Goal: Task Accomplishment & Management: Use online tool/utility

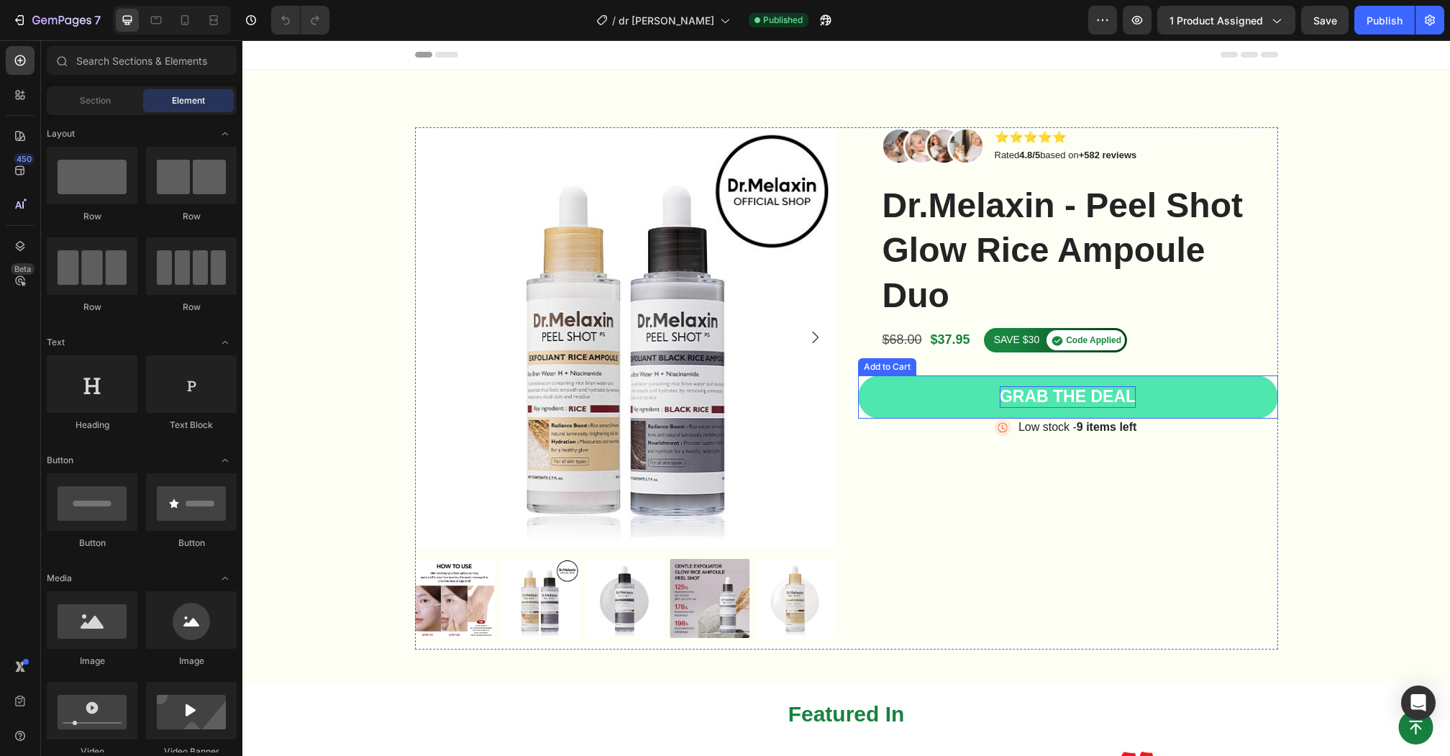
click at [1086, 388] on div "Grab the deal" at bounding box center [1067, 397] width 136 height 22
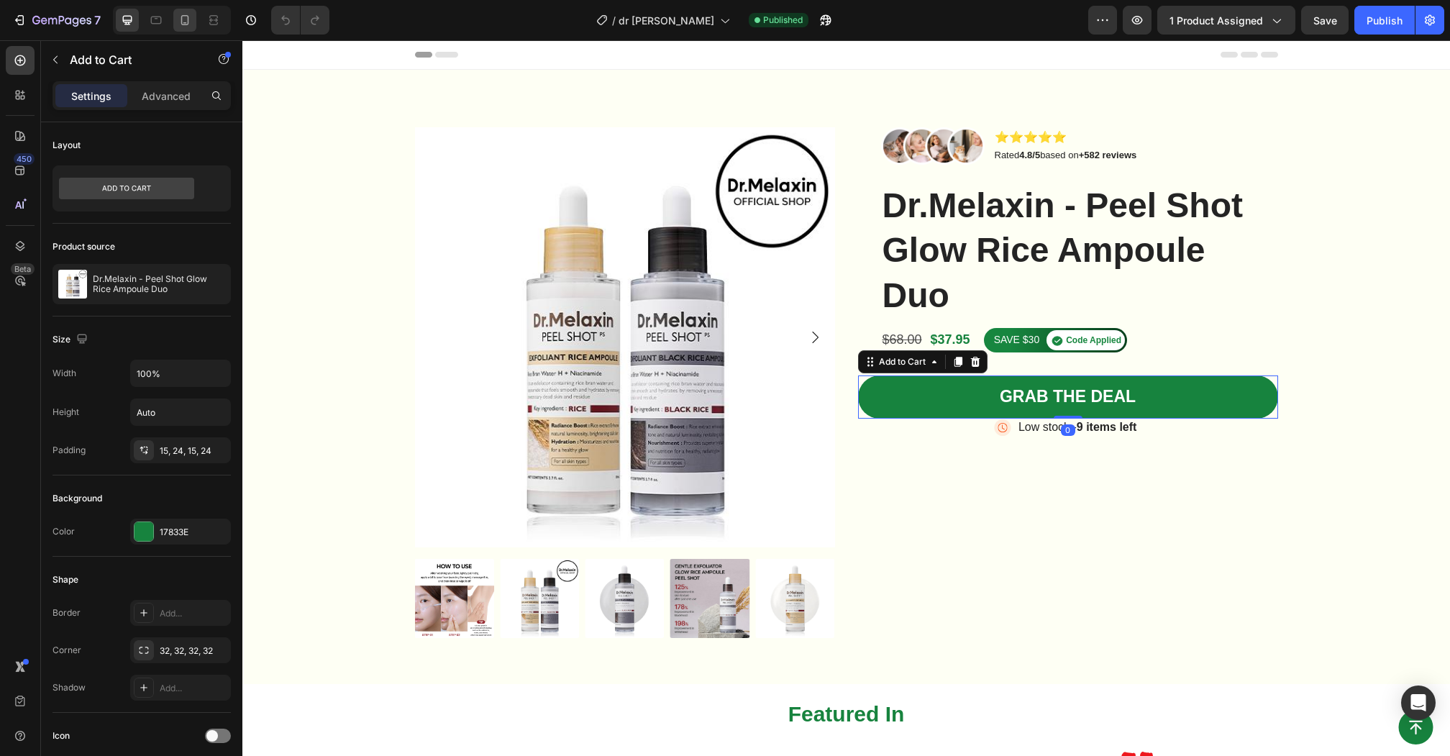
click at [188, 9] on div at bounding box center [184, 20] width 23 height 23
type input "Auto"
type input "14"
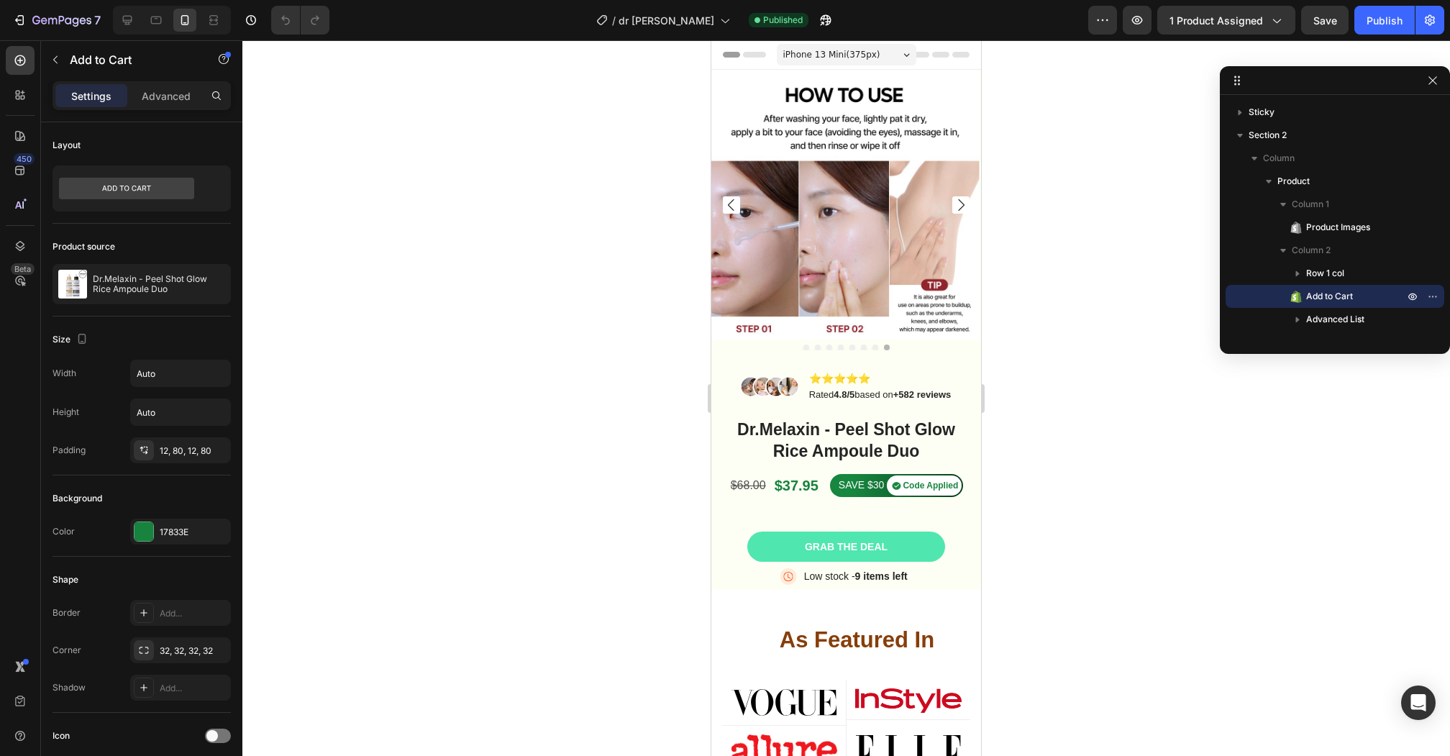
click at [899, 544] on button "Grab the deal" at bounding box center [846, 546] width 198 height 30
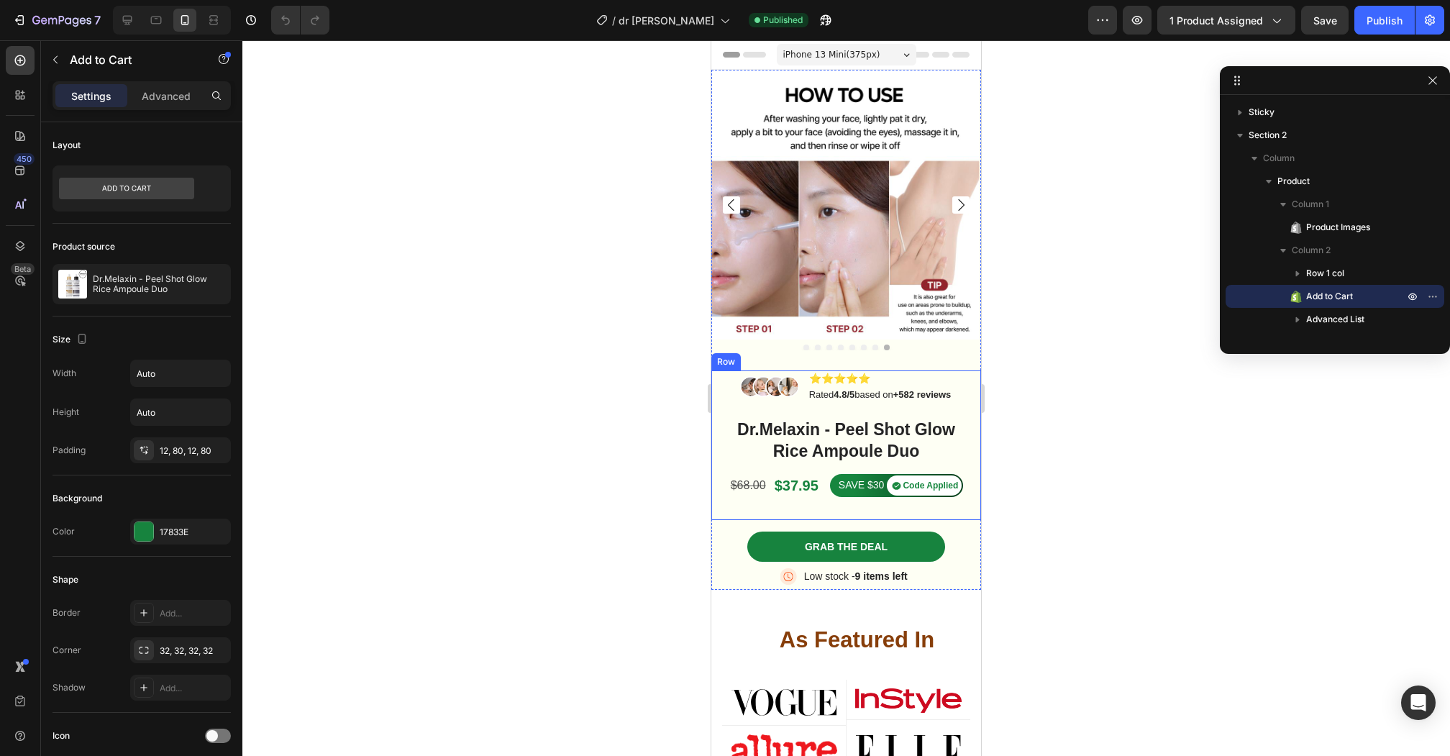
click at [922, 516] on div "Image ⭐️⭐️⭐️⭐️⭐️ Text Block Rated 4.8/5 based on +582 reviews Text Block Row Dr…" at bounding box center [846, 445] width 248 height 150
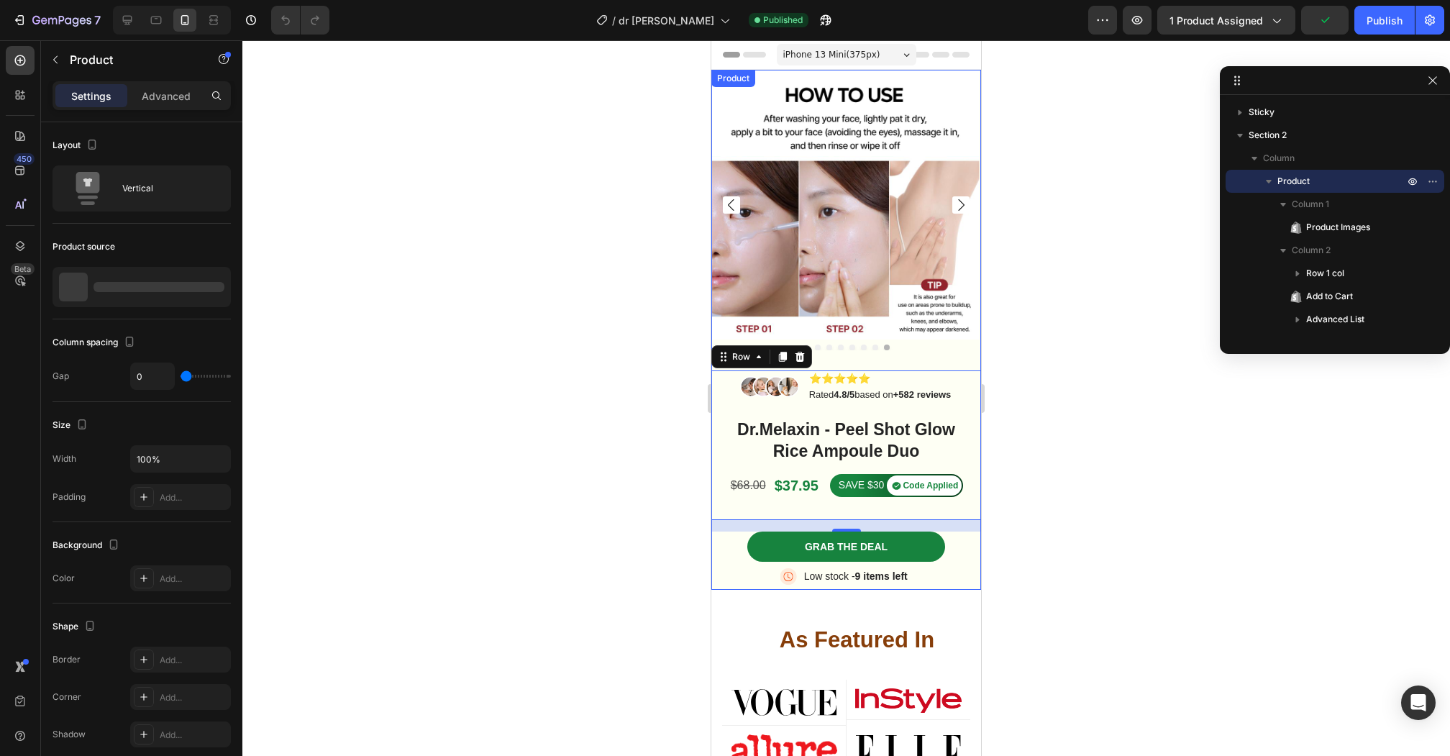
click at [733, 538] on div "Grab the deal Add to Cart" at bounding box center [846, 549] width 270 height 36
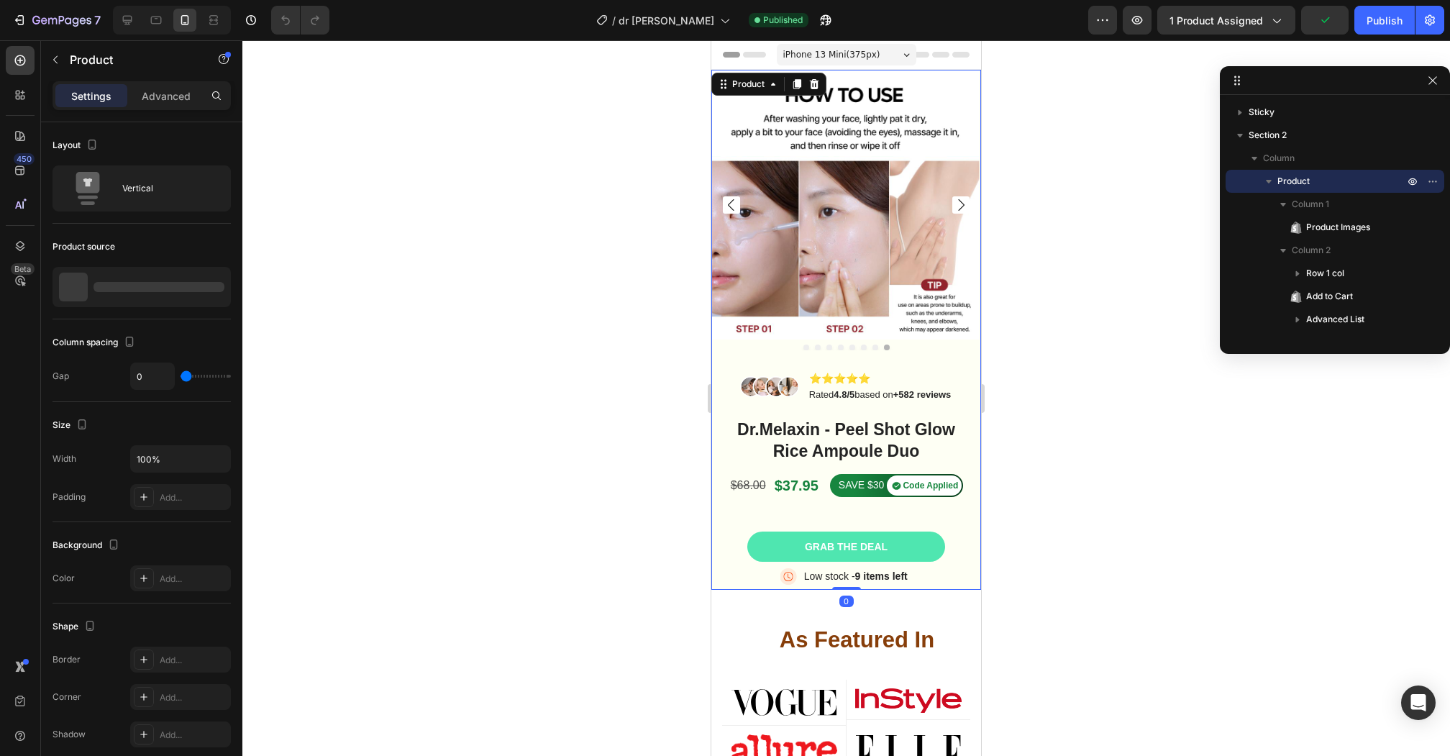
click at [765, 538] on button "Grab the deal" at bounding box center [846, 546] width 198 height 30
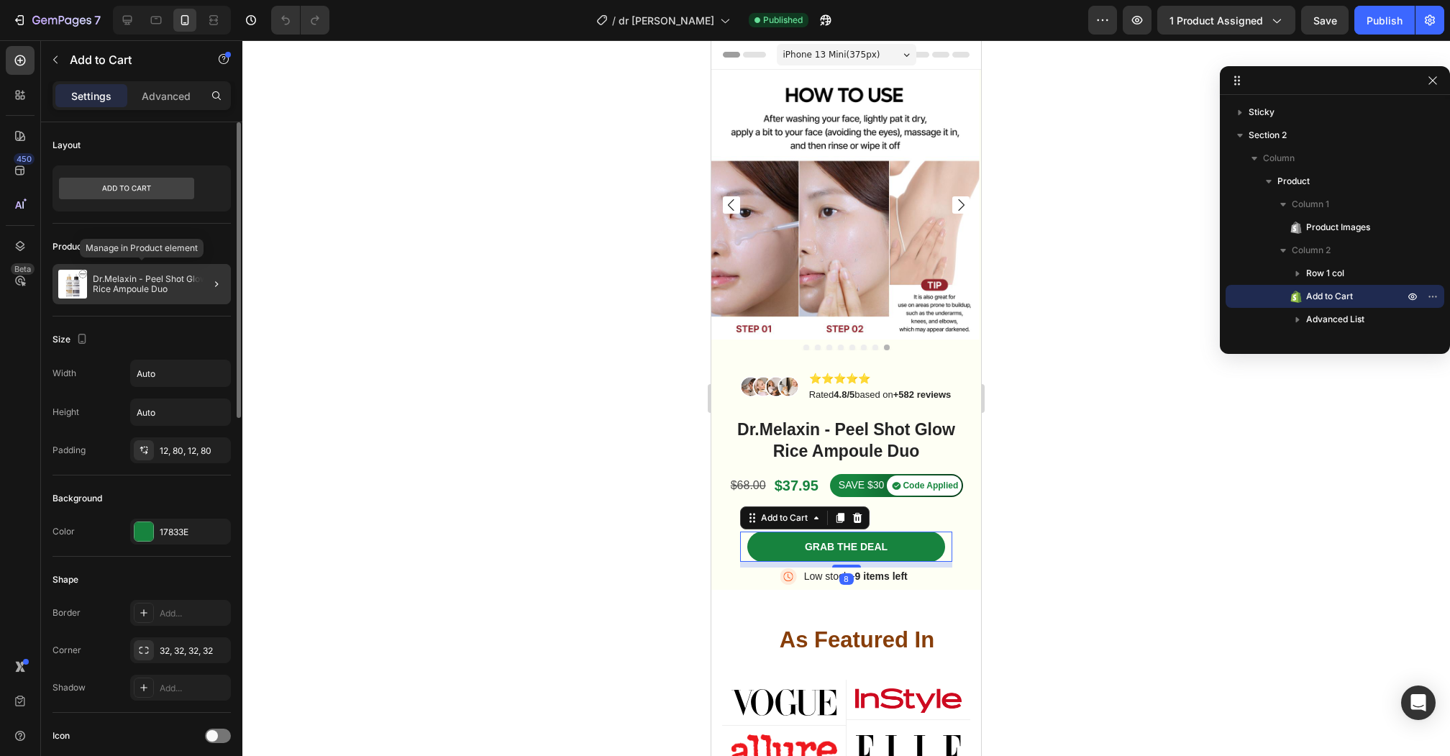
click at [153, 283] on p "Dr.Melaxin - Peel Shot Glow Rice Ampoule Duo" at bounding box center [159, 284] width 132 height 20
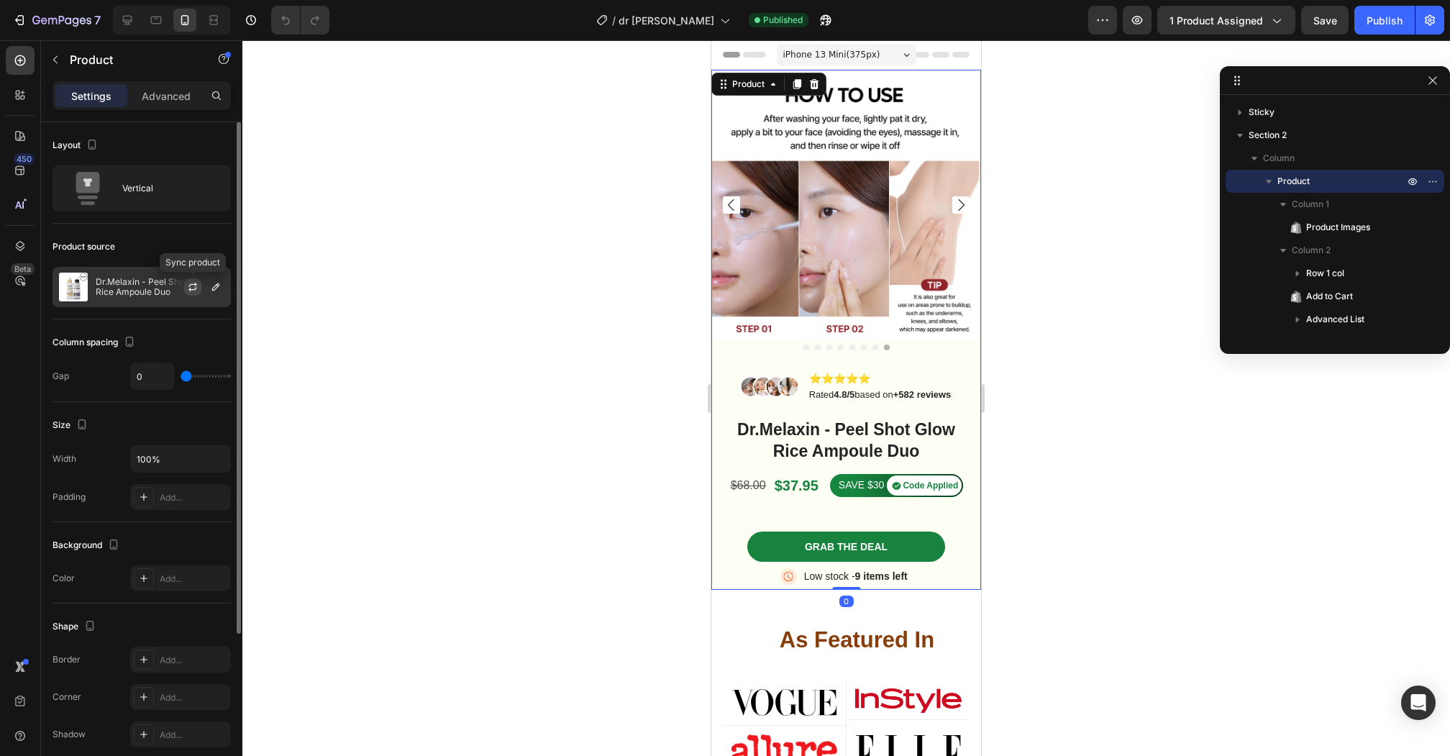
click at [188, 284] on icon "button" at bounding box center [193, 287] width 12 height 12
click at [1389, 25] on div "Publish" at bounding box center [1384, 20] width 36 height 15
click at [22, 240] on icon at bounding box center [20, 246] width 14 height 14
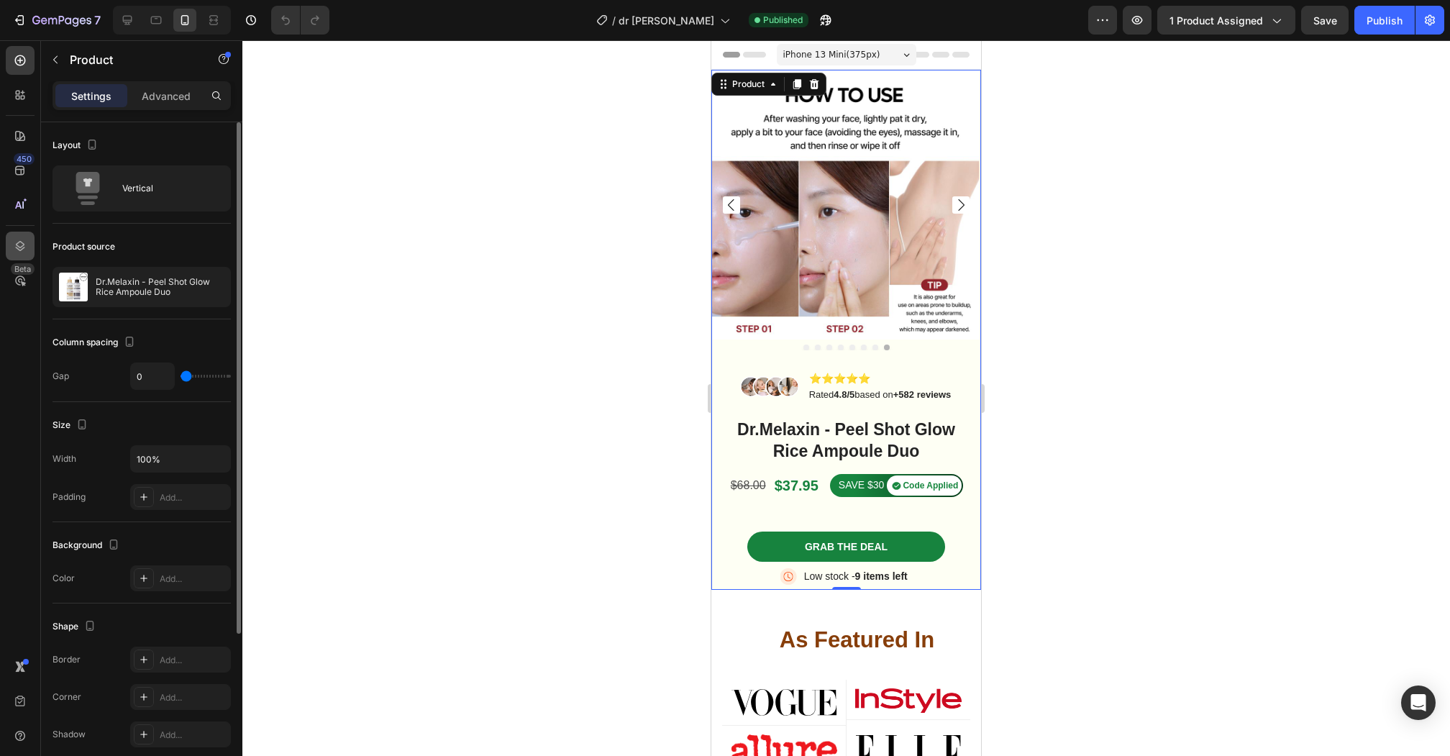
click at [13, 236] on div at bounding box center [20, 246] width 29 height 29
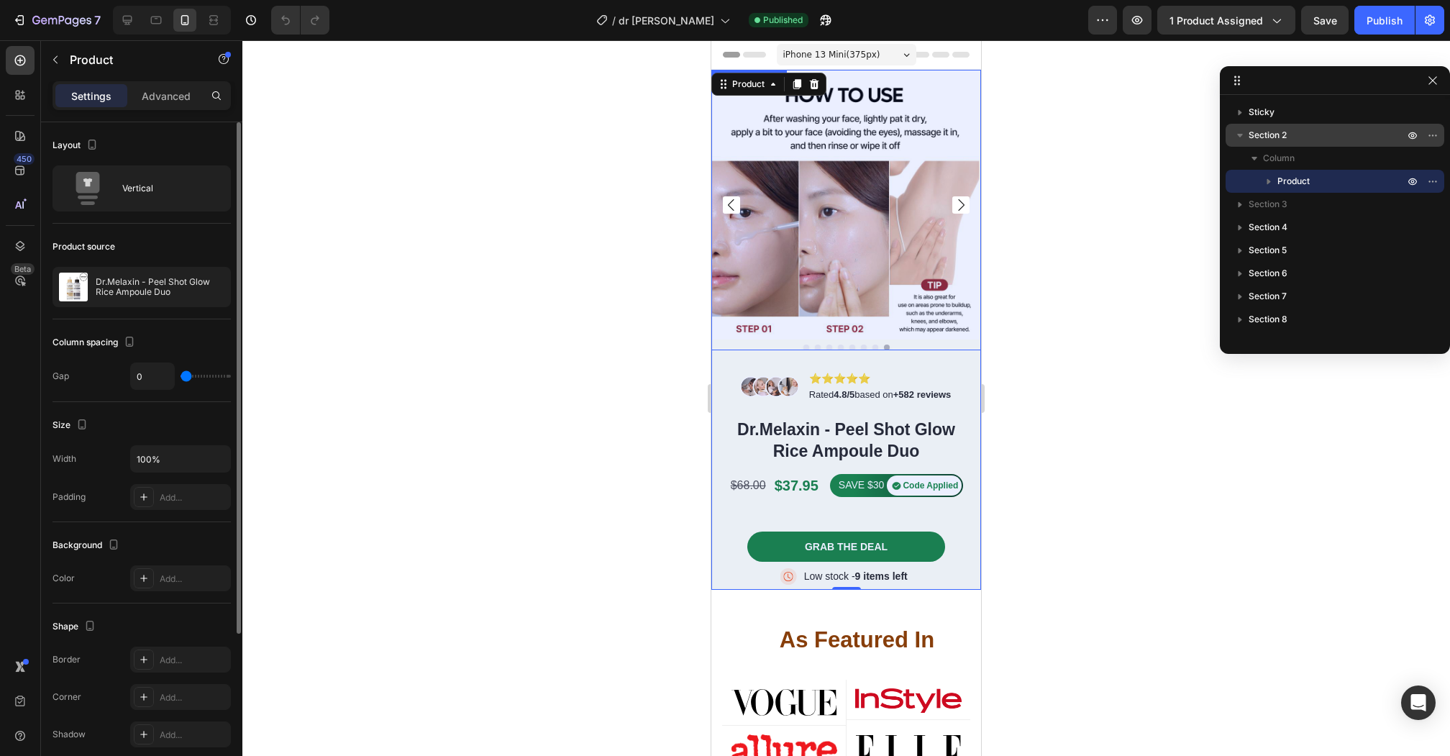
click at [1240, 134] on icon "button" at bounding box center [1240, 136] width 6 height 4
click at [1240, 139] on icon "button" at bounding box center [1239, 135] width 14 height 14
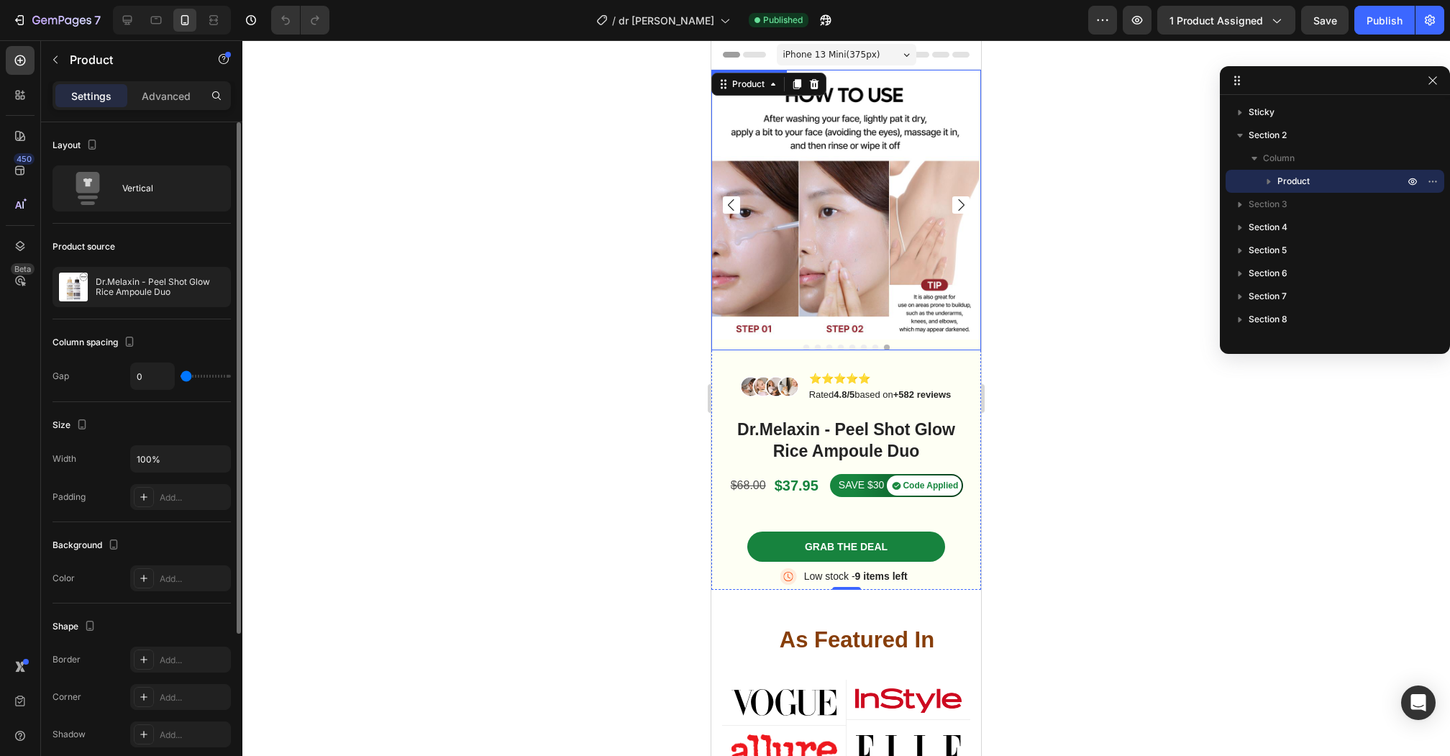
click at [1272, 183] on icon "button" at bounding box center [1268, 181] width 14 height 14
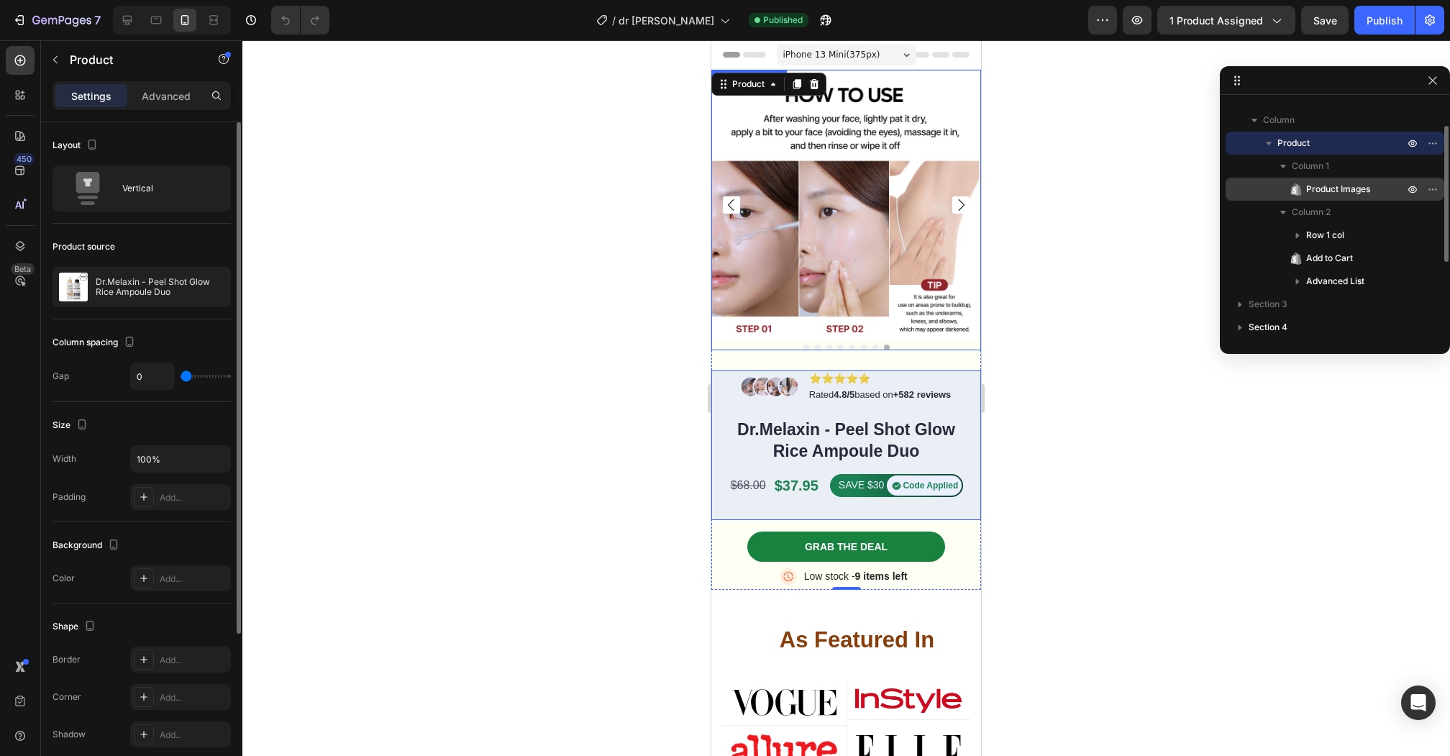
scroll to position [40, 0]
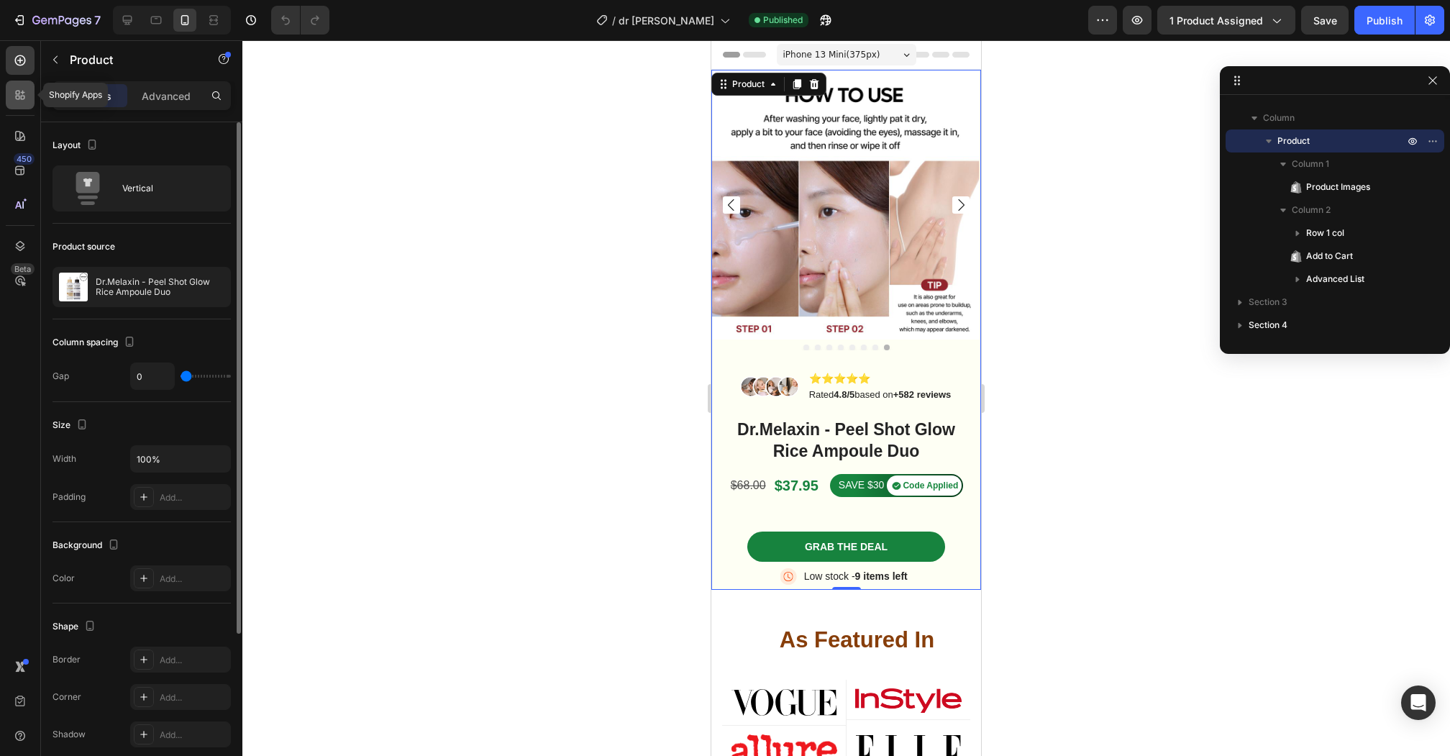
click at [22, 91] on icon at bounding box center [20, 95] width 14 height 14
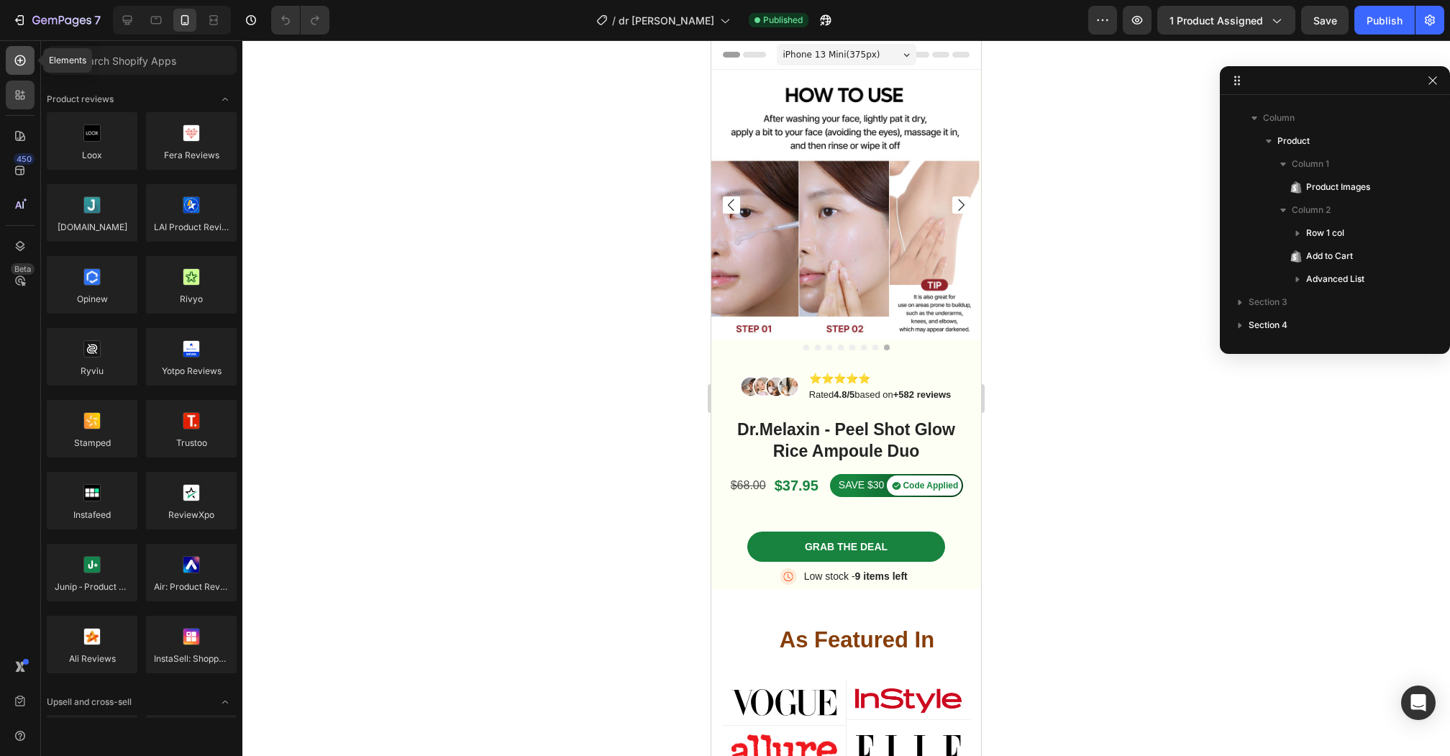
click at [11, 64] on div at bounding box center [20, 60] width 29 height 29
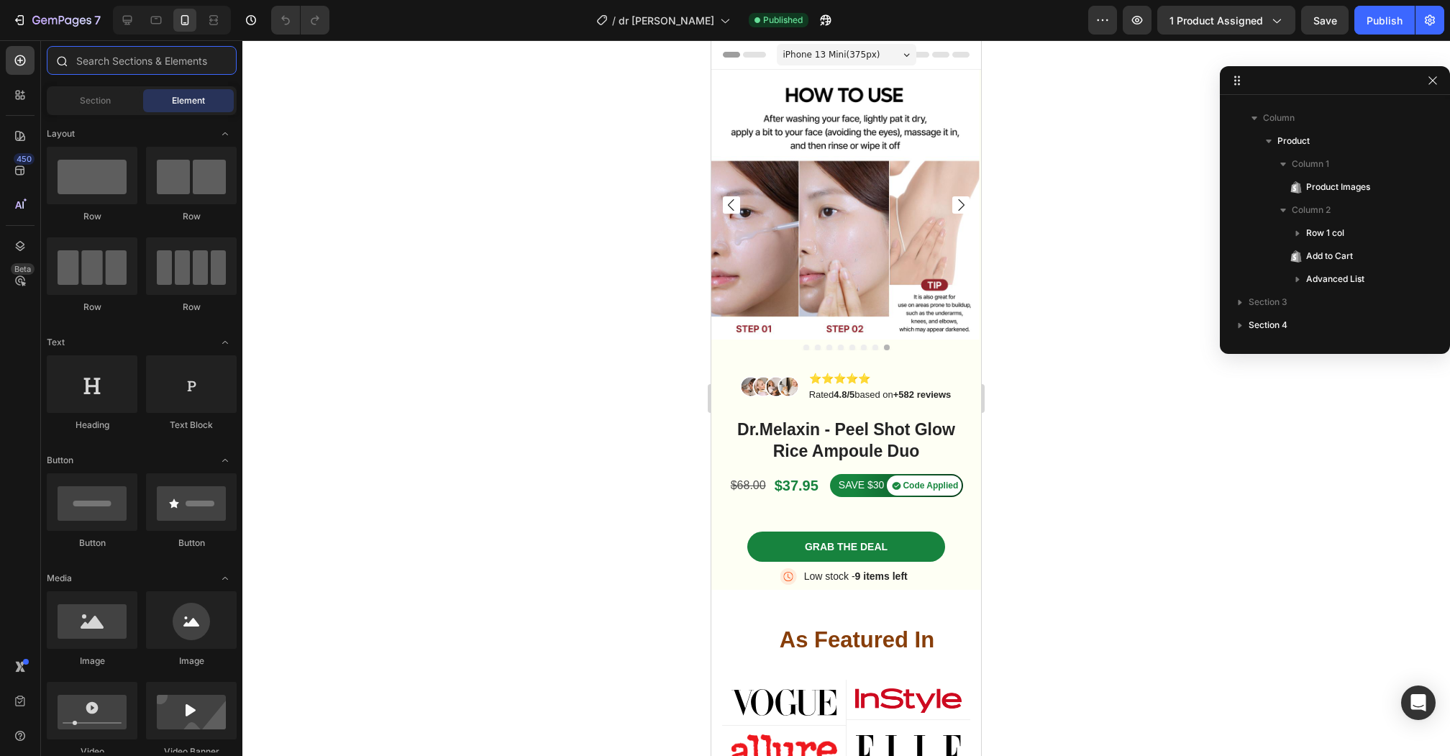
click at [116, 64] on input "text" at bounding box center [142, 60] width 190 height 29
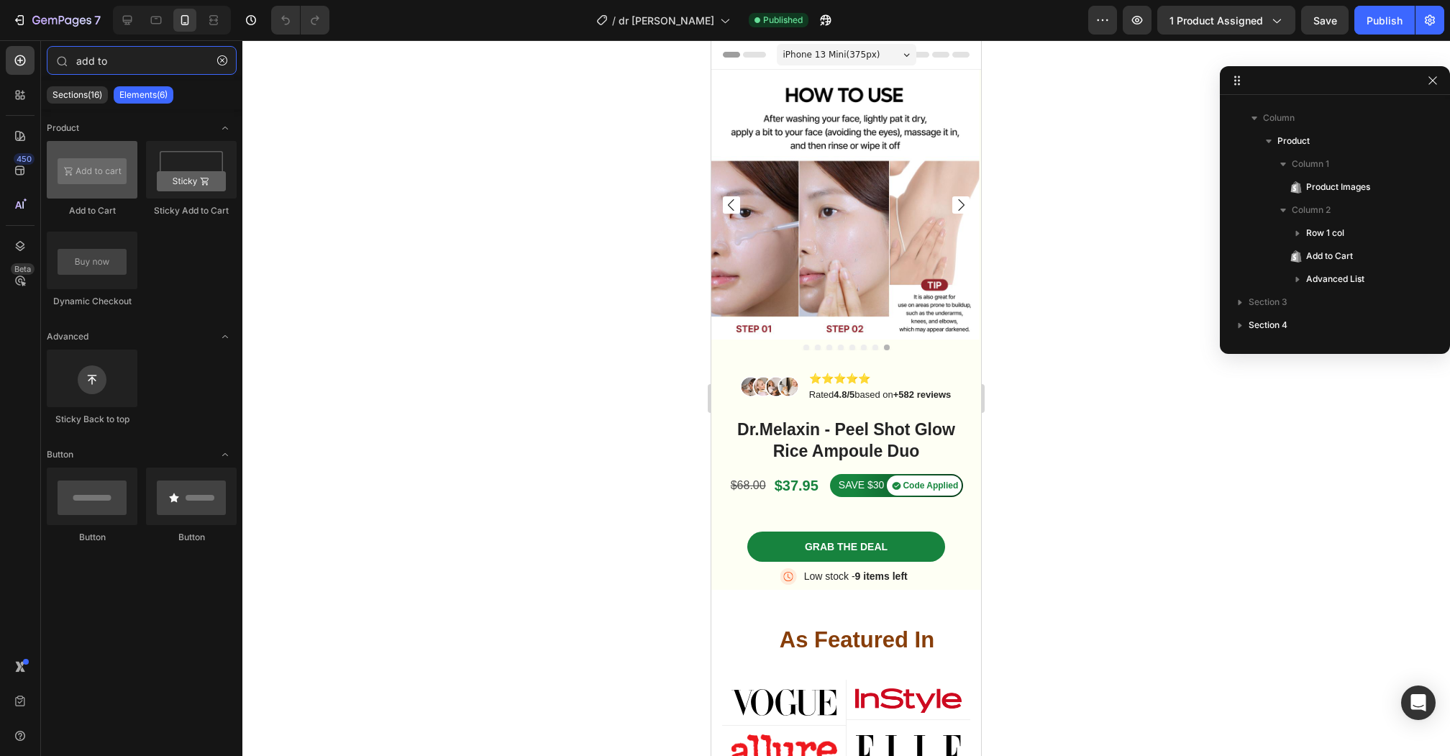
type input "add to"
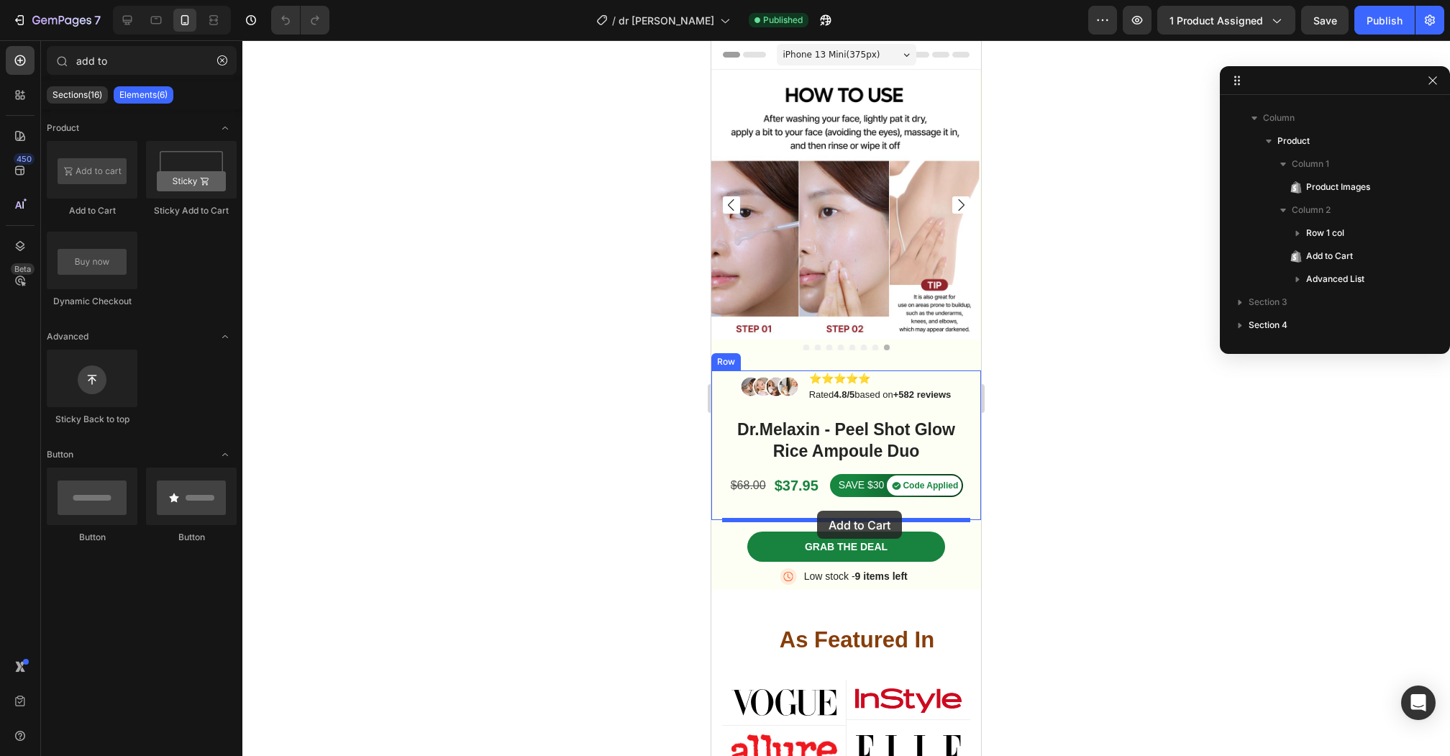
drag, startPoint x: 787, startPoint y: 224, endPoint x: 817, endPoint y: 510, distance: 288.4
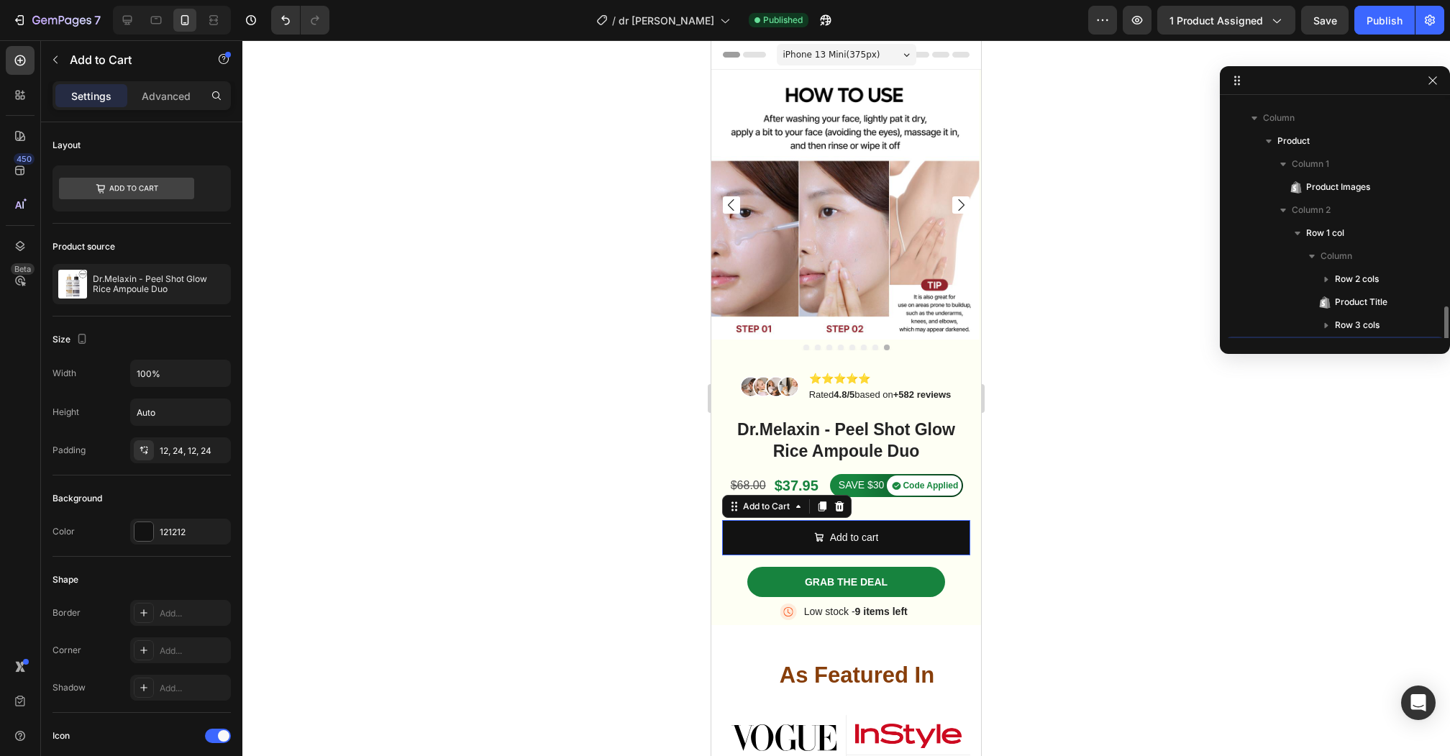
scroll to position [180, 0]
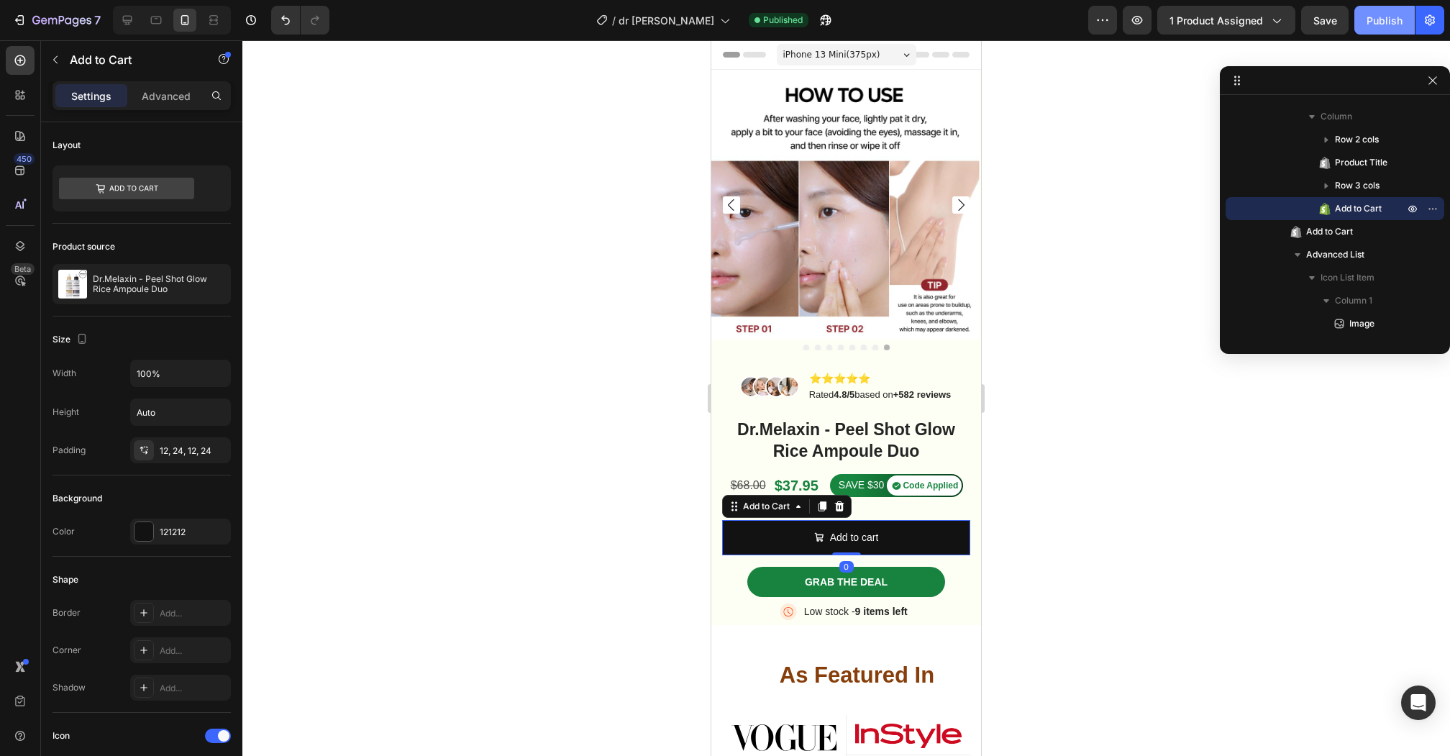
click at [1388, 15] on div "Publish" at bounding box center [1384, 20] width 36 height 15
click at [887, 604] on p "Low stock - 9 items left" at bounding box center [857, 611] width 107 height 15
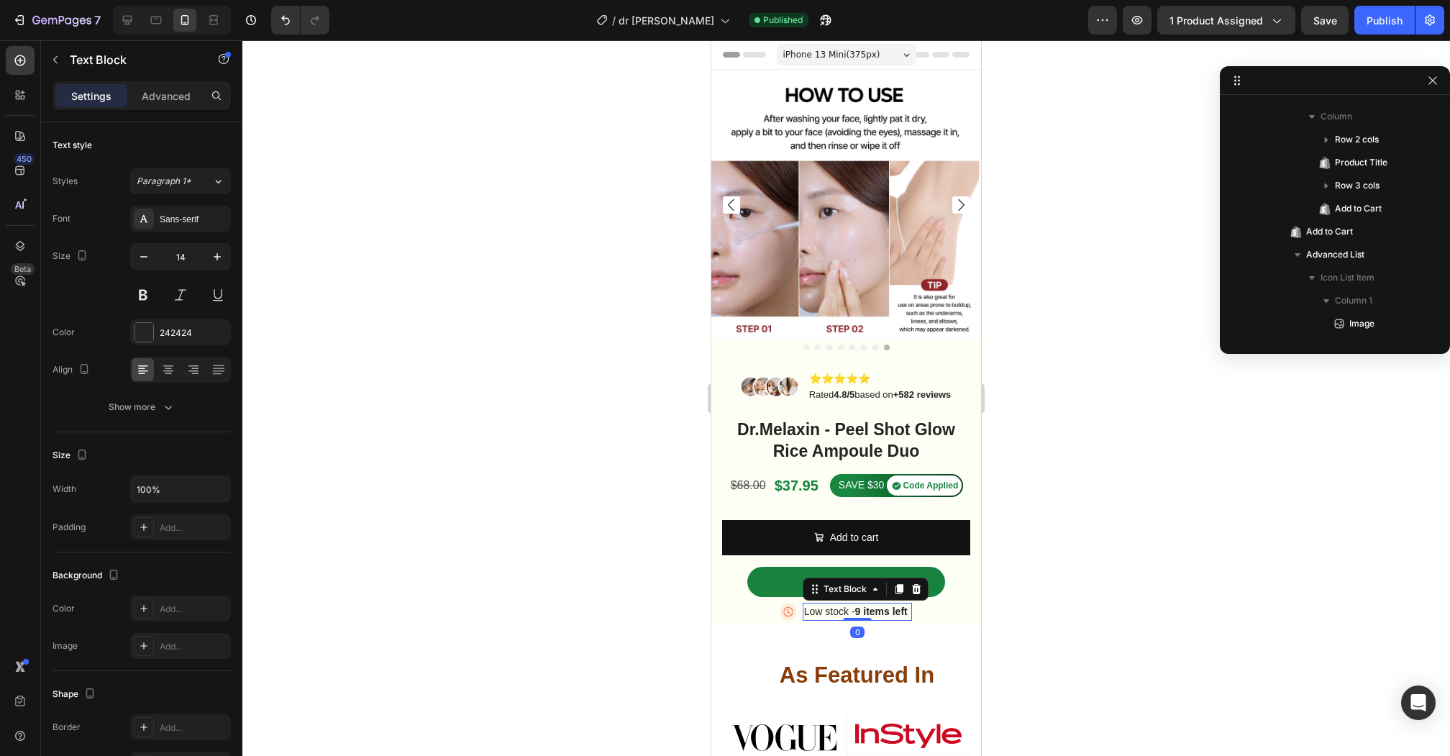
scroll to position [341, 0]
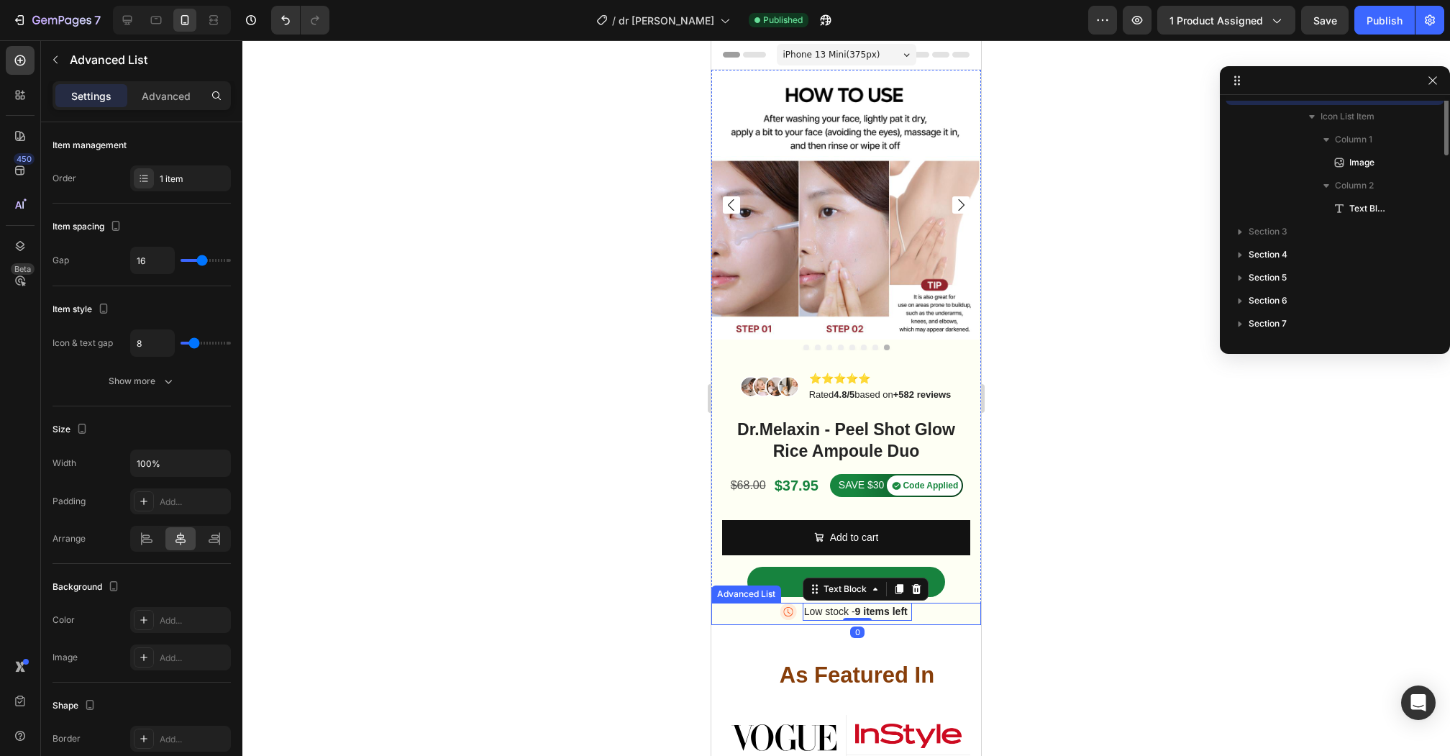
click at [755, 610] on div "Image Low stock - 9 items left Text Block 0" at bounding box center [846, 614] width 270 height 22
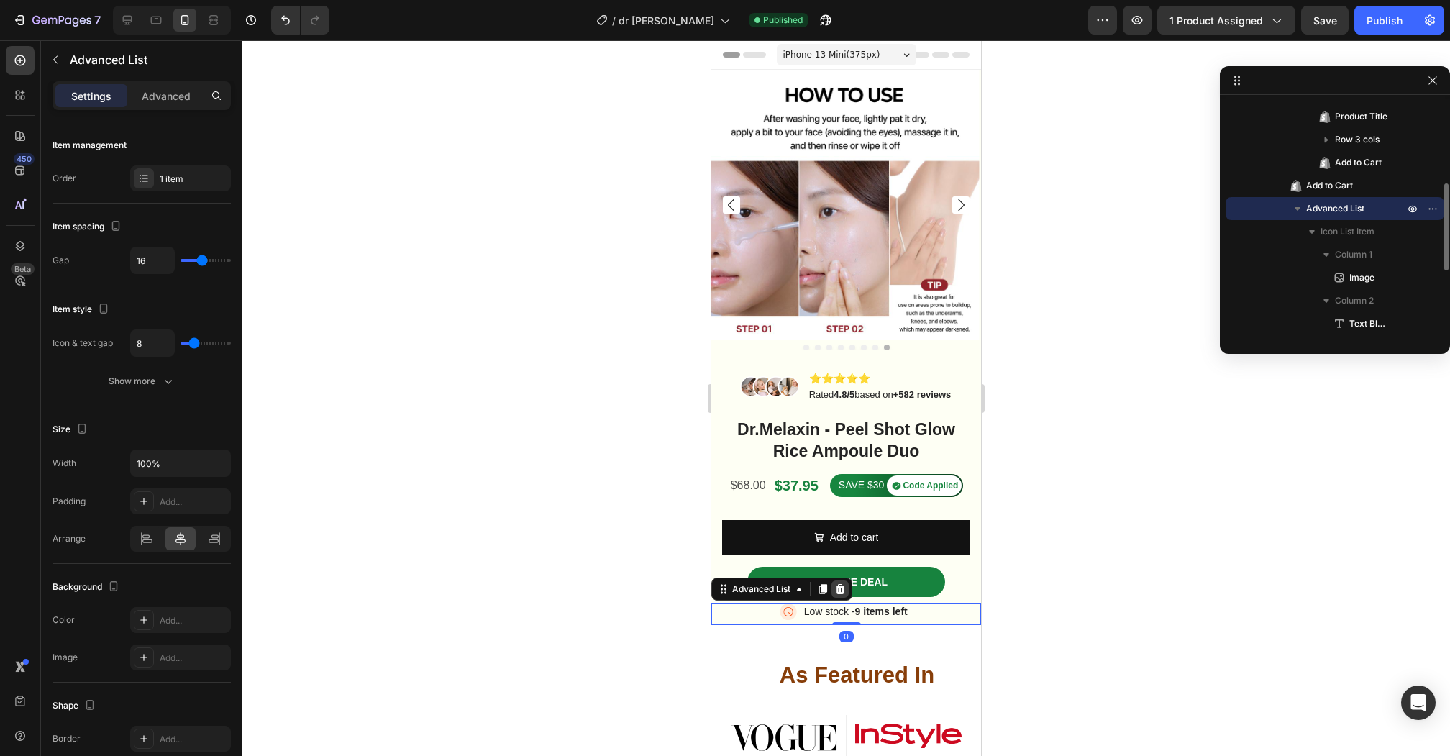
click at [835, 587] on icon at bounding box center [840, 589] width 12 height 12
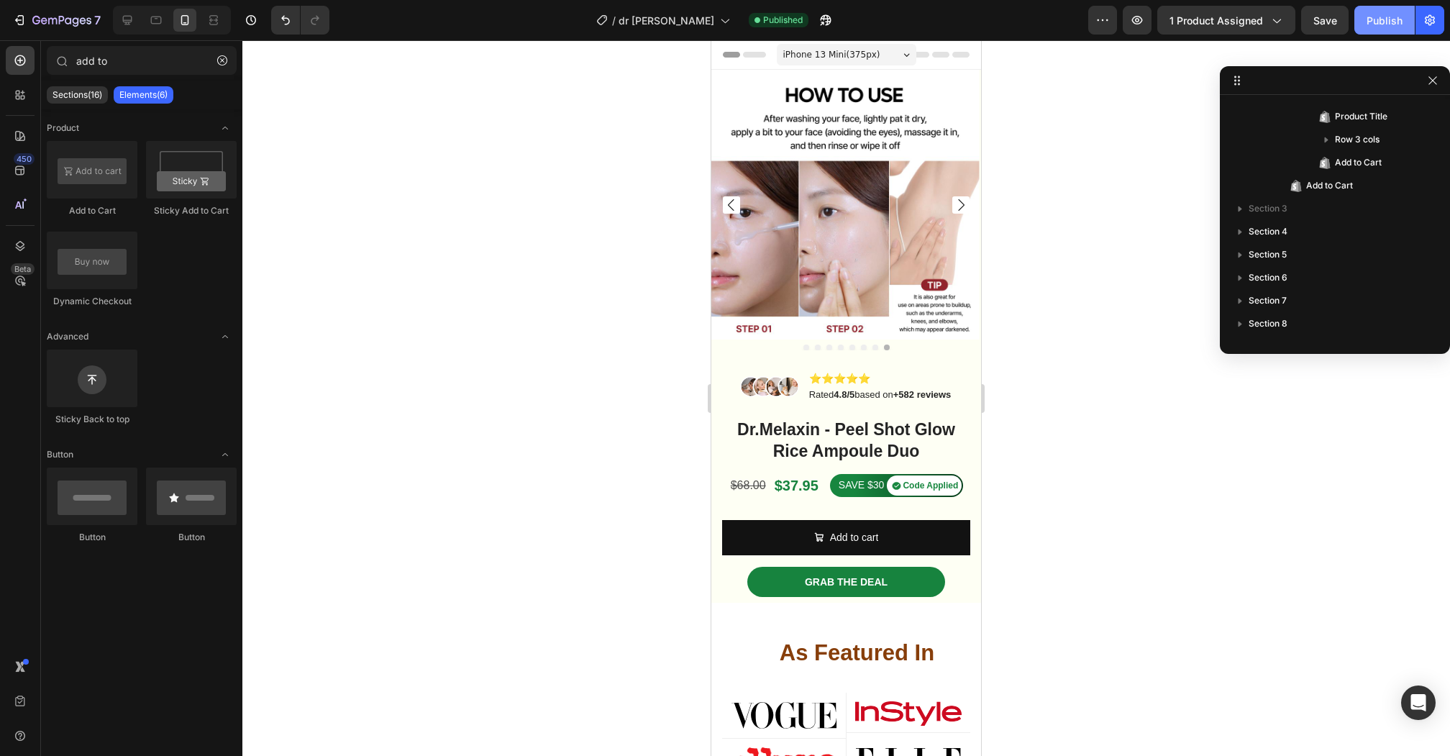
click at [1363, 32] on button "Publish" at bounding box center [1384, 20] width 60 height 29
click at [1137, 21] on icon "button" at bounding box center [1137, 20] width 14 height 14
click at [24, 55] on icon at bounding box center [20, 60] width 14 height 14
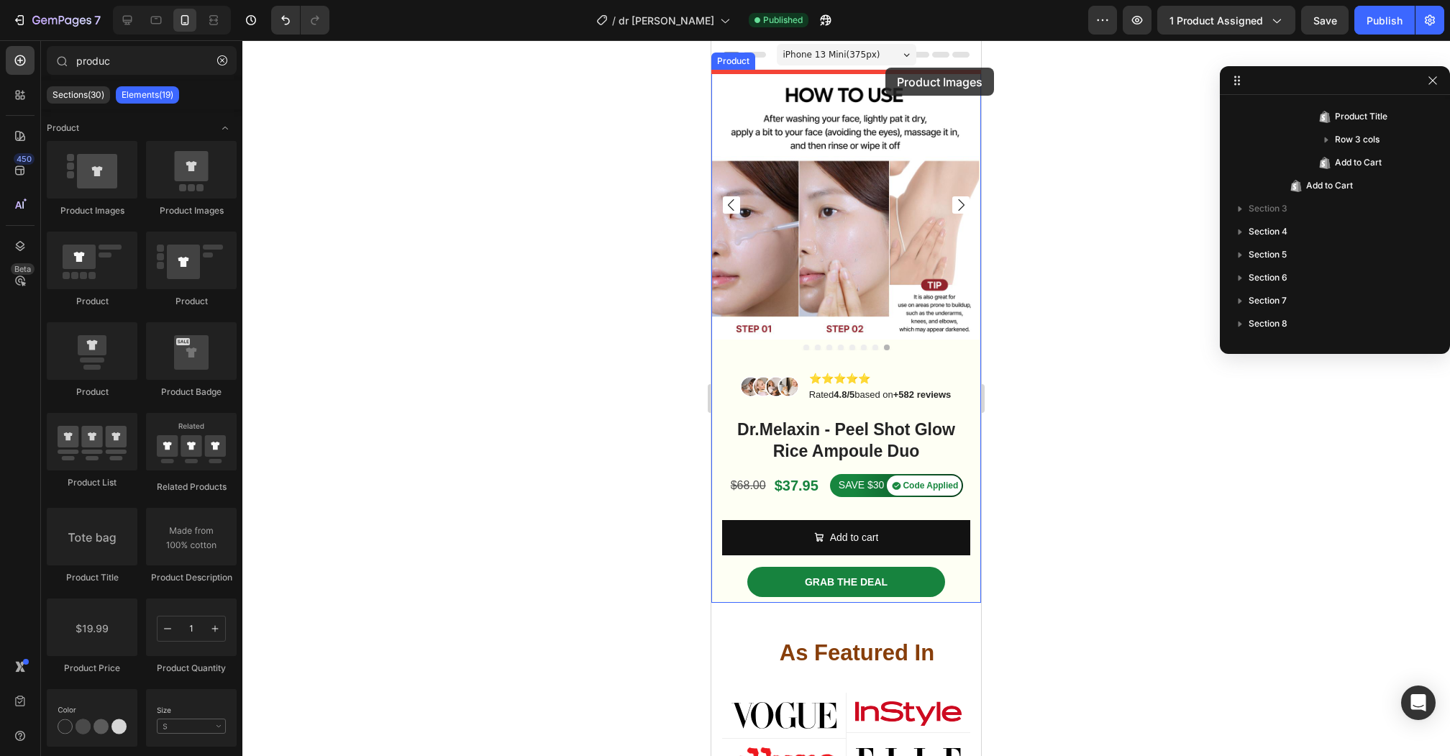
drag, startPoint x: 781, startPoint y: 215, endPoint x: 885, endPoint y: 68, distance: 180.5
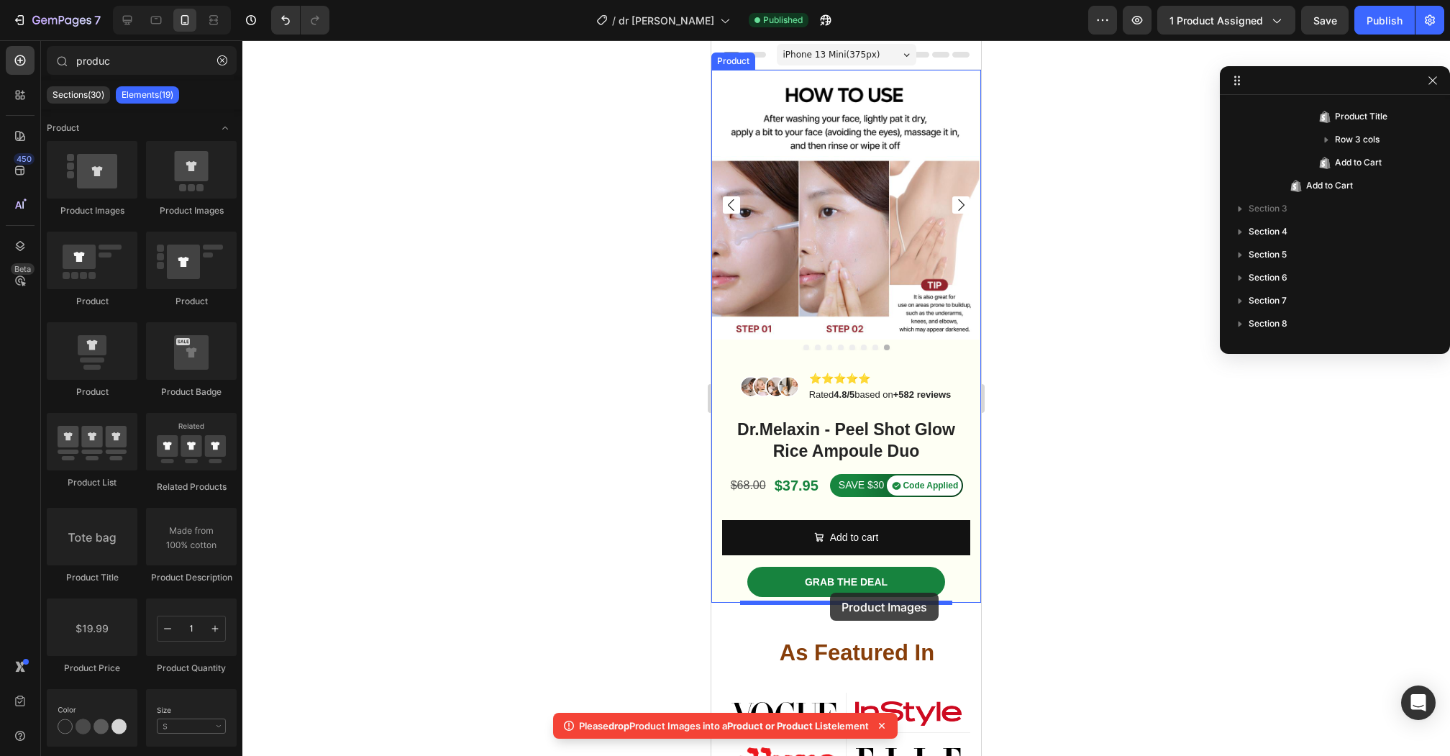
drag, startPoint x: 813, startPoint y: 219, endPoint x: 830, endPoint y: 592, distance: 373.5
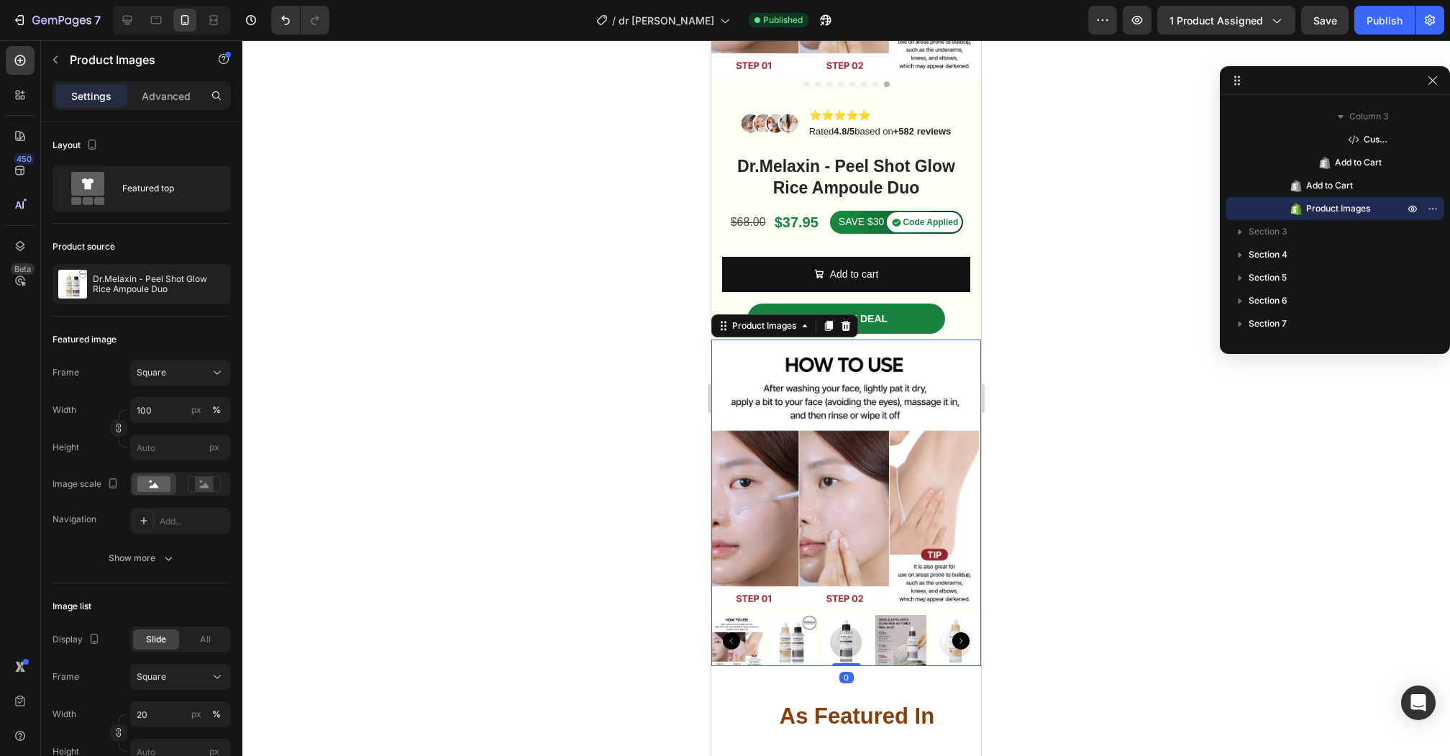
scroll to position [193, 0]
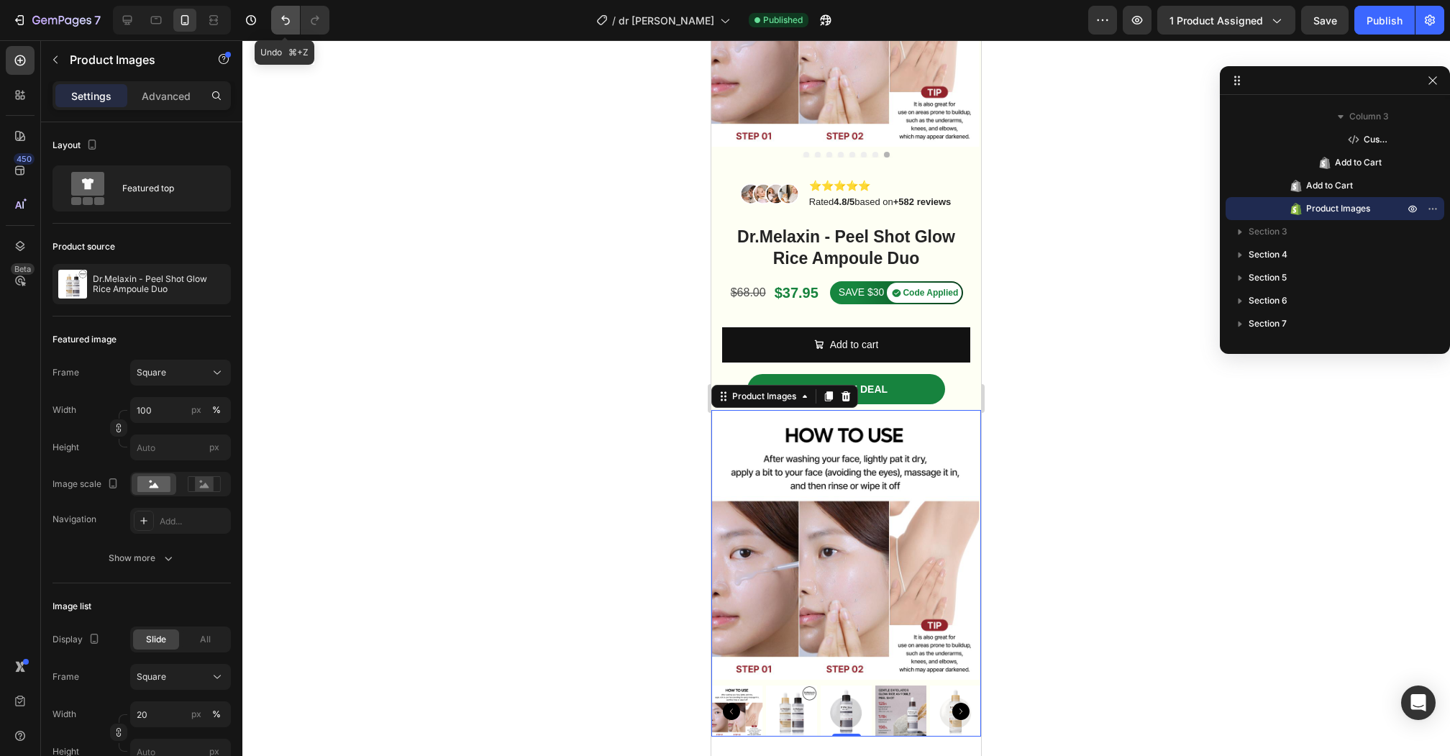
click at [285, 19] on icon "Undo/Redo" at bounding box center [285, 20] width 14 height 14
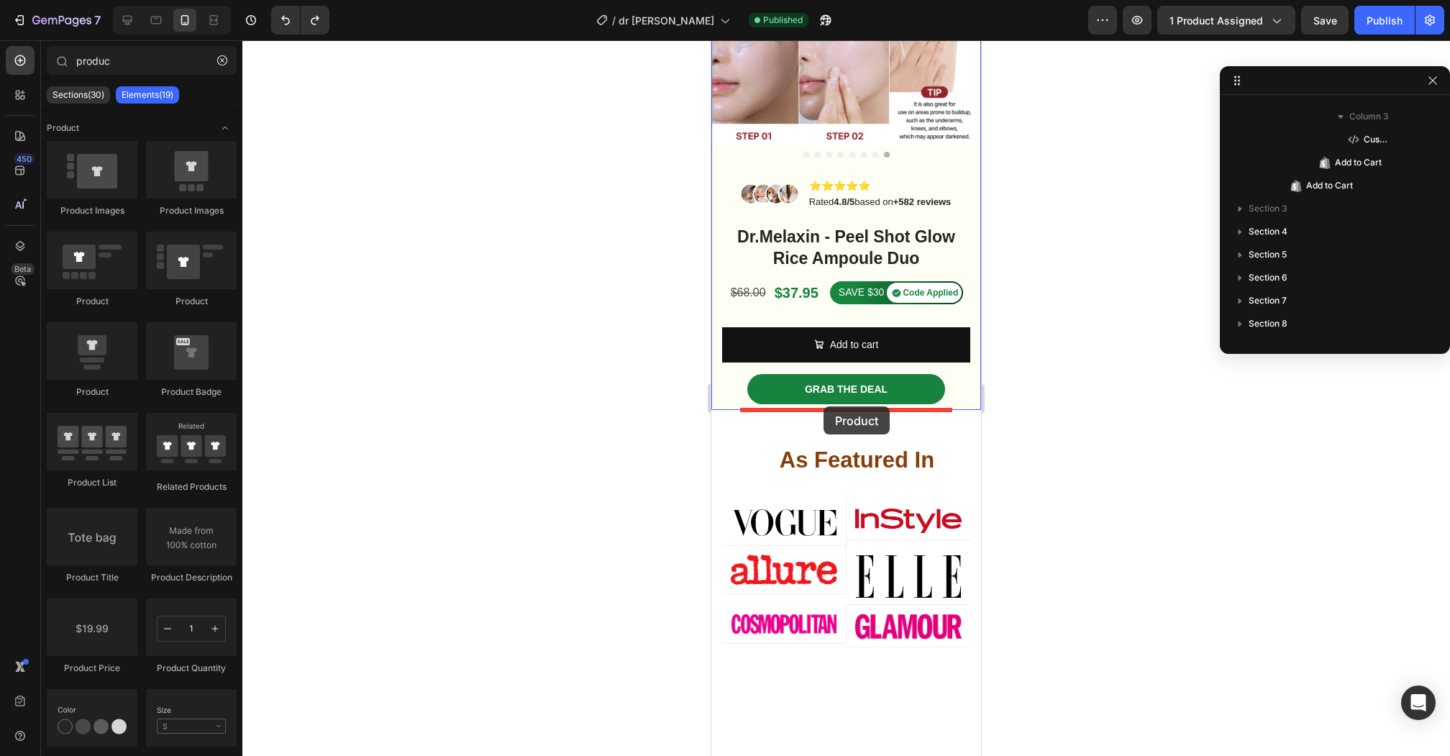
drag, startPoint x: 802, startPoint y: 306, endPoint x: 823, endPoint y: 406, distance: 102.9
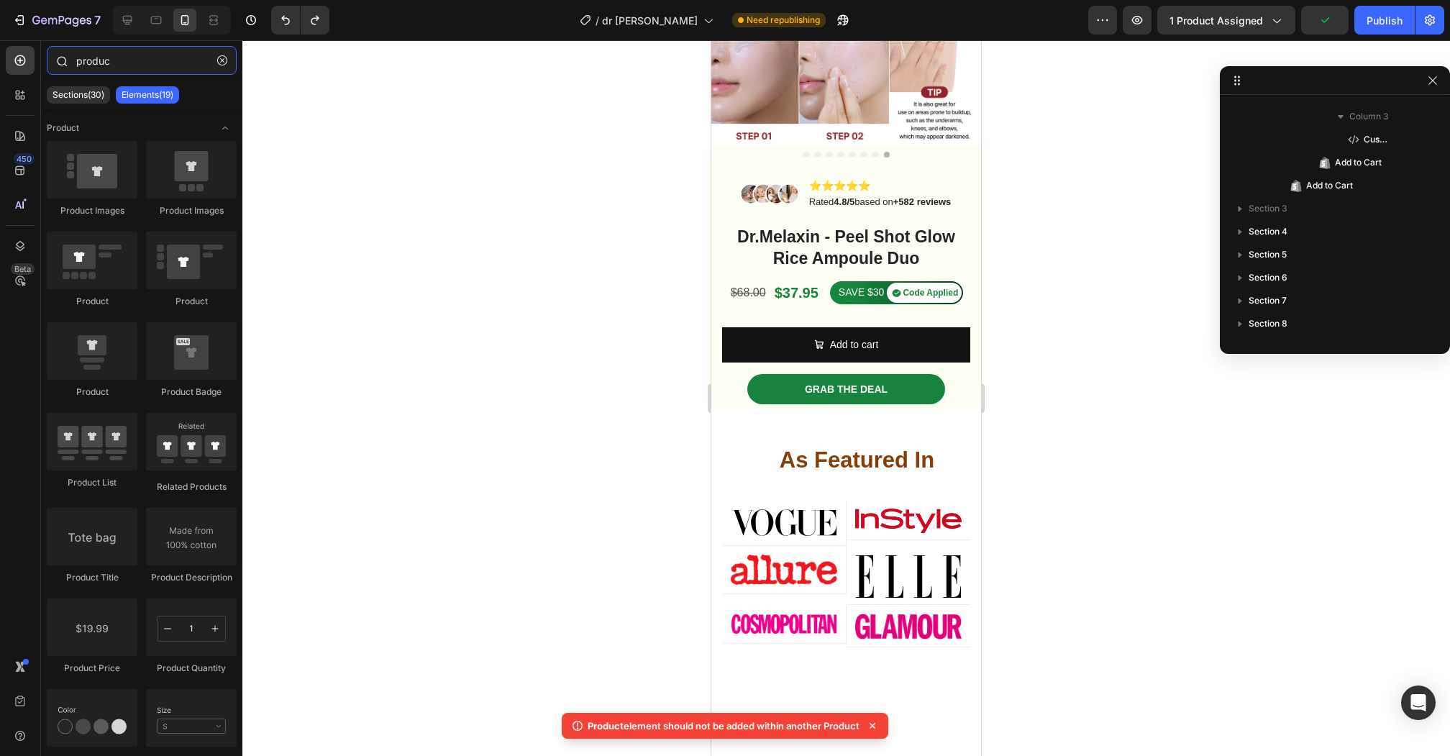
click at [118, 66] on input "produc" at bounding box center [142, 60] width 190 height 29
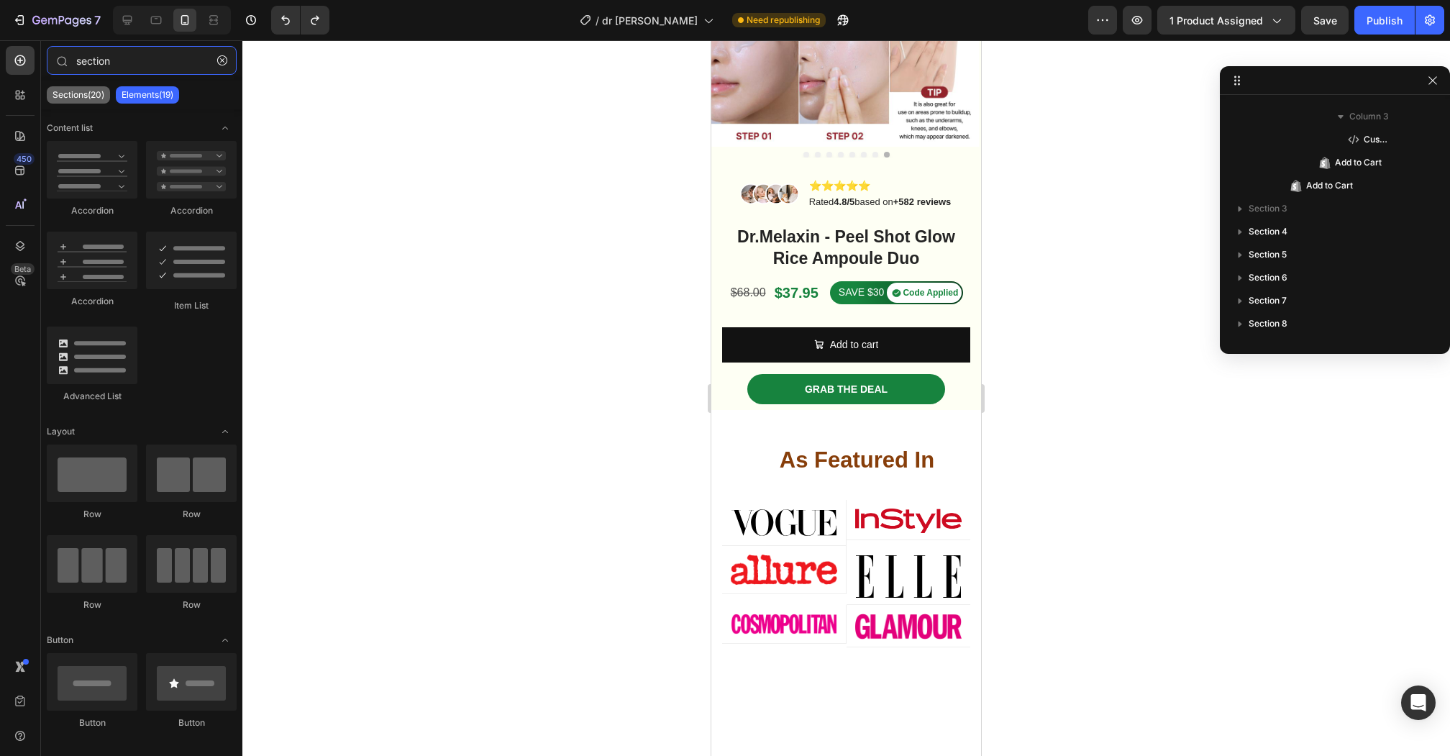
type input "section"
click at [80, 88] on div "Sections(20)" at bounding box center [78, 94] width 63 height 17
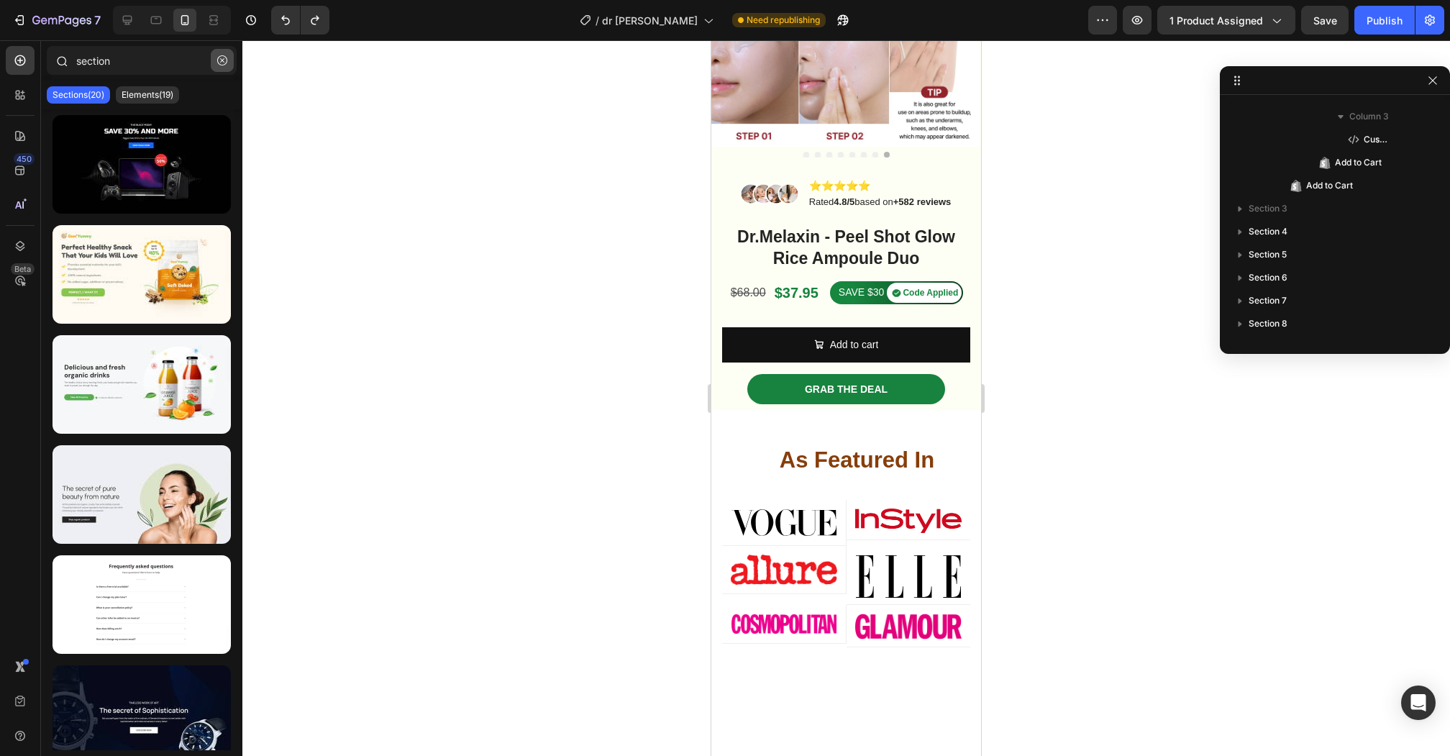
click at [226, 60] on icon "button" at bounding box center [222, 60] width 10 height 10
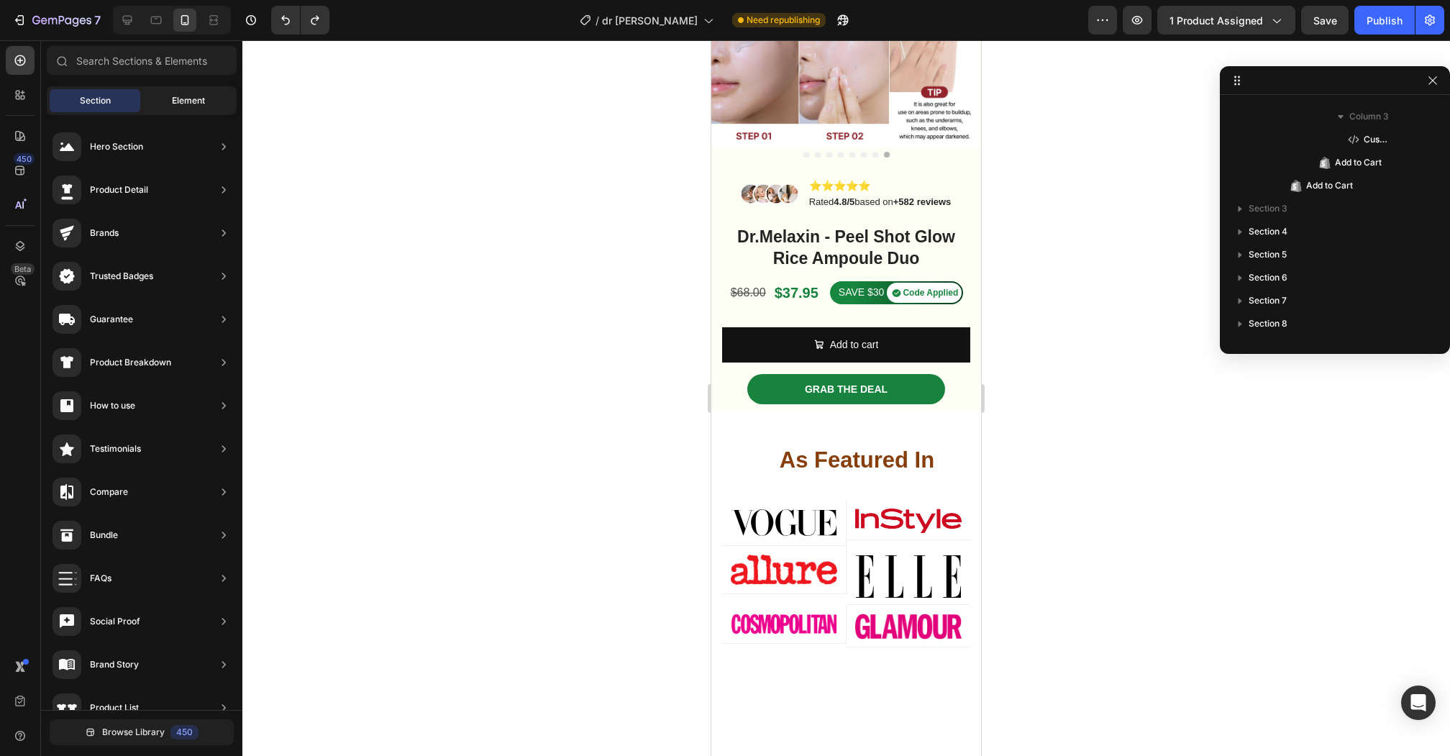
click at [180, 92] on div "Element" at bounding box center [188, 100] width 91 height 23
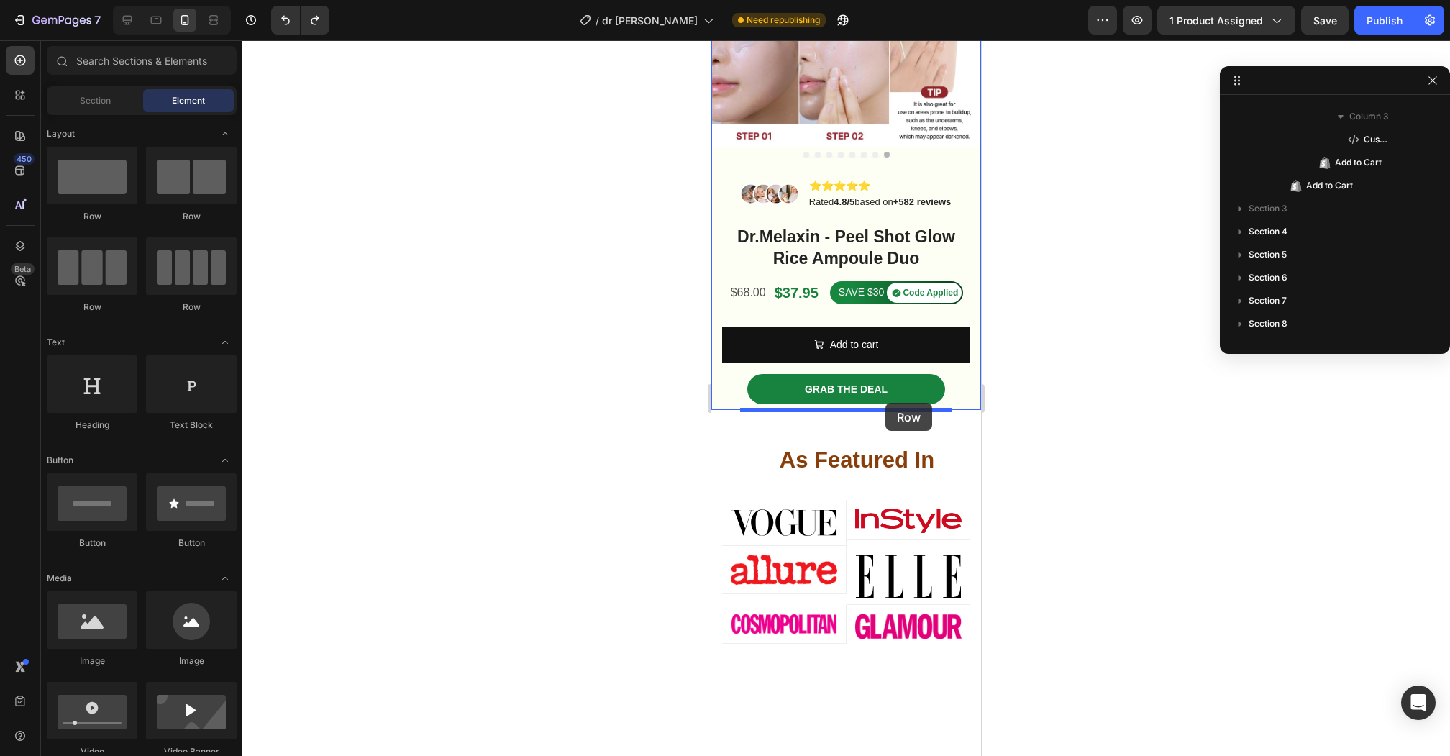
drag, startPoint x: 784, startPoint y: 234, endPoint x: 885, endPoint y: 403, distance: 196.7
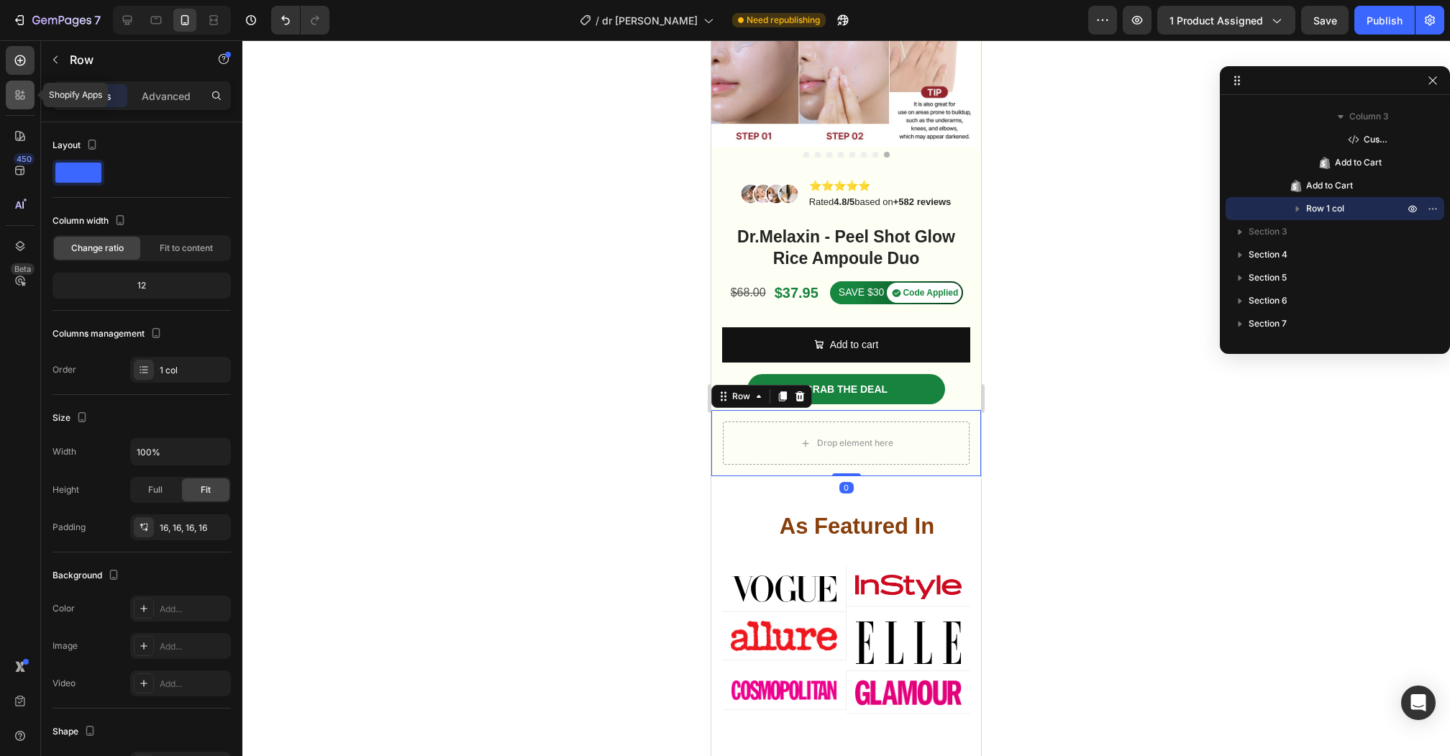
click at [19, 91] on icon at bounding box center [18, 93] width 4 height 4
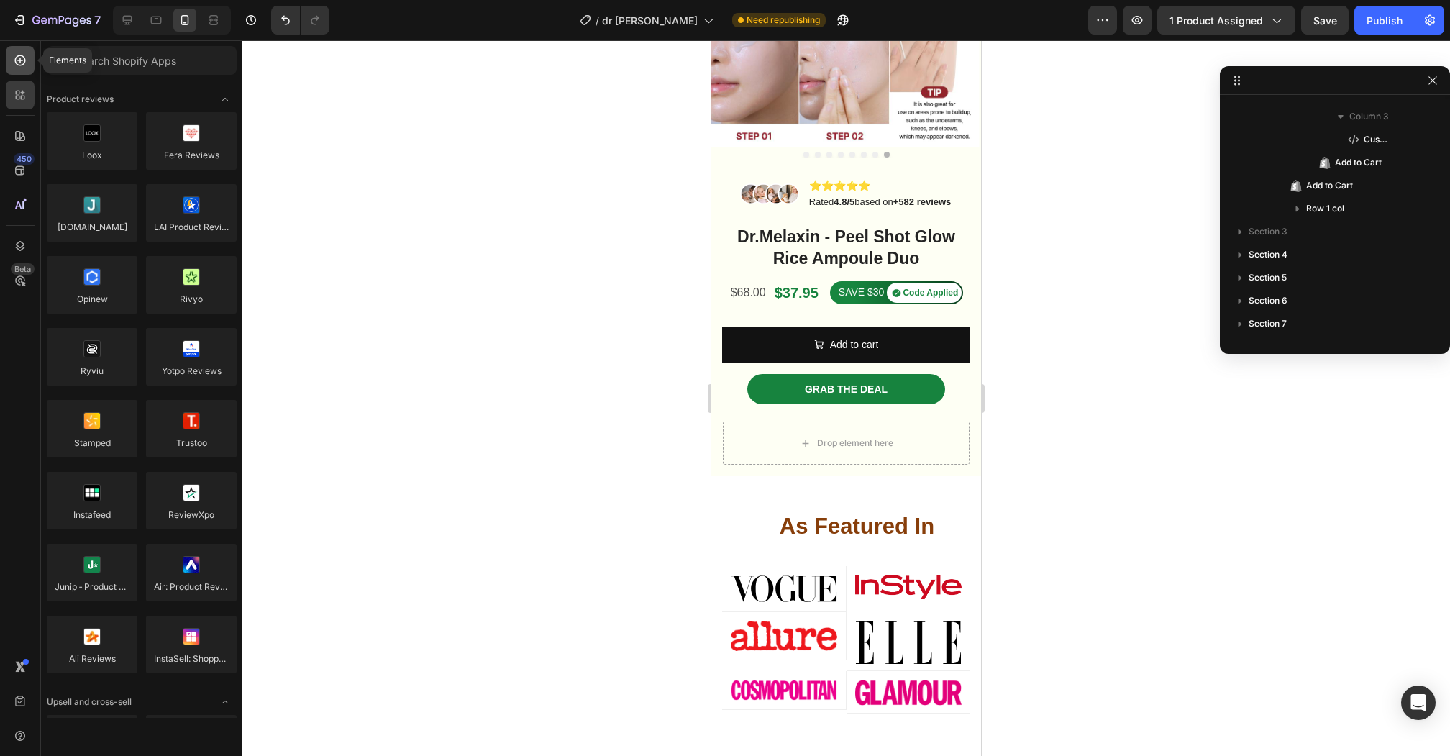
click at [30, 55] on div at bounding box center [20, 60] width 29 height 29
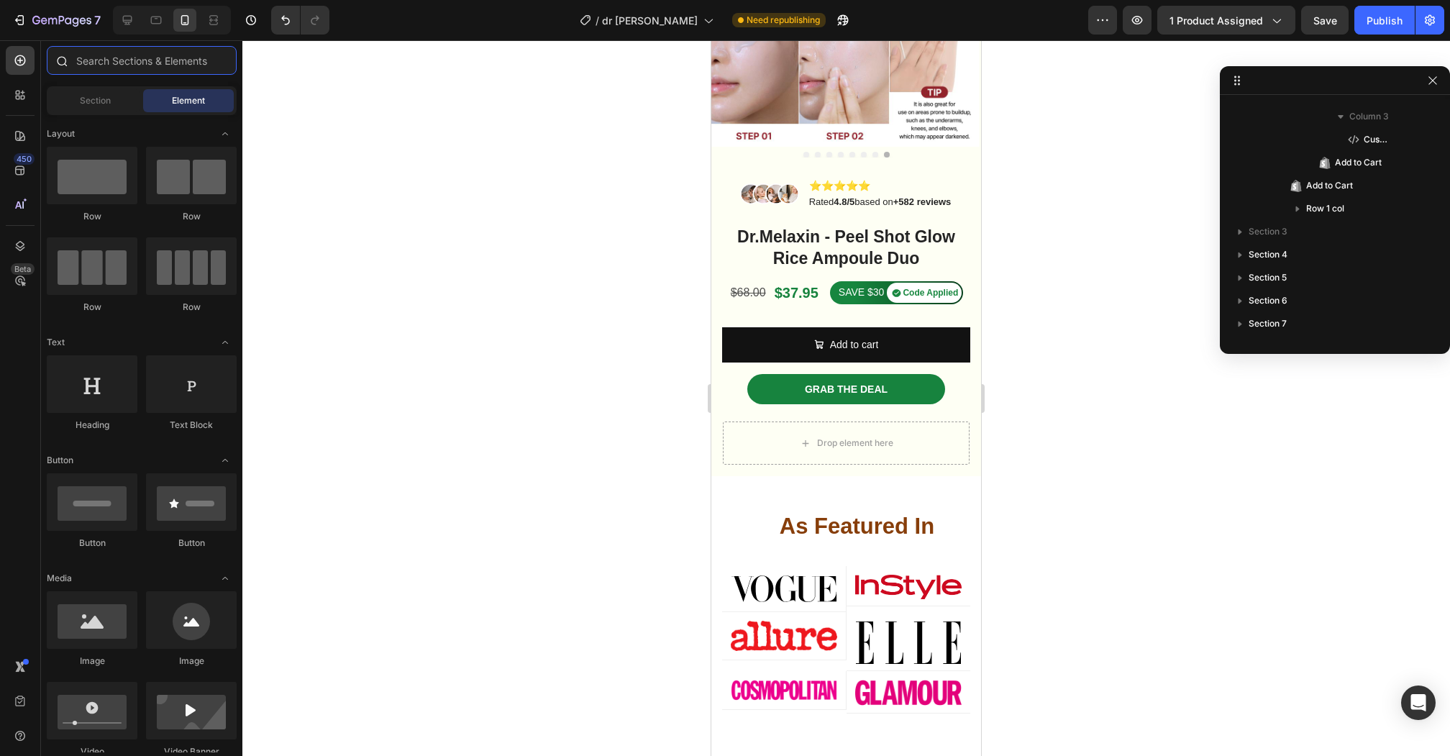
click at [116, 50] on input "text" at bounding box center [142, 60] width 190 height 29
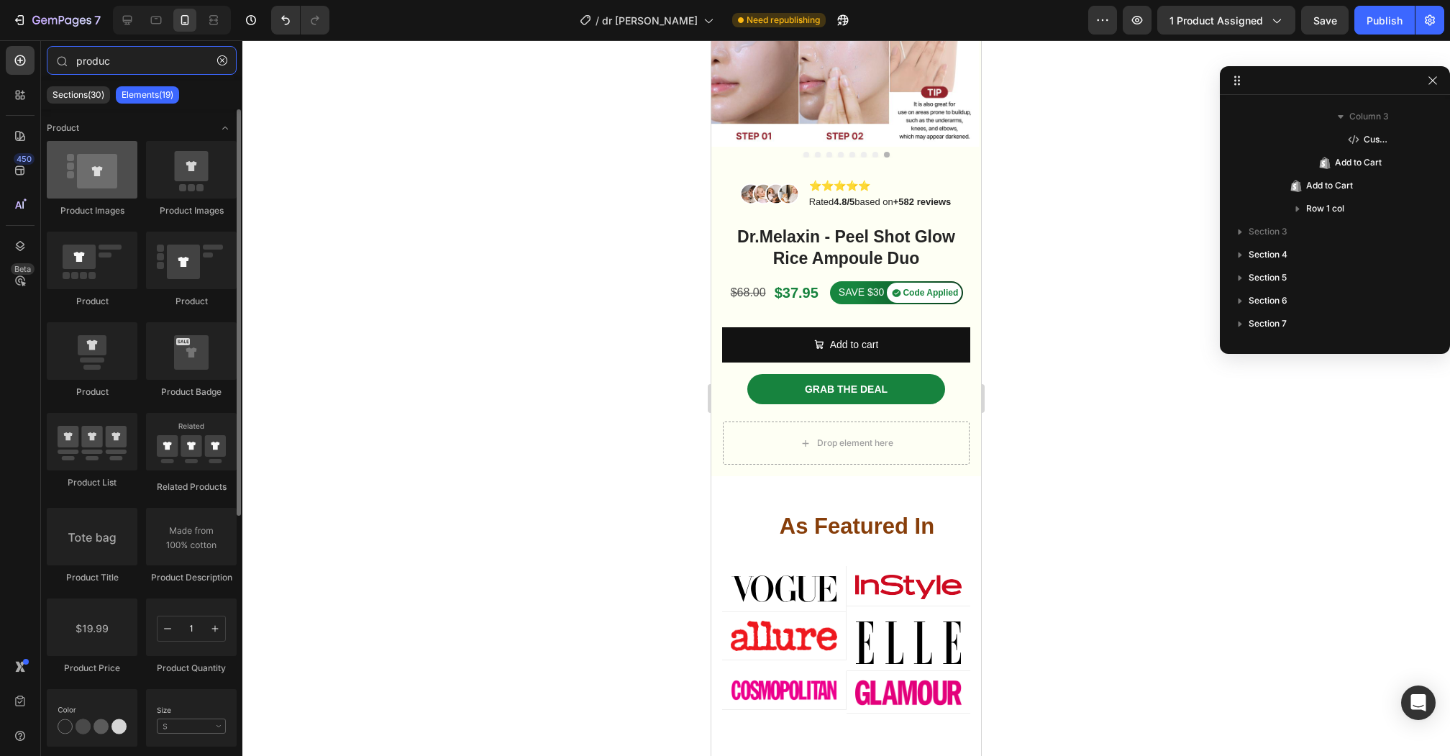
type input "produc"
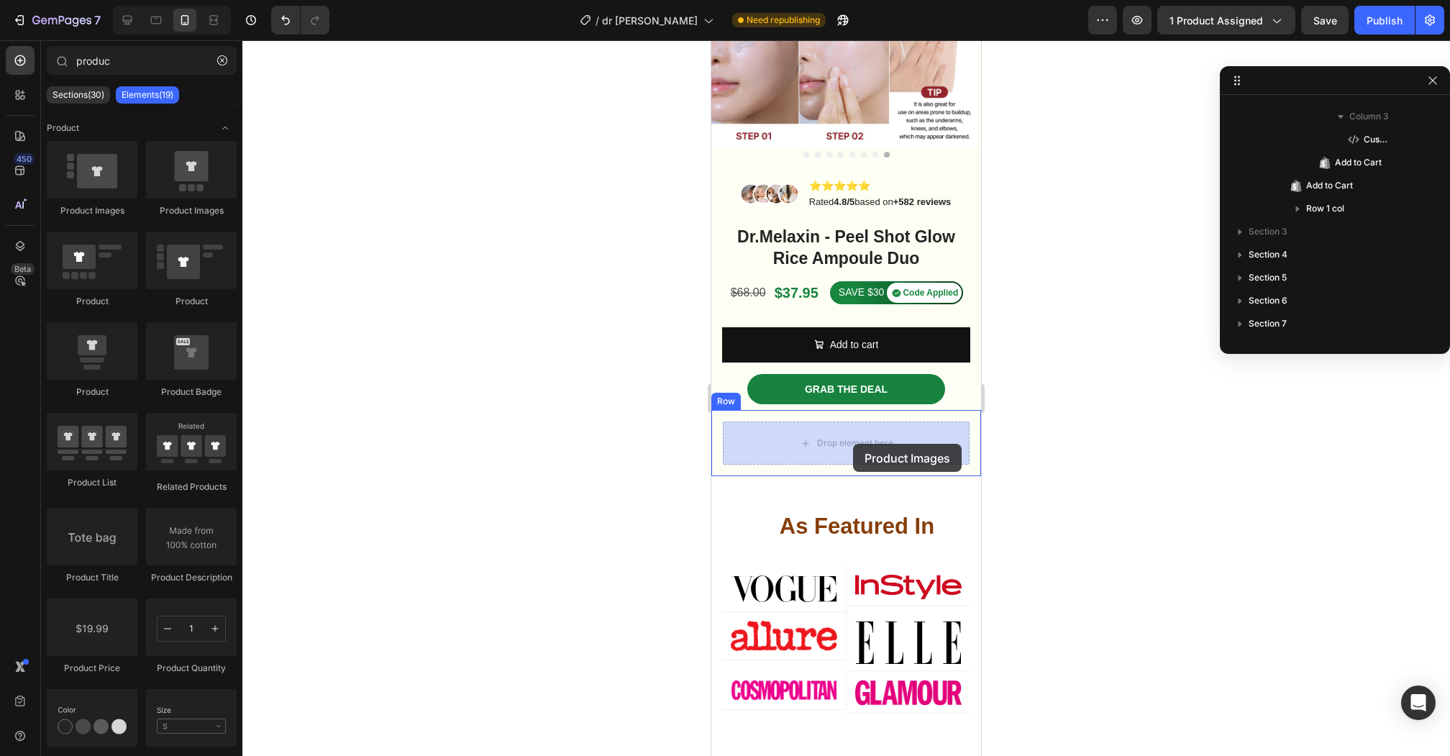
drag, startPoint x: 783, startPoint y: 203, endPoint x: 853, endPoint y: 444, distance: 250.1
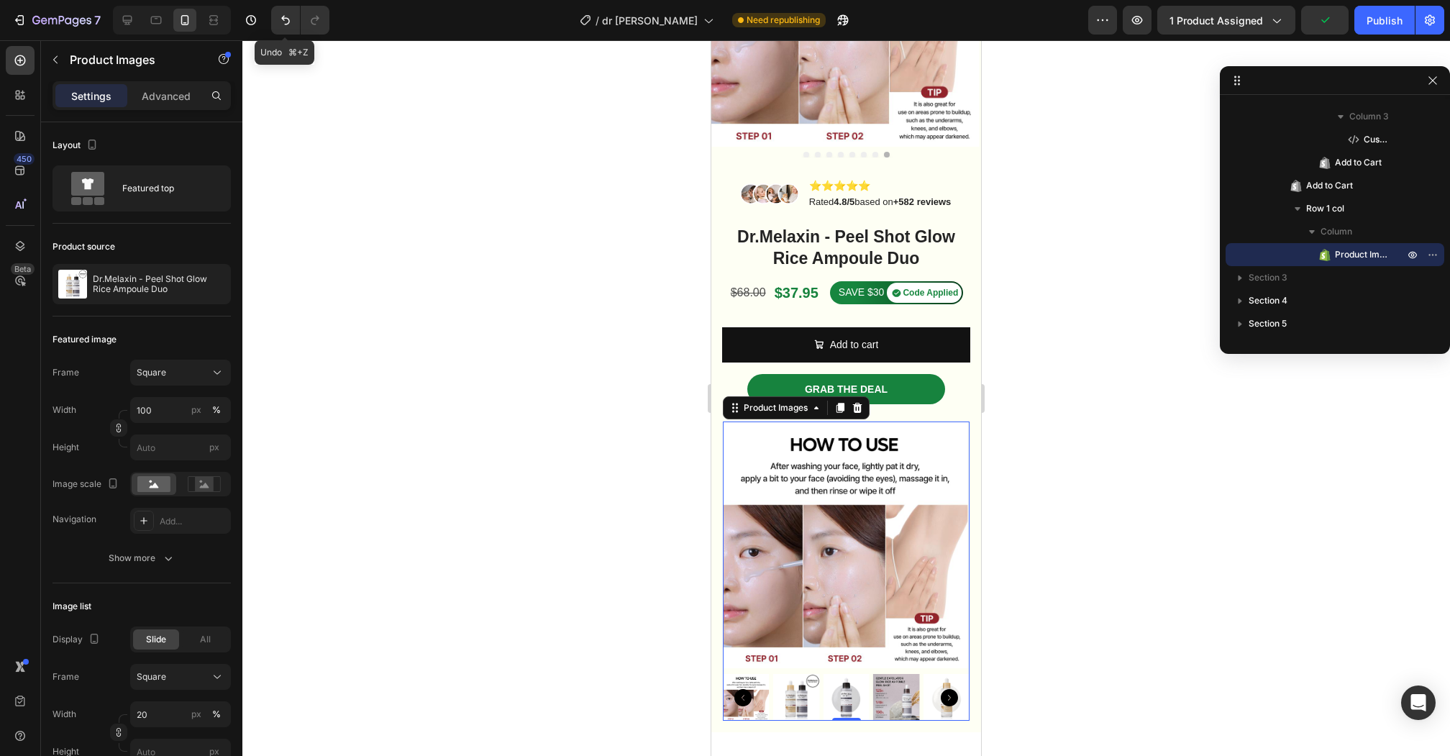
click at [285, 3] on div "7 Version history Undo ⌘+Z / dr mar Need republishing Preview 1 product assigne…" at bounding box center [725, 20] width 1450 height 41
click at [282, 24] on icon "Undo/Redo" at bounding box center [285, 20] width 14 height 14
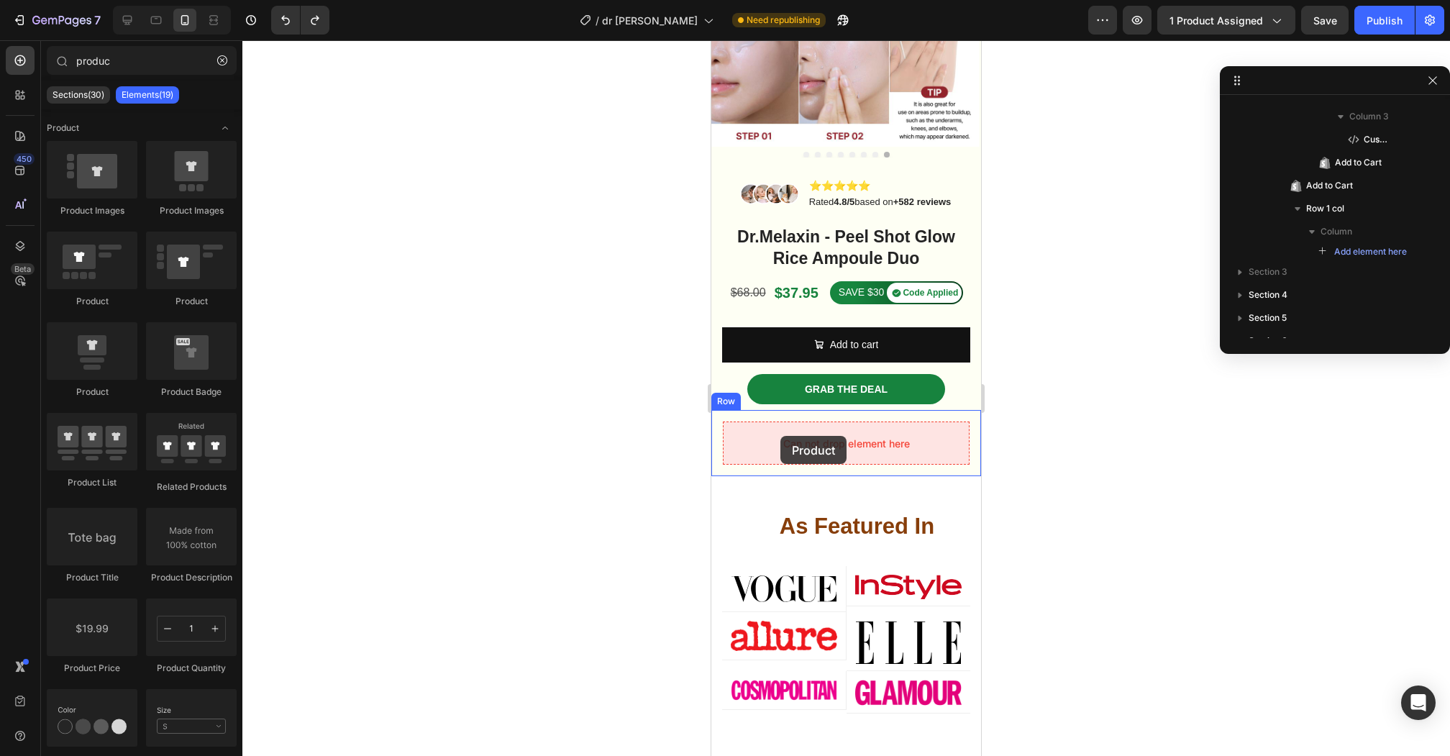
drag, startPoint x: 801, startPoint y: 304, endPoint x: 784, endPoint y: 436, distance: 133.3
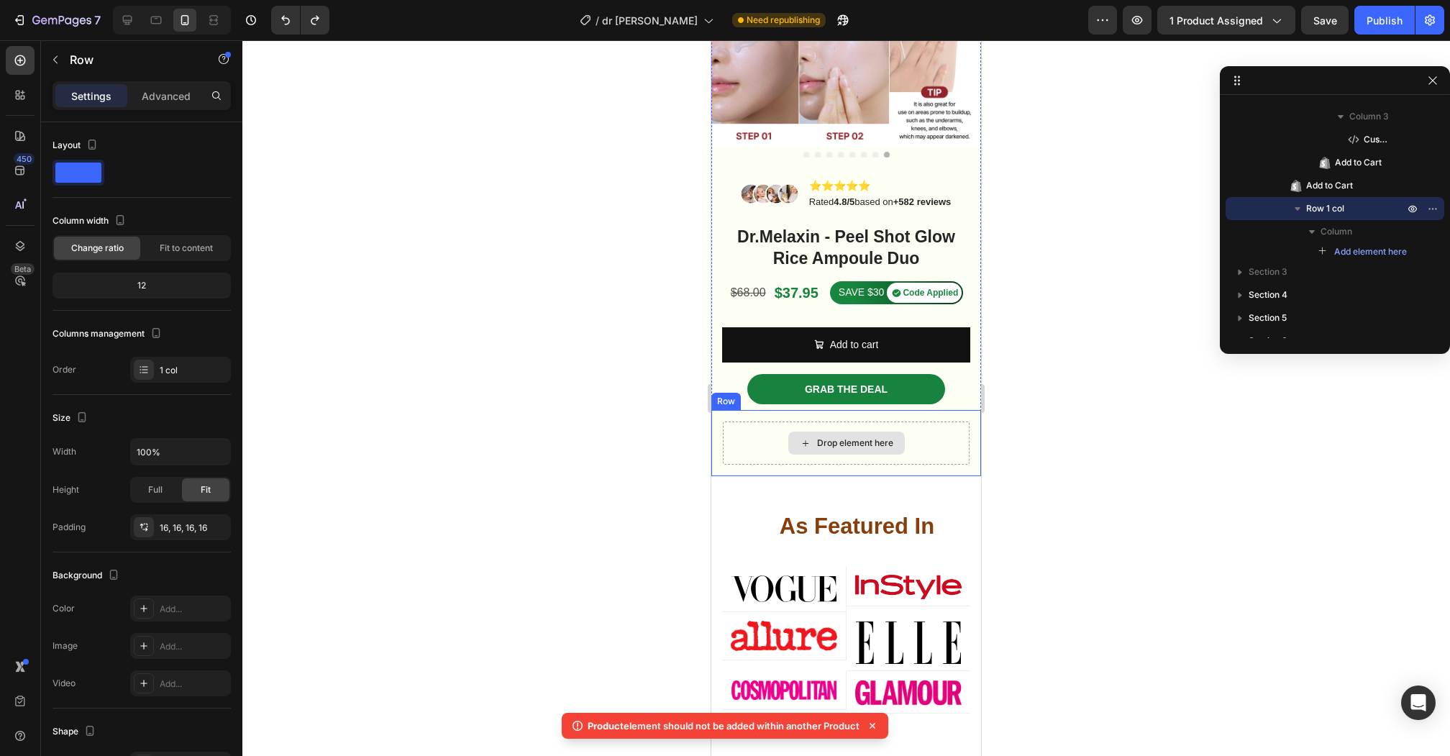
click at [764, 459] on div "Drop element here" at bounding box center [846, 442] width 247 height 43
click at [798, 398] on icon at bounding box center [800, 396] width 12 height 12
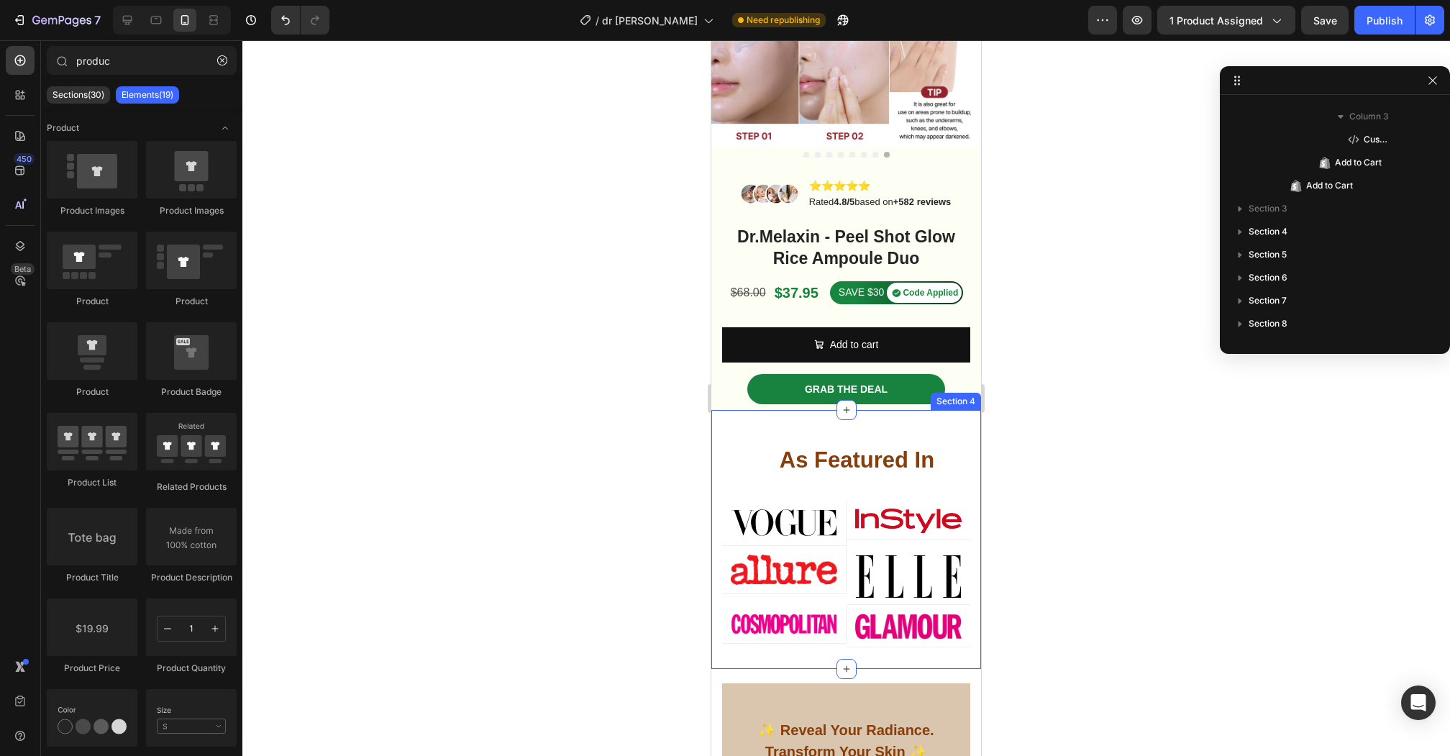
scroll to position [219, 0]
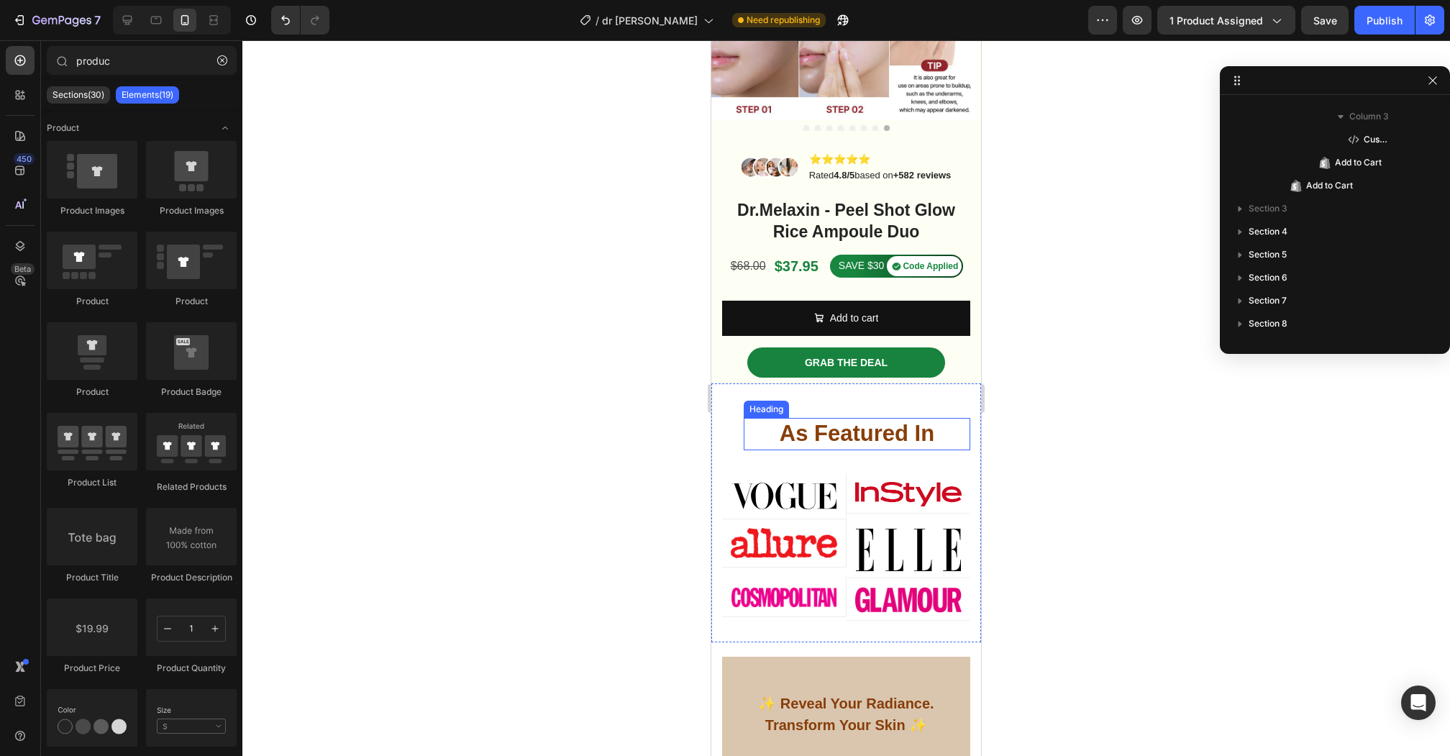
click at [817, 410] on div "Image Row Image Row Image Row Image Row Row Image Row Image Row Image Row Image…" at bounding box center [846, 512] width 270 height 258
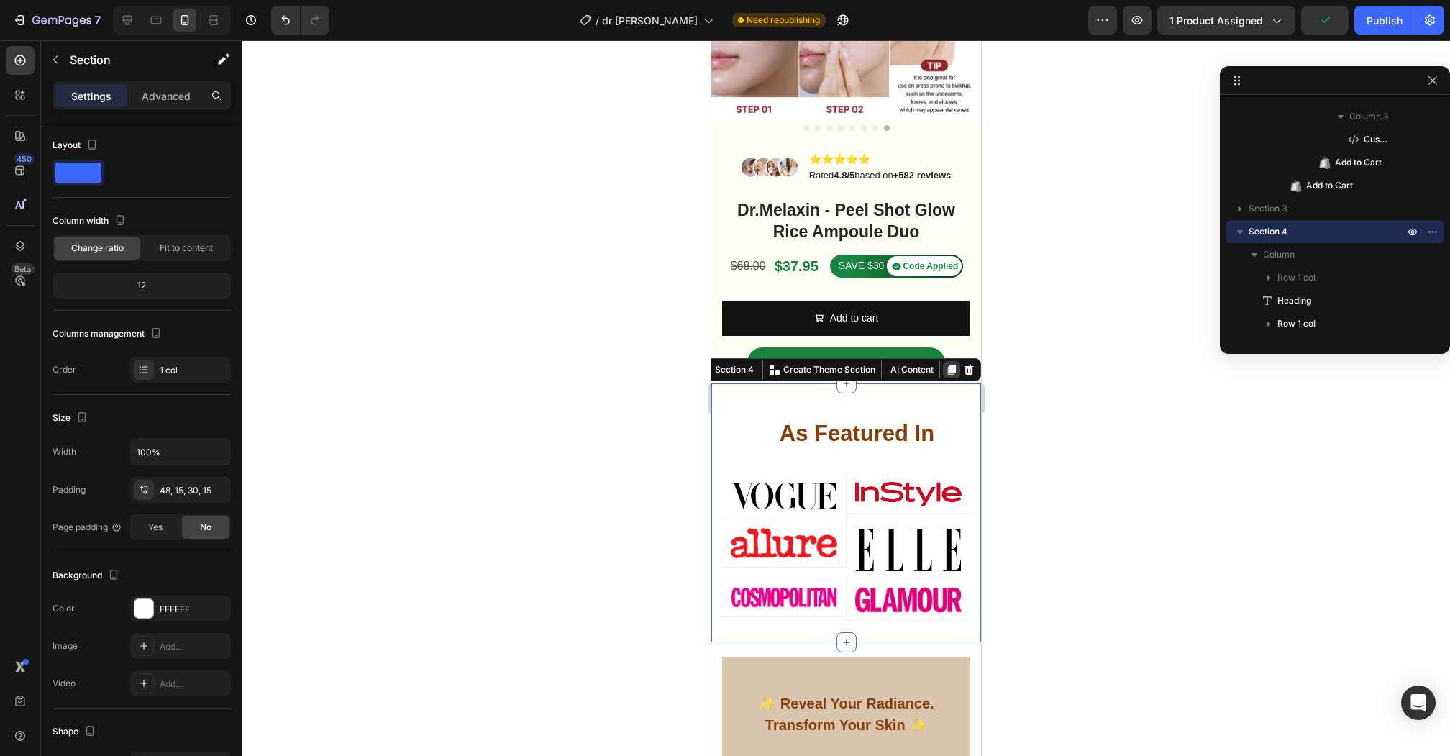
click at [951, 368] on icon at bounding box center [952, 370] width 8 height 10
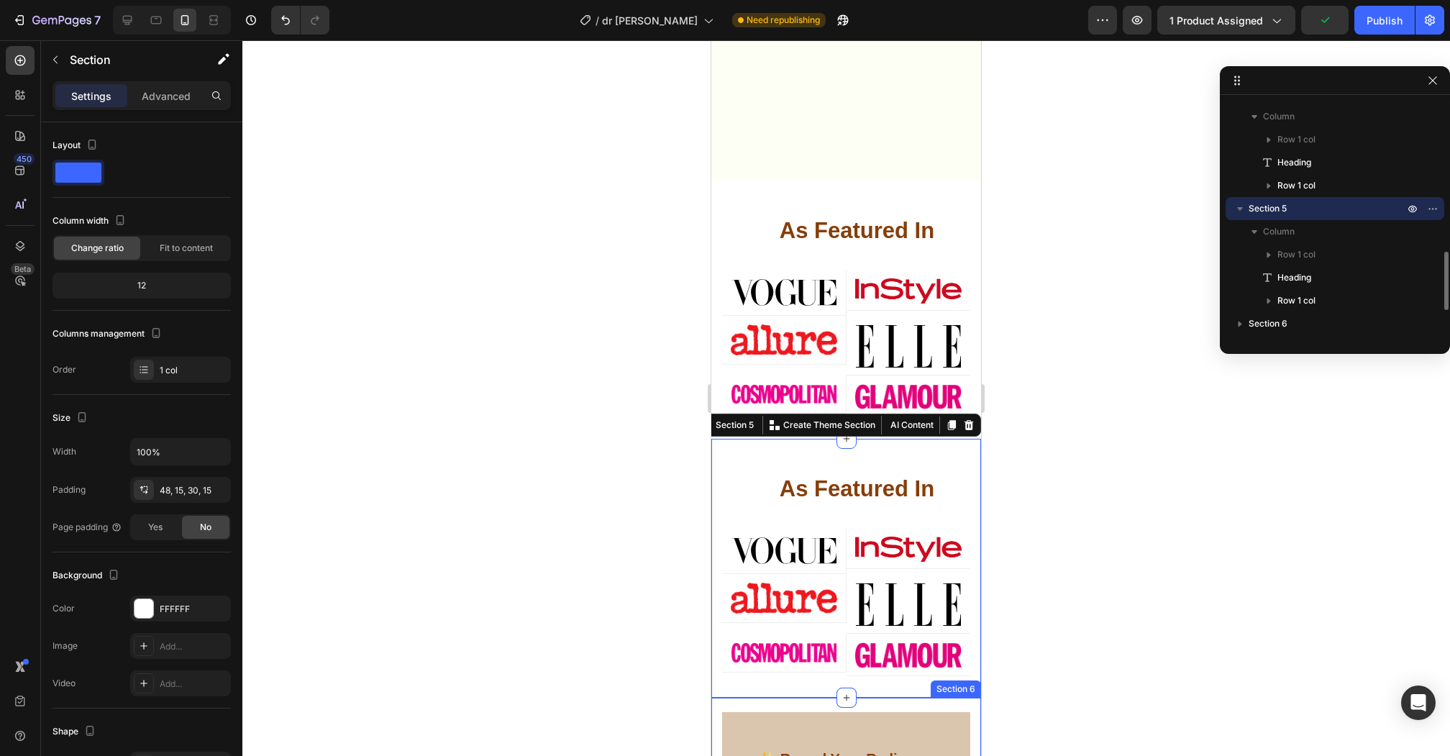
scroll to position [393, 0]
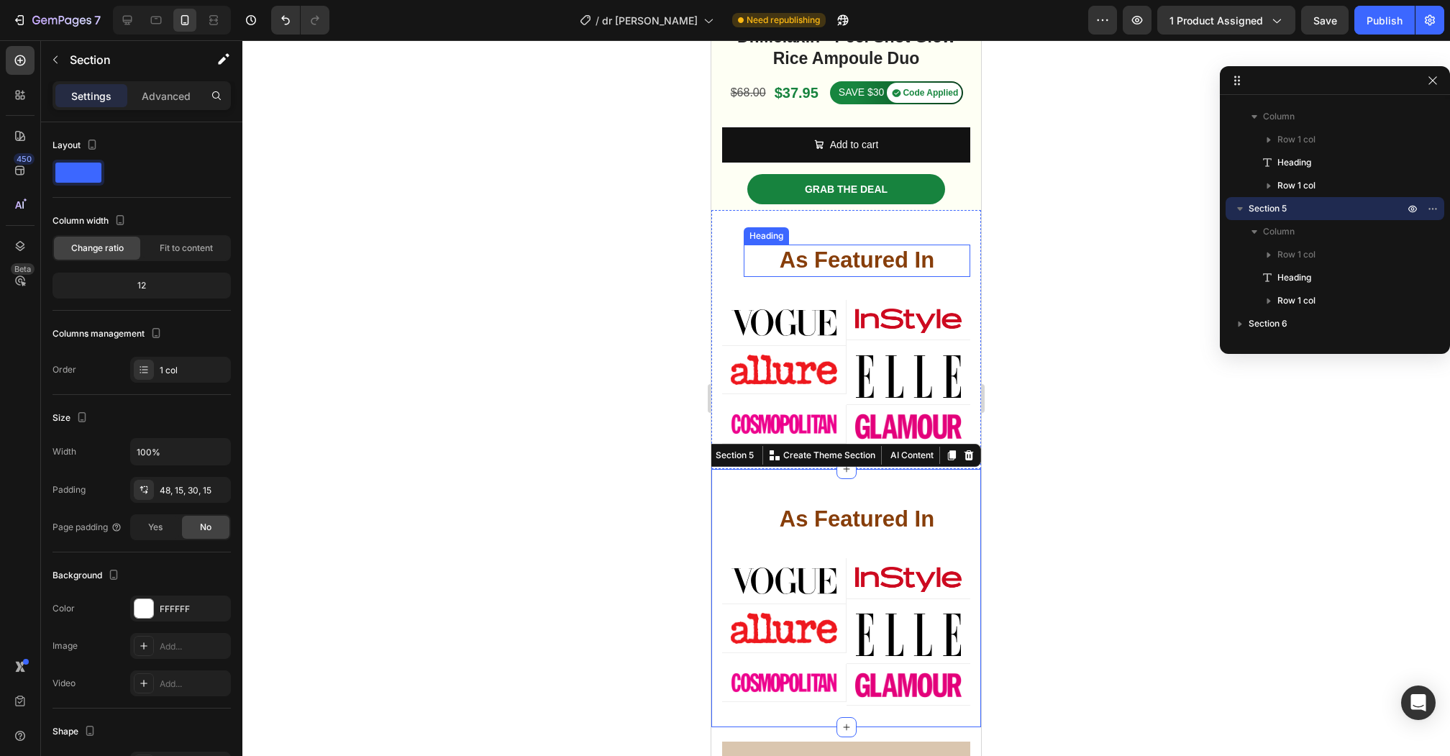
click at [931, 247] on strong "As Featured In" at bounding box center [856, 259] width 155 height 25
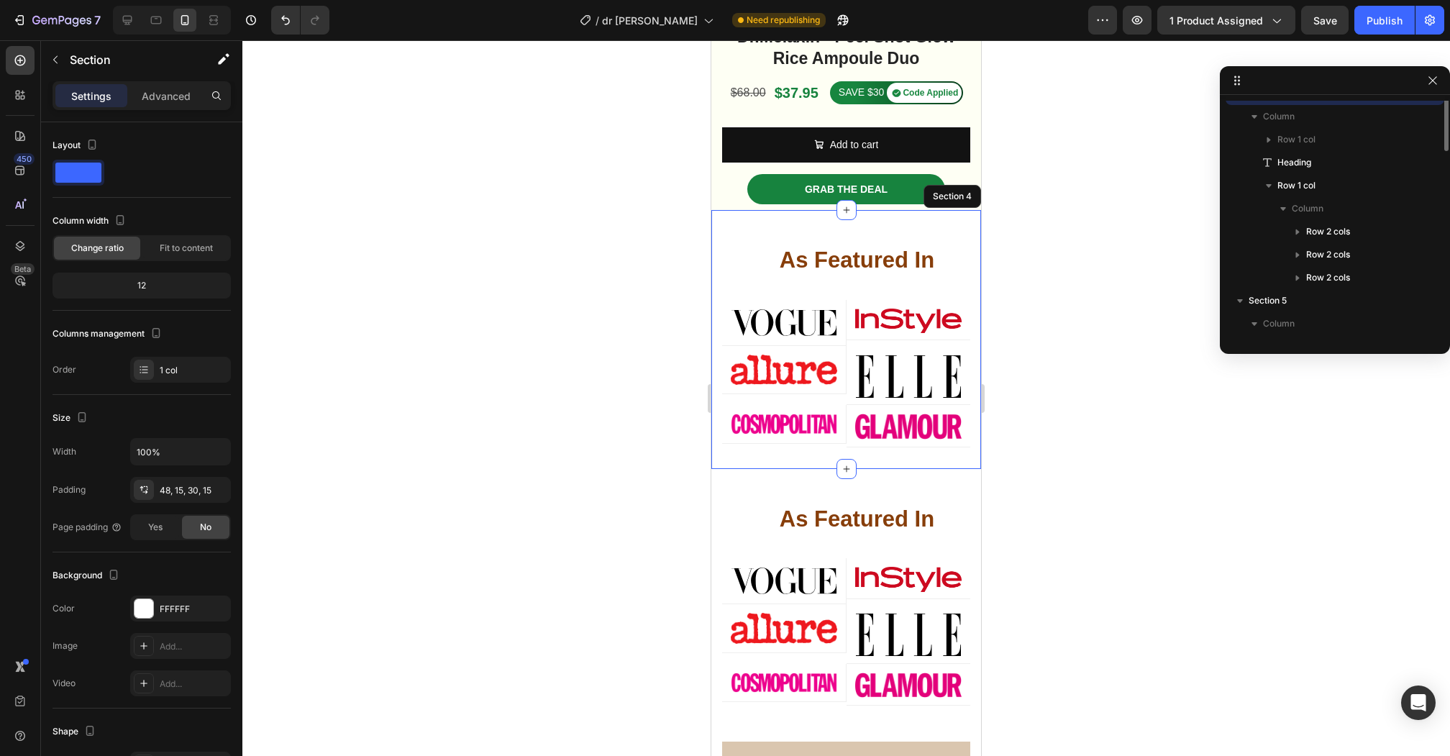
scroll to position [502, 0]
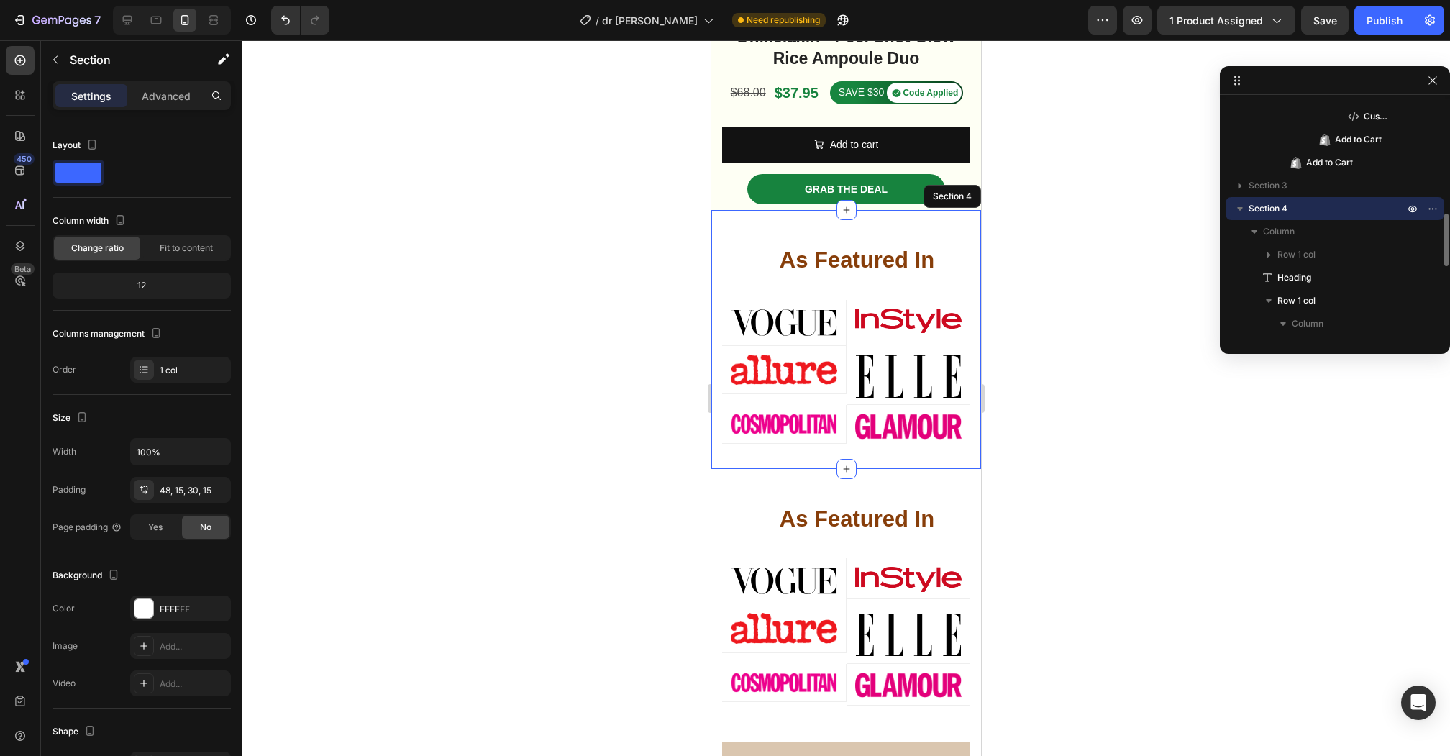
click at [939, 224] on div "Image Row Image Row Image Row Image Row Row Image Row Image Row Image Row Image…" at bounding box center [846, 339] width 270 height 258
click at [914, 249] on strong "As Featured In" at bounding box center [856, 259] width 155 height 25
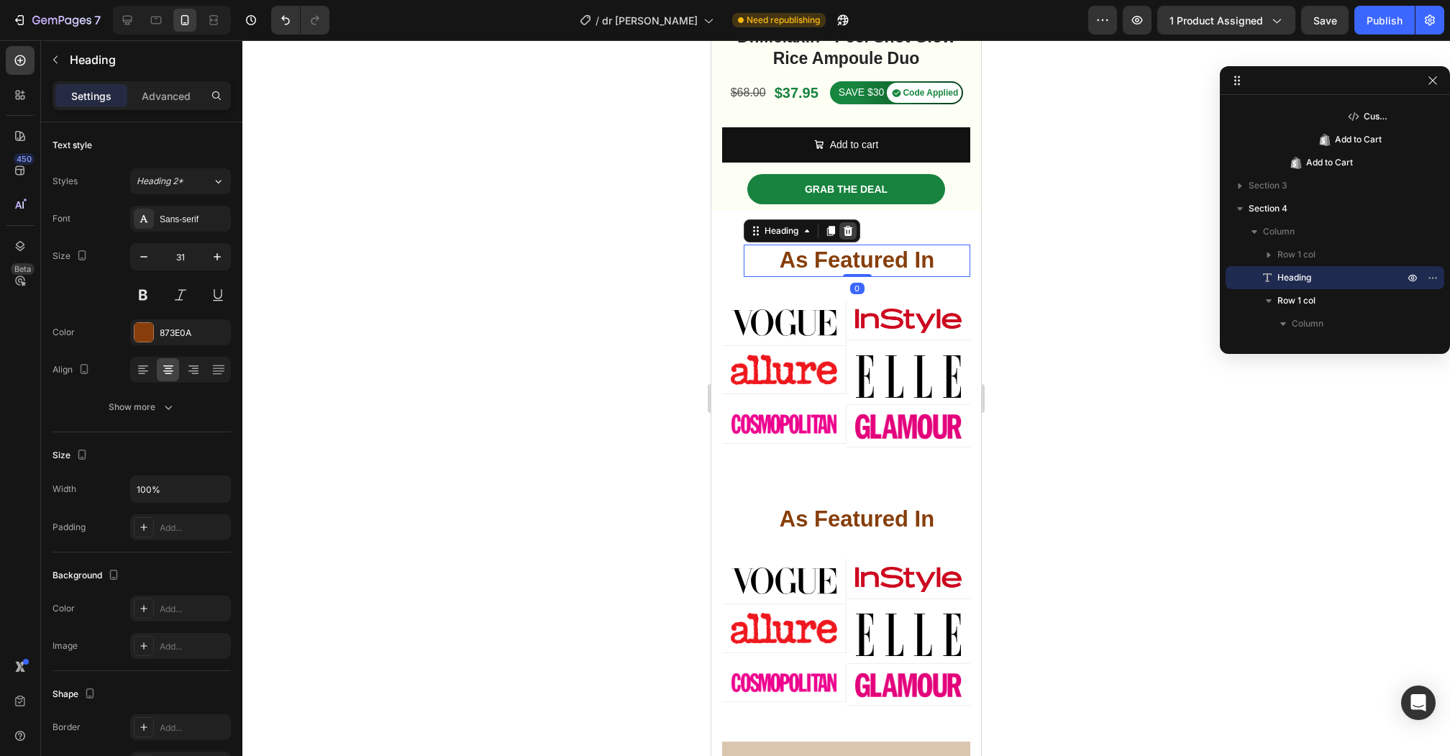
click at [846, 226] on icon at bounding box center [847, 231] width 9 height 10
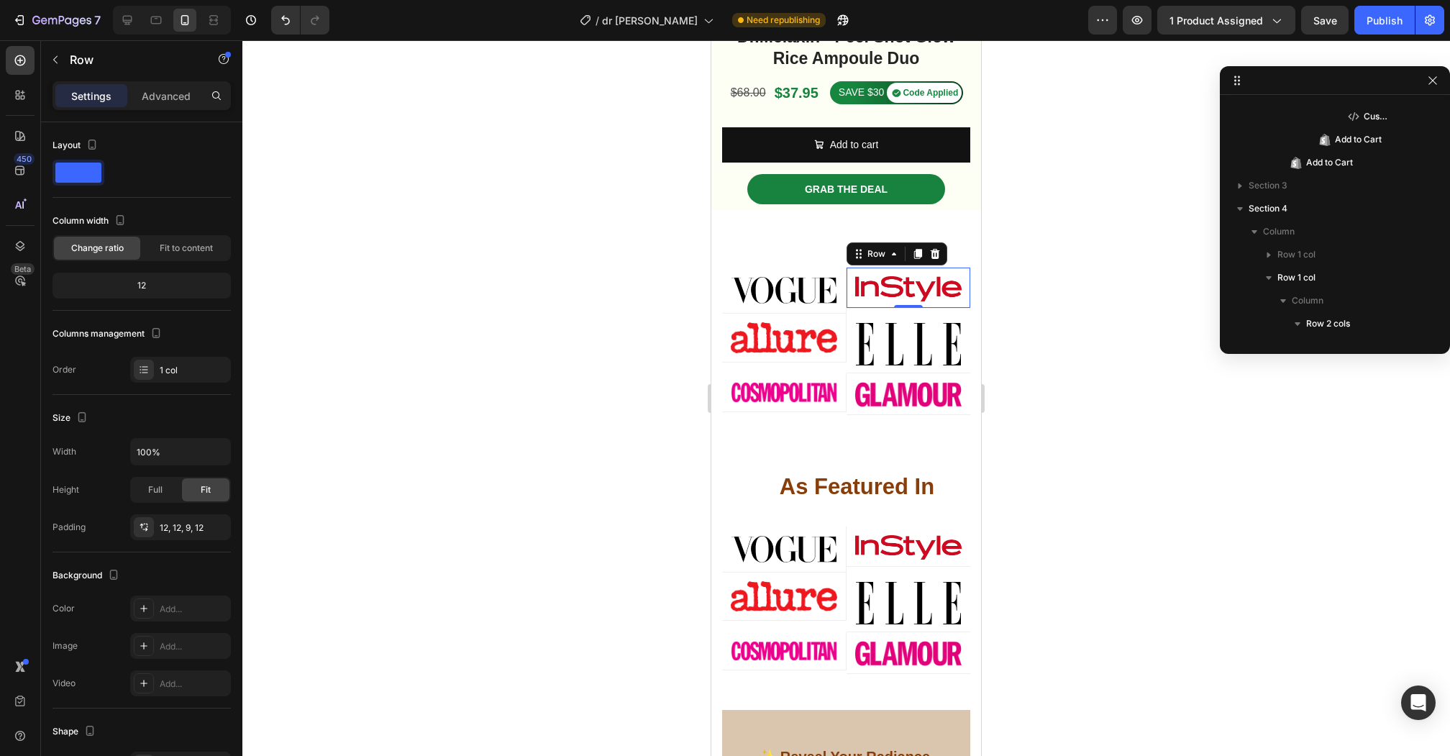
scroll to position [709, 0]
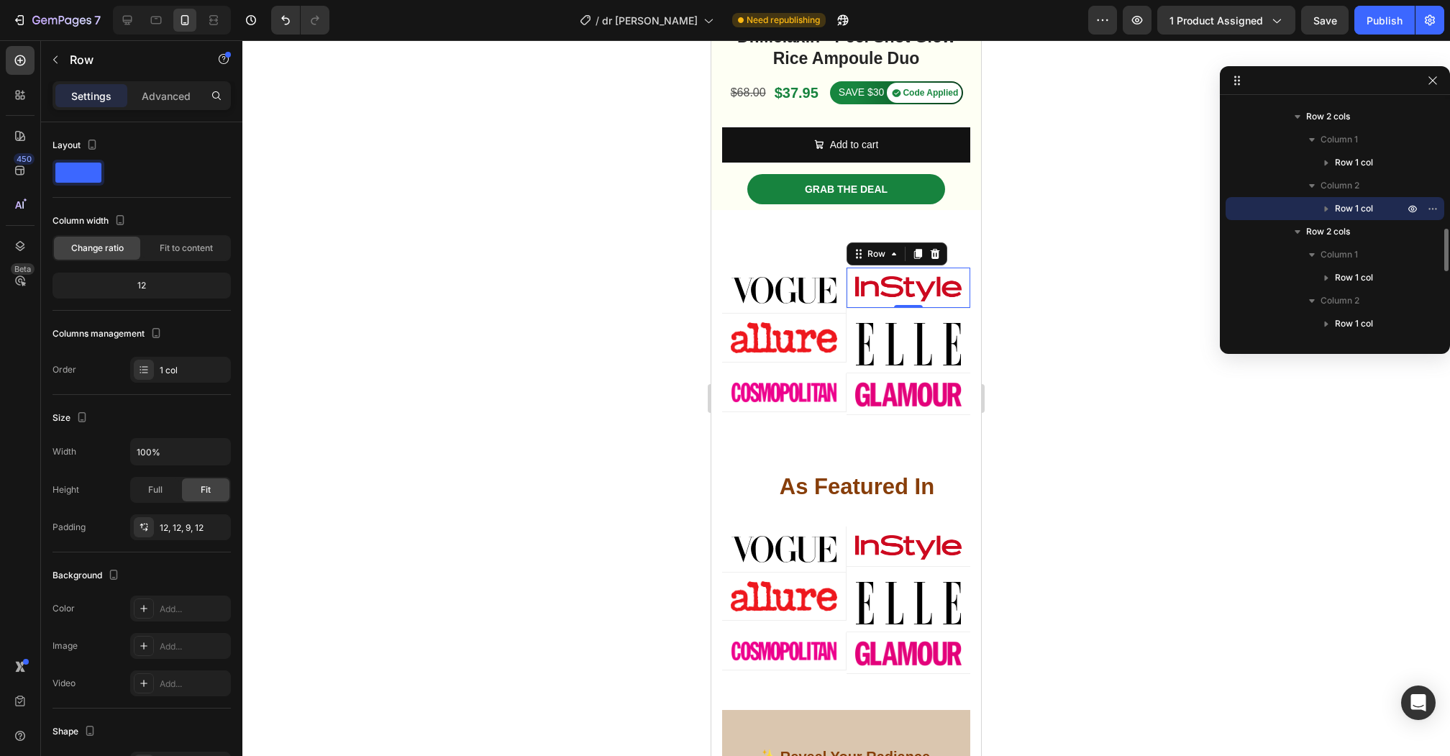
click at [846, 283] on div "Image Row 0" at bounding box center [908, 287] width 124 height 41
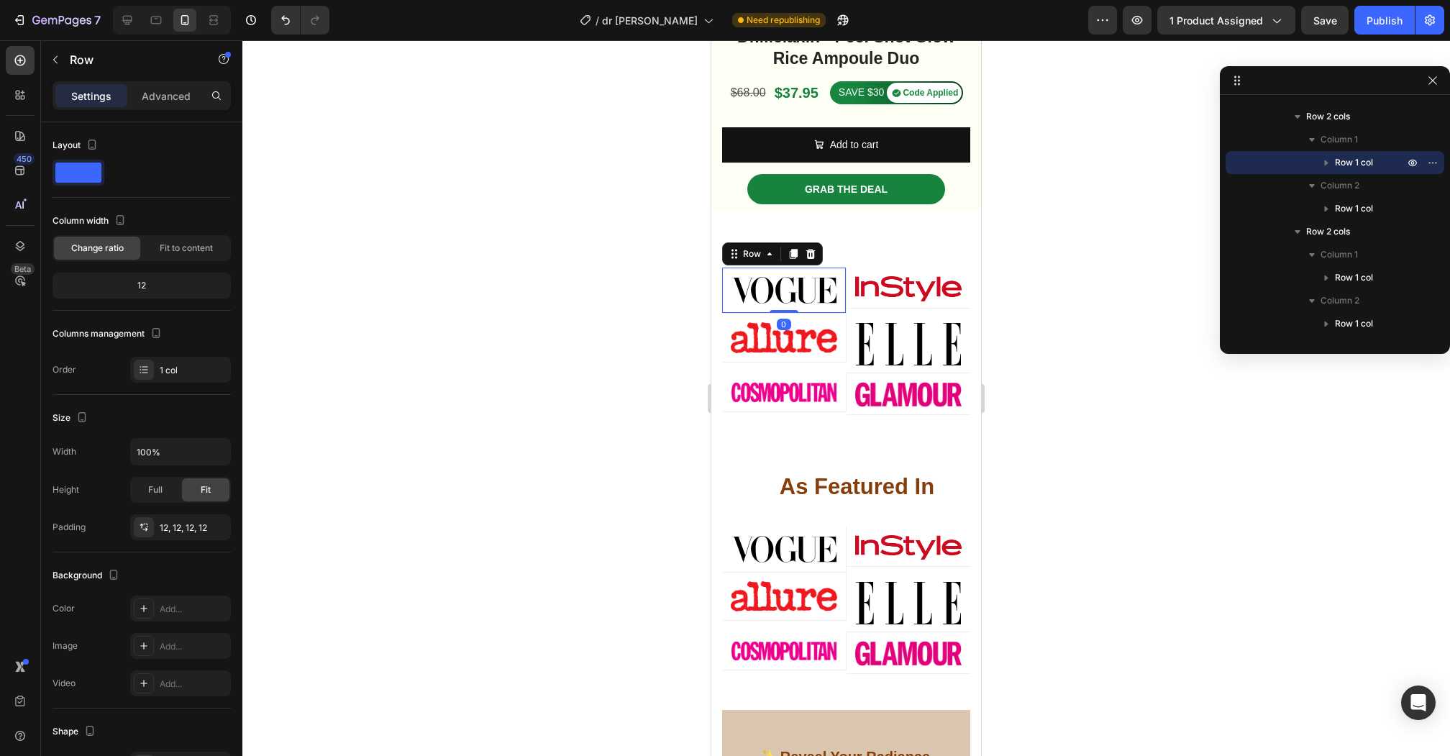
click at [822, 267] on div "Image Row 0" at bounding box center [784, 290] width 124 height 46
click at [846, 255] on div "Image Row Image Row Row Image Row Image Row Row Image Row Image Row Row Row 0" at bounding box center [846, 329] width 248 height 170
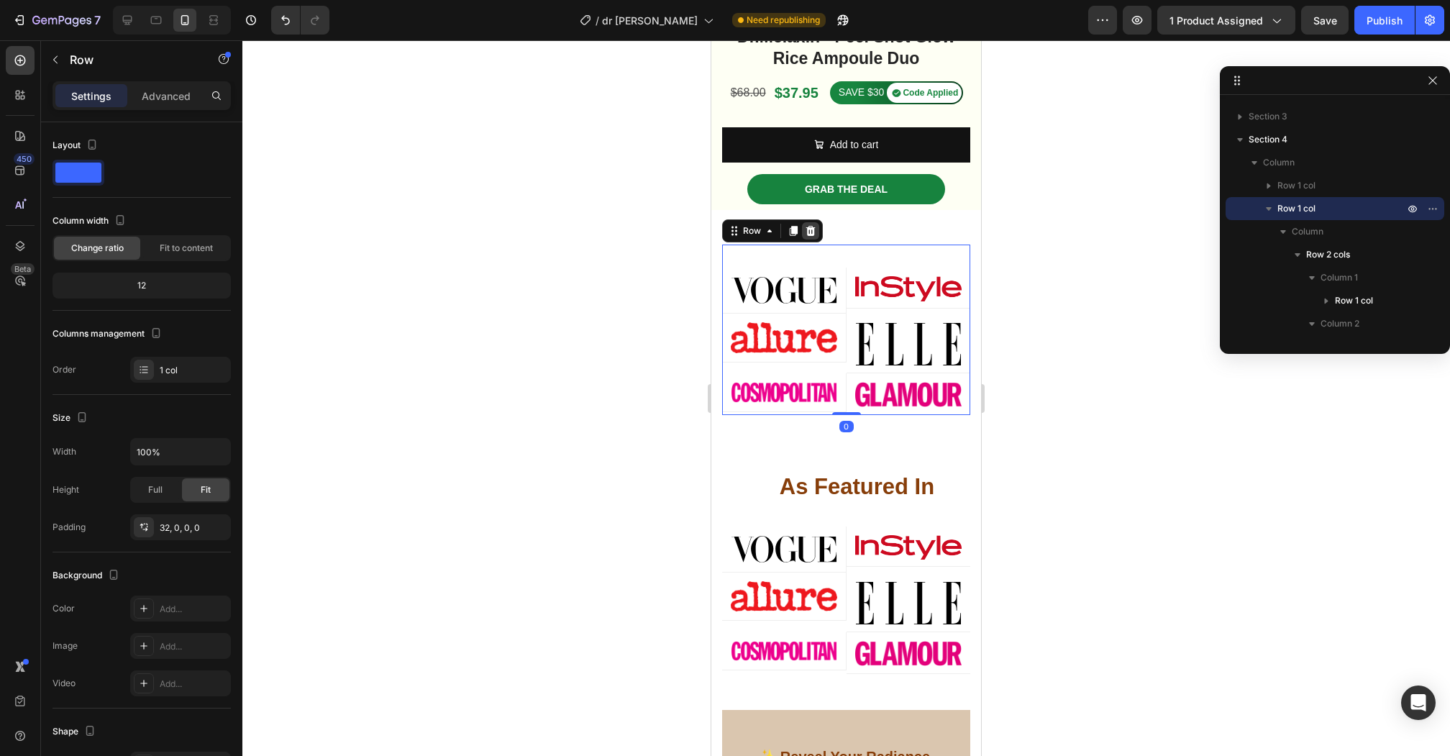
click at [813, 230] on icon at bounding box center [811, 231] width 12 height 12
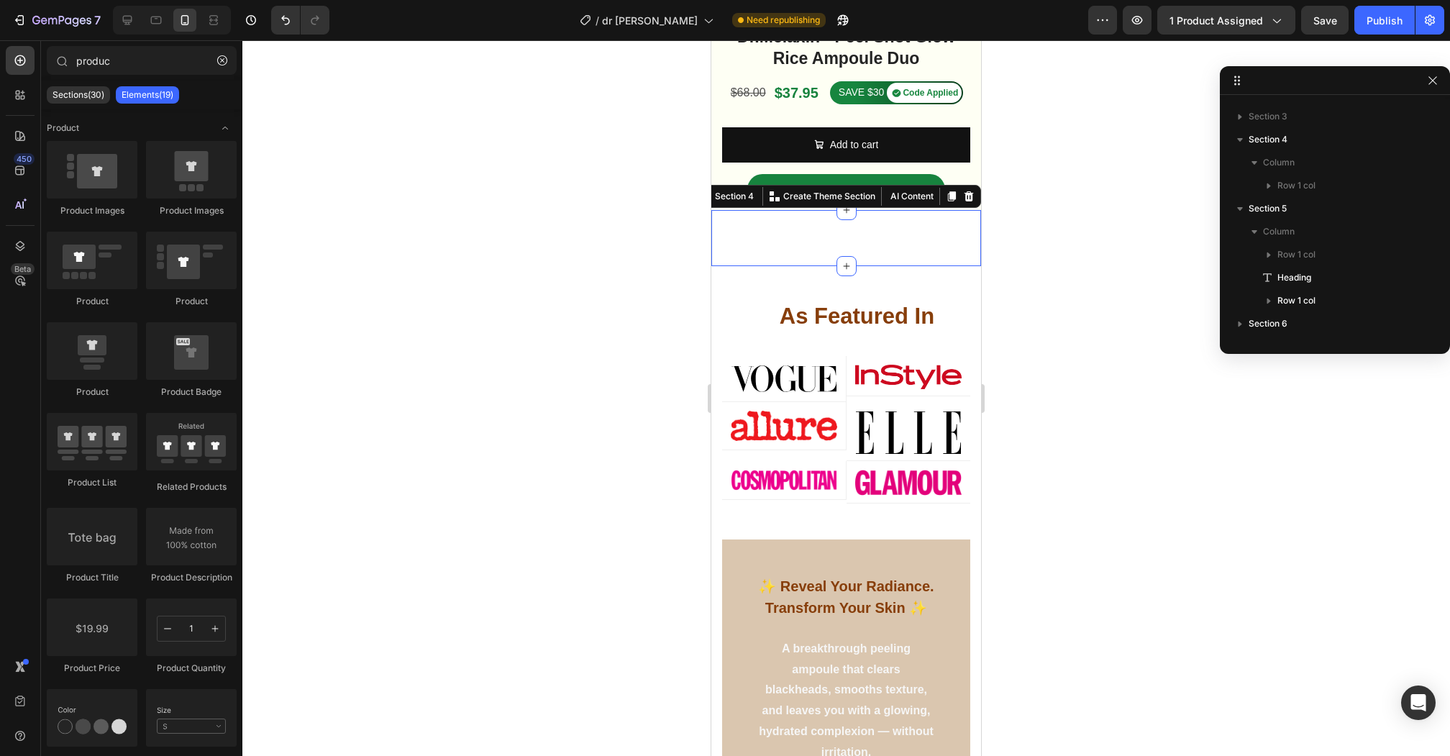
click at [828, 242] on div "Image Row Image Row Image Row Image Row Row Image Row Image Row Image Row Image…" at bounding box center [846, 238] width 270 height 56
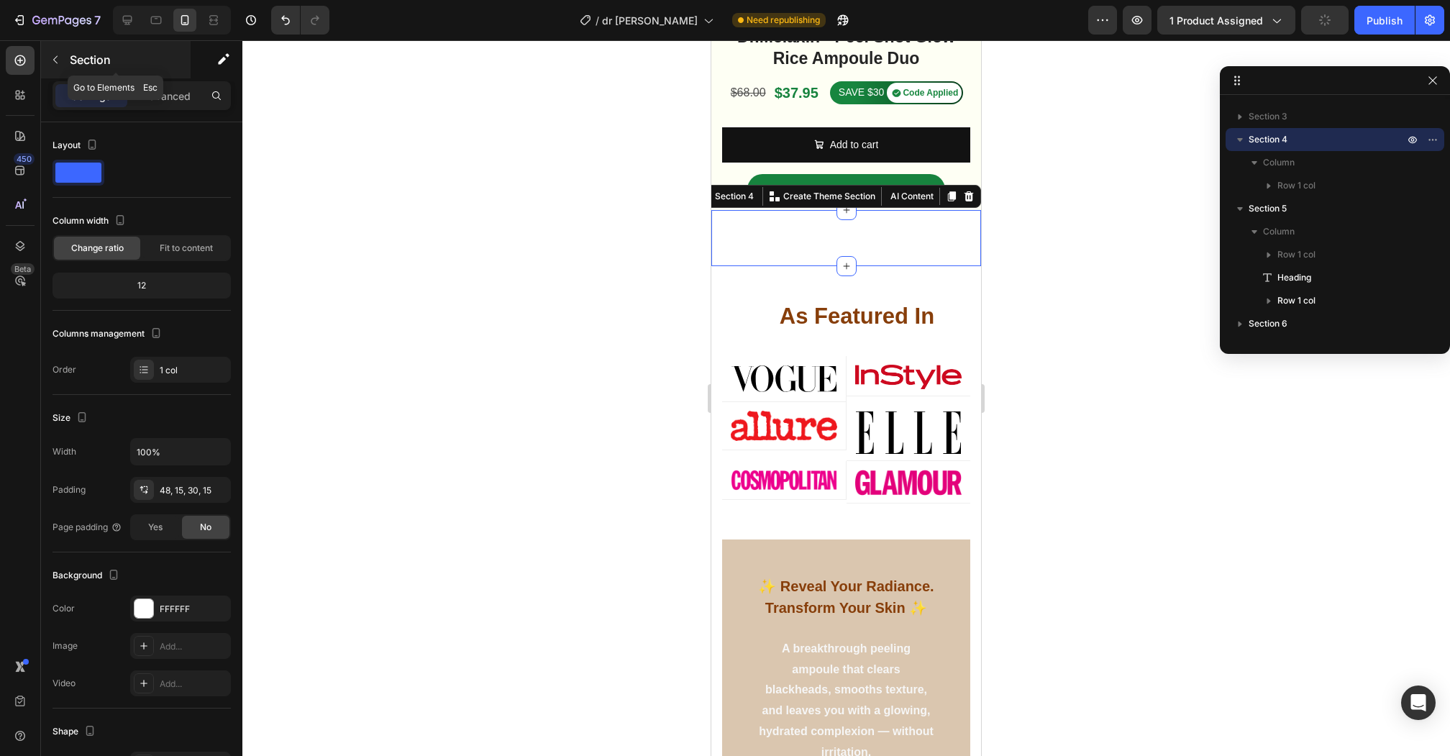
click at [58, 61] on icon "button" at bounding box center [56, 60] width 12 height 12
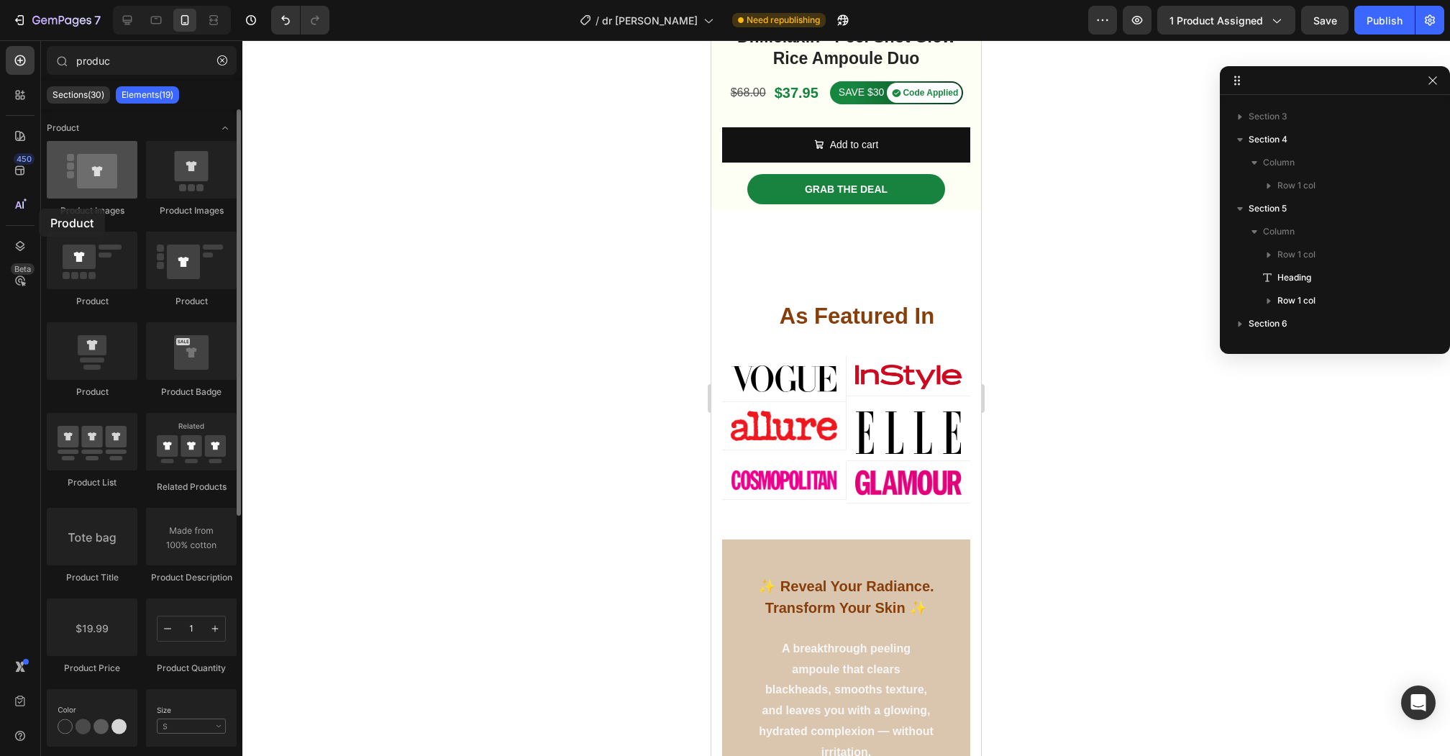
drag, startPoint x: 86, startPoint y: 273, endPoint x: 70, endPoint y: 173, distance: 100.5
drag, startPoint x: 86, startPoint y: 277, endPoint x: 89, endPoint y: 253, distance: 23.9
click at [89, 253] on div at bounding box center [92, 261] width 91 height 58
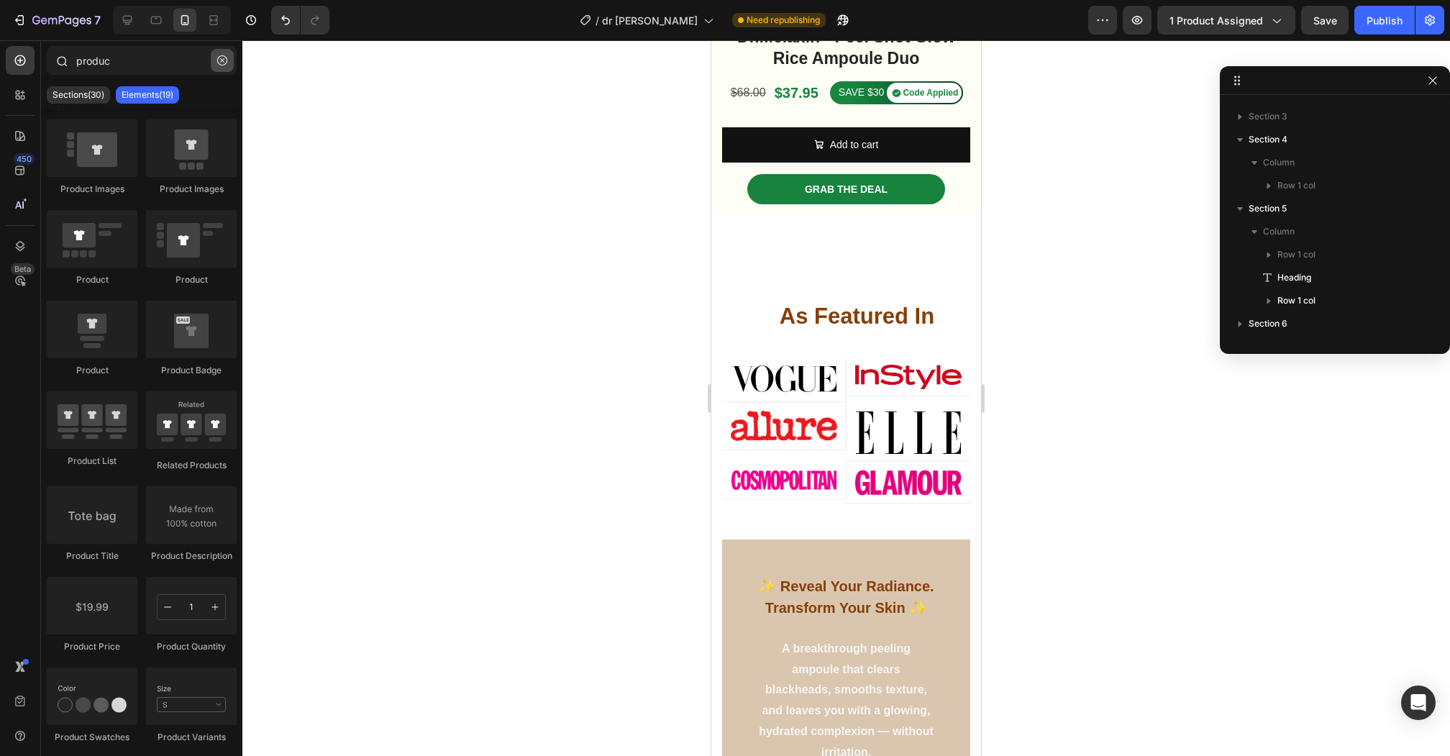
click at [229, 60] on button "button" at bounding box center [222, 60] width 23 height 23
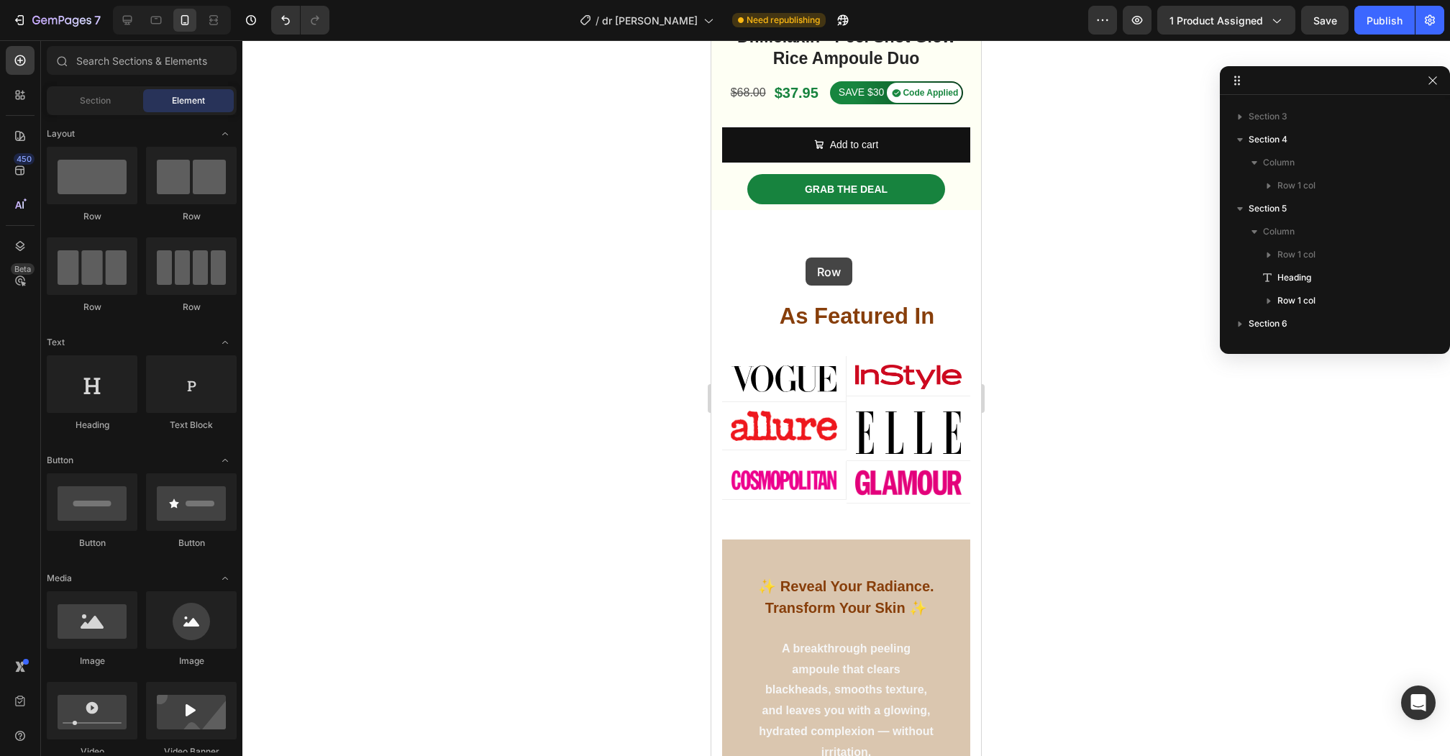
drag, startPoint x: 778, startPoint y: 232, endPoint x: 805, endPoint y: 257, distance: 37.1
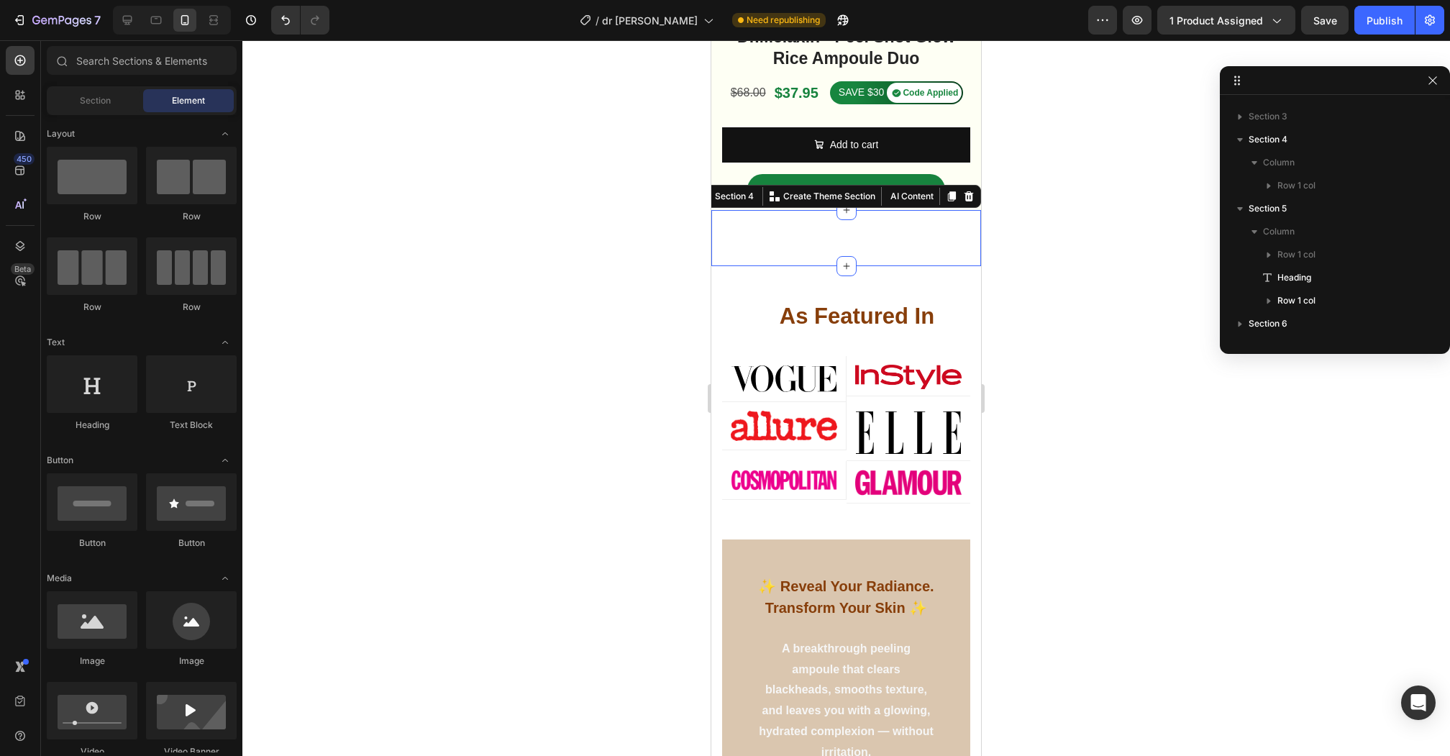
click at [805, 257] on div "Image Row Image Row Image Row Image Row Row Image Row Image Row Image Row Image…" at bounding box center [846, 238] width 270 height 56
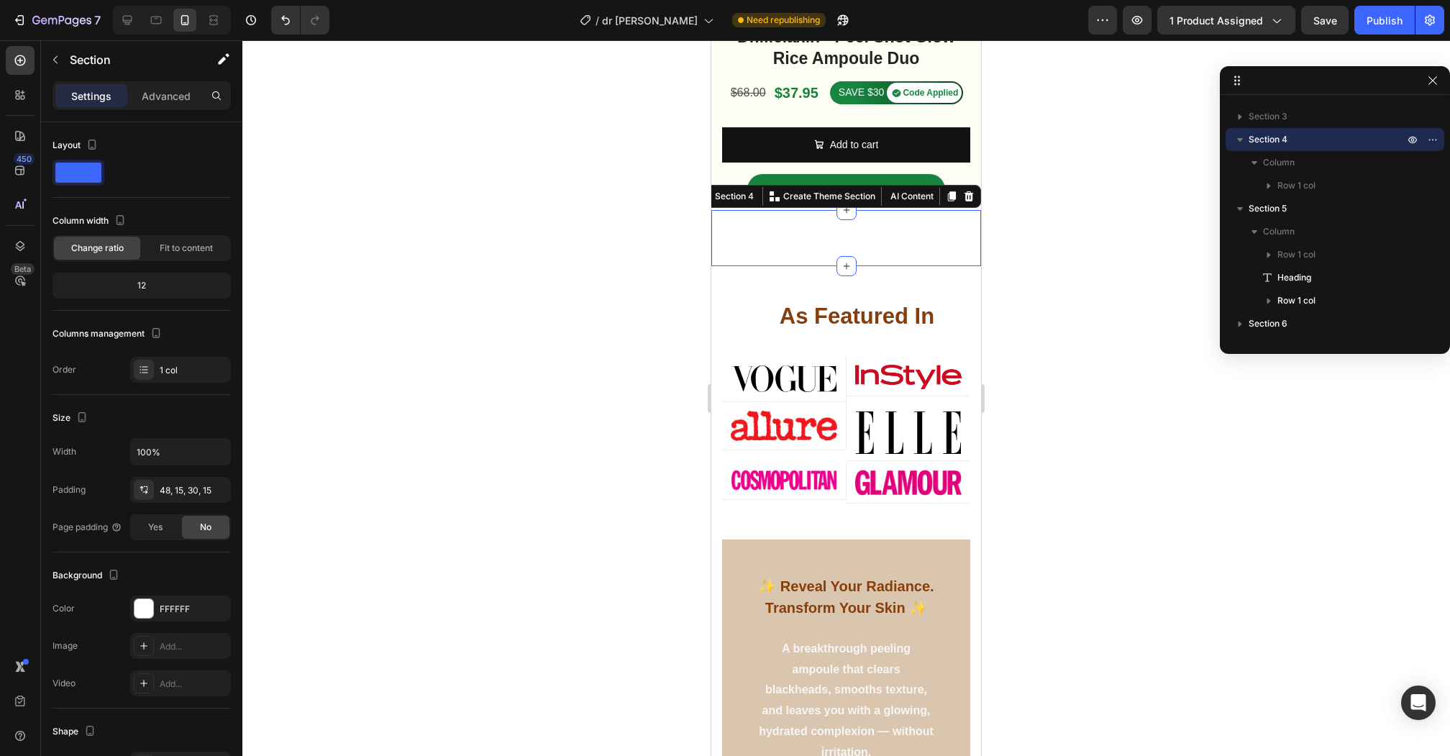
click at [823, 247] on div "Image Row Image Row Image Row Image Row Row Image Row Image Row Image Row Image…" at bounding box center [846, 238] width 270 height 56
click at [285, 22] on icon "Undo/Redo" at bounding box center [285, 20] width 14 height 14
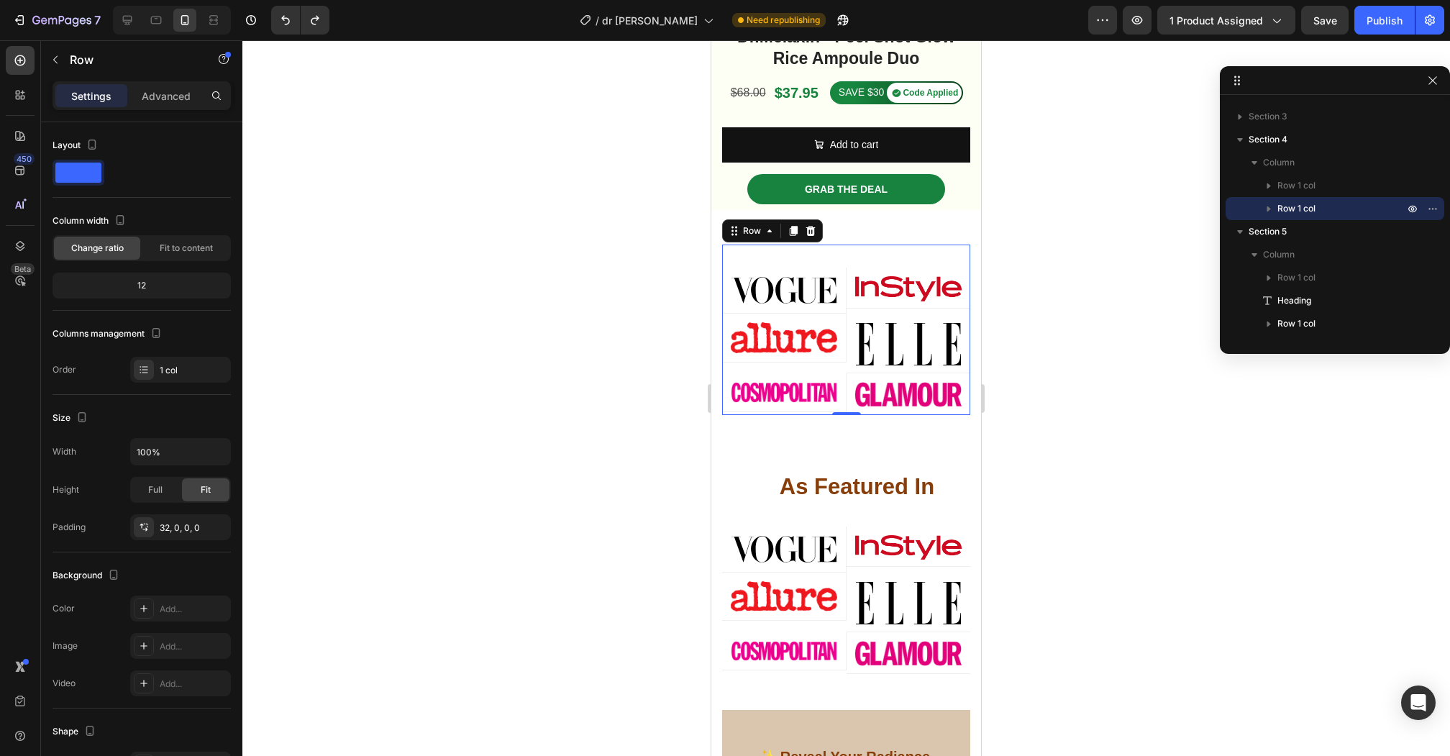
click at [817, 250] on div "Image Row Image Row Row Image Row Image Row Row Image Row Image Row Row Row 0" at bounding box center [846, 329] width 248 height 170
click at [1270, 210] on icon "button" at bounding box center [1268, 208] width 14 height 14
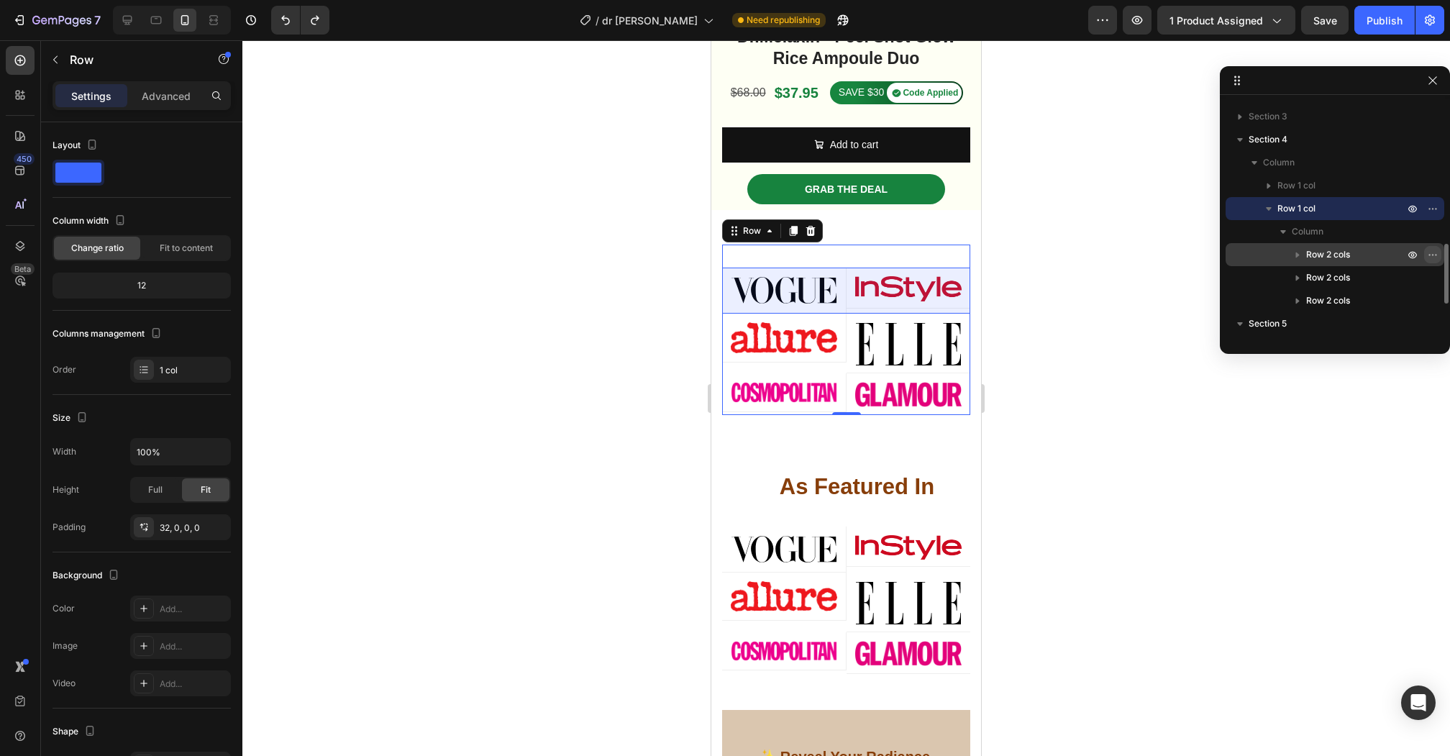
click at [1428, 249] on icon "button" at bounding box center [1432, 255] width 12 height 12
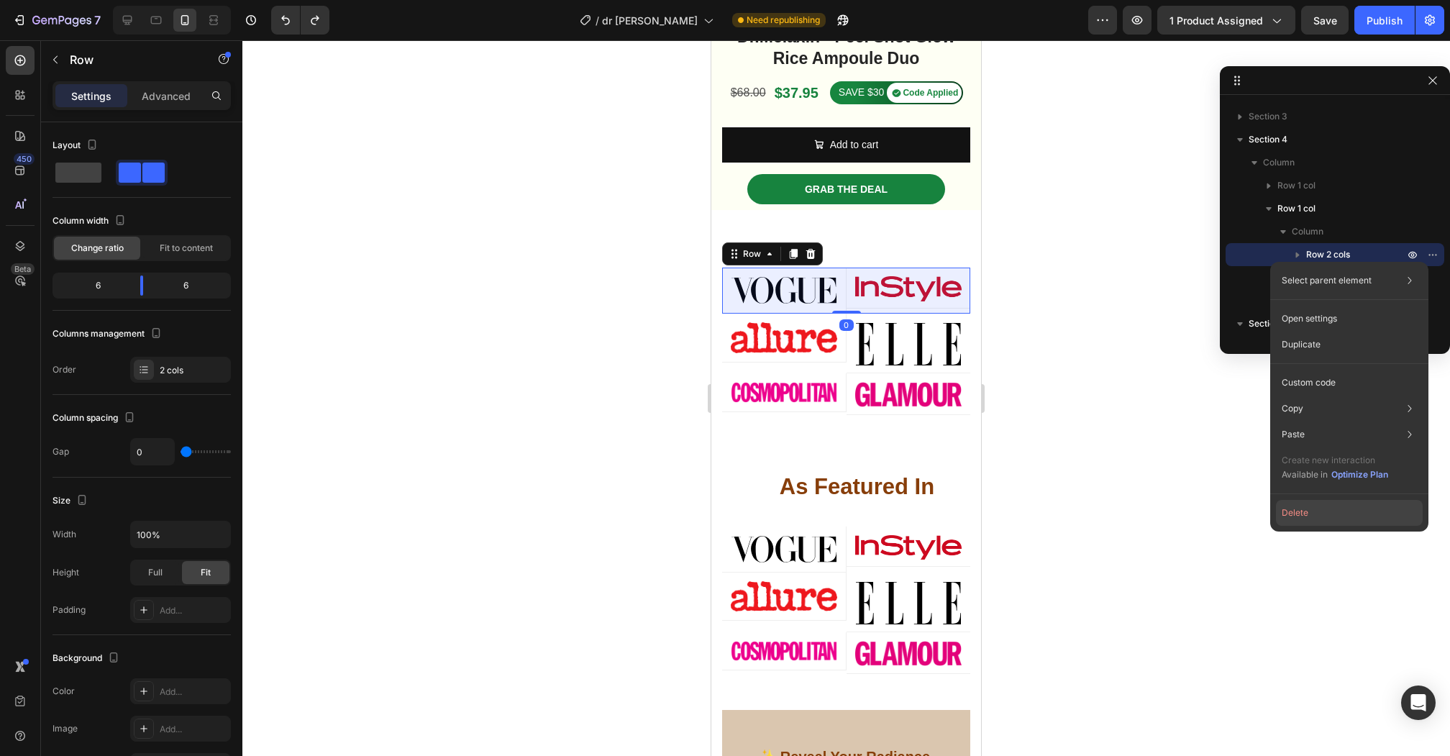
click at [1303, 511] on button "Delete" at bounding box center [1349, 513] width 147 height 26
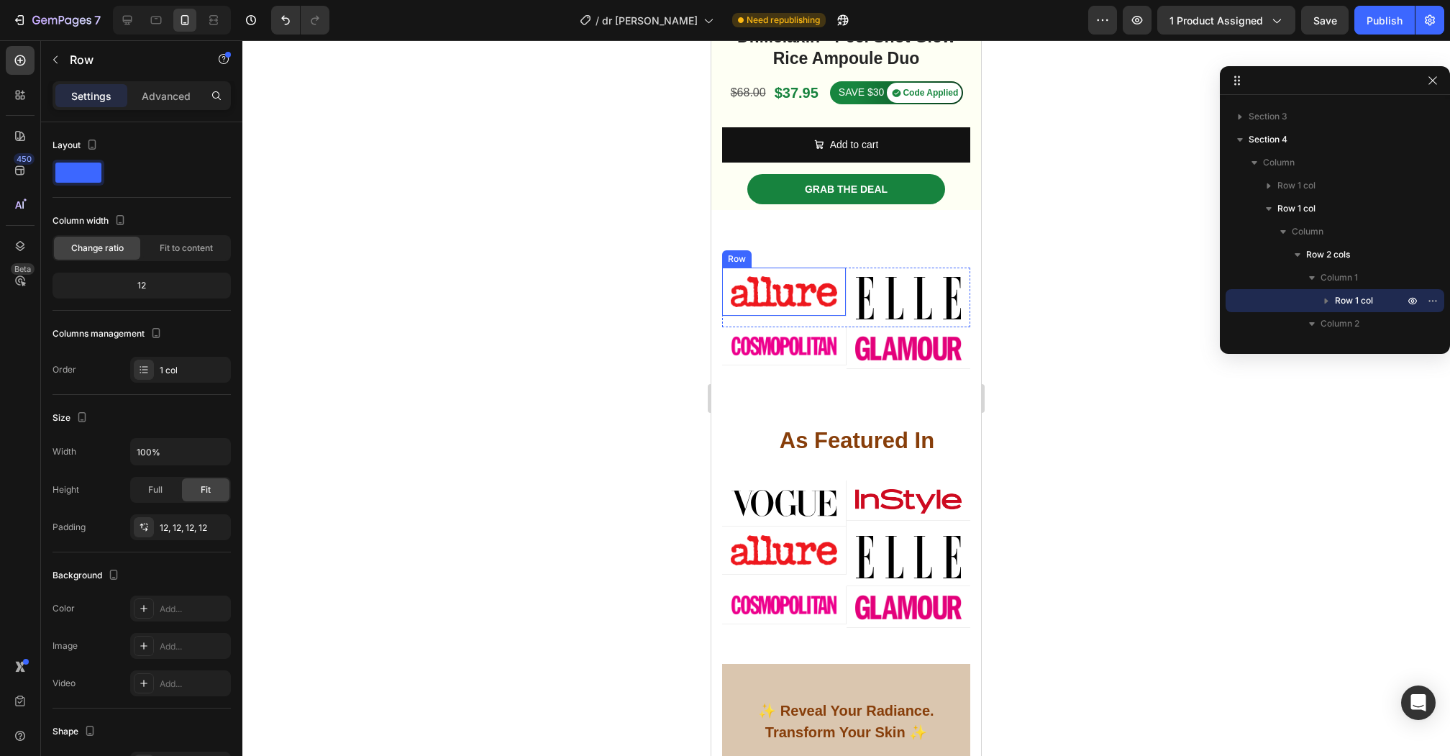
click at [728, 274] on div "Image Row" at bounding box center [784, 291] width 124 height 49
click at [815, 252] on icon at bounding box center [811, 254] width 12 height 12
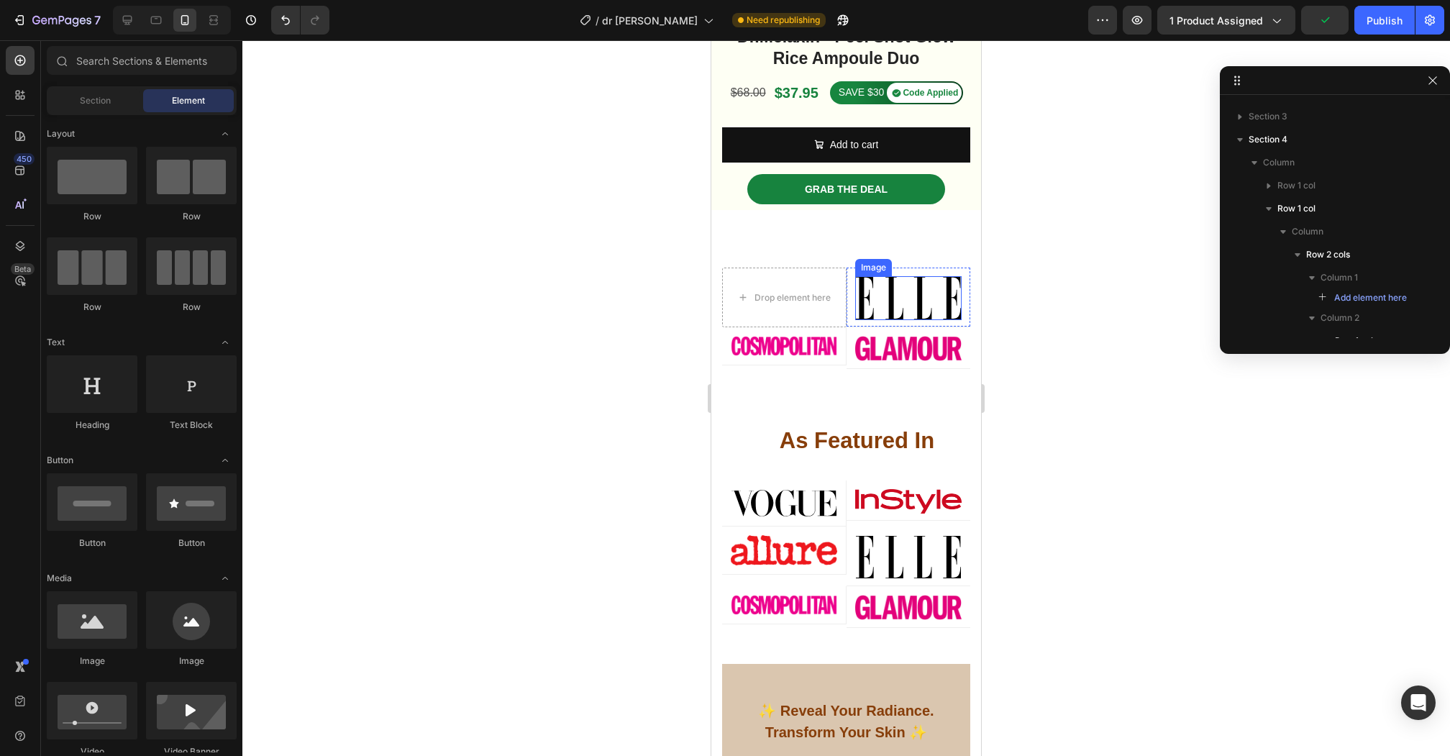
click at [872, 283] on img at bounding box center [908, 298] width 107 height 44
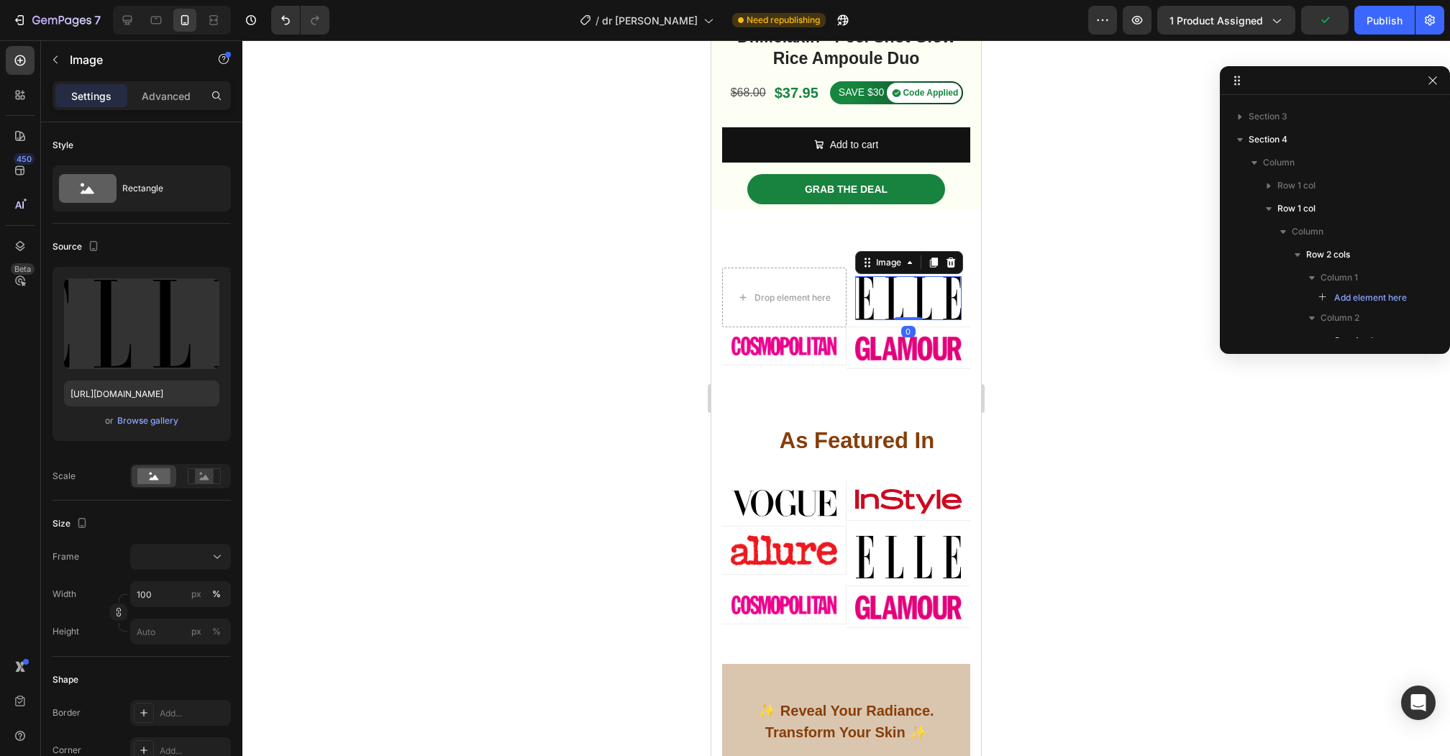
scroll to position [749, 0]
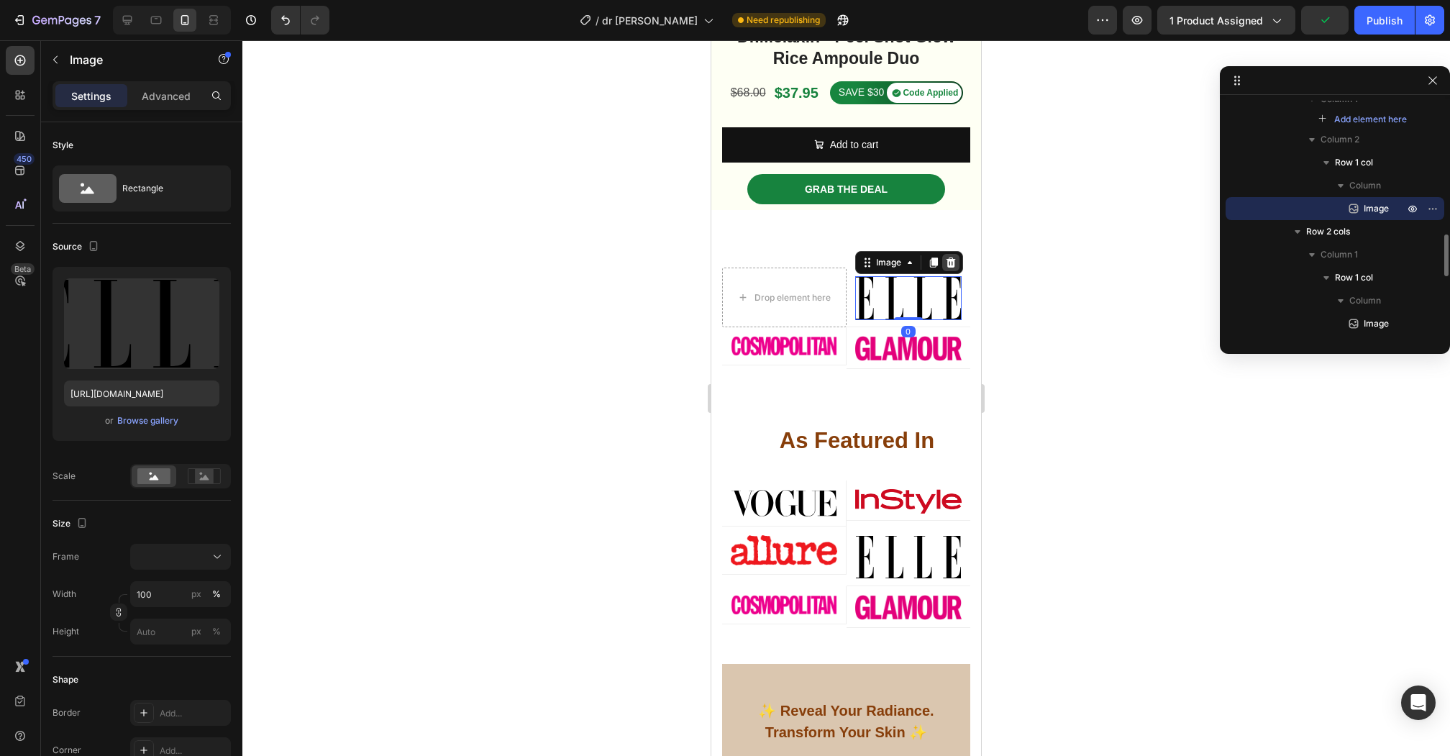
click at [950, 263] on icon at bounding box center [949, 262] width 9 height 10
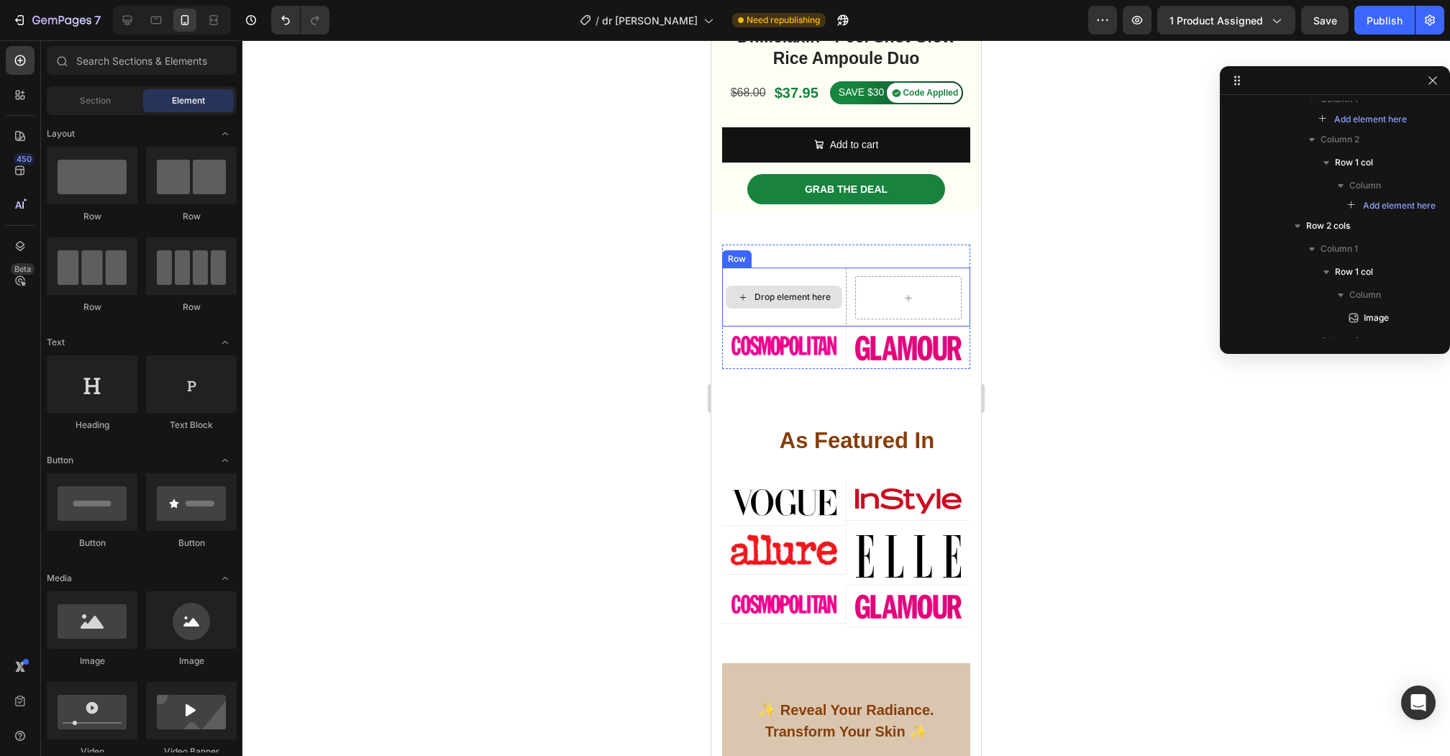
click at [841, 273] on div "Drop element here" at bounding box center [784, 296] width 124 height 59
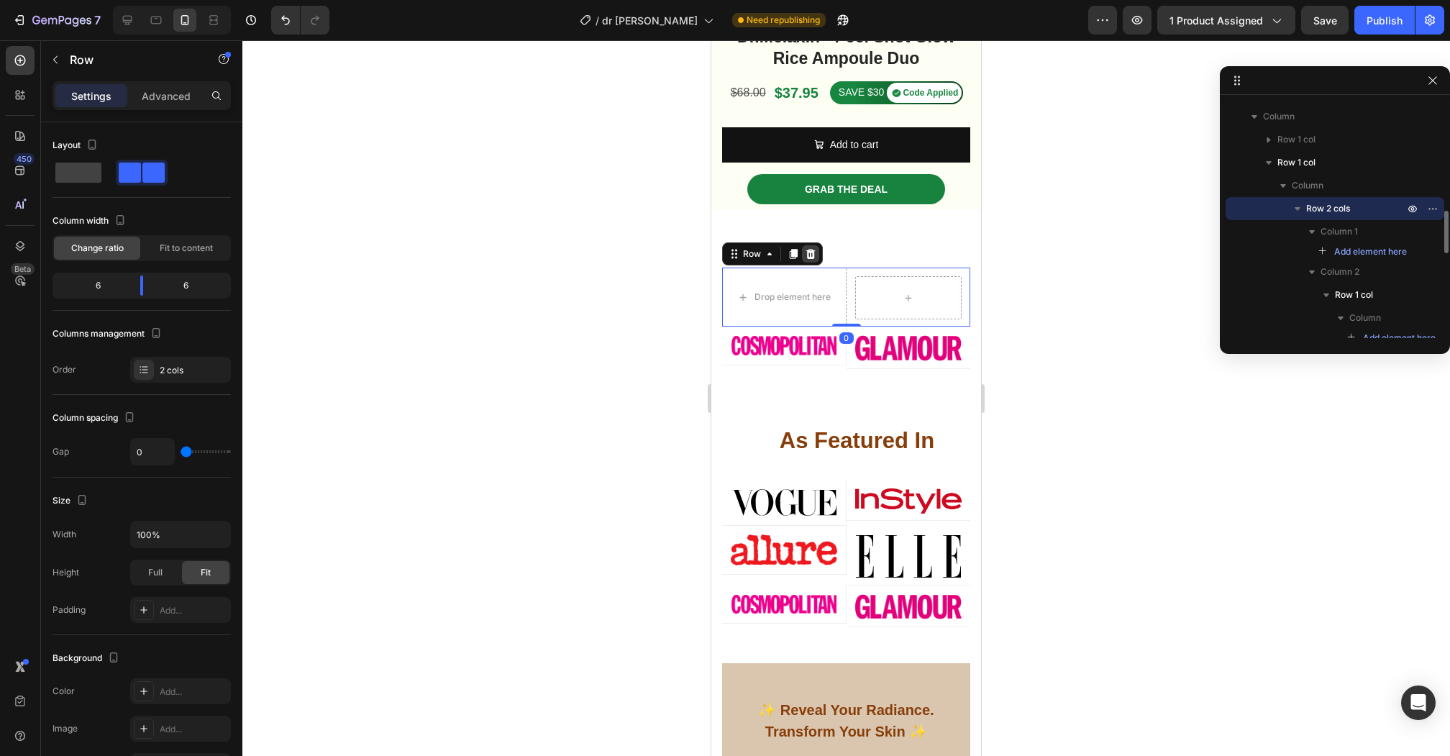
click at [815, 256] on icon at bounding box center [811, 254] width 12 height 12
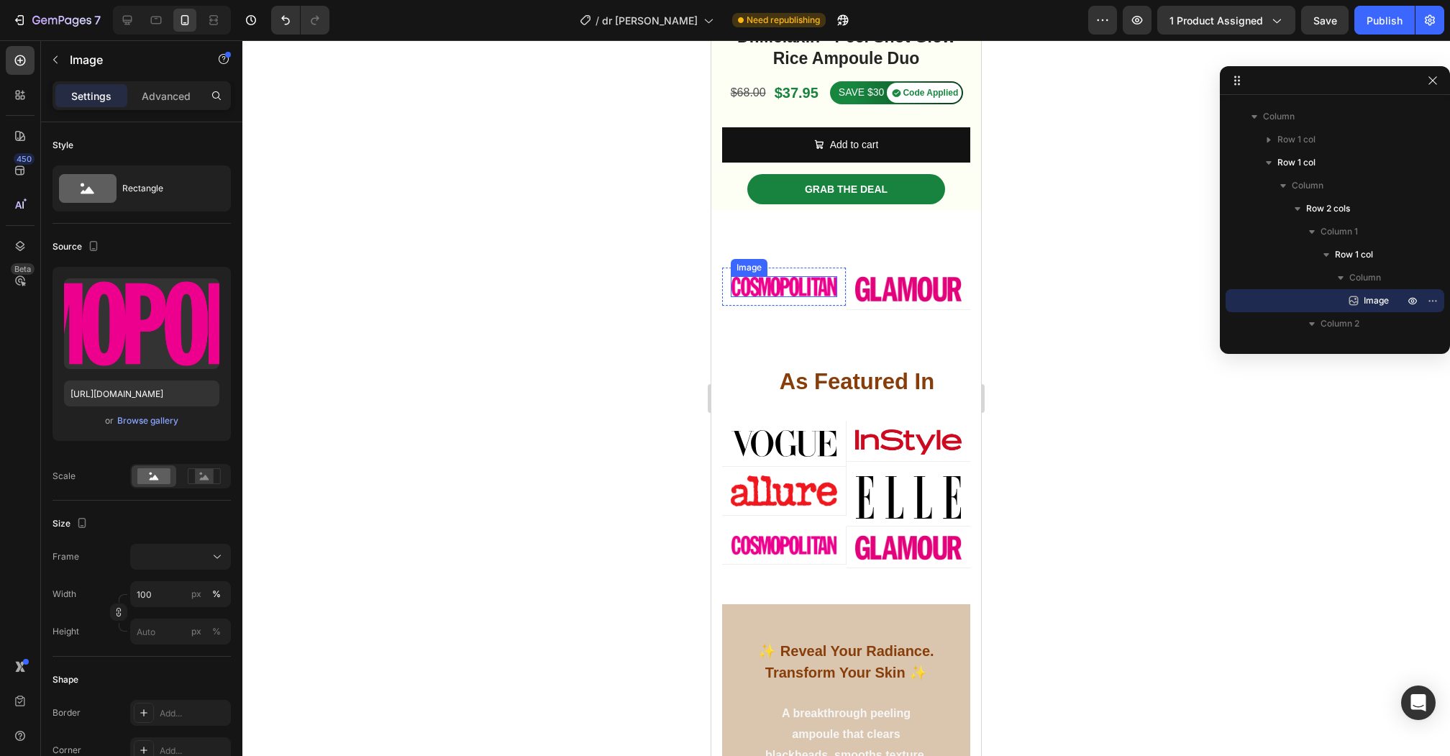
click at [812, 283] on img at bounding box center [784, 286] width 106 height 20
click at [828, 264] on icon at bounding box center [826, 262] width 9 height 10
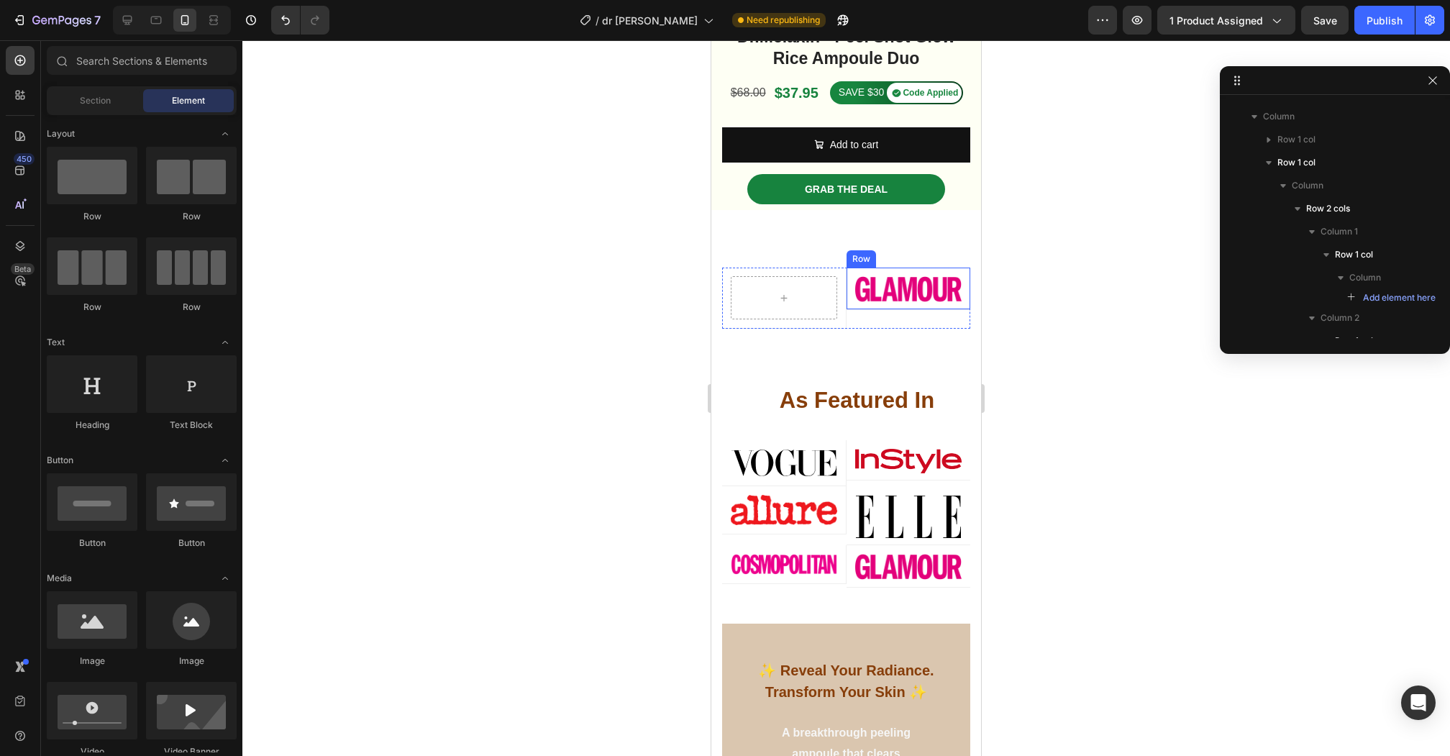
click at [858, 276] on div "Image" at bounding box center [908, 288] width 107 height 25
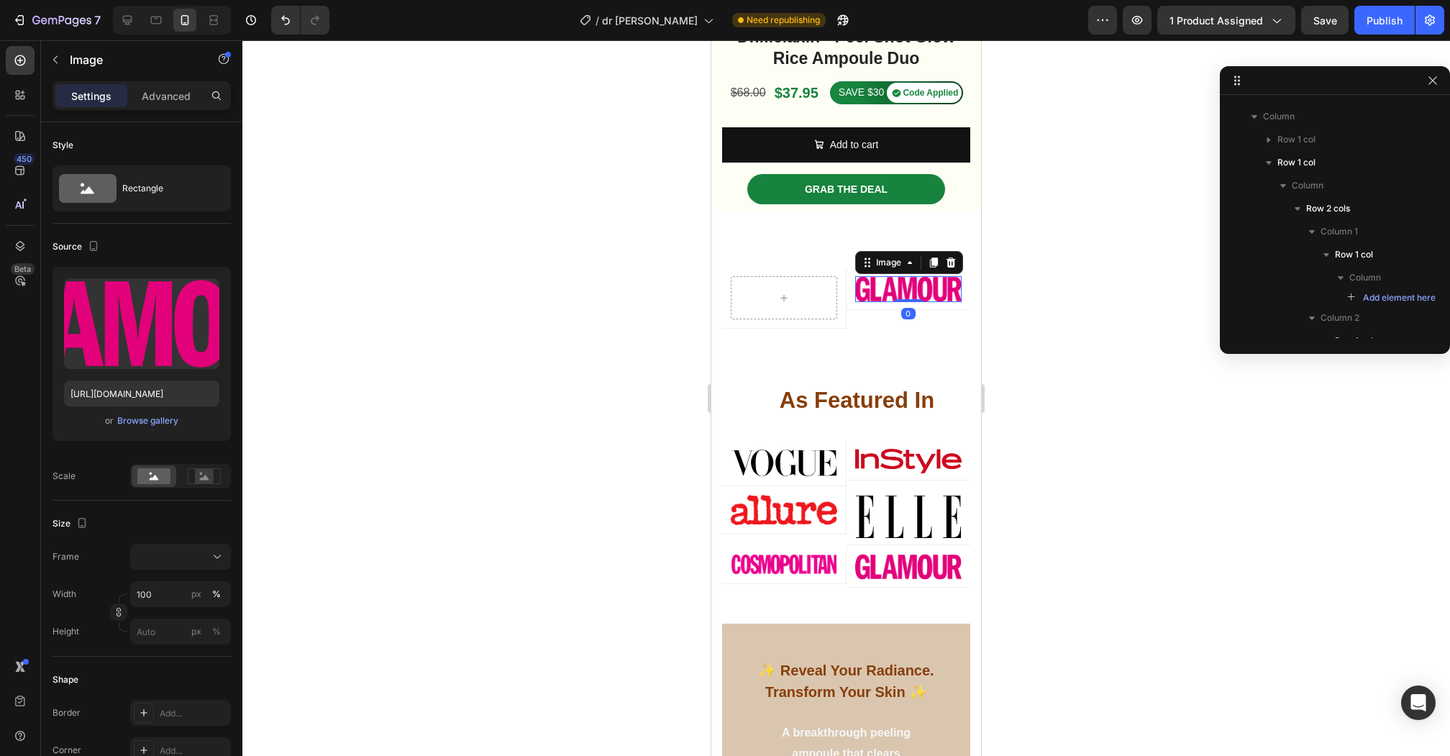
scroll to position [795, 0]
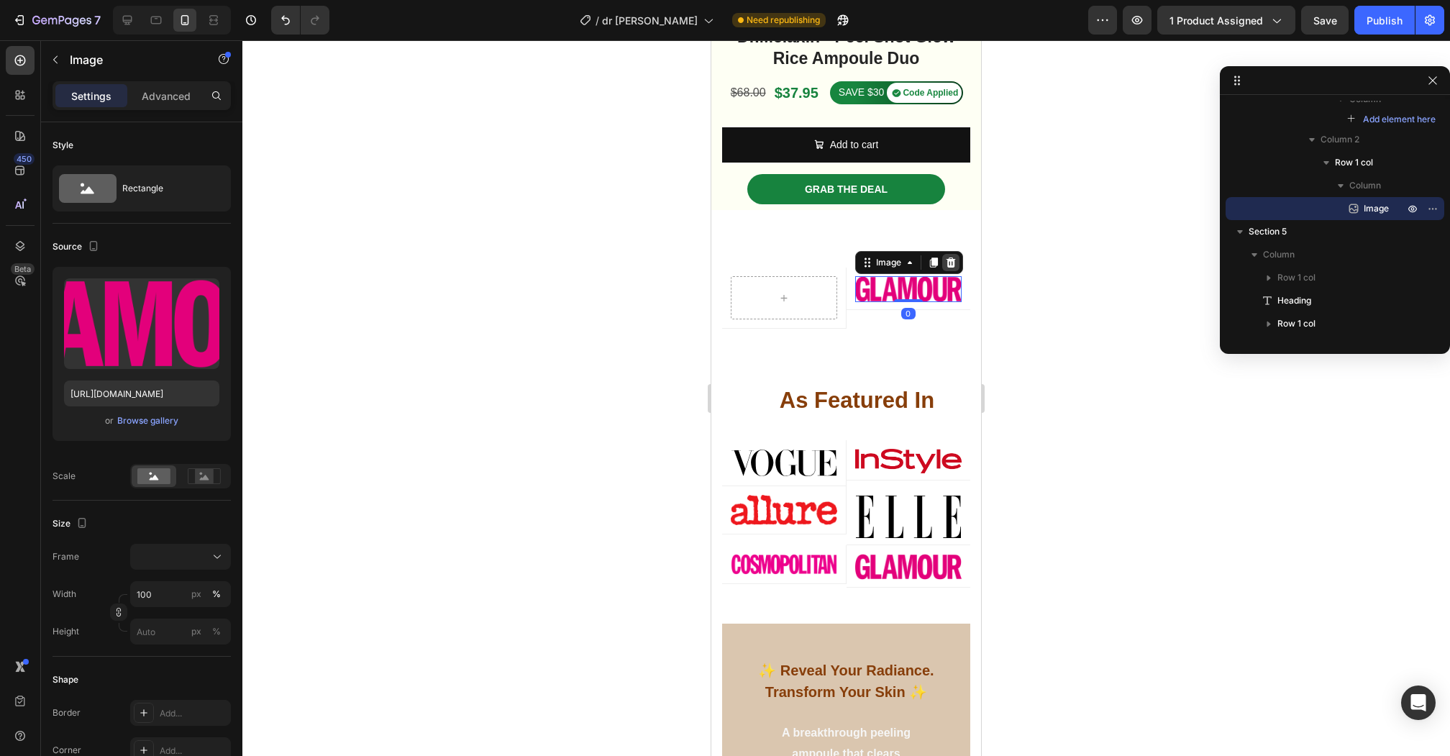
click at [948, 265] on icon at bounding box center [949, 262] width 9 height 10
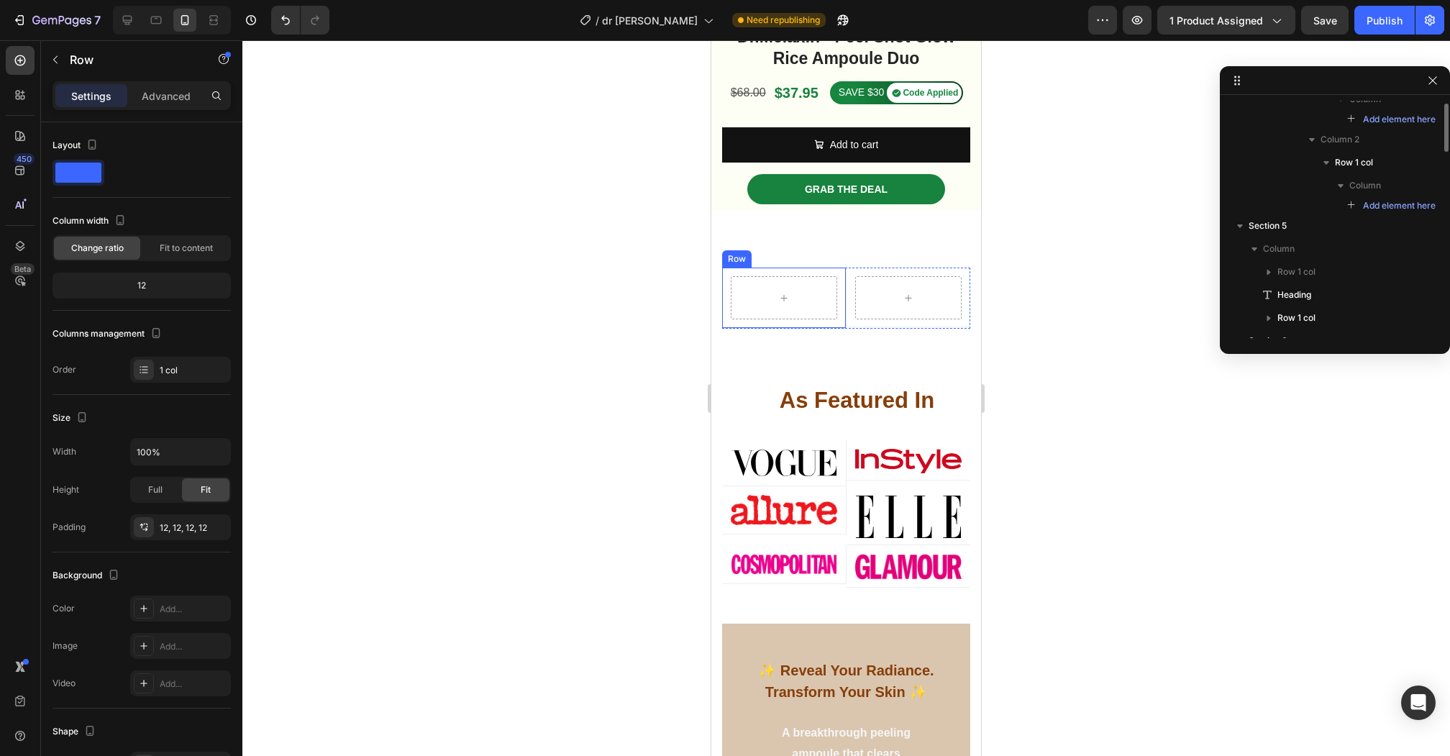
click at [840, 267] on div "Row" at bounding box center [784, 297] width 124 height 61
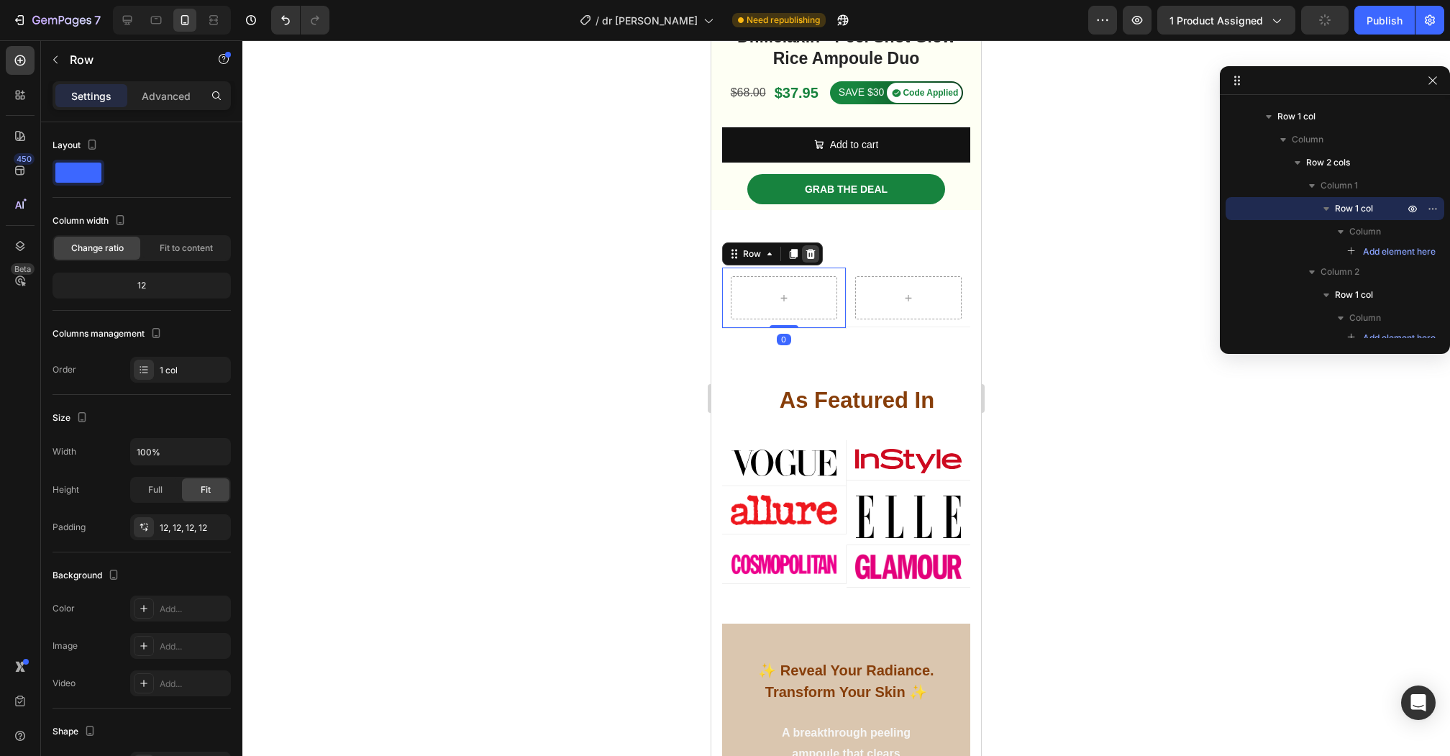
click at [812, 255] on icon at bounding box center [810, 254] width 9 height 10
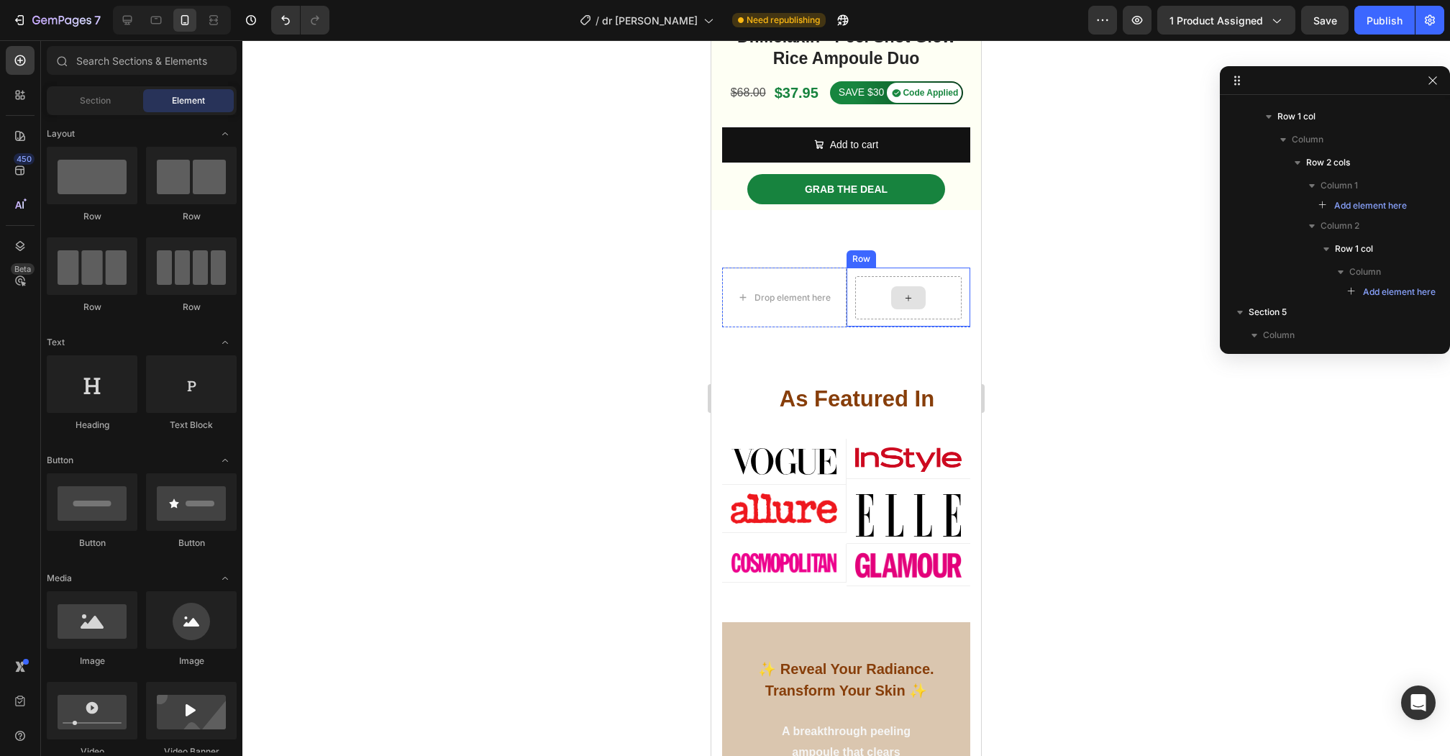
click at [884, 285] on div at bounding box center [908, 297] width 107 height 43
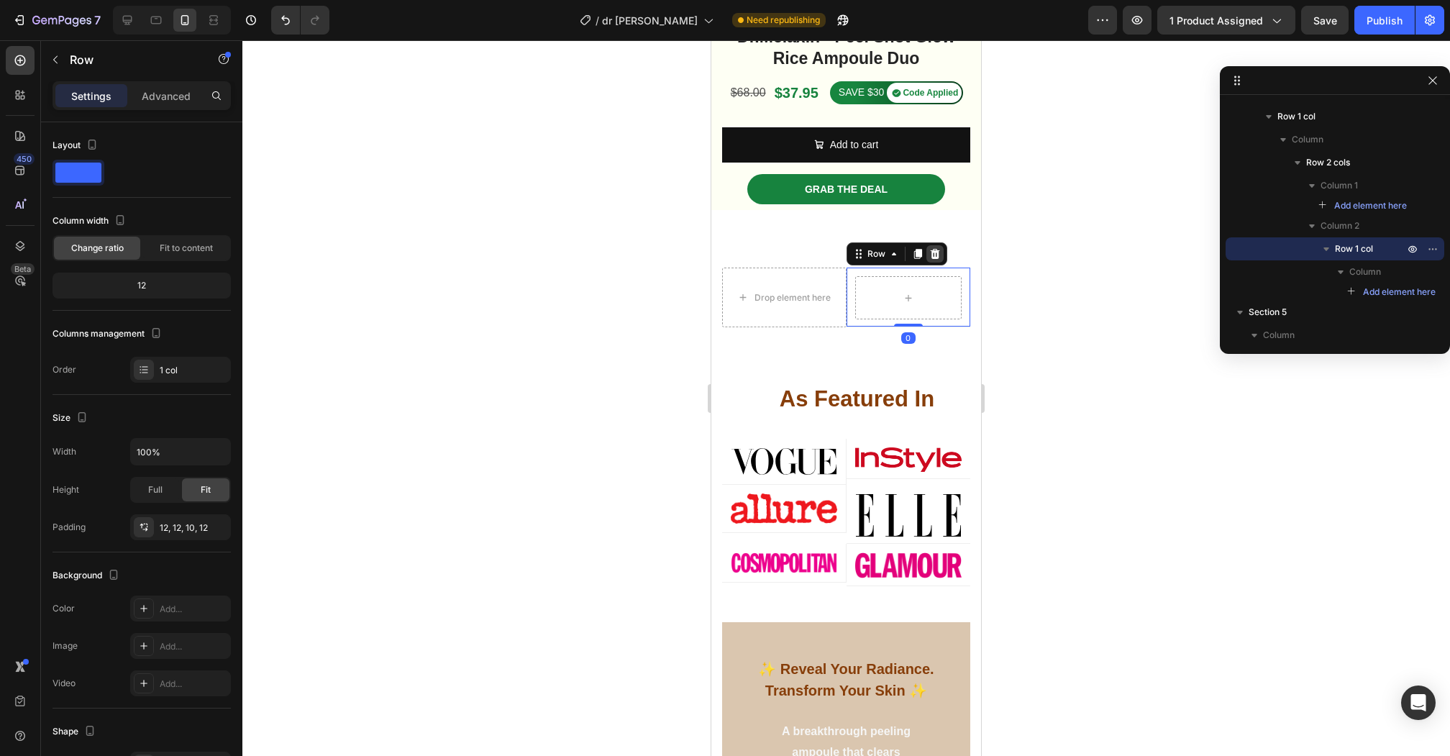
click at [937, 253] on icon at bounding box center [934, 254] width 9 height 10
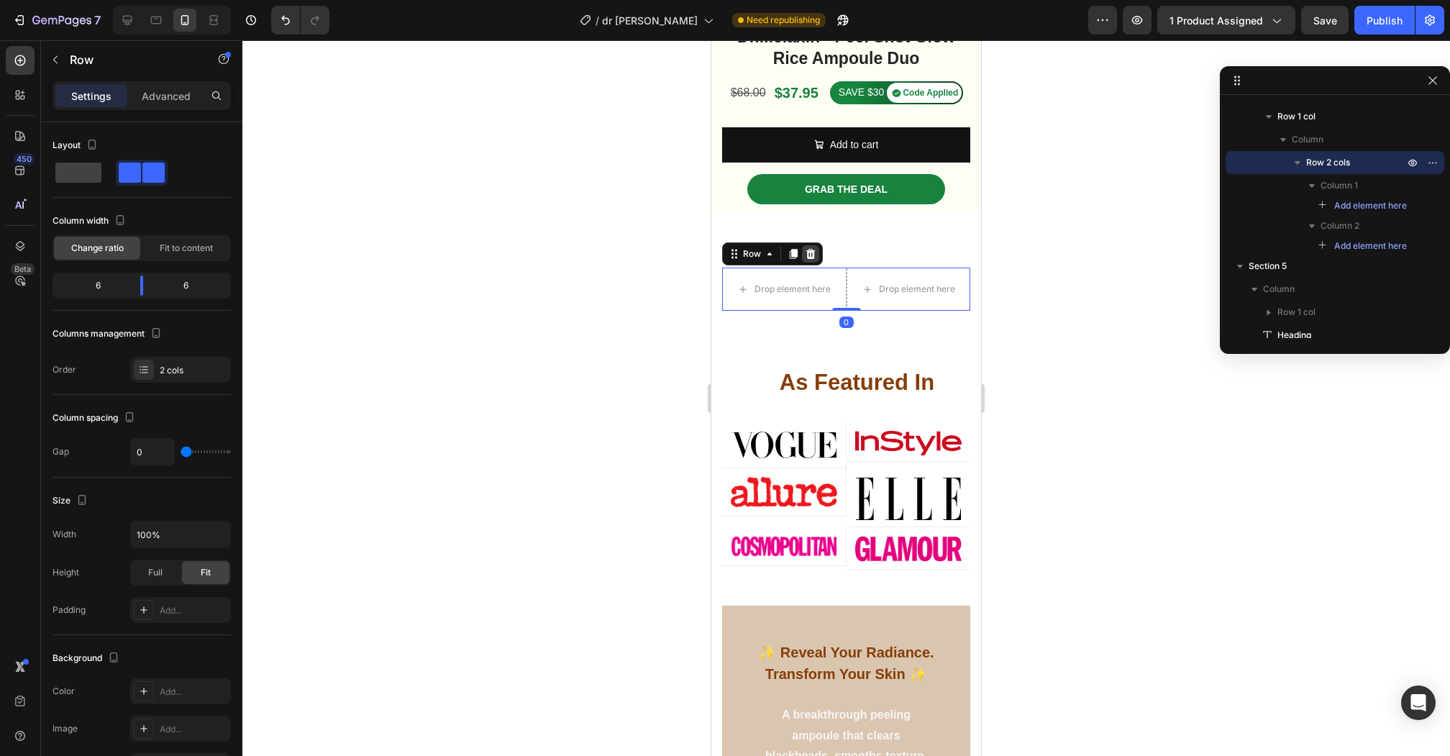
click at [807, 251] on icon at bounding box center [810, 254] width 9 height 10
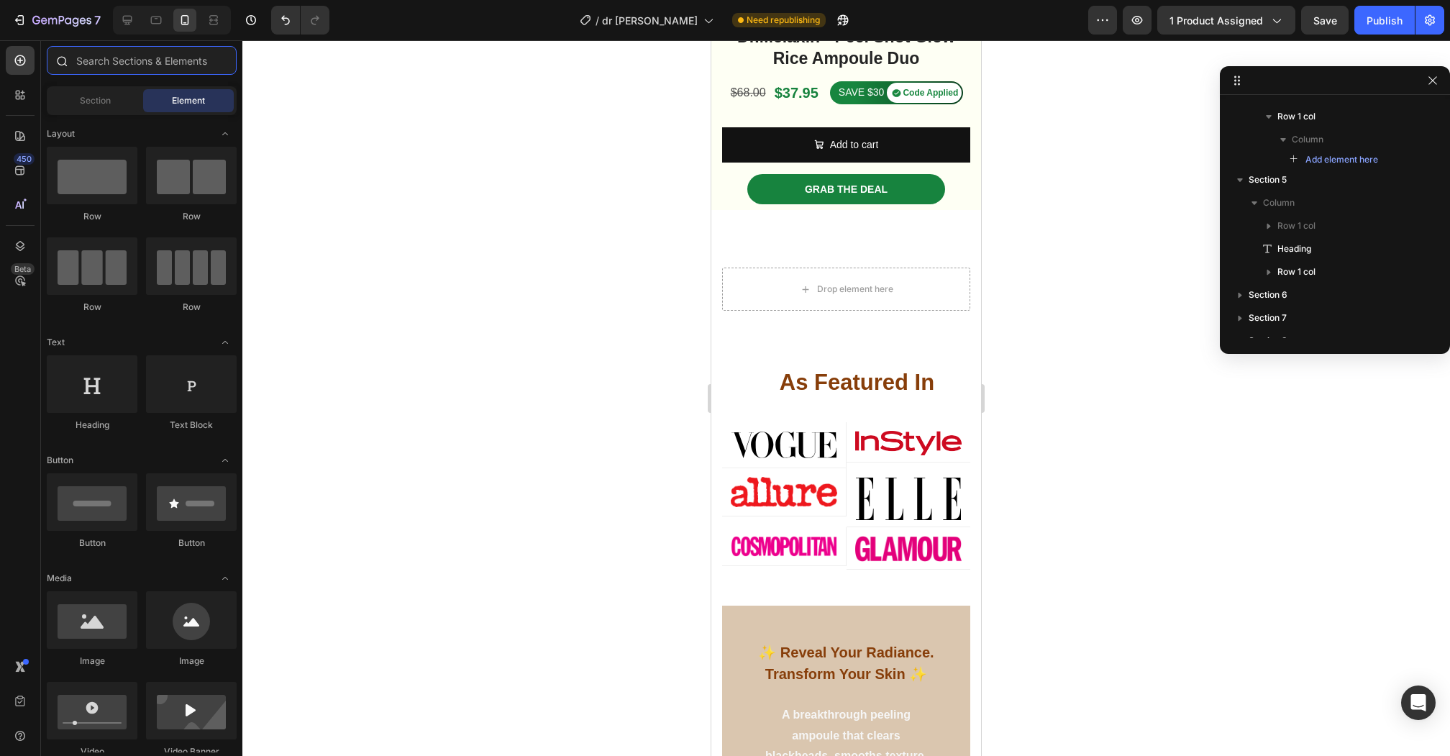
click at [82, 60] on input "text" at bounding box center [142, 60] width 190 height 29
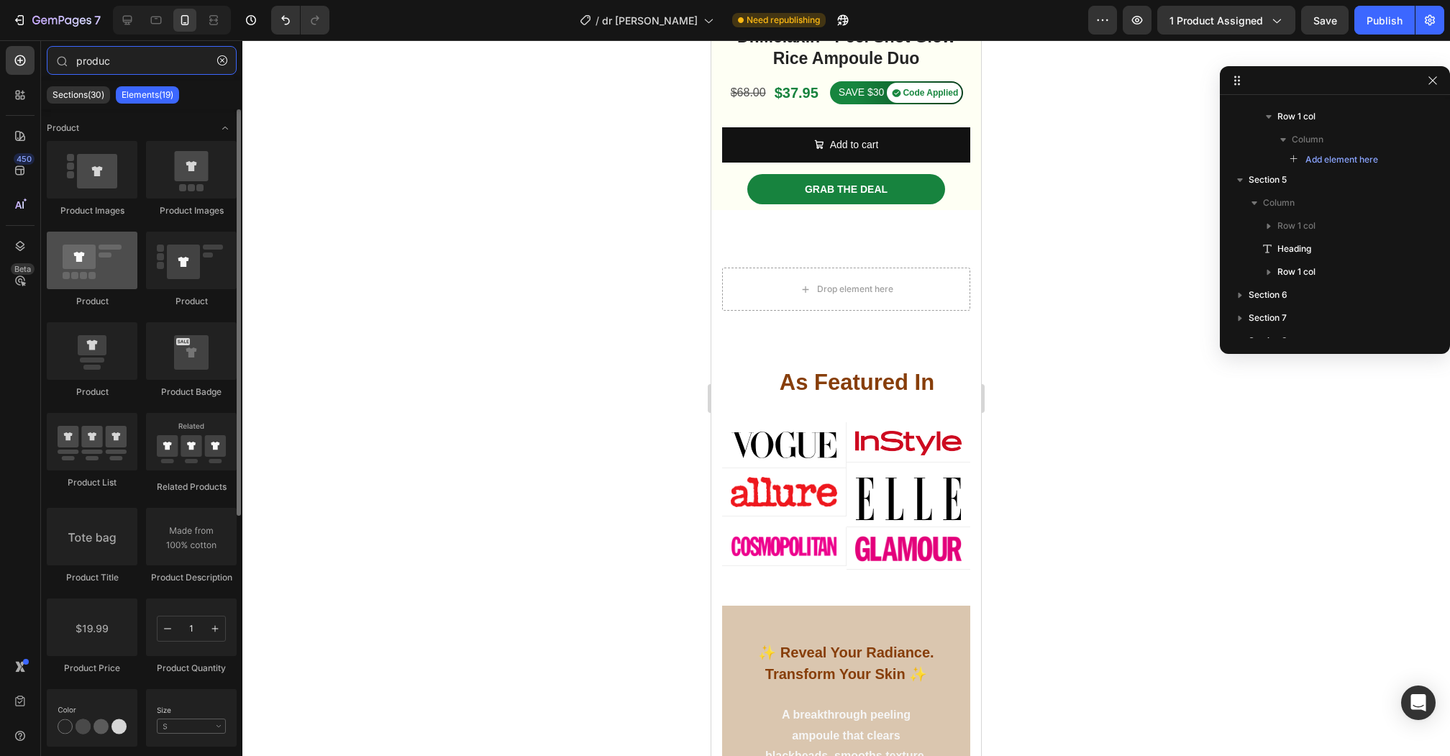
type input "produc"
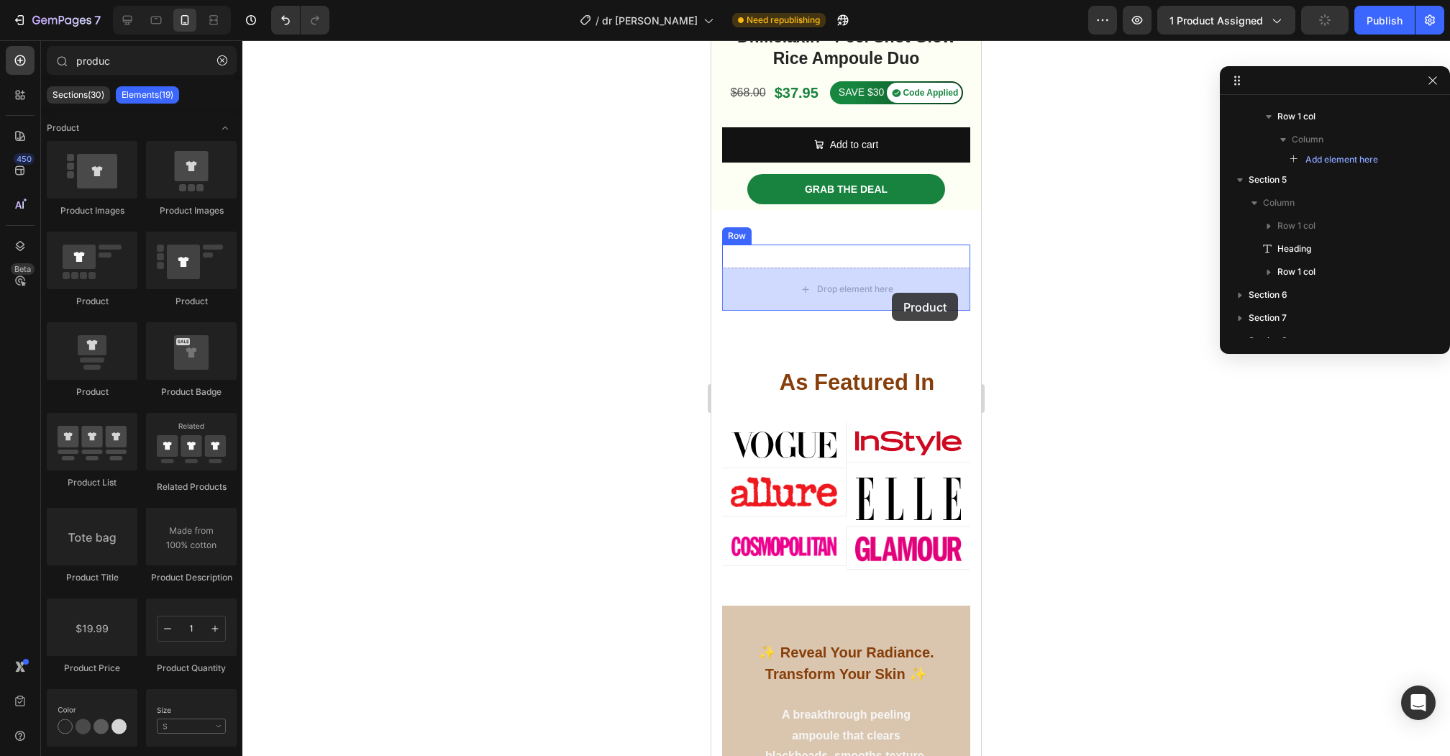
drag, startPoint x: 796, startPoint y: 322, endPoint x: 892, endPoint y: 293, distance: 100.1
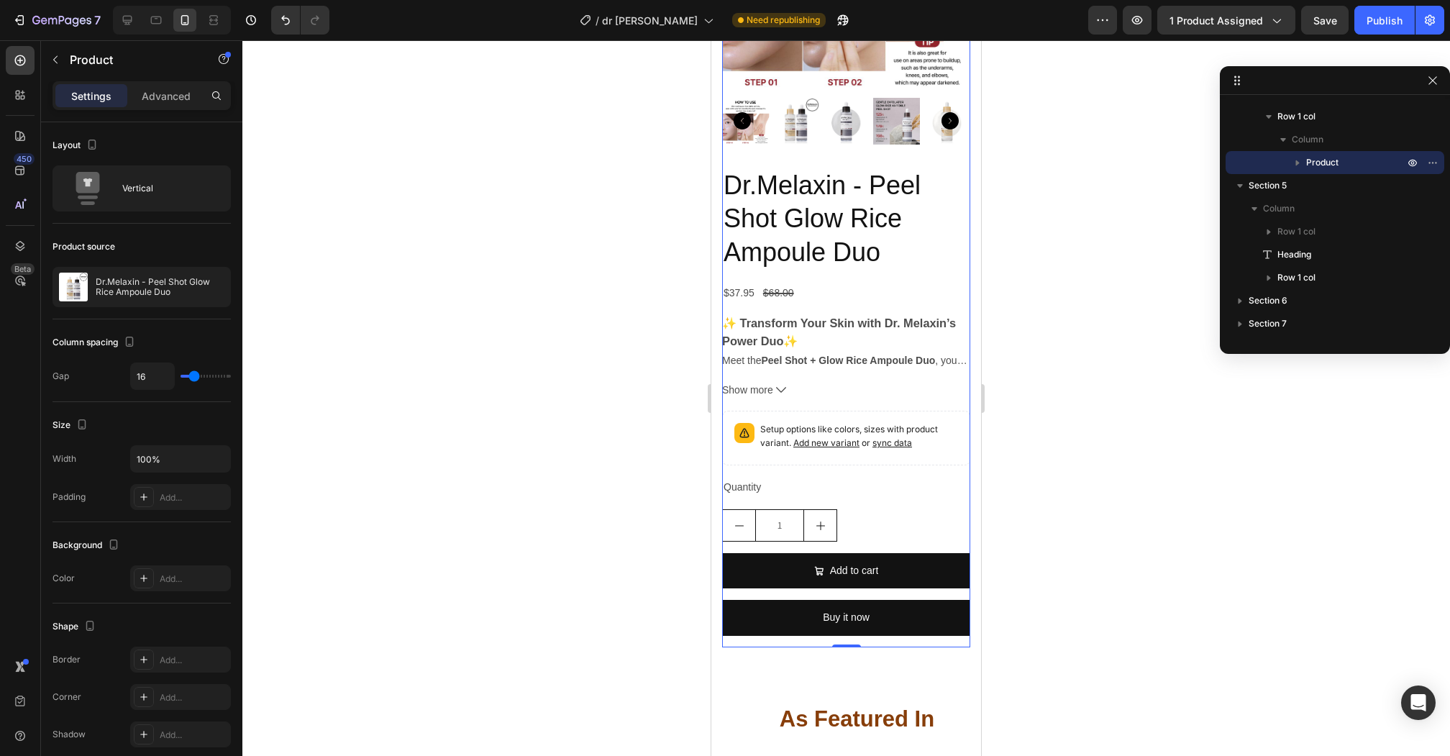
scroll to position [800, 0]
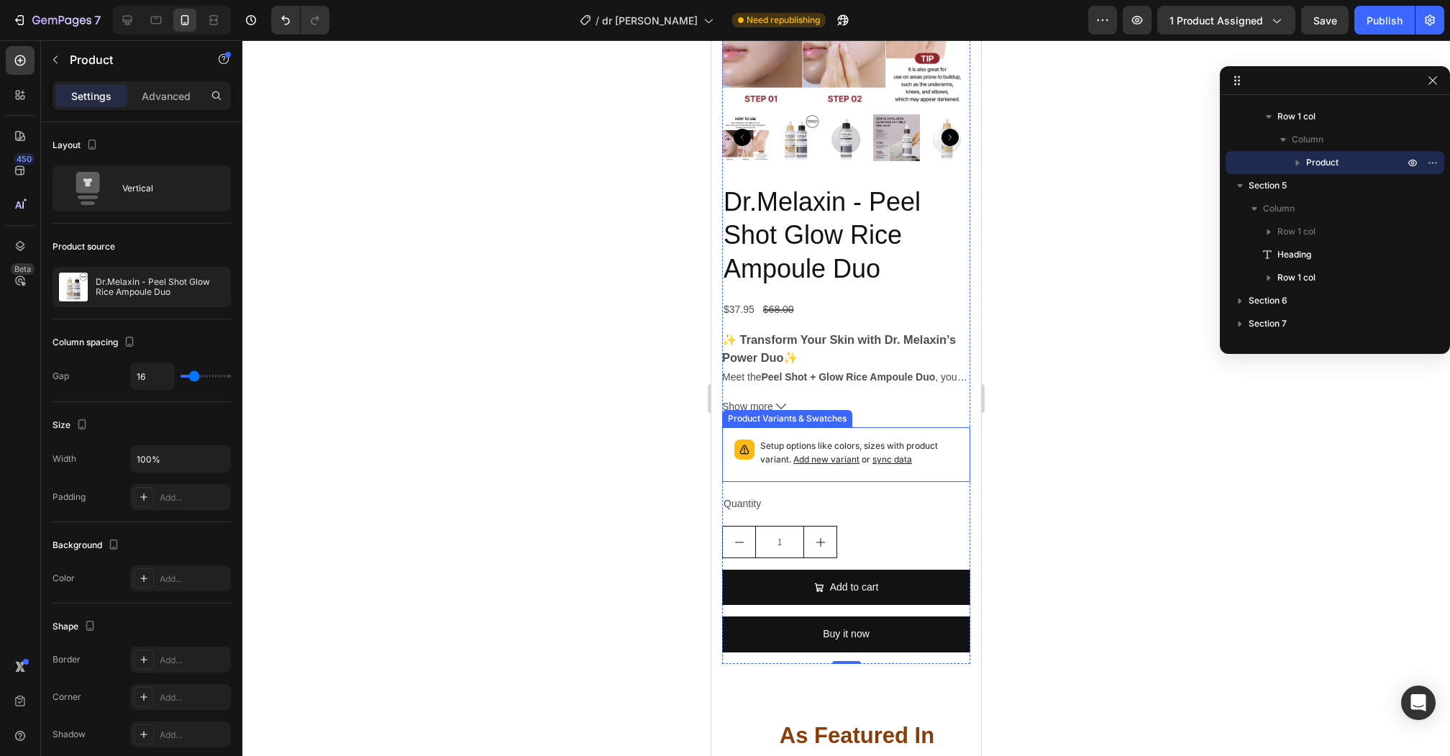
click at [771, 437] on div "Setup options like colors, sizes with product variant. Add new variant or sync …" at bounding box center [845, 455] width 235 height 42
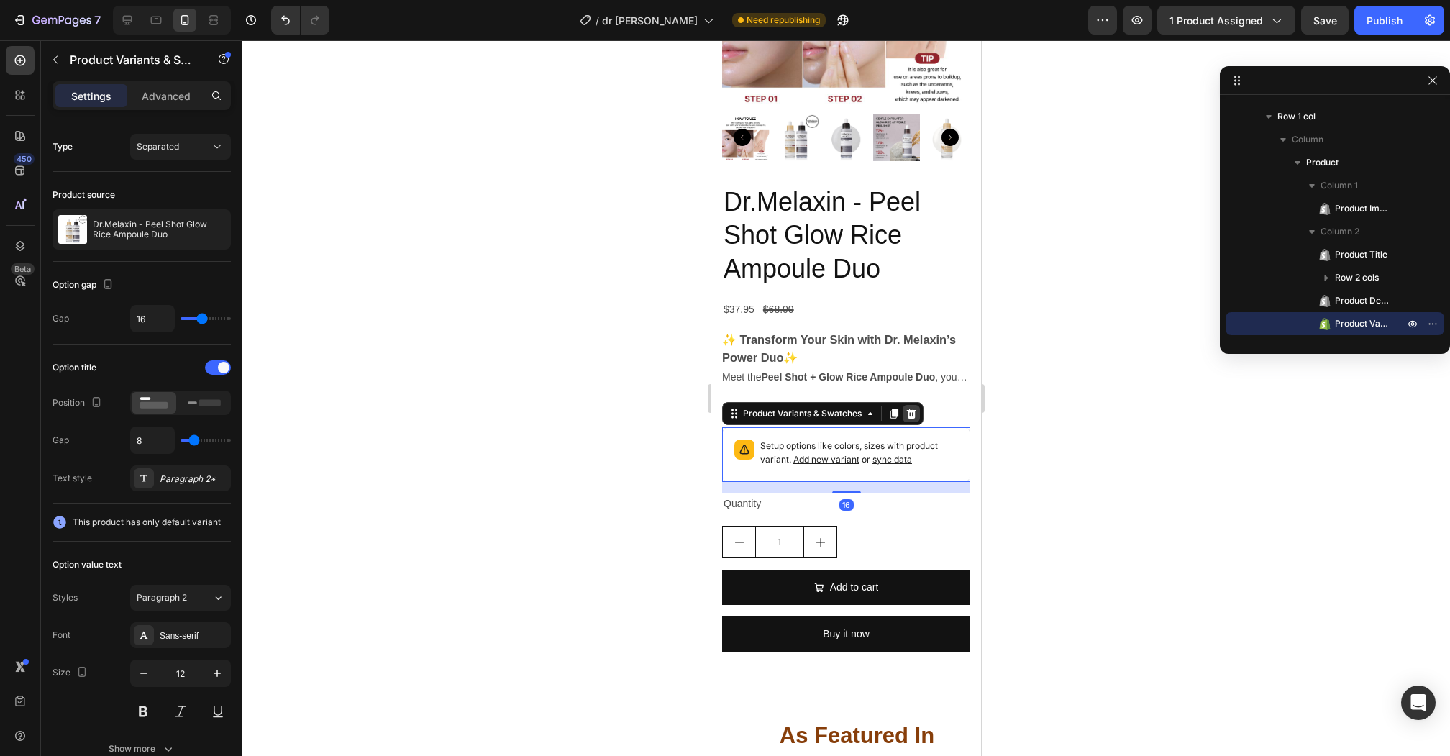
click at [917, 411] on div at bounding box center [910, 413] width 17 height 17
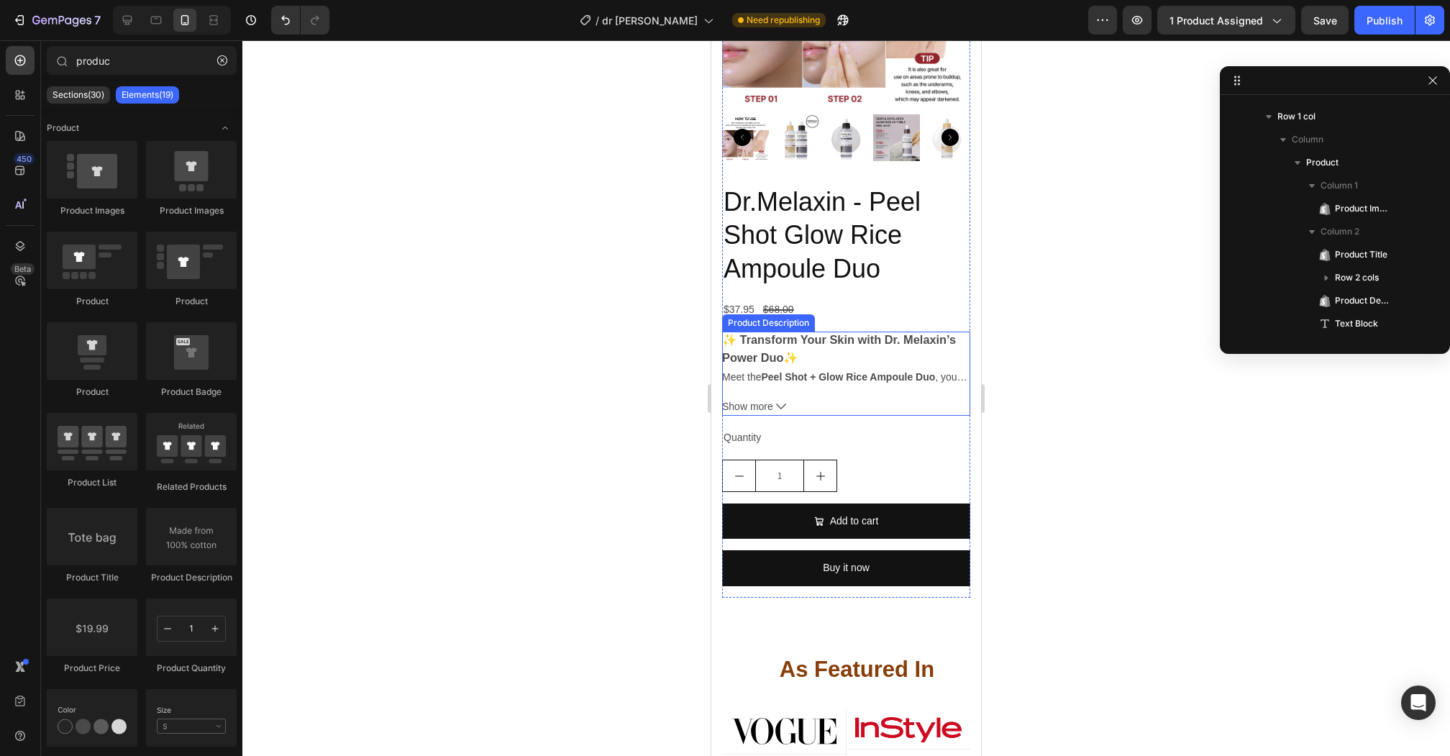
click at [833, 379] on strong "Peel Shot + Glow Rice Ampoule Duo" at bounding box center [848, 377] width 174 height 12
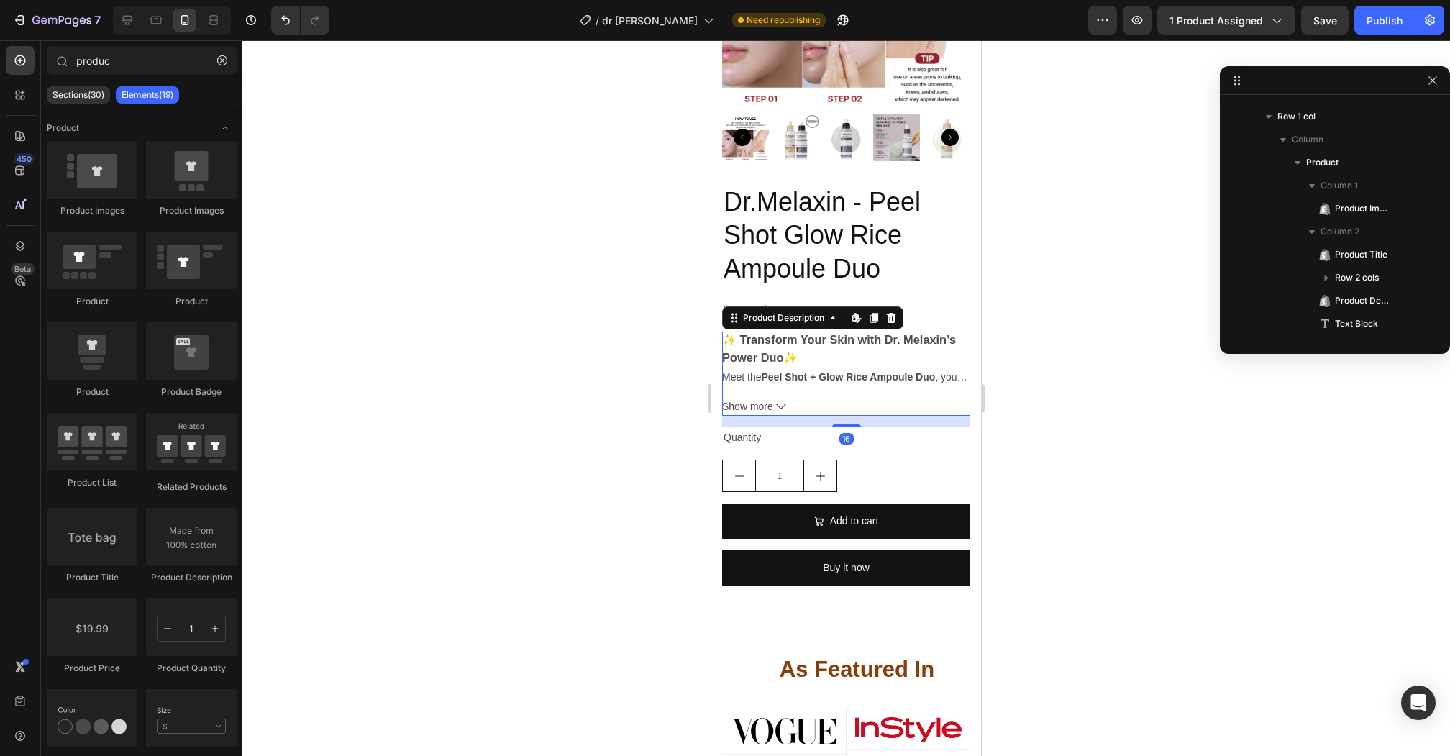
scroll to position [847, 0]
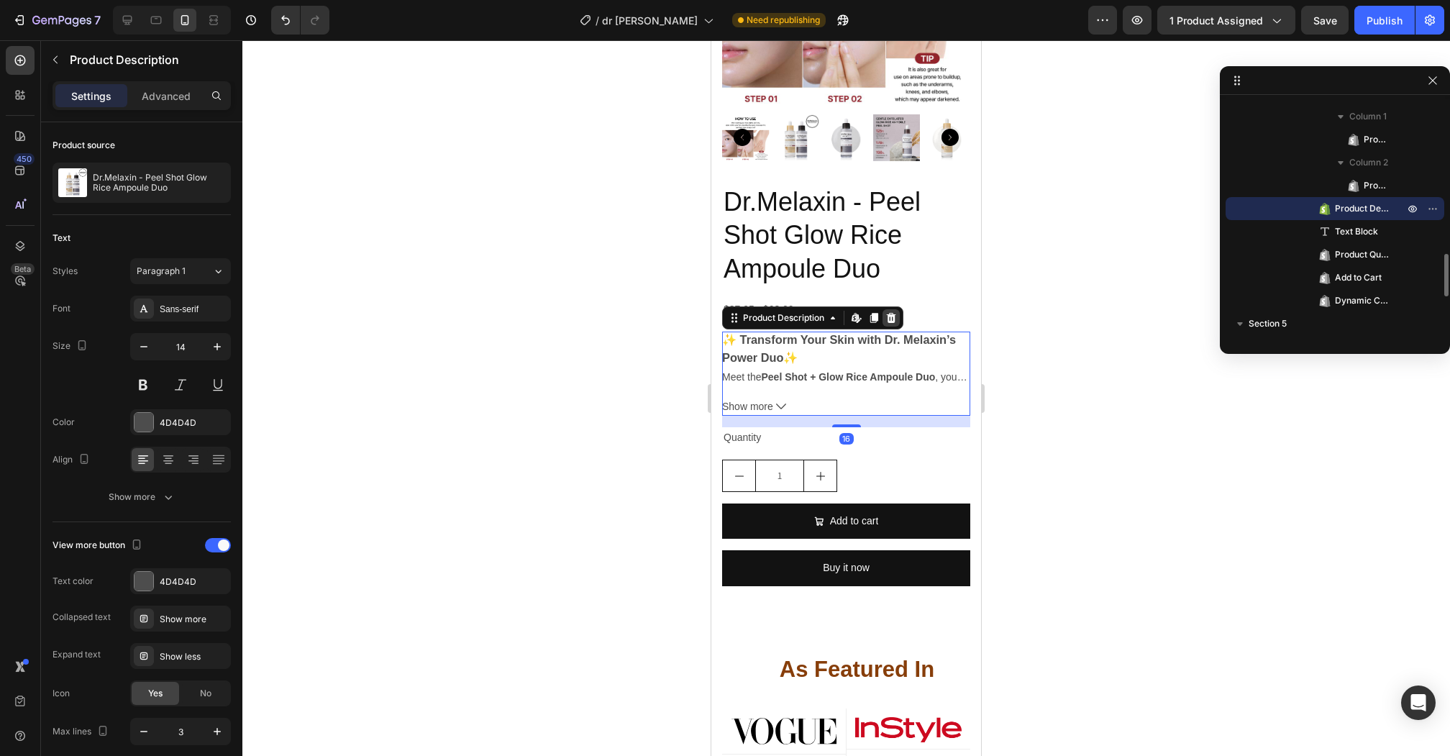
click at [896, 318] on icon at bounding box center [891, 318] width 12 height 12
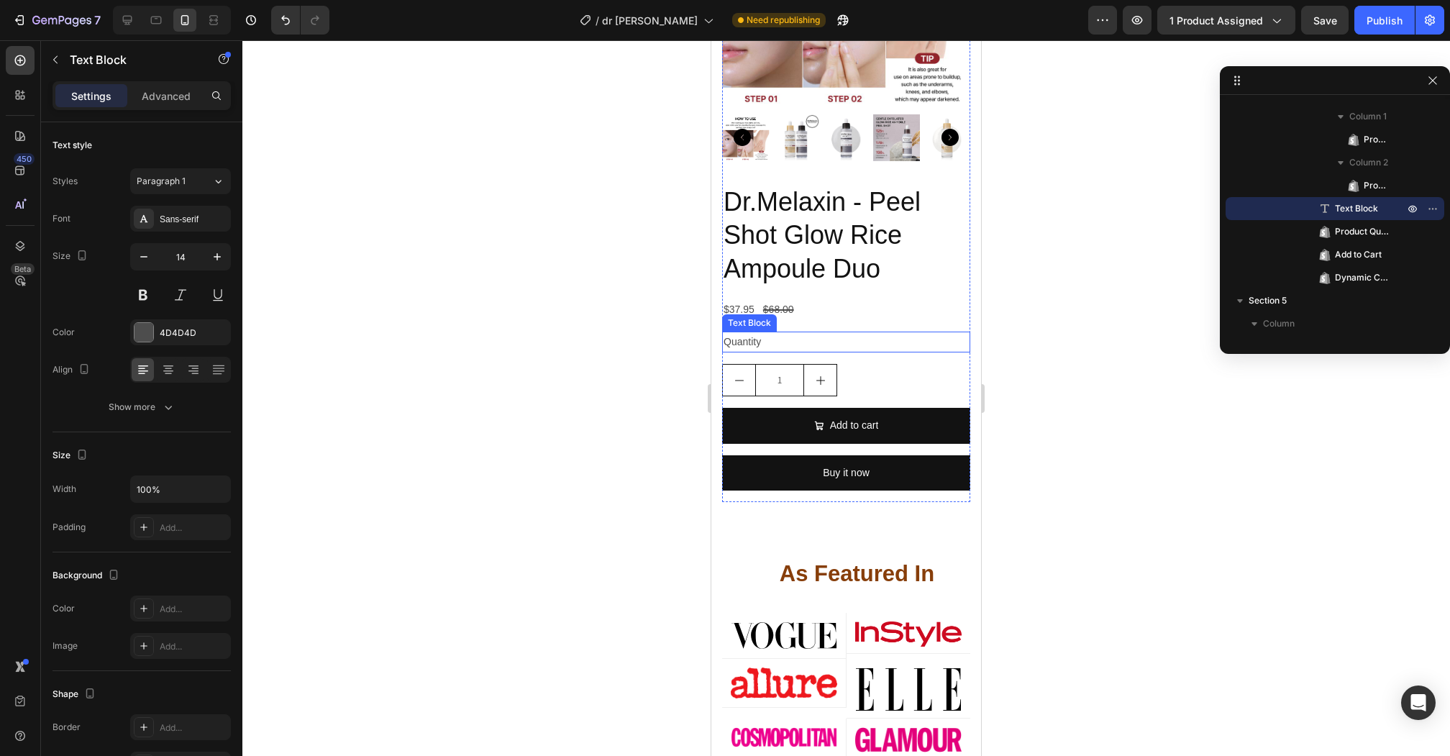
click at [836, 347] on div "Quantity" at bounding box center [846, 341] width 248 height 21
click at [840, 314] on icon at bounding box center [836, 318] width 12 height 12
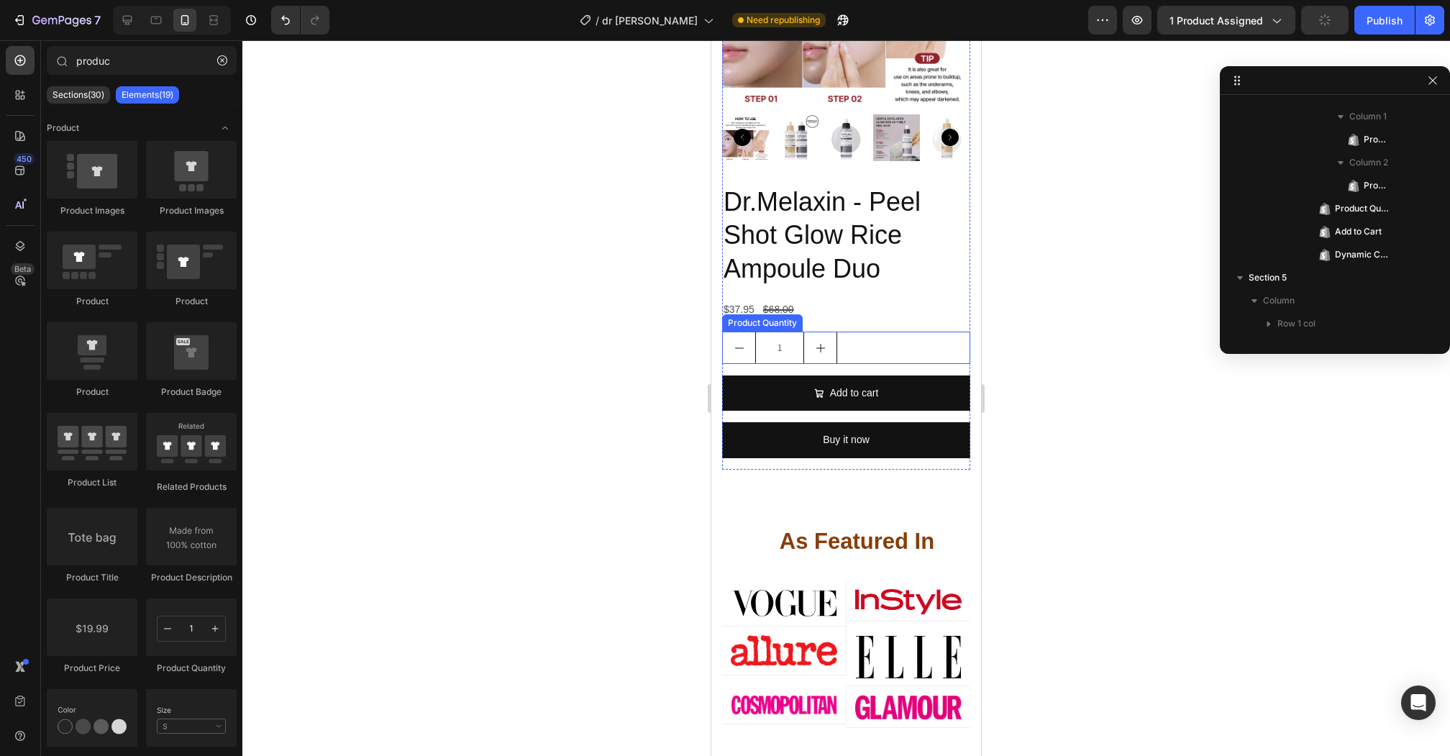
click at [872, 342] on div "1" at bounding box center [846, 347] width 248 height 32
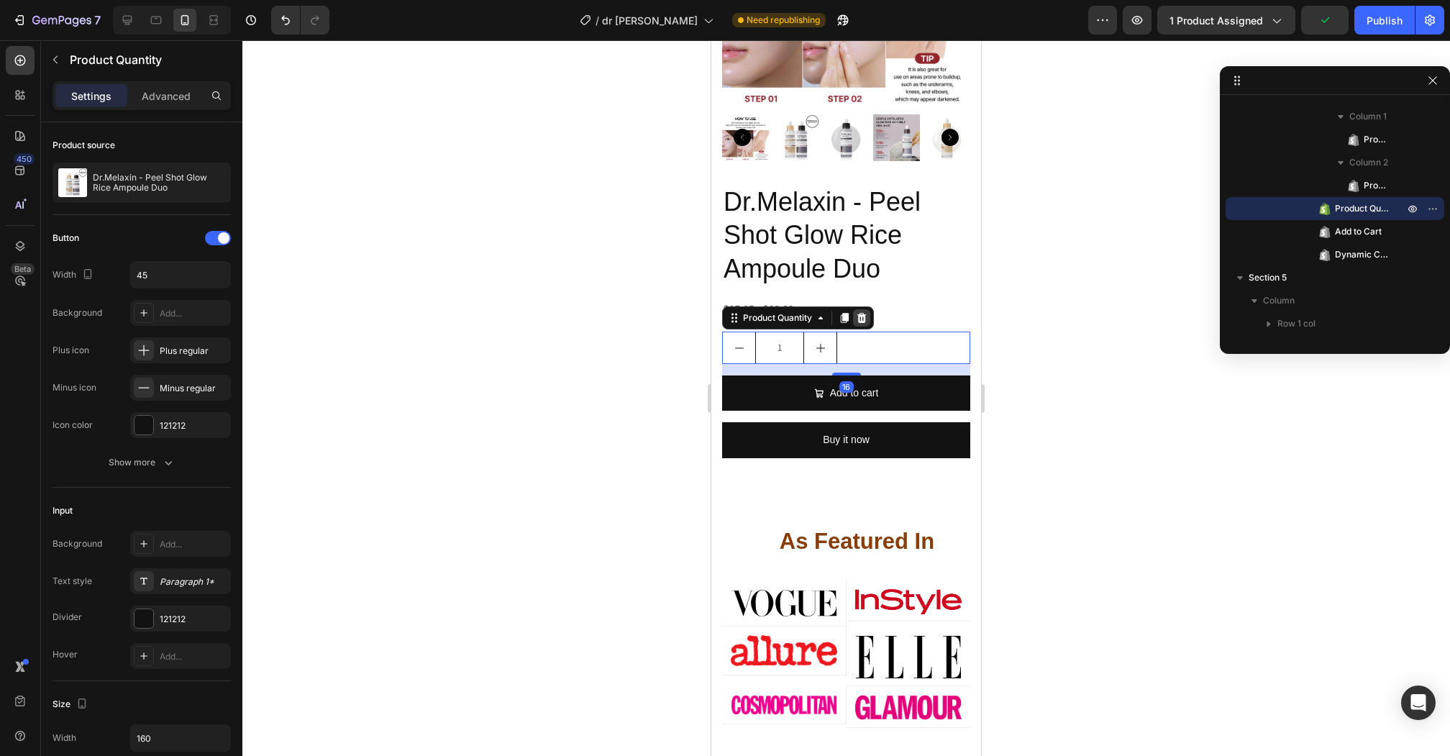
click at [858, 318] on icon at bounding box center [861, 318] width 9 height 10
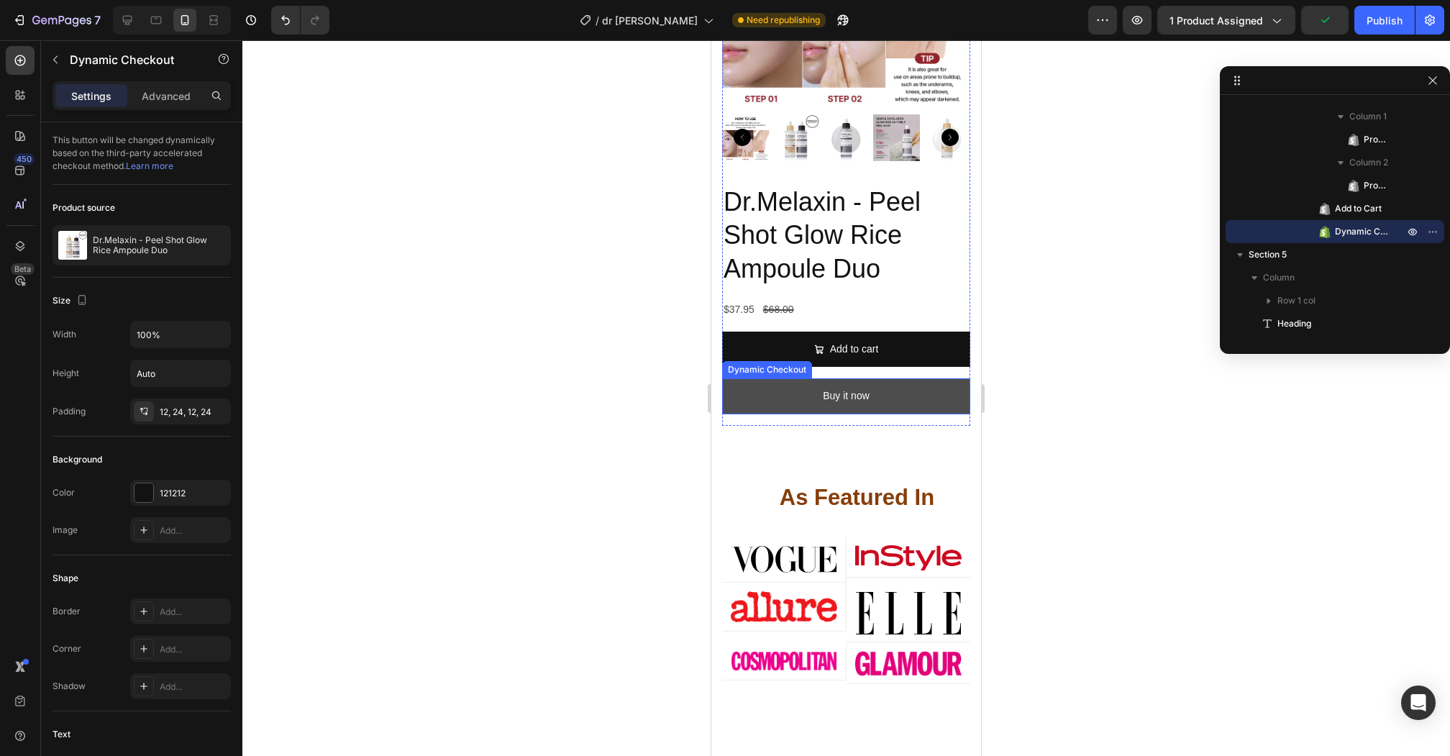
click at [880, 392] on button "Buy it now" at bounding box center [846, 395] width 248 height 35
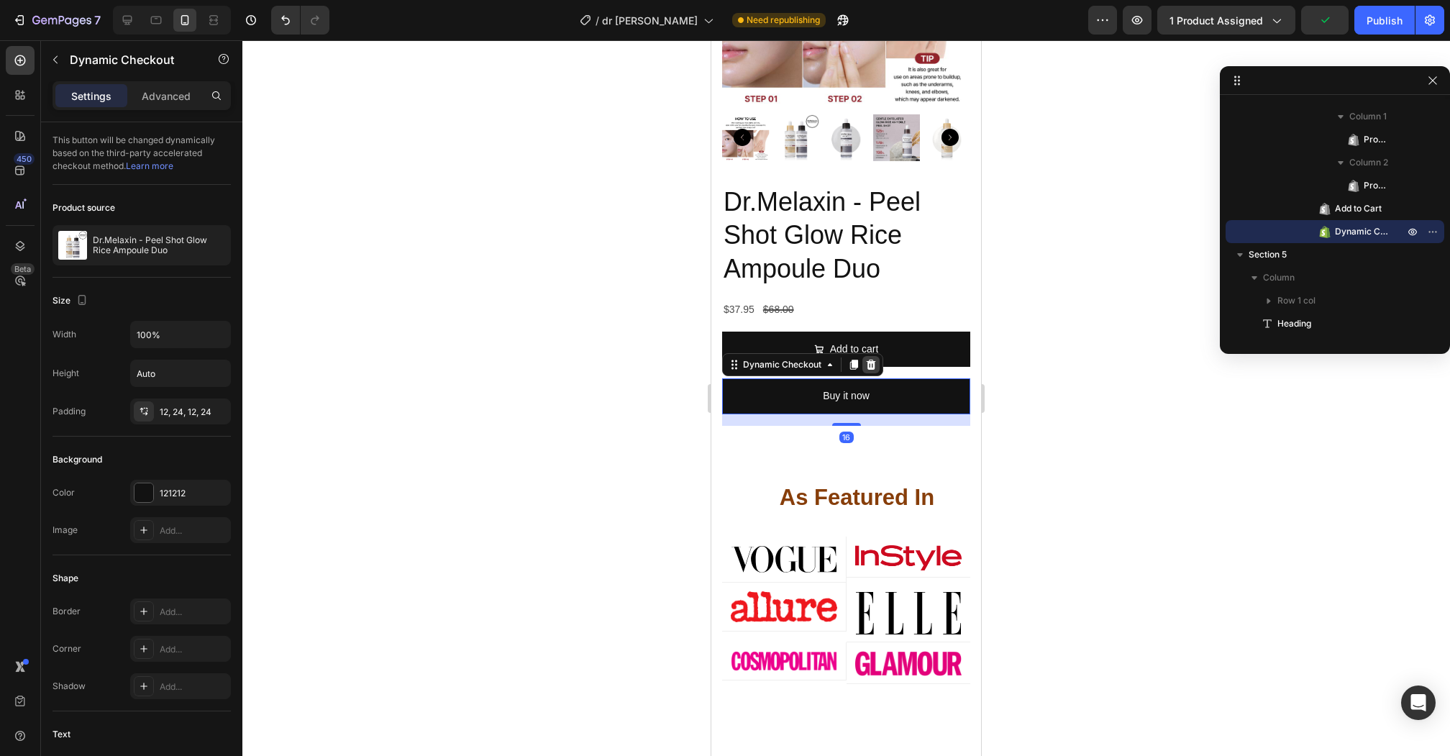
click at [872, 365] on icon at bounding box center [870, 365] width 9 height 10
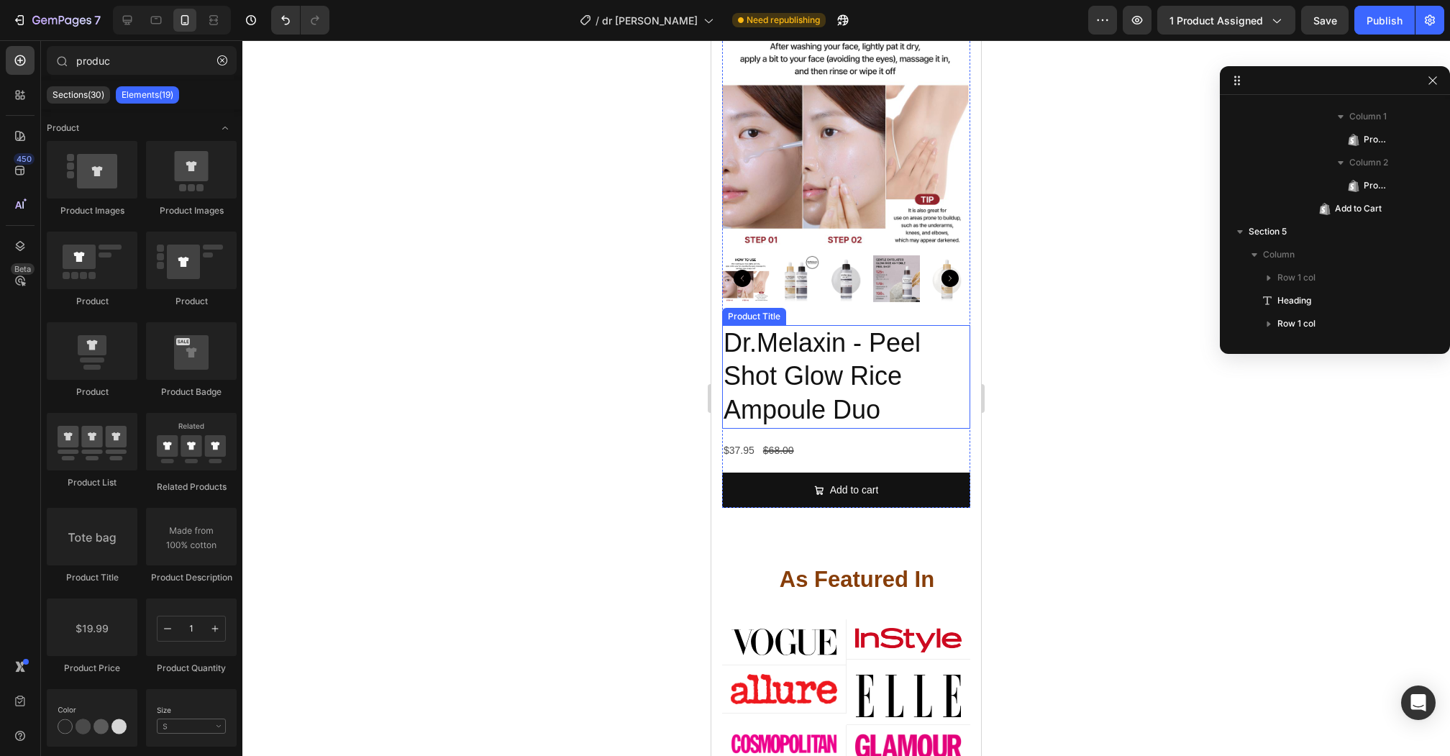
scroll to position [605, 0]
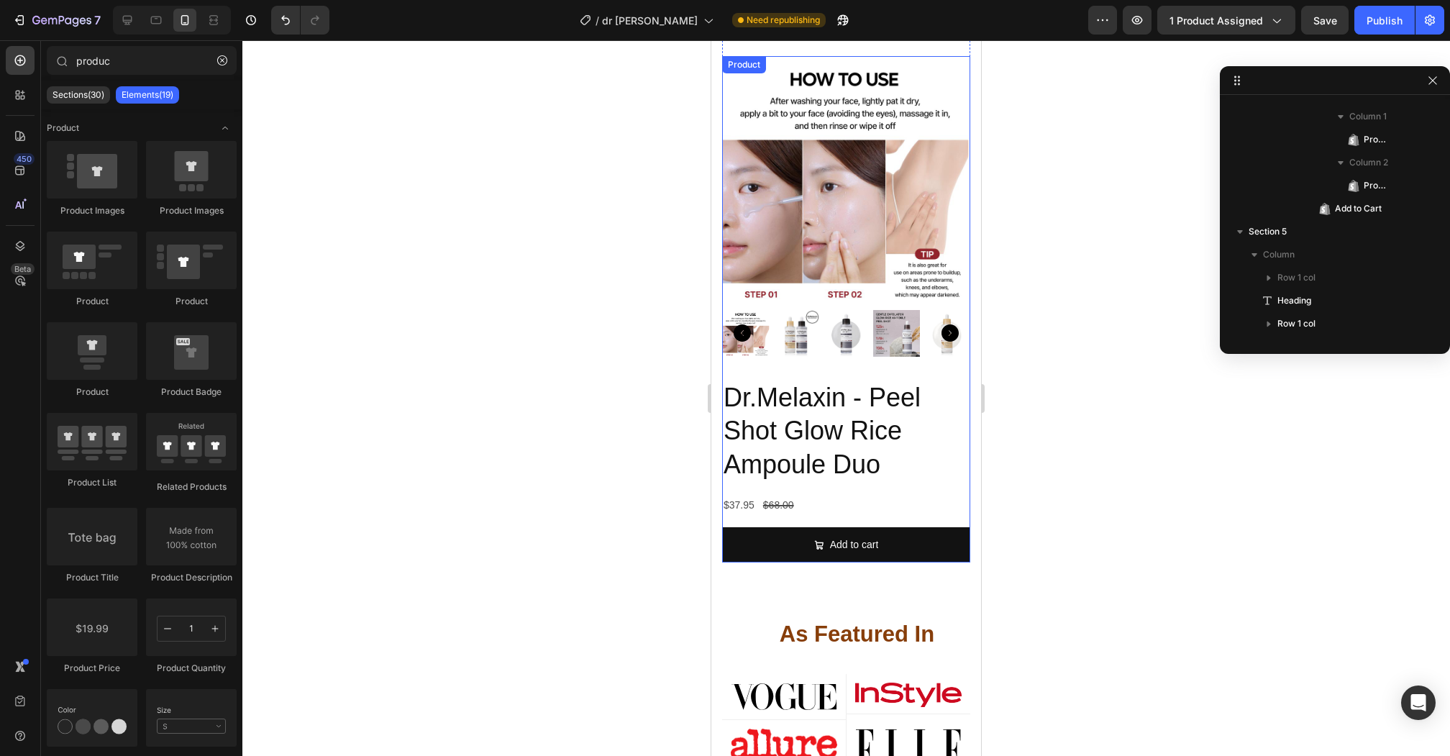
click at [862, 407] on h2 "Dr.Melaxin - Peel Shot Glow Rice Ampoule Duo" at bounding box center [846, 432] width 248 height 104
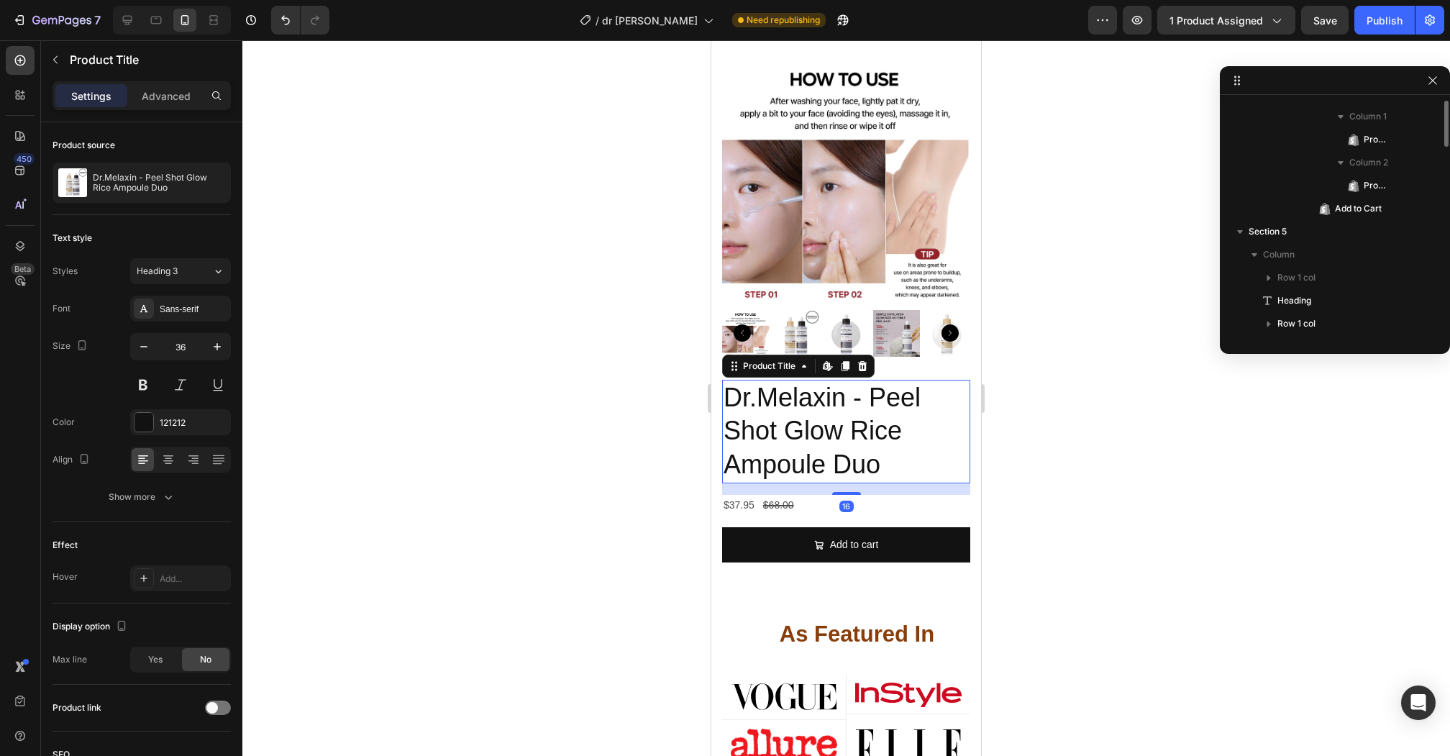
scroll to position [709, 0]
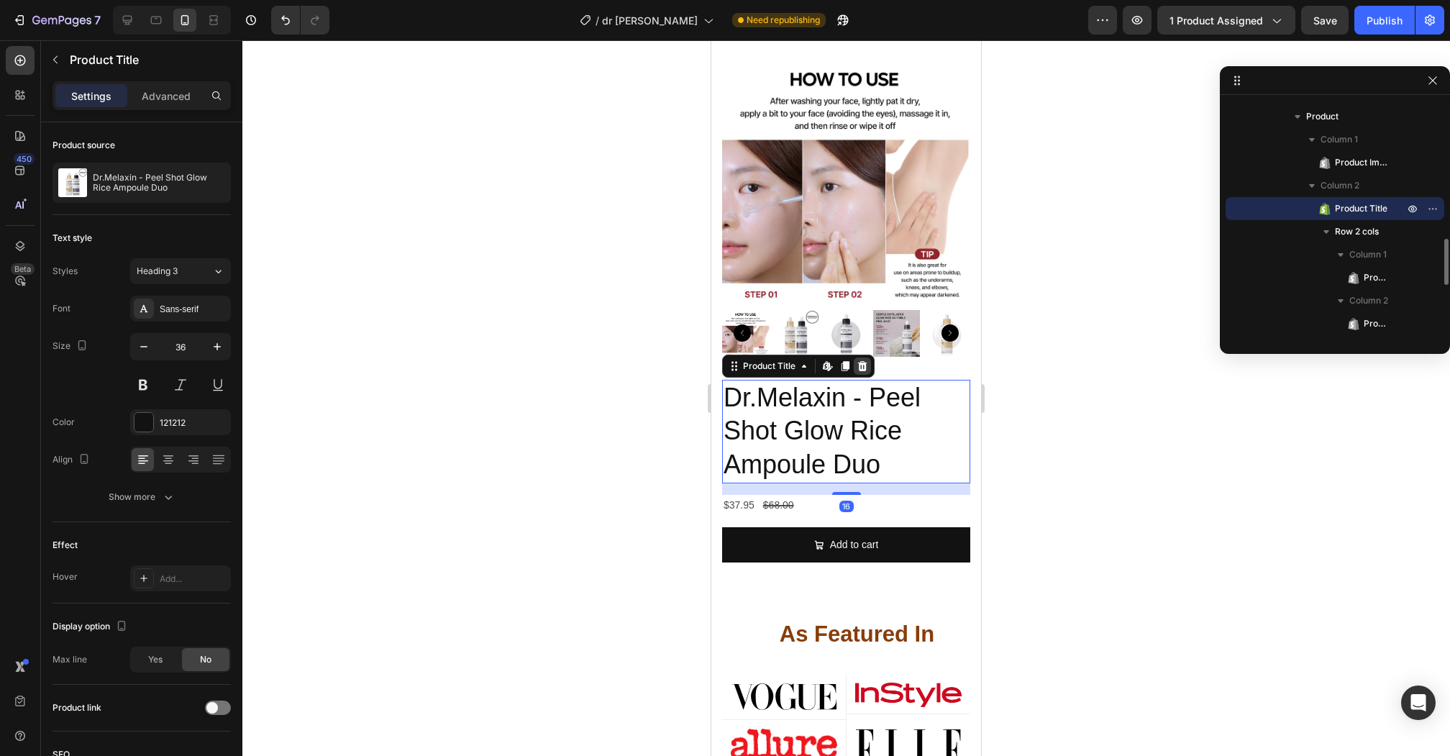
click at [867, 362] on icon at bounding box center [862, 366] width 12 height 12
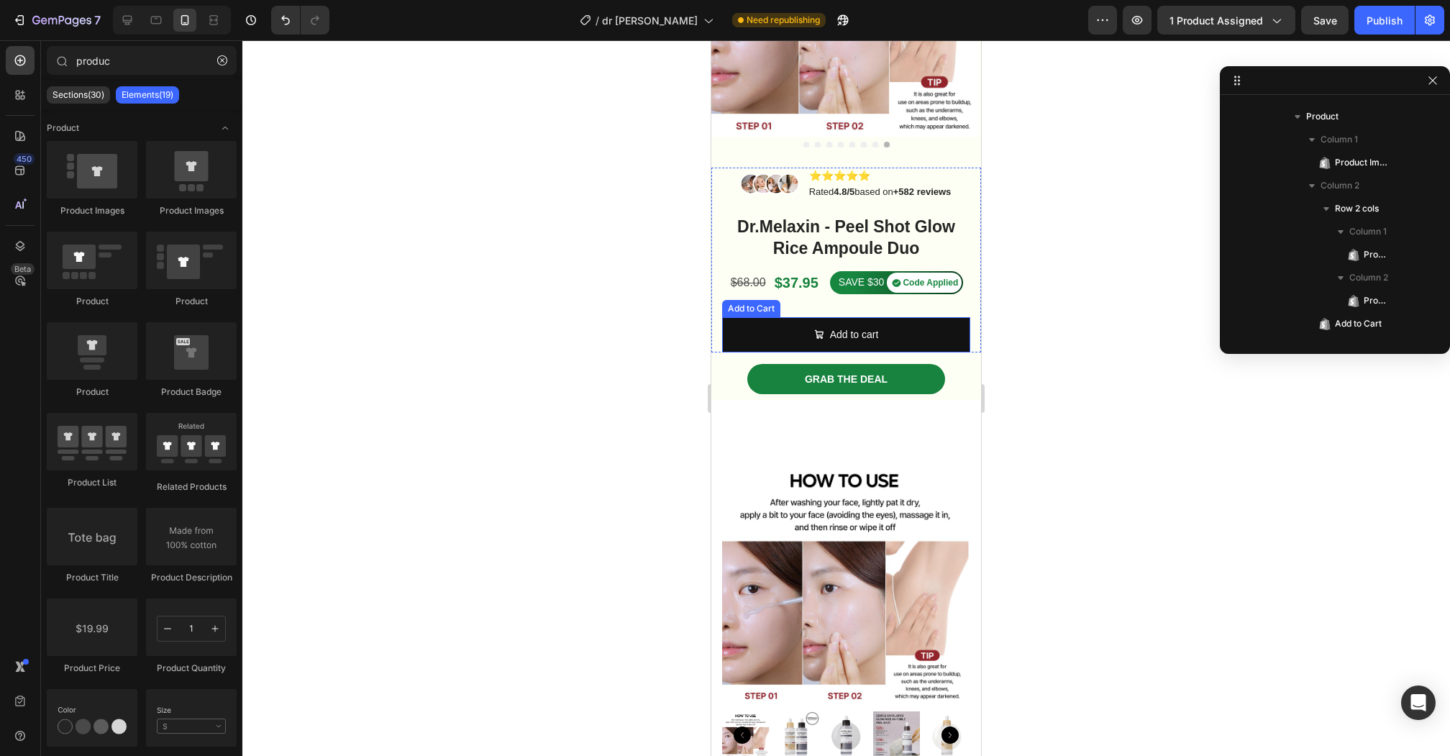
scroll to position [145, 0]
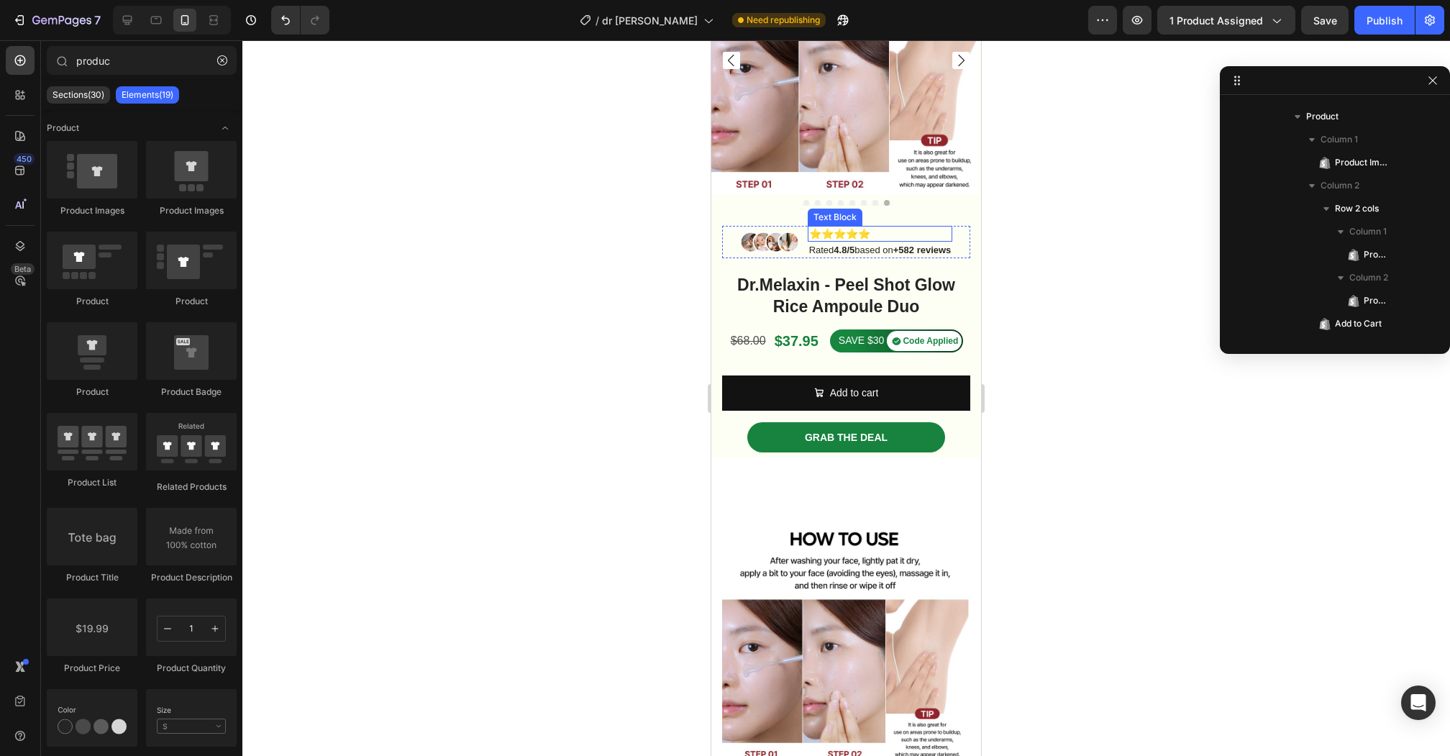
click at [925, 221] on div "Product Images" at bounding box center [846, 75] width 270 height 301
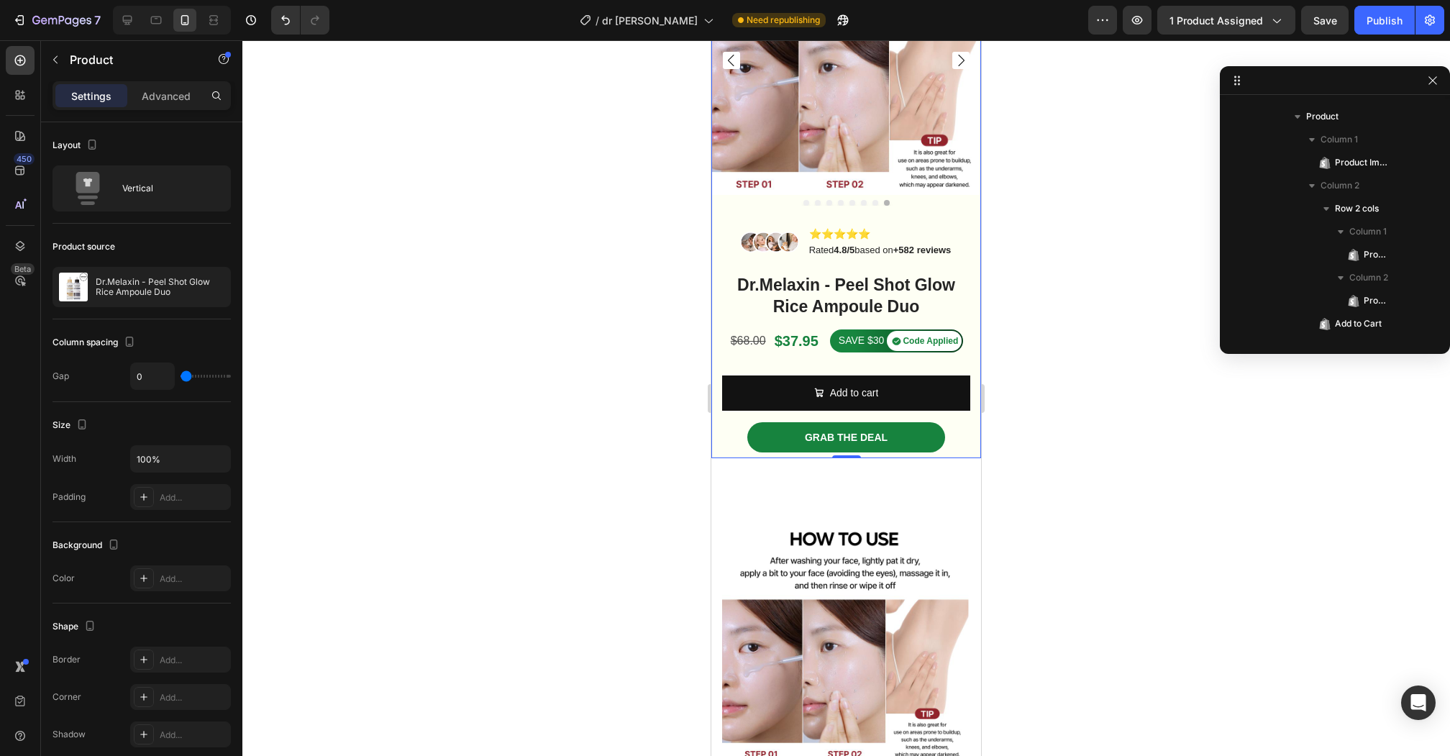
scroll to position [0, 0]
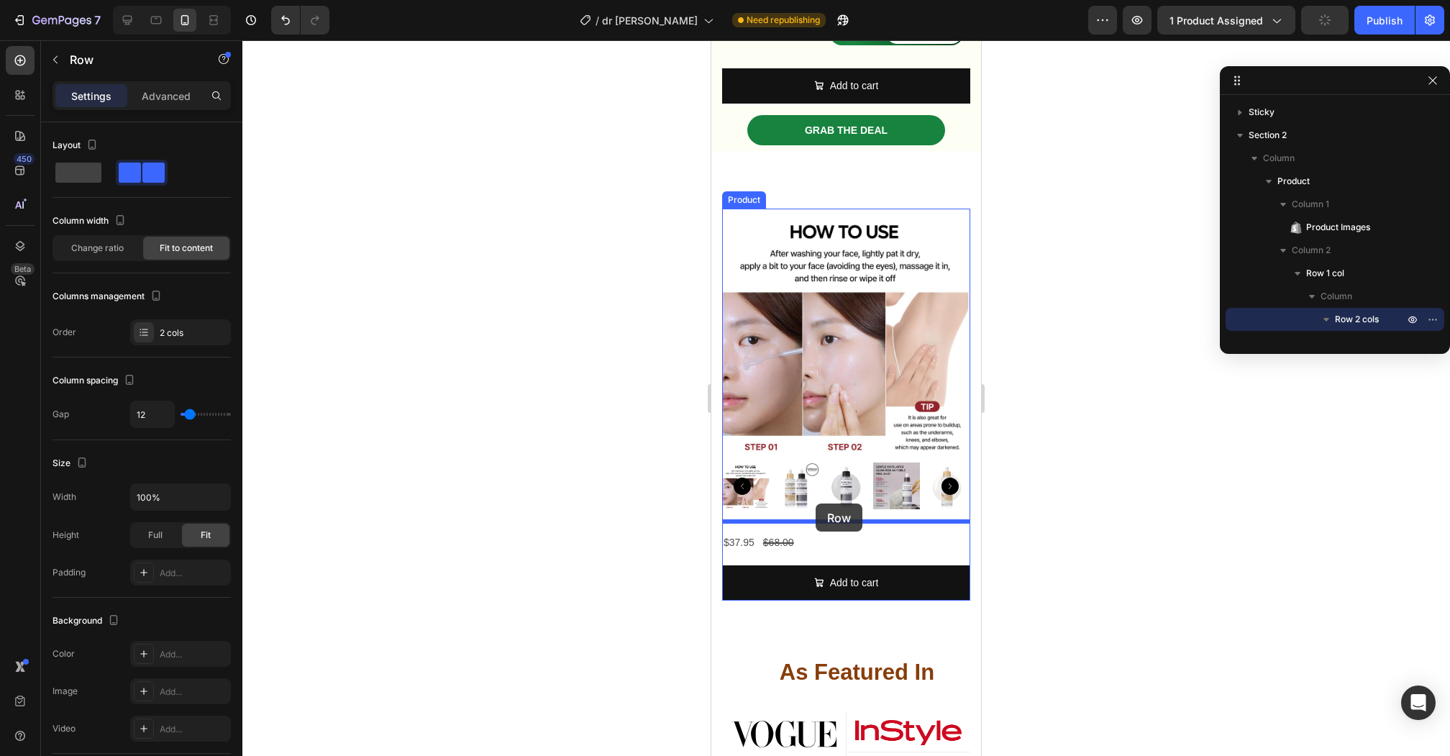
drag, startPoint x: 959, startPoint y: 242, endPoint x: 815, endPoint y: 503, distance: 298.0
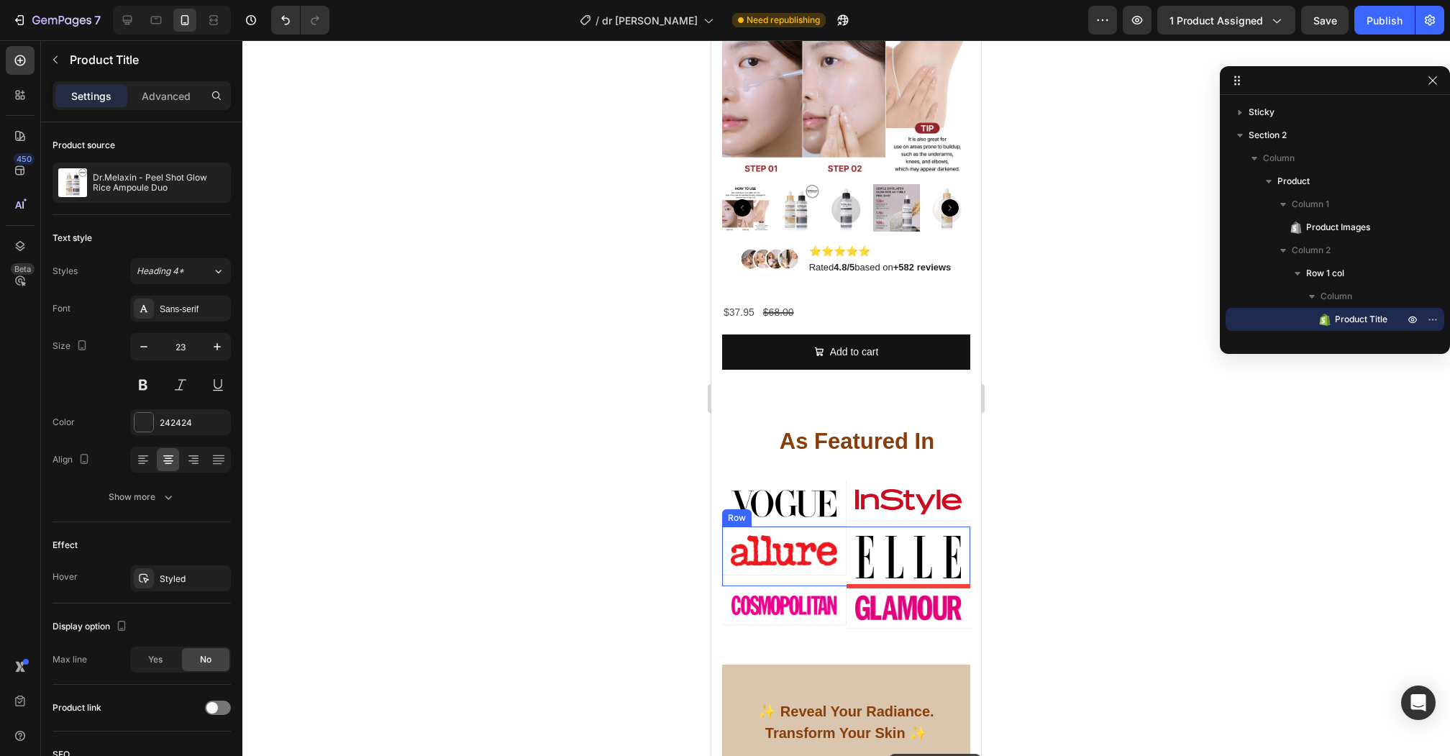
scroll to position [703, 0]
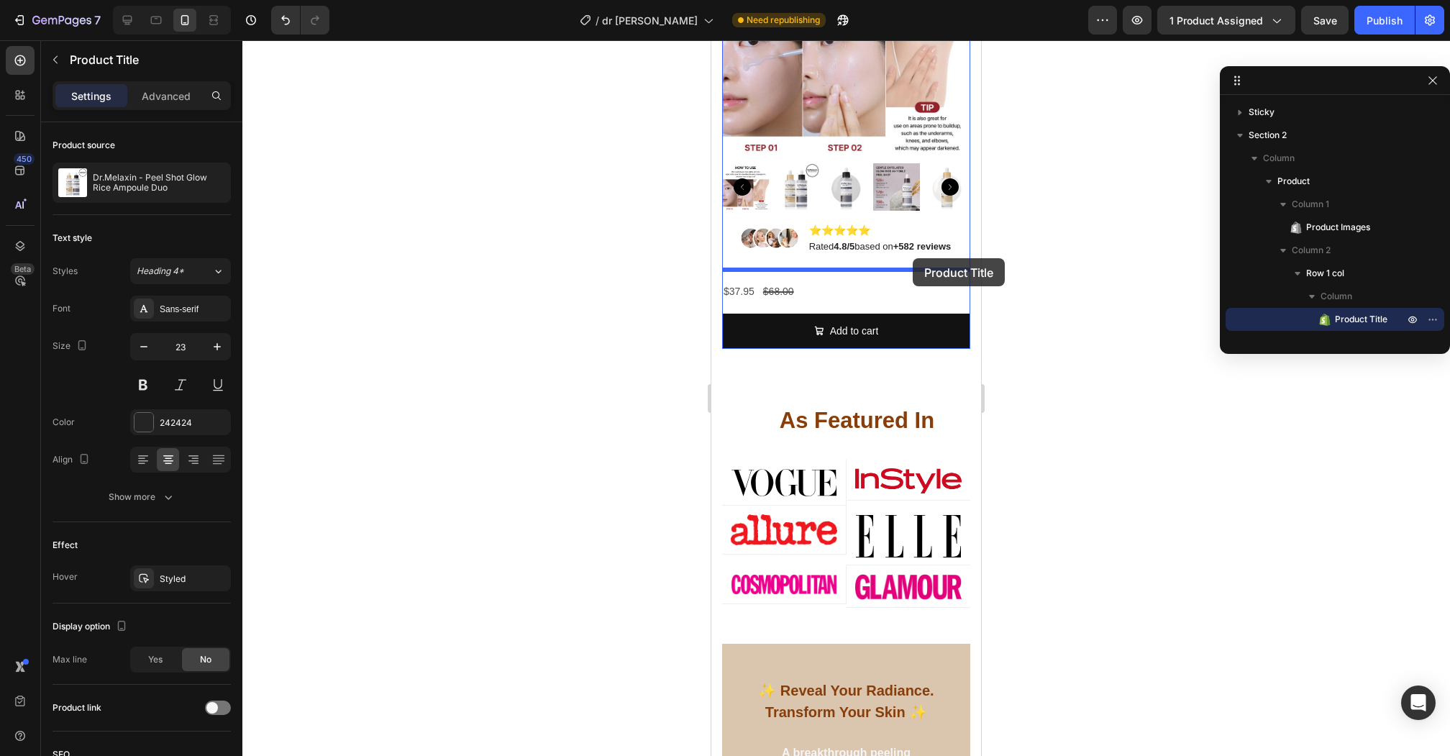
drag, startPoint x: 962, startPoint y: 377, endPoint x: 912, endPoint y: 258, distance: 129.3
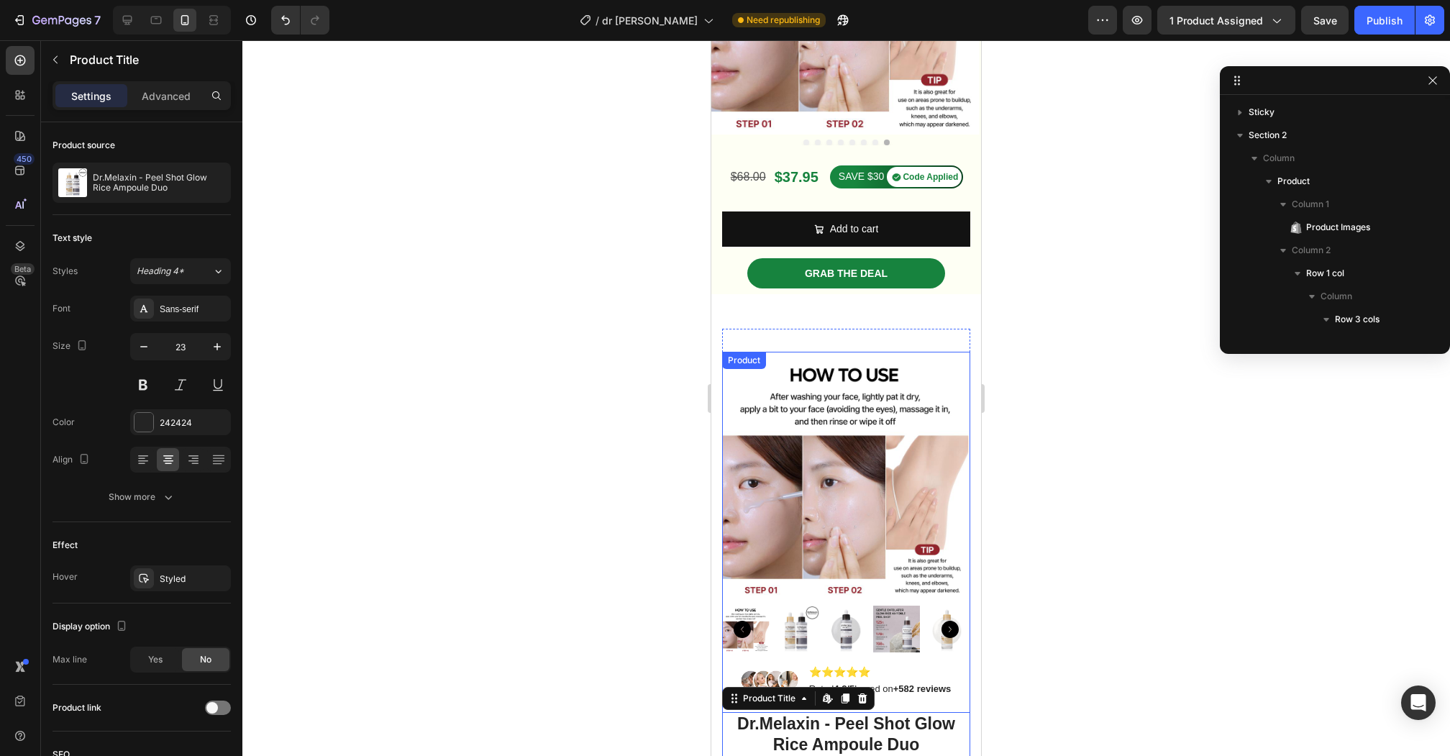
scroll to position [162, 0]
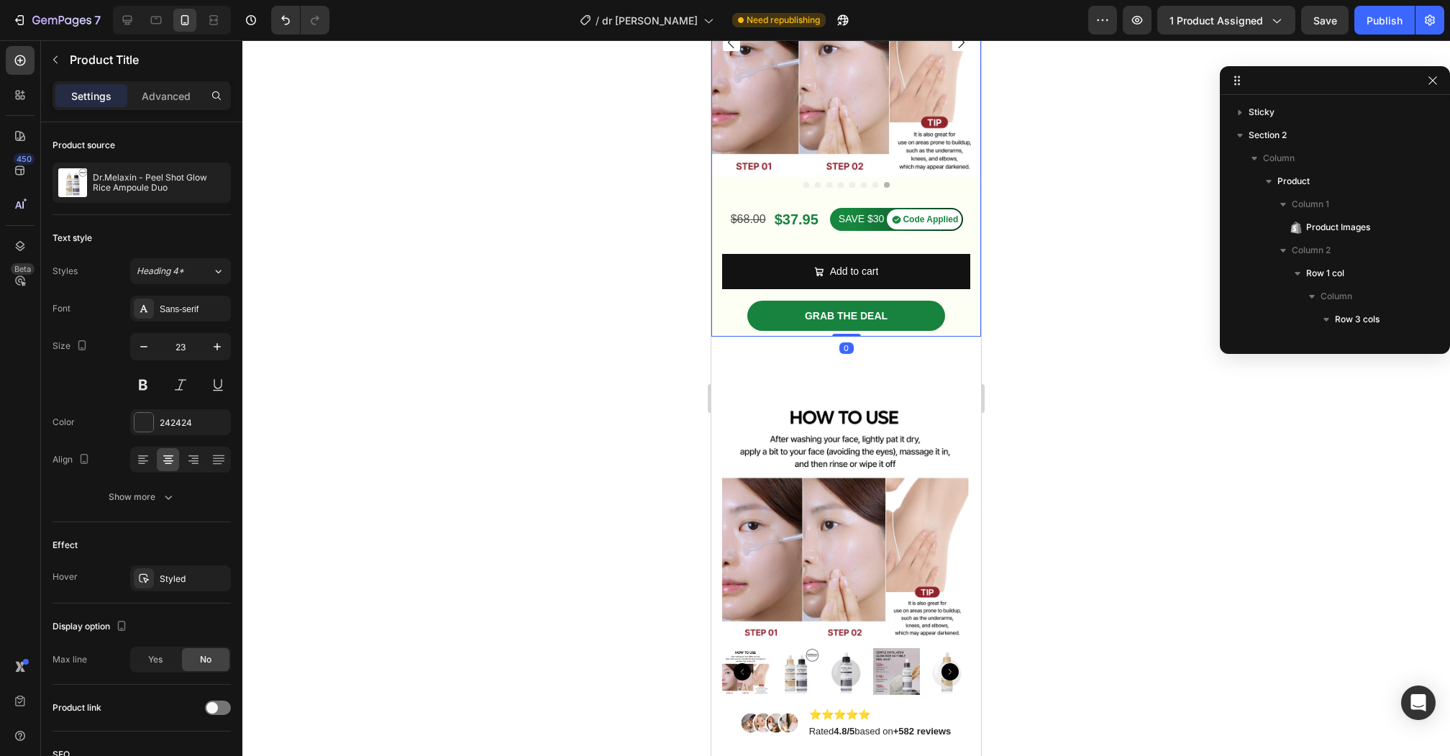
click at [953, 205] on div "Product Images" at bounding box center [846, 57] width 270 height 301
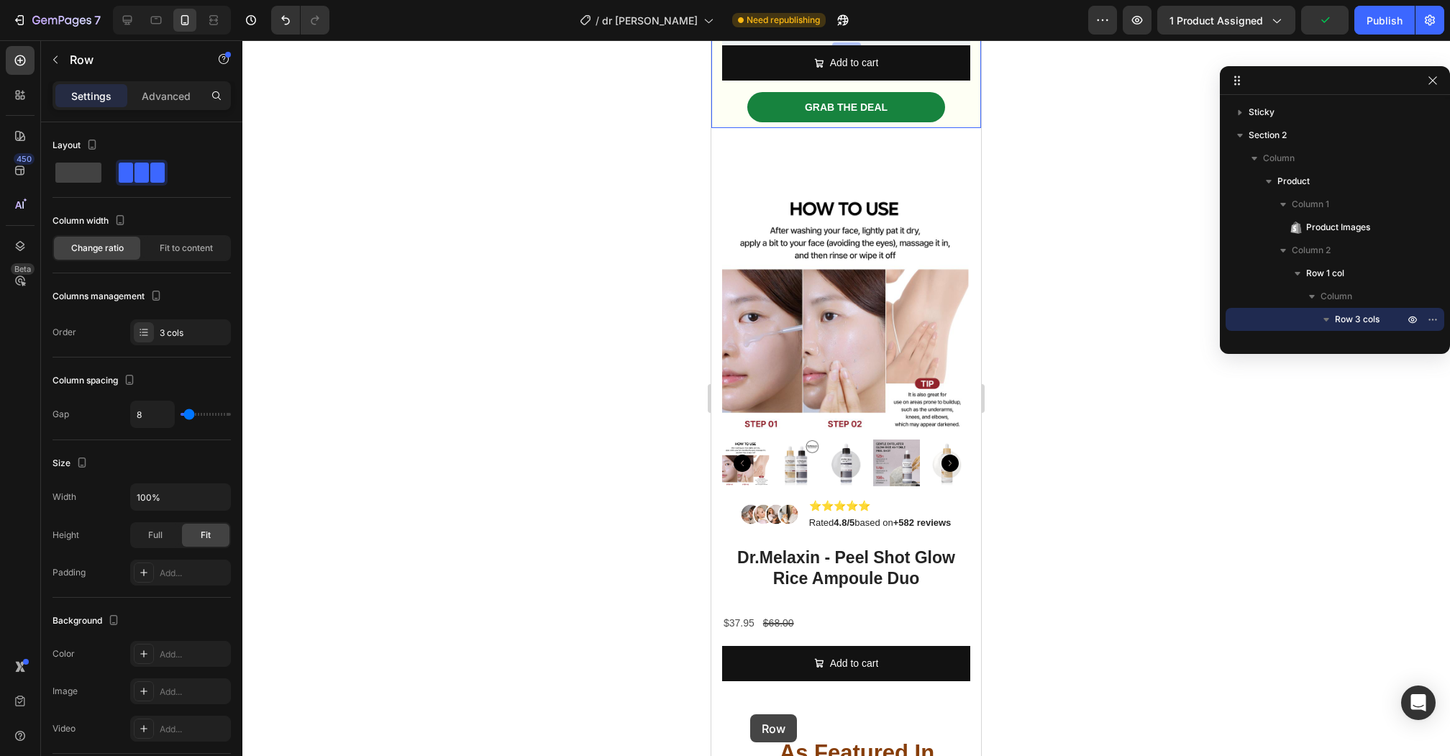
scroll to position [429, 0]
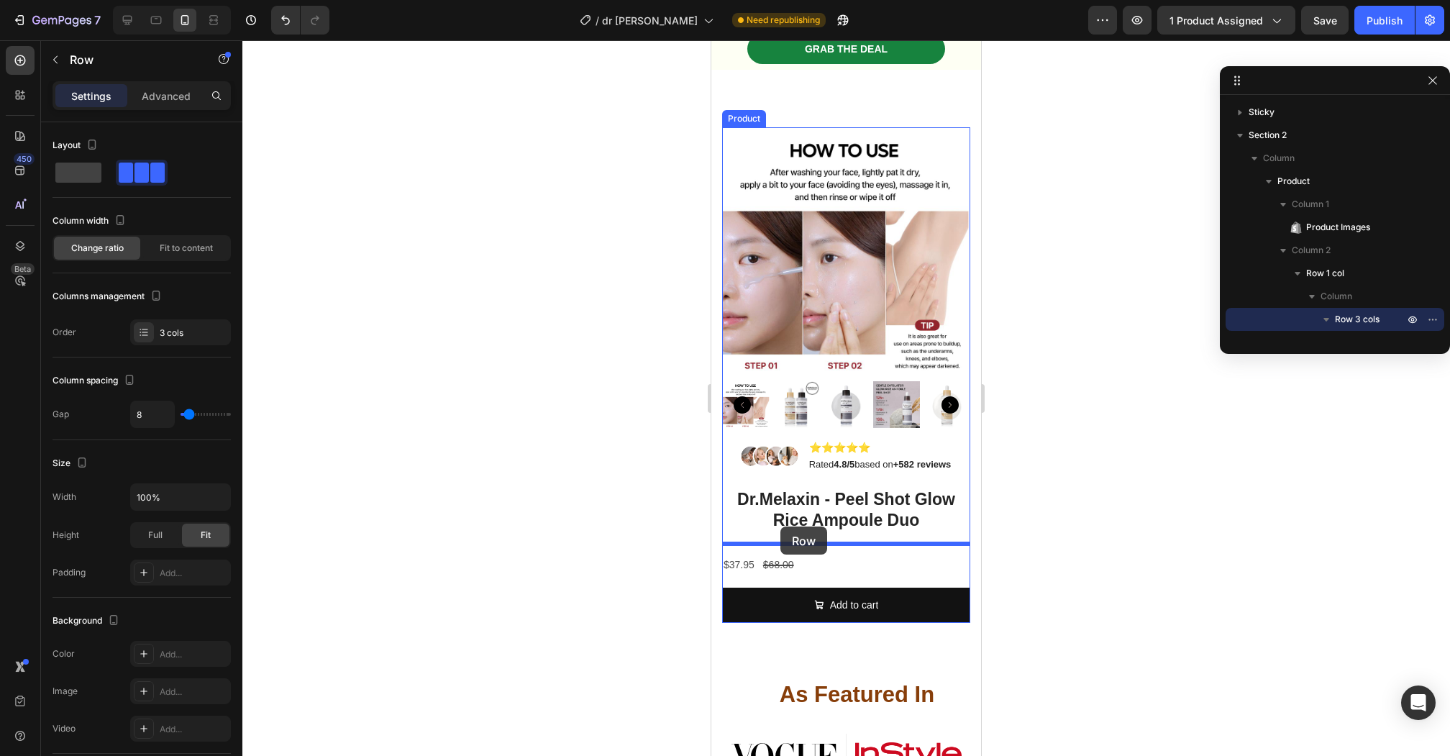
drag, startPoint x: 726, startPoint y: 226, endPoint x: 780, endPoint y: 527, distance: 305.3
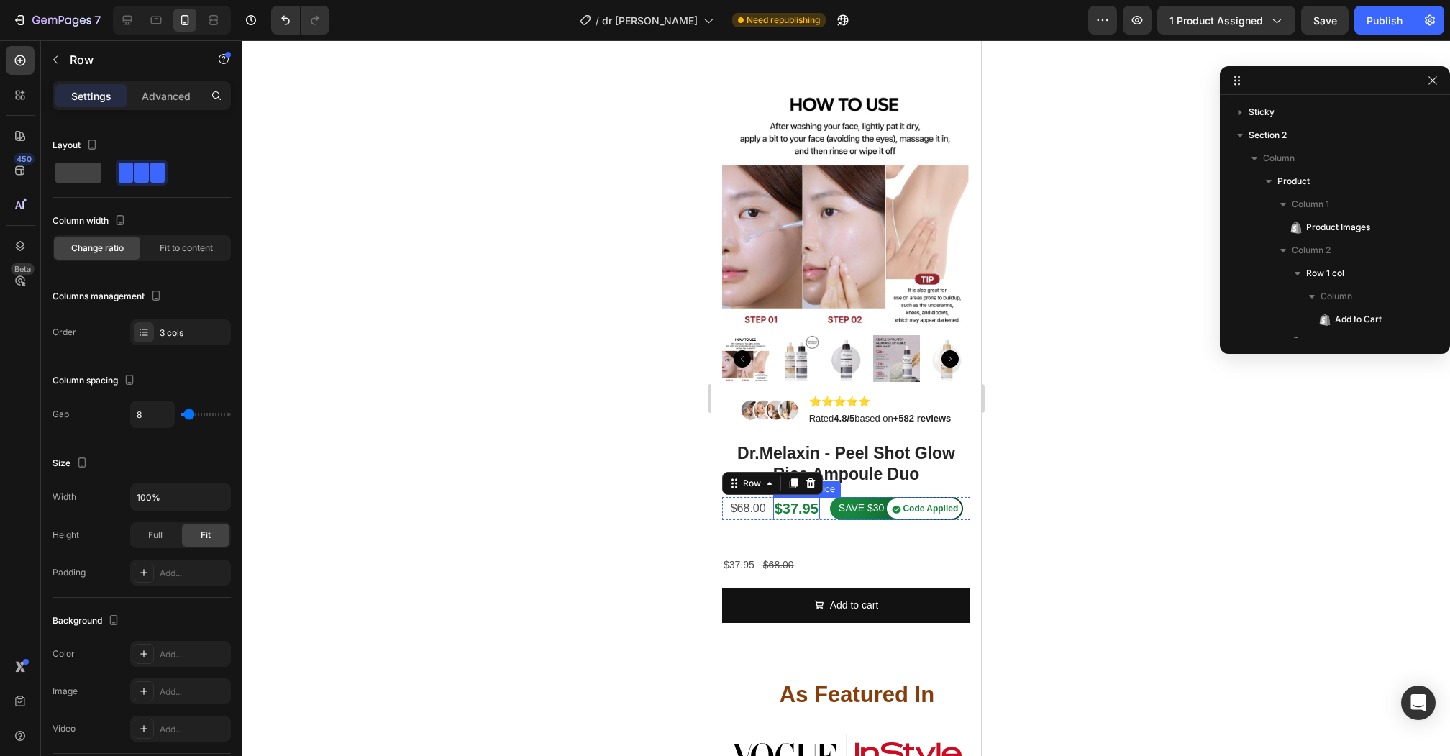
scroll to position [383, 0]
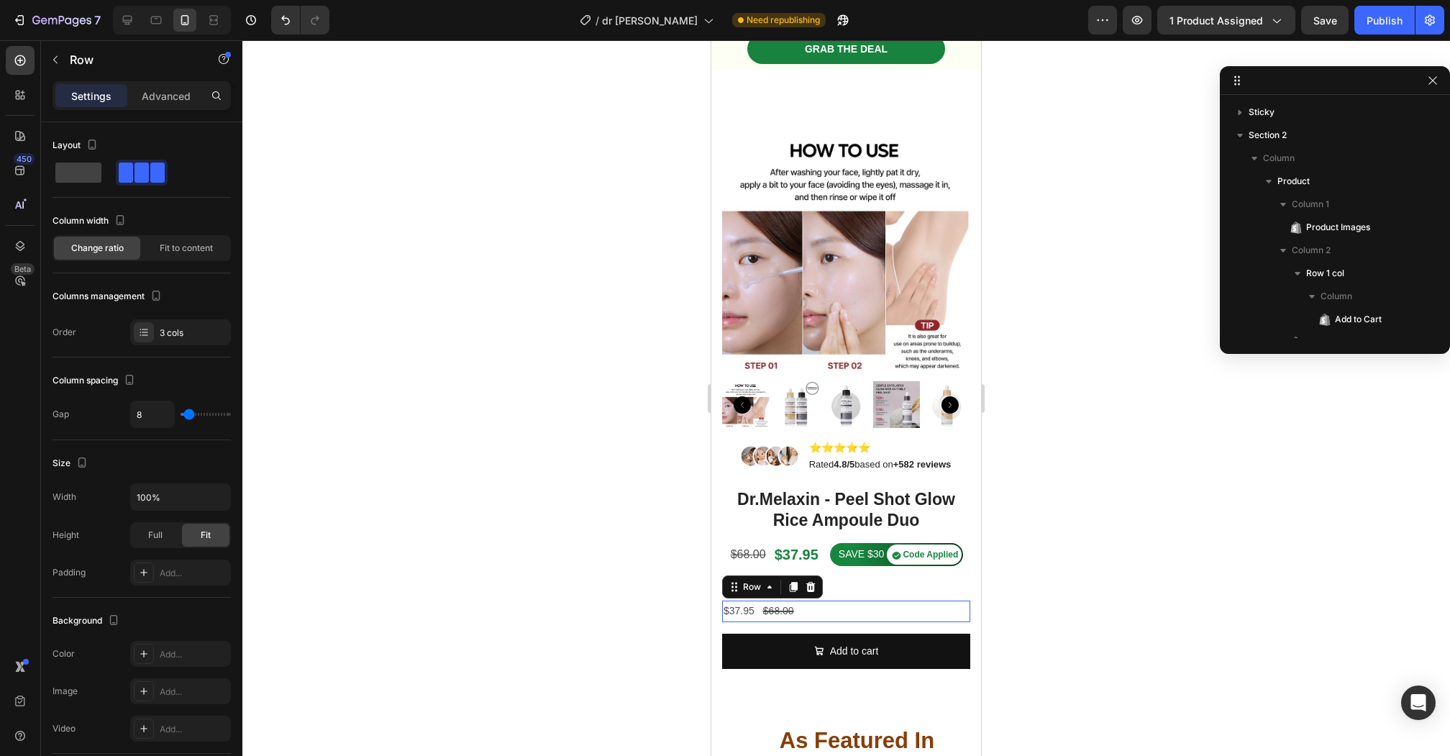
click at [806, 611] on div "$37.95 Product Price Product Price $68.00 Product Price Product Price Row 0" at bounding box center [846, 610] width 248 height 21
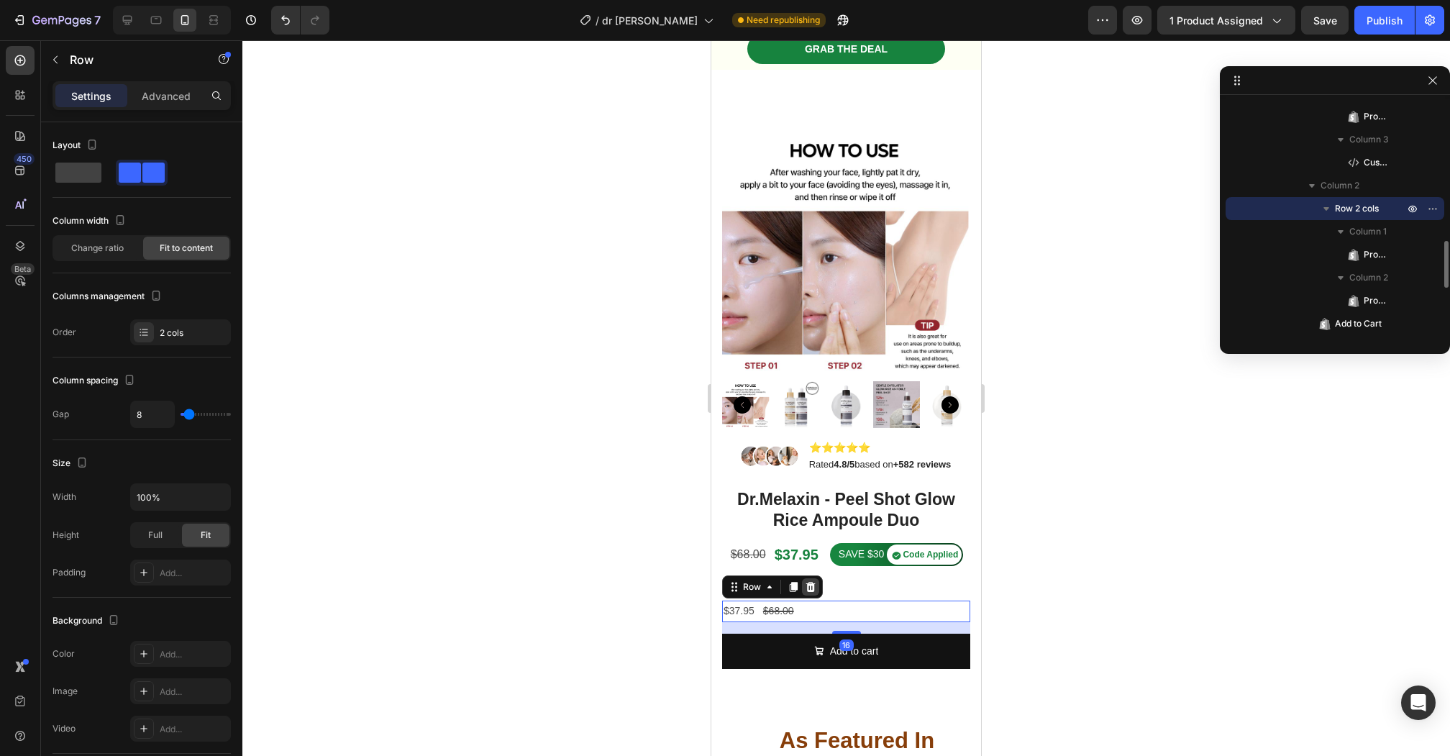
click at [813, 582] on icon at bounding box center [811, 587] width 12 height 12
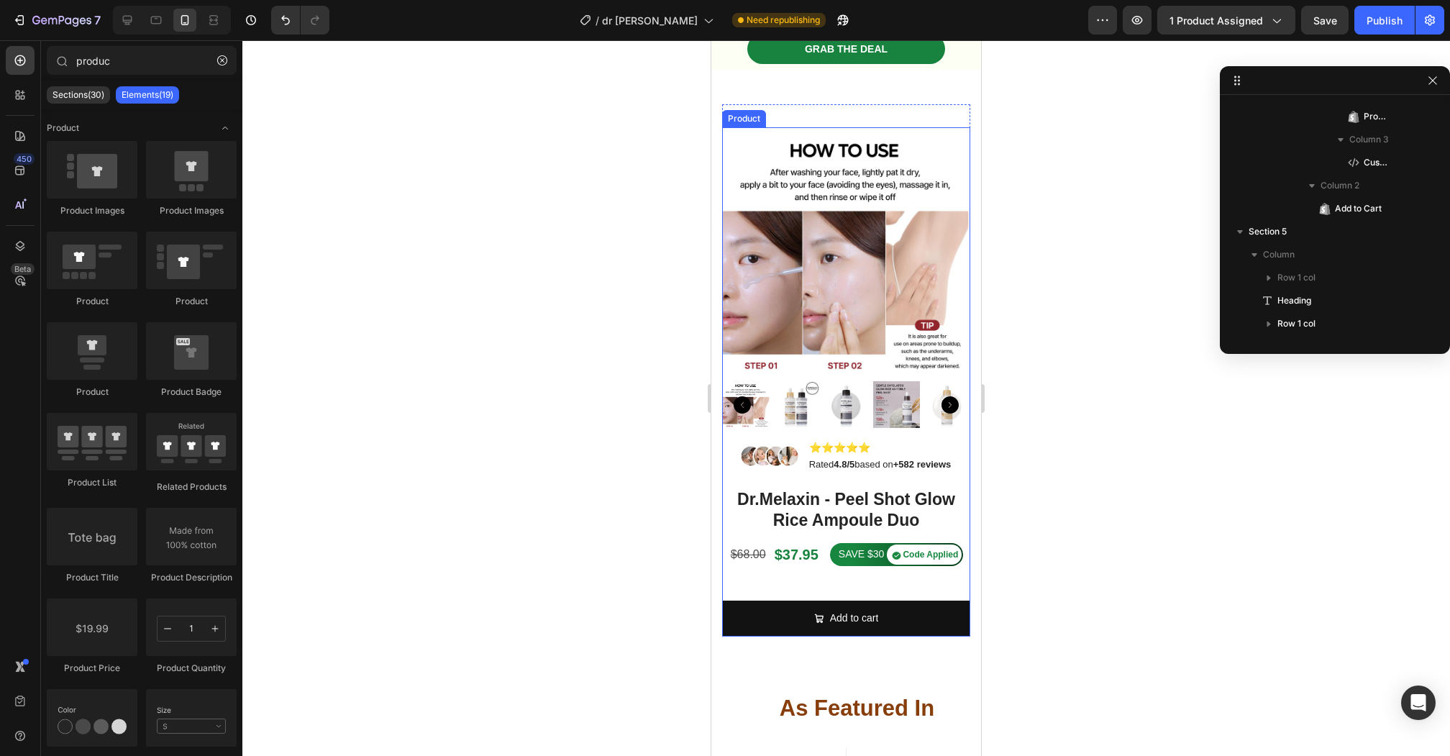
click at [836, 576] on div "Product Images Image ⭐️⭐️⭐️⭐️⭐️ Text Block Rated 4.8/5 based on +582 reviews Te…" at bounding box center [846, 358] width 248 height 462
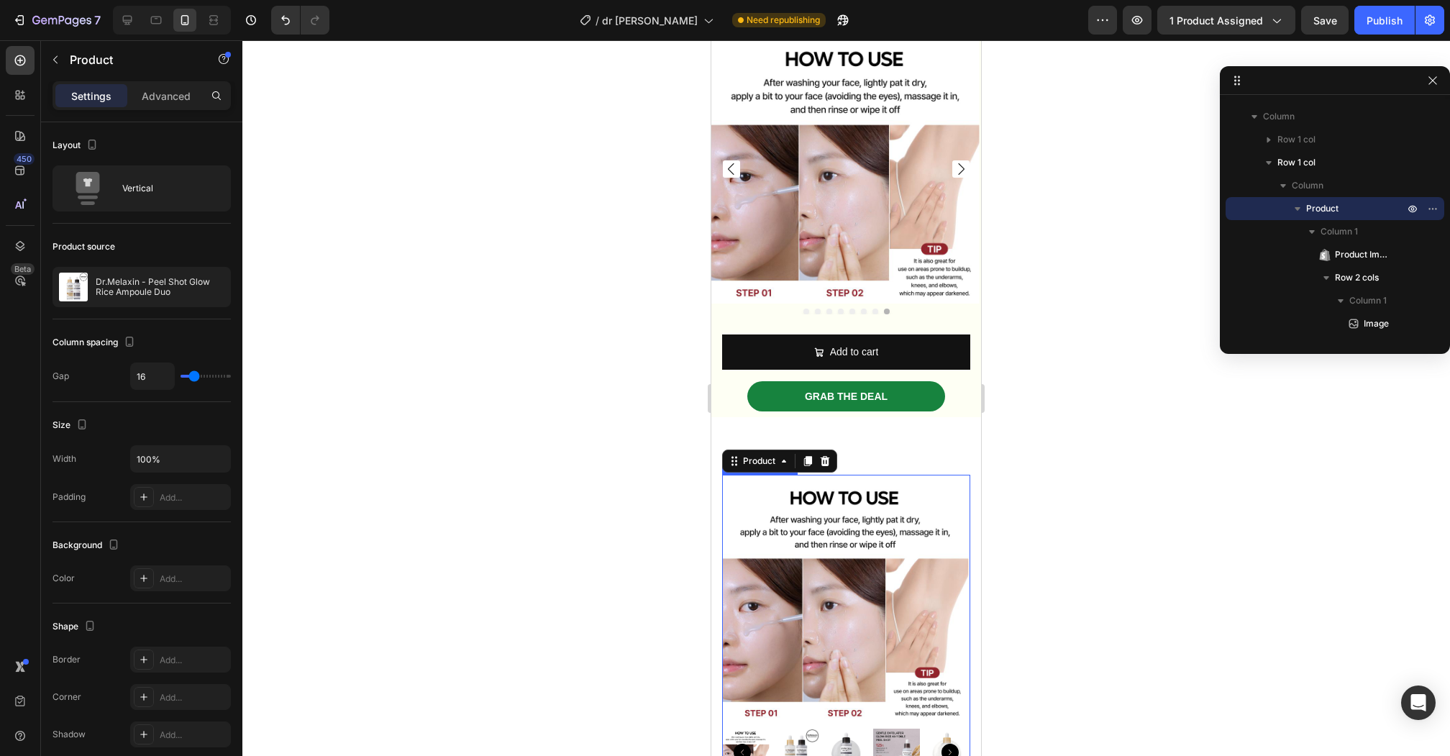
scroll to position [0, 0]
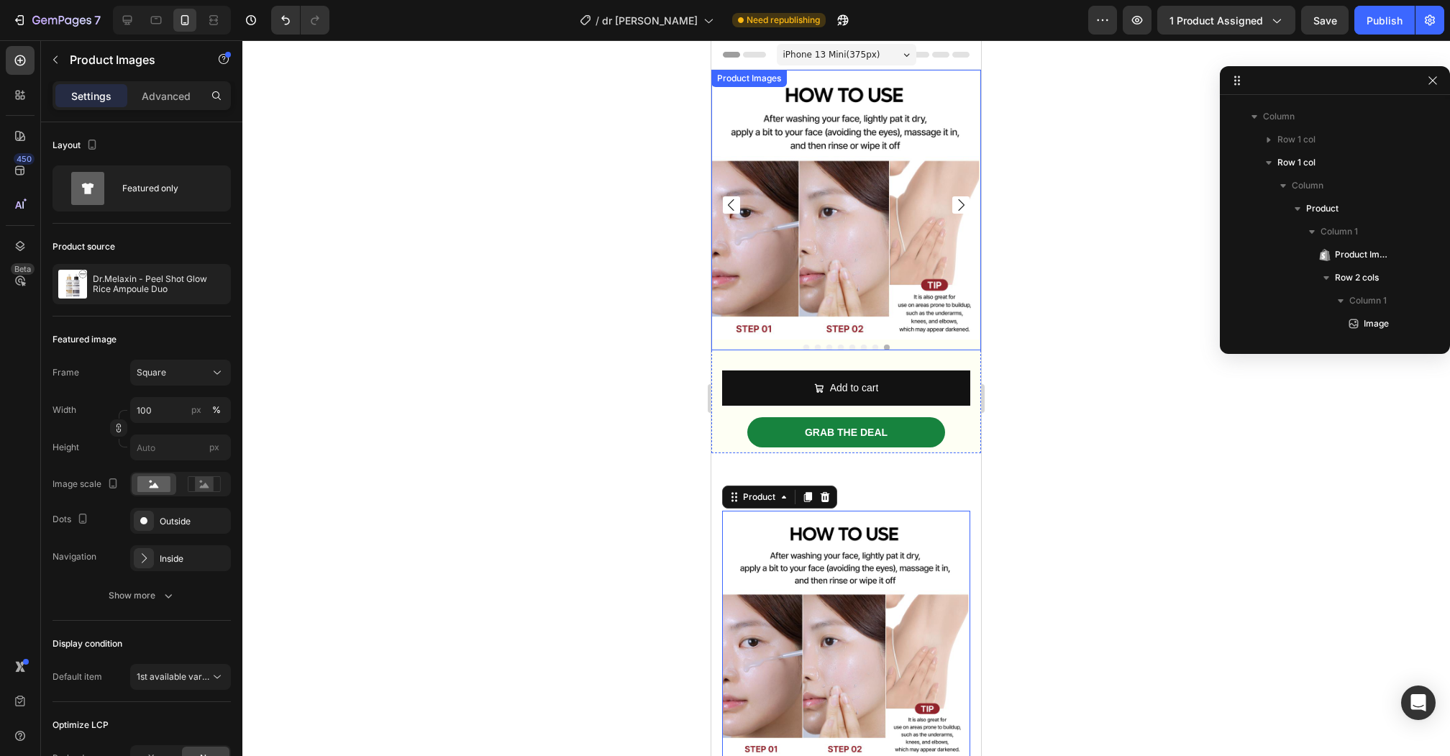
click at [953, 82] on img at bounding box center [845, 205] width 270 height 270
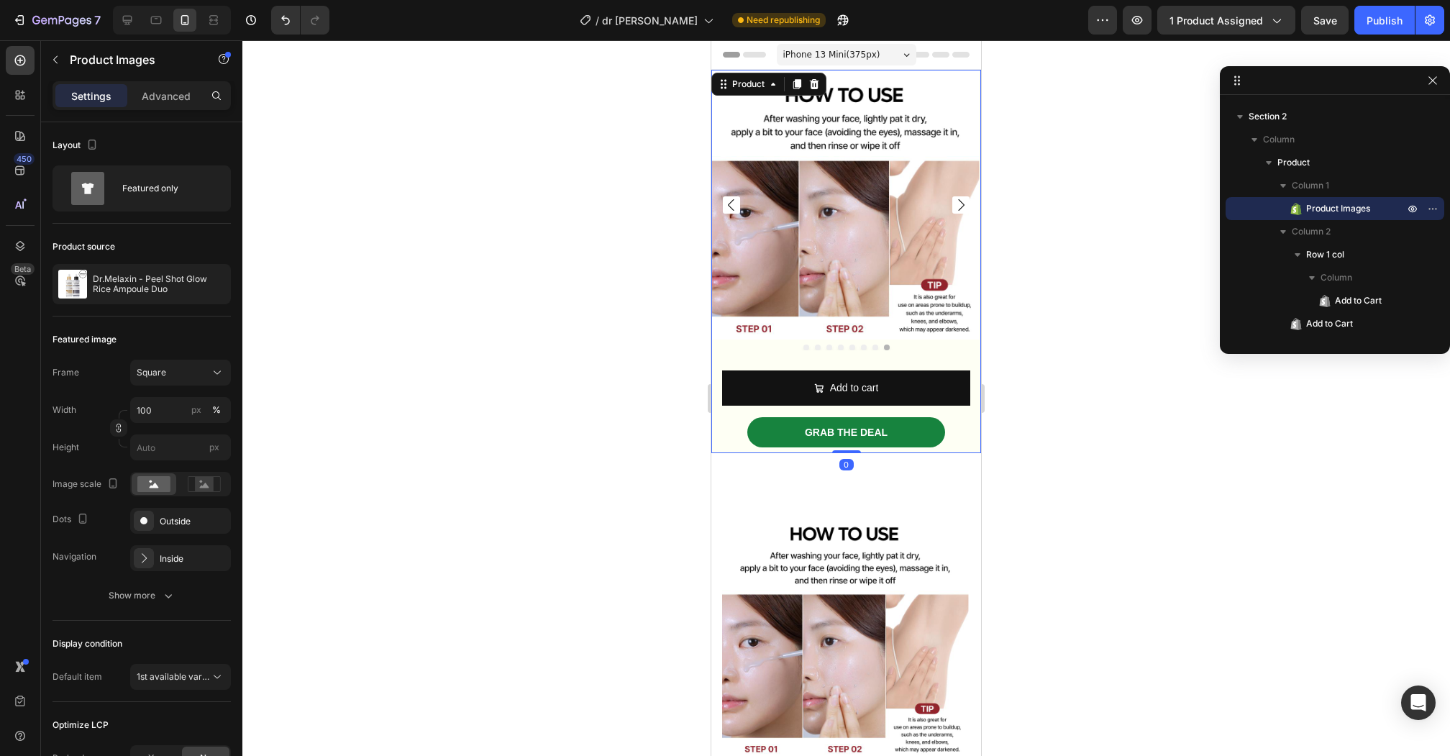
click at [727, 446] on div "Grab the deal Add to Cart" at bounding box center [846, 435] width 270 height 36
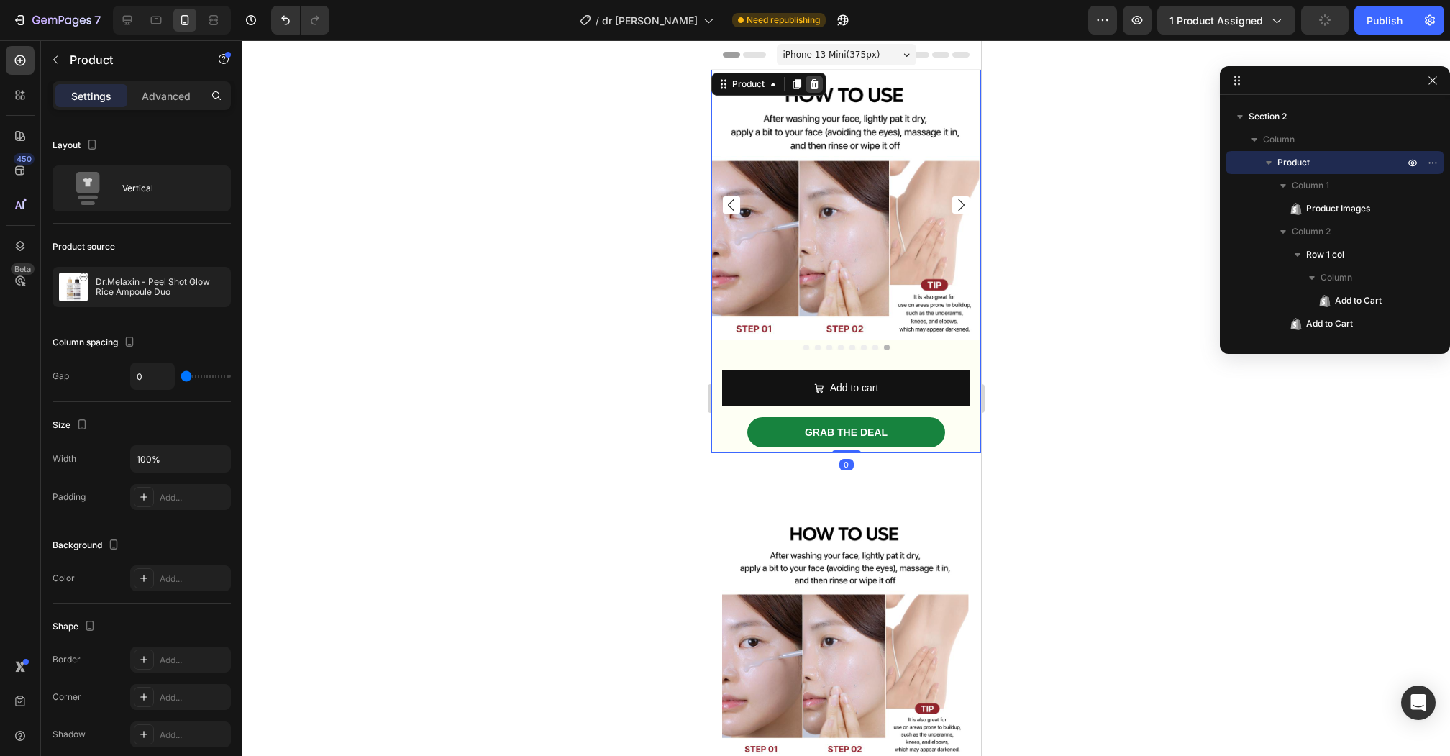
click at [817, 80] on icon at bounding box center [814, 84] width 12 height 12
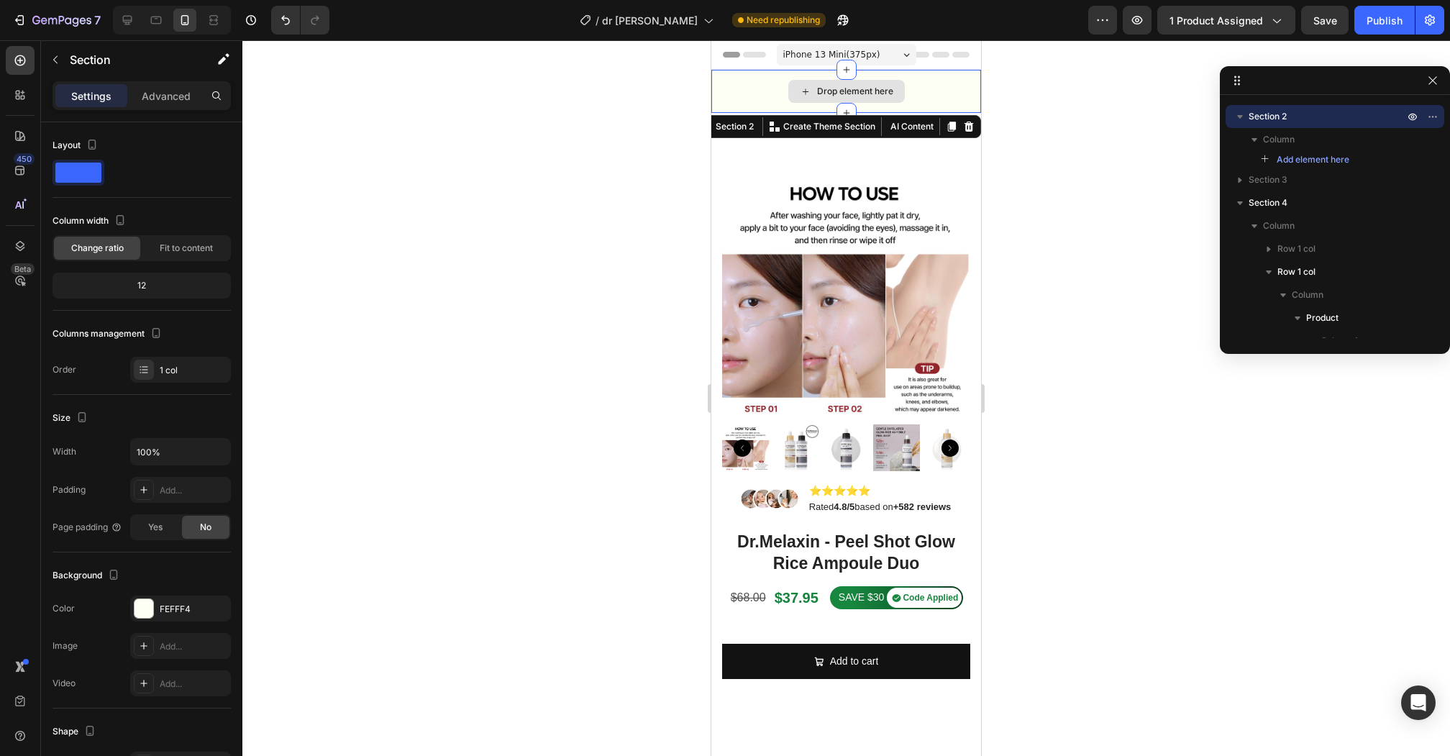
click at [931, 91] on div "Drop element here" at bounding box center [846, 91] width 270 height 43
click at [970, 126] on icon at bounding box center [969, 127] width 12 height 12
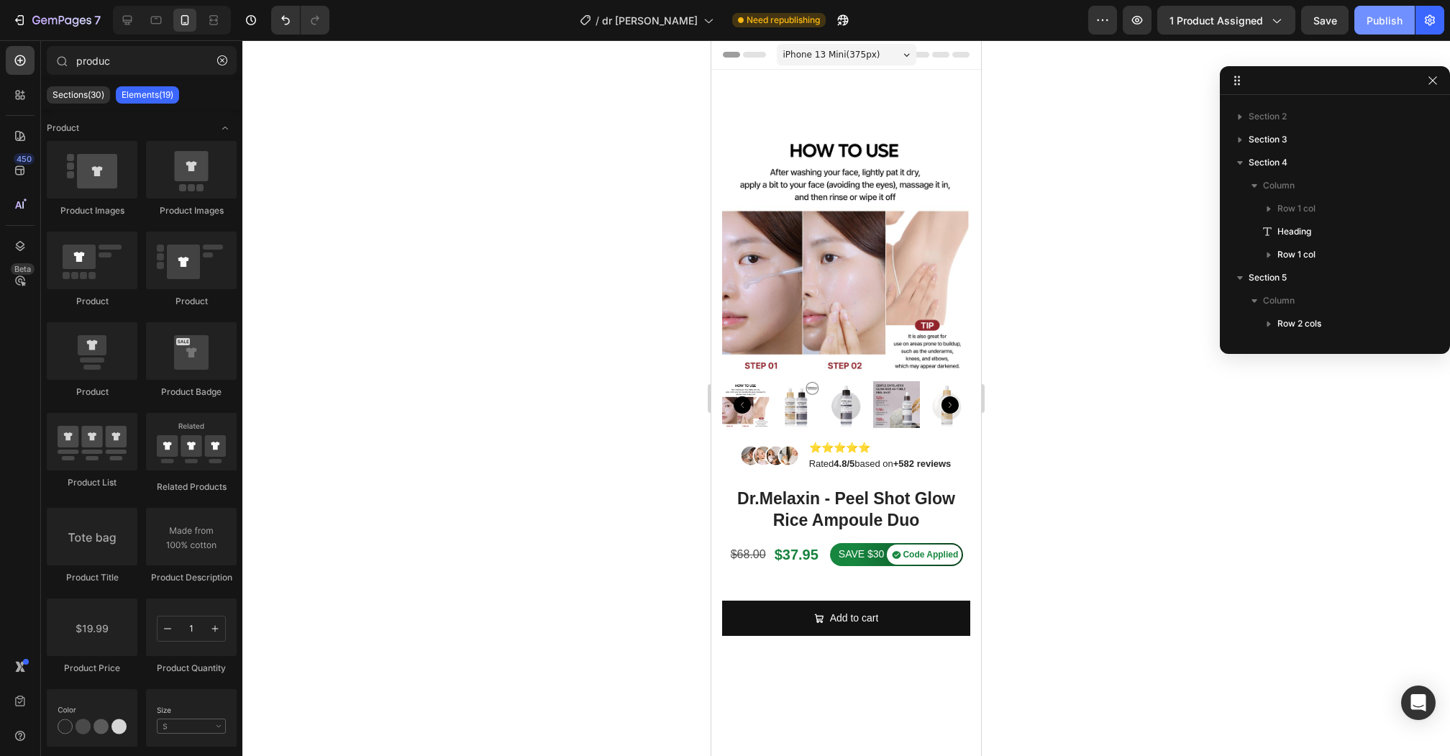
click at [1381, 23] on div "Publish" at bounding box center [1384, 20] width 36 height 15
click at [744, 411] on icon "Carousel Back Arrow" at bounding box center [741, 404] width 17 height 17
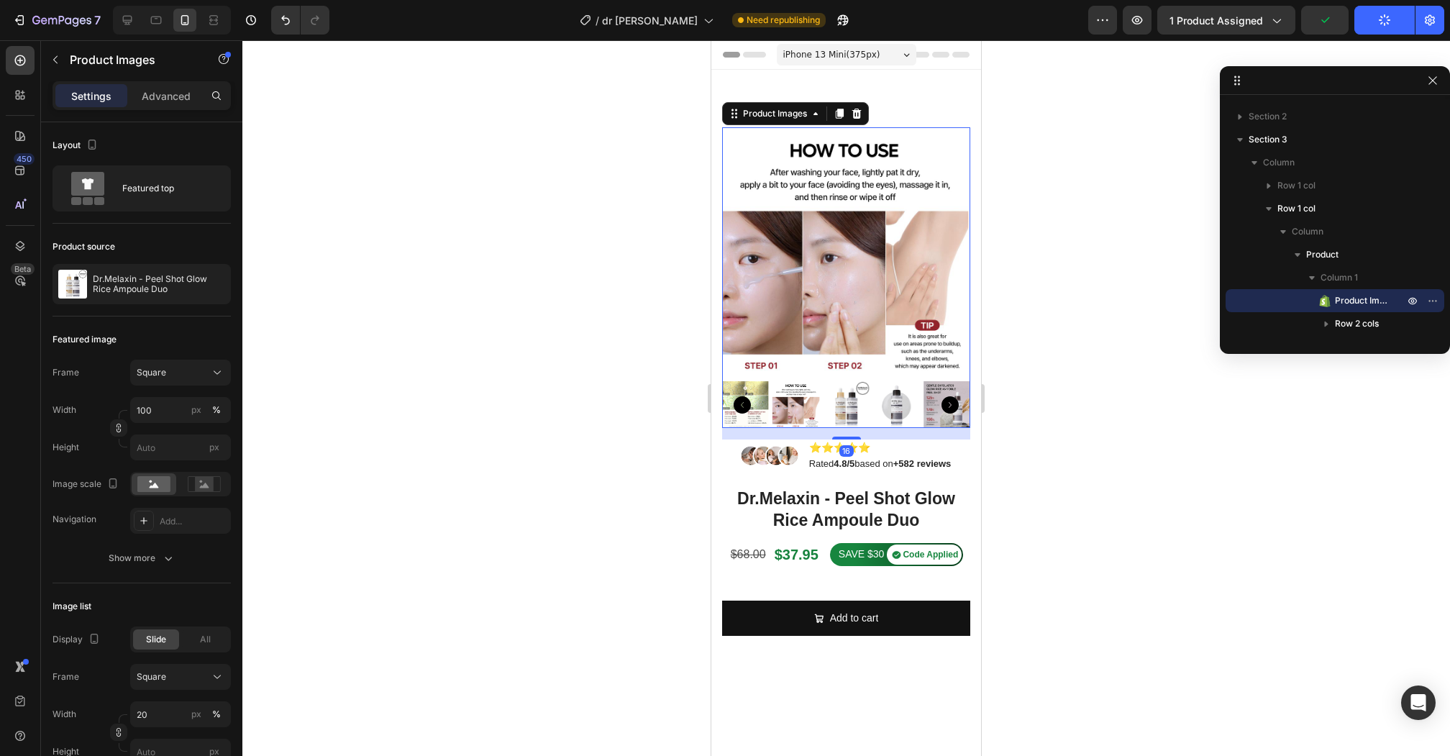
click at [777, 399] on img at bounding box center [795, 404] width 47 height 47
click at [795, 406] on img at bounding box center [795, 404] width 47 height 47
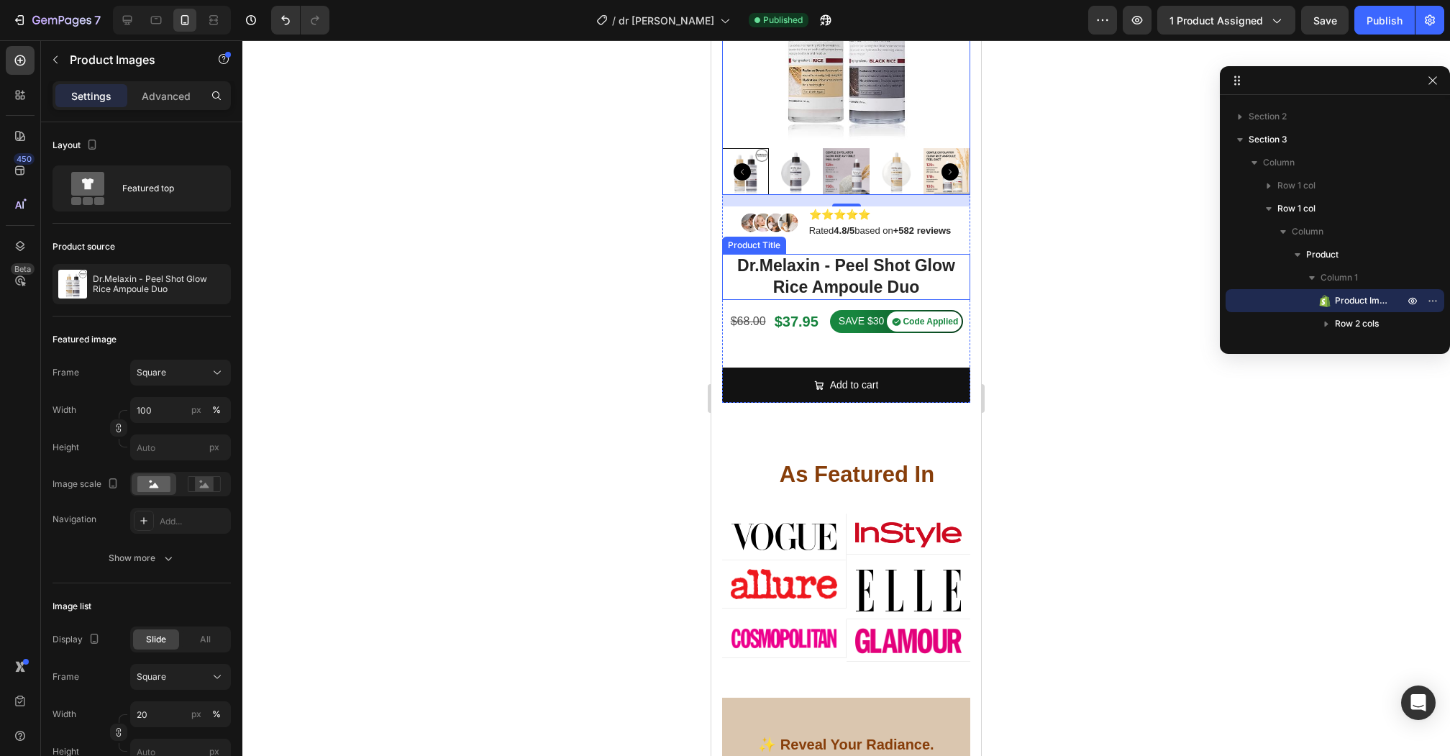
scroll to position [242, 0]
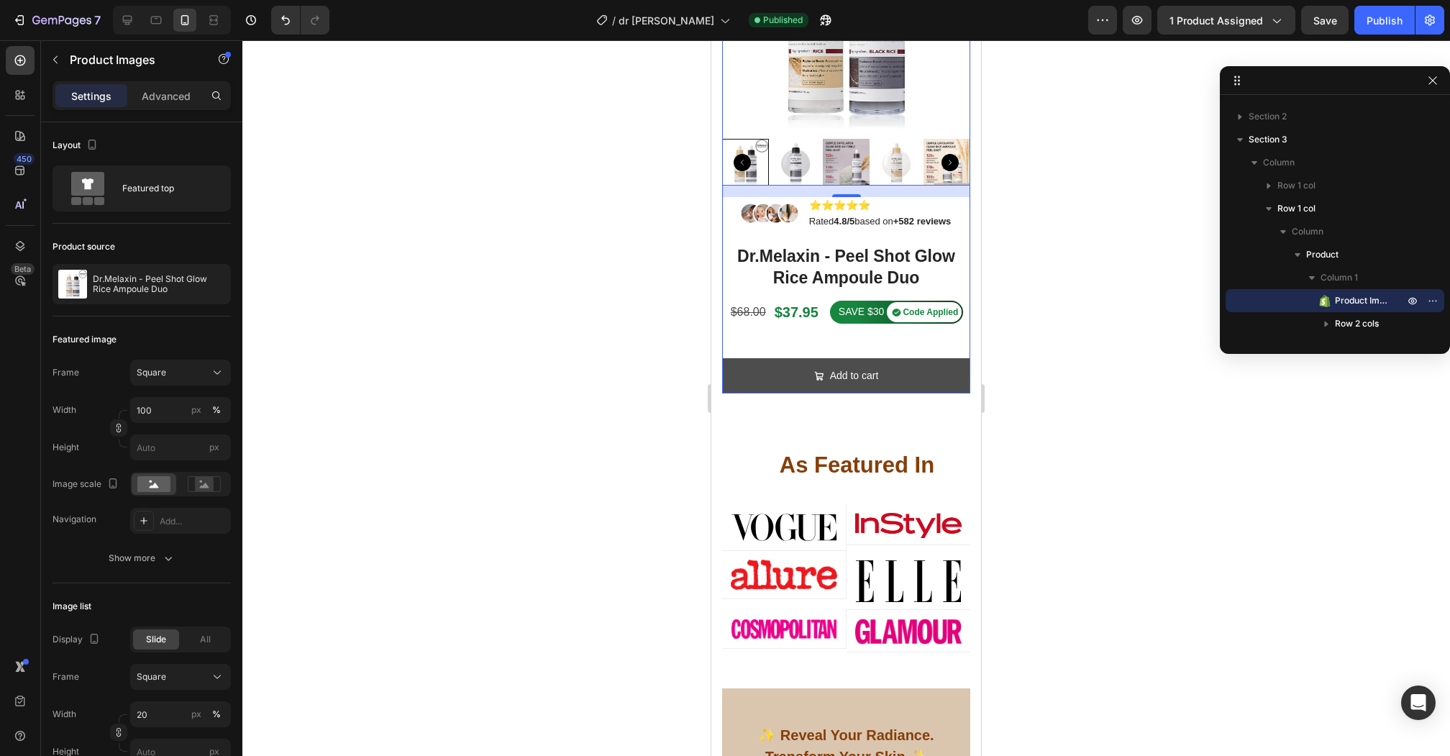
click at [920, 381] on button "Add to cart" at bounding box center [846, 375] width 248 height 35
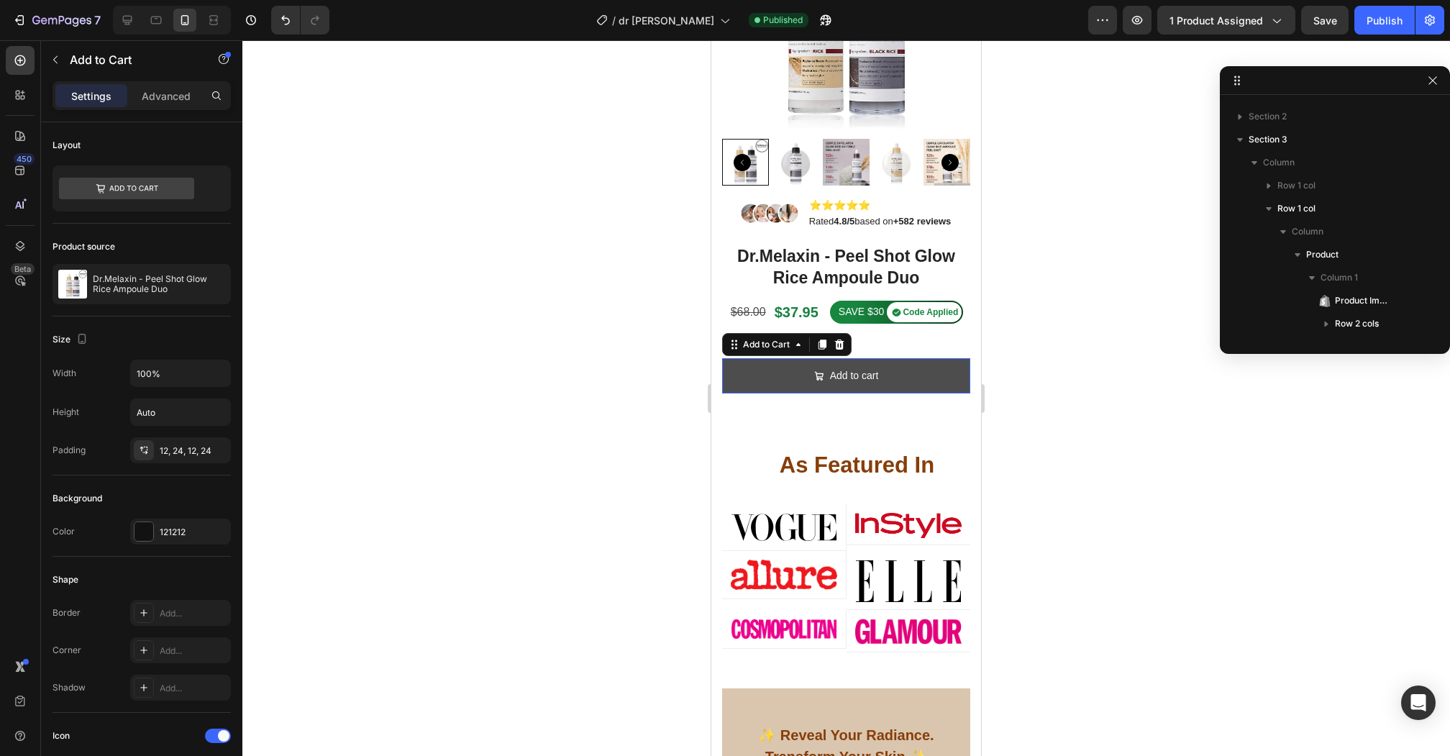
scroll to position [226, 0]
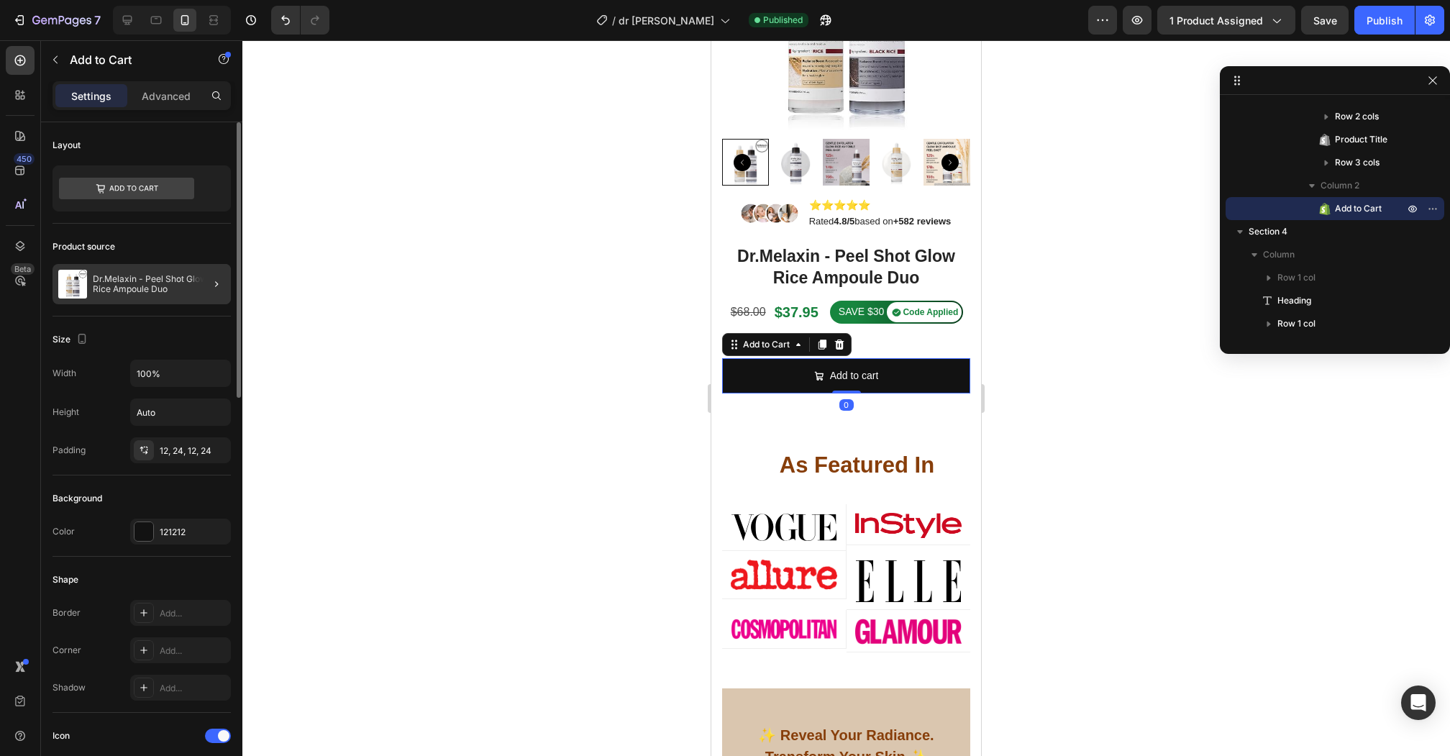
click at [199, 283] on div at bounding box center [211, 284] width 40 height 40
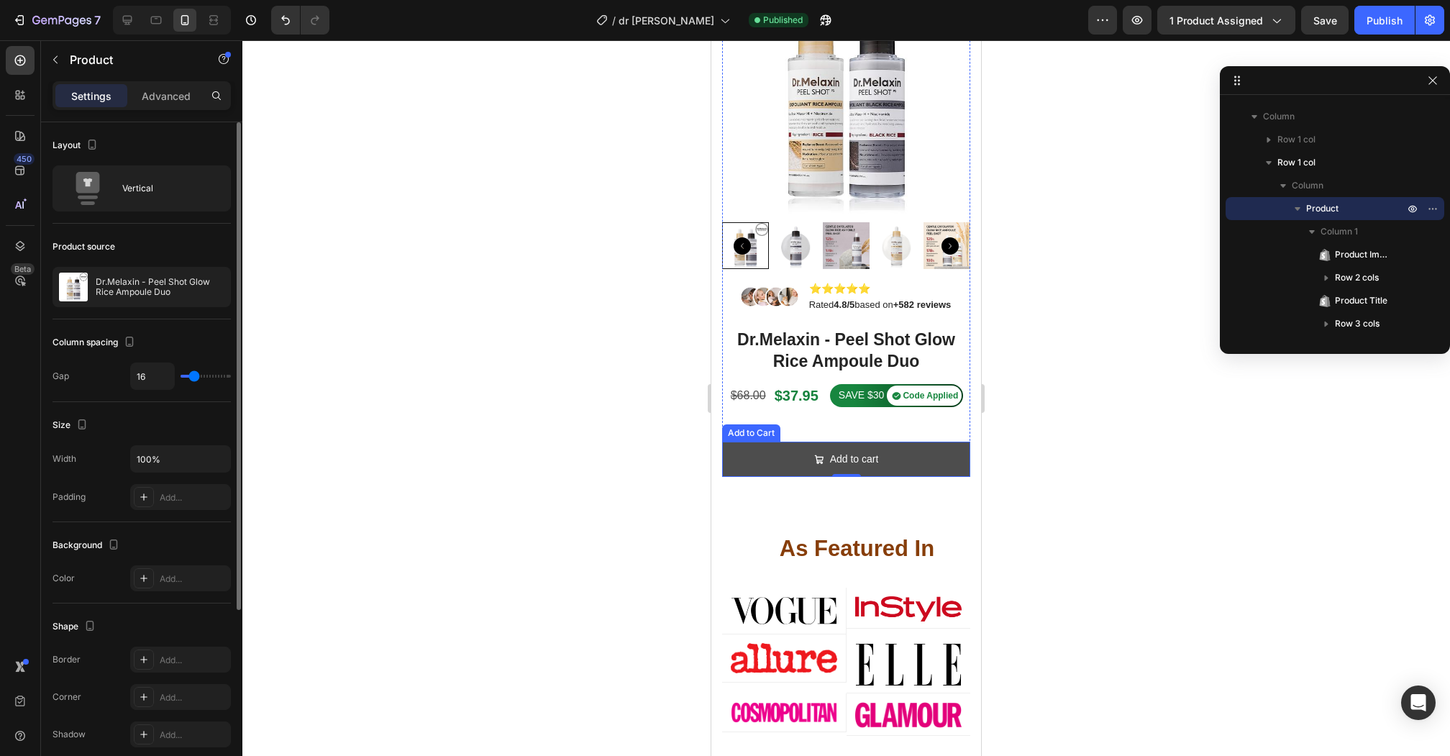
scroll to position [0, 0]
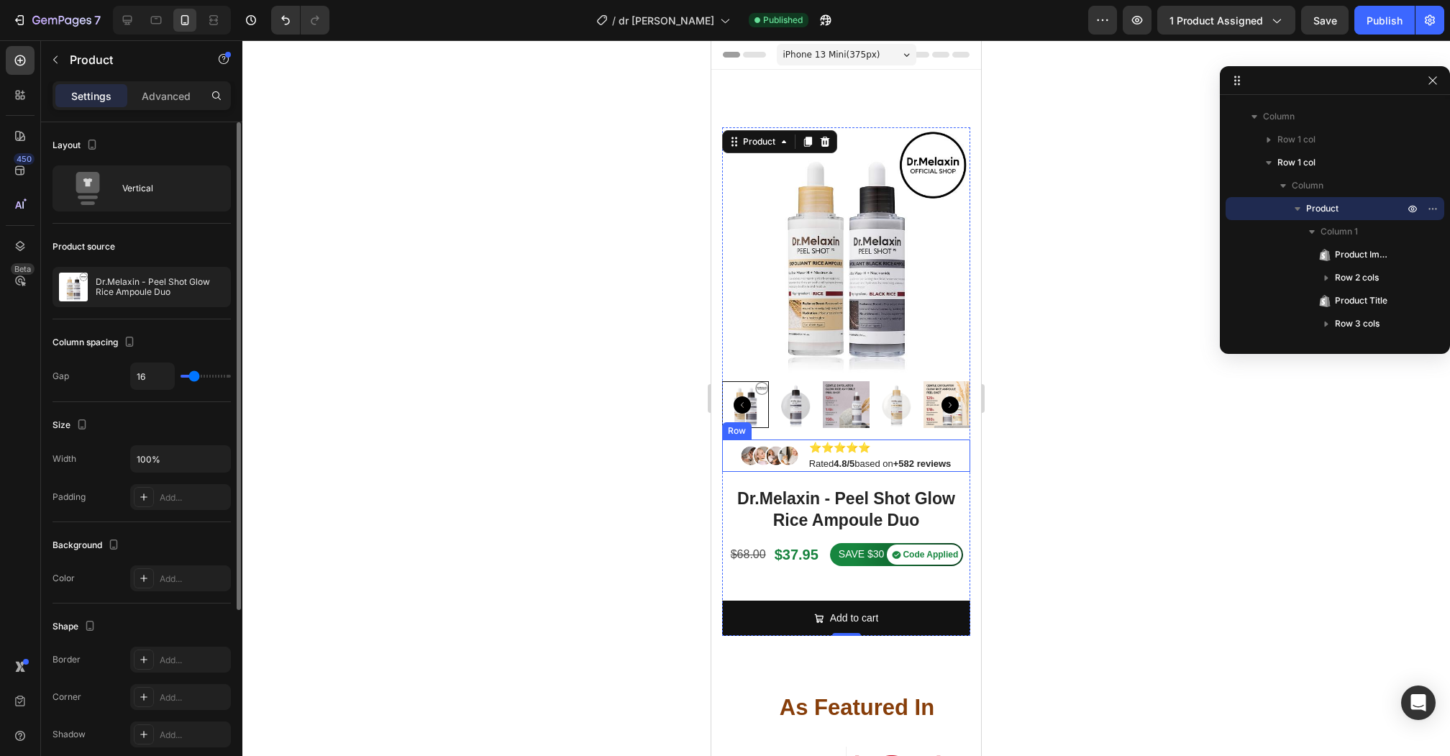
click at [964, 459] on div "Image ⭐️⭐️⭐️⭐️⭐️ Text Block Rated 4.8/5 based on +582 reviews Text Block Row" at bounding box center [846, 455] width 248 height 32
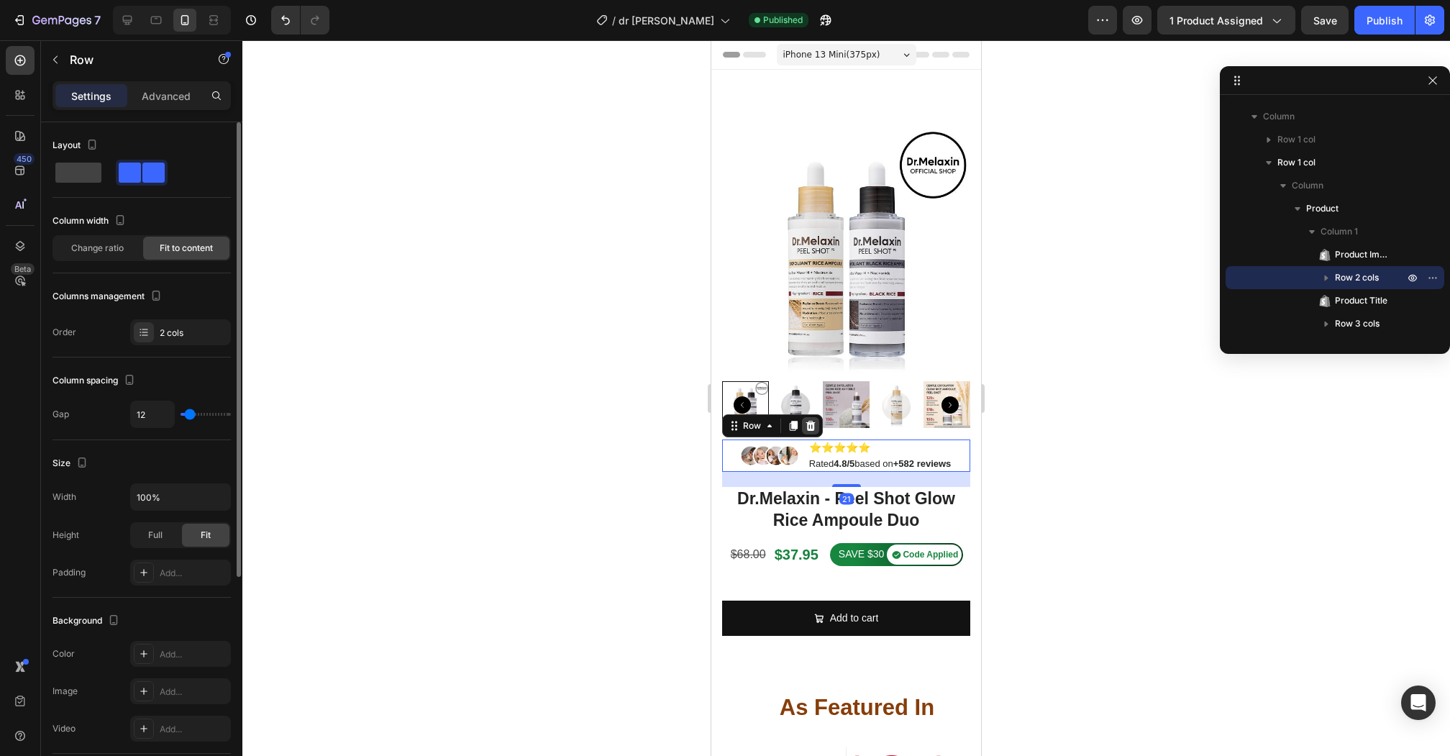
click at [815, 431] on icon at bounding box center [811, 426] width 12 height 12
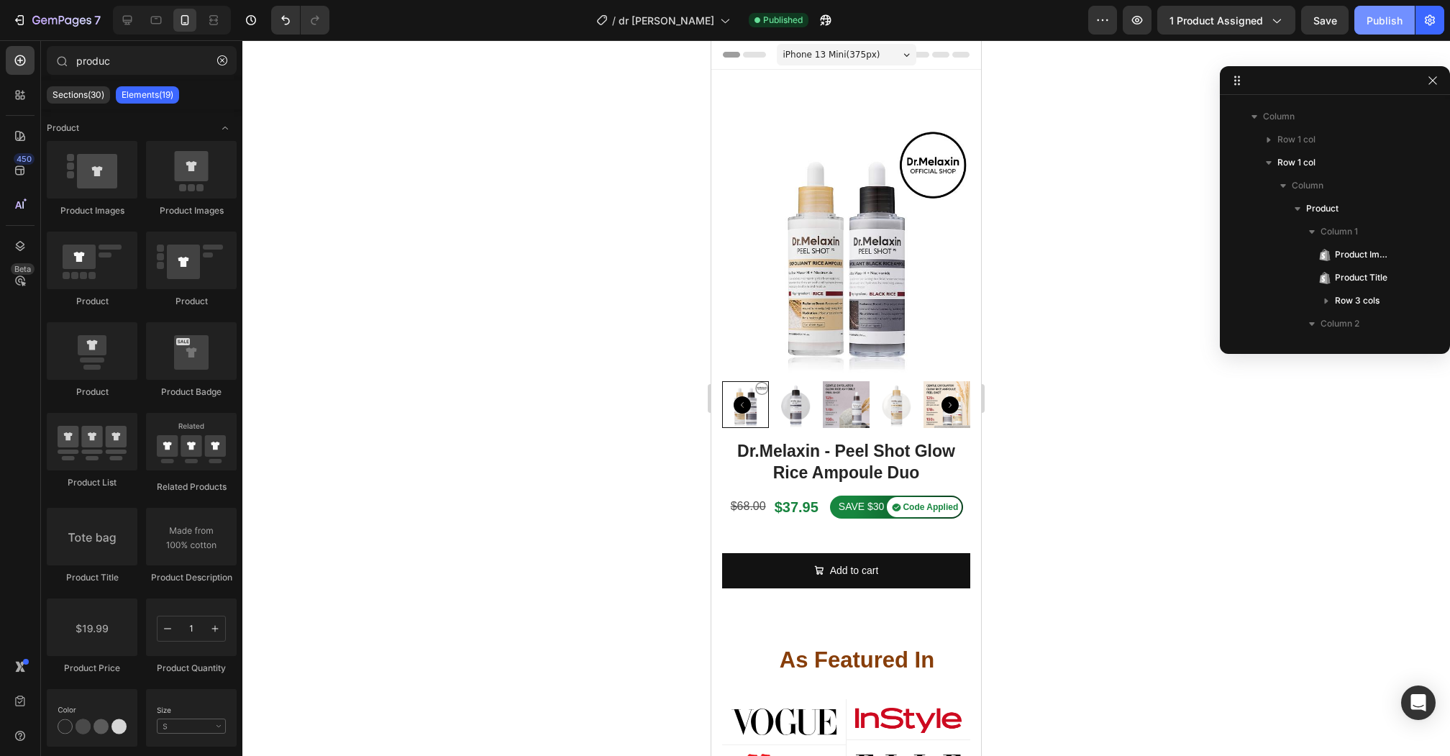
click at [1407, 33] on button "Publish" at bounding box center [1384, 20] width 60 height 29
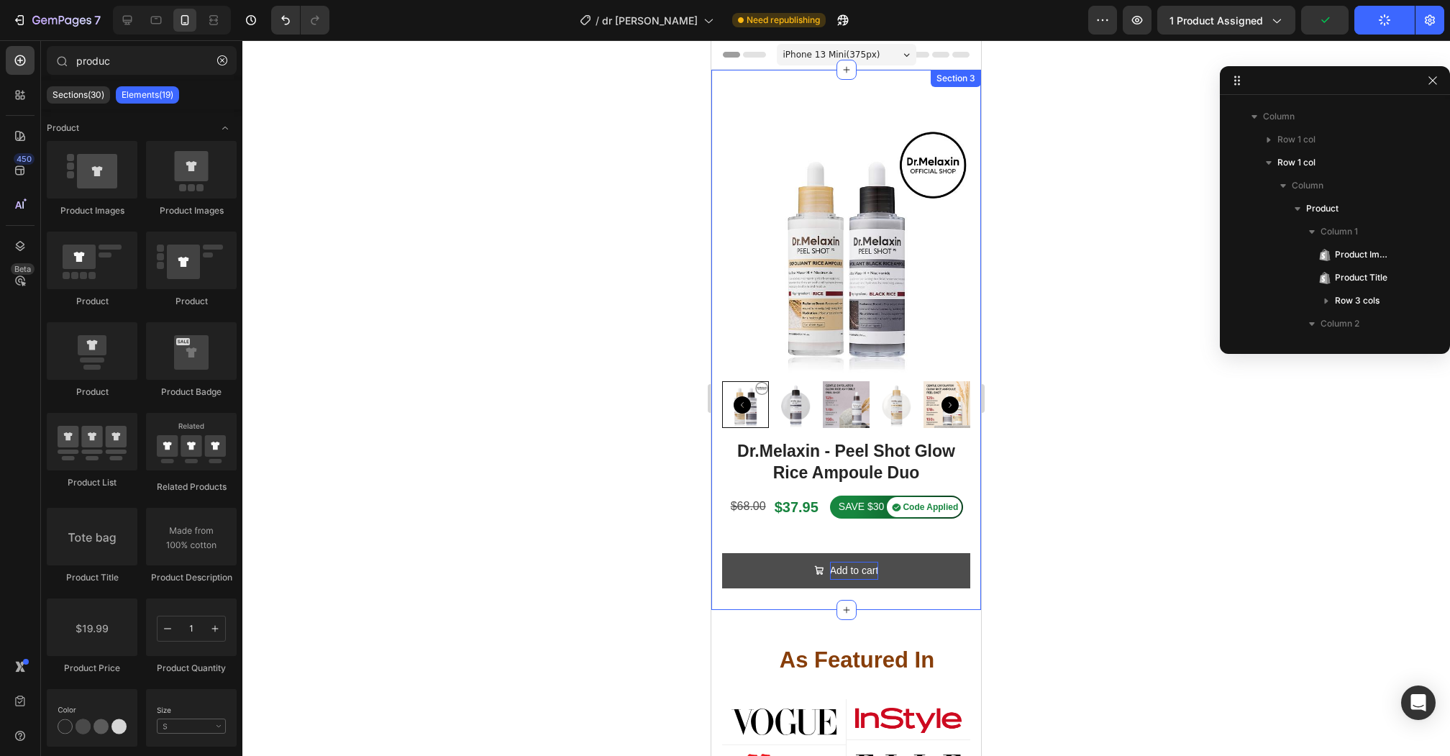
click at [869, 575] on div "Add to cart" at bounding box center [854, 571] width 49 height 18
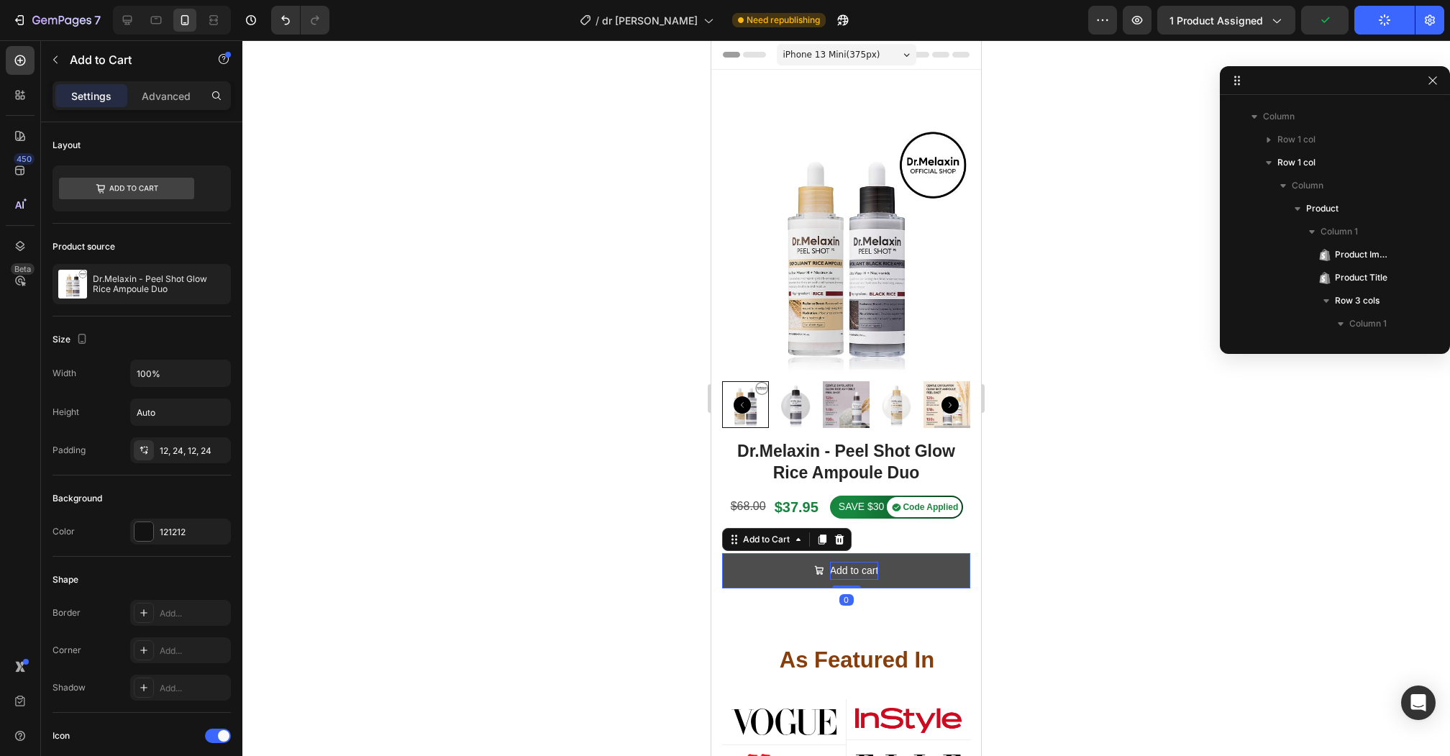
scroll to position [341, 0]
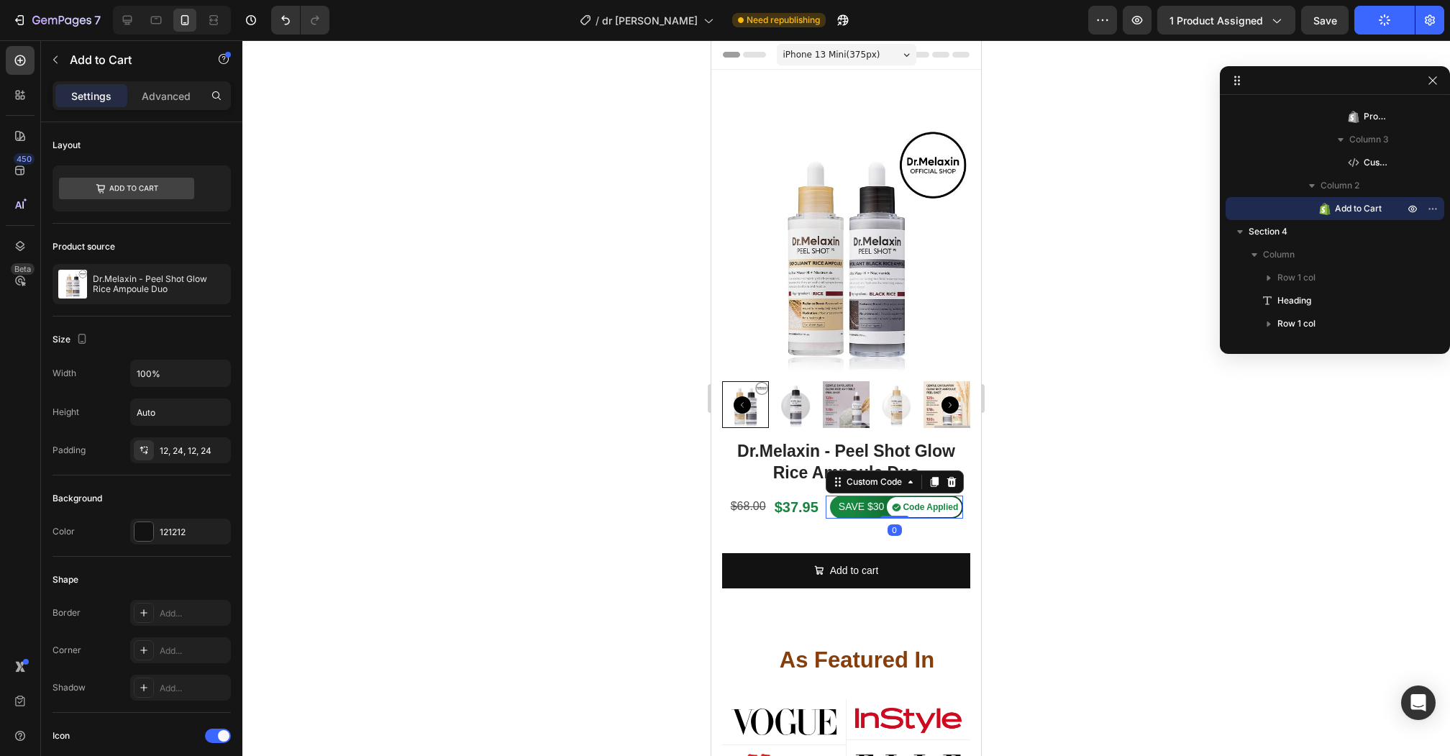
click at [956, 515] on gp-icon-list "Code Applied" at bounding box center [924, 507] width 75 height 20
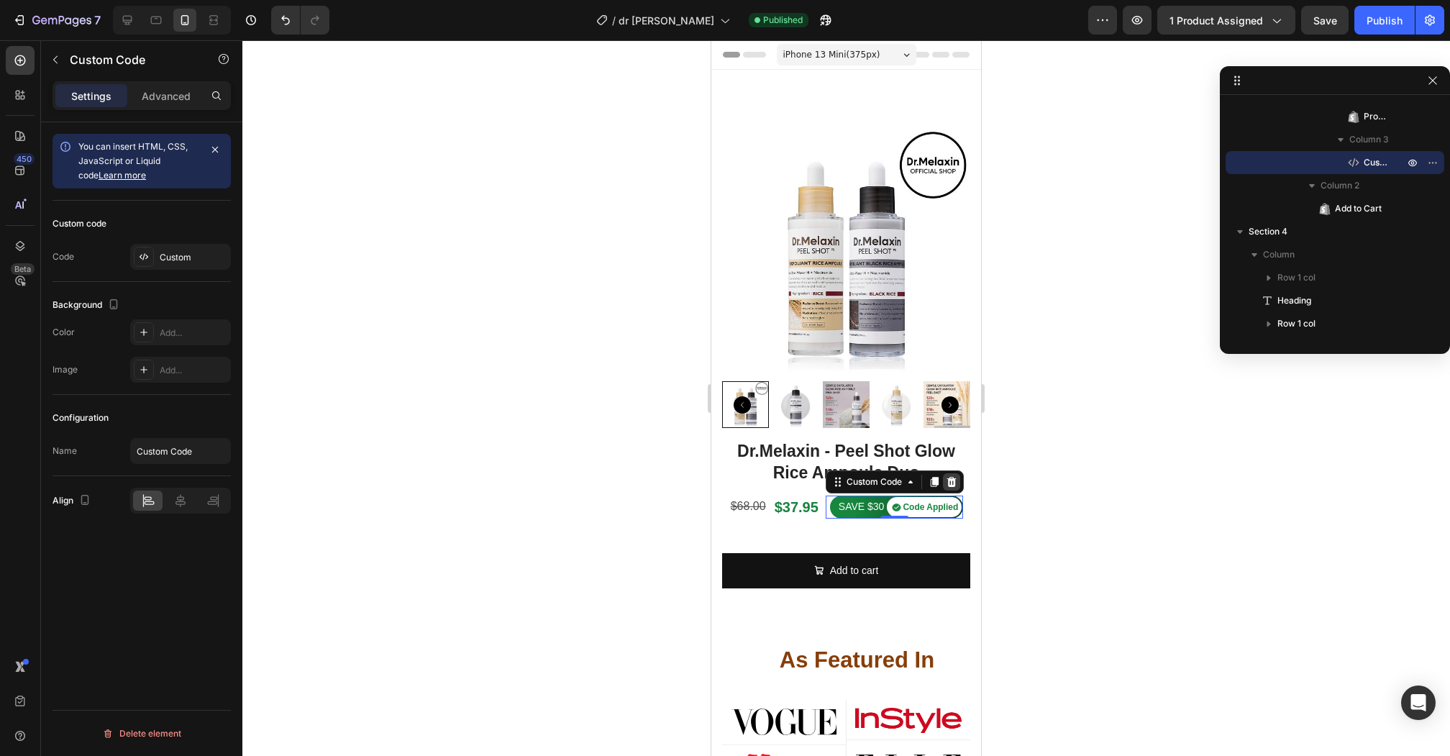
click at [953, 482] on icon at bounding box center [951, 482] width 12 height 12
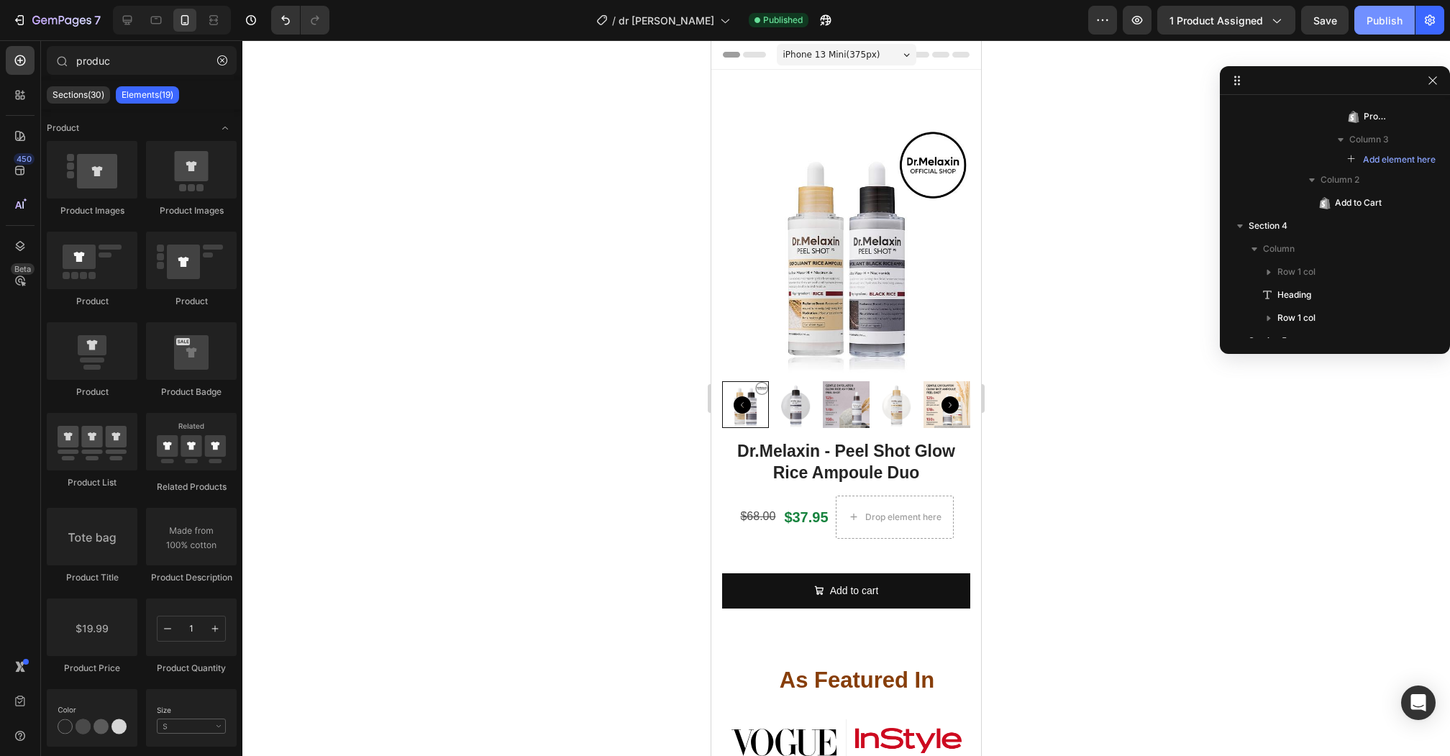
click at [1375, 25] on div "Publish" at bounding box center [1384, 20] width 36 height 15
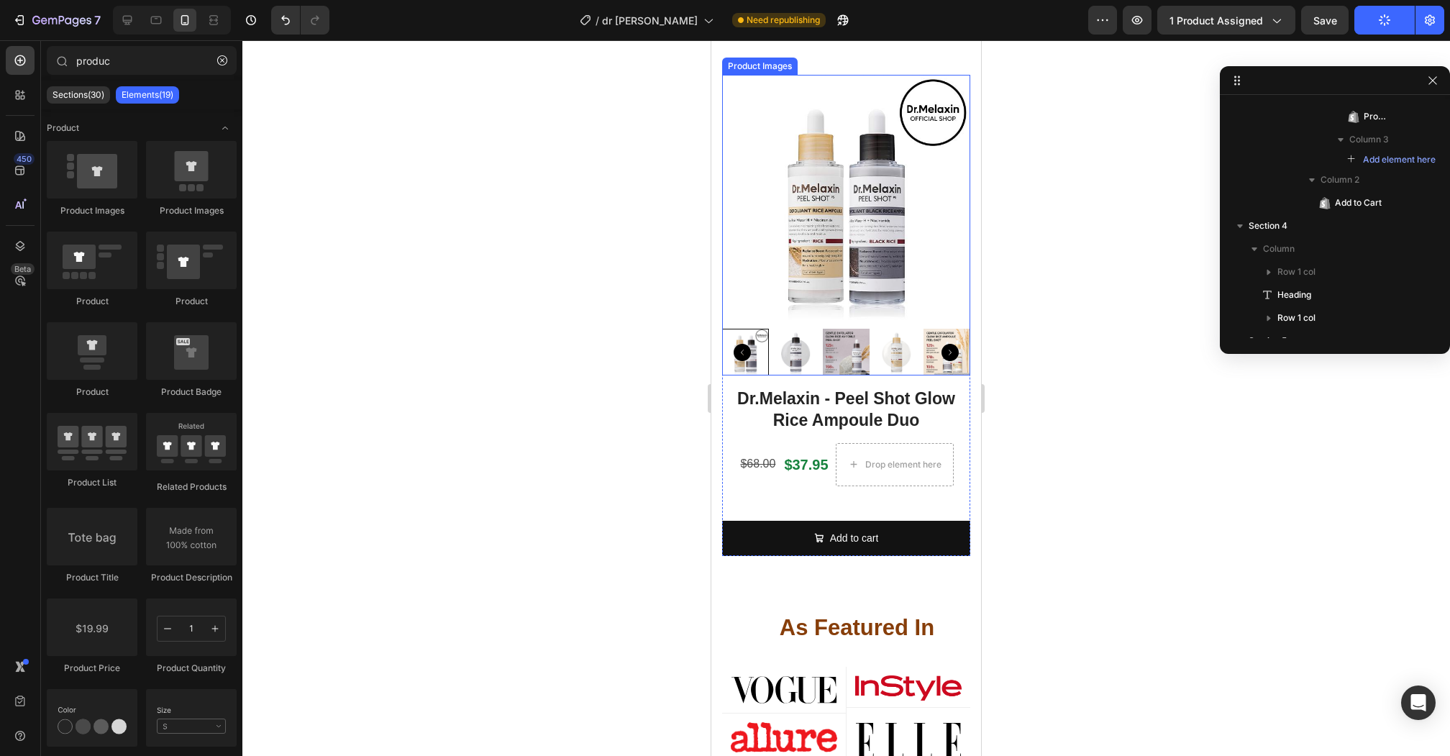
scroll to position [52, 0]
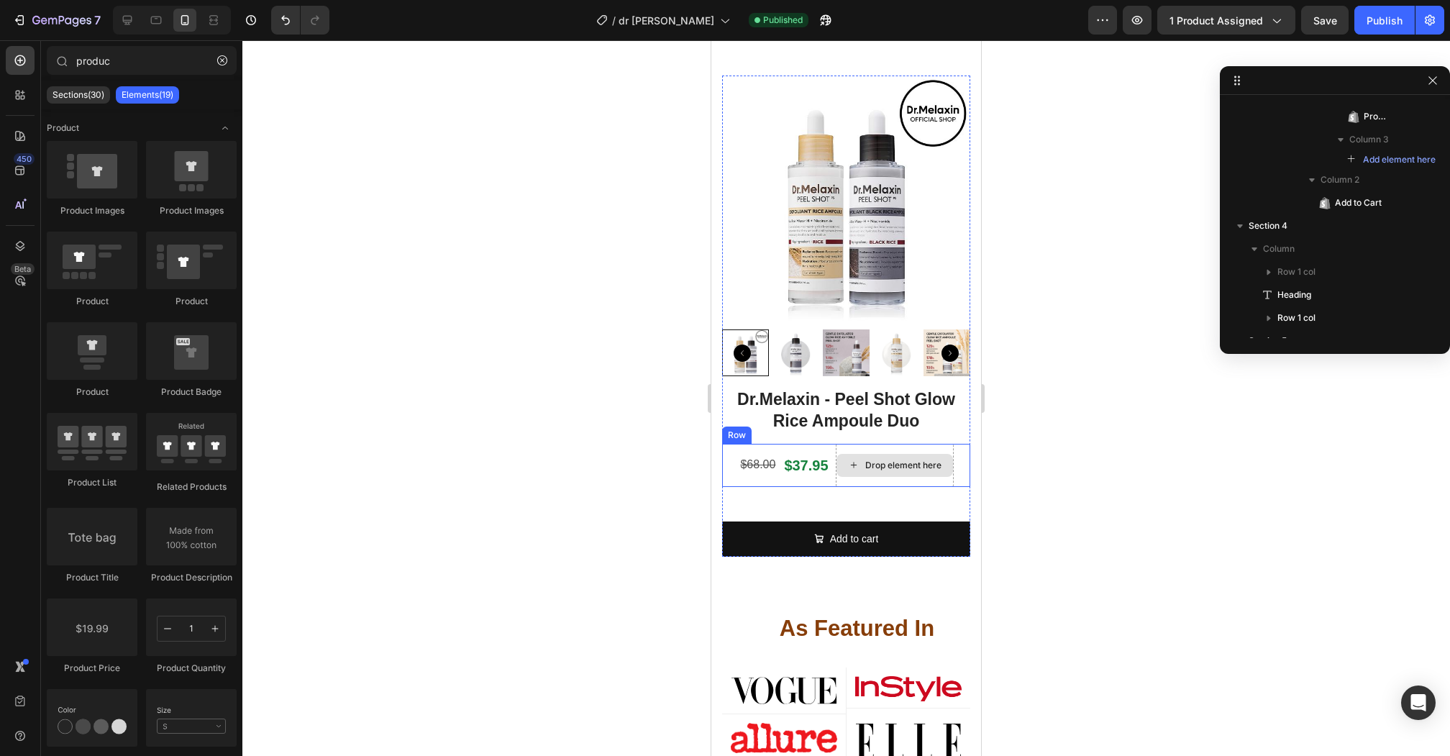
click at [933, 447] on div "Drop element here" at bounding box center [894, 465] width 118 height 43
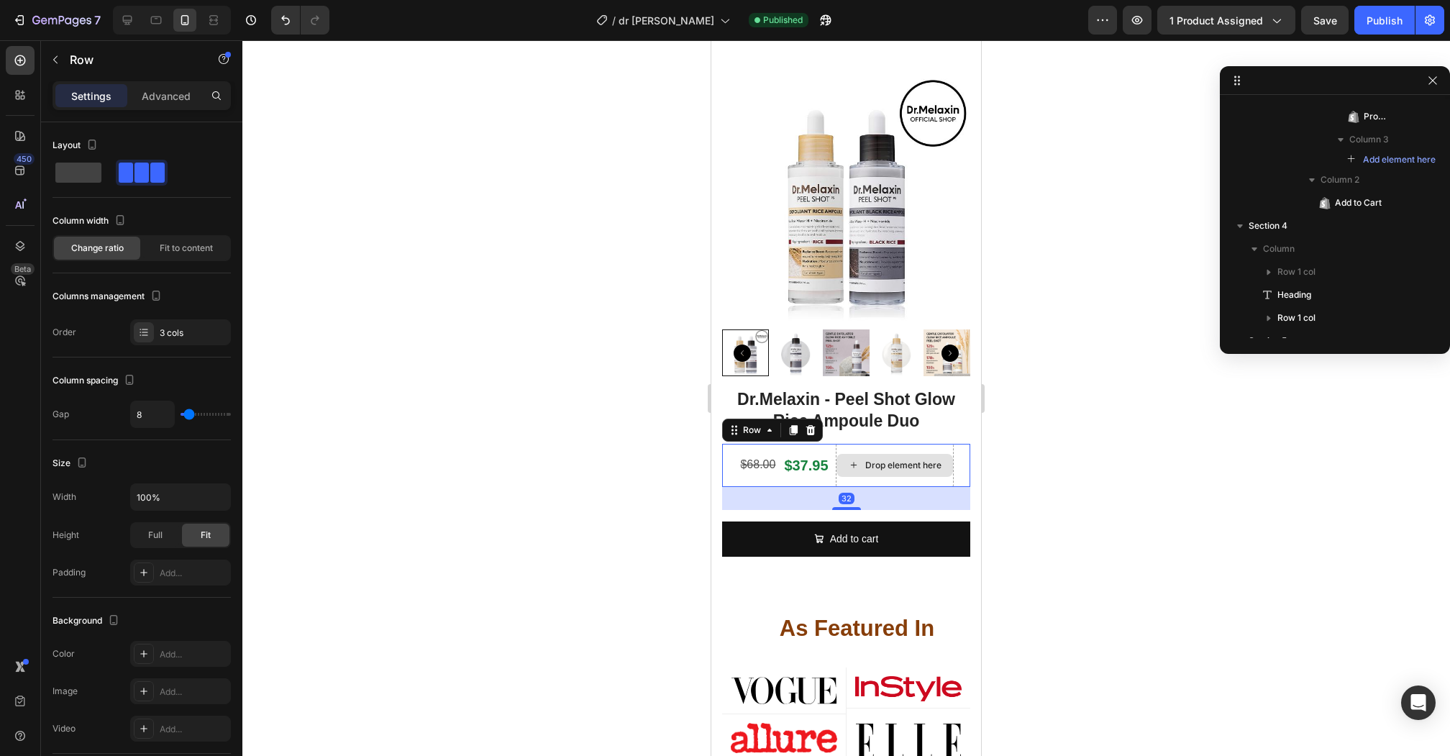
scroll to position [157, 0]
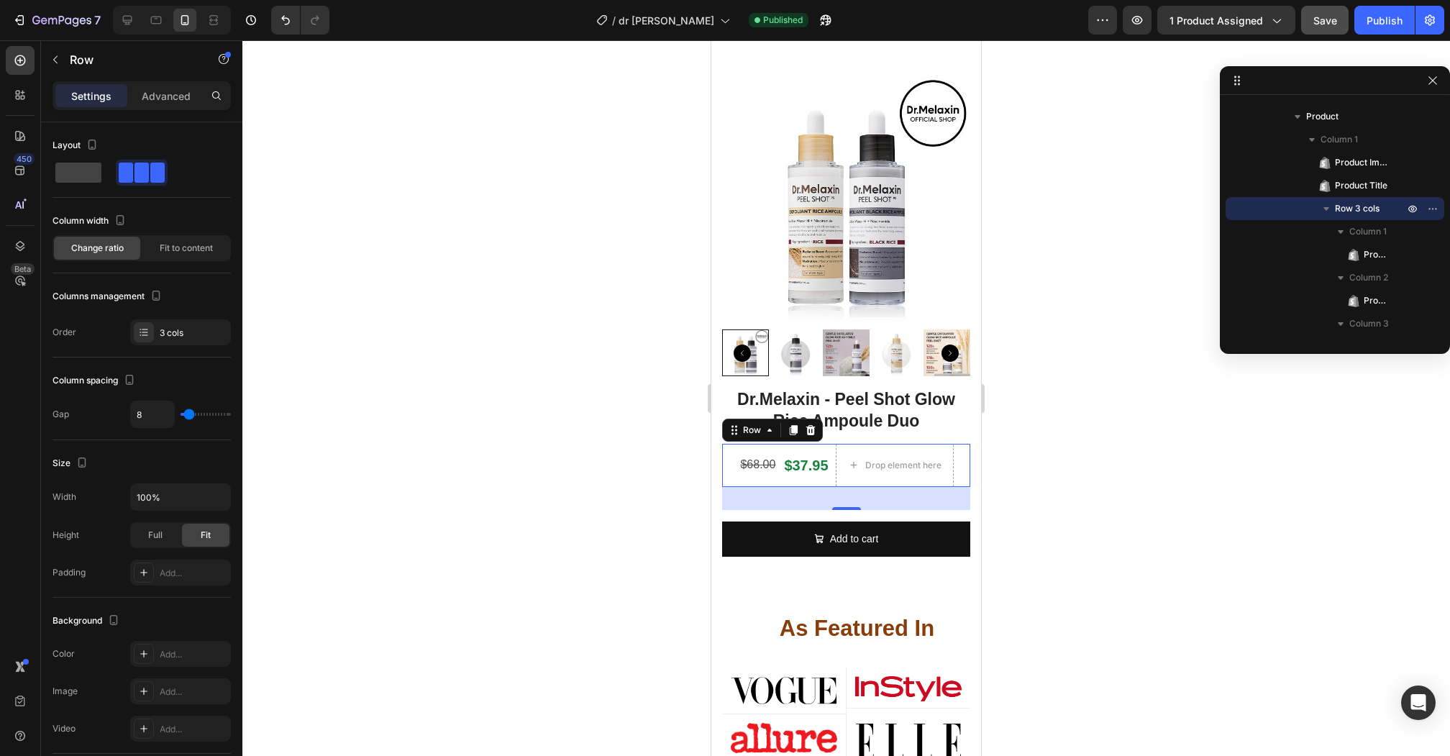
click at [1332, 27] on div "Save" at bounding box center [1325, 20] width 24 height 15
click at [273, 10] on button "Undo/Redo" at bounding box center [285, 20] width 29 height 29
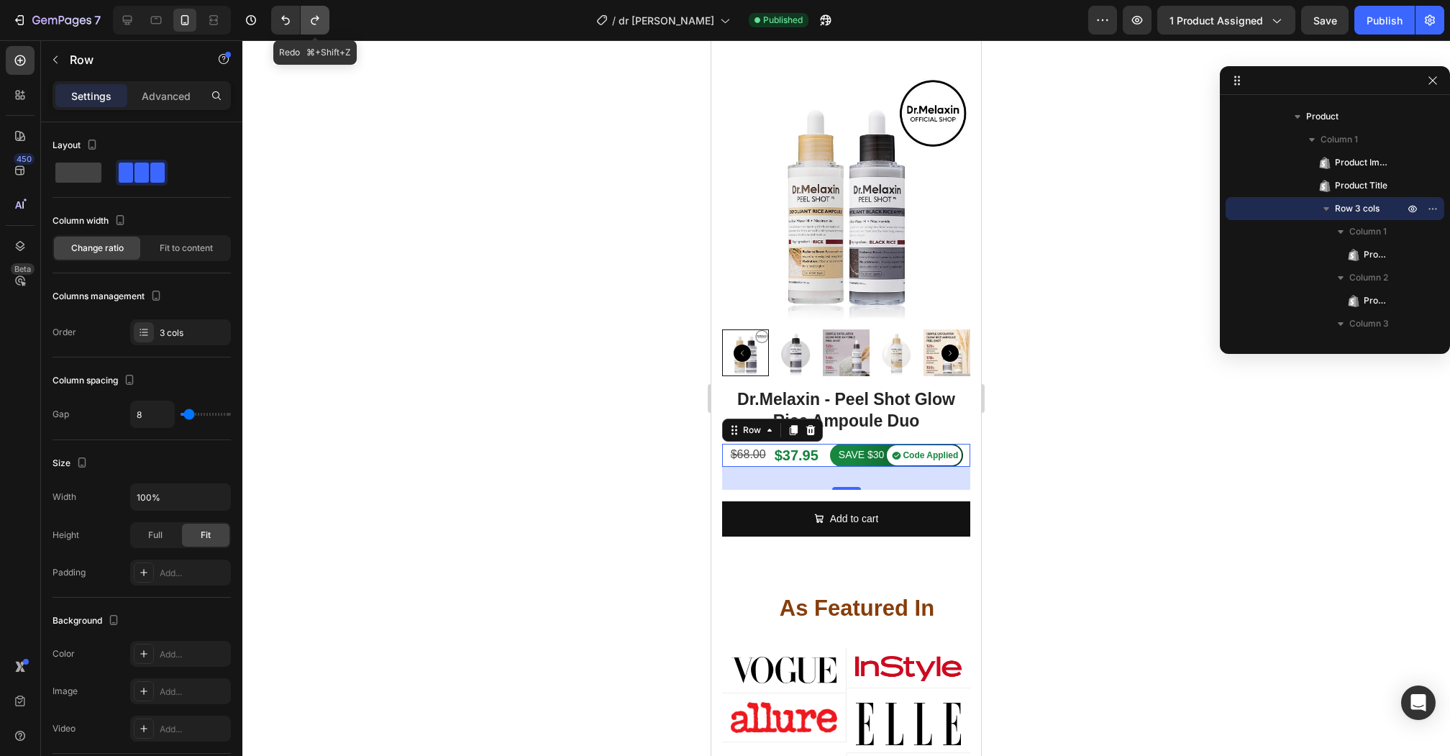
click at [313, 26] on icon "Undo/Redo" at bounding box center [315, 20] width 14 height 14
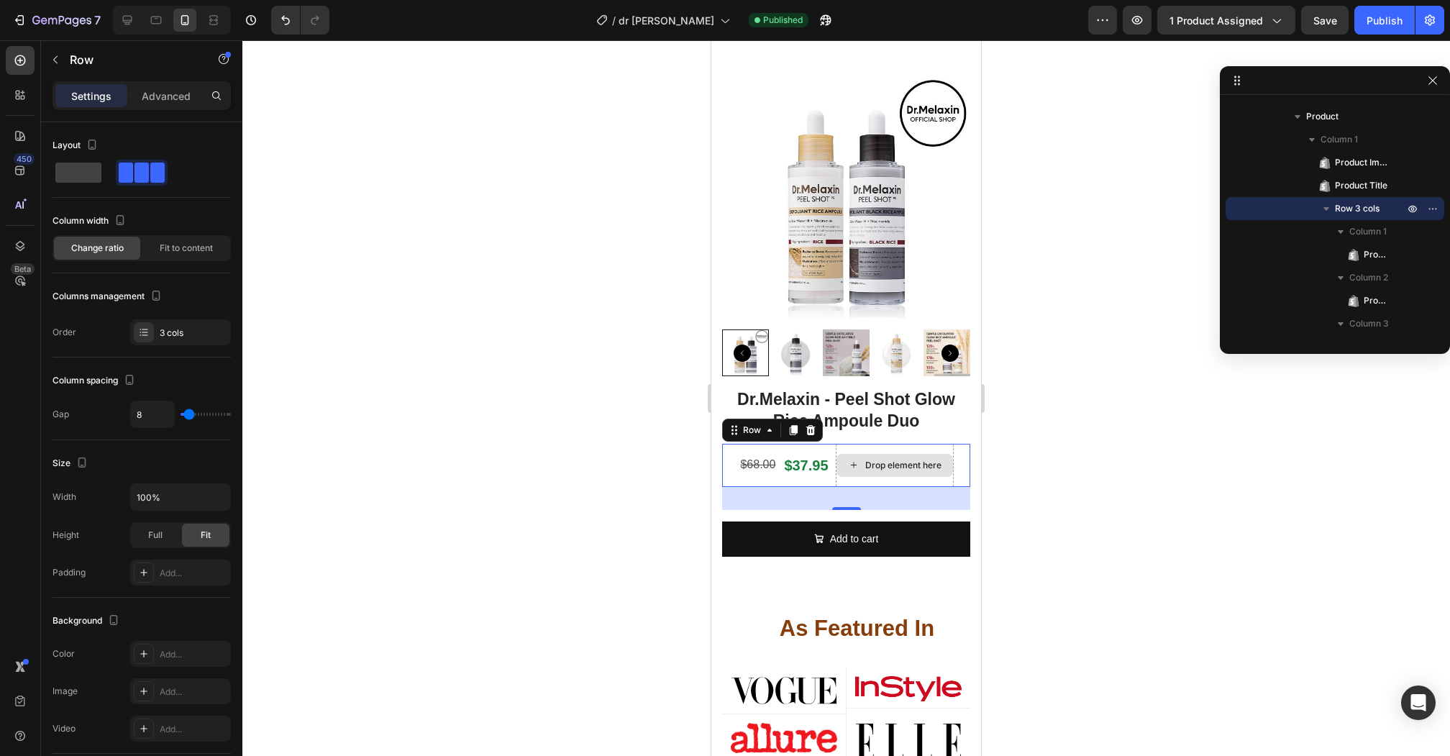
scroll to position [87, 0]
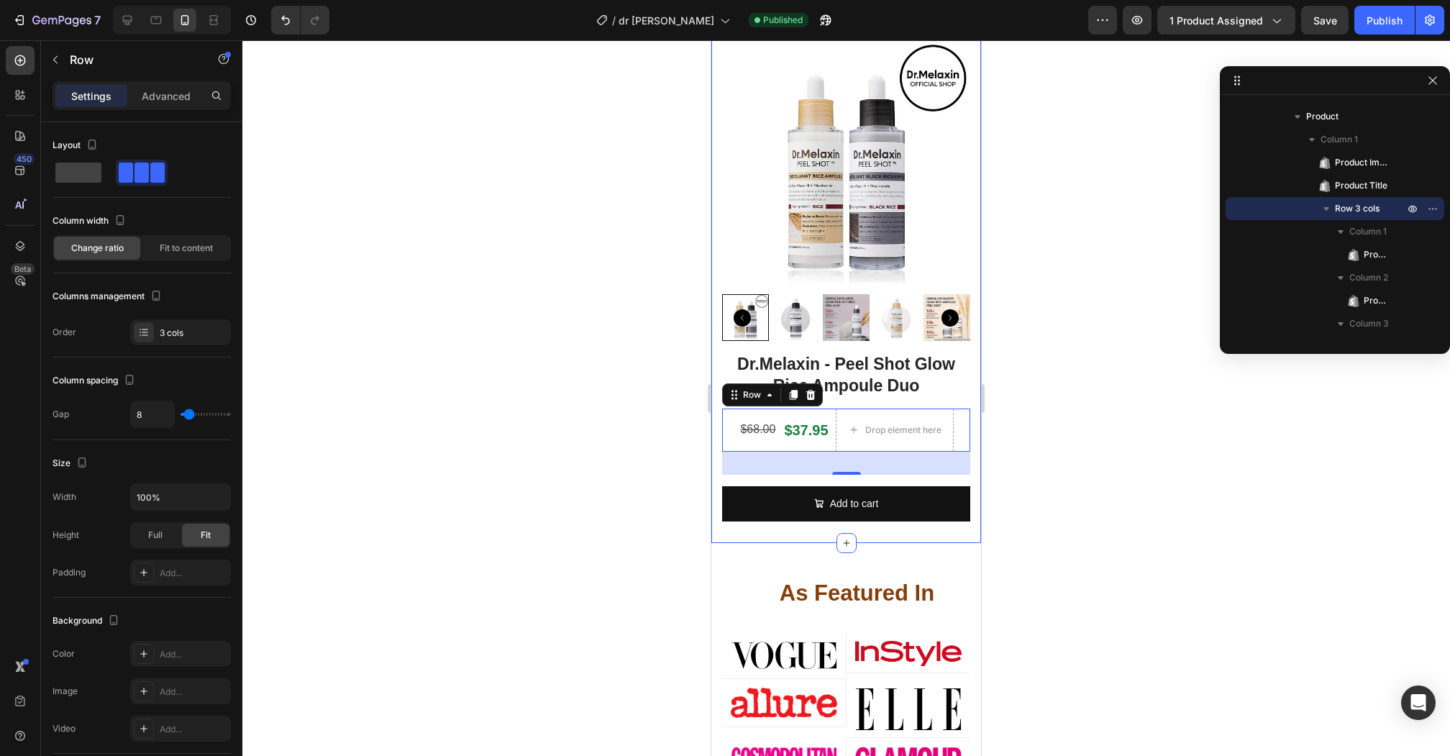
click at [719, 506] on div "Image Row Image Row Image Row Image Row Row Image Row Image Row Image Row Image…" at bounding box center [846, 263] width 270 height 560
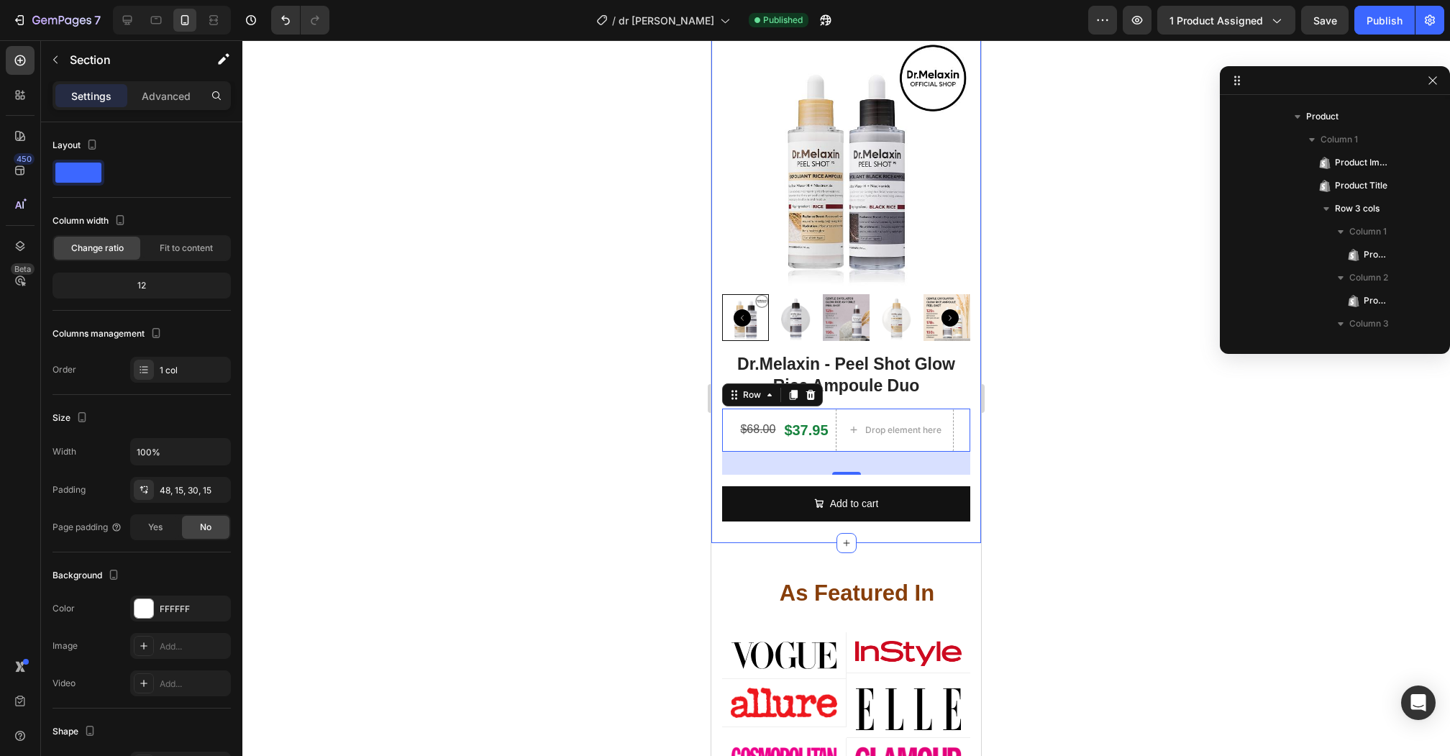
scroll to position [0, 0]
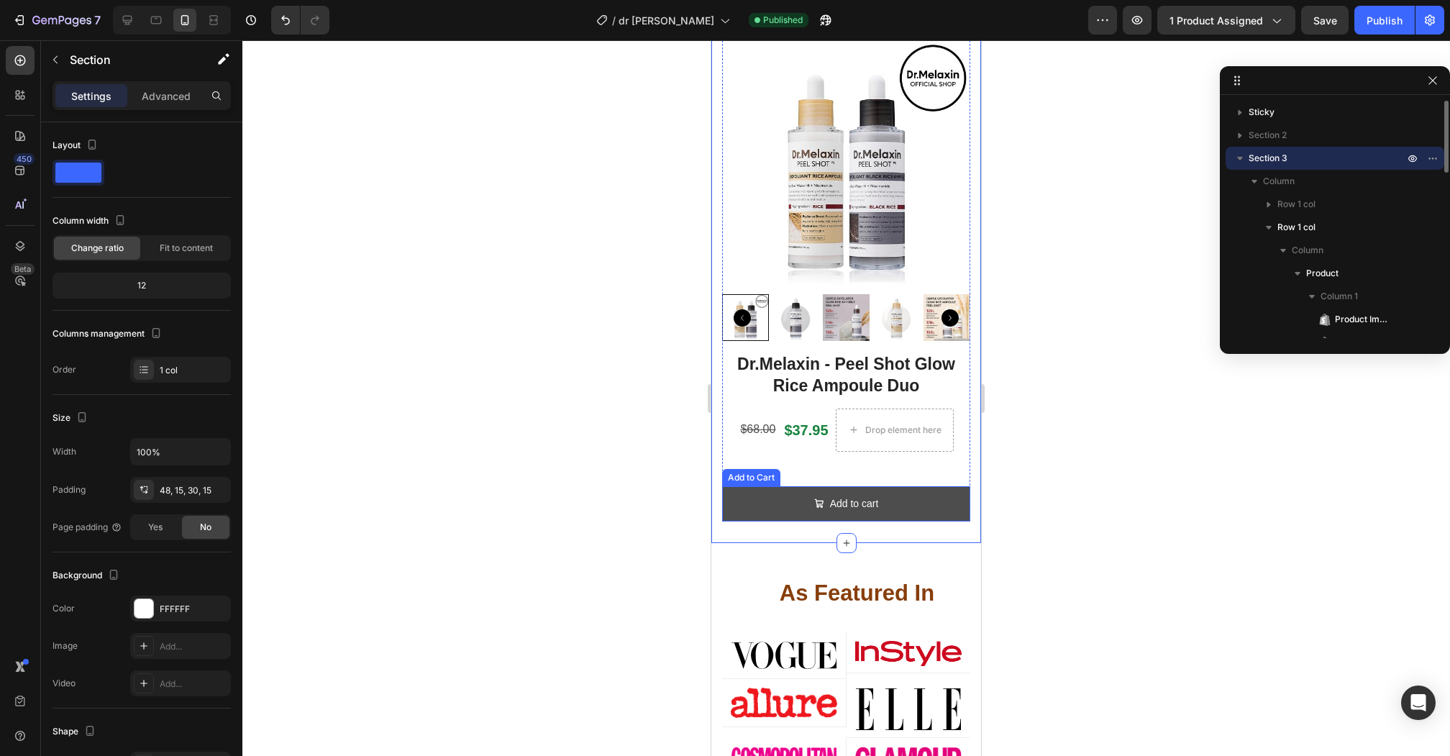
click at [730, 506] on button "Add to cart" at bounding box center [846, 503] width 248 height 35
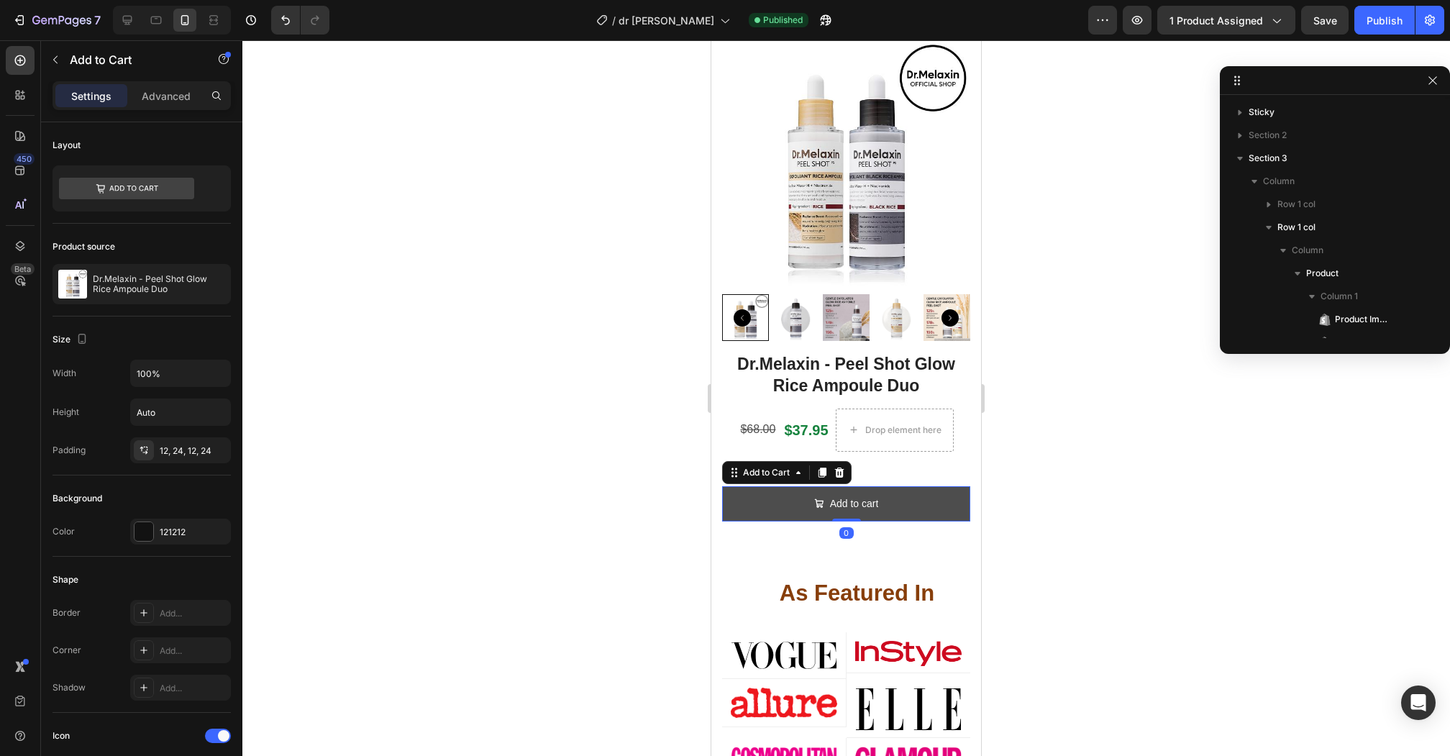
scroll to position [335, 0]
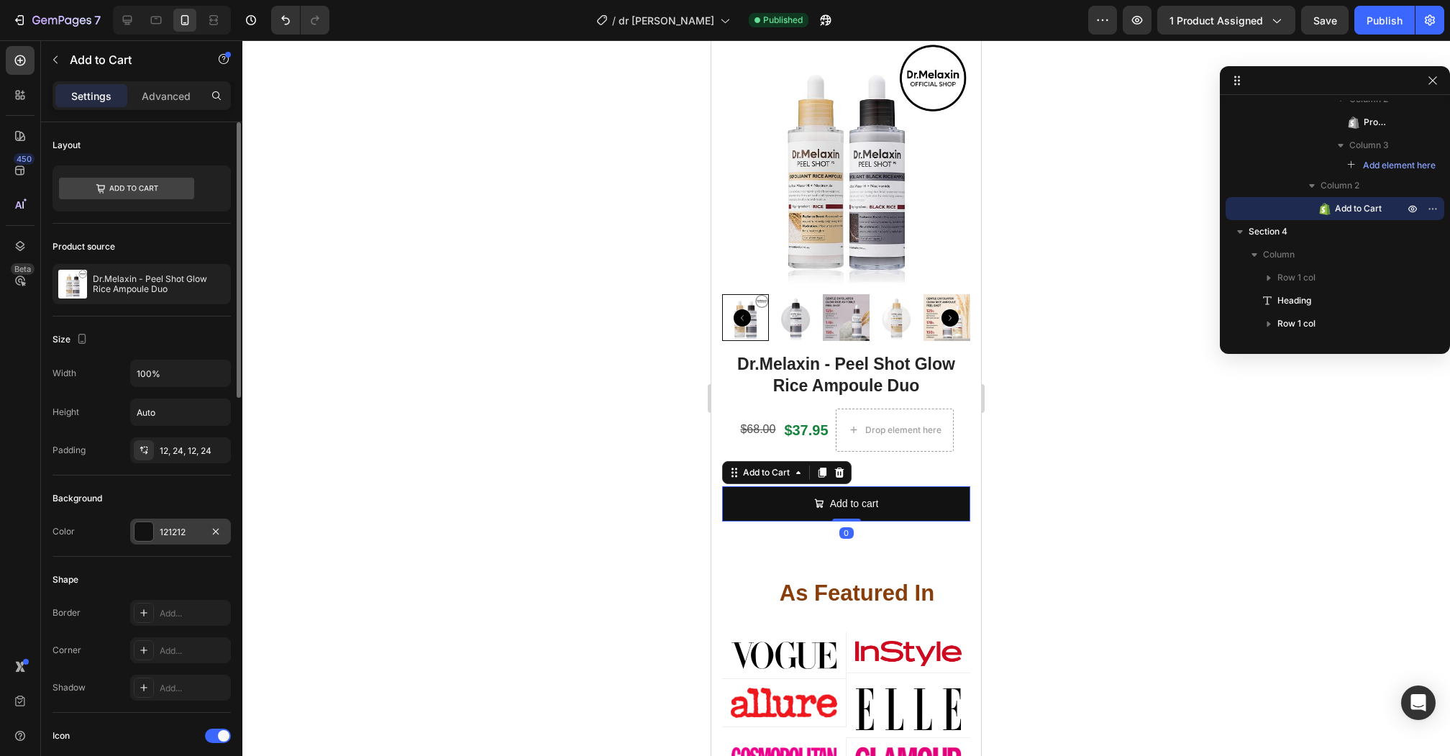
click at [152, 522] on div at bounding box center [143, 531] width 19 height 19
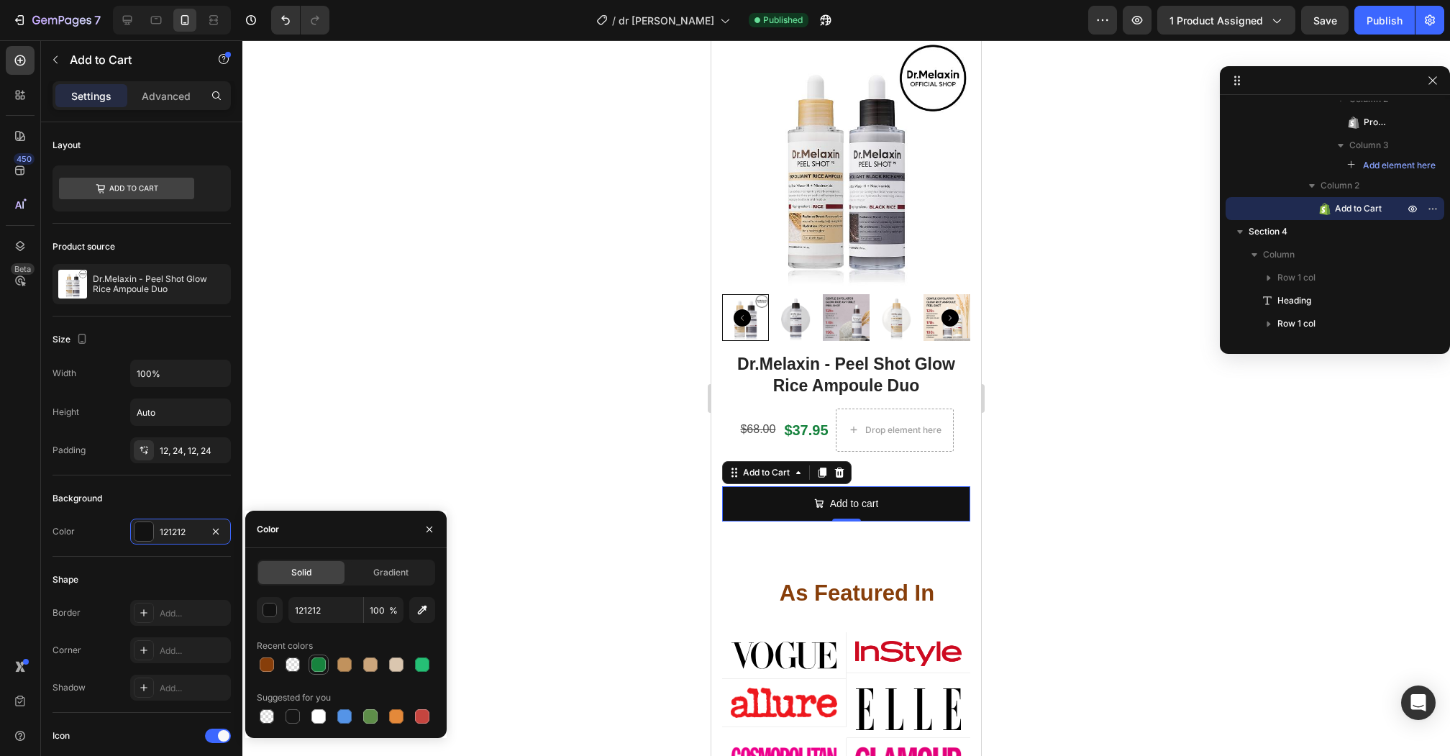
click at [319, 664] on div at bounding box center [318, 664] width 14 height 14
type input "17833E"
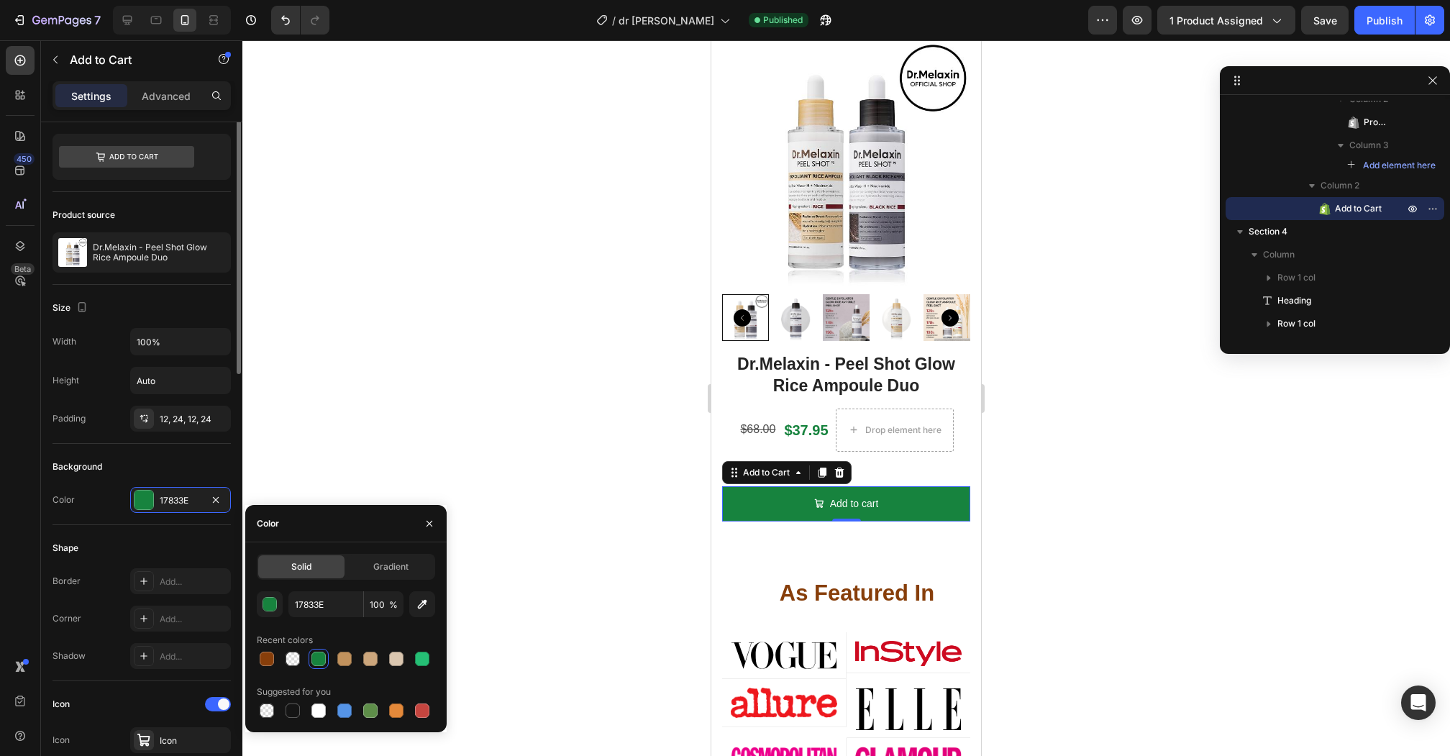
scroll to position [38, 0]
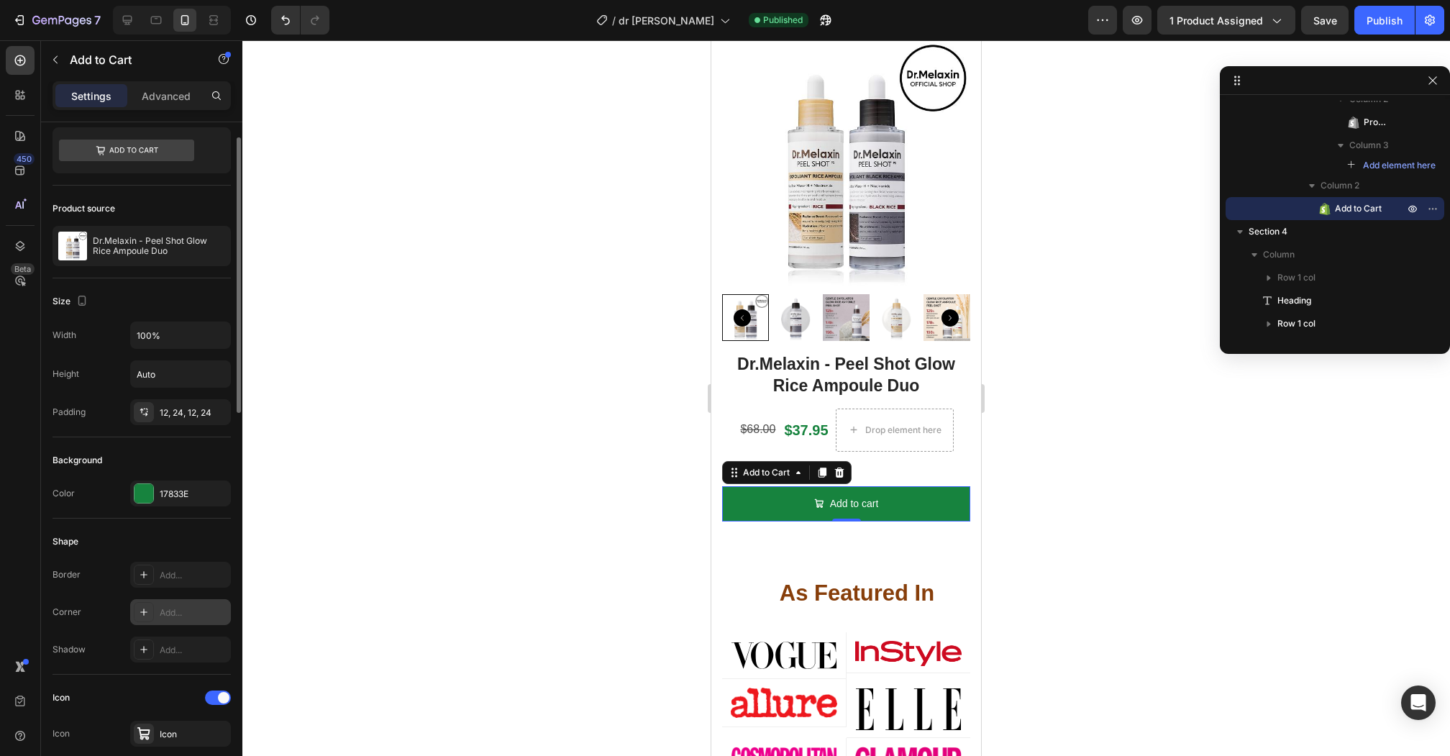
click at [170, 607] on div "Add..." at bounding box center [194, 612] width 68 height 13
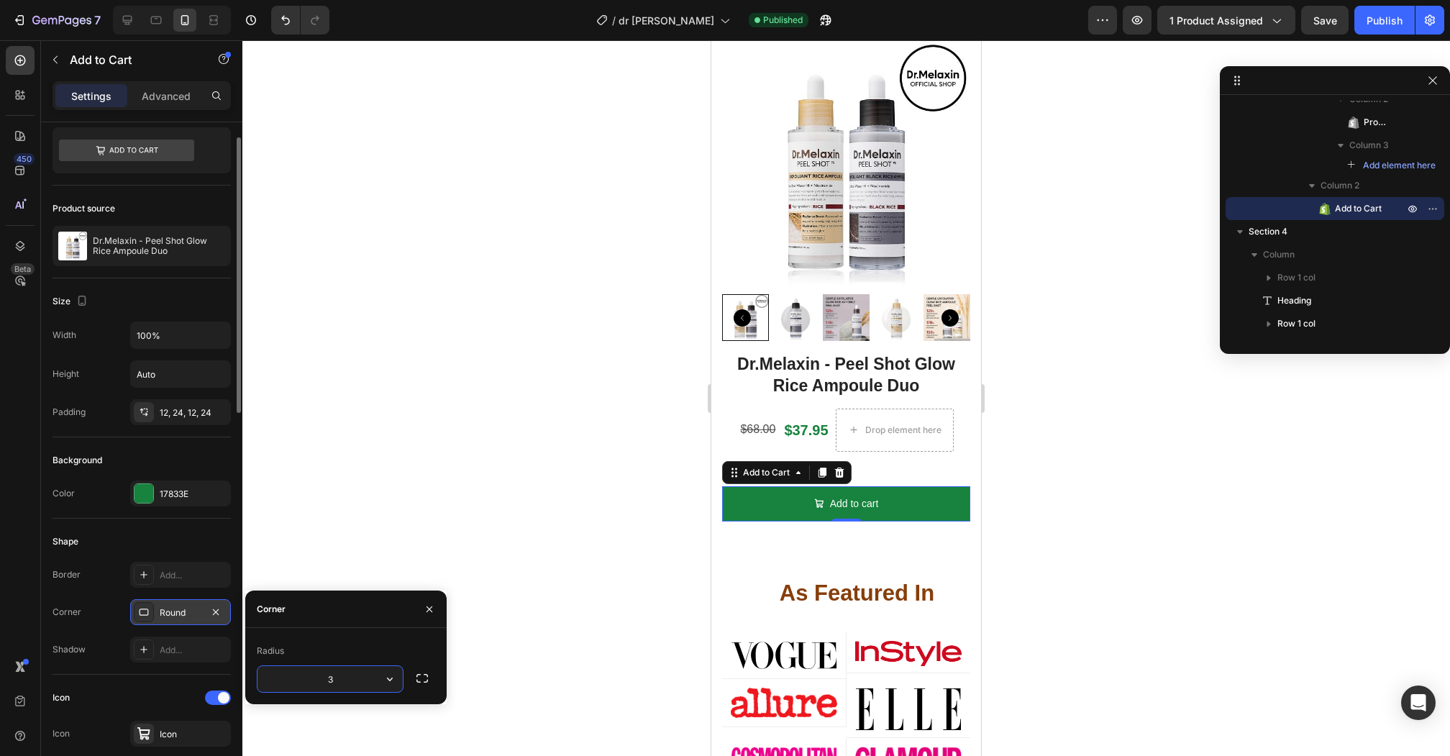
type input "32"
click at [180, 100] on p "Advanced" at bounding box center [166, 95] width 49 height 15
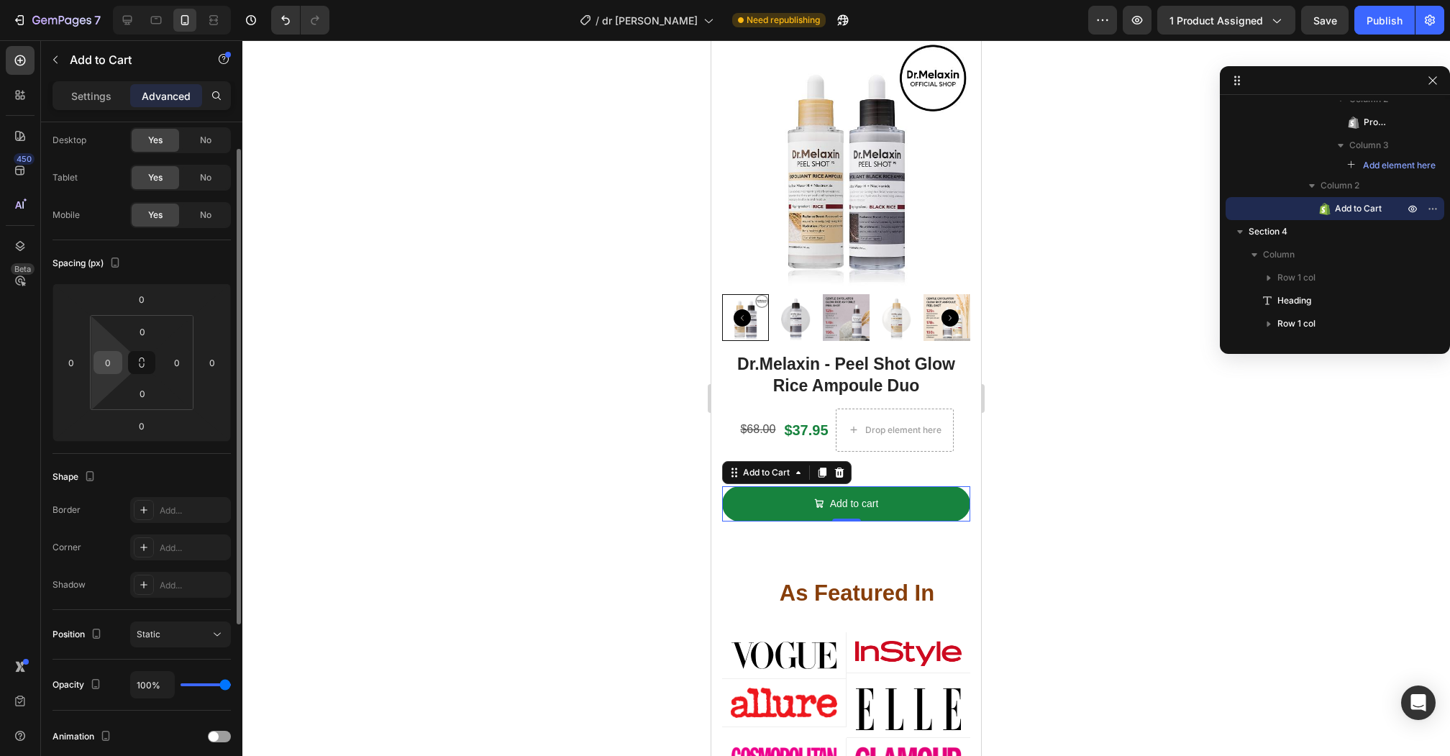
click at [111, 362] on input "0" at bounding box center [108, 363] width 22 height 22
type input "30"
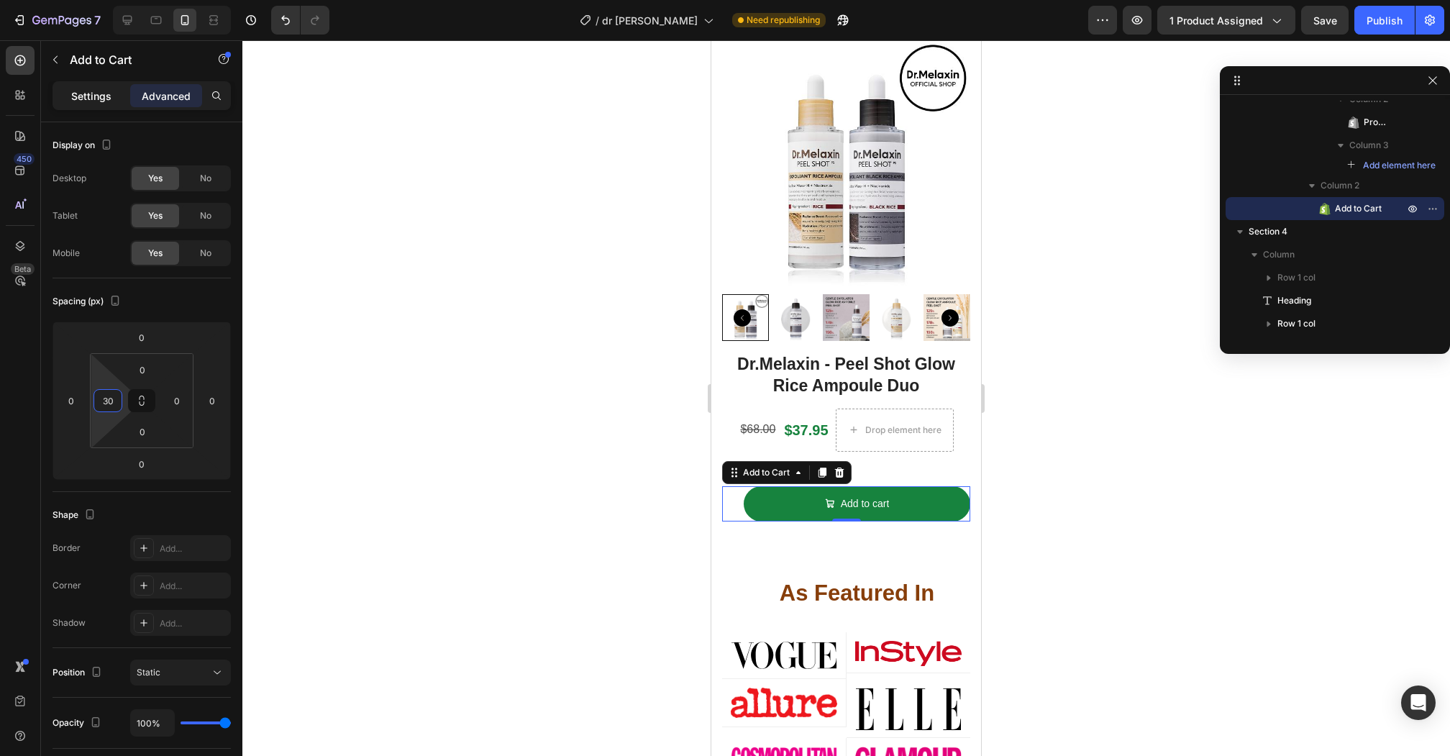
click at [82, 91] on p "Settings" at bounding box center [91, 95] width 40 height 15
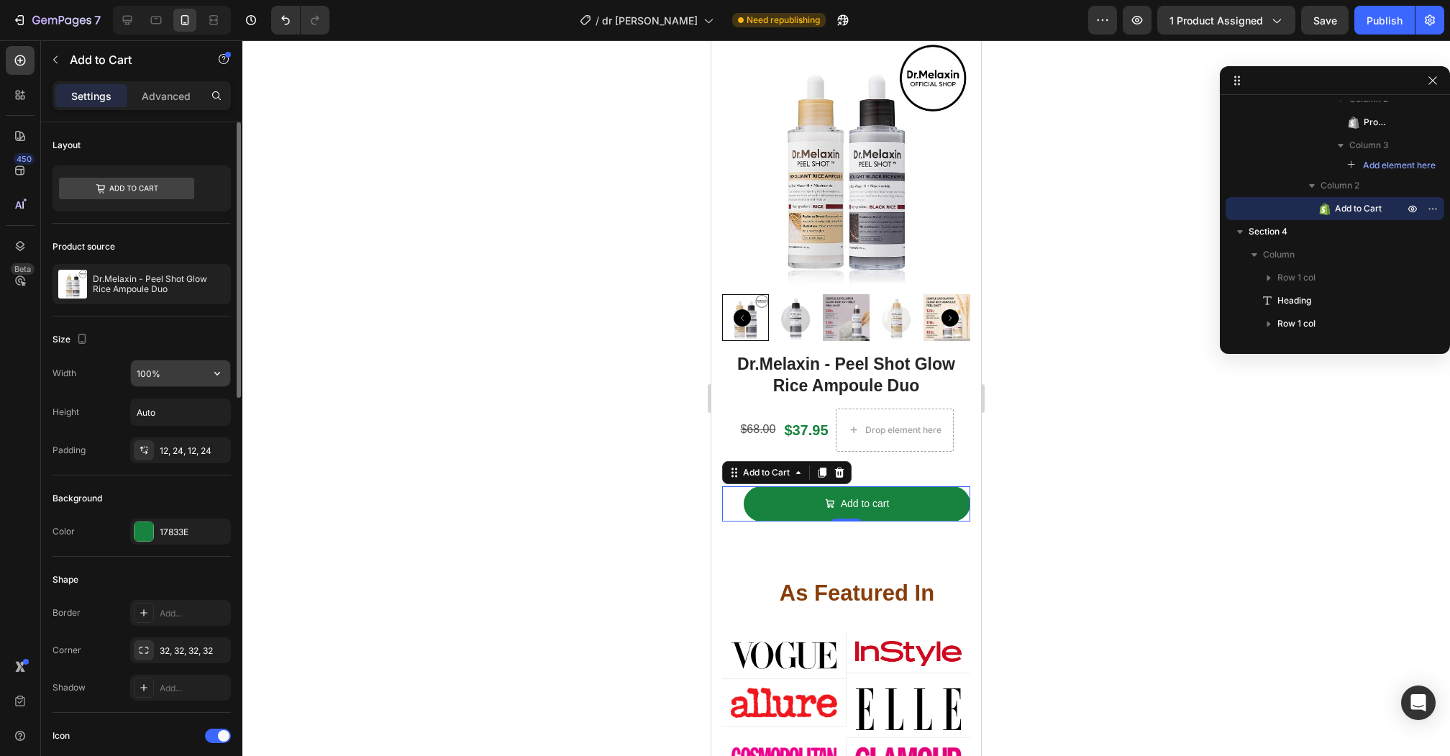
click at [158, 367] on input "100%" at bounding box center [180, 373] width 99 height 26
click at [220, 372] on icon "button" at bounding box center [217, 373] width 14 height 14
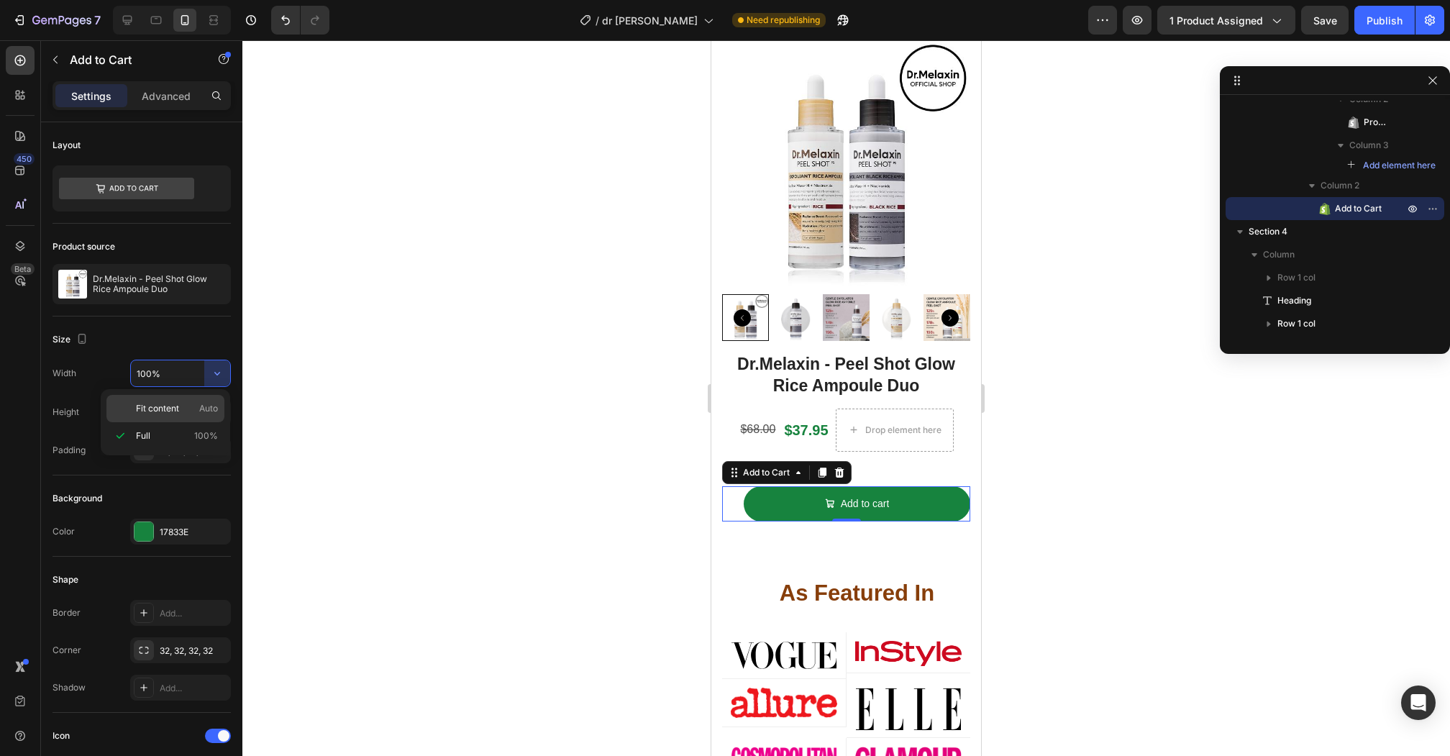
click at [196, 402] on p "Fit content Auto" at bounding box center [177, 408] width 82 height 13
type input "Auto"
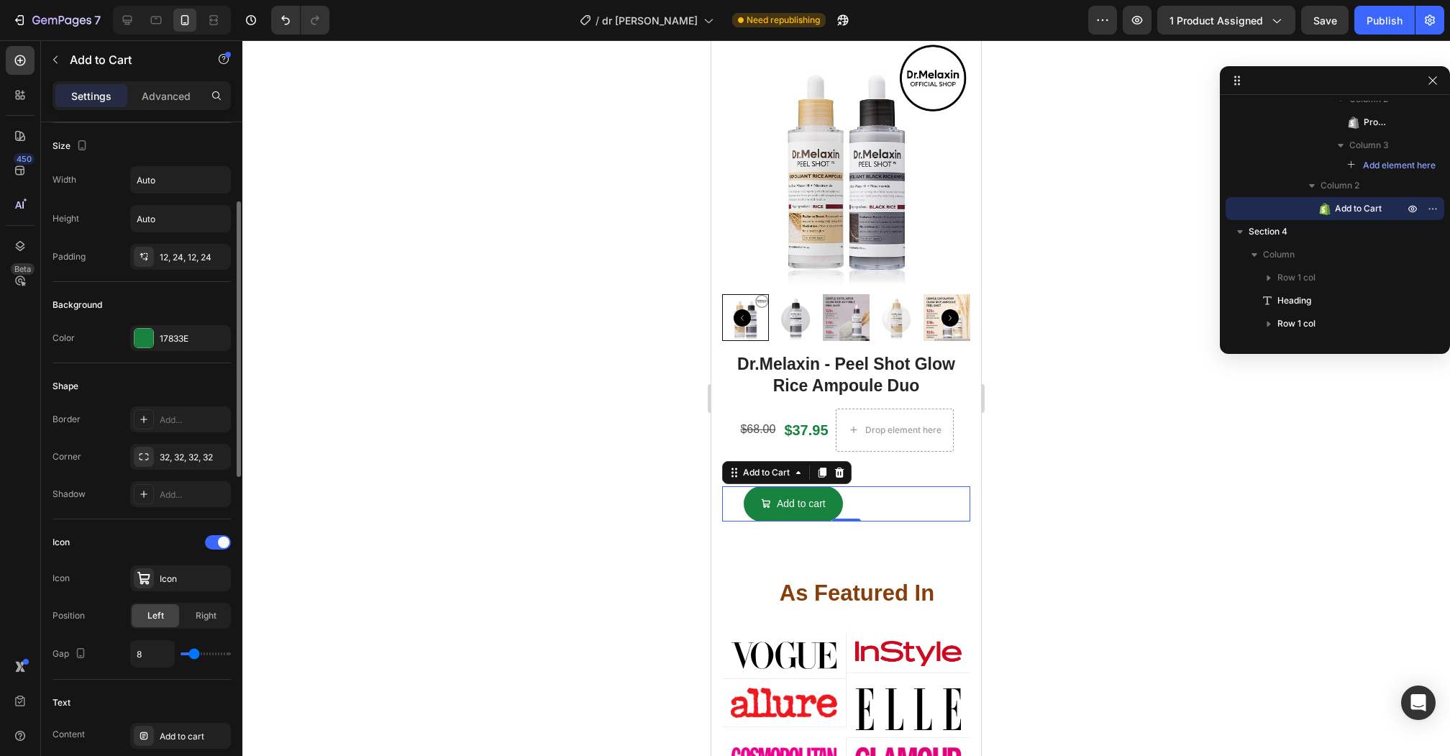
scroll to position [214, 0]
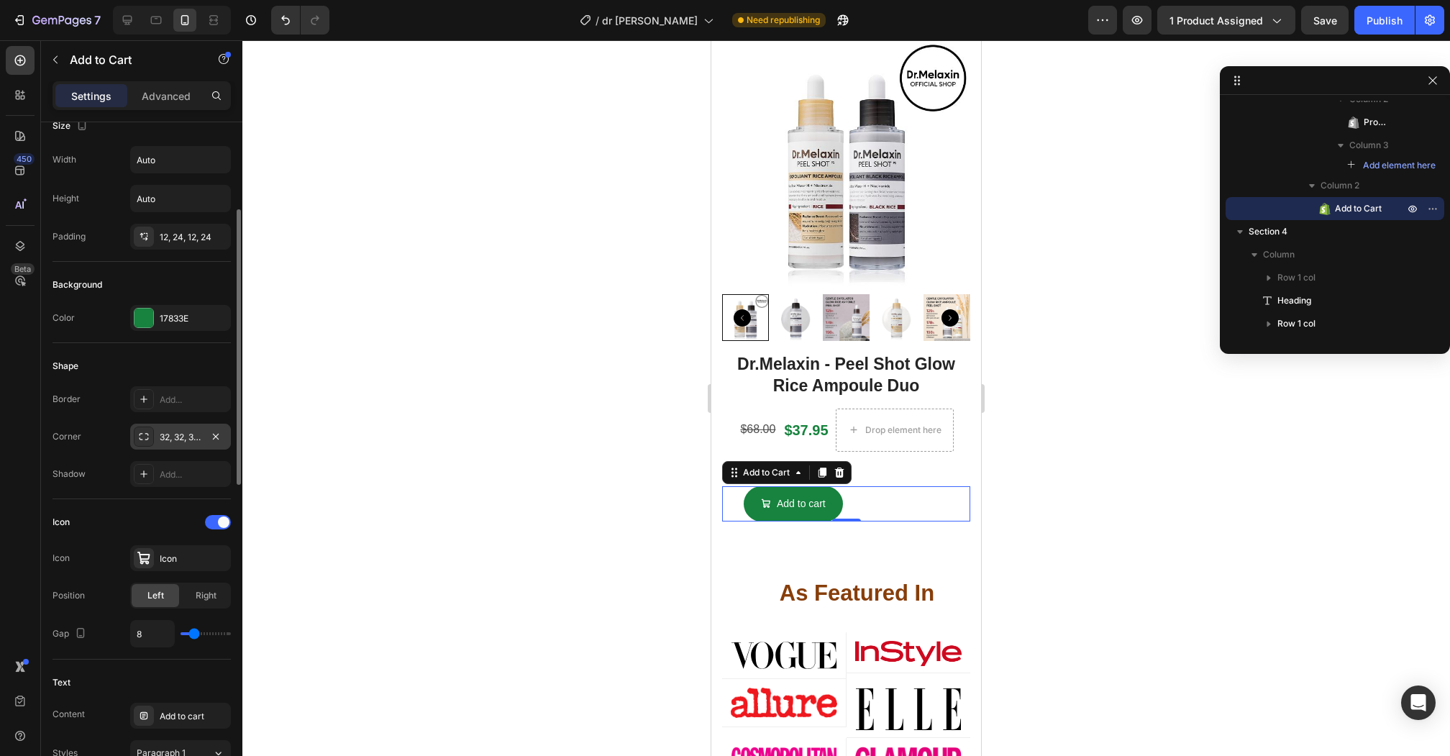
click at [181, 426] on div "32, 32, 32, 32" at bounding box center [180, 436] width 101 height 26
click at [155, 93] on p "Advanced" at bounding box center [166, 95] width 49 height 15
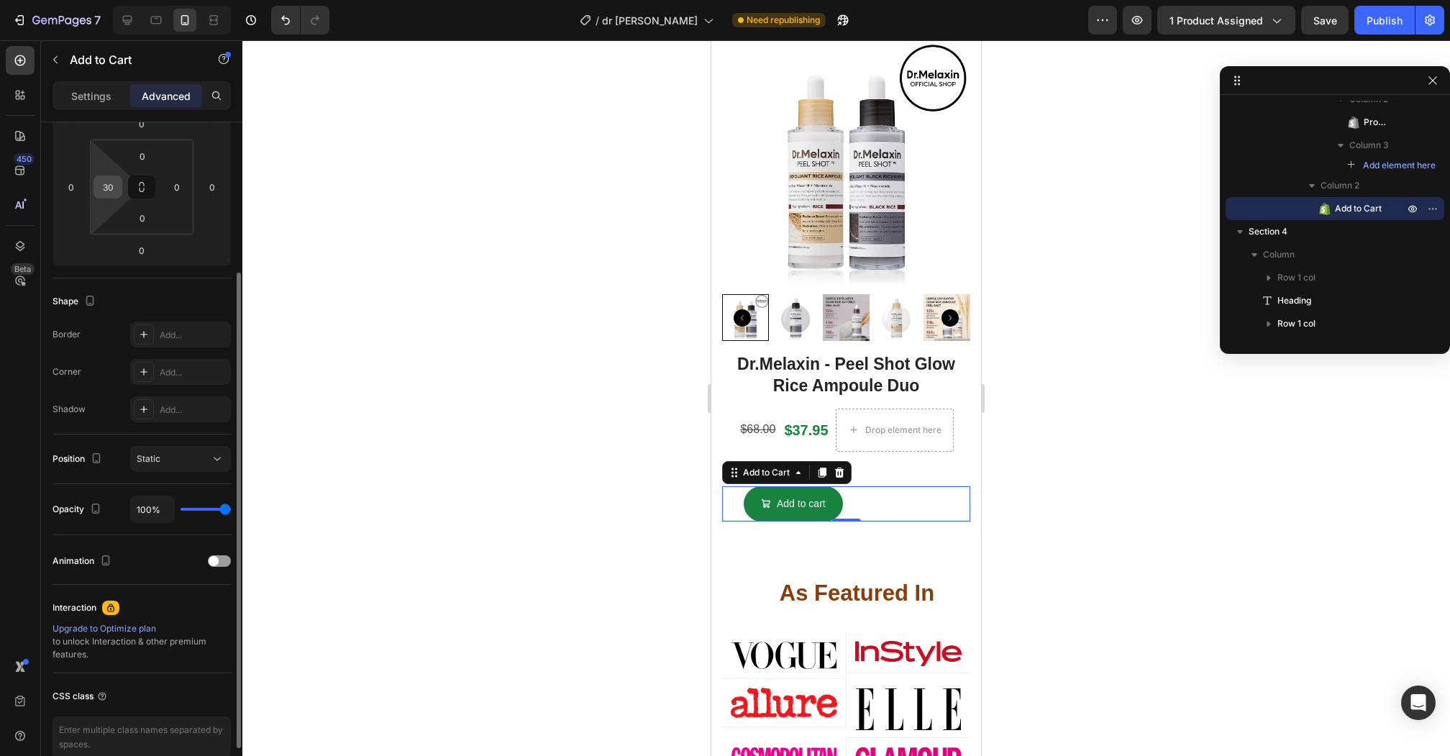
click at [109, 183] on input "30" at bounding box center [108, 187] width 22 height 22
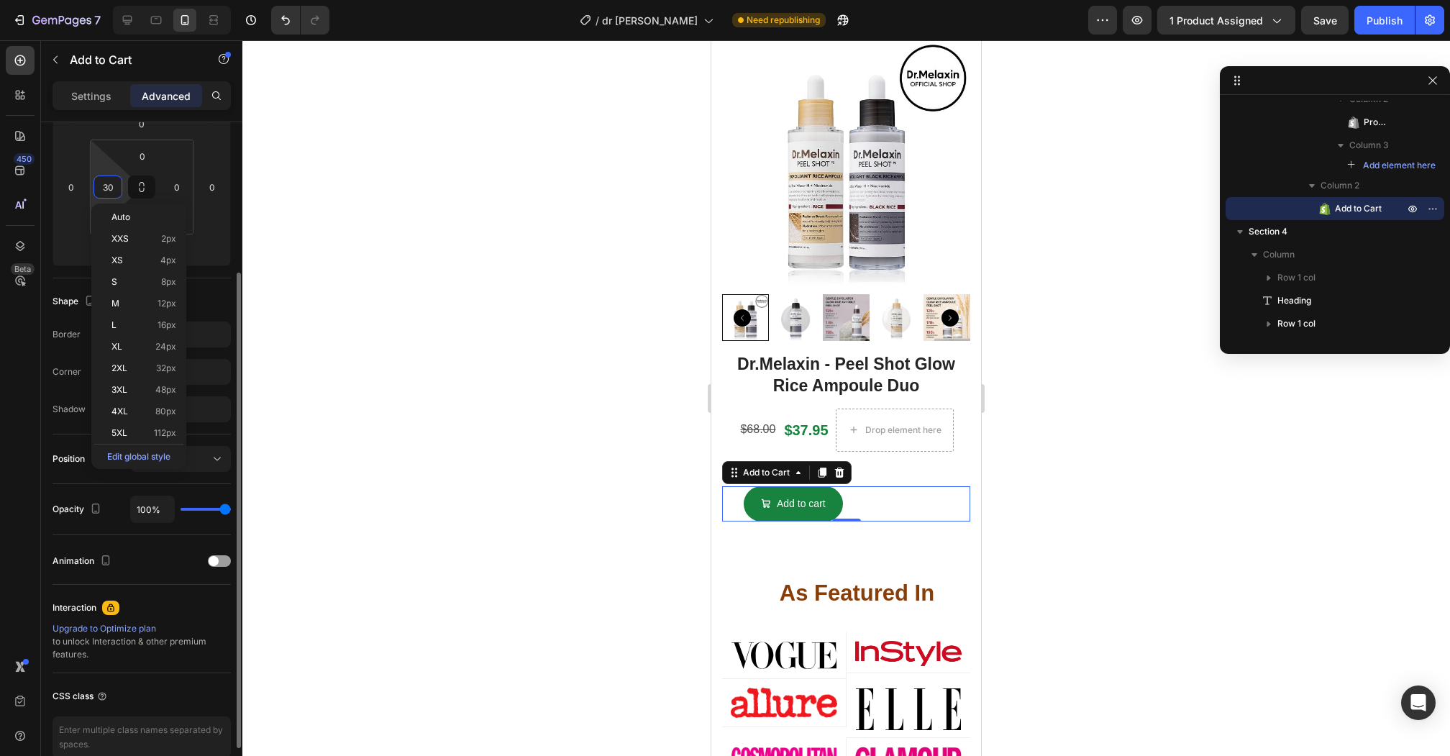
click at [109, 183] on input "30" at bounding box center [108, 187] width 22 height 22
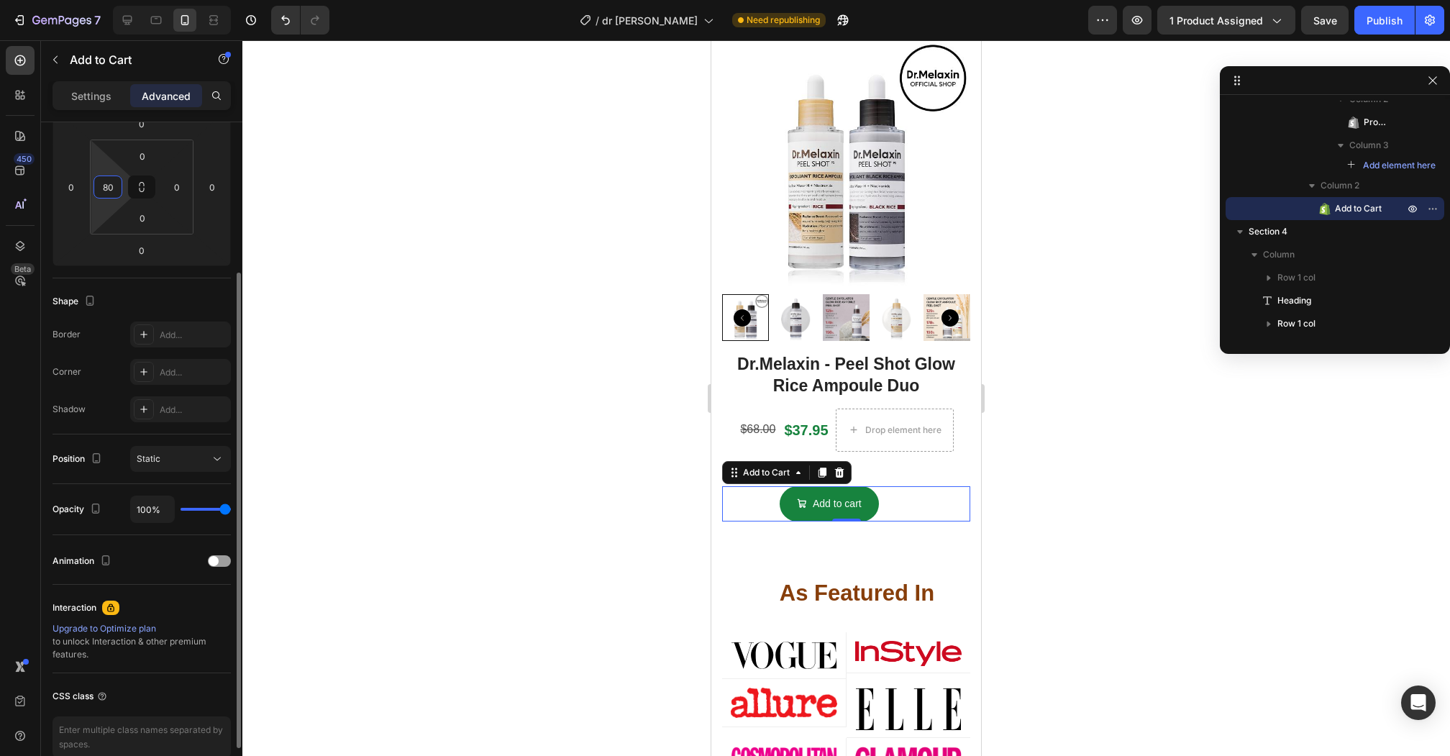
type input "80"
click at [106, 186] on input "80" at bounding box center [108, 187] width 22 height 22
type input "40"
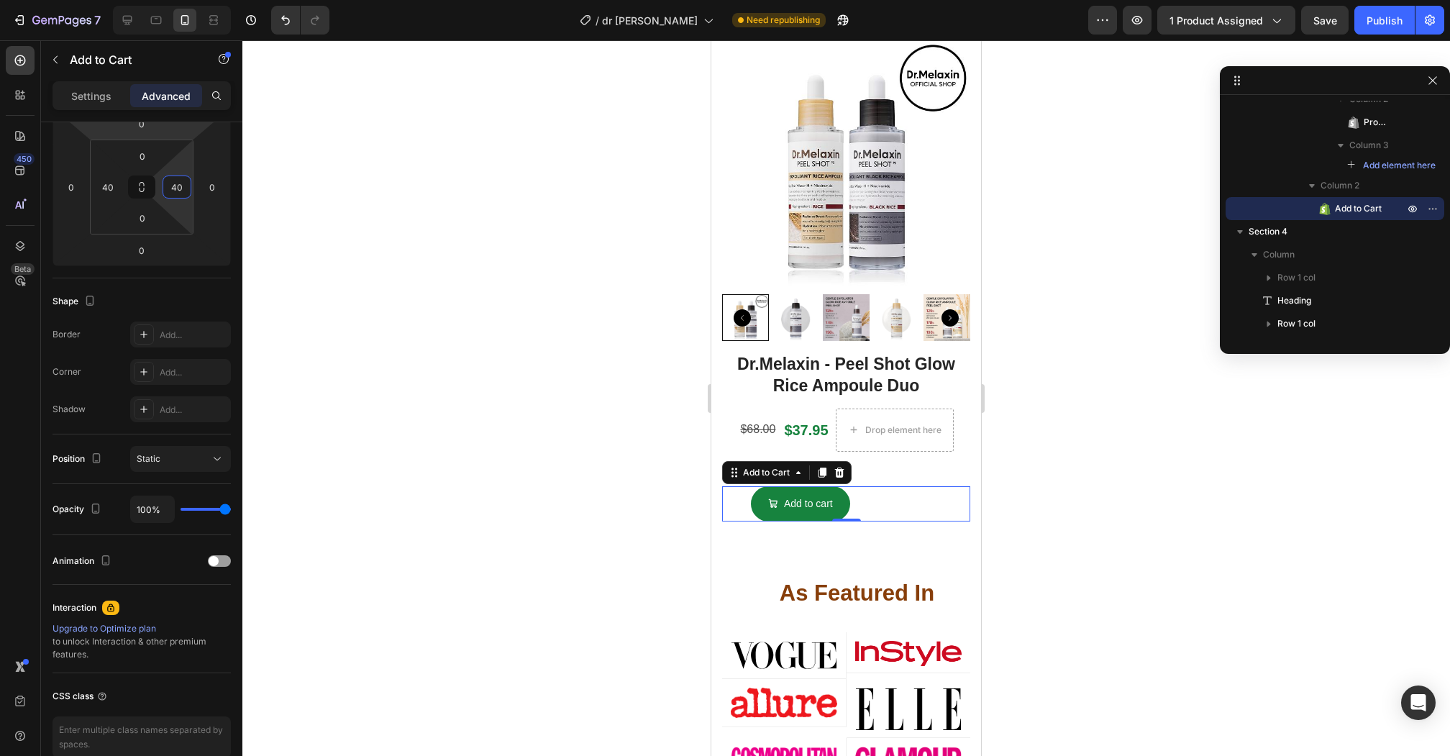
type input "40"
click at [102, 106] on div "Settings Advanced" at bounding box center [141, 95] width 178 height 29
click at [80, 91] on p "Settings" at bounding box center [91, 95] width 40 height 15
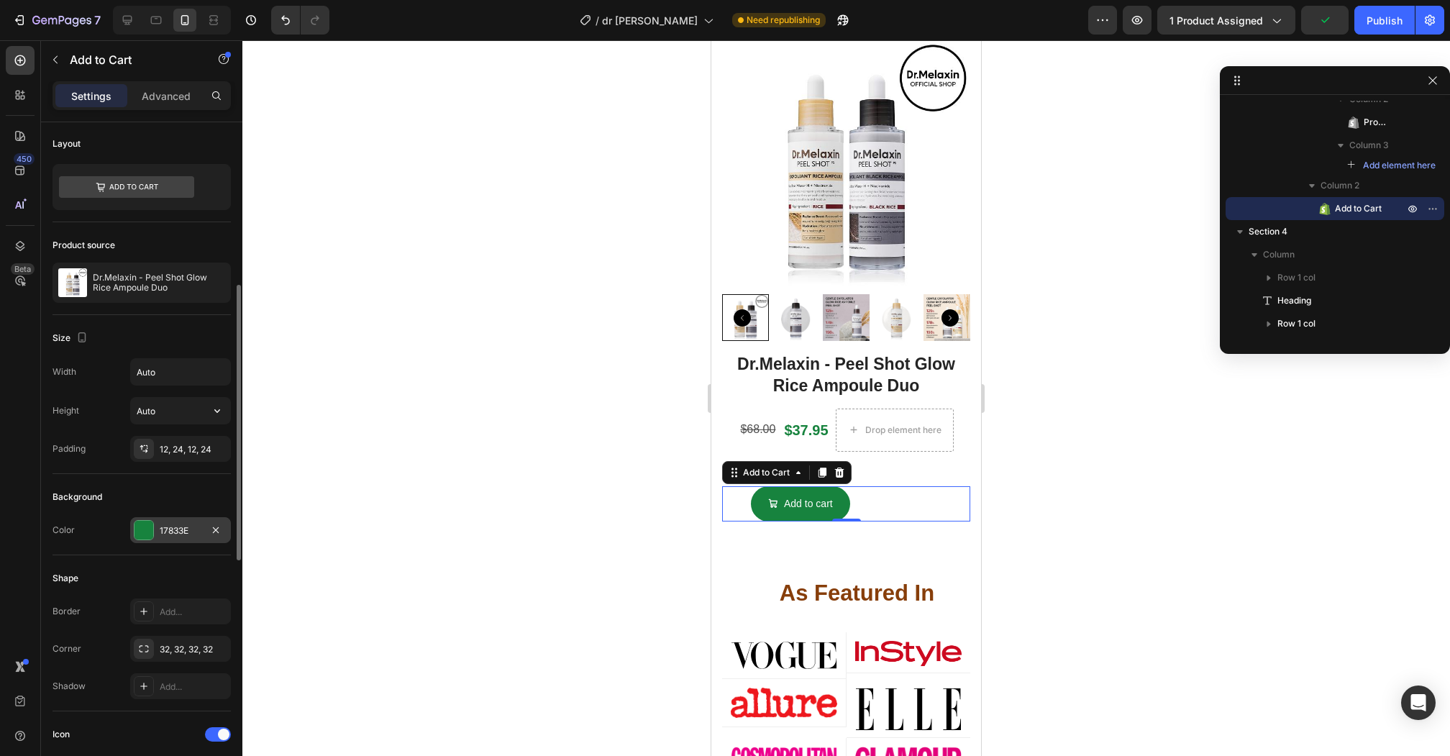
scroll to position [0, 0]
click at [171, 372] on input "Auto" at bounding box center [180, 373] width 99 height 26
click at [205, 370] on button "button" at bounding box center [217, 373] width 26 height 26
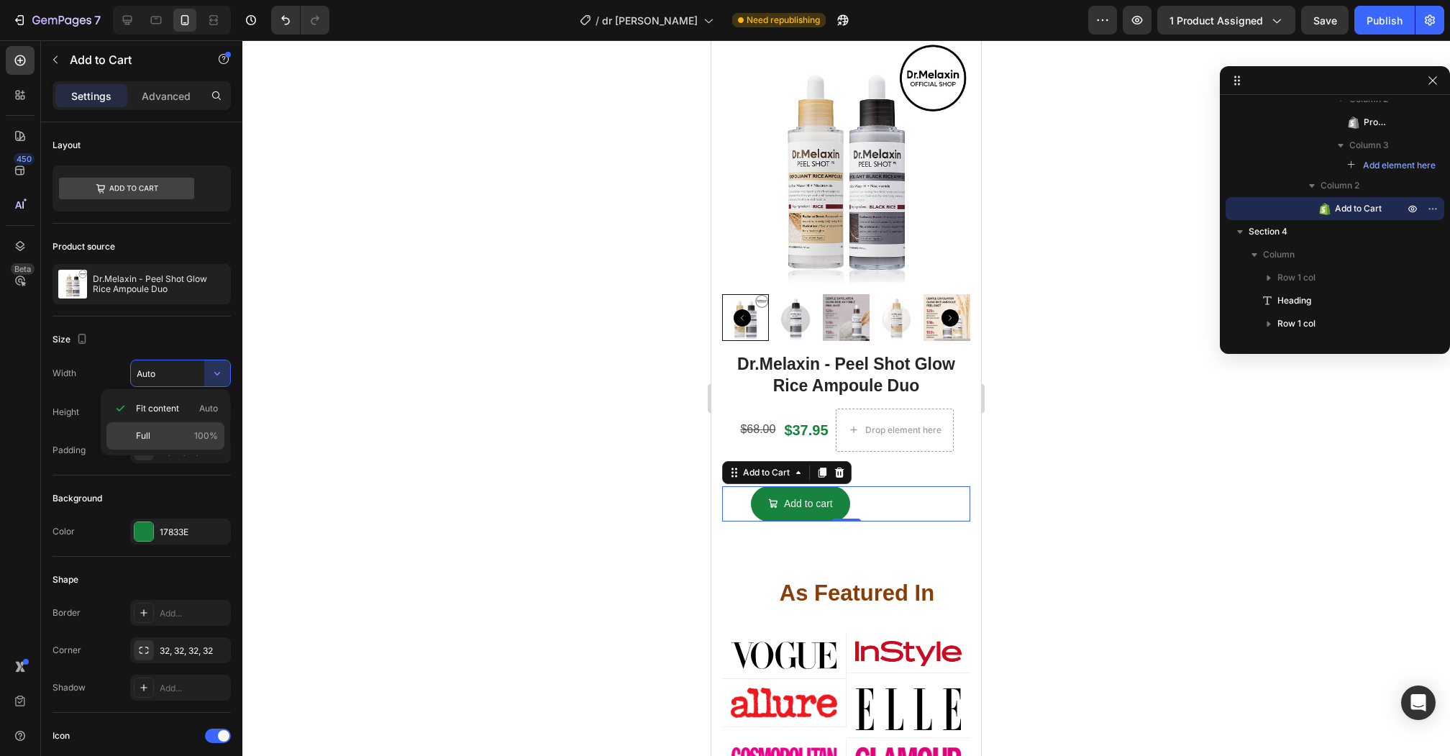
click at [173, 436] on p "Full 100%" at bounding box center [177, 435] width 82 height 13
type input "100%"
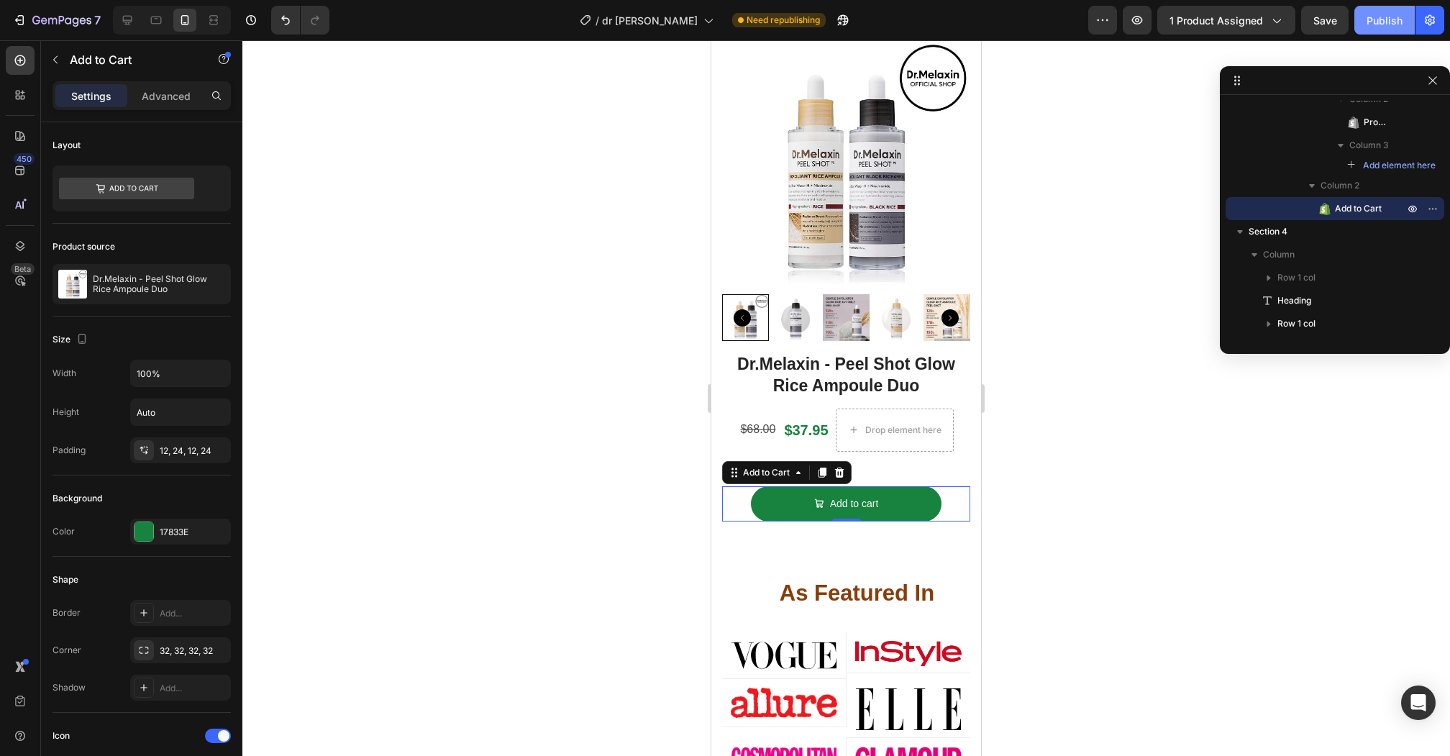
click at [1374, 17] on div "Publish" at bounding box center [1384, 20] width 36 height 15
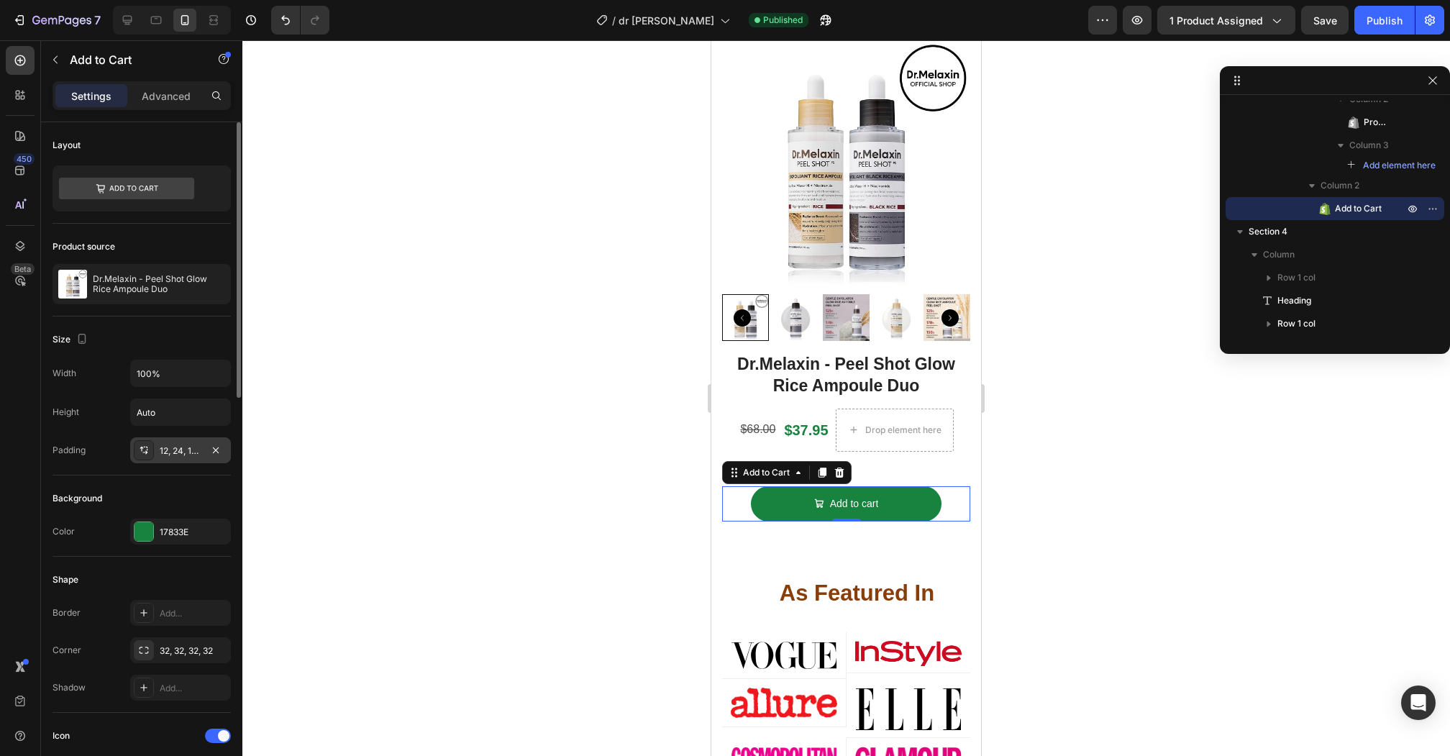
click at [172, 449] on div "12, 24, 12, 24" at bounding box center [181, 450] width 42 height 13
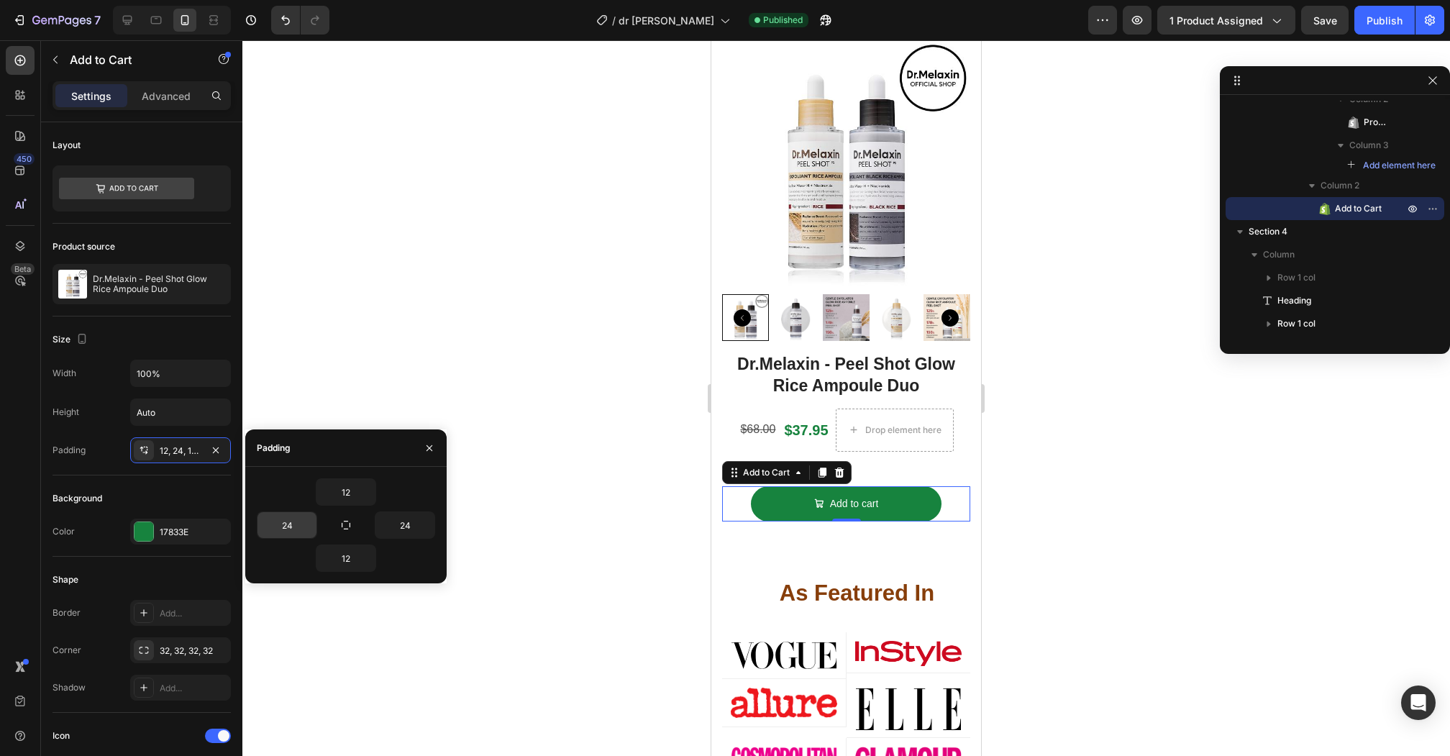
click at [288, 520] on input "24" at bounding box center [286, 525] width 59 height 26
type input "80"
click at [413, 522] on input "24" at bounding box center [404, 525] width 59 height 26
type input "80"
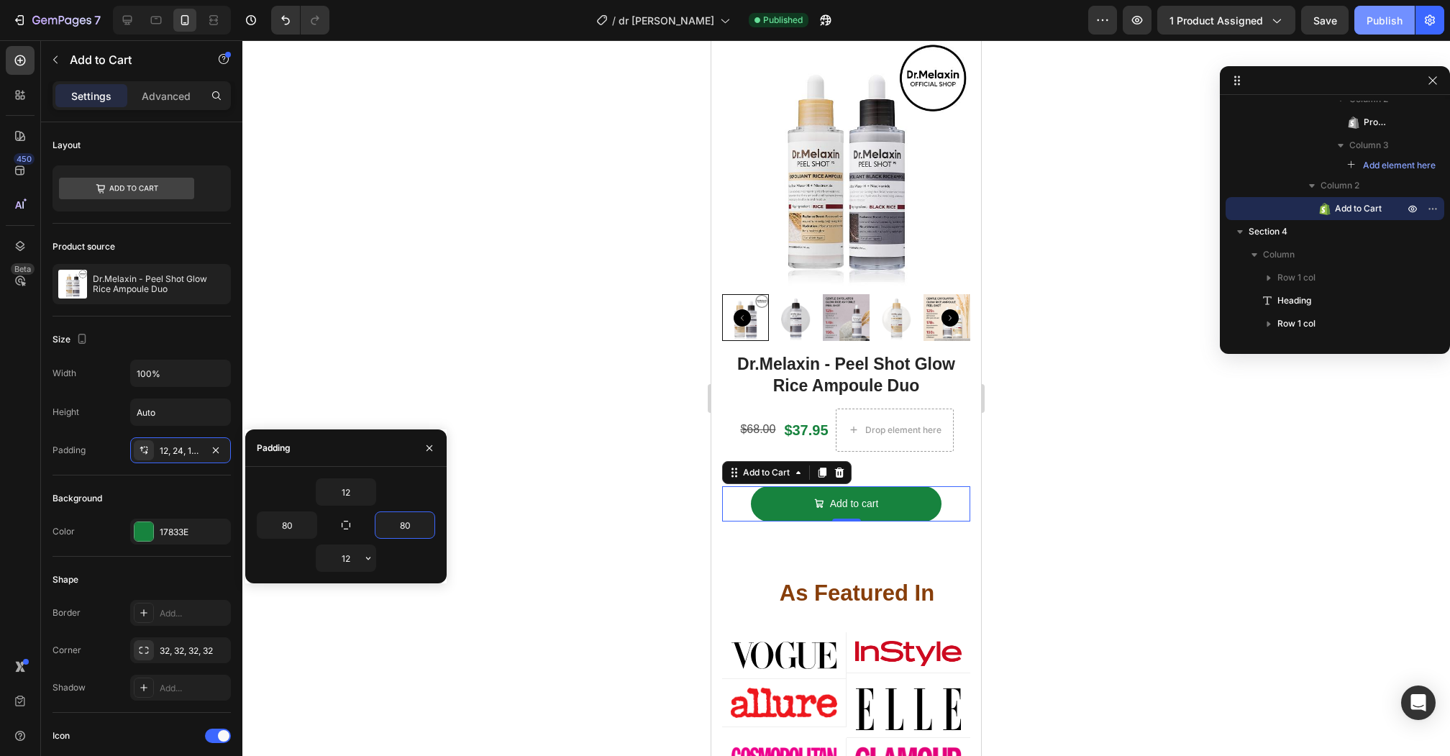
click at [1387, 20] on div "Publish" at bounding box center [1384, 20] width 36 height 15
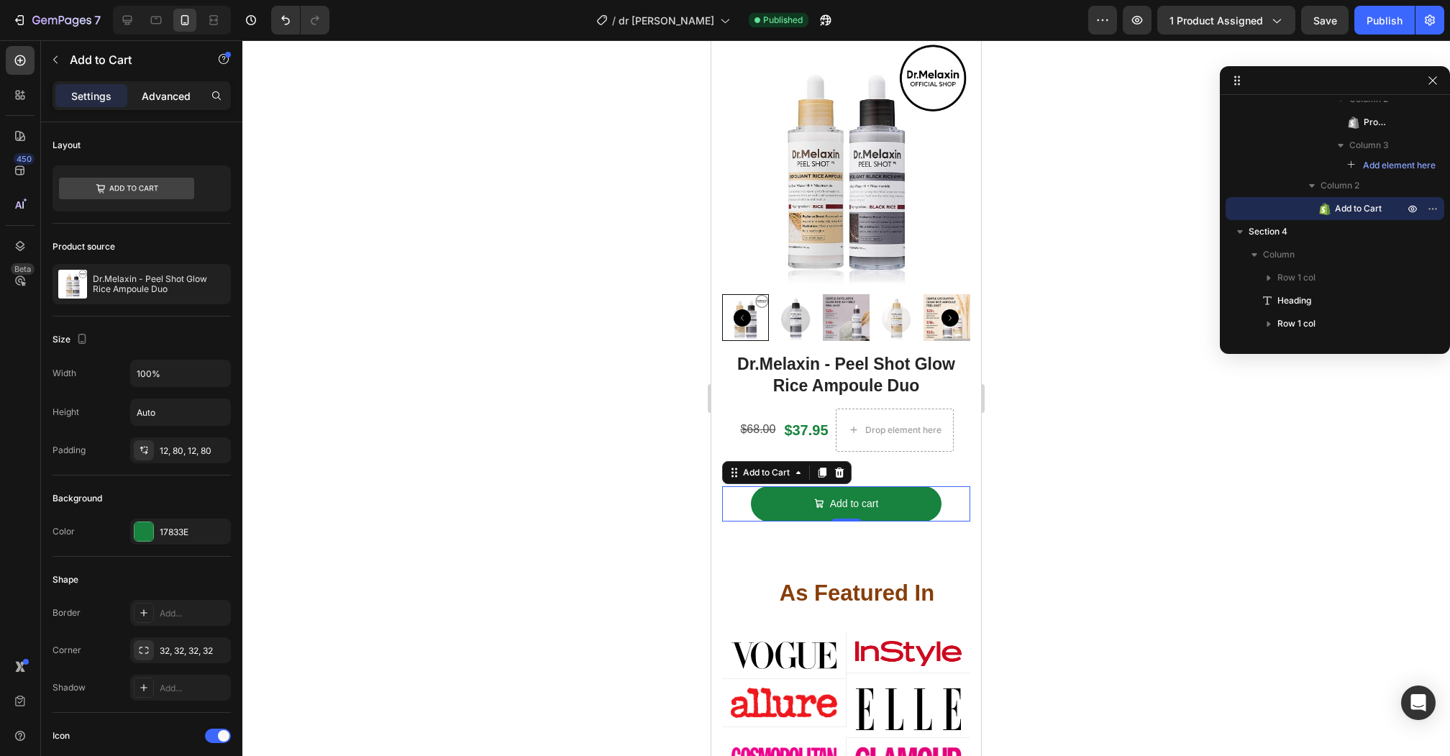
click at [167, 99] on p "Advanced" at bounding box center [166, 95] width 49 height 15
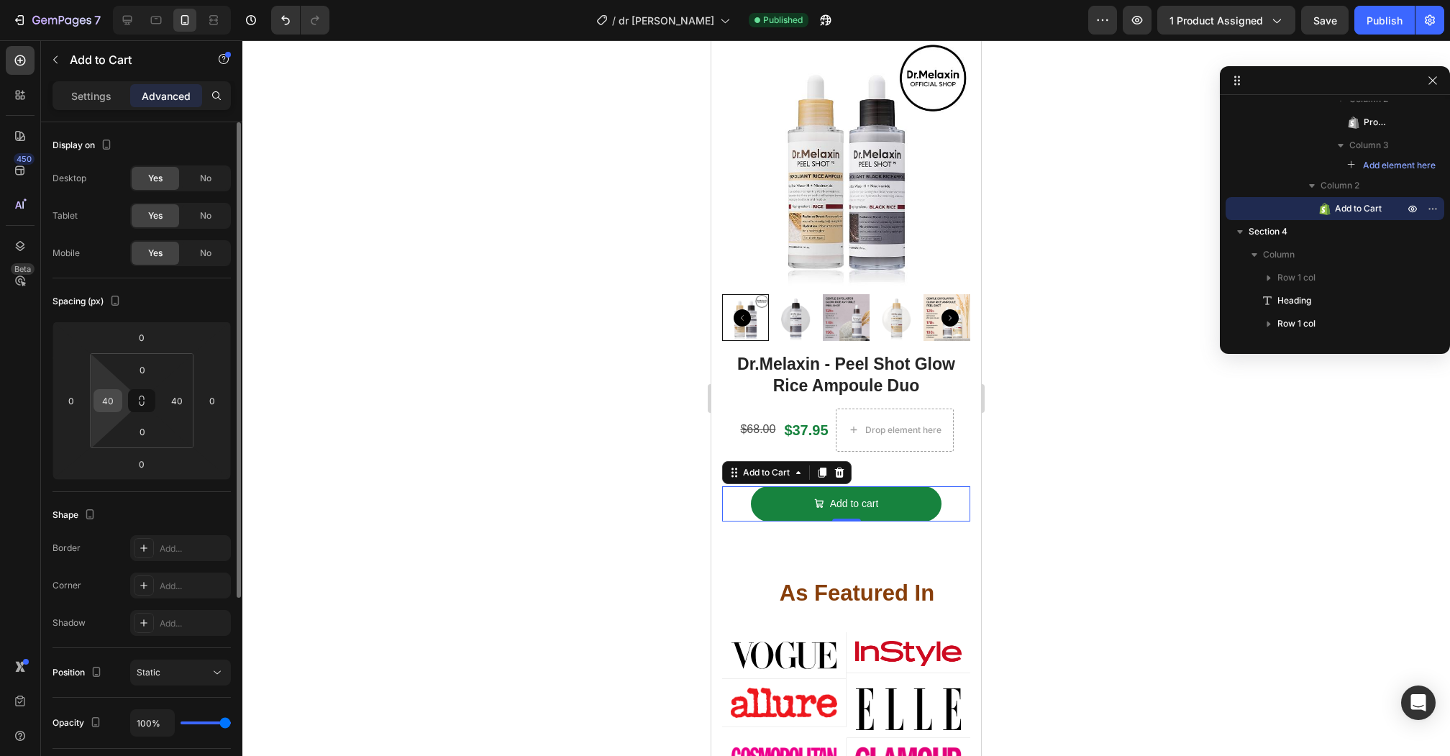
click at [106, 405] on input "40" at bounding box center [108, 401] width 22 height 22
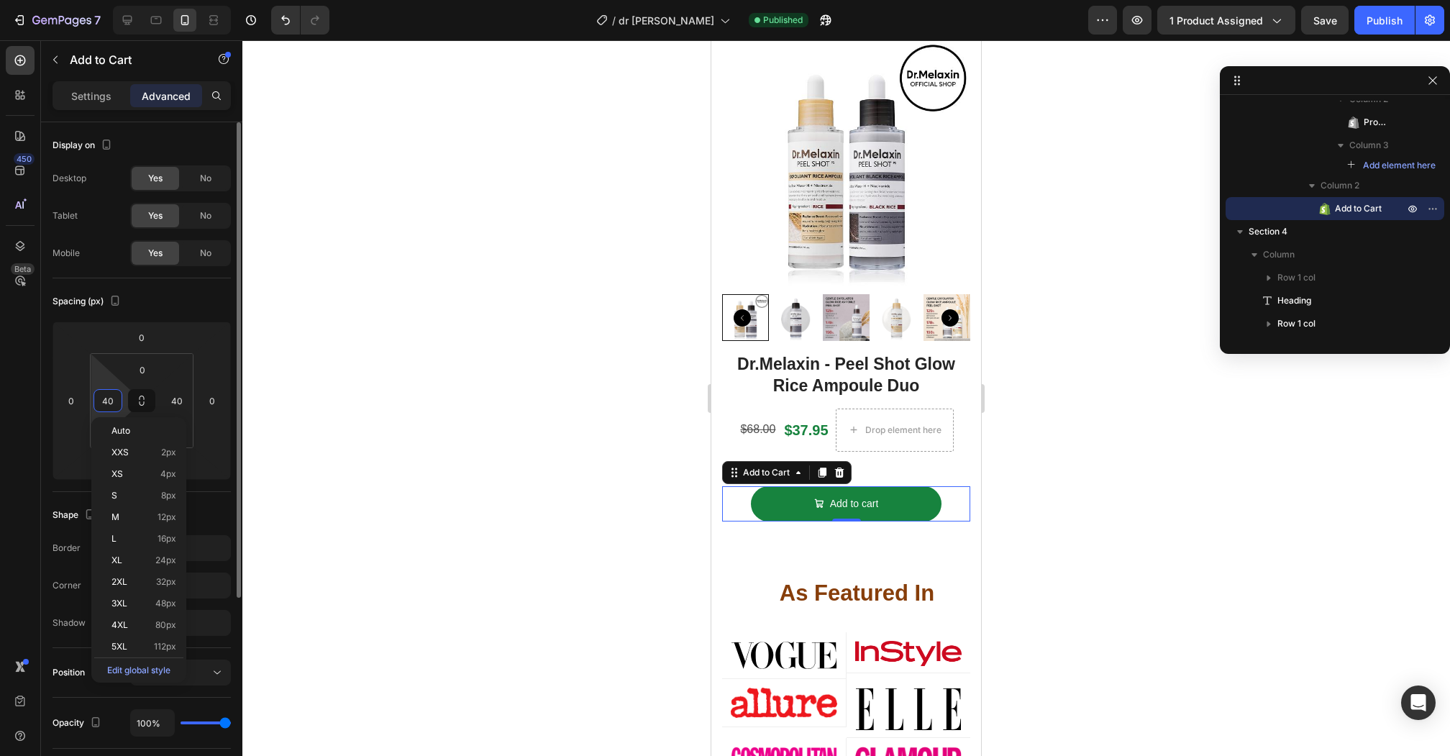
click at [106, 405] on input "40" at bounding box center [108, 401] width 22 height 22
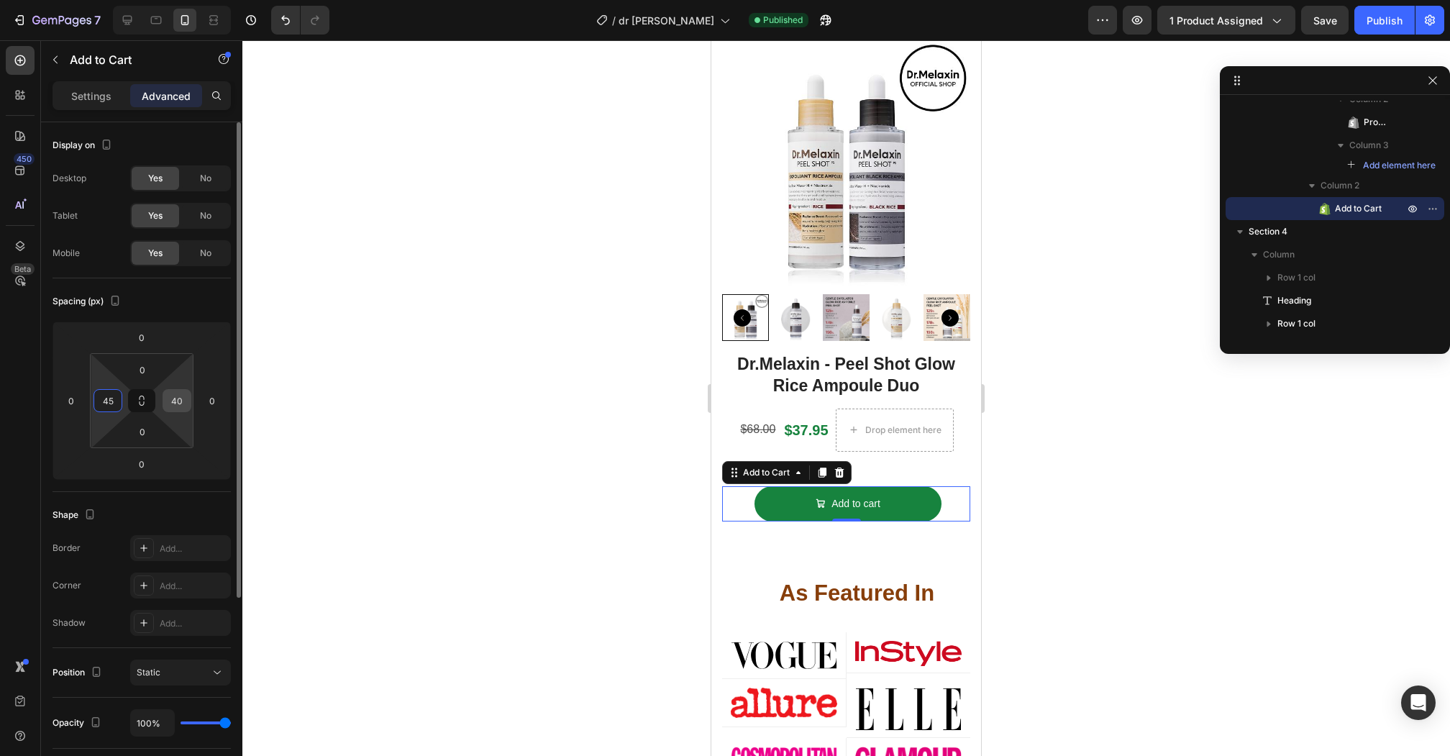
type input "45"
click at [168, 394] on input "40" at bounding box center [177, 401] width 22 height 22
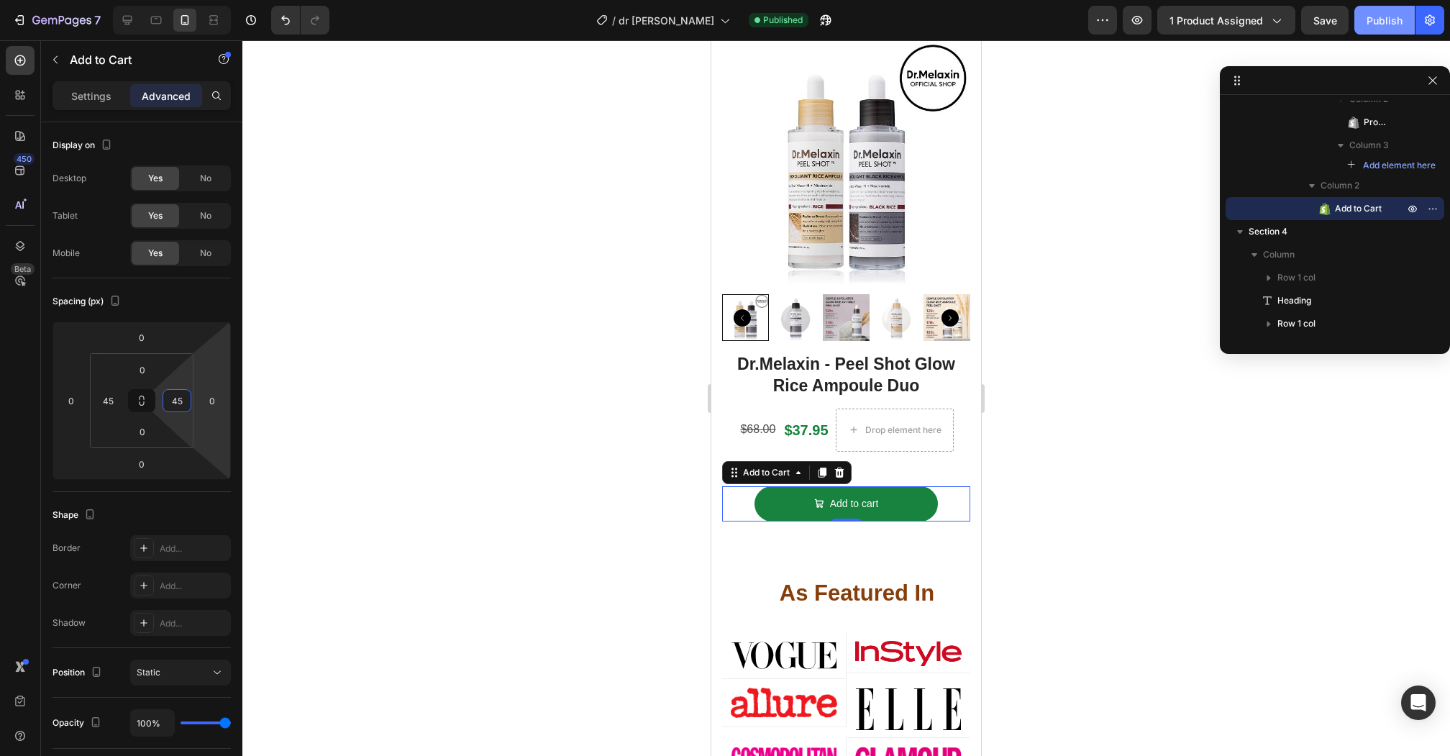
type input "45"
click at [1375, 10] on button "Publish" at bounding box center [1384, 20] width 60 height 29
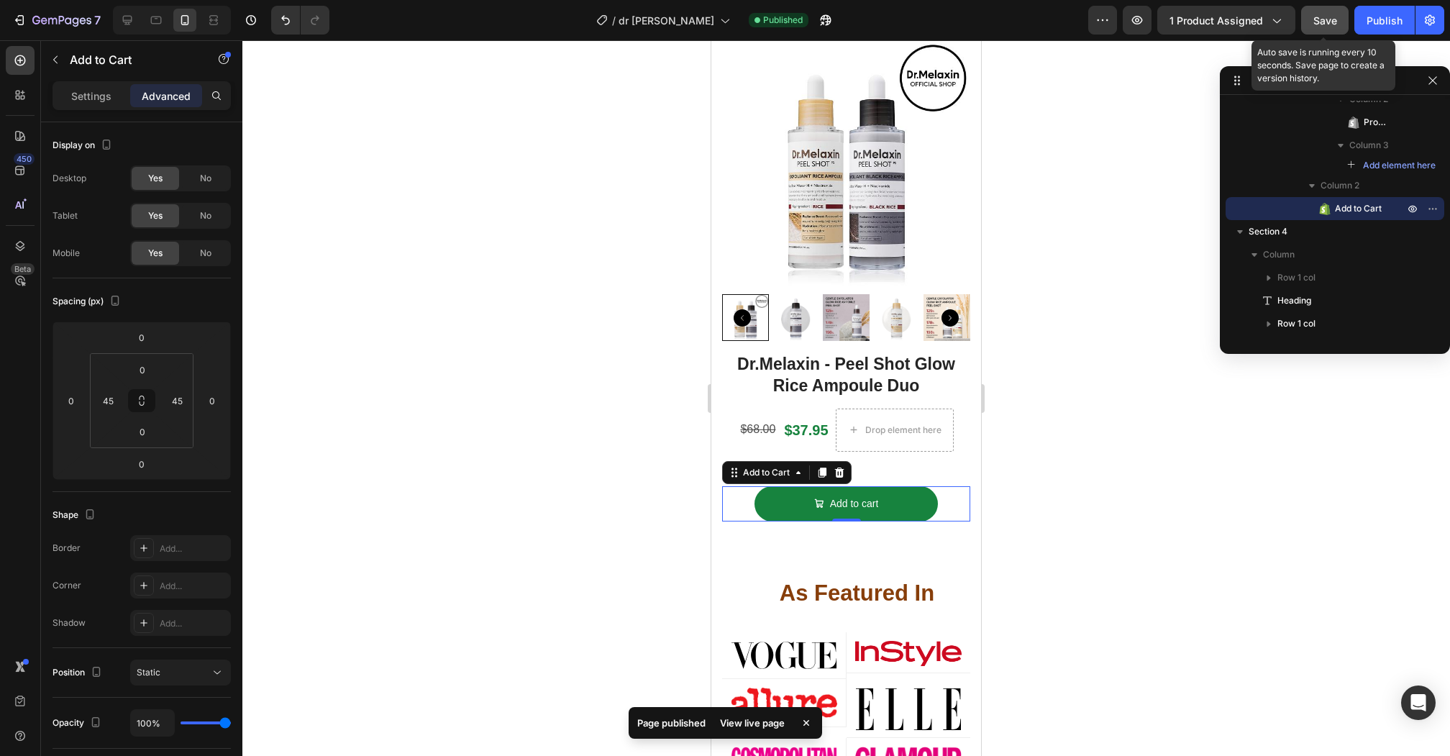
click at [1324, 27] on div "Save" at bounding box center [1325, 20] width 24 height 15
click at [1320, 19] on span "Save" at bounding box center [1325, 20] width 24 height 12
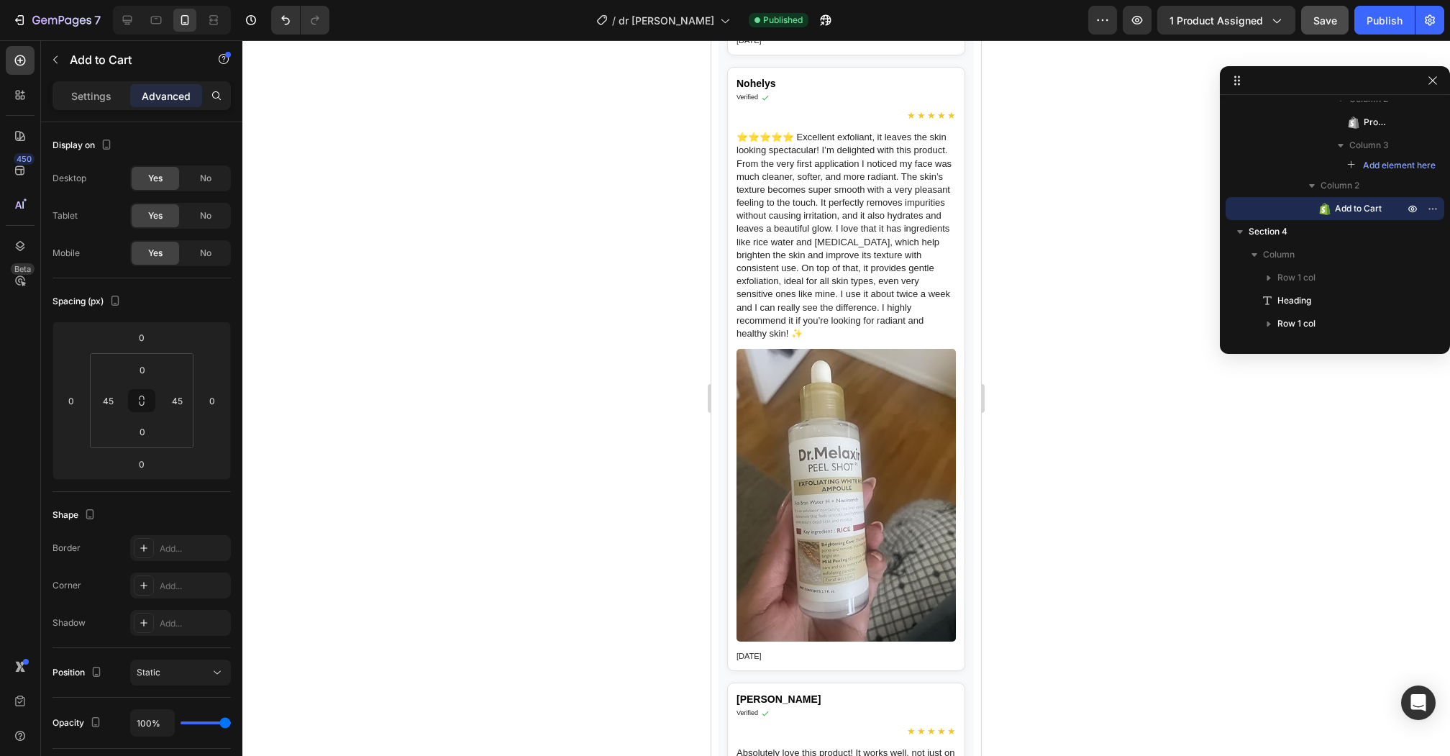
scroll to position [7676, 0]
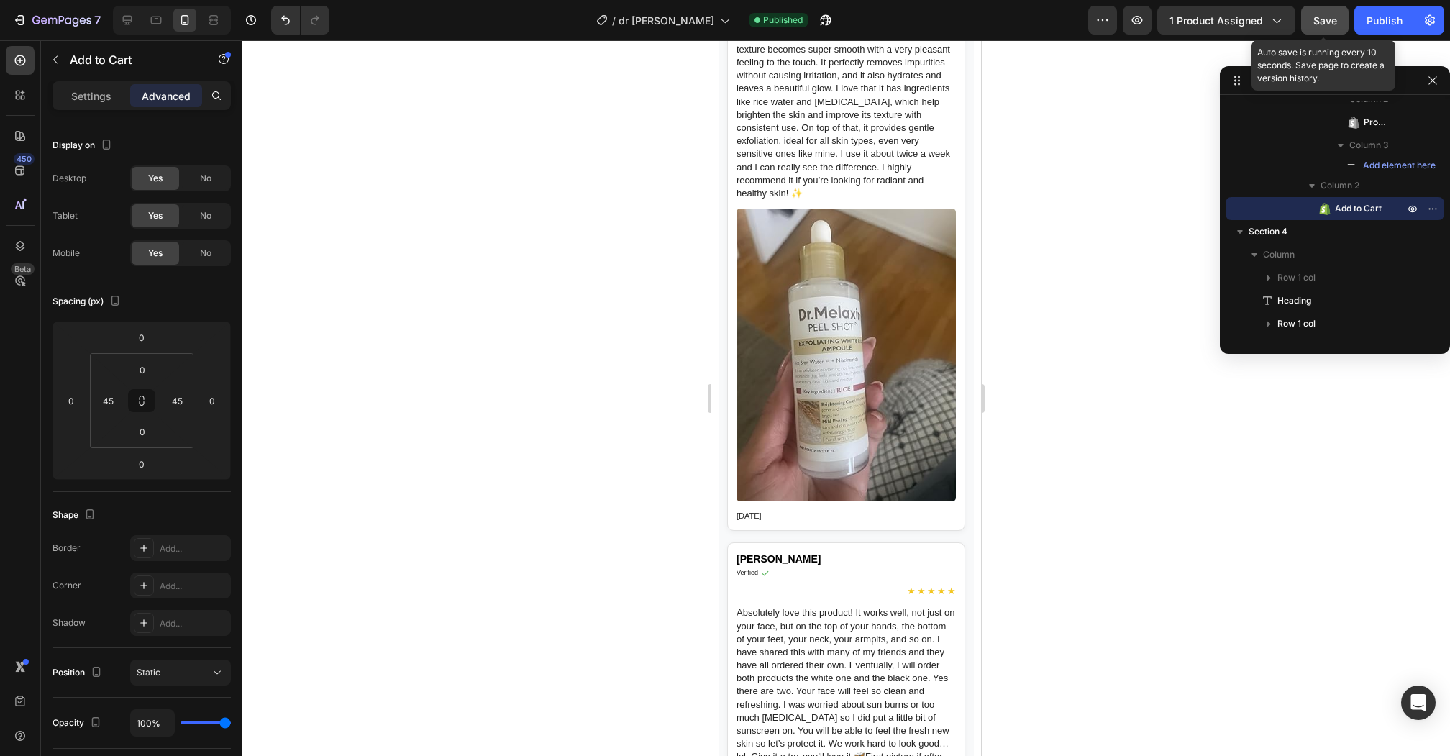
click at [1339, 20] on button "Save" at bounding box center [1324, 20] width 47 height 29
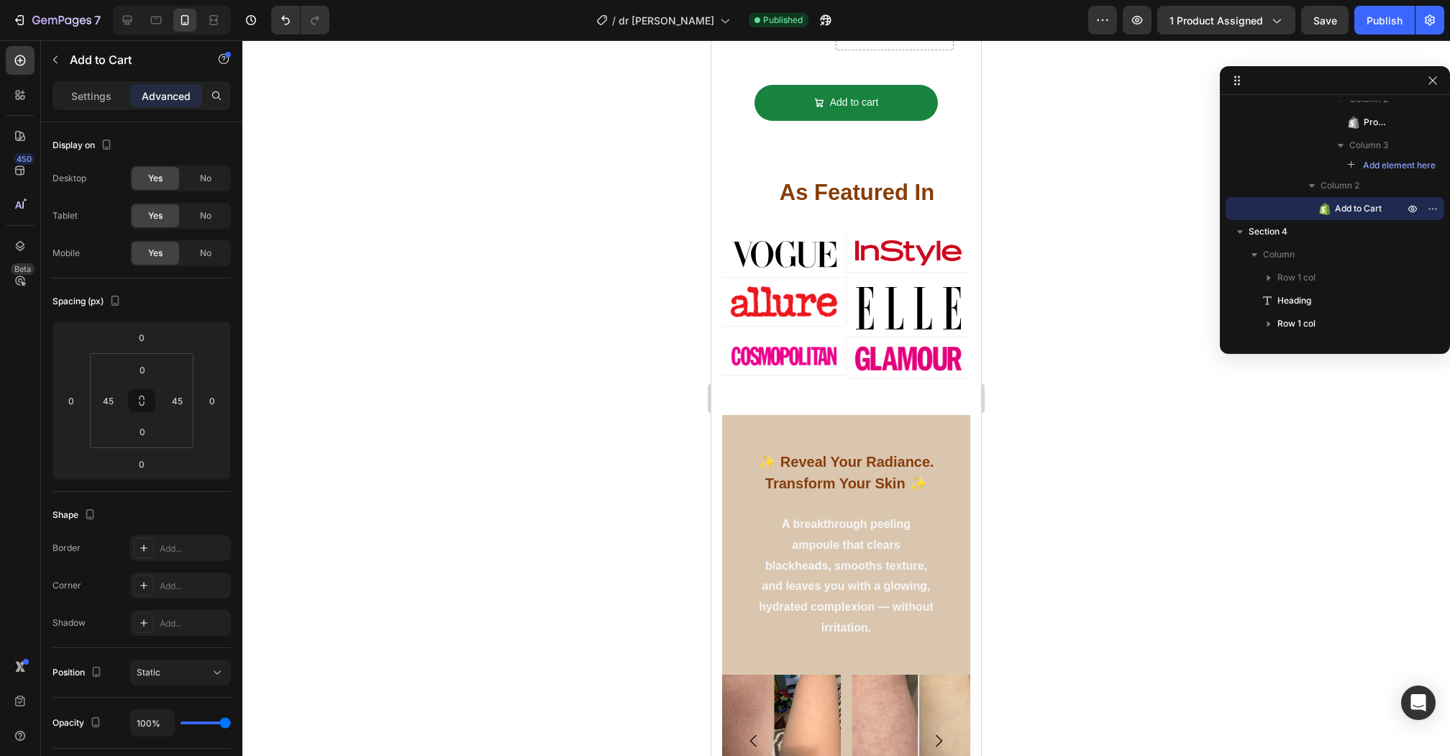
scroll to position [0, 0]
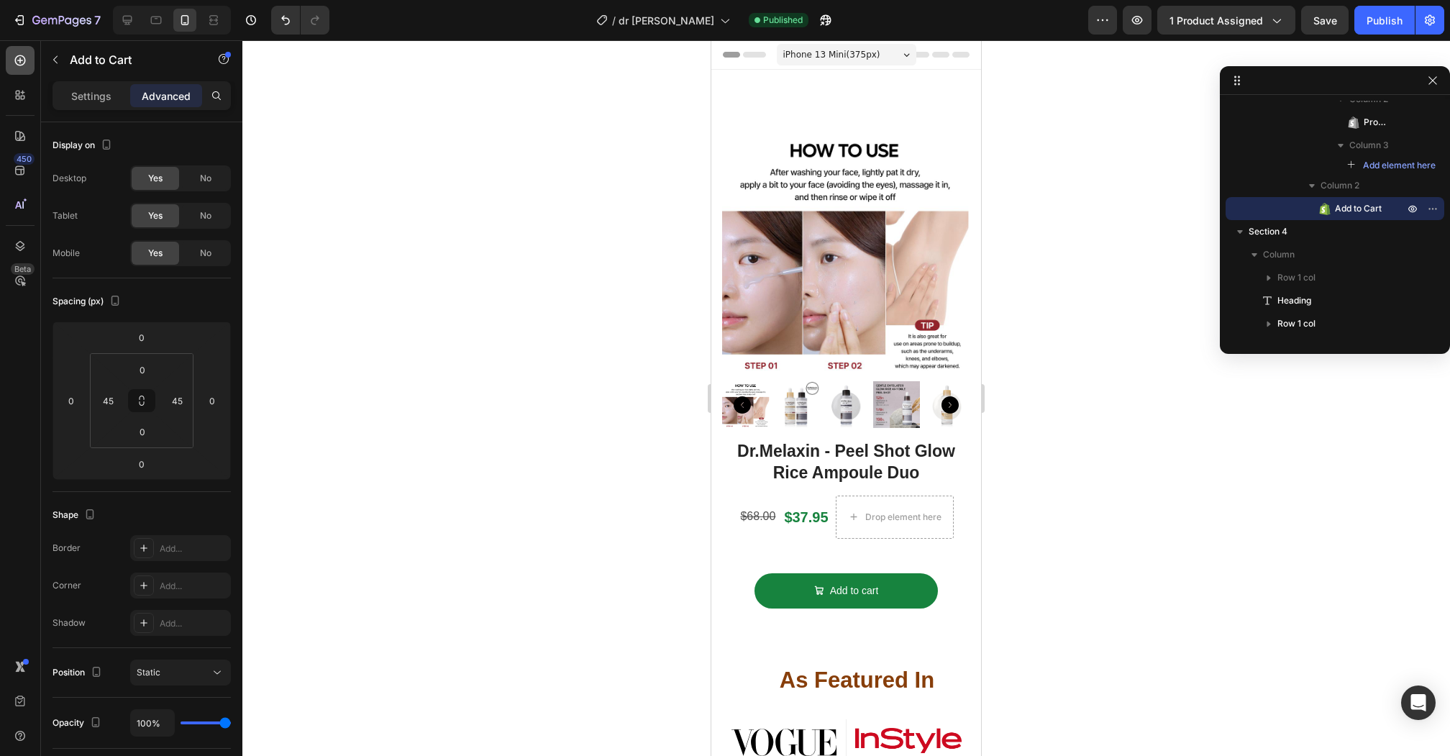
click at [18, 69] on div at bounding box center [20, 60] width 29 height 29
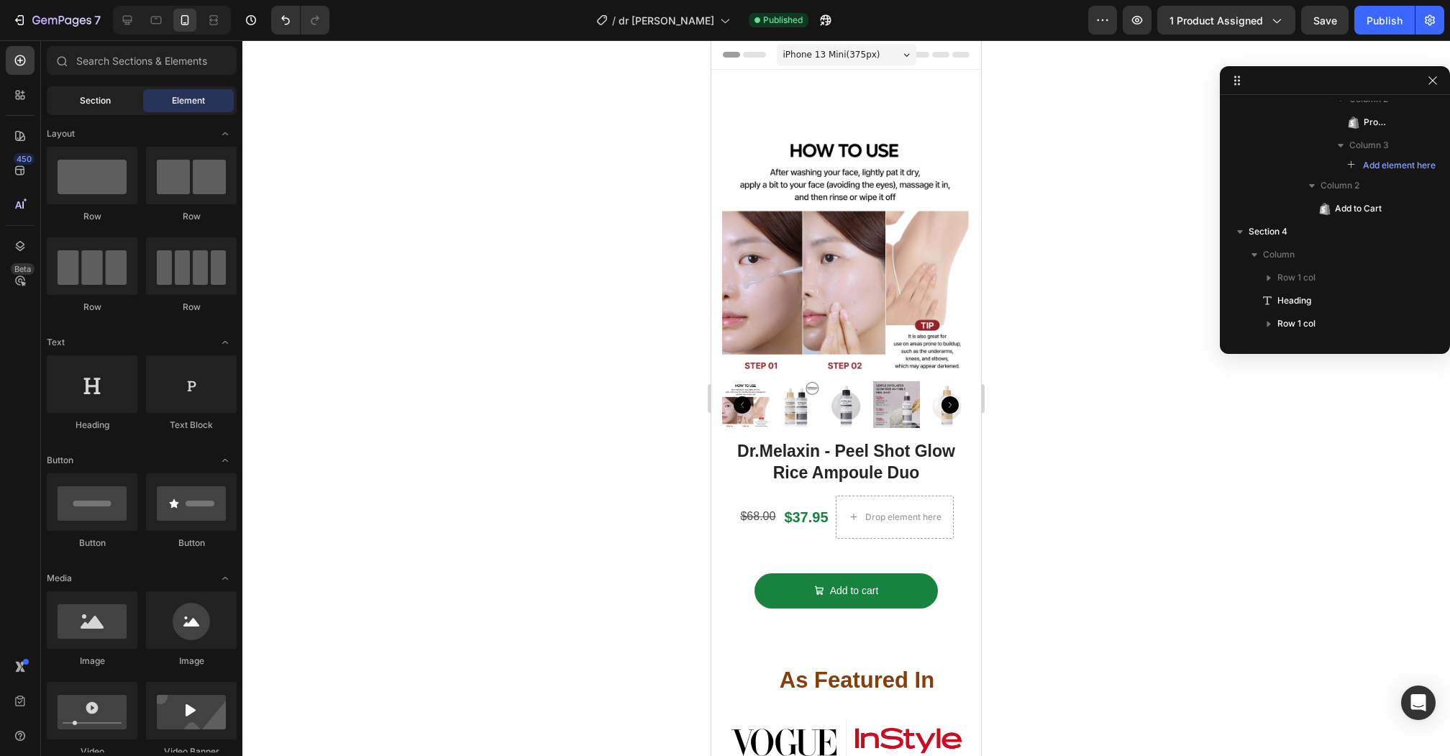
click at [102, 102] on span "Section" at bounding box center [95, 100] width 31 height 13
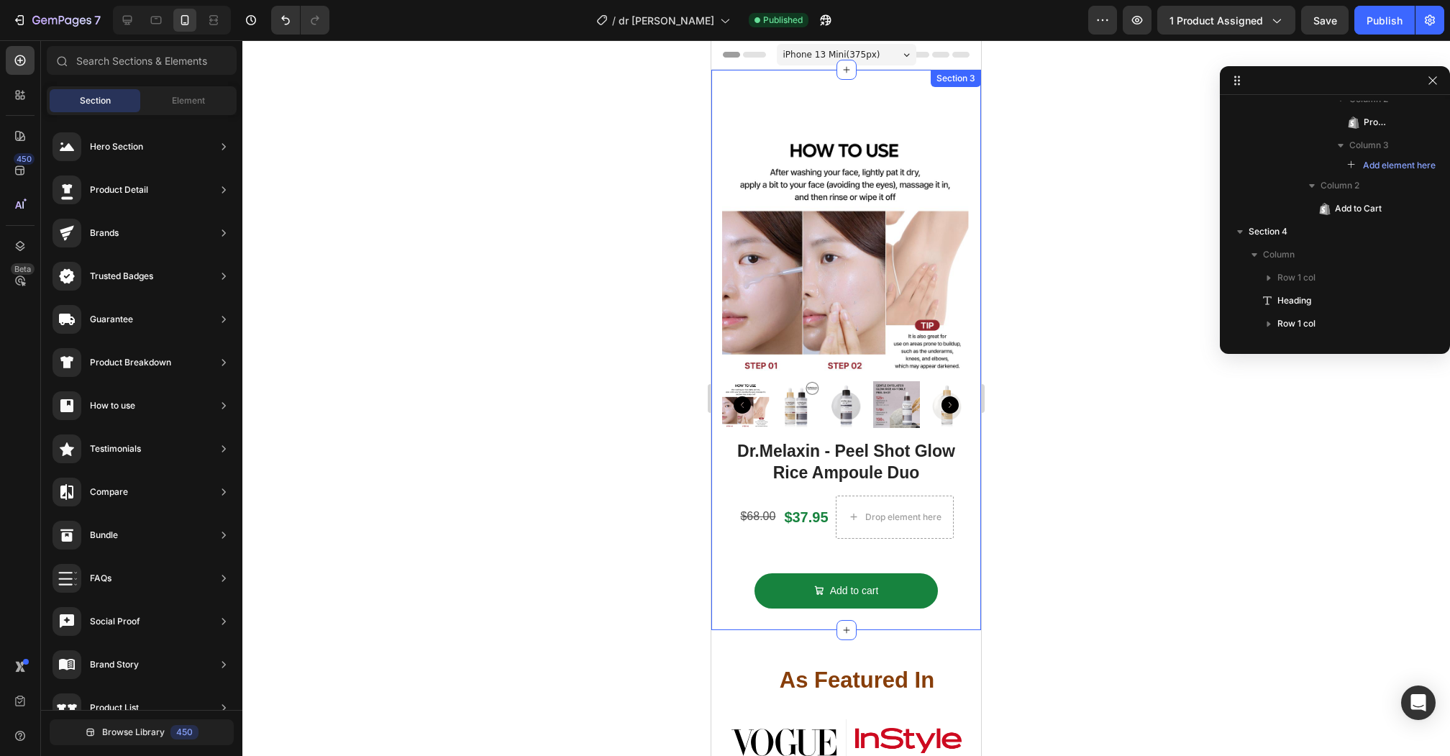
click at [742, 95] on div "Image Row Image Row Image Row Image Row Row Image Row Image Row Image Row Image…" at bounding box center [846, 350] width 270 height 560
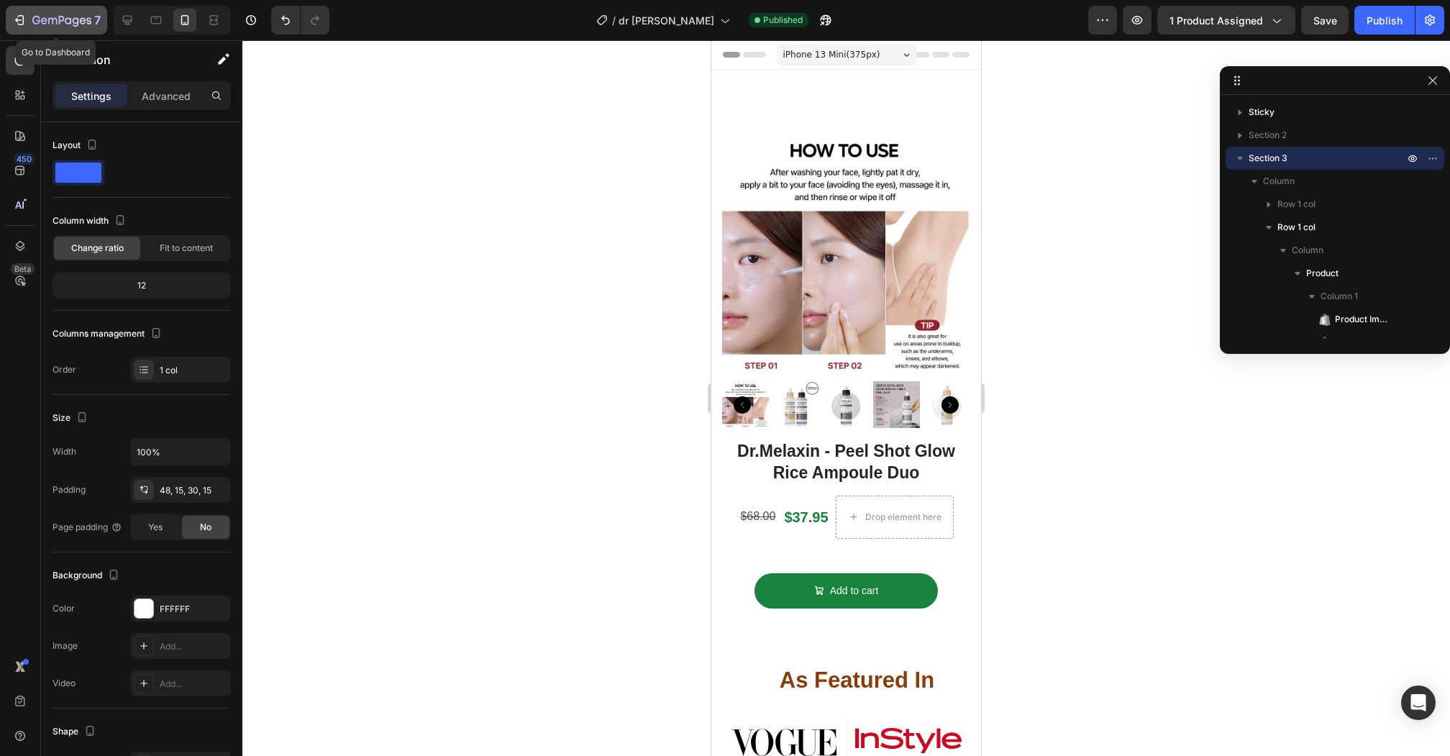
click at [12, 22] on icon "button" at bounding box center [19, 20] width 14 height 14
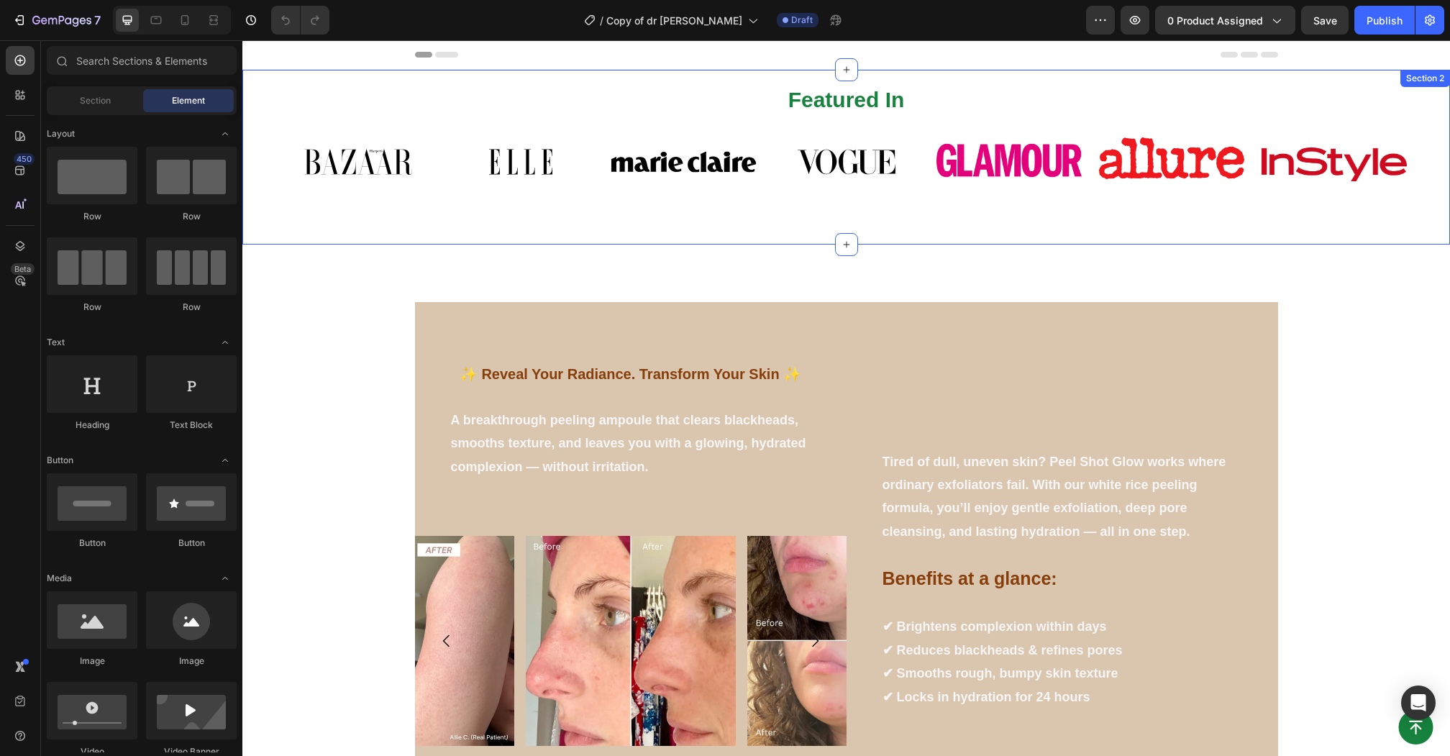
click at [622, 70] on div "Featured In Heading Image Image Image Image Image Image Image Carousel Row Sect…" at bounding box center [845, 157] width 1207 height 175
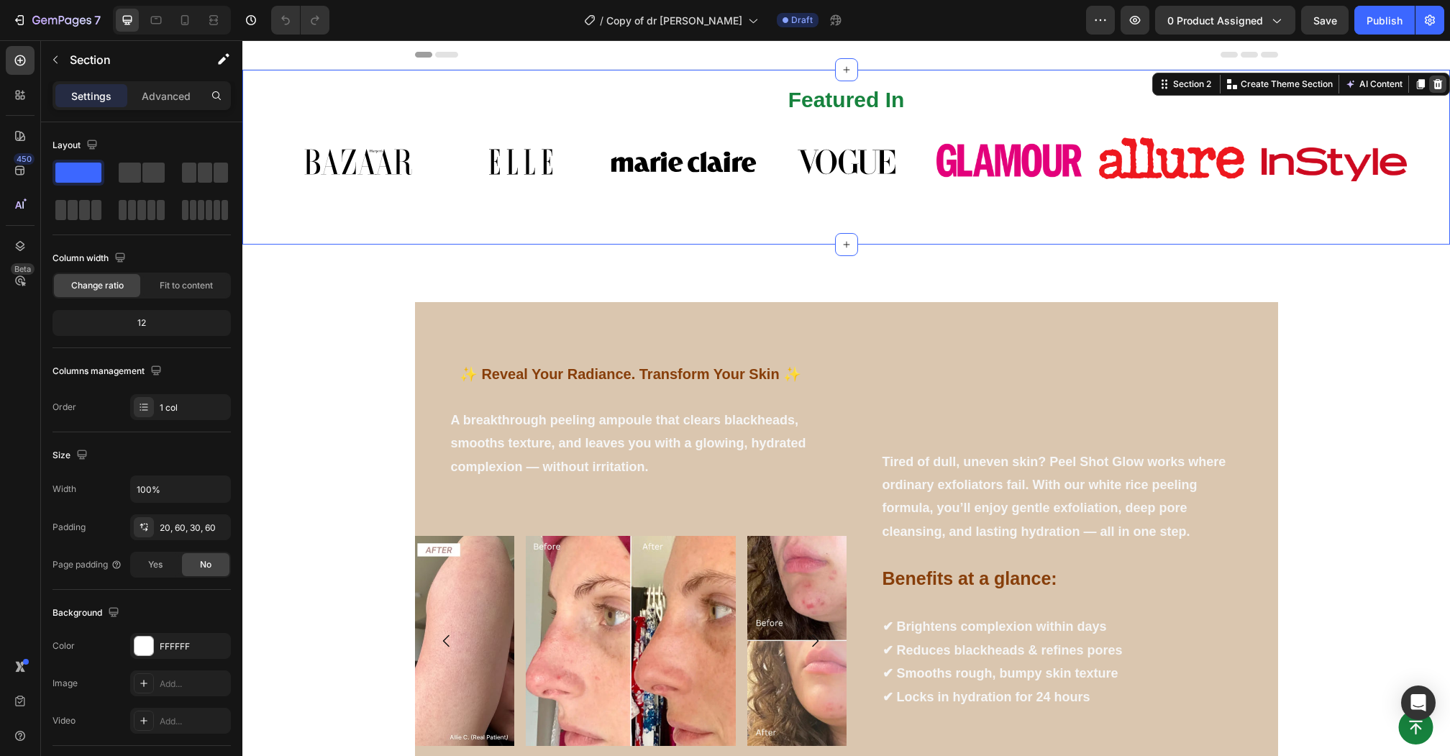
click at [1436, 79] on icon at bounding box center [1437, 84] width 9 height 10
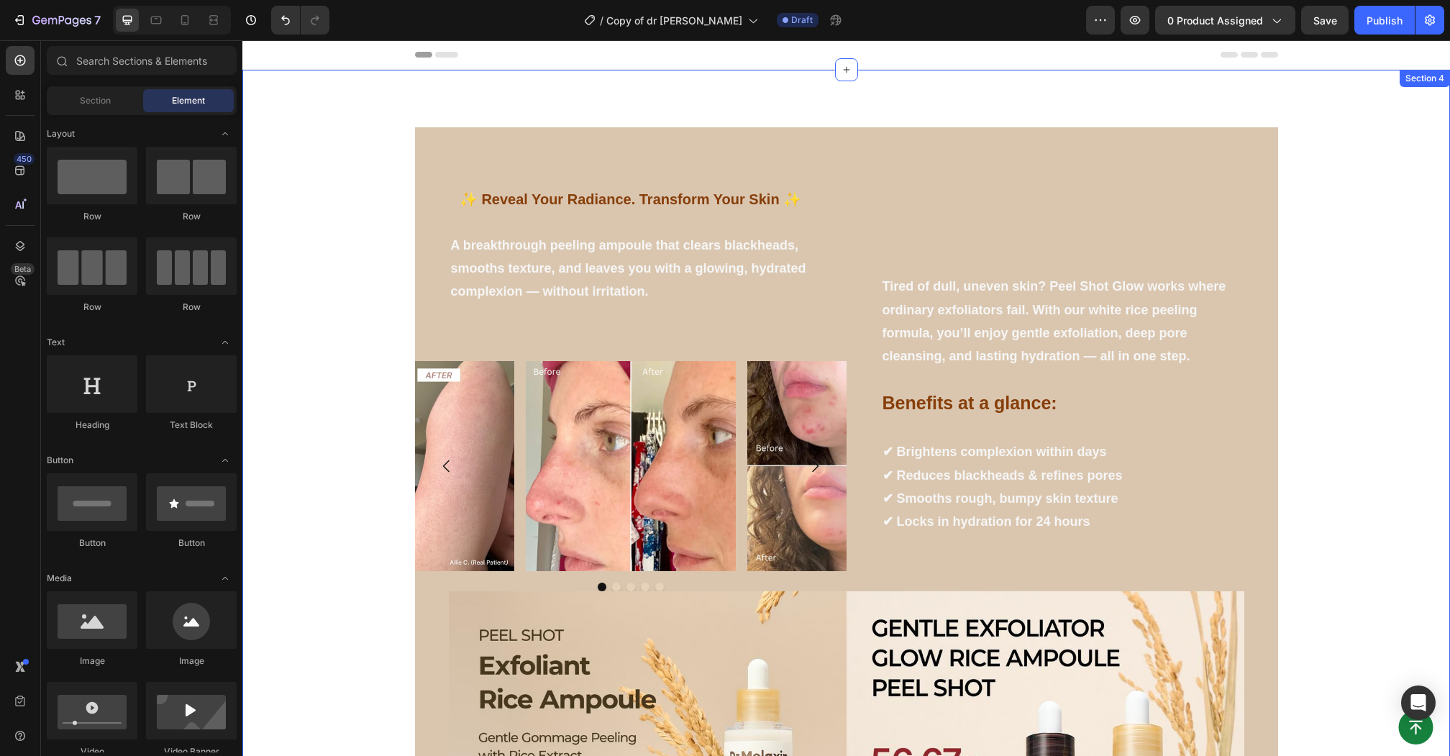
click at [939, 106] on div "✨ Reveal Your Radiance. Transform Your Skin ✨ Text block A breakthrough peeling…" at bounding box center [845, 529] width 1207 height 919
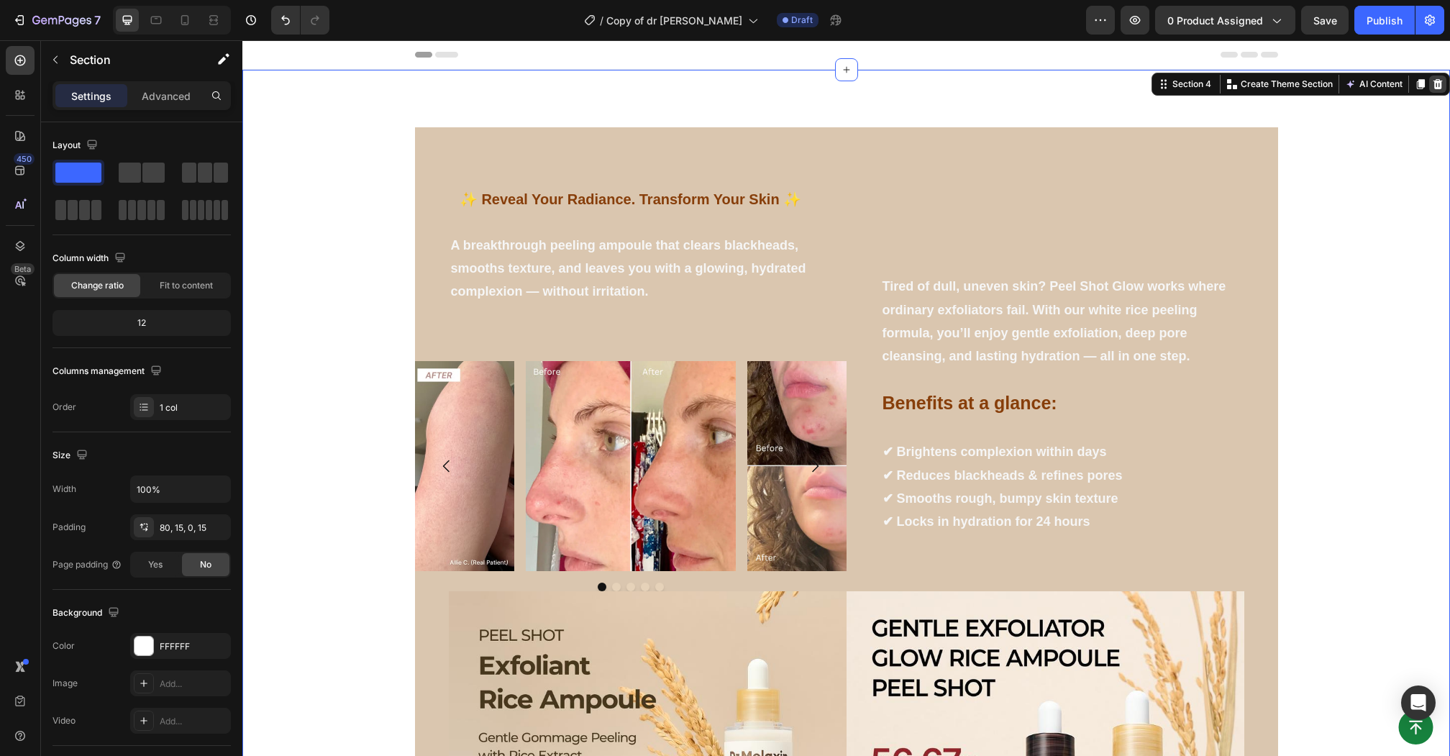
click at [1437, 85] on icon at bounding box center [1438, 84] width 12 height 12
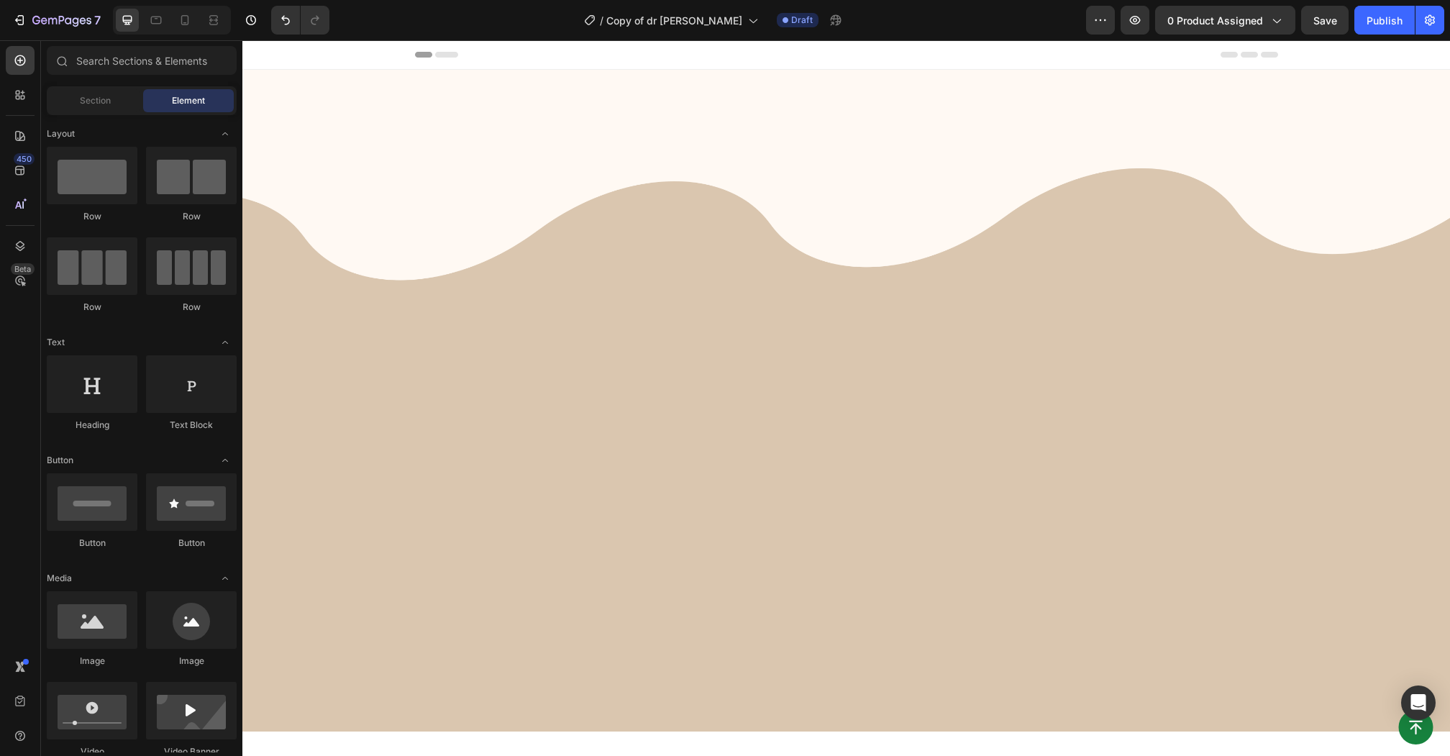
click at [1027, 94] on div at bounding box center [845, 400] width 1207 height 661
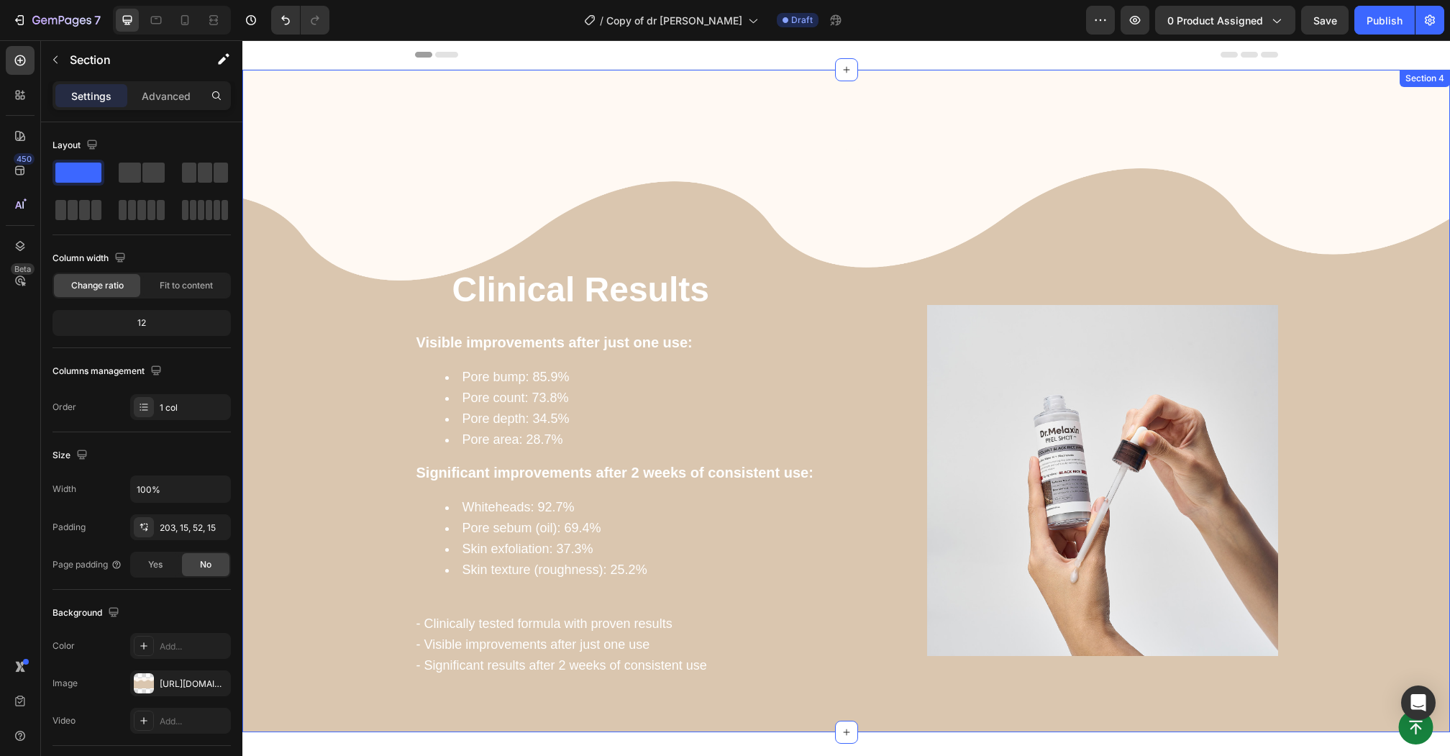
click at [1292, 105] on div "Clinical Results Heading Visible improvements after just one use: Pore bump: 85…" at bounding box center [845, 401] width 1207 height 662
click at [1260, 95] on div "Clinical Results Heading Visible improvements after just one use: Pore bump: 85…" at bounding box center [845, 401] width 1207 height 662
click at [308, 186] on div "Clinical Results Heading Visible improvements after just one use: Pore bump: 85…" at bounding box center [845, 401] width 1207 height 662
click at [623, 125] on div "Clinical Results Heading Visible improvements after just one use: Pore bump: 85…" at bounding box center [845, 401] width 1207 height 662
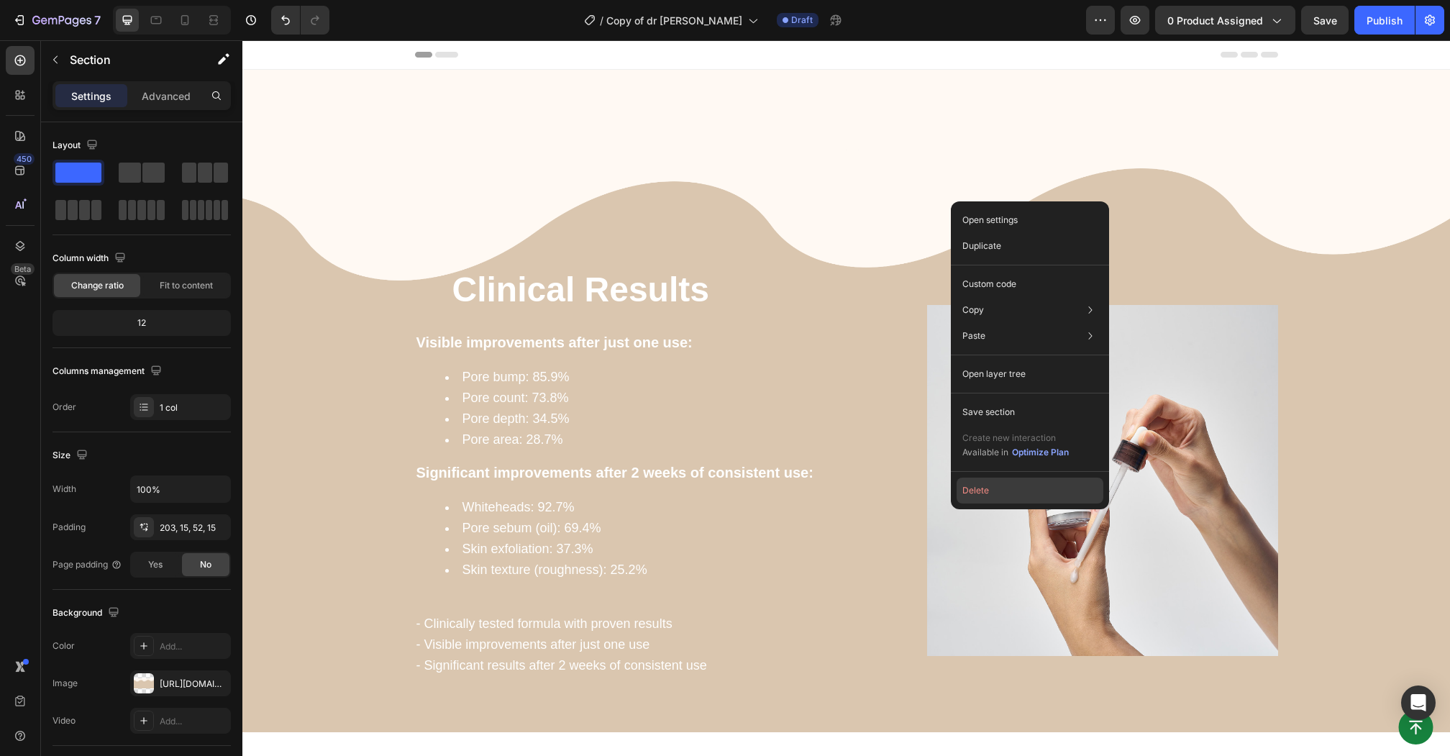
click at [977, 490] on button "Delete" at bounding box center [1029, 490] width 147 height 26
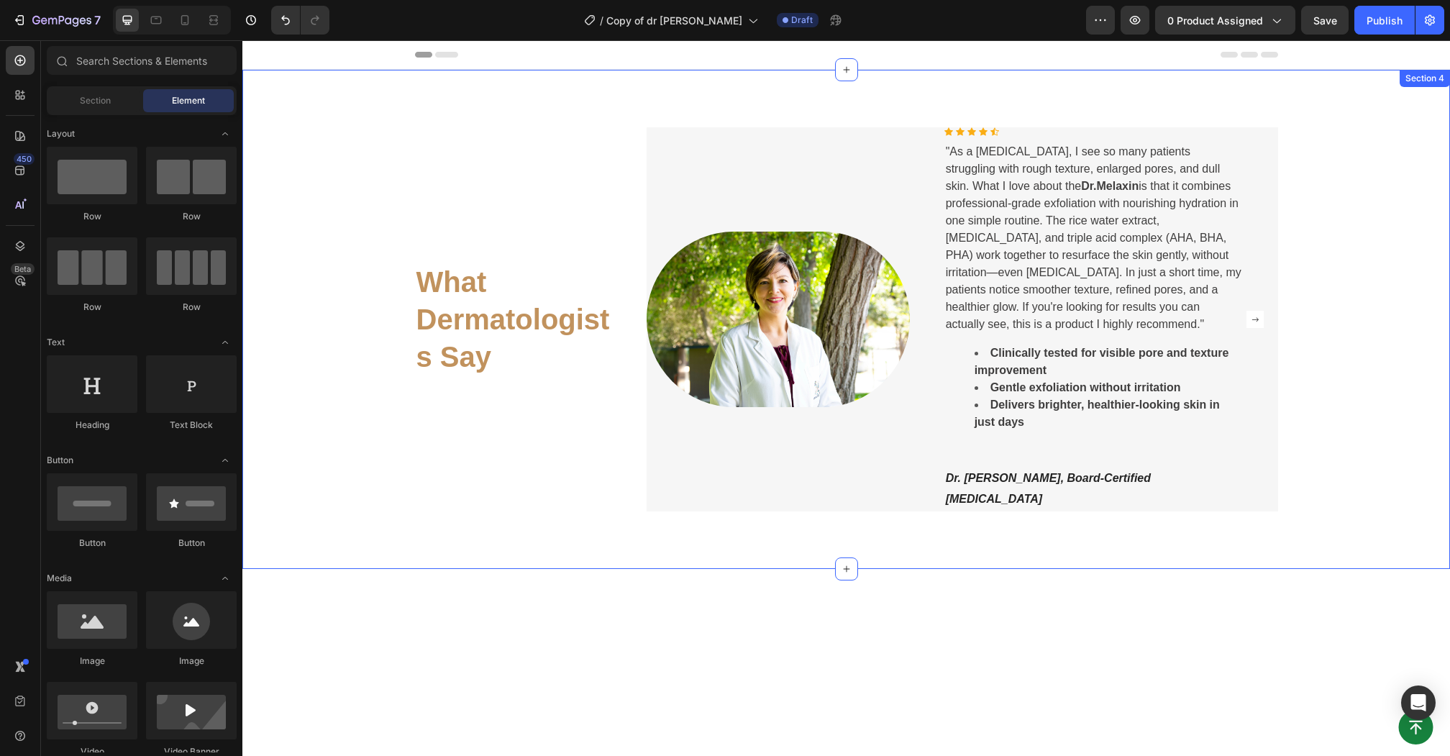
click at [798, 93] on div "What Dermatologists Say Heading Image Icon Icon Icon Icon Icon Icon List Hoz "A…" at bounding box center [845, 319] width 1207 height 499
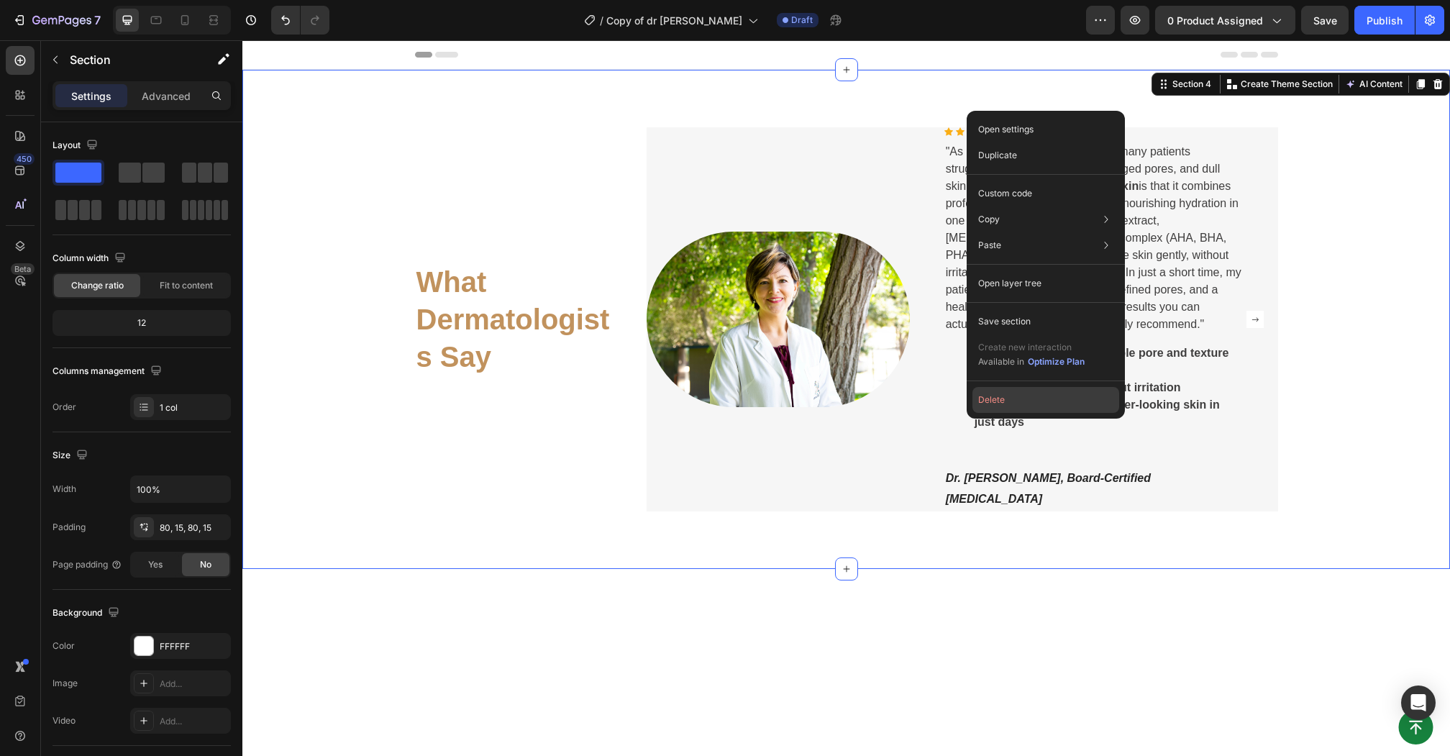
click at [1004, 395] on button "Delete" at bounding box center [1045, 400] width 147 height 26
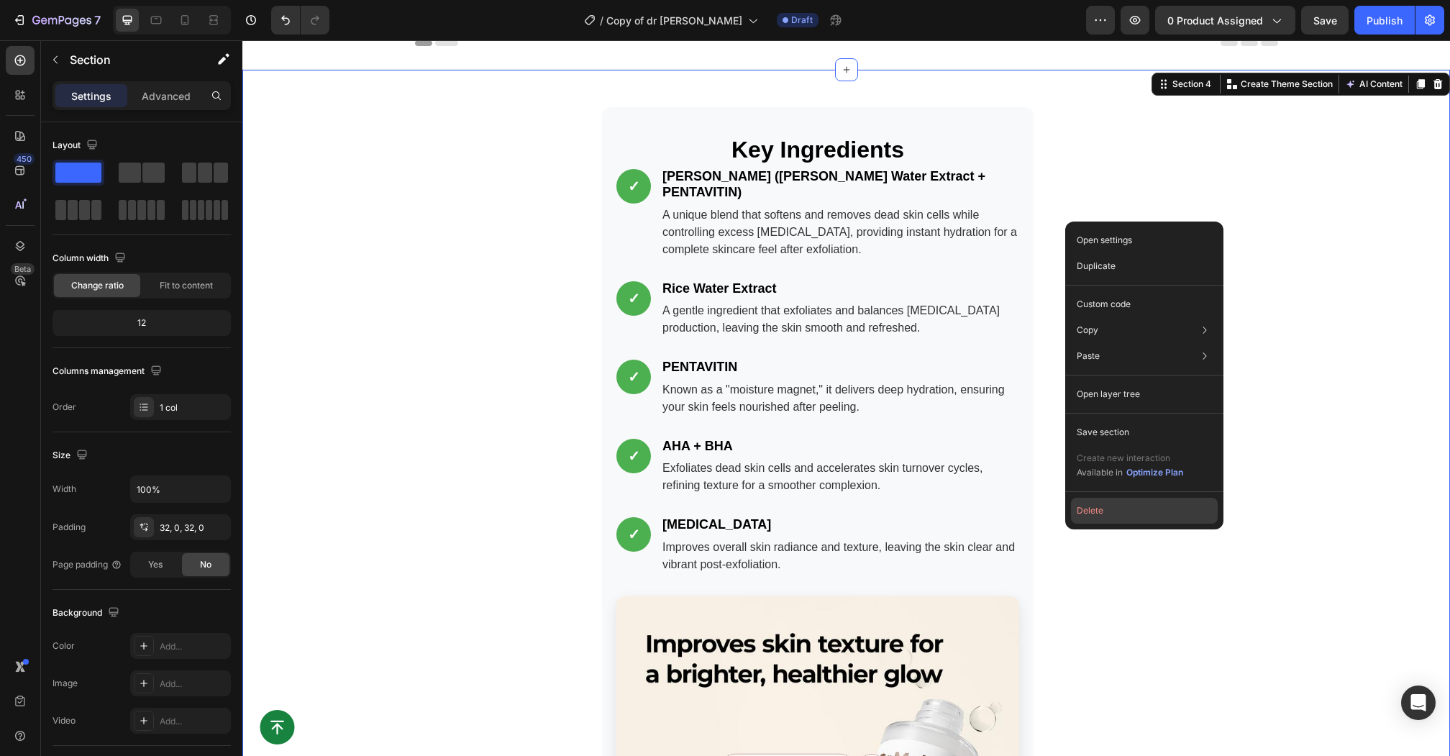
click at [1093, 504] on button "Delete" at bounding box center [1144, 511] width 147 height 26
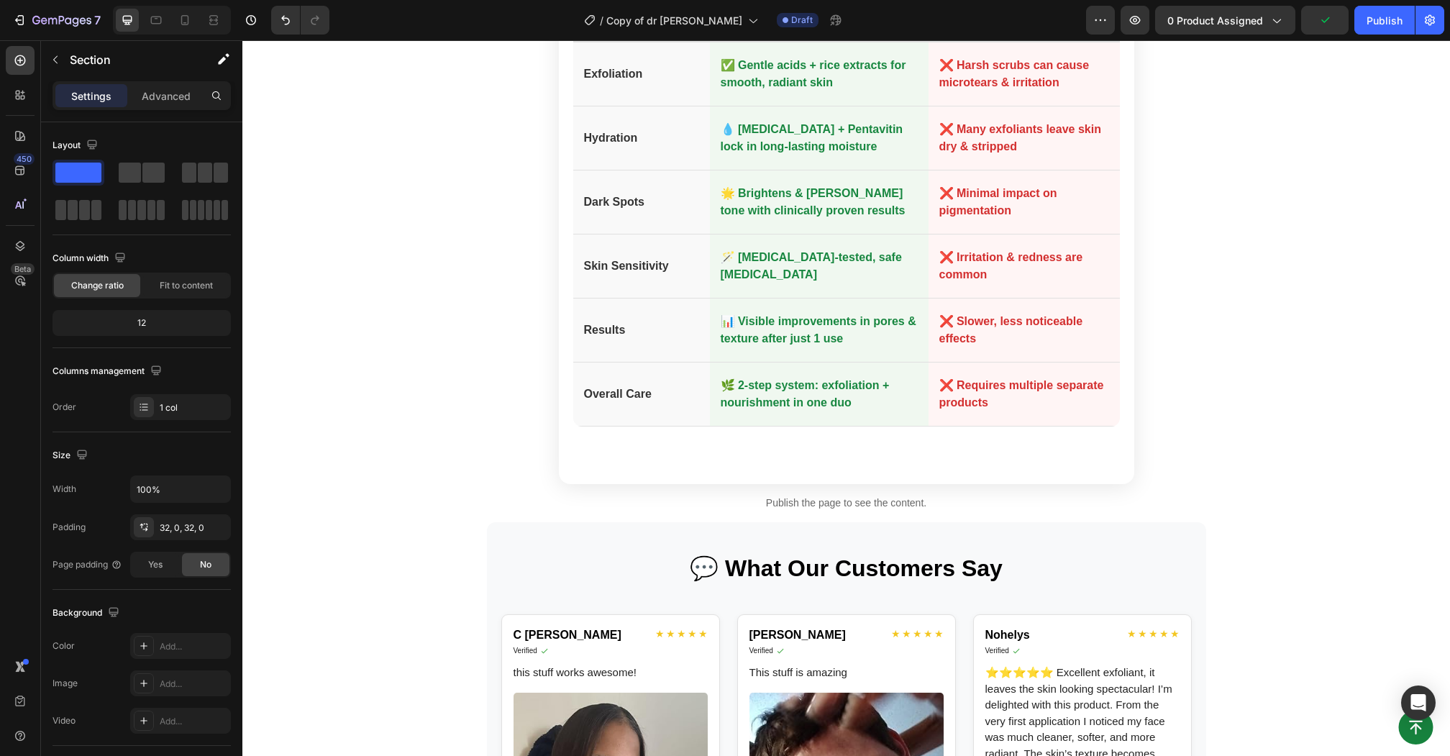
scroll to position [205, 0]
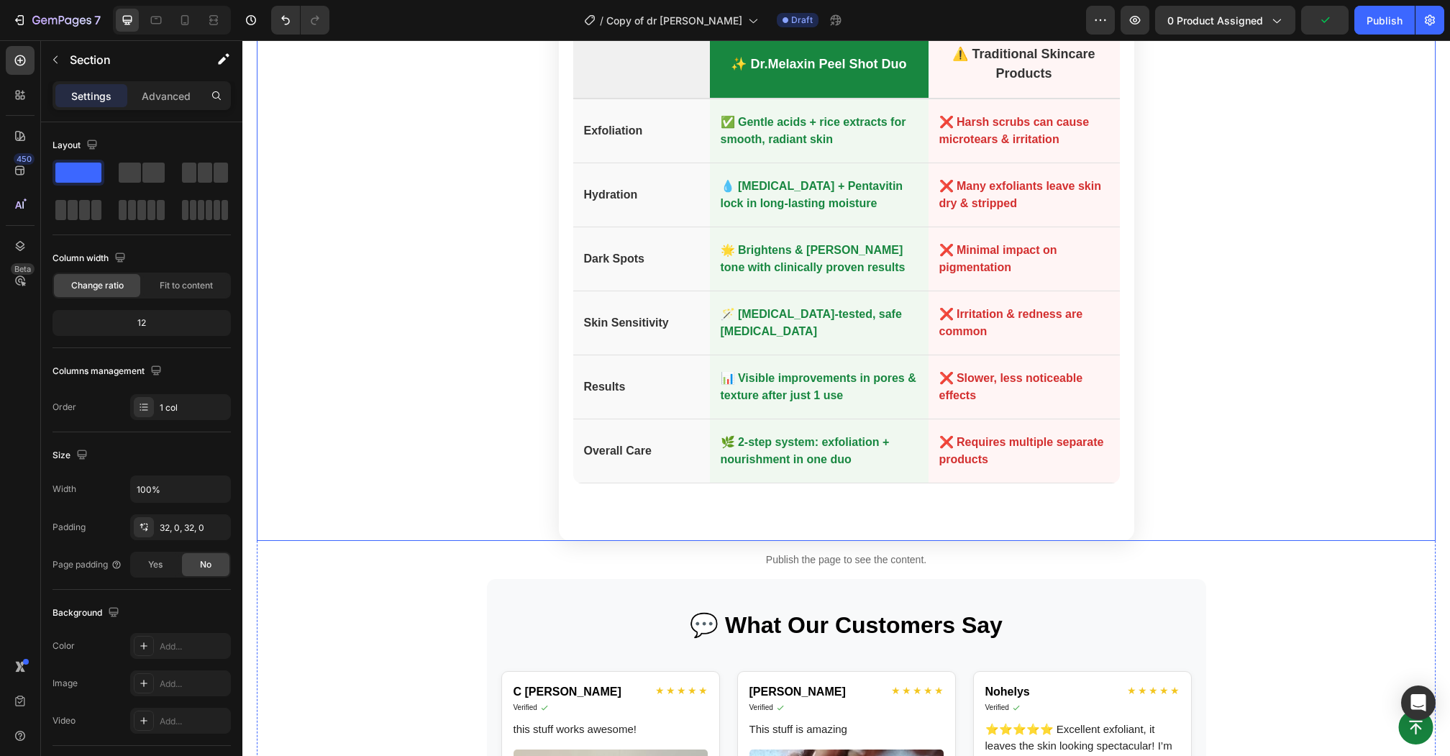
click at [1265, 229] on div "Why Skincare Lovers Choose Dr.Melaxin Gentle yet powerful exfoliation and hydra…" at bounding box center [846, 221] width 1178 height 638
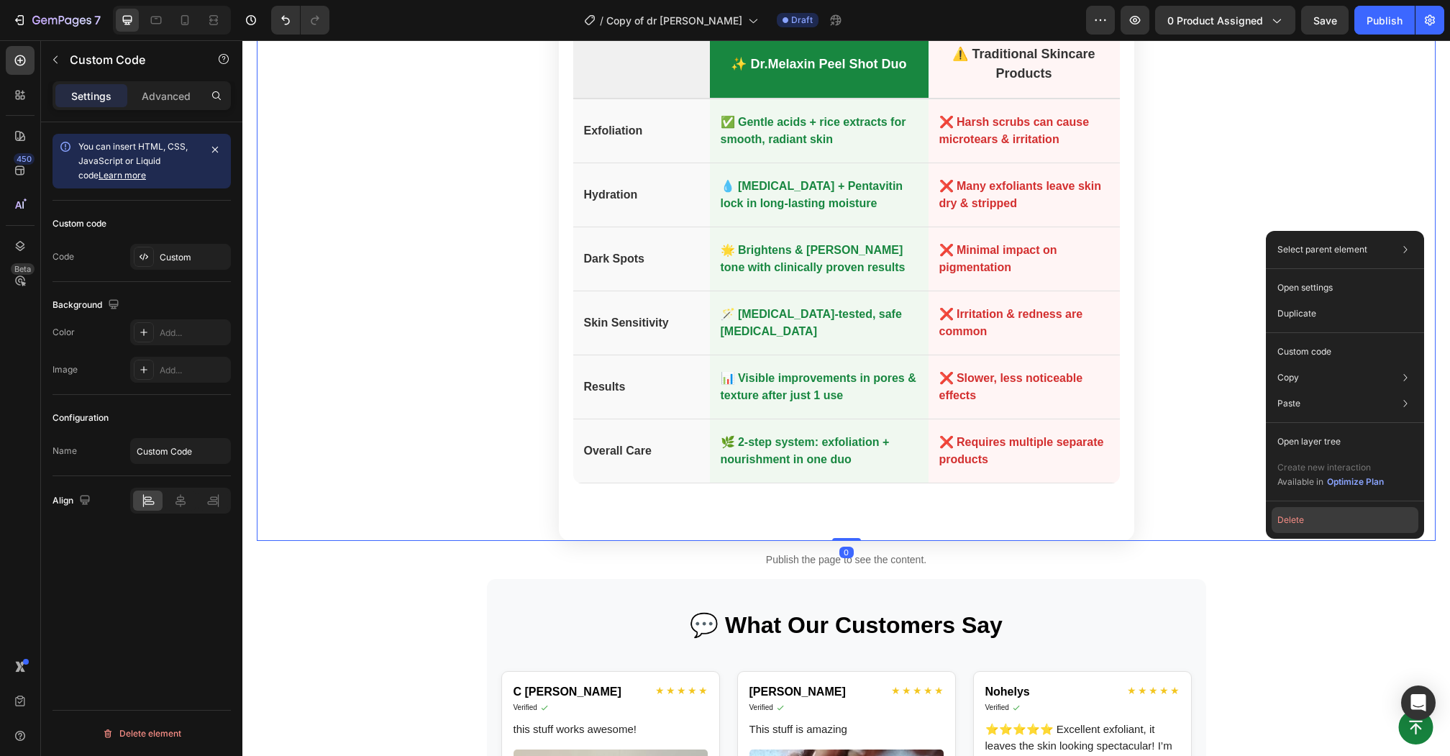
click at [1283, 513] on button "Delete" at bounding box center [1344, 520] width 147 height 26
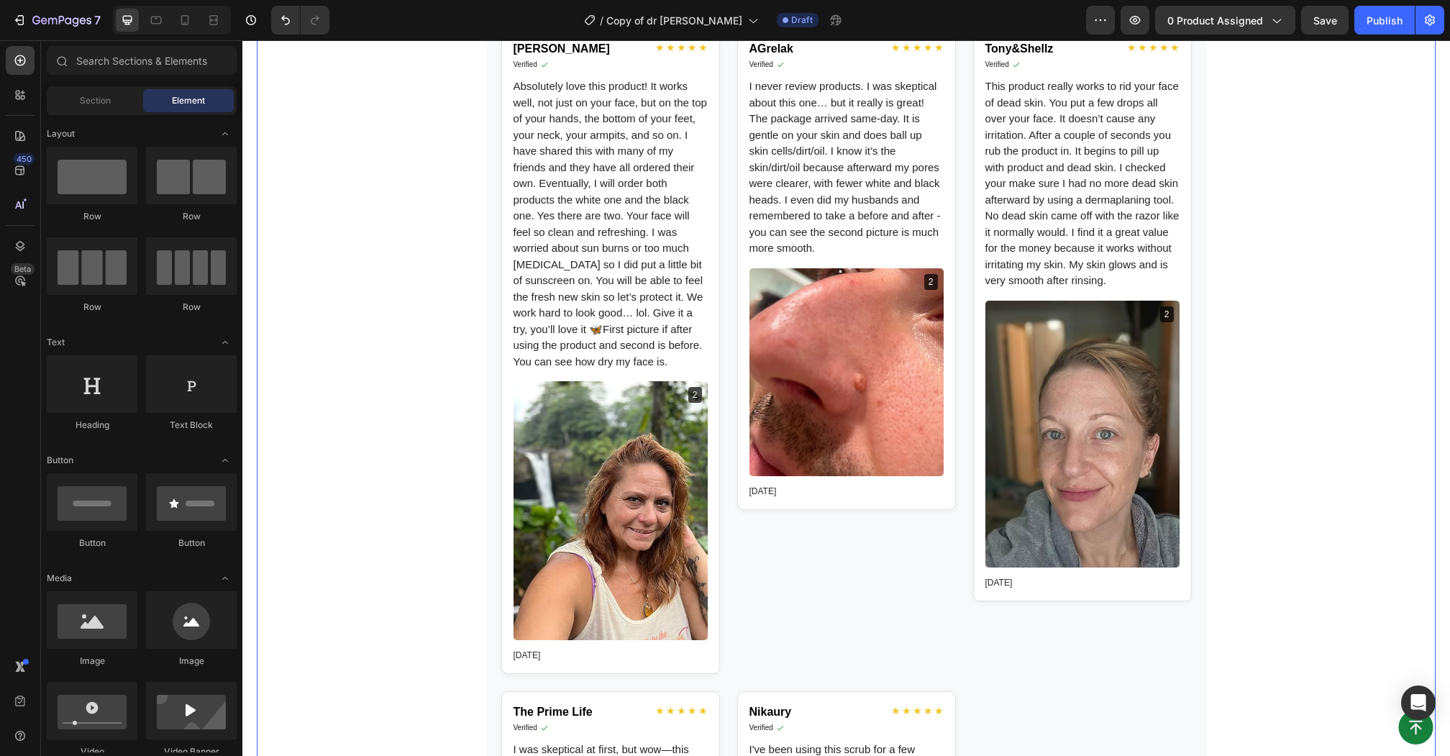
scroll to position [0, 0]
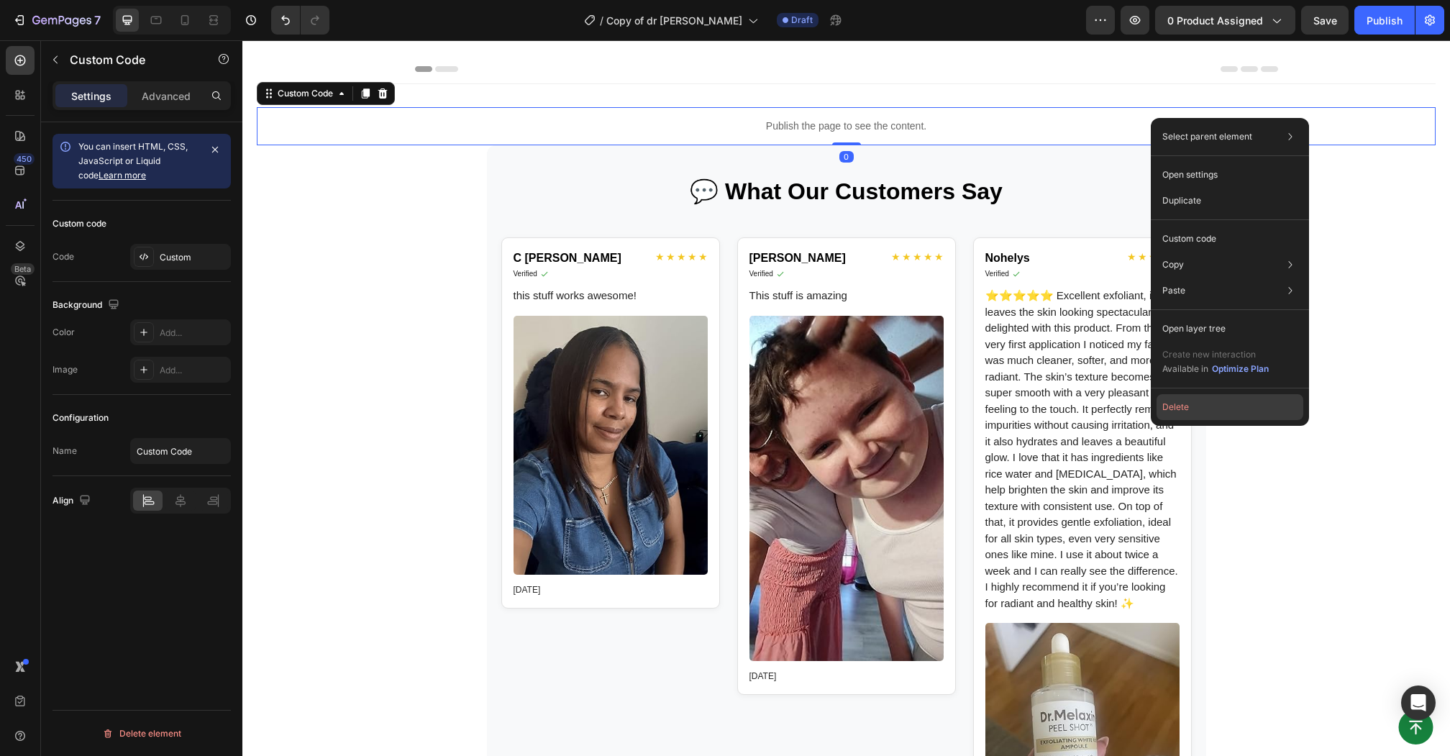
click at [1165, 404] on button "Delete" at bounding box center [1229, 407] width 147 height 26
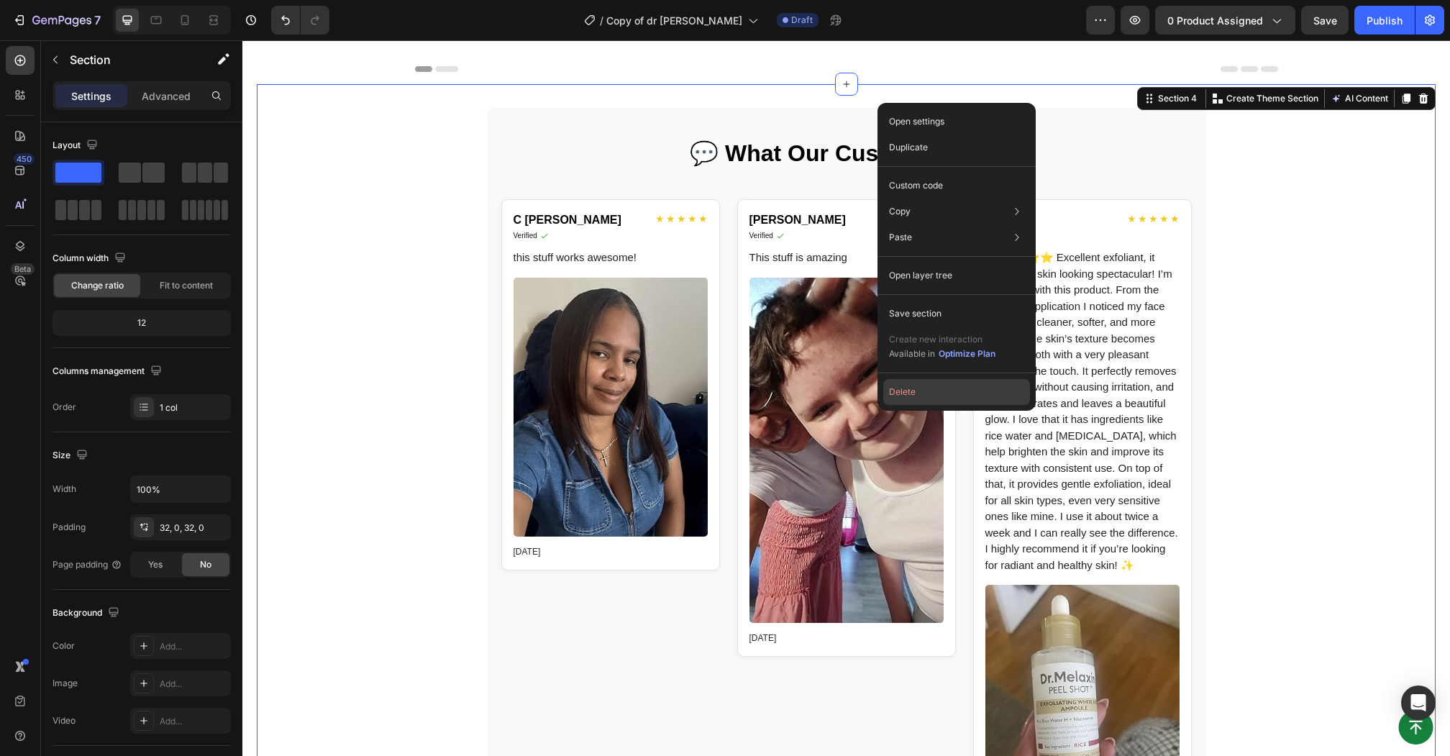
click at [926, 395] on button "Delete" at bounding box center [956, 392] width 147 height 26
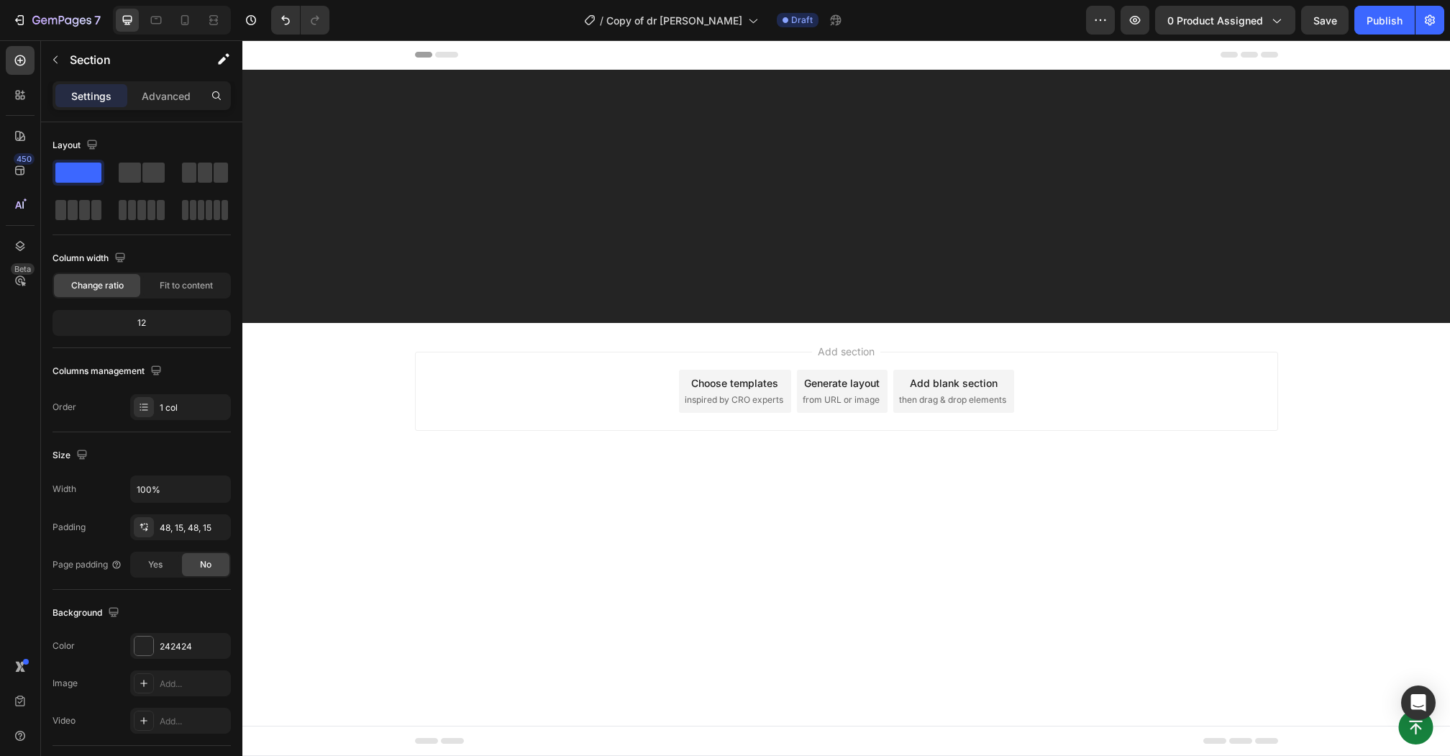
click at [418, 232] on div at bounding box center [846, 196] width 1186 height 184
click at [431, 61] on div "Header" at bounding box center [846, 54] width 863 height 29
click at [348, 147] on div at bounding box center [846, 196] width 1186 height 184
click at [29, 61] on div at bounding box center [20, 60] width 29 height 29
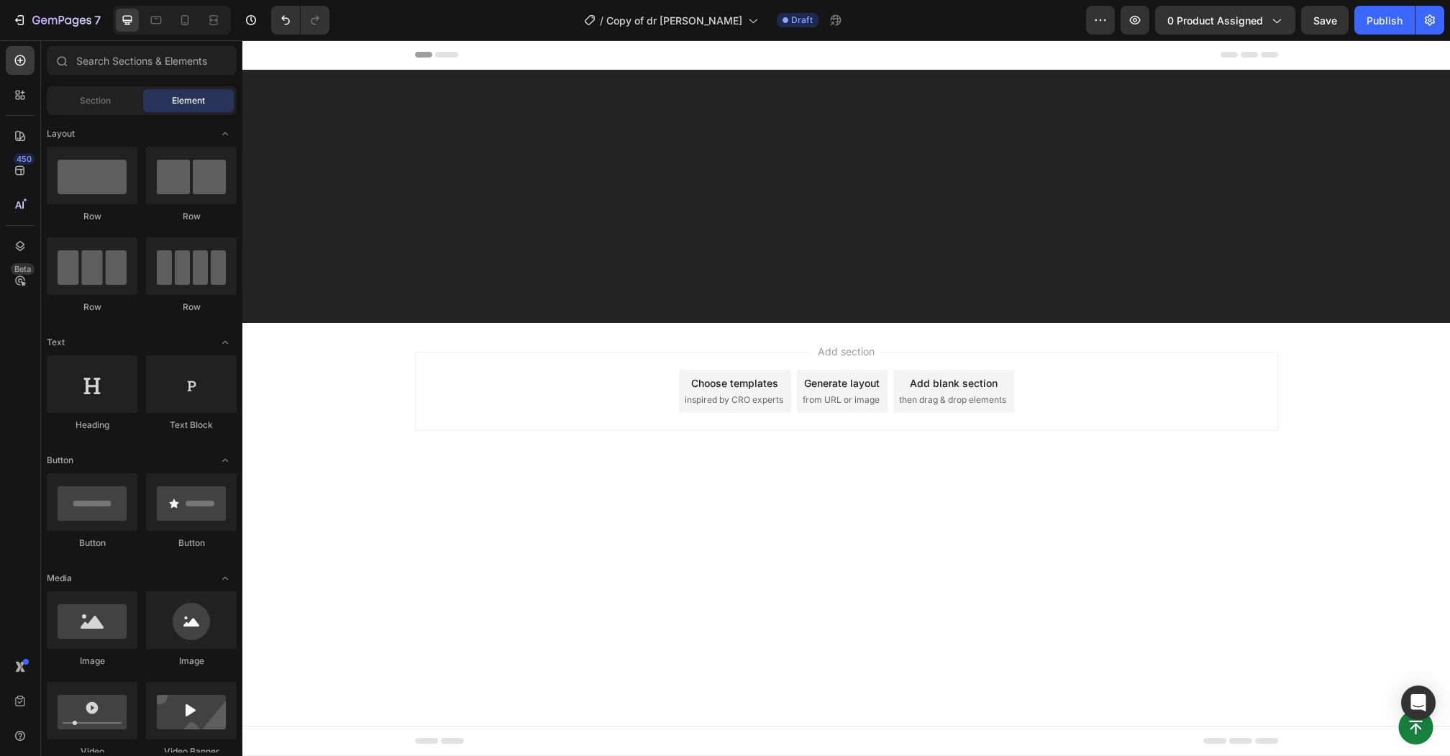
click at [462, 109] on div at bounding box center [846, 196] width 1186 height 184
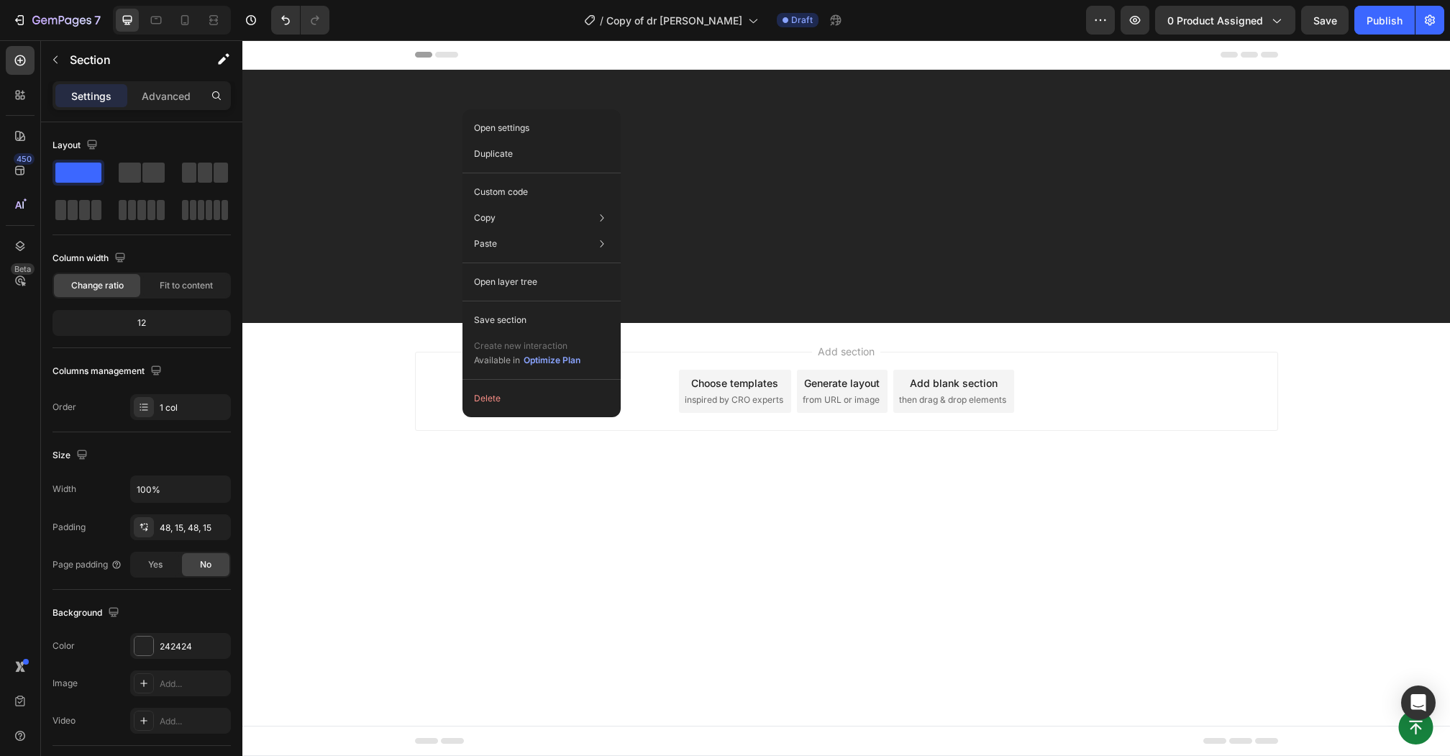
click at [306, 178] on div at bounding box center [846, 196] width 1186 height 184
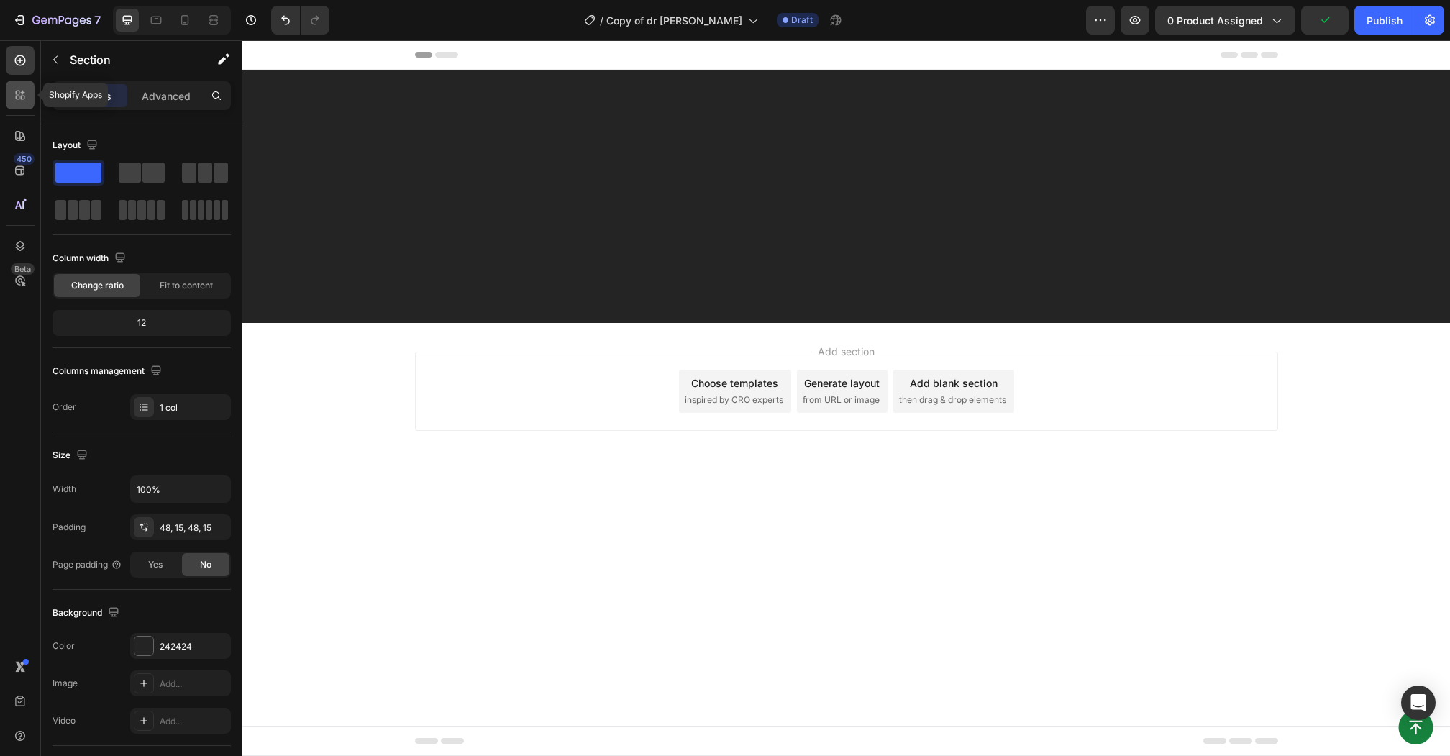
click at [27, 93] on icon at bounding box center [20, 95] width 14 height 14
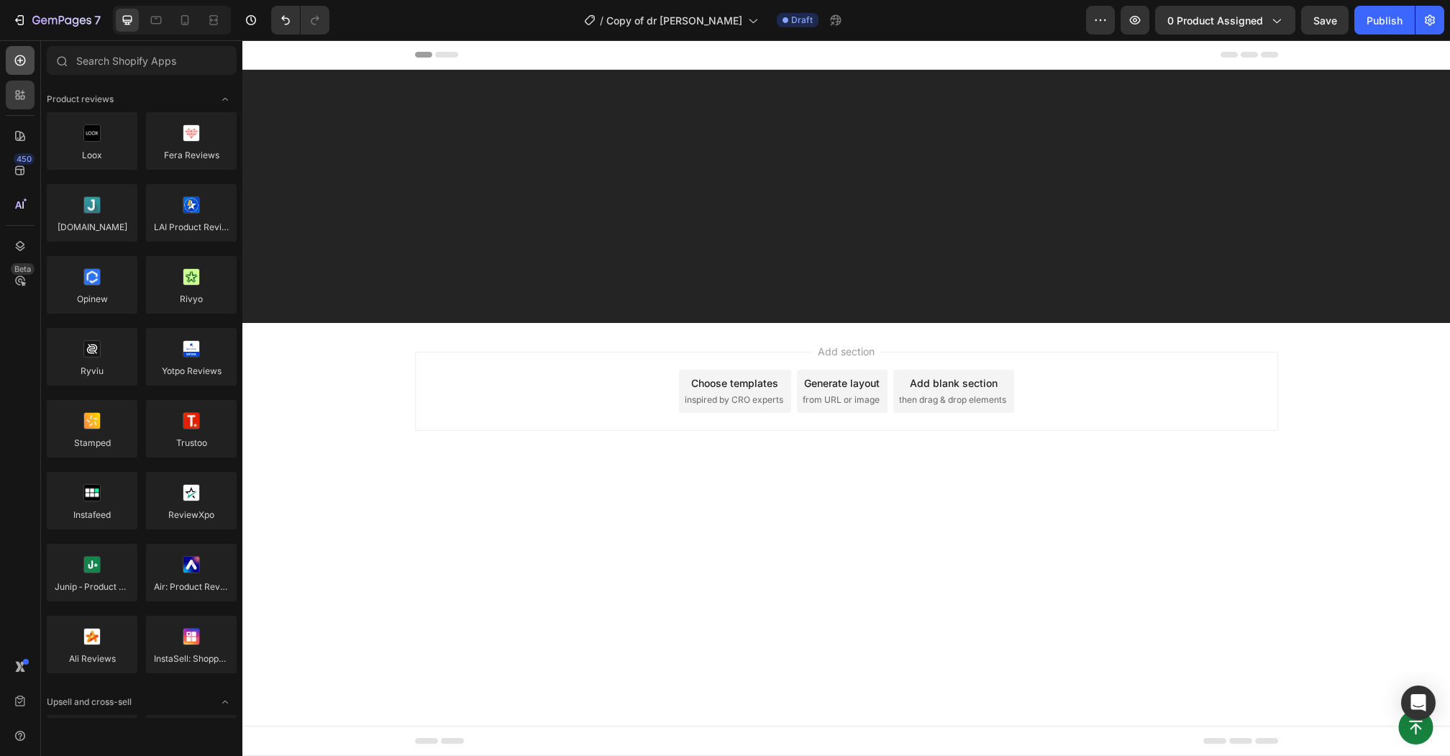
click at [16, 65] on icon at bounding box center [20, 60] width 14 height 14
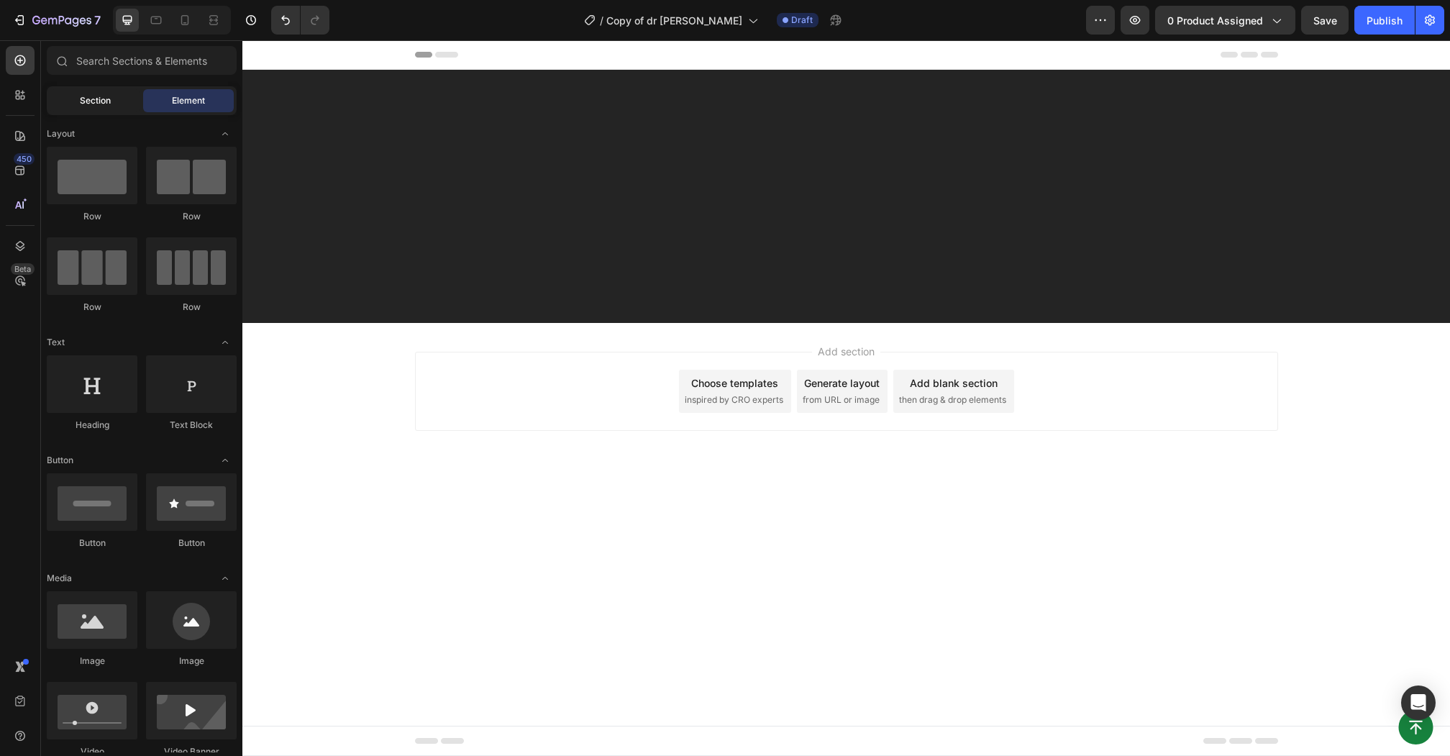
click at [111, 101] on div "Section" at bounding box center [95, 100] width 91 height 23
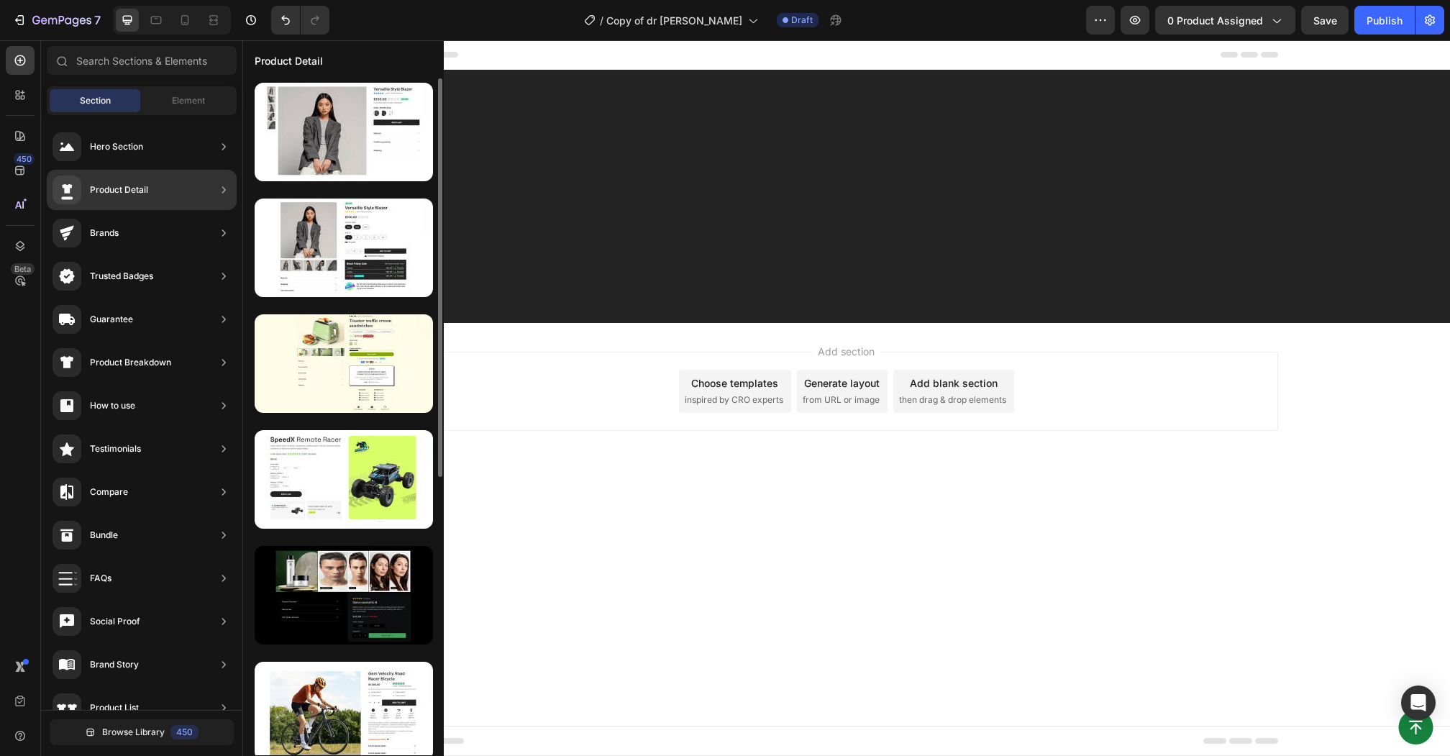
click at [147, 178] on div "Product Detail" at bounding box center [142, 190] width 190 height 40
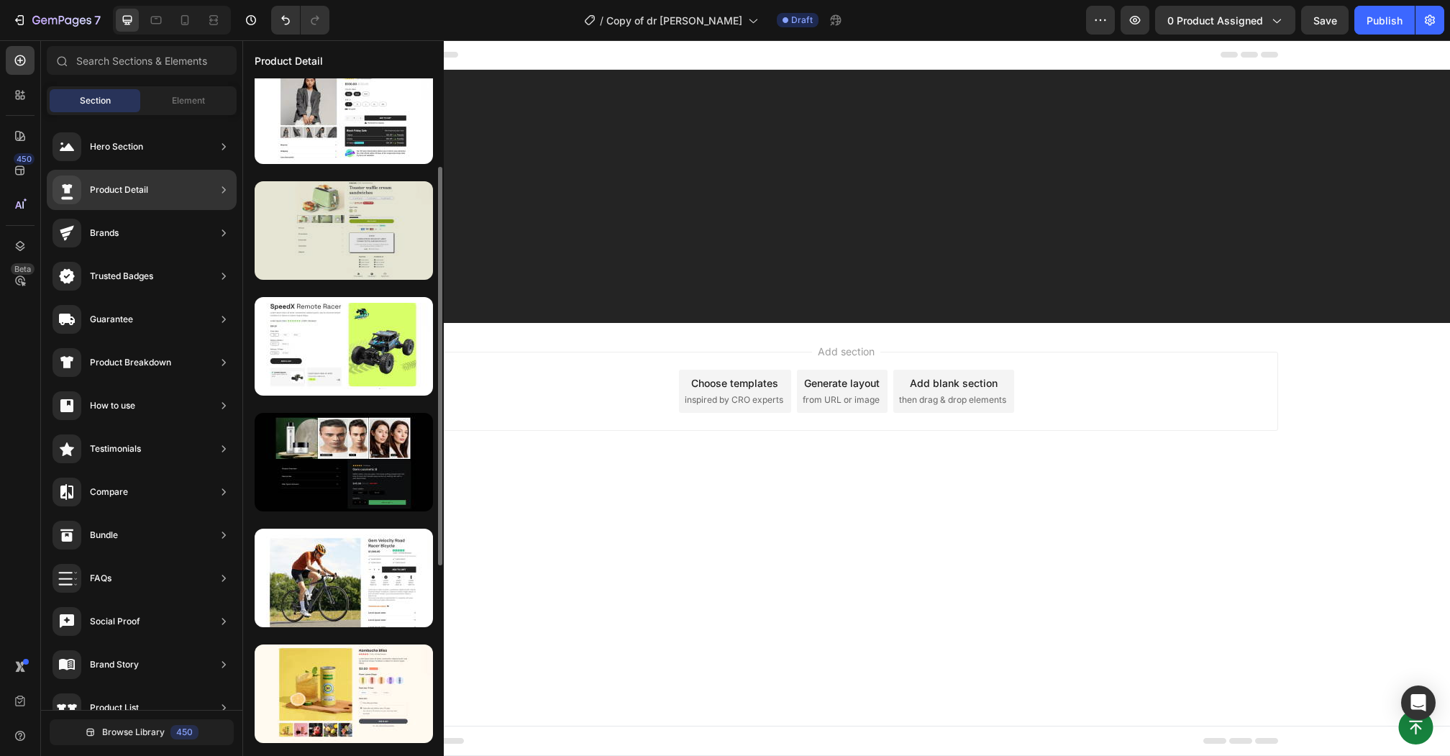
scroll to position [142, 0]
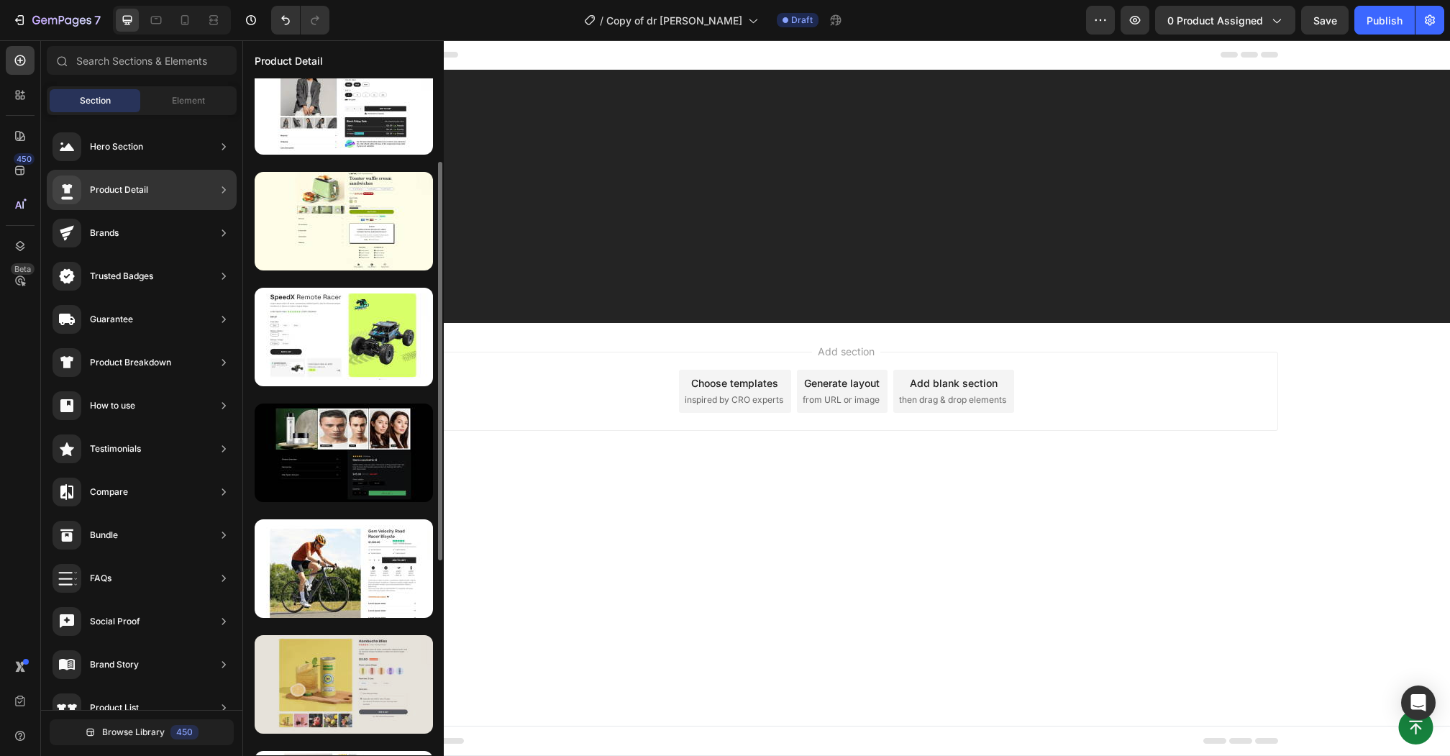
click at [365, 705] on div at bounding box center [344, 684] width 178 height 99
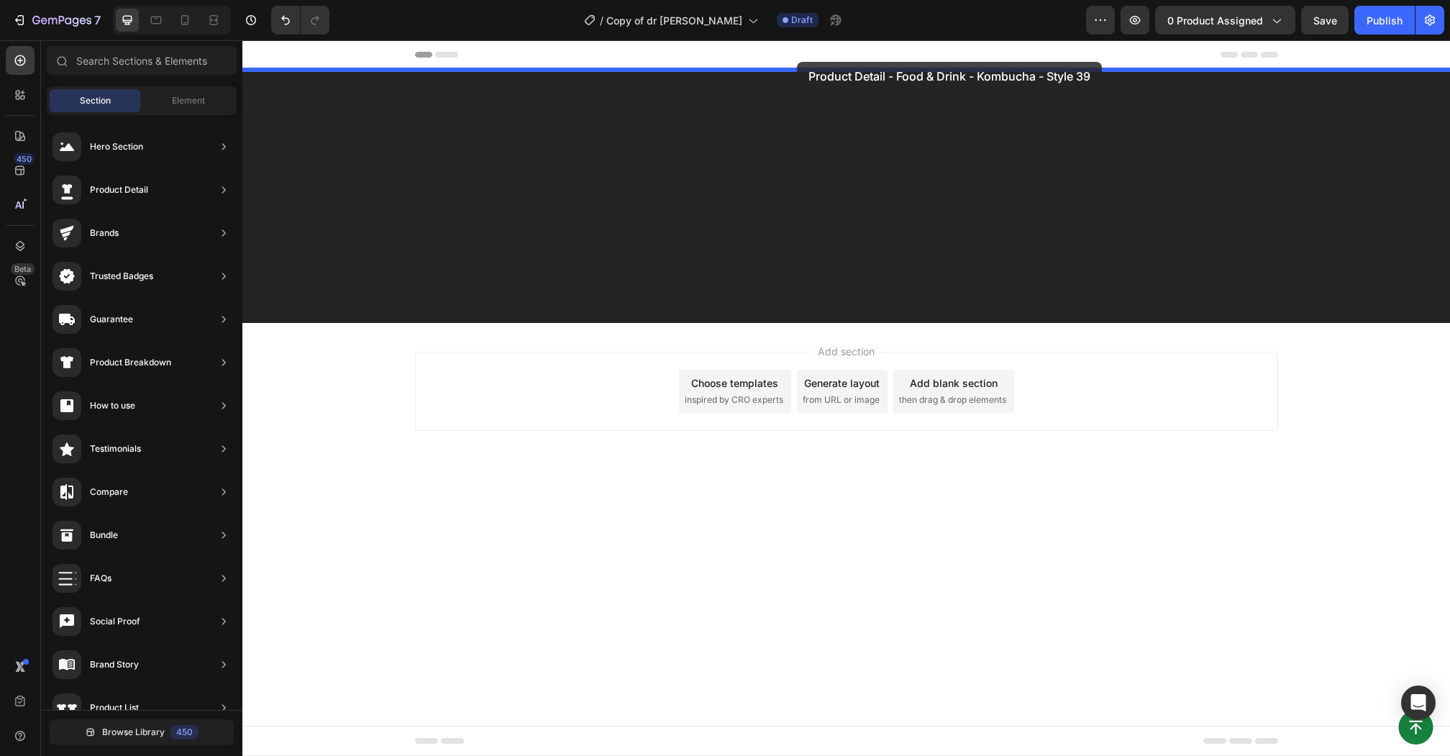
drag, startPoint x: 597, startPoint y: 741, endPoint x: 793, endPoint y: 62, distance: 707.2
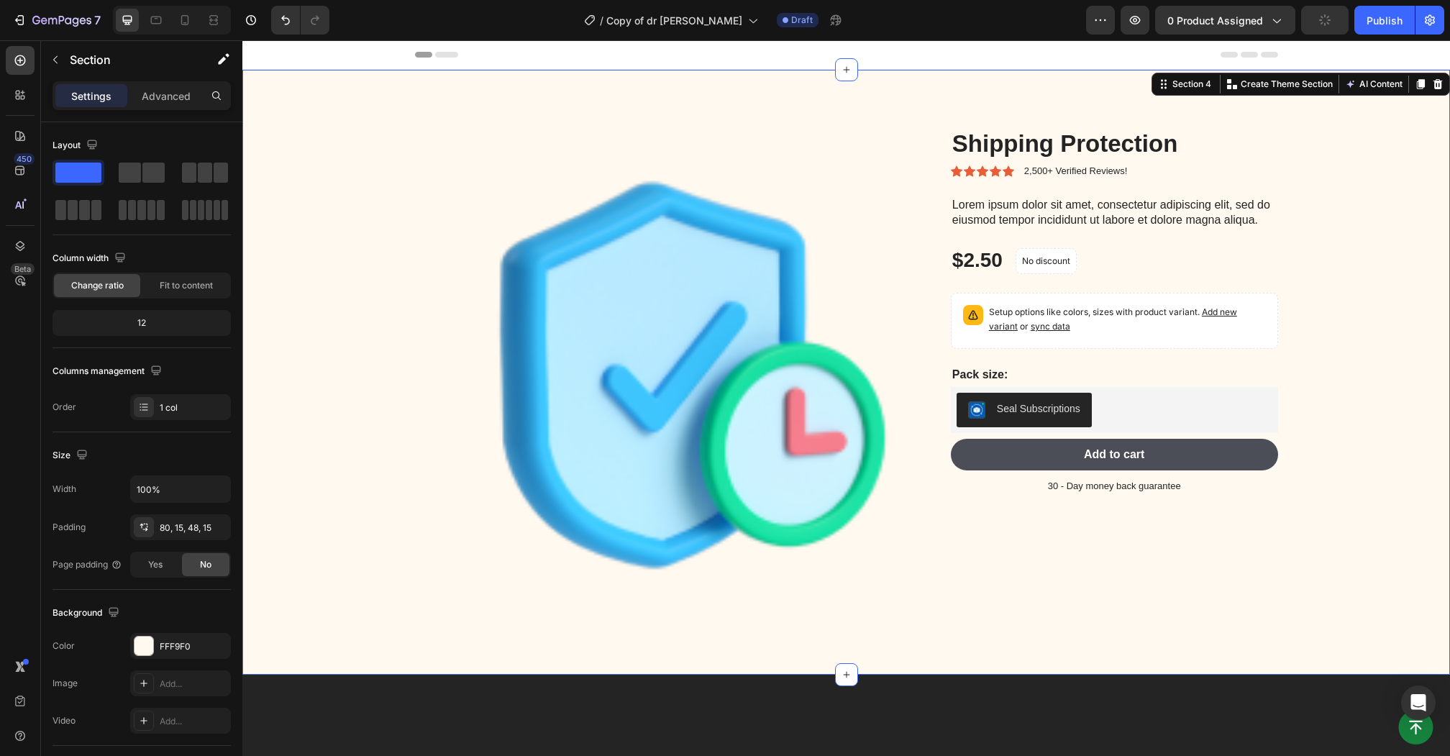
click at [411, 88] on div "Product Images Shipping Protection Product Title Icon Icon Icon Icon Icon Icon …" at bounding box center [845, 372] width 1207 height 605
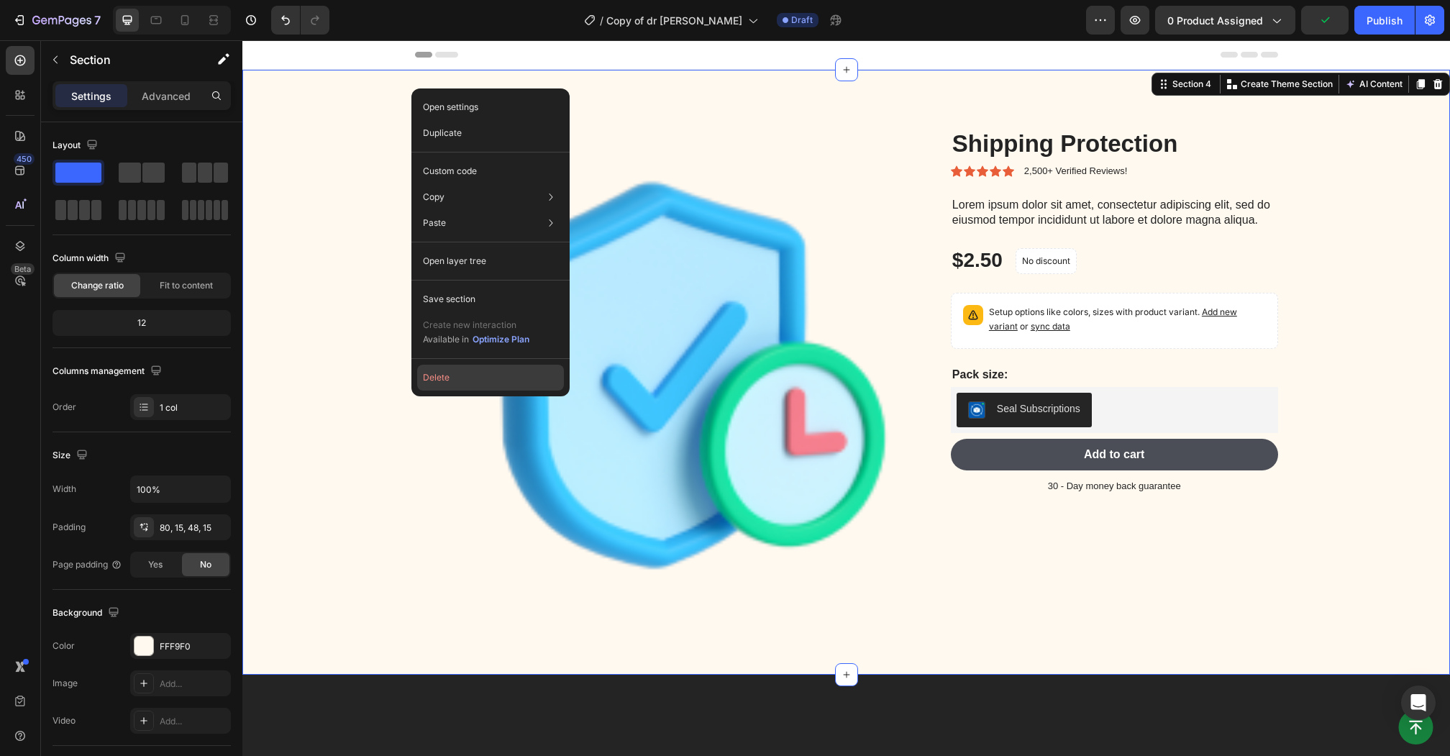
click at [499, 373] on button "Delete" at bounding box center [490, 378] width 147 height 26
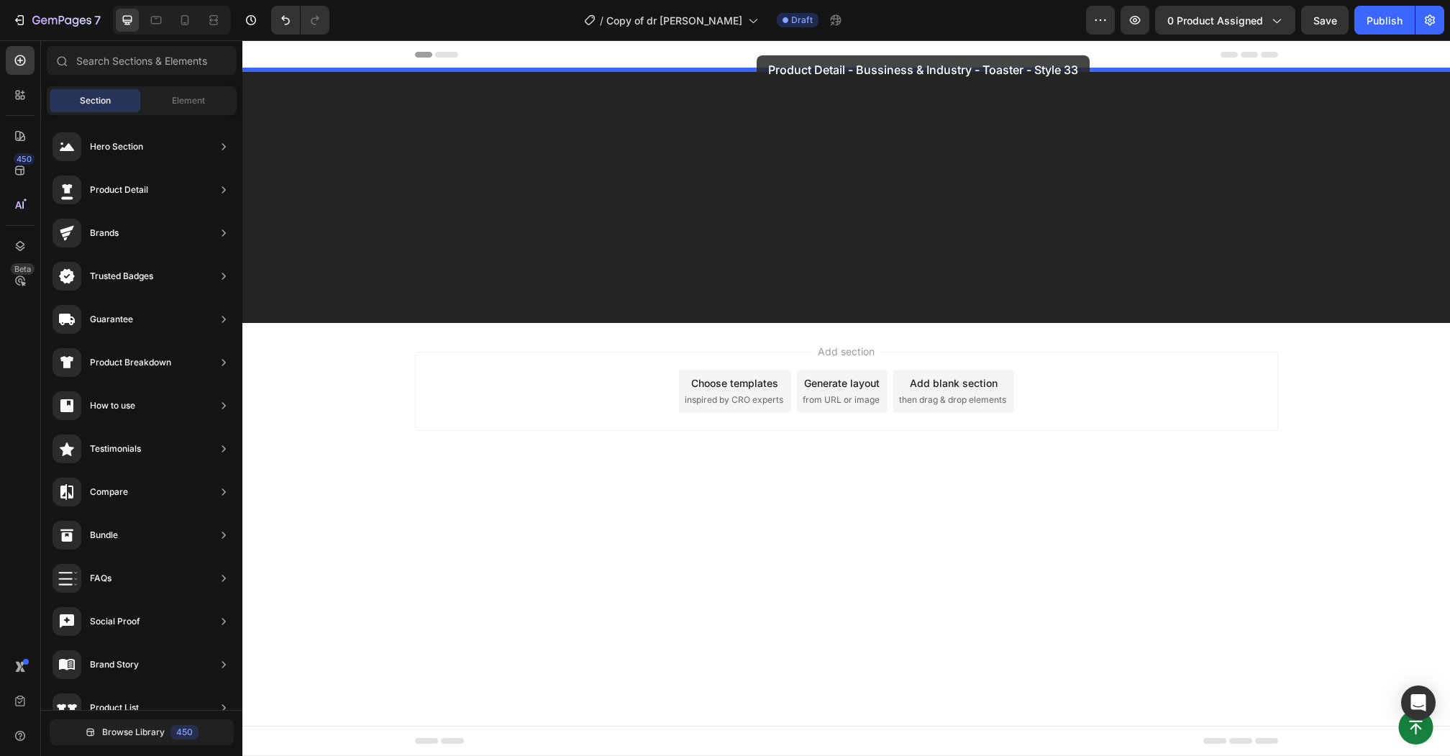
drag, startPoint x: 562, startPoint y: 245, endPoint x: 756, endPoint y: 55, distance: 271.5
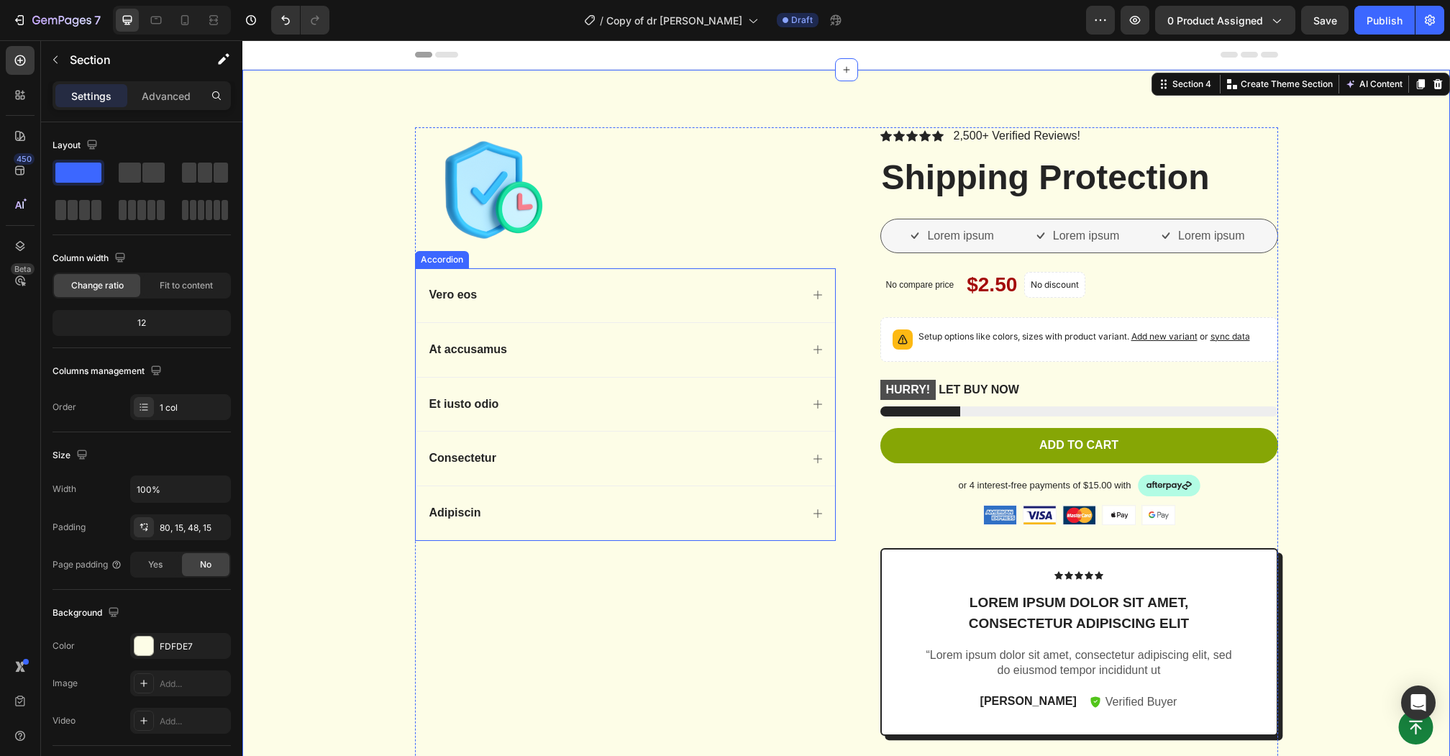
click at [608, 273] on div "Vero eos" at bounding box center [625, 295] width 419 height 54
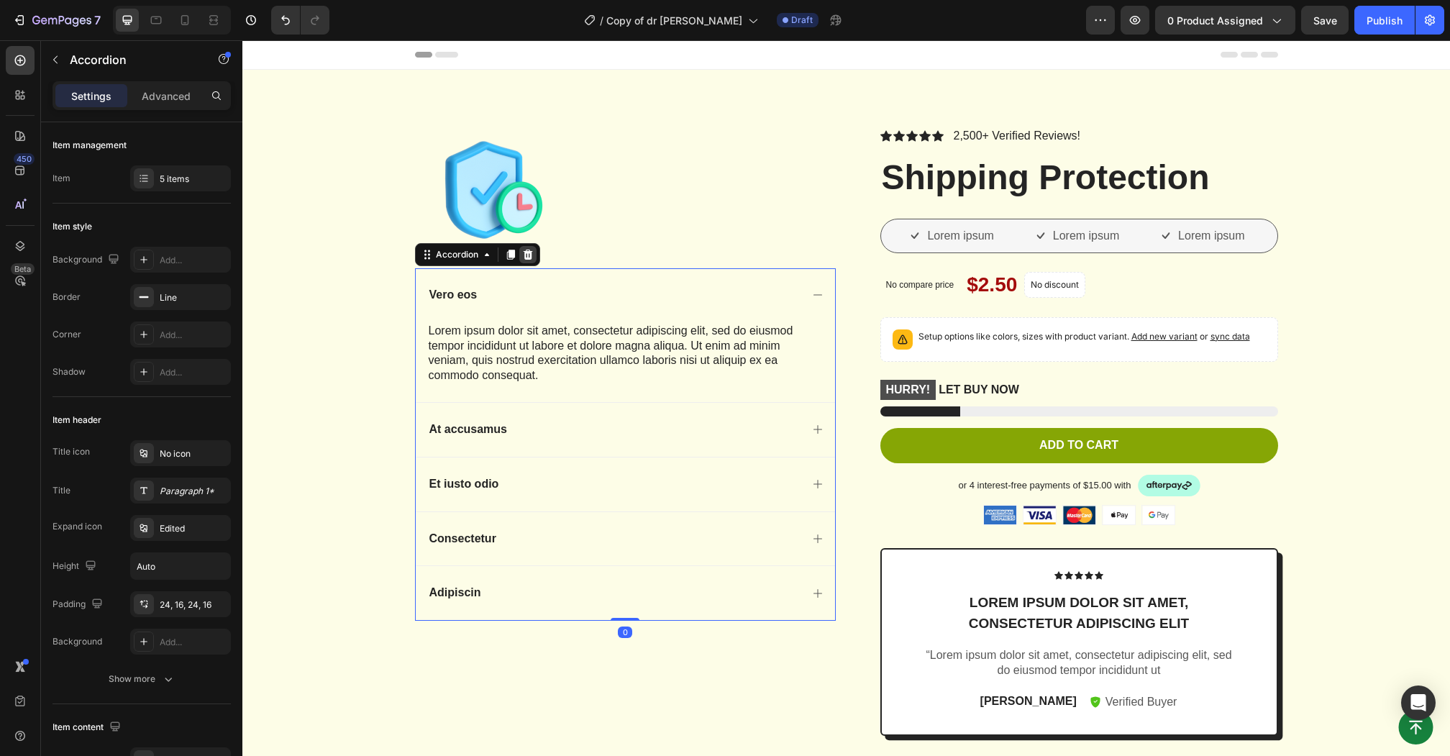
click at [528, 256] on icon at bounding box center [527, 254] width 9 height 10
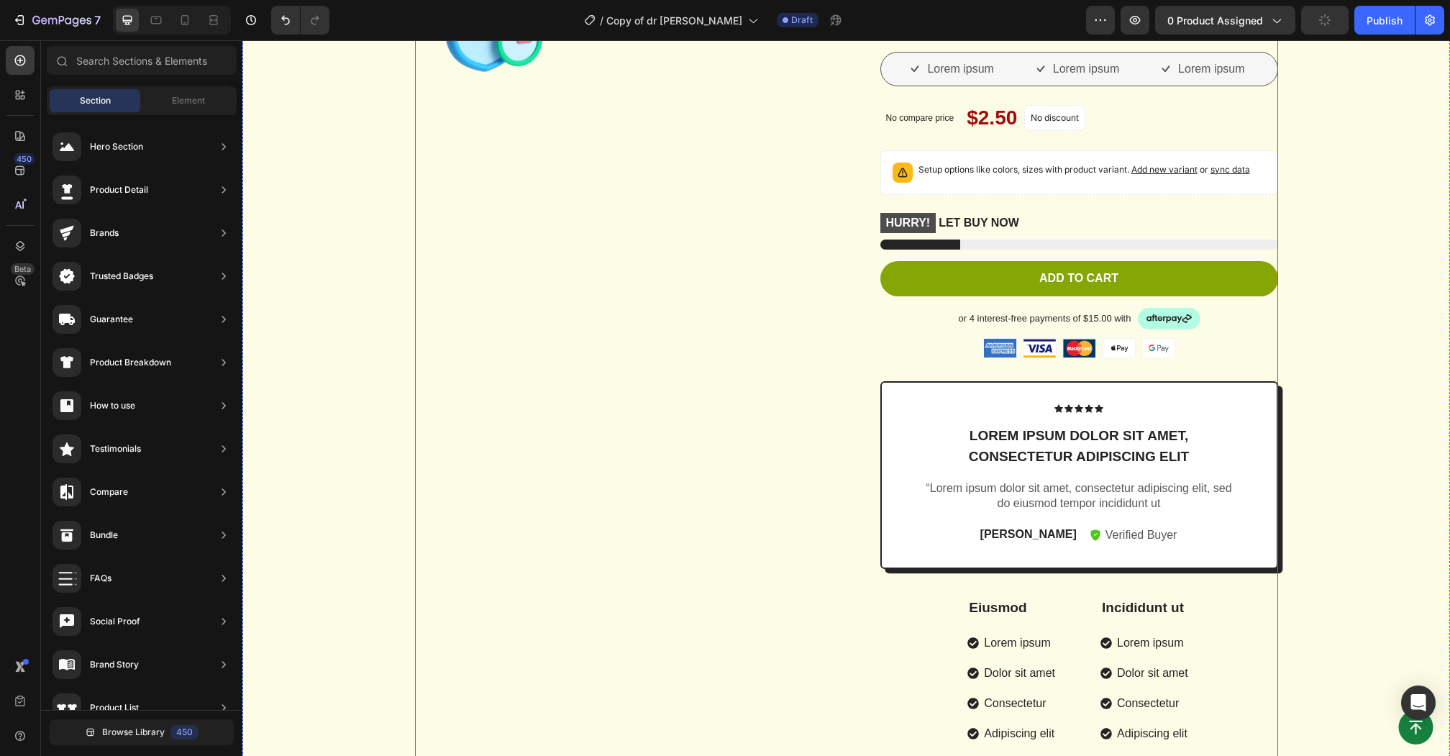
scroll to position [176, 0]
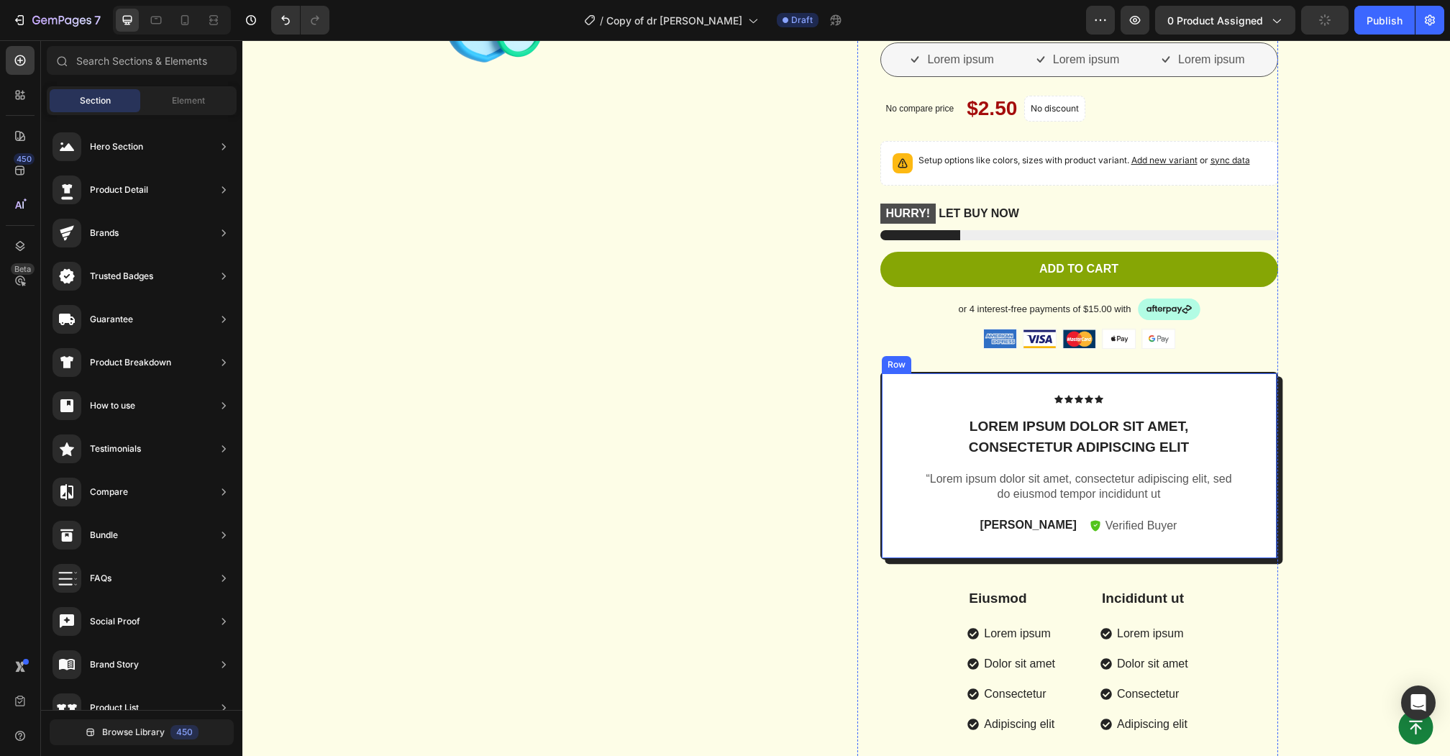
click at [1214, 387] on div "Icon Icon Icon Icon Icon Icon List Lorem ipsum dolor sit amet, consectetur adip…" at bounding box center [1079, 466] width 398 height 188
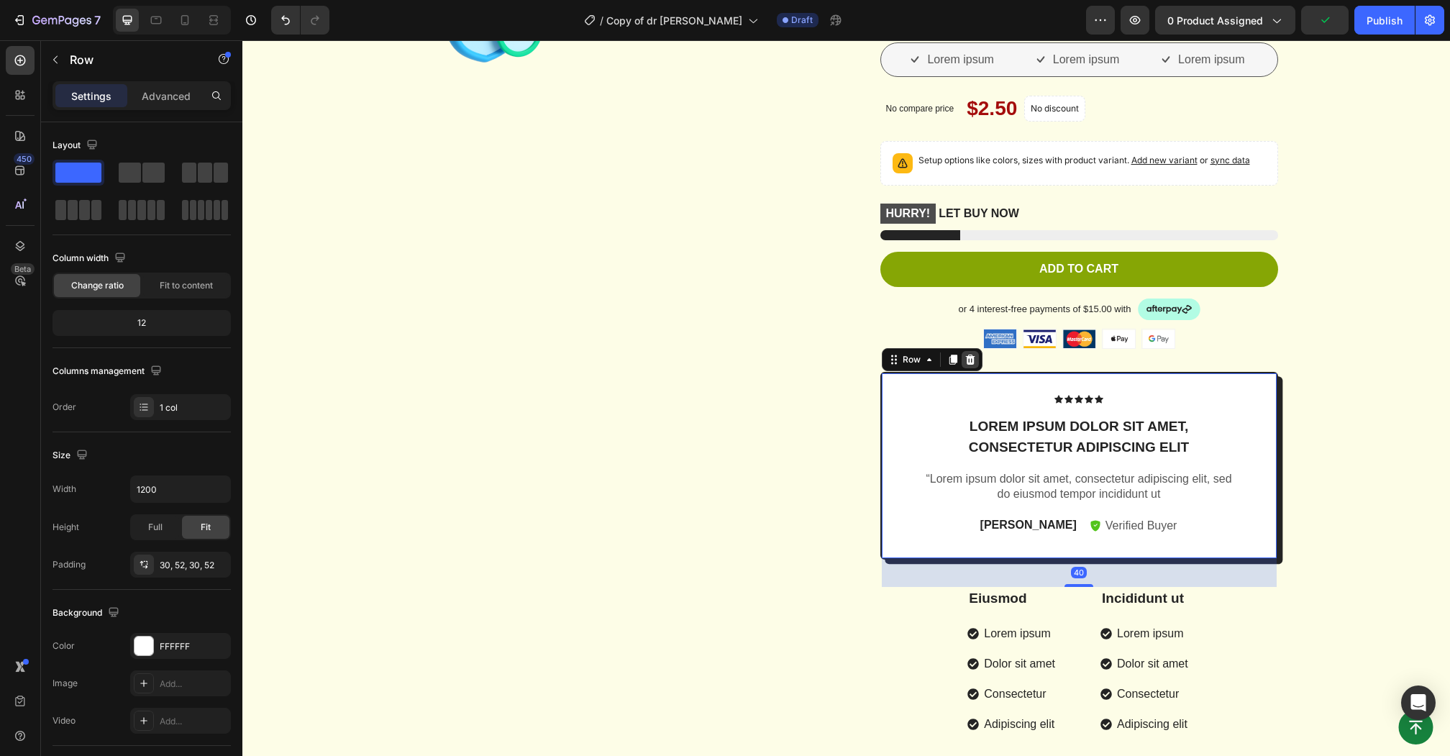
click at [973, 357] on icon at bounding box center [970, 360] width 12 height 12
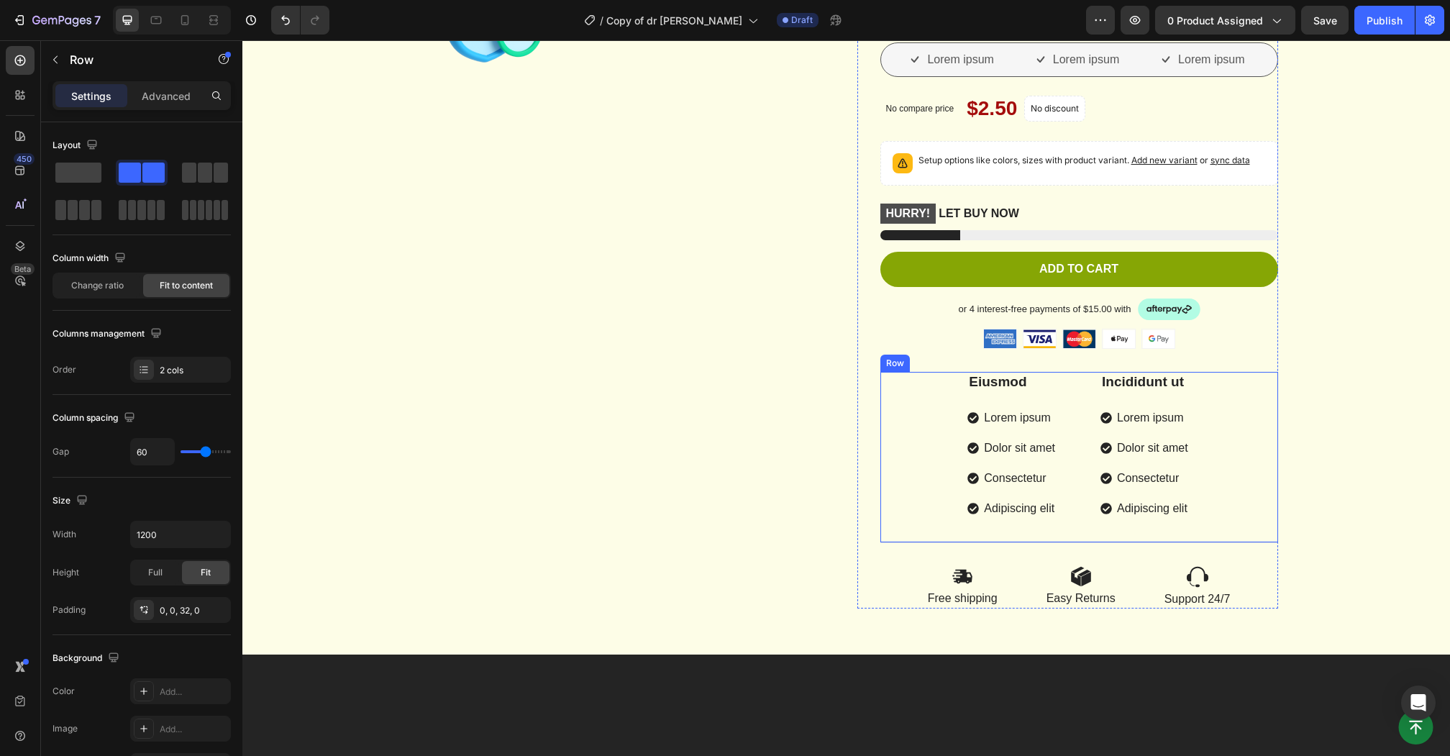
click at [918, 388] on div "Eiusmod Text Block Lorem ipsum Dolor sit amet Consectetur Adipiscing elit Item …" at bounding box center [1079, 457] width 398 height 171
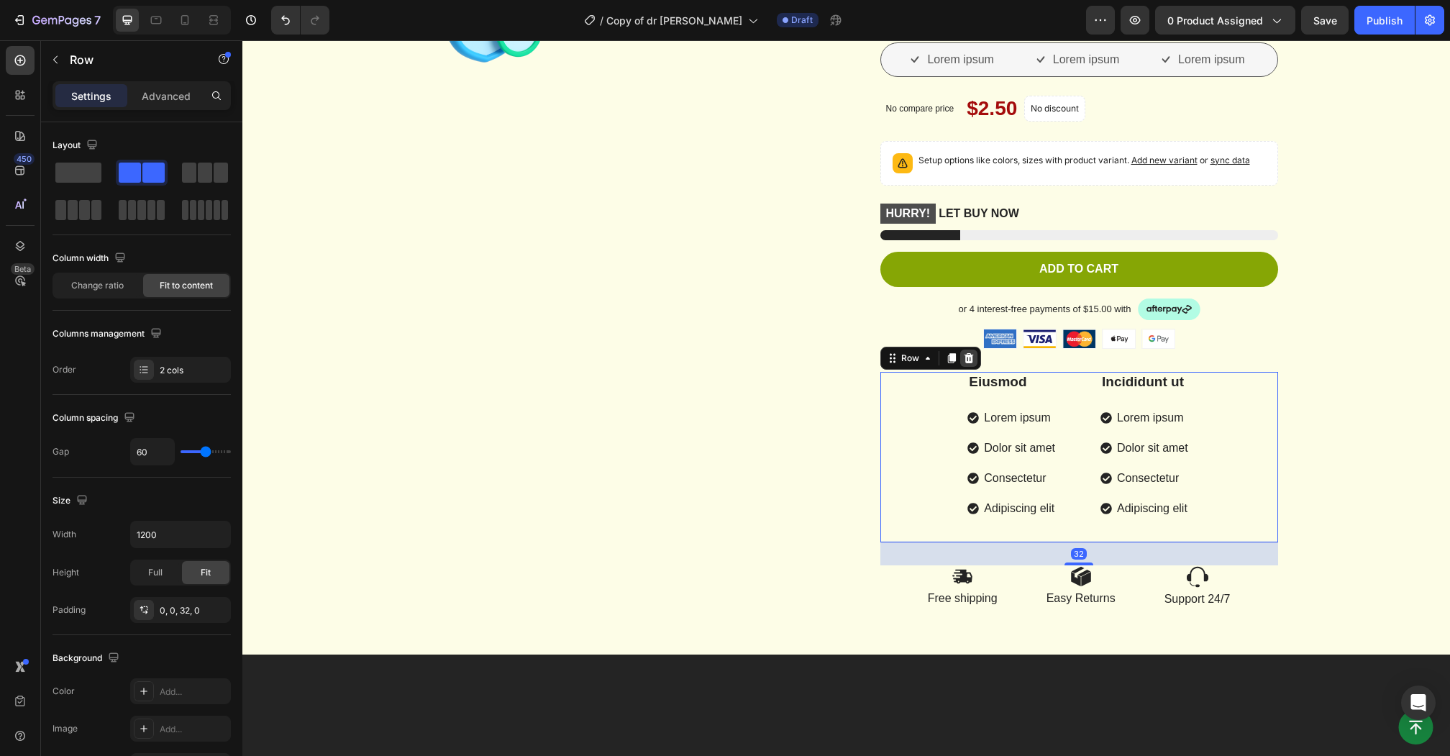
click at [971, 354] on icon at bounding box center [967, 358] width 9 height 10
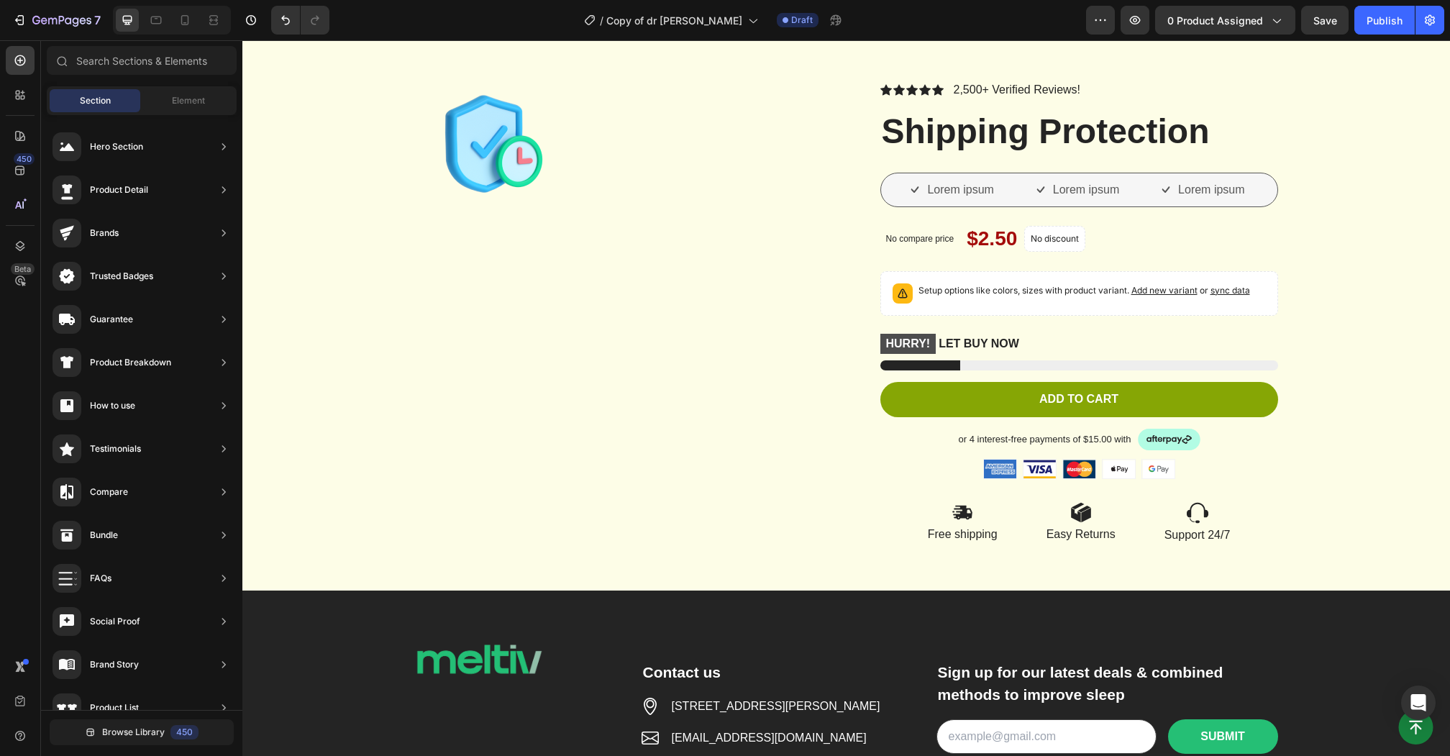
scroll to position [39, 0]
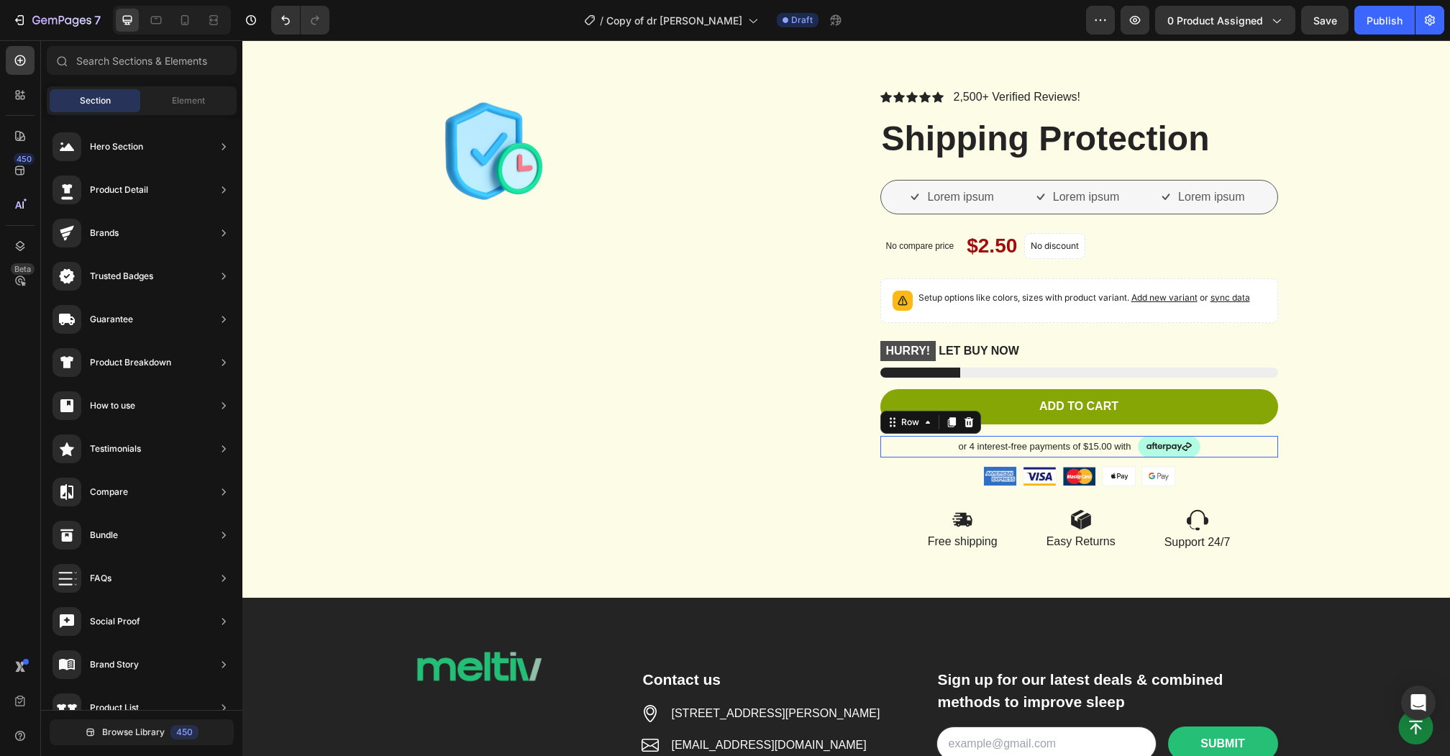
click at [938, 444] on div "or 4 interest-free payments of $15.00 with Text Block Image Row 0" at bounding box center [1079, 447] width 398 height 22
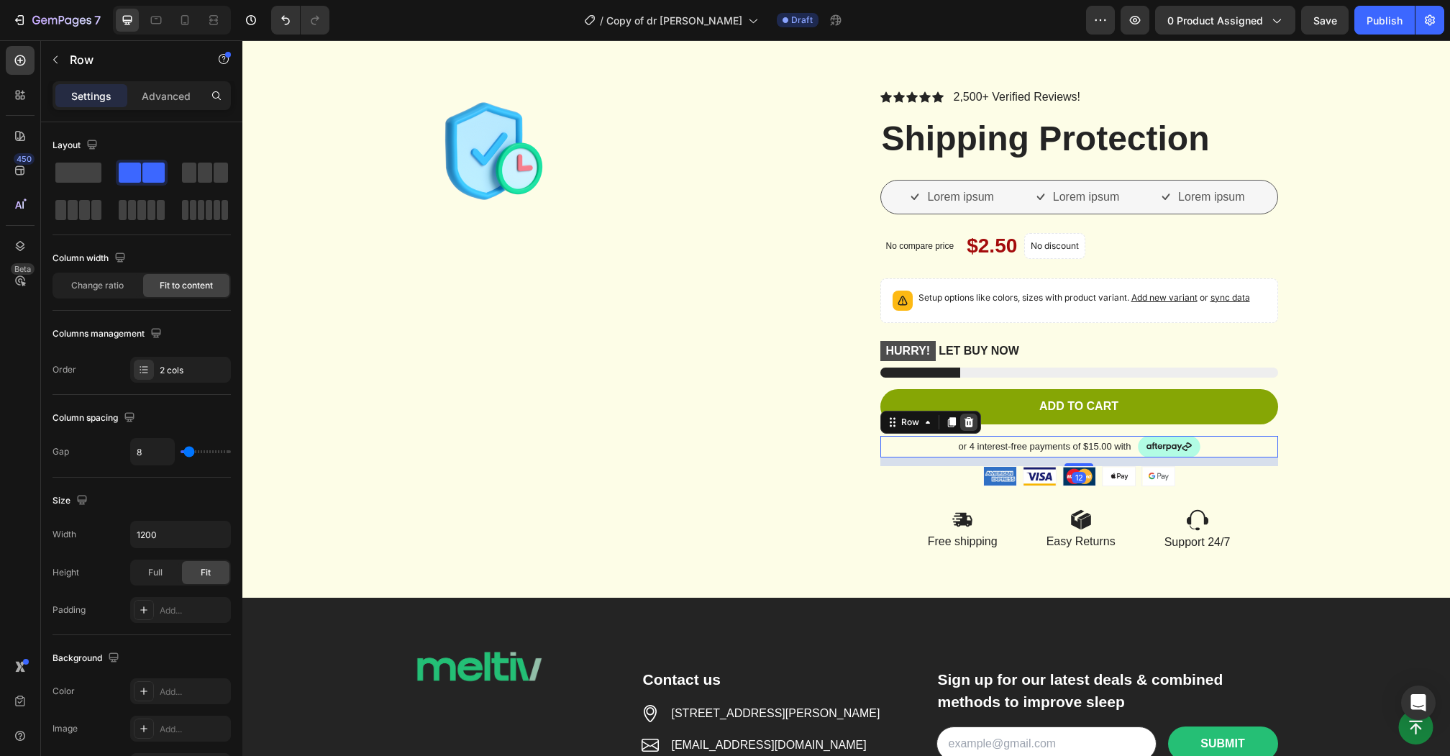
click at [970, 418] on icon at bounding box center [967, 422] width 9 height 10
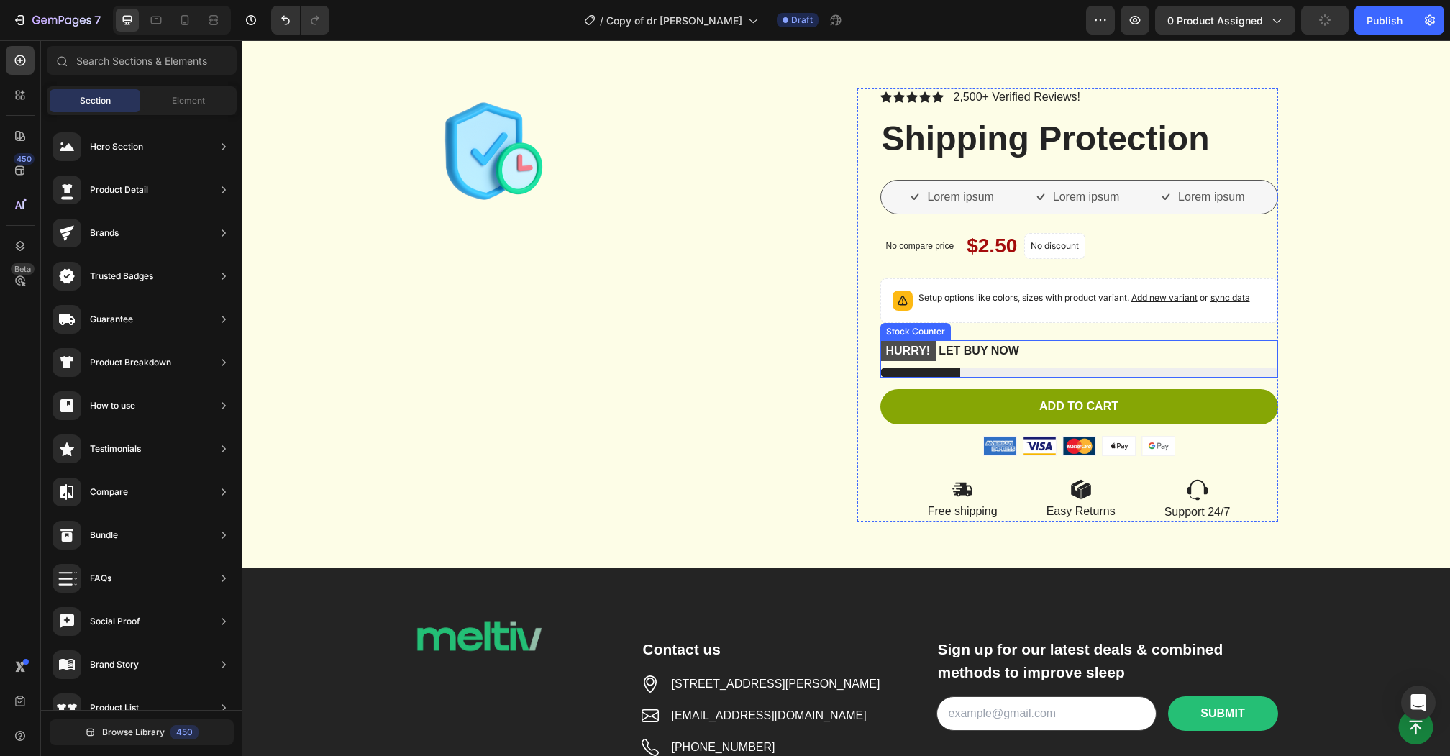
click at [1212, 343] on div "HURRY! LET BUY NOW" at bounding box center [1079, 351] width 398 height 22
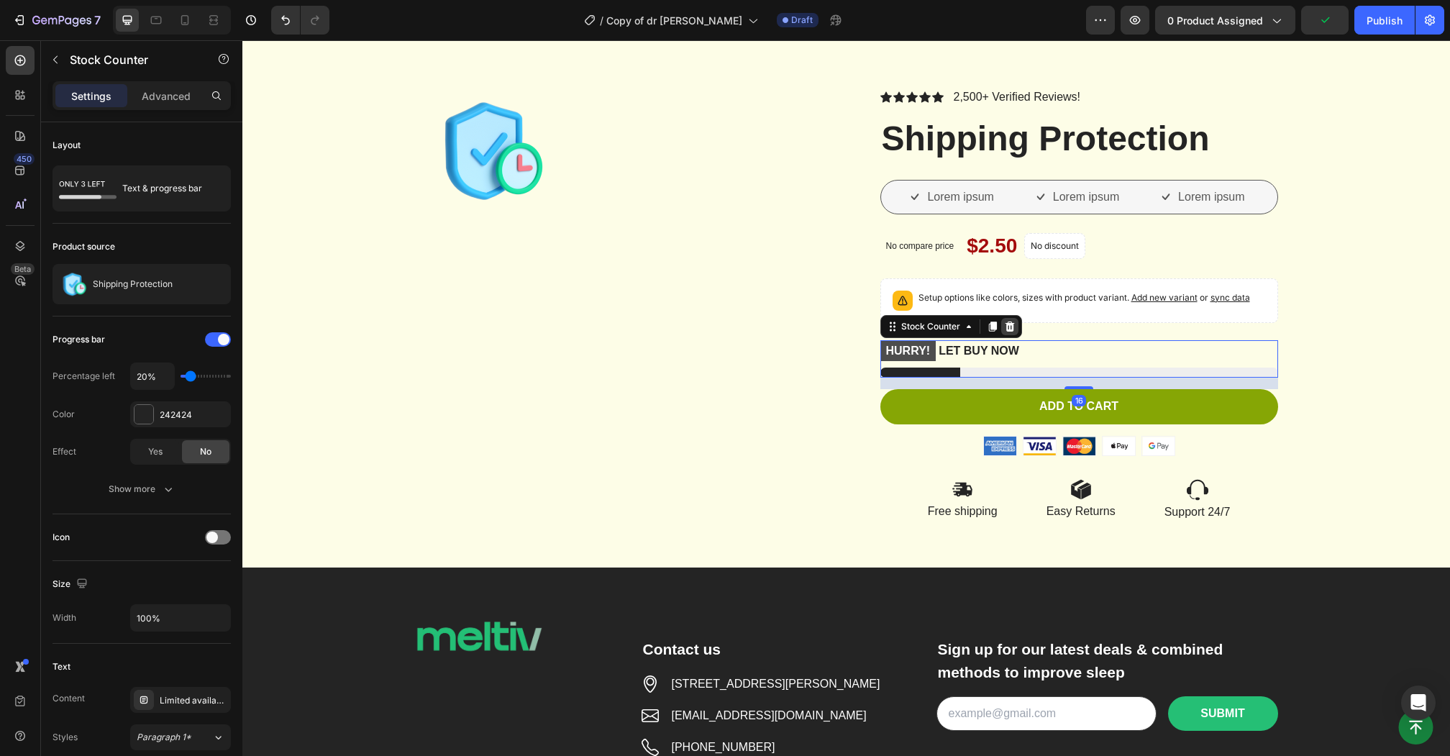
click at [1010, 325] on icon at bounding box center [1008, 326] width 9 height 10
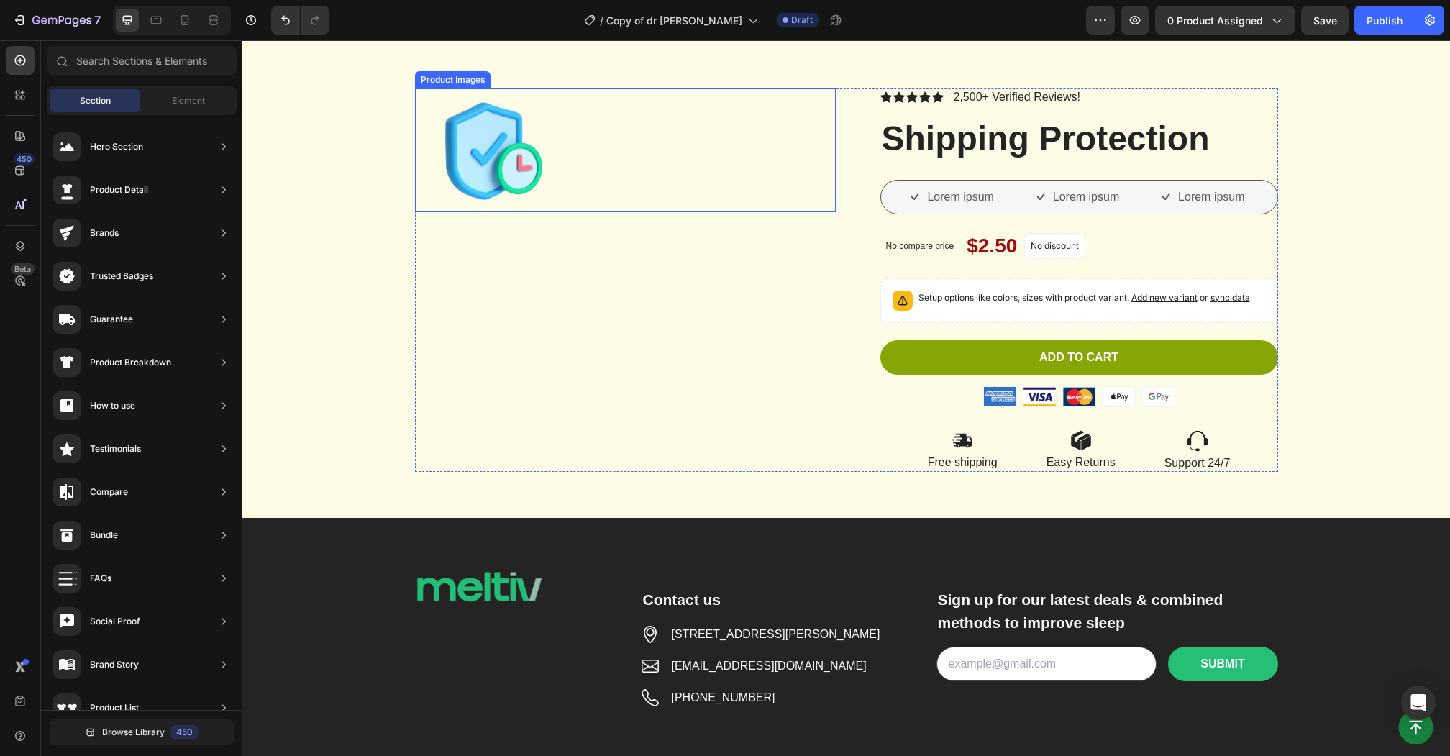
click at [567, 152] on div at bounding box center [625, 150] width 421 height 124
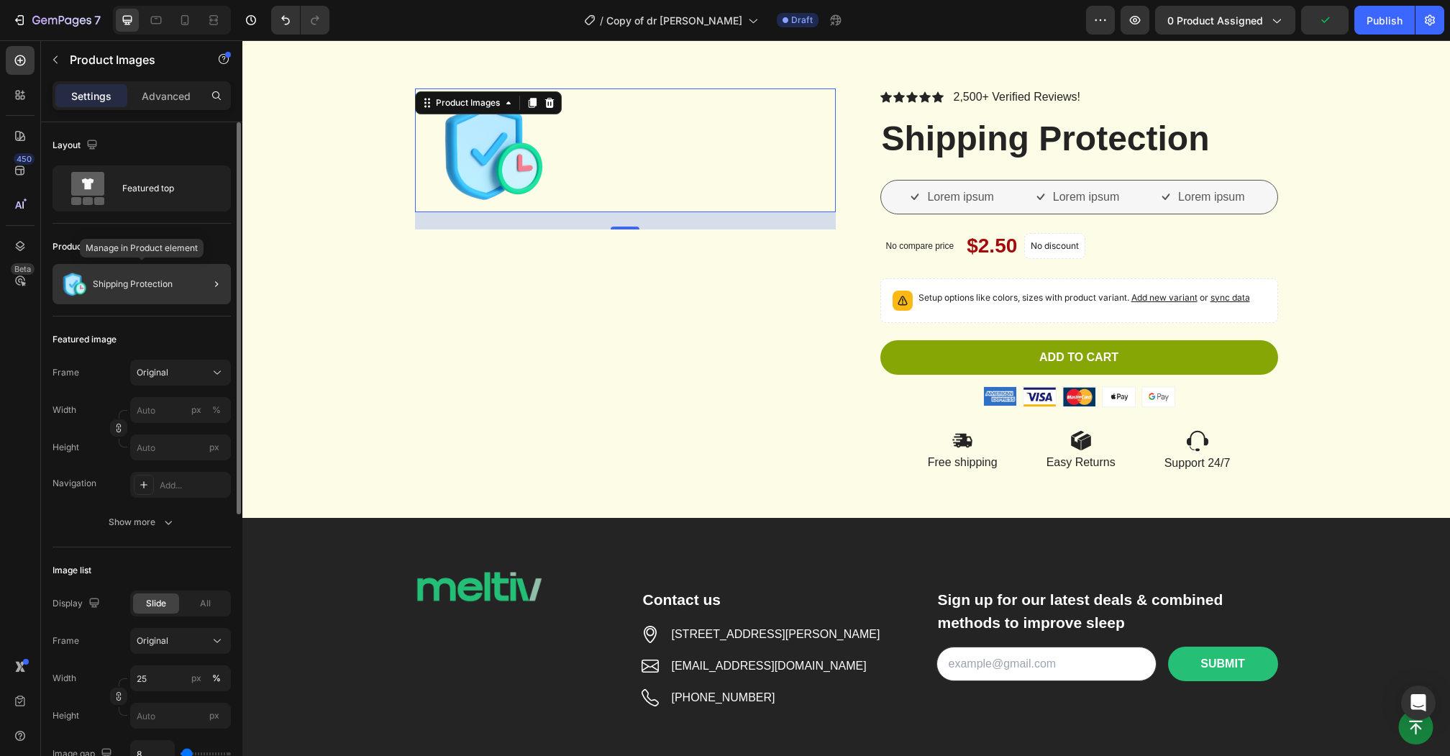
click at [109, 281] on p "Shipping Protection" at bounding box center [133, 284] width 80 height 10
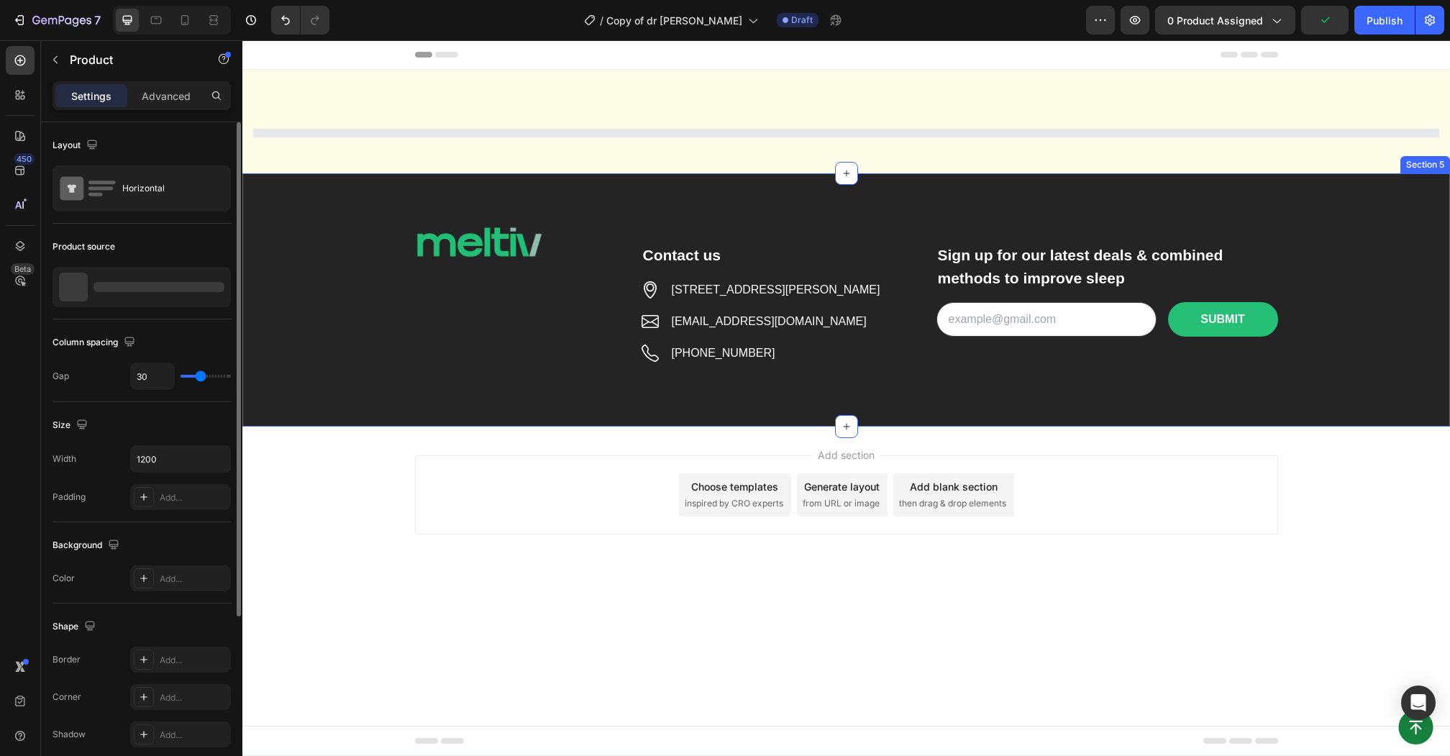
scroll to position [0, 0]
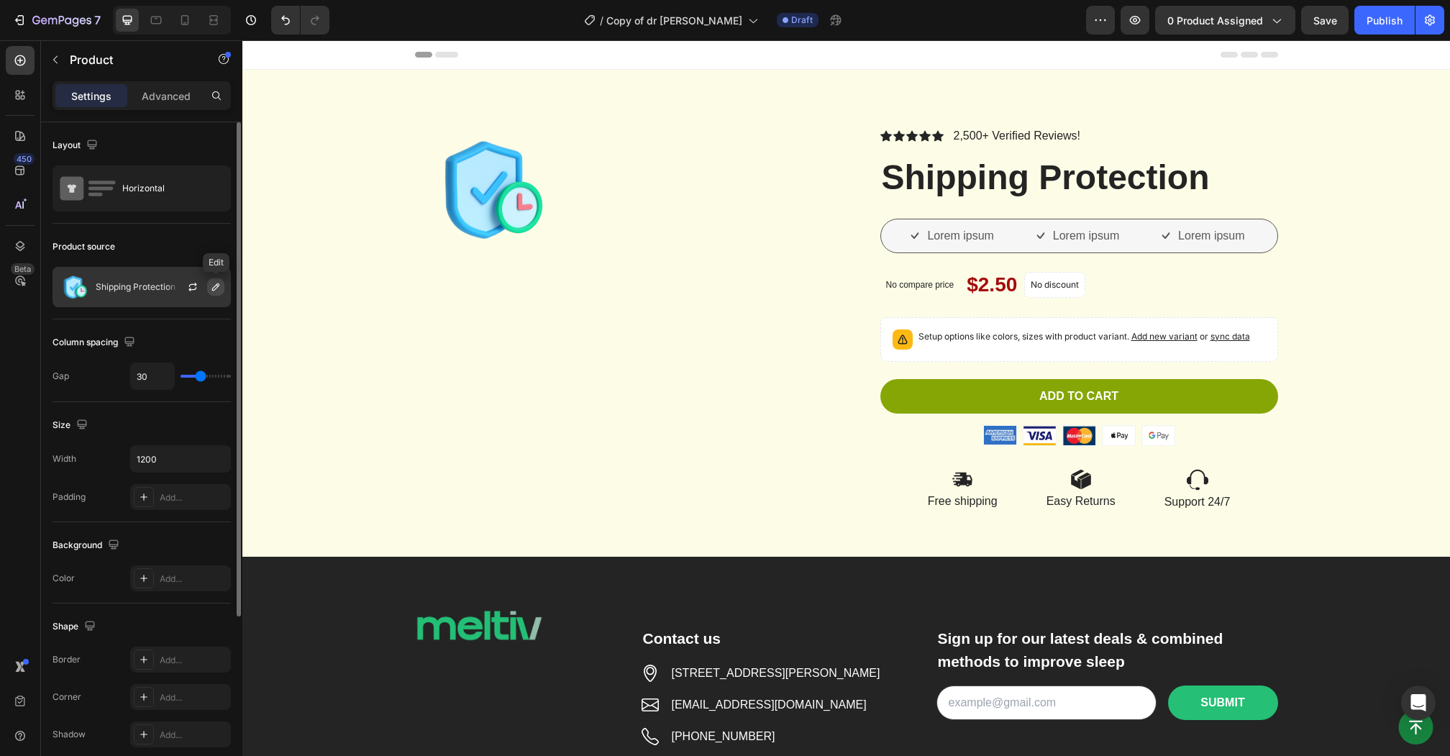
click at [213, 282] on icon "button" at bounding box center [216, 287] width 12 height 12
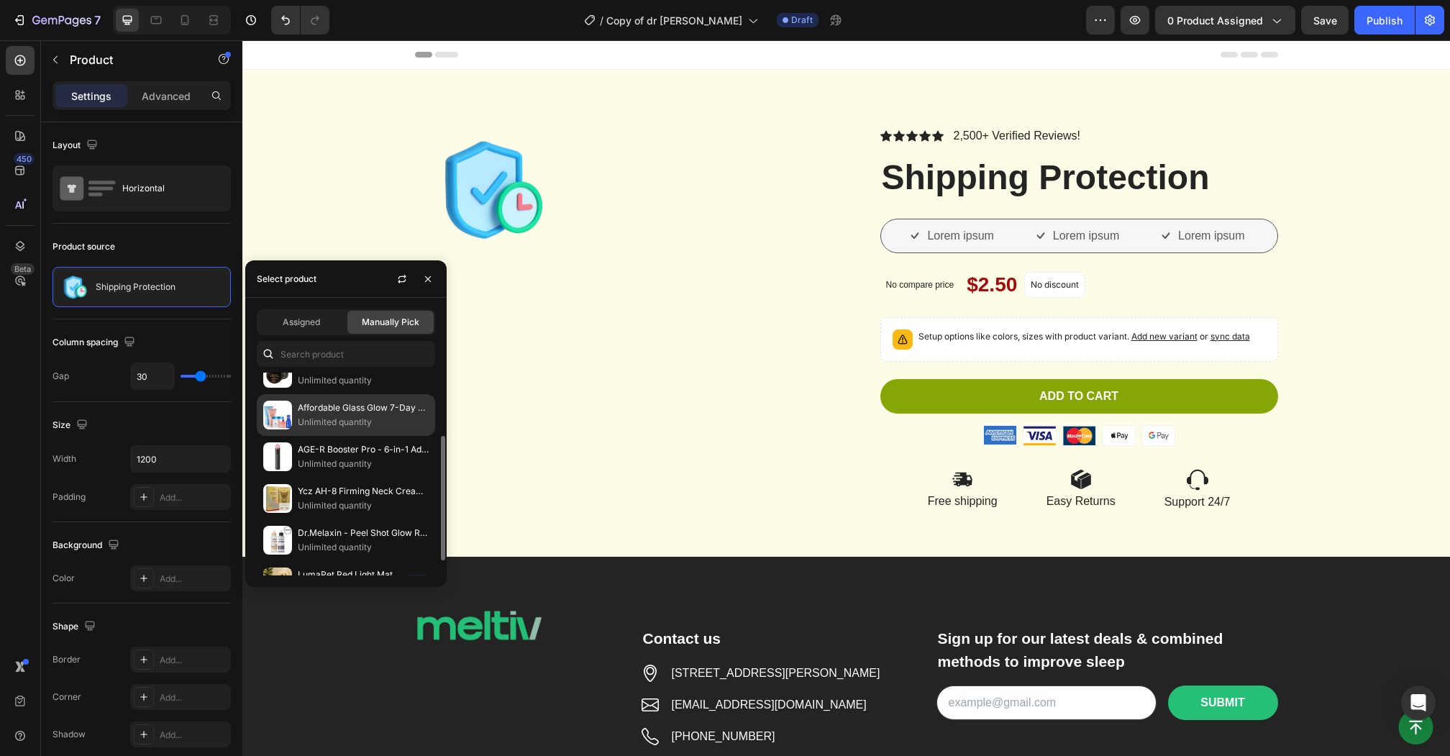
scroll to position [57, 0]
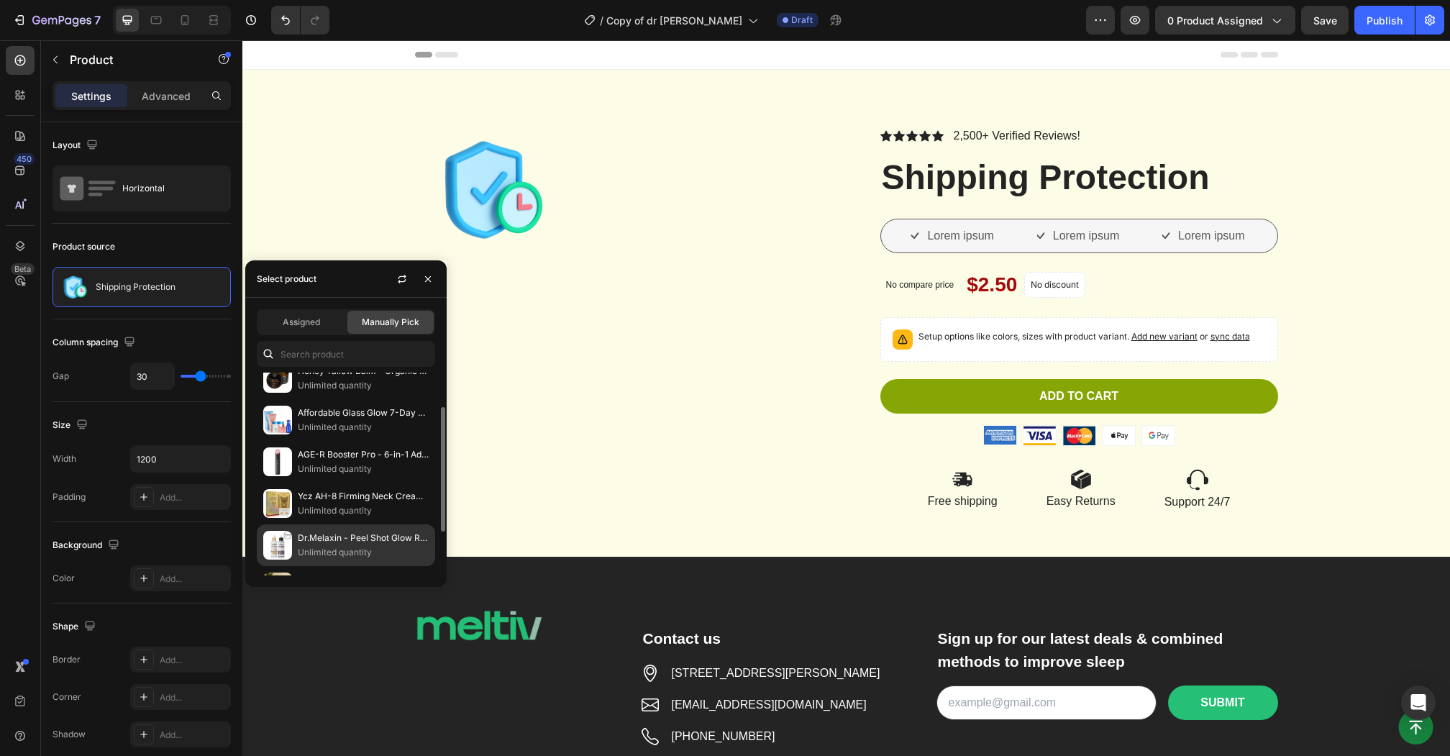
click at [327, 535] on p "Dr.Melaxin - Peel Shot Glow Rice Ampoule Duo" at bounding box center [363, 538] width 131 height 14
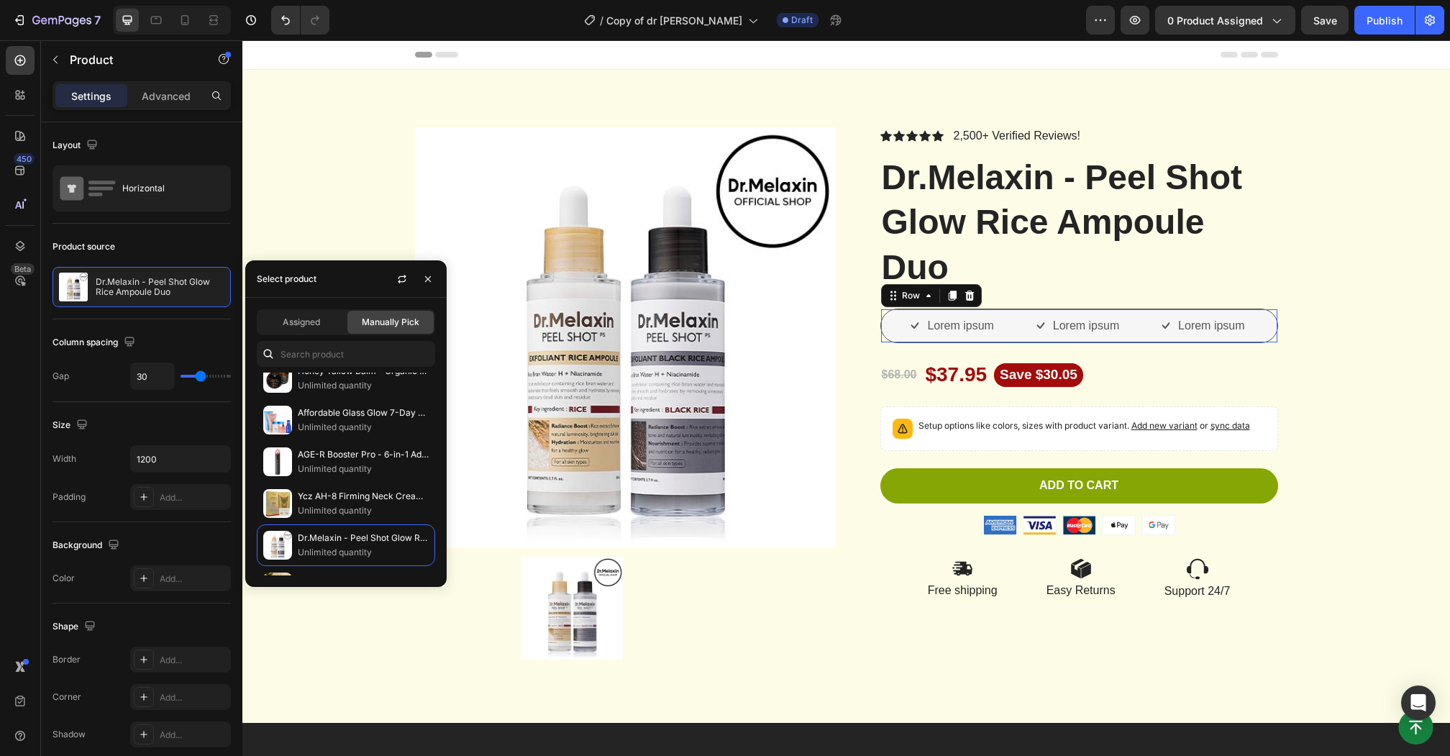
click at [880, 325] on div "Lorem ipsum Item List Lorem ipsum Item List Lorem ipsum Item List Row 0" at bounding box center [1079, 325] width 398 height 35
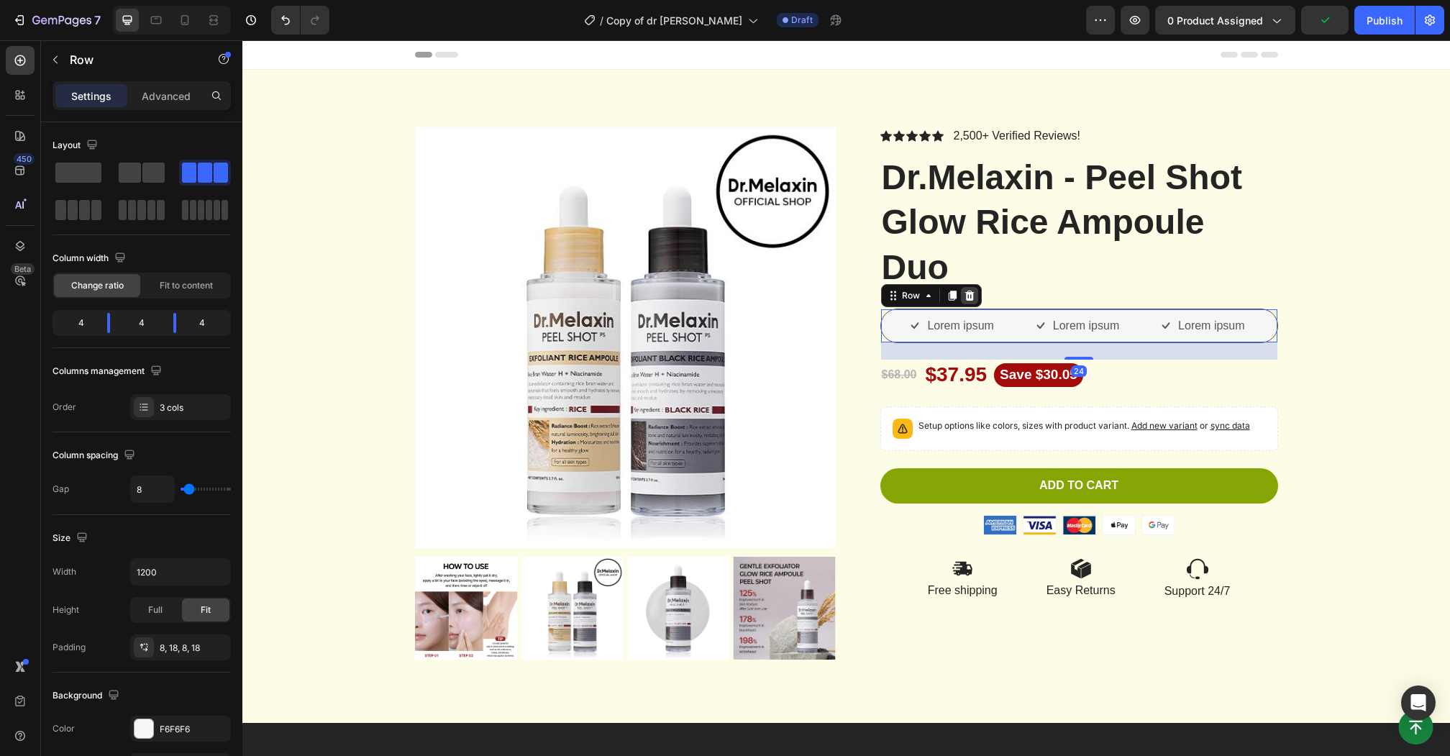
click at [969, 291] on icon at bounding box center [968, 295] width 9 height 10
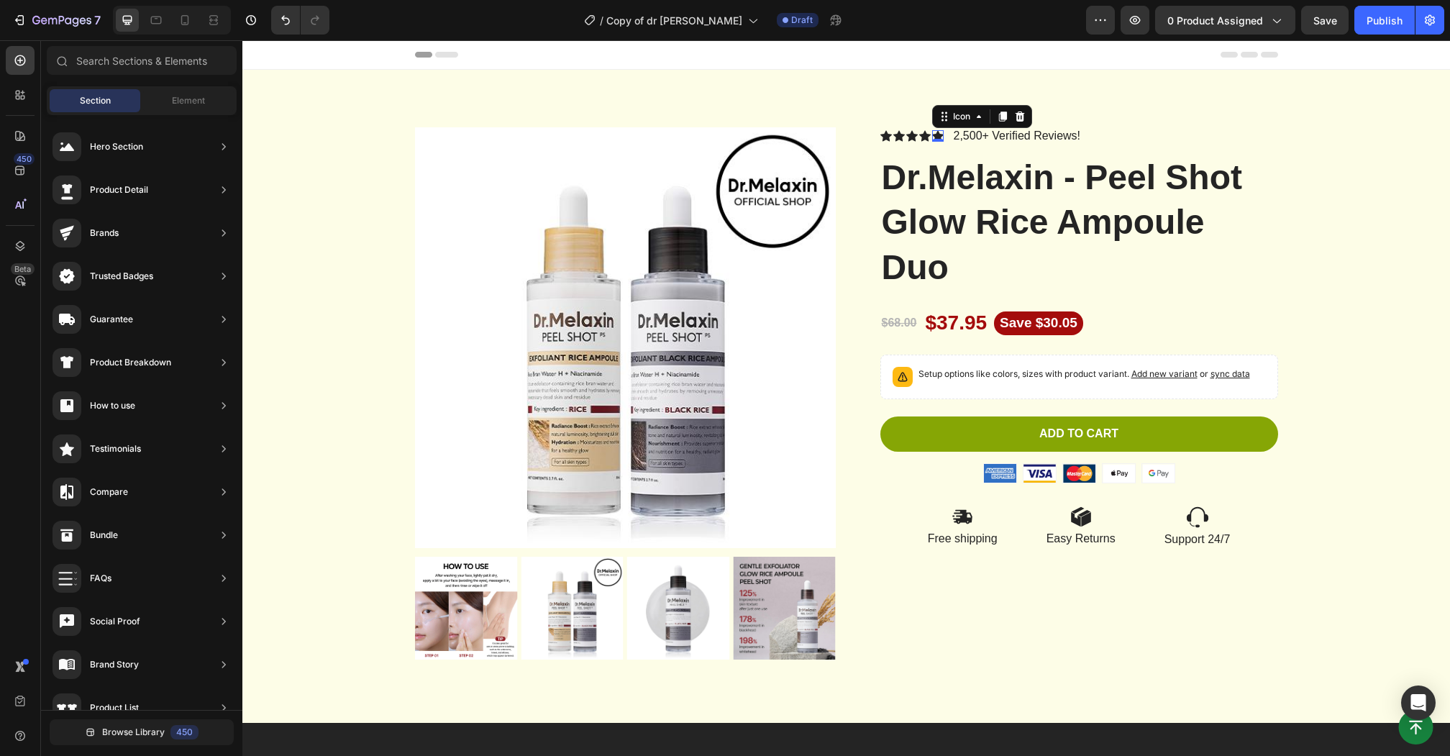
click at [937, 139] on div "Icon 0" at bounding box center [938, 136] width 12 height 12
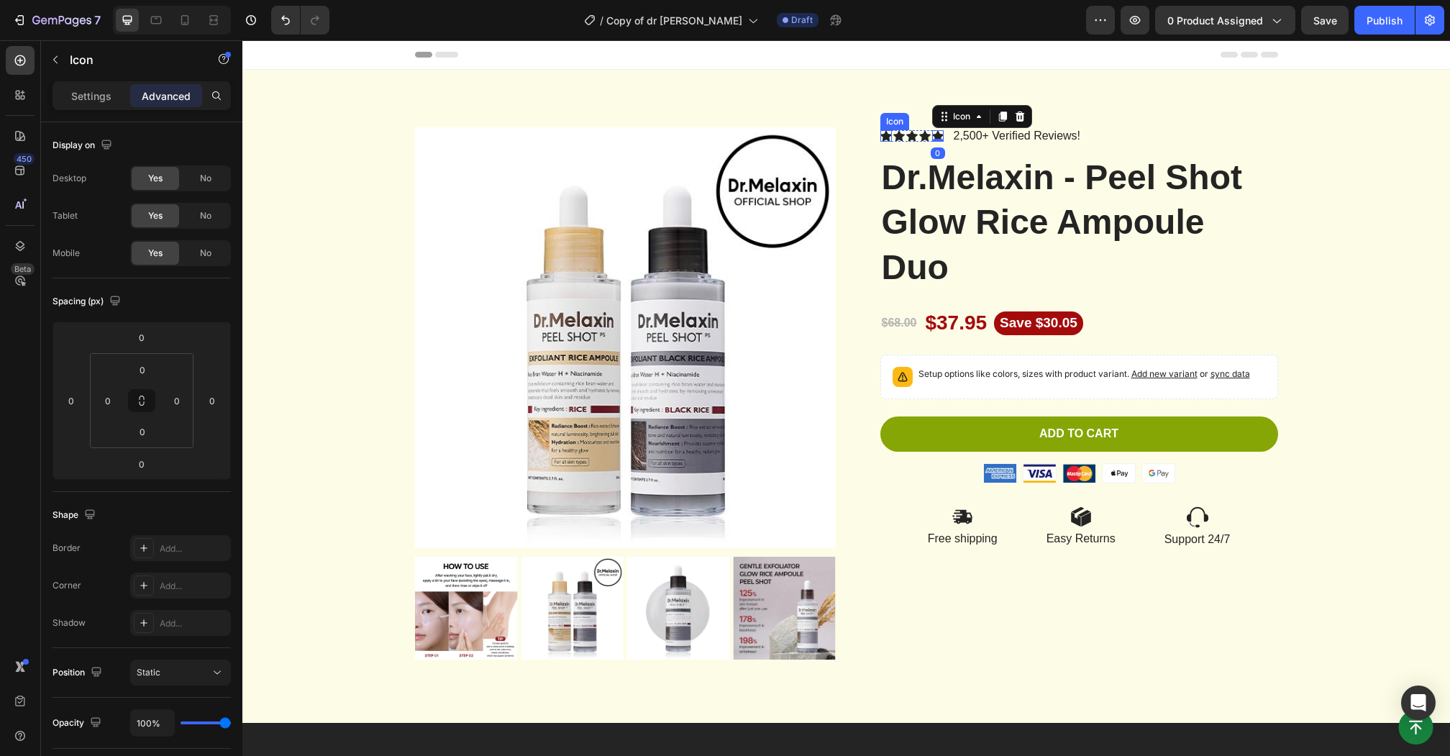
click at [885, 135] on div "Icon" at bounding box center [886, 136] width 12 height 12
click at [938, 135] on icon at bounding box center [938, 136] width 12 height 11
click at [885, 138] on div "Icon 0" at bounding box center [886, 136] width 12 height 12
click at [969, 111] on icon at bounding box center [968, 117] width 12 height 12
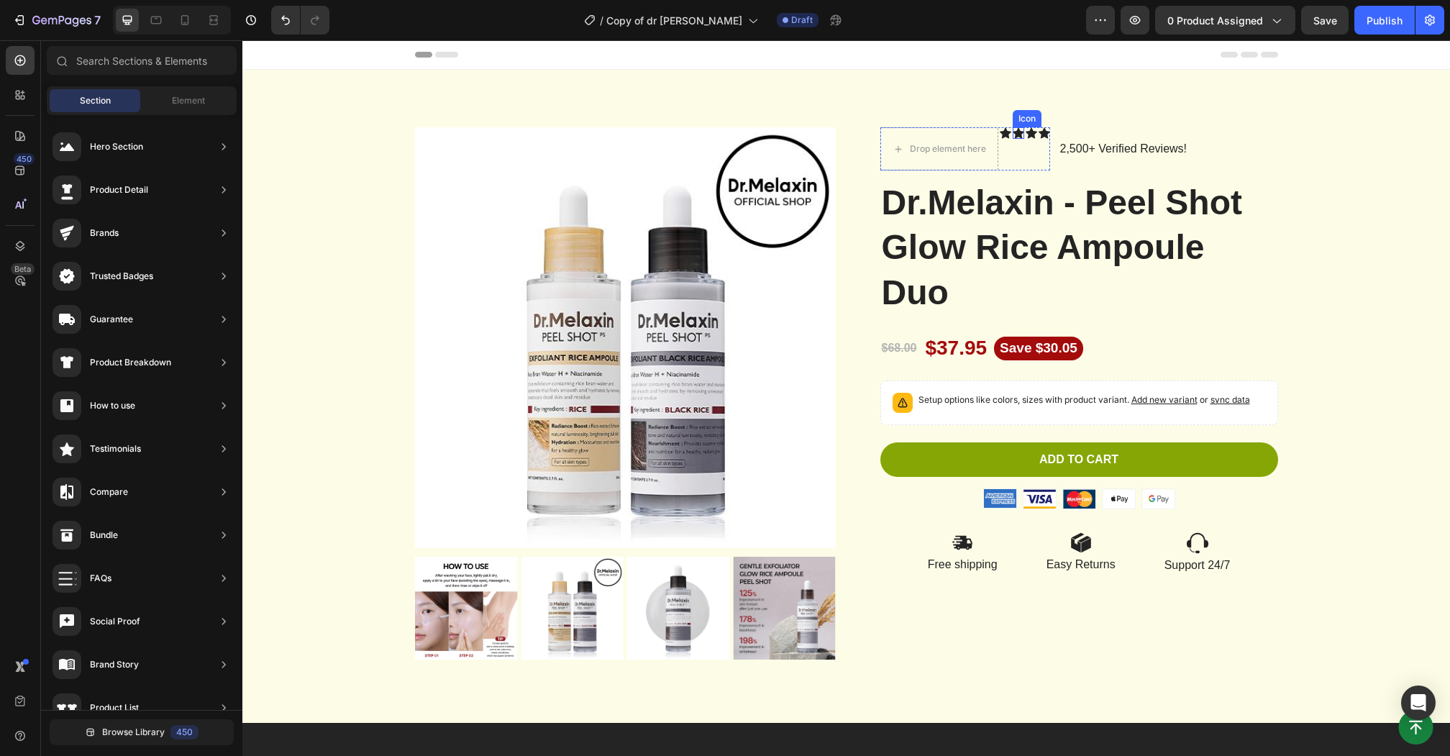
click at [1012, 137] on div "Icon" at bounding box center [1018, 133] width 12 height 12
click at [992, 146] on div "Drop element here" at bounding box center [939, 148] width 116 height 23
click at [946, 144] on div "Drop element here" at bounding box center [948, 149] width 76 height 12
click at [1022, 151] on div "Icon" at bounding box center [1018, 148] width 12 height 43
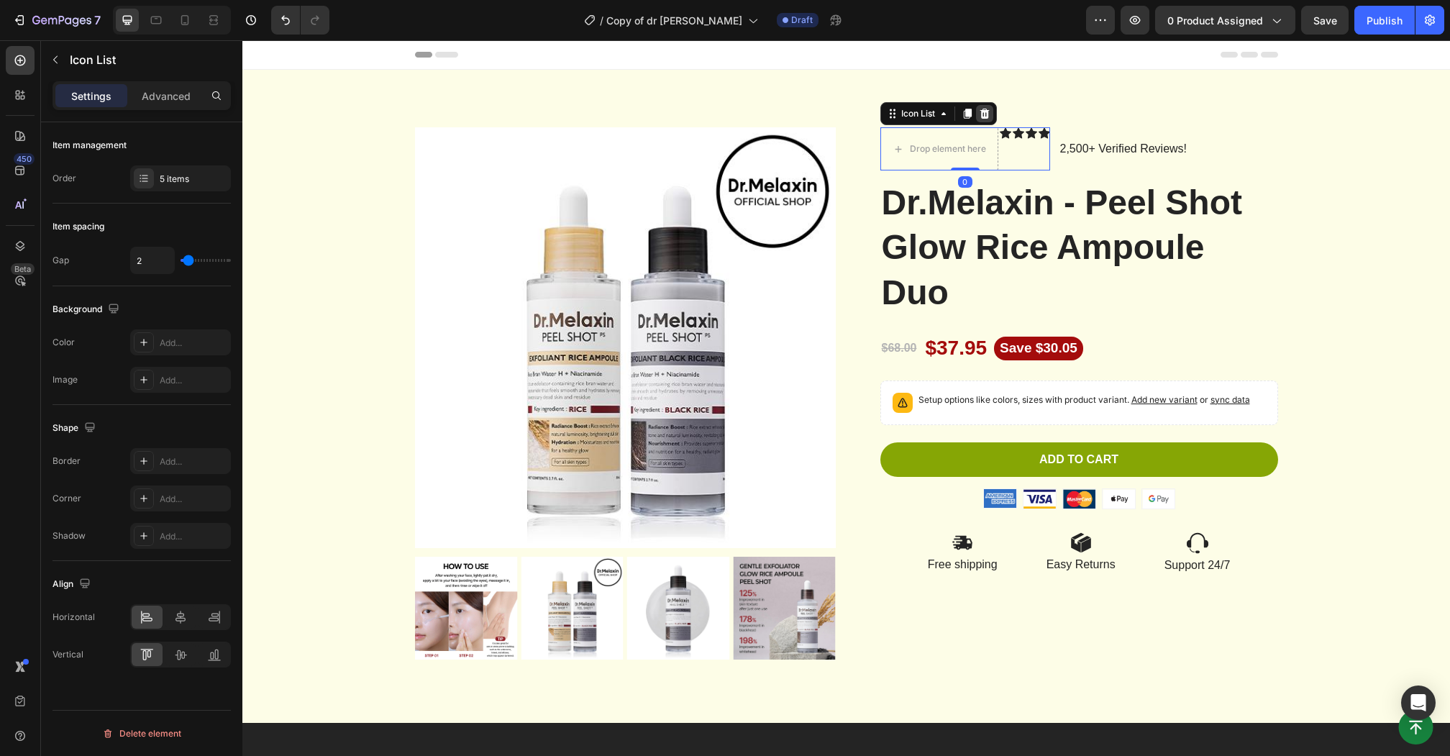
click at [988, 113] on icon at bounding box center [985, 114] width 12 height 12
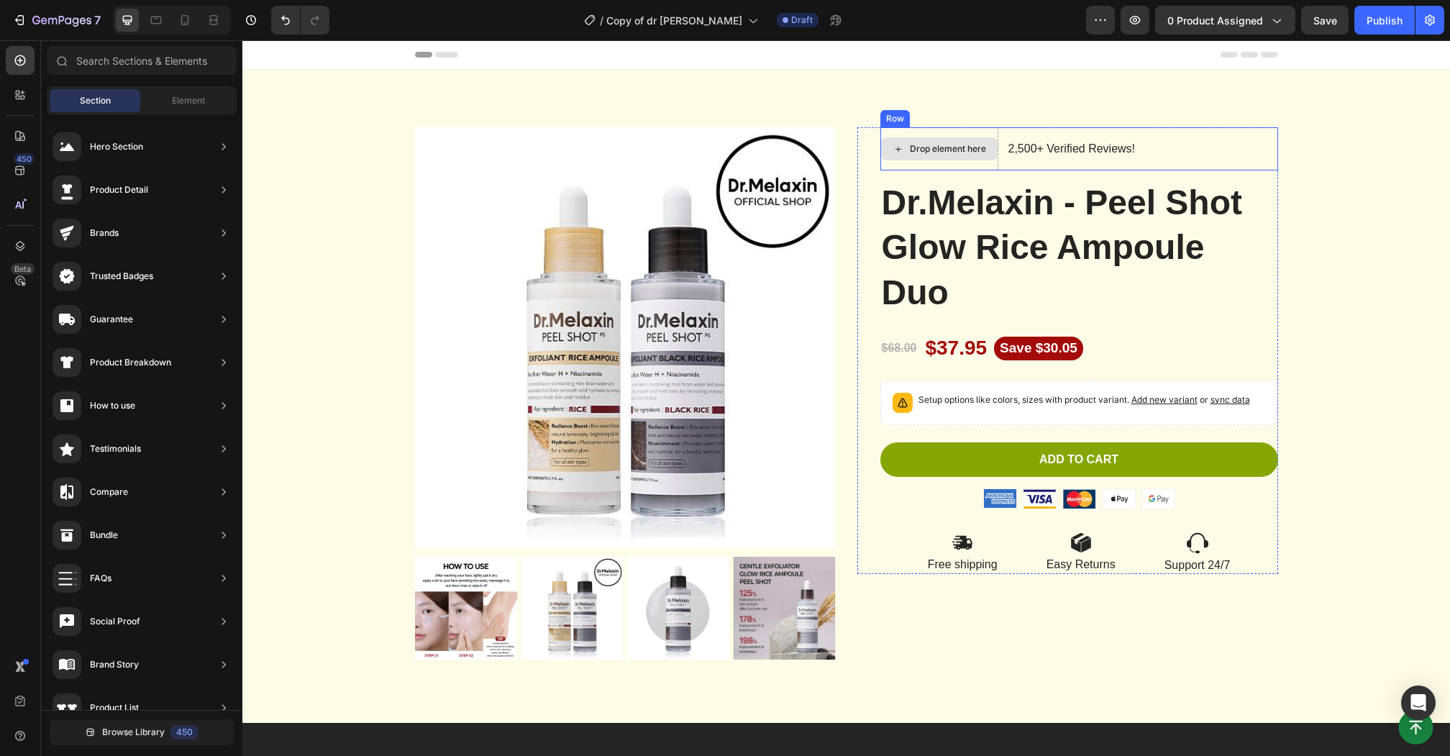
click at [948, 147] on div "Drop element here" at bounding box center [948, 149] width 76 height 12
click at [927, 163] on div "Drop element here" at bounding box center [939, 148] width 118 height 43
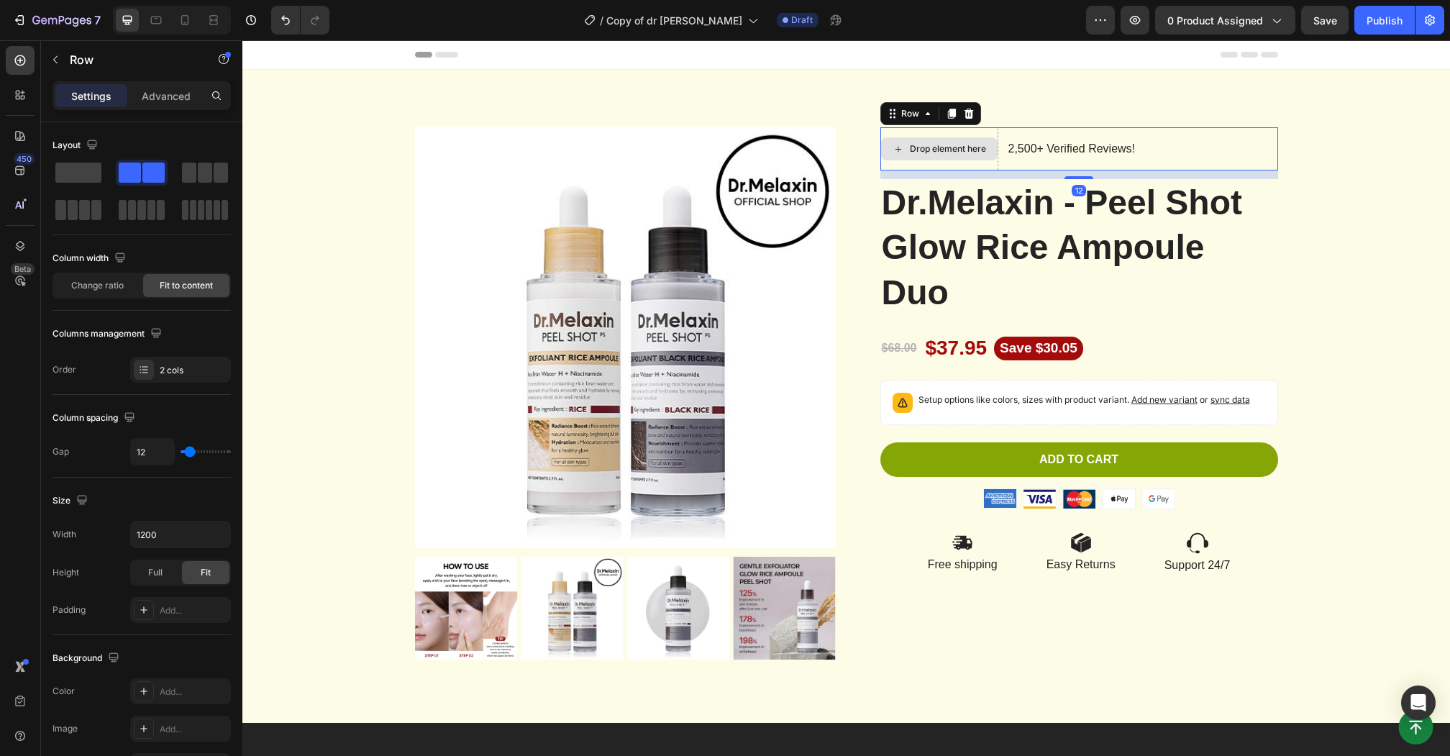
click at [940, 129] on div "Drop element here" at bounding box center [939, 148] width 118 height 43
click at [956, 142] on div "Drop element here" at bounding box center [939, 148] width 116 height 23
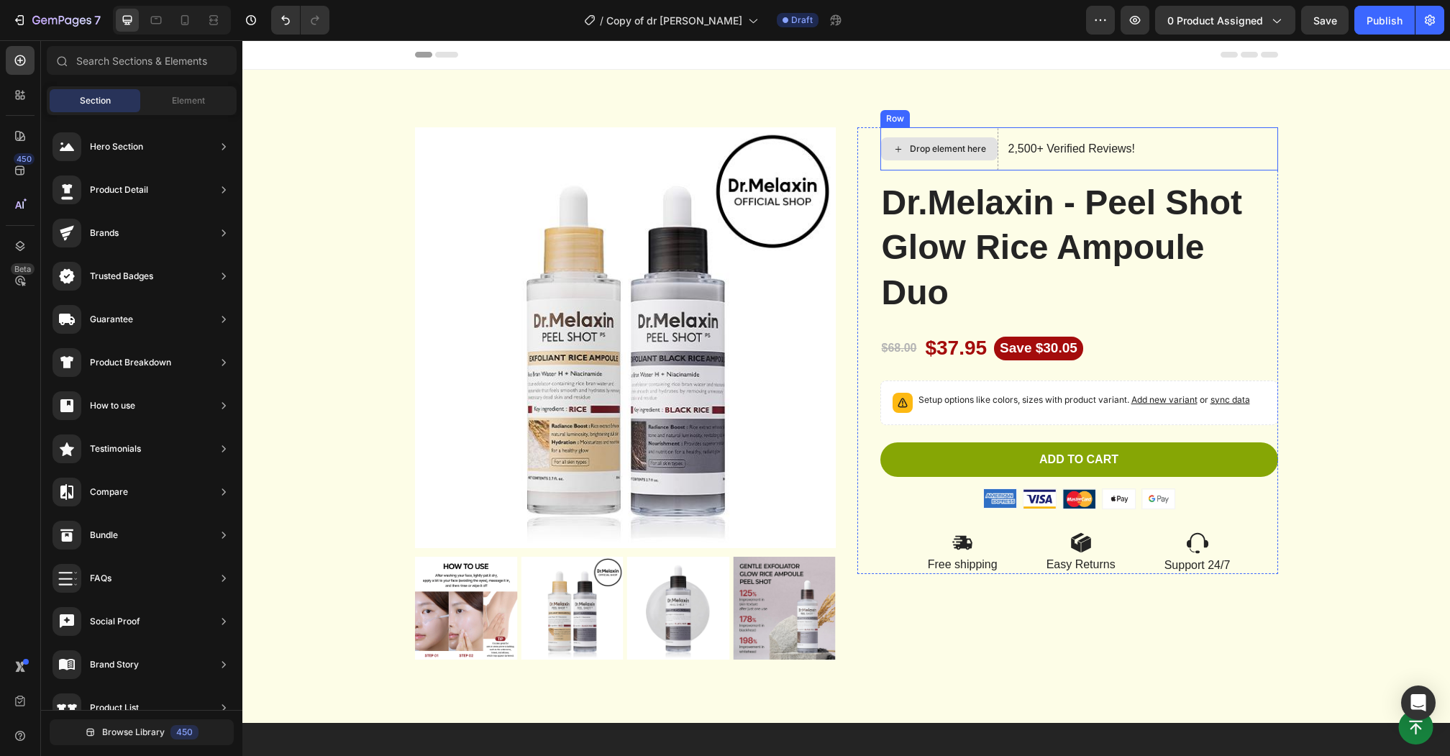
click at [961, 138] on div "Drop element here" at bounding box center [939, 148] width 116 height 23
click at [956, 148] on div "Drop element here" at bounding box center [948, 149] width 76 height 12
click at [927, 150] on div "Drop element here" at bounding box center [948, 149] width 76 height 12
click at [887, 132] on div "Drop element here" at bounding box center [939, 148] width 118 height 43
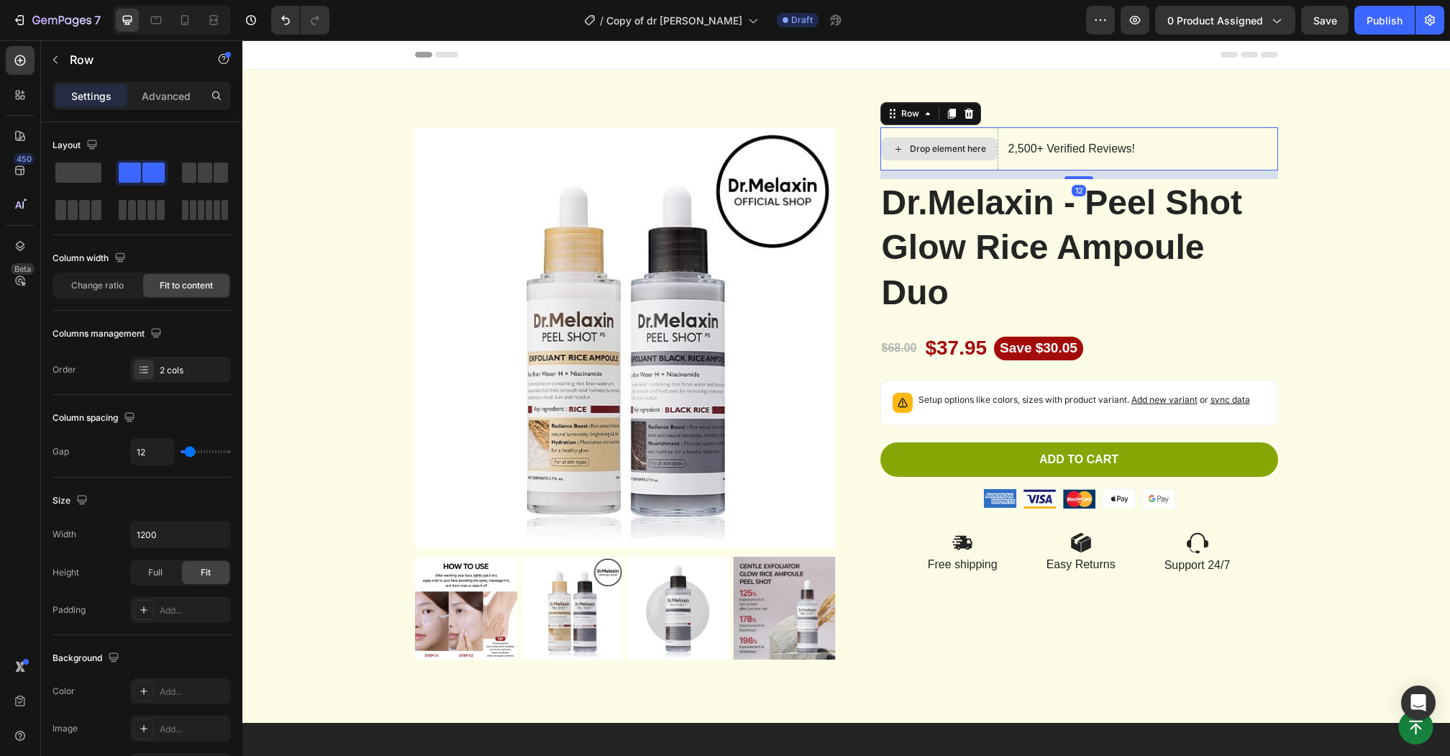
click at [892, 143] on icon at bounding box center [898, 149] width 12 height 12
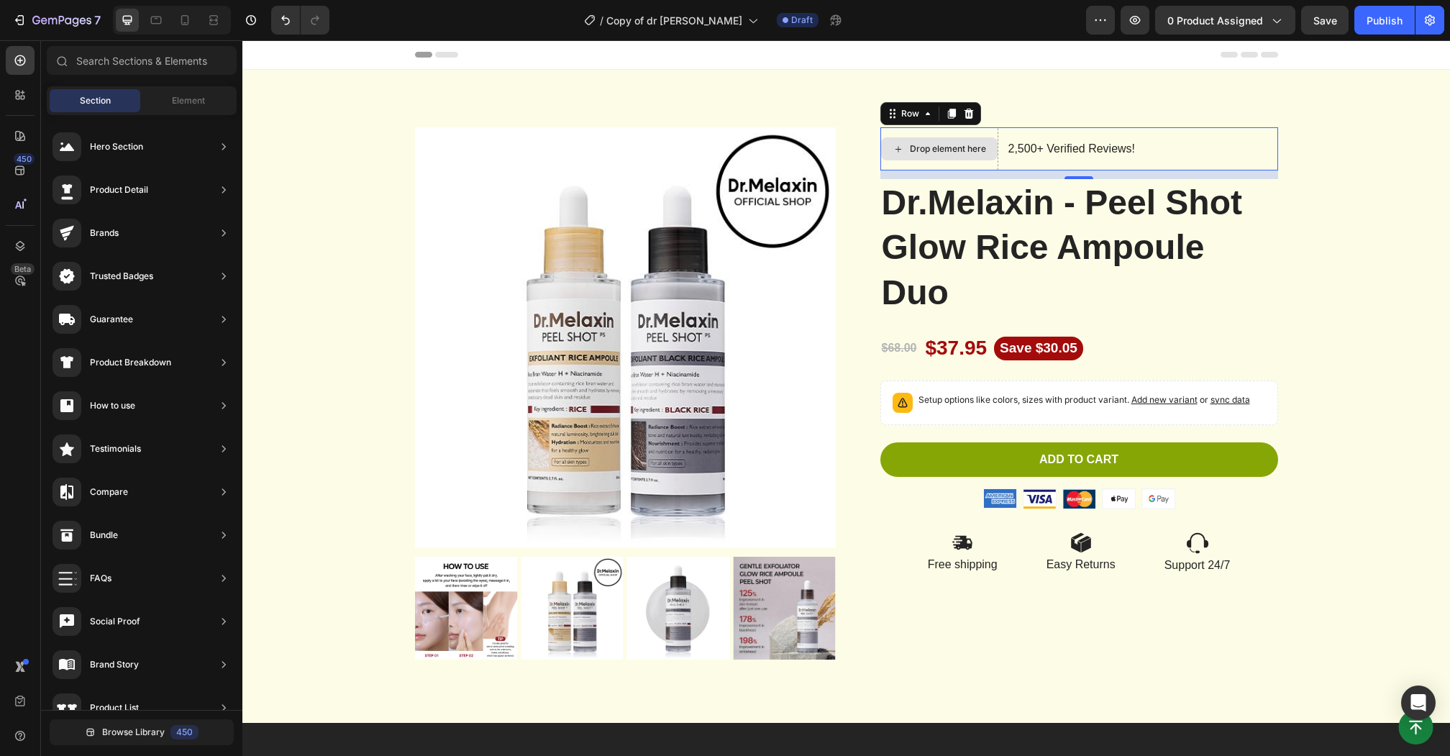
click at [943, 131] on div "Drop element here" at bounding box center [939, 148] width 118 height 43
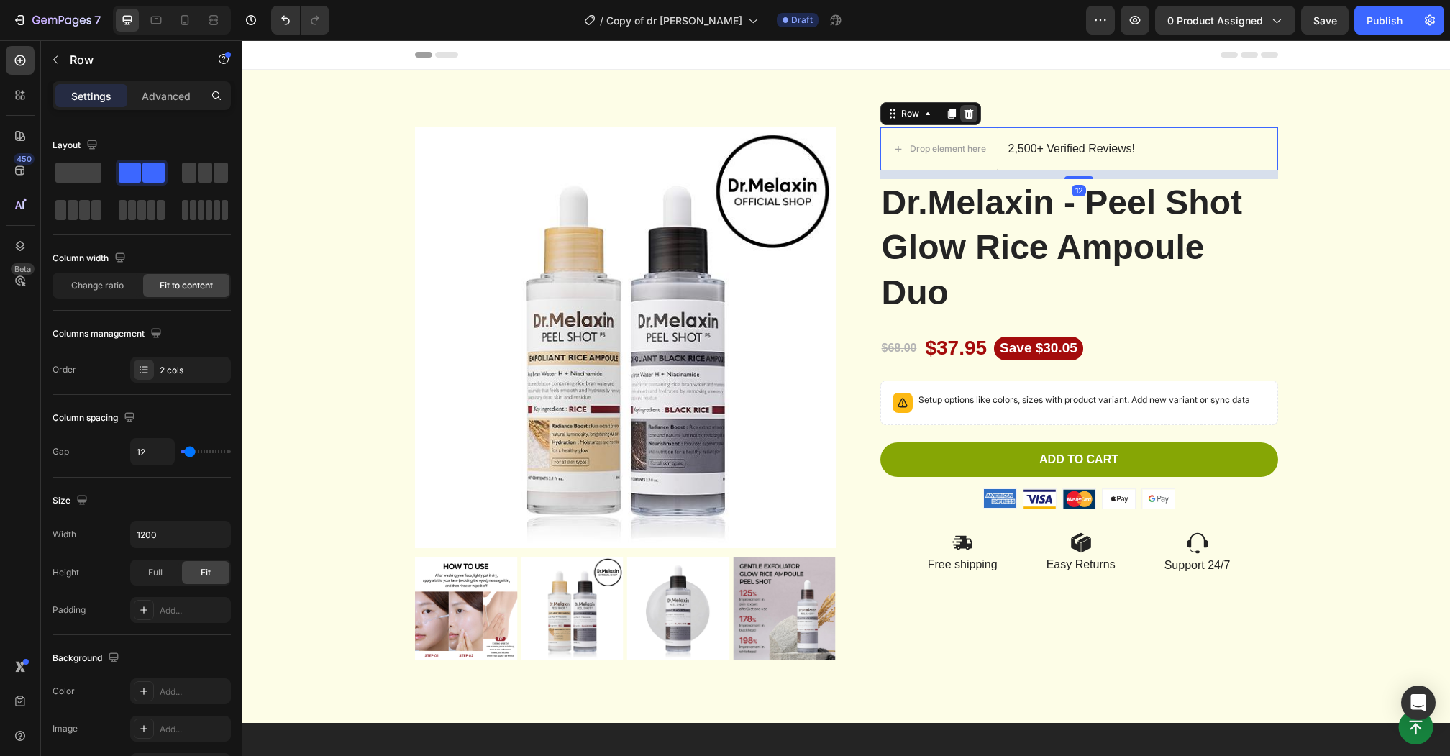
click at [968, 116] on icon at bounding box center [969, 114] width 12 height 12
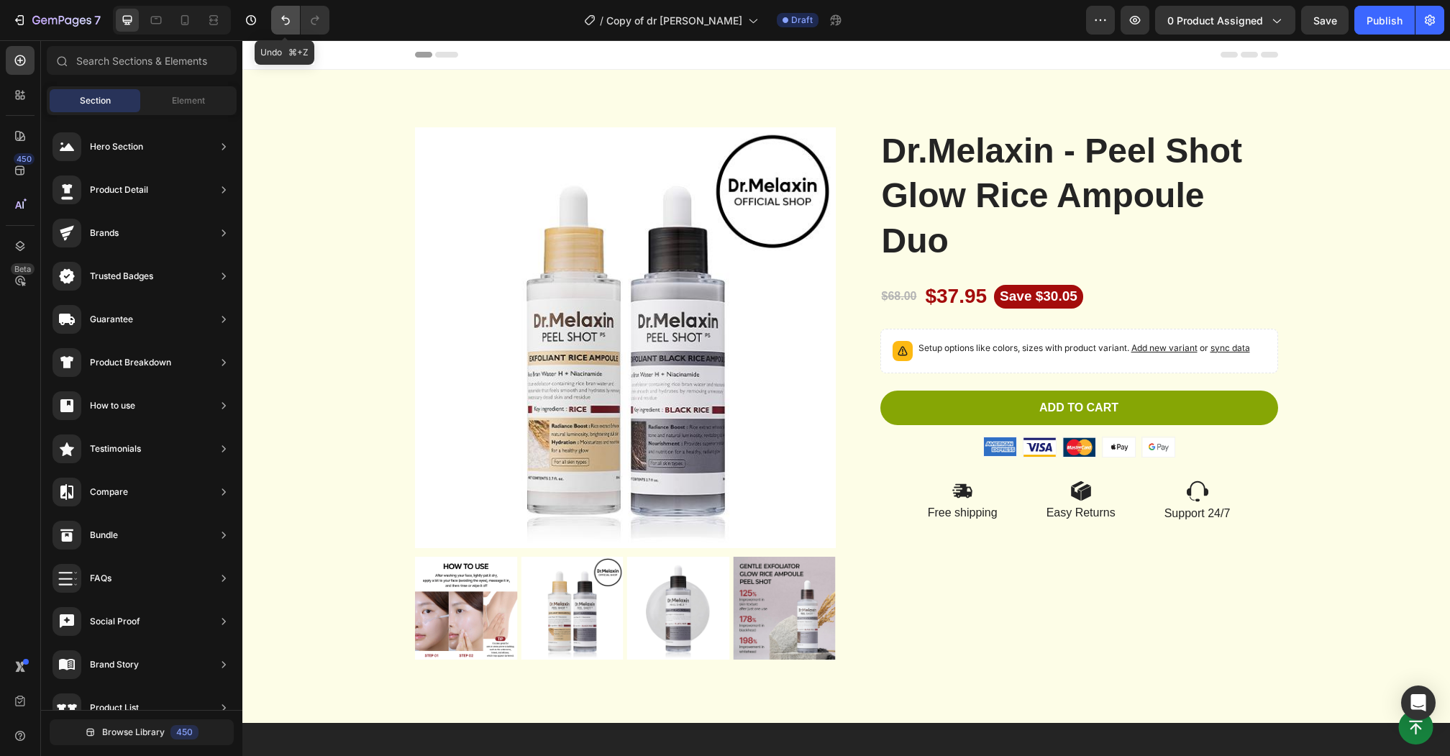
click at [289, 20] on icon "Undo/Redo" at bounding box center [285, 20] width 14 height 14
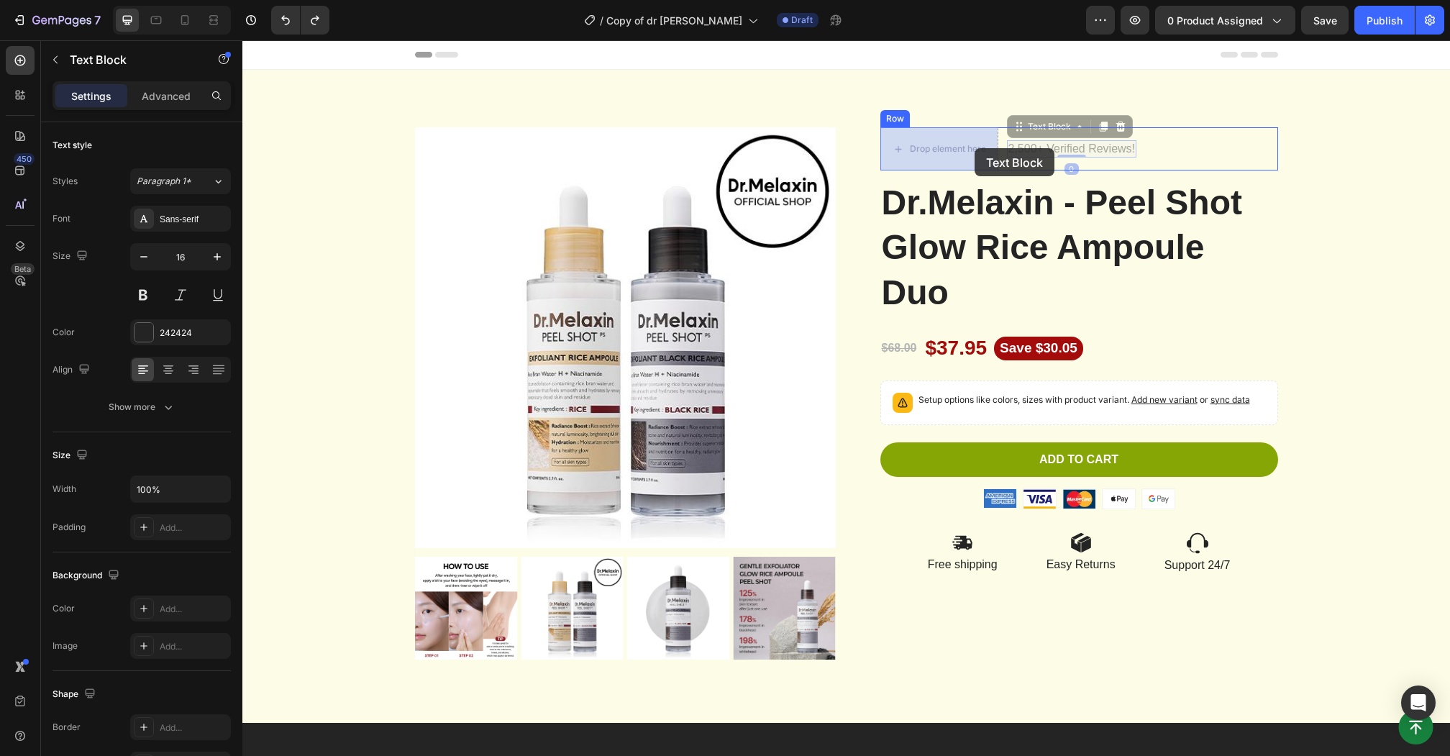
drag, startPoint x: 1045, startPoint y: 148, endPoint x: 974, endPoint y: 148, distance: 71.9
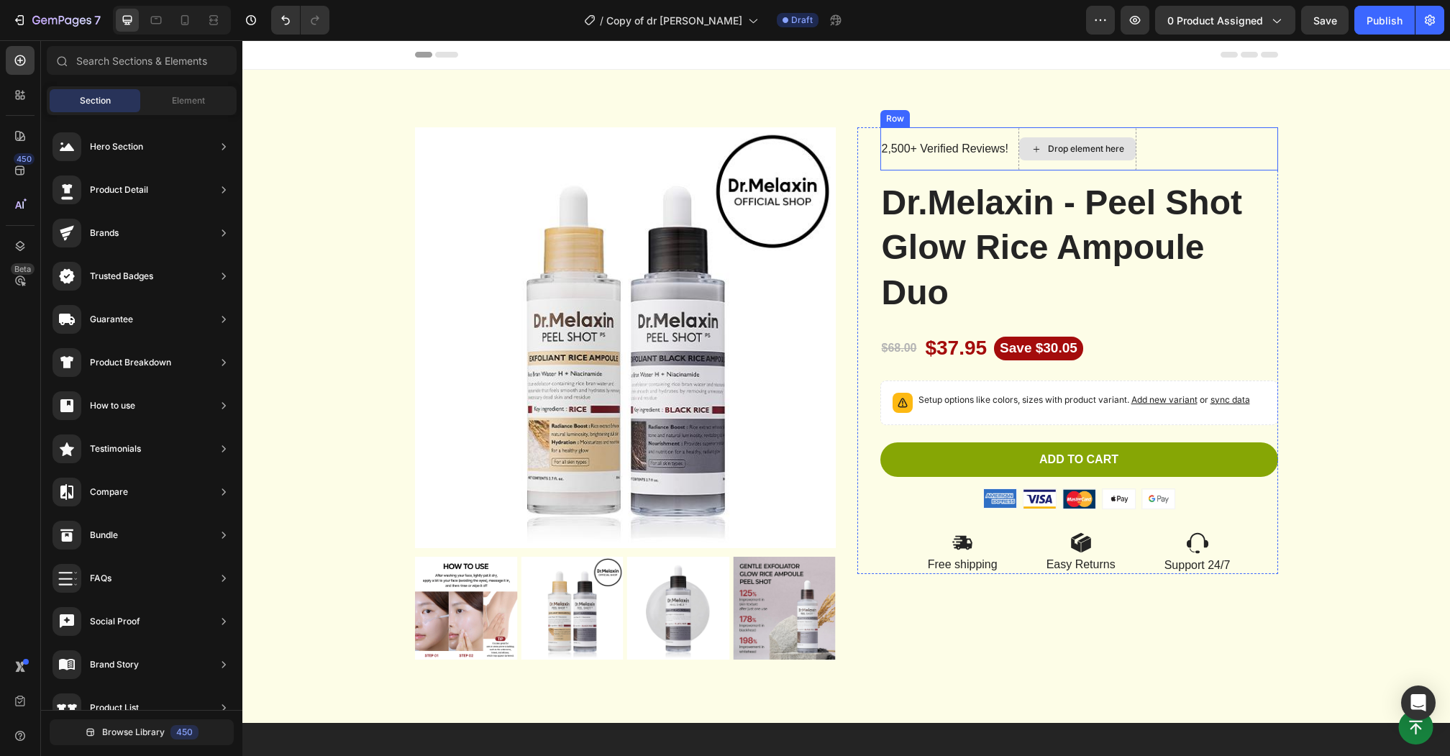
click at [1061, 139] on div "Drop element here" at bounding box center [1077, 148] width 116 height 23
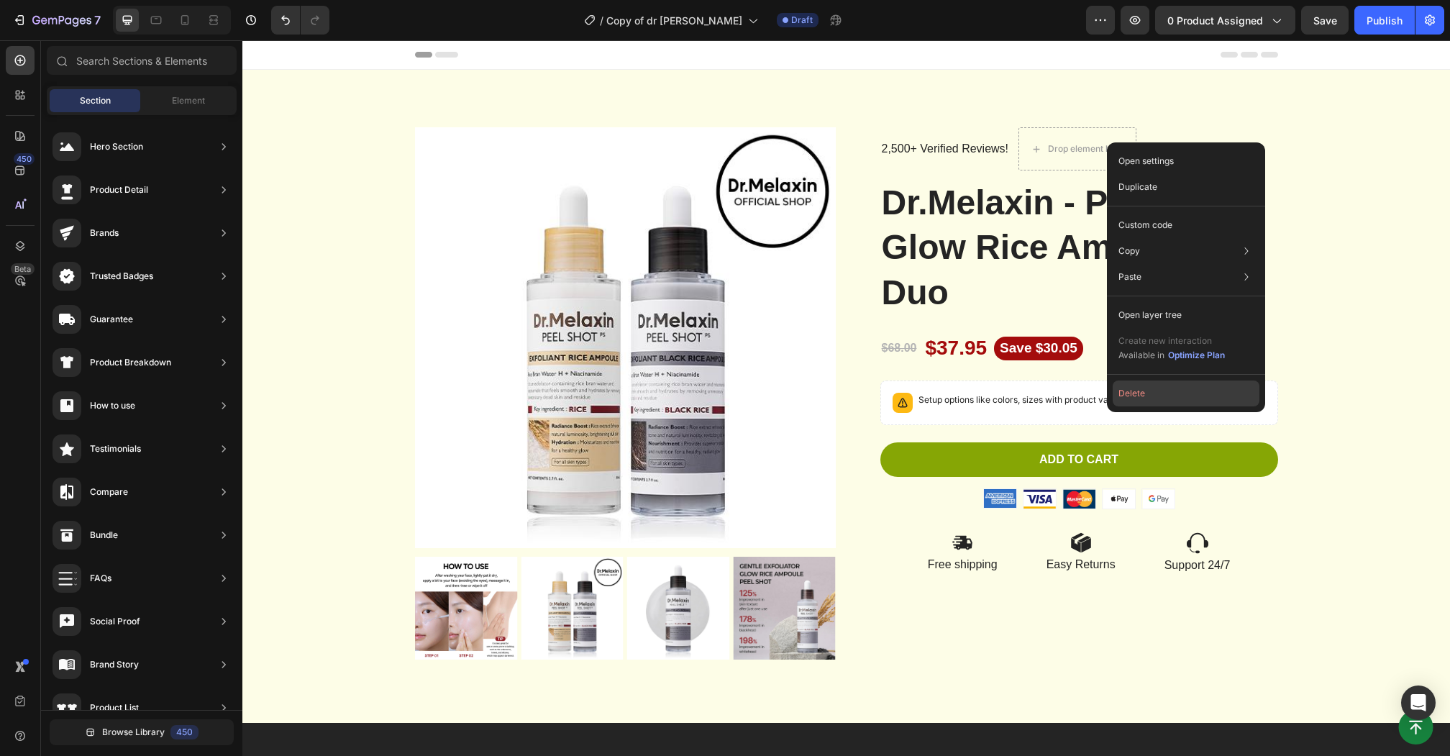
click at [1125, 390] on button "Delete" at bounding box center [1185, 393] width 147 height 26
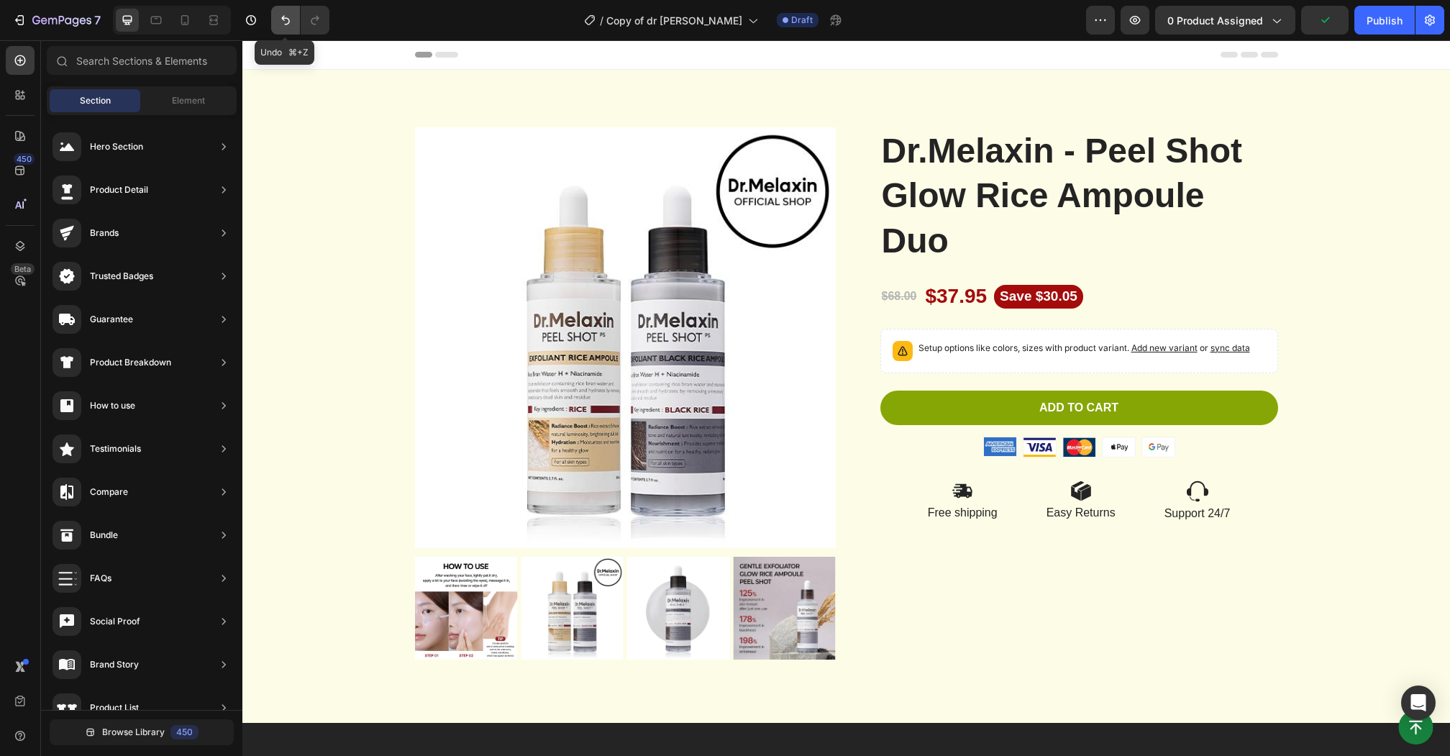
click at [288, 19] on icon "Undo/Redo" at bounding box center [285, 20] width 9 height 9
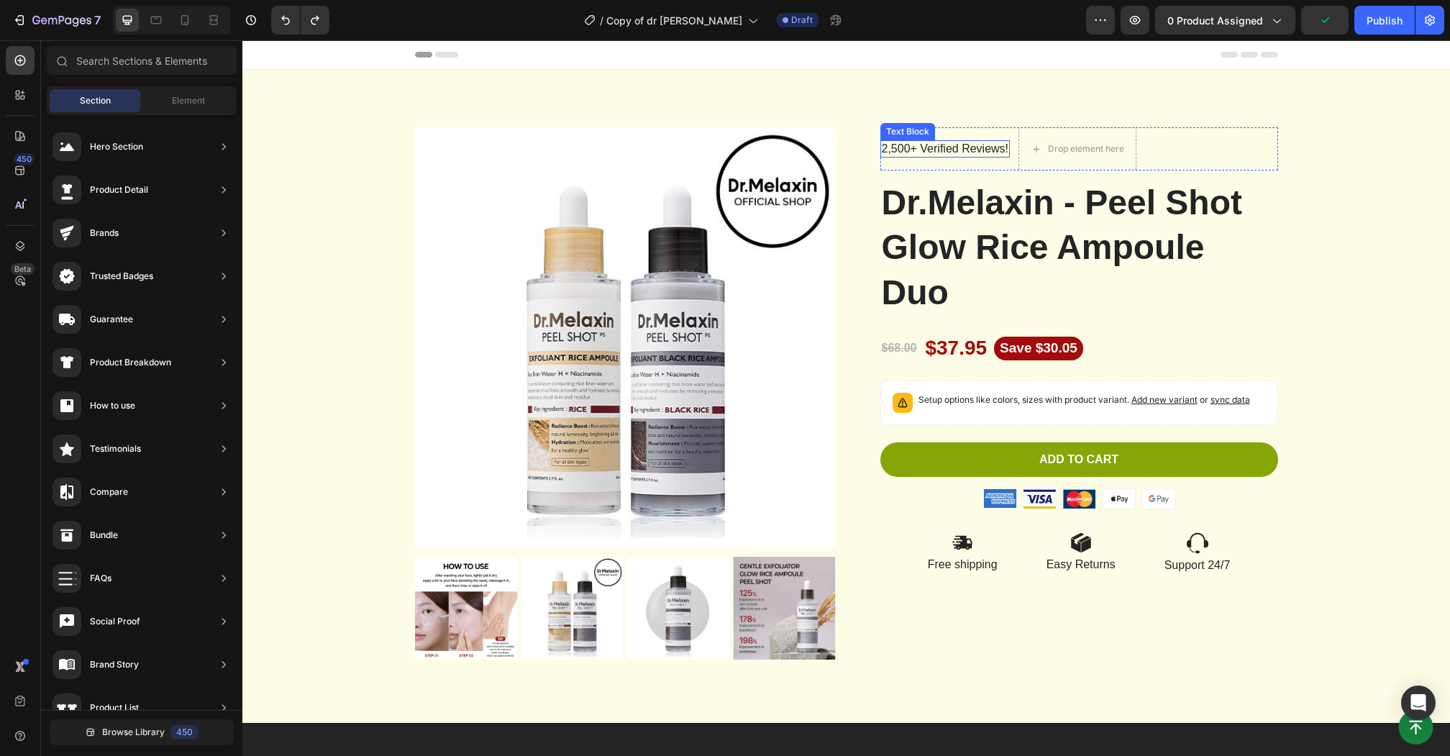
click at [899, 148] on p "2,500+ Verified Reviews!" at bounding box center [944, 149] width 127 height 15
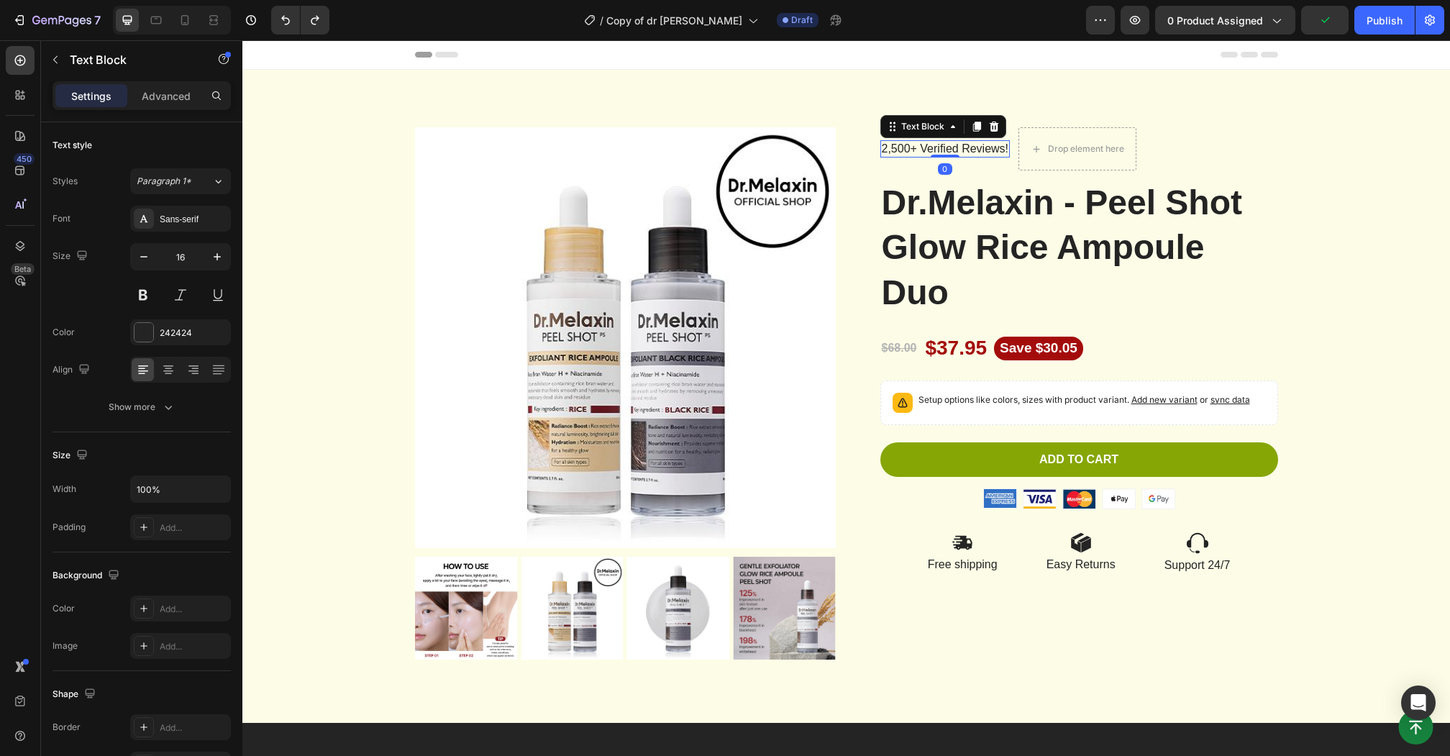
click at [899, 148] on p "2,500+ Verified Reviews!" at bounding box center [944, 149] width 127 height 15
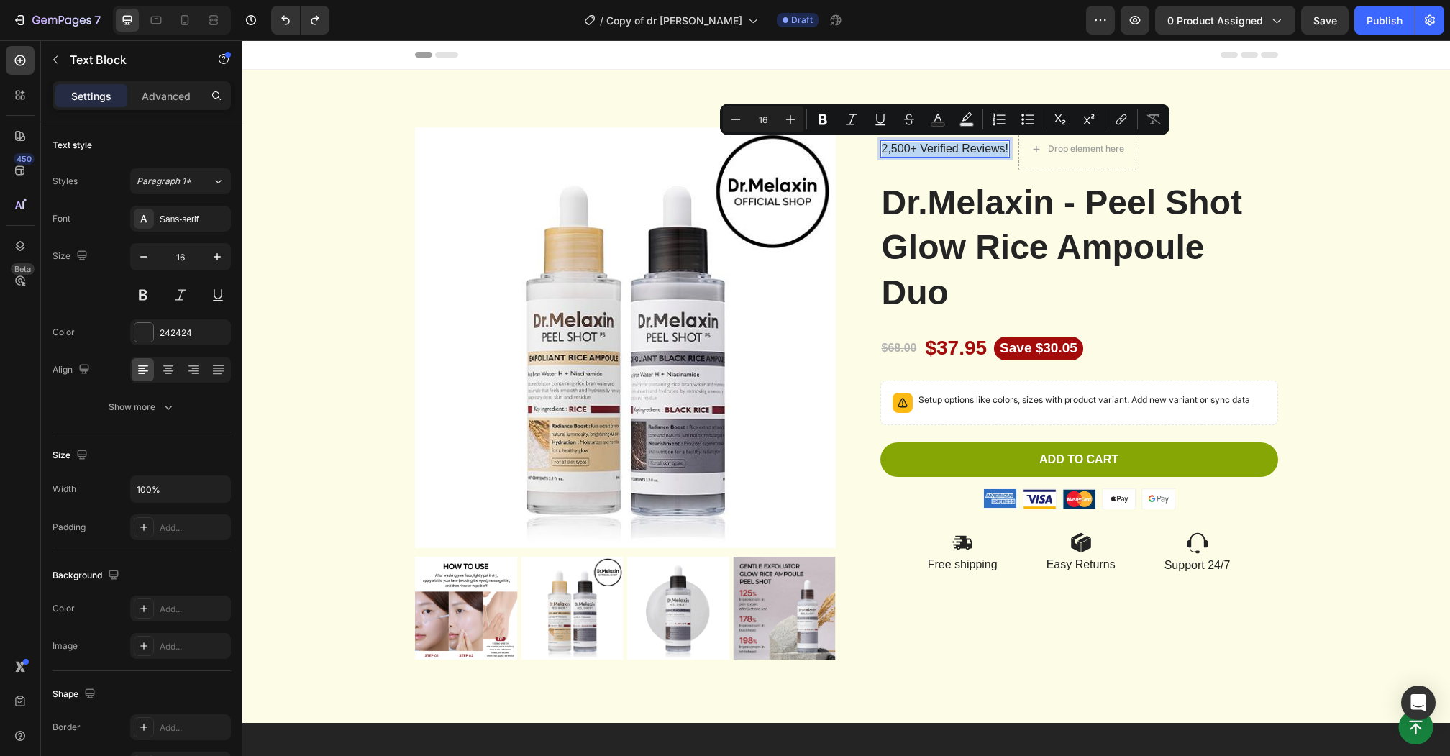
click at [884, 150] on p "2,500+ Verified Reviews!" at bounding box center [944, 149] width 127 height 15
click at [1019, 151] on strong "⭐️⭐️⭐️⭐️⭐️ 12,500+ Verified Reviews!" at bounding box center [988, 148] width 215 height 12
click at [1016, 151] on strong "⭐️⭐️⭐️⭐️⭐️ 12,500+ Verified Reviews!" at bounding box center [988, 148] width 215 height 12
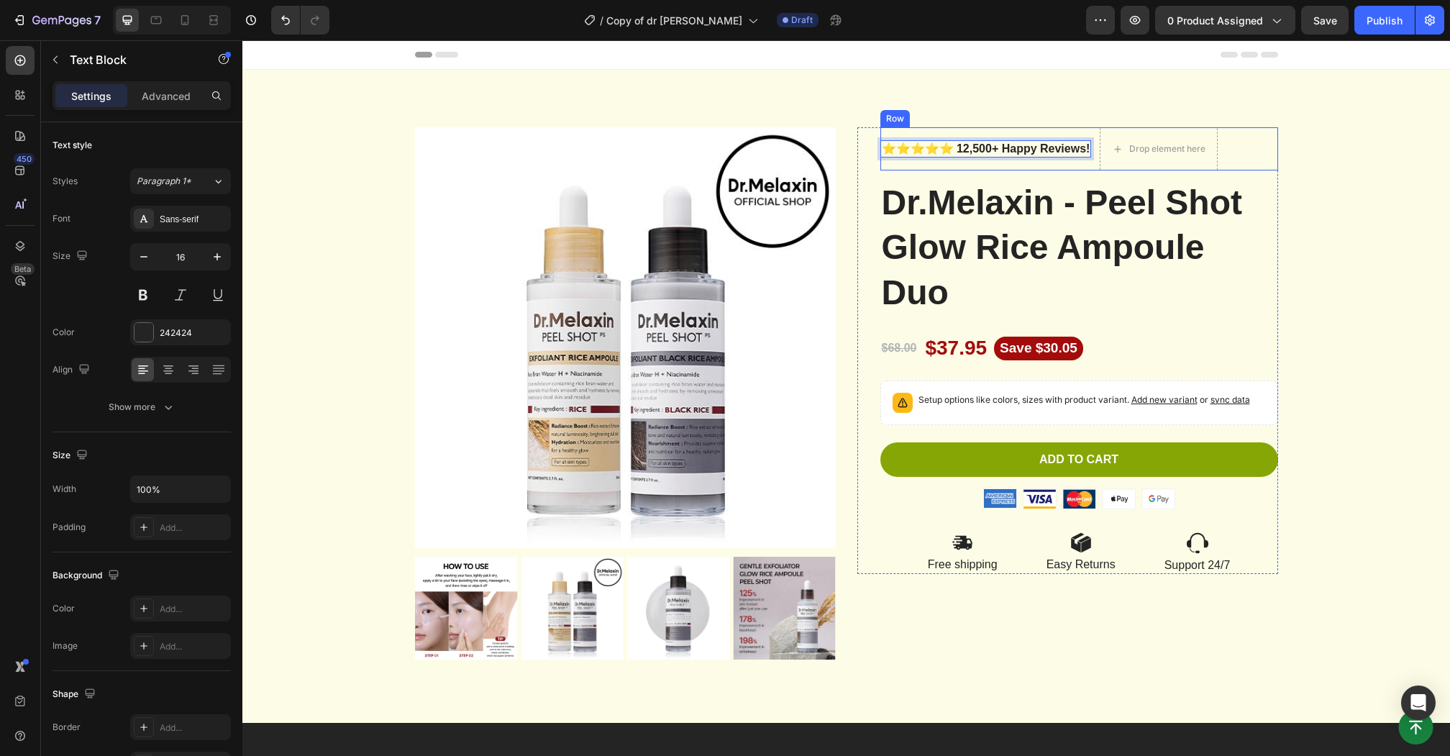
click at [1054, 143] on strong "⭐️⭐️⭐️⭐️⭐️ 12,500+ Happy Reviews!" at bounding box center [985, 148] width 209 height 12
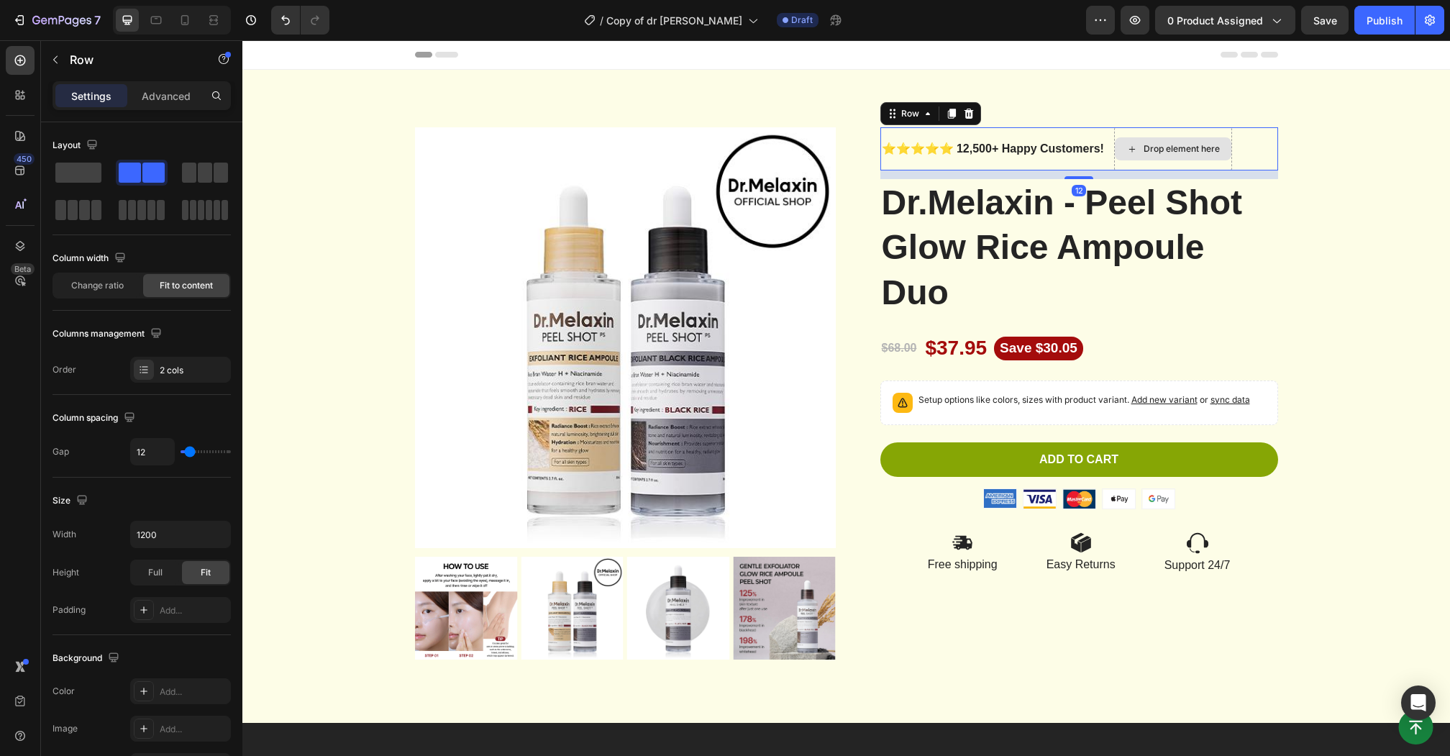
click at [1212, 131] on div "Drop element here" at bounding box center [1173, 148] width 118 height 43
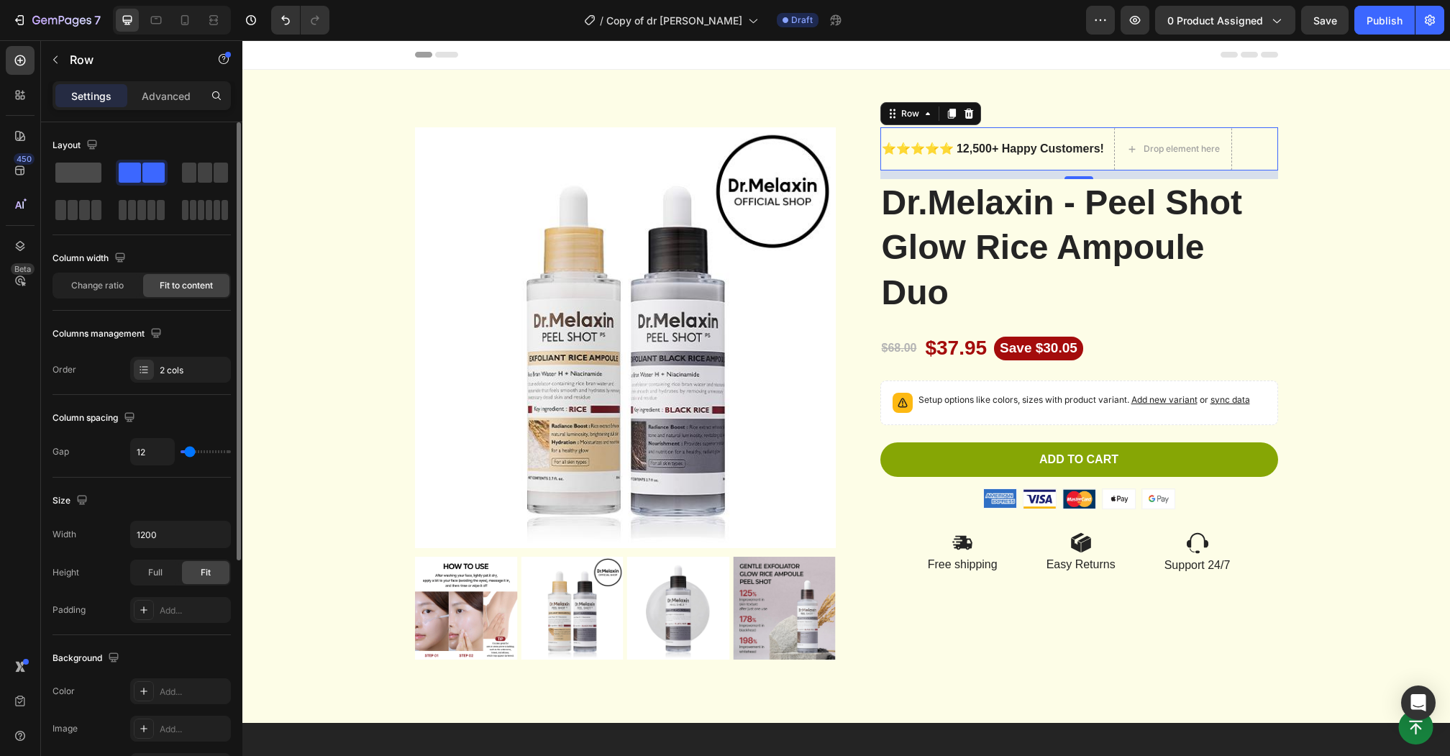
click at [83, 170] on span at bounding box center [78, 172] width 46 height 20
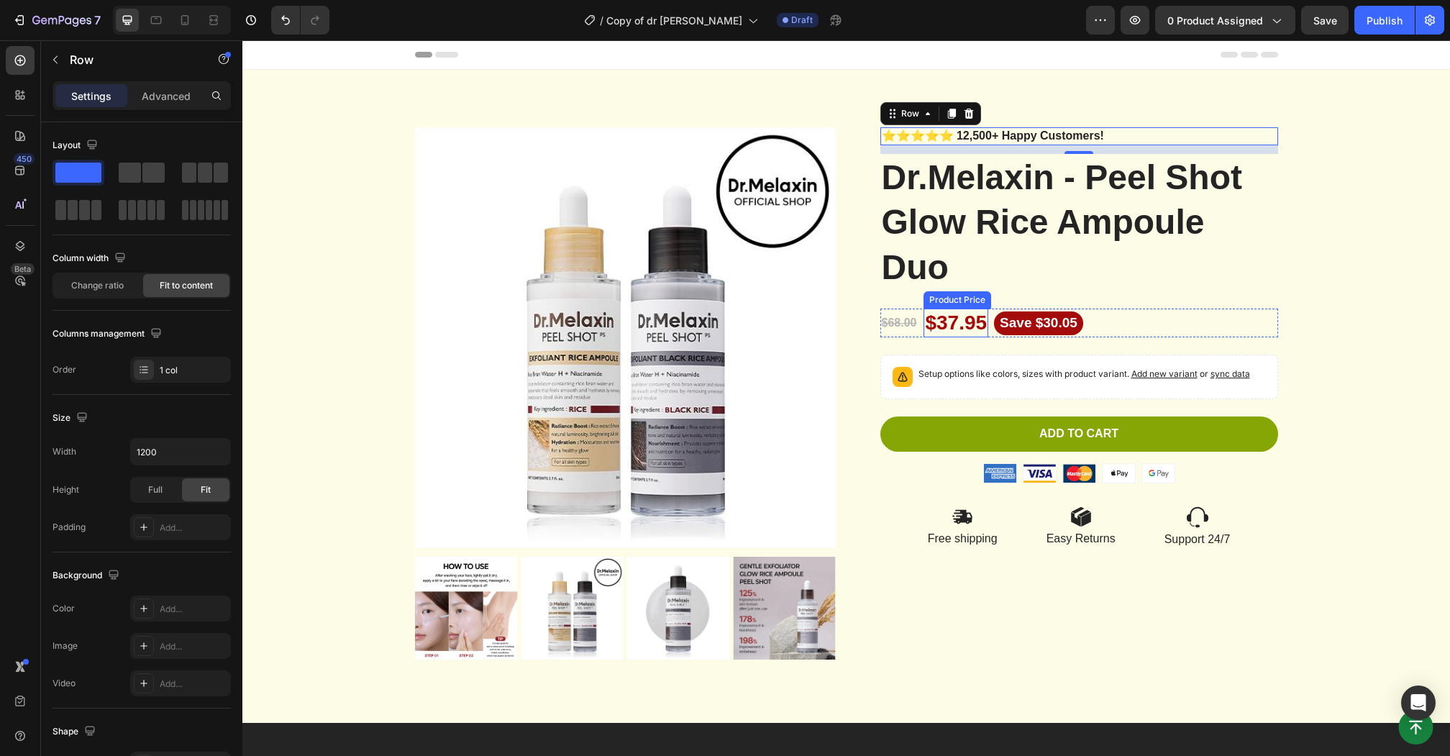
click at [945, 316] on div "$37.95" at bounding box center [955, 322] width 65 height 29
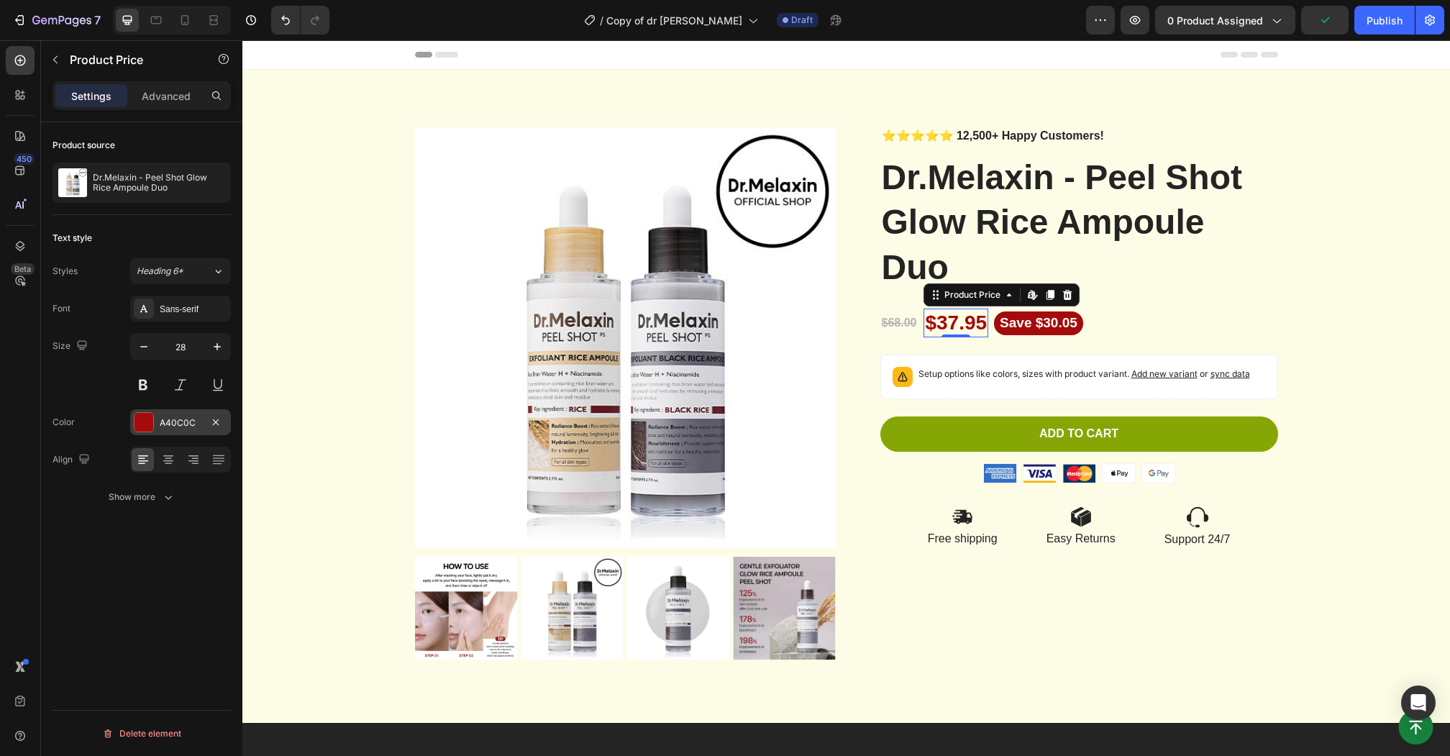
click at [140, 421] on div at bounding box center [143, 422] width 19 height 19
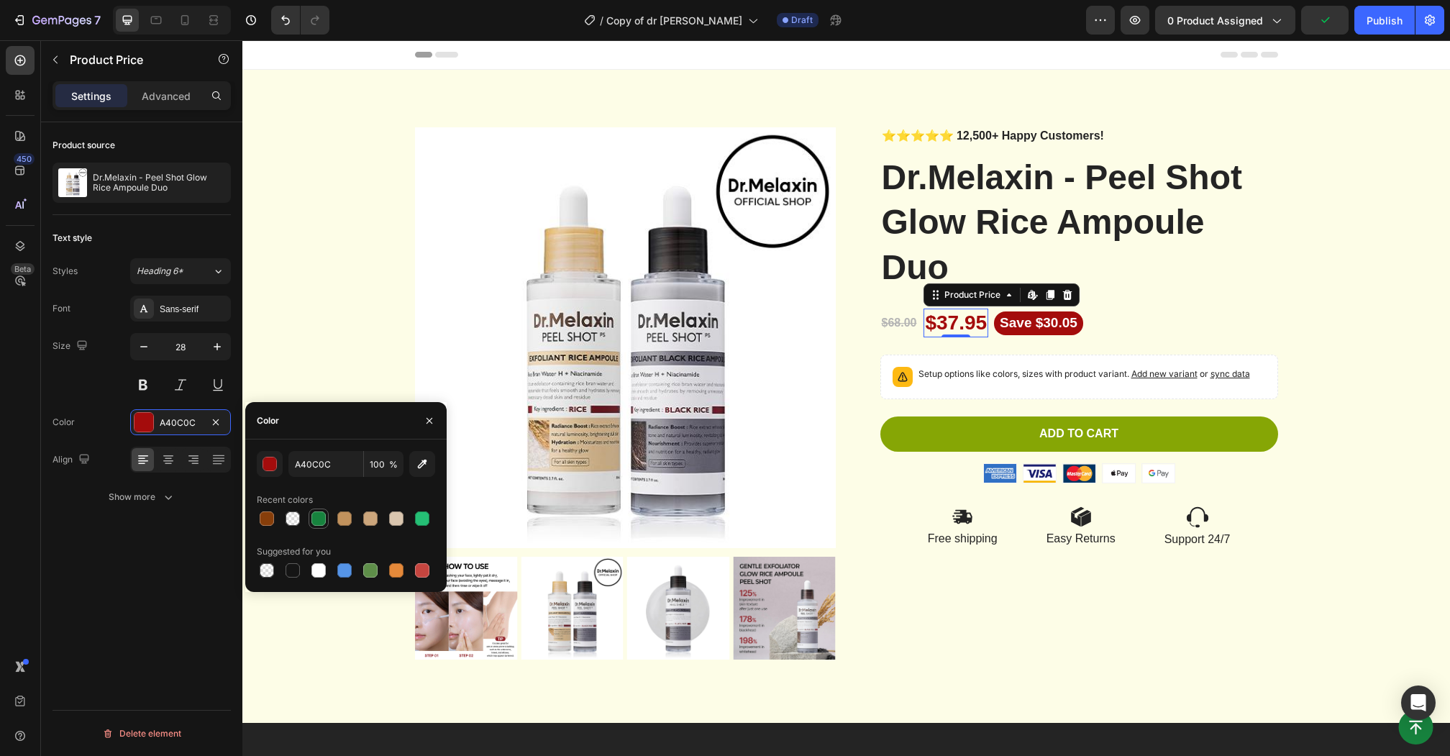
click at [321, 521] on div at bounding box center [318, 518] width 14 height 14
type input "17833E"
click at [1009, 326] on pre "Save $30.05" at bounding box center [1038, 323] width 89 height 24
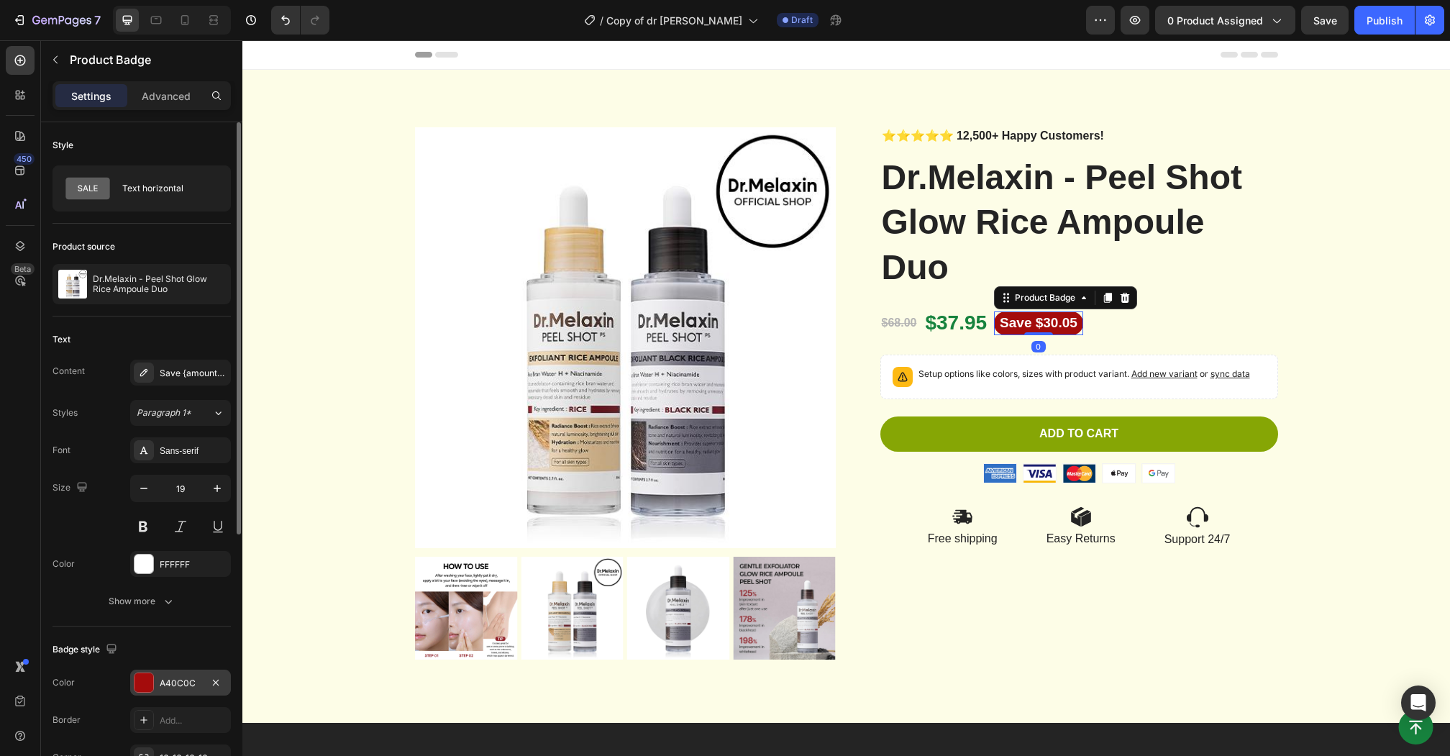
click at [144, 675] on div at bounding box center [143, 682] width 19 height 19
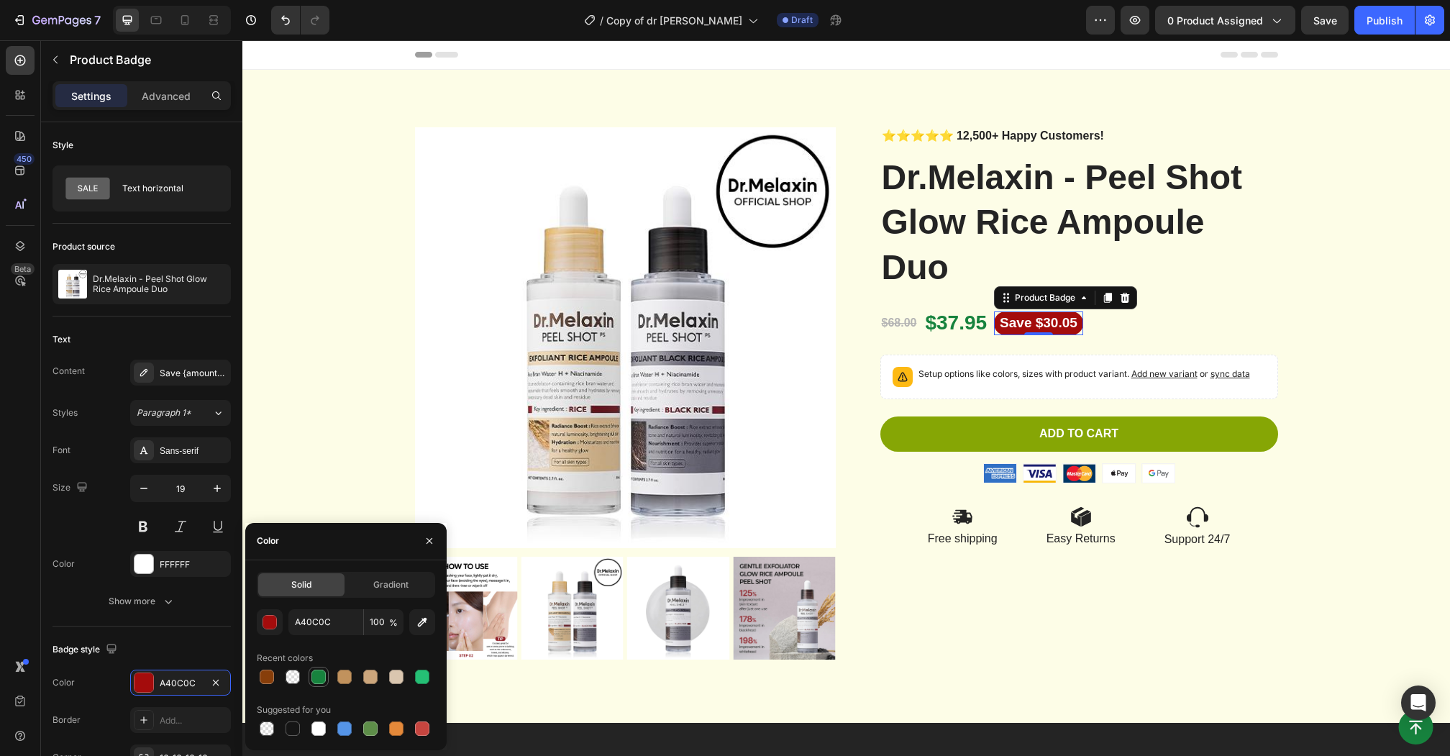
click at [316, 678] on div at bounding box center [318, 676] width 14 height 14
type input "17833E"
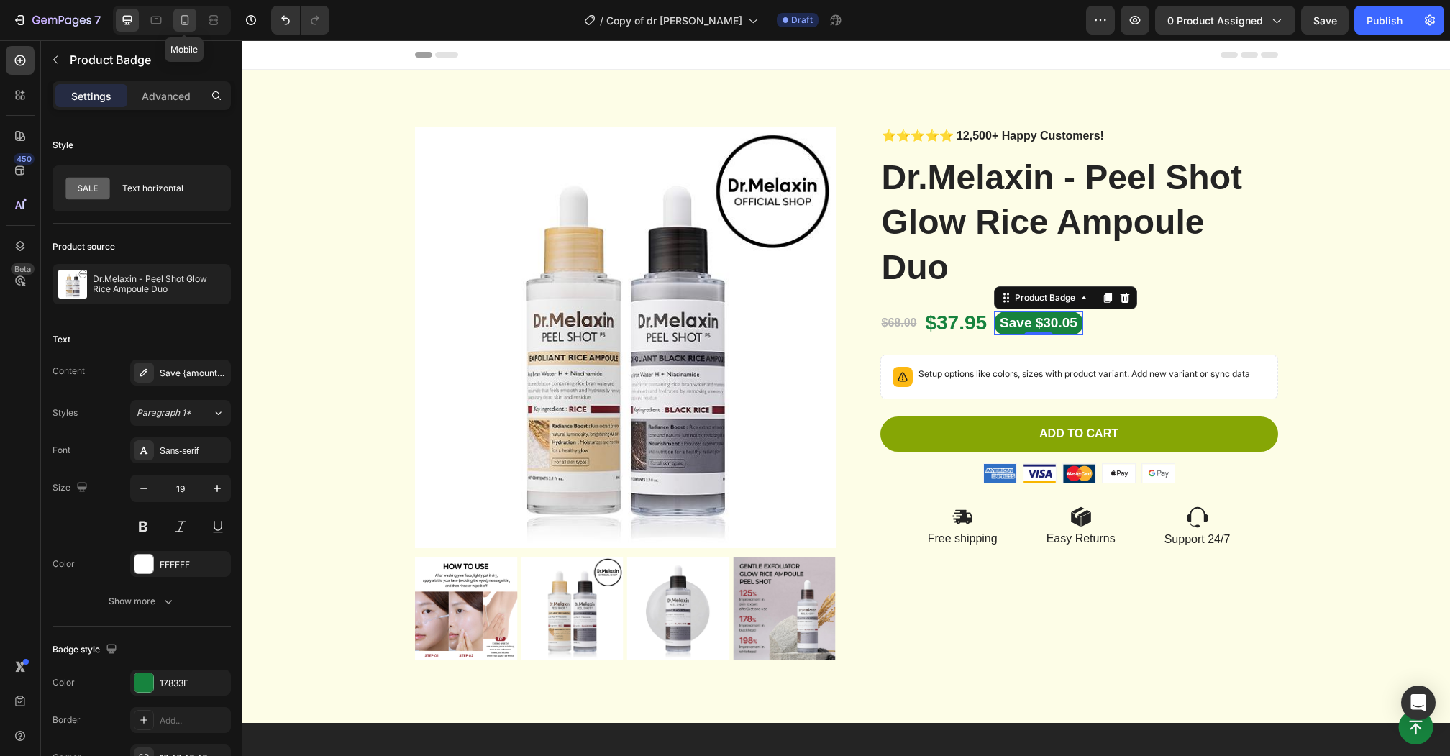
click at [186, 27] on div at bounding box center [184, 20] width 23 height 23
type input "14"
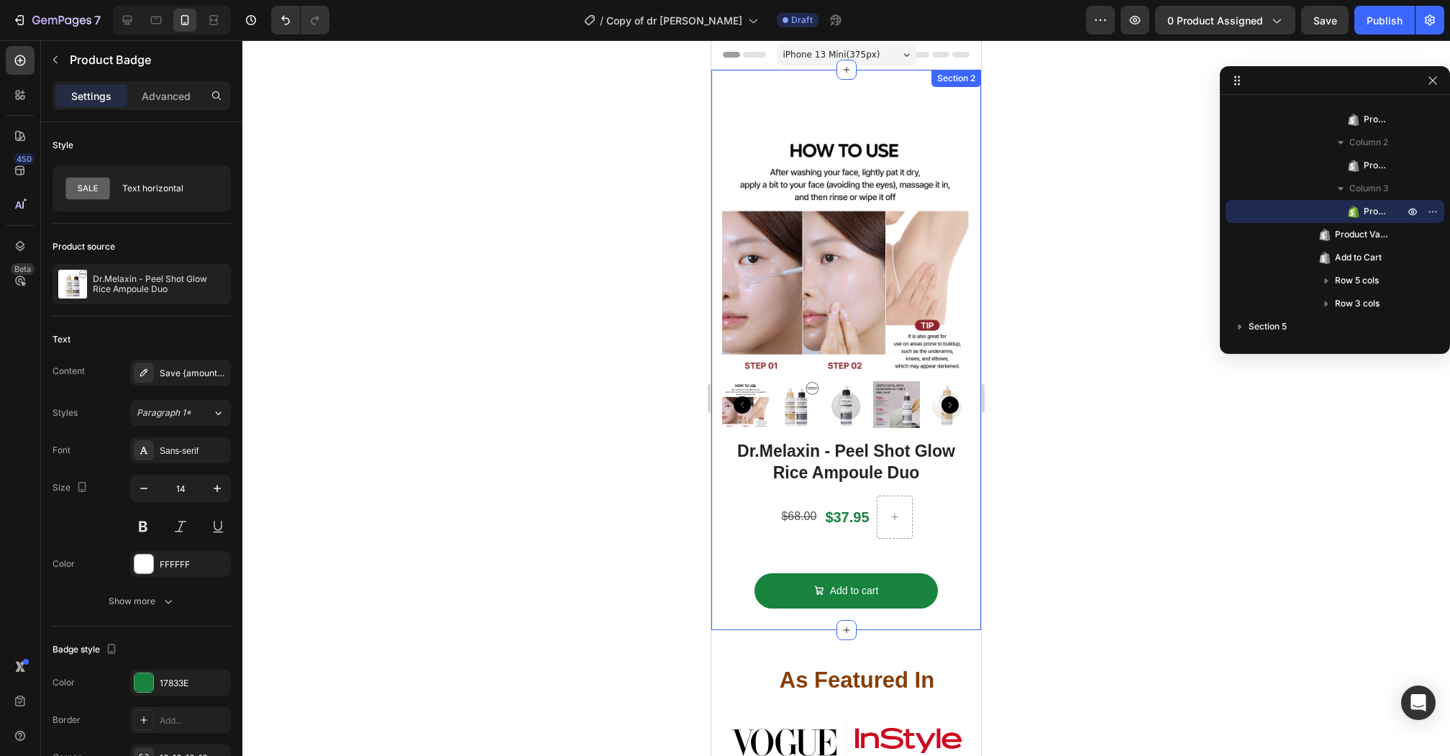
click at [923, 95] on div "Image Row Image Row Image Row Image Row Row Image Row Image Row Image Row Image…" at bounding box center [846, 350] width 270 height 560
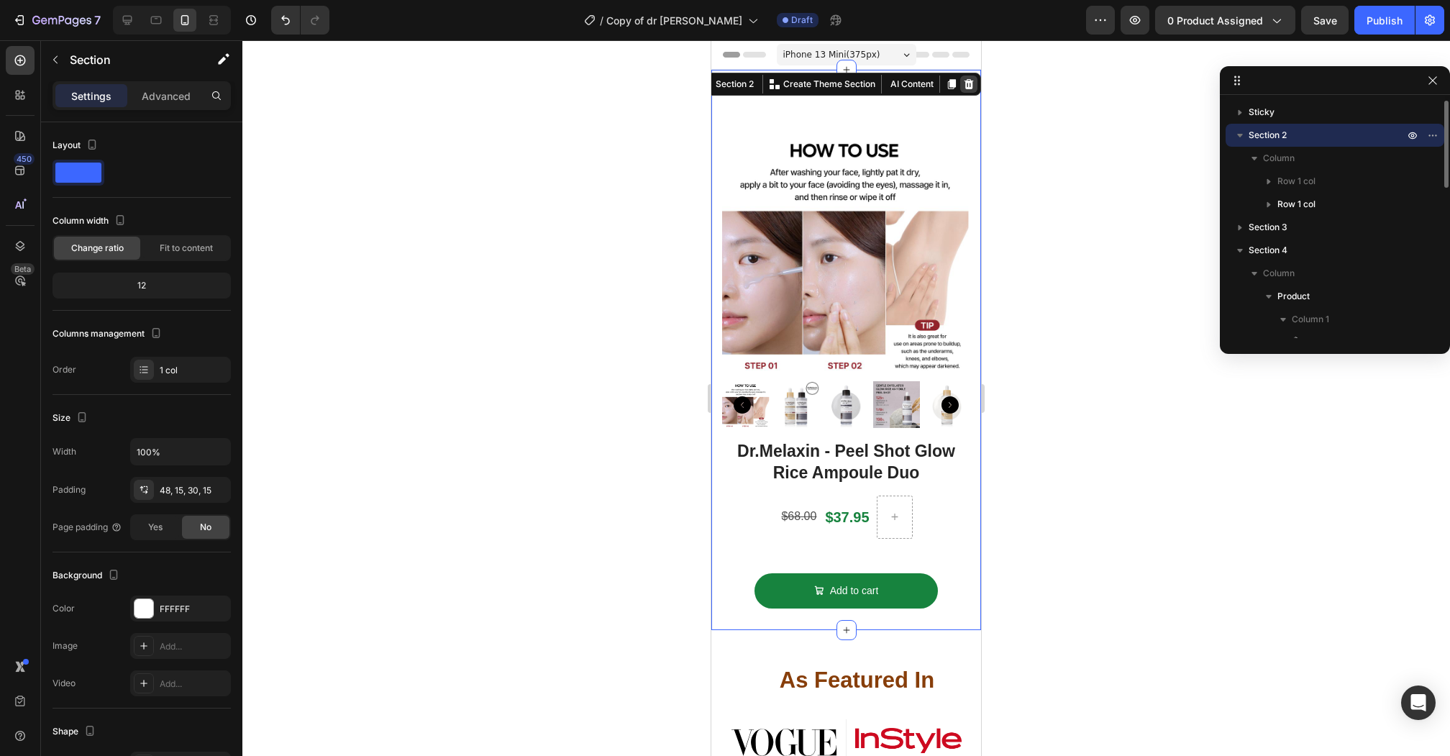
click at [970, 81] on icon at bounding box center [968, 84] width 9 height 10
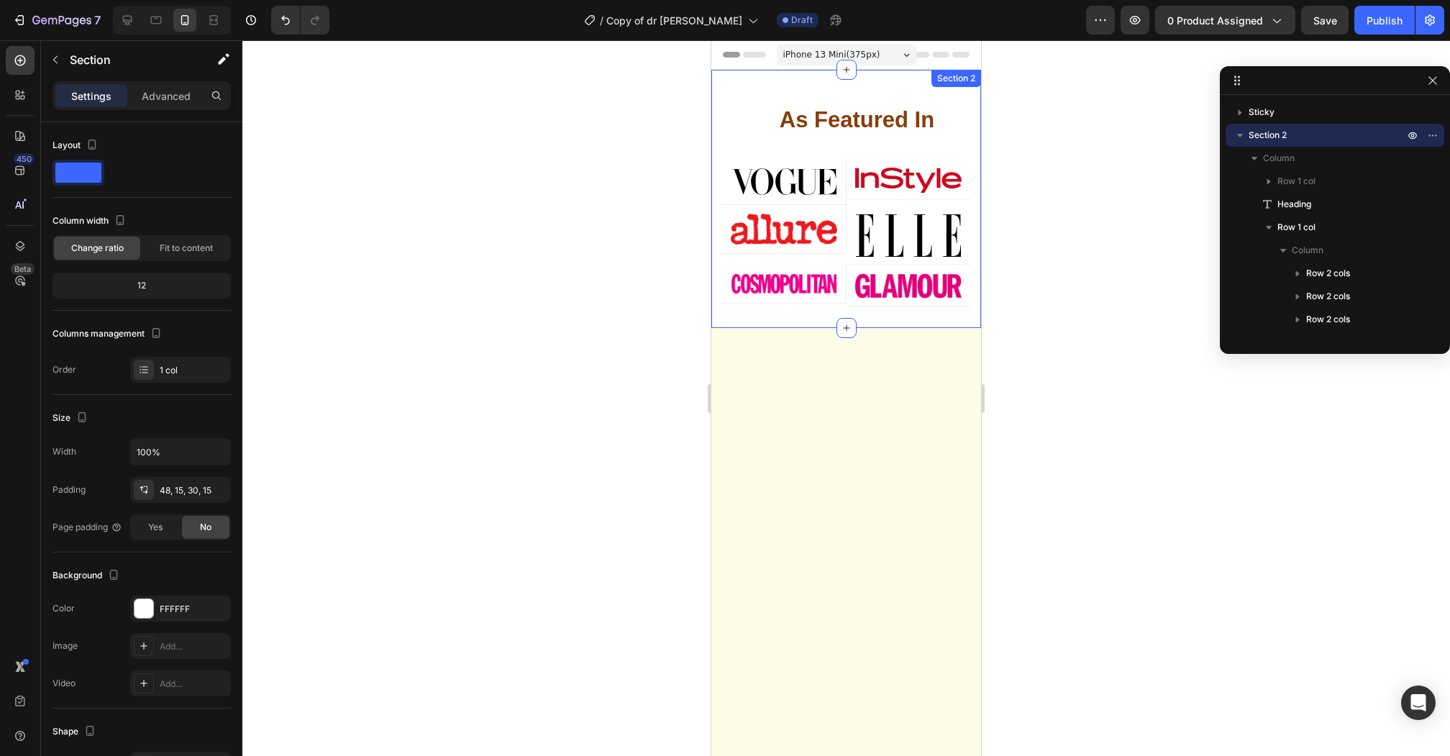
click at [905, 90] on div "Image Row Image Row Image Row Image Row Row Image Row Image Row Image Row Image…" at bounding box center [846, 199] width 270 height 258
click at [971, 81] on icon at bounding box center [968, 84] width 9 height 10
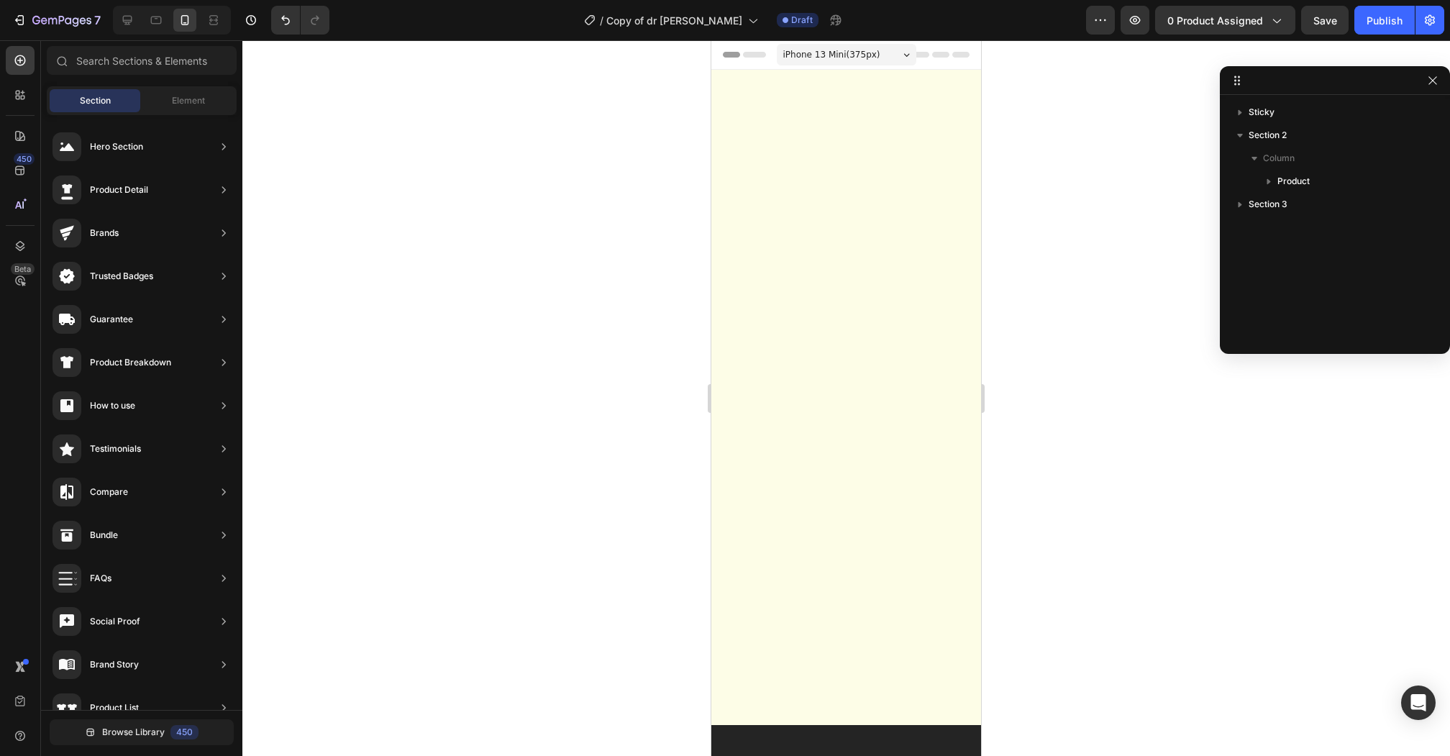
click at [930, 86] on div at bounding box center [846, 392] width 248 height 645
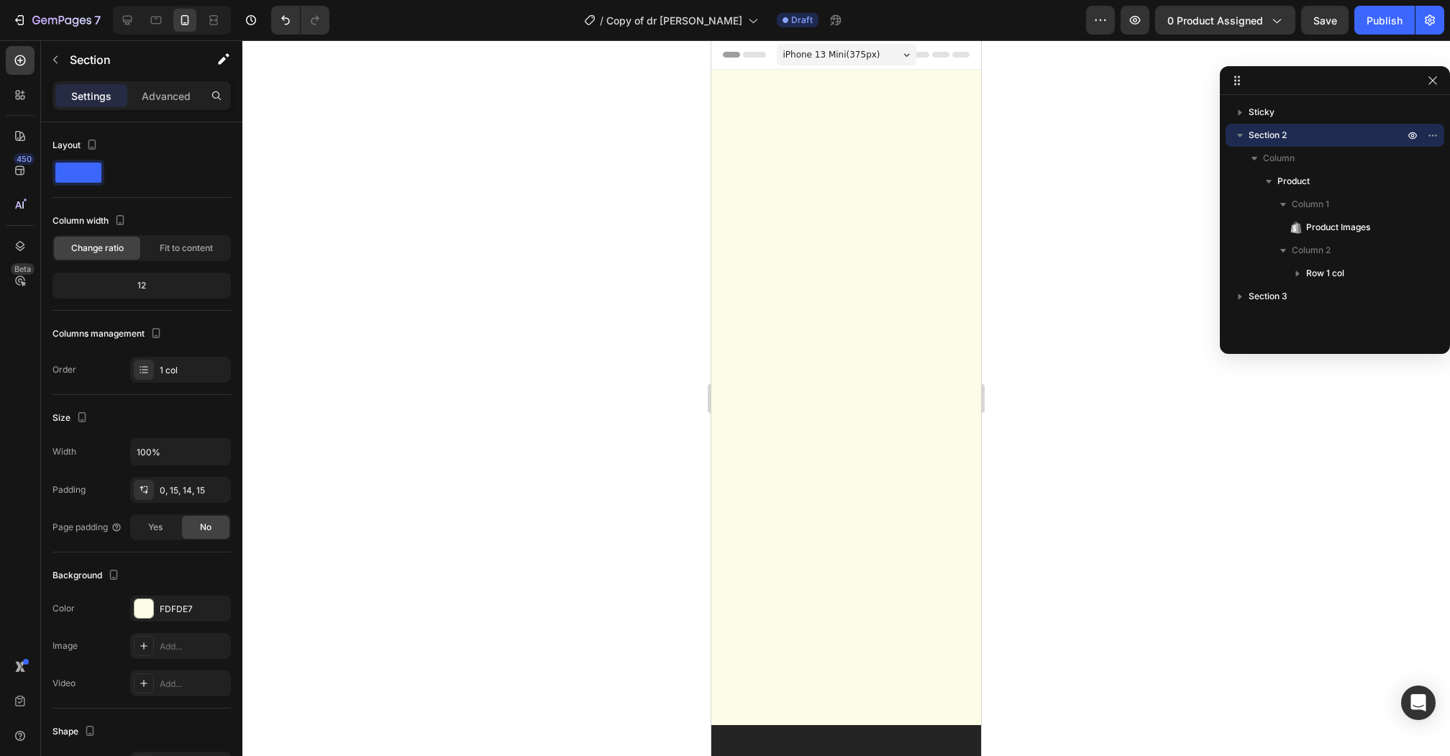
click at [817, 328] on div at bounding box center [846, 392] width 248 height 645
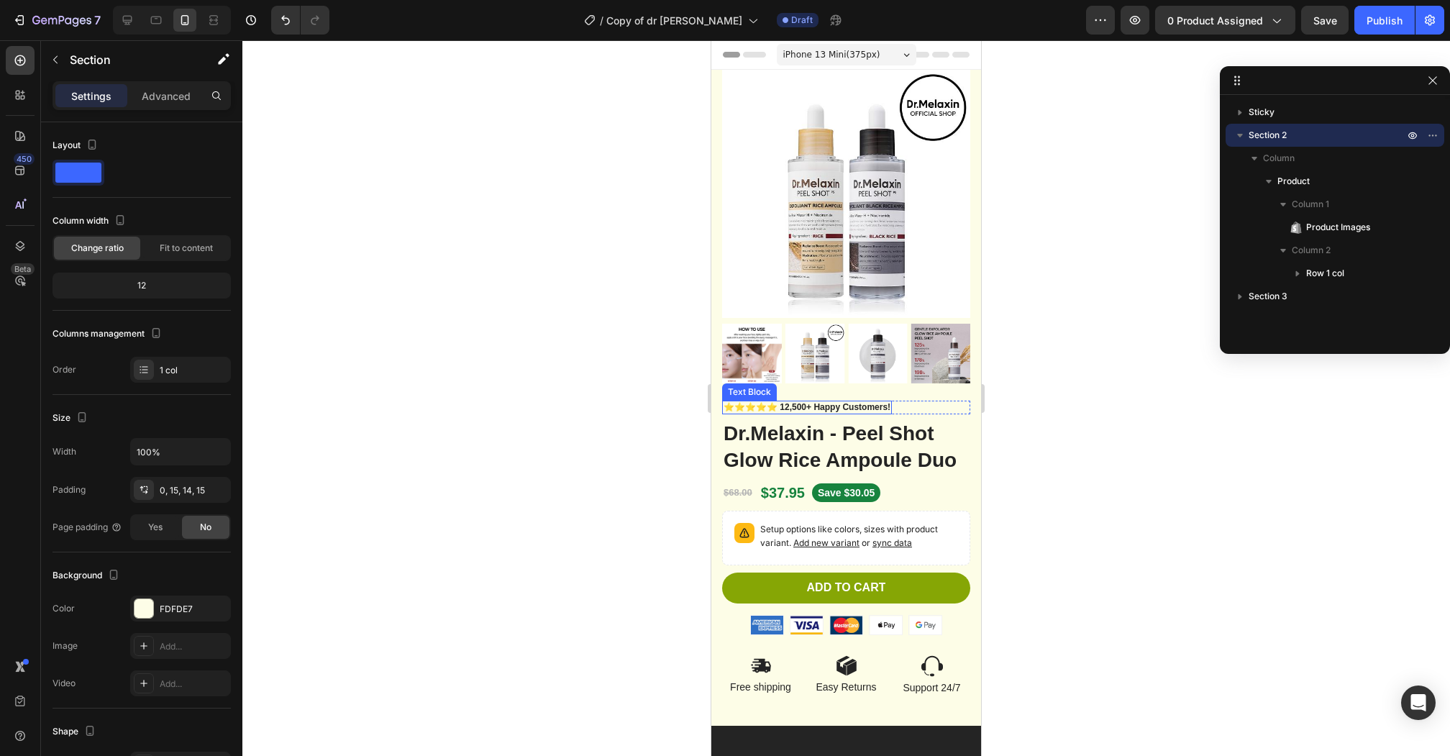
click at [804, 407] on strong "⭐️⭐️⭐️⭐️⭐️ 12,500+ Happy Customers!" at bounding box center [806, 407] width 167 height 10
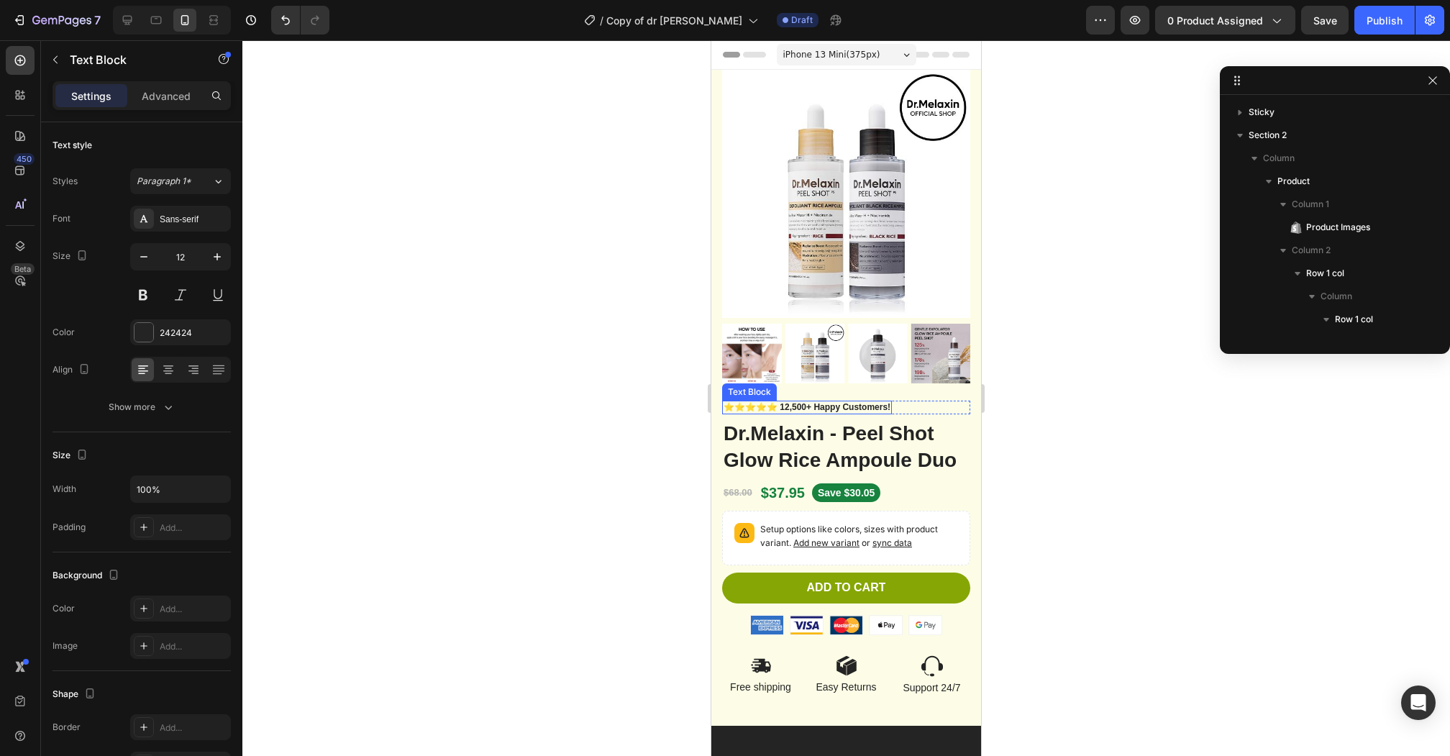
scroll to position [157, 0]
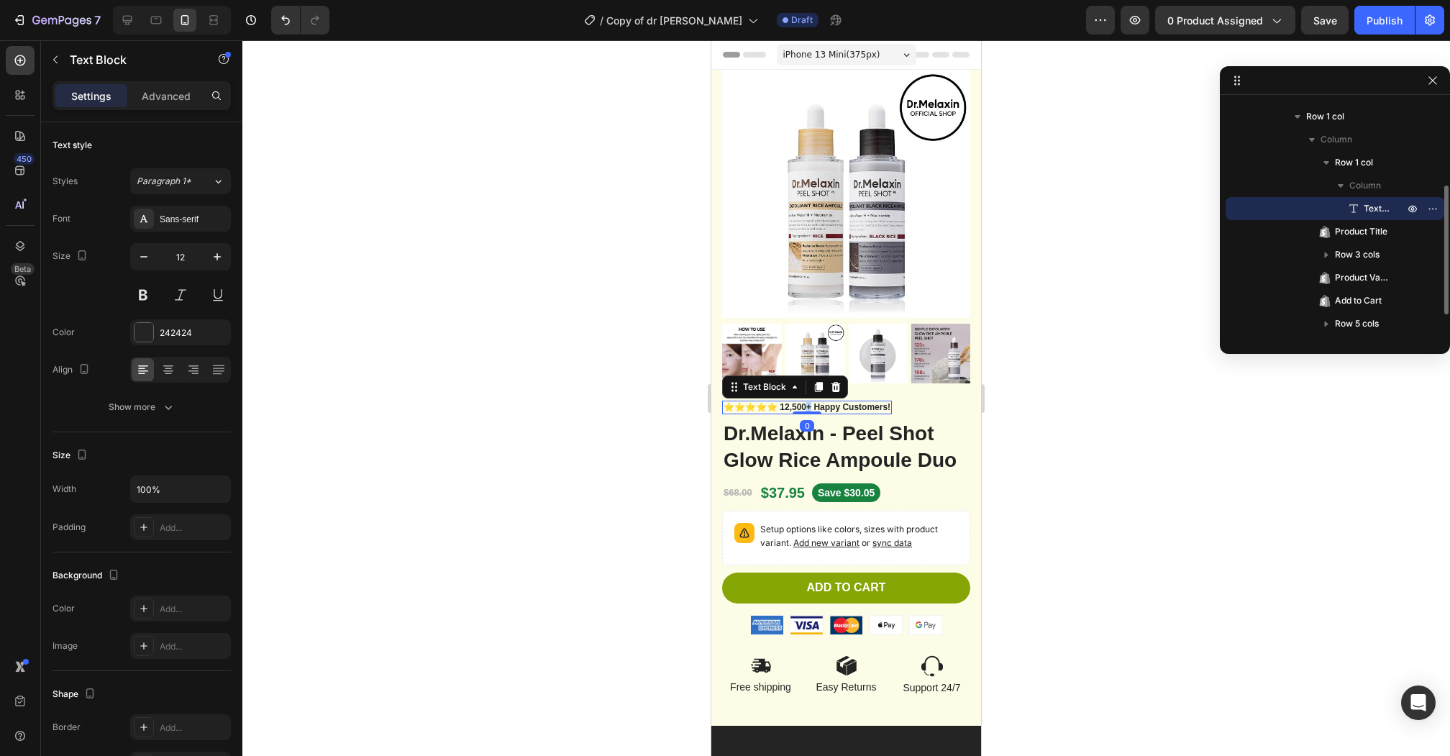
click at [804, 407] on strong "⭐️⭐️⭐️⭐️⭐️ 12,500+ Happy Customers!" at bounding box center [806, 407] width 167 height 10
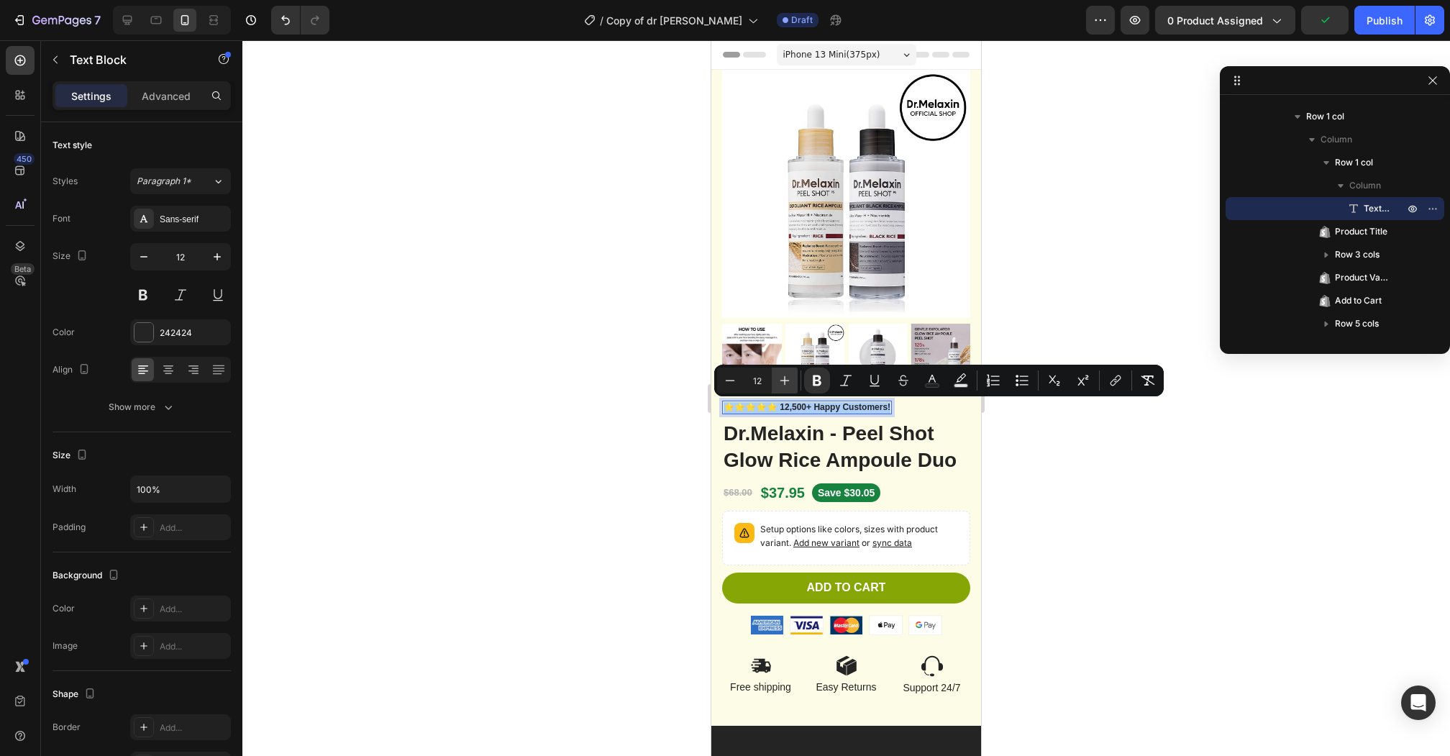
click at [789, 379] on icon "Editor contextual toolbar" at bounding box center [784, 380] width 14 height 14
type input "15"
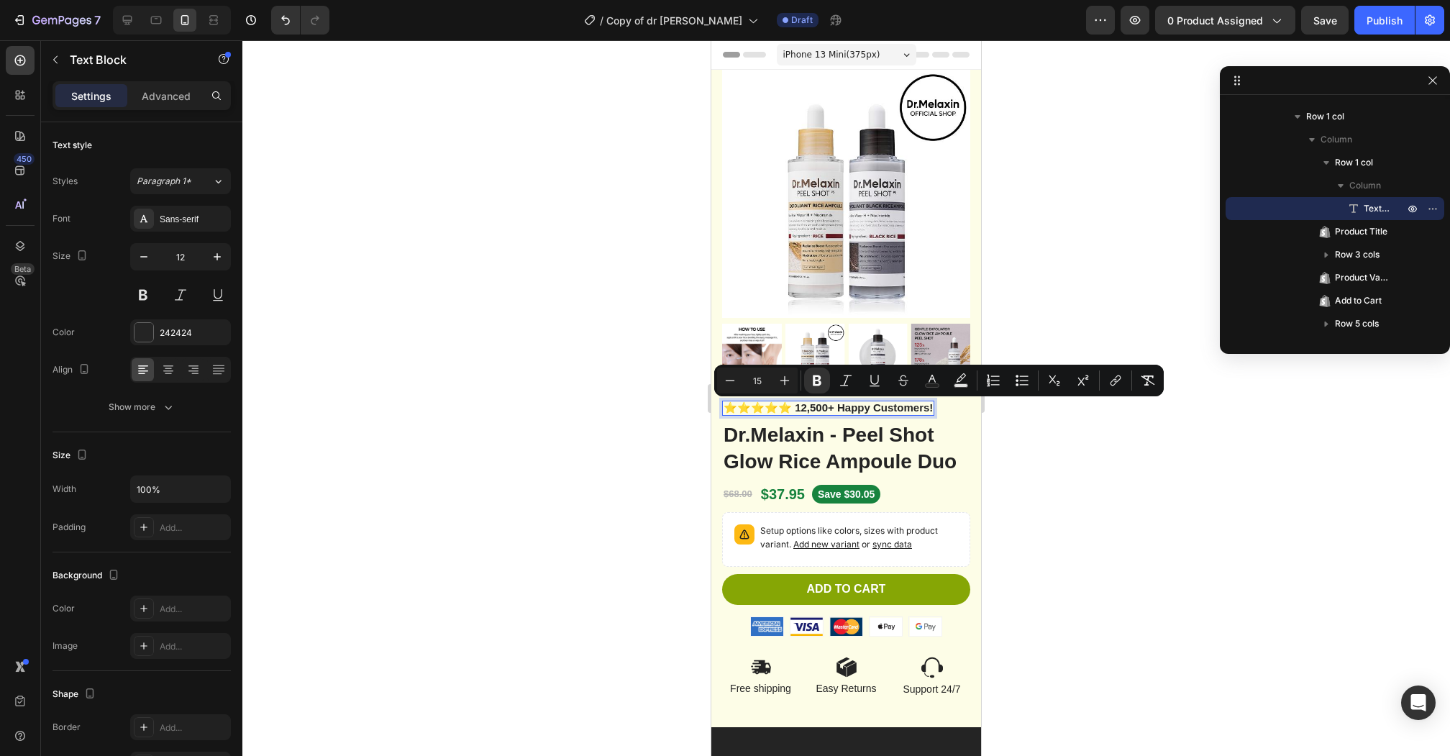
click at [572, 499] on div at bounding box center [845, 397] width 1207 height 715
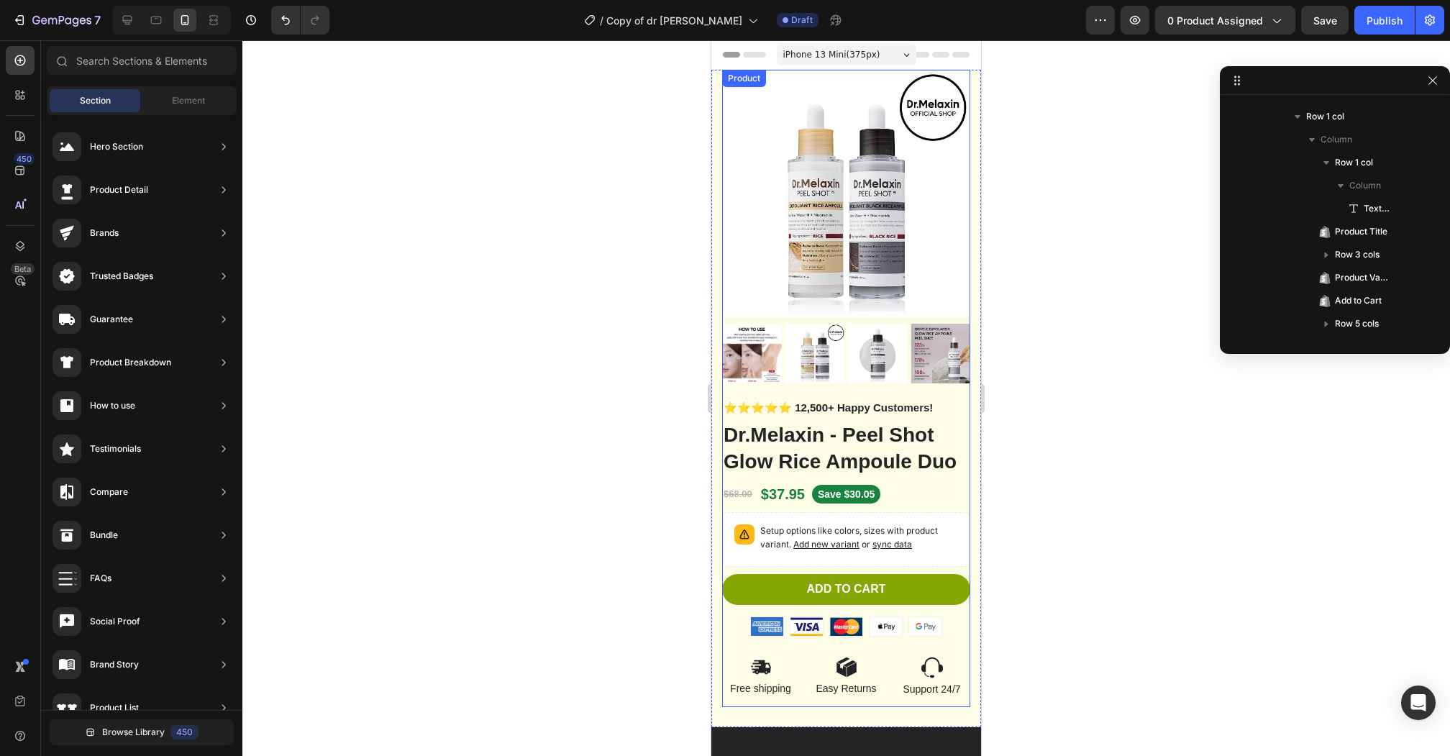
click at [872, 398] on div "Product Images" at bounding box center [846, 235] width 248 height 331
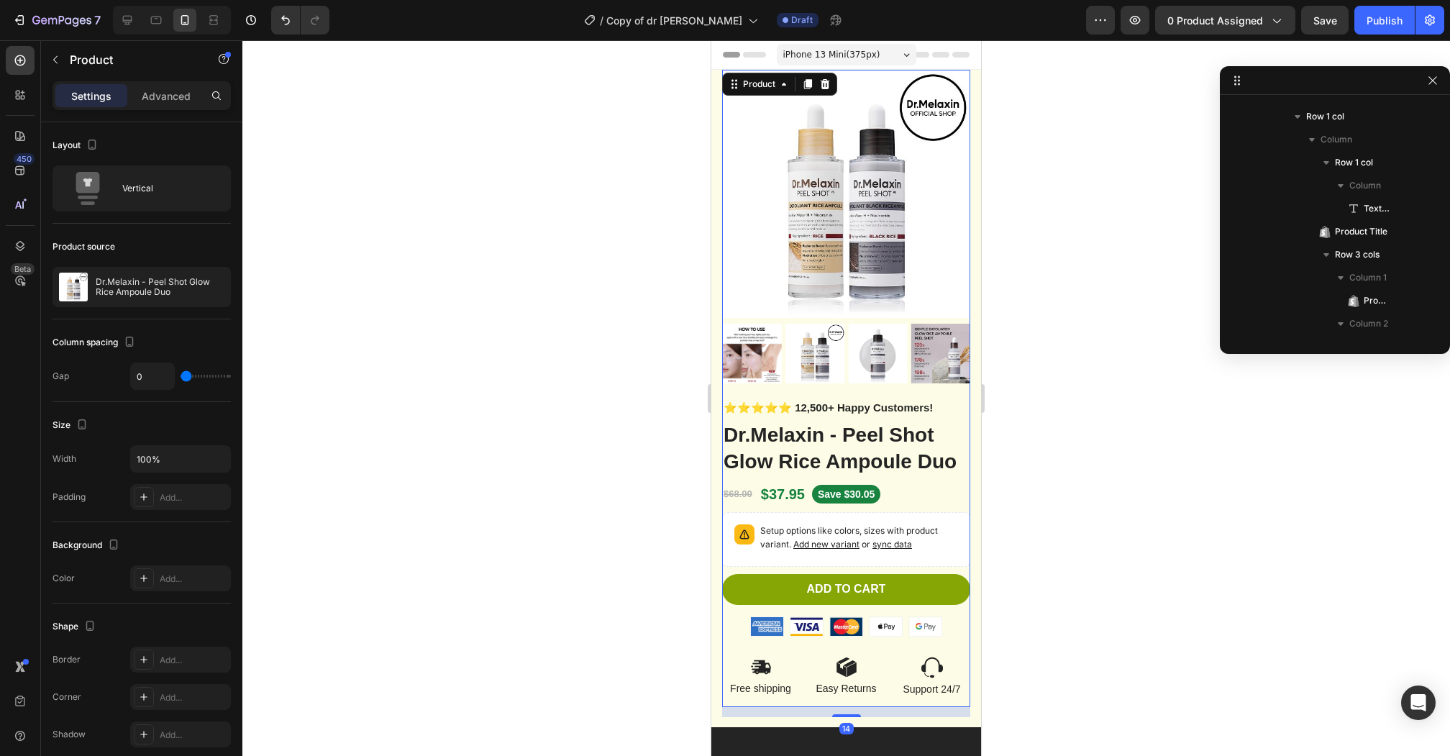
scroll to position [0, 0]
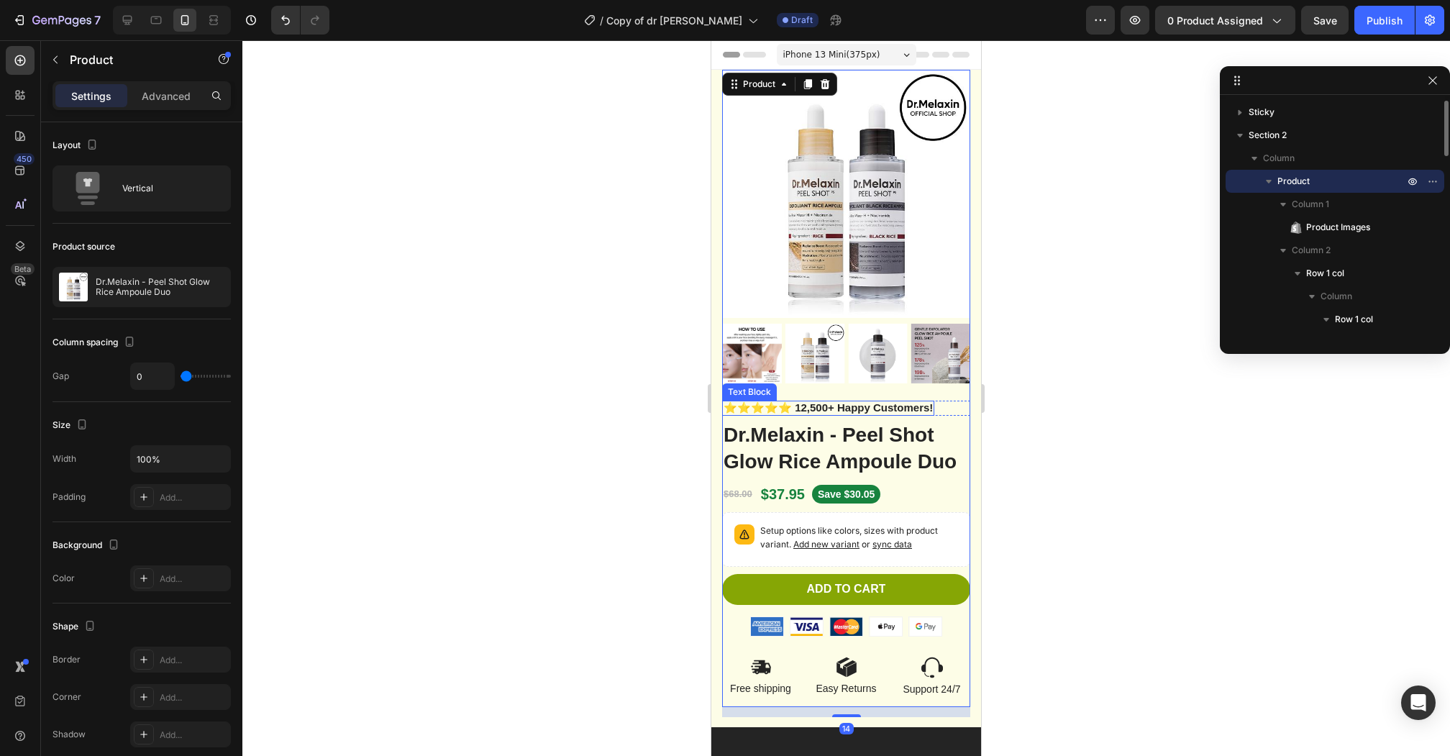
click at [853, 405] on strong "⭐️⭐️⭐️⭐️⭐️ 12,500+ Happy Customers!" at bounding box center [827, 407] width 209 height 12
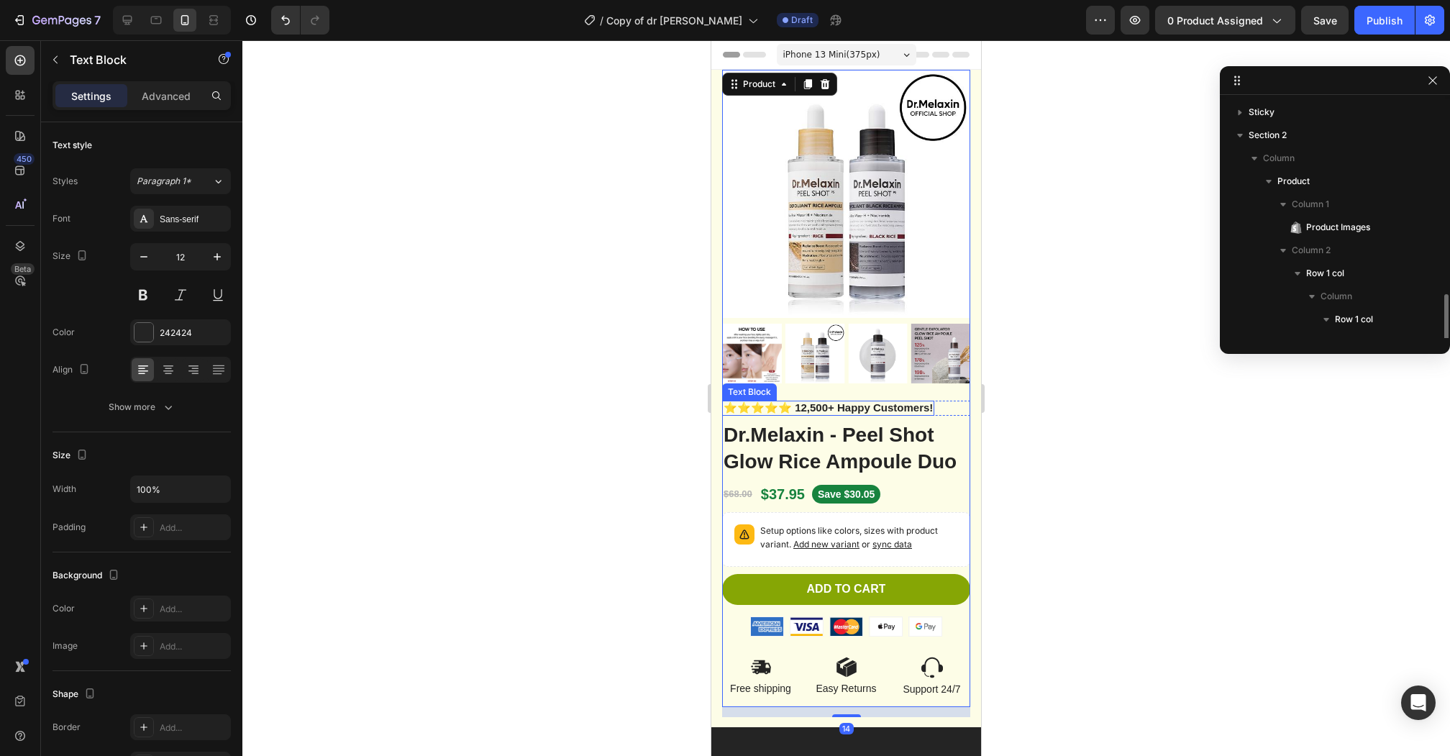
scroll to position [157, 0]
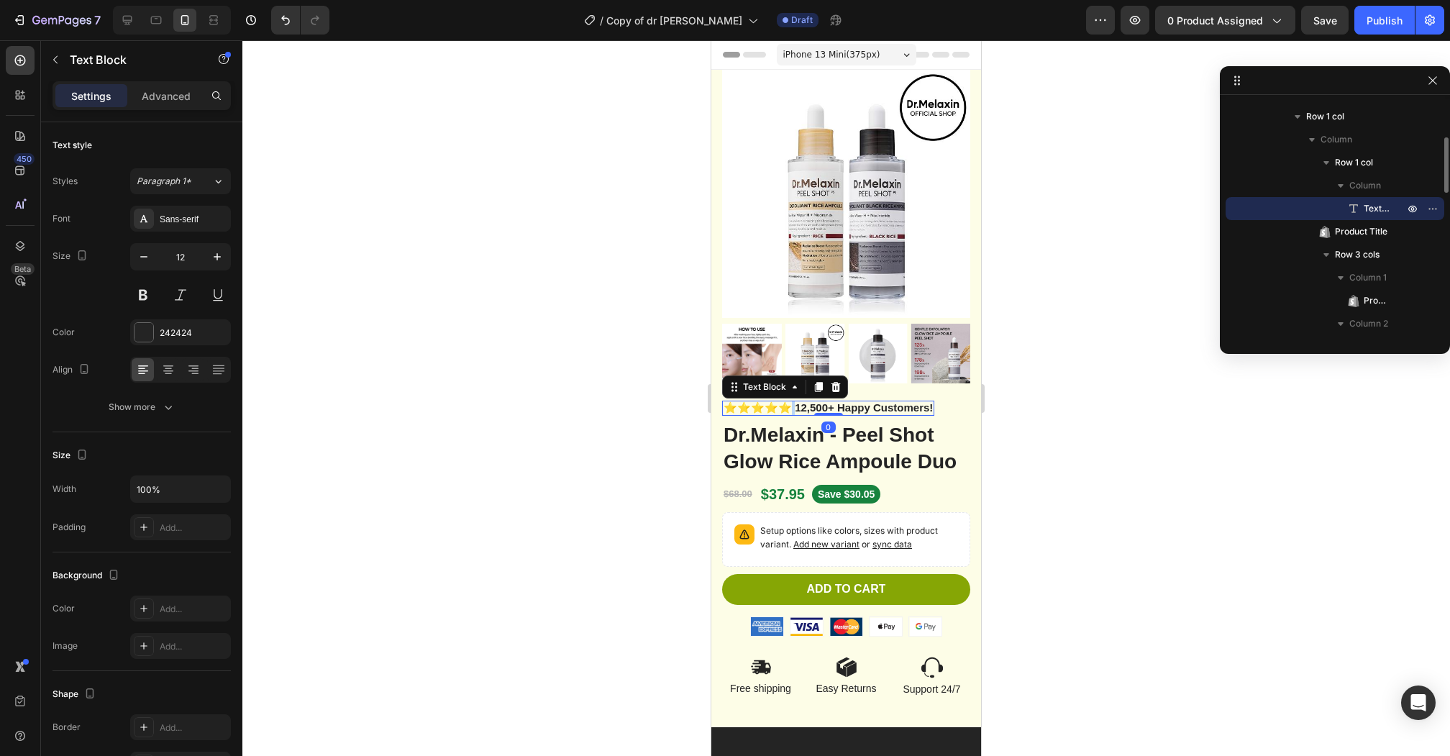
click at [777, 406] on strong "⭐️⭐️⭐️⭐️⭐️ 12,500+ Happy Customers!" at bounding box center [827, 407] width 209 height 12
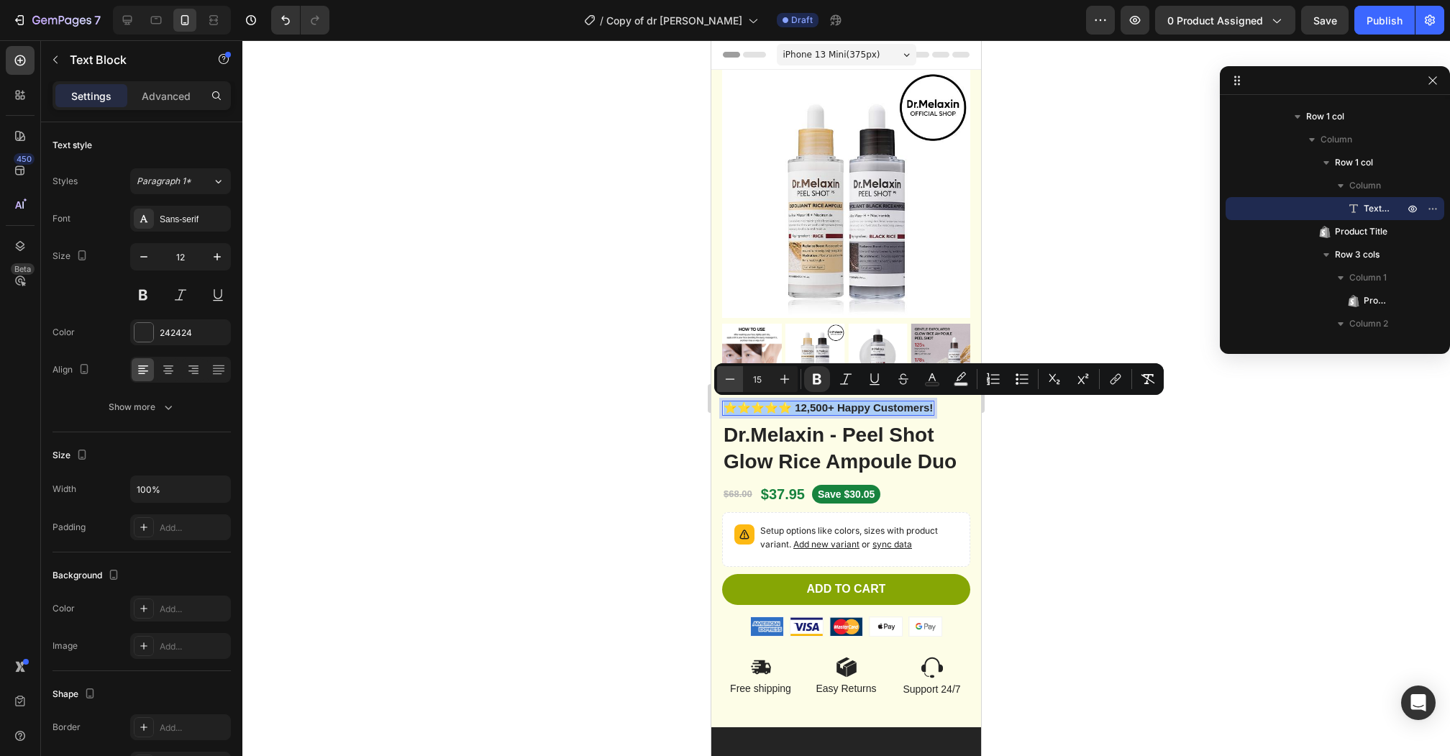
click at [734, 385] on icon "Editor contextual toolbar" at bounding box center [730, 379] width 14 height 14
type input "14"
click at [1085, 463] on div at bounding box center [845, 397] width 1207 height 715
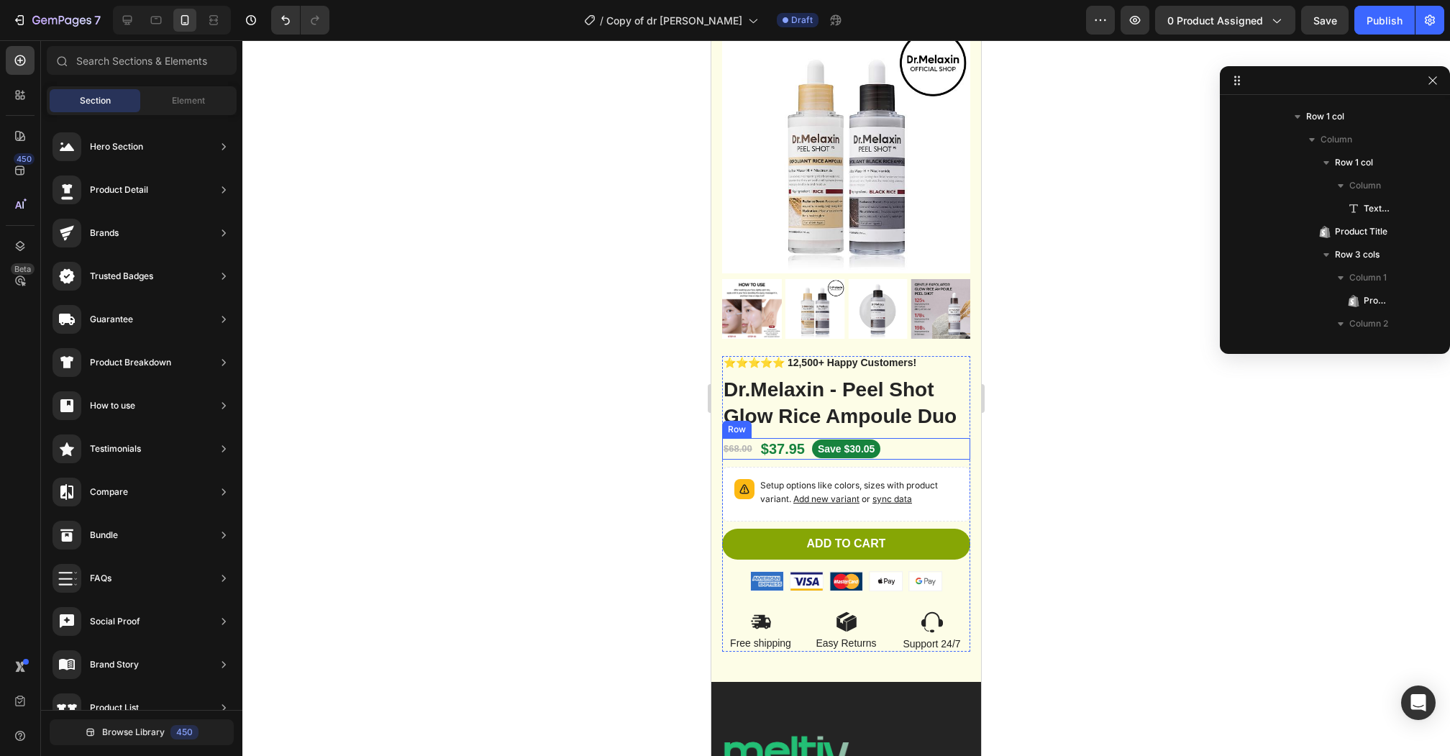
scroll to position [73, 0]
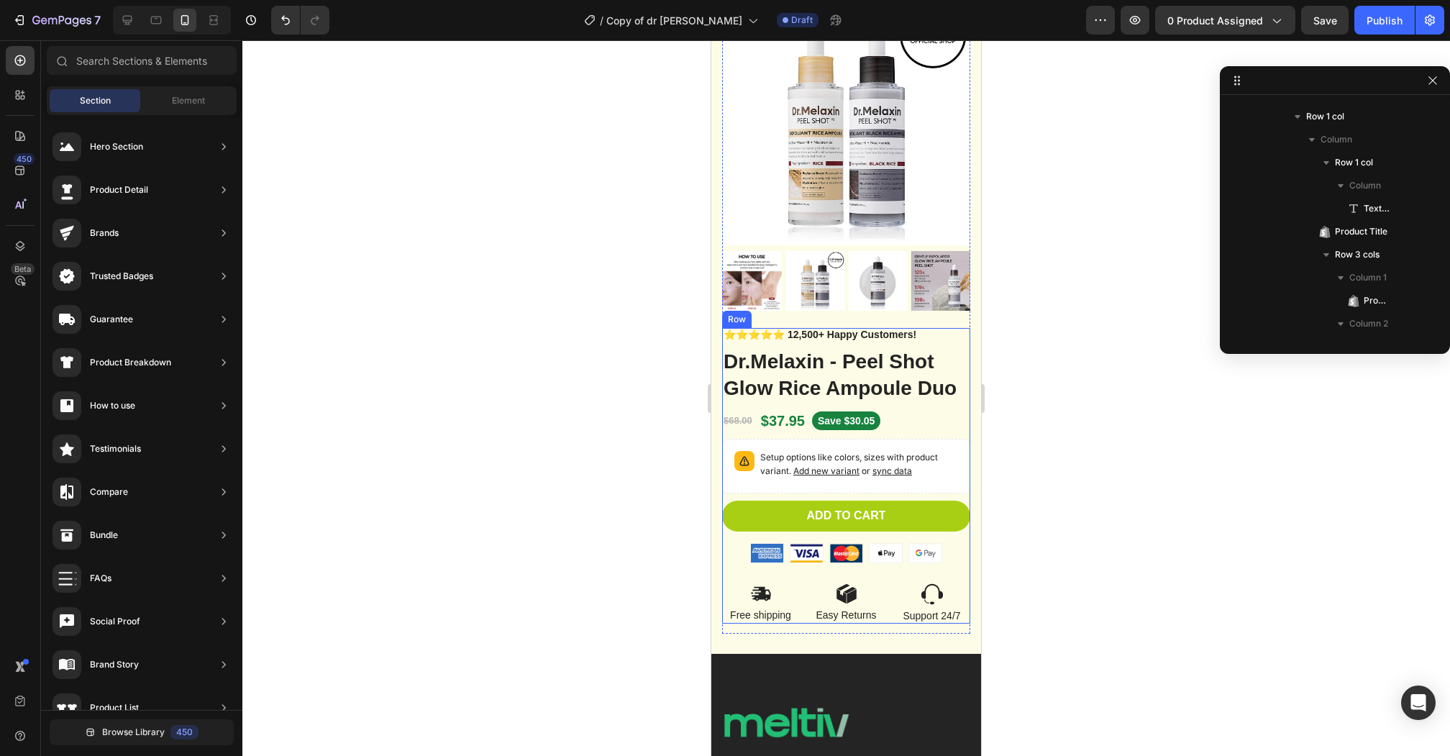
click at [916, 514] on button "Add to cart" at bounding box center [846, 515] width 248 height 31
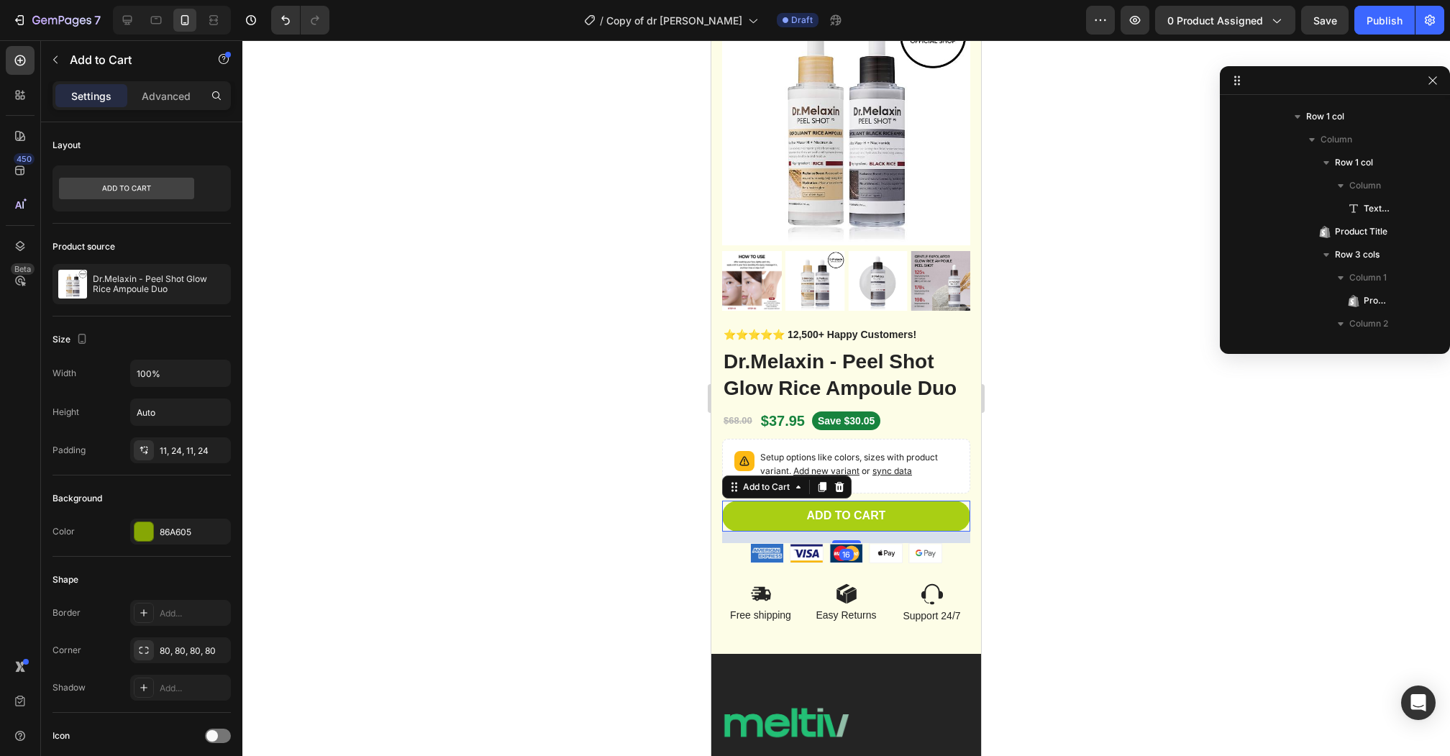
scroll to position [387, 0]
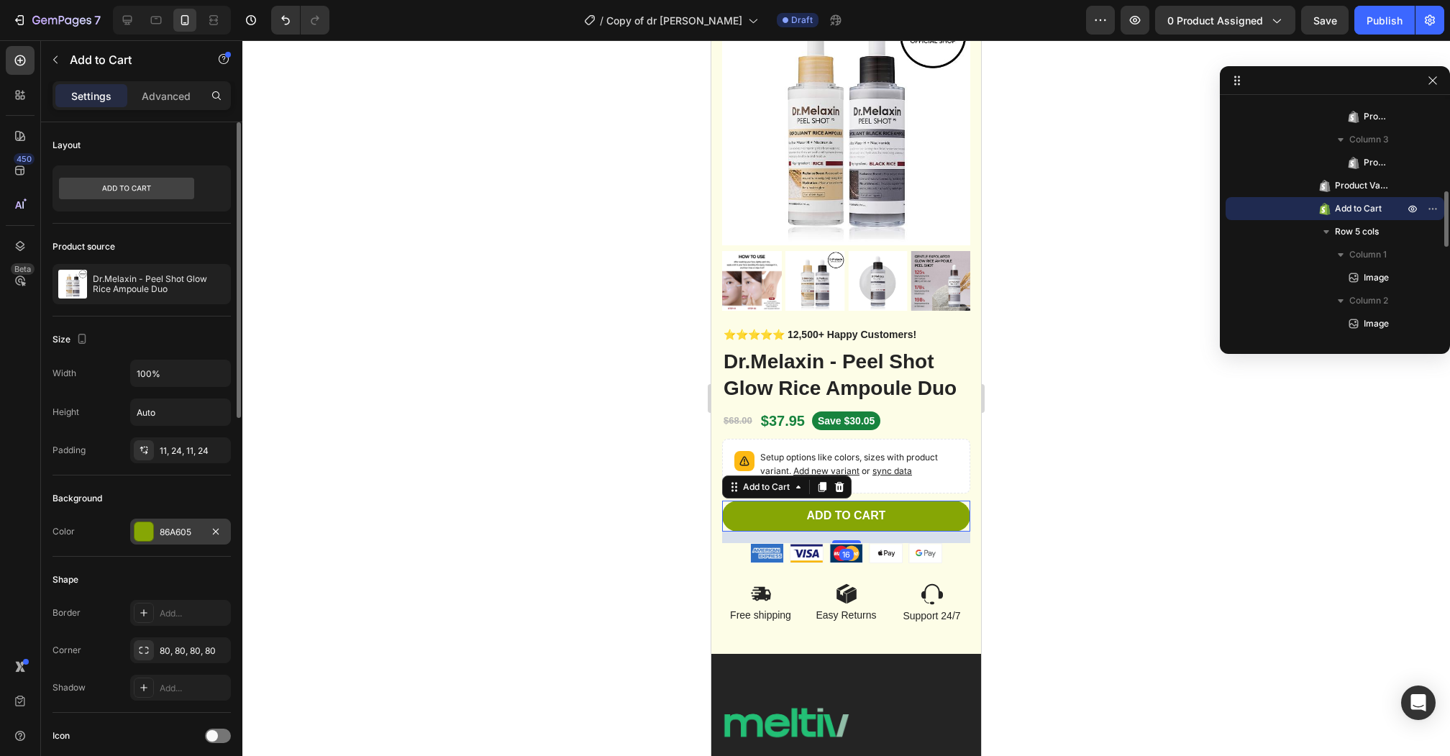
click at [144, 523] on div at bounding box center [143, 531] width 19 height 19
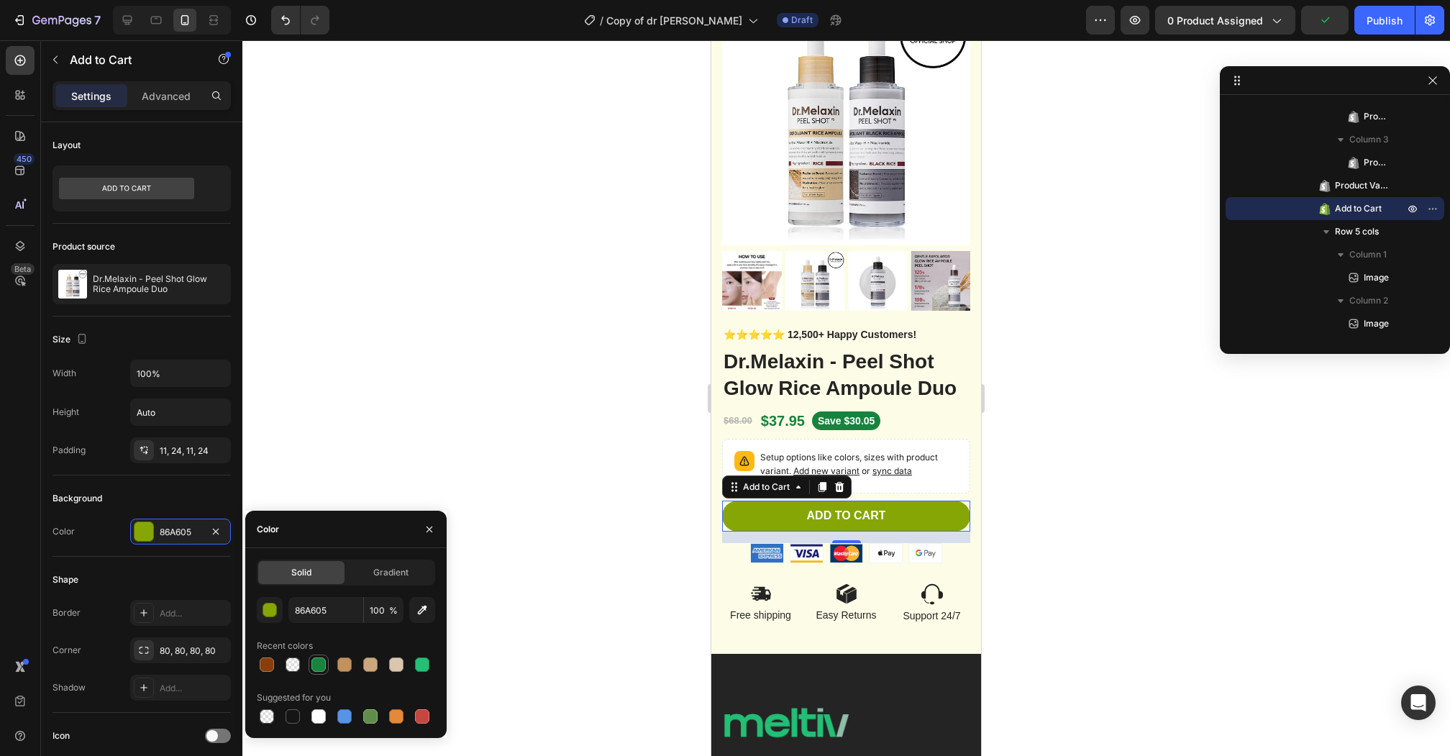
click at [318, 667] on div at bounding box center [318, 664] width 14 height 14
type input "17833E"
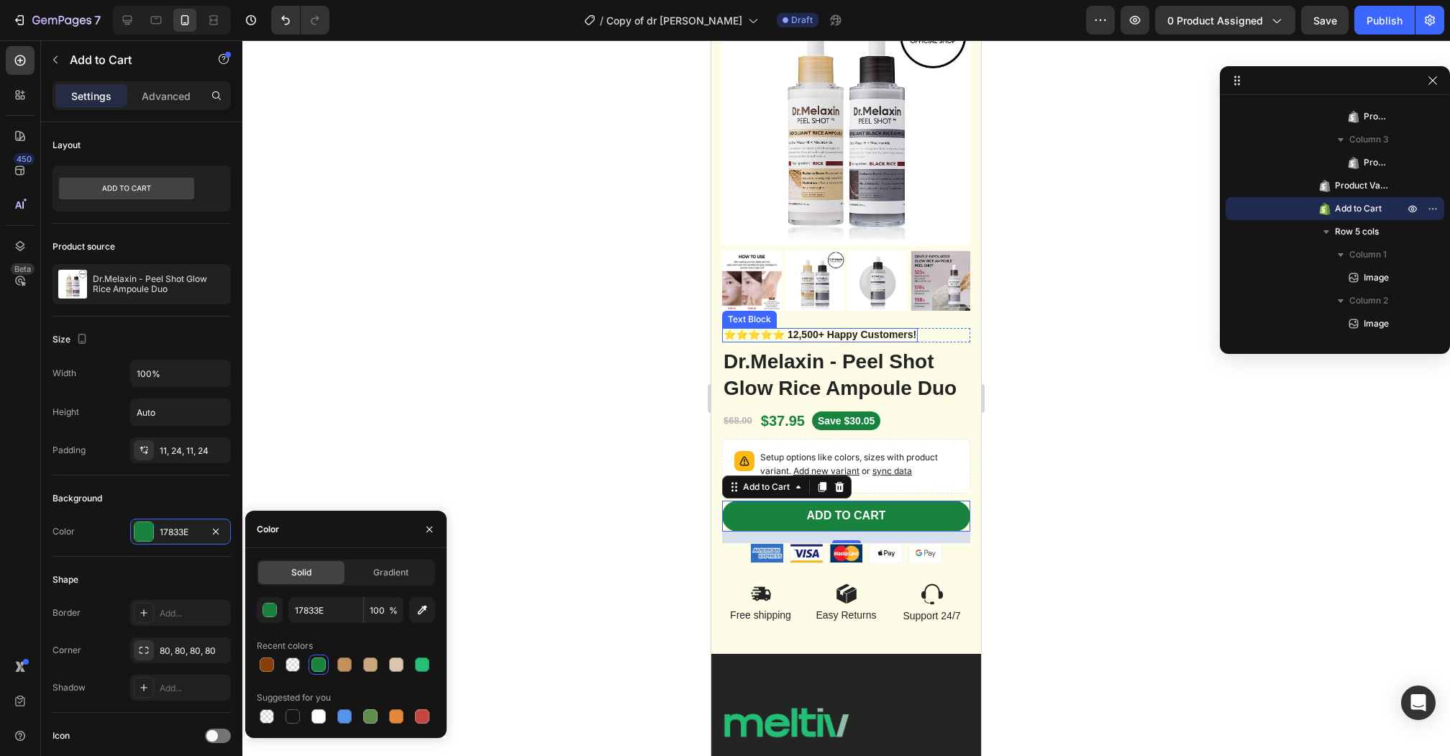
click at [605, 478] on div at bounding box center [845, 397] width 1207 height 715
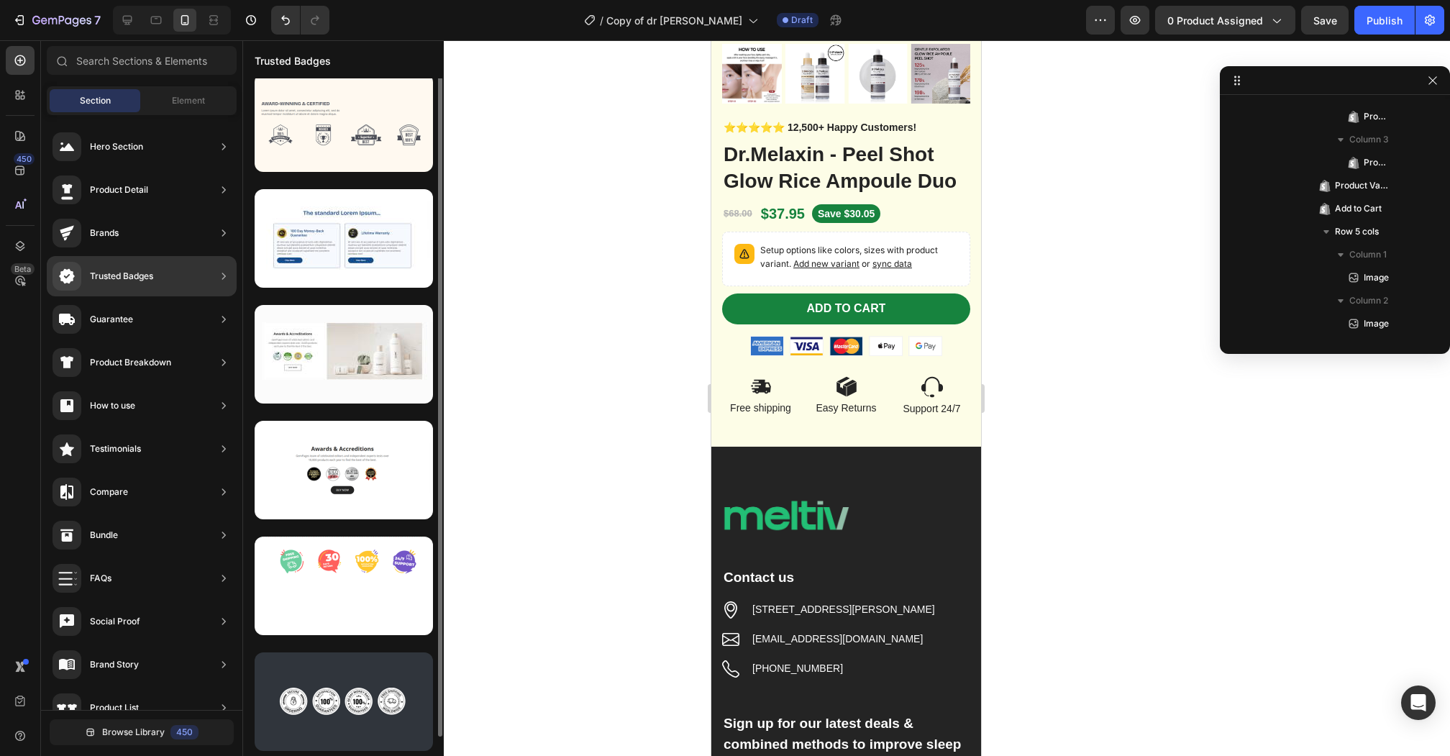
scroll to position [0, 0]
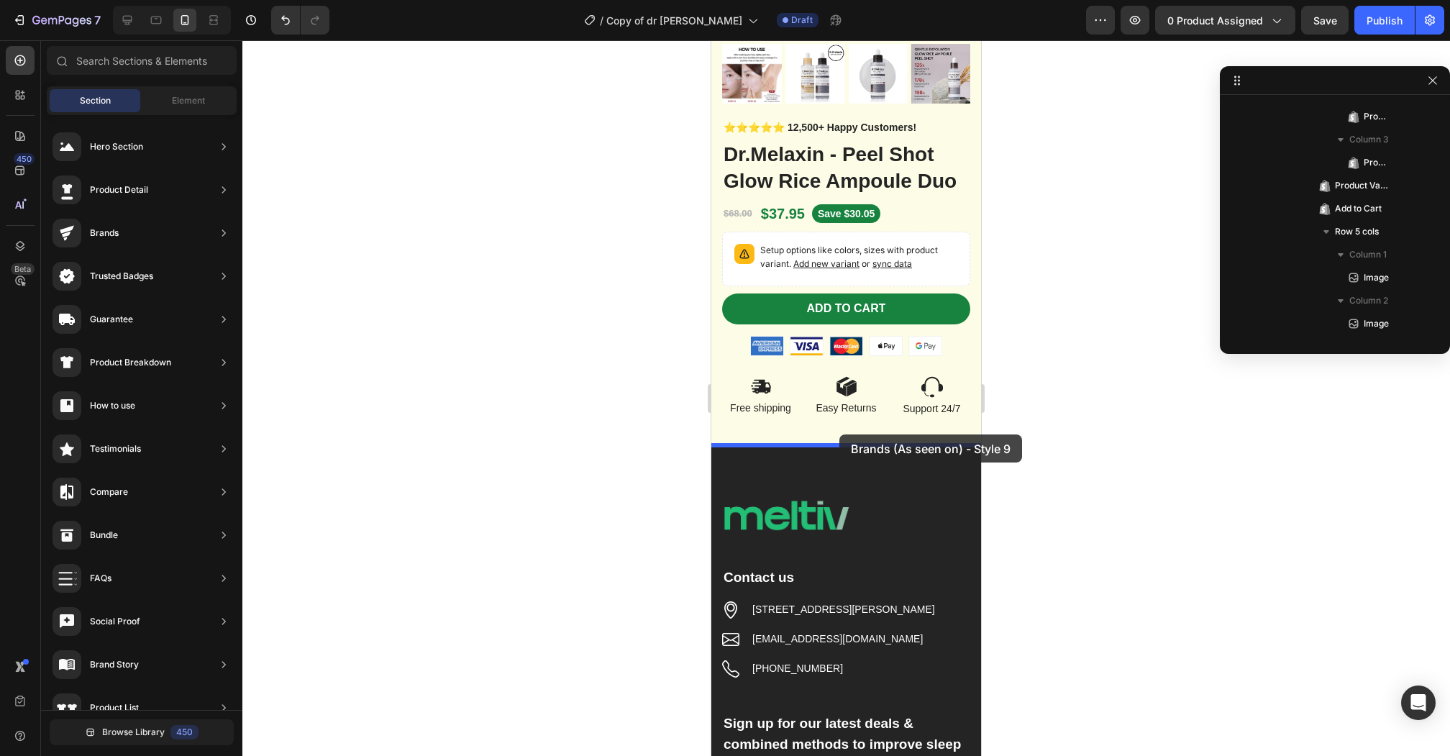
drag, startPoint x: 1014, startPoint y: 649, endPoint x: 839, endPoint y: 434, distance: 277.0
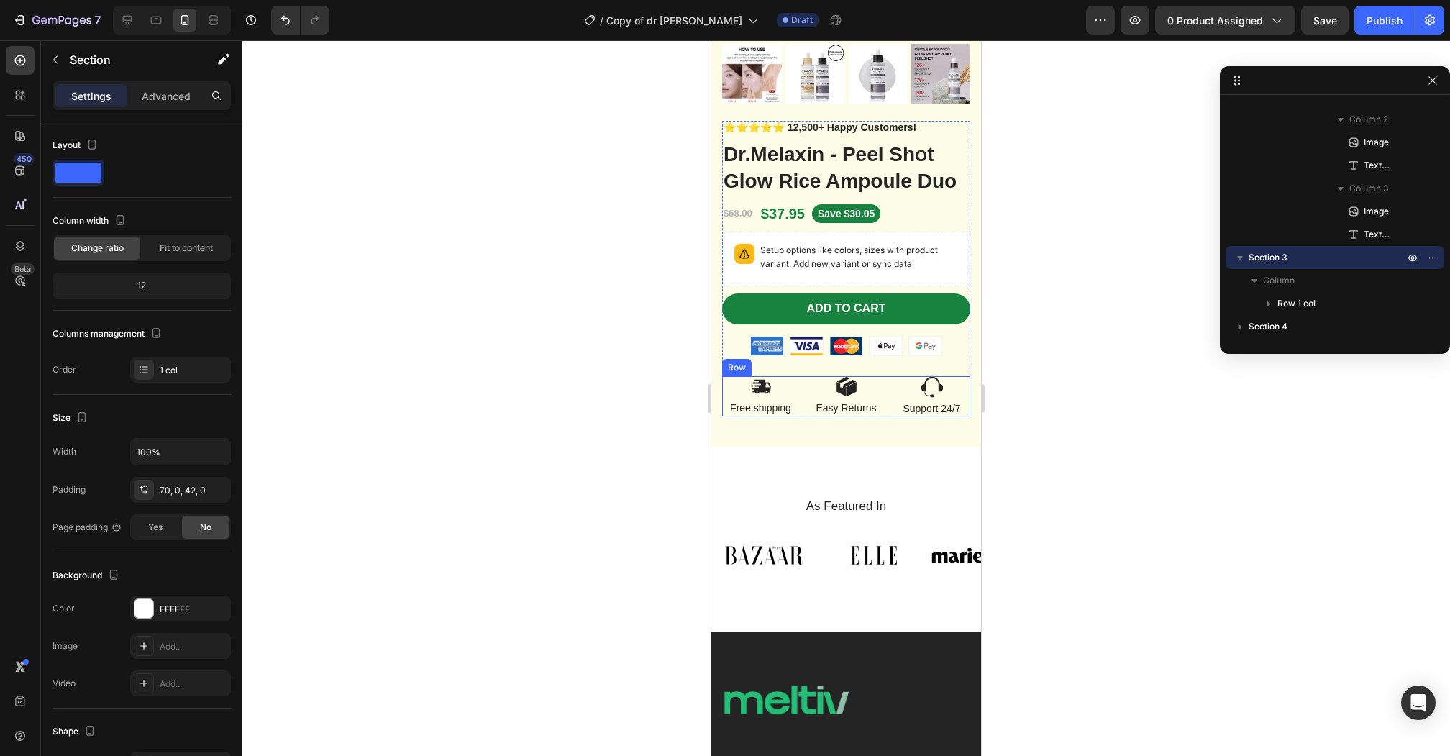
scroll to position [663, 0]
click at [885, 408] on div "Image Free shipping Text Block Image Easy Returns Text Block Image Support 24/7…" at bounding box center [846, 396] width 248 height 40
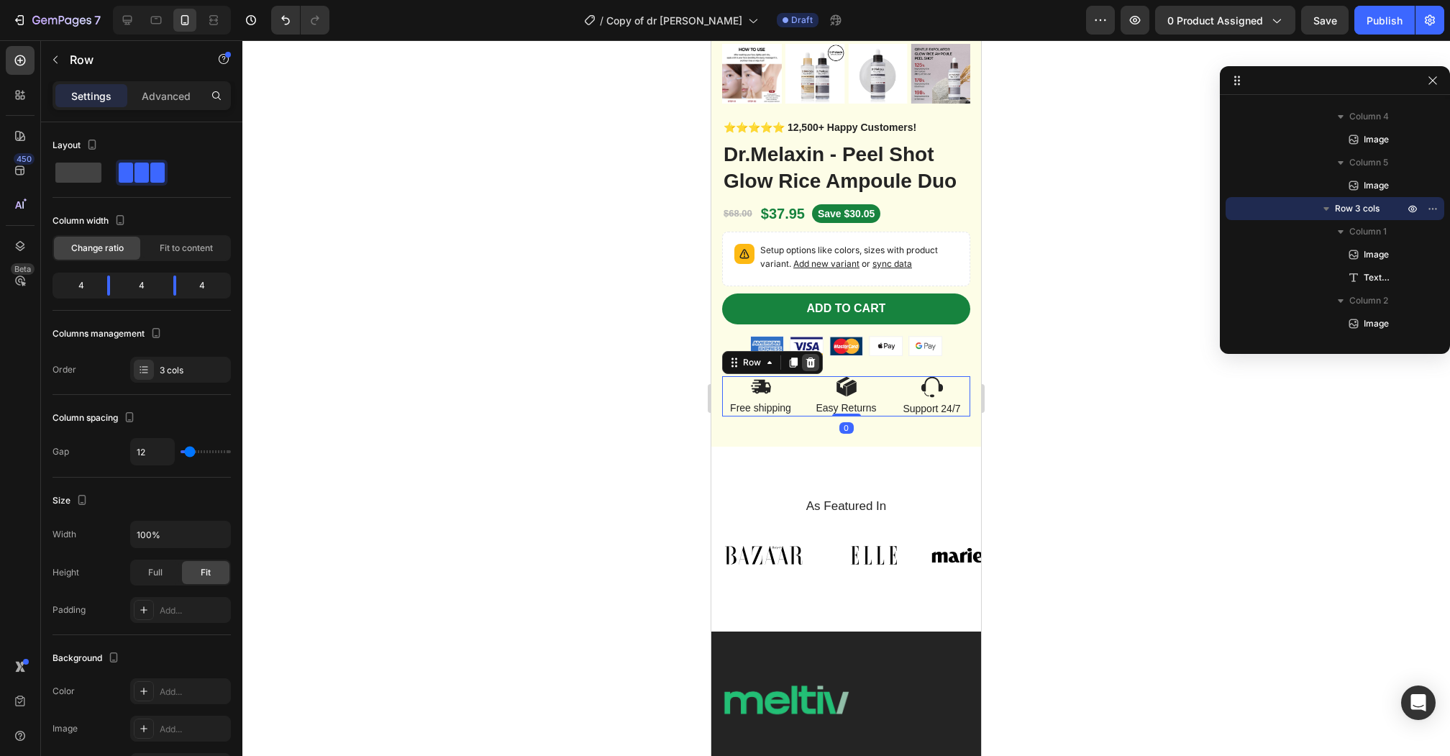
click at [815, 360] on icon at bounding box center [811, 363] width 12 height 12
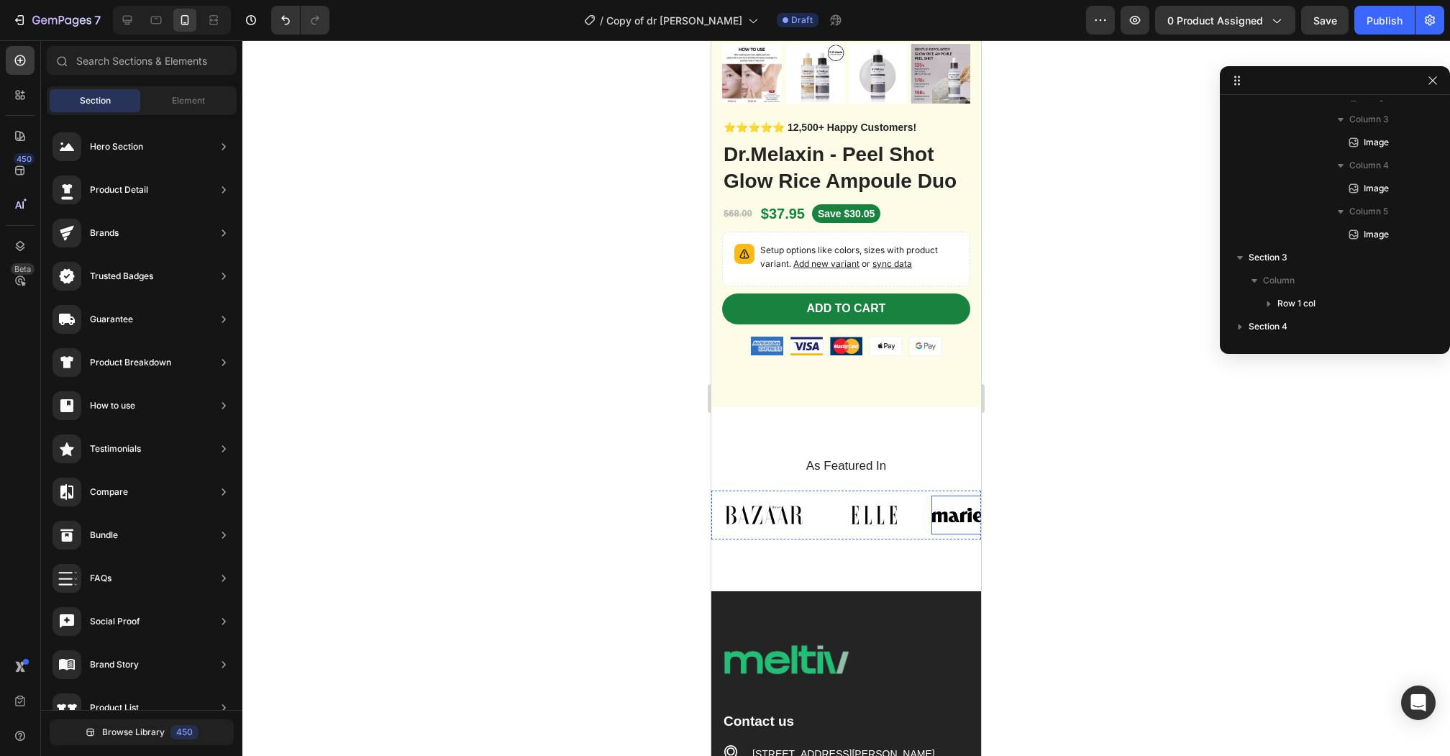
click at [970, 506] on img at bounding box center [983, 514] width 105 height 39
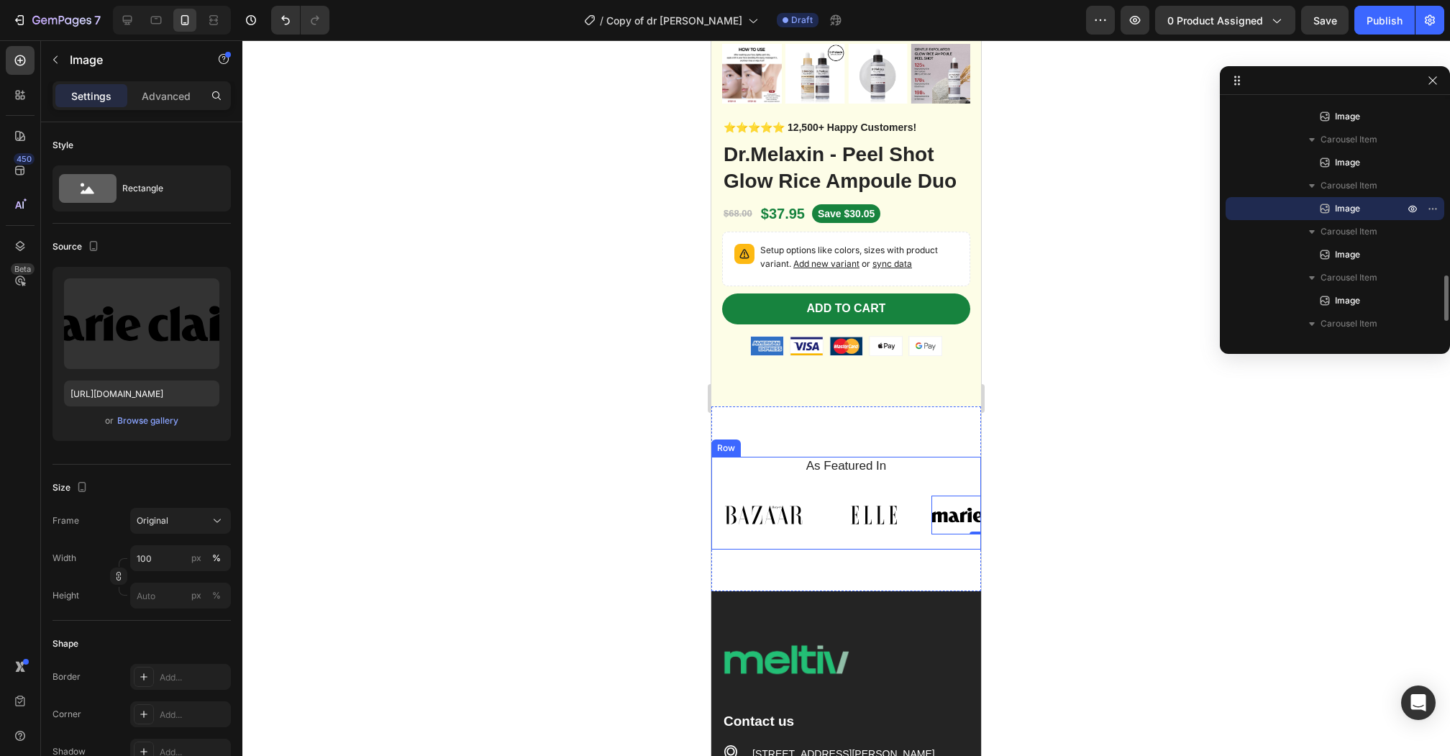
scroll to position [709, 0]
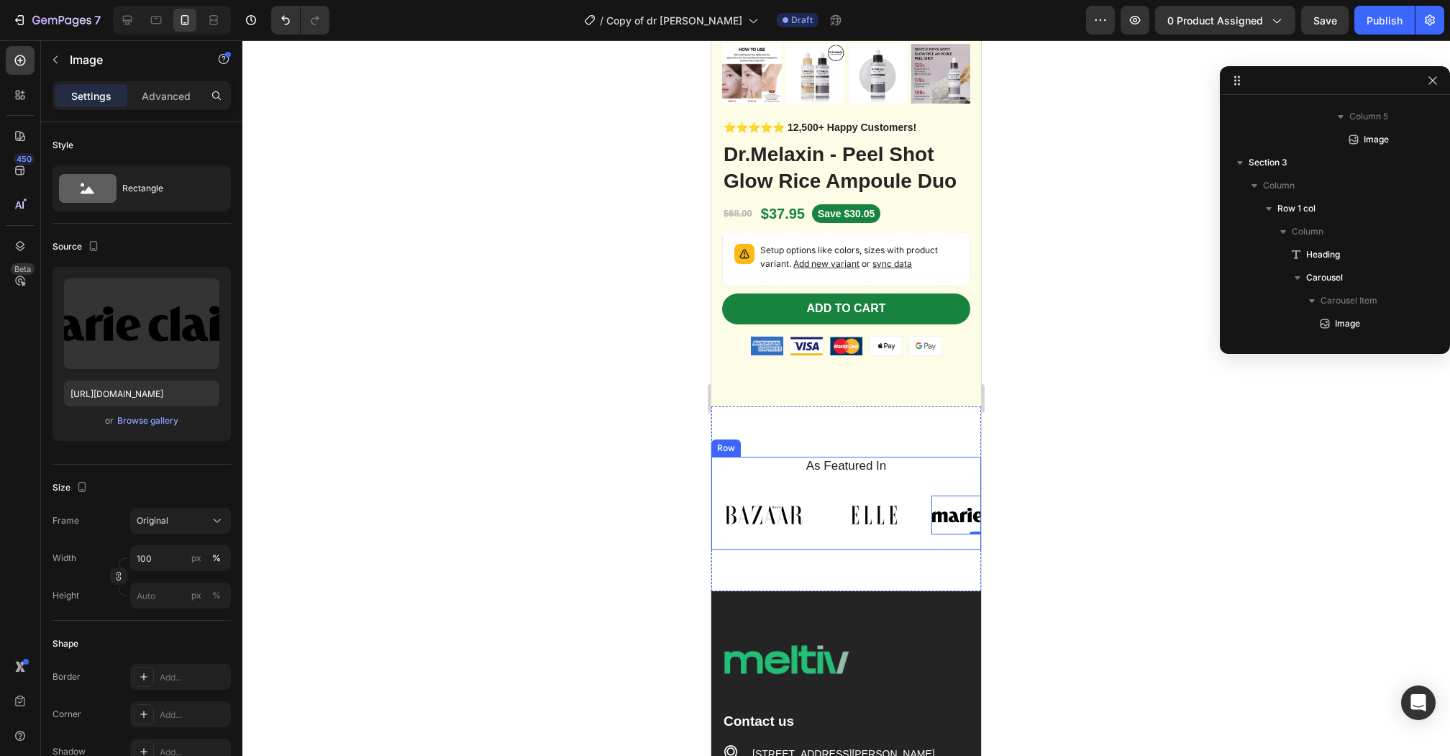
click at [816, 485] on div "As Featured In Heading Image Image Image 0 Image Image Image Image Carousel" at bounding box center [846, 503] width 270 height 93
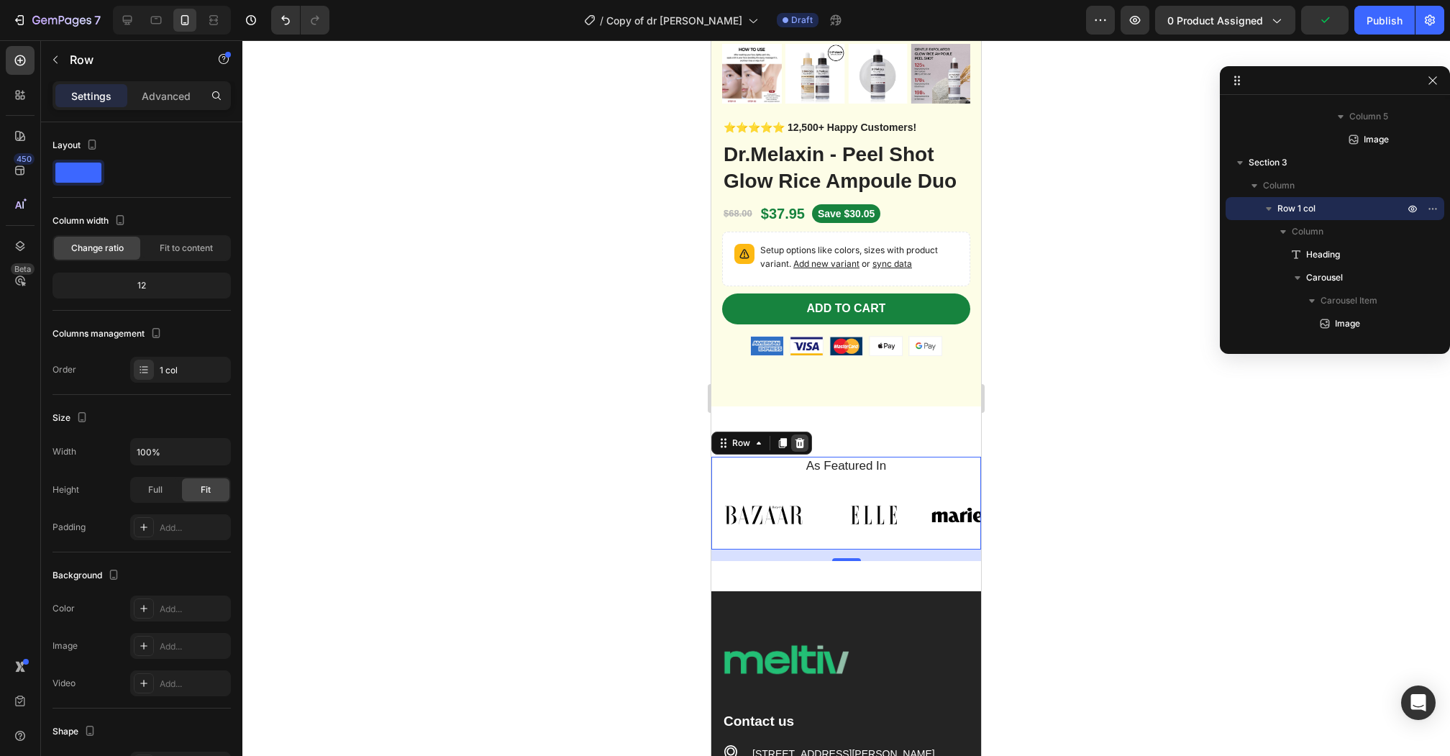
click at [797, 437] on icon at bounding box center [800, 443] width 12 height 12
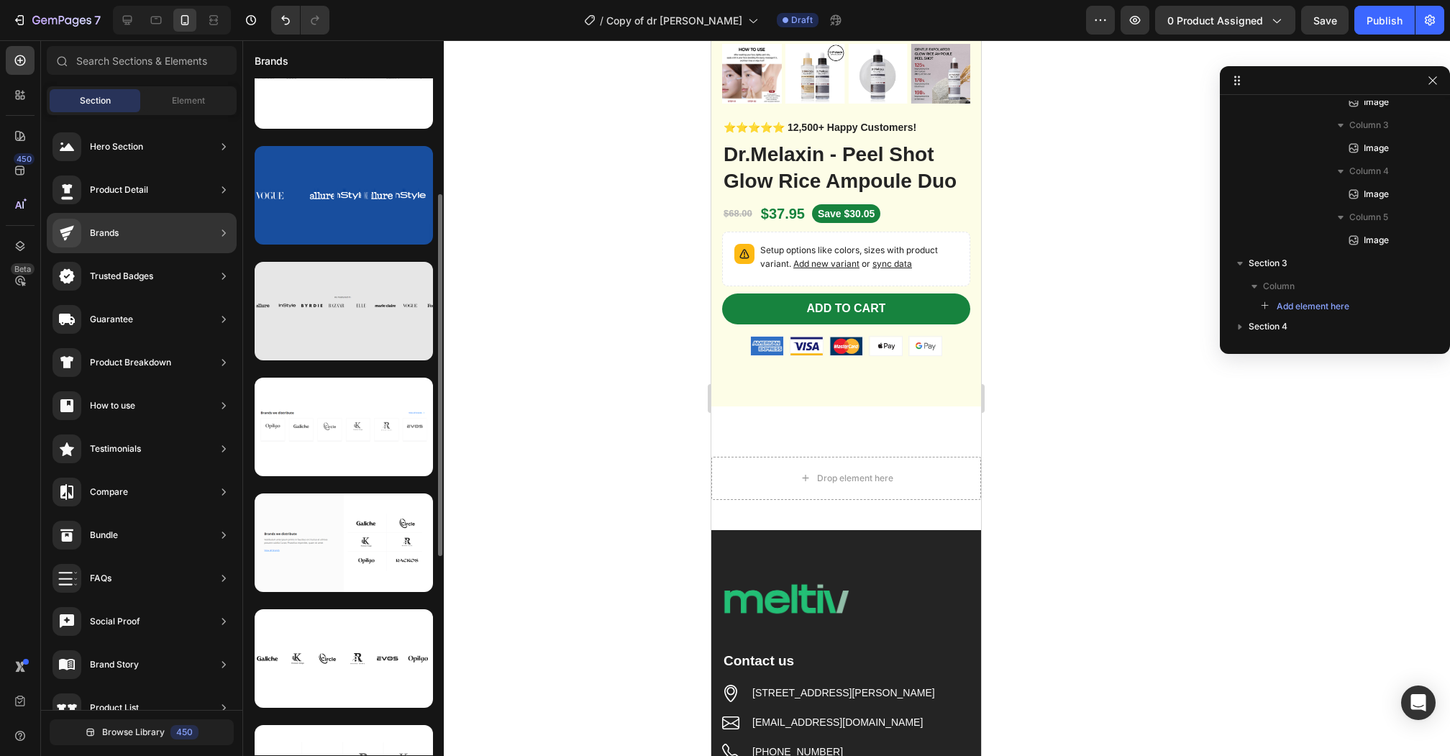
scroll to position [588, 0]
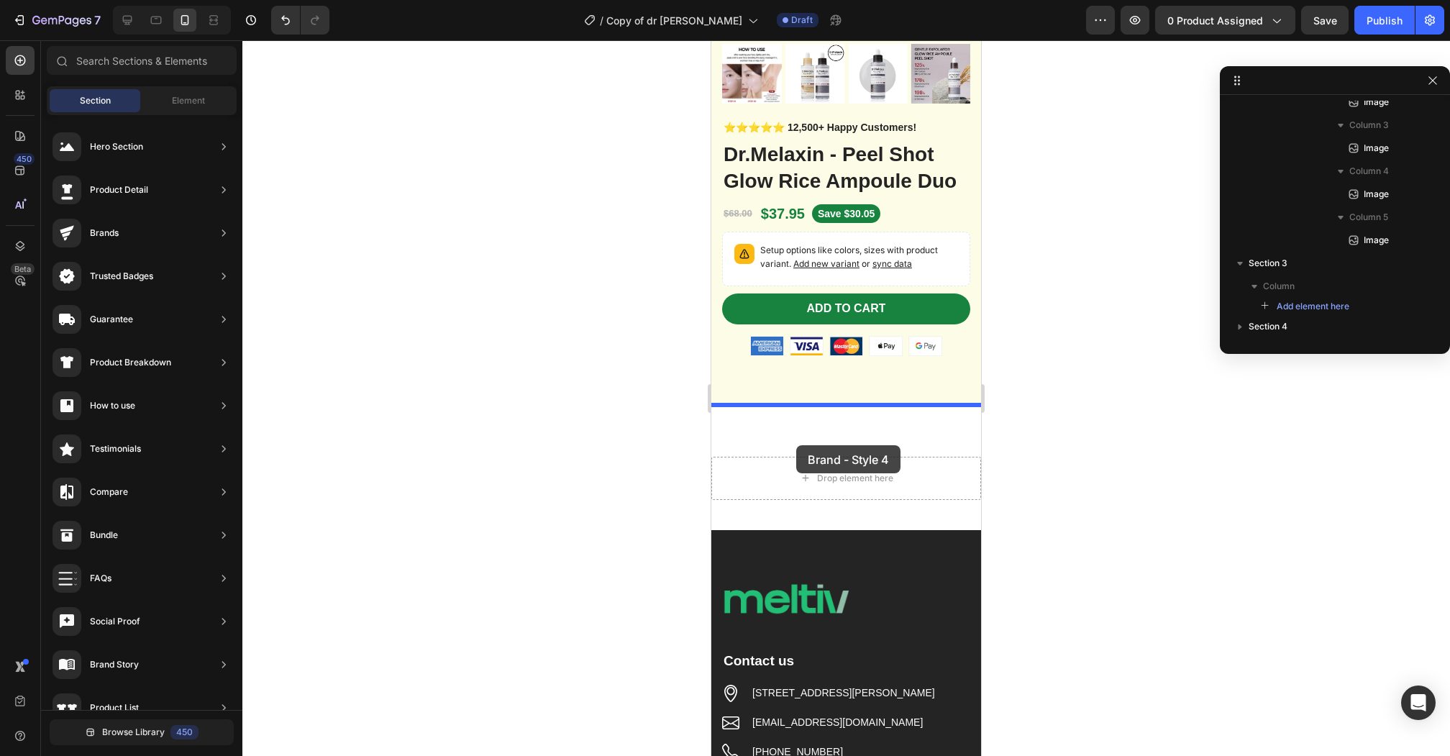
drag, startPoint x: 1031, startPoint y: 734, endPoint x: 796, endPoint y: 446, distance: 372.0
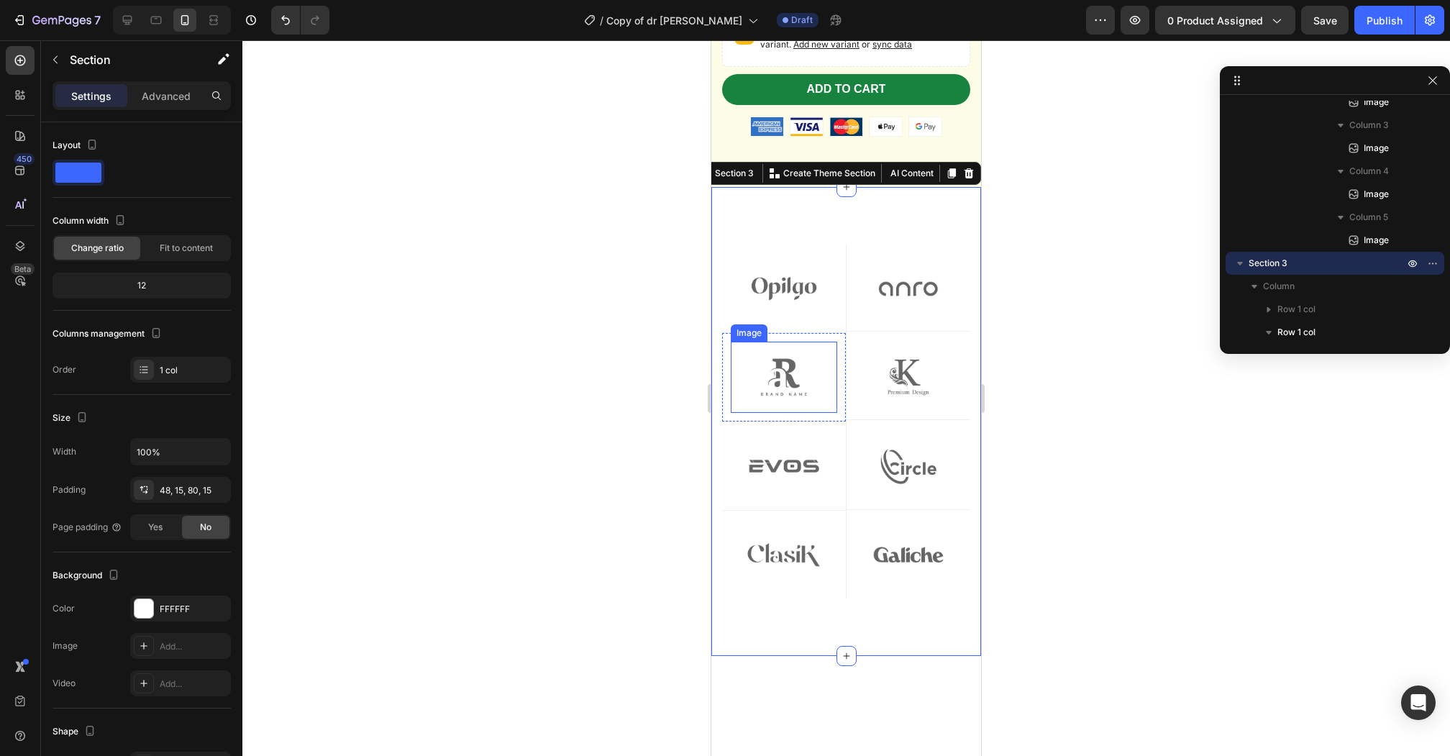
scroll to position [561, 0]
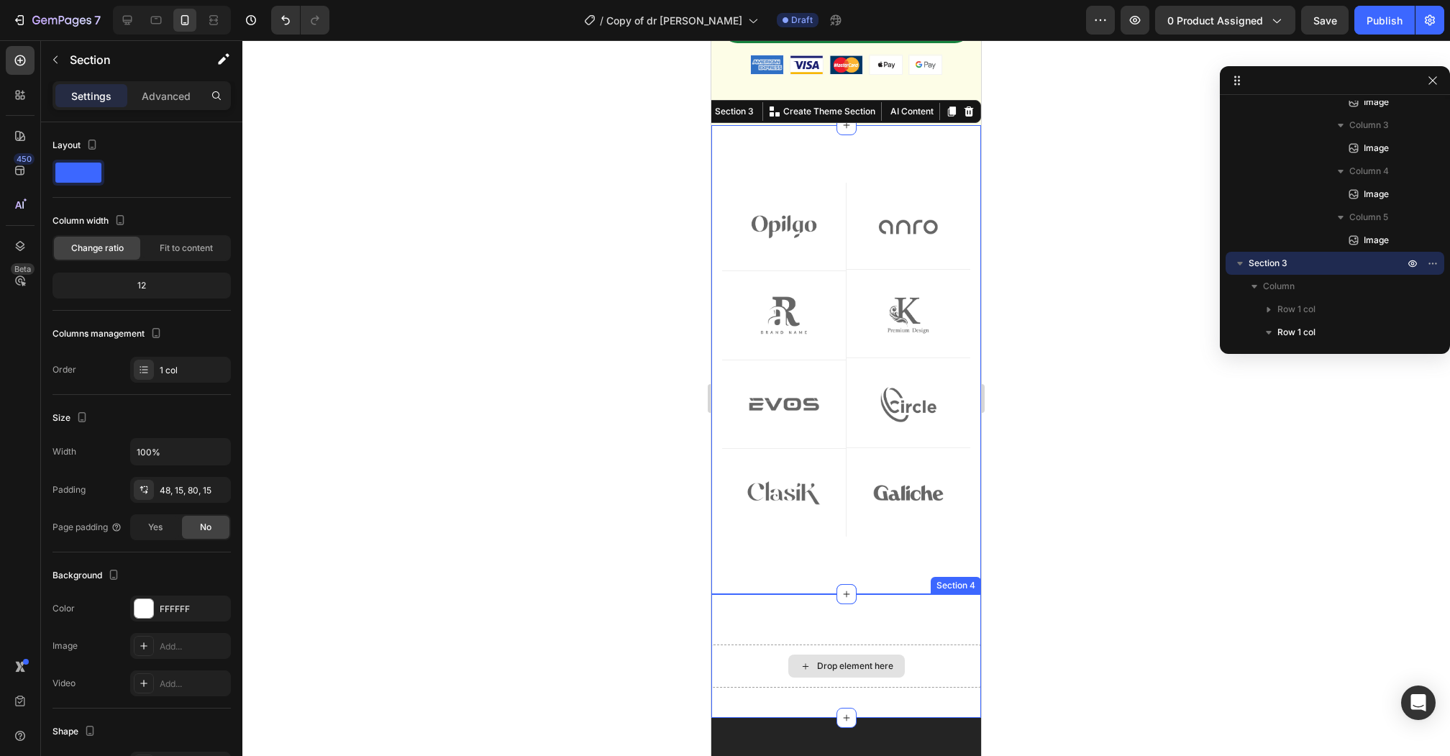
click at [766, 664] on div "Drop element here" at bounding box center [846, 665] width 270 height 43
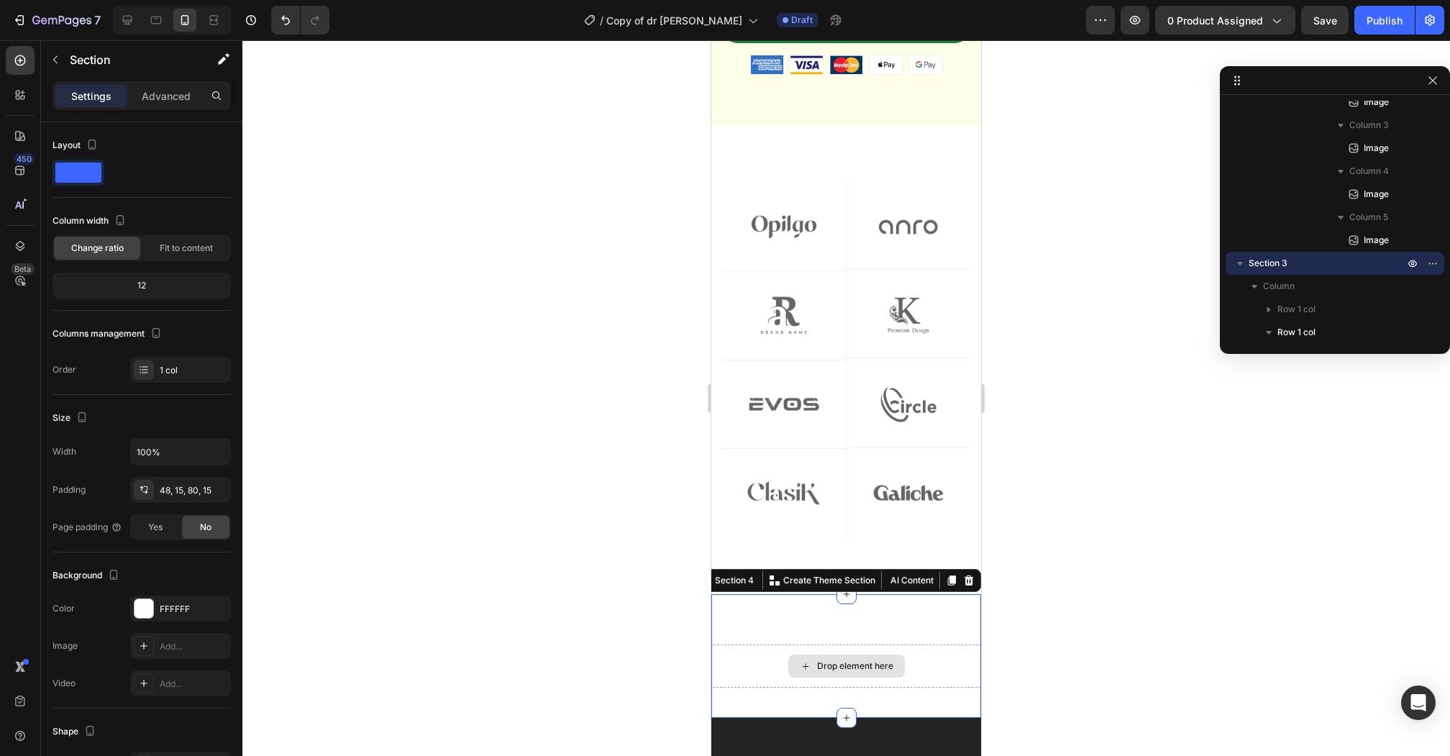
scroll to position [815, 0]
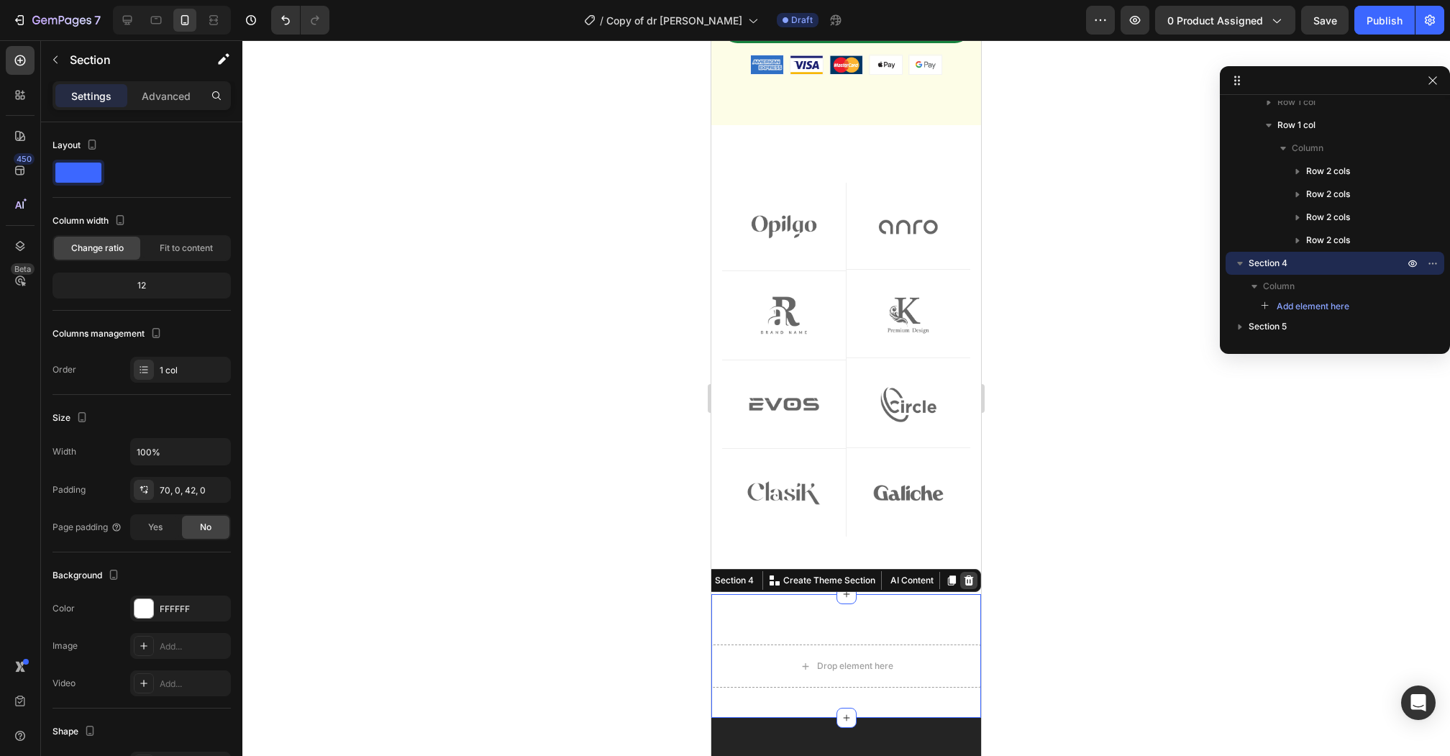
click at [969, 580] on icon at bounding box center [968, 580] width 9 height 10
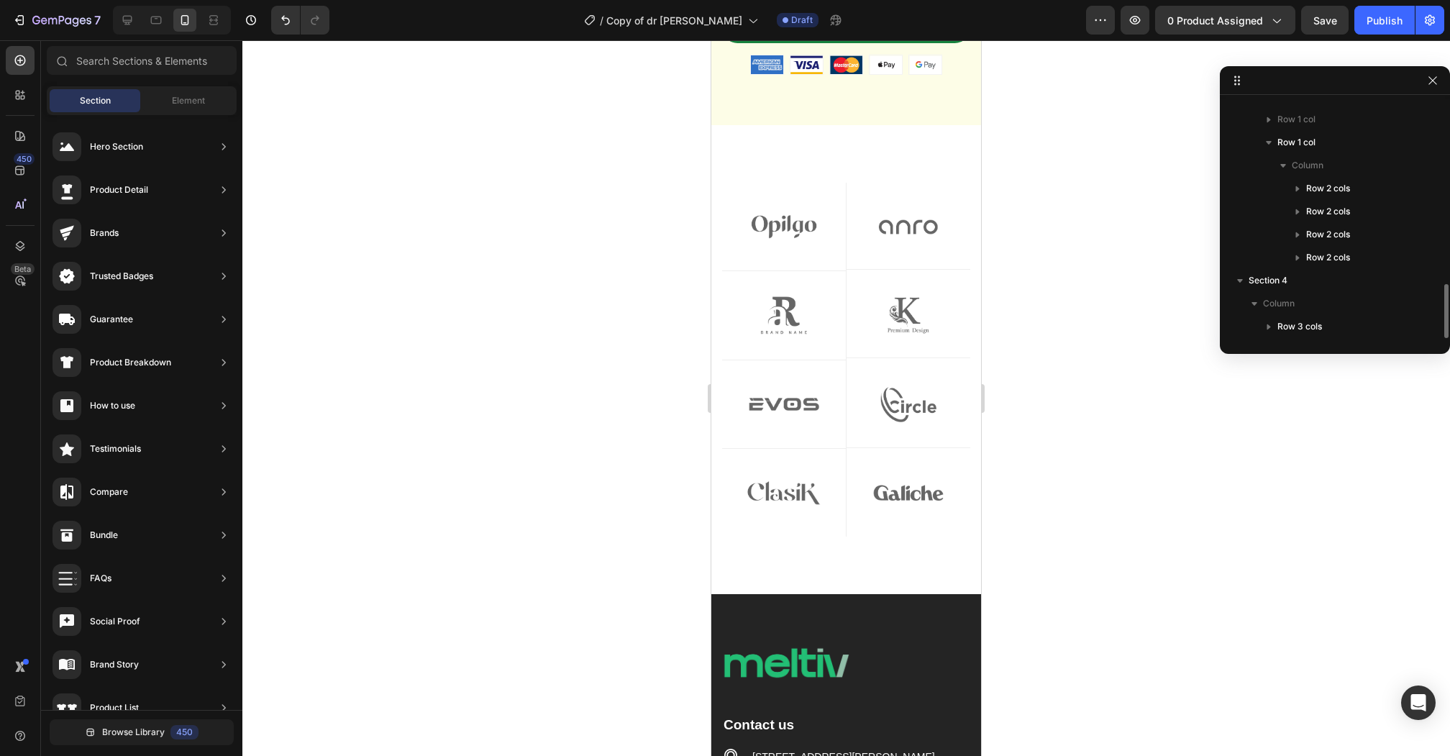
scroll to position [798, 0]
click at [797, 189] on div "Image Row" at bounding box center [784, 227] width 124 height 88
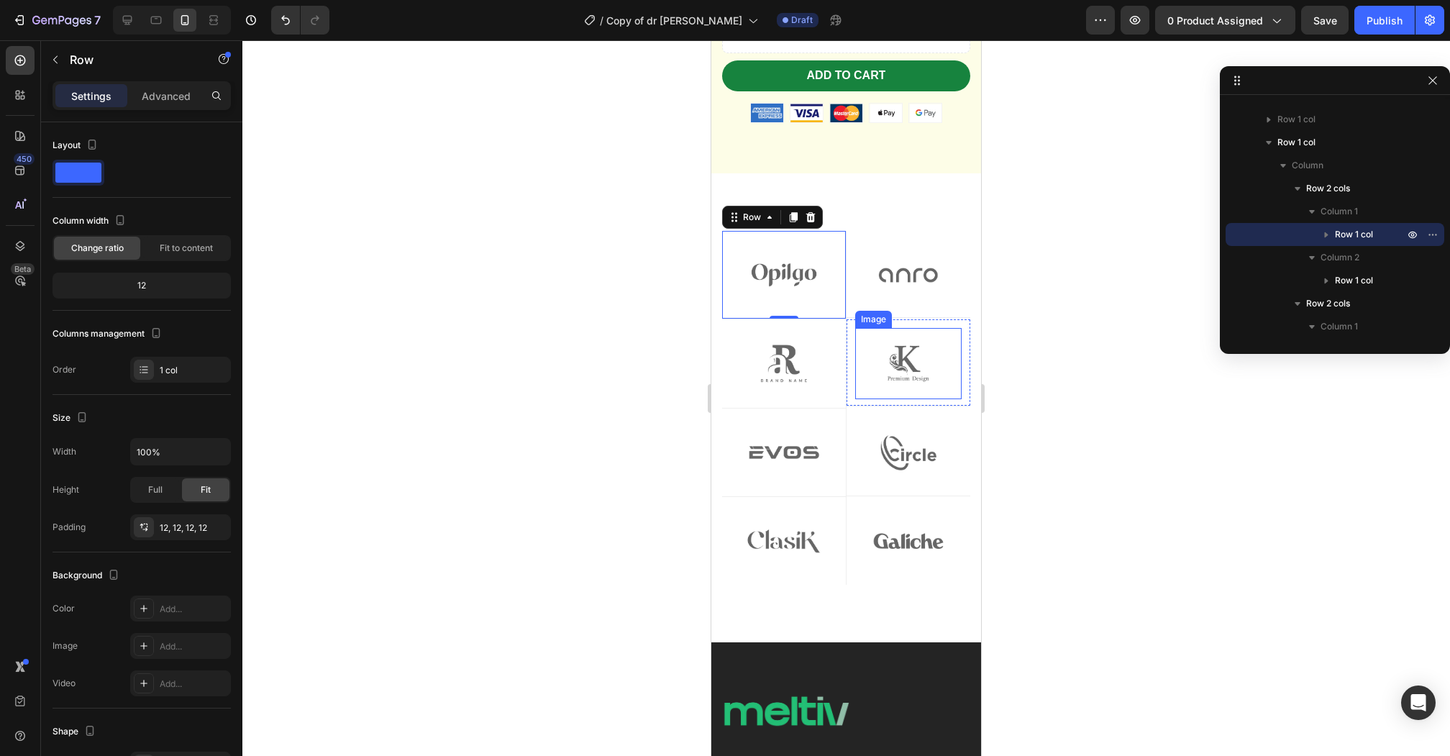
scroll to position [472, 0]
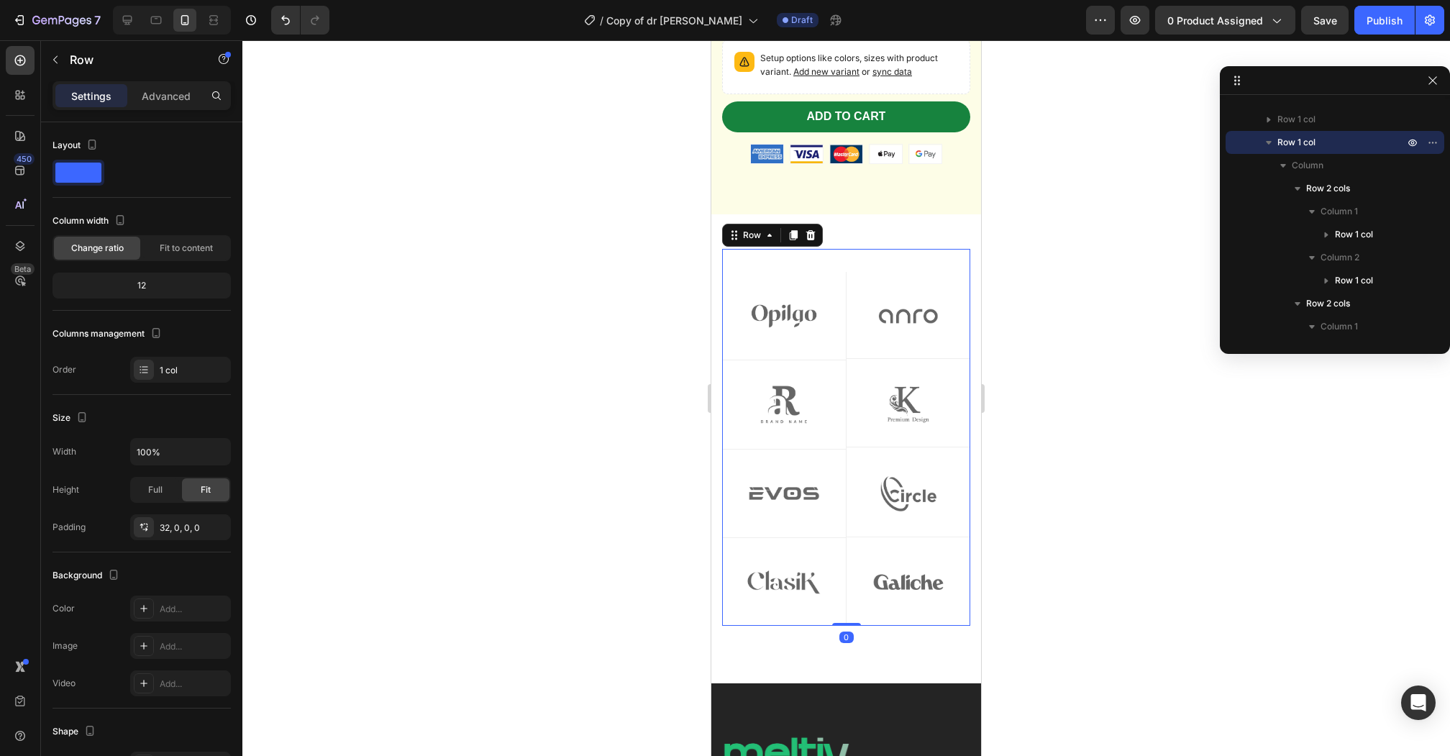
click at [873, 249] on div "Image Row Image Row Row Image Row Image Row Row Image Row Image Row Row Image R…" at bounding box center [846, 437] width 248 height 377
click at [30, 99] on div at bounding box center [20, 95] width 29 height 29
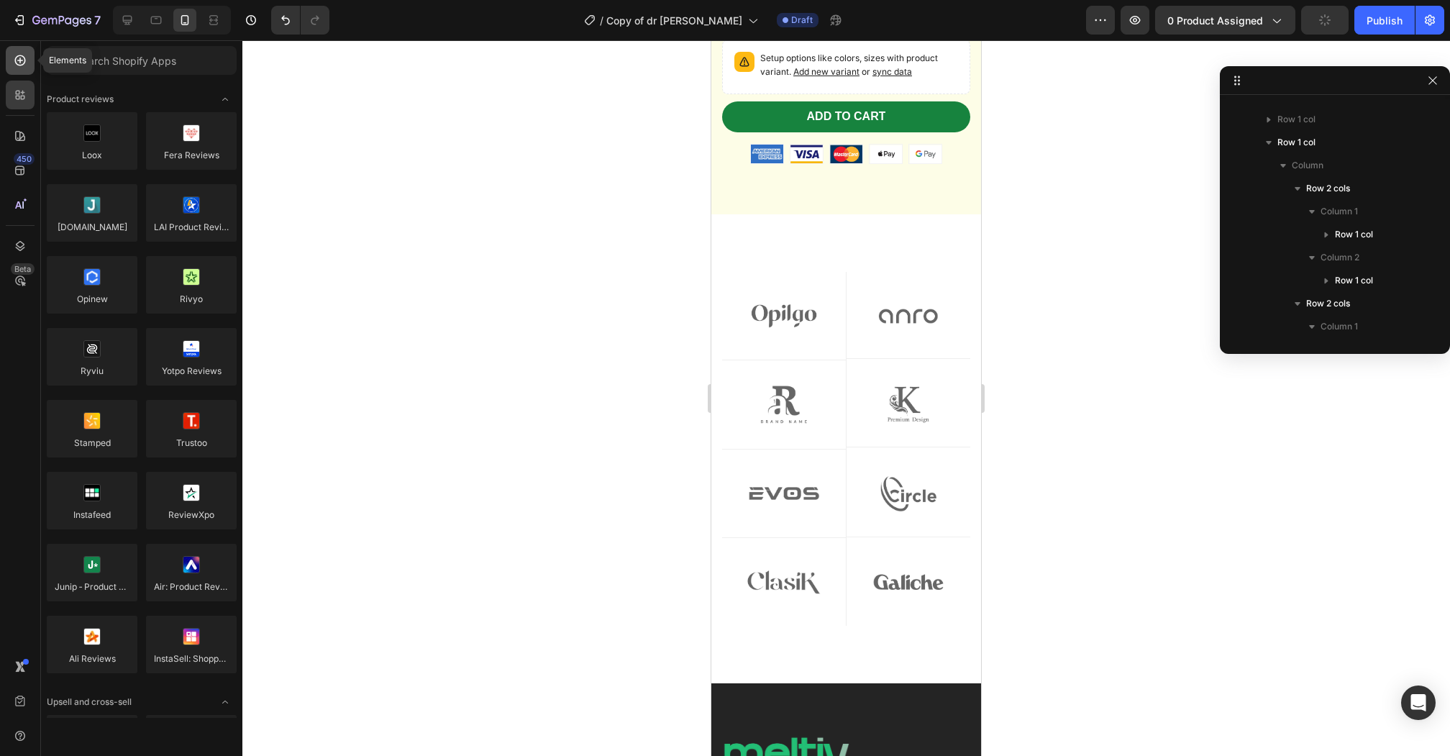
click at [19, 63] on icon at bounding box center [20, 60] width 14 height 14
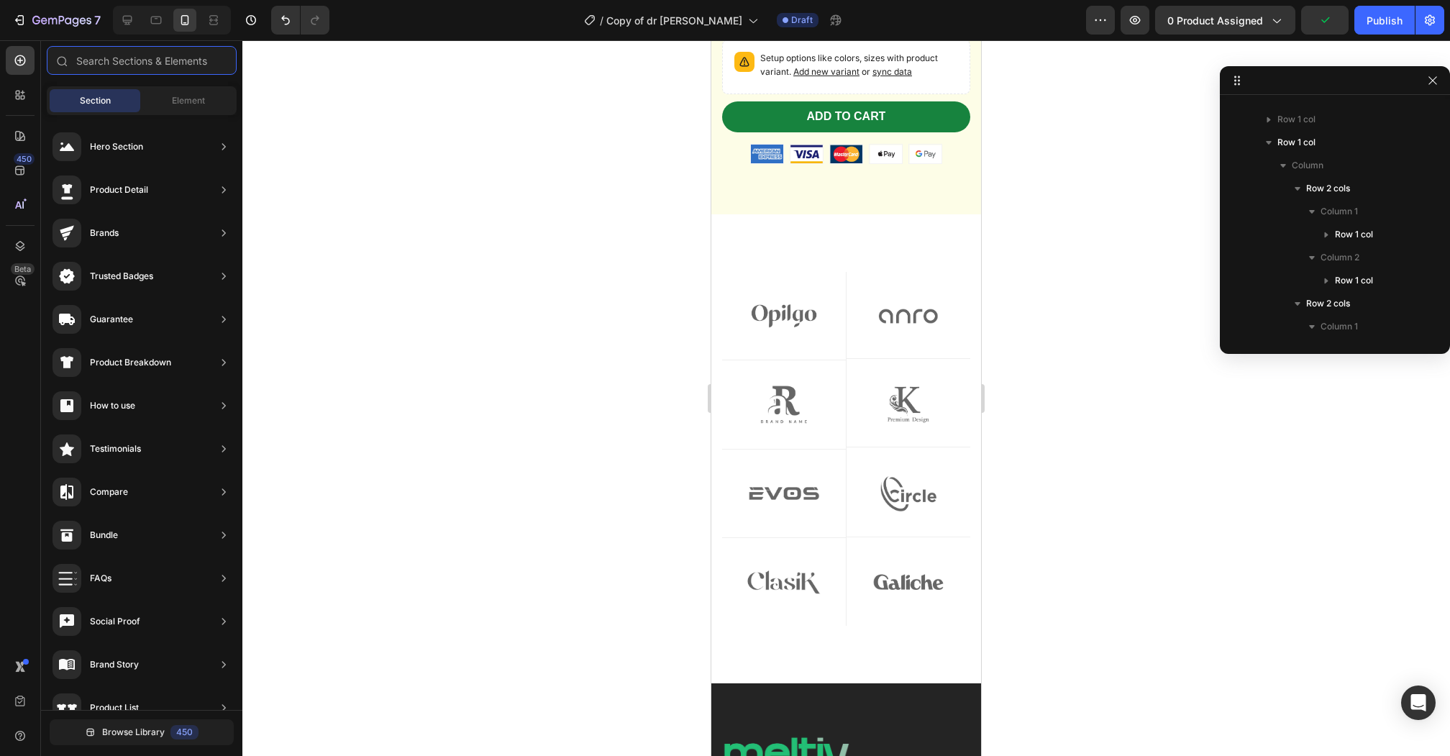
scroll to position [472, 0]
click at [202, 85] on div "Sections(18) Elements(84) Section Element Hero Section Product Detail Brands Tr…" at bounding box center [141, 399] width 201 height 707
click at [175, 106] on span "Element" at bounding box center [188, 100] width 33 height 13
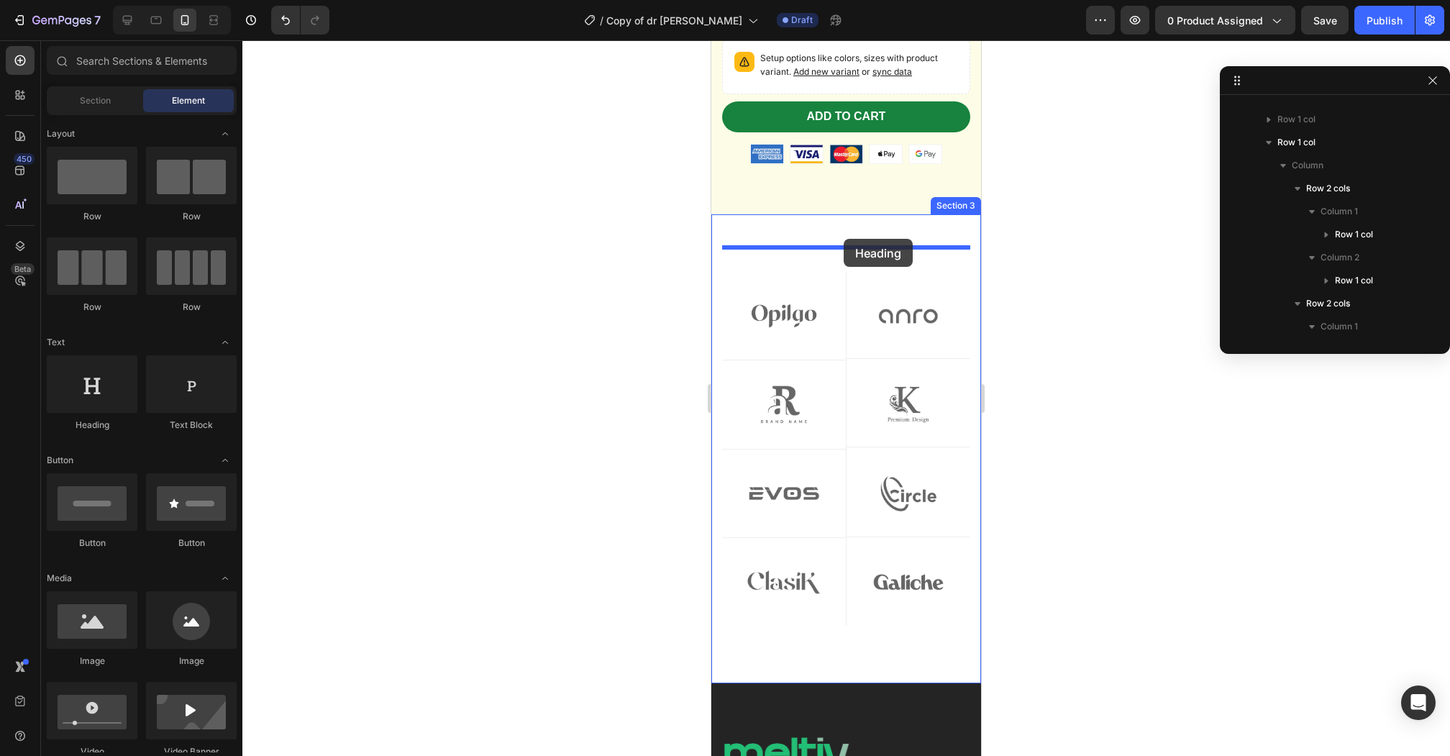
drag, startPoint x: 780, startPoint y: 436, endPoint x: 843, endPoint y: 239, distance: 206.9
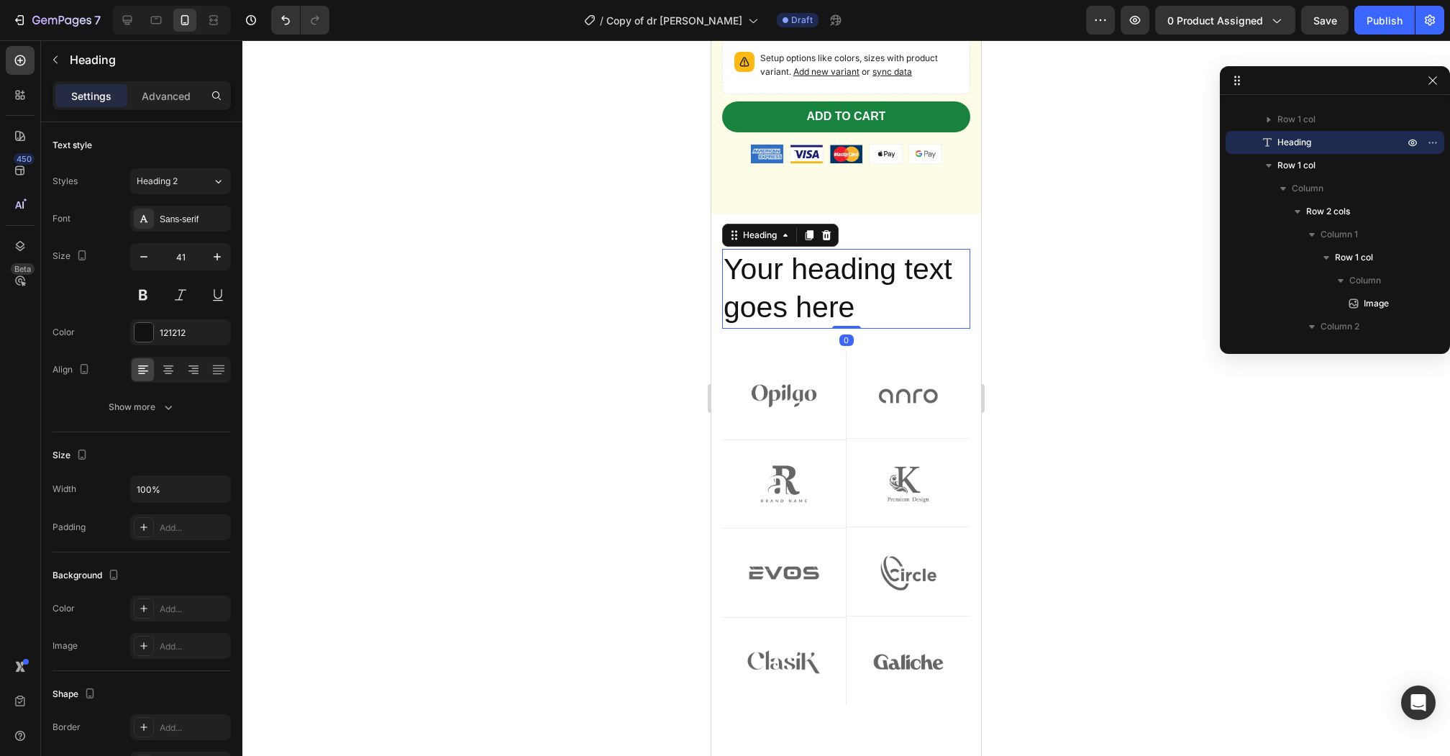
click at [788, 293] on h2 "Your heading text goes here" at bounding box center [846, 289] width 248 height 80
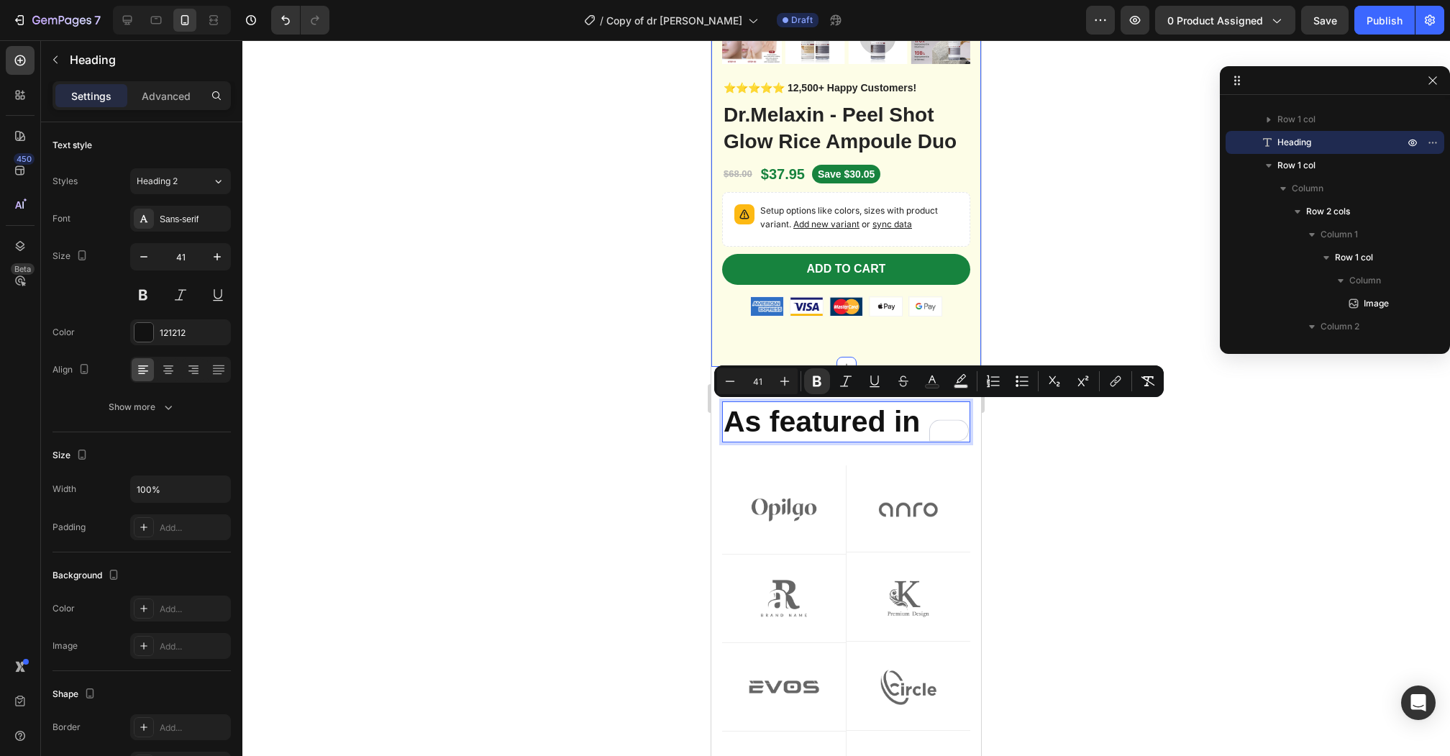
scroll to position [299, 0]
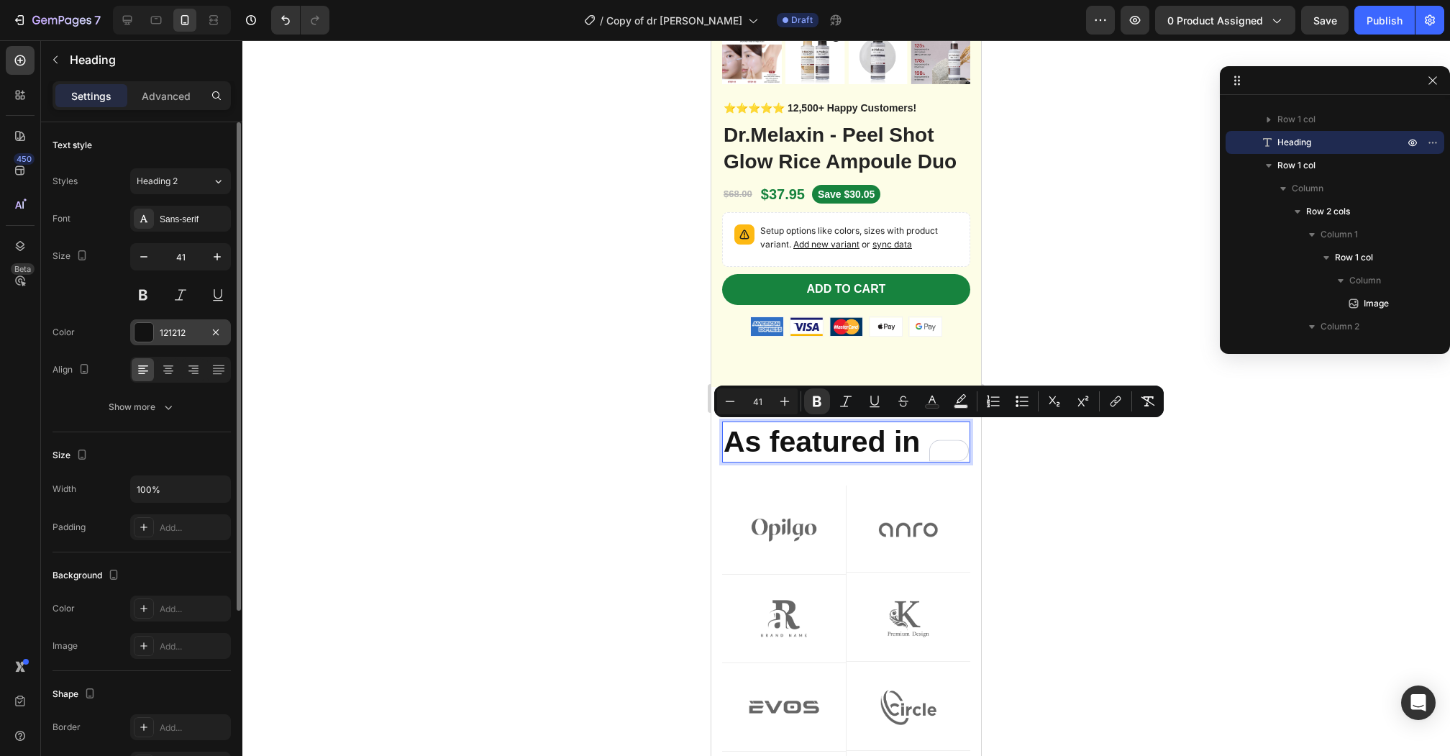
click at [145, 332] on div at bounding box center [143, 332] width 19 height 19
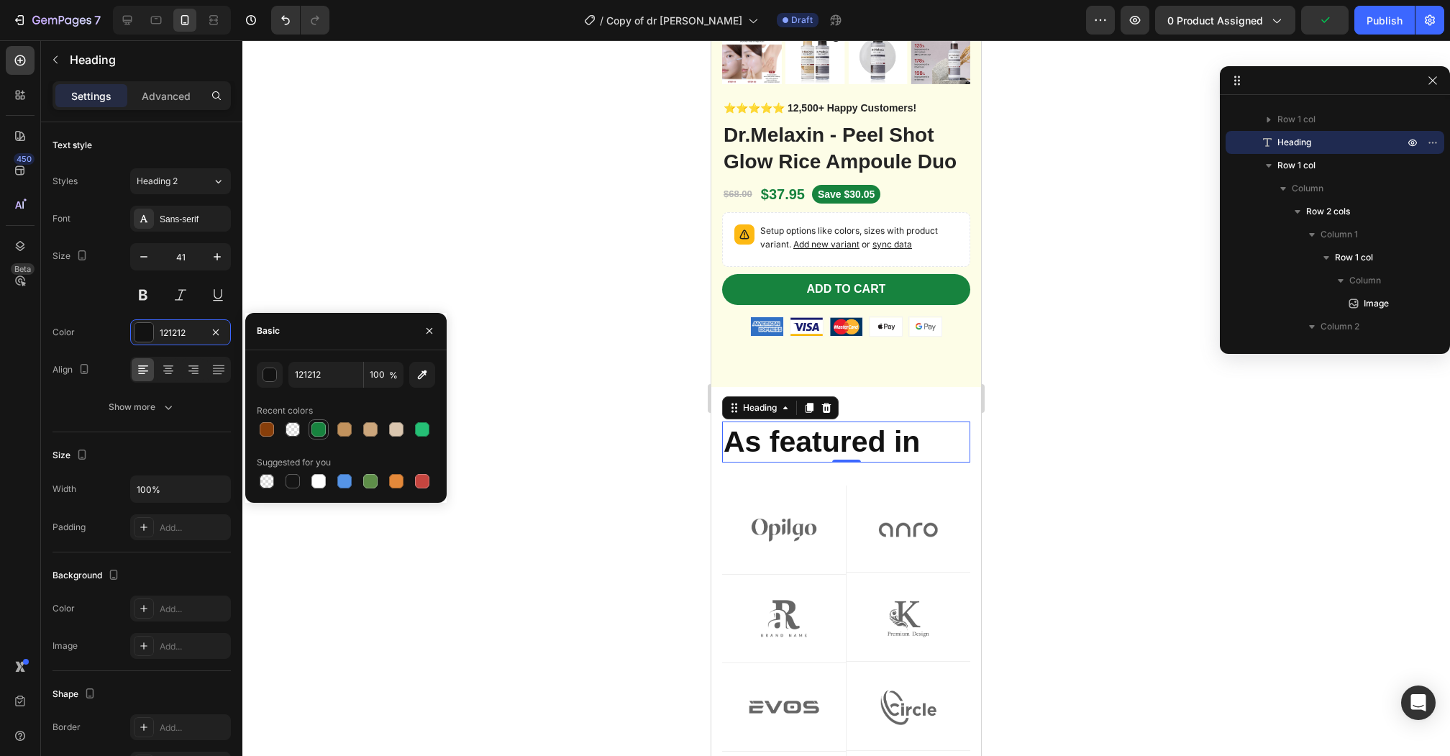
click at [316, 431] on div at bounding box center [318, 429] width 14 height 14
type input "17833E"
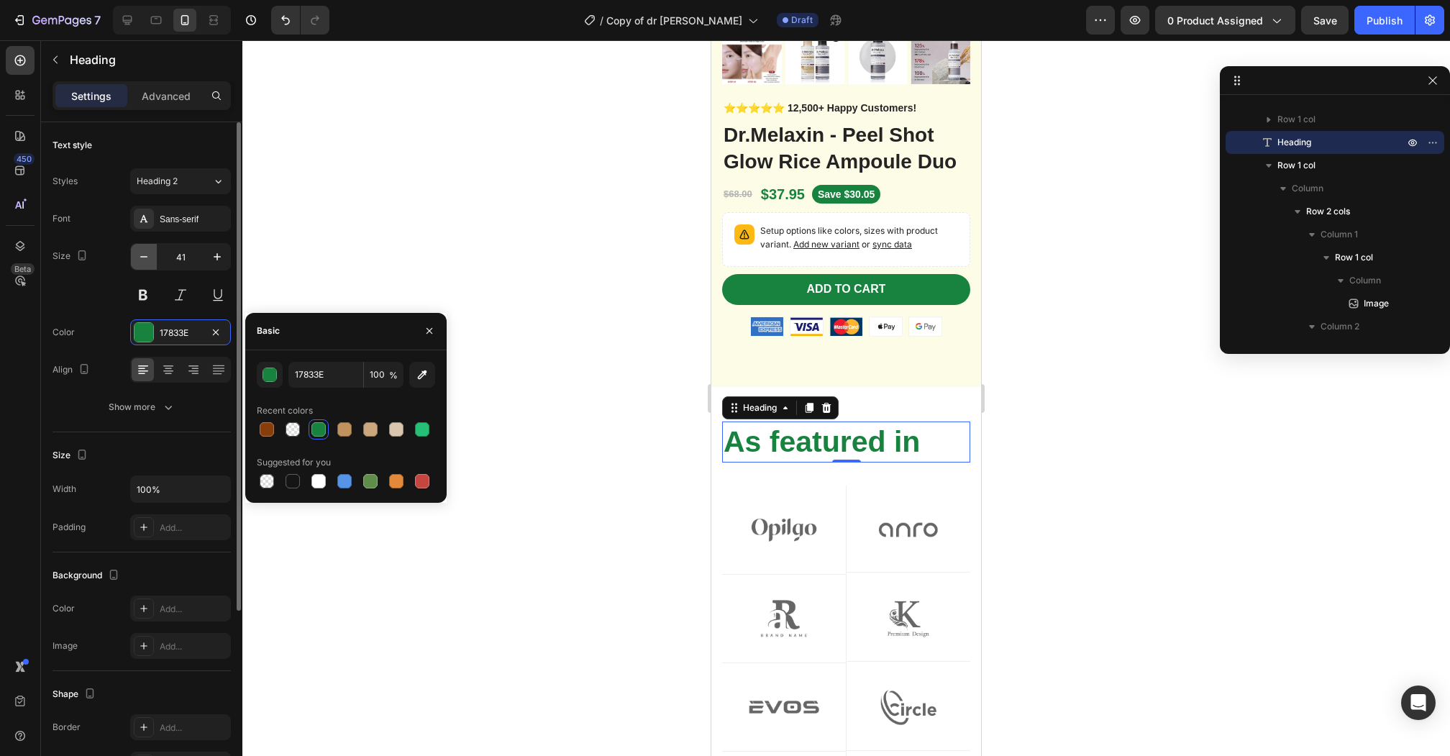
click at [142, 258] on icon "button" at bounding box center [144, 256] width 14 height 14
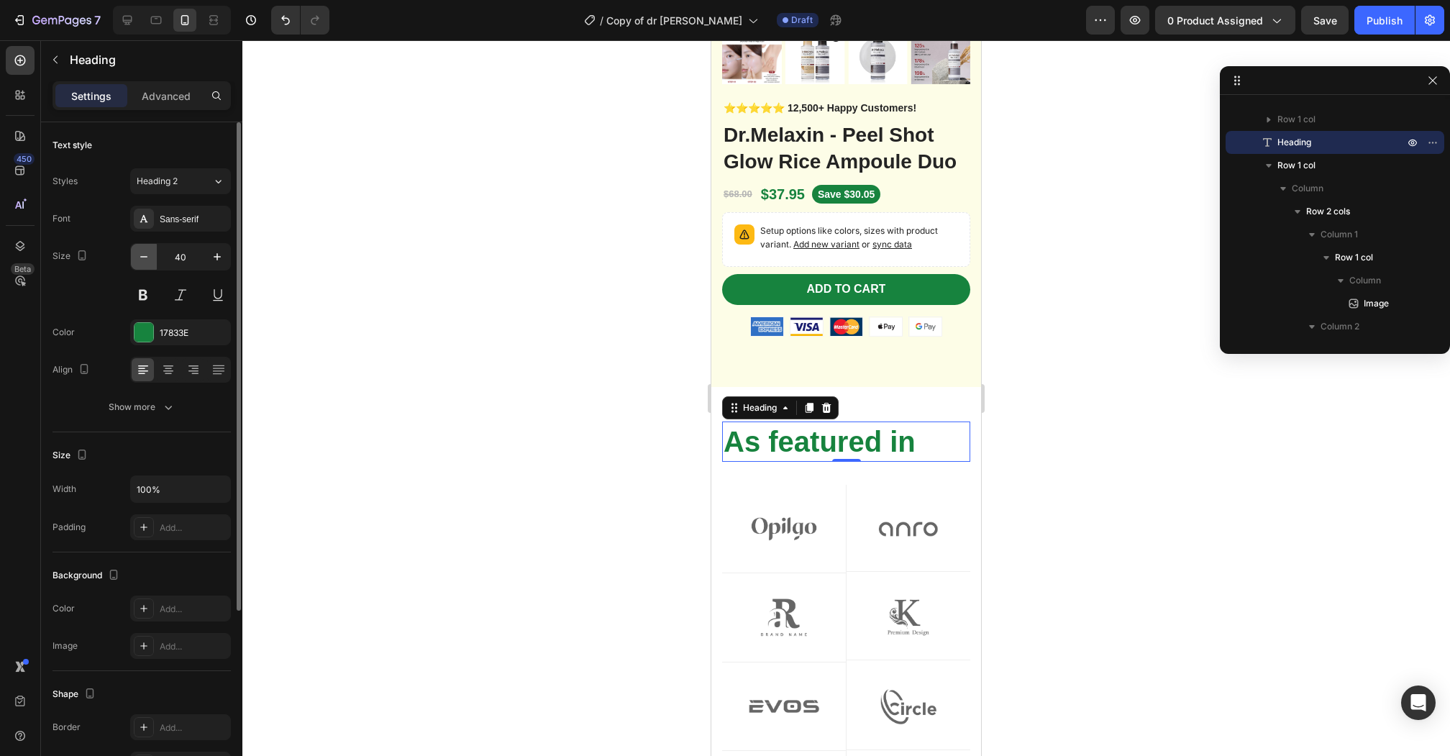
click at [142, 258] on icon "button" at bounding box center [144, 256] width 14 height 14
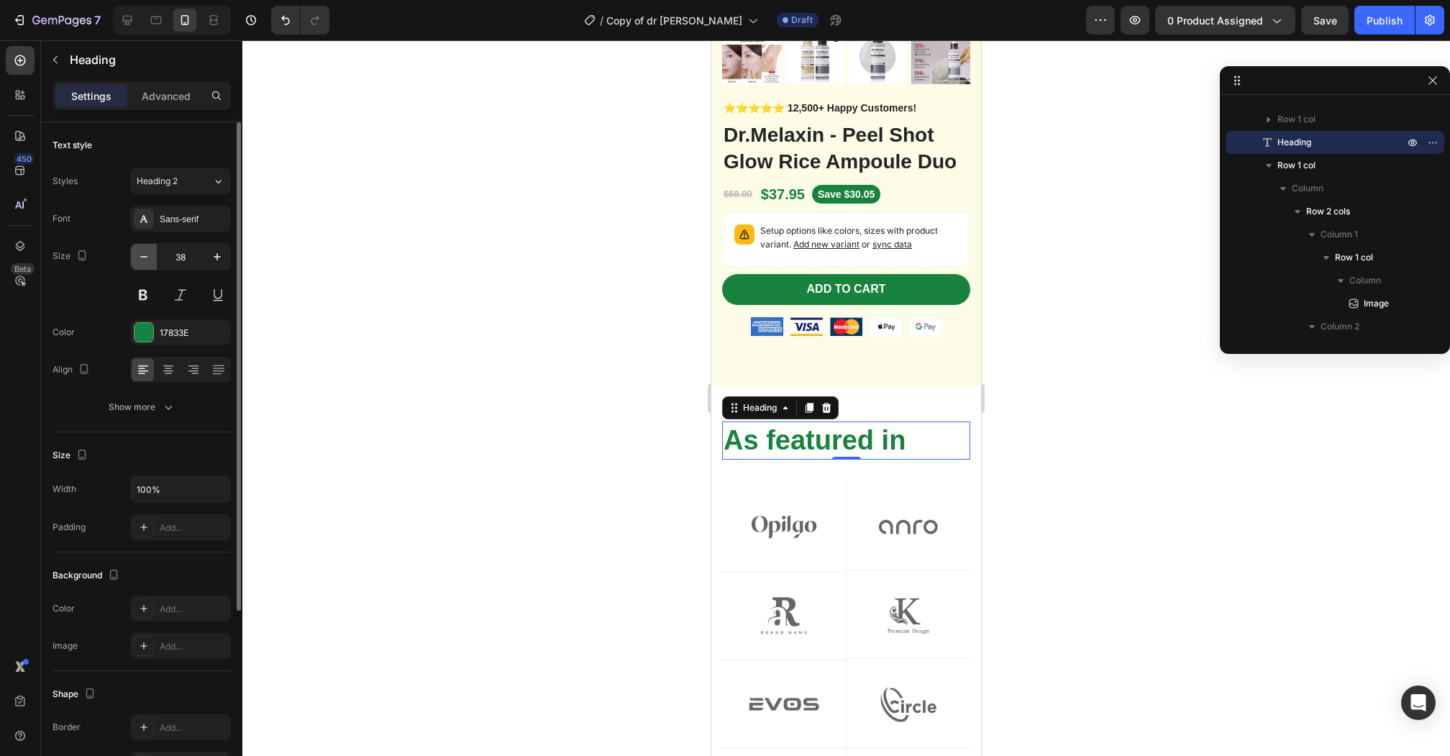
click at [142, 258] on icon "button" at bounding box center [144, 256] width 14 height 14
click at [174, 250] on input "36" at bounding box center [180, 257] width 47 height 26
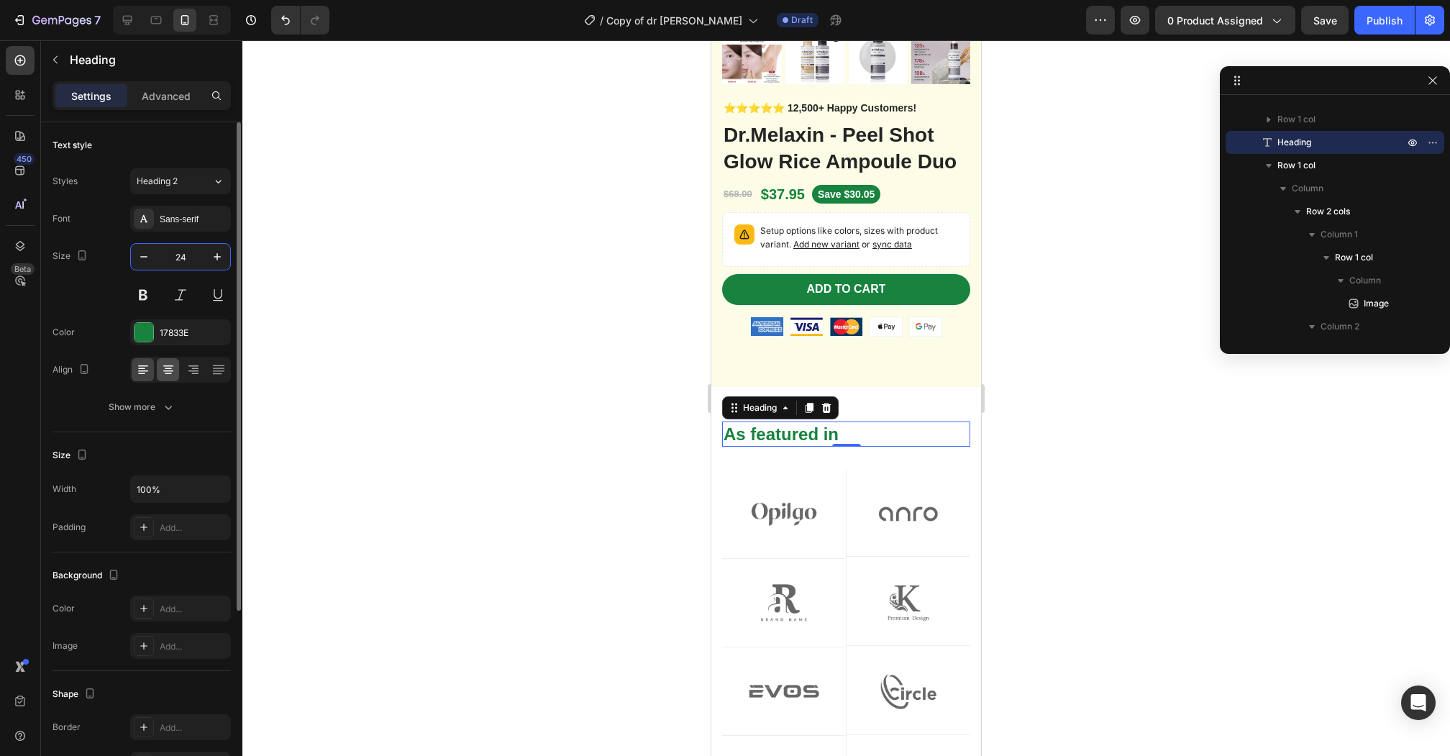
type input "24"
click at [163, 368] on icon at bounding box center [168, 369] width 14 height 14
click at [143, 337] on div at bounding box center [143, 332] width 19 height 19
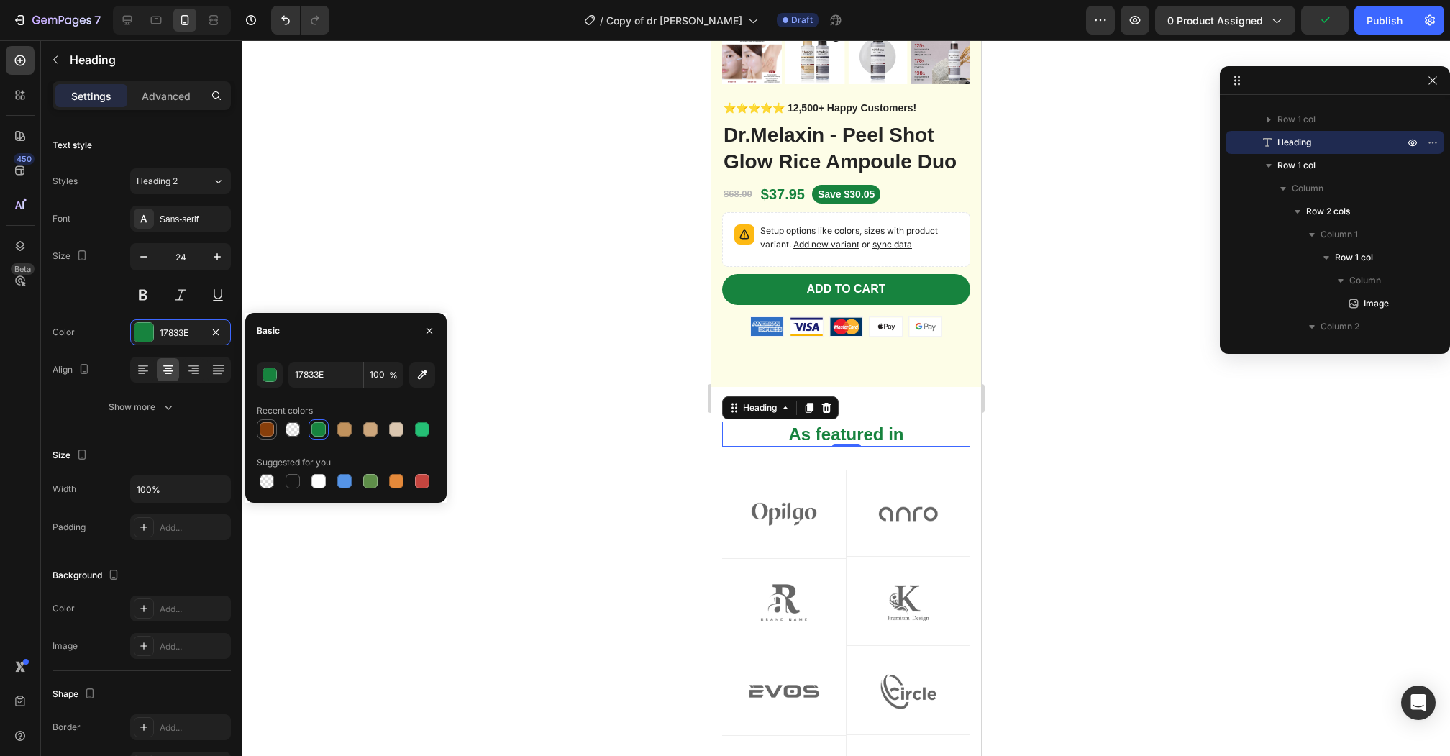
click at [267, 426] on div at bounding box center [267, 429] width 14 height 14
click at [415, 380] on icon "button" at bounding box center [422, 374] width 14 height 14
click at [290, 482] on div at bounding box center [292, 481] width 14 height 14
type input "151515"
click at [1126, 414] on div at bounding box center [845, 397] width 1207 height 715
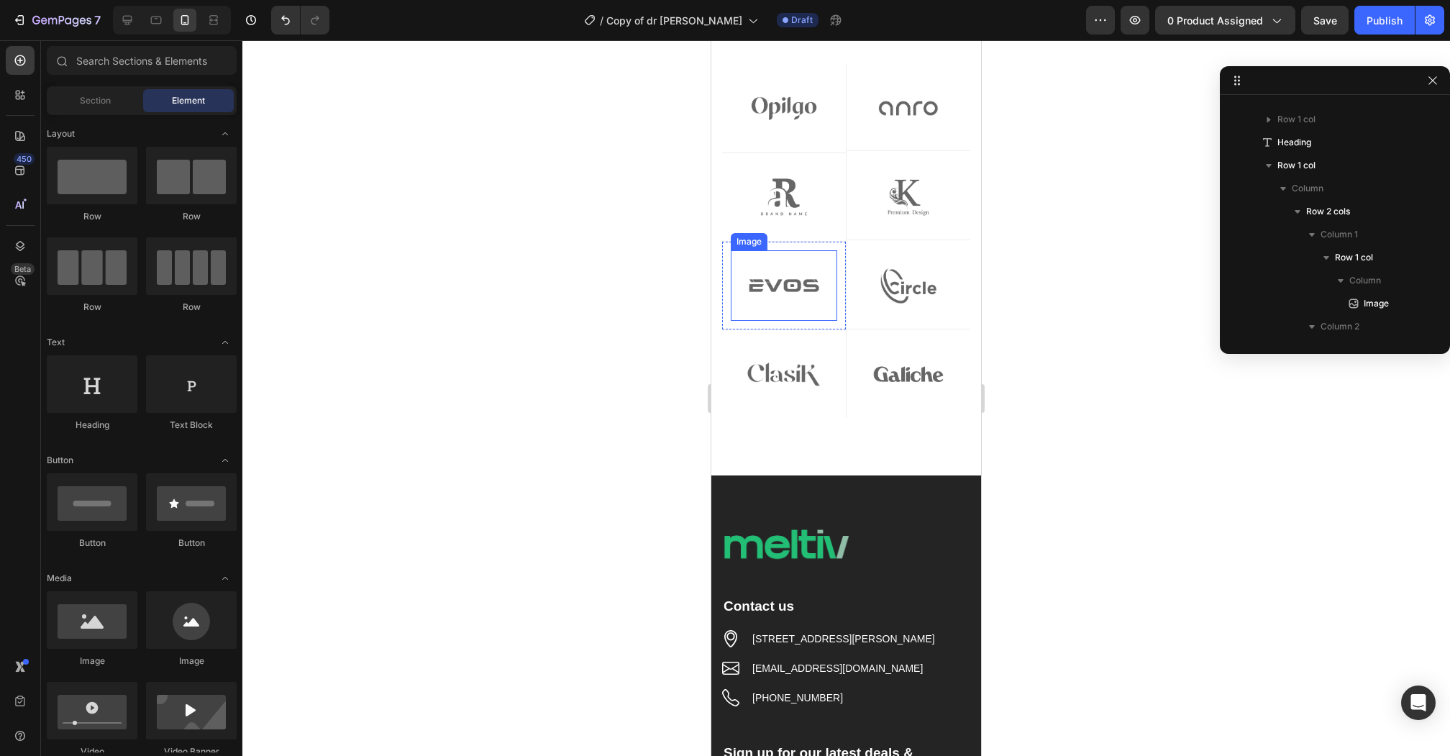
scroll to position [755, 0]
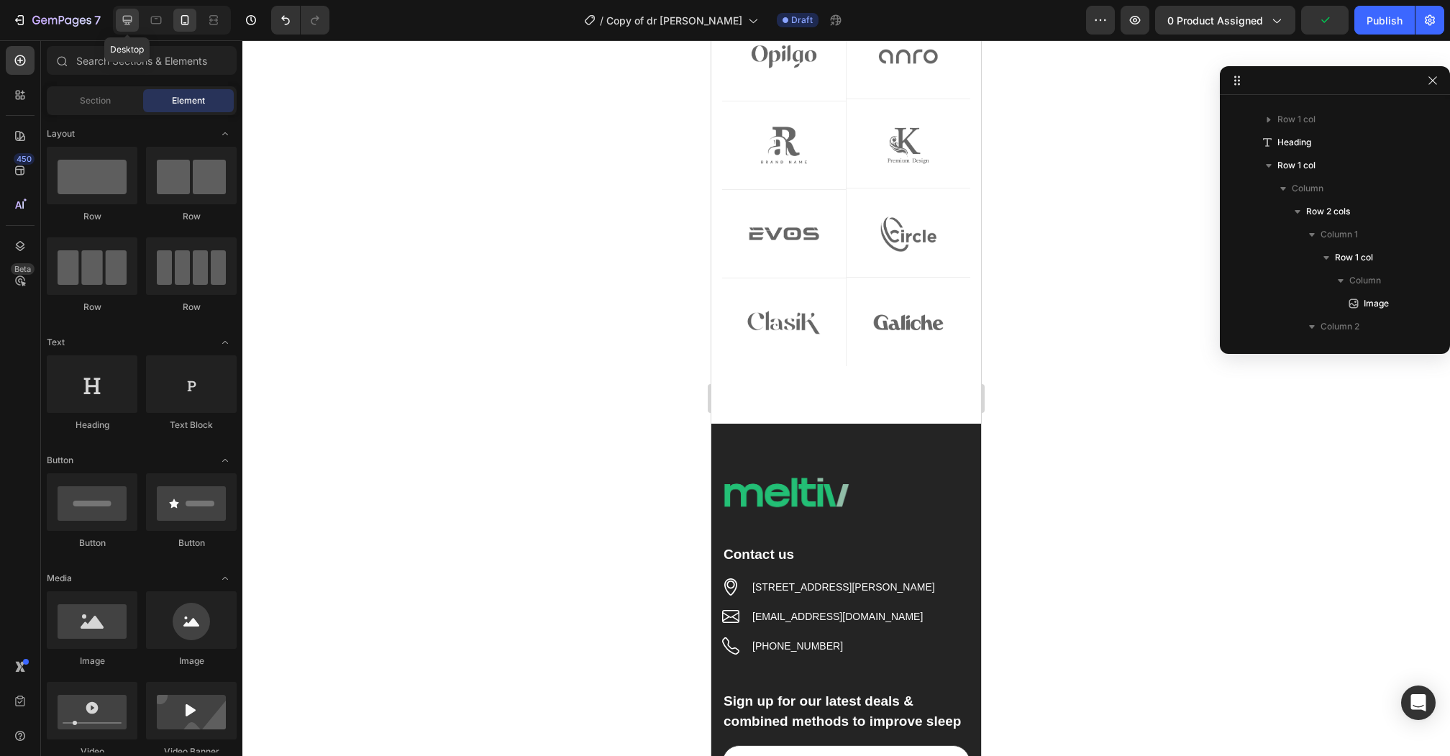
click at [123, 21] on icon at bounding box center [127, 20] width 9 height 9
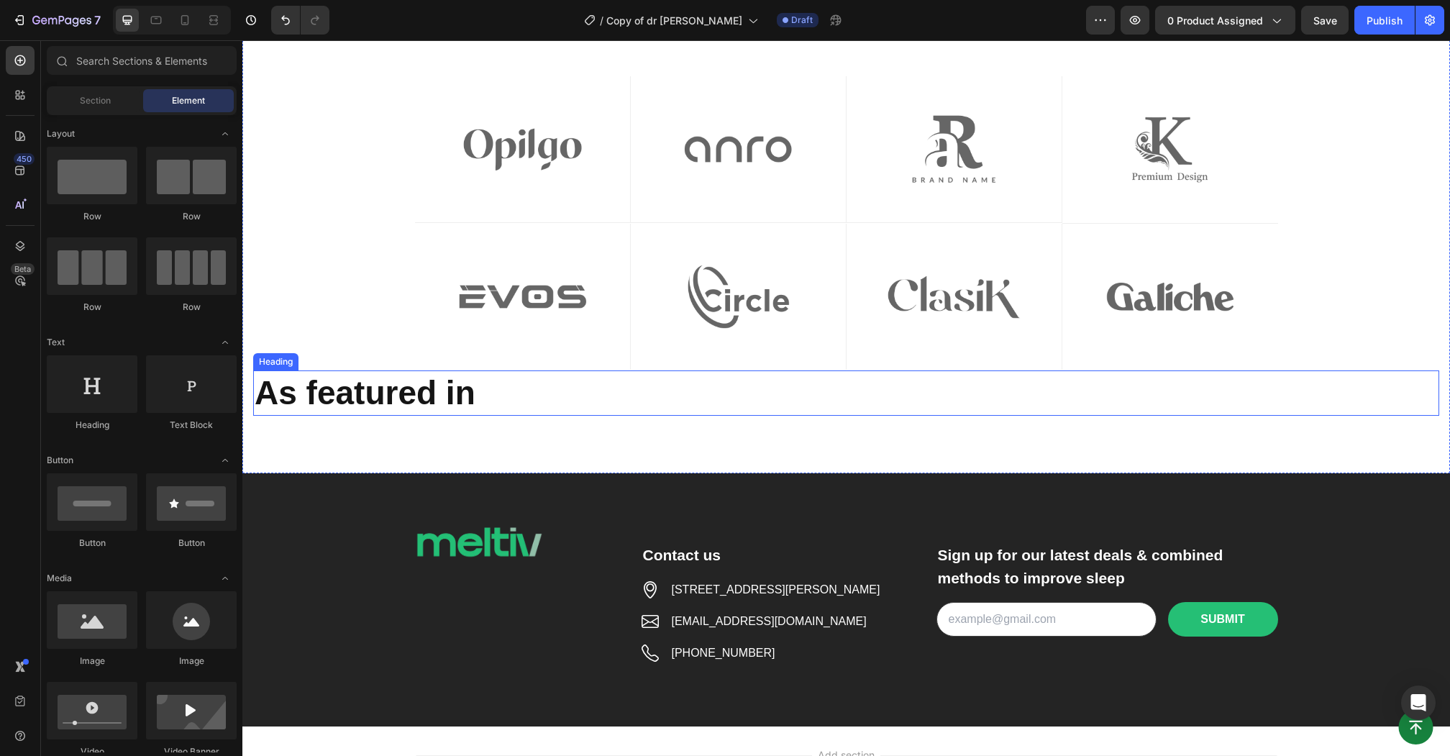
scroll to position [384, 0]
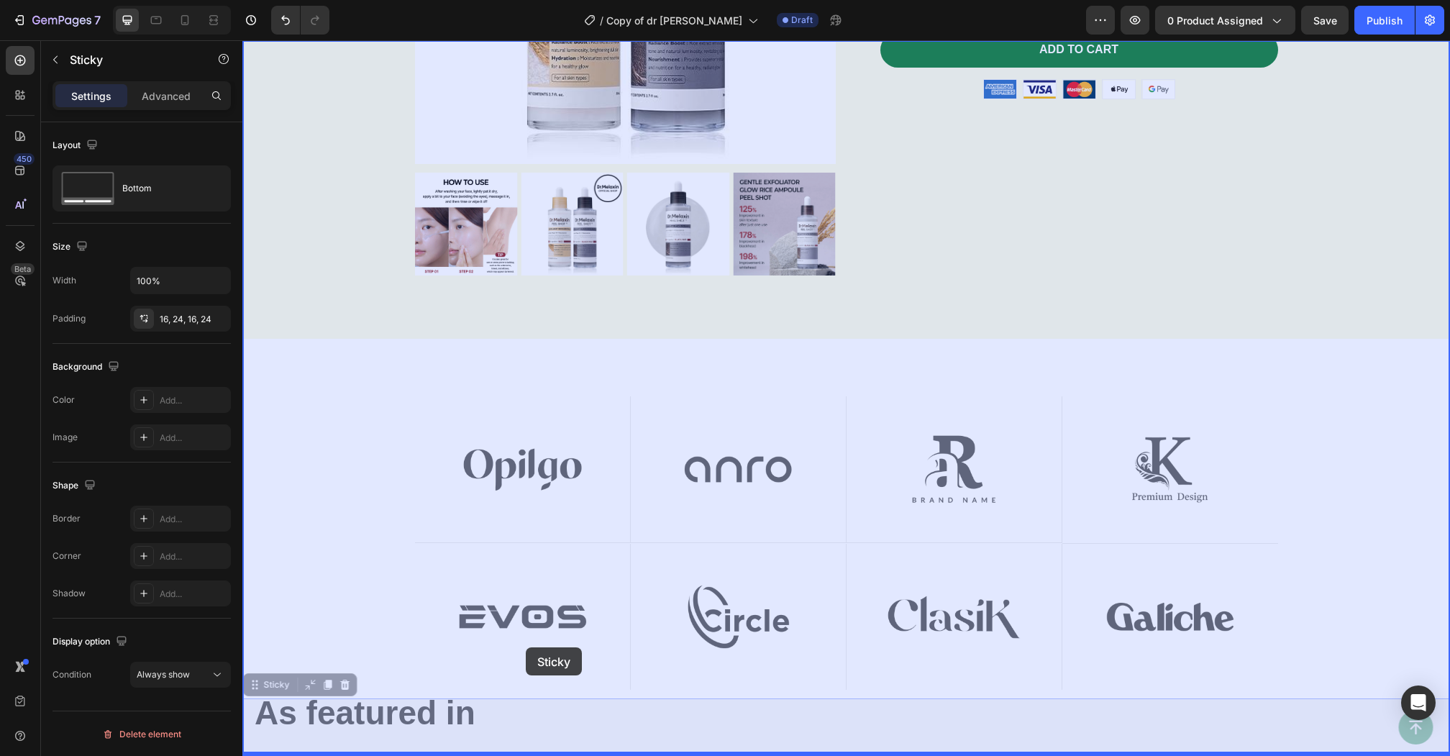
drag, startPoint x: 495, startPoint y: 707, endPoint x: 524, endPoint y: 650, distance: 64.6
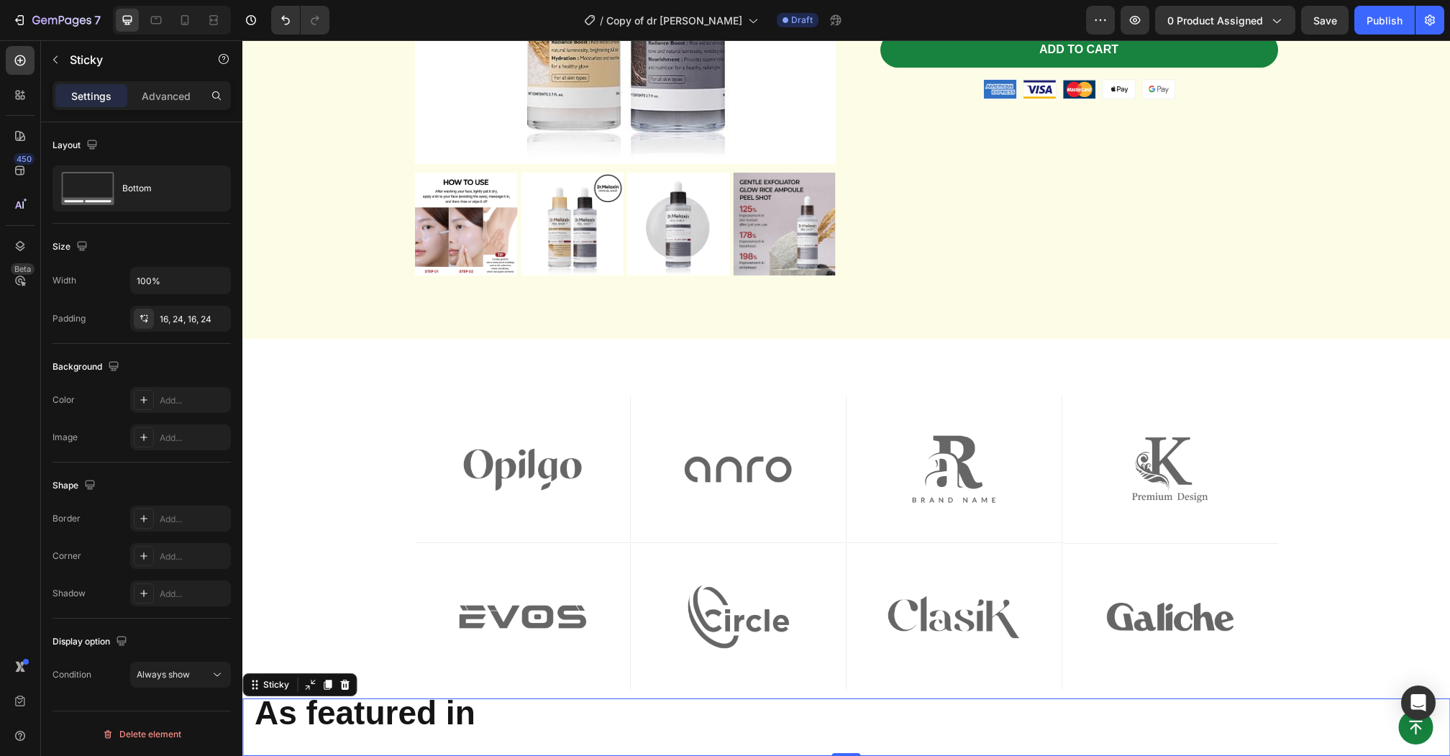
scroll to position [646, 0]
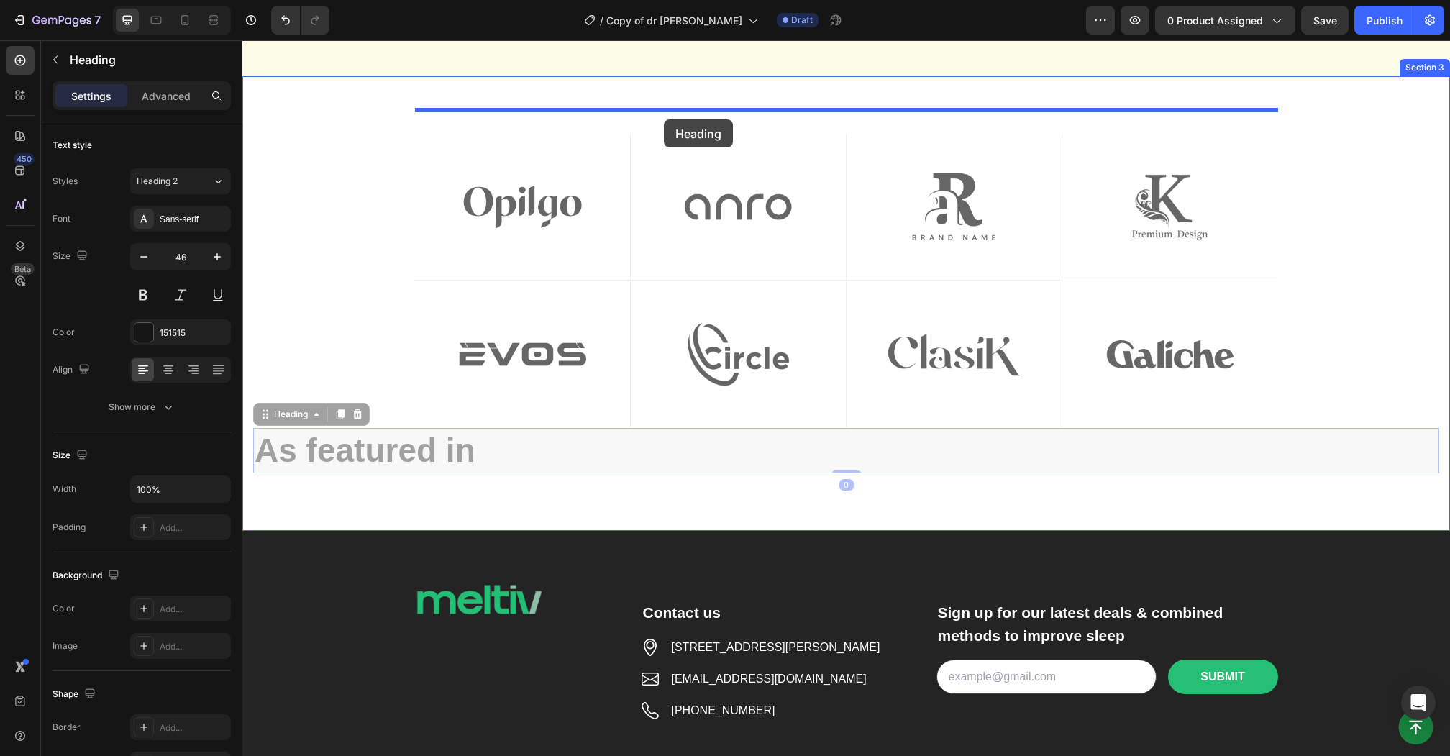
drag, startPoint x: 306, startPoint y: 441, endPoint x: 664, endPoint y: 119, distance: 481.1
click at [664, 119] on div "Header Button Sticky Product Images ⭐️⭐️⭐️⭐️⭐️ 12,500+ Happy Customers! Text Bl…" at bounding box center [845, 192] width 1207 height 1597
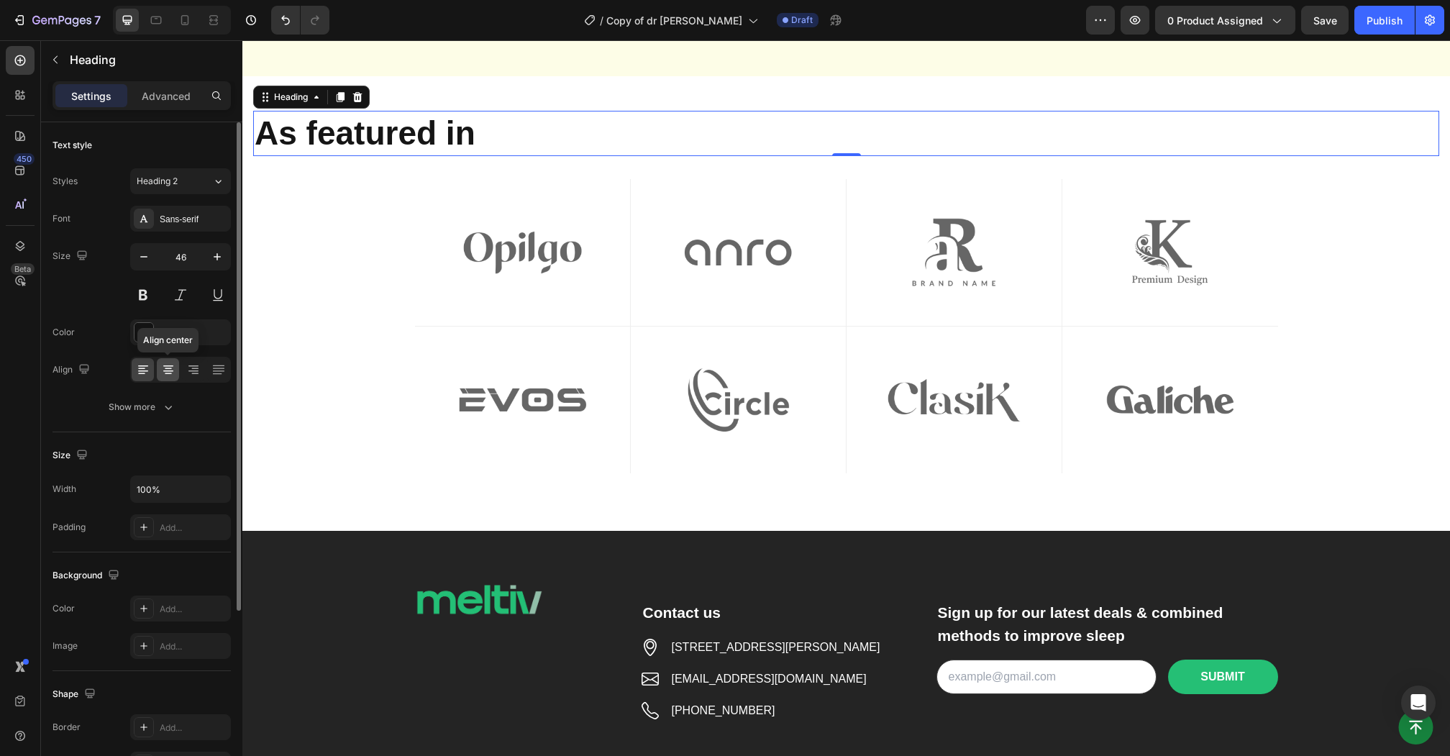
click at [168, 370] on icon at bounding box center [168, 370] width 10 height 1
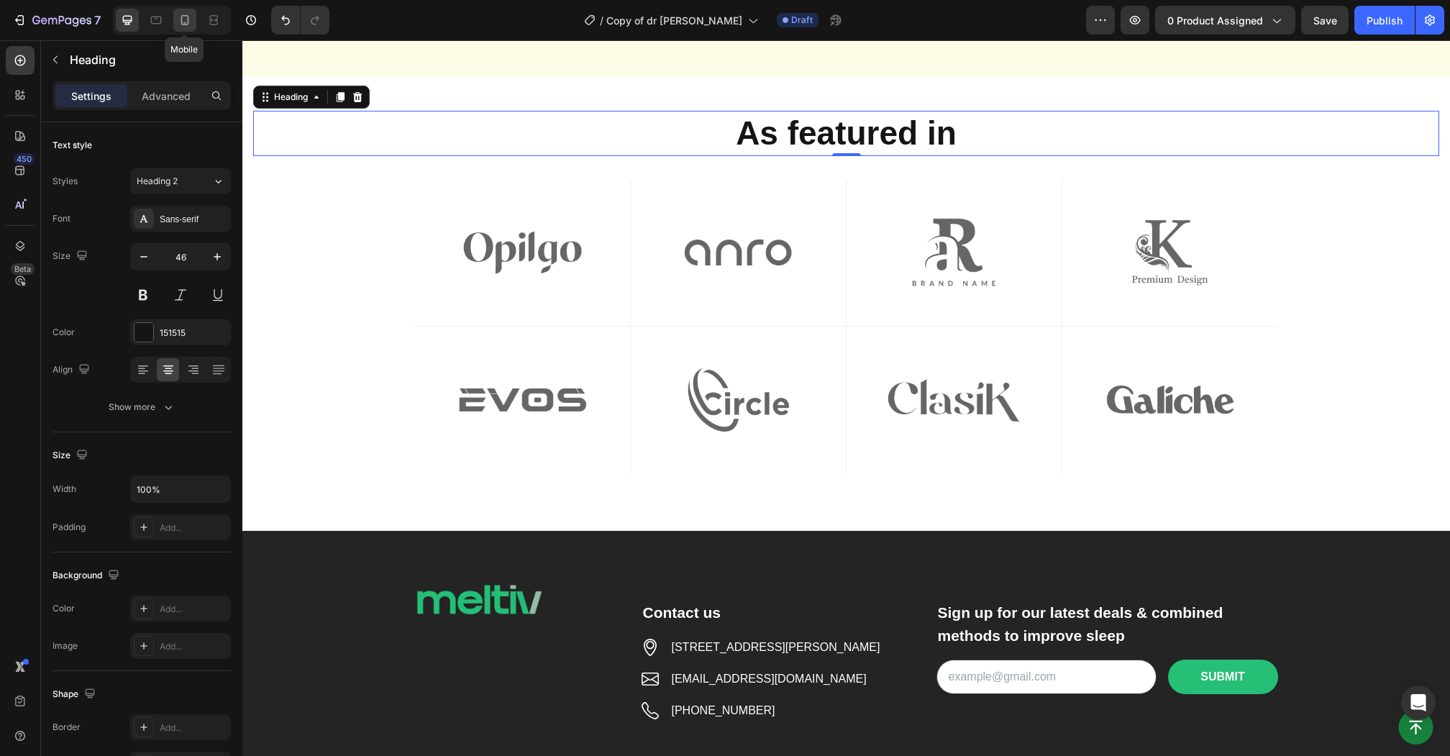
click at [183, 19] on icon at bounding box center [185, 20] width 14 height 14
type input "24"
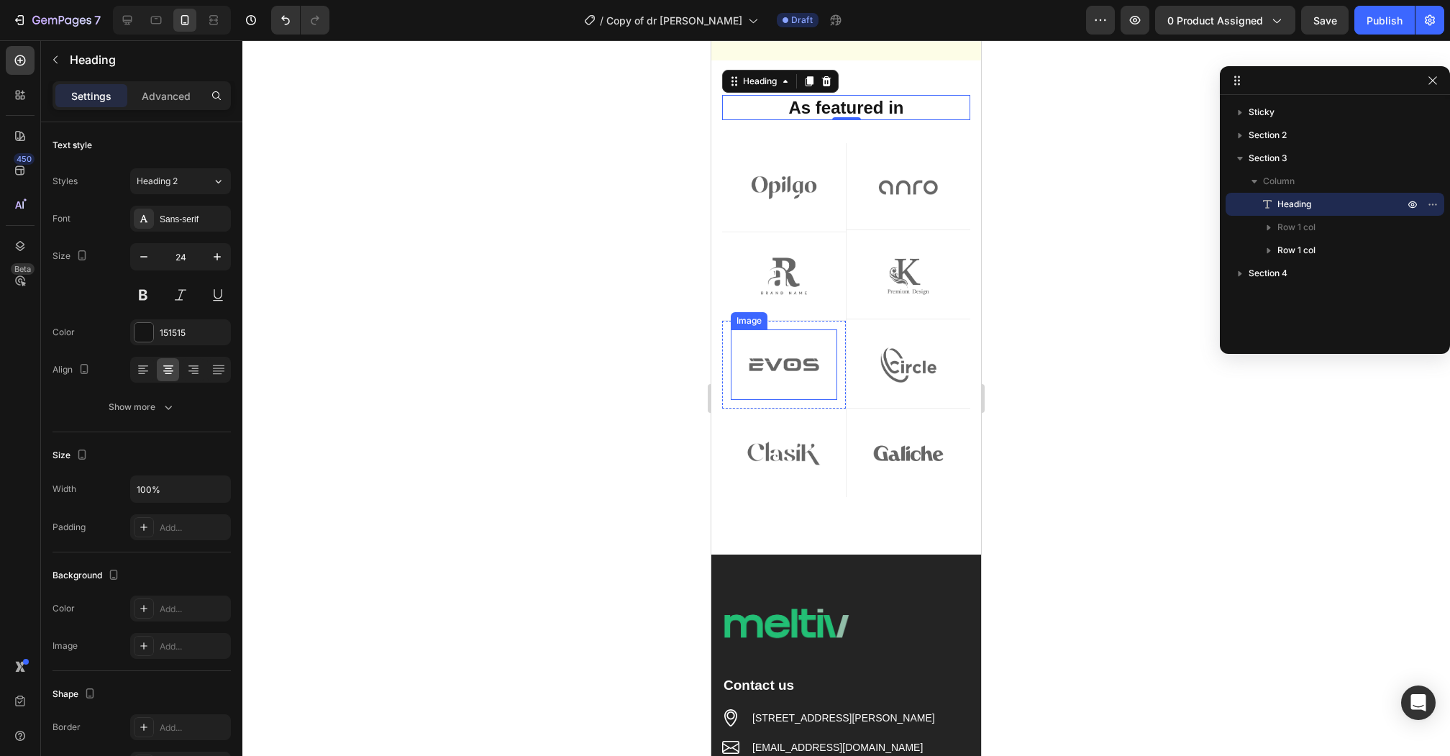
scroll to position [628, 0]
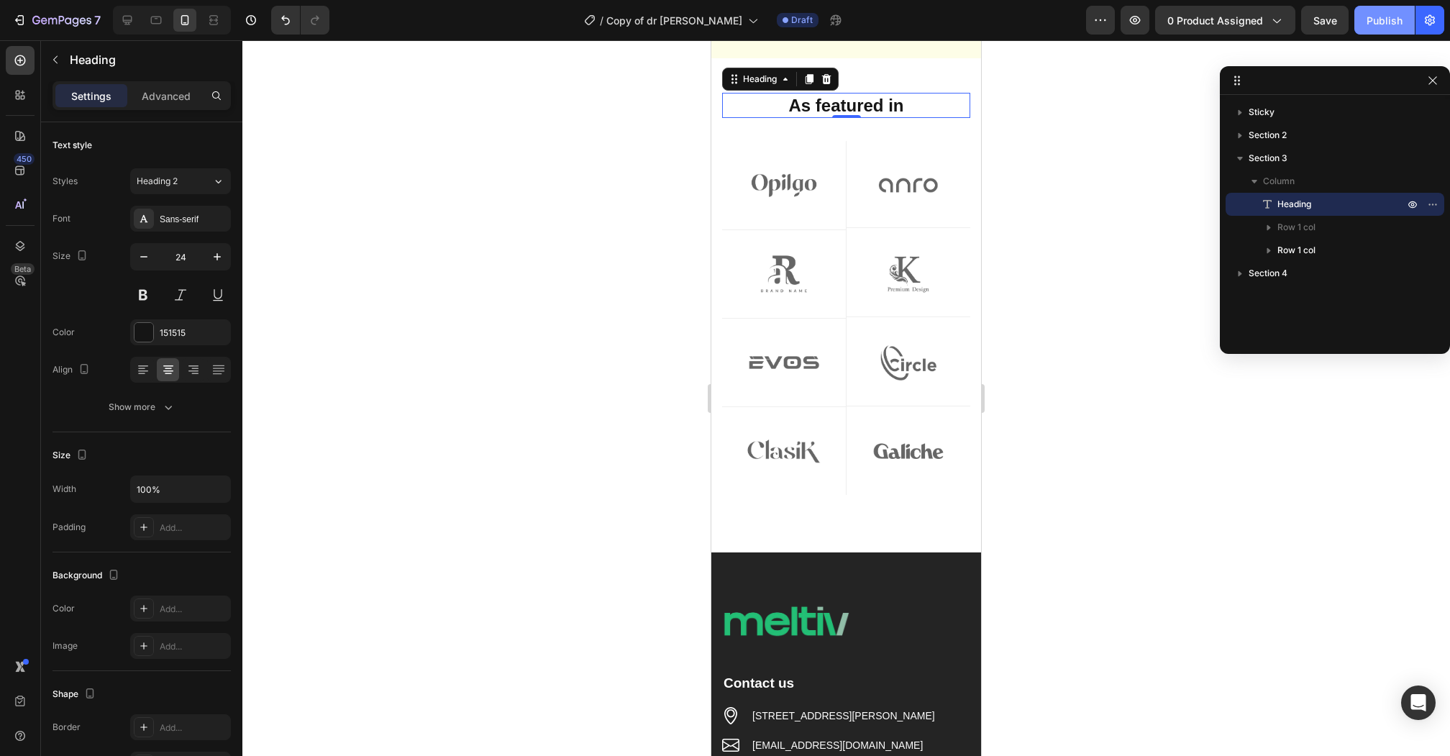
click at [1368, 28] on button "Publish" at bounding box center [1384, 20] width 60 height 29
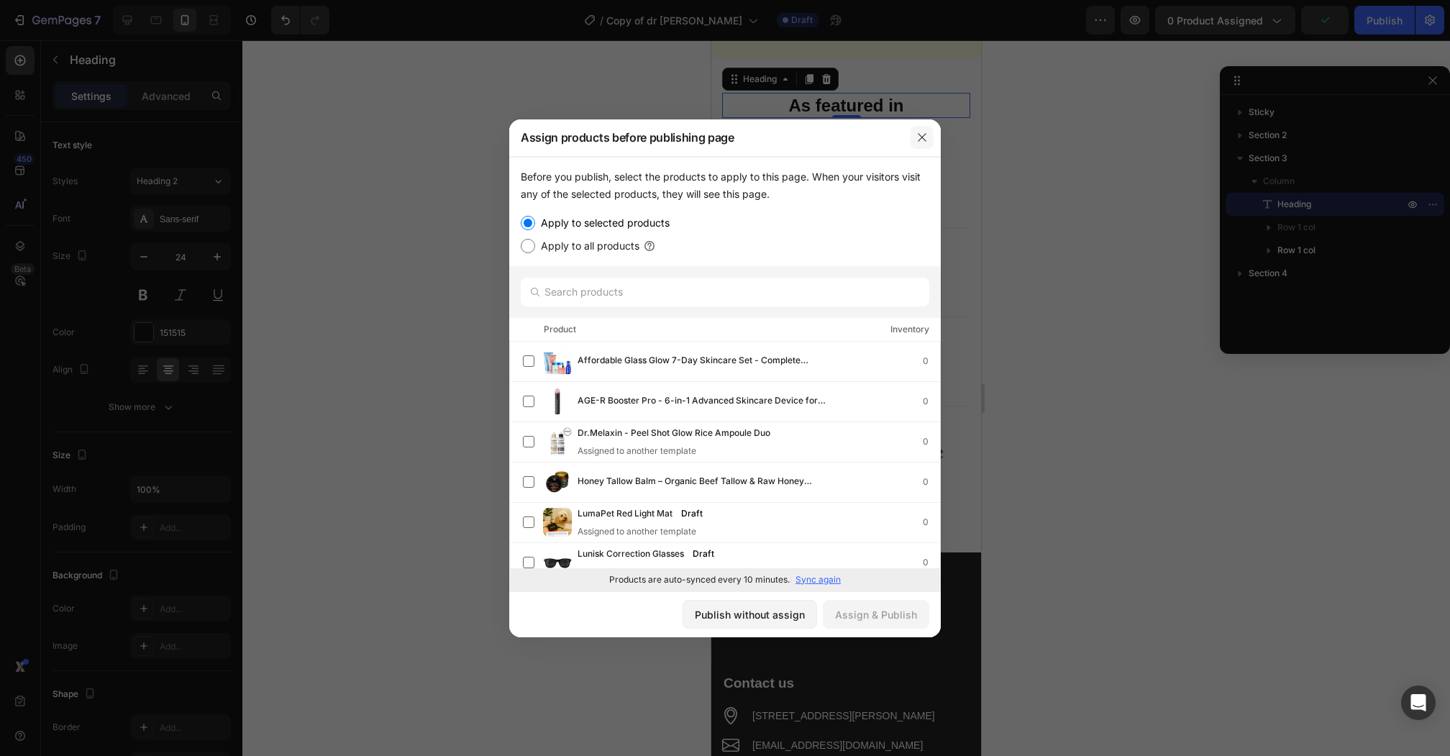
click at [921, 139] on icon "button" at bounding box center [922, 138] width 12 height 12
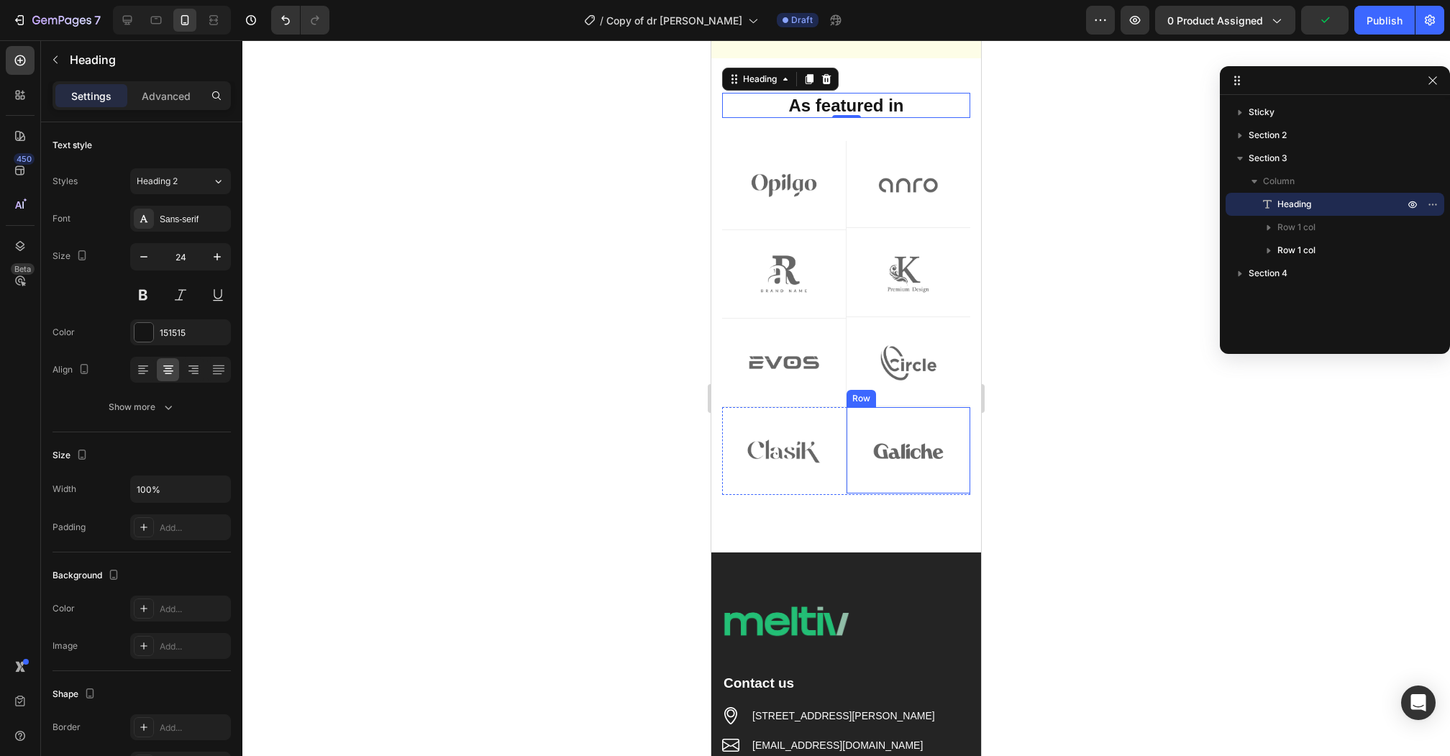
scroll to position [663, 0]
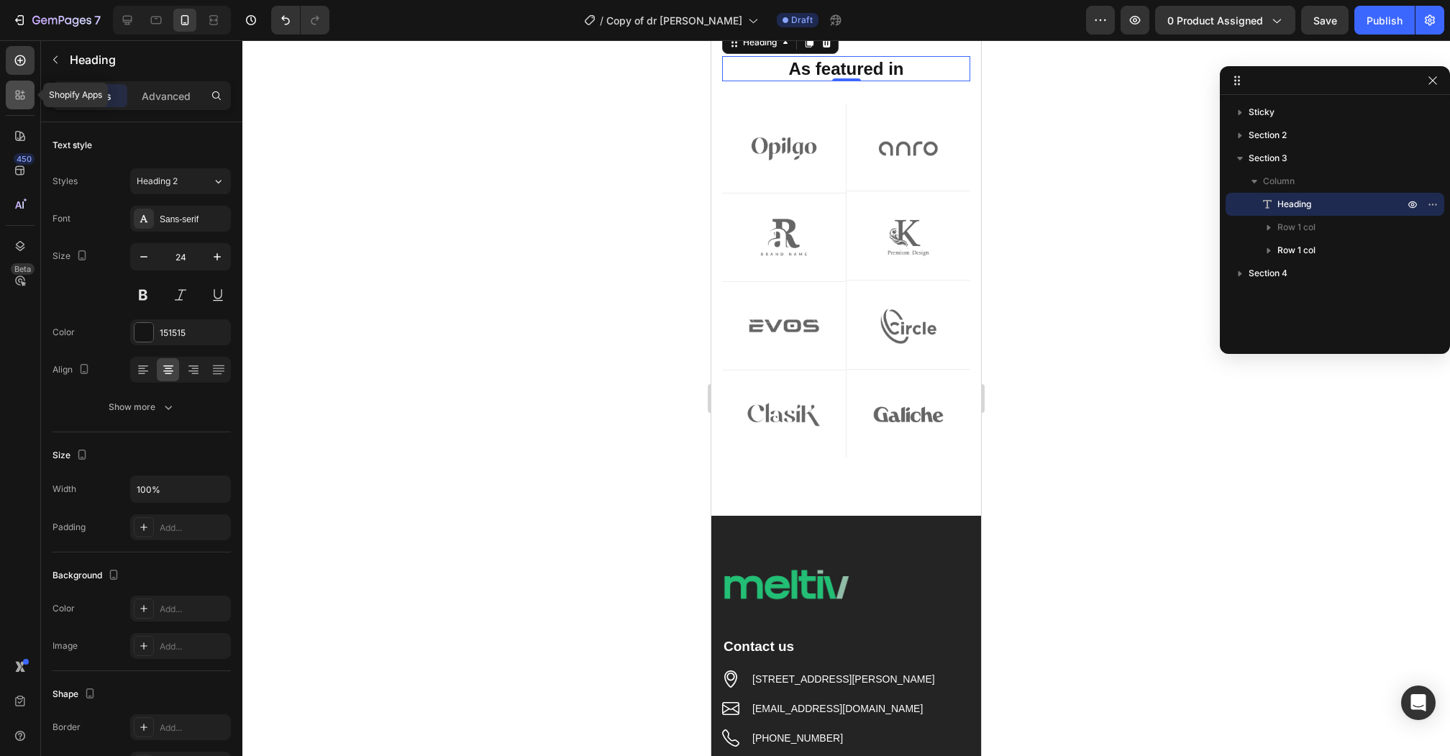
click at [19, 90] on icon at bounding box center [20, 95] width 14 height 14
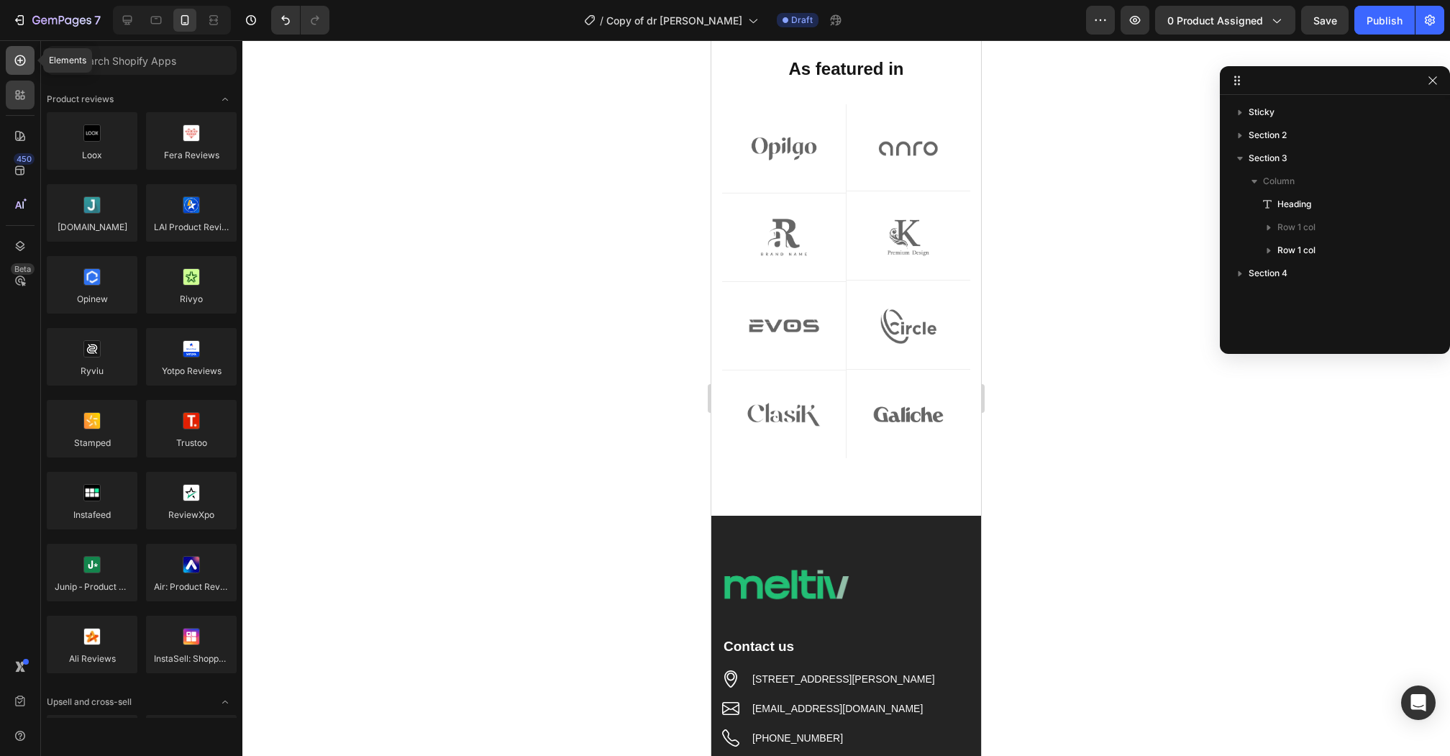
click at [20, 59] on icon at bounding box center [20, 60] width 14 height 14
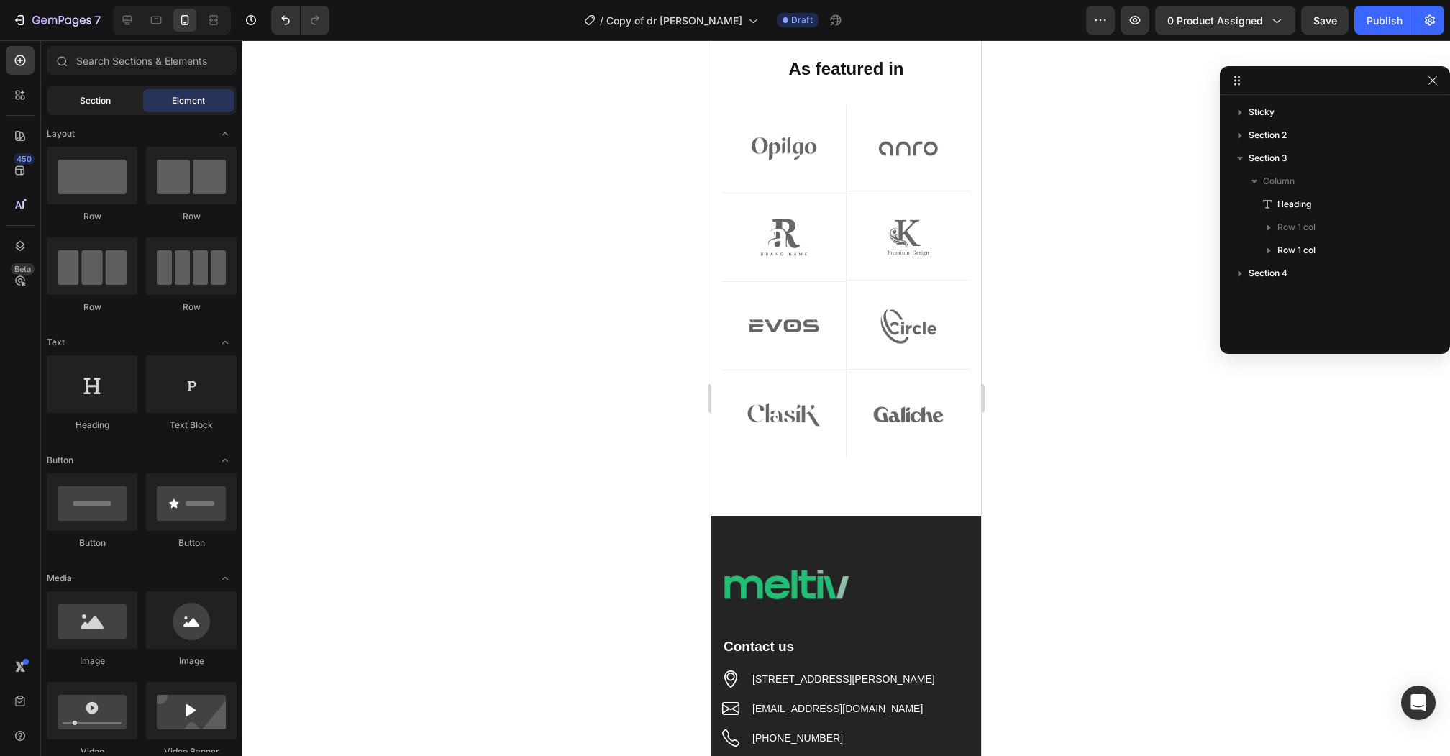
click at [91, 100] on span "Section" at bounding box center [95, 100] width 31 height 13
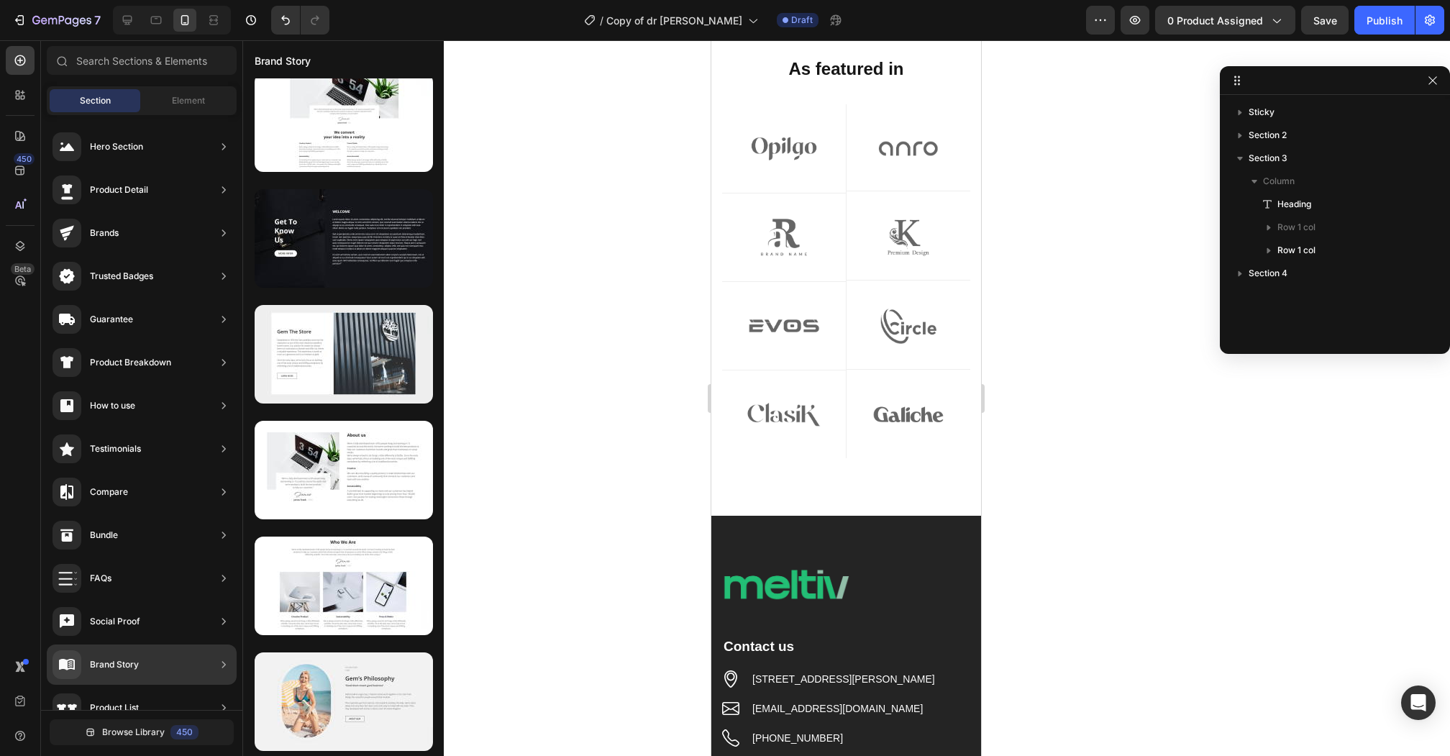
scroll to position [0, 0]
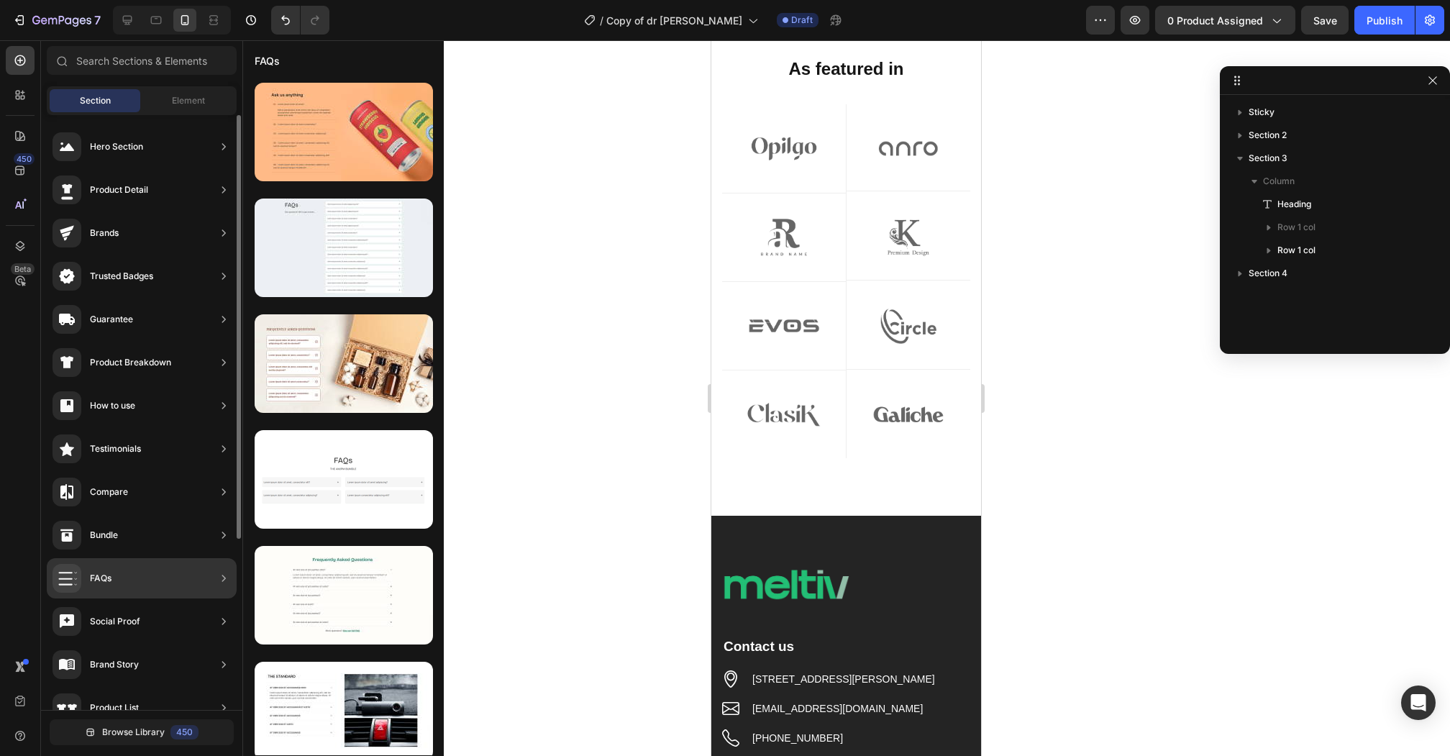
click at [165, 361] on div "Product Breakdown" at bounding box center [130, 362] width 81 height 14
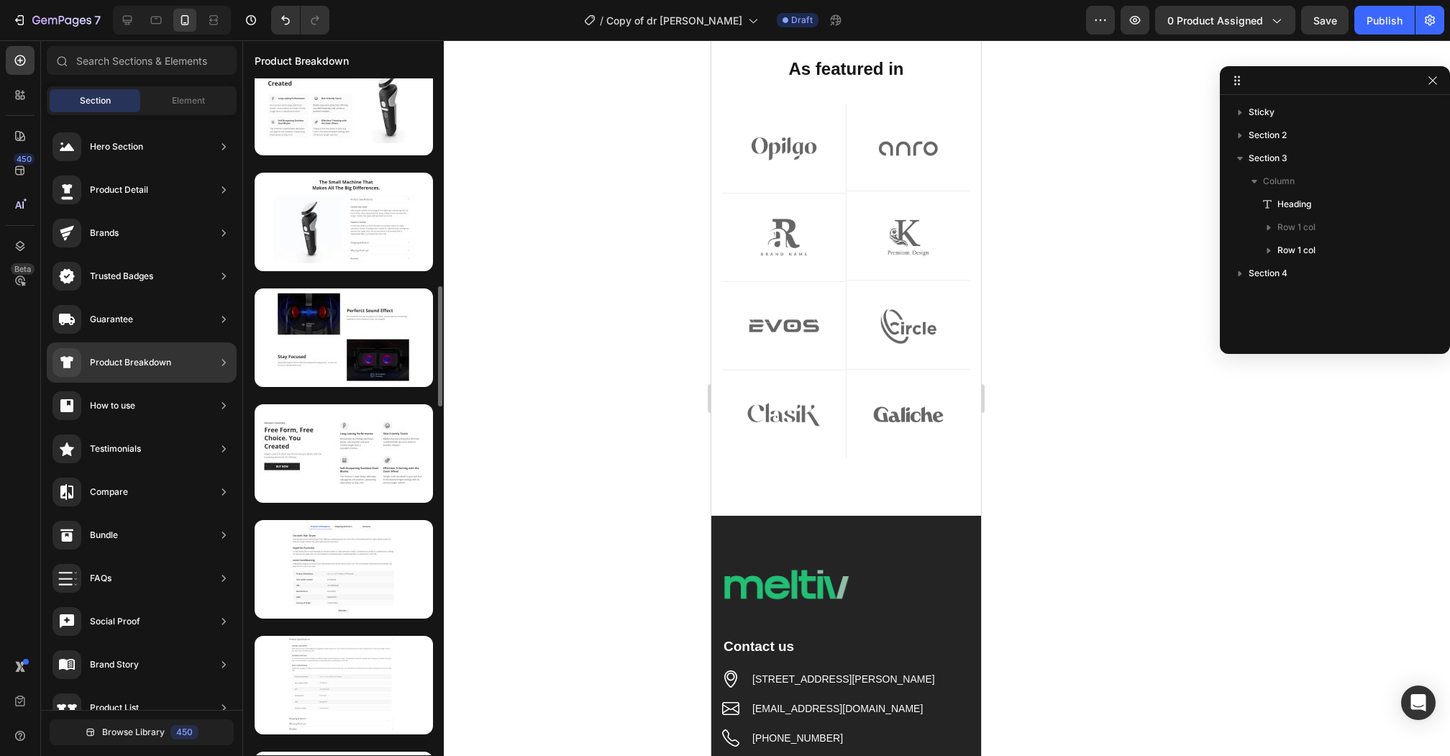
scroll to position [1884, 0]
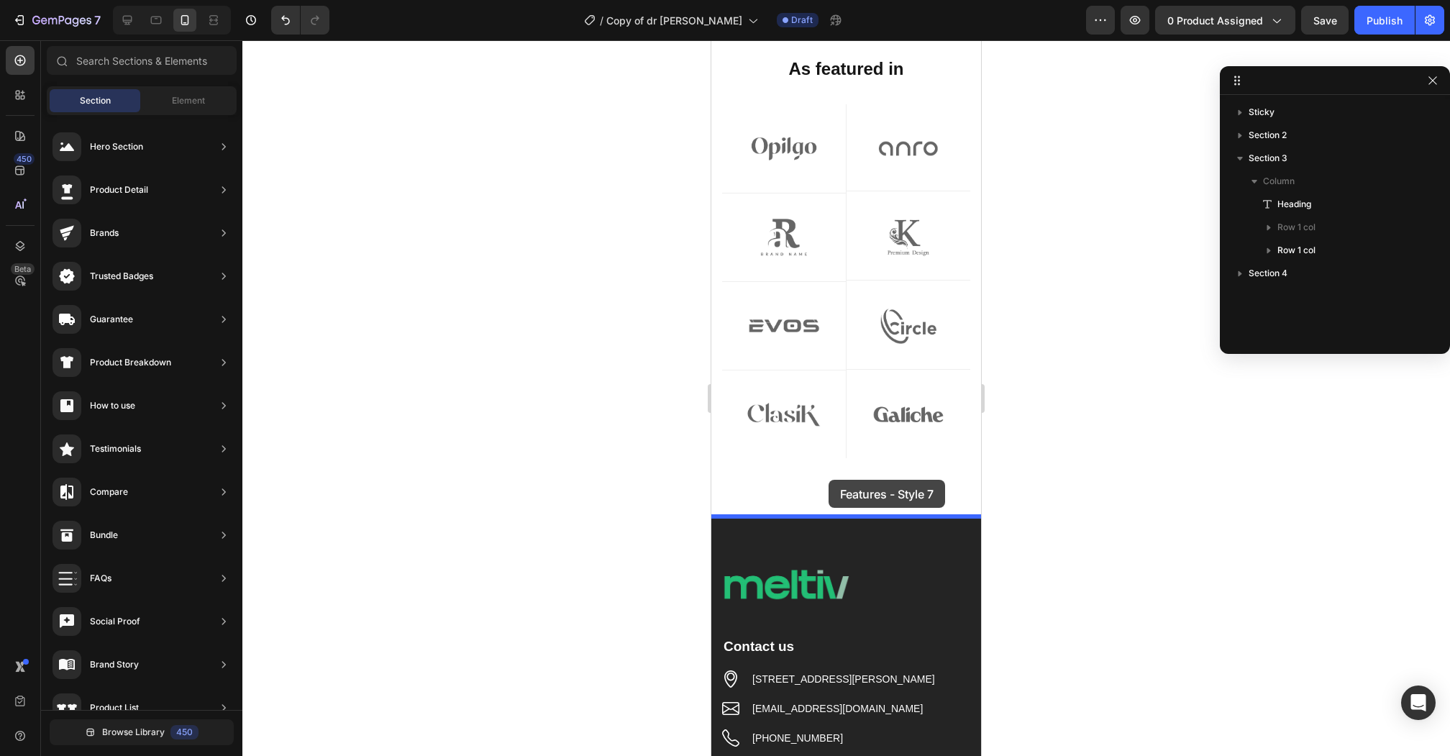
drag, startPoint x: 1065, startPoint y: 403, endPoint x: 828, endPoint y: 479, distance: 249.0
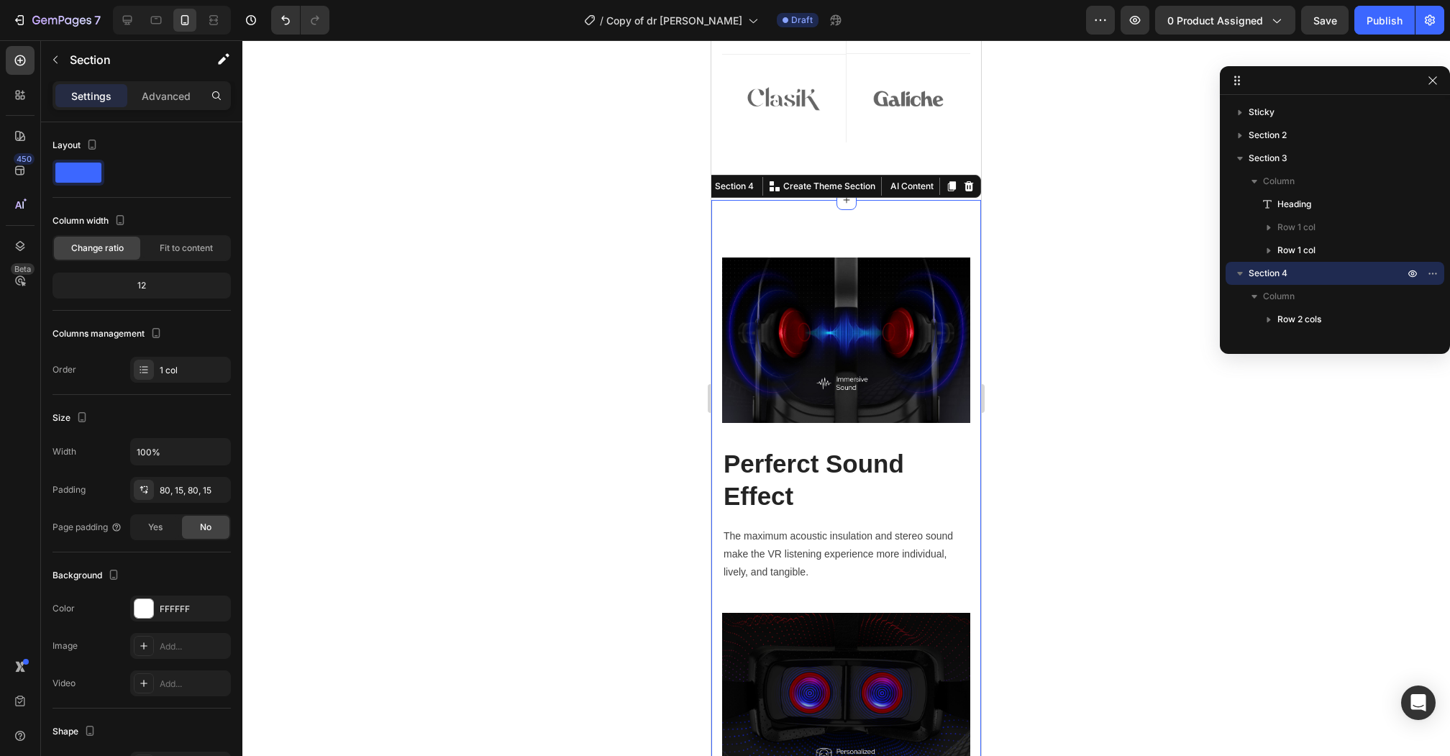
scroll to position [958, 0]
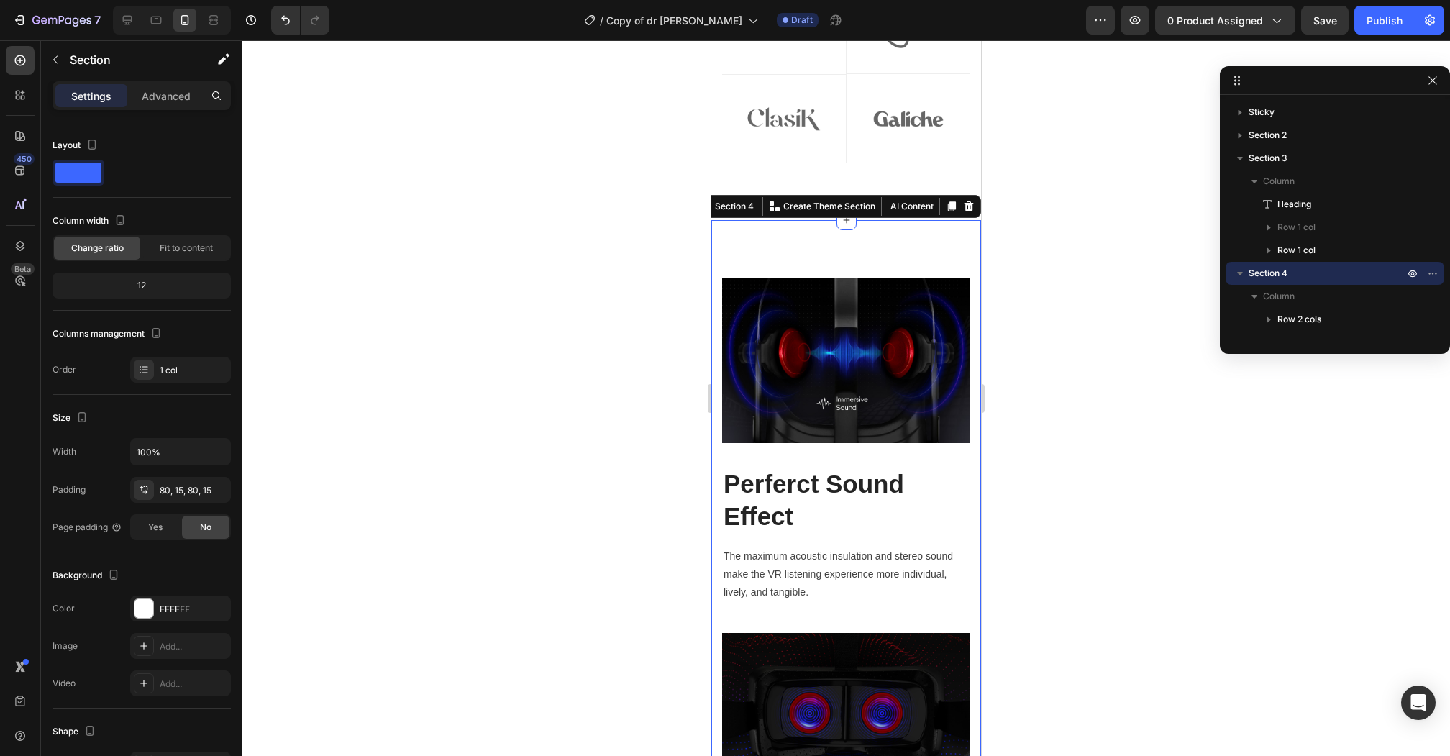
click at [823, 238] on div "Image Perferct Sound Effect Heading The maximum acoustic insulation and stereo …" at bounding box center [846, 592] width 270 height 745
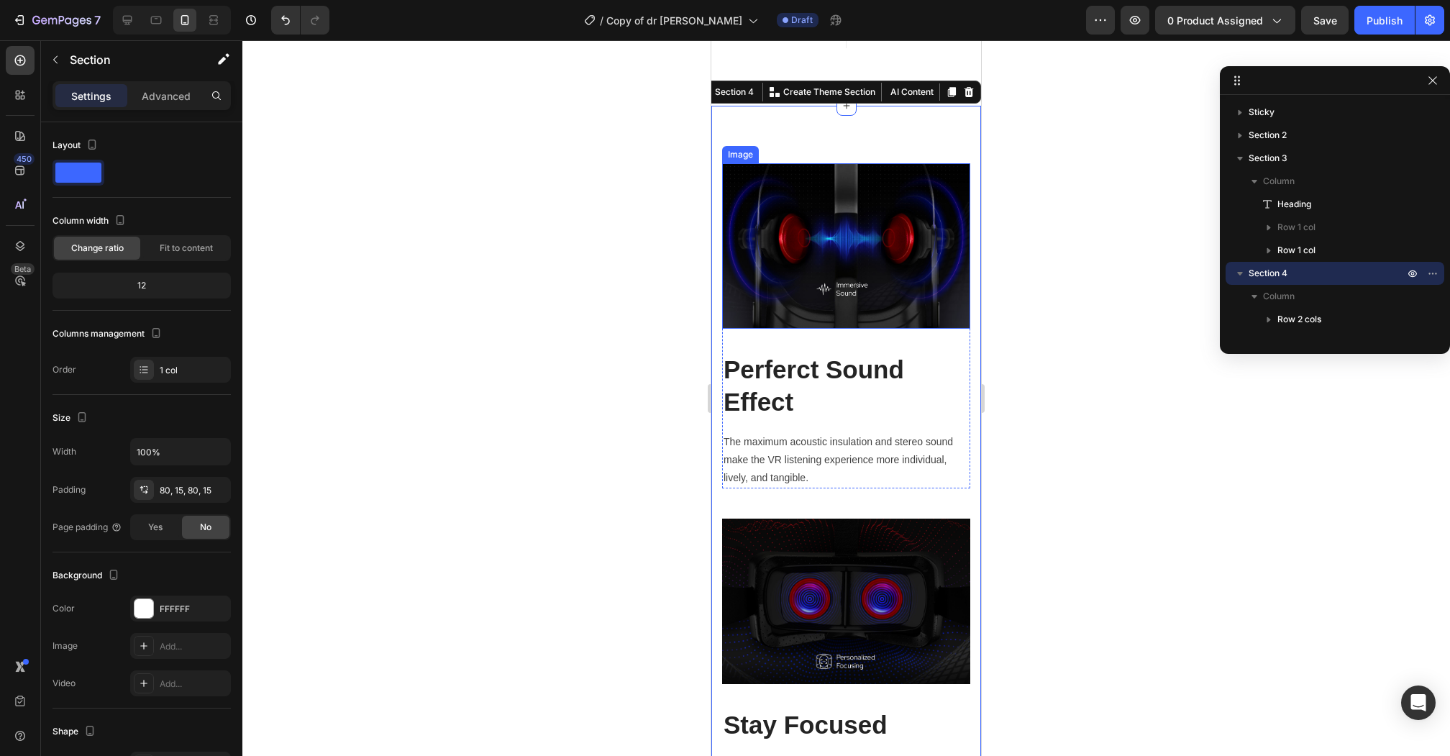
scroll to position [1122, 0]
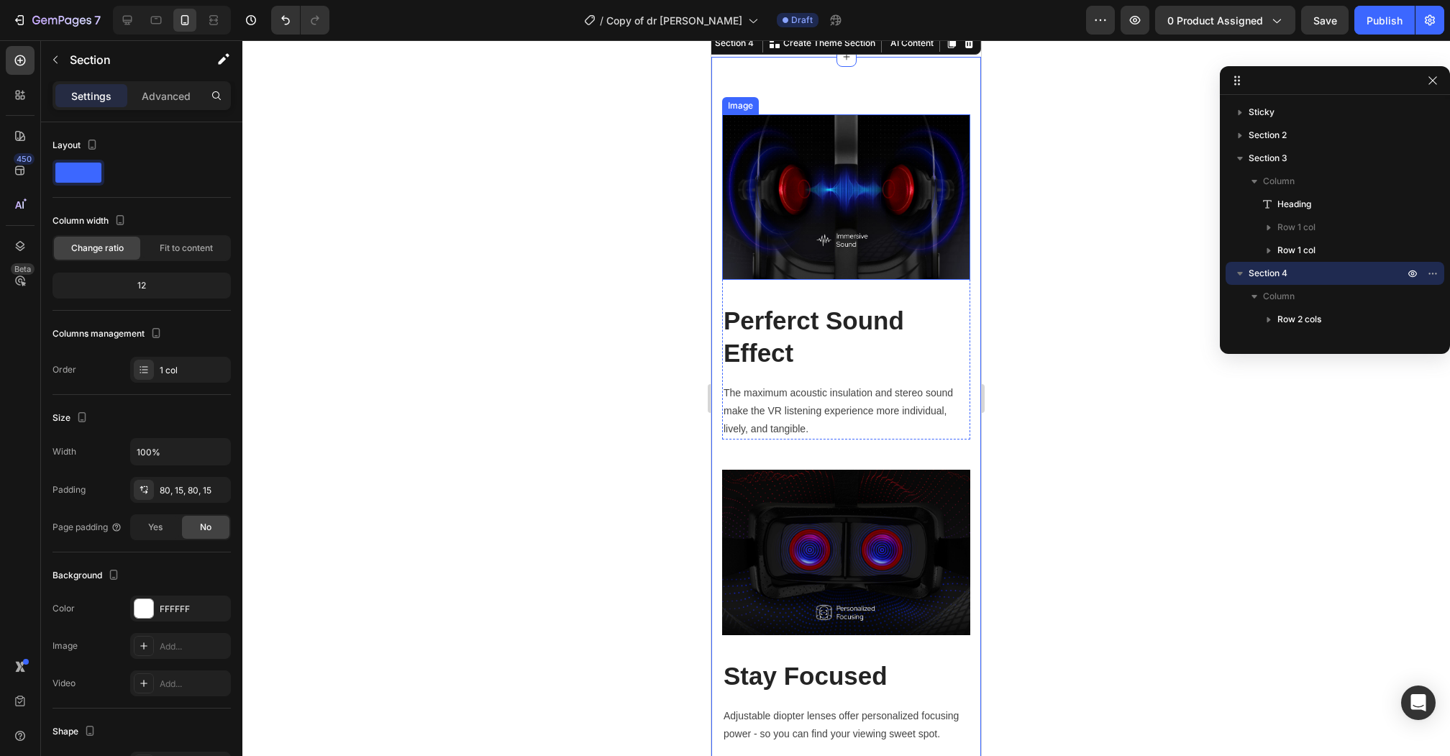
click at [845, 206] on img at bounding box center [846, 196] width 248 height 165
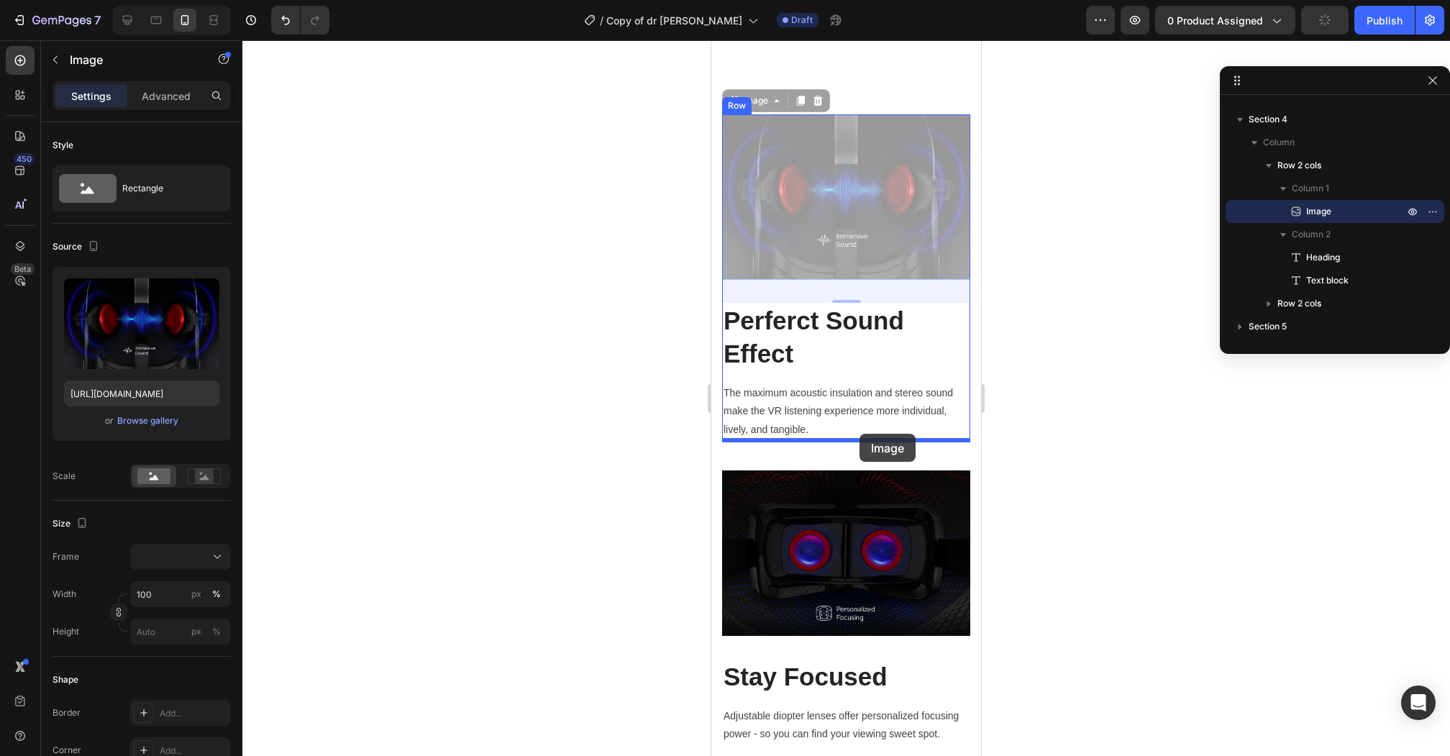
drag, startPoint x: 885, startPoint y: 236, endPoint x: 859, endPoint y: 434, distance: 199.4
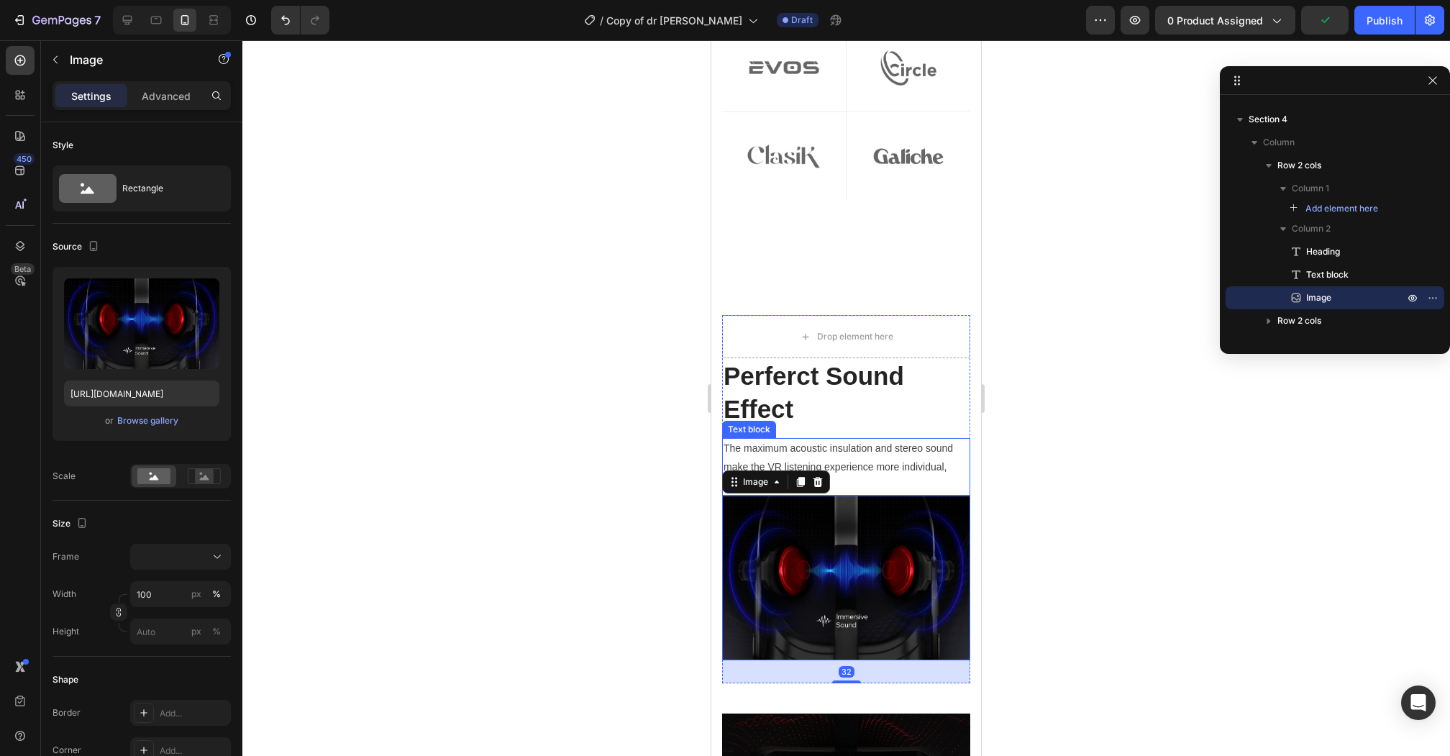
scroll to position [820, 0]
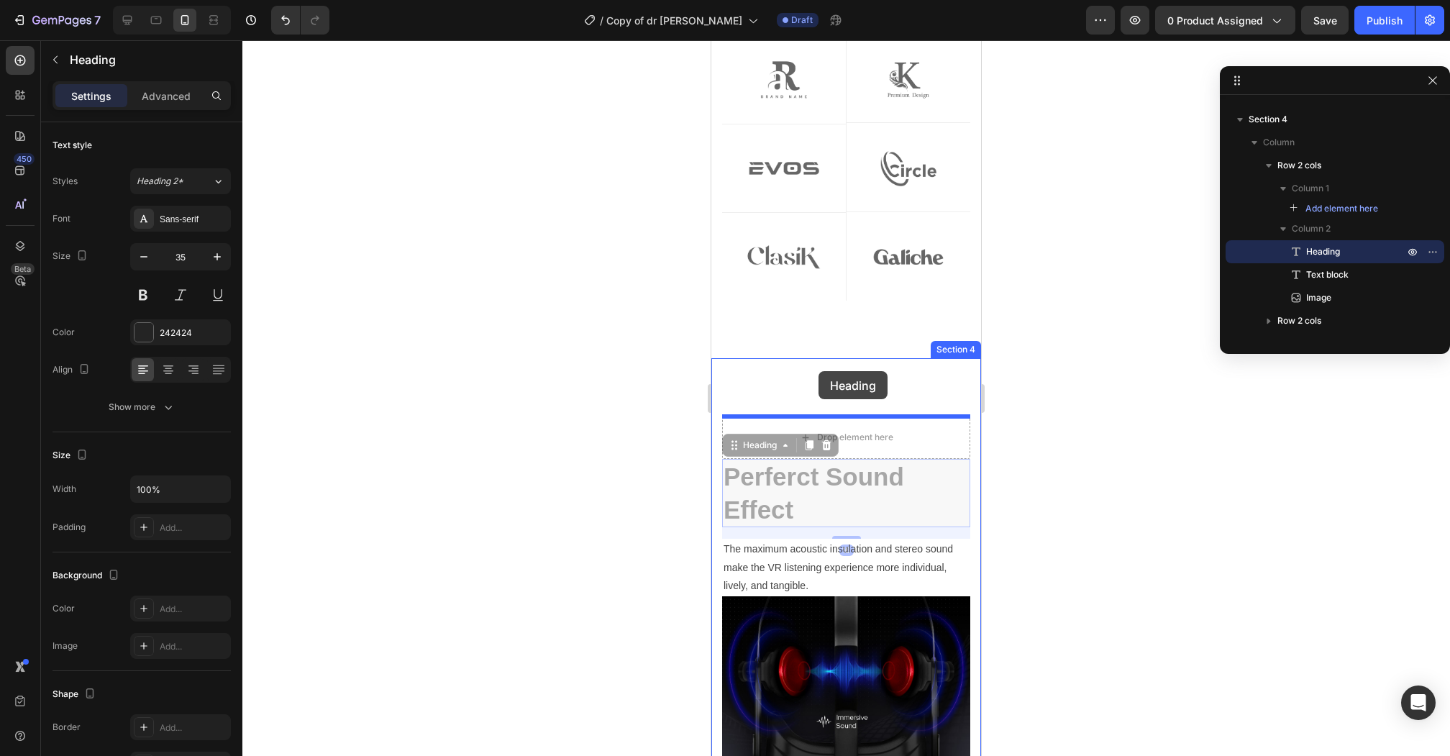
drag, startPoint x: 810, startPoint y: 495, endPoint x: 818, endPoint y: 371, distance: 124.0
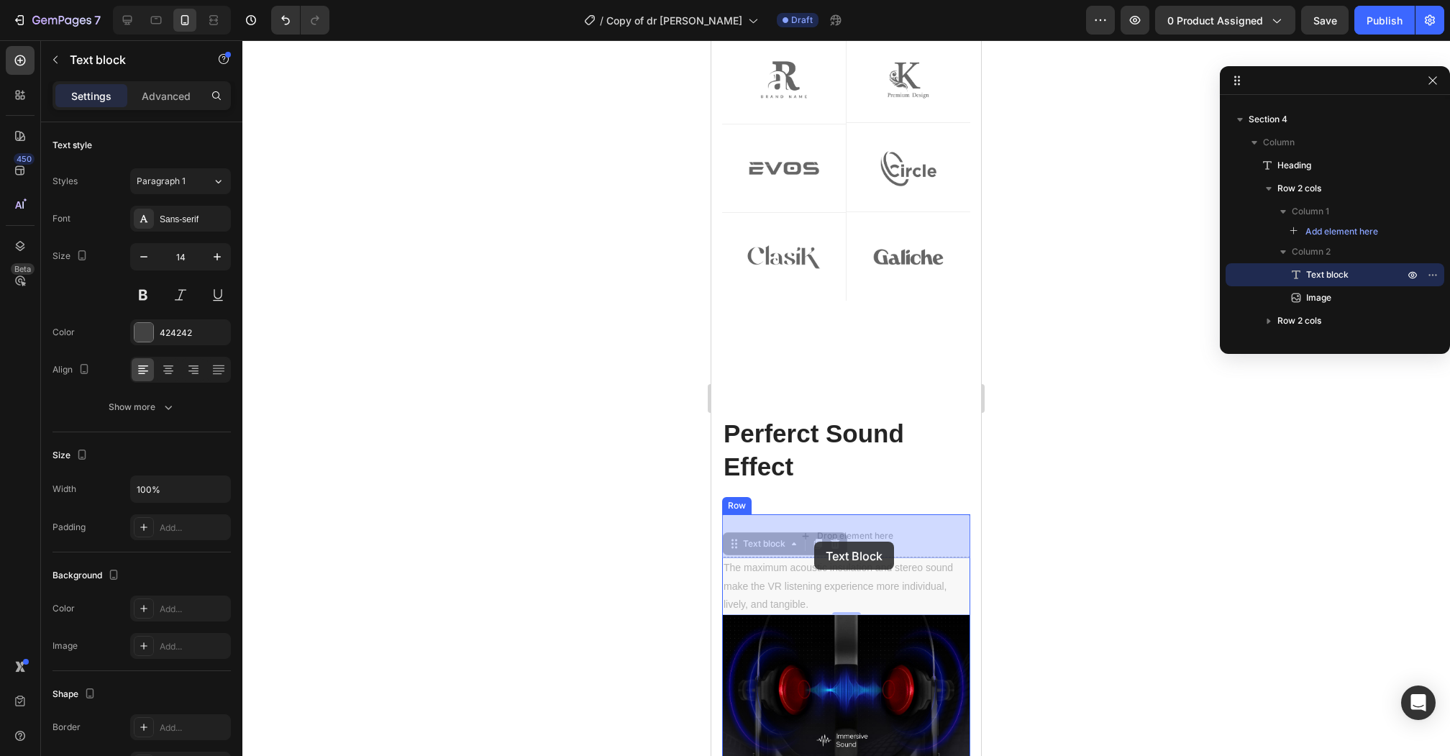
drag, startPoint x: 814, startPoint y: 577, endPoint x: 814, endPoint y: 541, distance: 36.0
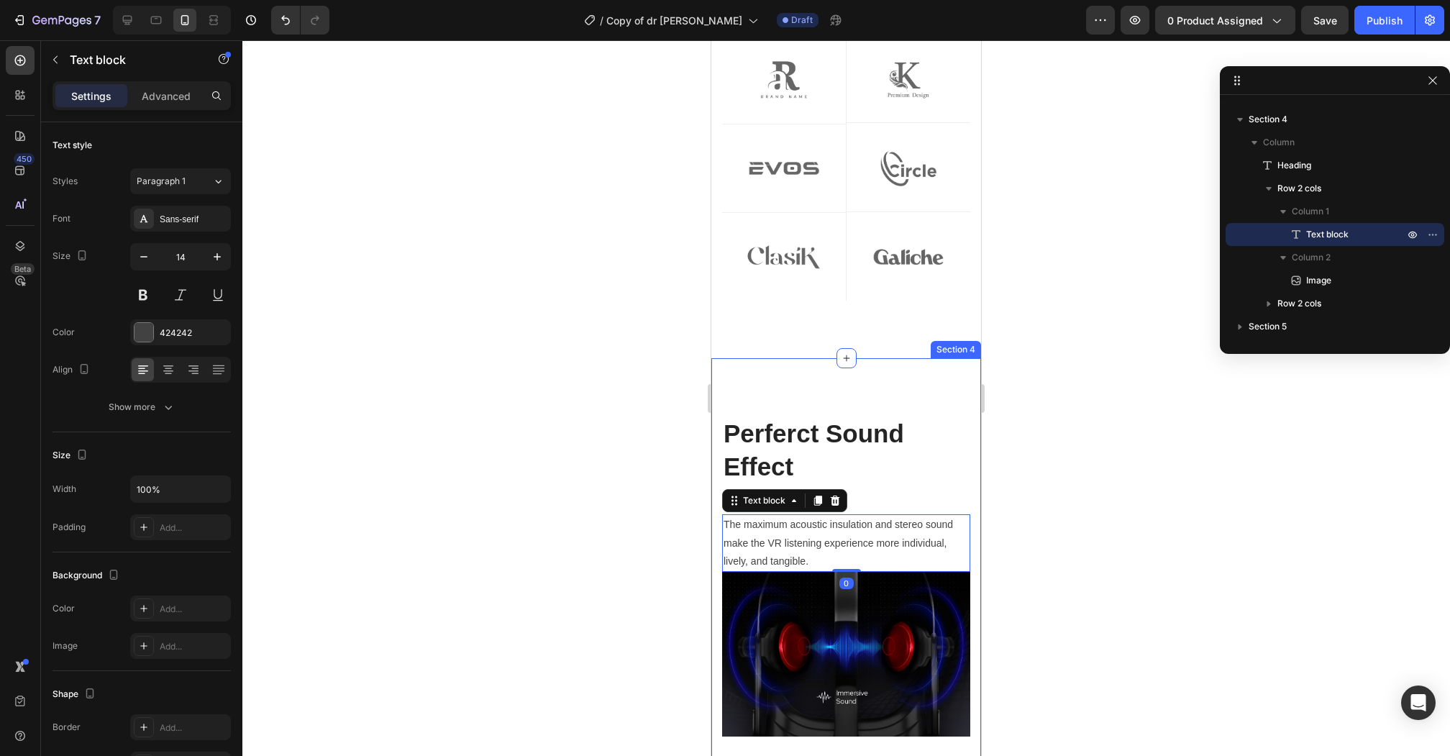
click at [942, 387] on div "Perferct Sound Effect Heading The maximum acoustic insulation and stereo sound …" at bounding box center [846, 740] width 270 height 764
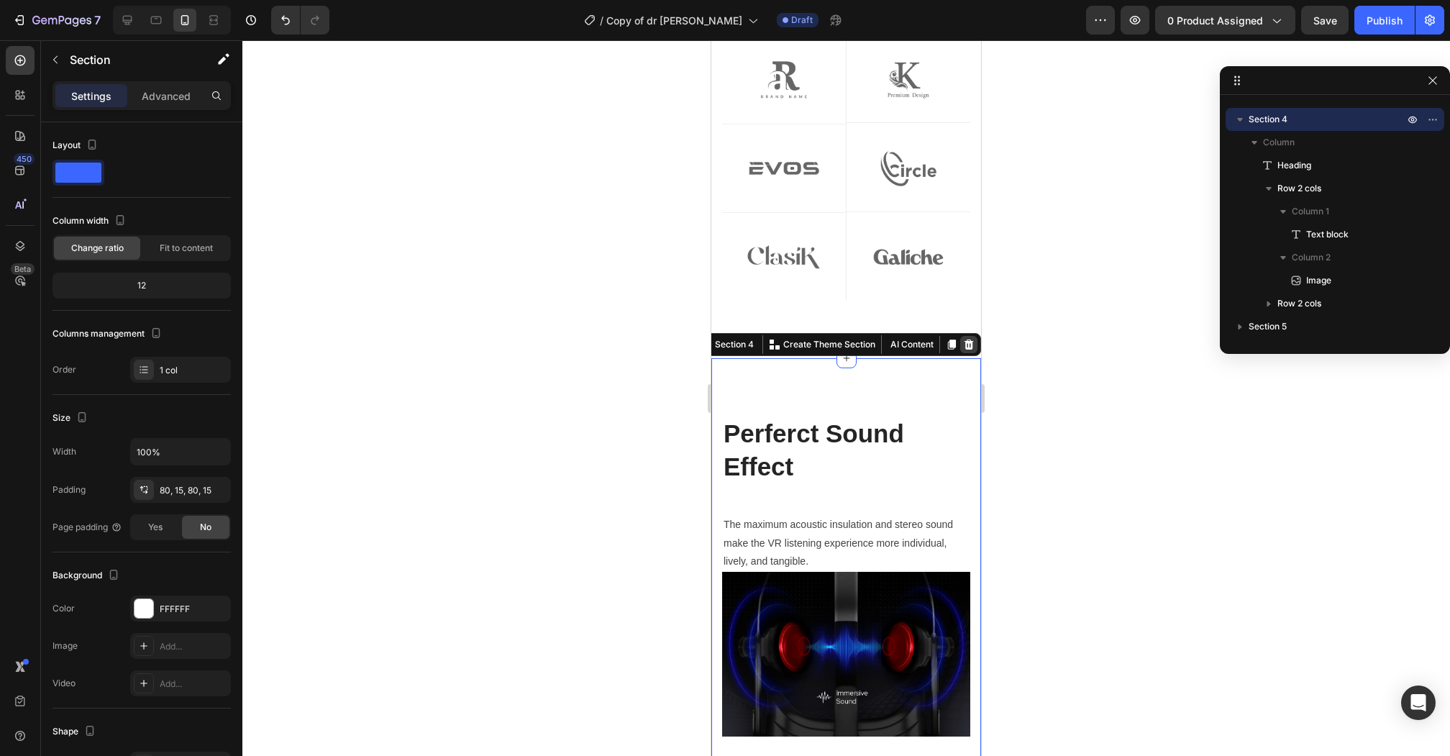
click at [969, 349] on icon at bounding box center [968, 344] width 9 height 10
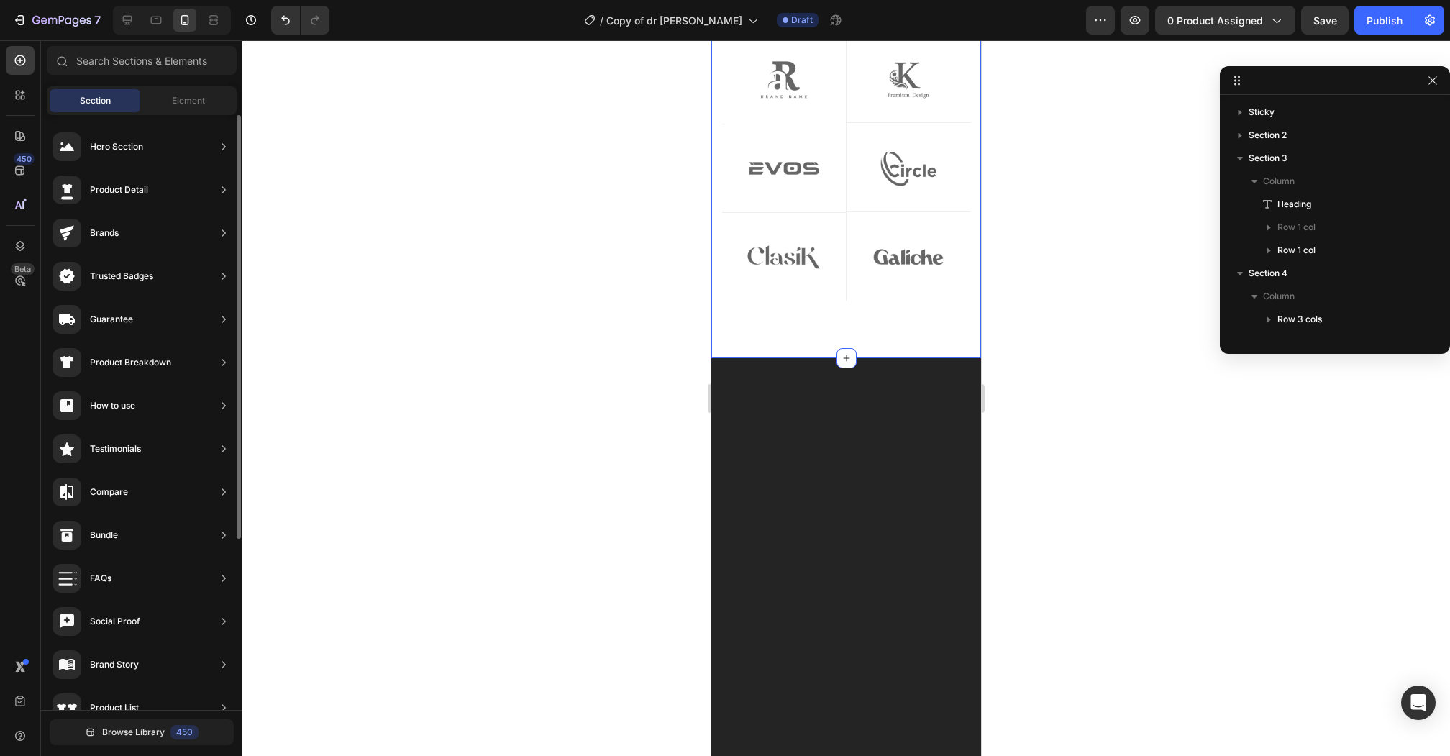
scroll to position [9, 0]
click at [194, 111] on div "Element" at bounding box center [188, 100] width 91 height 23
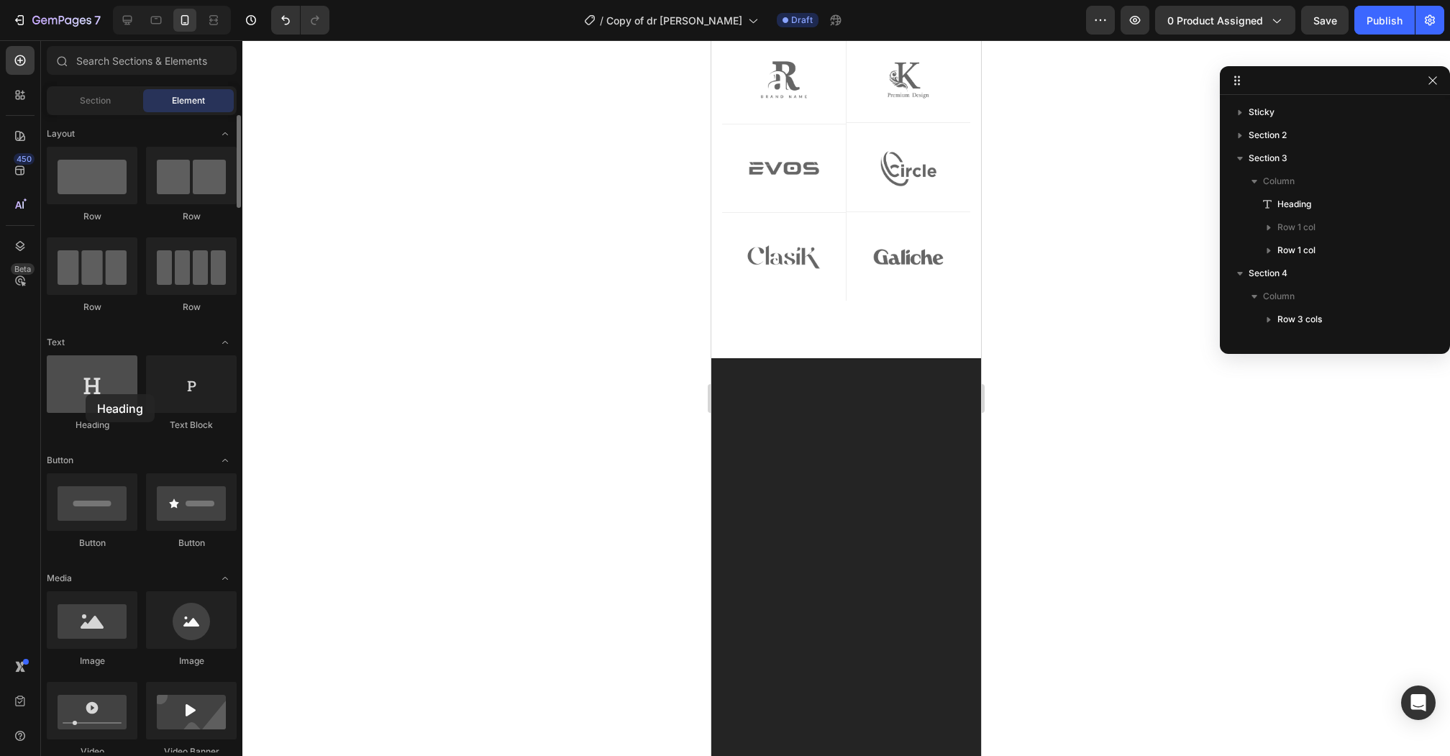
drag, startPoint x: 83, startPoint y: 395, endPoint x: 82, endPoint y: 384, distance: 10.8
click at [82, 384] on div at bounding box center [92, 384] width 91 height 58
drag, startPoint x: 78, startPoint y: 366, endPoint x: 43, endPoint y: 385, distance: 40.2
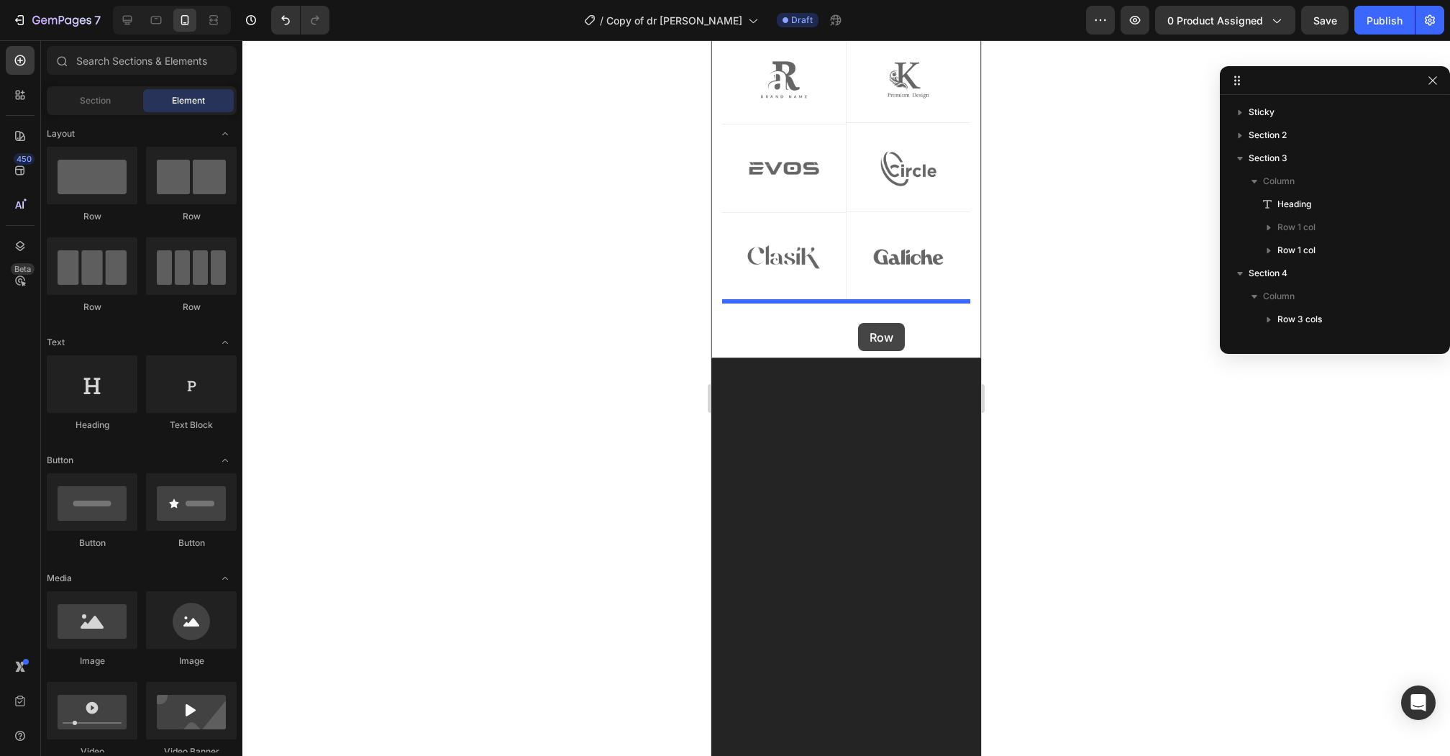
drag, startPoint x: 792, startPoint y: 229, endPoint x: 857, endPoint y: 324, distance: 114.9
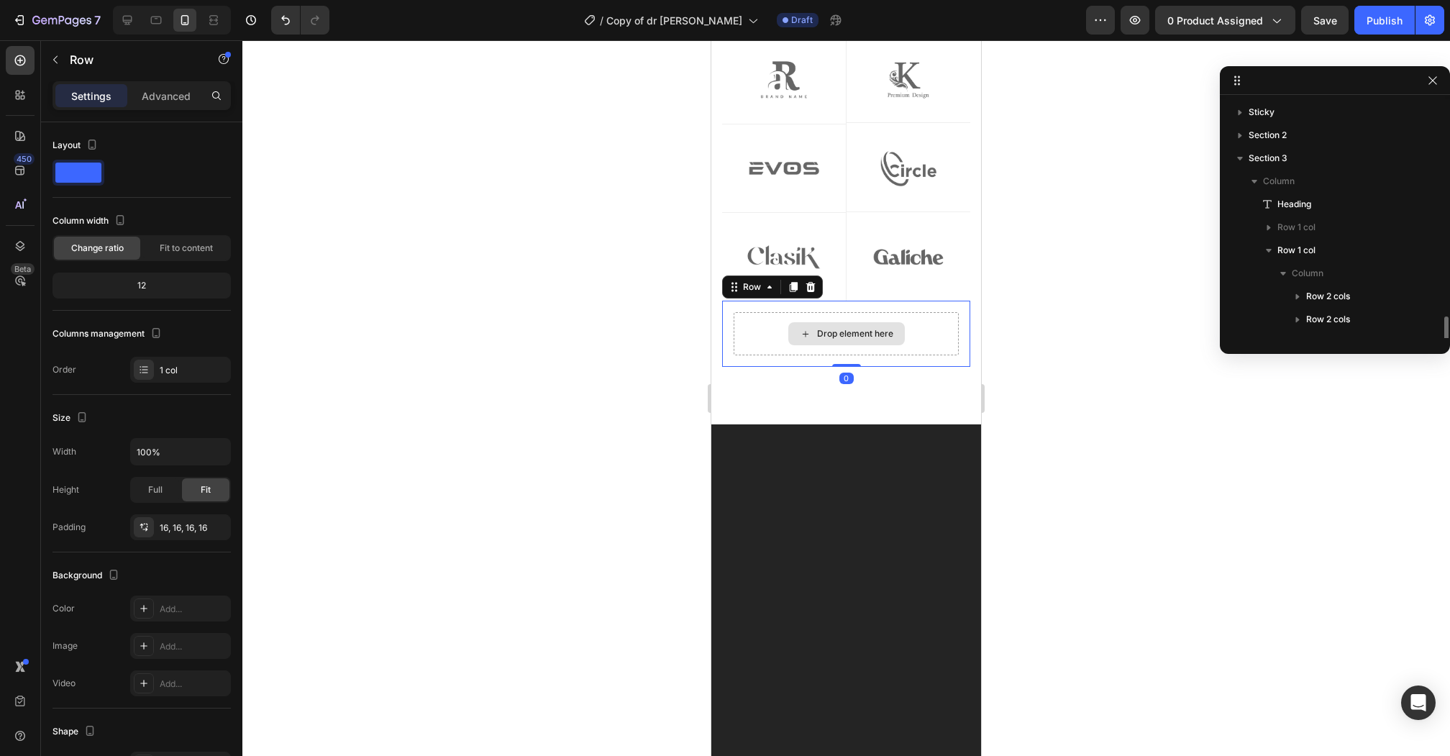
scroll to position [131, 0]
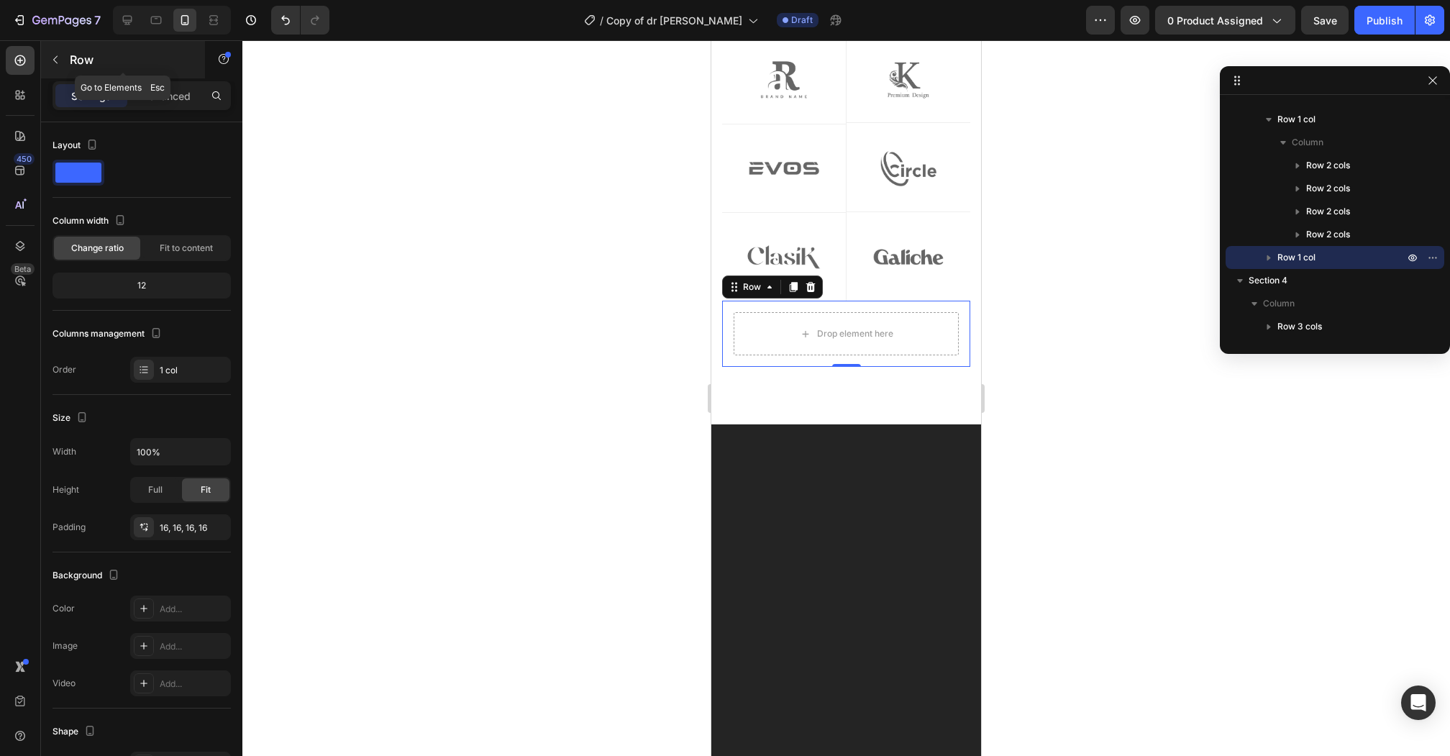
click at [53, 57] on icon "button" at bounding box center [56, 60] width 12 height 12
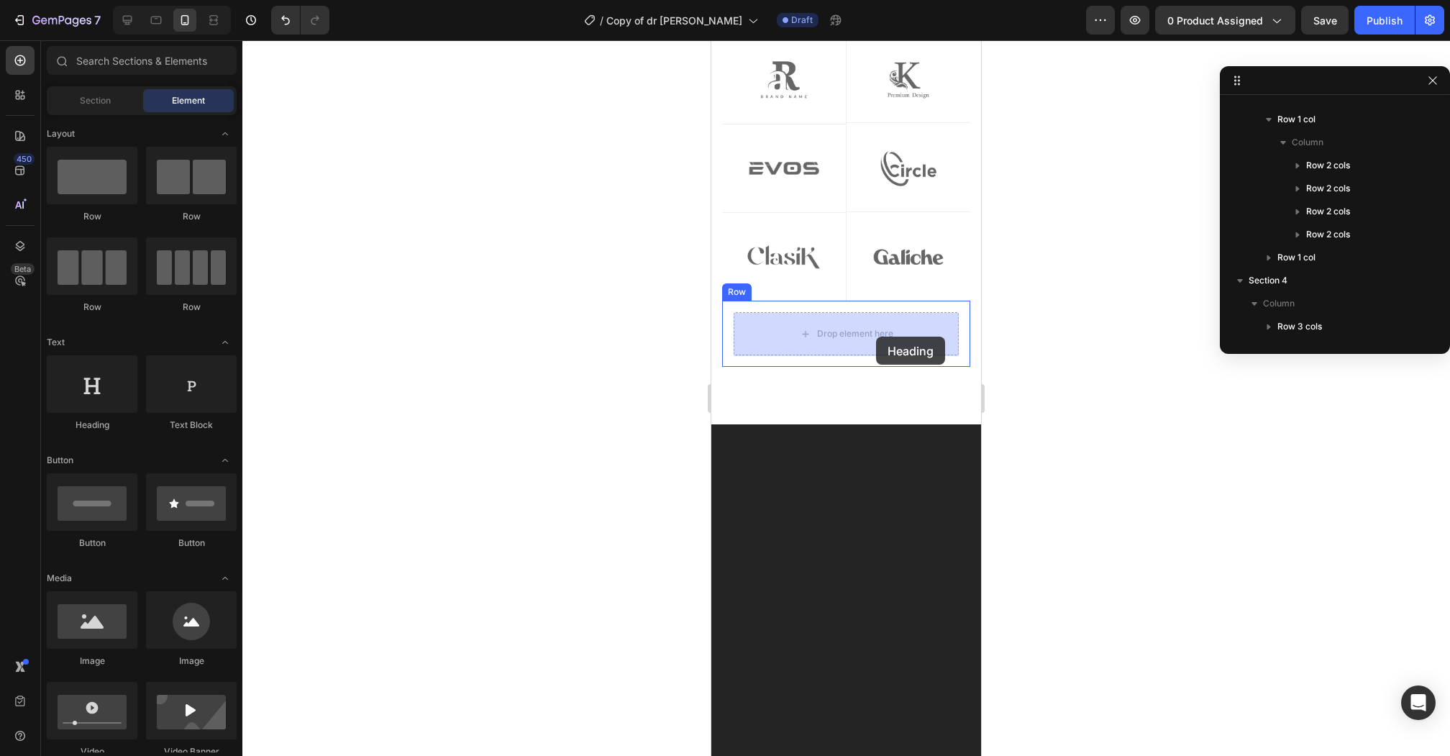
drag, startPoint x: 800, startPoint y: 431, endPoint x: 866, endPoint y: 331, distance: 120.4
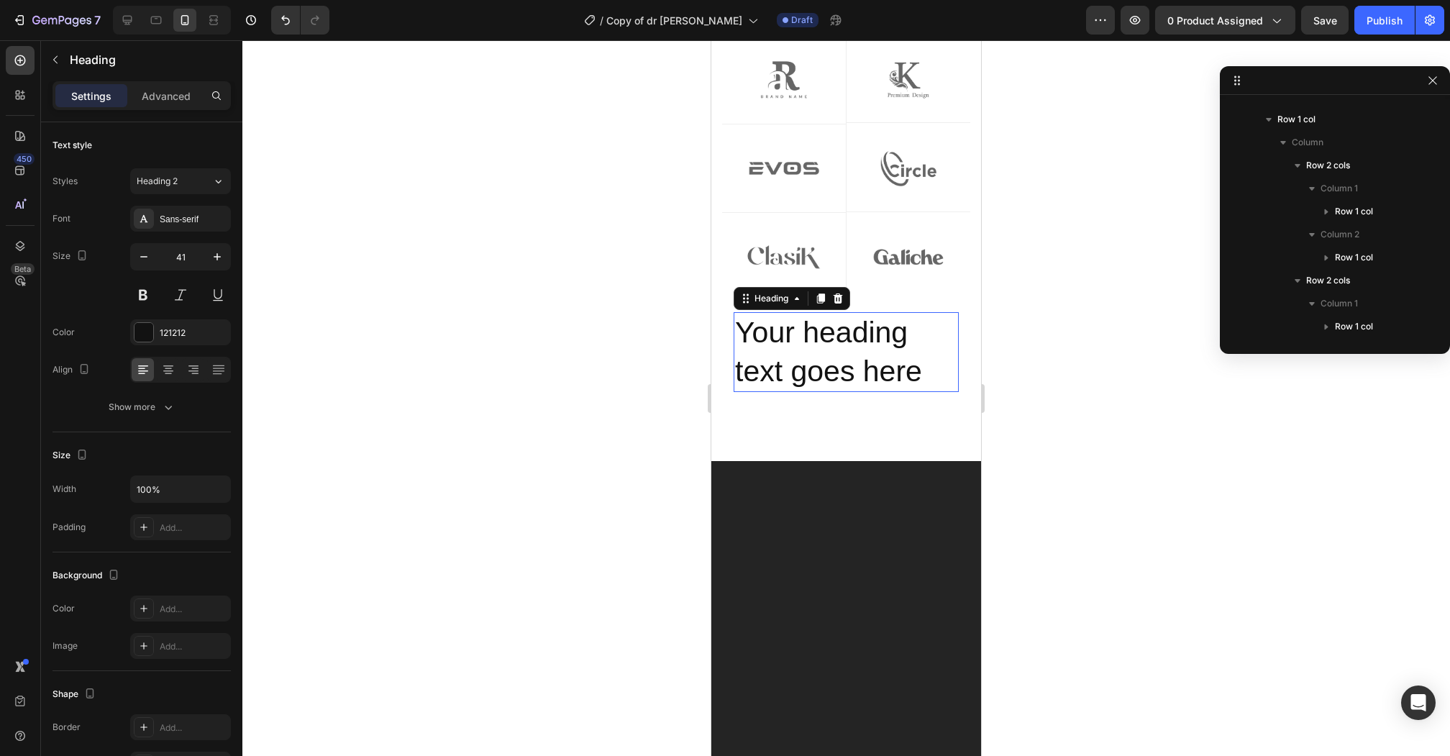
scroll to position [545, 0]
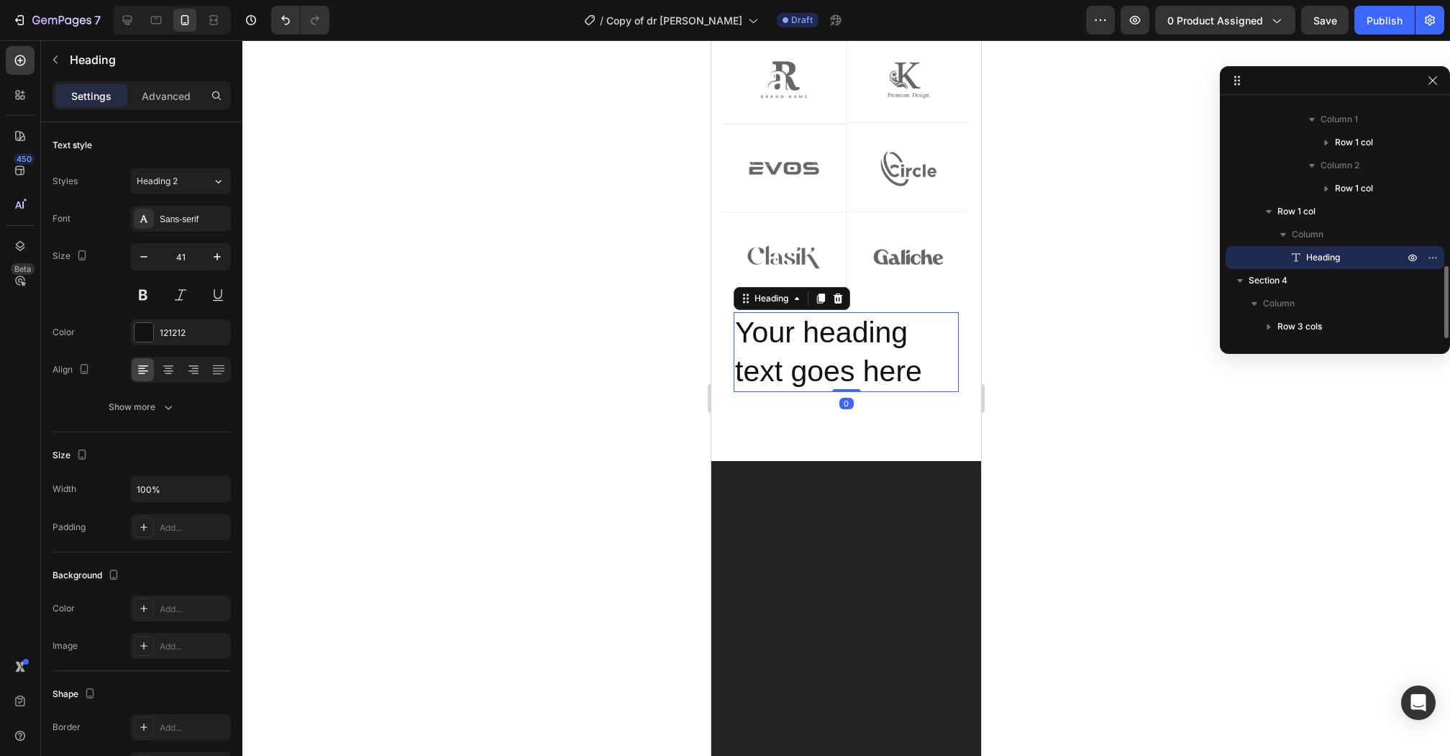
click at [796, 342] on h2 "Your heading text goes here" at bounding box center [845, 352] width 225 height 80
click at [796, 342] on p "Your heading text goes here" at bounding box center [846, 351] width 222 height 77
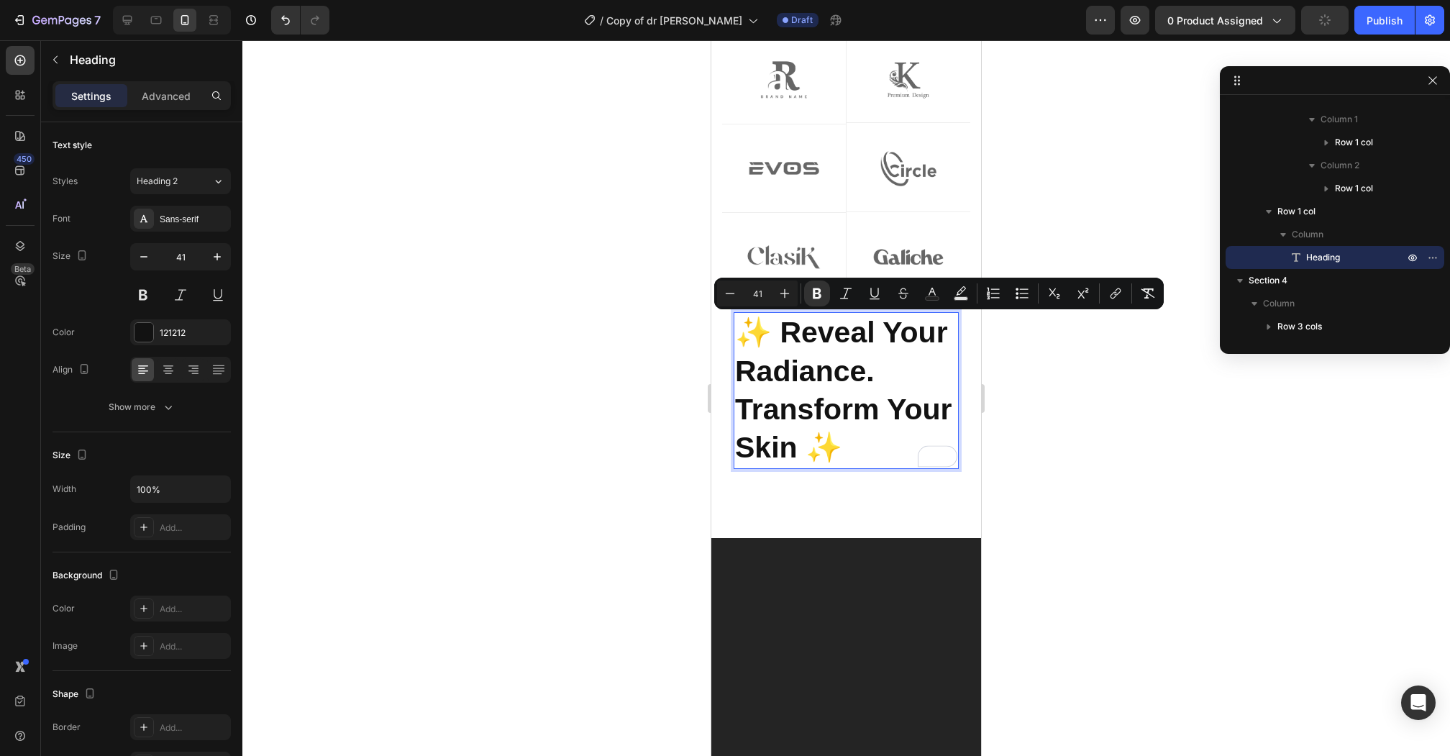
click at [762, 290] on input "41" at bounding box center [757, 293] width 29 height 17
type input "24"
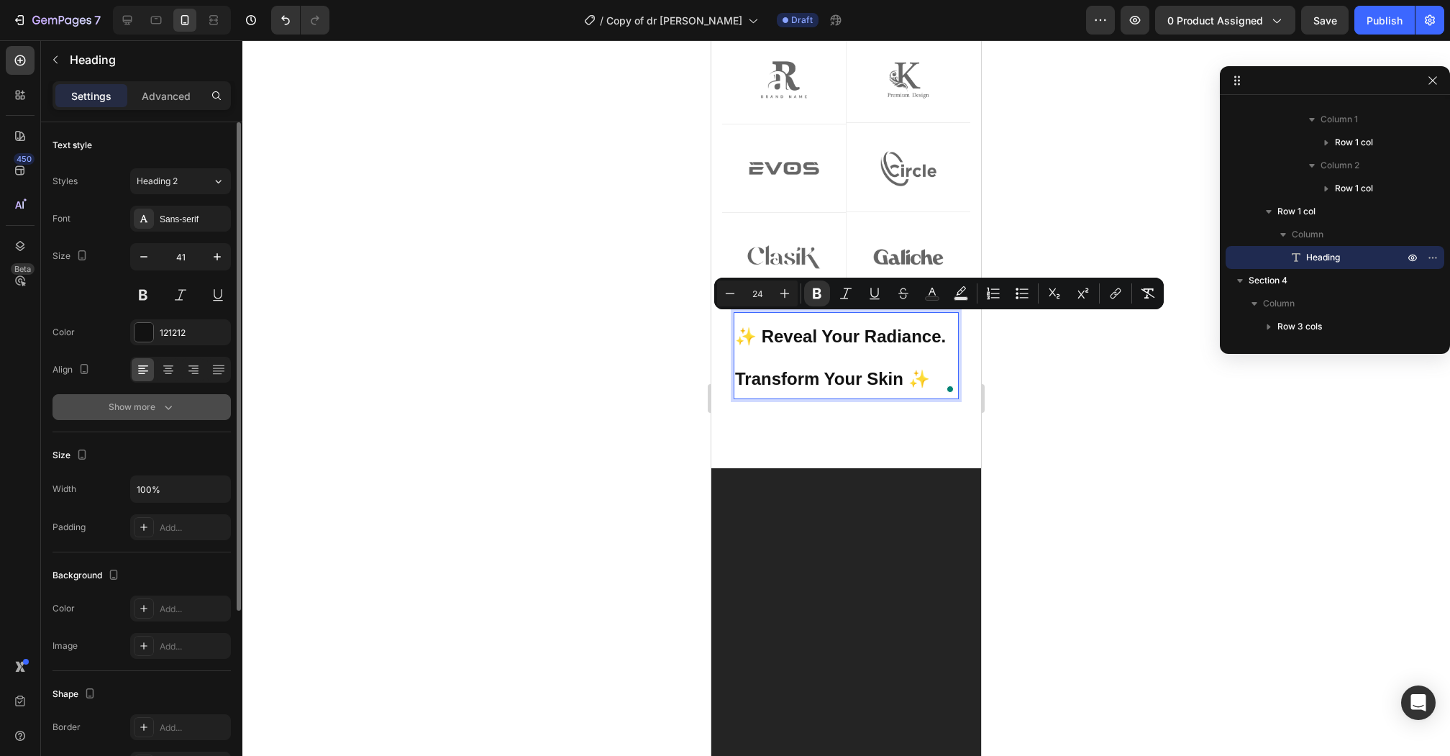
click at [151, 403] on div "Show more" at bounding box center [142, 407] width 67 height 14
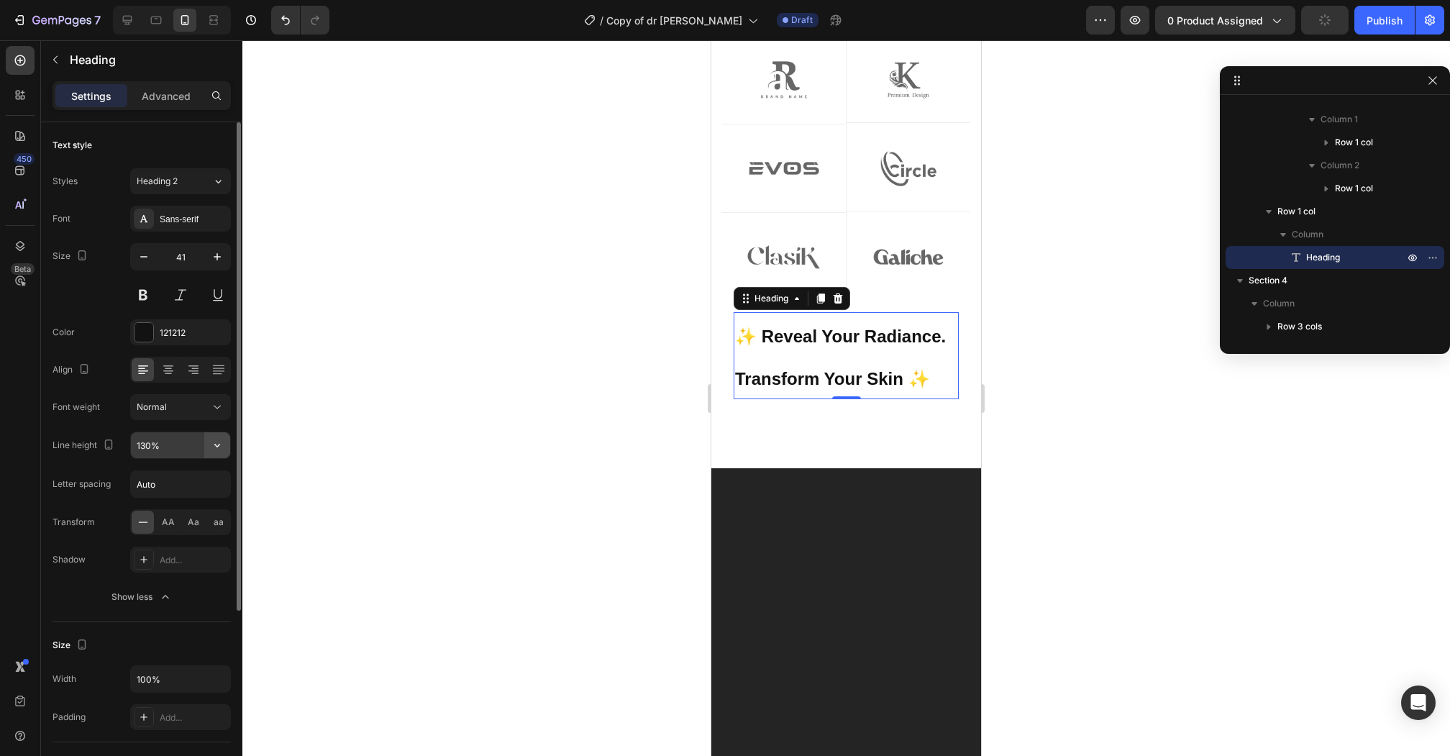
click at [208, 444] on button "button" at bounding box center [217, 445] width 26 height 26
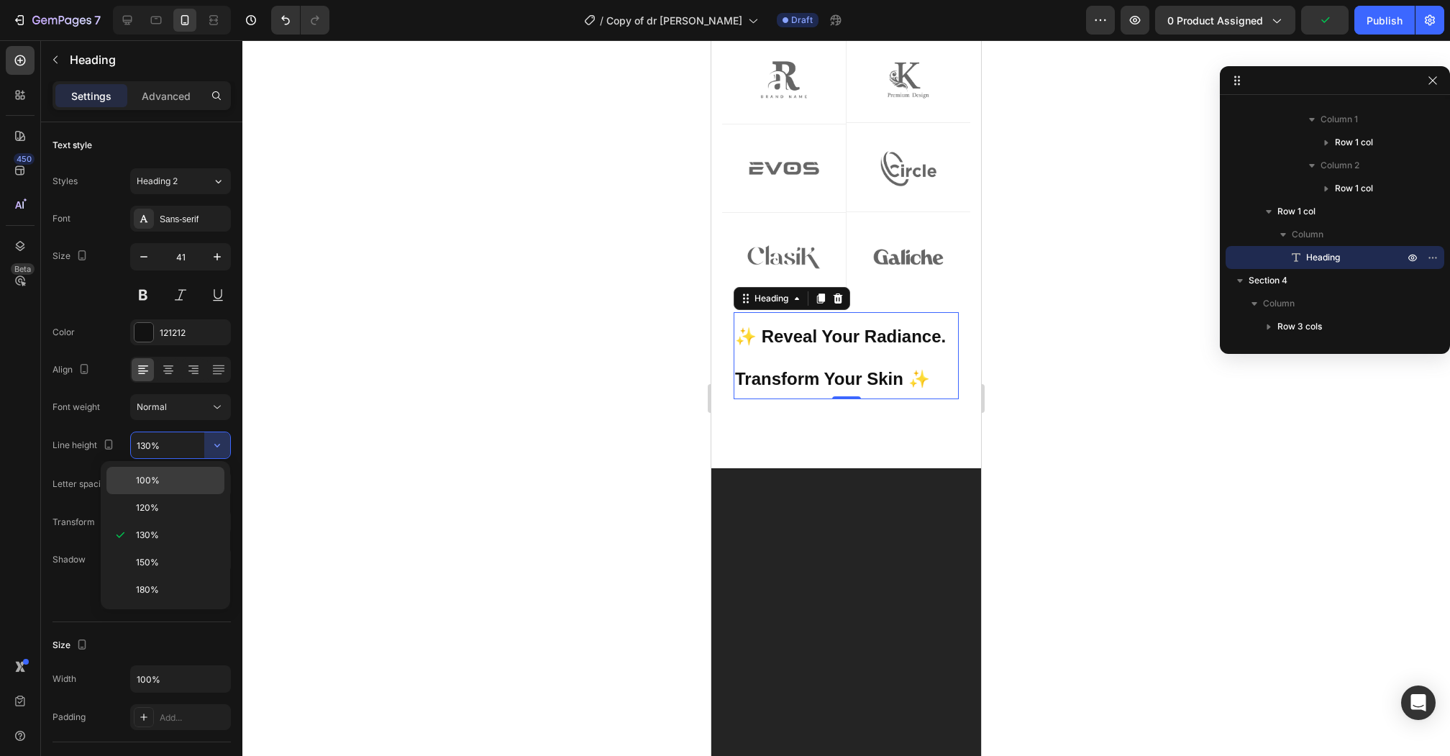
click at [188, 494] on div "100%" at bounding box center [165, 507] width 118 height 27
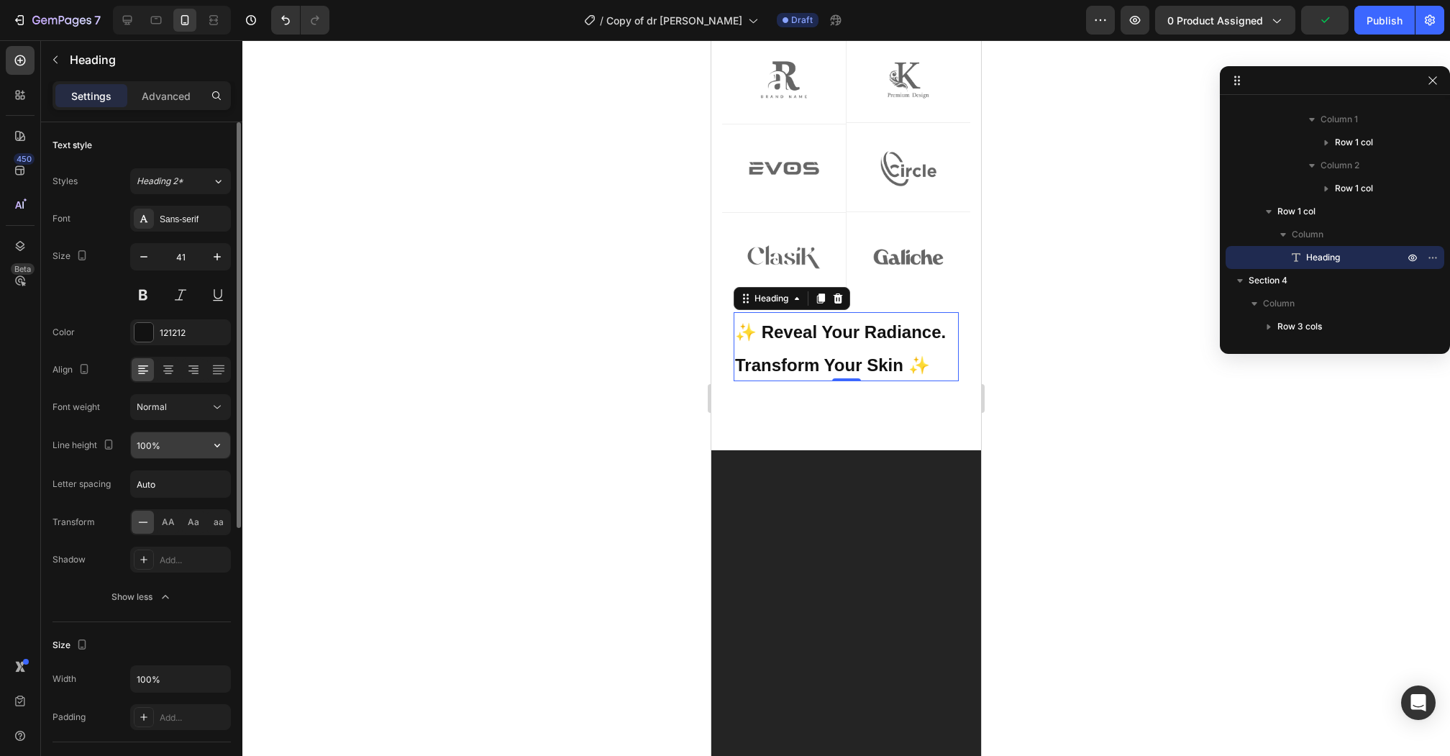
click at [173, 442] on input "100%" at bounding box center [180, 445] width 99 height 26
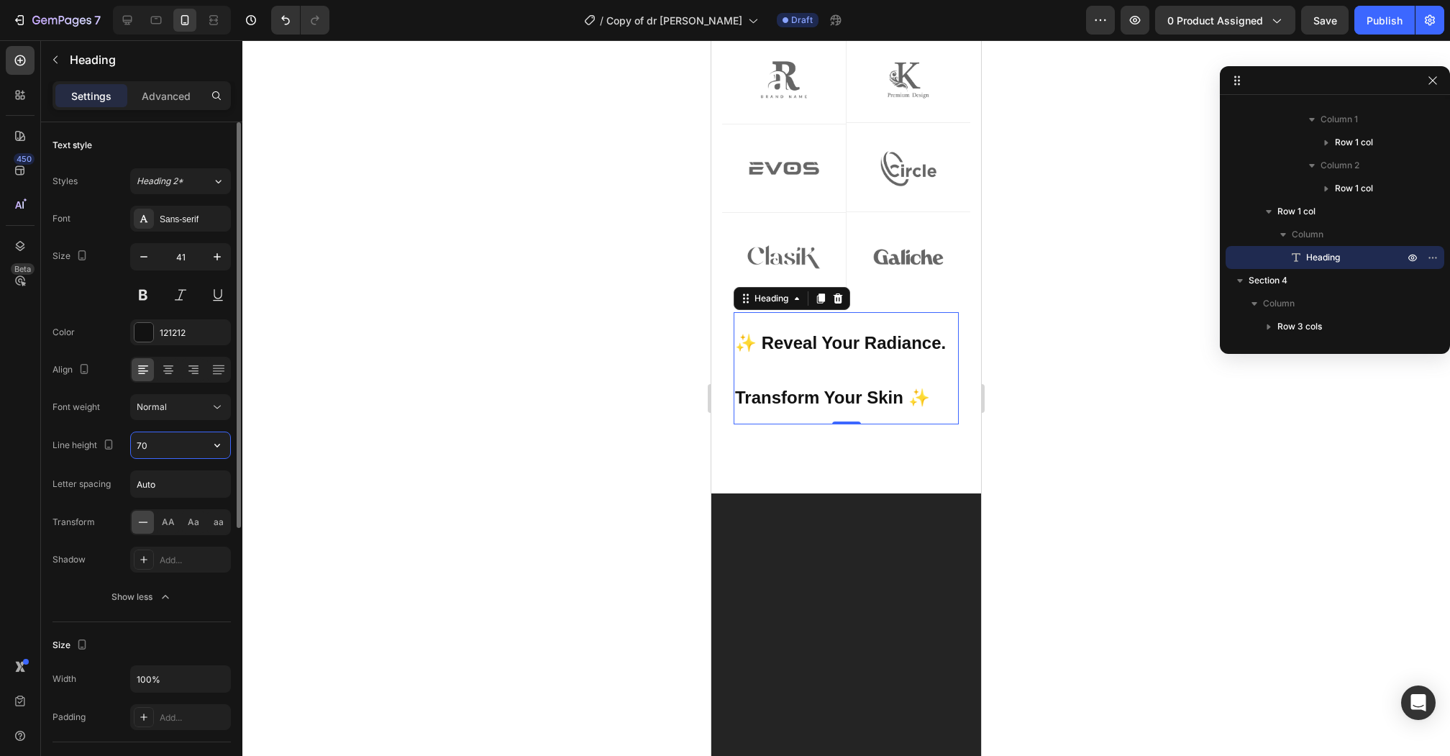
type input "7"
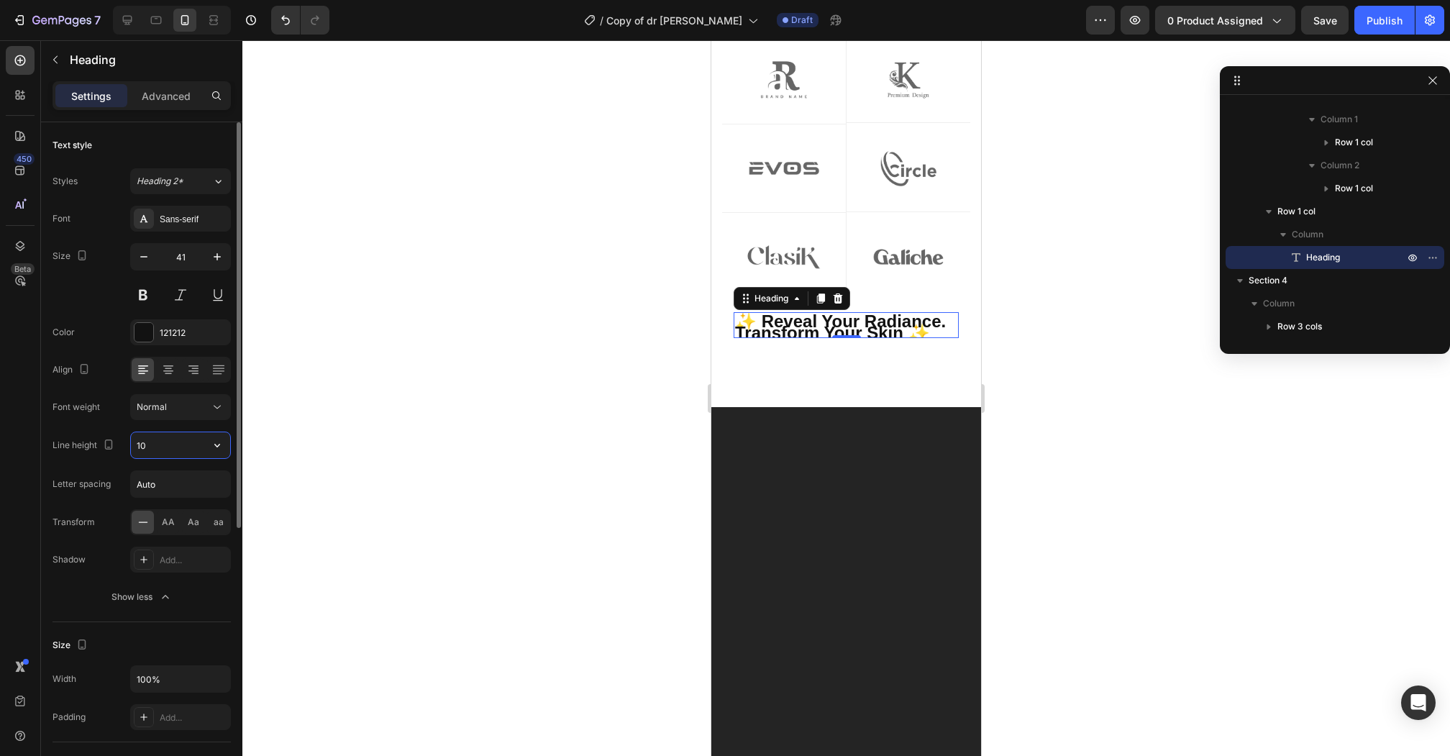
type input "100"
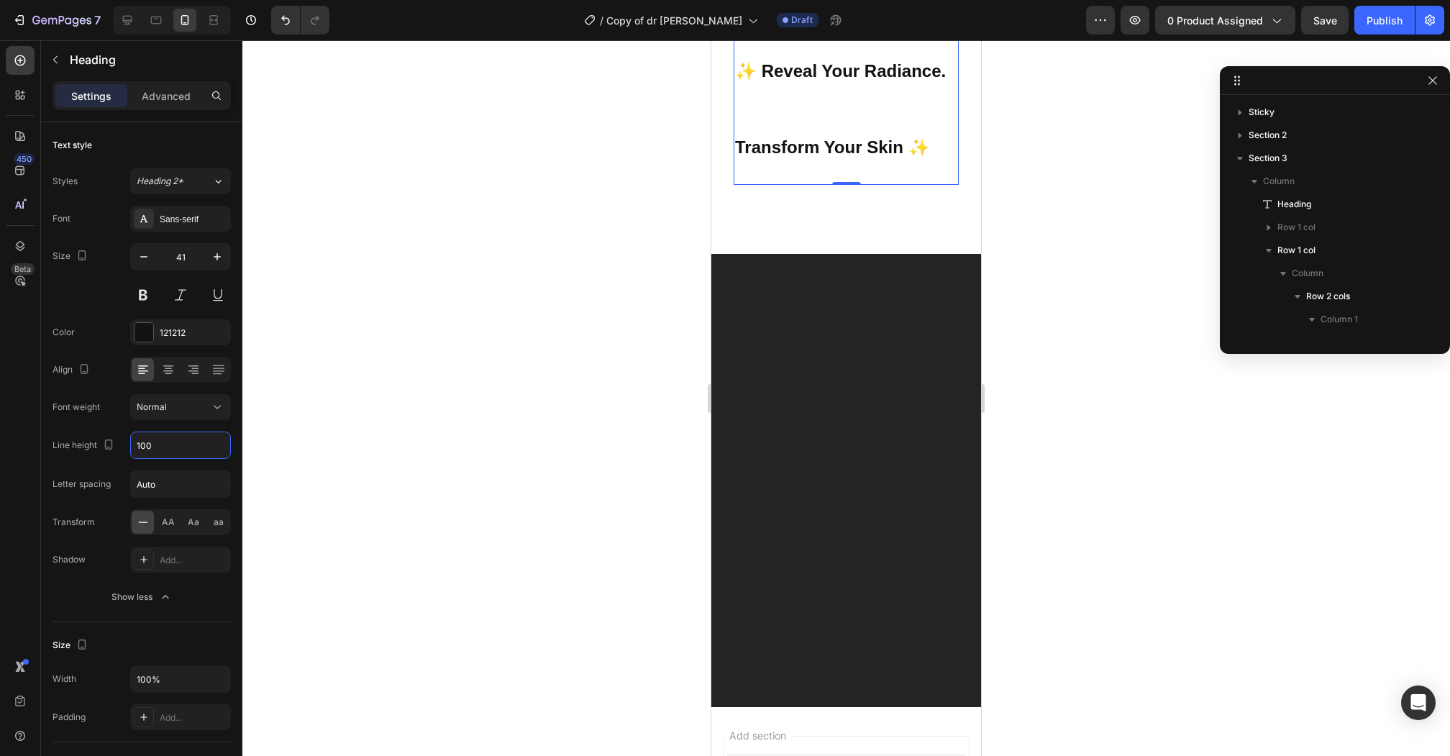
scroll to position [545, 0]
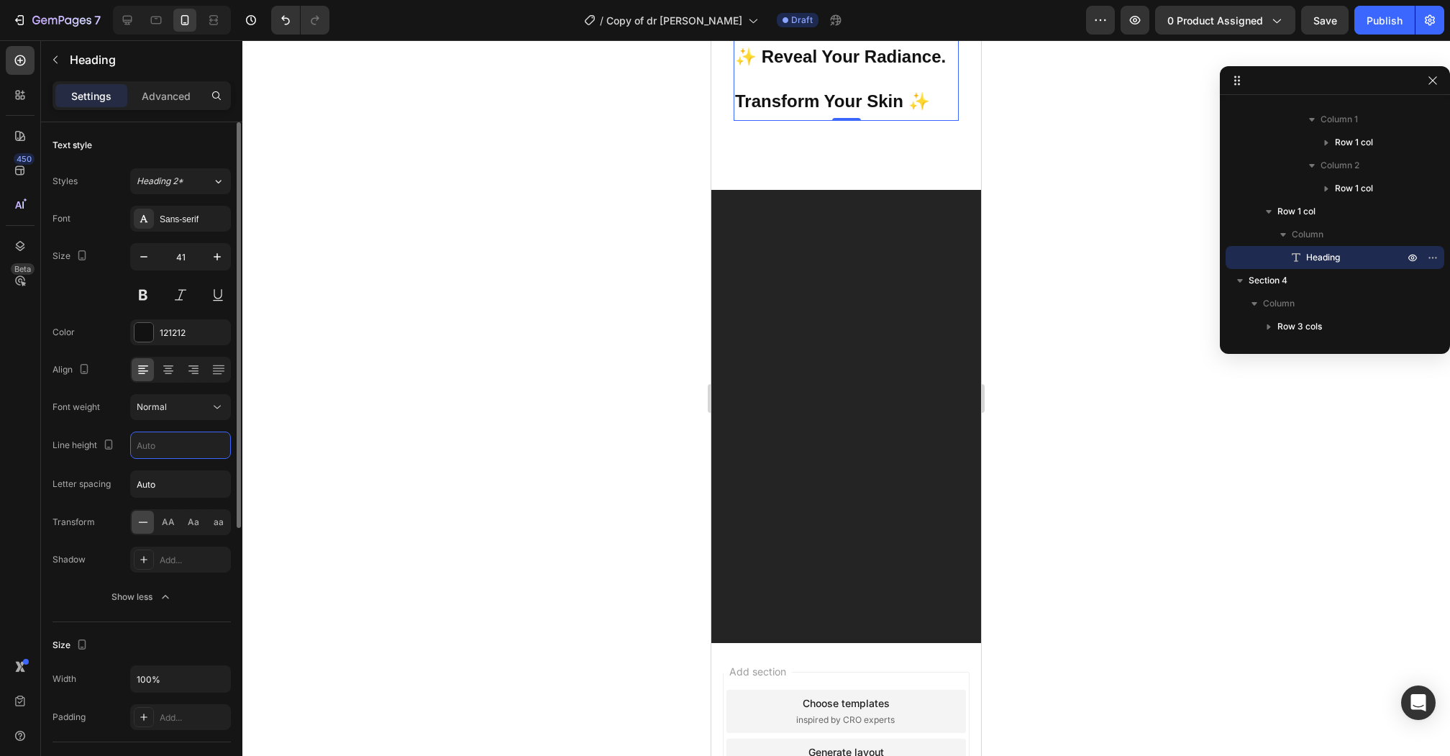
click at [108, 462] on div "Font Sans-serif Size 41 Color 121212 Align Font weight Normal Line height Lette…" at bounding box center [141, 408] width 178 height 404
click at [217, 441] on icon "button" at bounding box center [217, 445] width 14 height 14
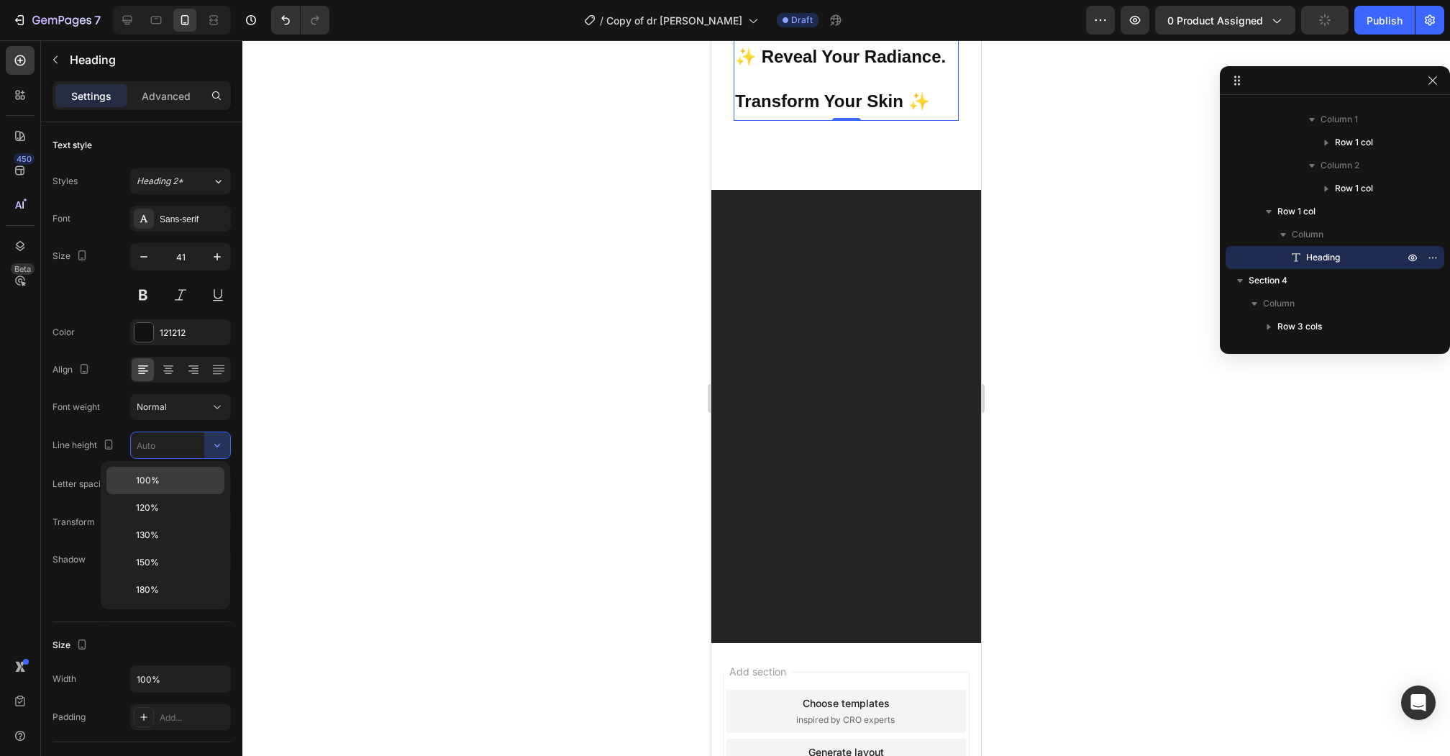
click at [192, 482] on p "100%" at bounding box center [177, 480] width 82 height 13
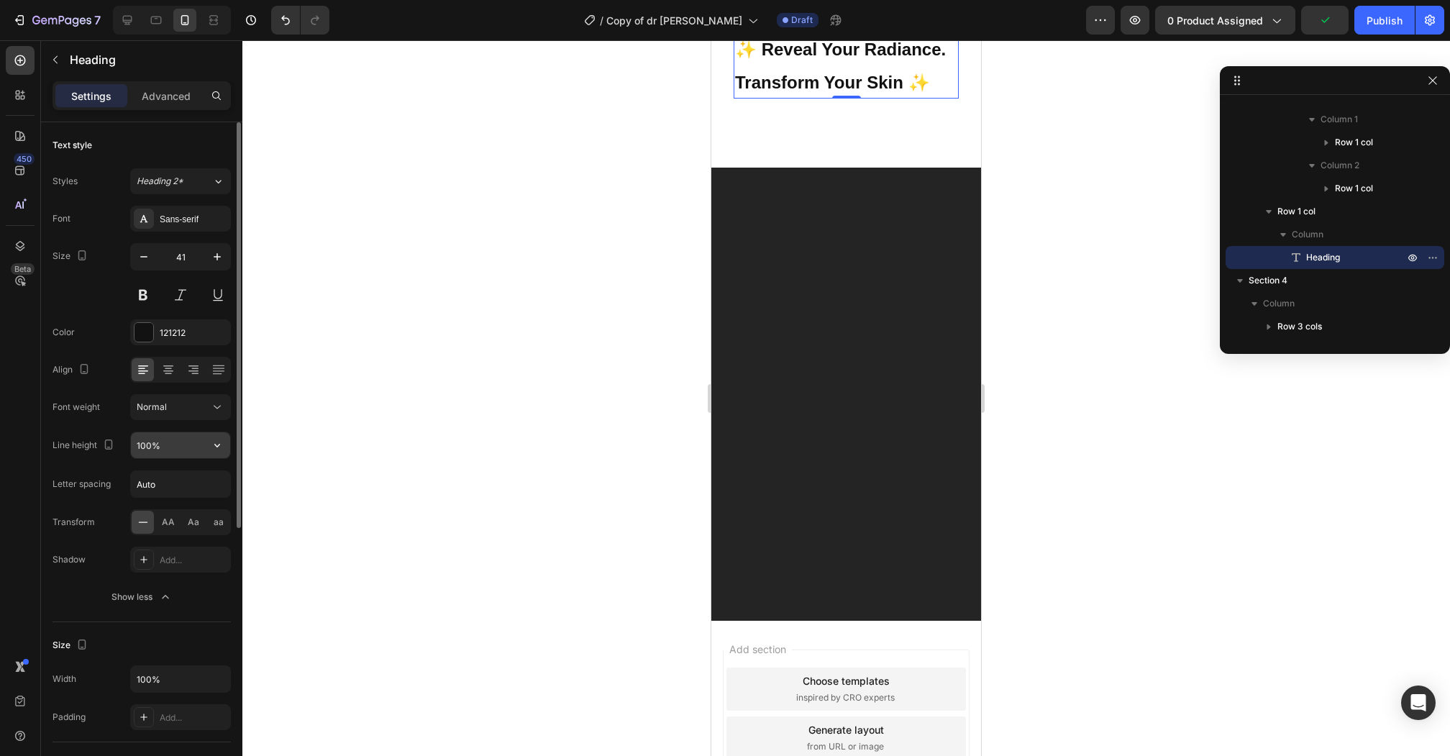
click at [144, 449] on input "100%" at bounding box center [180, 445] width 99 height 26
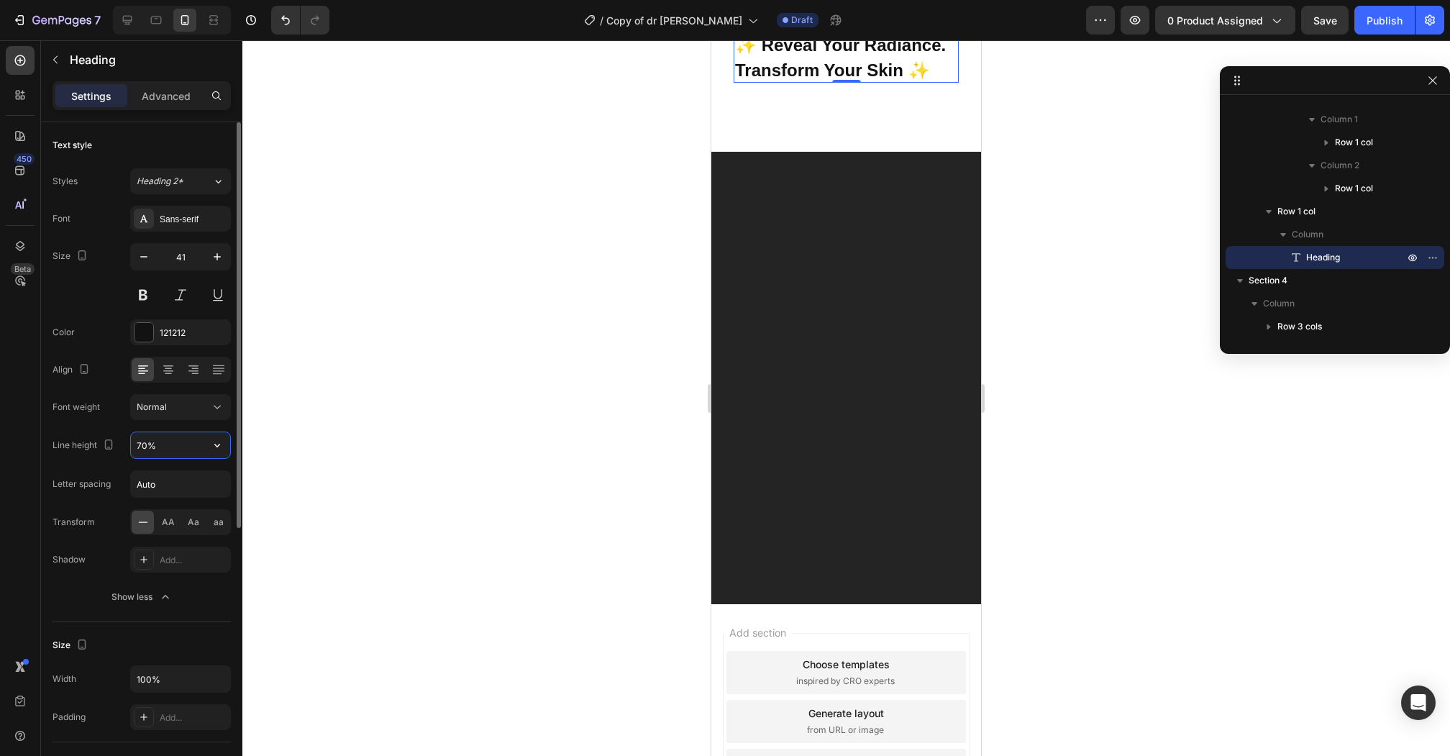
type input "70%"
click at [947, 81] on p "✨ Reveal Your Radiance. Transform Your Skin ✨" at bounding box center [846, 56] width 222 height 50
click at [933, 80] on strong "✨ Reveal Your Radiance. Transform Your Skin ✨" at bounding box center [840, 57] width 211 height 45
click at [940, 80] on strong "✨ Reveal Your Radiance. Transform Your Skin ✨" at bounding box center [840, 57] width 211 height 45
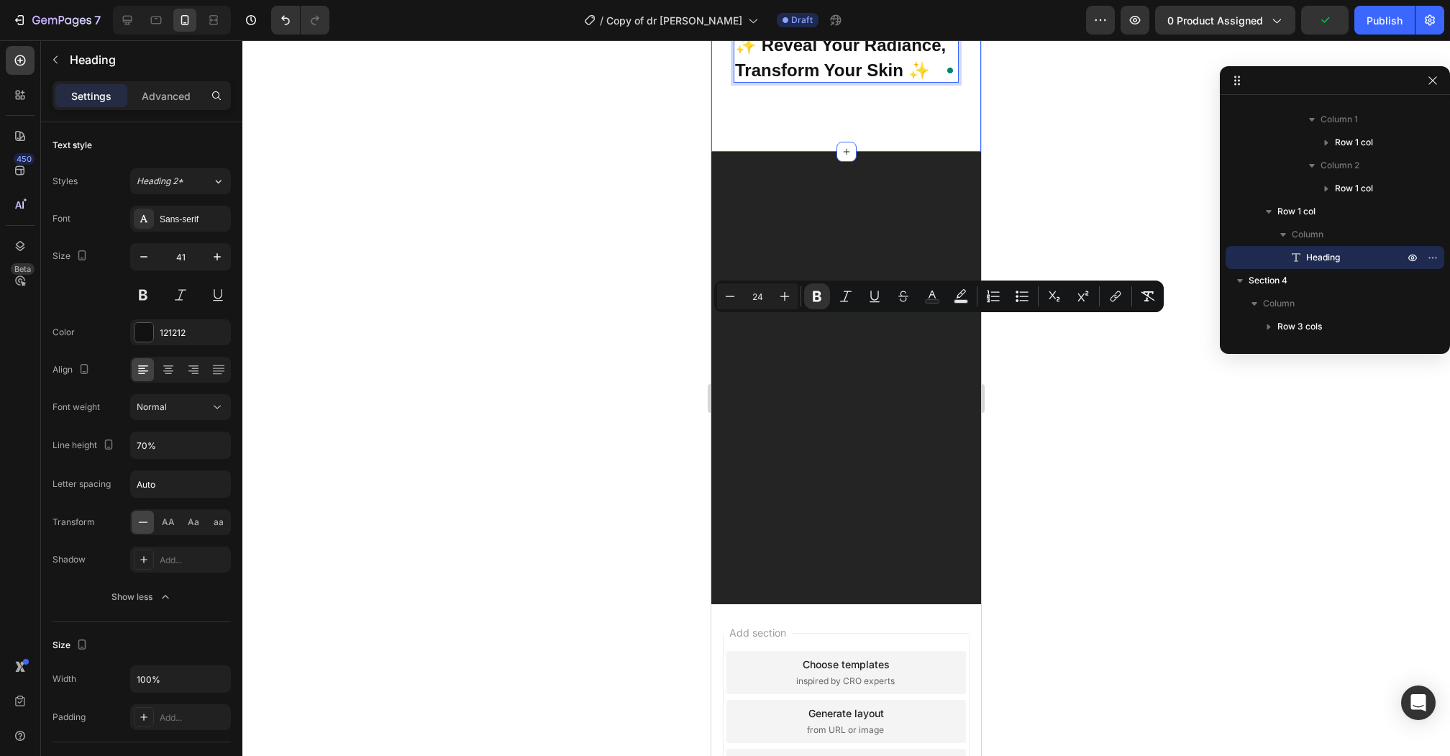
click at [856, 152] on div "⁠⁠⁠⁠⁠⁠⁠ As featured in Heading Image Row Image Row Image Row Image Row Row Imag…" at bounding box center [846, 8] width 270 height 288
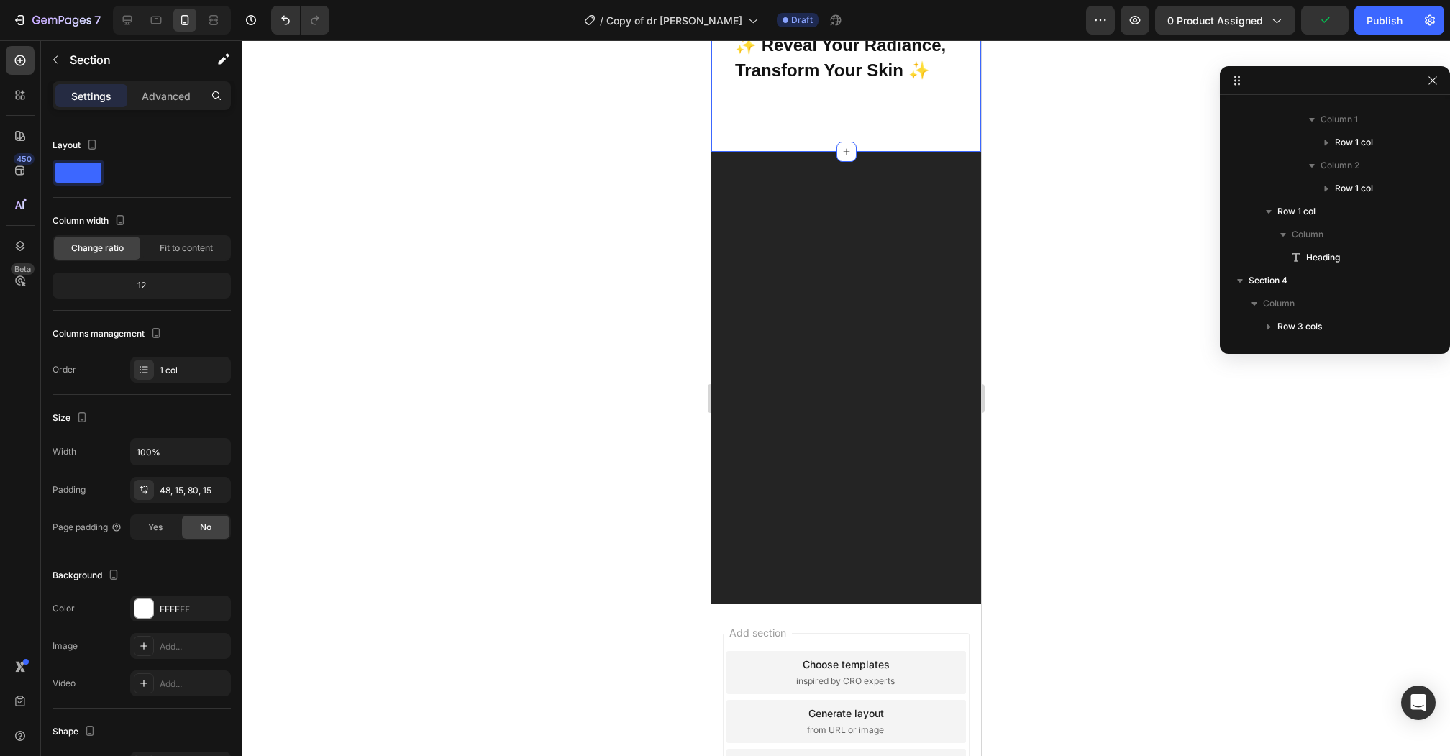
scroll to position [0, 0]
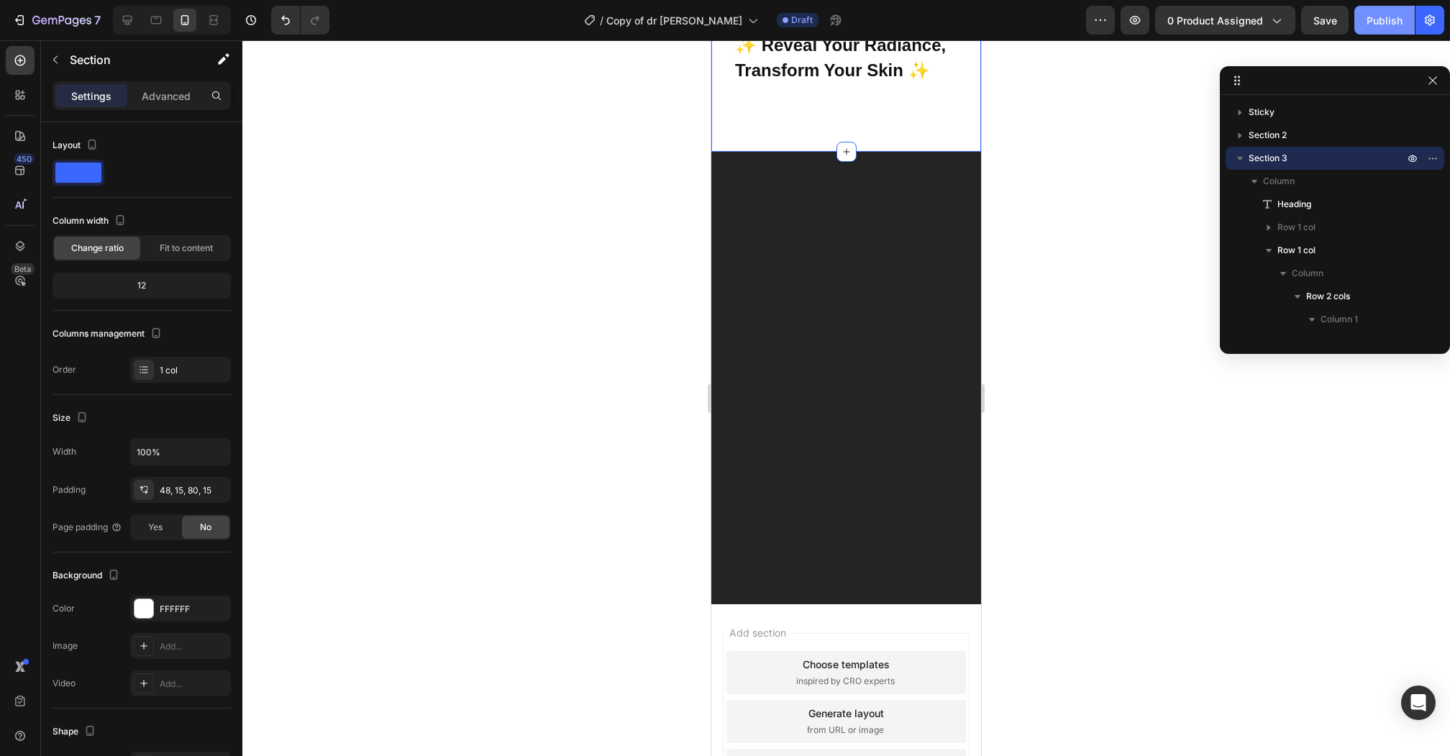
click at [1366, 23] on div "Publish" at bounding box center [1384, 20] width 36 height 15
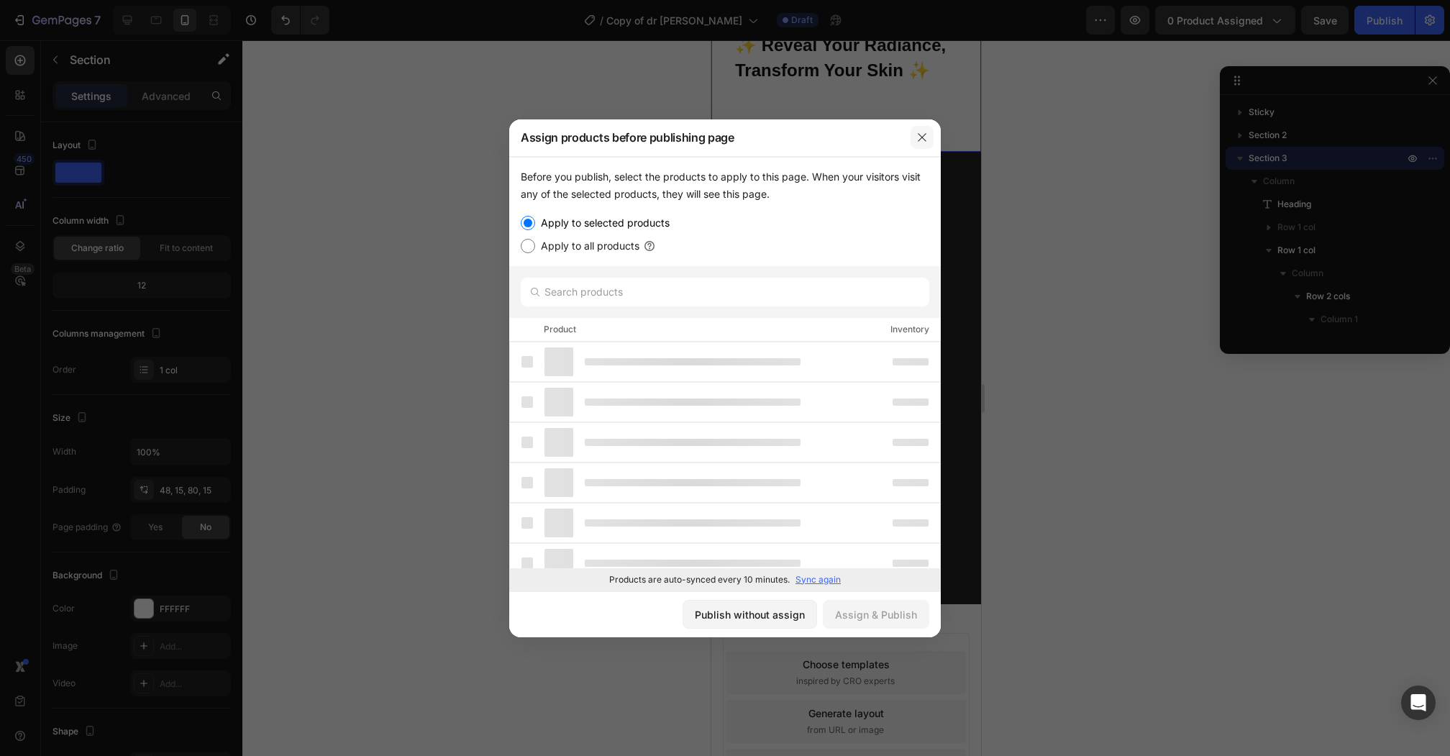
click at [919, 138] on icon "button" at bounding box center [922, 138] width 12 height 12
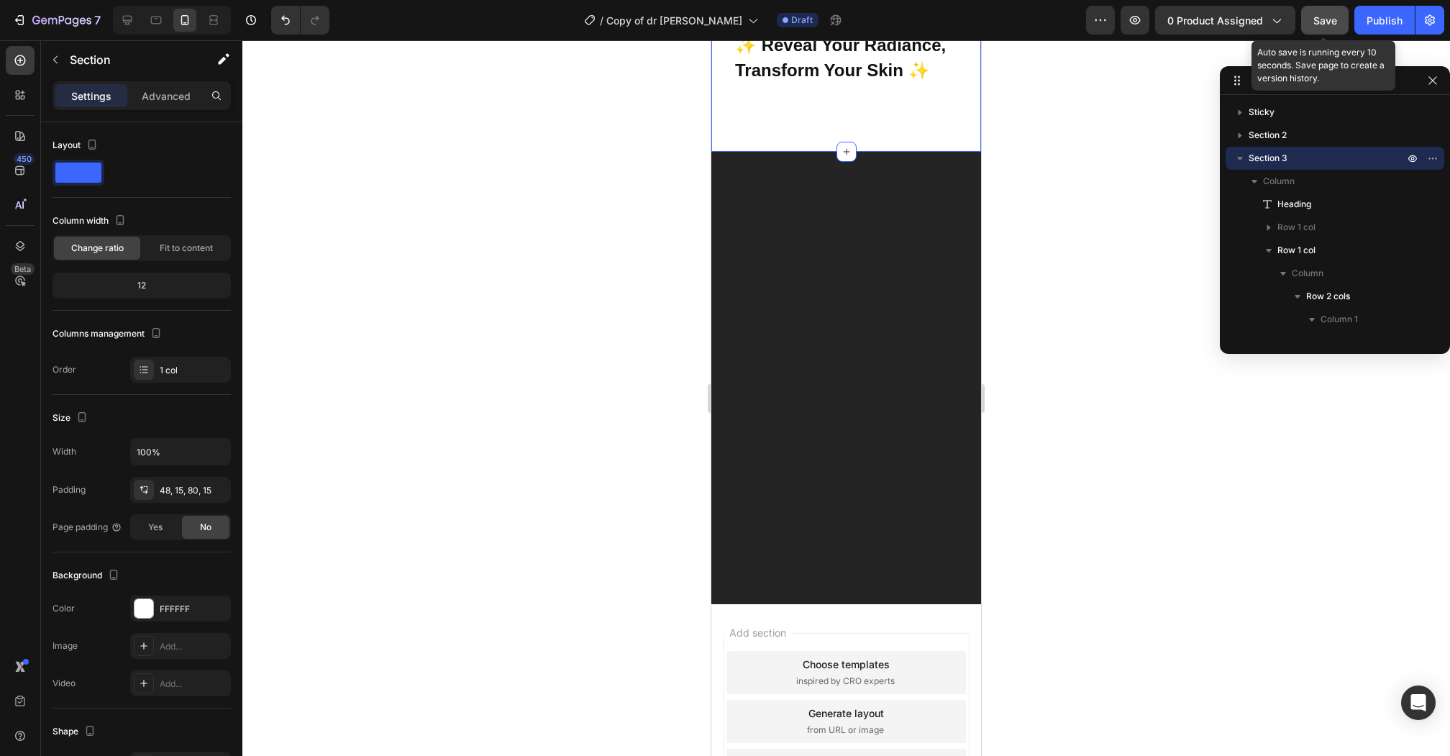
click at [1335, 24] on span "Save" at bounding box center [1325, 20] width 24 height 12
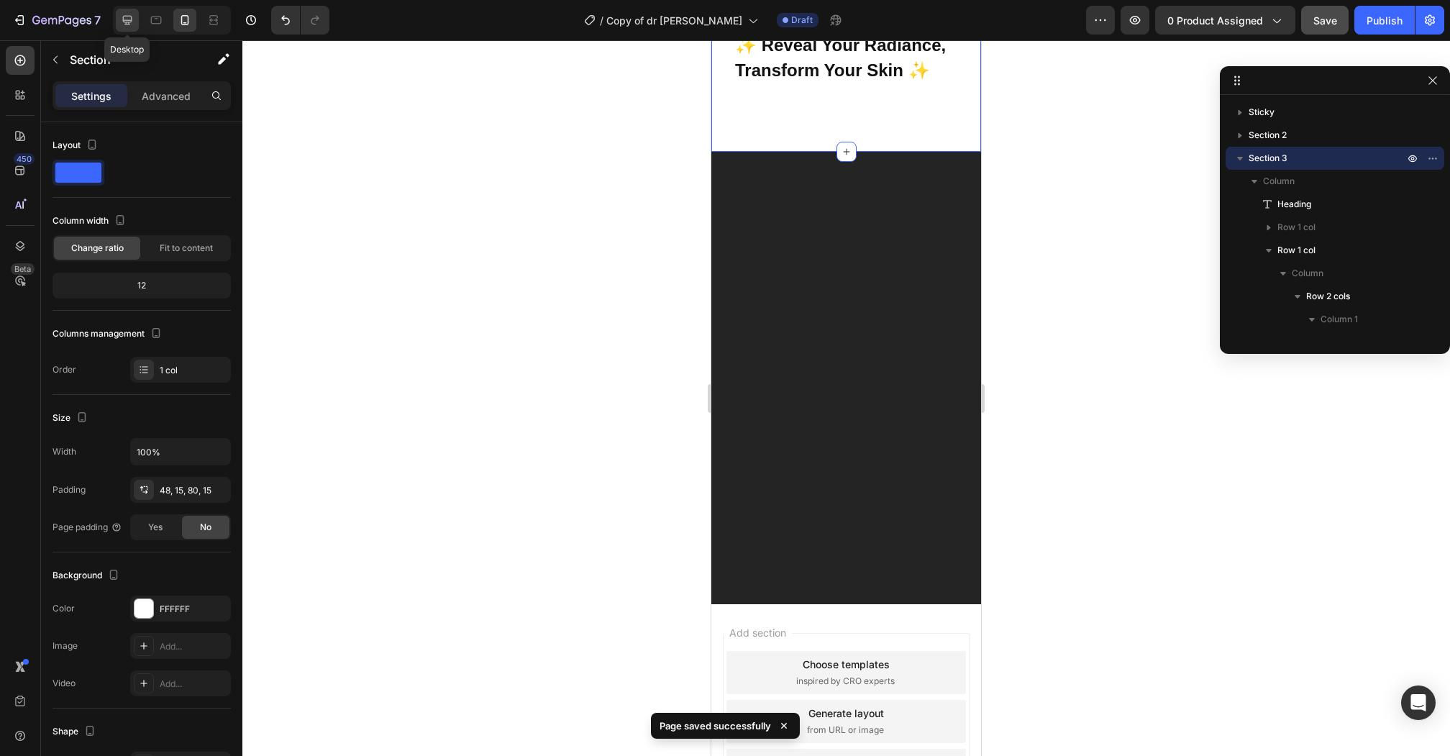
click at [131, 18] on icon at bounding box center [127, 20] width 9 height 9
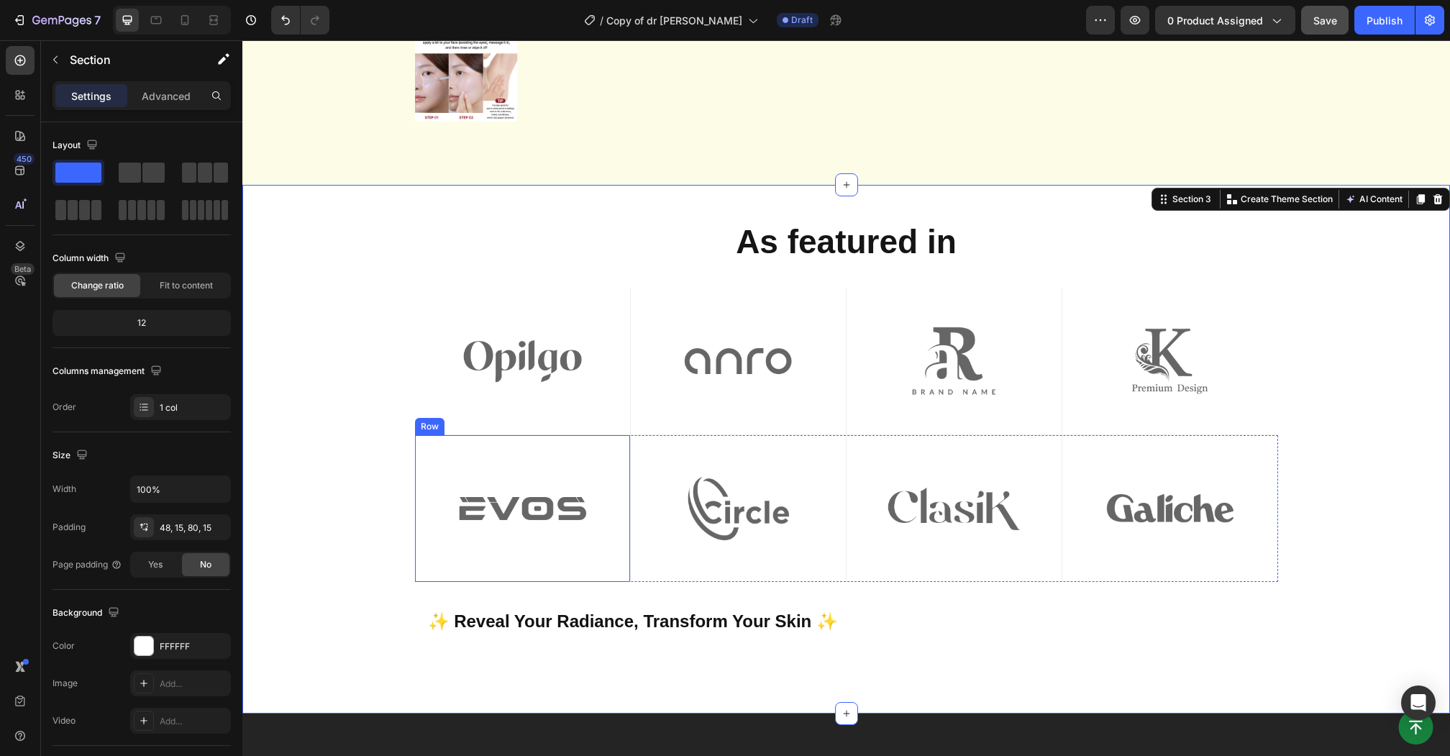
scroll to position [512, 0]
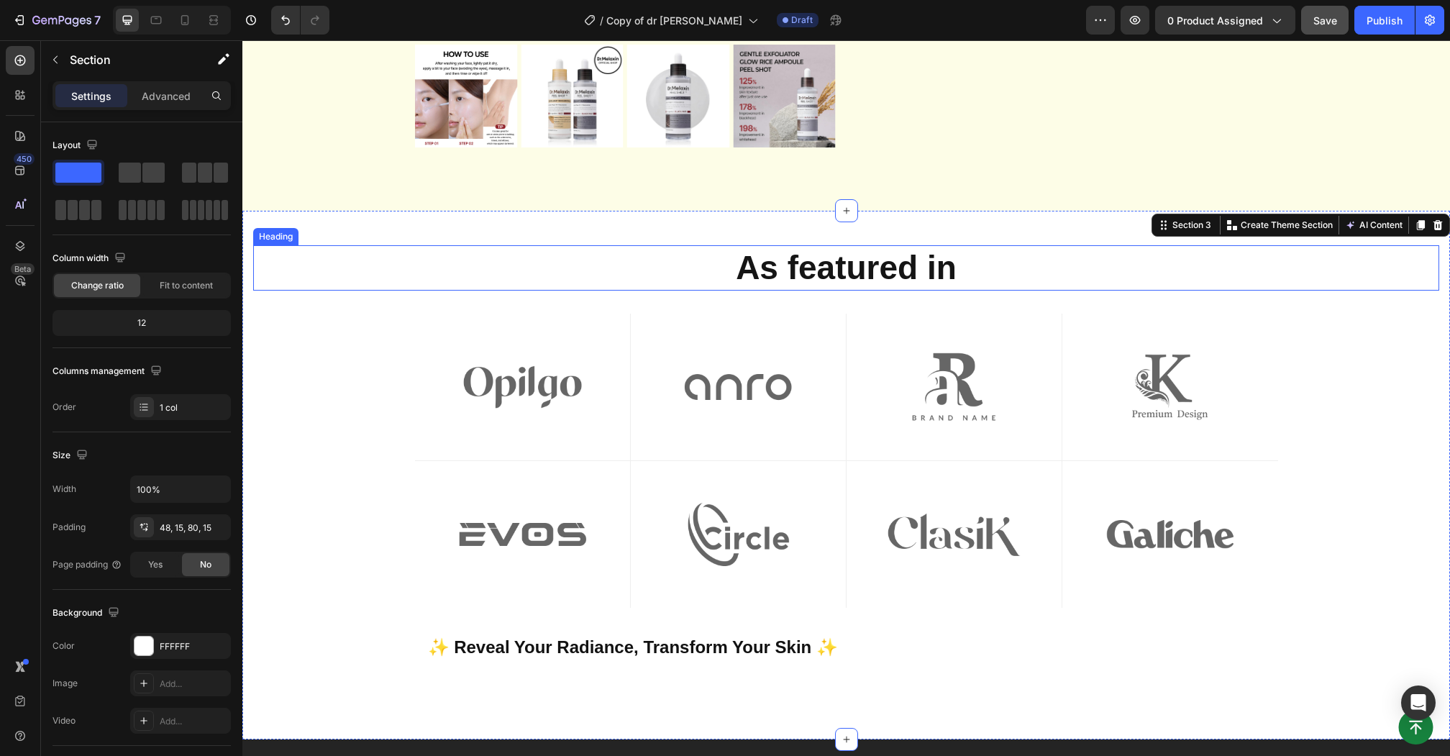
click at [857, 270] on strong "As featured in" at bounding box center [846, 267] width 221 height 37
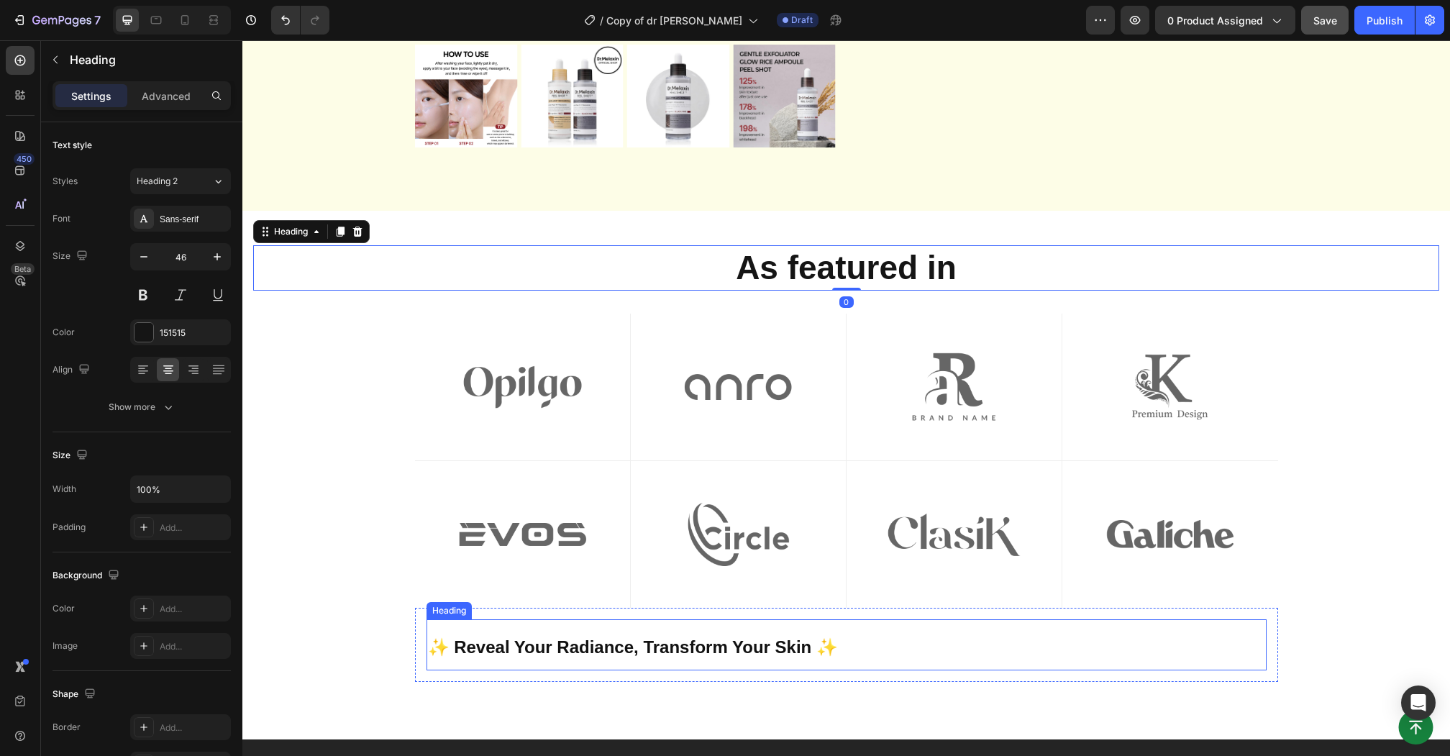
click at [541, 640] on strong "✨ Reveal Your Radiance, Transform Your Skin ✨" at bounding box center [633, 646] width 410 height 19
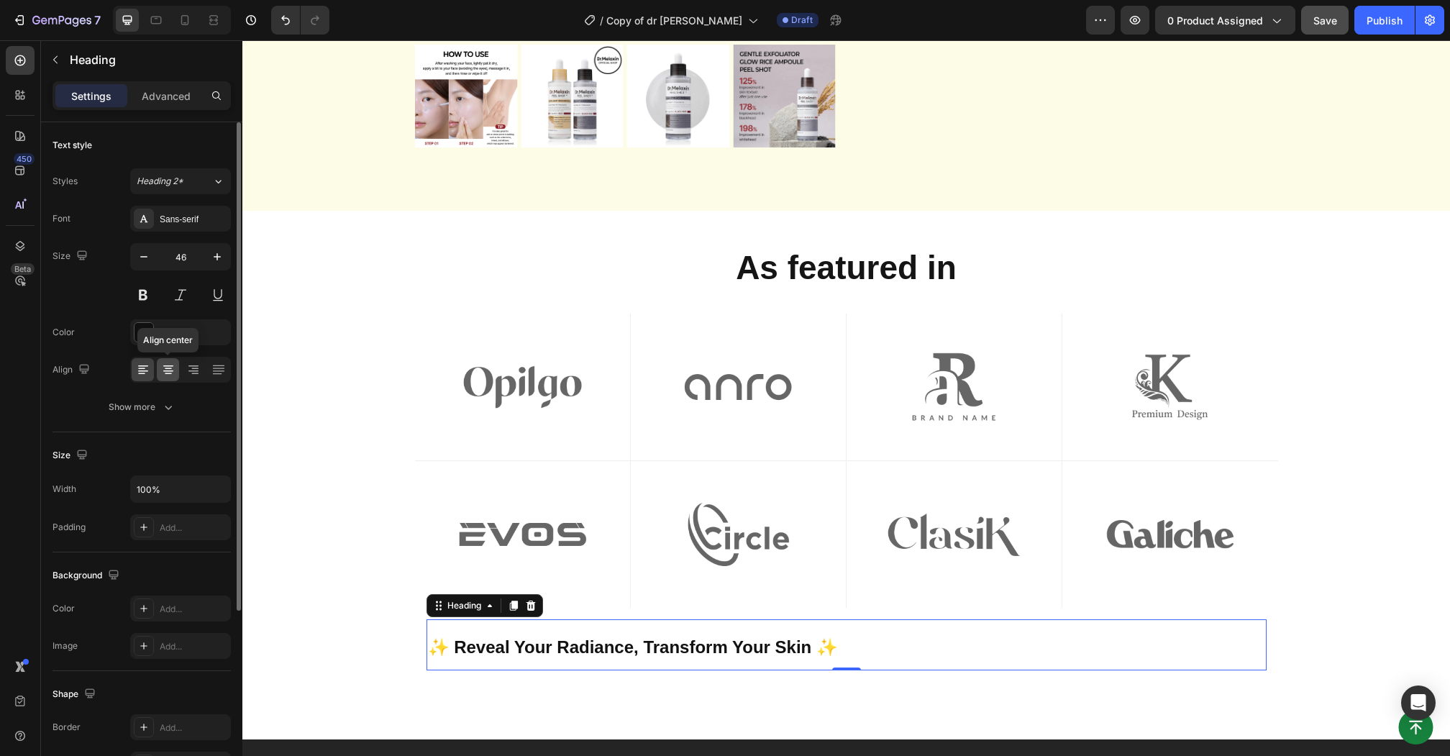
click at [162, 377] on div at bounding box center [168, 369] width 22 height 23
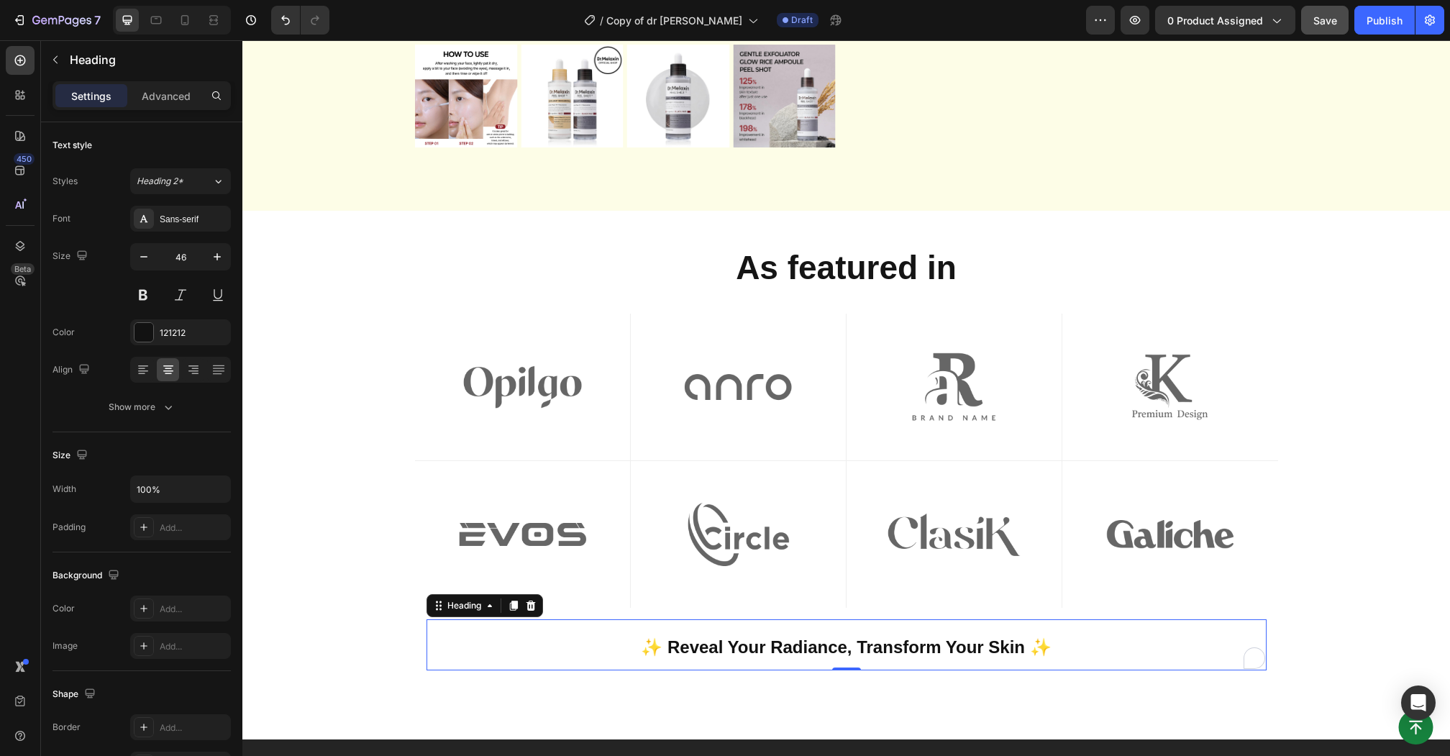
click at [705, 644] on strong "✨ Reveal Your Radiance, Transform Your Skin ✨" at bounding box center [846, 646] width 410 height 19
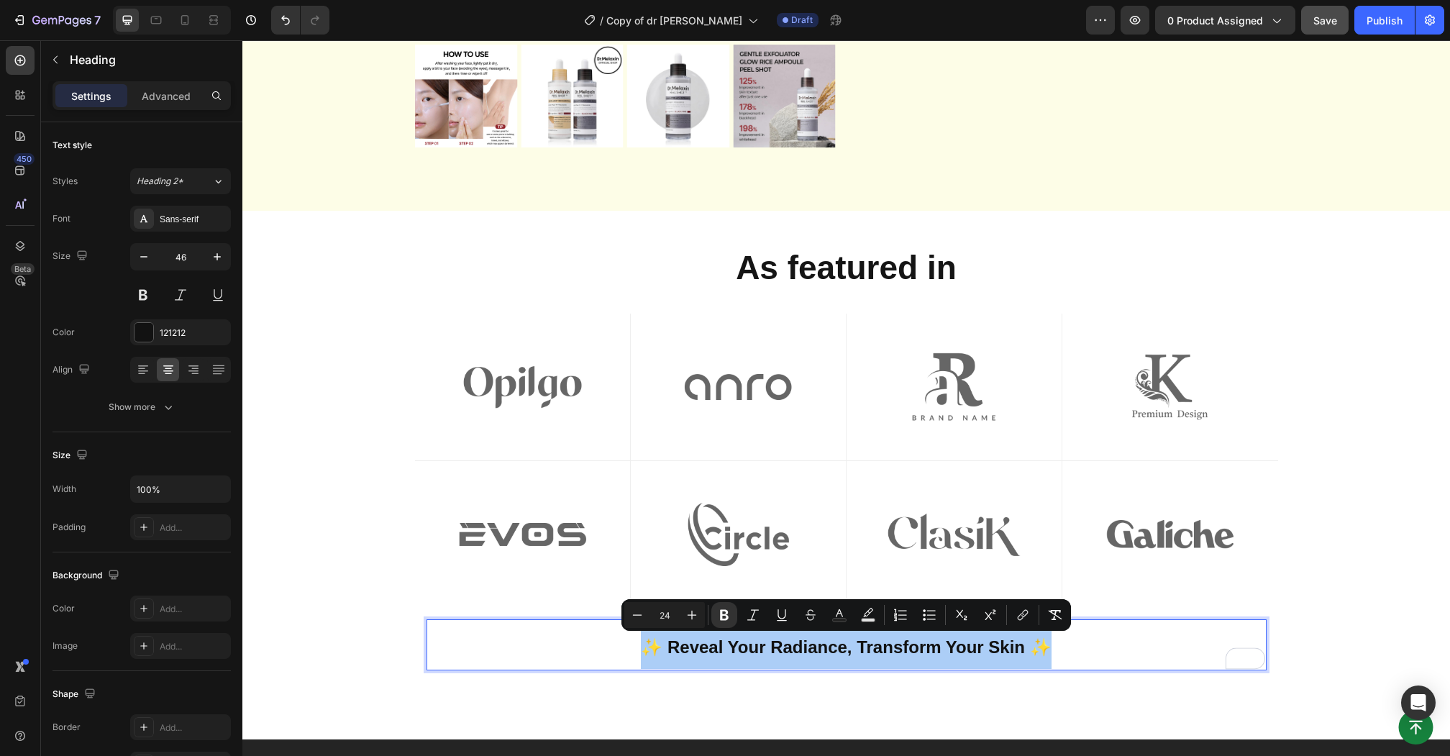
click at [672, 616] on input "24" at bounding box center [664, 614] width 29 height 17
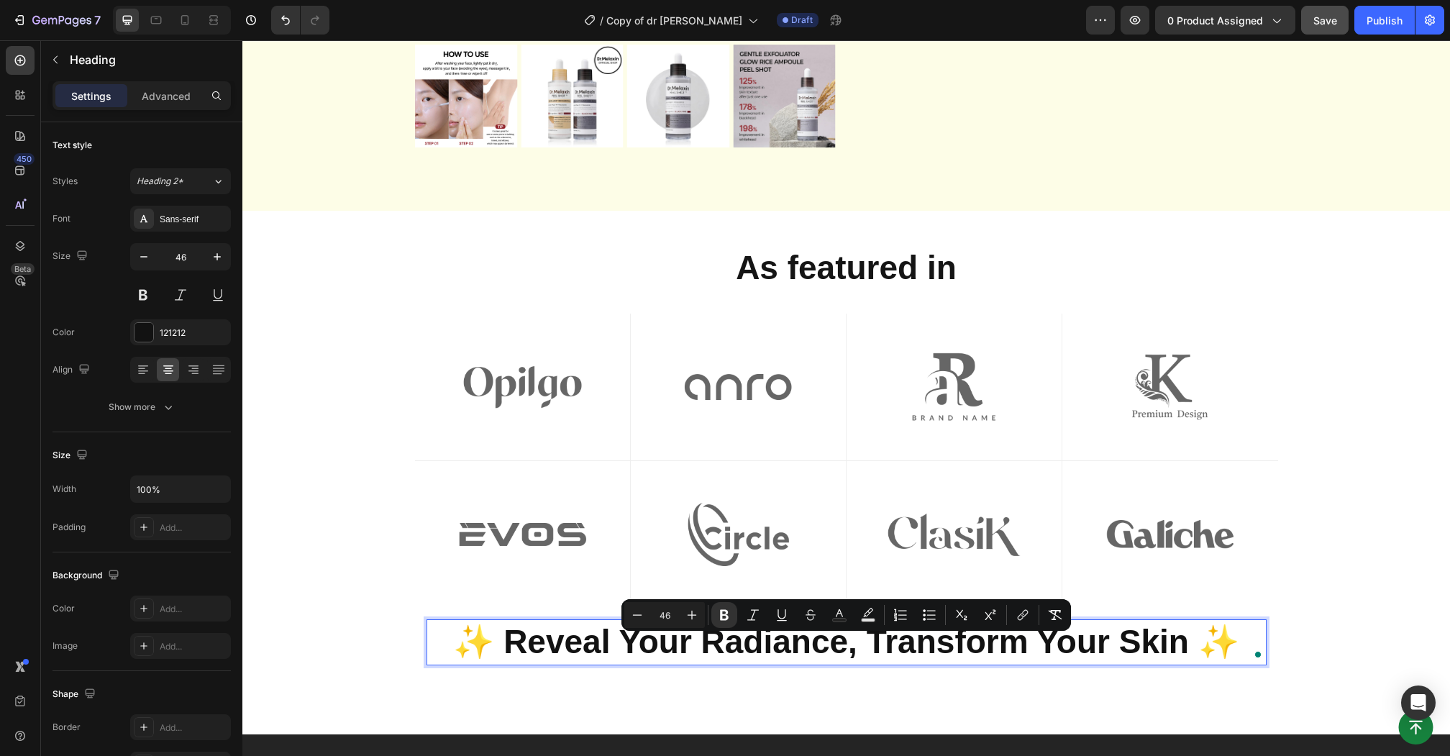
click at [664, 615] on input "46" at bounding box center [664, 614] width 29 height 17
type input "36"
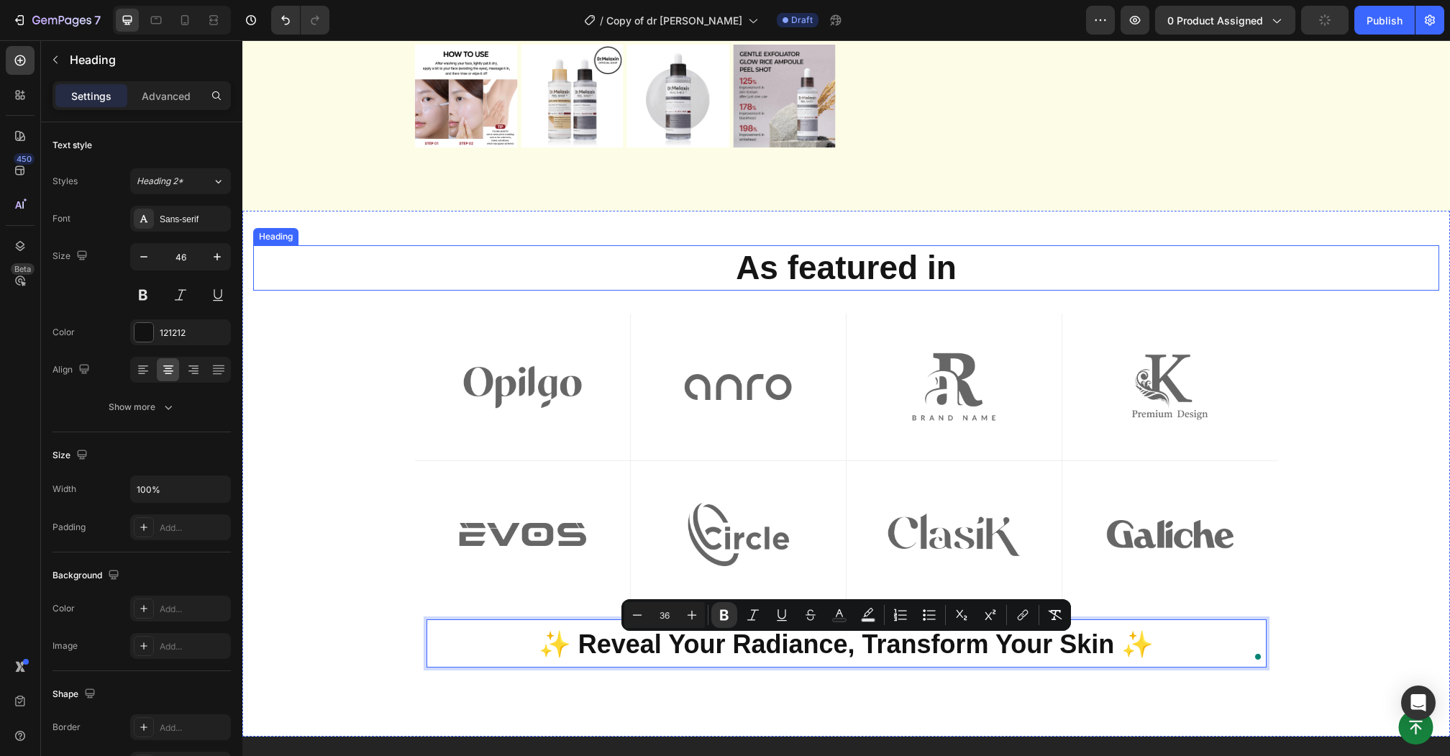
click at [849, 263] on strong "As featured in" at bounding box center [846, 267] width 221 height 37
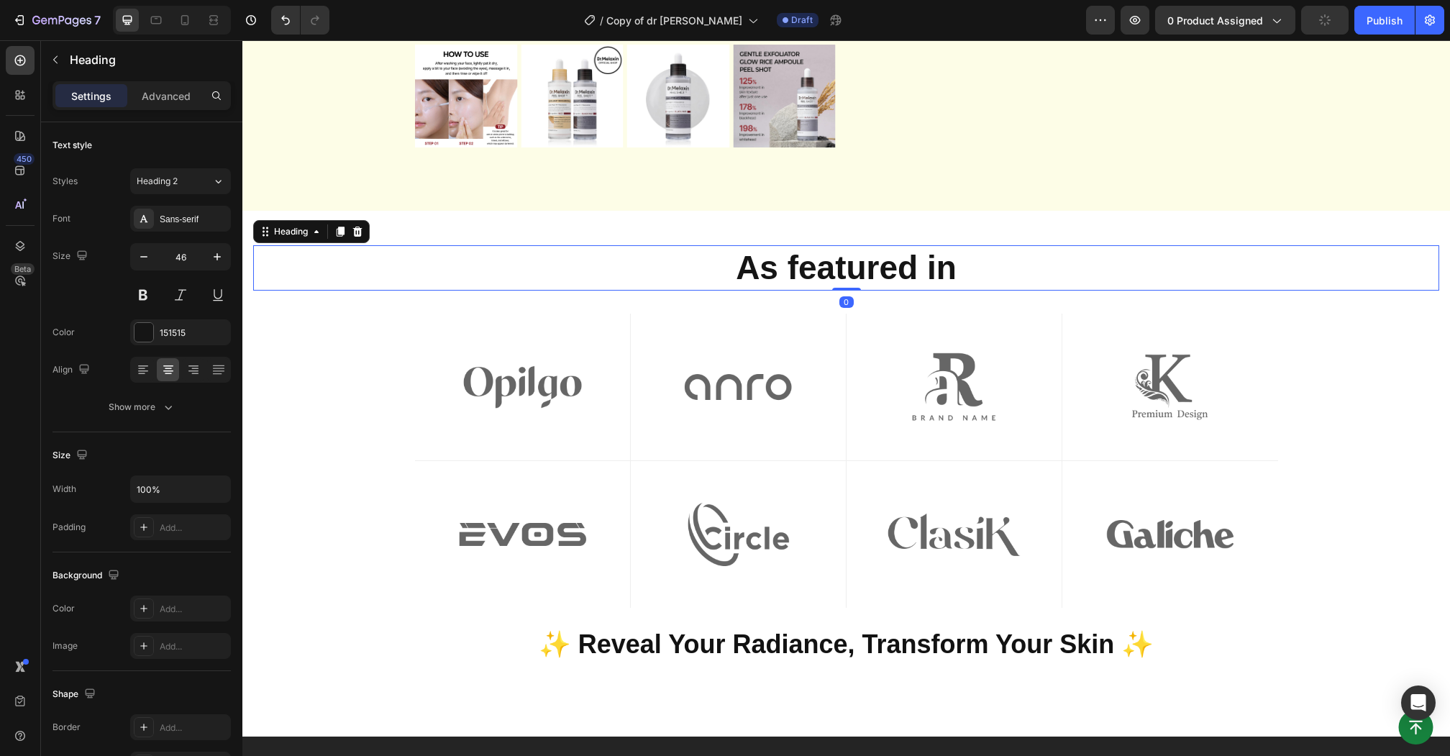
click at [849, 263] on strong "As featured in" at bounding box center [846, 267] width 221 height 37
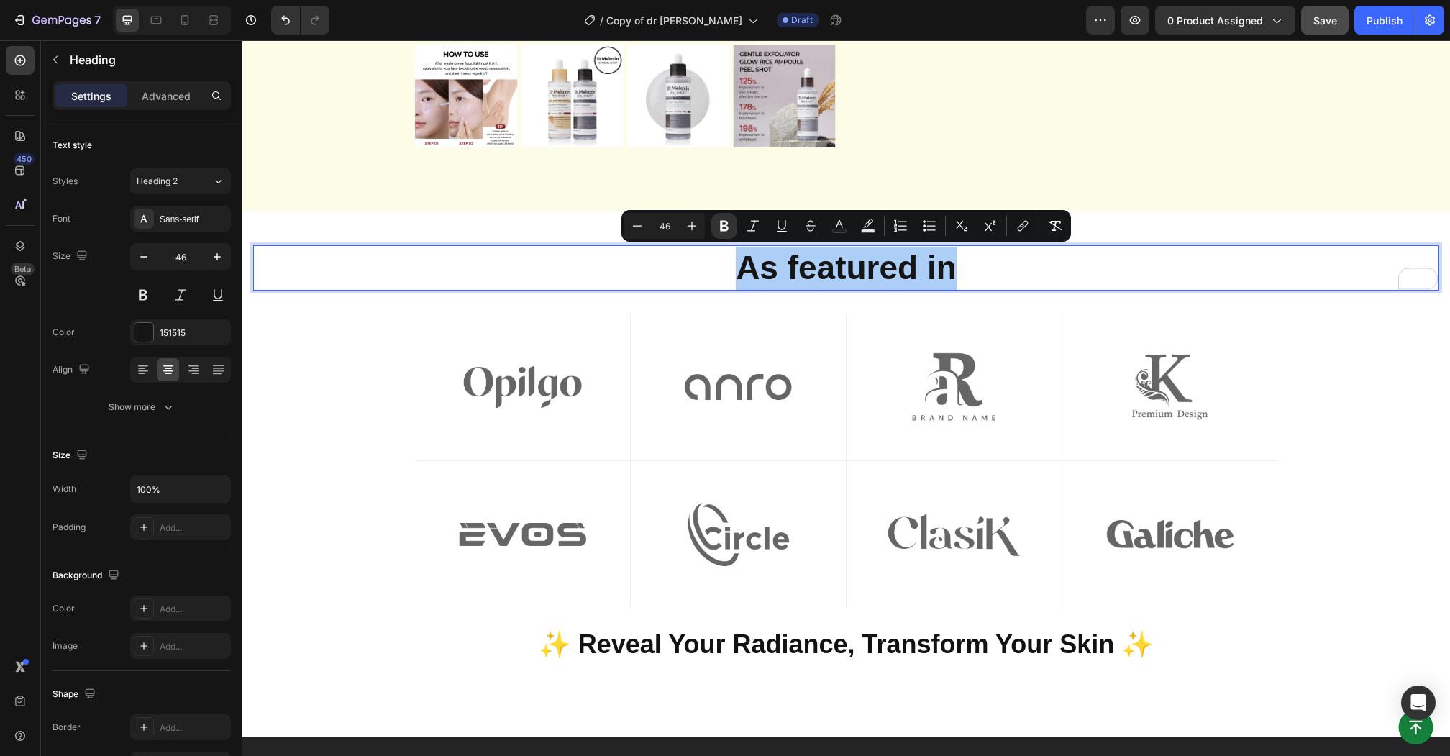
click at [662, 225] on input "46" at bounding box center [664, 225] width 29 height 17
type input "36"
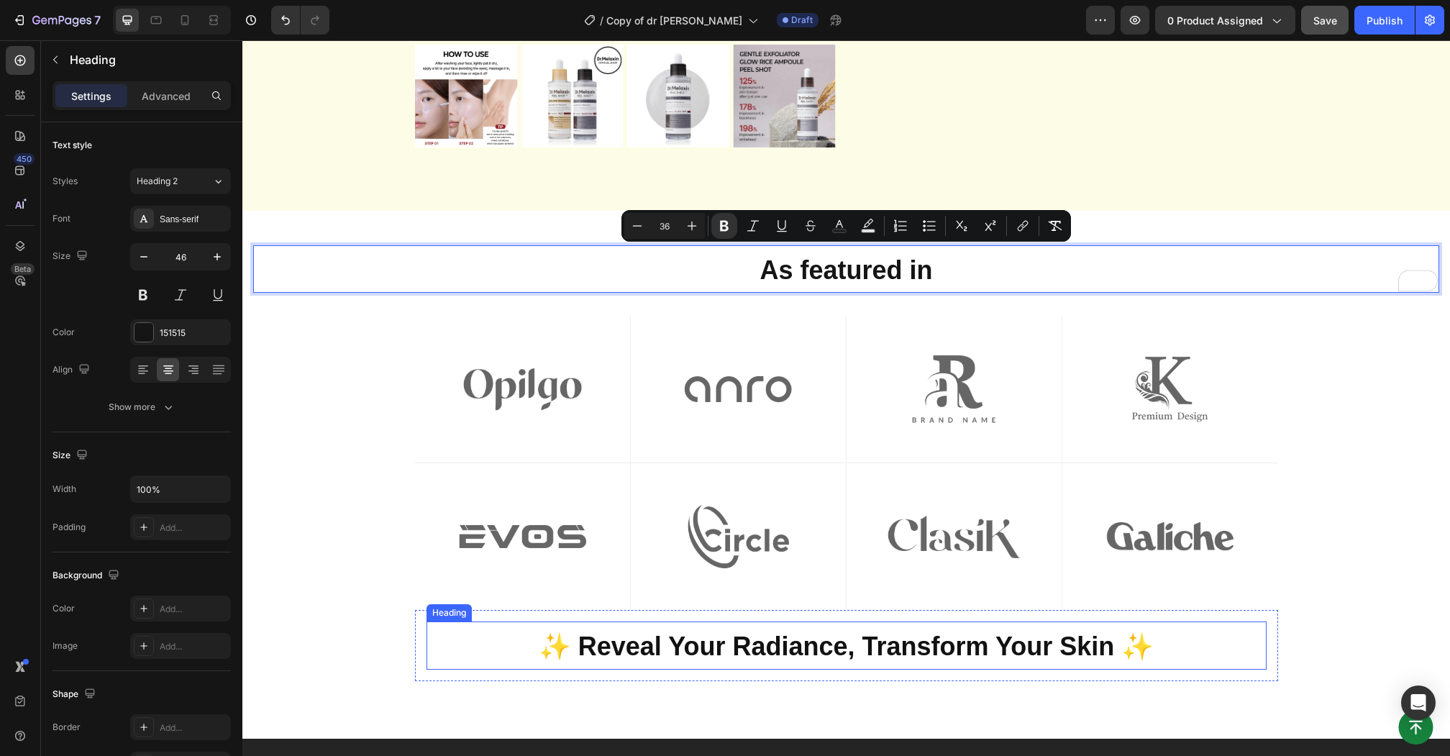
click at [641, 634] on strong "✨ Reveal Your Radiance, Transform Your Skin ✨" at bounding box center [846, 645] width 615 height 29
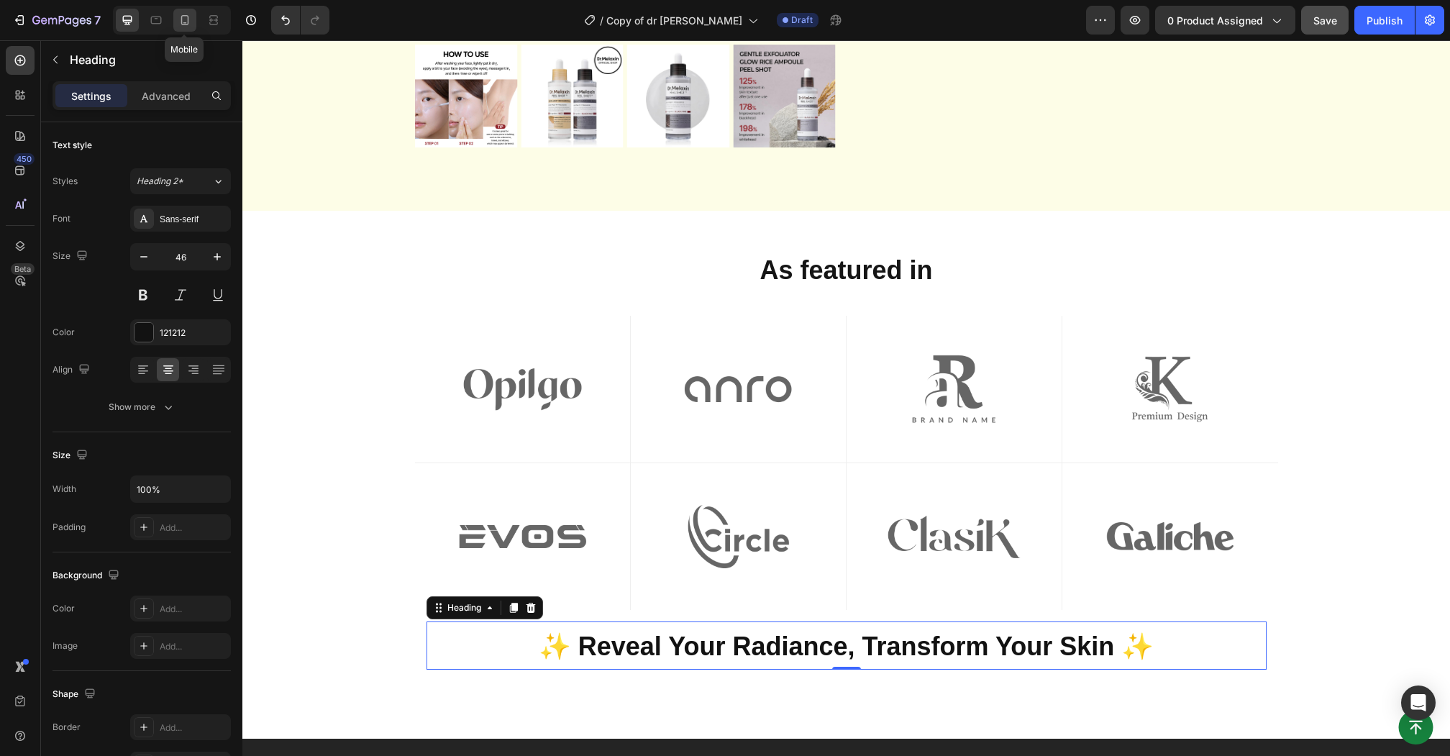
drag, startPoint x: 183, startPoint y: 12, endPoint x: 11, endPoint y: 203, distance: 258.1
click at [183, 12] on div at bounding box center [184, 20] width 23 height 23
type input "41"
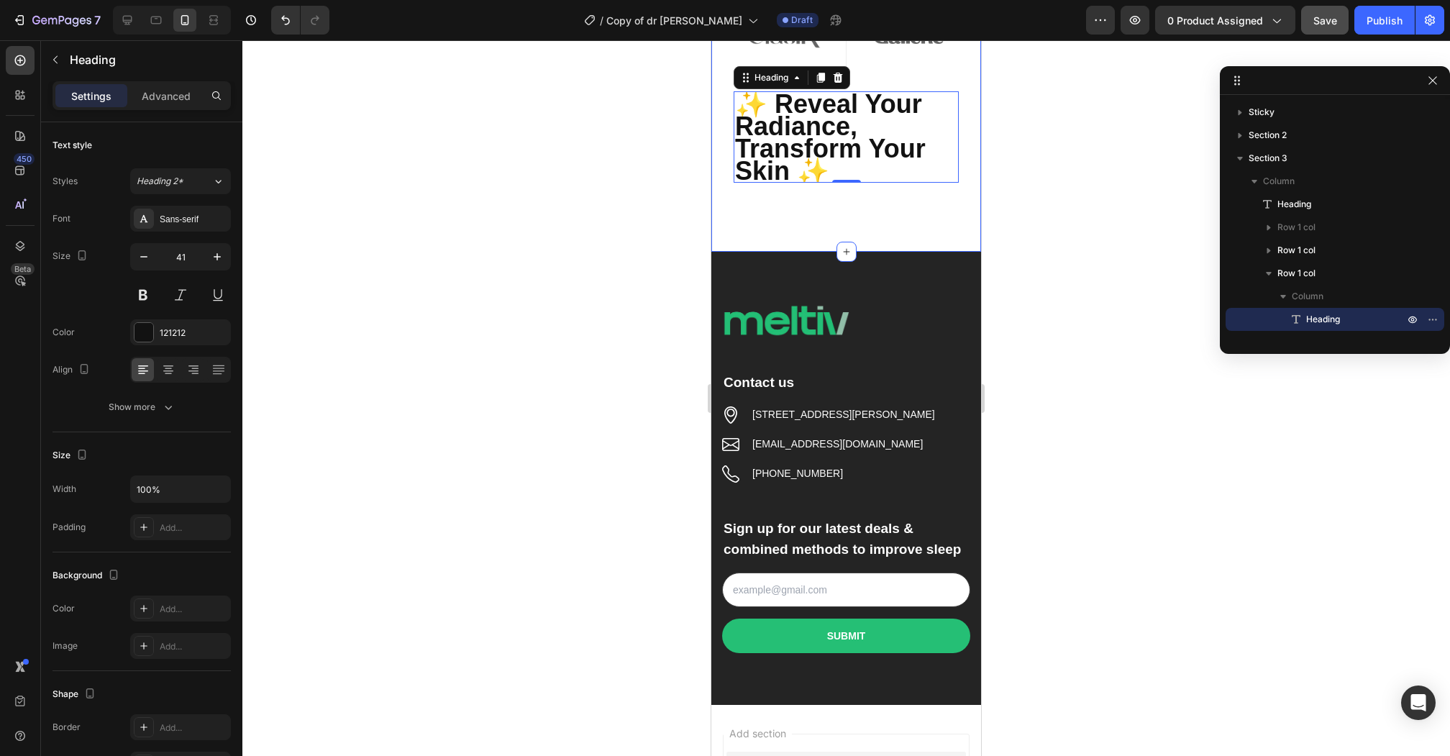
scroll to position [1045, 0]
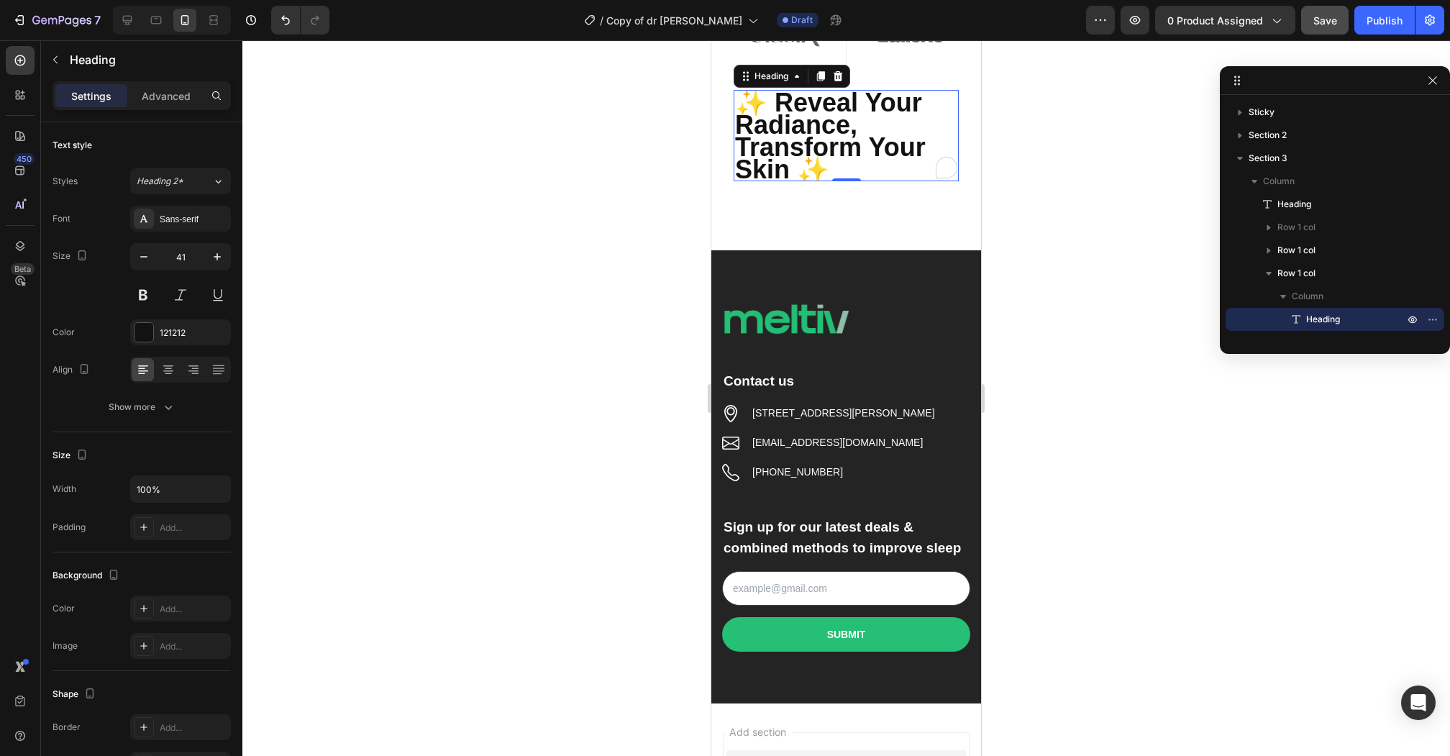
click at [865, 144] on strong "✨ Reveal Your Radiance, Transform Your Skin ✨" at bounding box center [830, 136] width 191 height 96
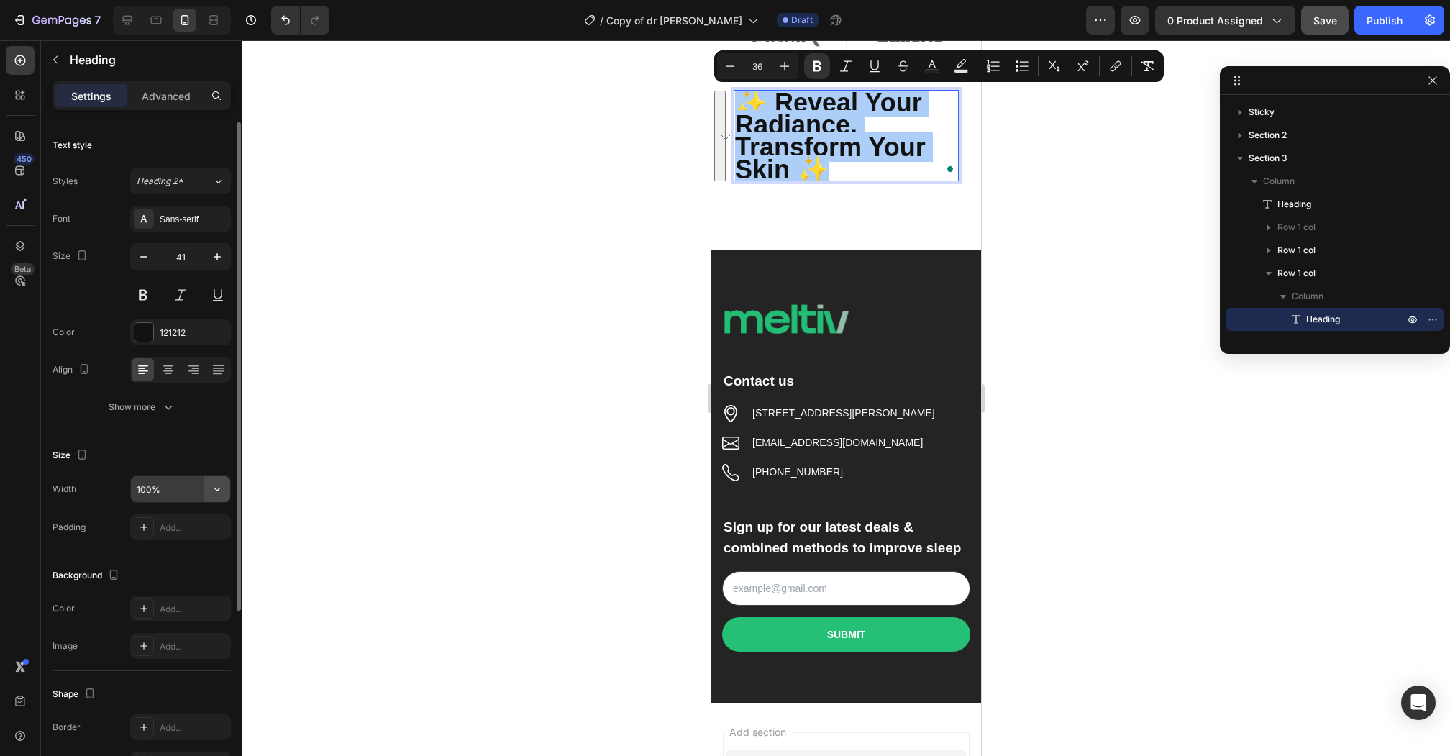
click at [219, 482] on icon "button" at bounding box center [217, 489] width 14 height 14
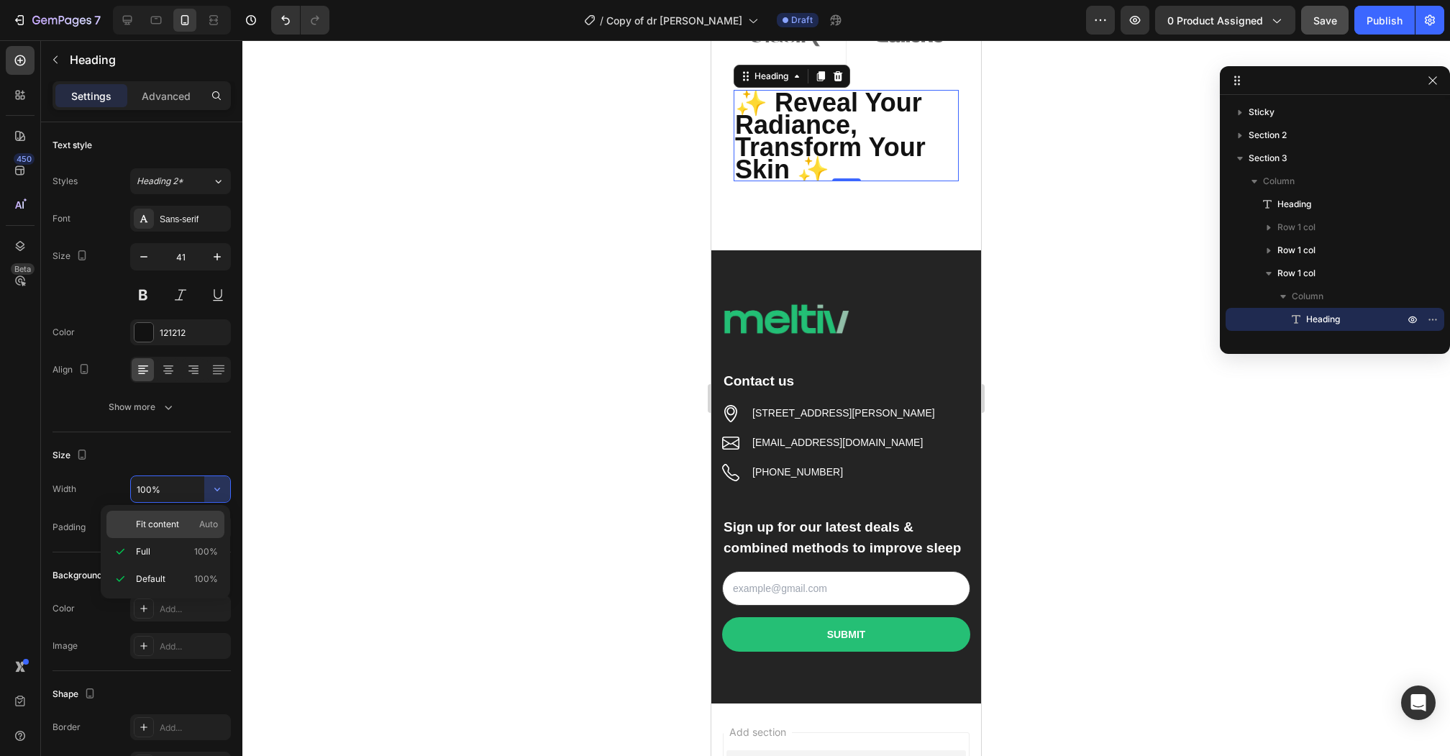
click at [196, 534] on div "Fit content Auto" at bounding box center [165, 523] width 118 height 27
type input "Auto"
click at [818, 107] on strong "✨ Reveal Your Radiance, Transform Your Skin ✨" at bounding box center [830, 136] width 191 height 96
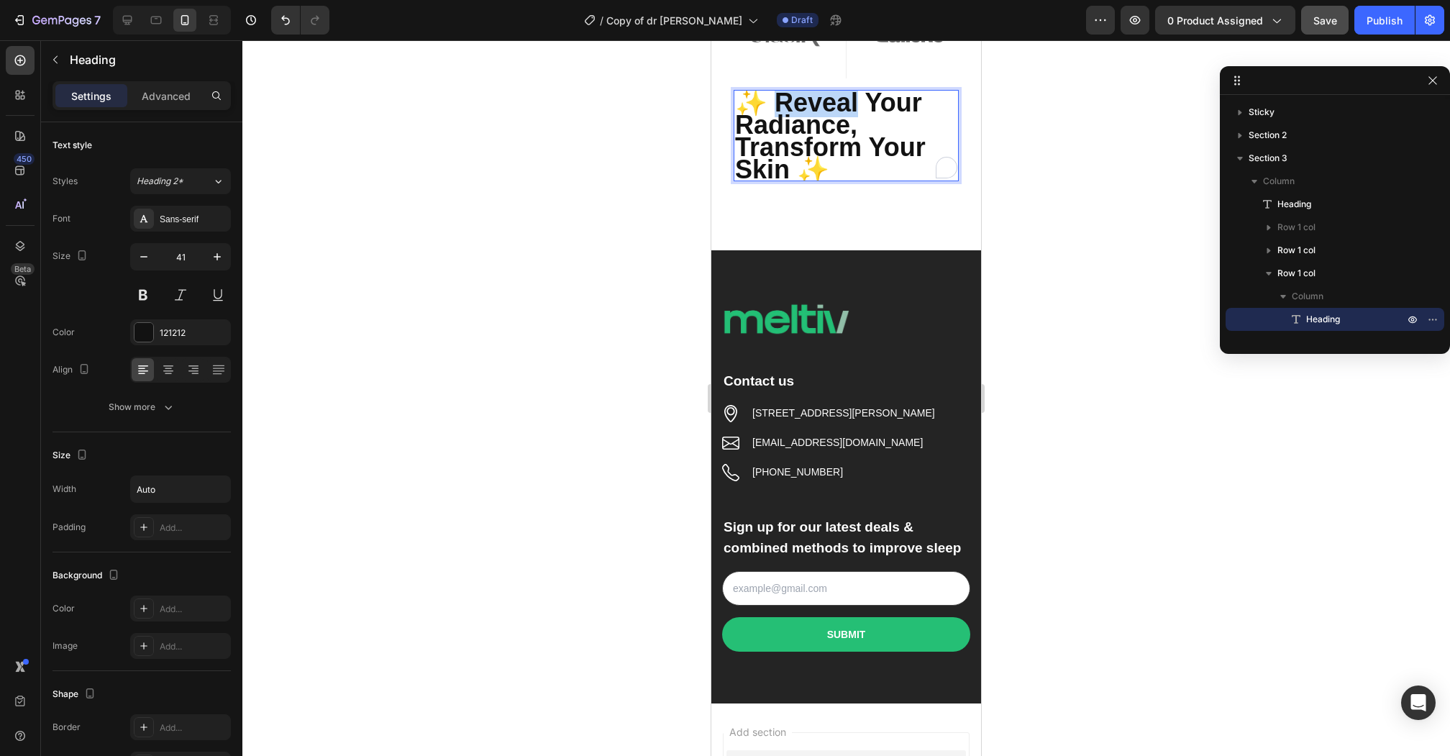
click at [818, 107] on strong "✨ Reveal Your Radiance, Transform Your Skin ✨" at bounding box center [830, 136] width 191 height 96
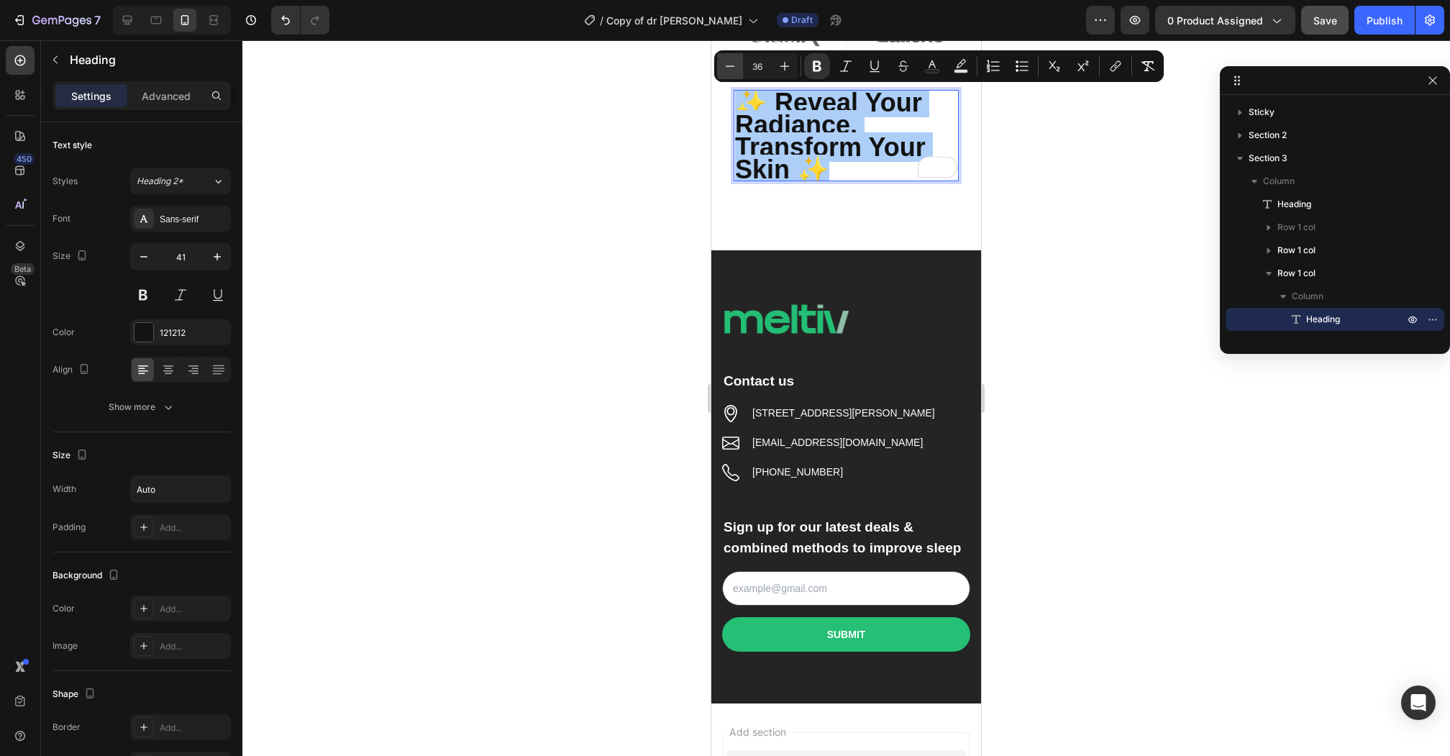
click at [734, 66] on icon "Editor contextual toolbar" at bounding box center [730, 66] width 14 height 14
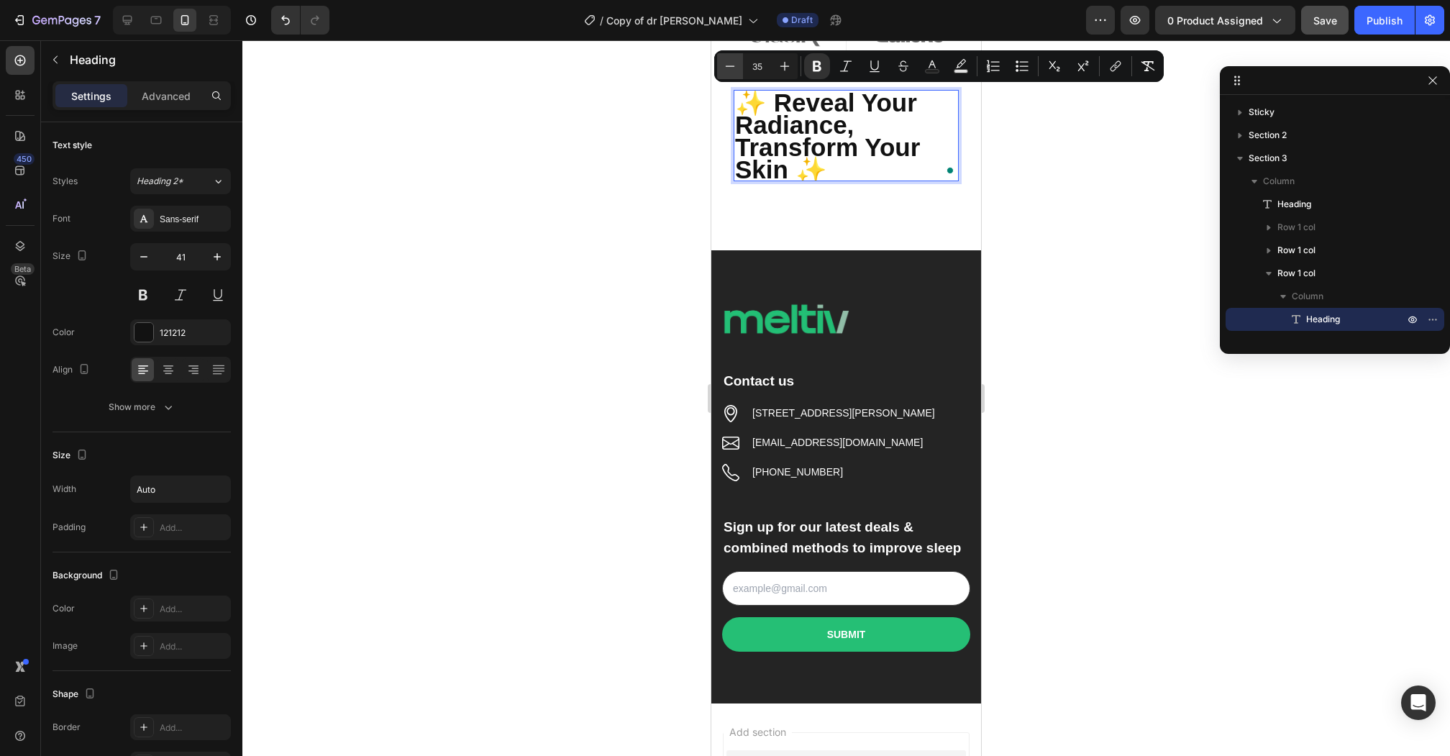
click at [734, 66] on icon "Editor contextual toolbar" at bounding box center [730, 66] width 14 height 14
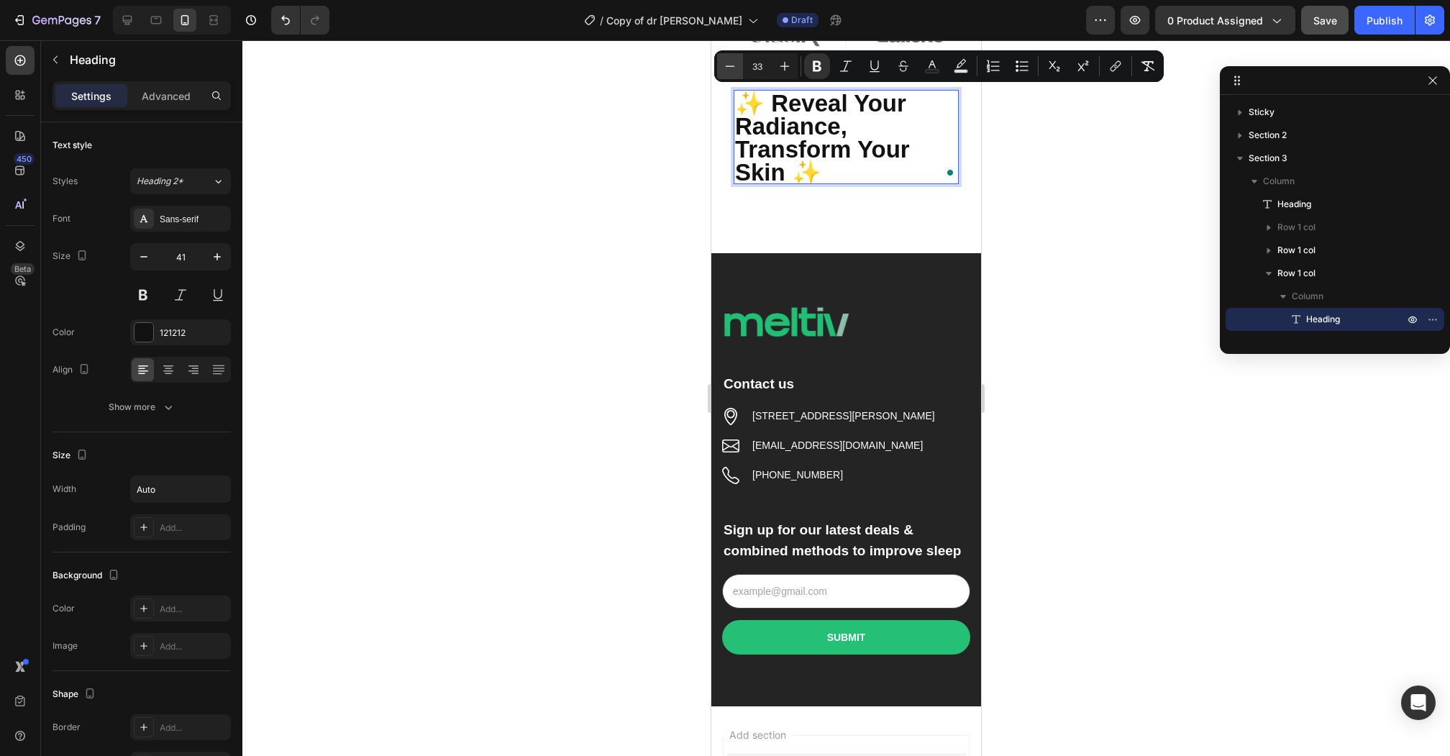
click at [734, 66] on icon "Editor contextual toolbar" at bounding box center [730, 66] width 14 height 14
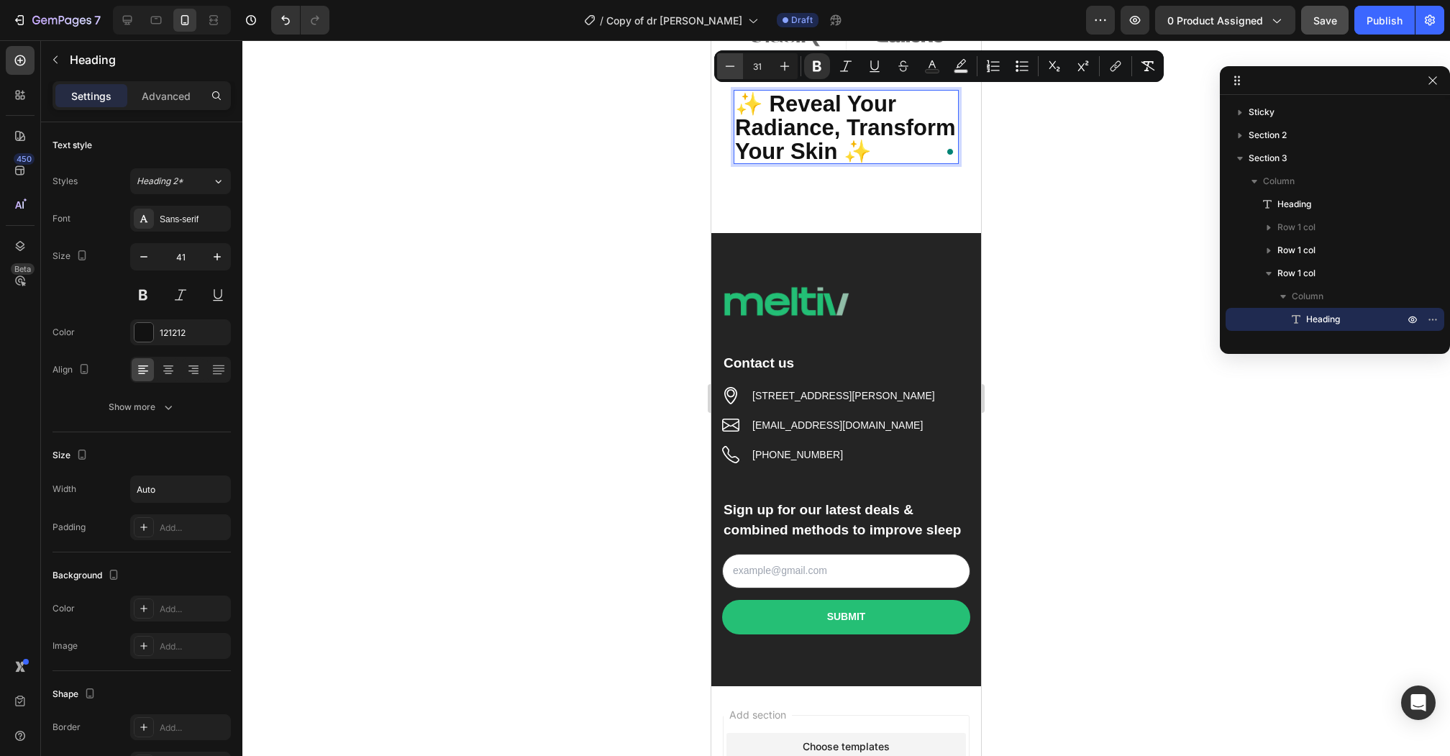
click at [734, 66] on icon "Editor contextual toolbar" at bounding box center [730, 66] width 14 height 14
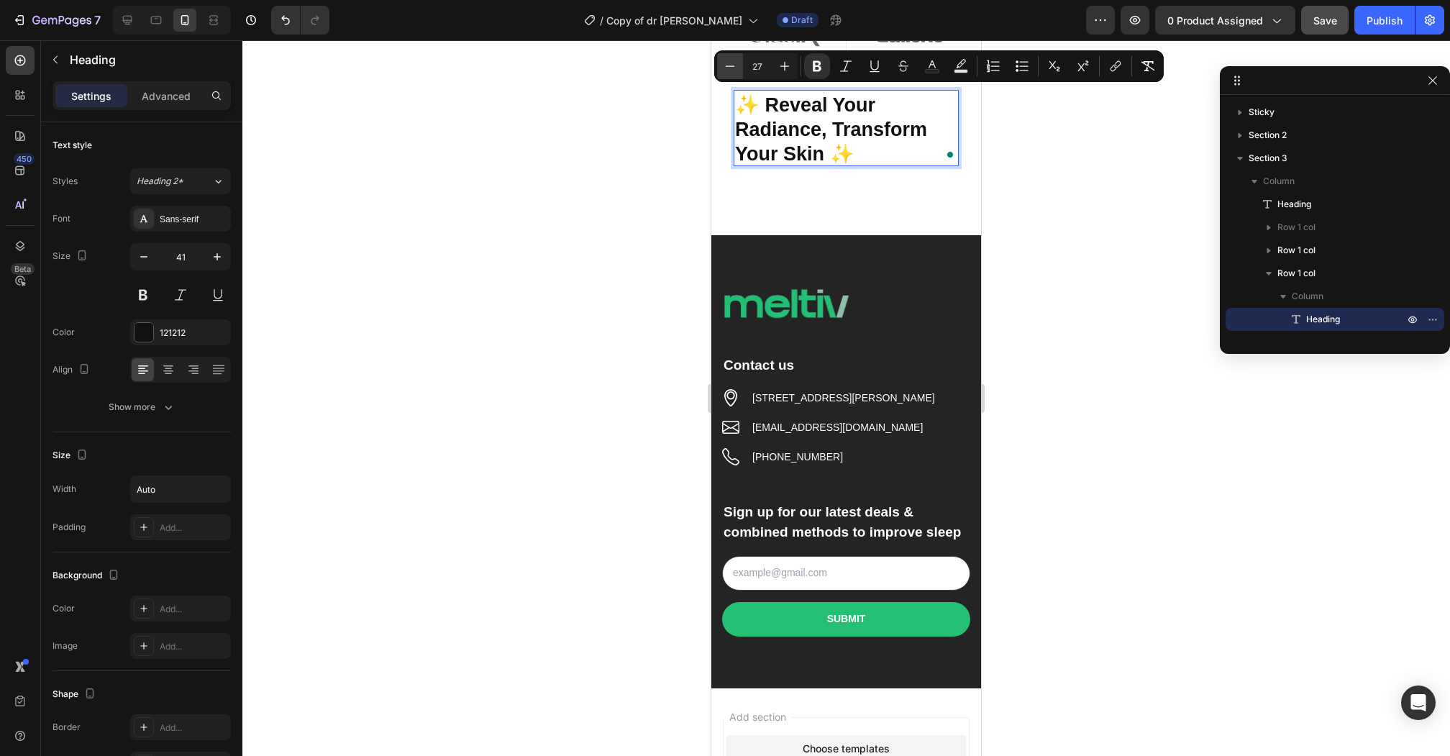
click at [734, 66] on icon "Editor contextual toolbar" at bounding box center [730, 66] width 14 height 14
type input "26"
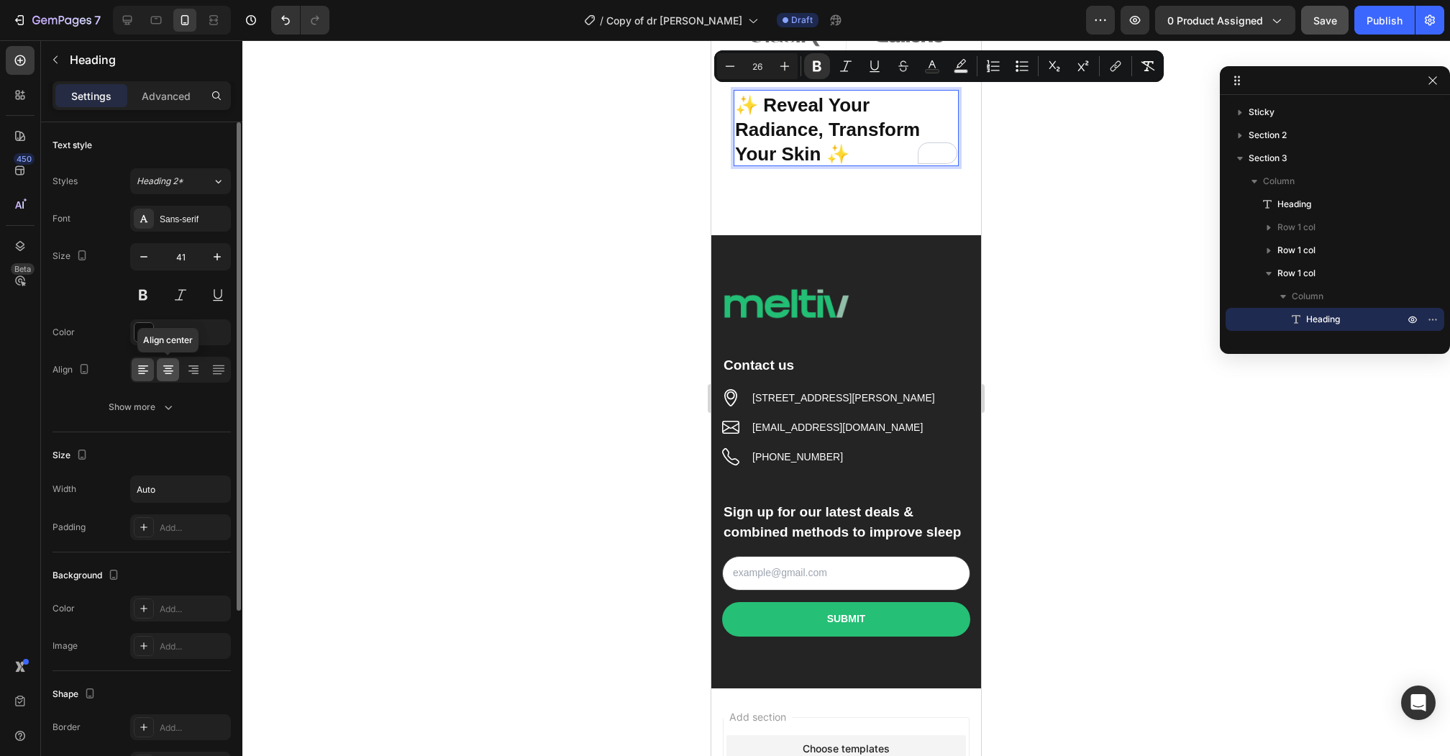
click at [173, 363] on icon at bounding box center [168, 369] width 14 height 14
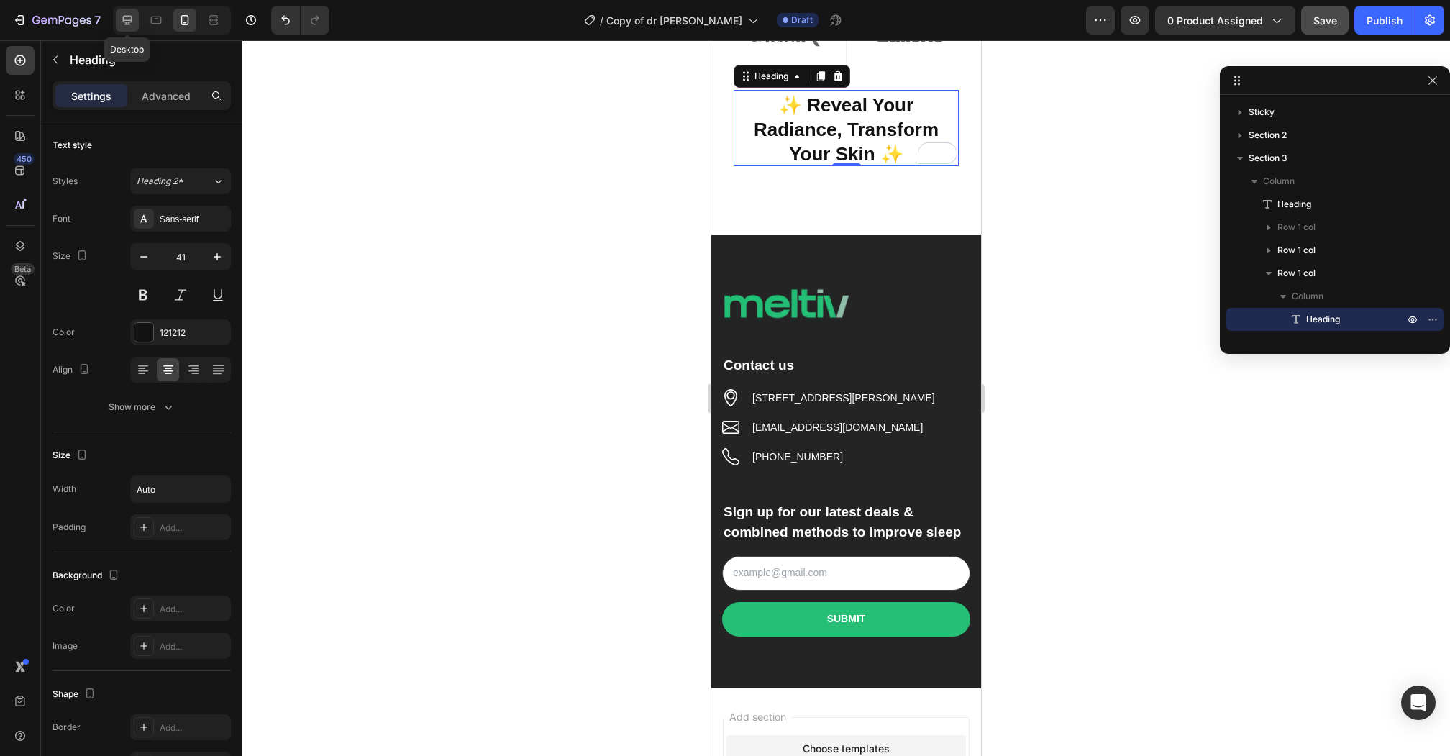
click at [122, 22] on icon at bounding box center [127, 20] width 14 height 14
type input "46"
type input "100%"
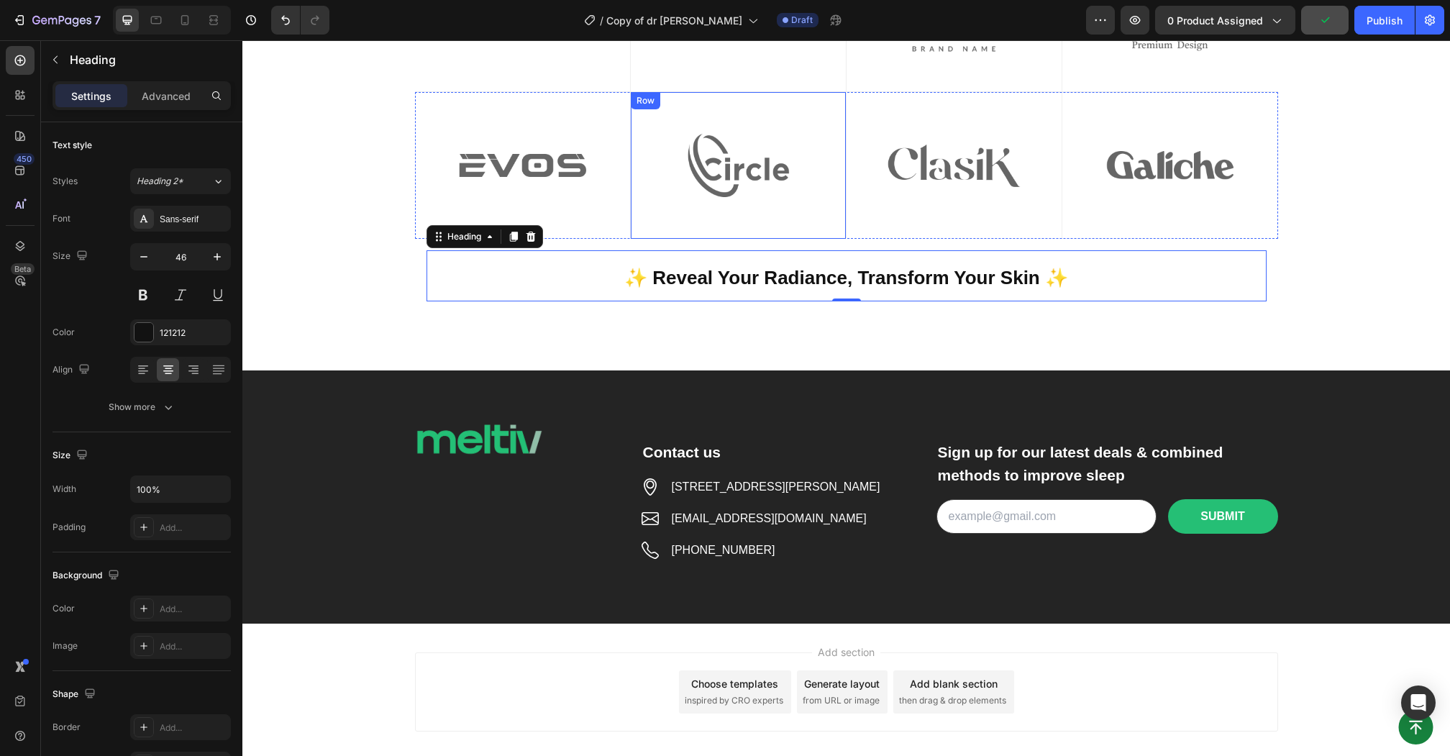
scroll to position [907, 0]
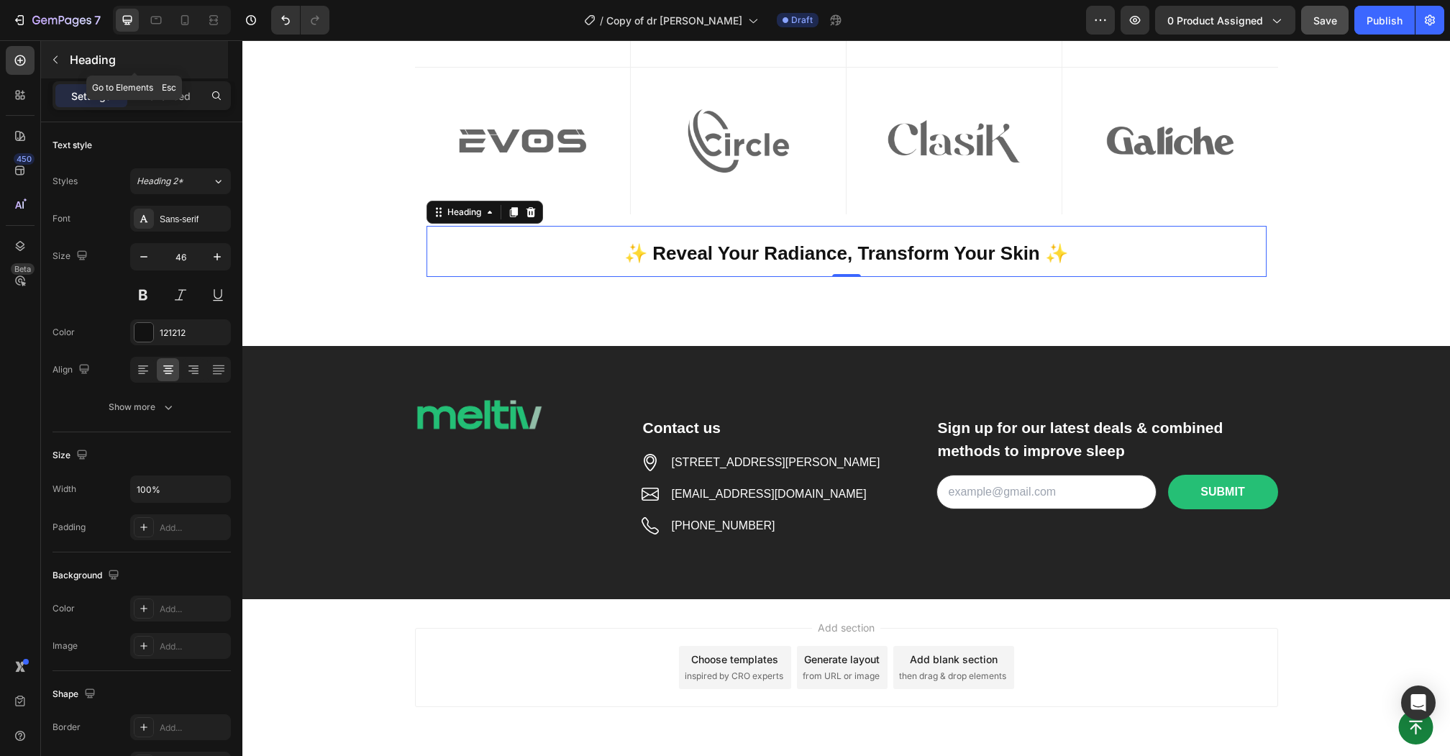
click at [64, 60] on button "button" at bounding box center [55, 59] width 23 height 23
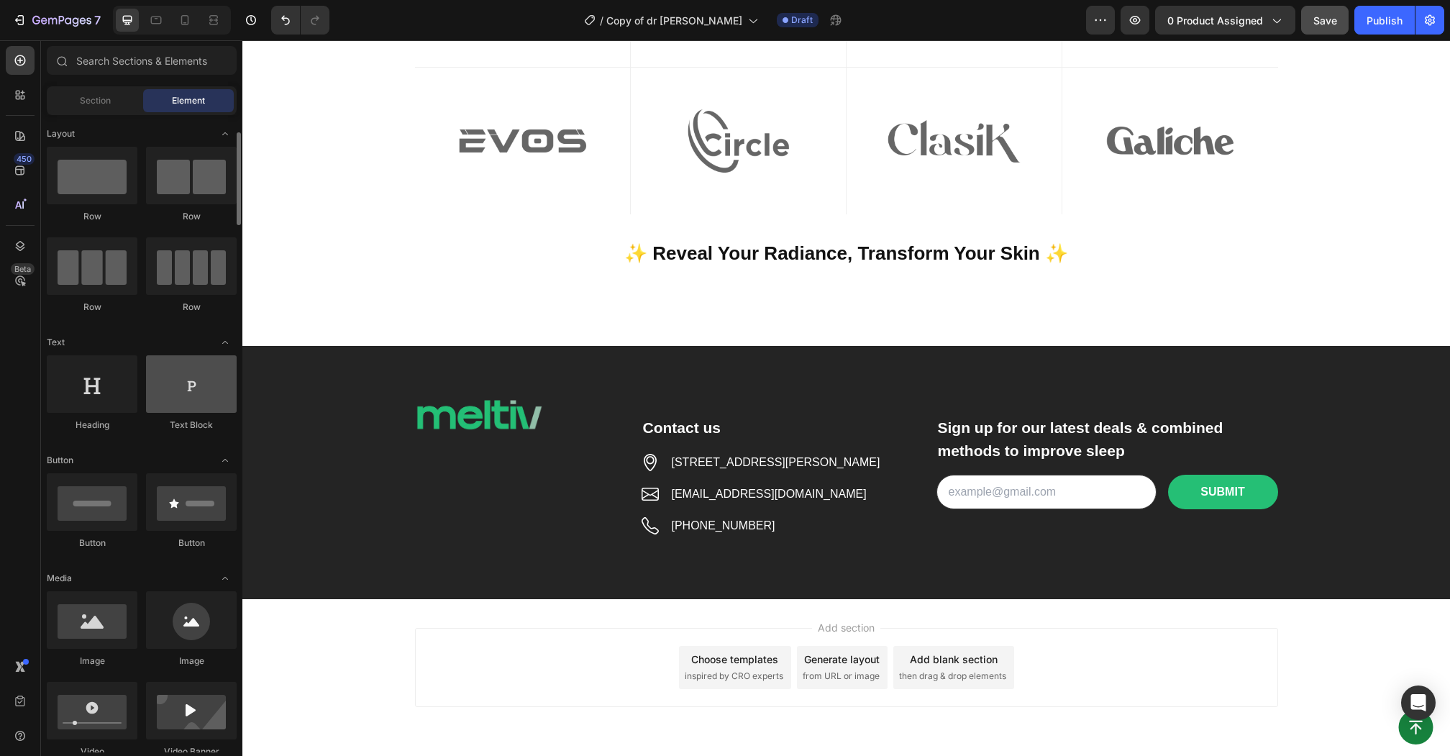
scroll to position [37, 0]
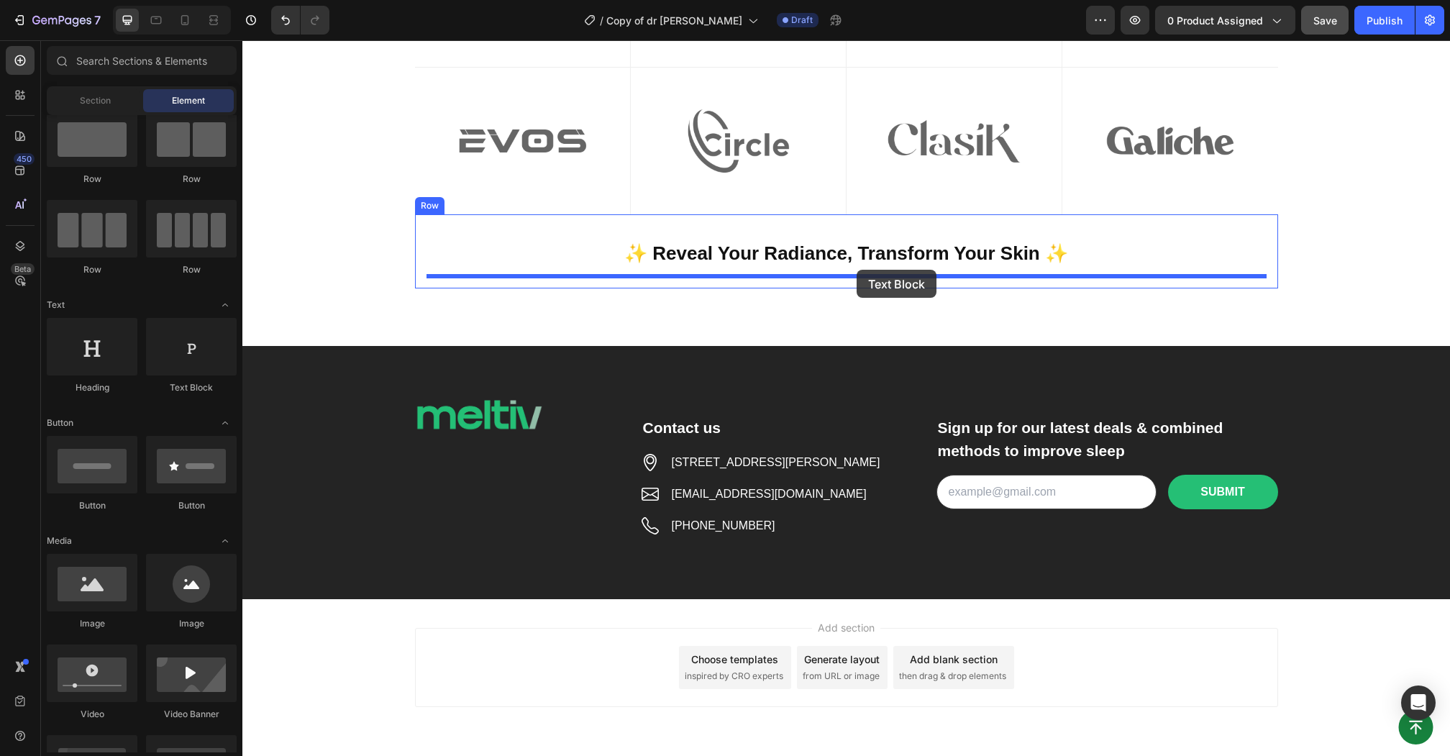
drag, startPoint x: 423, startPoint y: 385, endPoint x: 856, endPoint y: 270, distance: 447.9
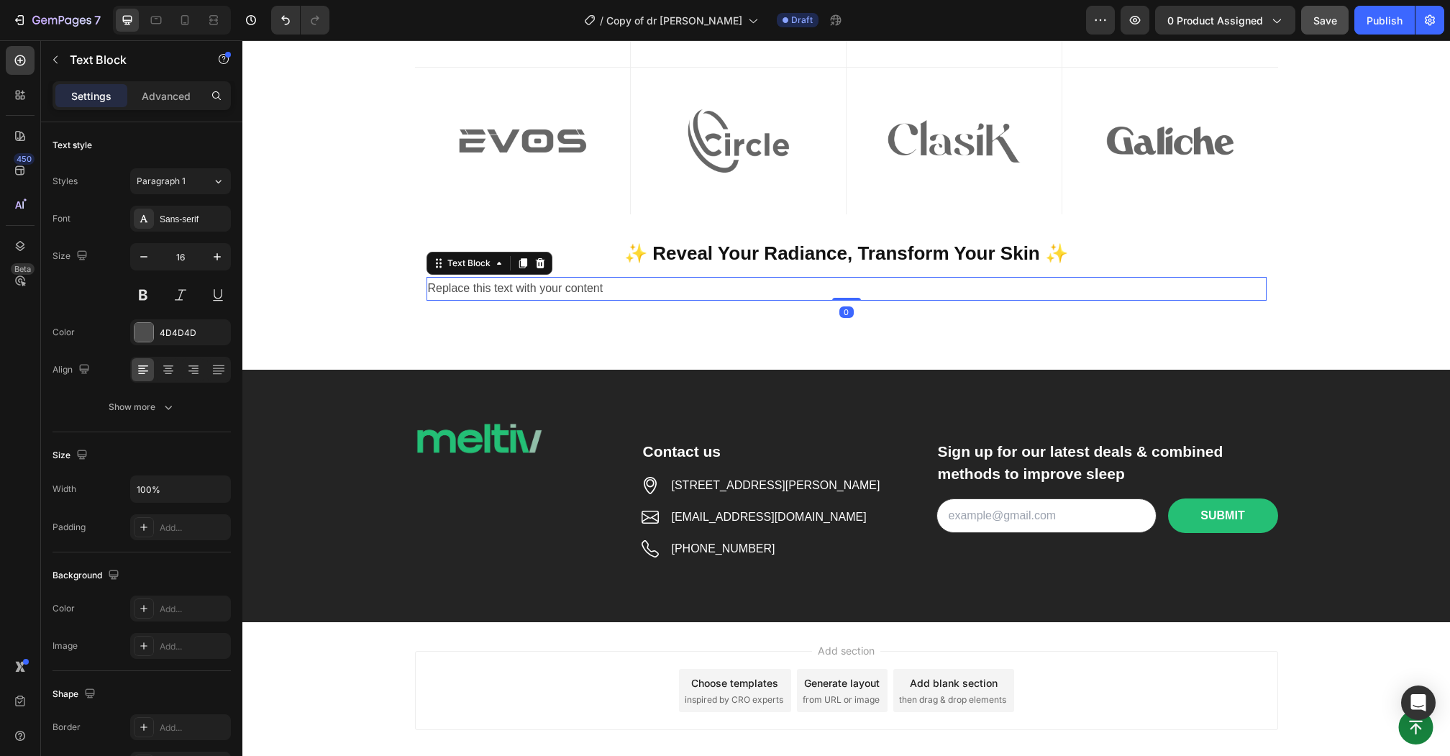
click at [688, 280] on div "Replace this text with your content" at bounding box center [846, 289] width 840 height 24
click at [688, 280] on p "Replace this text with your content" at bounding box center [846, 288] width 837 height 21
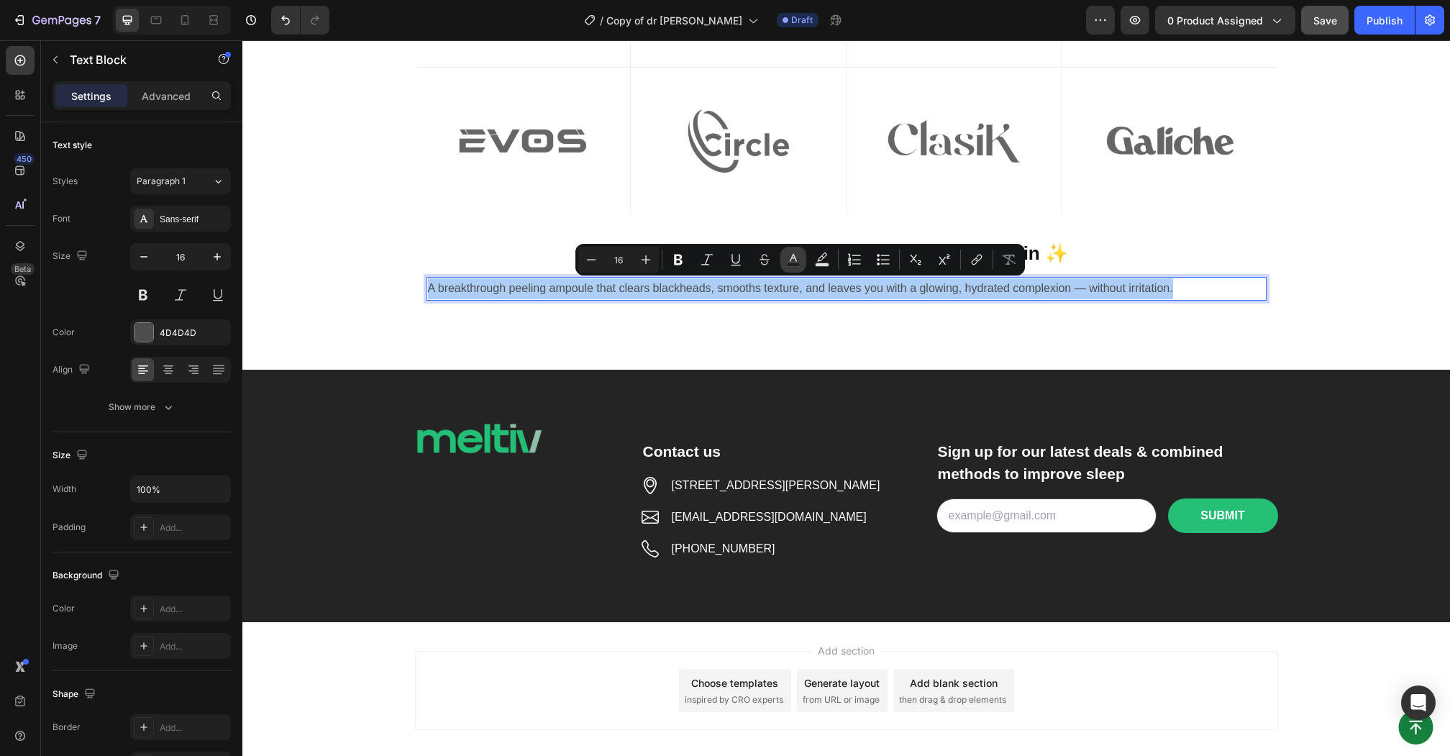
click at [795, 262] on icon "Editor contextual toolbar" at bounding box center [793, 259] width 14 height 14
type input "4D4D4D"
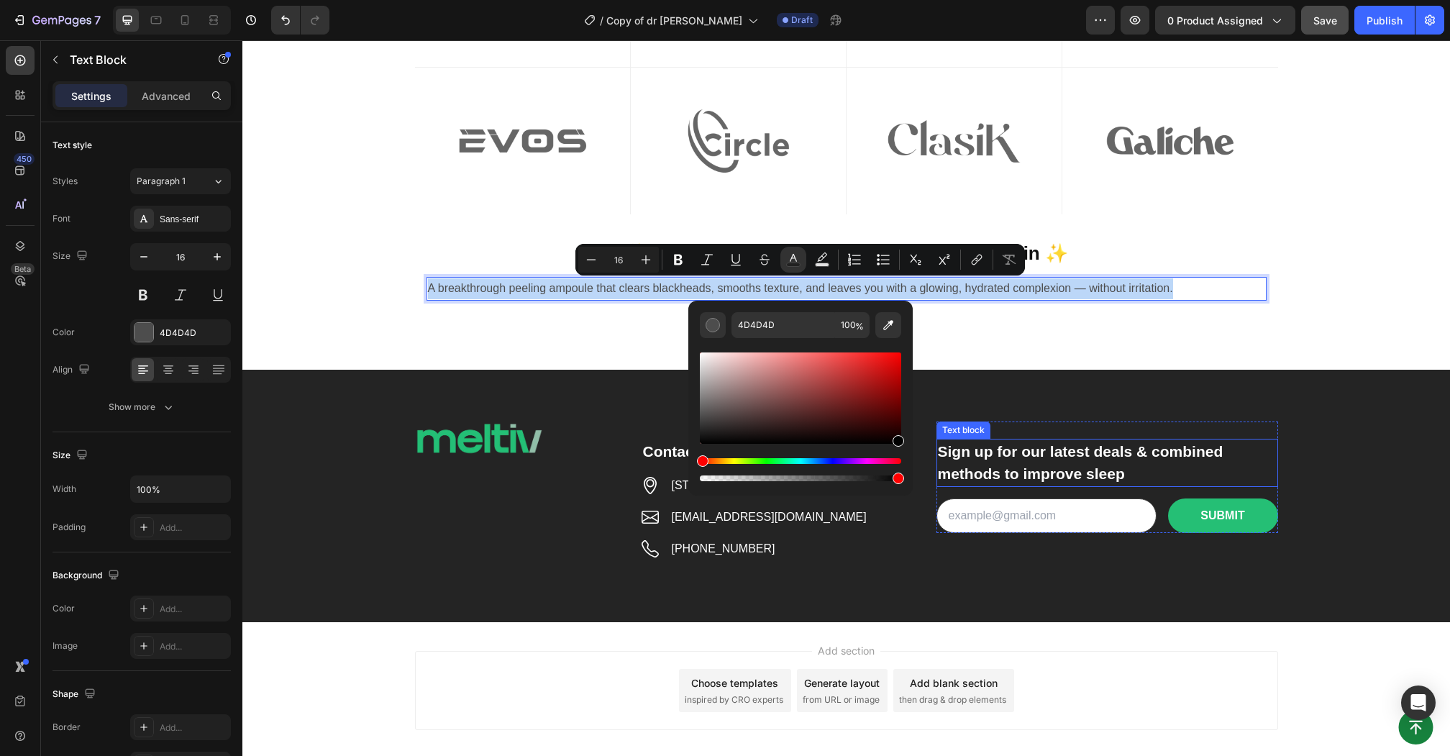
drag, startPoint x: 985, startPoint y: 423, endPoint x: 944, endPoint y: 467, distance: 59.5
type input "000000"
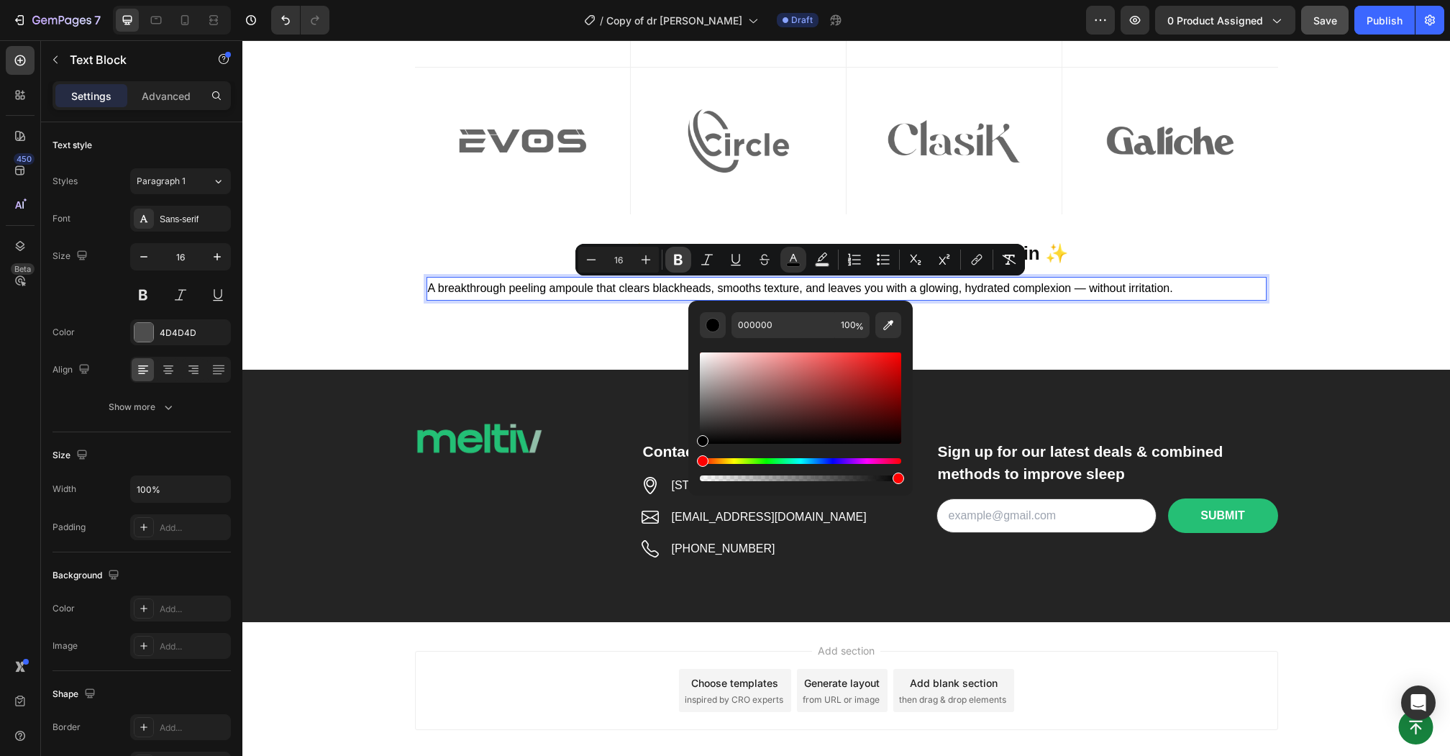
click at [672, 255] on icon "Editor contextual toolbar" at bounding box center [678, 259] width 14 height 14
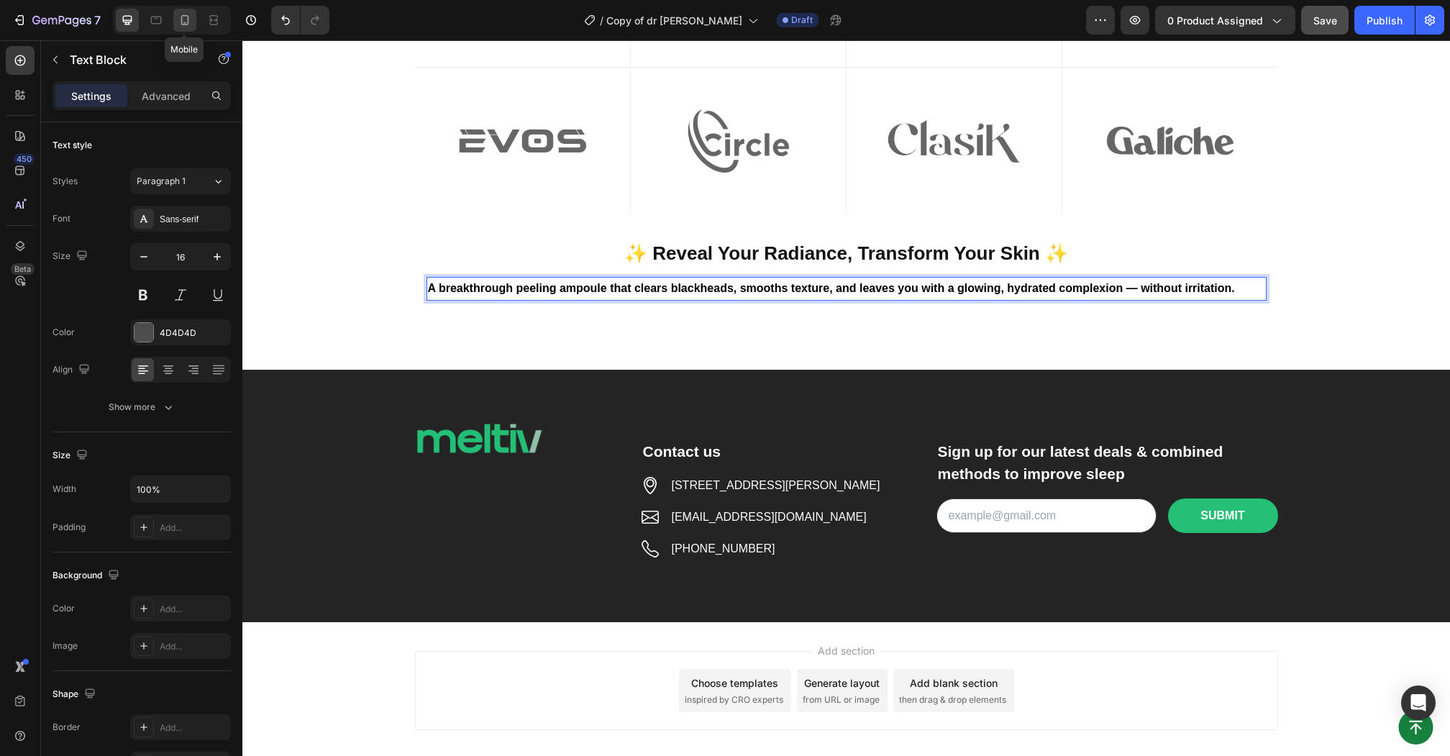
click at [190, 24] on icon at bounding box center [185, 20] width 14 height 14
type input "14"
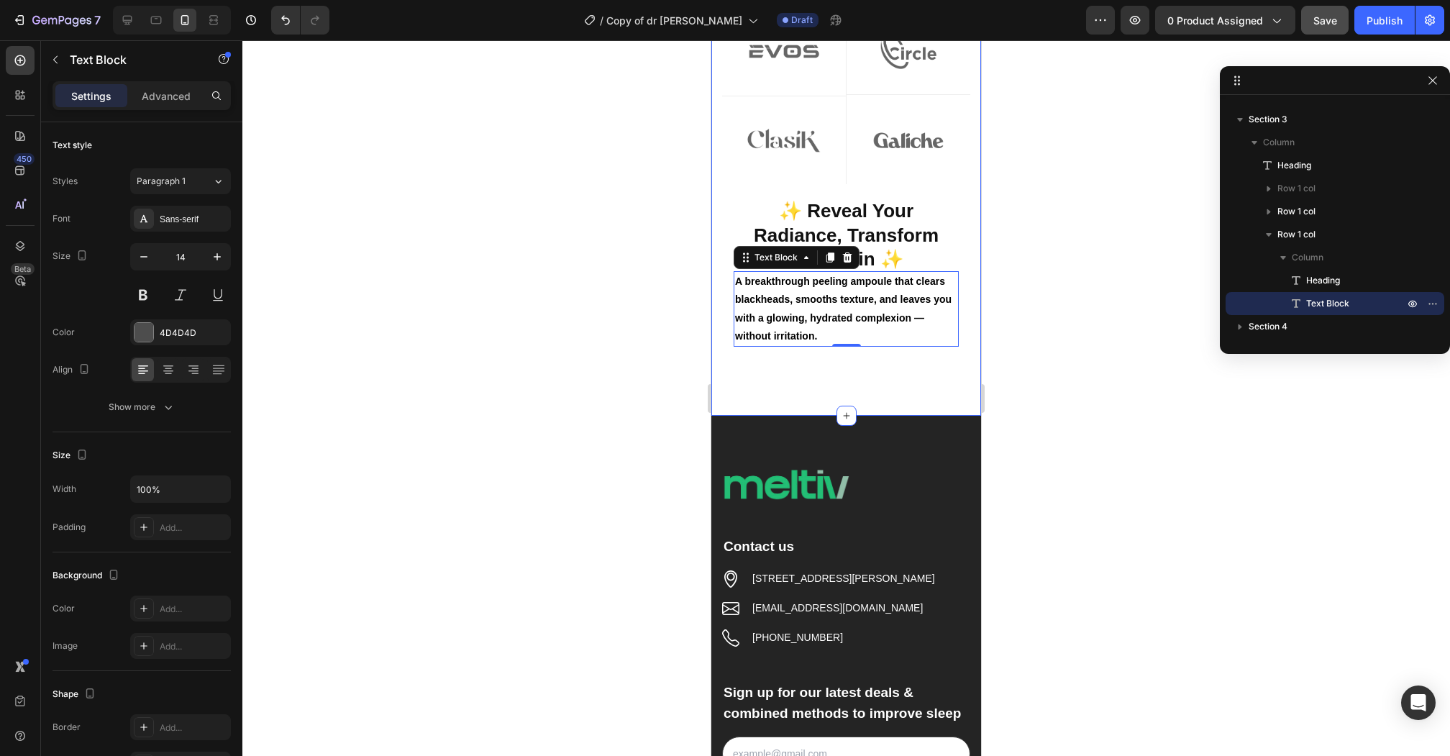
scroll to position [881, 0]
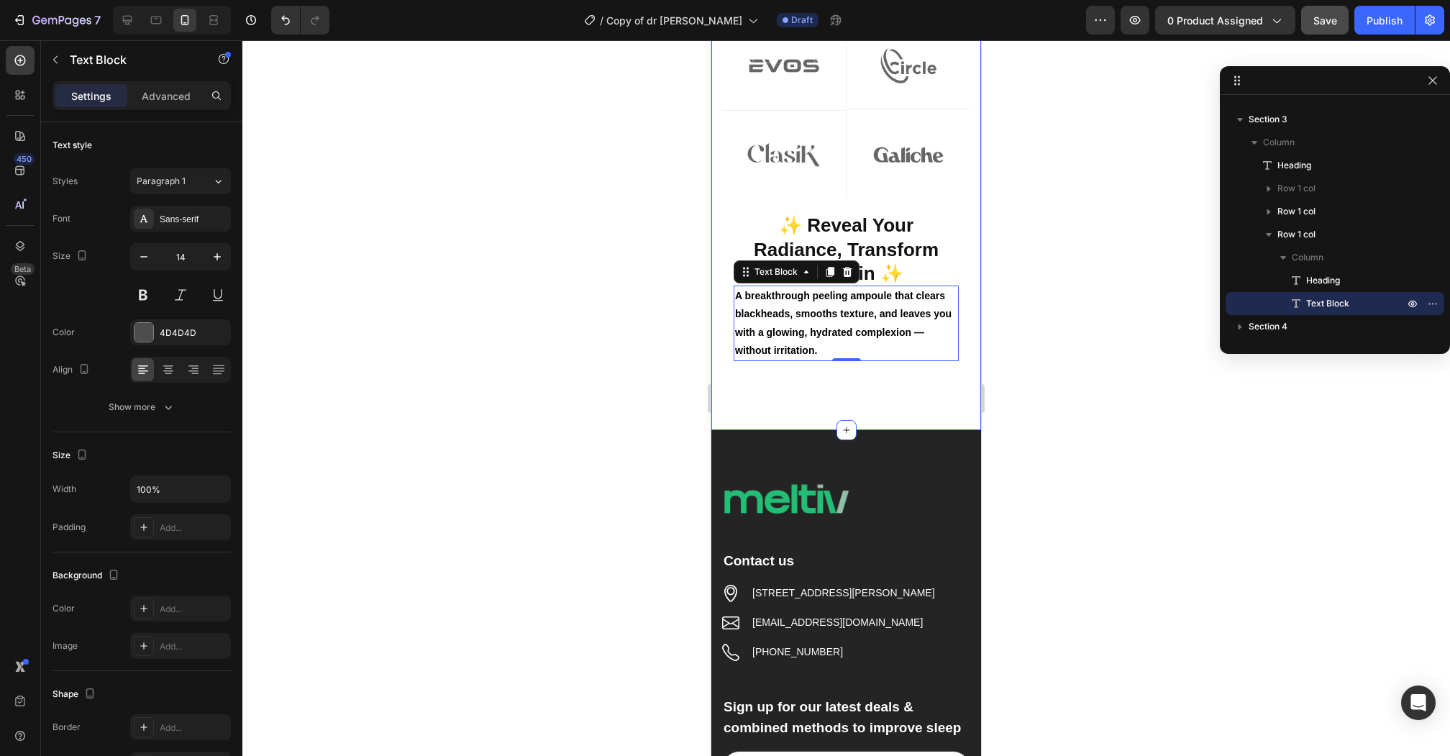
click at [851, 381] on div "⁠⁠⁠⁠⁠⁠⁠ As featured in Heading Image Row Image Row Image Row Image Row Row Imag…" at bounding box center [846, 94] width 270 height 671
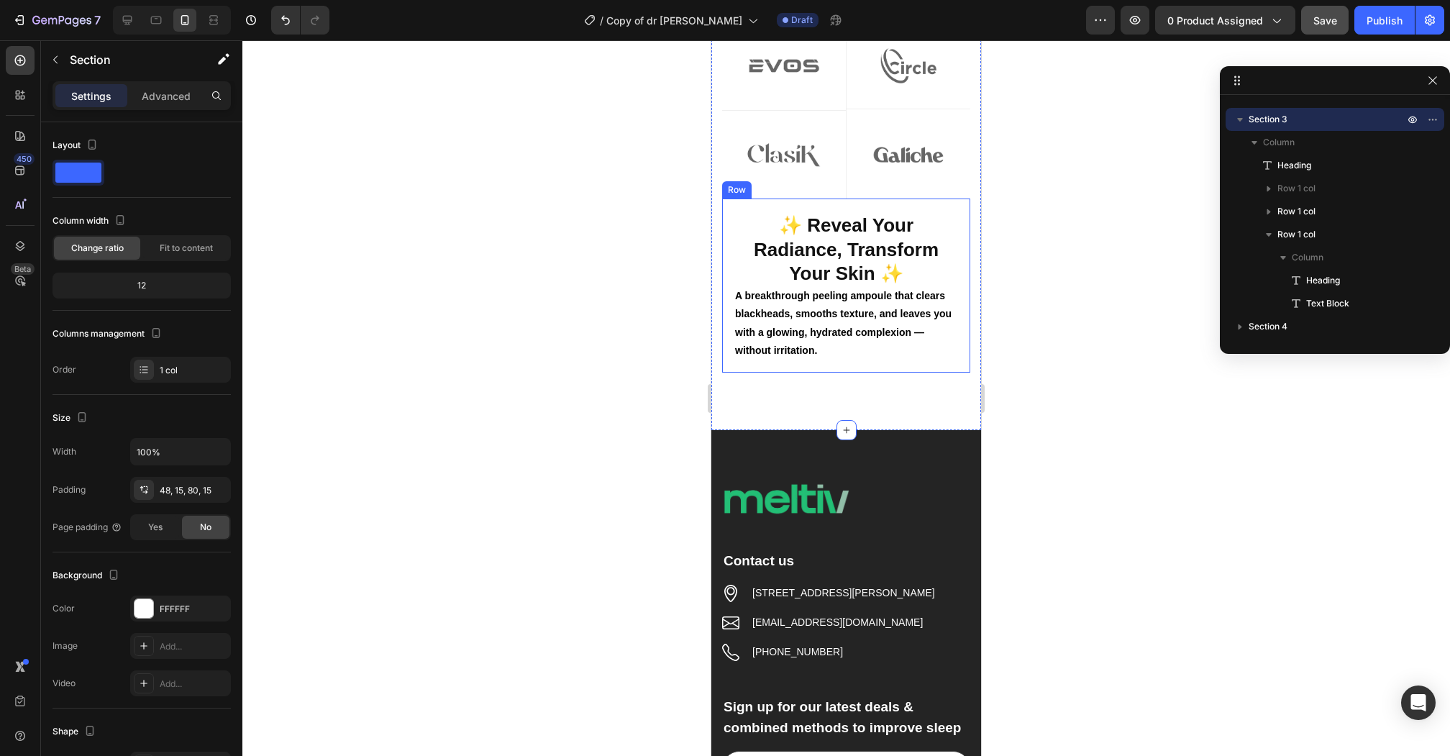
click at [824, 367] on div "⁠⁠⁠⁠⁠⁠⁠ ✨ Reveal Your Radiance, Transform Your Skin ✨ Heading A breakthrough pe…" at bounding box center [846, 285] width 248 height 174
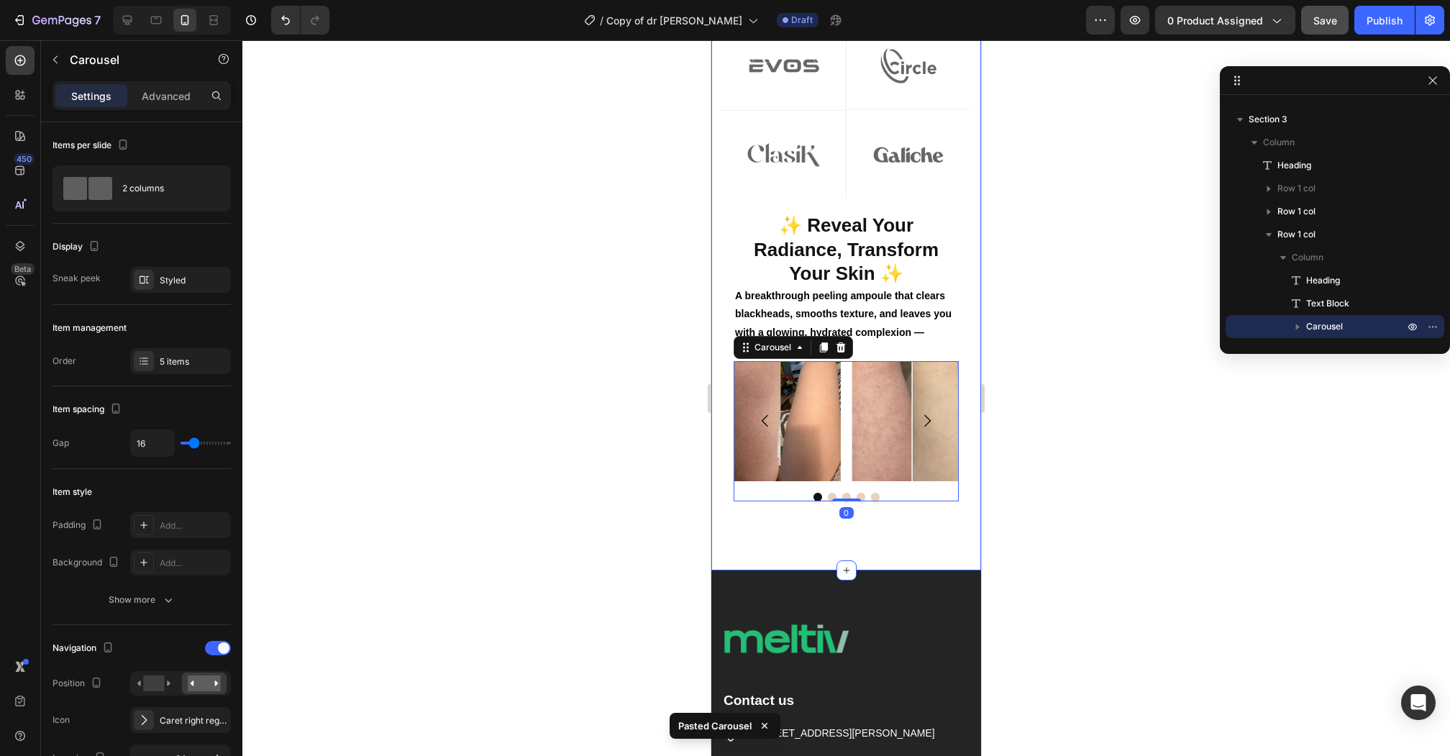
click at [938, 539] on div "⁠⁠⁠⁠⁠⁠⁠ As featured in Heading Image Row Image Row Image Row Image Row Row Imag…" at bounding box center [846, 164] width 270 height 811
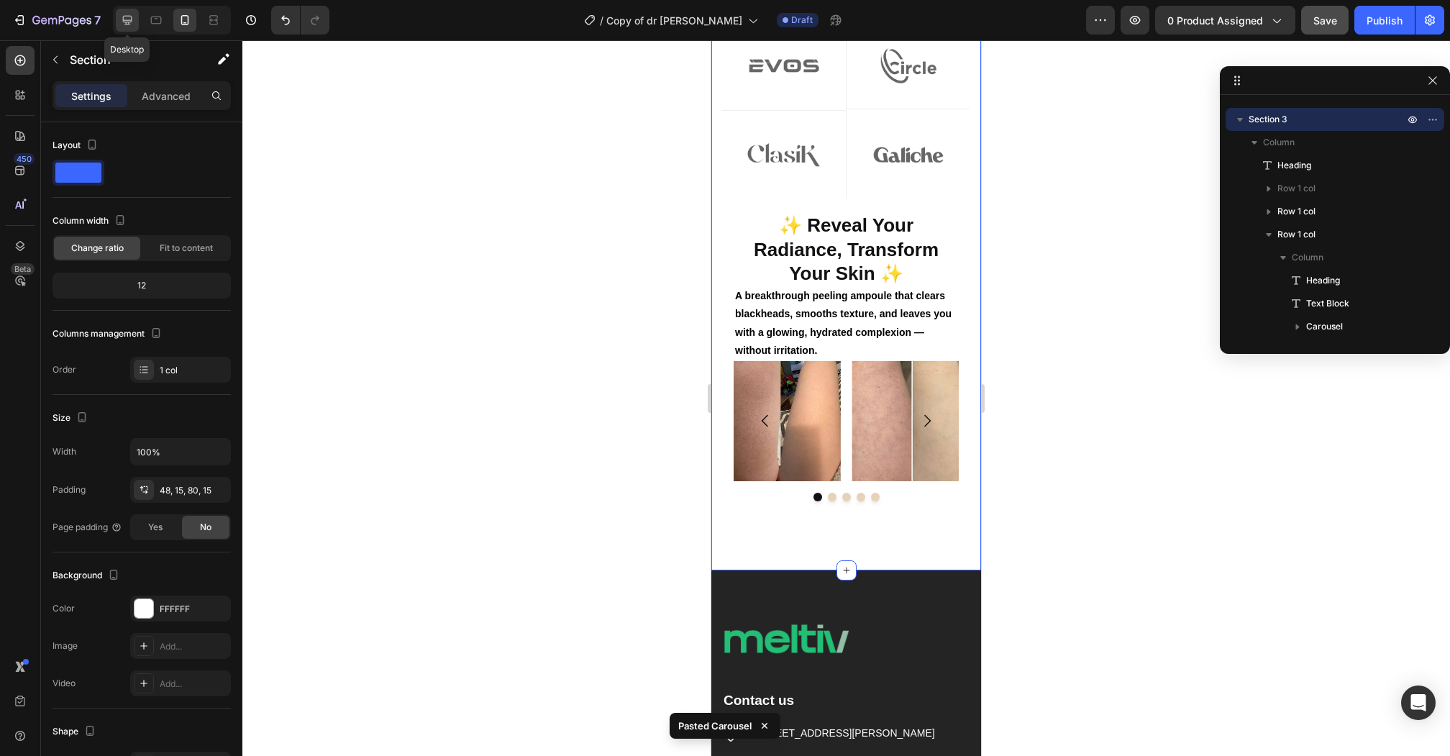
click at [132, 20] on icon at bounding box center [127, 20] width 14 height 14
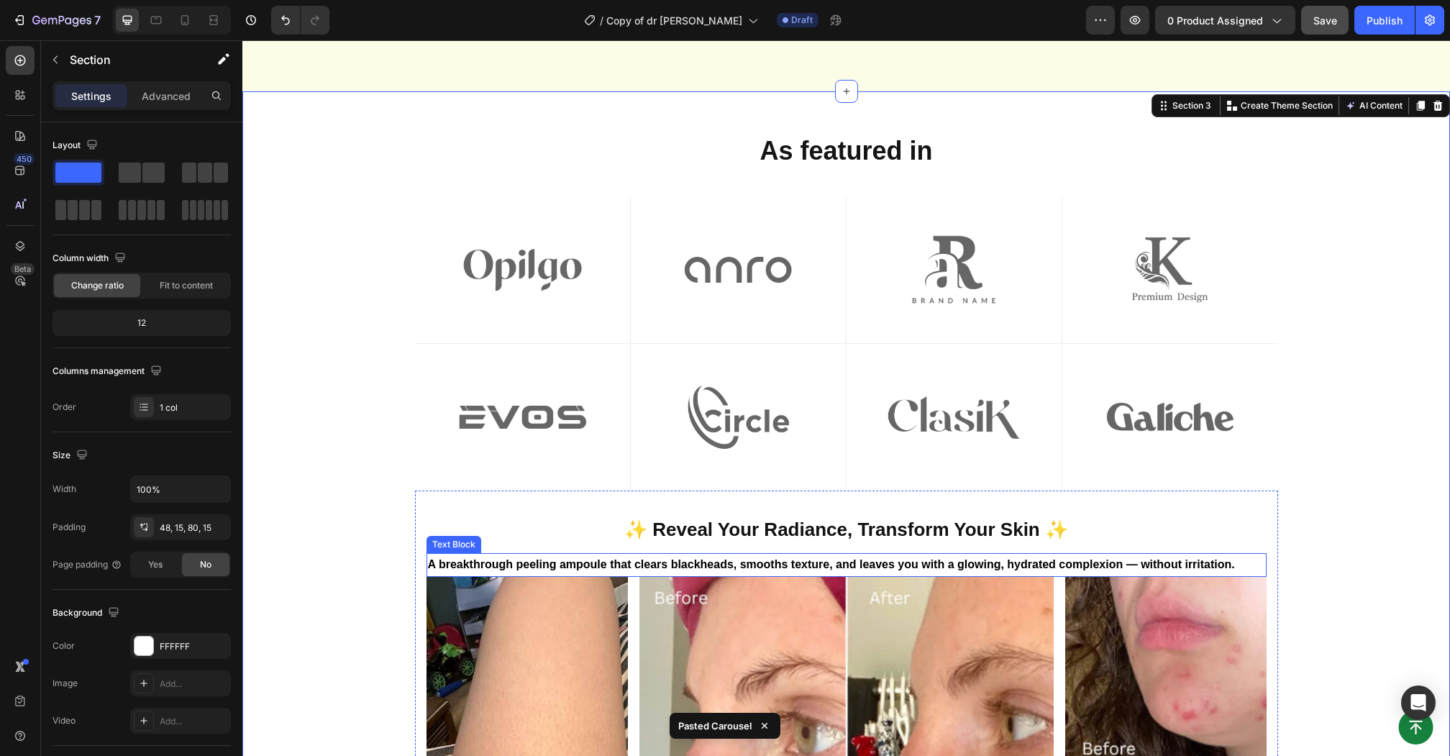
scroll to position [1055, 0]
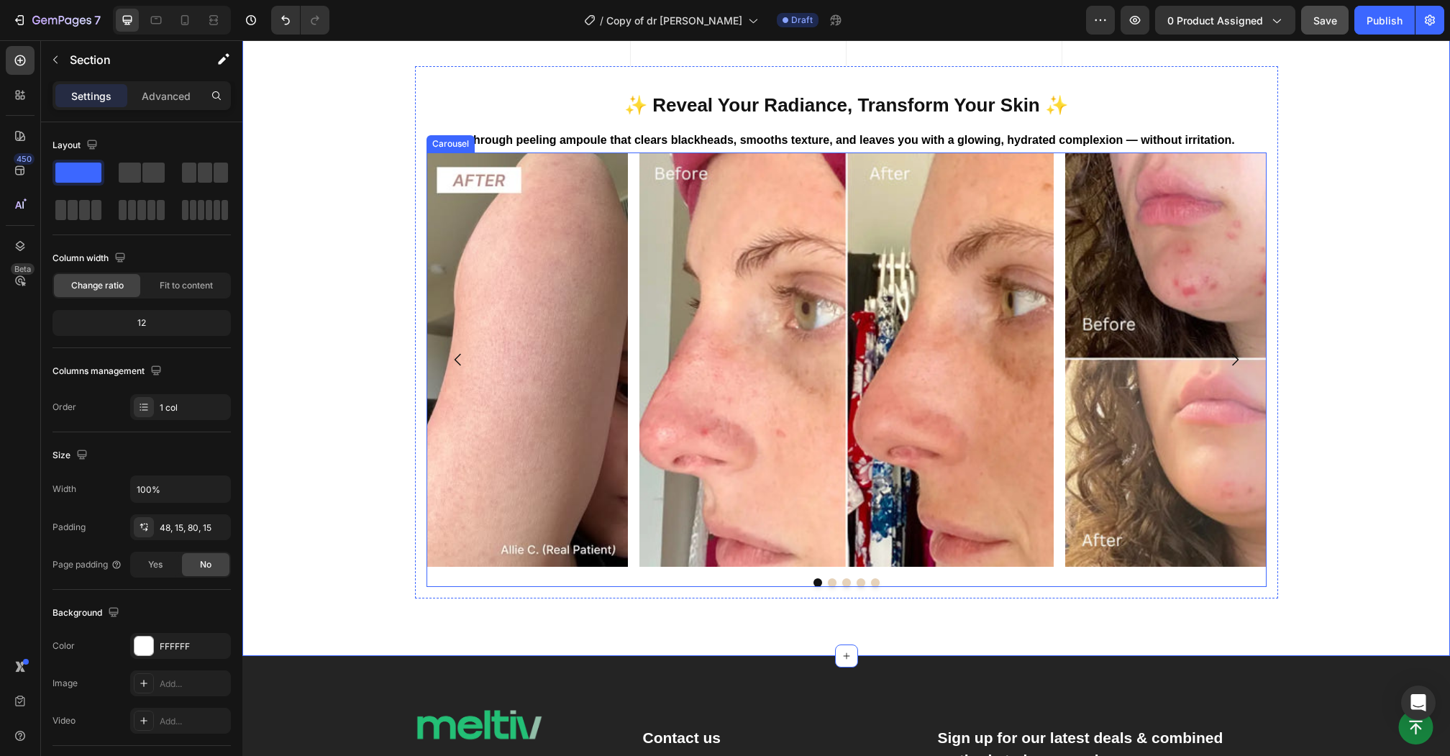
click at [495, 572] on div "Image Image Image Image Image [GEOGRAPHIC_DATA]" at bounding box center [846, 369] width 840 height 434
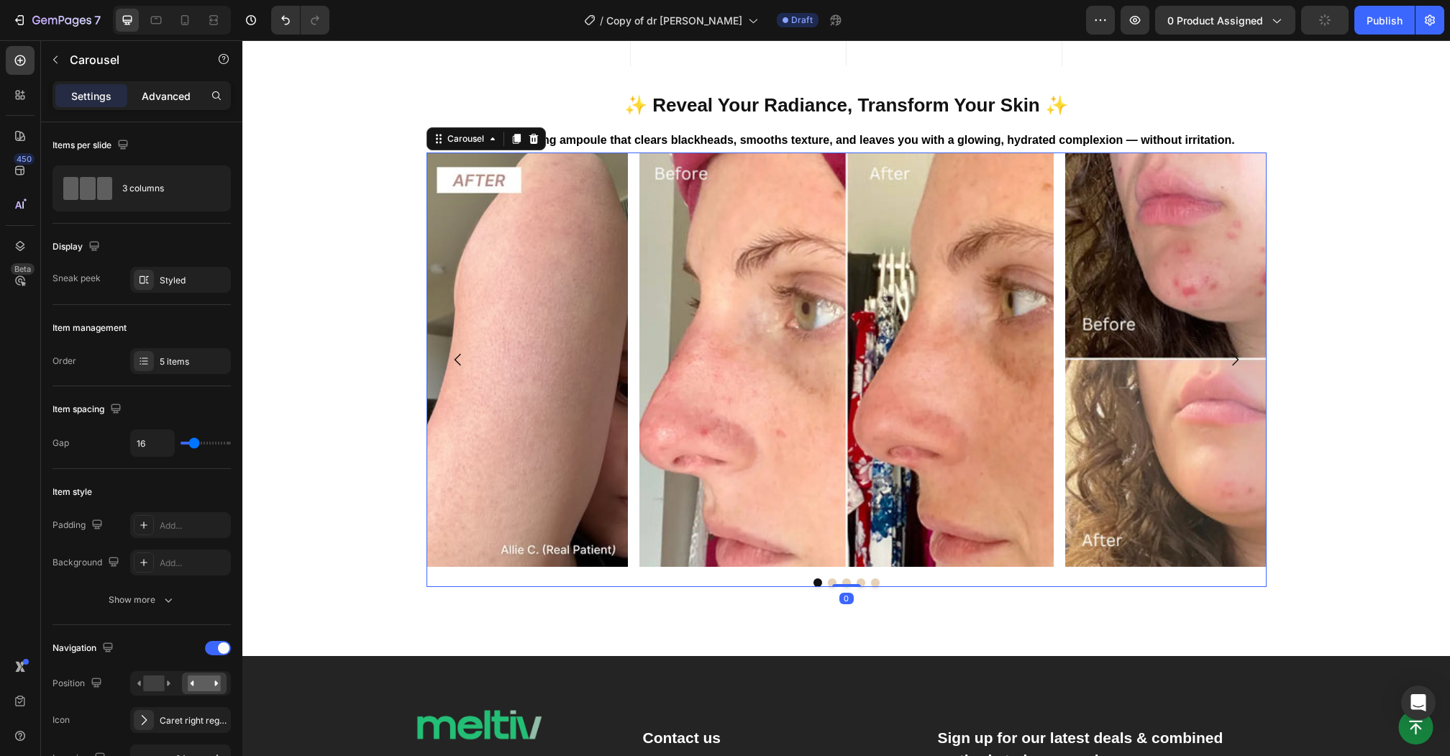
click at [156, 91] on p "Advanced" at bounding box center [166, 95] width 49 height 15
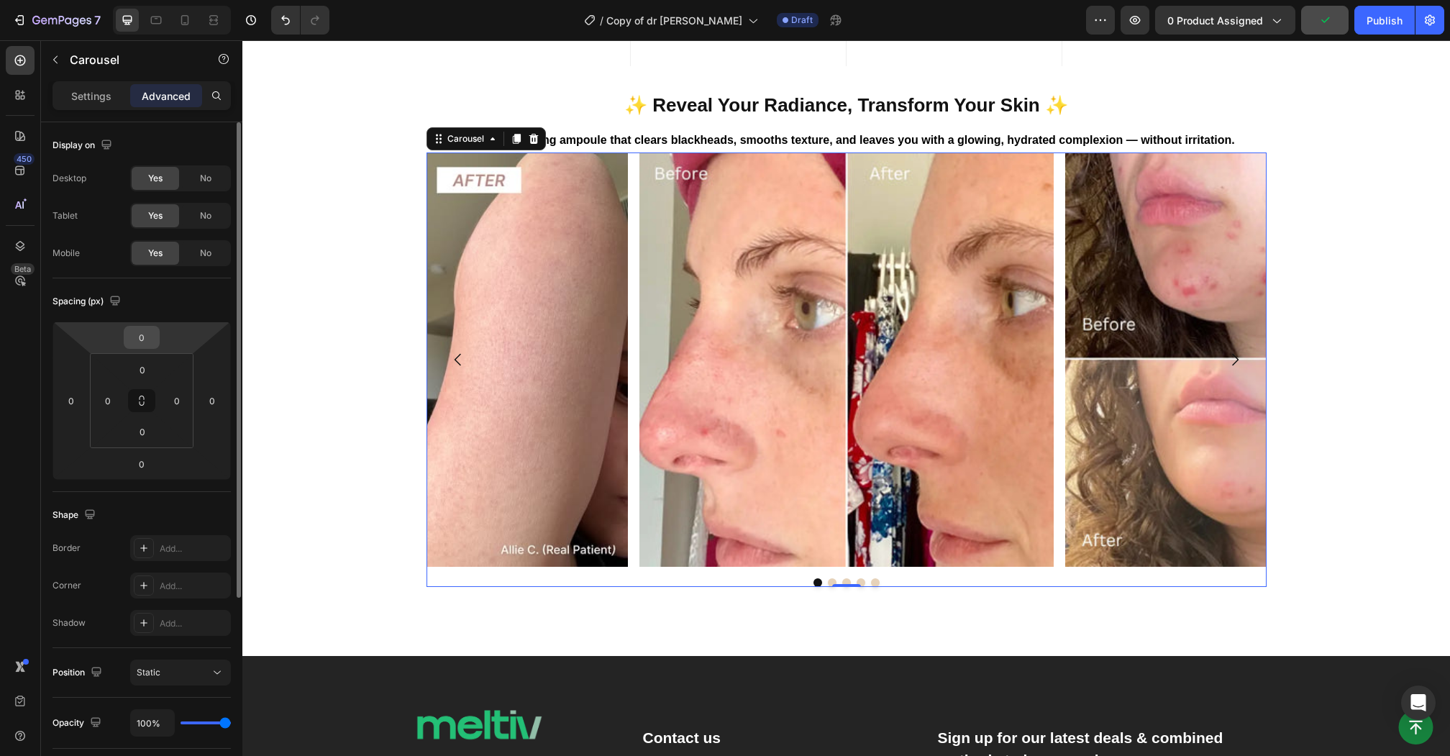
click at [140, 331] on input "0" at bounding box center [141, 337] width 29 height 22
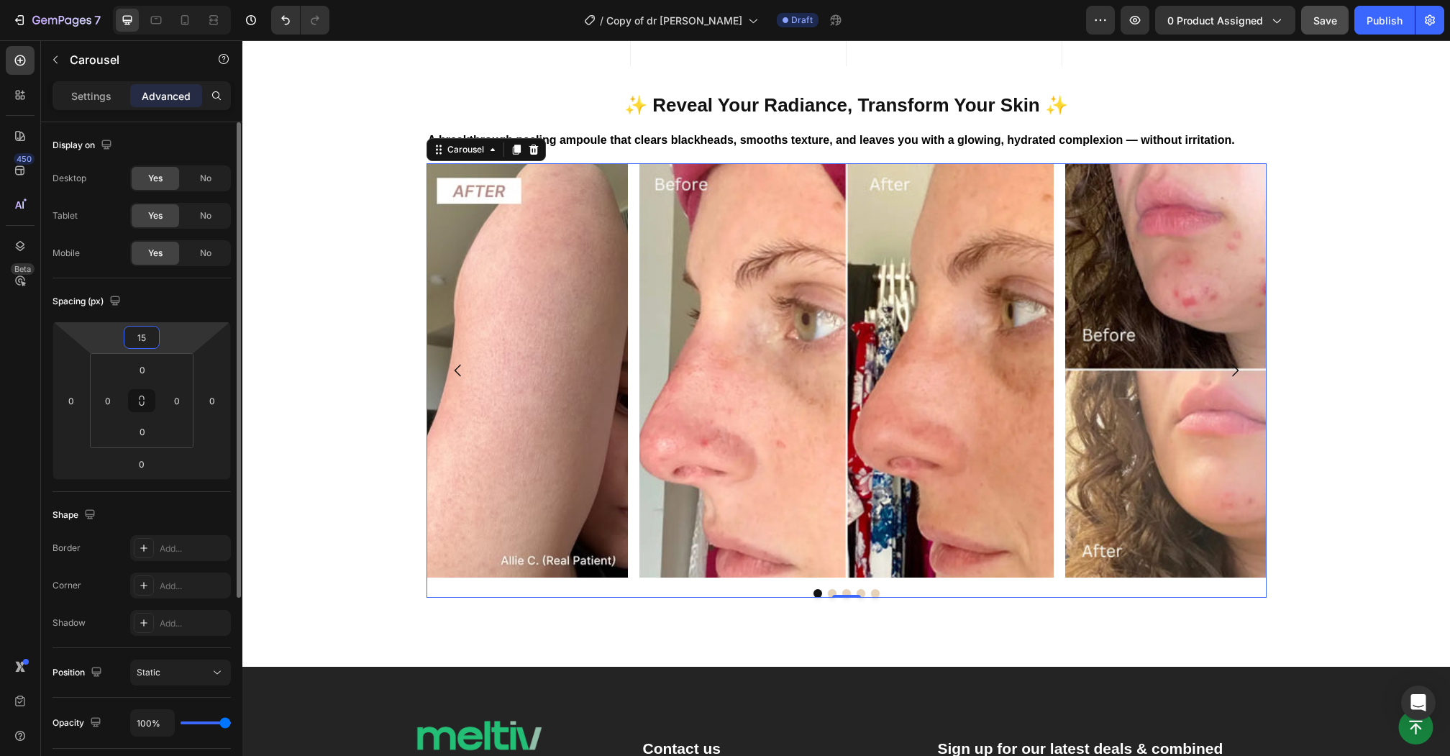
click at [143, 338] on input "15" at bounding box center [141, 337] width 29 height 22
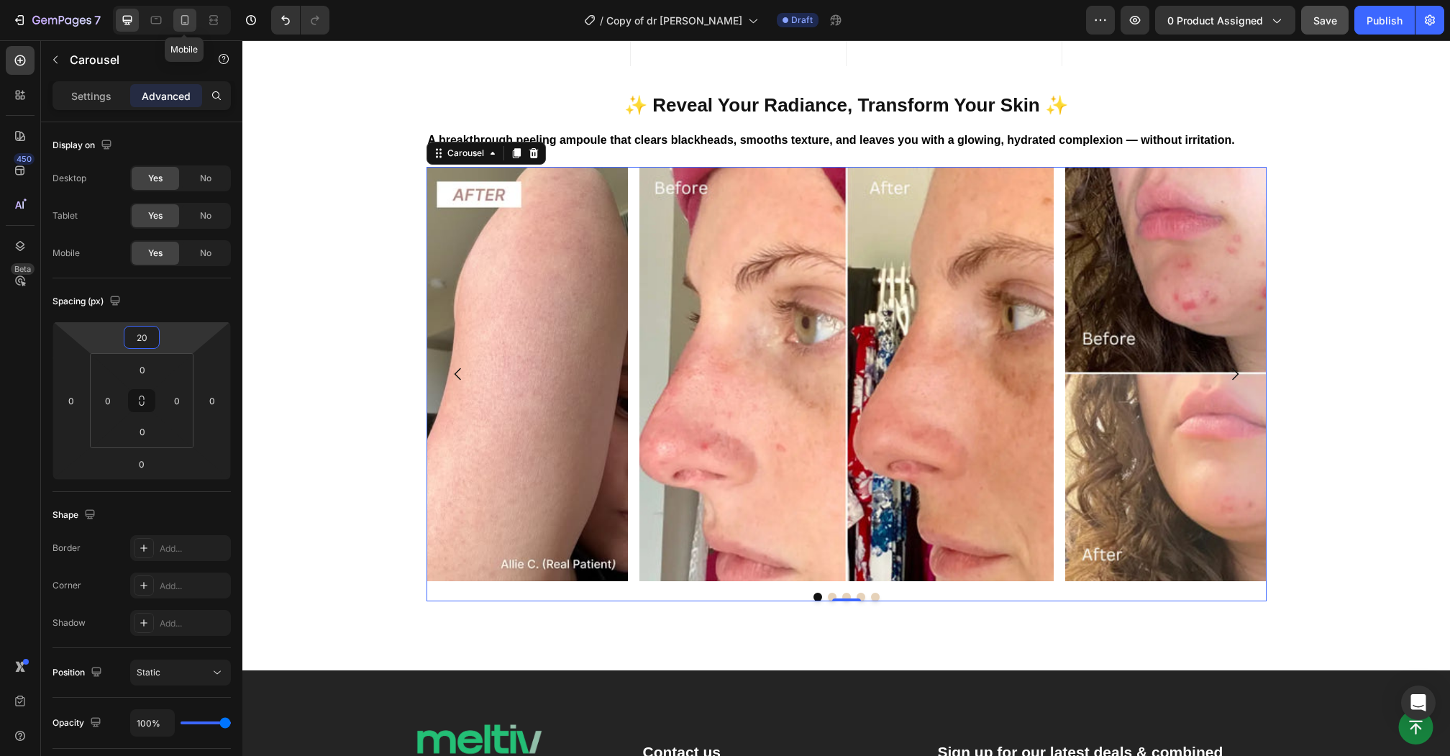
click at [185, 17] on icon at bounding box center [185, 20] width 14 height 14
type input "0"
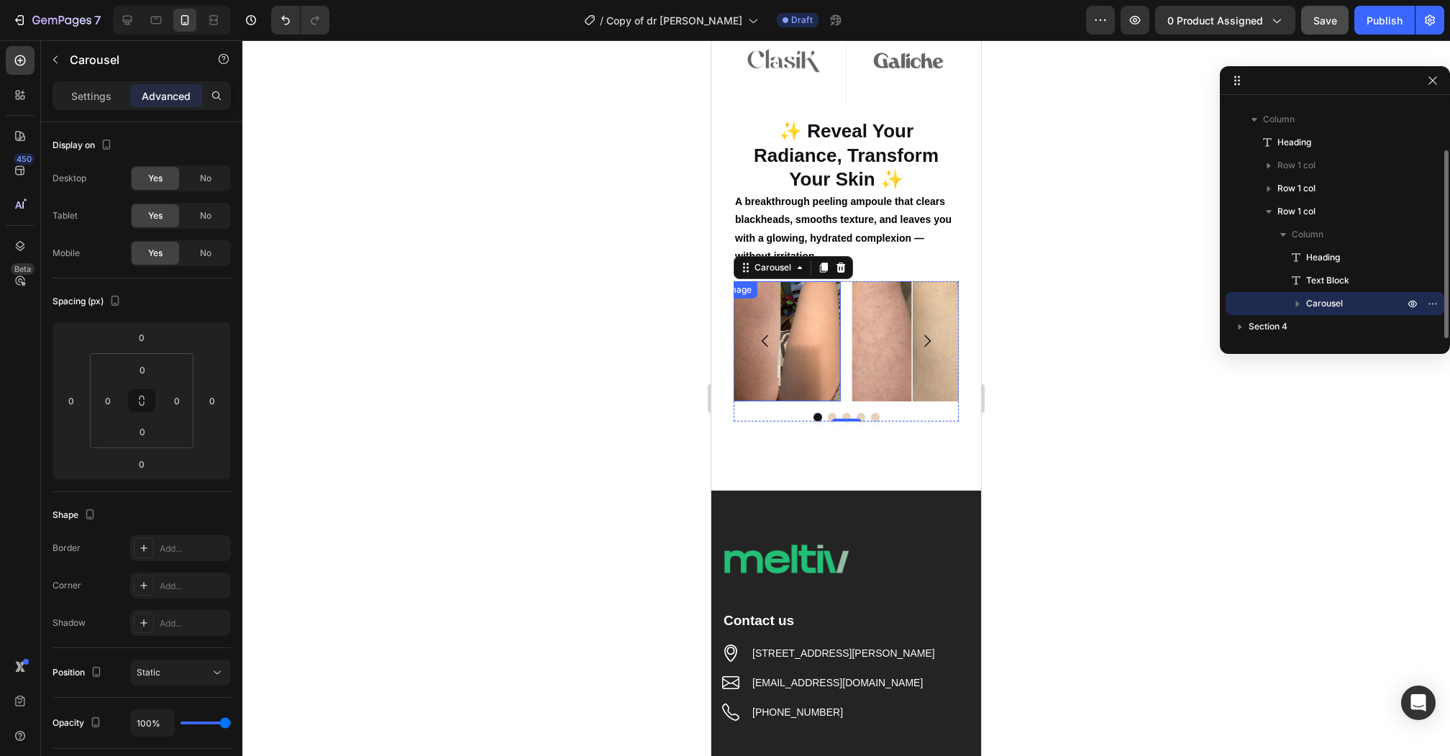
scroll to position [927, 0]
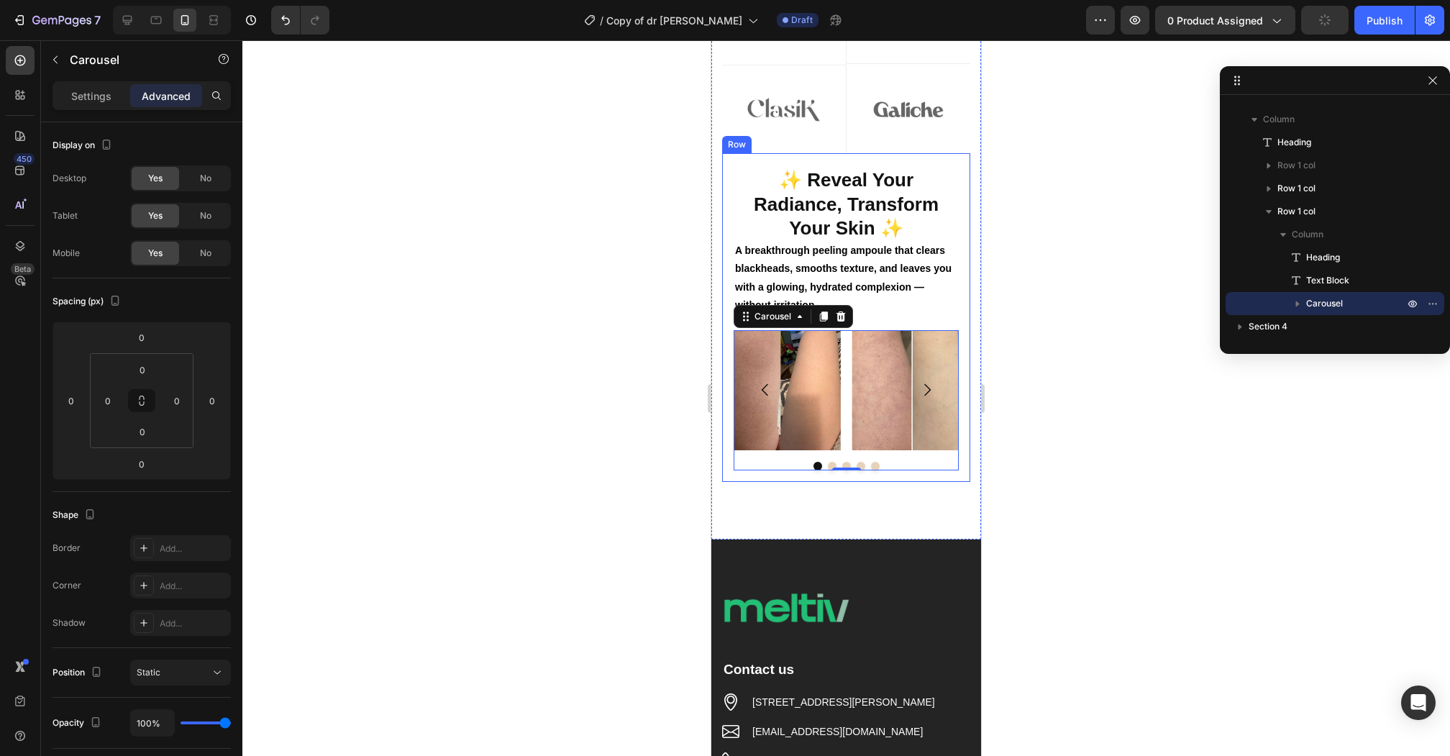
click at [866, 508] on div "⁠⁠⁠⁠⁠⁠⁠ As featured in Heading Image Row Image Row Image Row Image Row Row Imag…" at bounding box center [846, 126] width 270 height 825
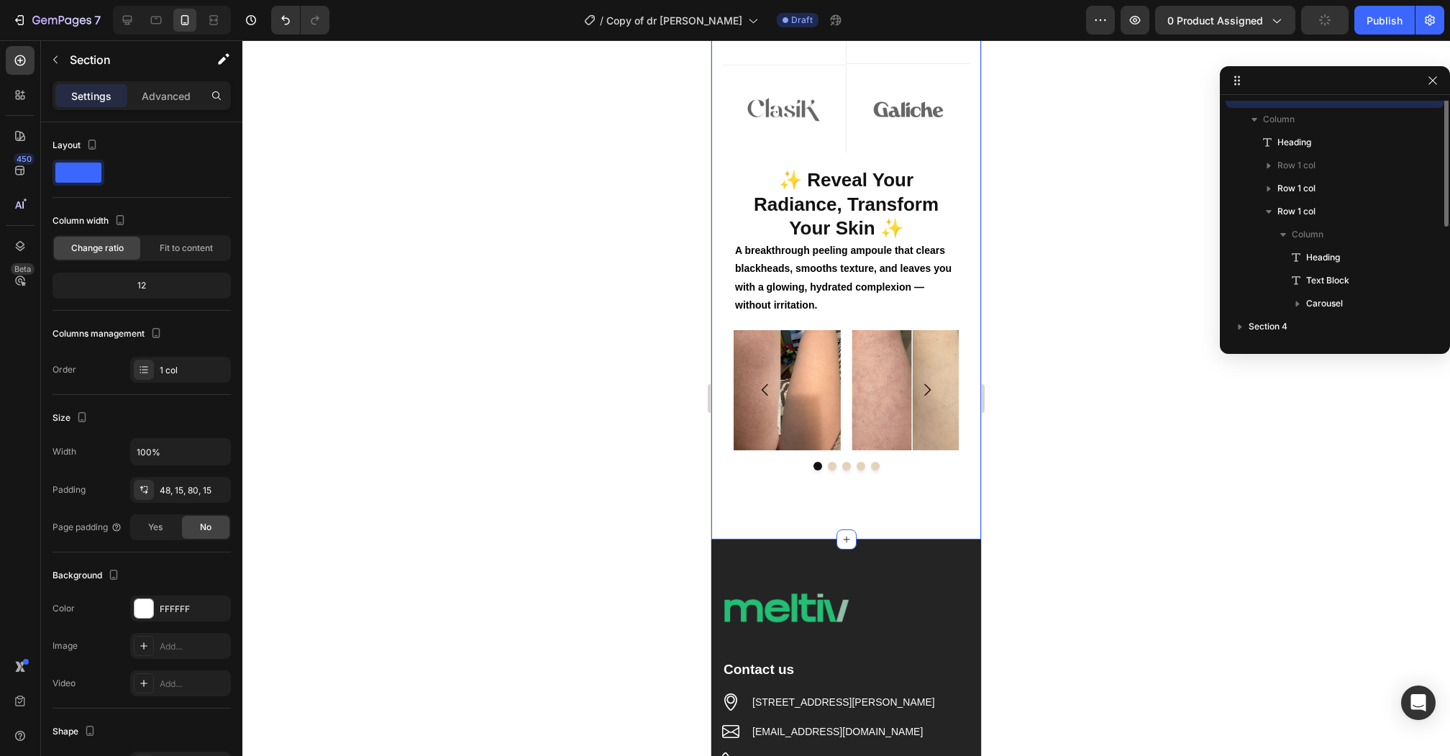
scroll to position [0, 0]
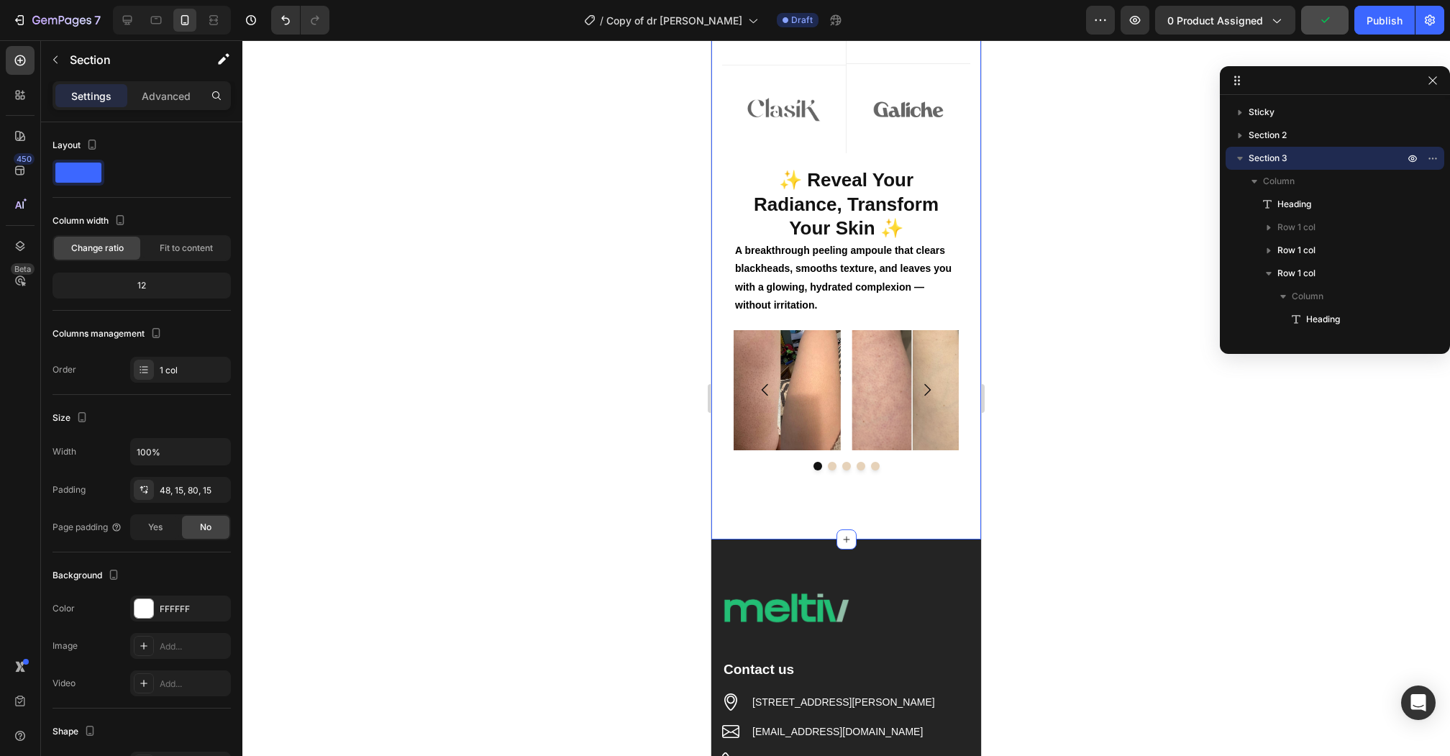
click at [866, 495] on div "⁠⁠⁠⁠⁠⁠⁠ As featured in Heading Image Row Image Row Image Row Image Row Row Imag…" at bounding box center [846, 126] width 270 height 825
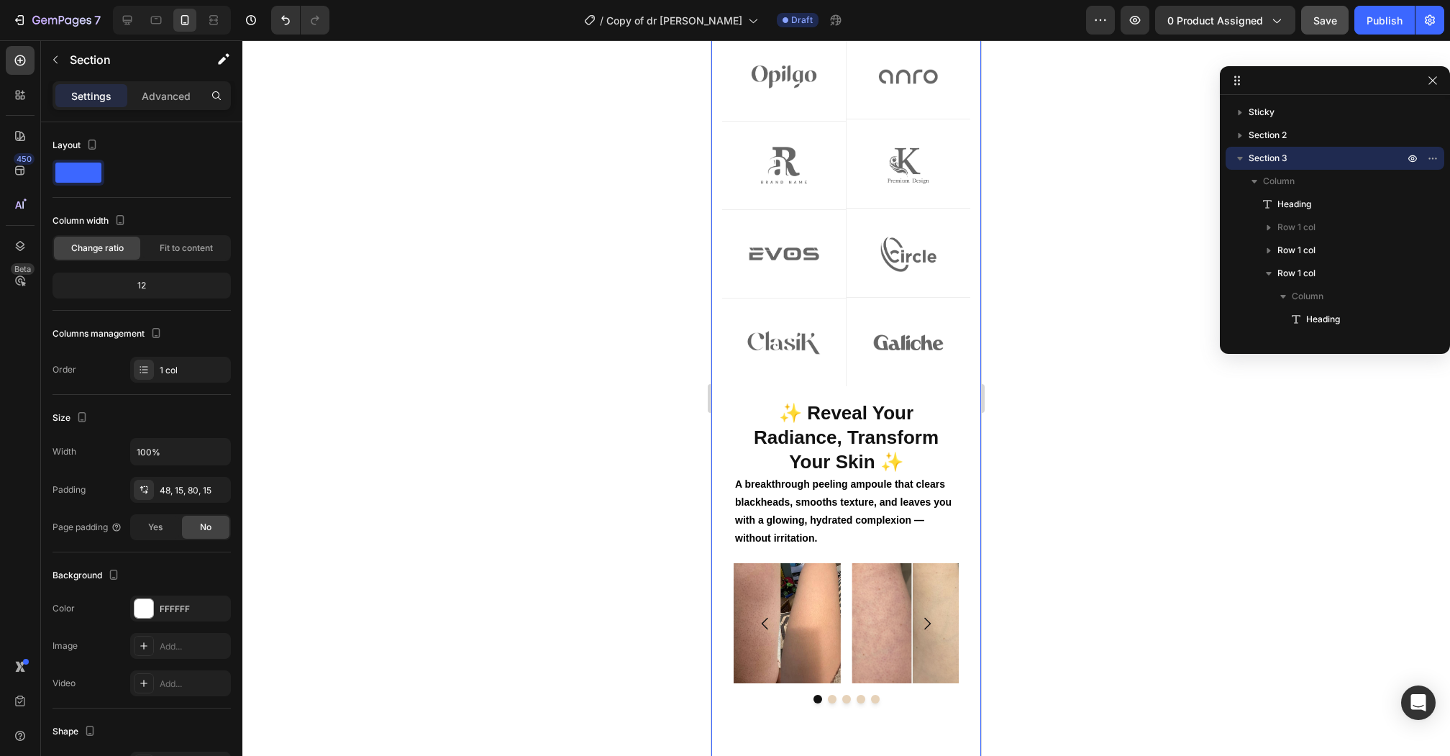
scroll to position [858, 0]
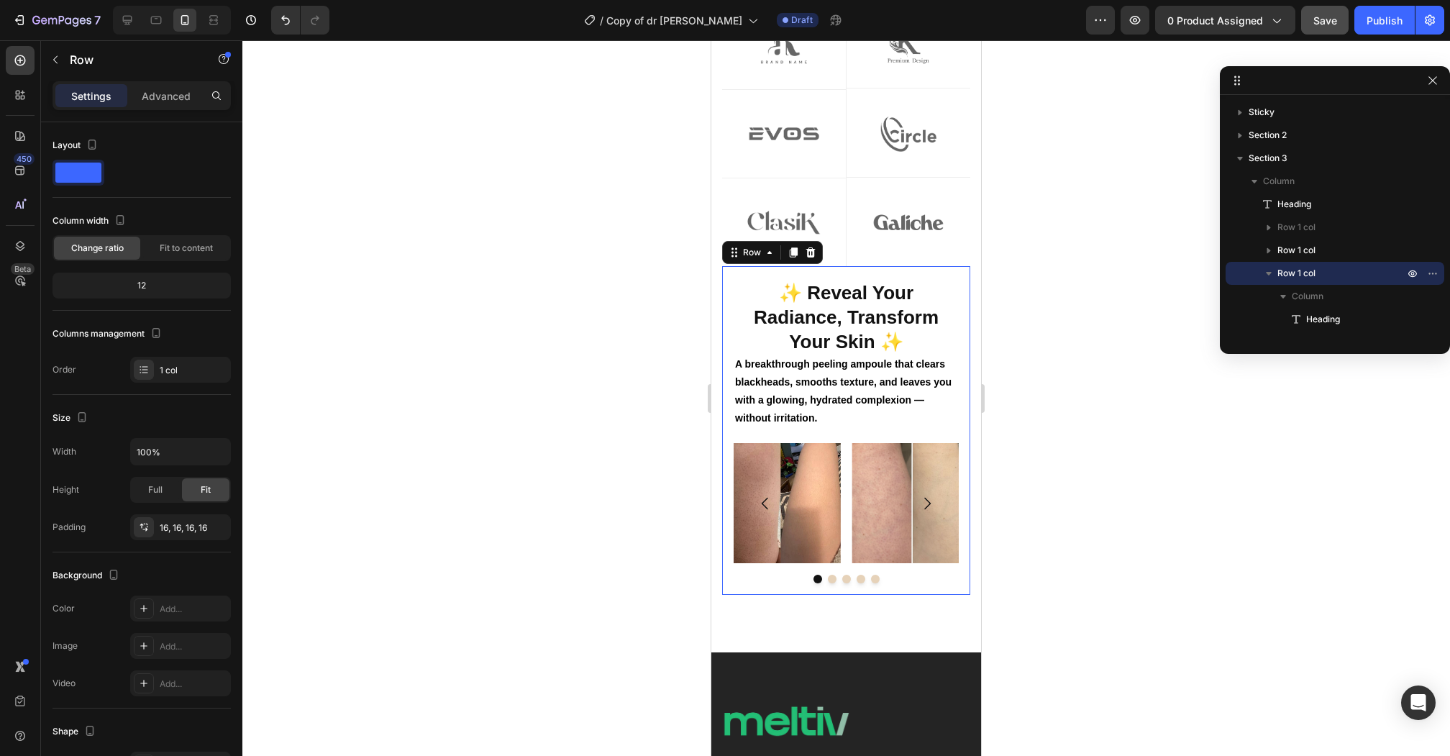
click at [725, 285] on div "⁠⁠⁠⁠⁠⁠⁠ ✨ Reveal Your Radiance, Transform Your Skin ✨ Heading A breakthrough pe…" at bounding box center [846, 430] width 248 height 329
click at [712, 284] on div "⁠⁠⁠⁠⁠⁠⁠ As featured in Heading Image Row Image Row Image Row Image Row Row Imag…" at bounding box center [846, 239] width 270 height 825
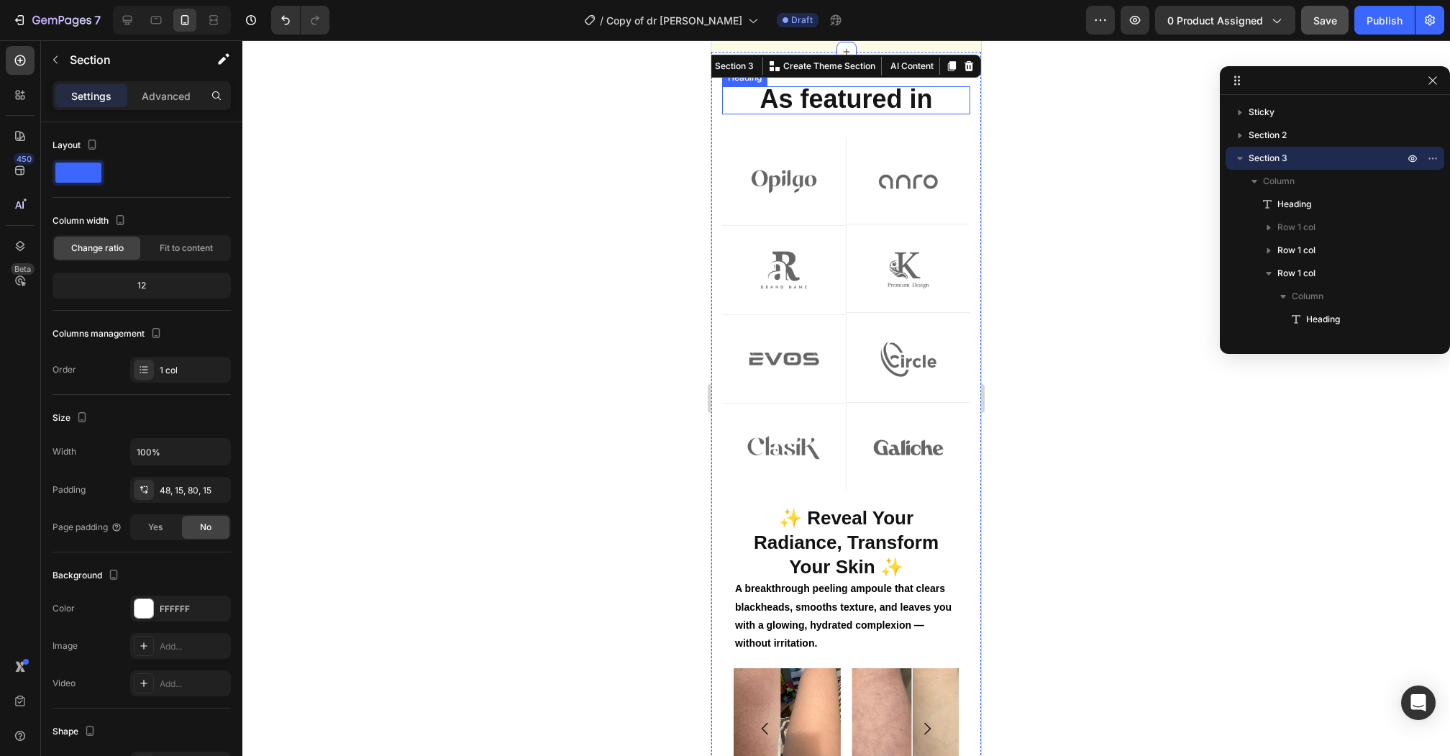
scroll to position [961, 0]
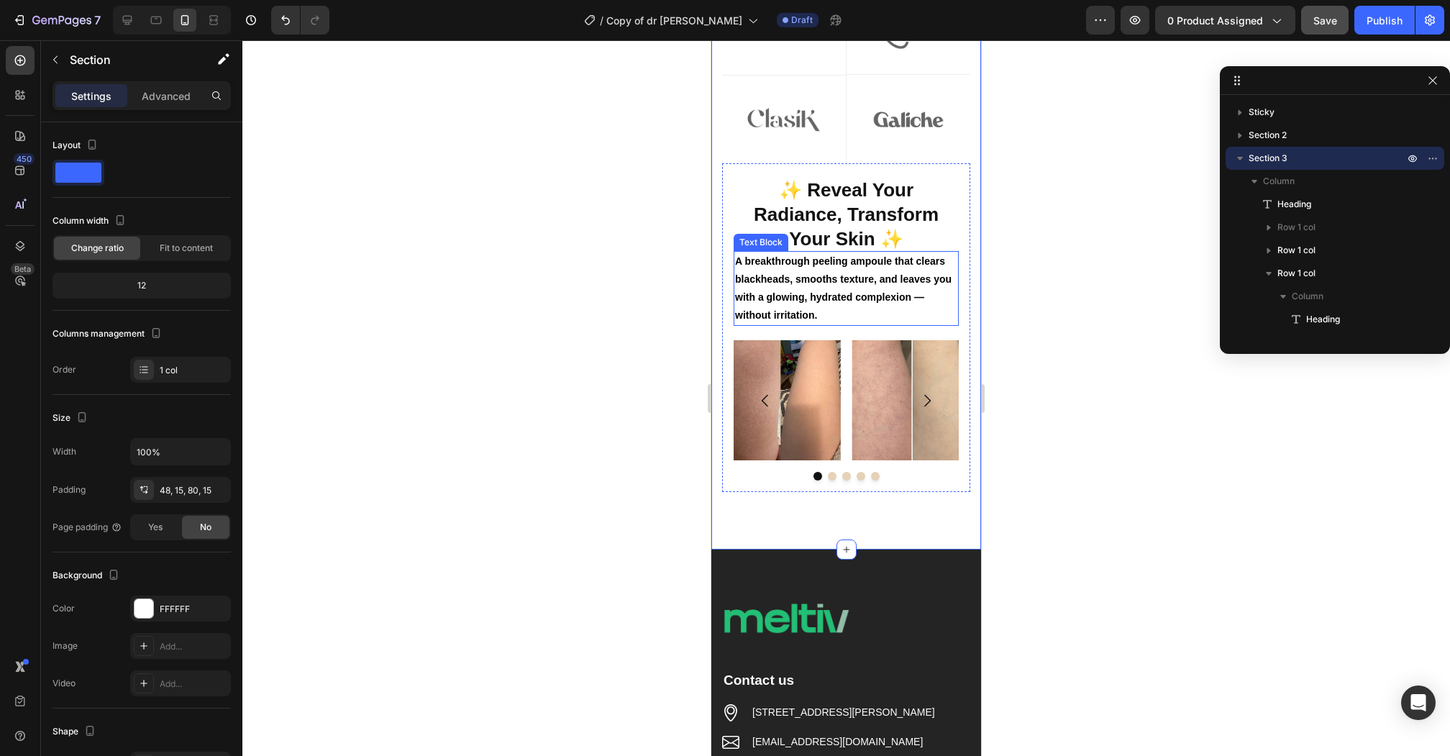
click at [899, 263] on strong "A breakthrough peeling ampoule that clears blackheads, smooths texture, and lea…" at bounding box center [843, 288] width 216 height 66
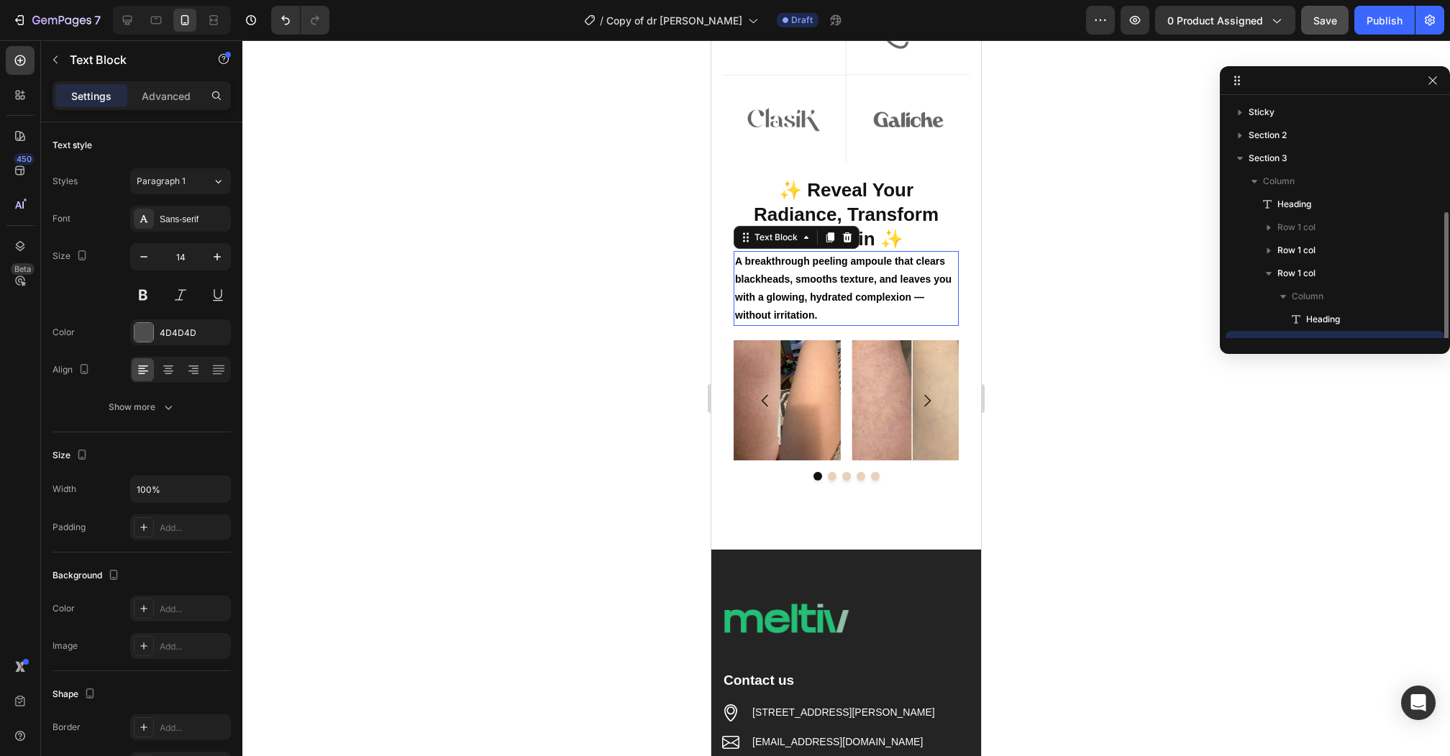
scroll to position [62, 0]
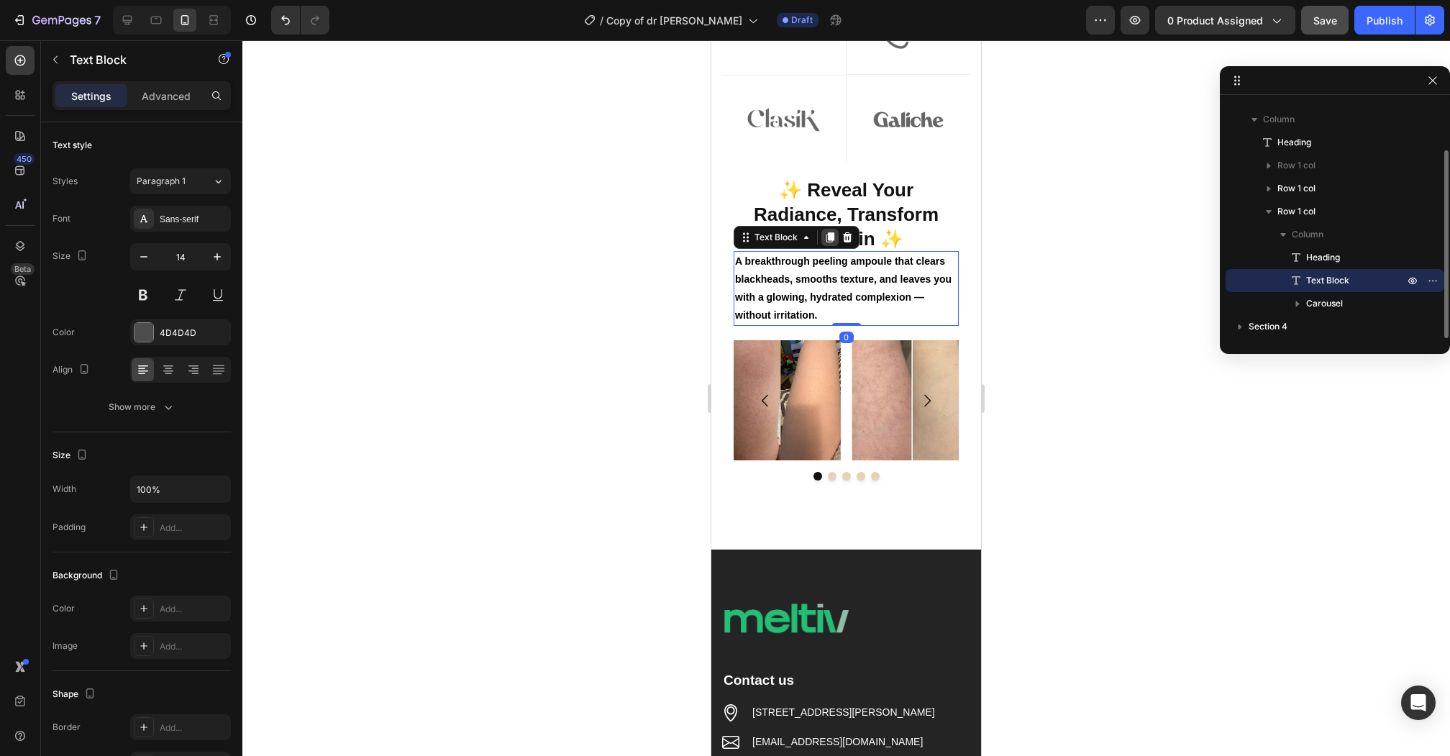
click at [828, 235] on icon at bounding box center [830, 237] width 8 height 10
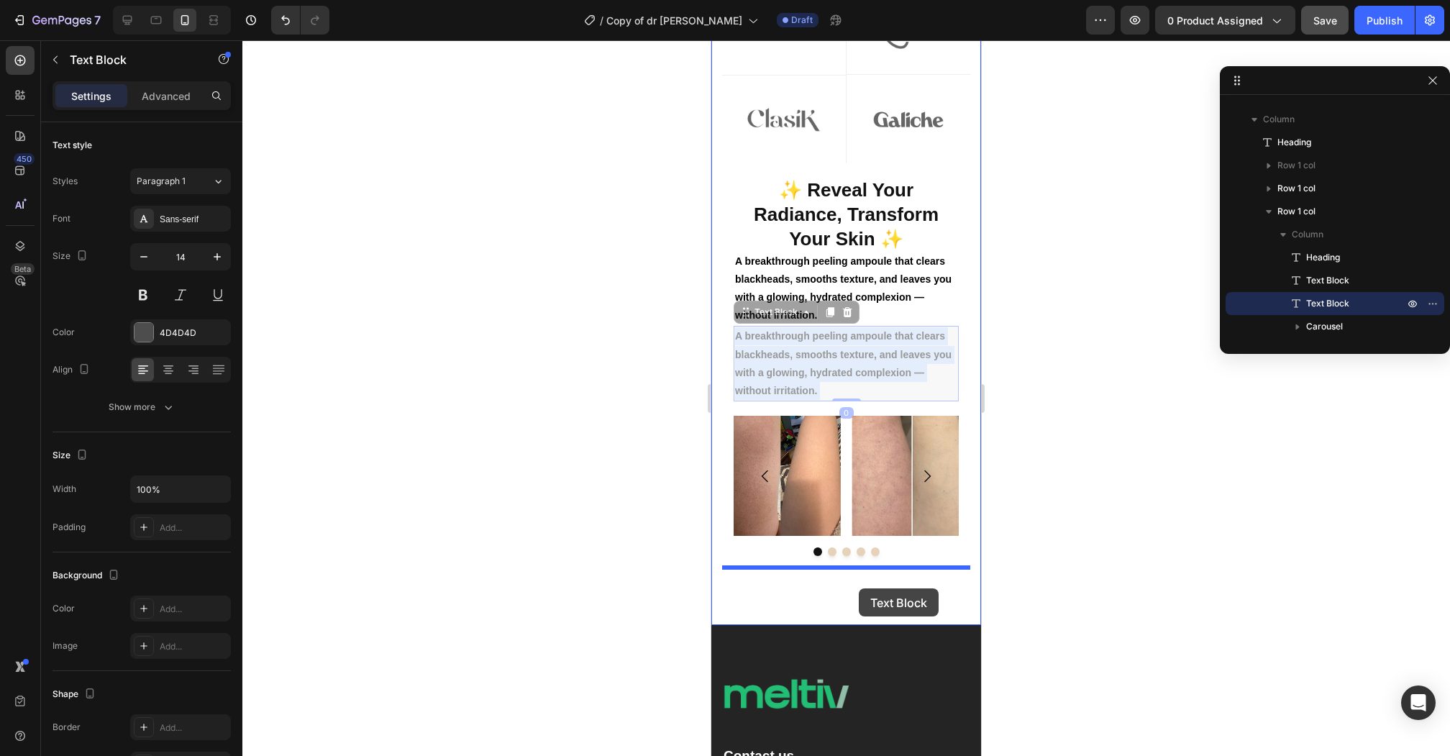
drag, startPoint x: 903, startPoint y: 367, endPoint x: 858, endPoint y: 587, distance: 225.3
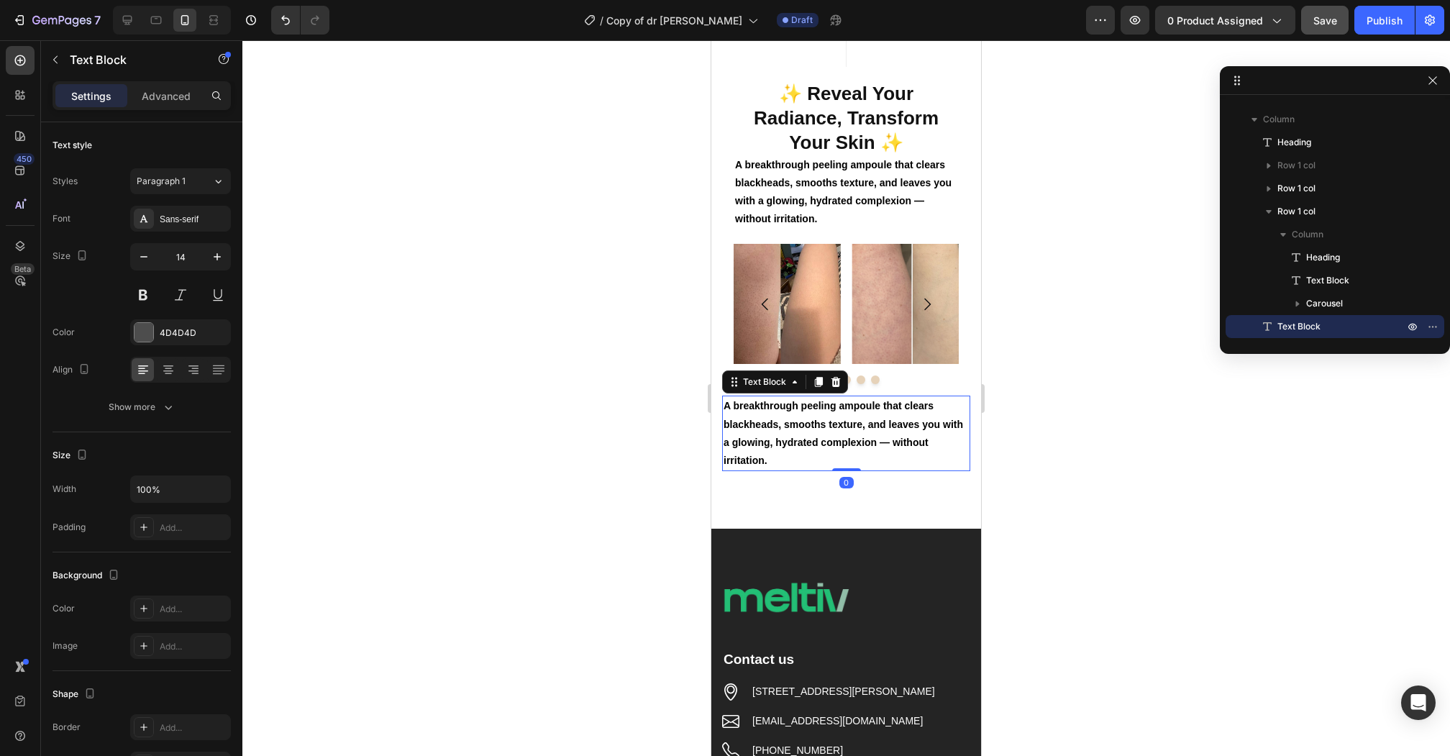
scroll to position [1079, 0]
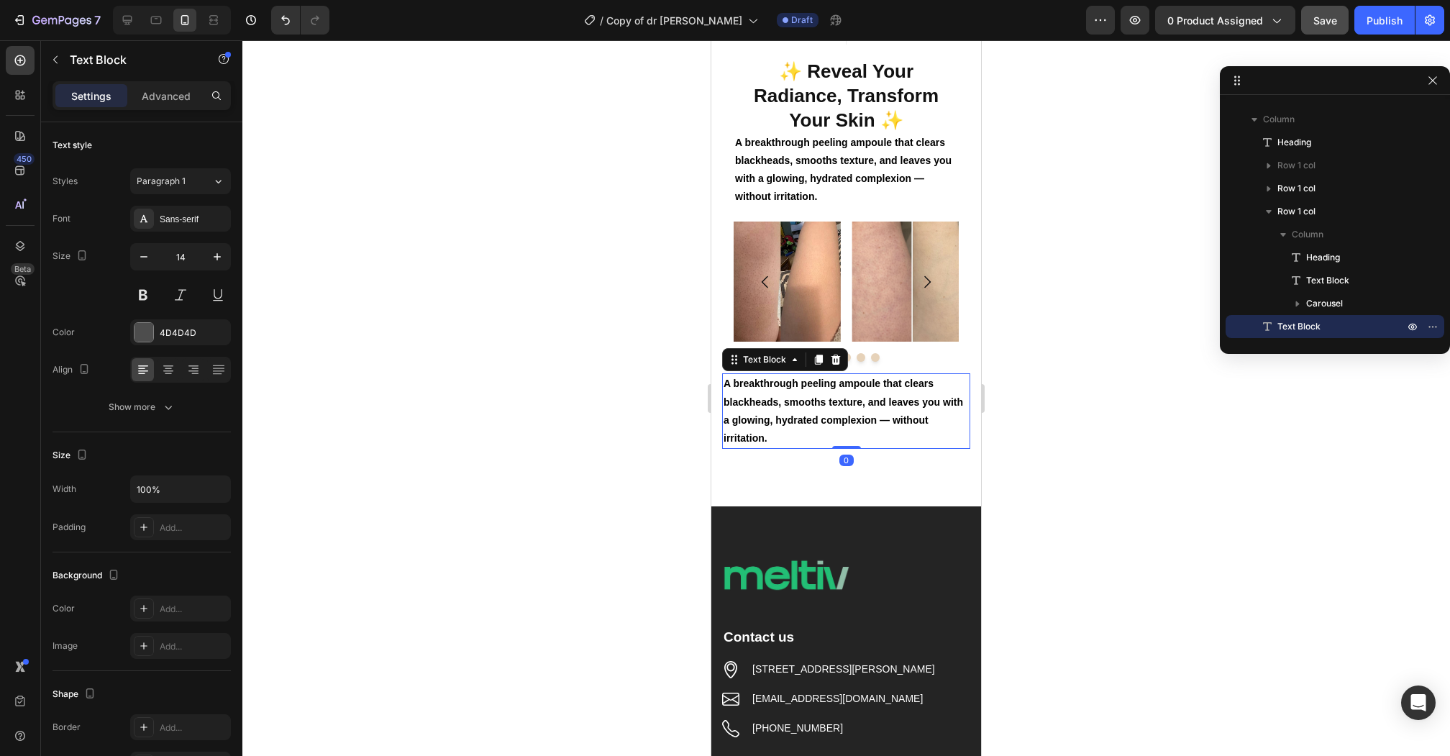
click at [930, 391] on p "A breakthrough peeling ampoule that clears blackheads, smooths texture, and lea…" at bounding box center [845, 411] width 245 height 73
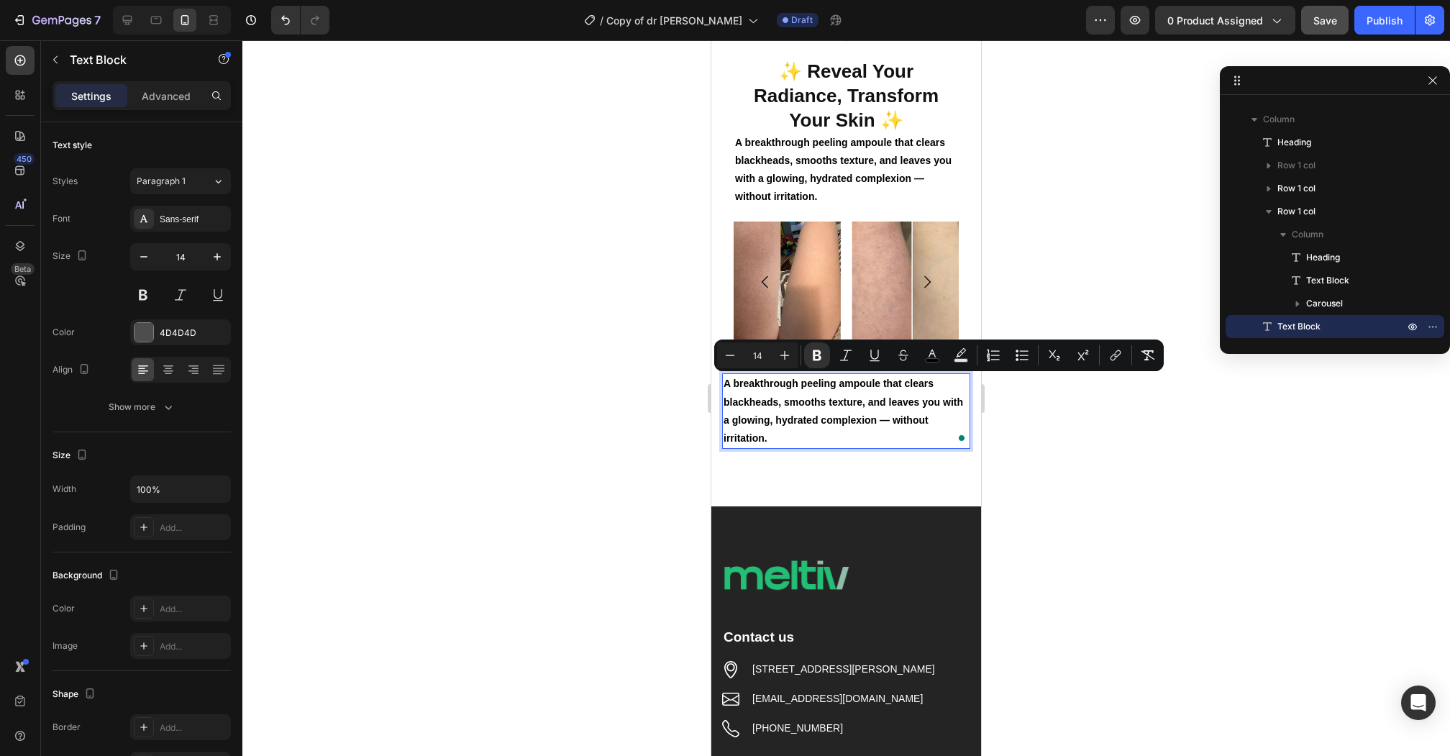
click at [775, 434] on p "A breakthrough peeling ampoule that clears blackheads, smooths texture, and lea…" at bounding box center [845, 411] width 245 height 73
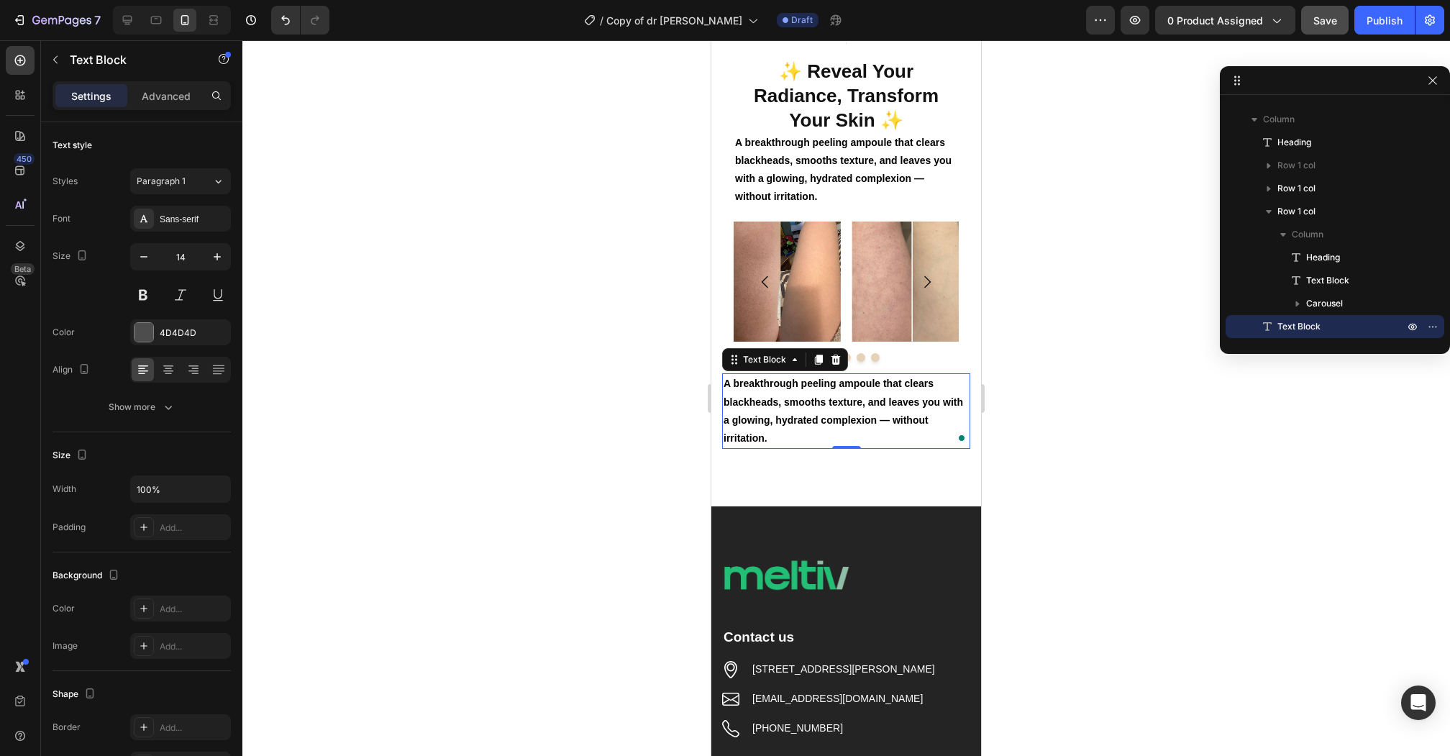
click at [849, 411] on p "A breakthrough peeling ampoule that clears blackheads, smooths texture, and lea…" at bounding box center [845, 411] width 245 height 73
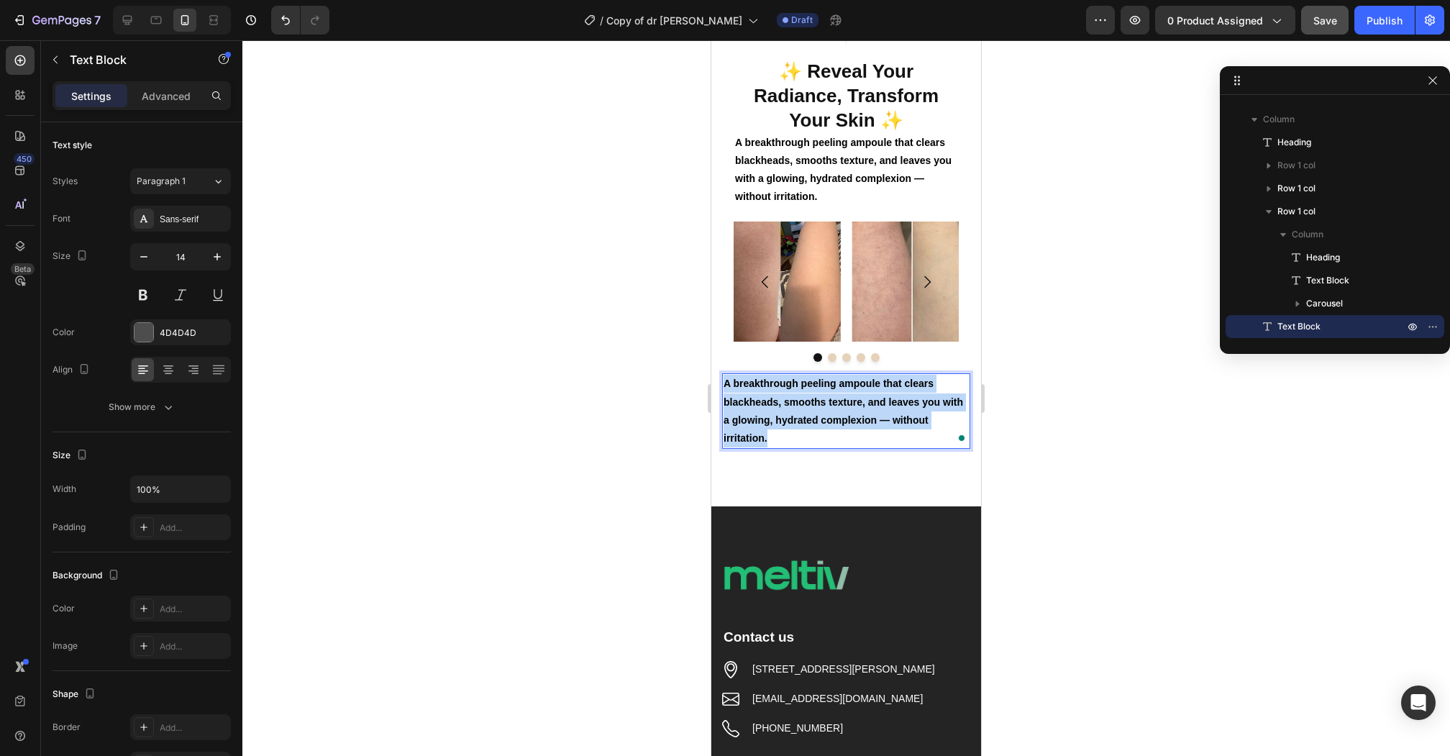
click at [849, 411] on p "A breakthrough peeling ampoule that clears blackheads, smooths texture, and lea…" at bounding box center [845, 411] width 245 height 73
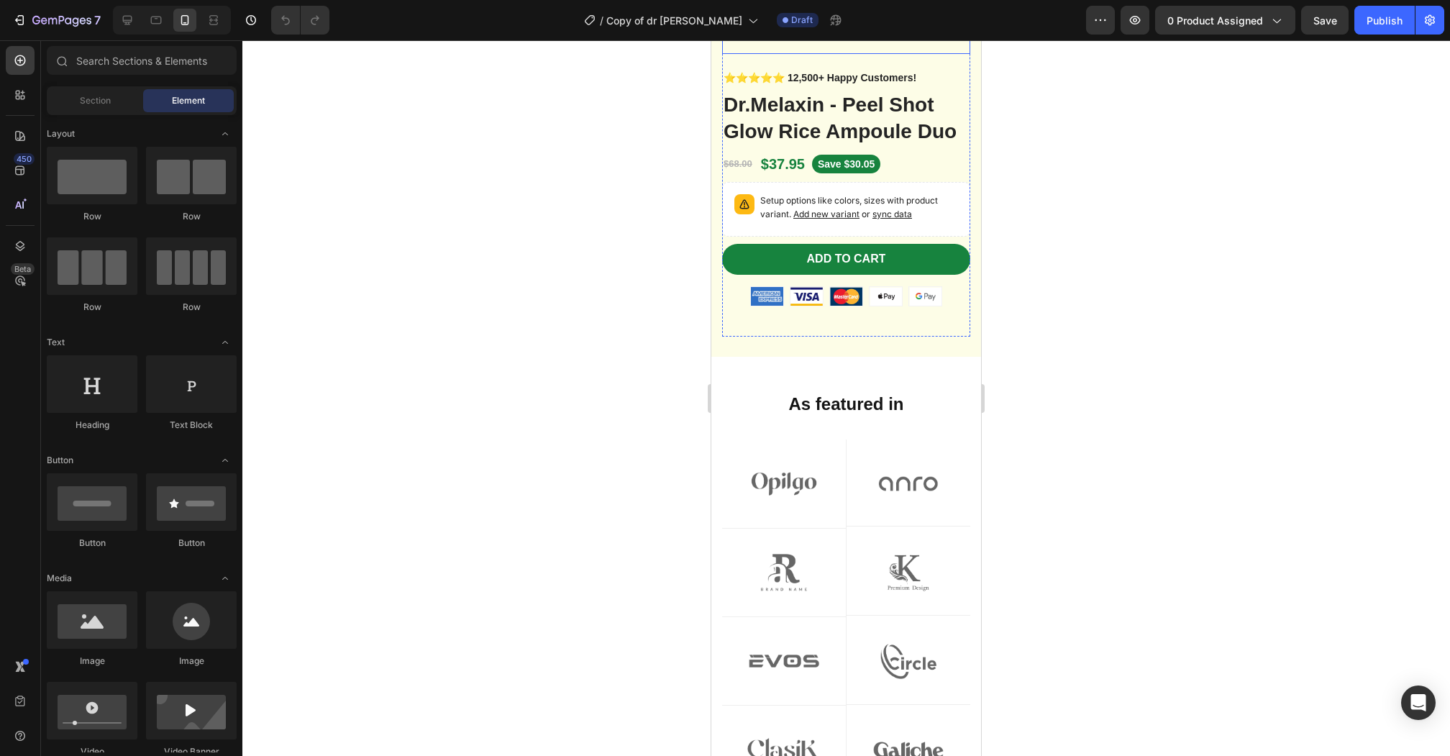
scroll to position [622, 0]
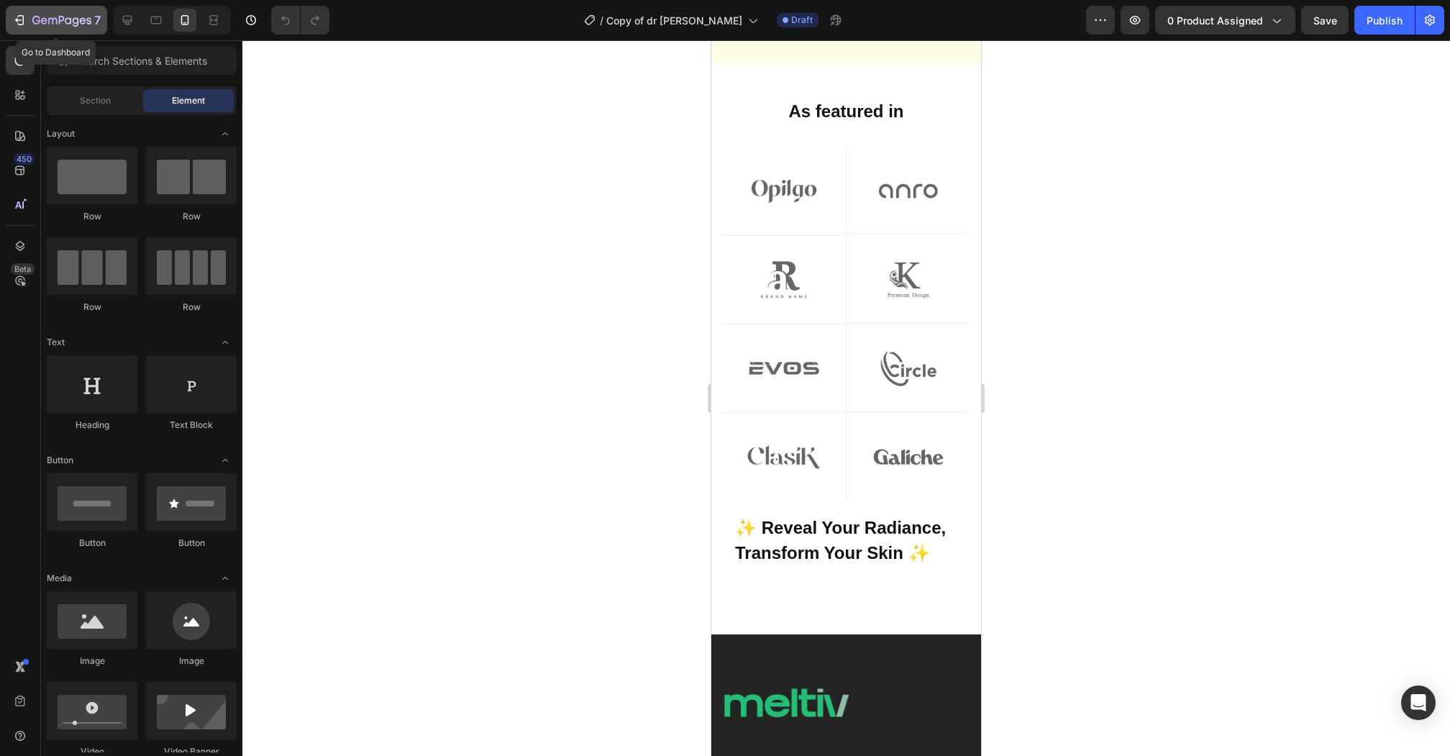
click at [22, 22] on icon "button" at bounding box center [21, 20] width 6 height 10
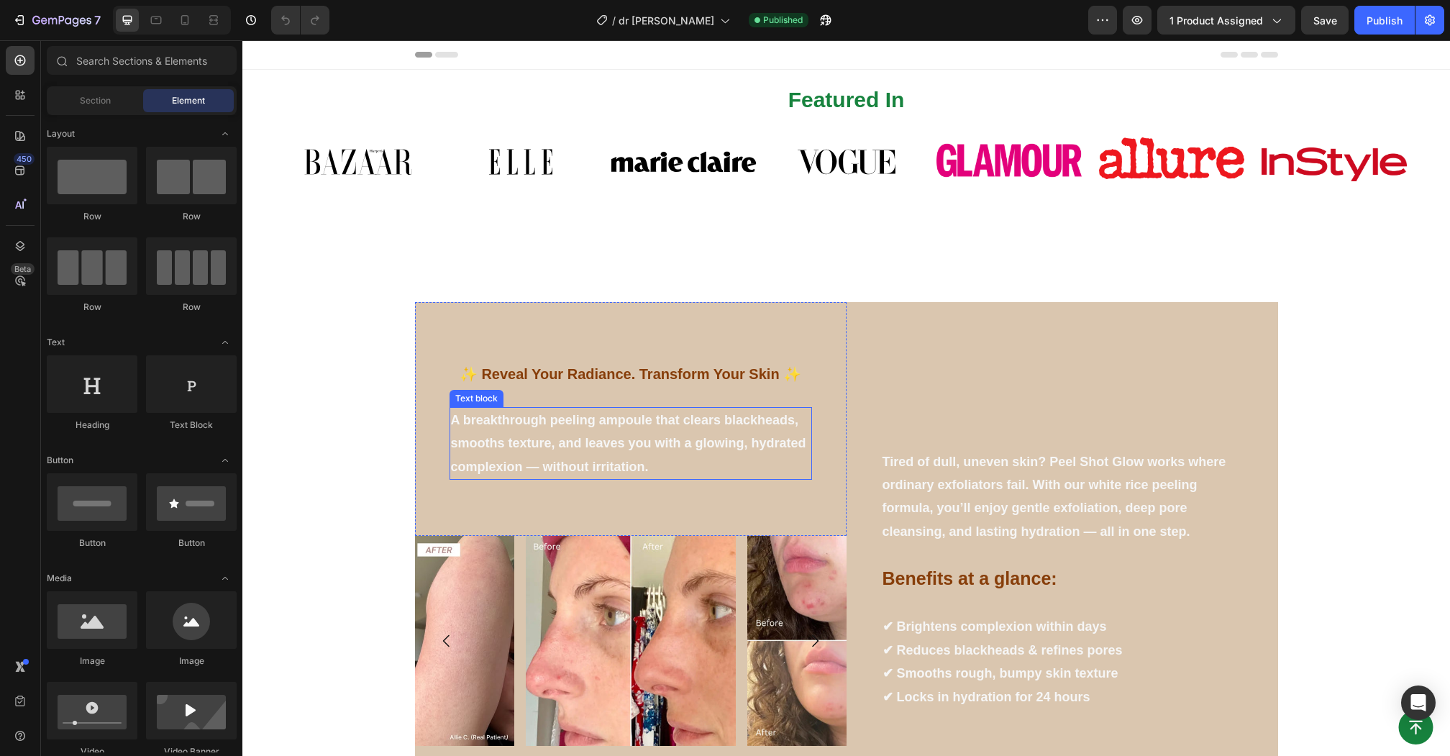
click at [611, 441] on p "A breakthrough peeling ampoule that clears blackheads, smooths texture, and lea…" at bounding box center [631, 443] width 360 height 70
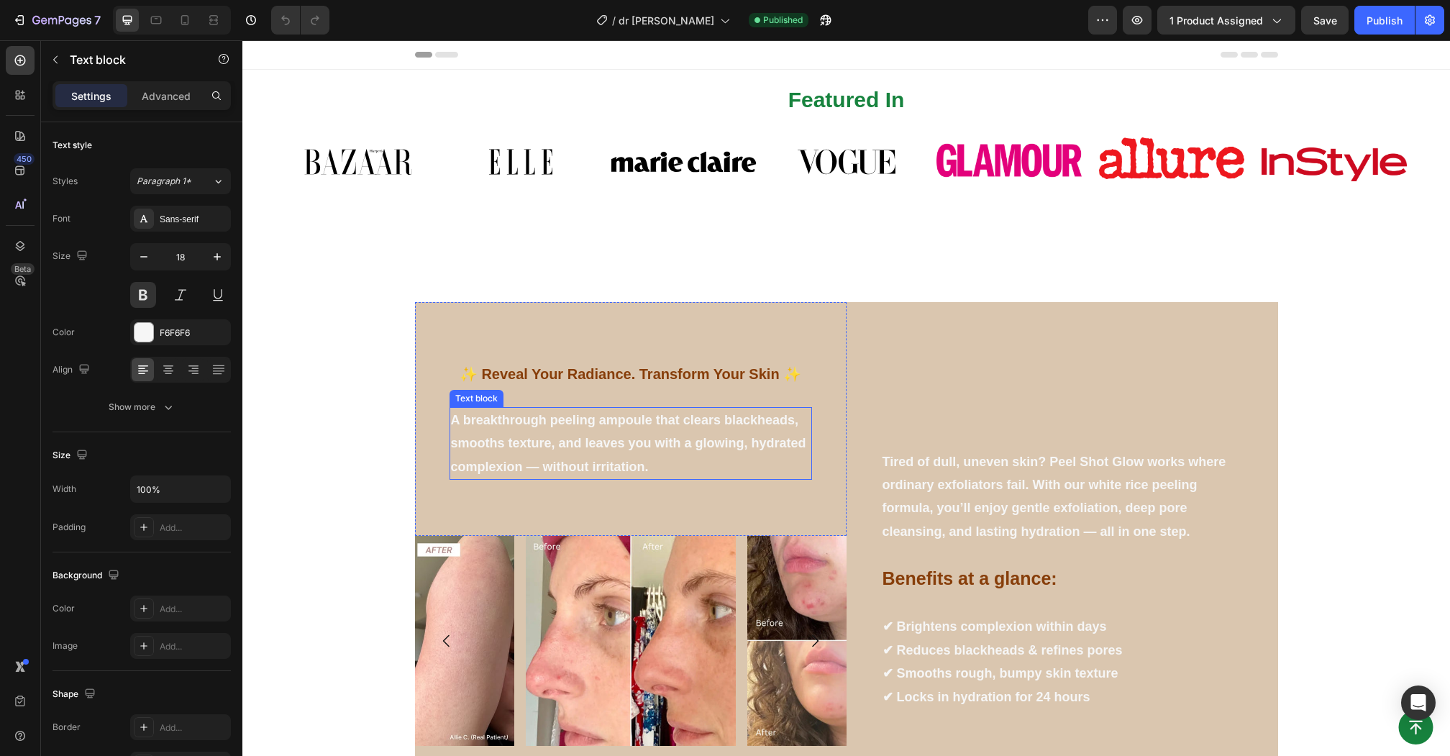
click at [611, 441] on p "A breakthrough peeling ampoule that clears blackheads, smooths texture, and lea…" at bounding box center [631, 443] width 360 height 70
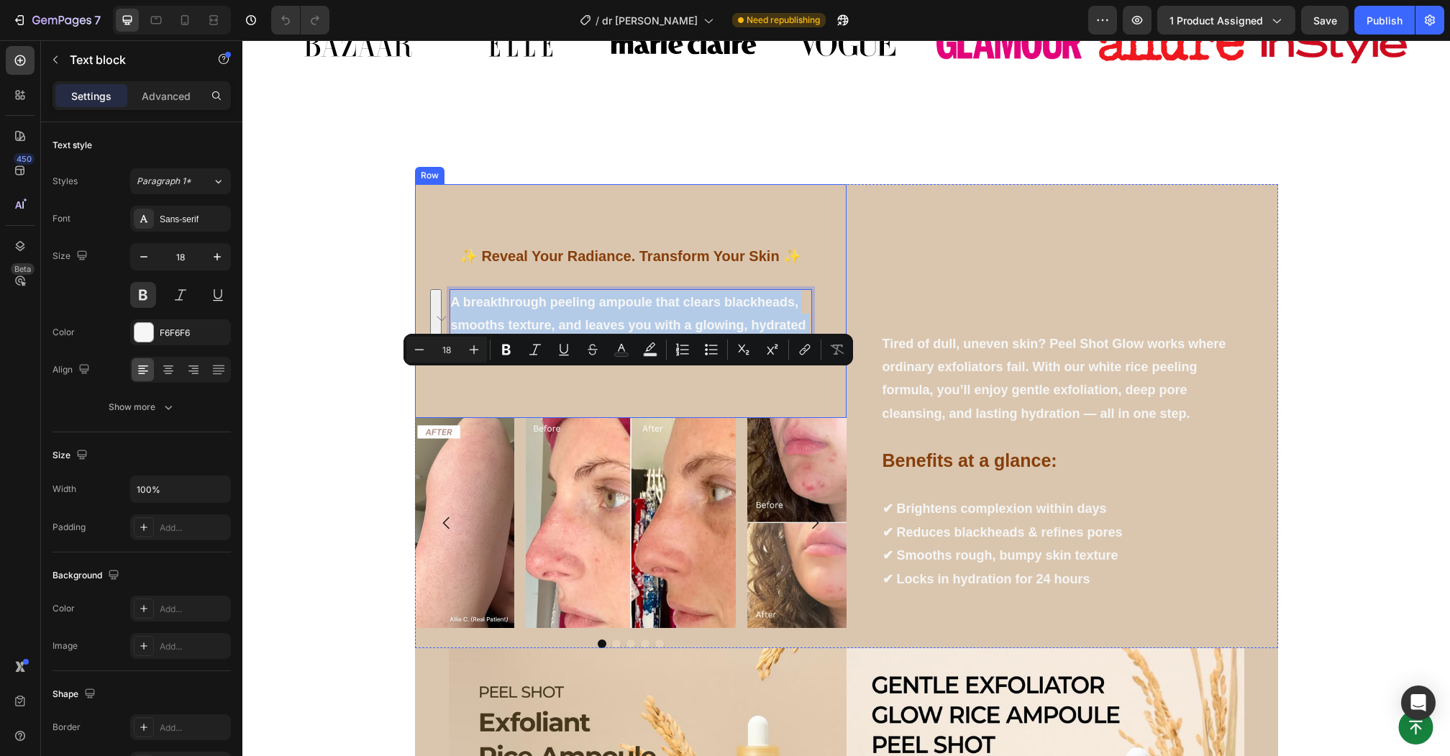
scroll to position [122, 0]
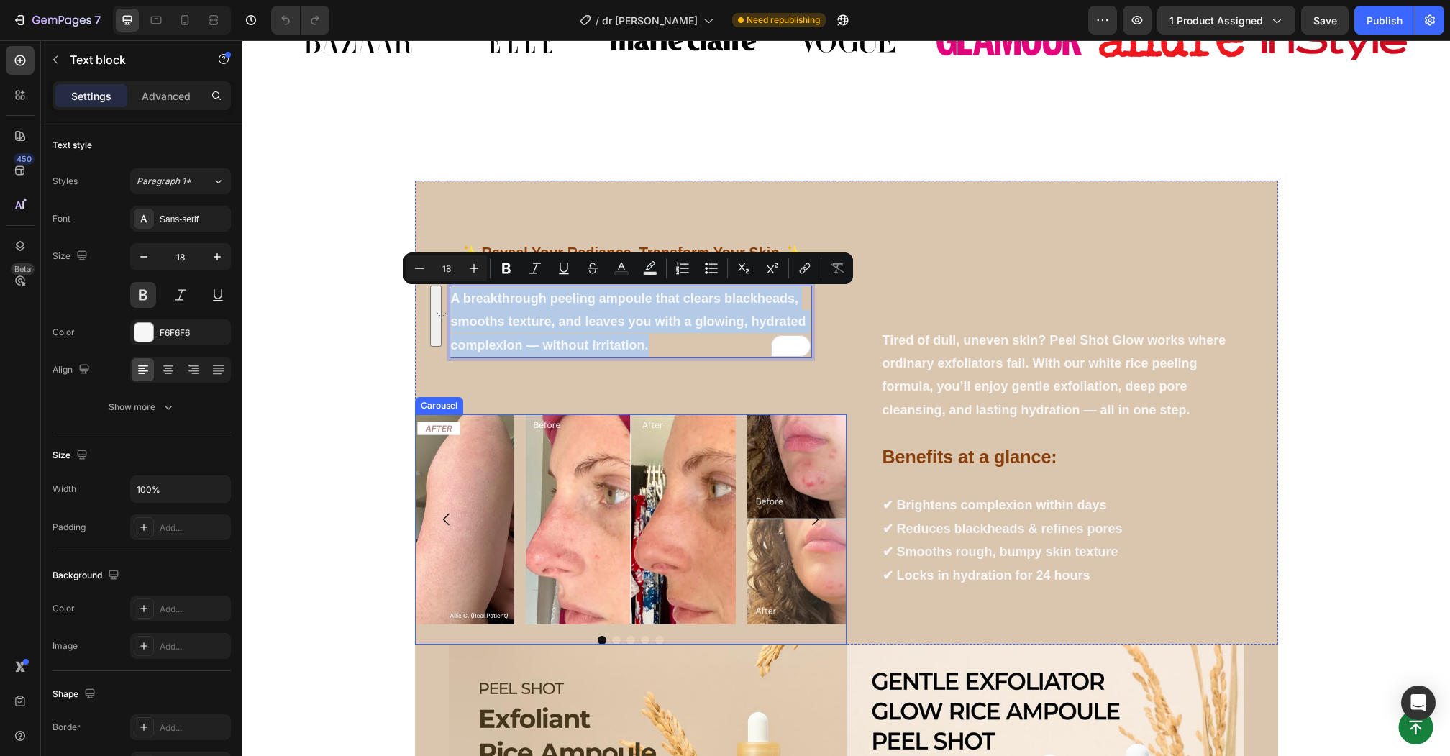
click at [433, 628] on div "Image Image Image Image Image [GEOGRAPHIC_DATA]" at bounding box center [630, 529] width 431 height 230
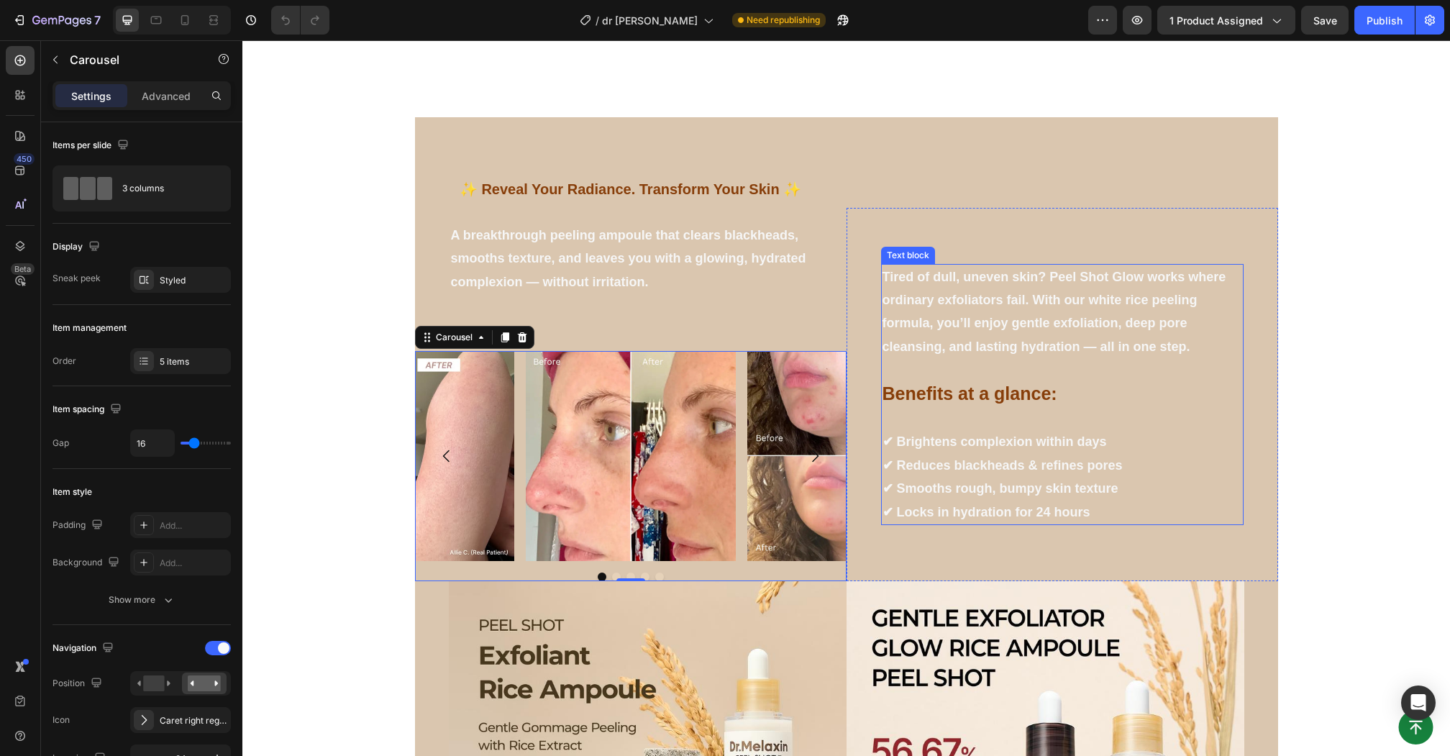
scroll to position [360, 0]
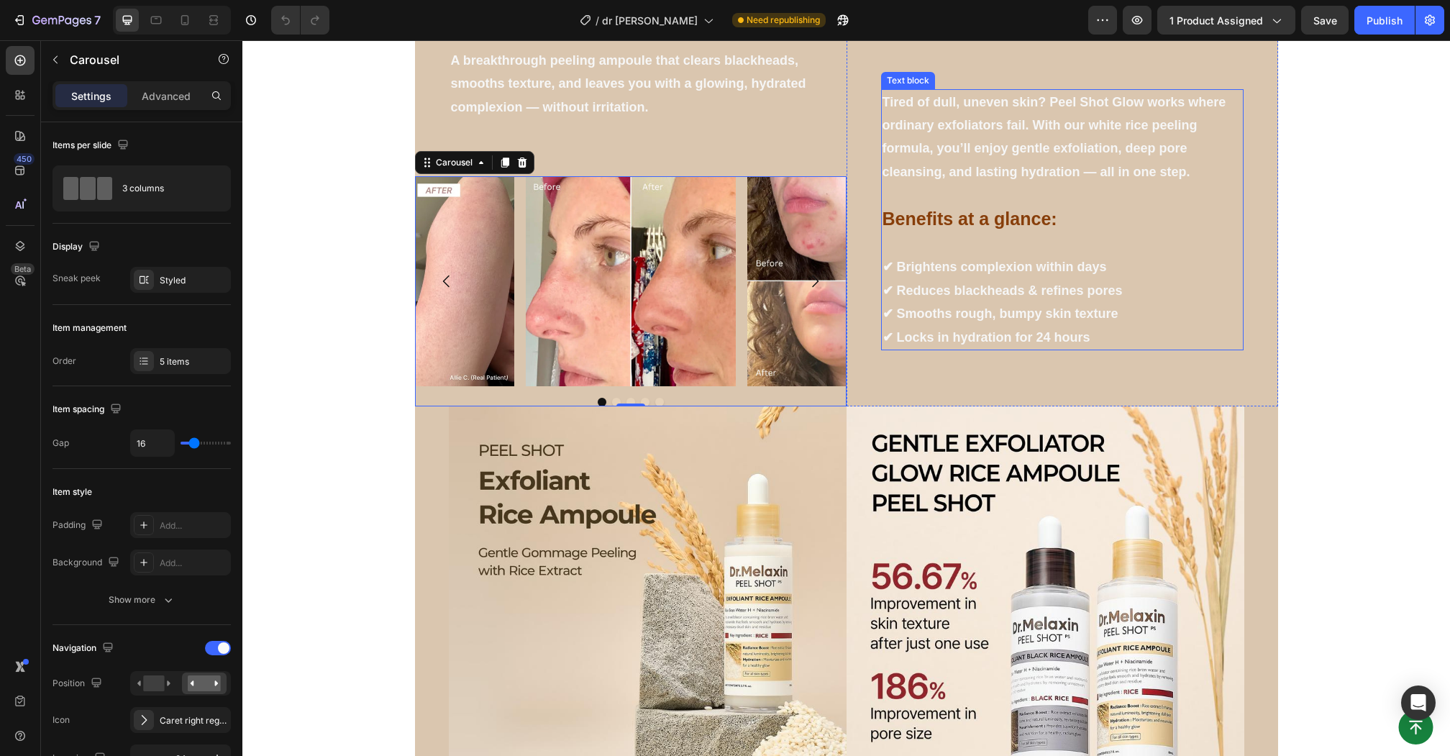
click at [1107, 181] on p "Tired of dull, uneven skin? Peel Shot Glow works where ordinary exfoliators fai…" at bounding box center [1062, 137] width 360 height 93
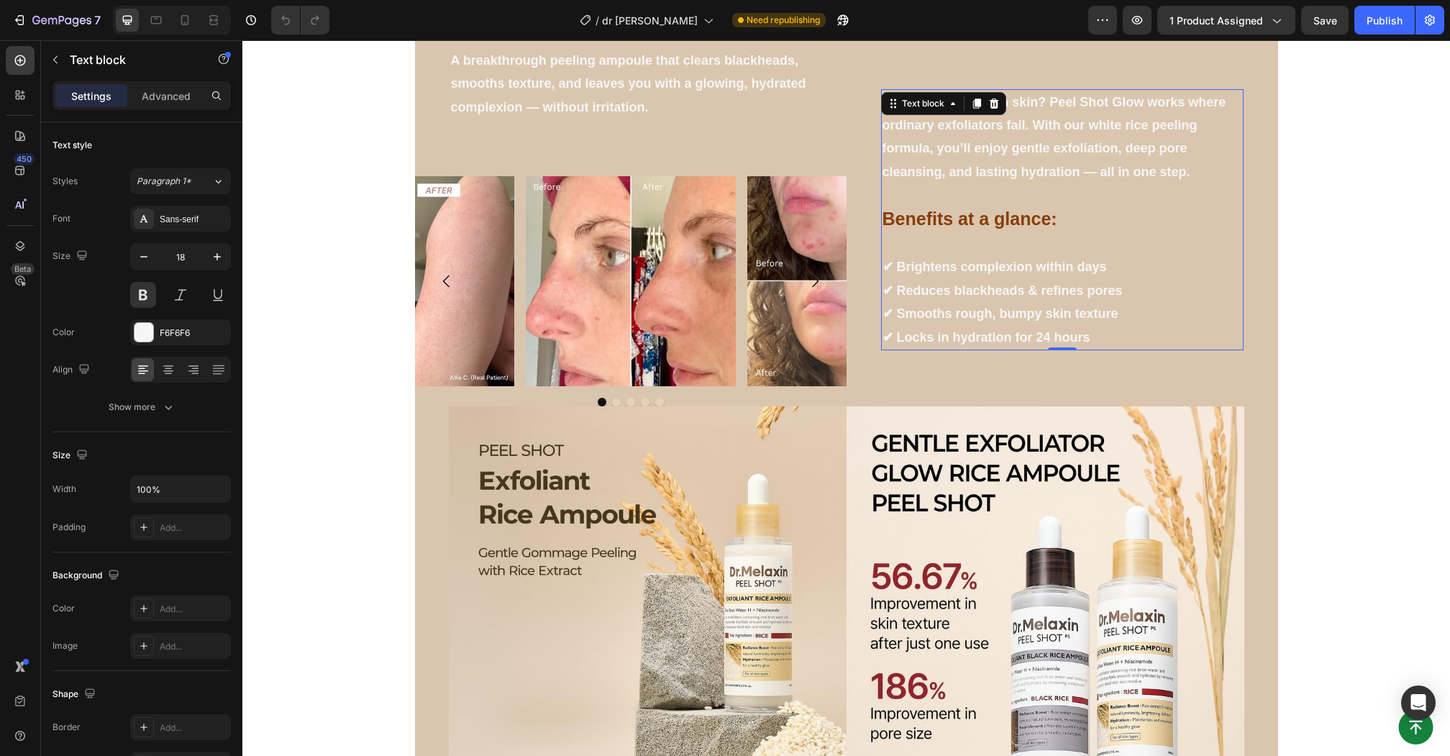
click at [988, 171] on p "Tired of dull, uneven skin? Peel Shot Glow works where ordinary exfoliators fai…" at bounding box center [1062, 137] width 360 height 93
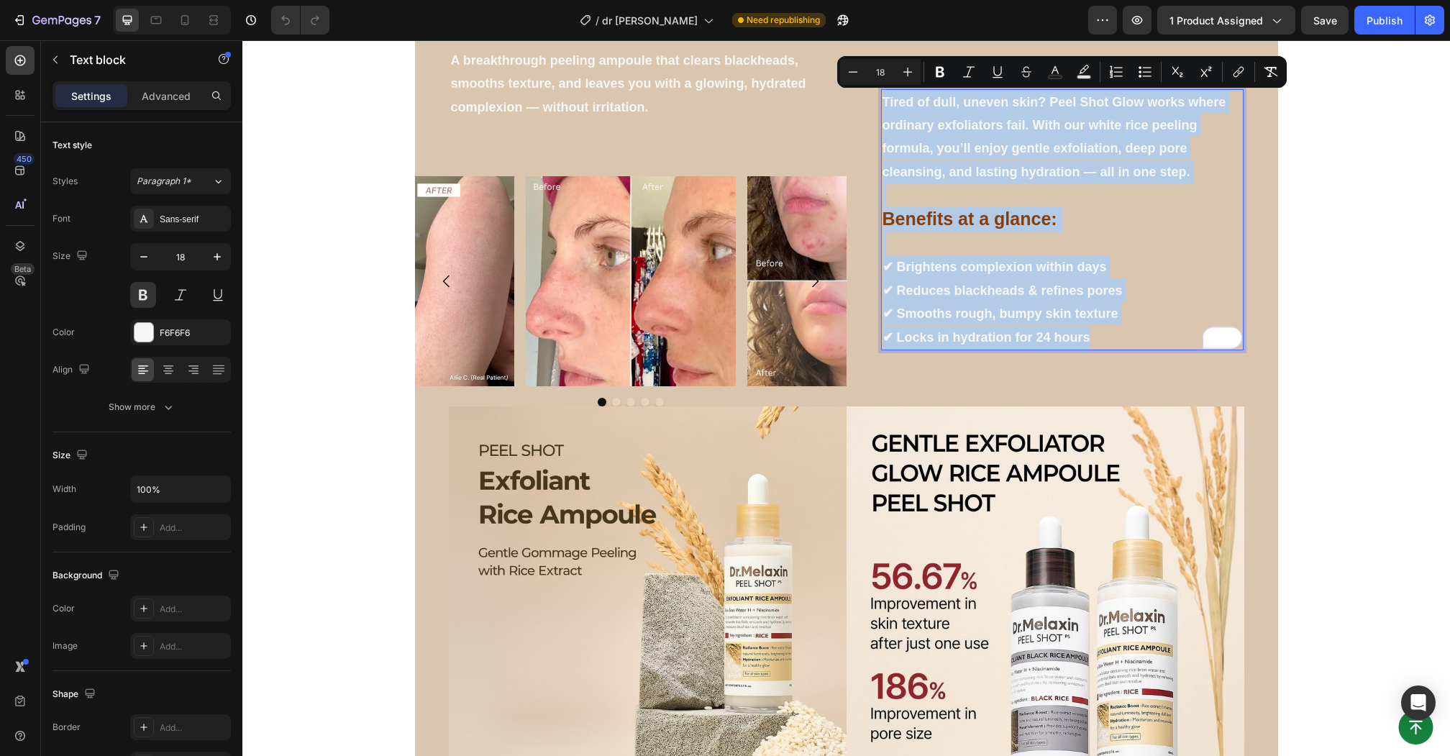
copy div "Tired of dull, uneven skin? Peel Shot Glow works where ordinary exfoliators fai…"
click at [1009, 155] on p "Tired of dull, uneven skin? Peel Shot Glow works where ordinary exfoliators fai…" at bounding box center [1062, 137] width 360 height 93
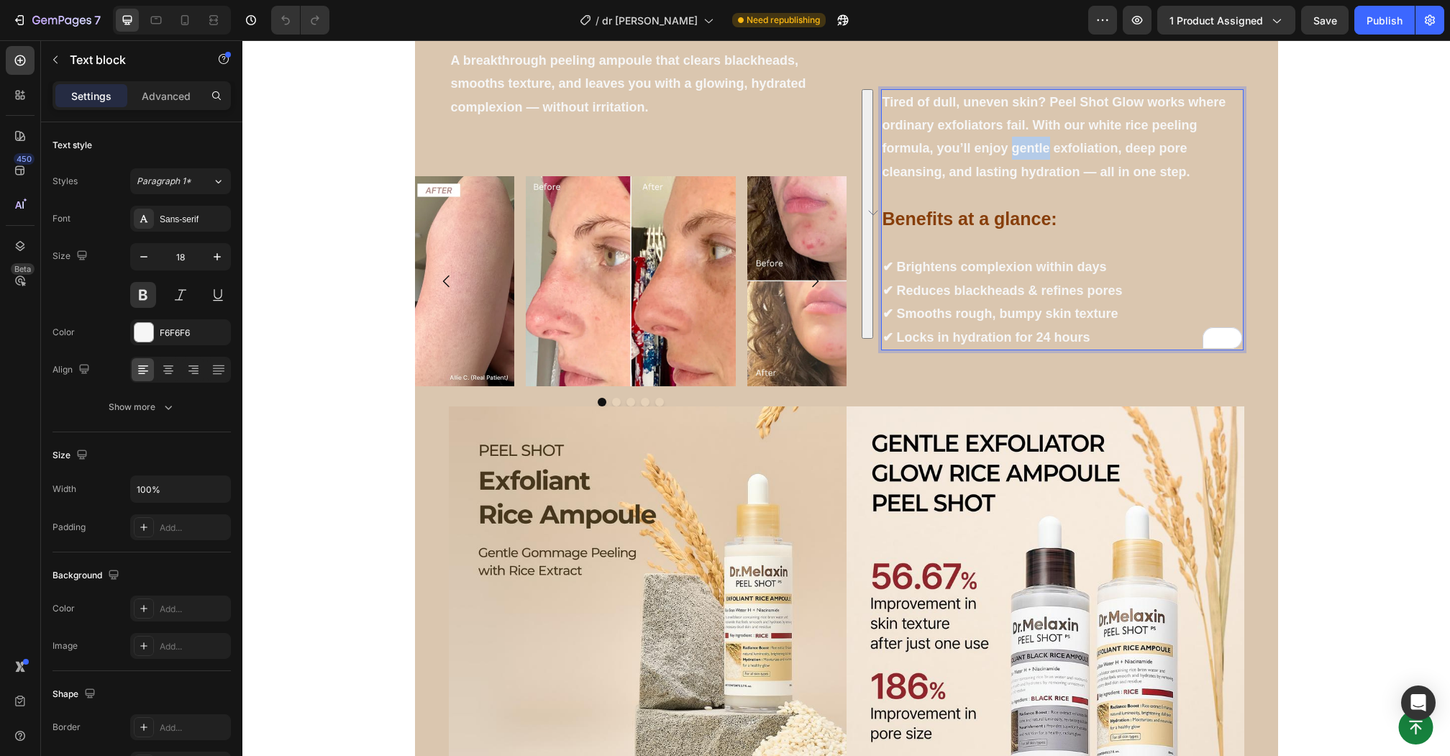
click at [1009, 155] on p "Tired of dull, uneven skin? Peel Shot Glow works where ordinary exfoliators fai…" at bounding box center [1062, 137] width 360 height 93
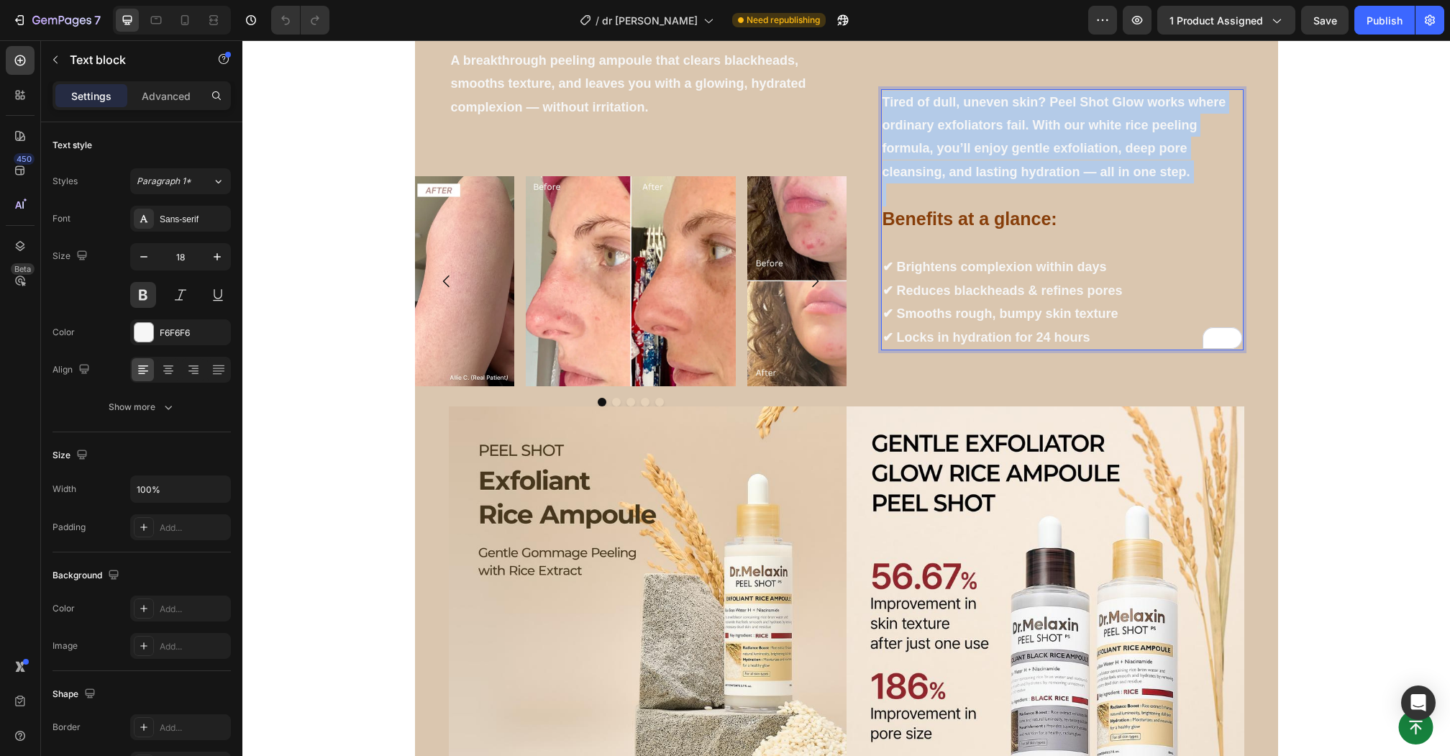
click at [1009, 155] on p "Tired of dull, uneven skin? Peel Shot Glow works where ordinary exfoliators fai…" at bounding box center [1062, 137] width 360 height 93
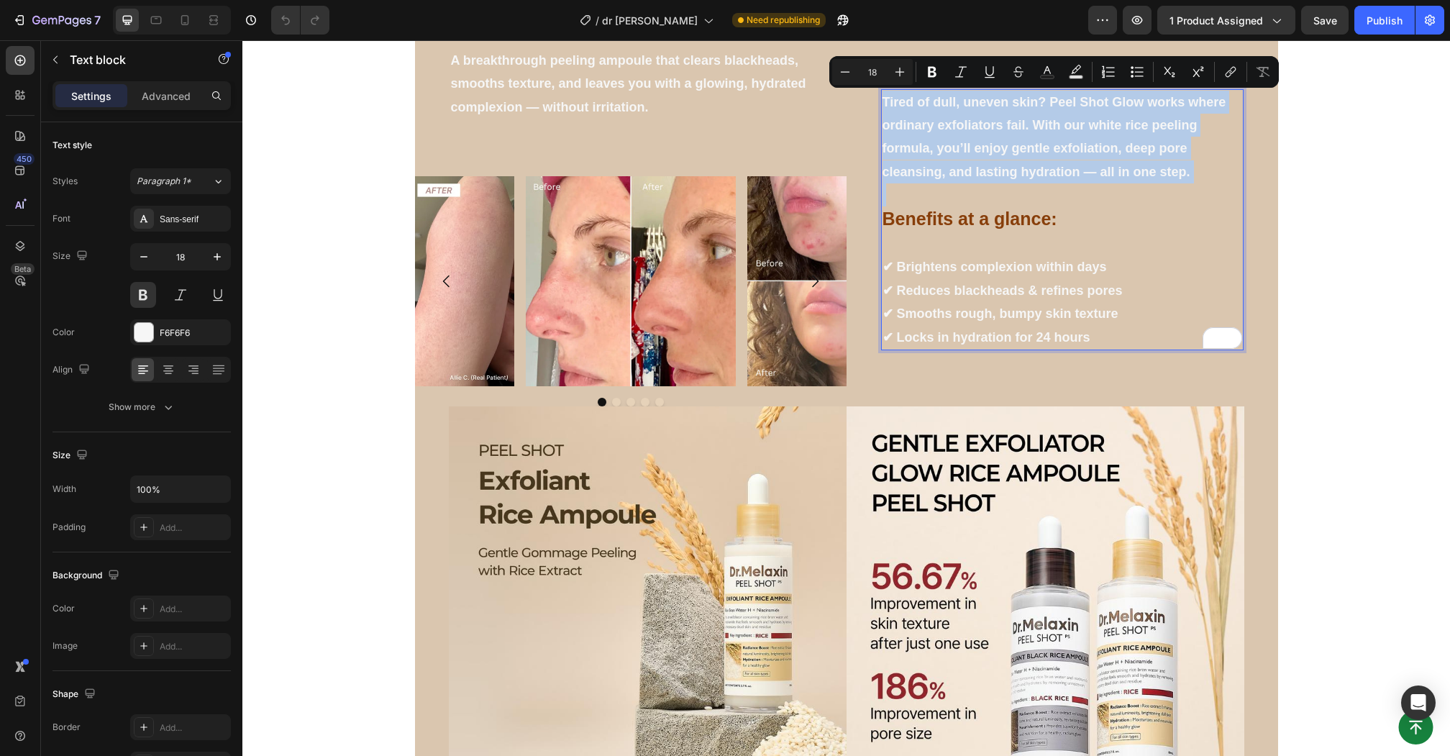
copy p "Tired of dull, uneven skin? Peel Shot Glow works where ordinary exfoliators fai…"
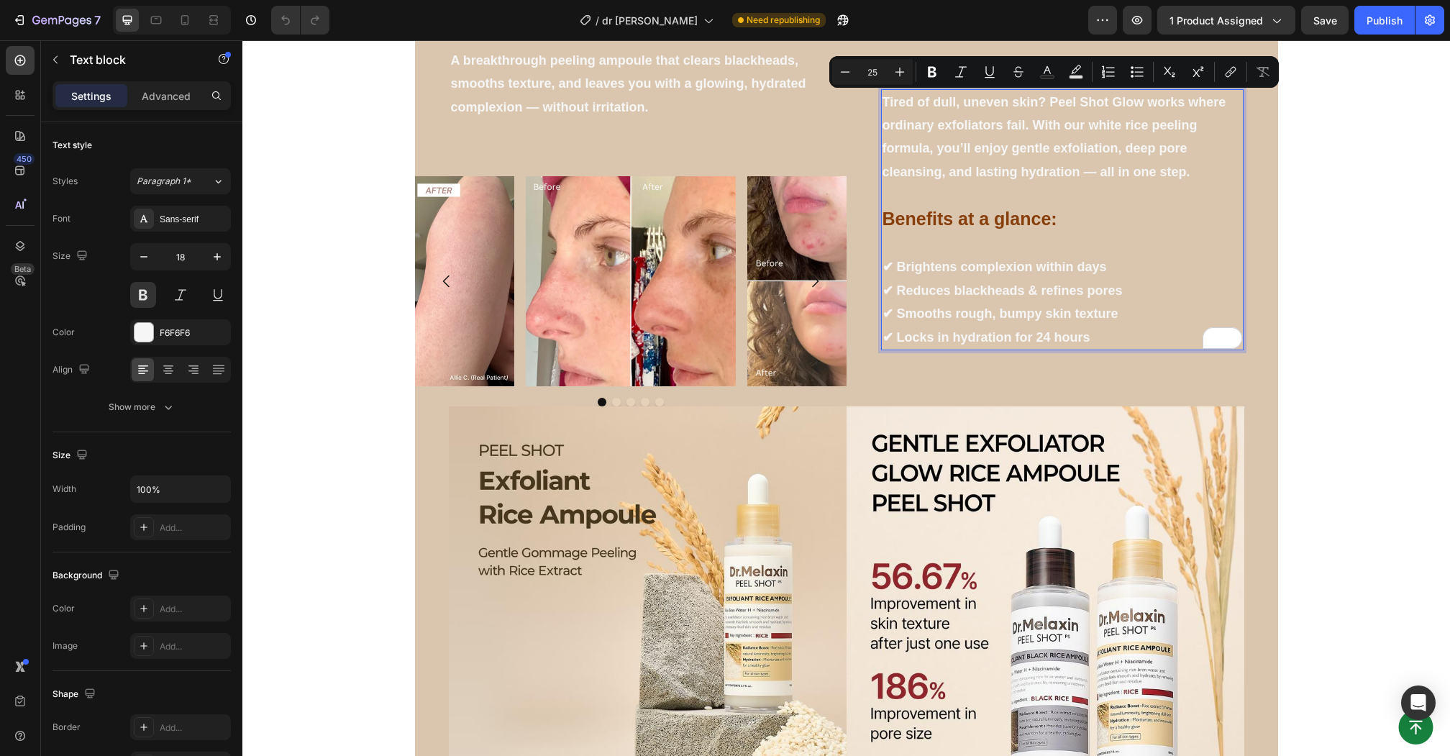
click at [992, 217] on strong "Benefits at a glance:" at bounding box center [969, 219] width 175 height 20
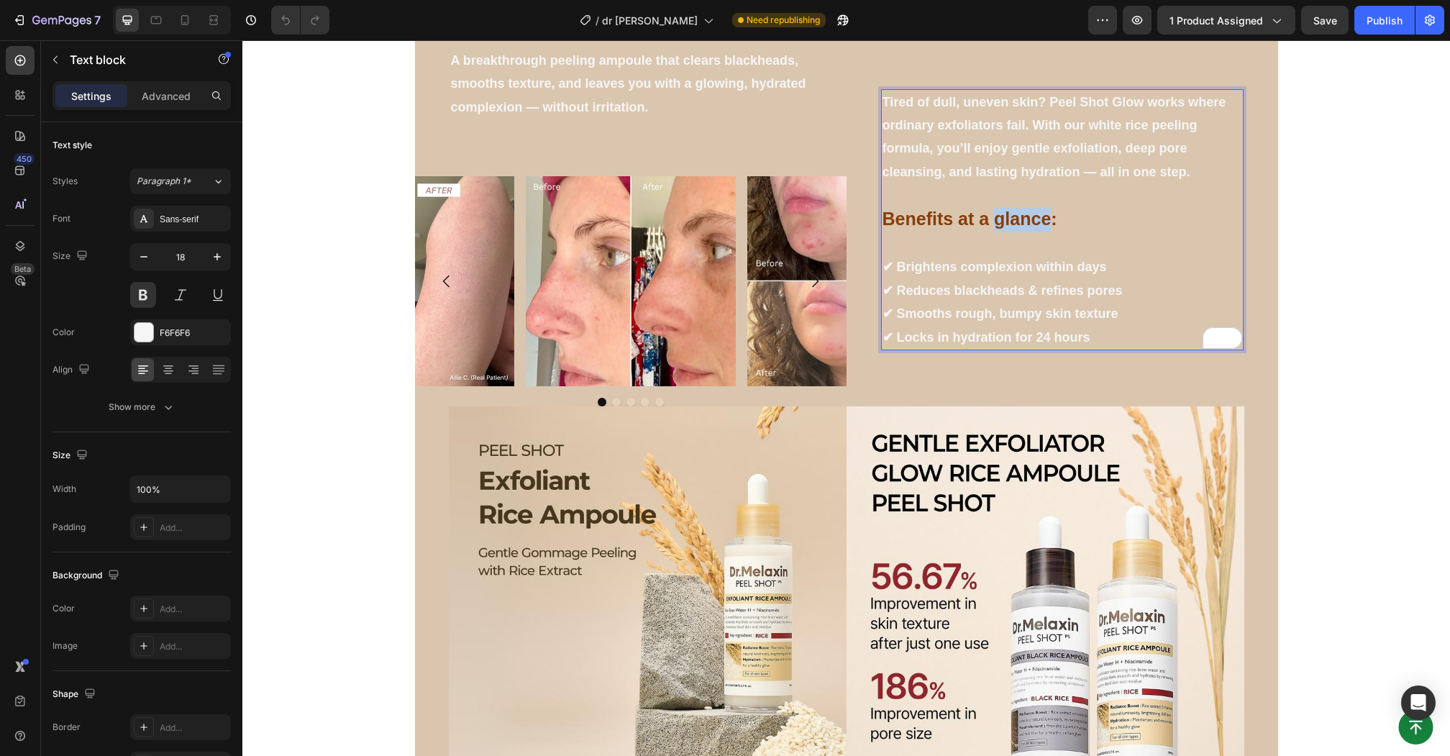
click at [992, 217] on strong "Benefits at a glance:" at bounding box center [969, 219] width 175 height 20
copy strong "Benefits at a glance:"
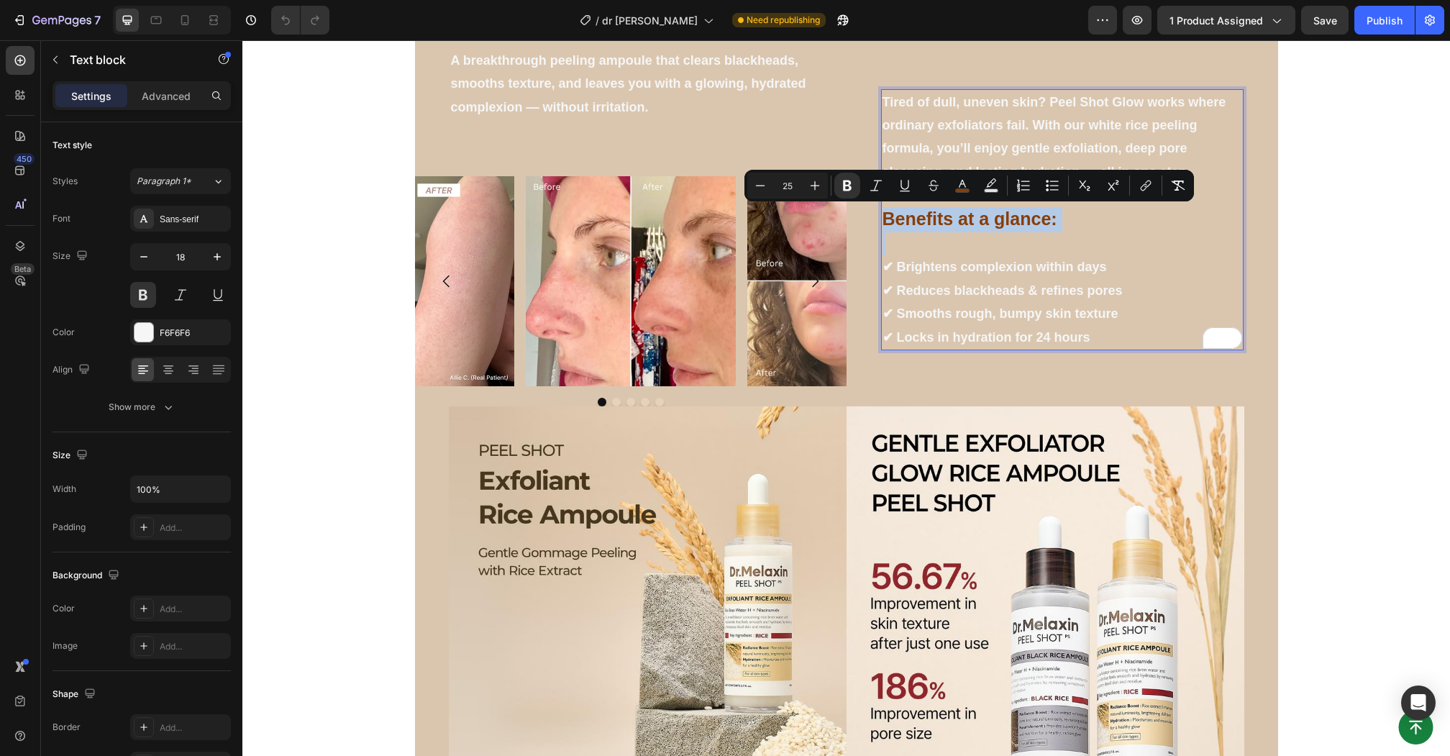
type input "18"
click at [1127, 324] on p "✔ Brightens complexion within days ✔ Reduces blackheads & refines pores ✔ Smoot…" at bounding box center [1062, 301] width 360 height 93
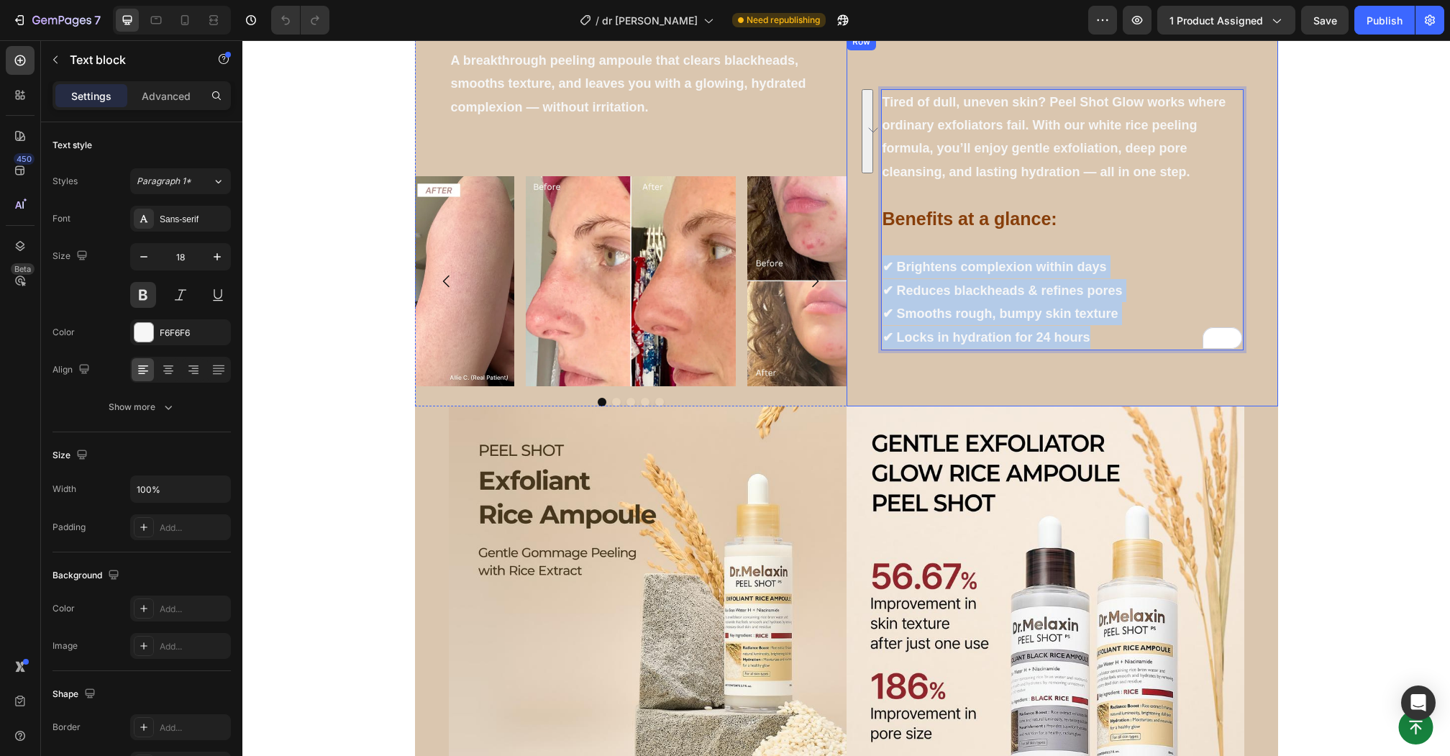
drag, startPoint x: 1116, startPoint y: 338, endPoint x: 861, endPoint y: 263, distance: 266.0
click at [861, 263] on div "Tired of dull, uneven skin? Peel Shot Glow works where ordinary exfoliators fai…" at bounding box center [1061, 219] width 431 height 373
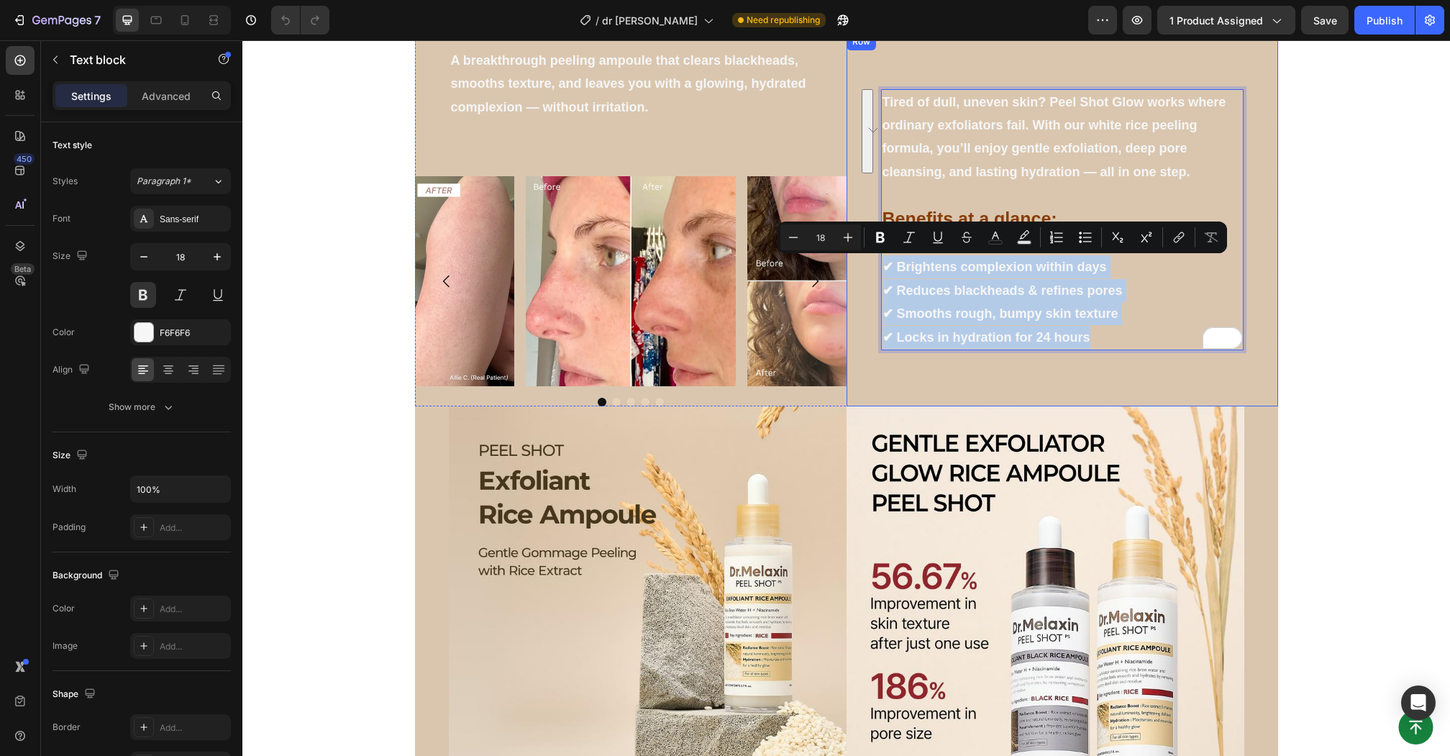
copy p "✔ Brightens complexion within days ✔ Reduces blackheads & refines pores ✔ Smoot…"
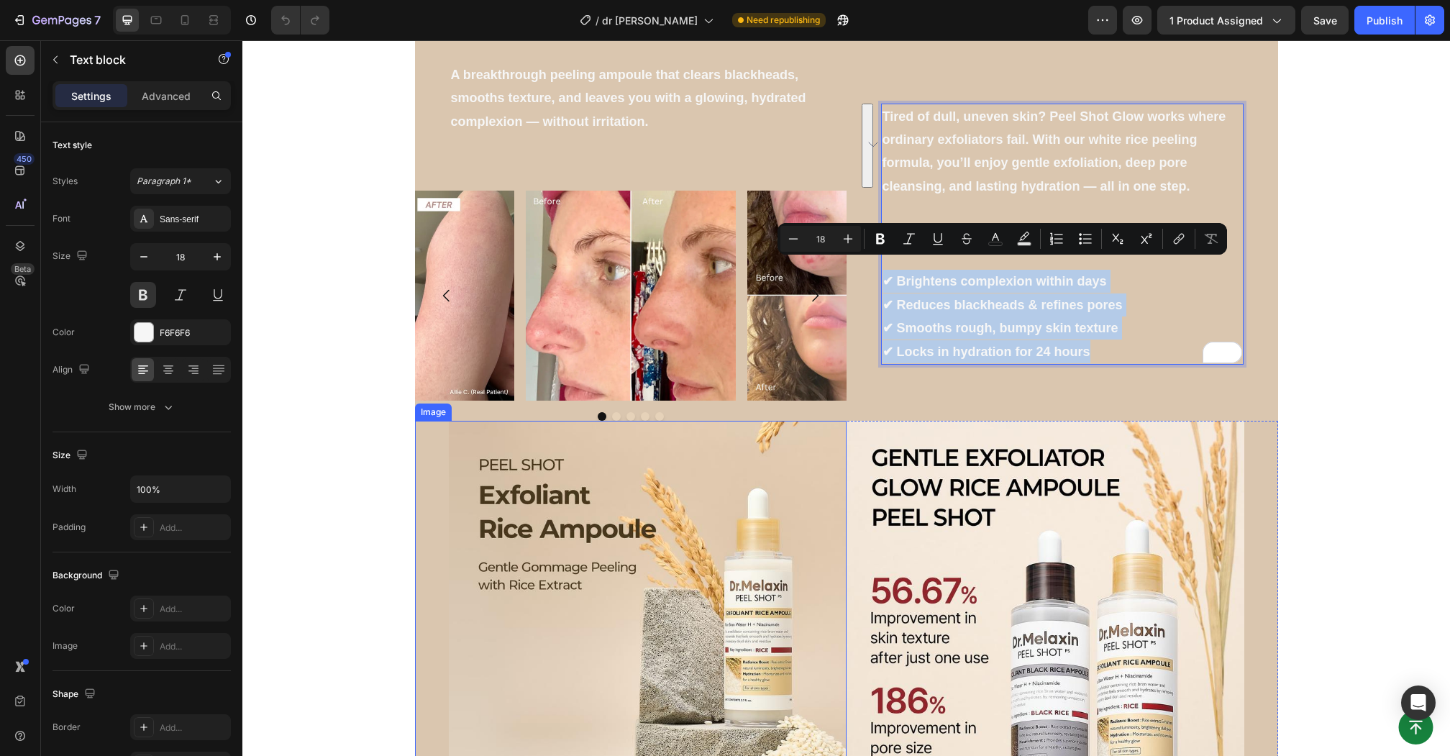
scroll to position [374, 0]
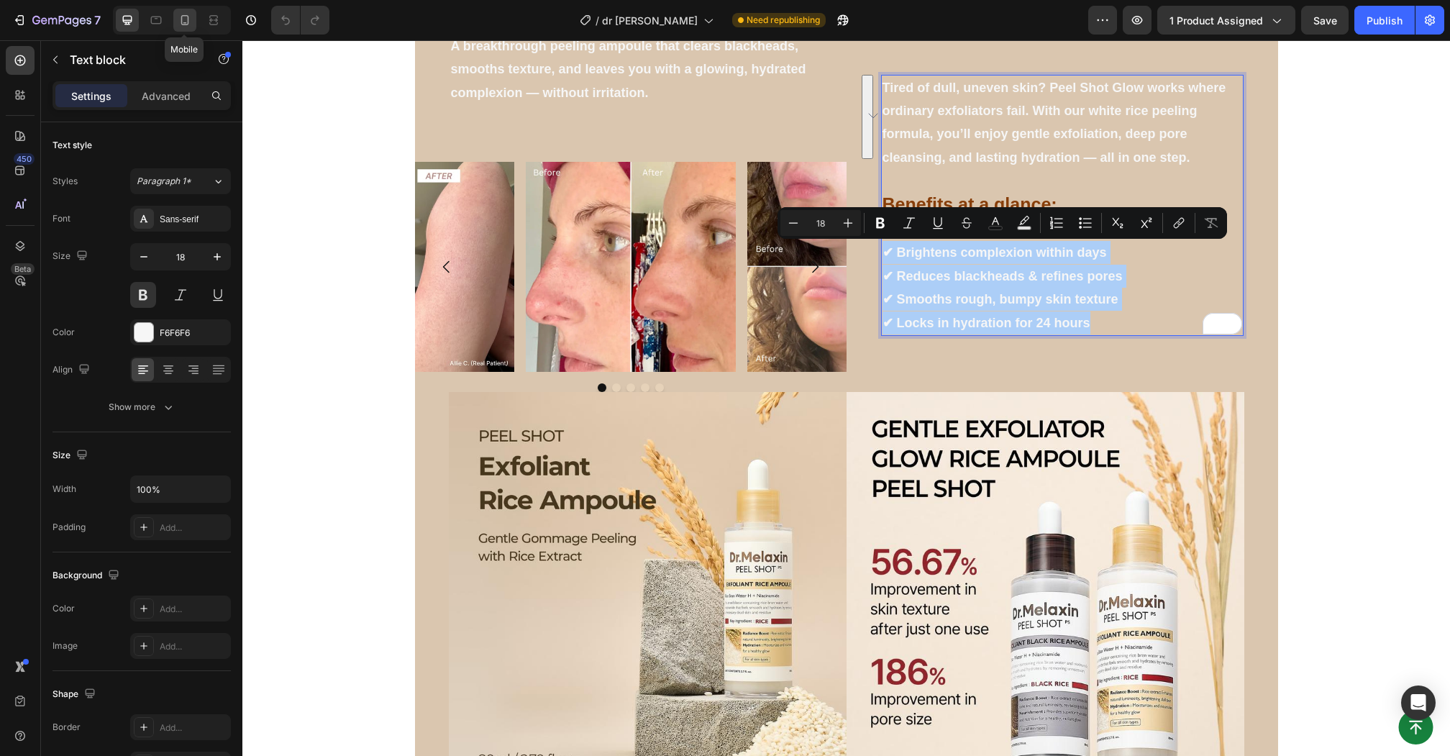
click at [185, 15] on icon at bounding box center [185, 20] width 14 height 14
type input "16"
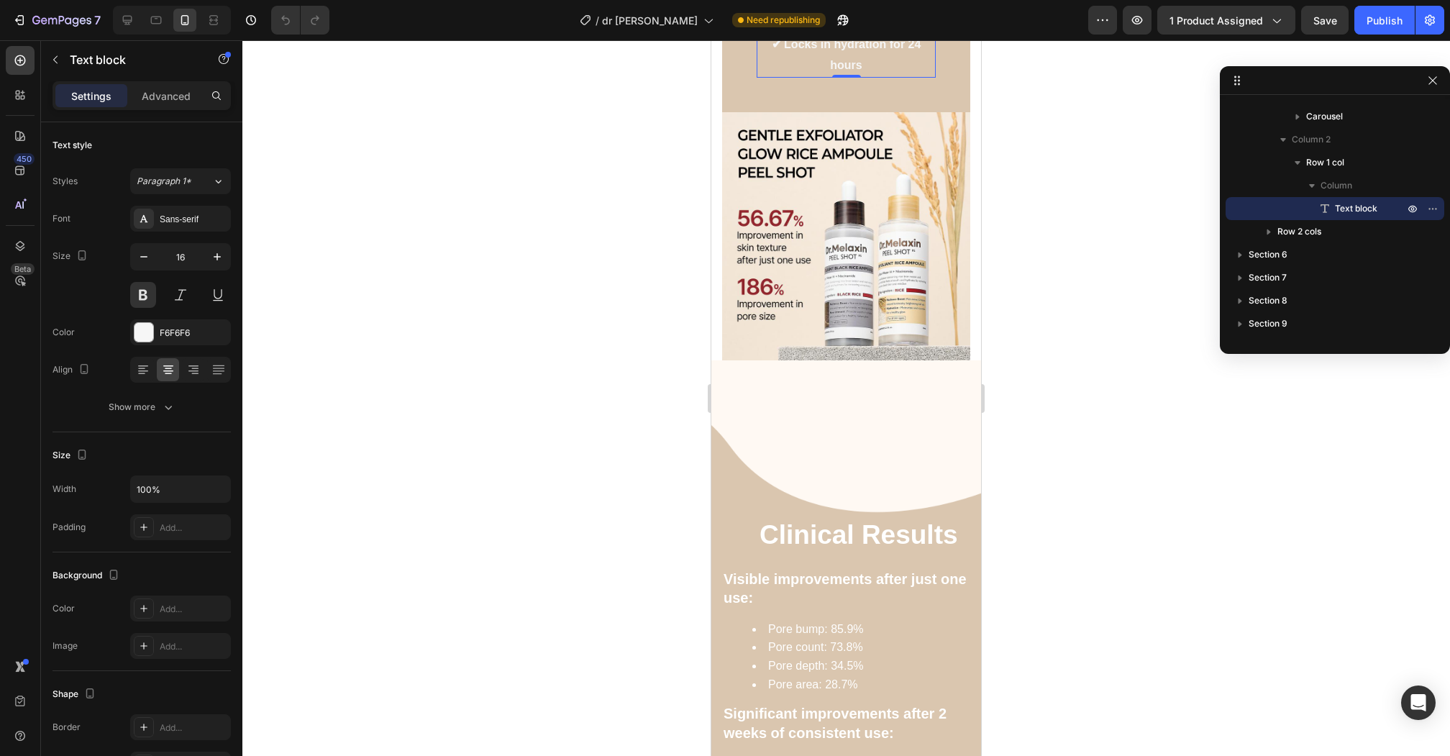
scroll to position [1474, 0]
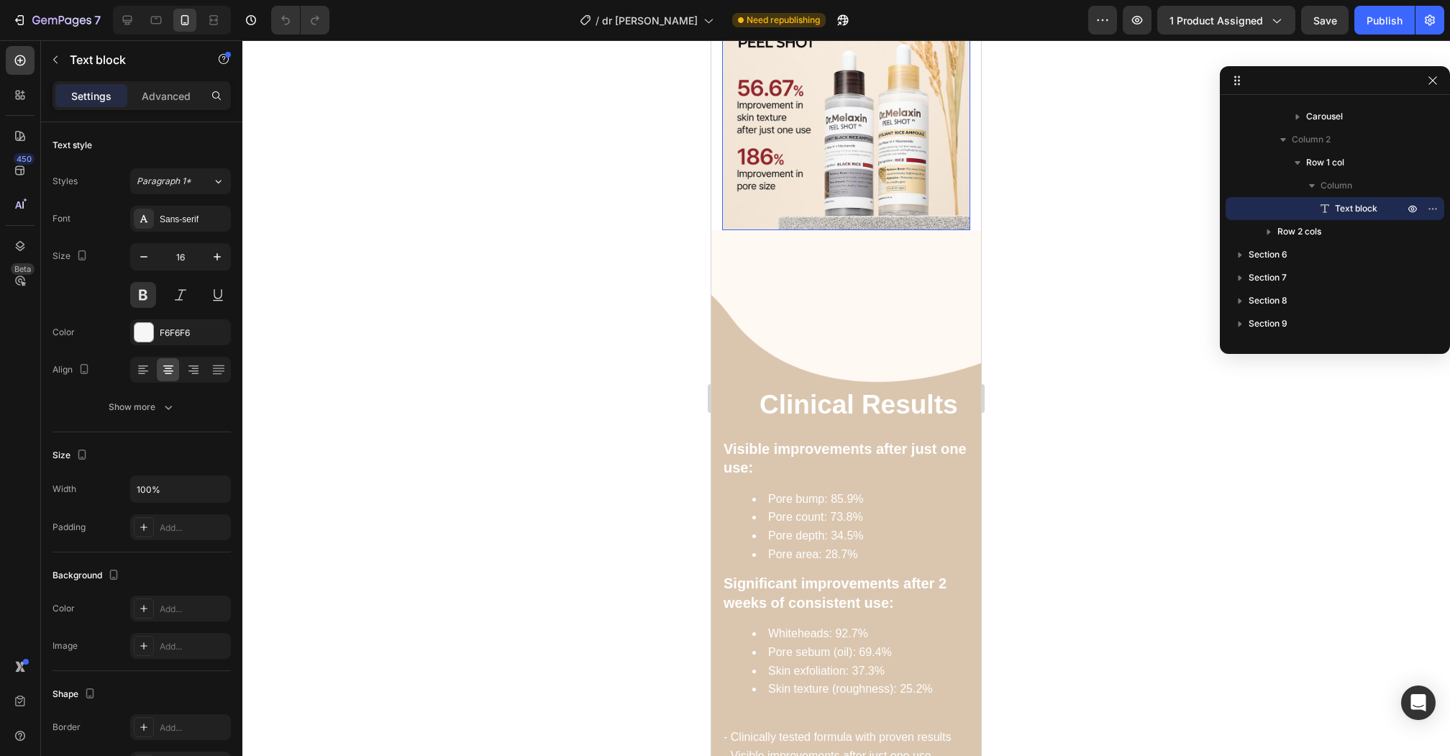
click at [838, 187] on img at bounding box center [846, 106] width 248 height 248
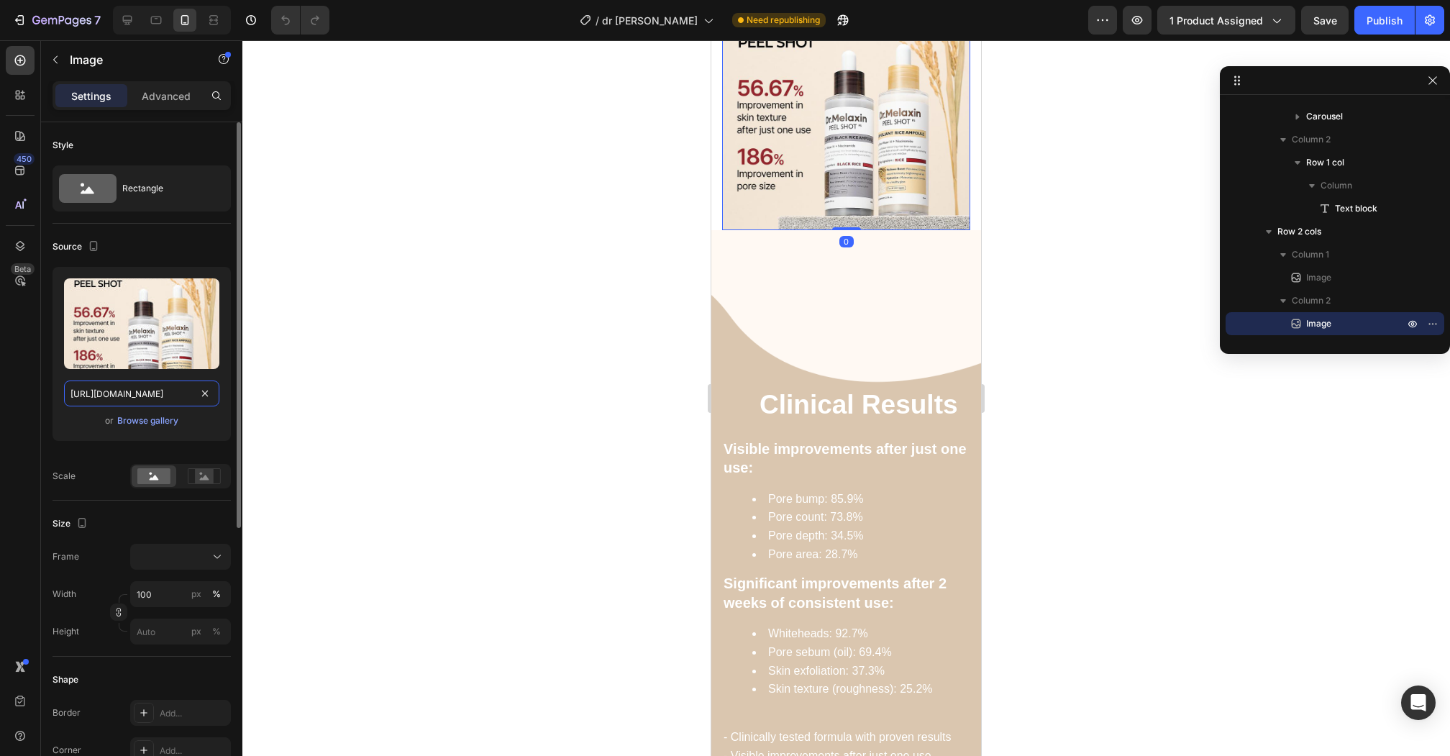
click at [168, 388] on input "[URL][DOMAIN_NAME]" at bounding box center [141, 393] width 155 height 26
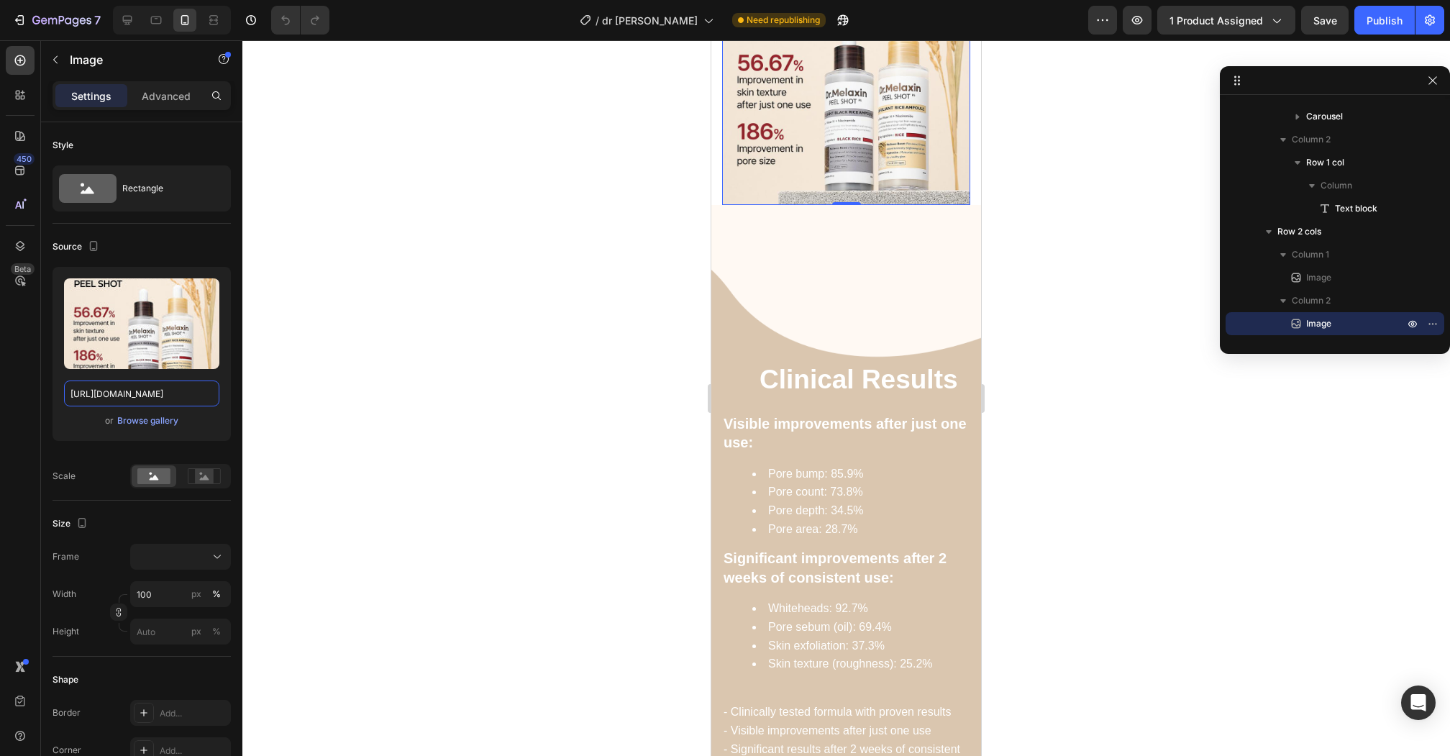
scroll to position [1608, 0]
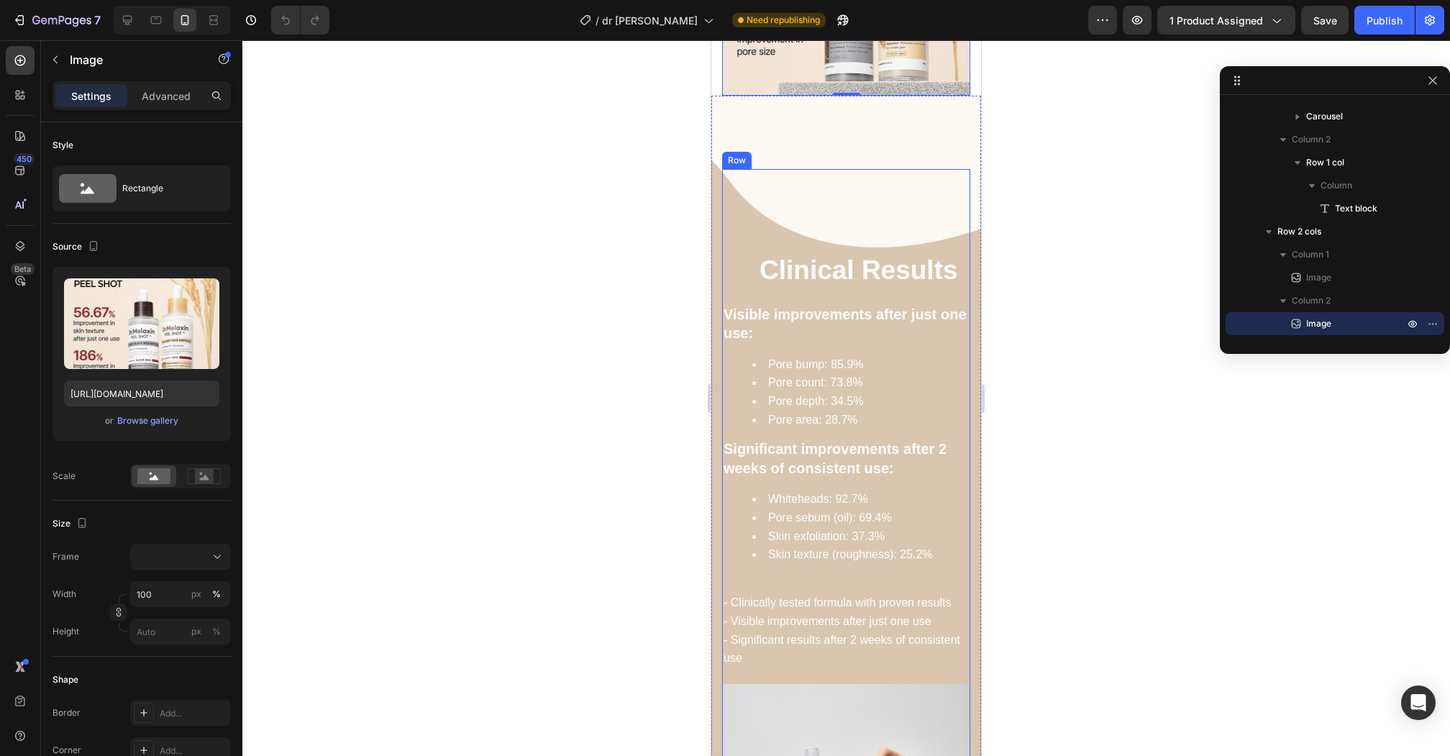
click at [723, 234] on div "Clinical Results Heading Visible improvements after just one use: Pore bump: 85…" at bounding box center [846, 441] width 248 height 486
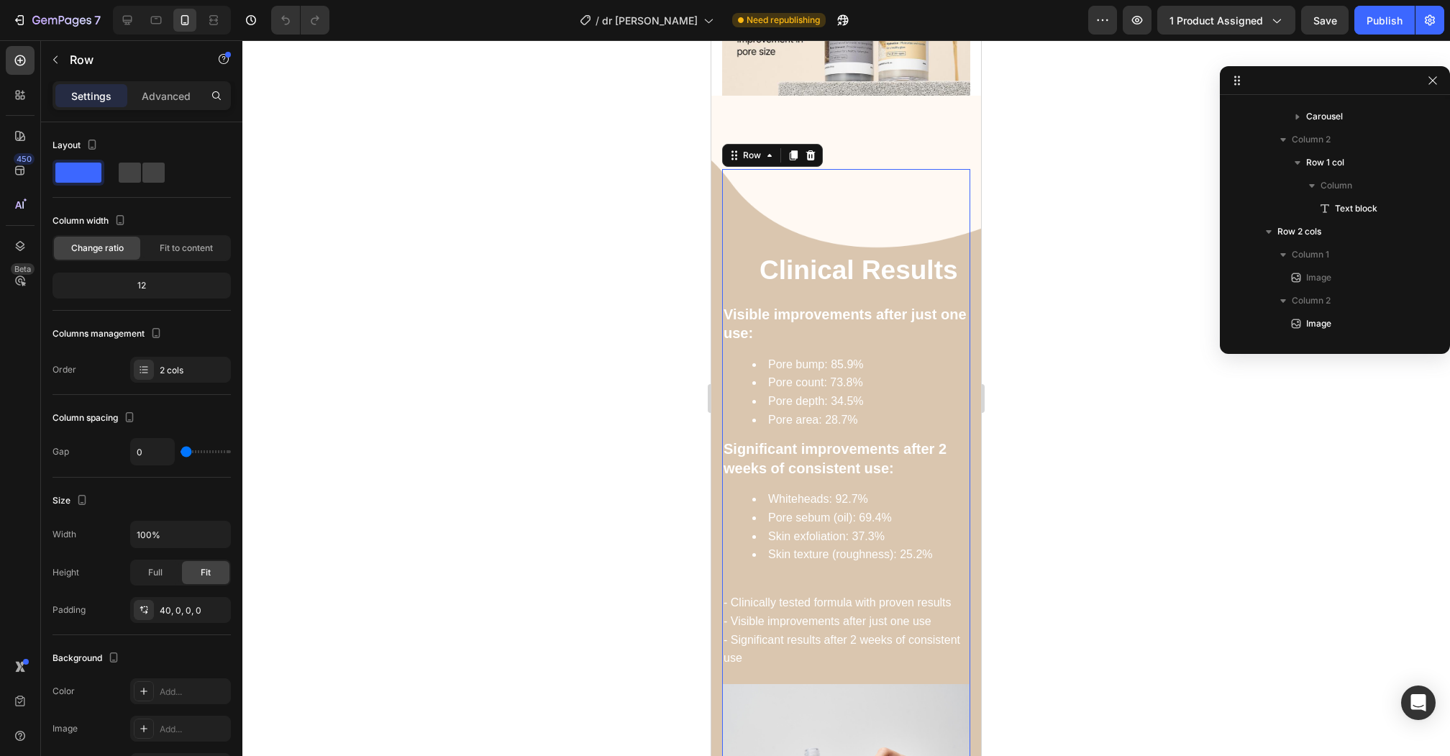
scroll to position [361, 0]
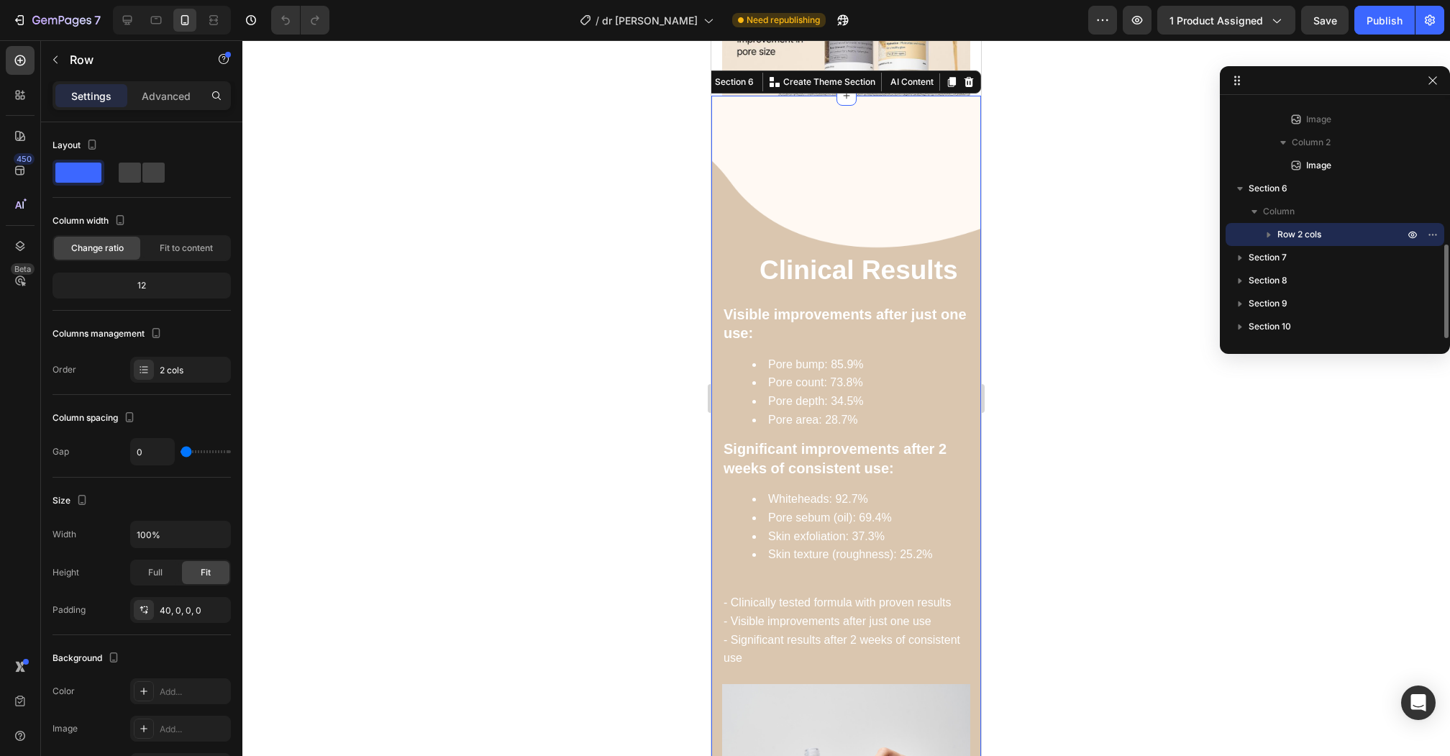
click at [728, 125] on div "Clinical Results Heading Visible improvements after just one use: Pore bump: 85…" at bounding box center [846, 528] width 270 height 864
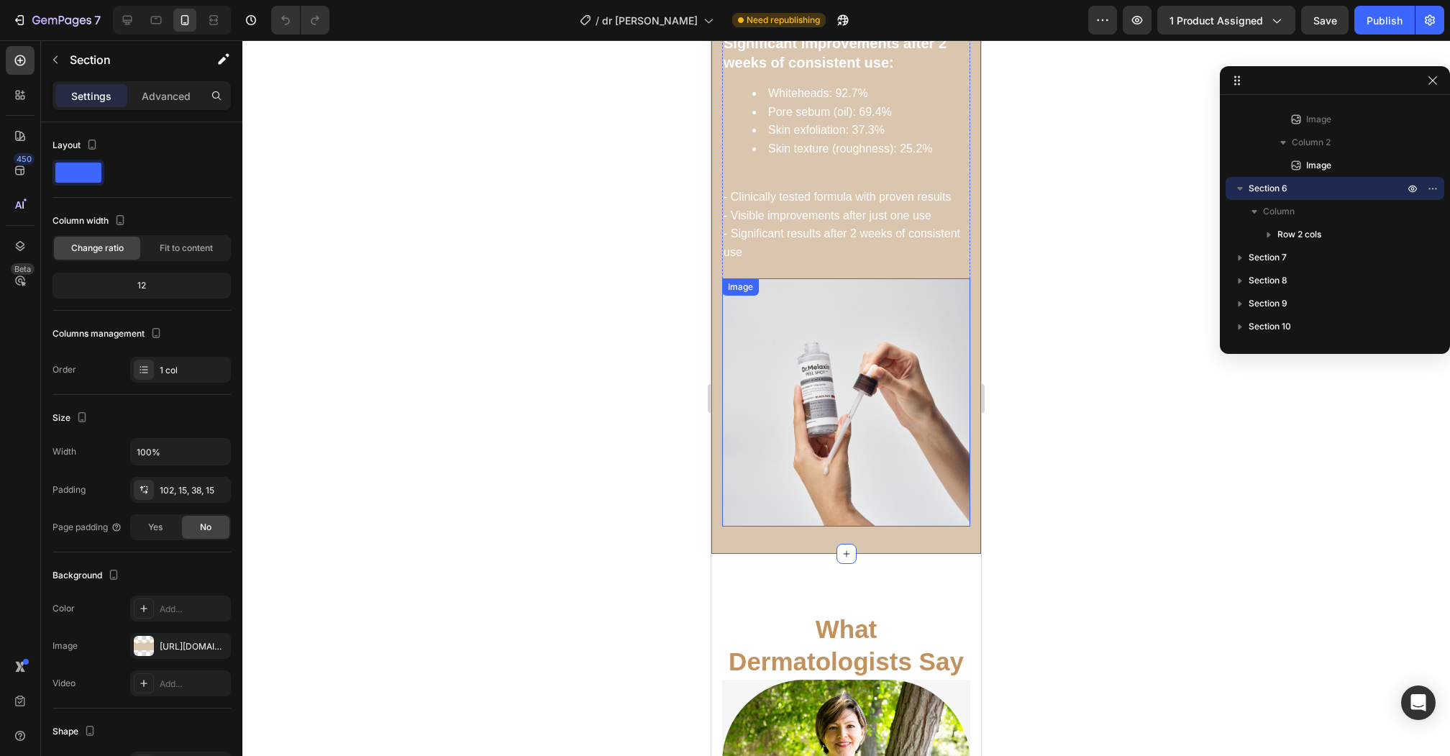
scroll to position [1983, 0]
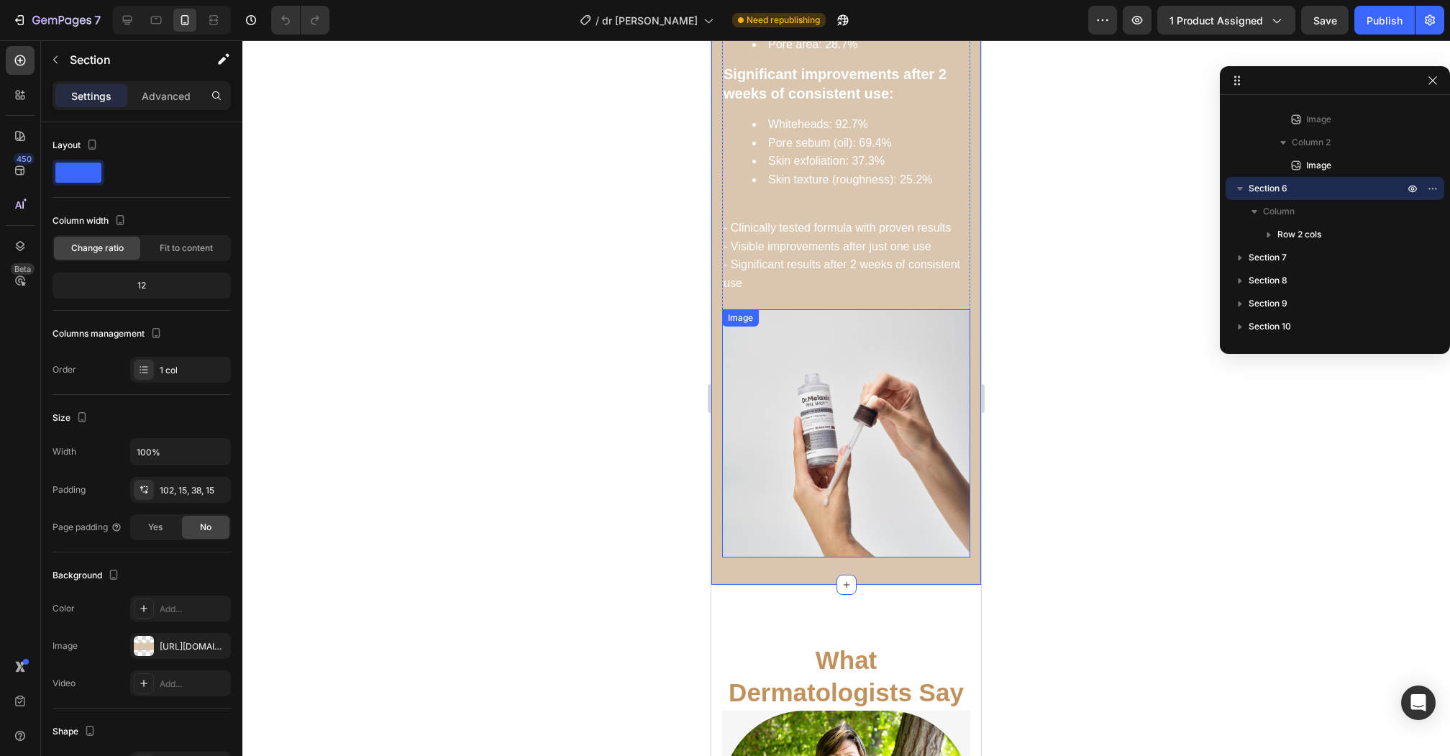
click at [829, 414] on img at bounding box center [846, 433] width 248 height 248
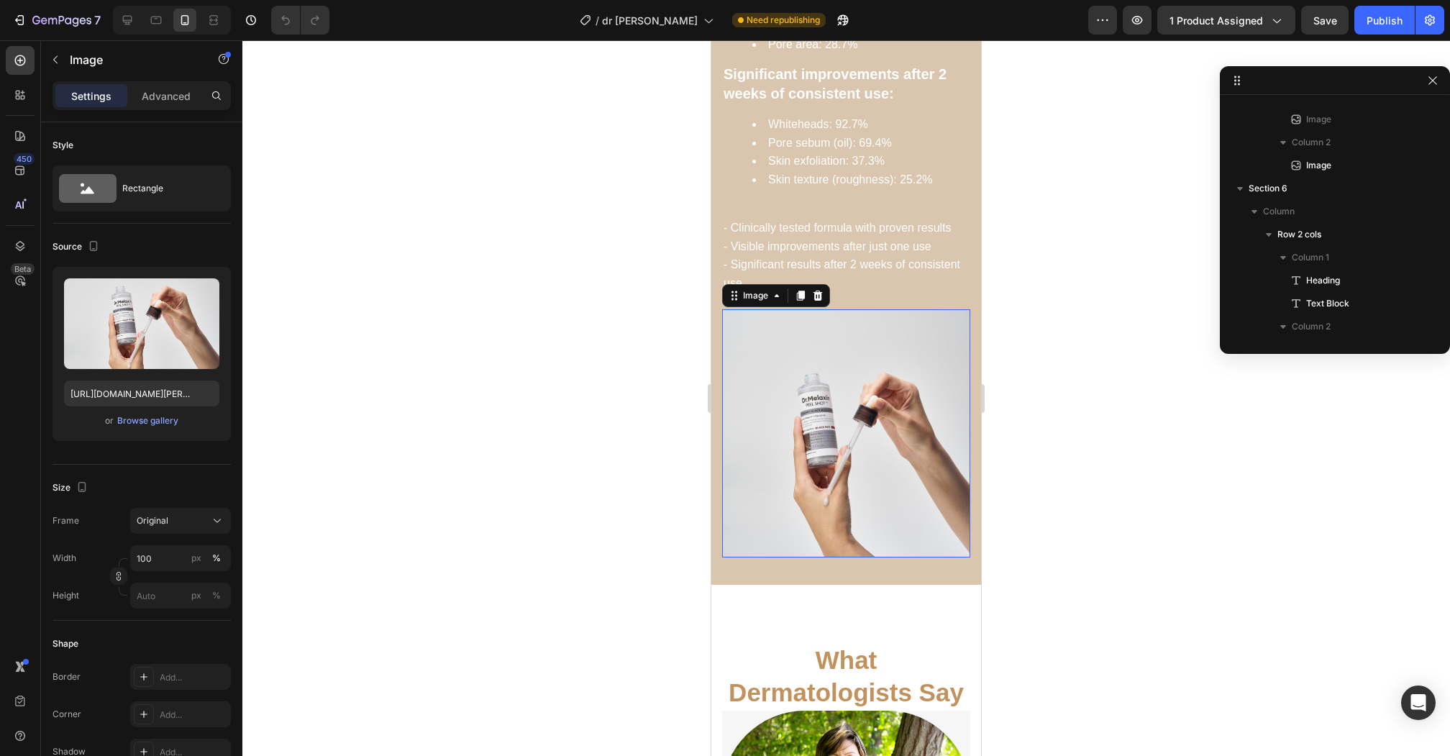
scroll to position [476, 0]
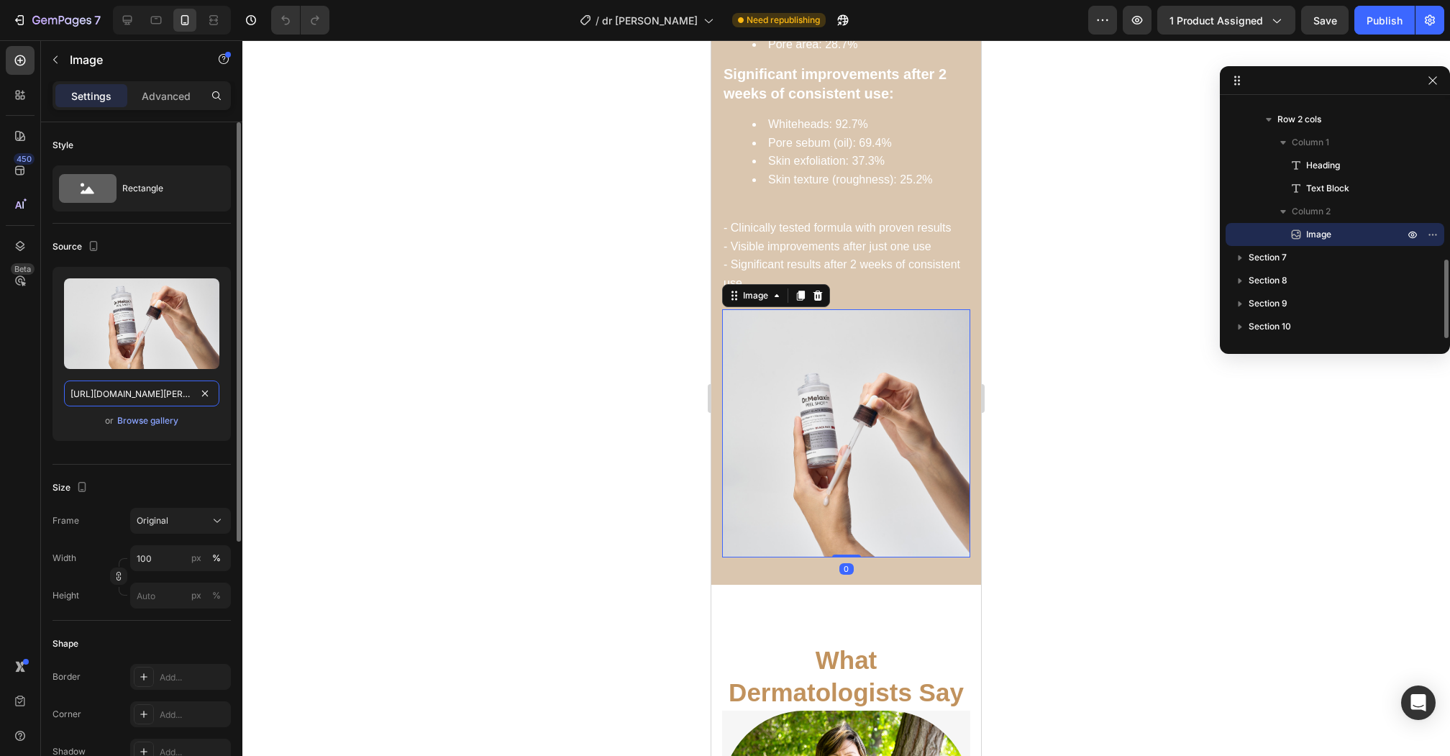
click at [165, 391] on input "[URL][DOMAIN_NAME][PERSON_NAME]" at bounding box center [141, 393] width 155 height 26
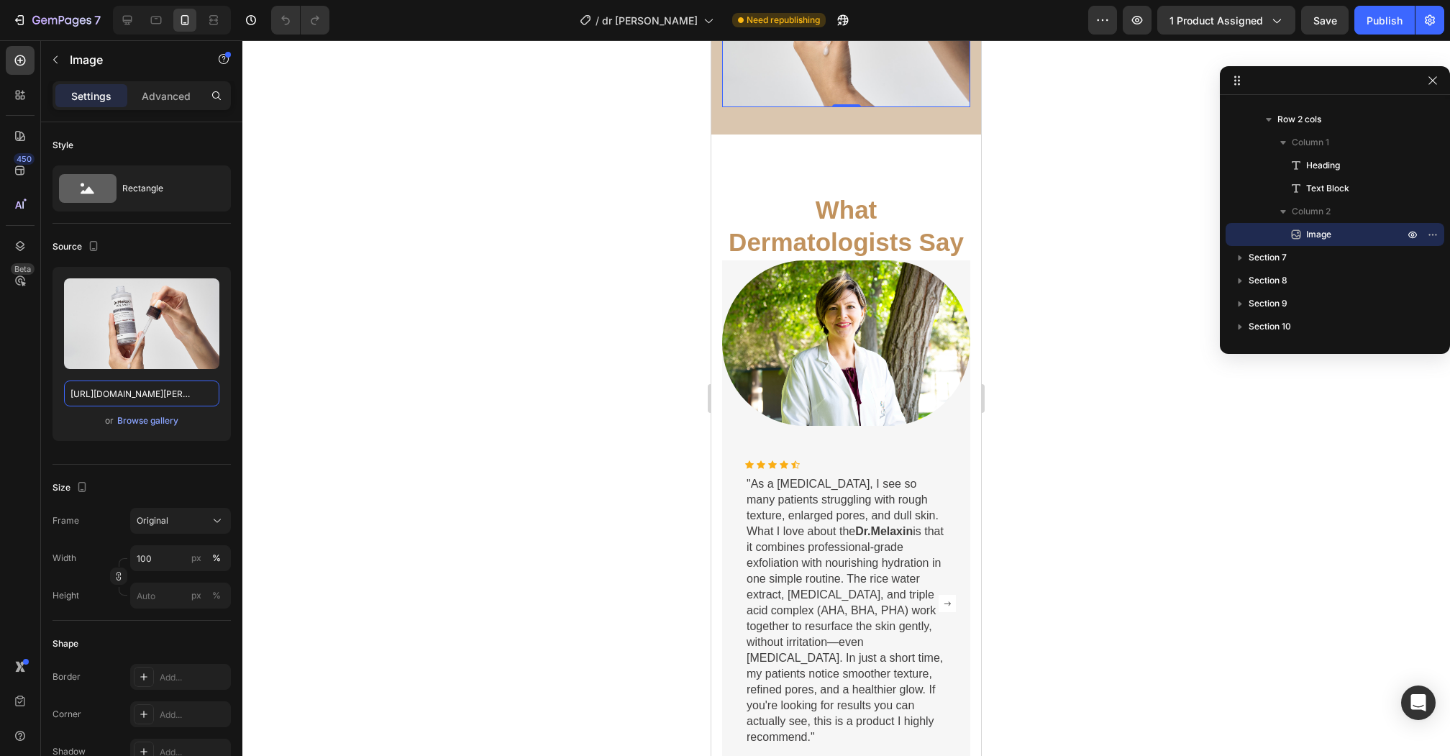
scroll to position [2440, 0]
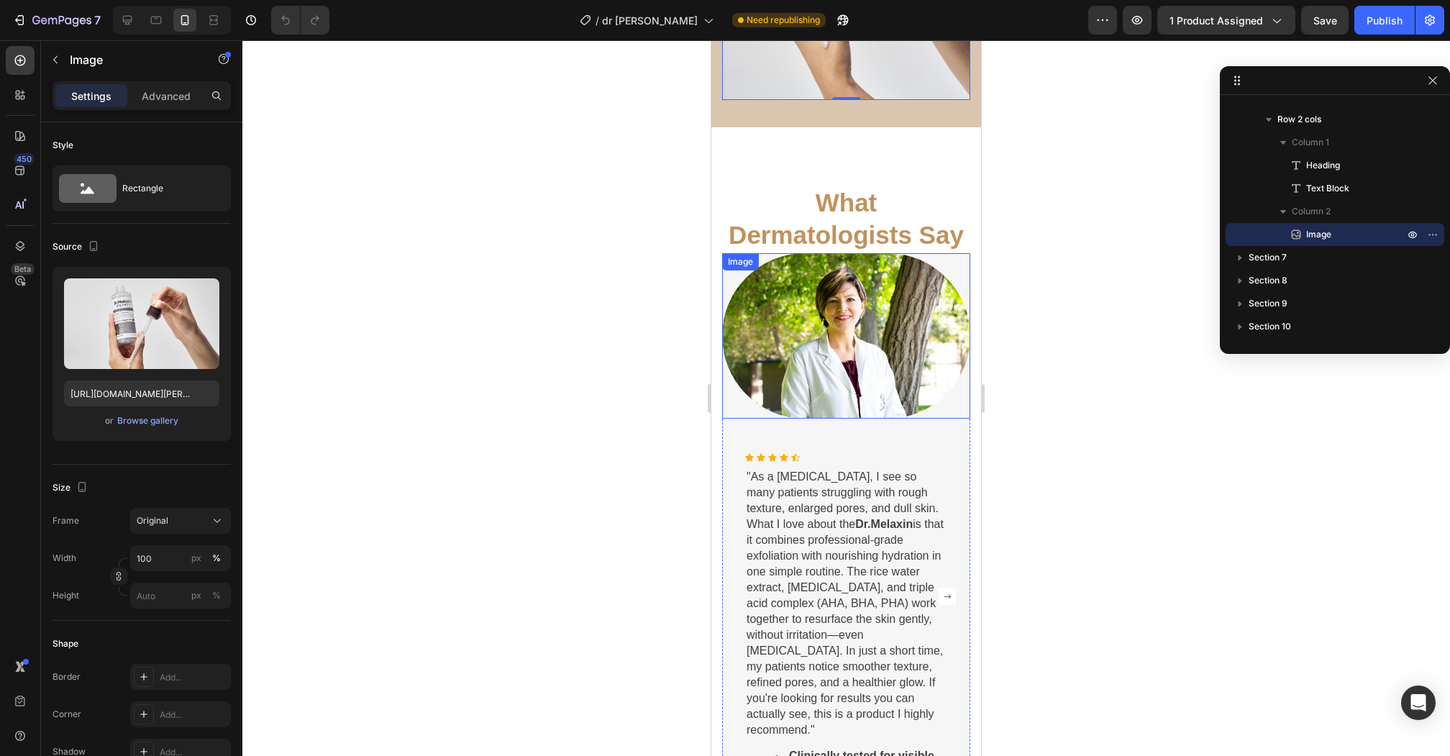
click at [812, 335] on img at bounding box center [846, 335] width 248 height 165
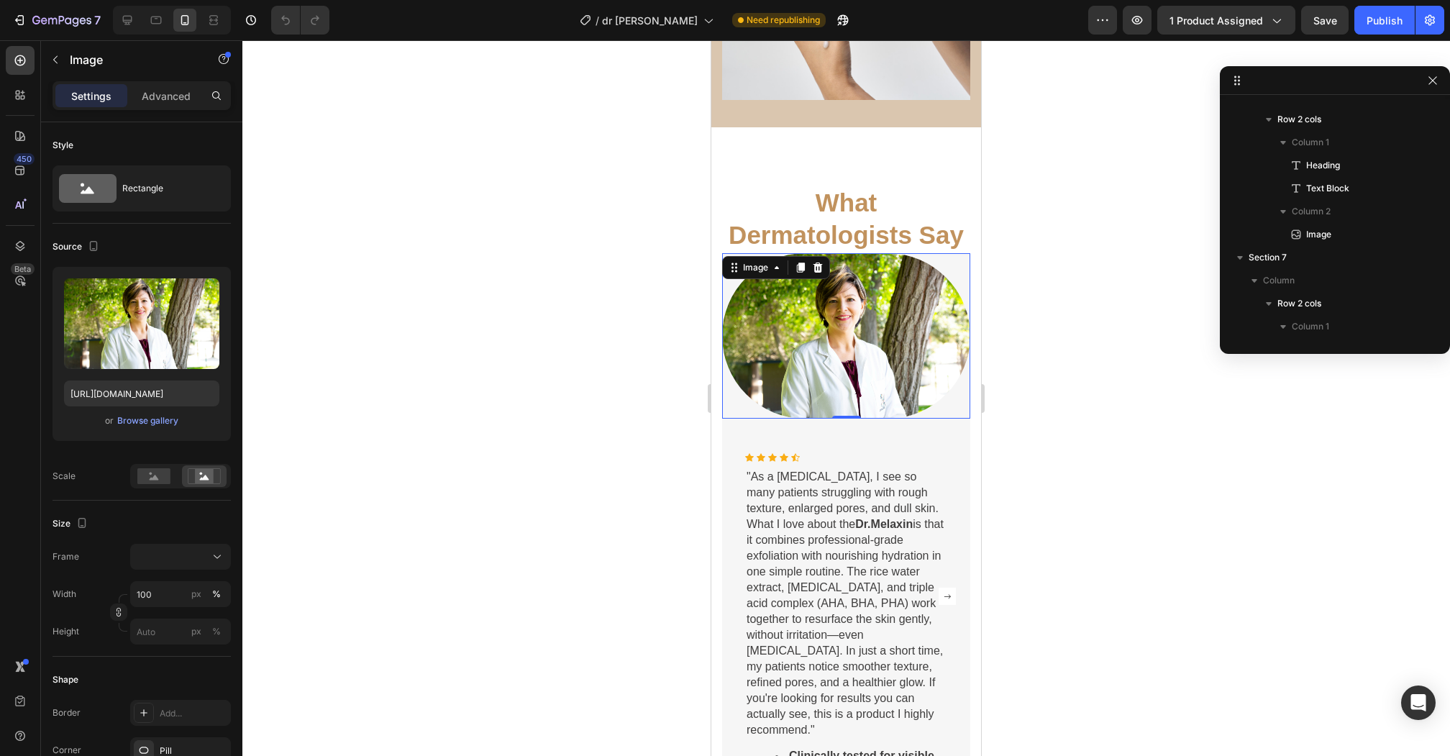
scroll to position [755, 0]
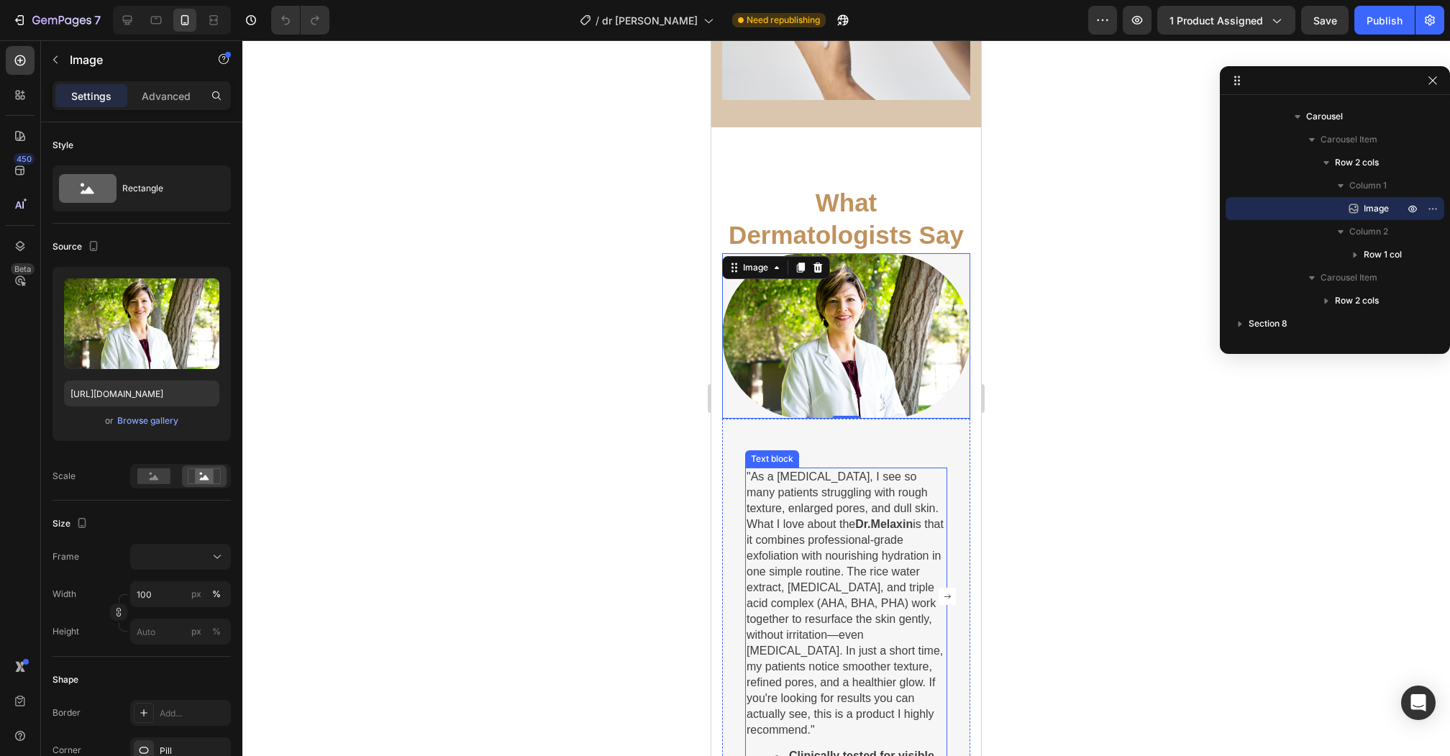
click at [814, 580] on span ""As a [MEDICAL_DATA], I see so many patients struggling with rough texture, enl…" at bounding box center [844, 602] width 197 height 265
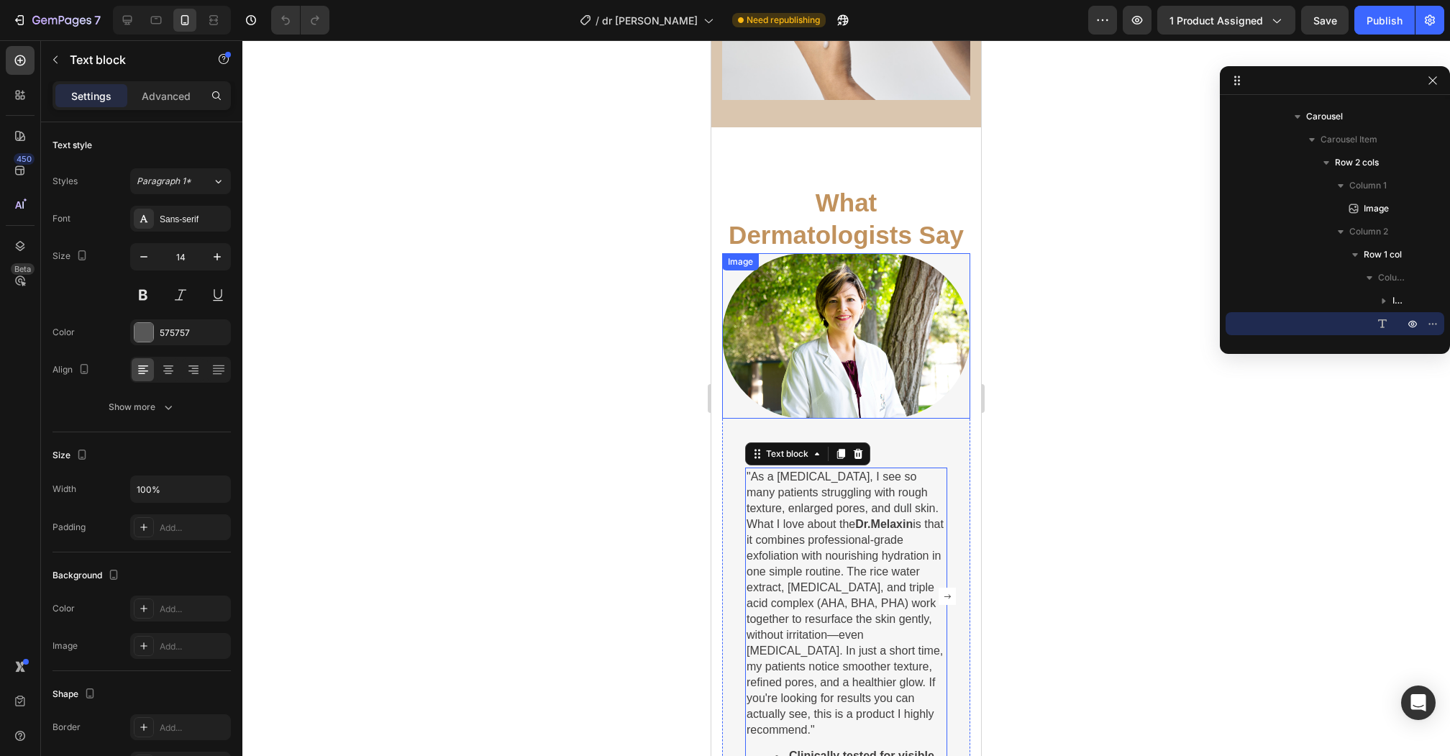
click at [759, 285] on img at bounding box center [846, 335] width 248 height 165
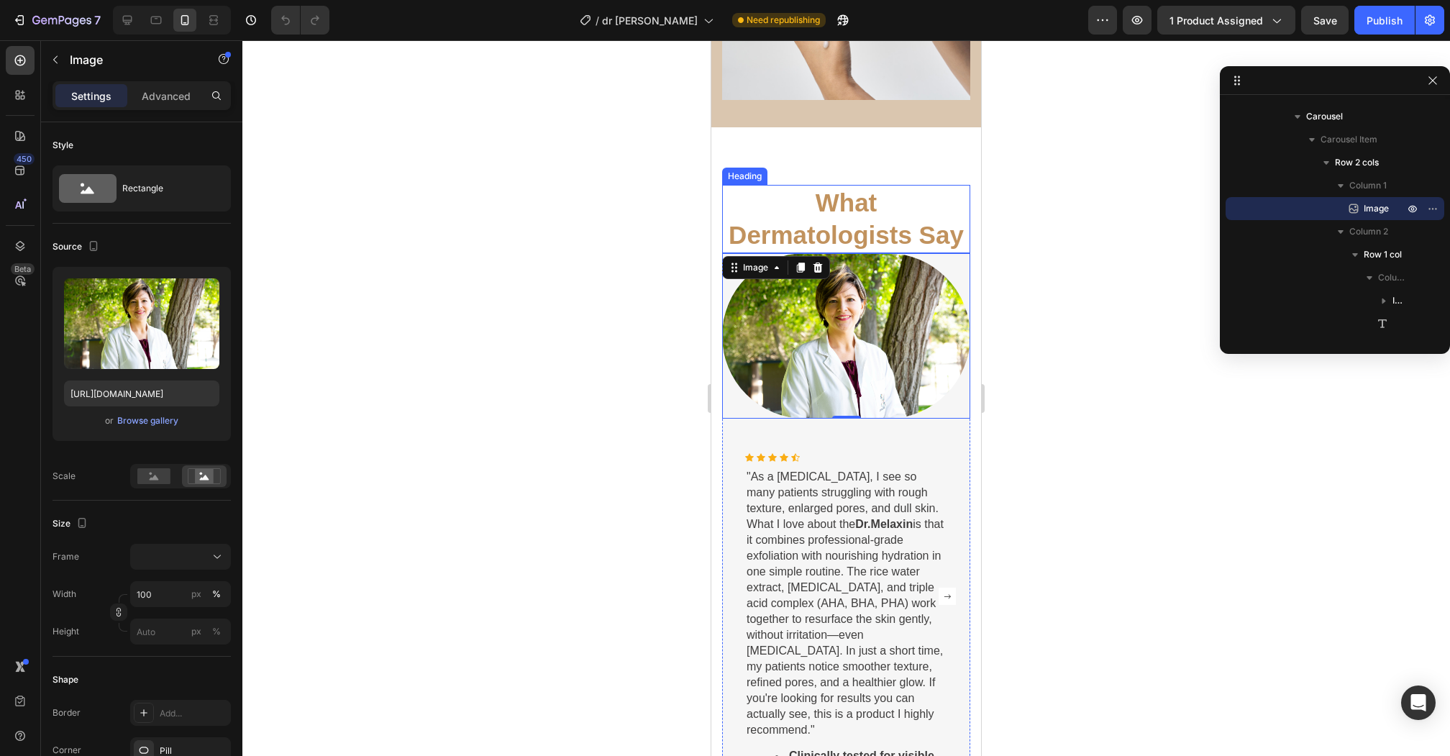
click at [805, 211] on h2 "What Dermatologists Say" at bounding box center [846, 219] width 248 height 68
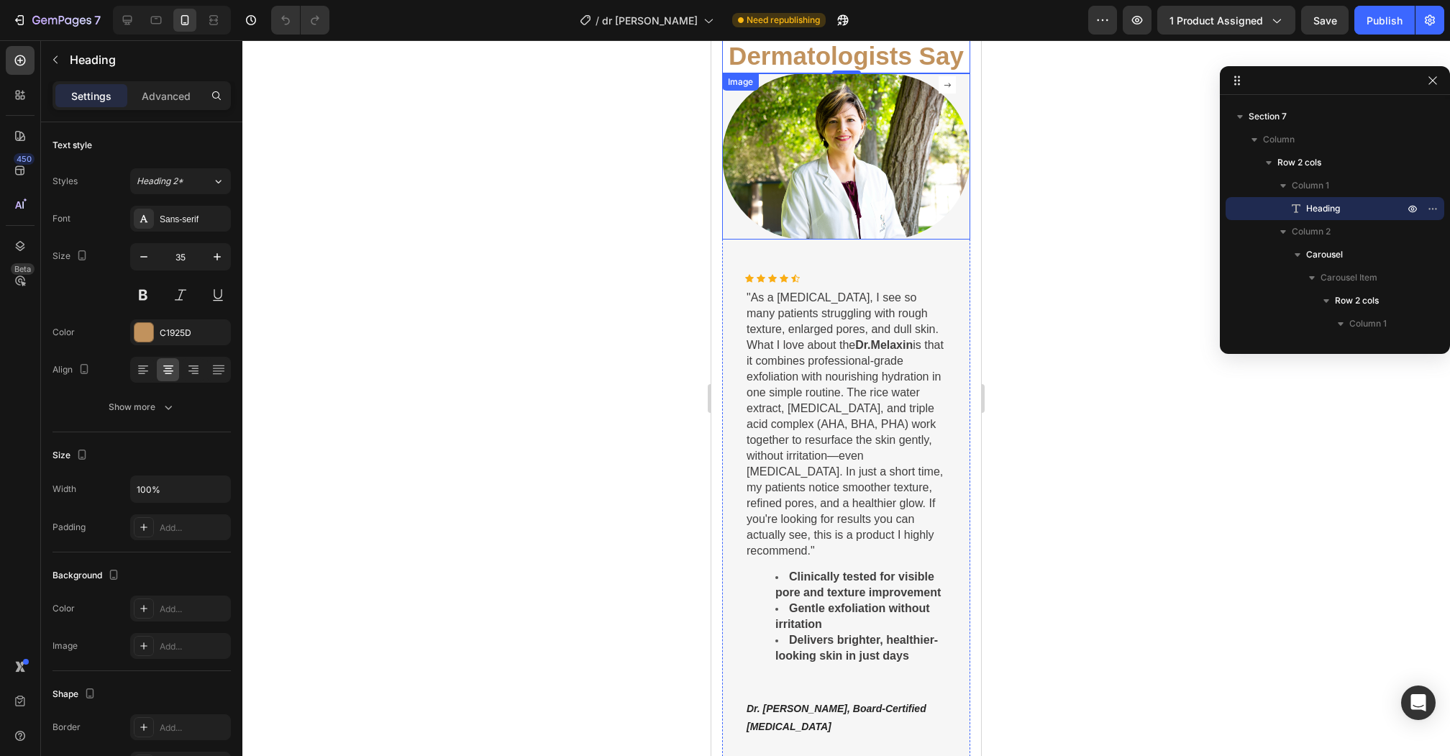
scroll to position [2702, 0]
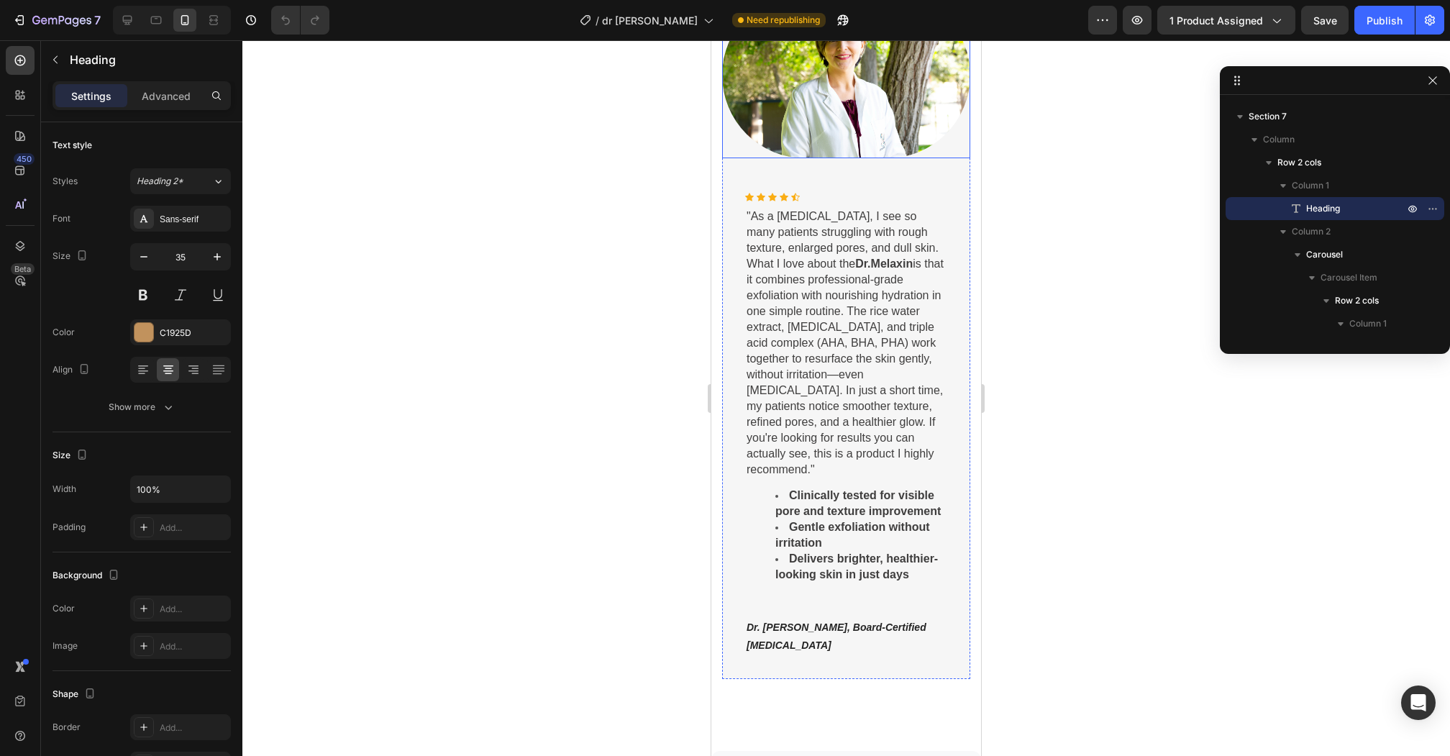
click at [798, 157] on img at bounding box center [846, 74] width 248 height 165
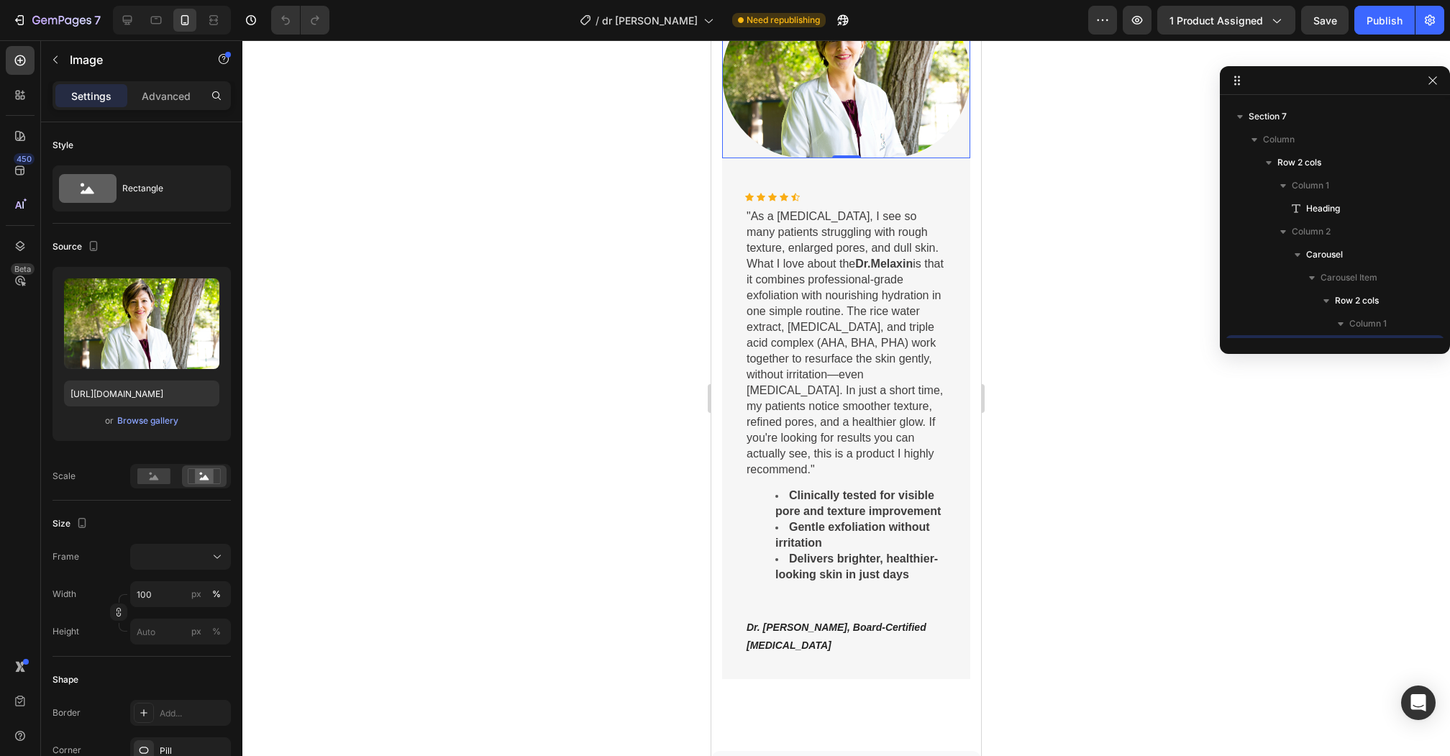
scroll to position [755, 0]
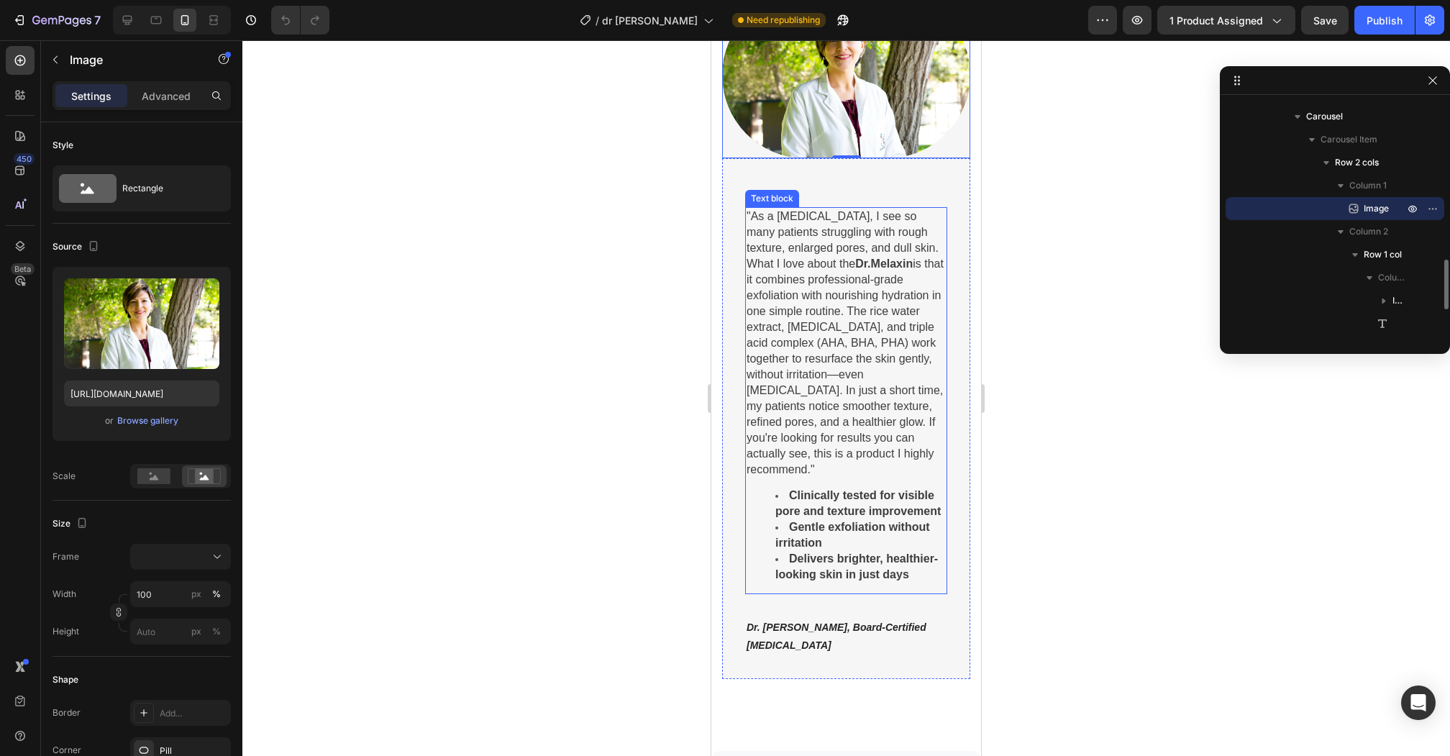
click at [750, 610] on div "Icon Icon Icon Icon Icon Icon List Hoz "As a [MEDICAL_DATA], I see so many pati…" at bounding box center [846, 424] width 202 height 463
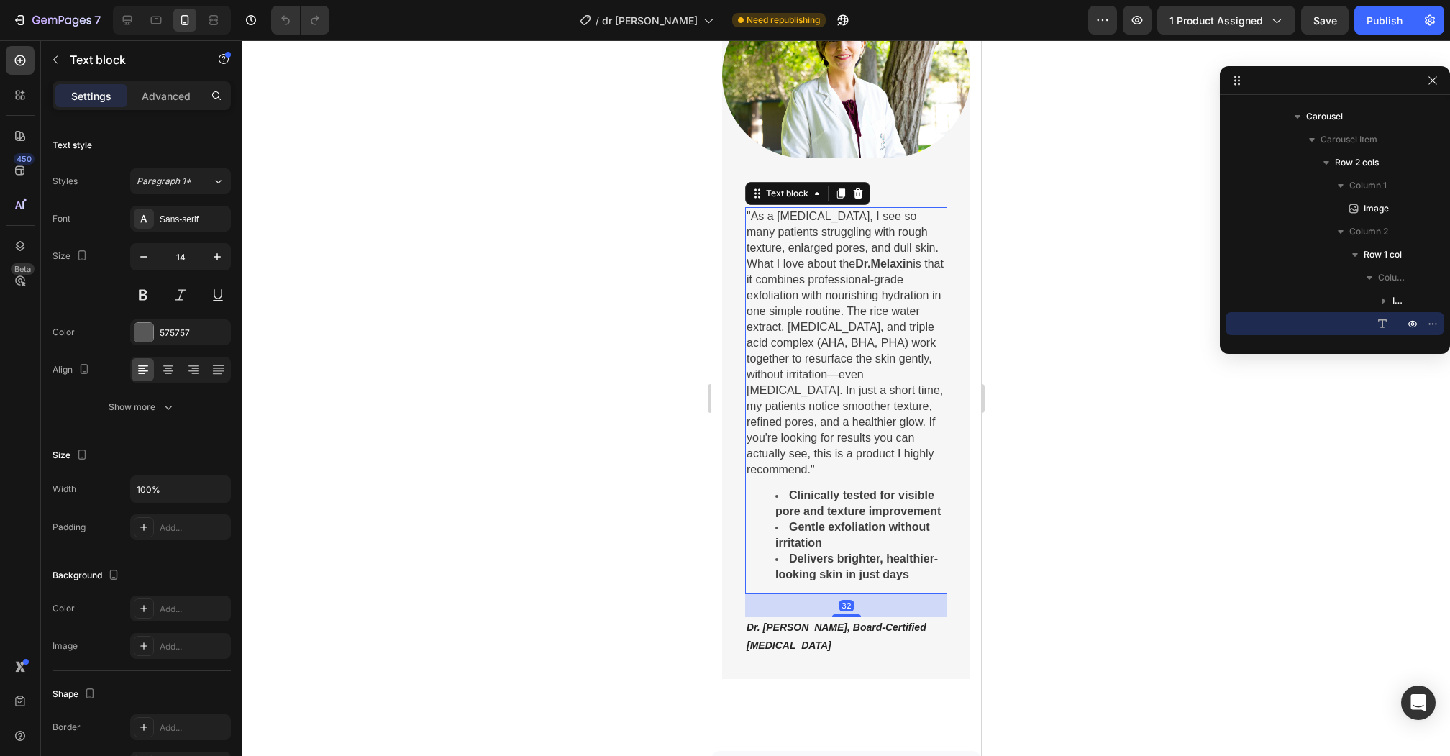
scroll to position [2345, 0]
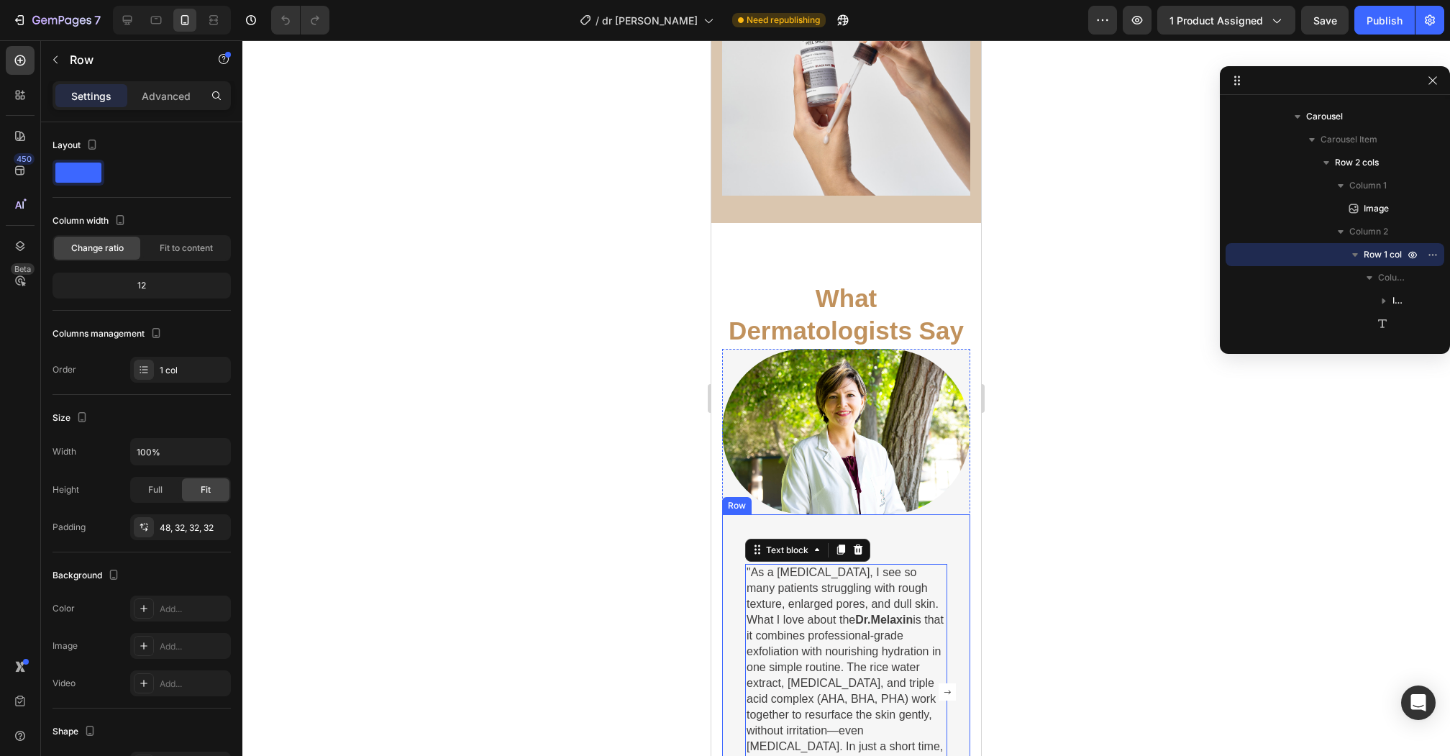
click at [766, 267] on div "What Dermatologists Say Heading Image Icon Icon Icon Icon Icon Icon List Hoz "A…" at bounding box center [846, 658] width 270 height 870
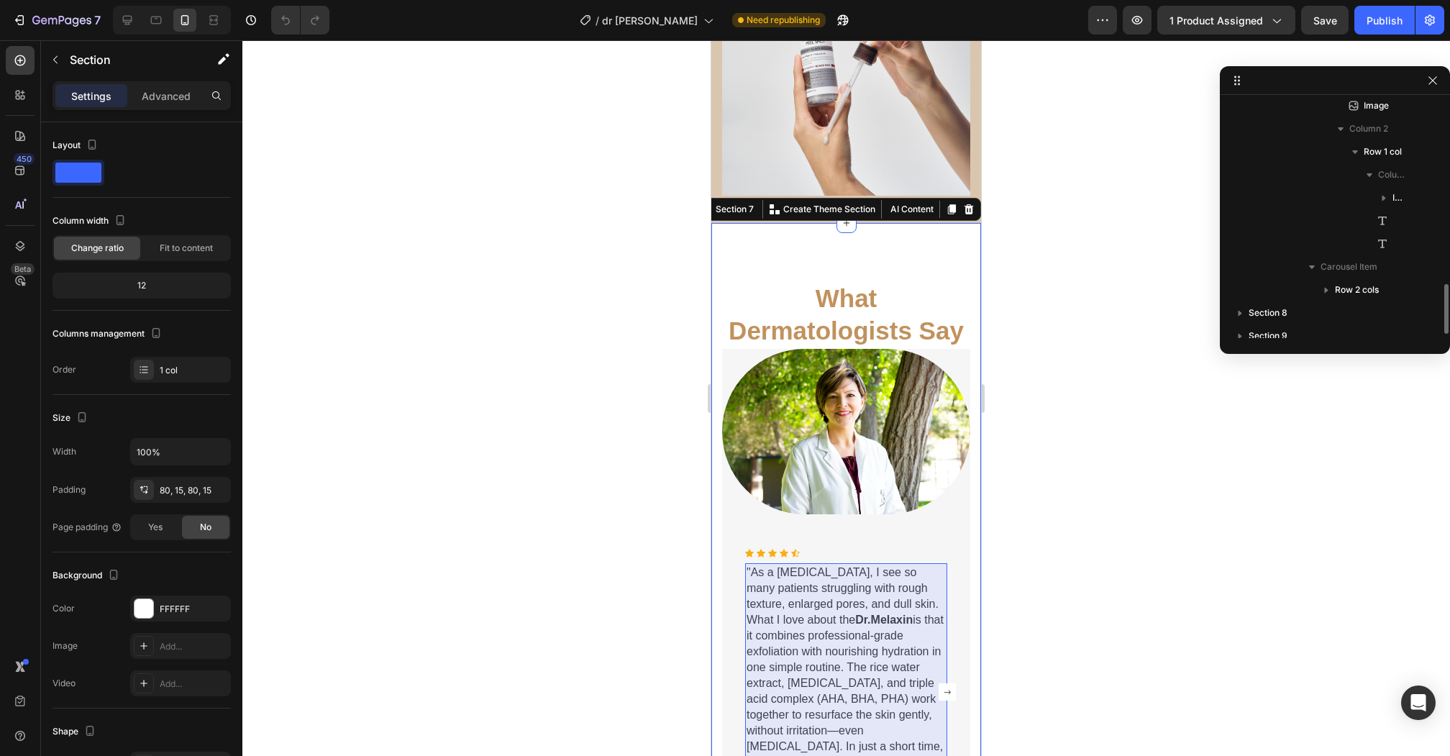
scroll to position [860, 0]
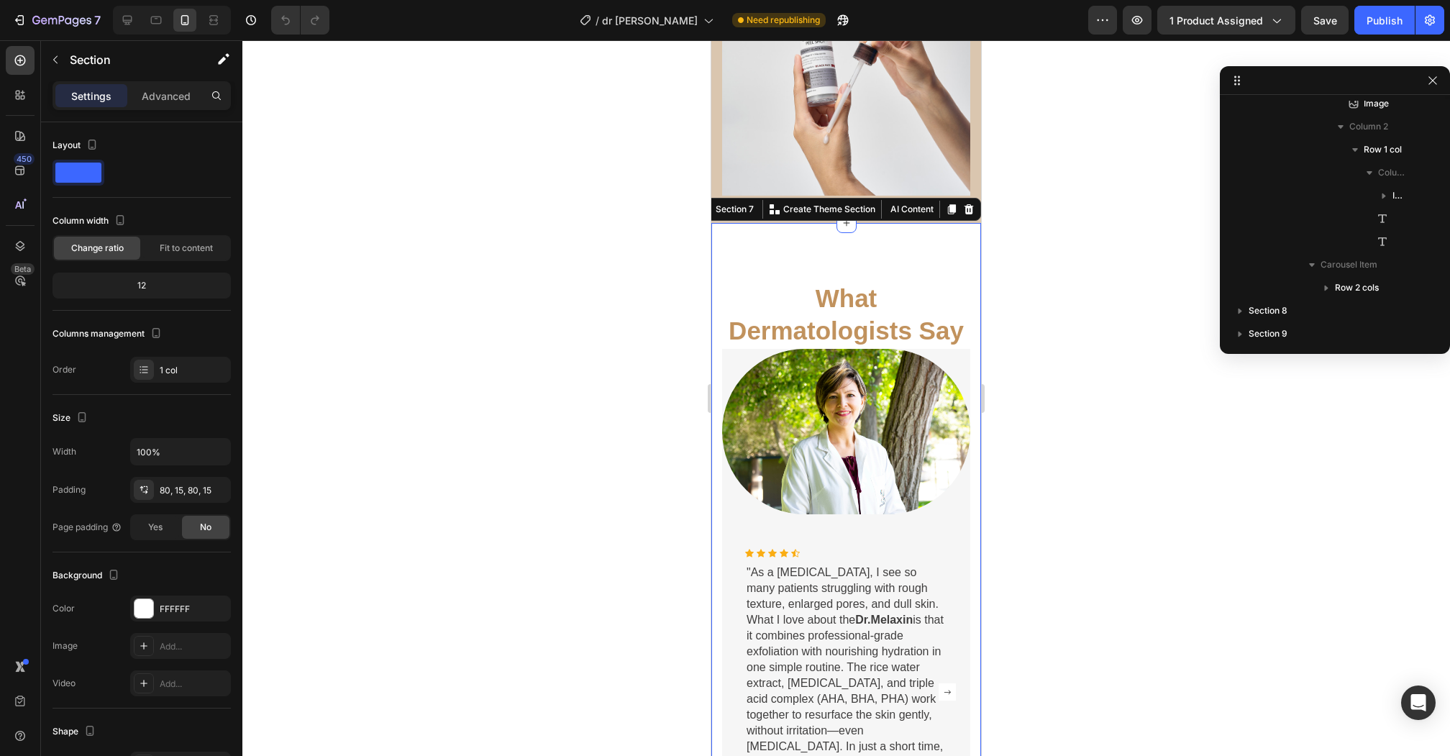
click at [797, 255] on div "What Dermatologists Say Heading Image Icon Icon Icon Icon Icon Icon List Hoz "A…" at bounding box center [846, 658] width 270 height 870
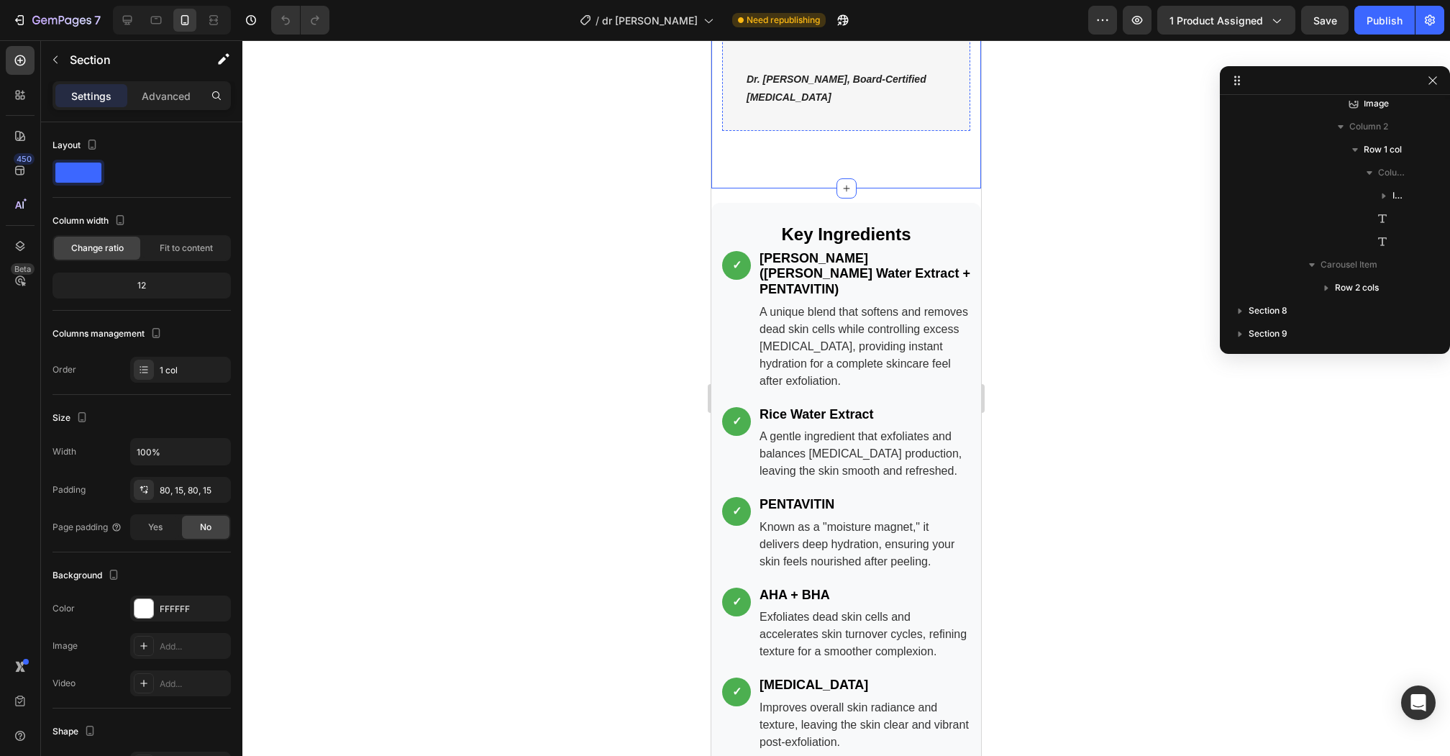
scroll to position [3266, 0]
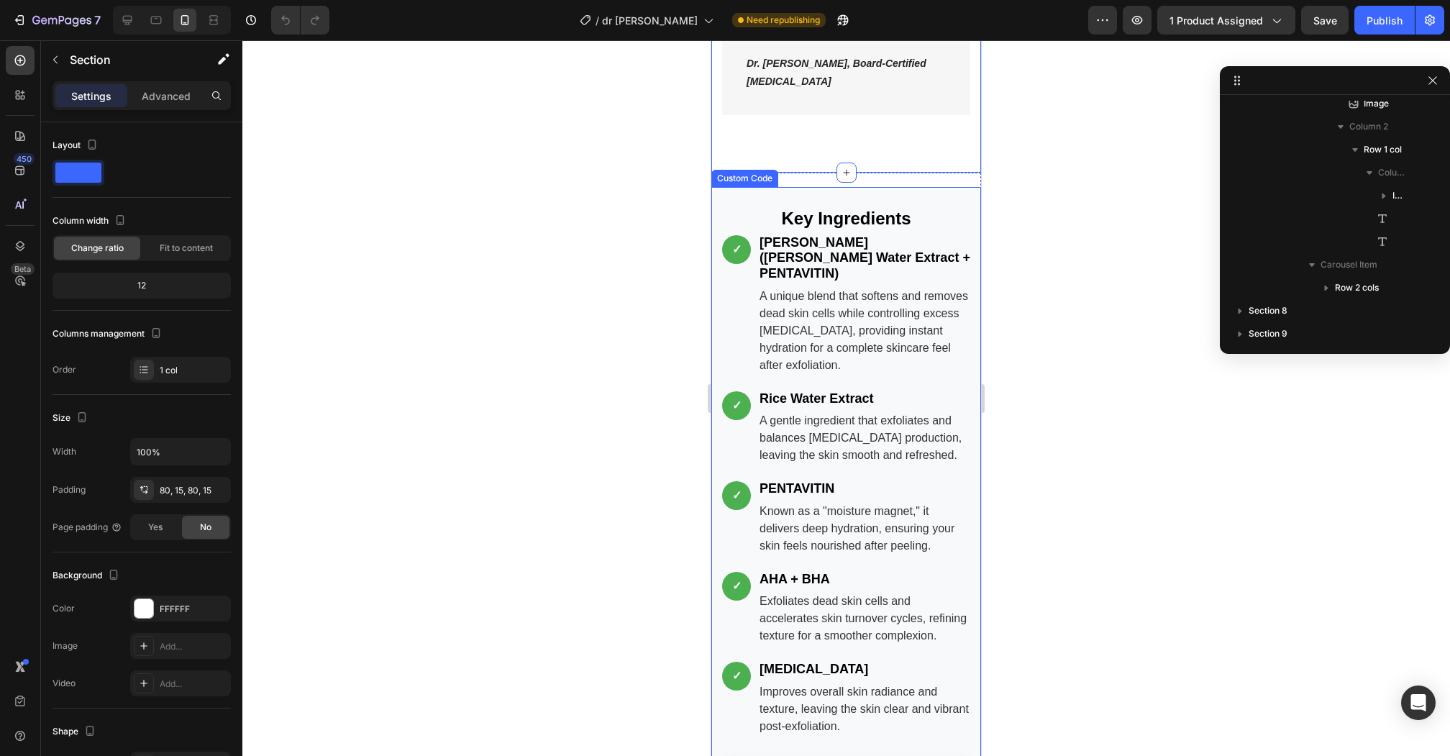
click at [894, 302] on div "A unique blend that softens and removes dead skin cells while controlling exces…" at bounding box center [864, 331] width 211 height 86
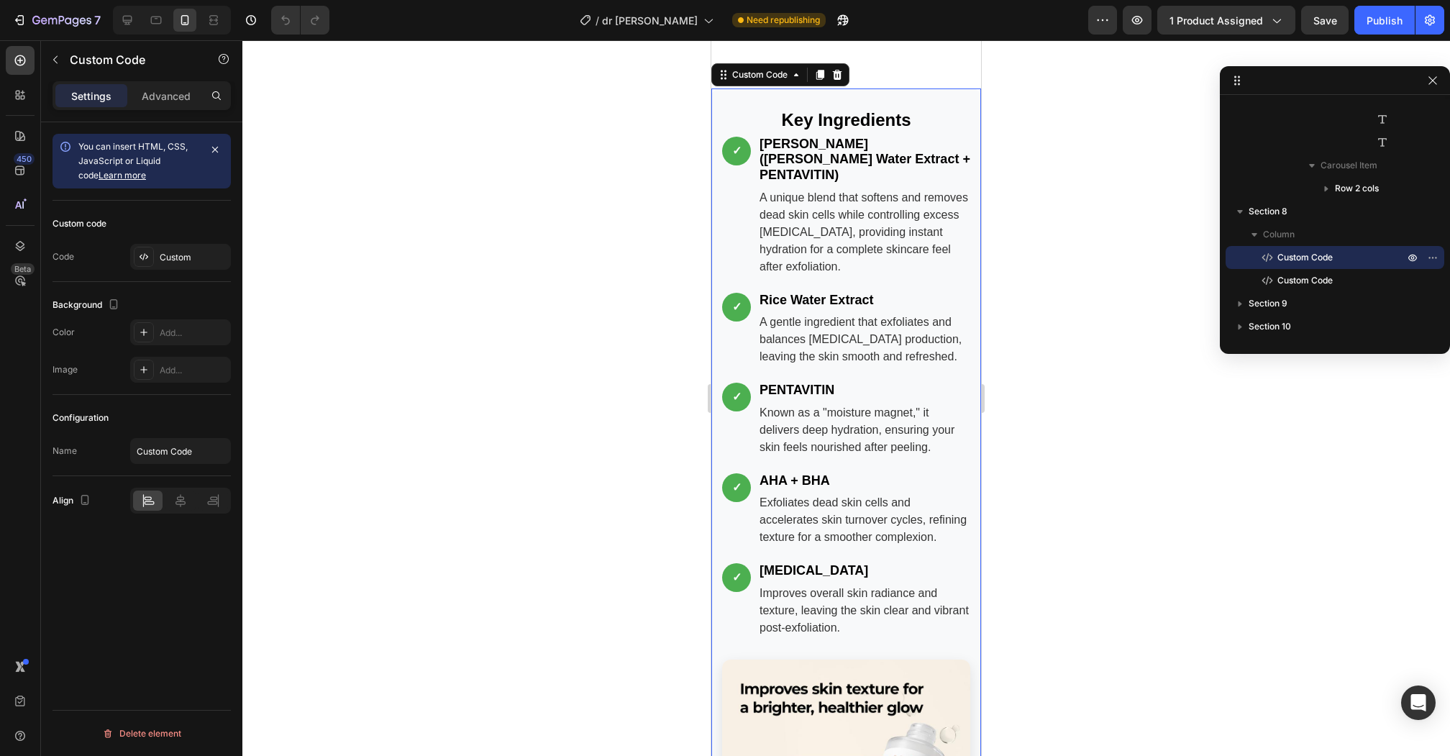
scroll to position [3368, 0]
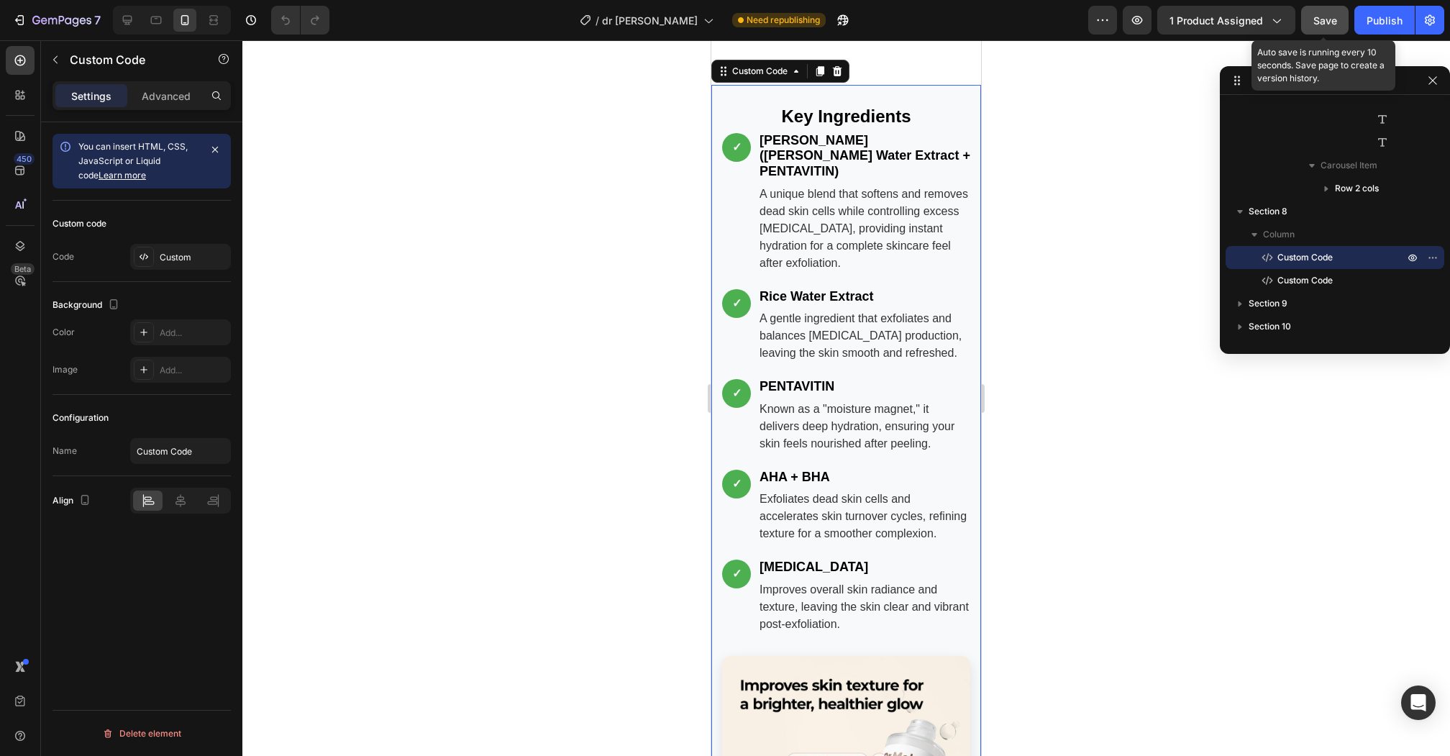
click at [1309, 19] on button "Save" at bounding box center [1324, 20] width 47 height 29
click at [822, 106] on h2 "Key Ingredients" at bounding box center [845, 116] width 129 height 21
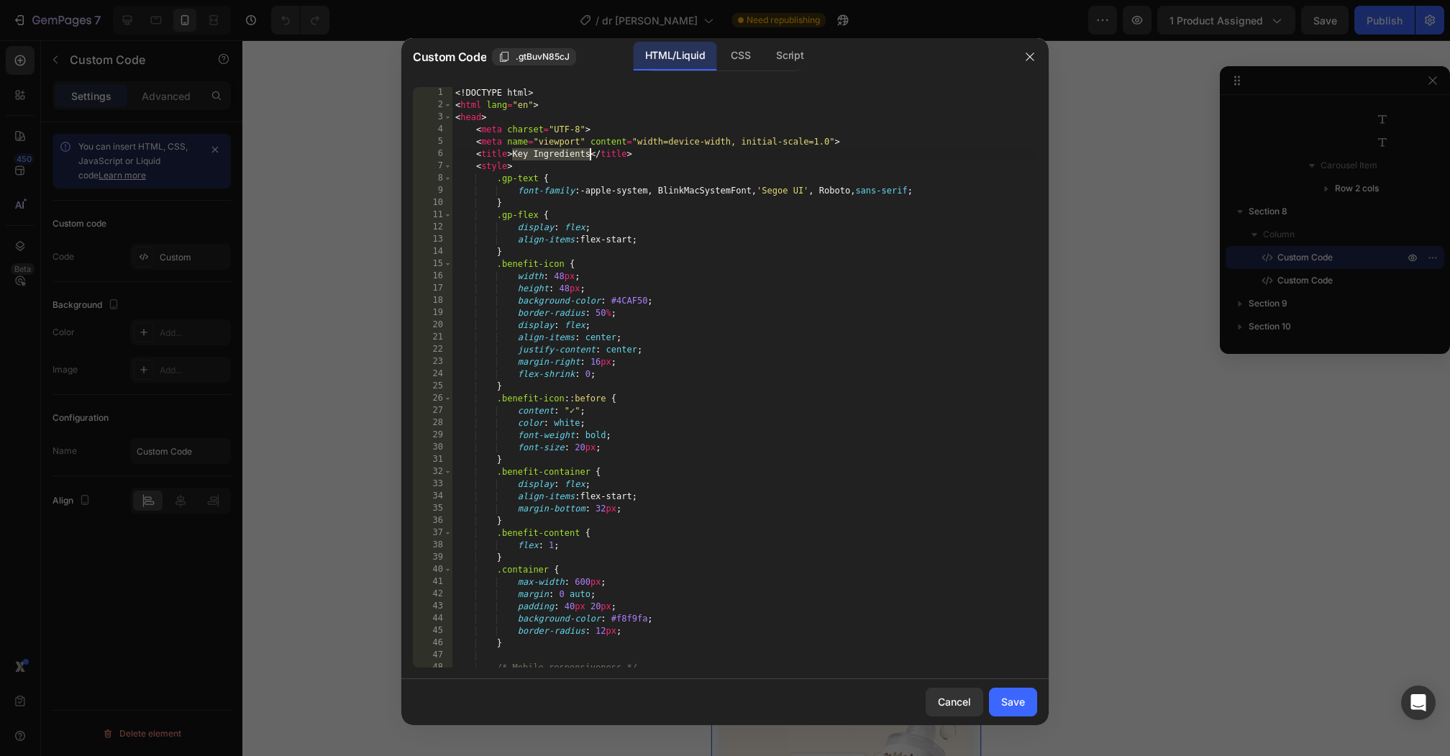
drag, startPoint x: 510, startPoint y: 156, endPoint x: 590, endPoint y: 156, distance: 79.1
click at [590, 156] on div "<! DOCTYPE html > < html lang = "en" > < head > < meta charset = "UTF-8" > < me…" at bounding box center [744, 389] width 585 height 605
type textarea "<title>Key Ingredients</title>"
click at [1021, 60] on button "button" at bounding box center [1029, 56] width 23 height 23
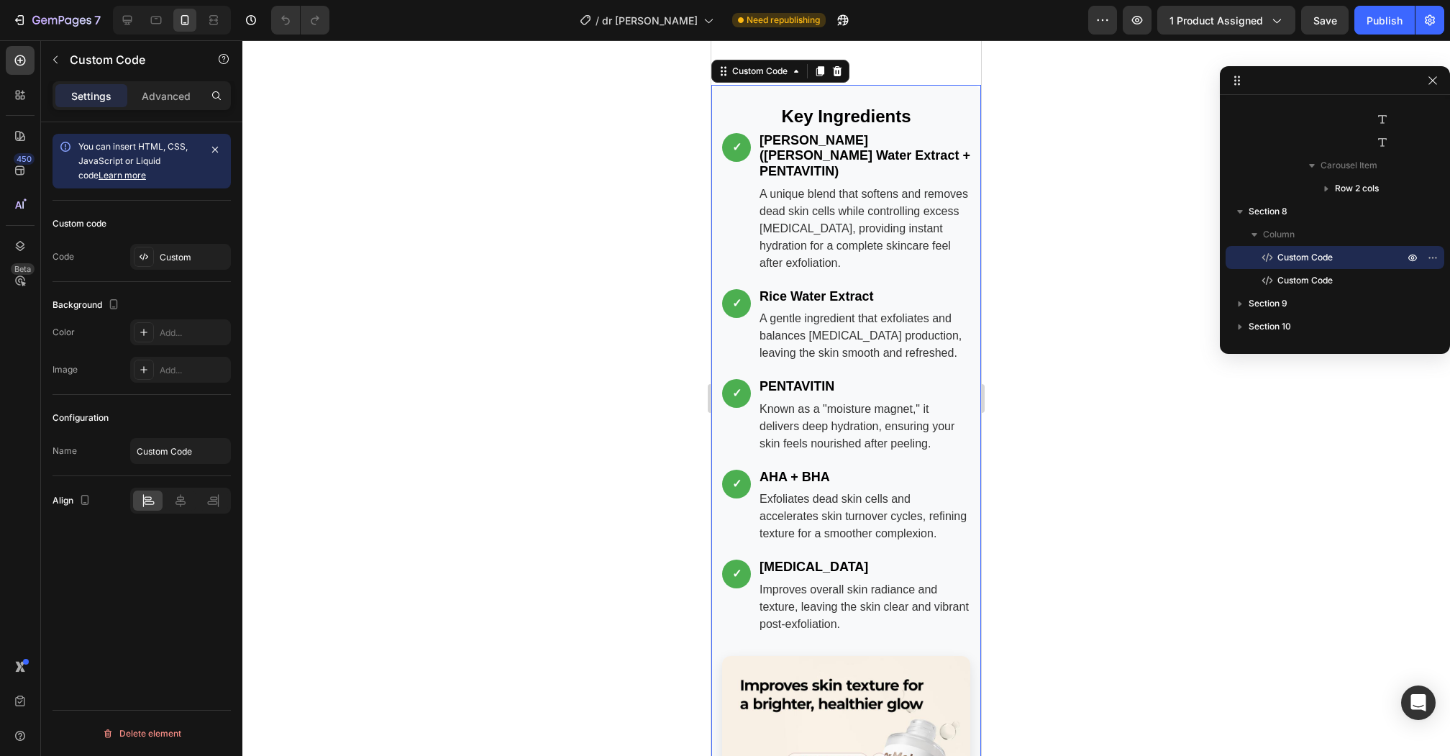
click at [829, 134] on div "[PERSON_NAME] ([PERSON_NAME] Water Extract + PENTAVITIN)" at bounding box center [864, 156] width 211 height 47
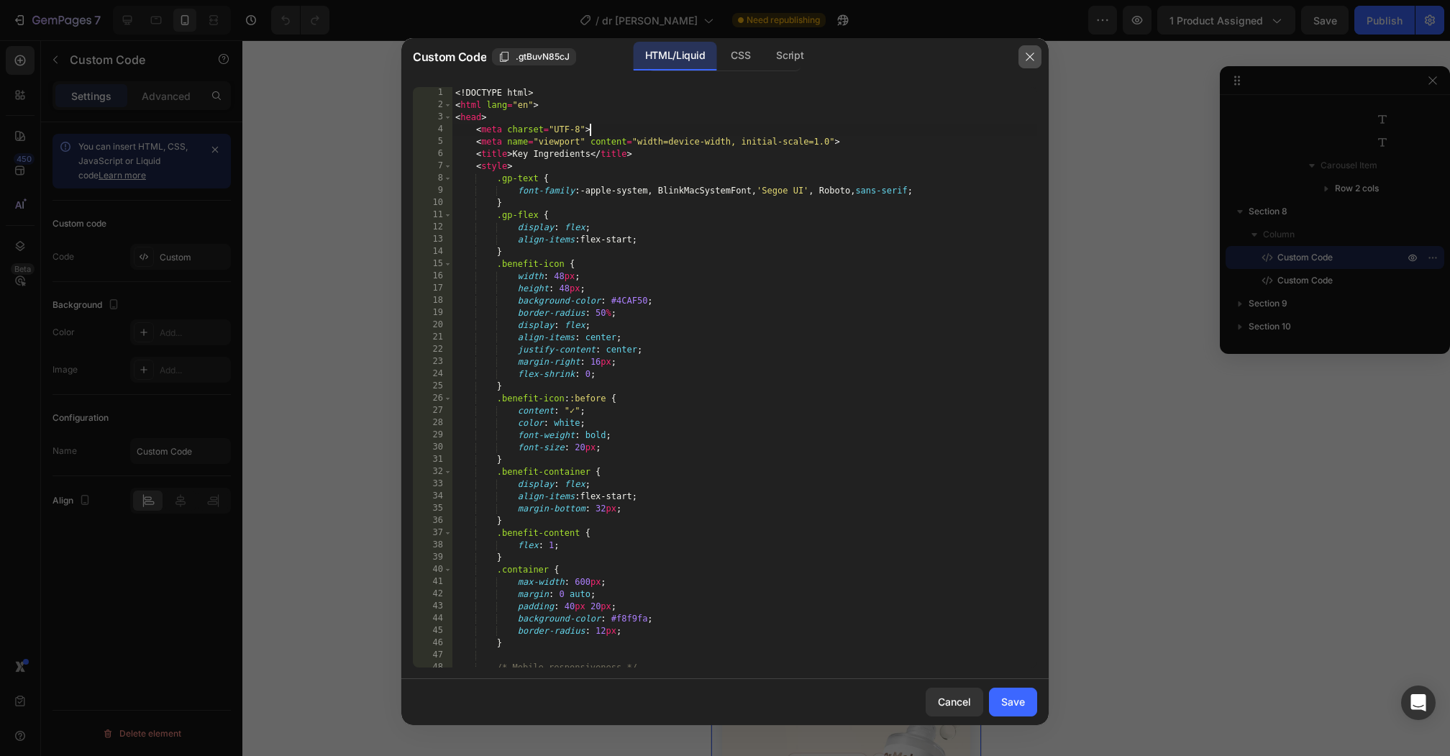
click at [1023, 50] on button "button" at bounding box center [1029, 56] width 23 height 23
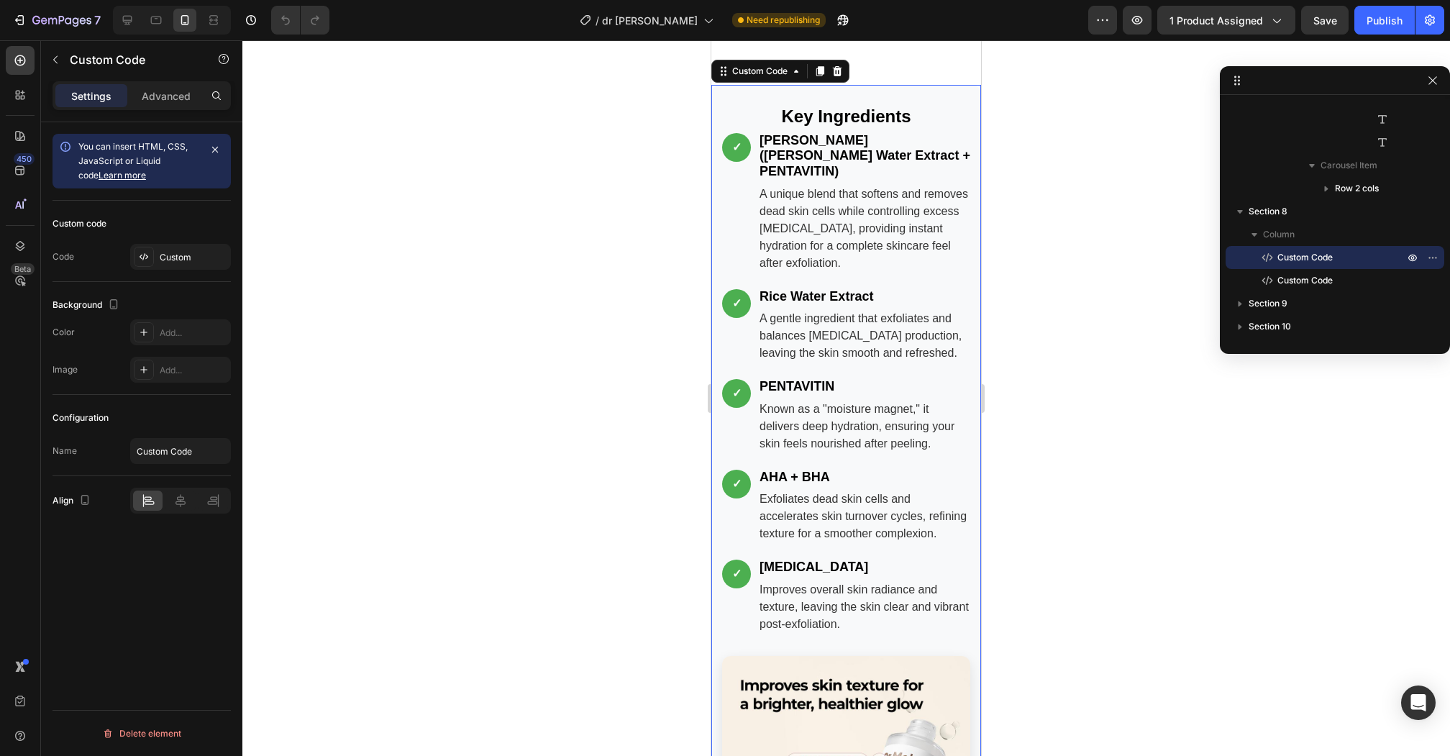
click at [802, 470] on div "AHA + BHA" at bounding box center [794, 478] width 70 height 16
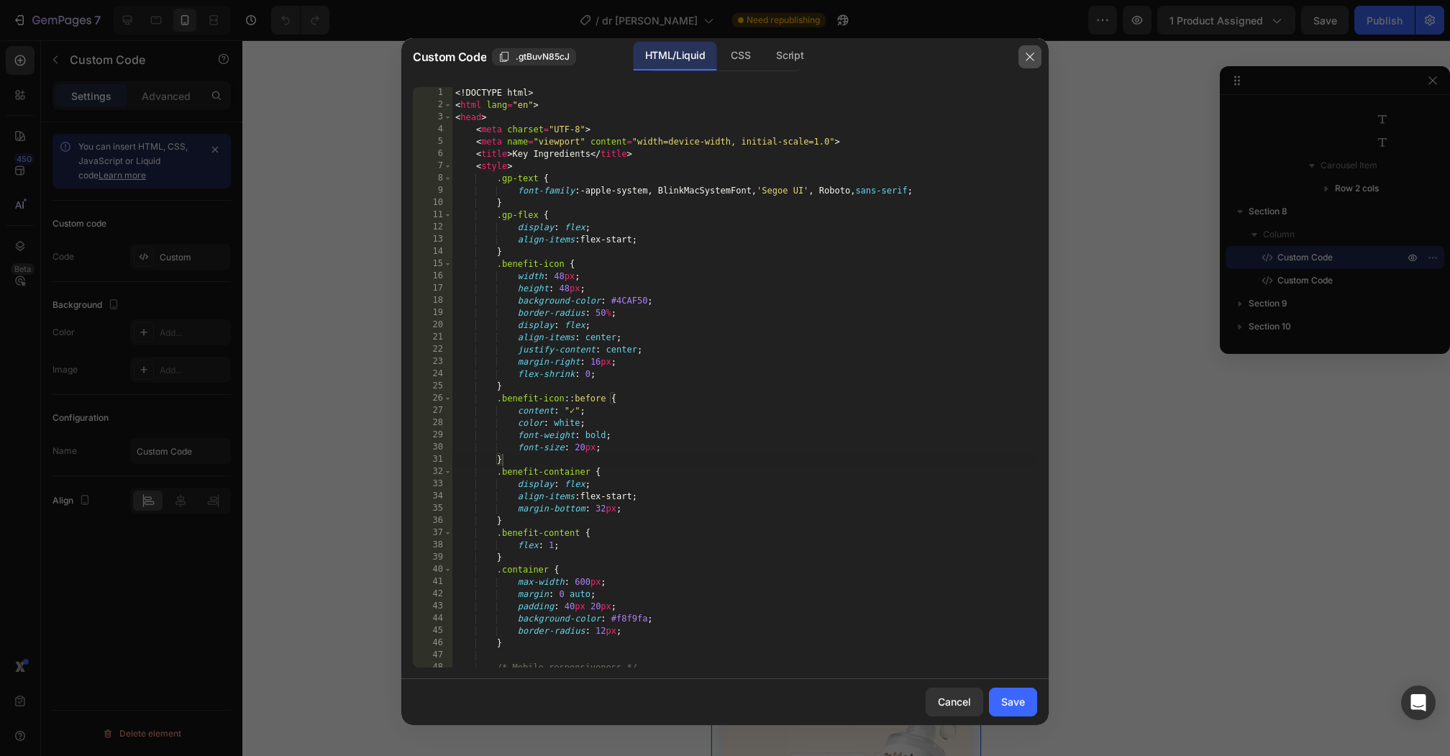
click at [1025, 55] on icon "button" at bounding box center [1030, 57] width 12 height 12
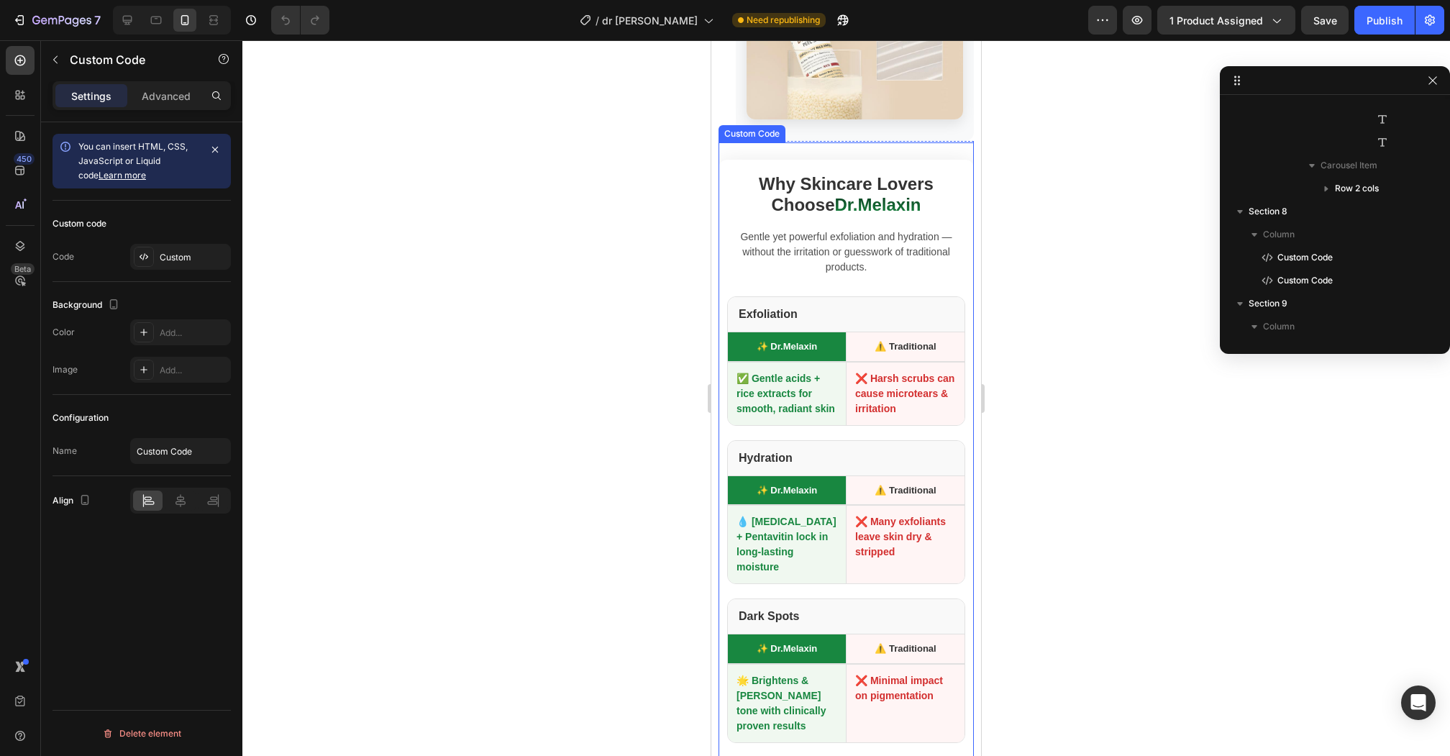
scroll to position [1051, 0]
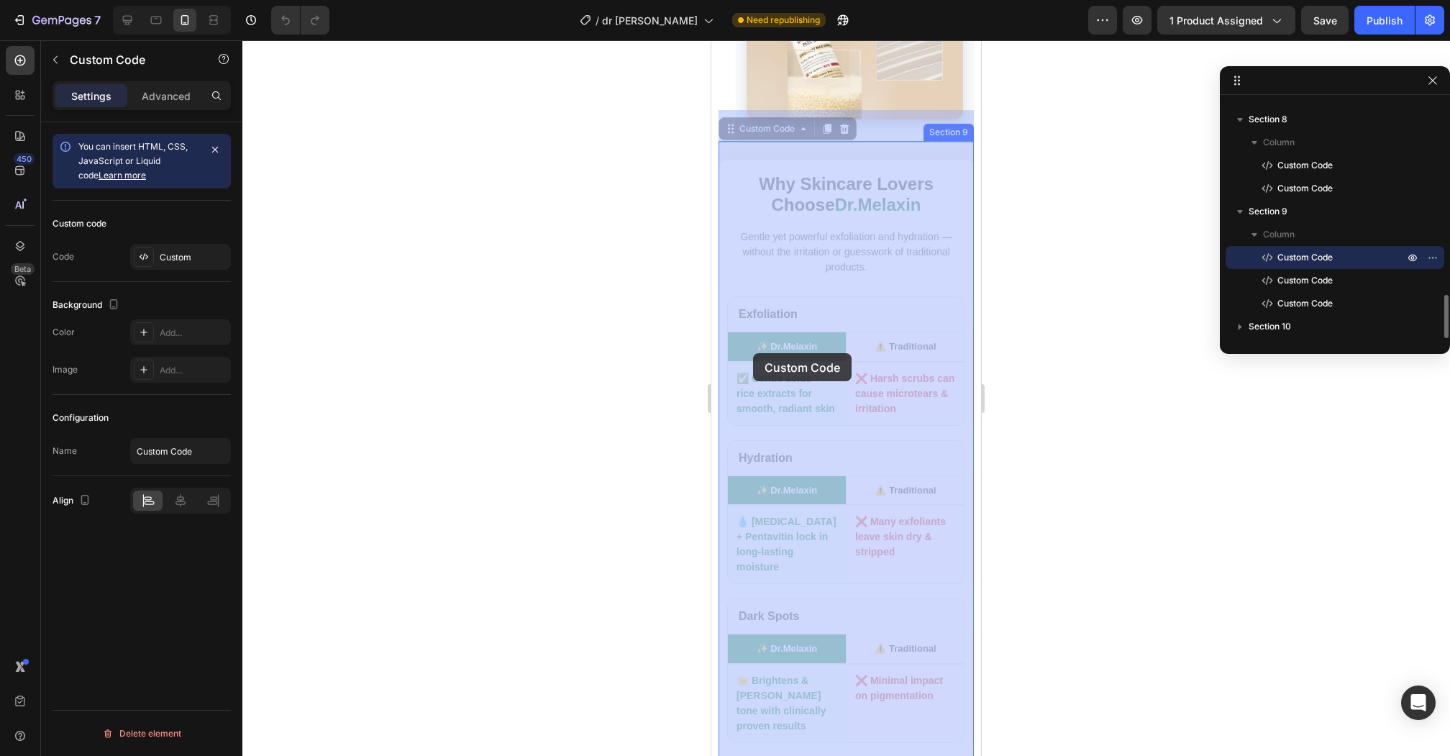
drag, startPoint x: 811, startPoint y: 372, endPoint x: 753, endPoint y: 353, distance: 61.2
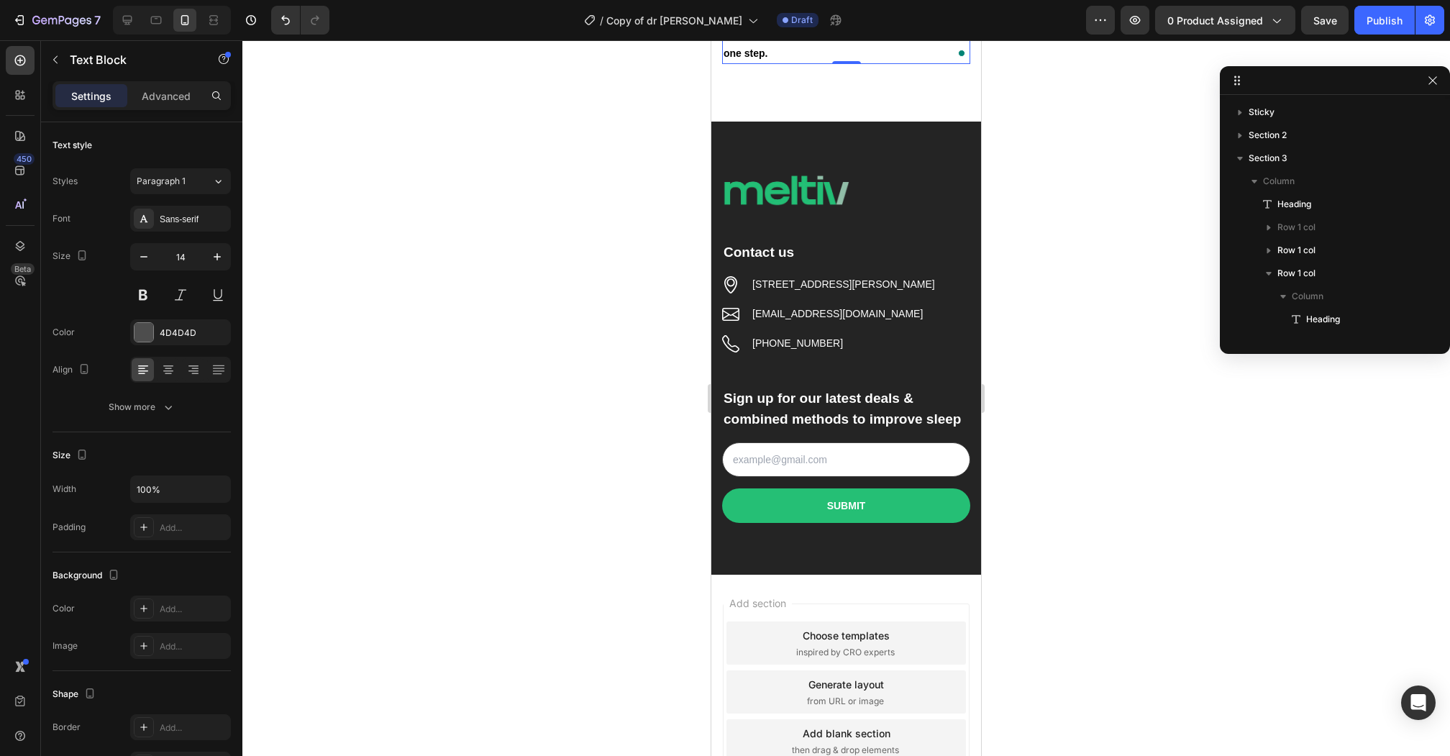
scroll to position [62, 0]
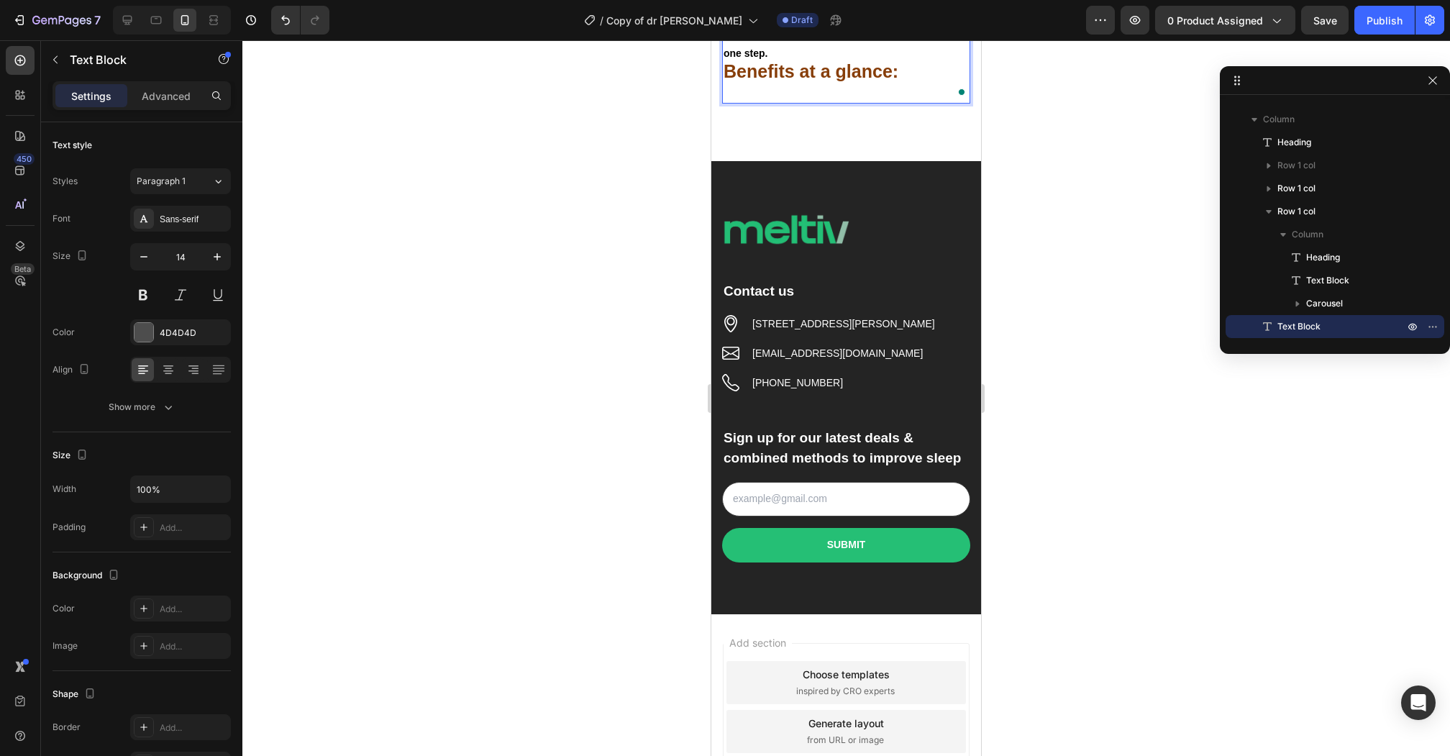
click at [784, 81] on strong "Benefits at a glance:" at bounding box center [810, 71] width 175 height 20
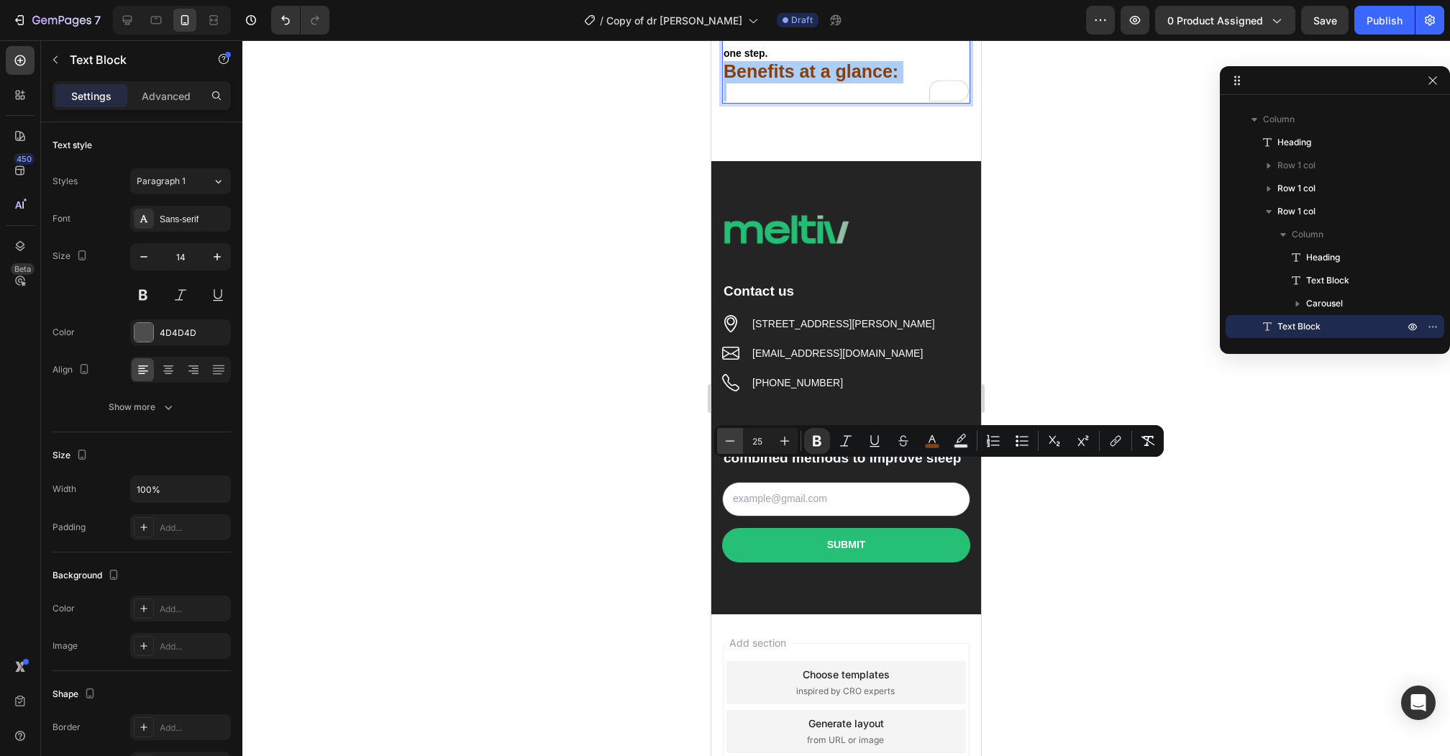
click at [735, 443] on icon "Editor contextual toolbar" at bounding box center [730, 441] width 14 height 14
click at [731, 443] on icon "Editor contextual toolbar" at bounding box center [730, 441] width 14 height 14
type input "22"
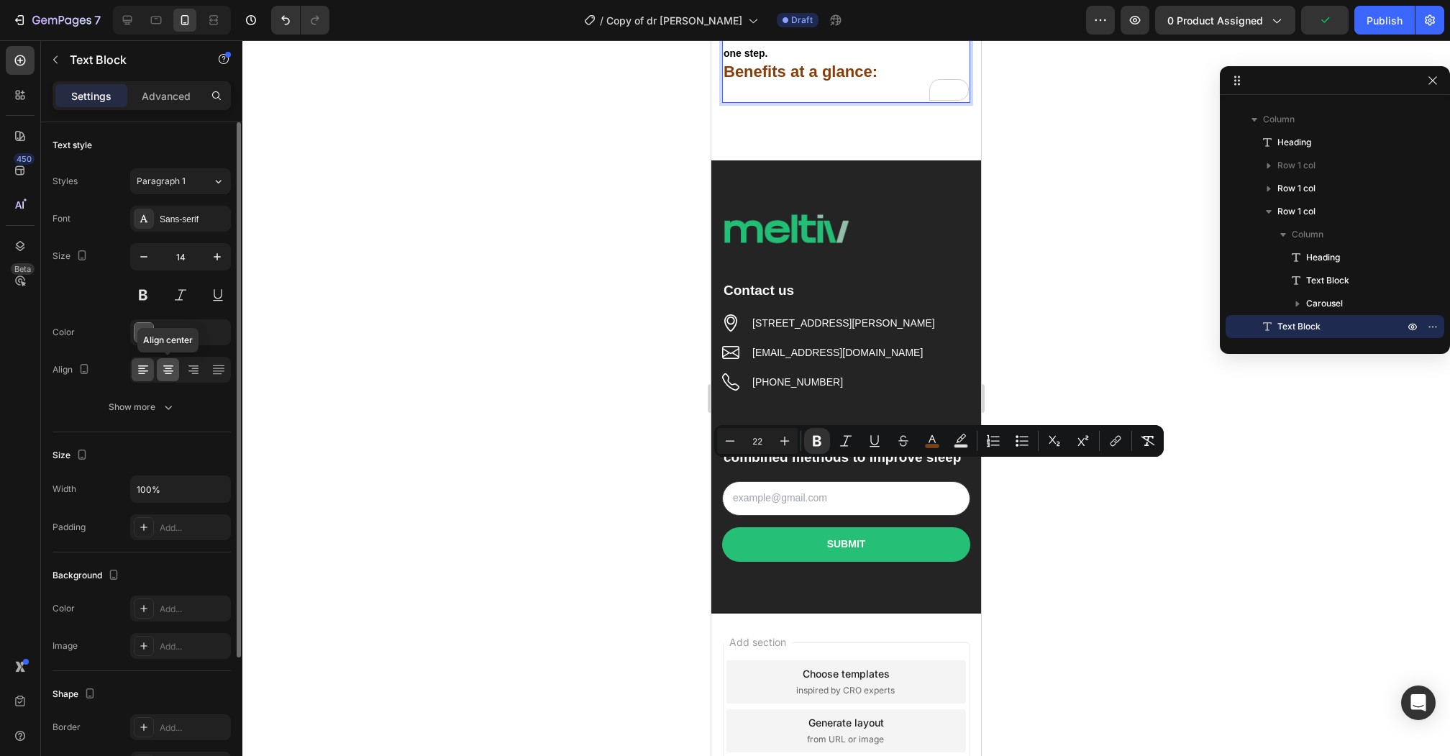
click at [166, 360] on div at bounding box center [168, 369] width 22 height 23
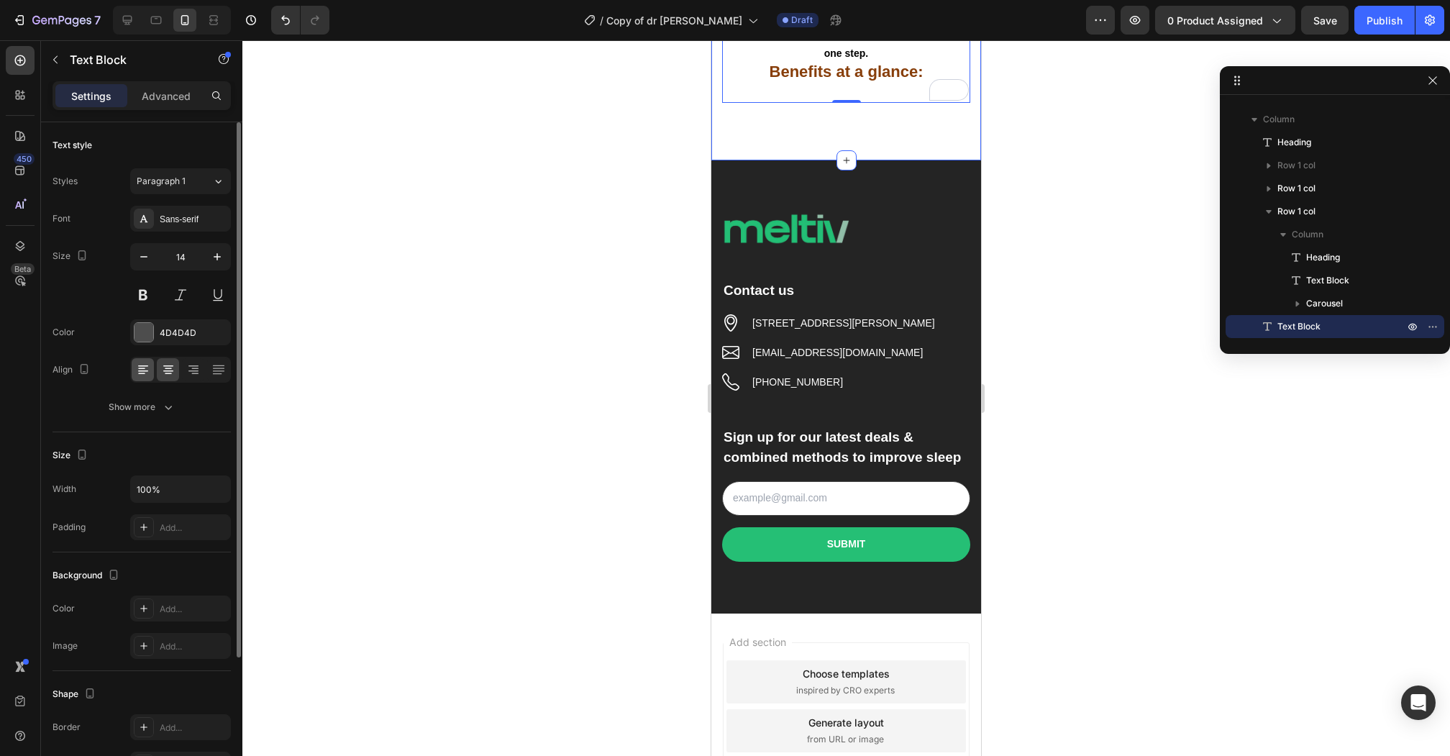
click at [142, 365] on icon at bounding box center [143, 369] width 14 height 14
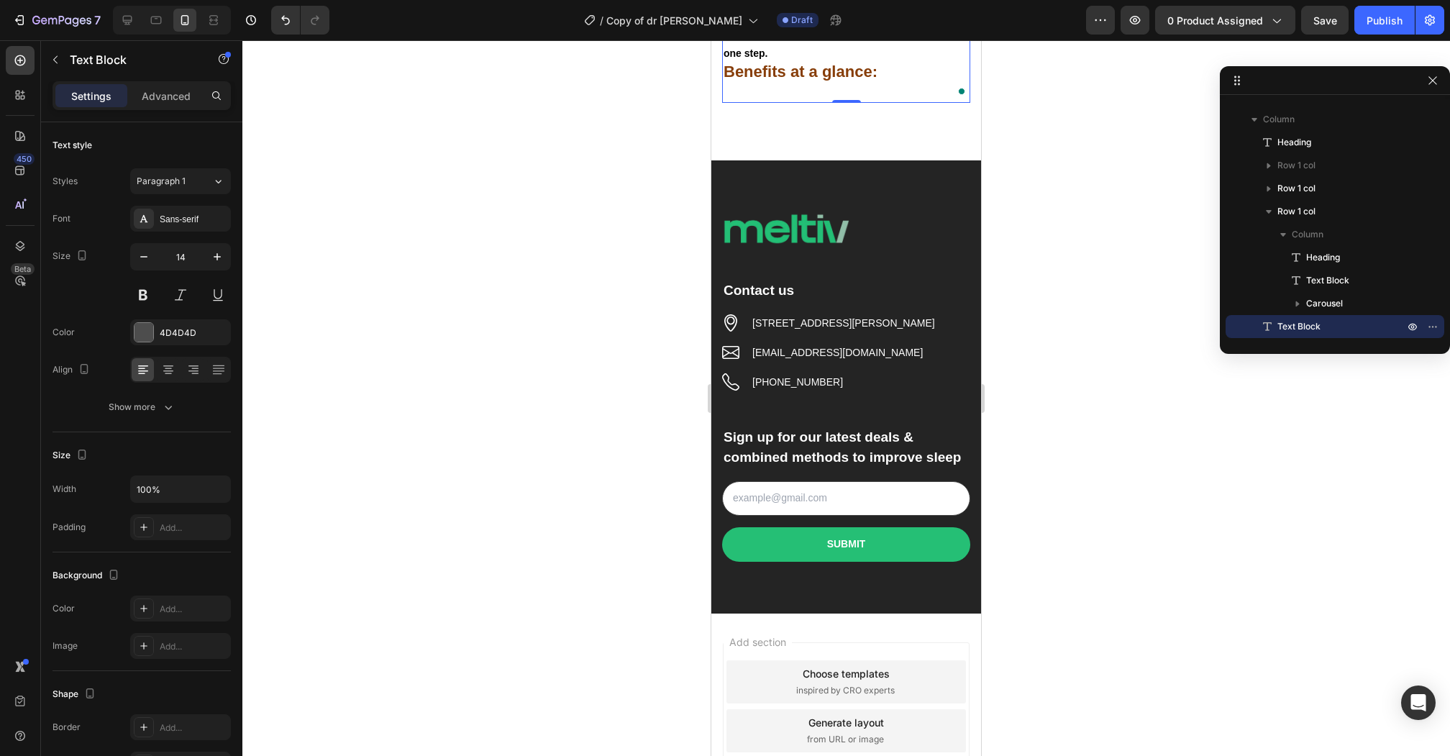
click at [823, 63] on p "Tired of dull, uneven skin? Peel Shot Glow works where ordinary exfoliators fai…" at bounding box center [845, 17] width 245 height 91
drag, startPoint x: 917, startPoint y: 475, endPoint x: 693, endPoint y: 484, distance: 224.5
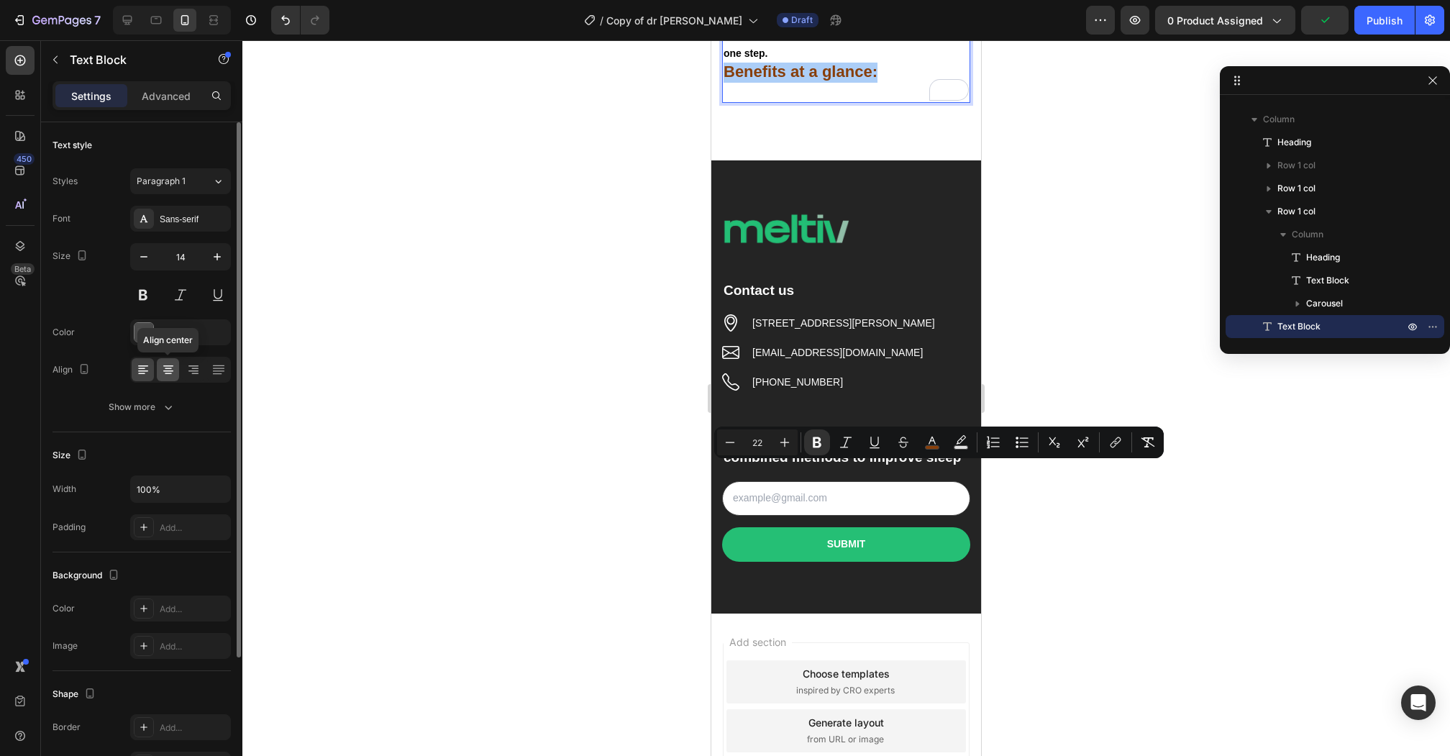
click at [168, 373] on icon at bounding box center [168, 373] width 7 height 1
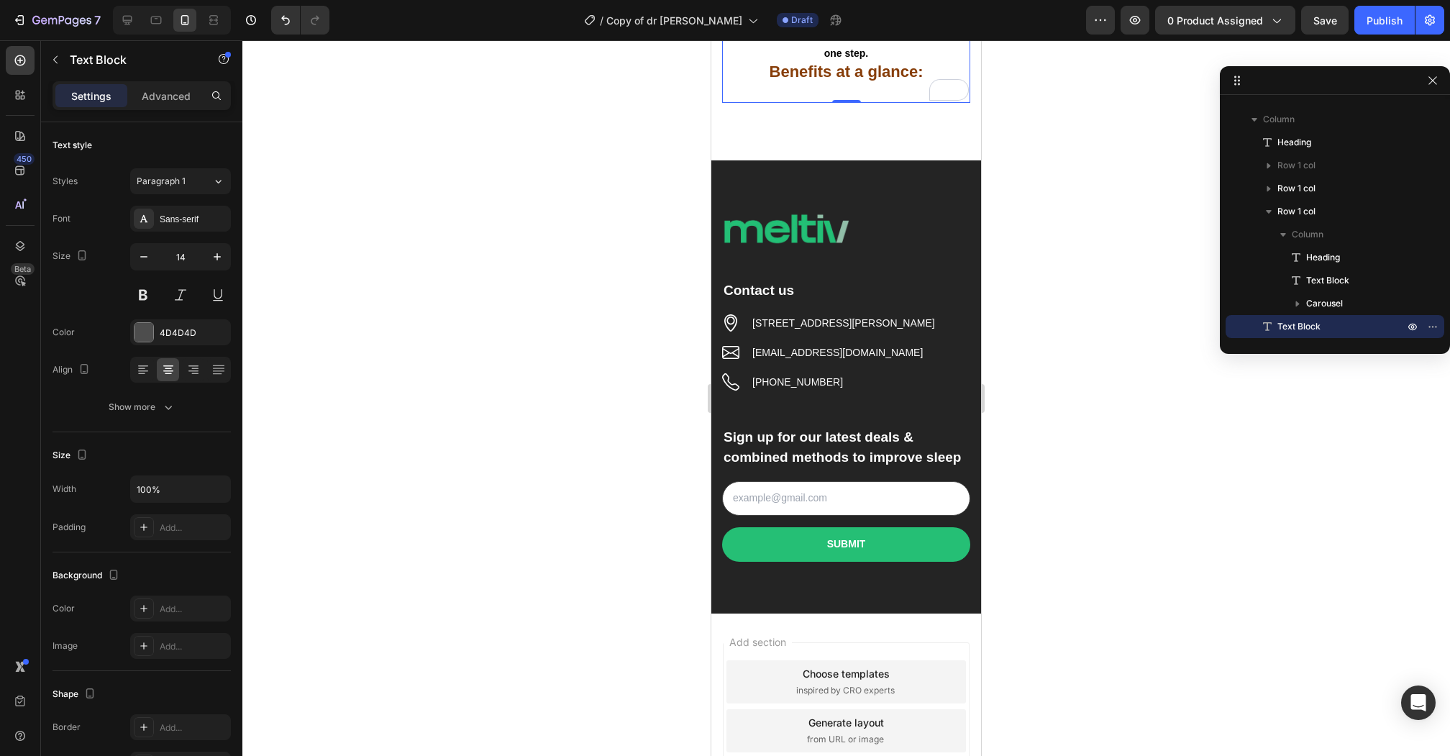
click at [853, 101] on p "Rich Text Editor. Editing area: main" at bounding box center [845, 92] width 245 height 18
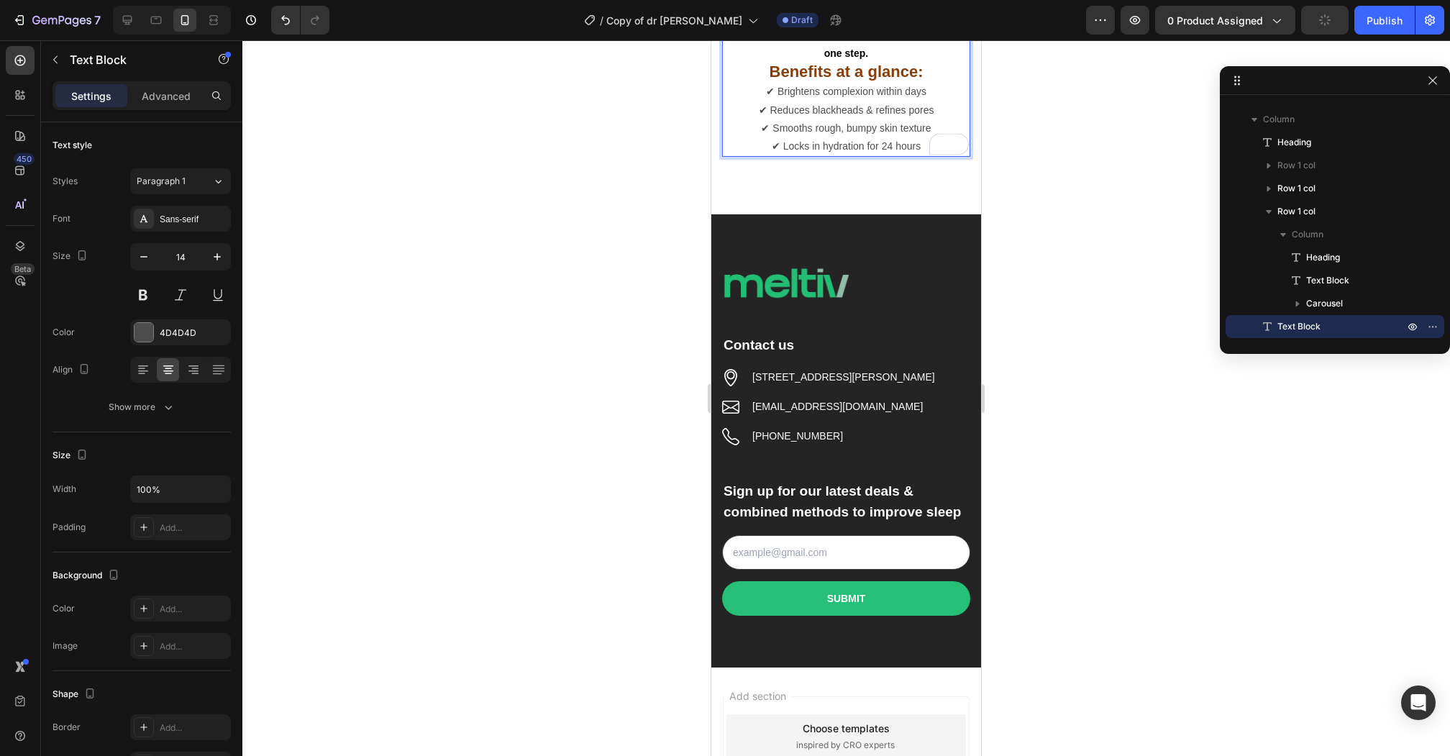
drag, startPoint x: 899, startPoint y: 427, endPoint x: 793, endPoint y: 415, distance: 107.1
click at [793, 63] on p "Tired of dull, uneven skin? Peel Shot Glow works where ordinary exfoliators fai…" at bounding box center [845, 17] width 245 height 91
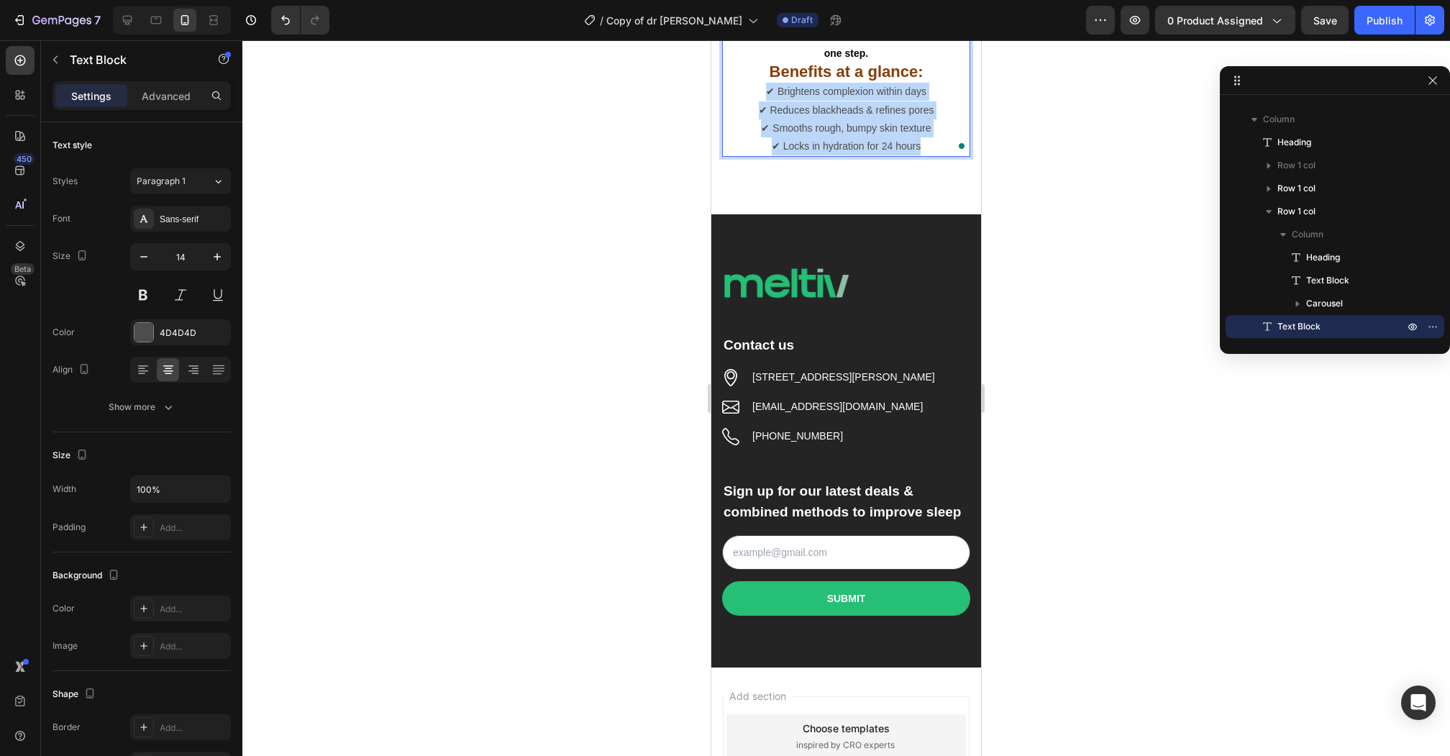
drag, startPoint x: 925, startPoint y: 548, endPoint x: 761, endPoint y: 490, distance: 174.0
click at [761, 155] on p "✔ Brightens complexion within days ✔ Reduces blackheads & refines pores ✔ Smoot…" at bounding box center [845, 119] width 245 height 73
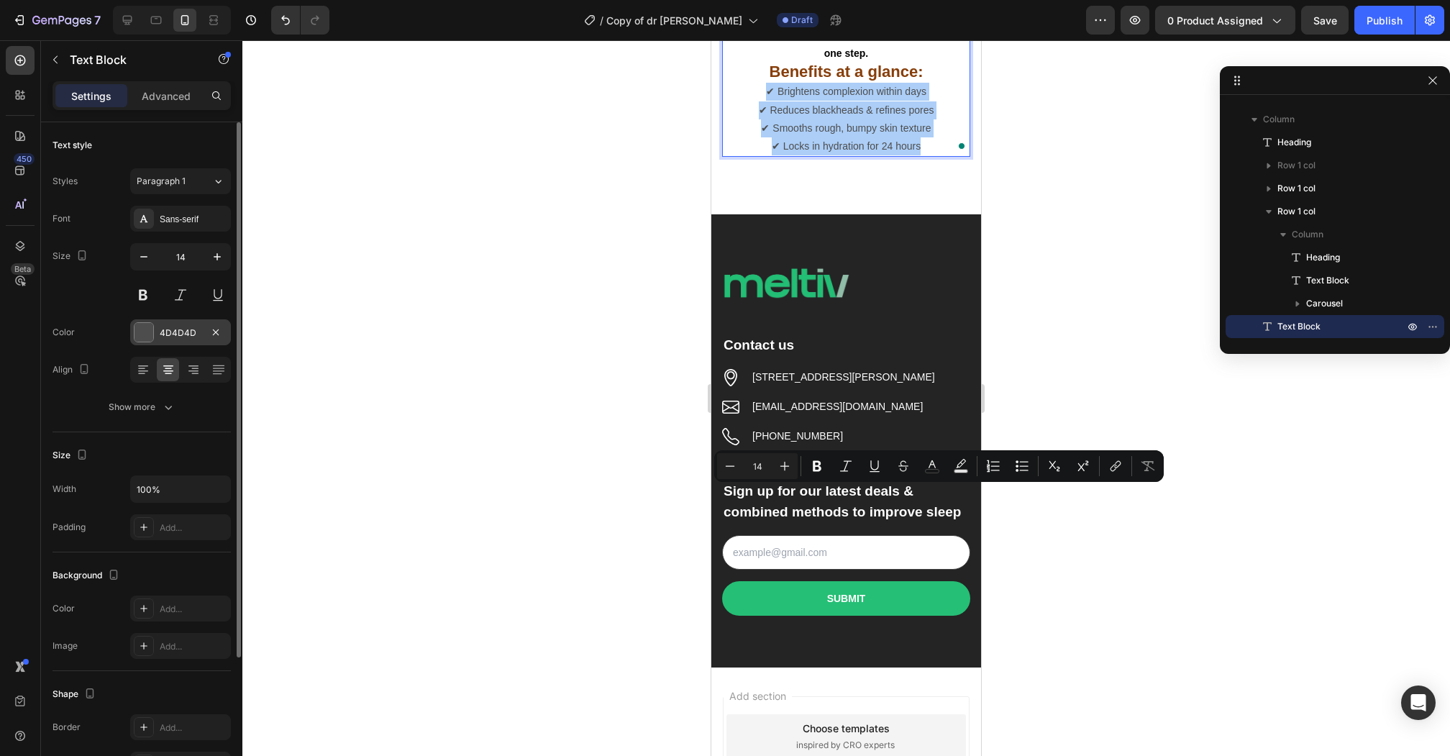
click at [141, 334] on div at bounding box center [143, 332] width 19 height 19
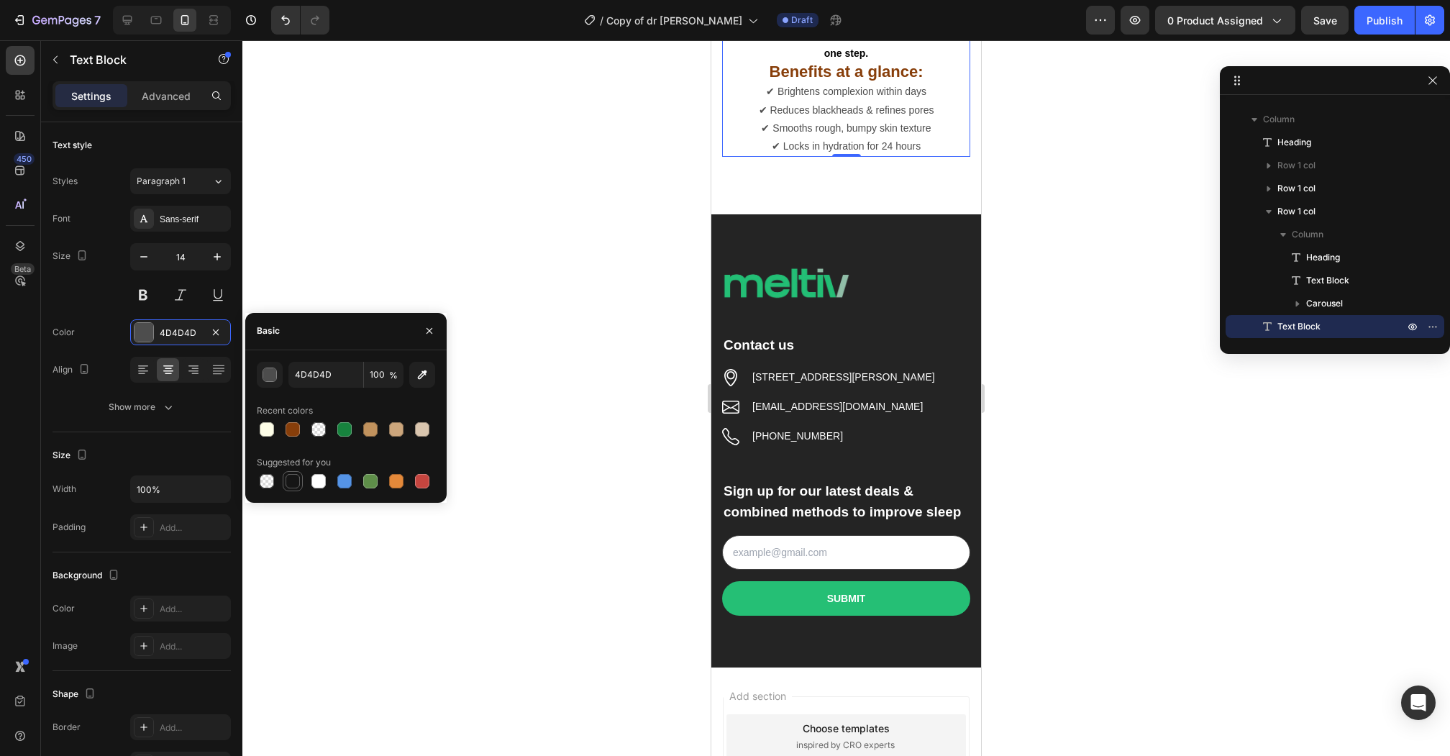
click at [291, 480] on div at bounding box center [292, 481] width 14 height 14
type input "151515"
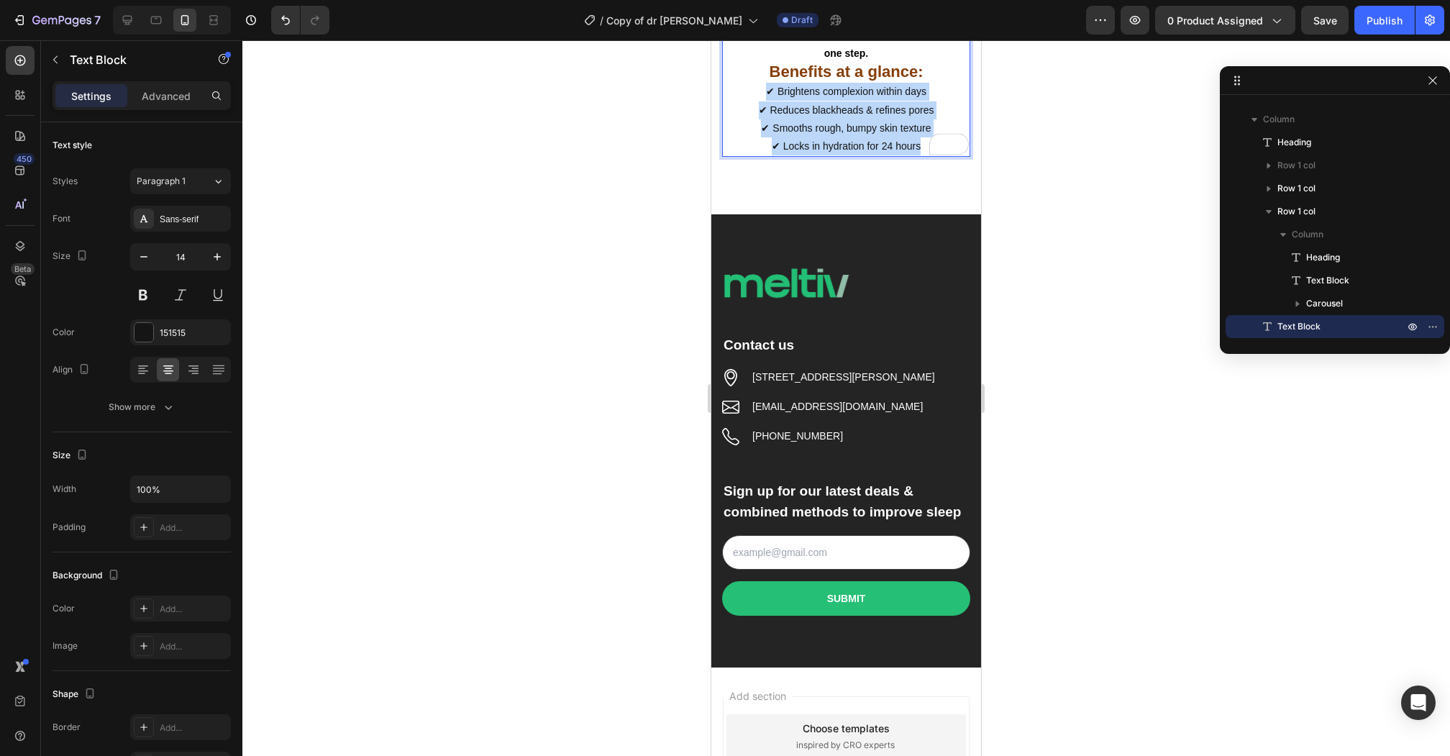
drag, startPoint x: 935, startPoint y: 549, endPoint x: 738, endPoint y: 491, distance: 205.9
click at [738, 155] on p "✔ Brightens complexion within days ✔ Reduces blackheads & refines pores ✔ Smoot…" at bounding box center [845, 119] width 245 height 73
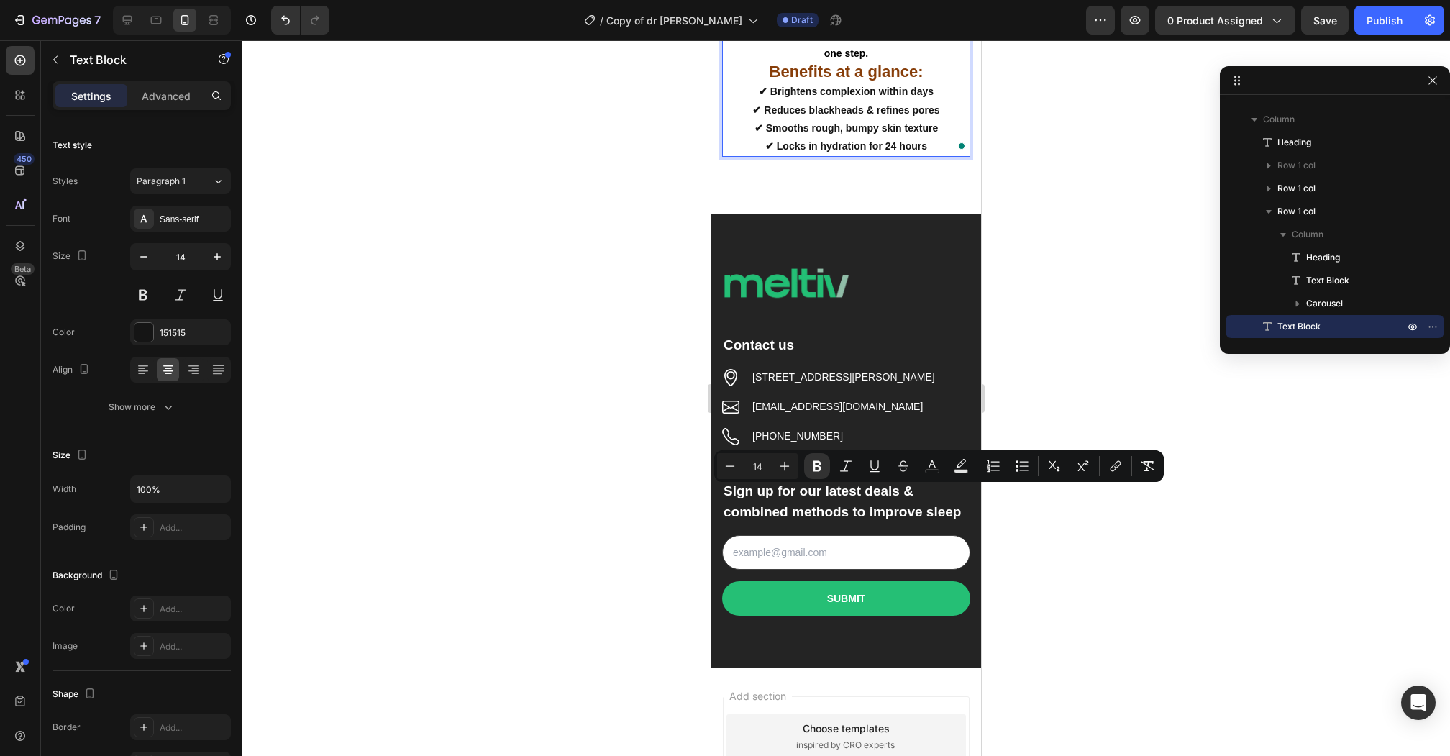
click at [814, 134] on strong "✔ Smooths rough, bumpy skin texture" at bounding box center [845, 128] width 183 height 12
click at [951, 83] on p "Benefits at a glance:" at bounding box center [845, 73] width 245 height 20
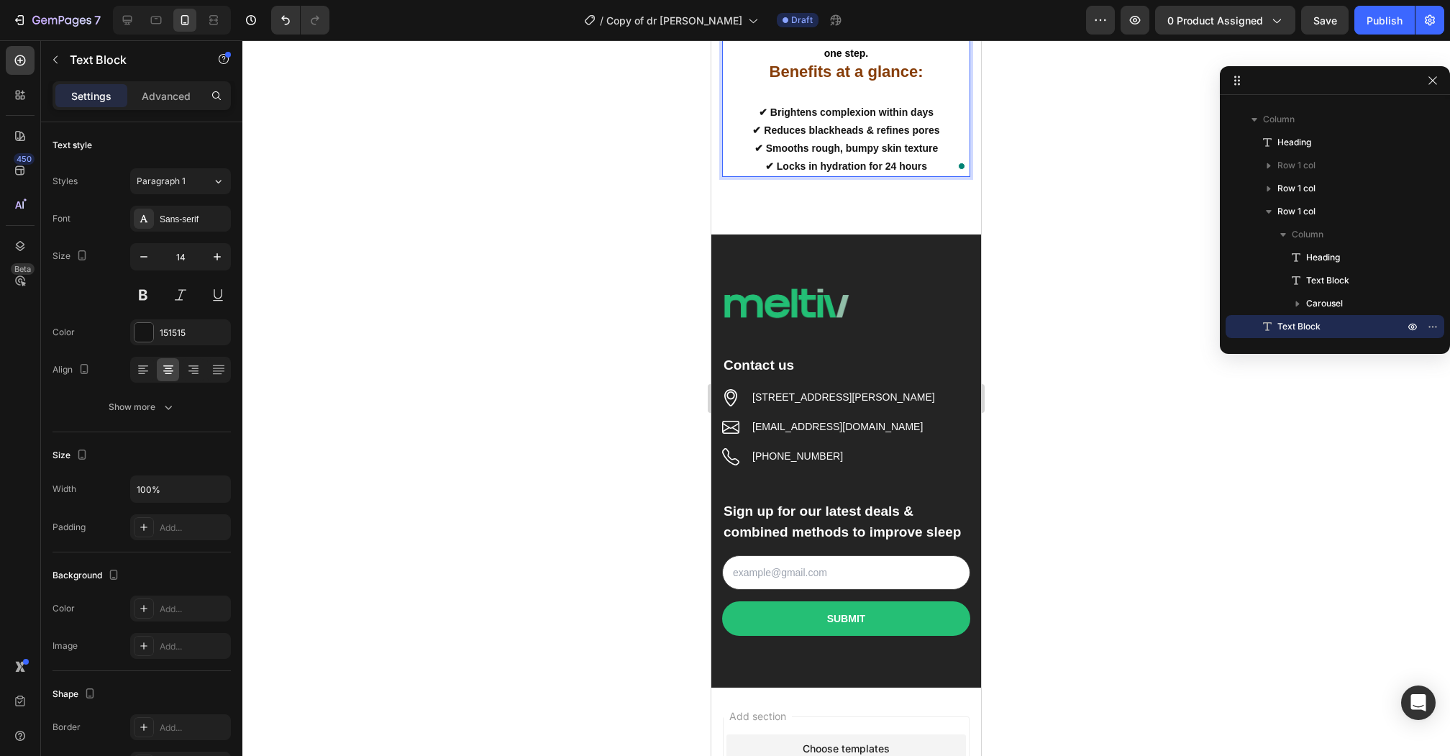
click at [901, 63] on p "Tired of dull, uneven skin? Peel Shot Glow works where ordinary exfoliators fai…" at bounding box center [845, 17] width 245 height 91
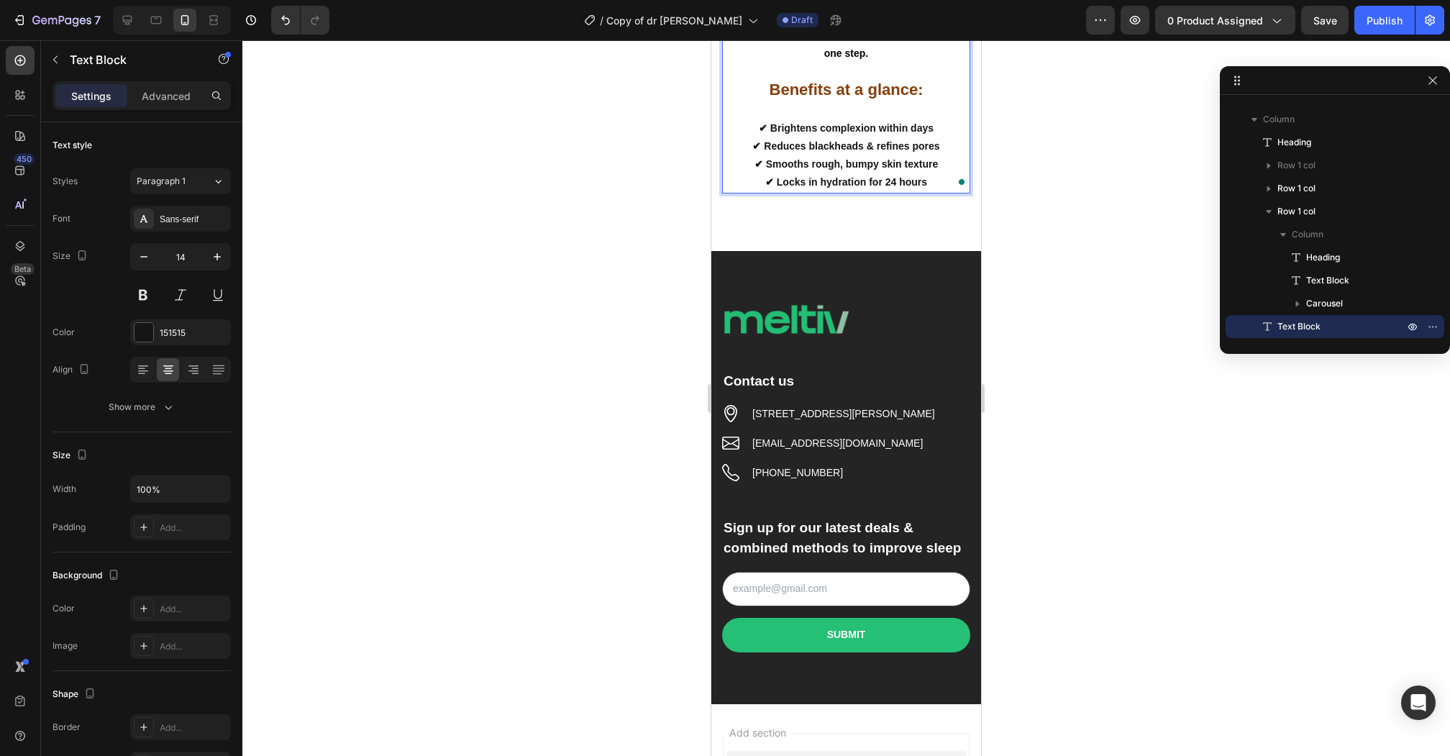
click at [901, 63] on p "Tired of dull, uneven skin? Peel Shot Glow works where ordinary exfoliators fai…" at bounding box center [845, 17] width 245 height 91
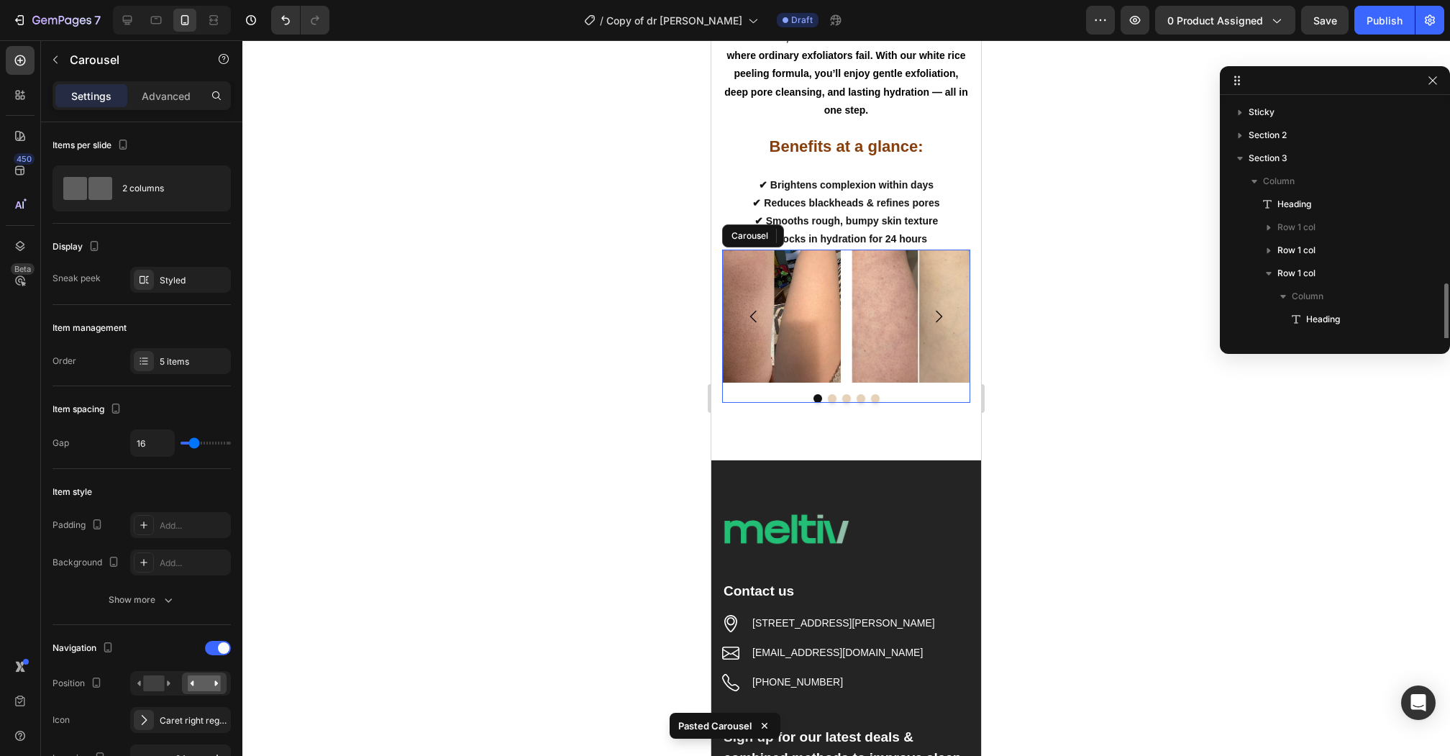
scroll to position [108, 0]
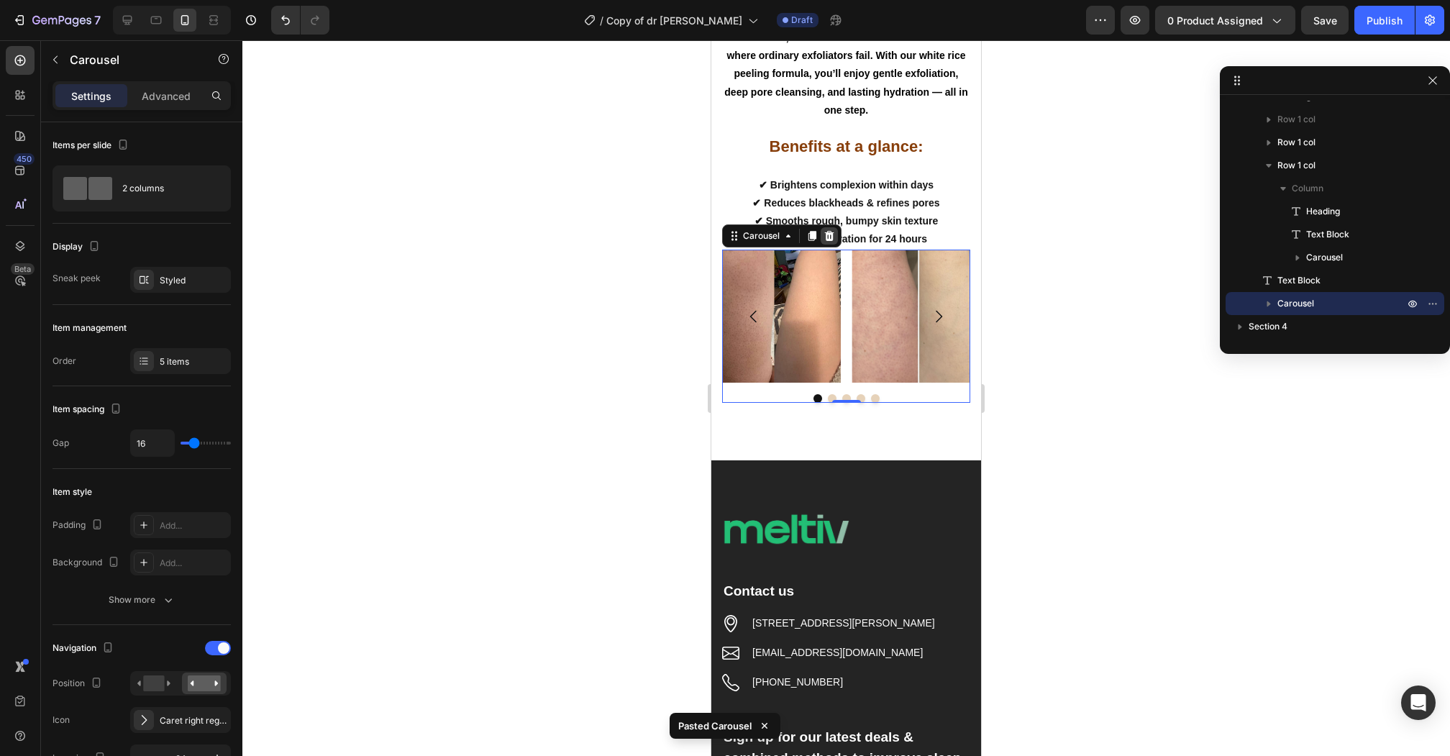
click at [832, 241] on icon at bounding box center [829, 236] width 9 height 10
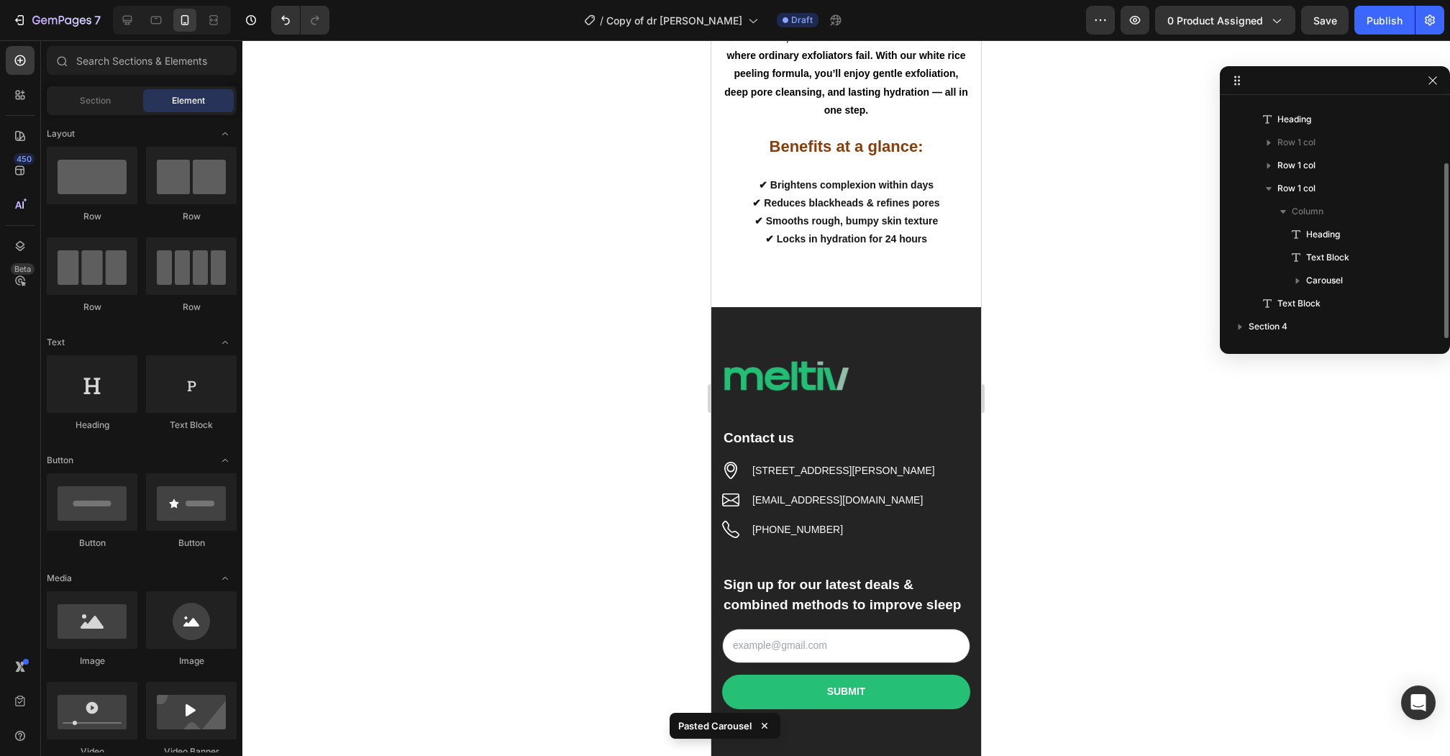
scroll to position [85, 0]
drag, startPoint x: 810, startPoint y: 640, endPoint x: 782, endPoint y: 549, distance: 95.5
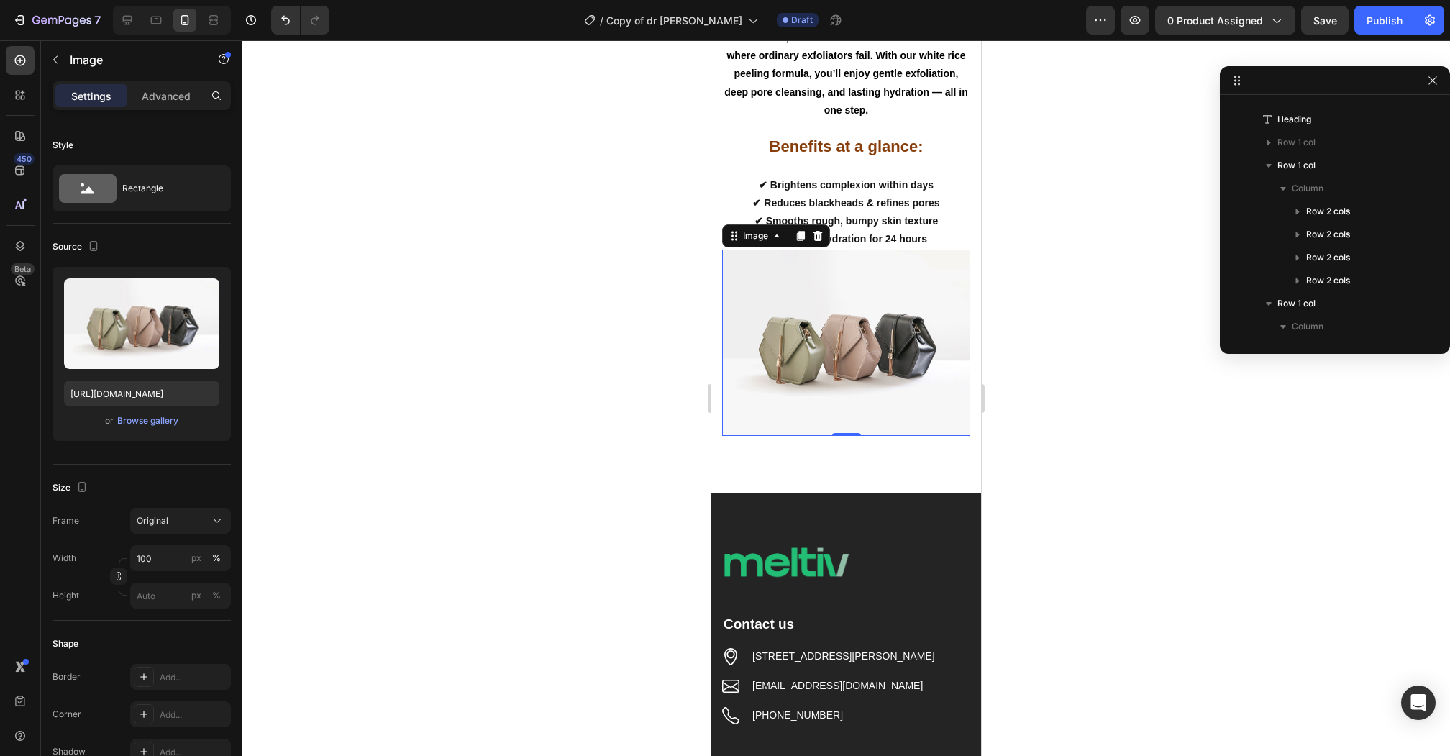
scroll to position [453, 0]
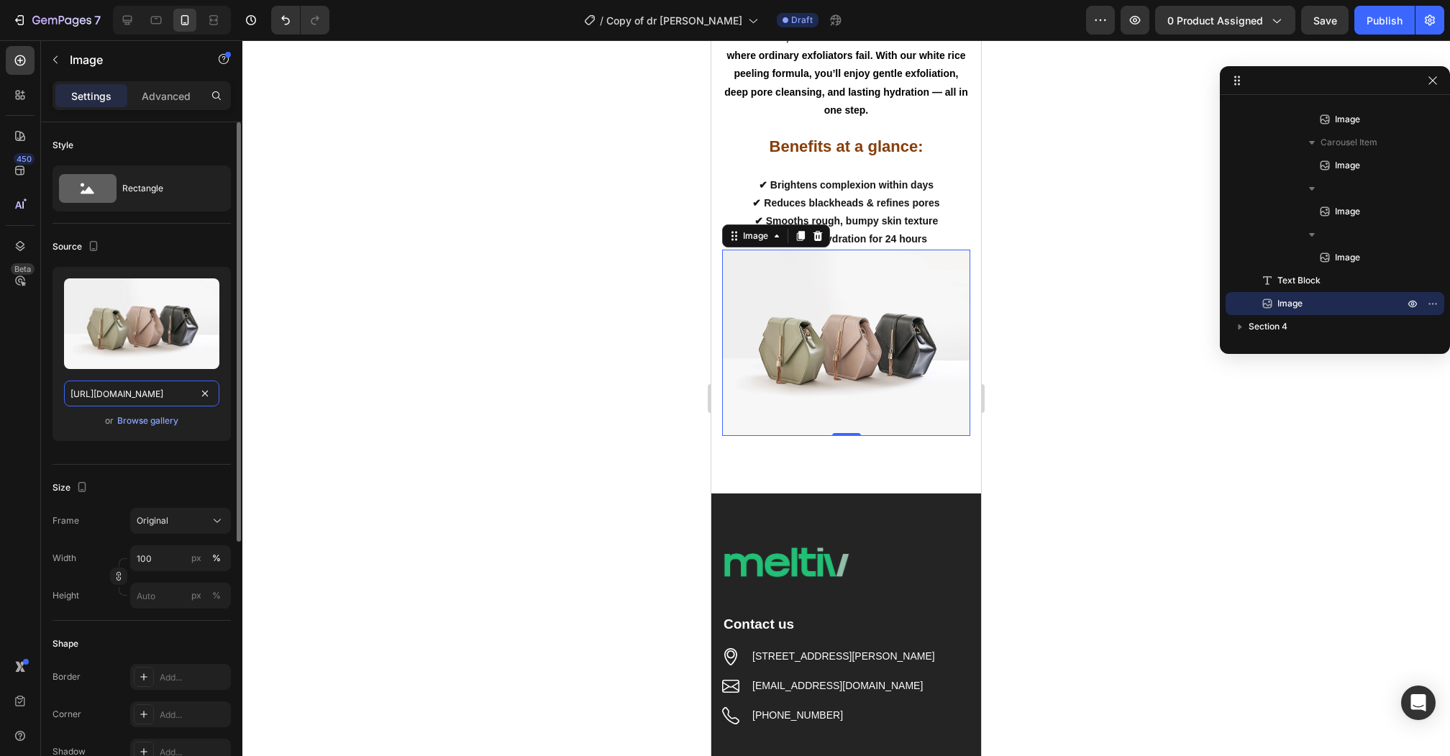
click at [129, 400] on input "https://cdn.shopify.com/s/files/1/2005/9307/files/image_demo.jpg" at bounding box center [141, 393] width 155 height 26
paste input "0633/4513/1594/files/11_f1d5f467-6b21-4abc-a2c1-414f897f80ad.jpg?v=1747140483"
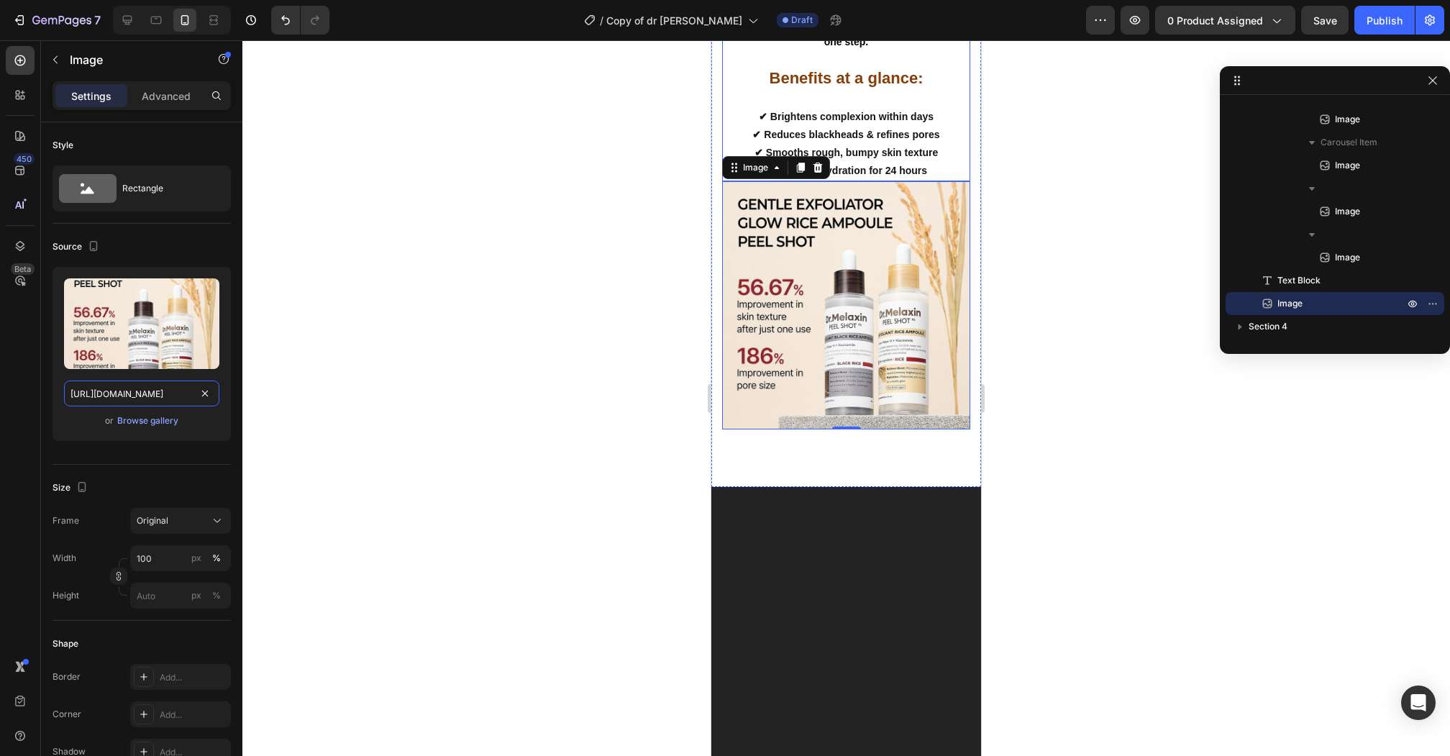
scroll to position [1272, 0]
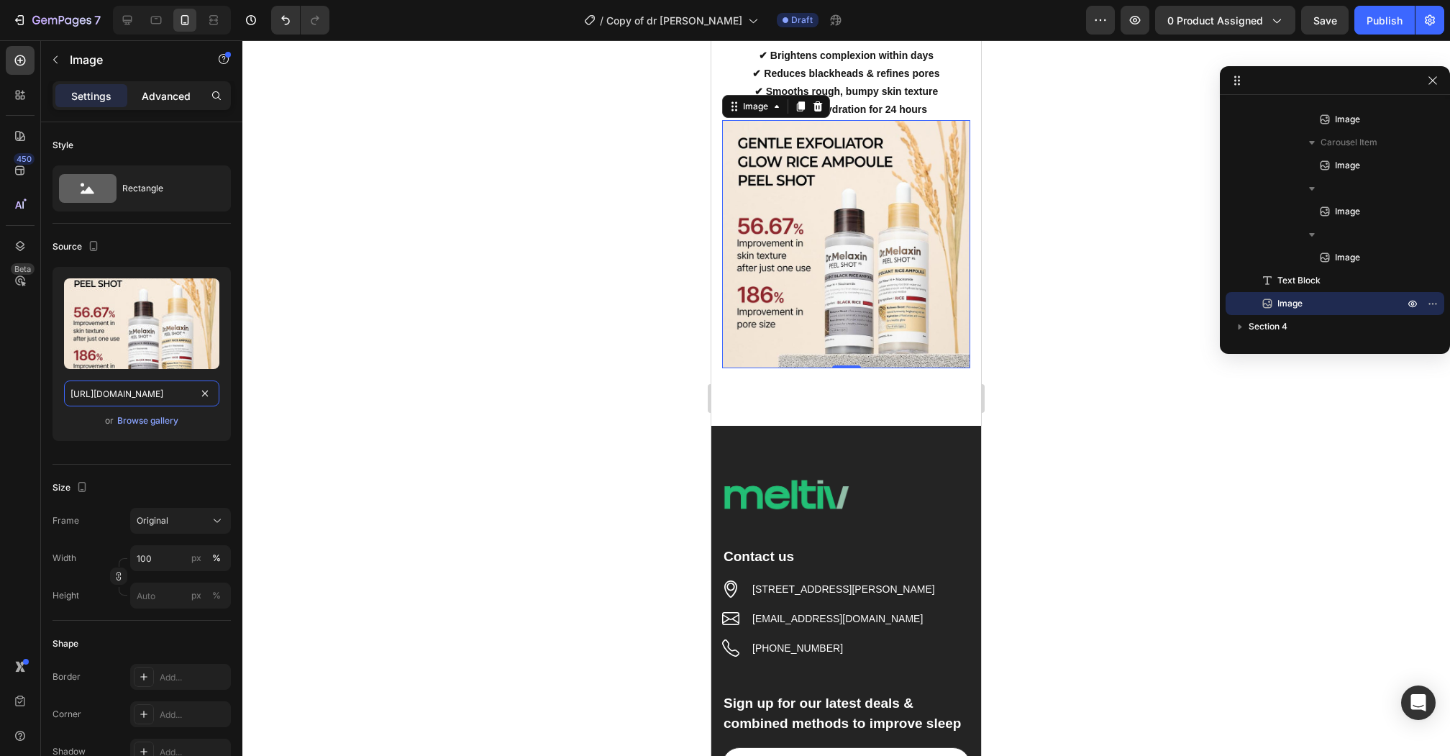
type input "[URL][DOMAIN_NAME]"
click at [164, 101] on p "Advanced" at bounding box center [166, 95] width 49 height 15
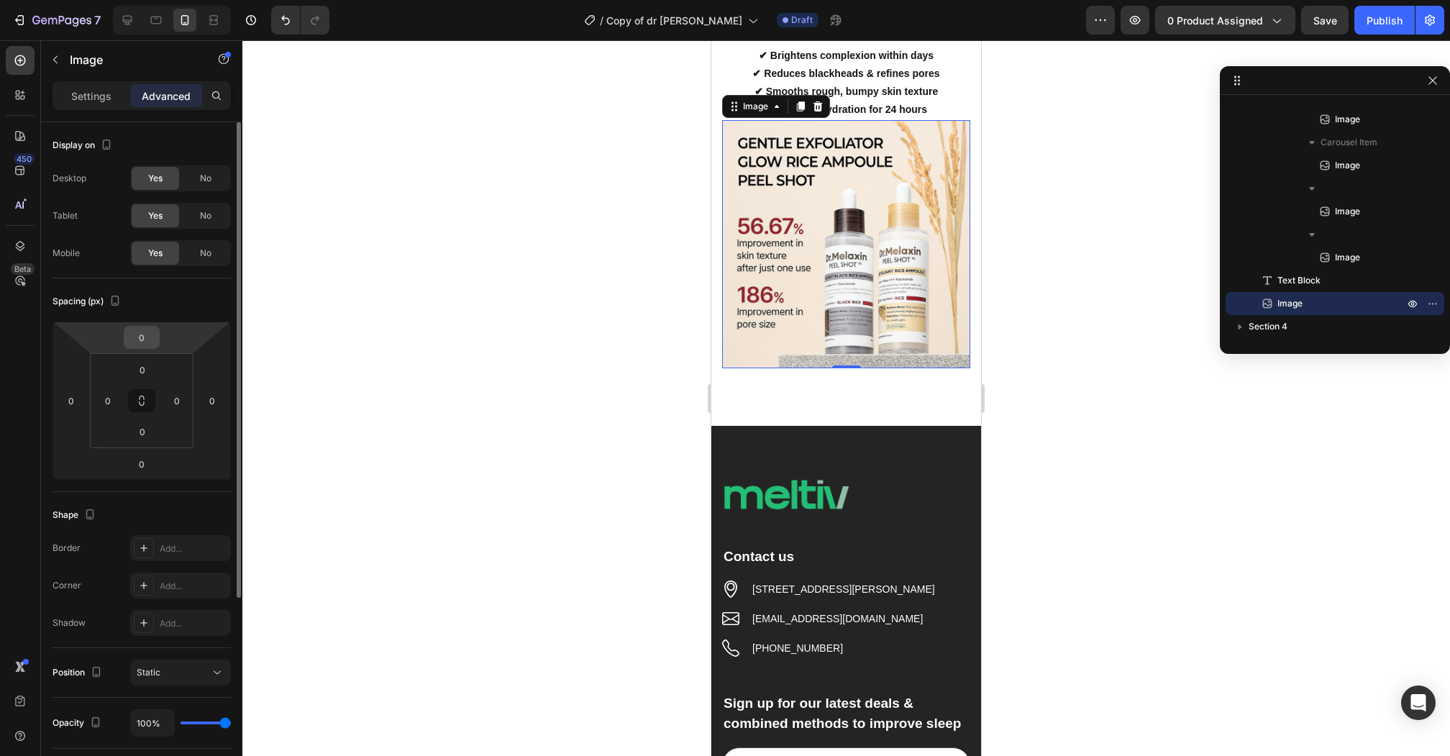
click at [147, 339] on input "0" at bounding box center [141, 337] width 29 height 22
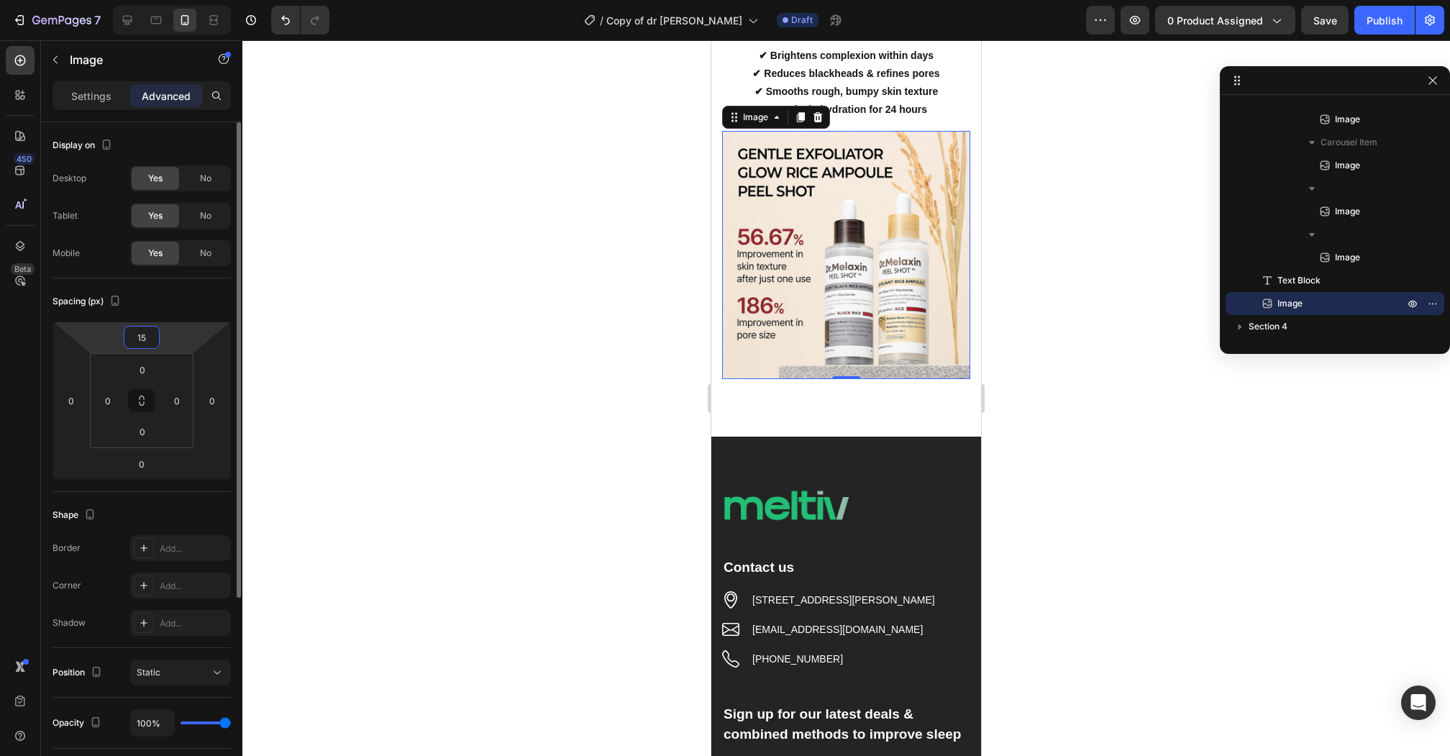
type input "15"
click at [459, 301] on div at bounding box center [845, 397] width 1207 height 715
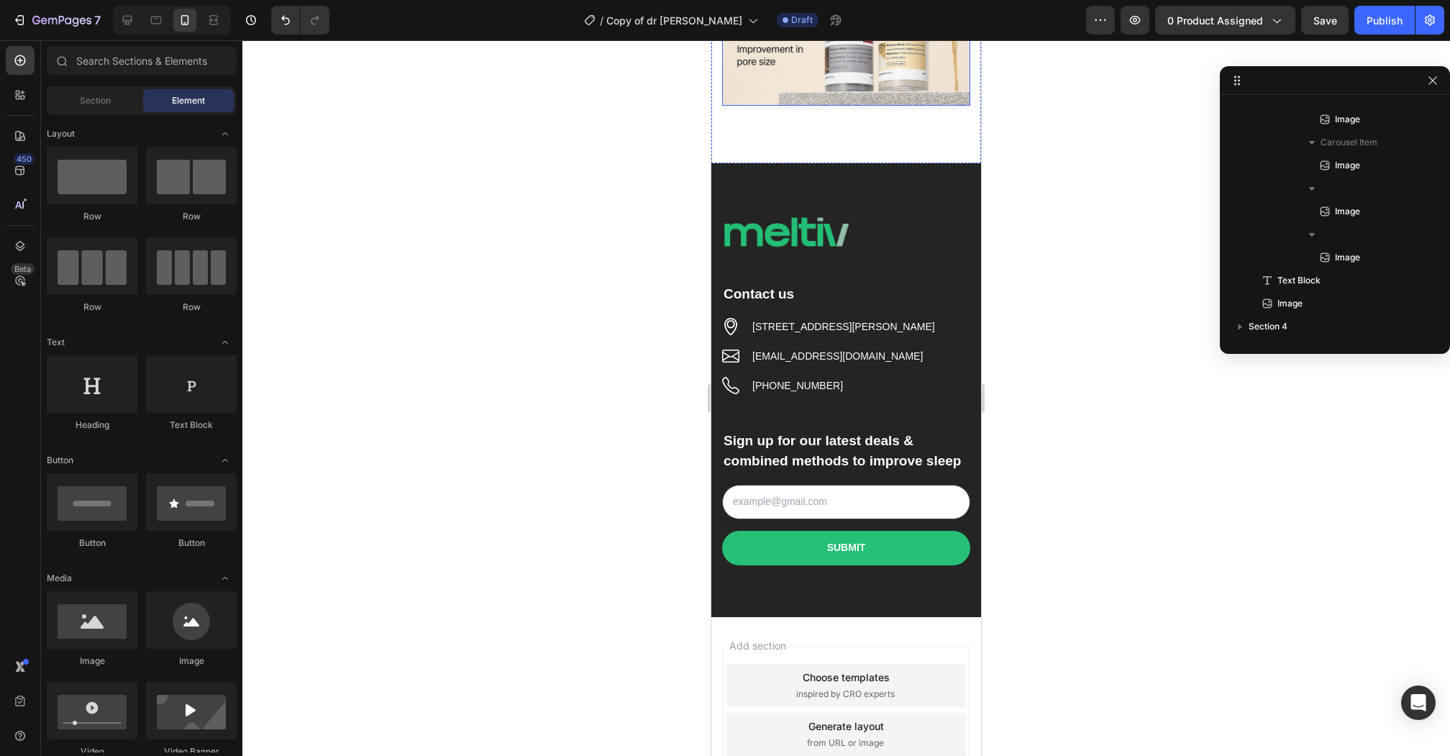
scroll to position [1568, 0]
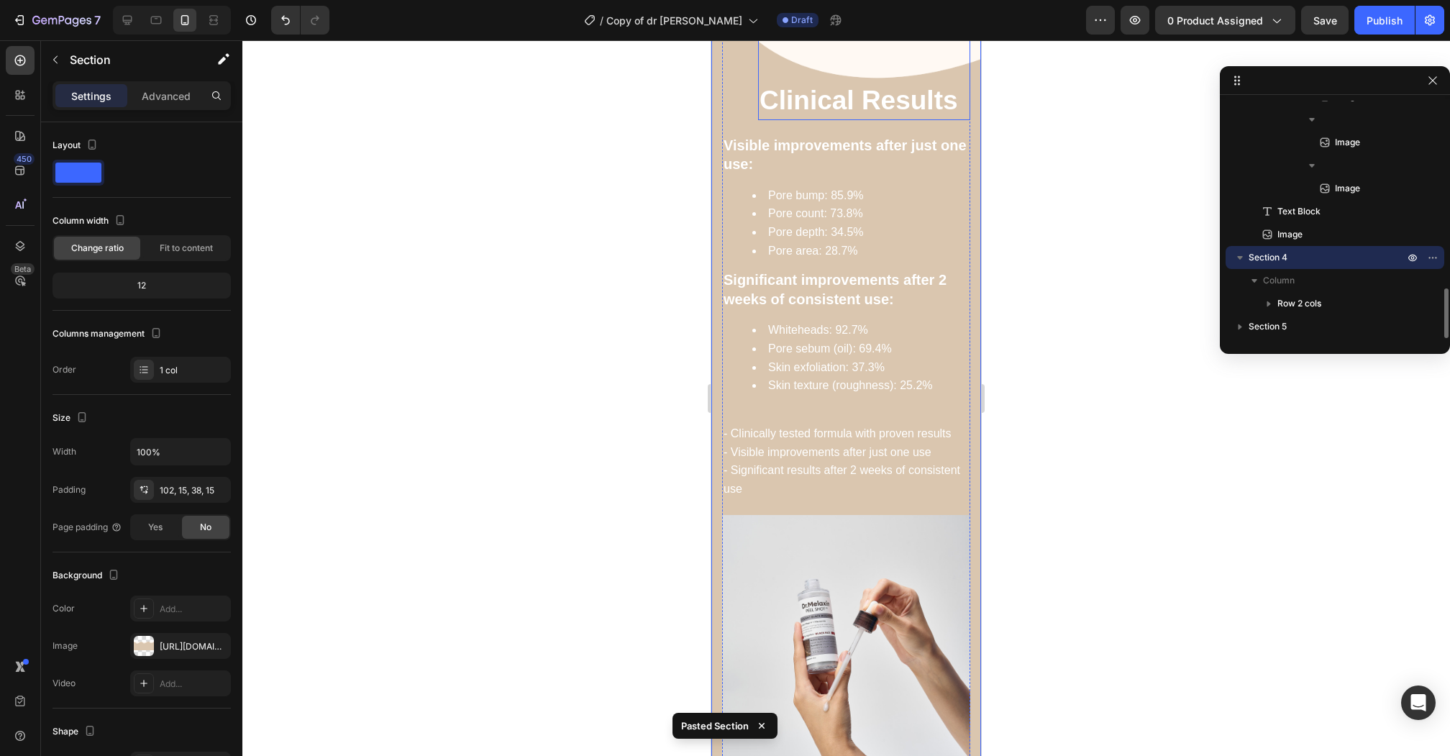
scroll to position [1714, 0]
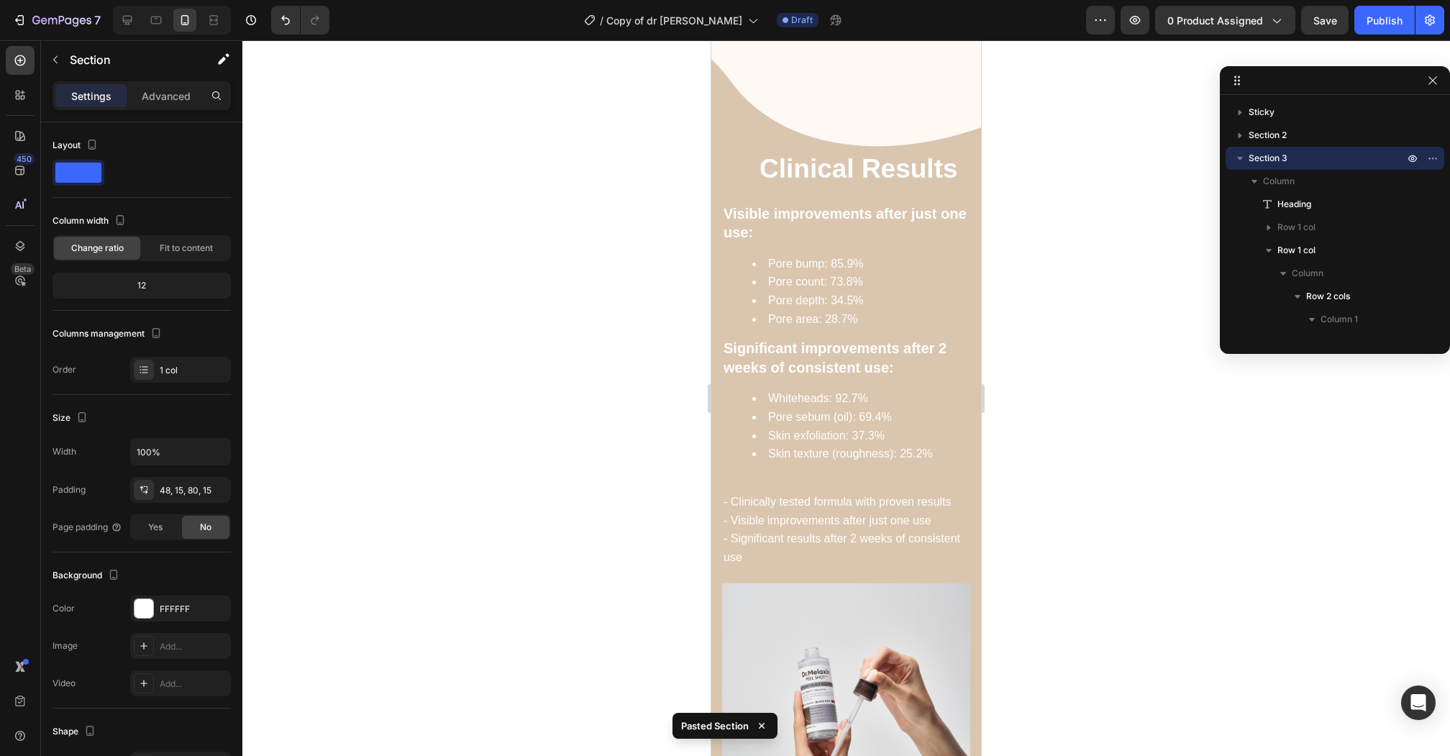
click at [150, 111] on div "Settings Advanced" at bounding box center [141, 101] width 201 height 41
click at [155, 91] on p "Advanced" at bounding box center [166, 95] width 49 height 15
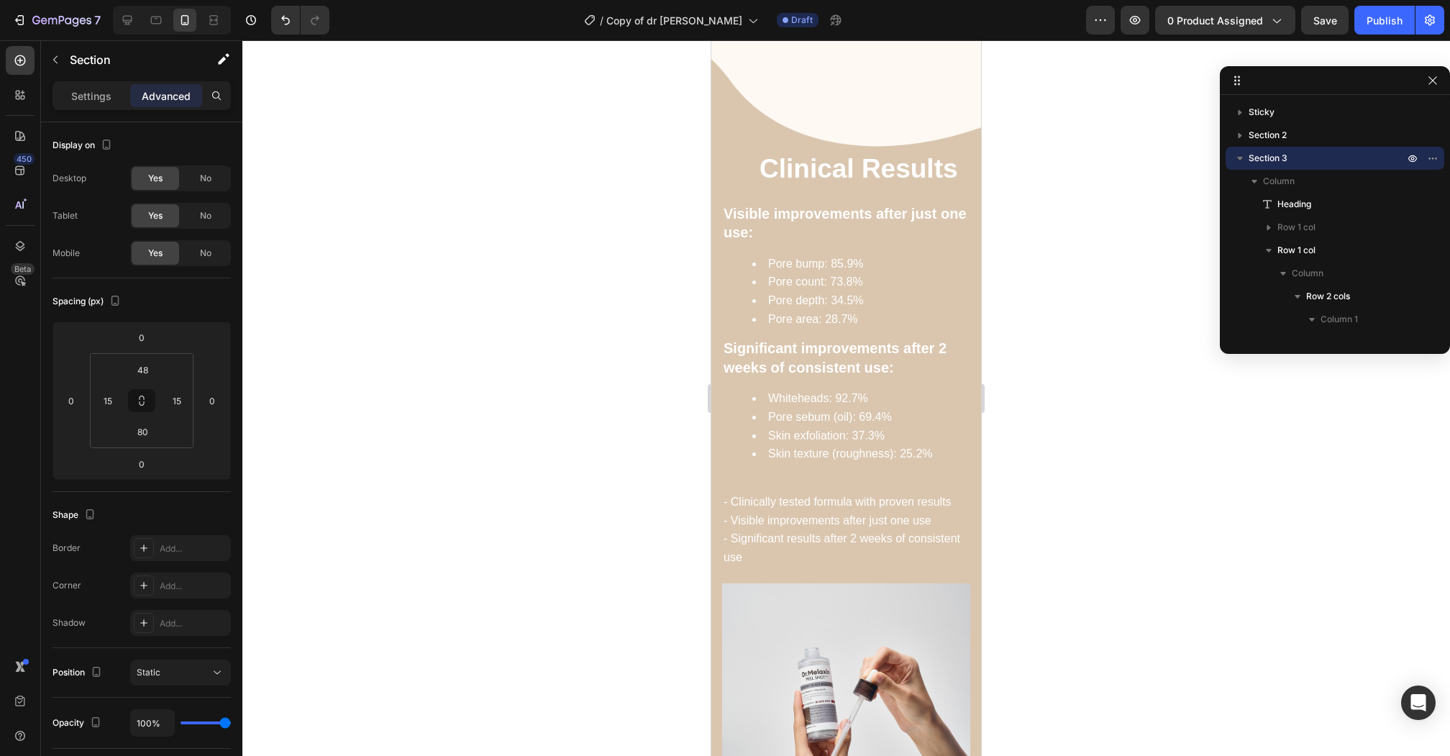
click at [88, 97] on p "Settings" at bounding box center [91, 95] width 40 height 15
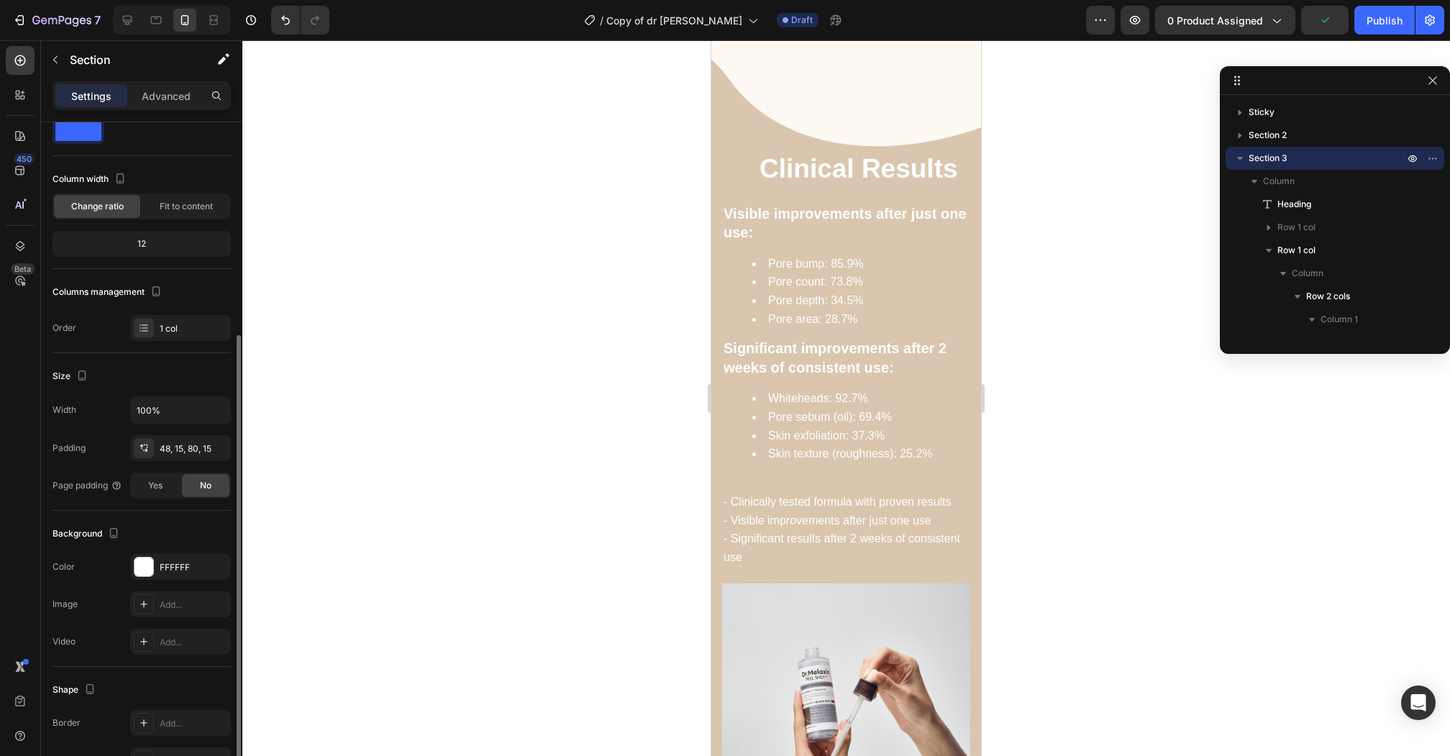
scroll to position [164, 0]
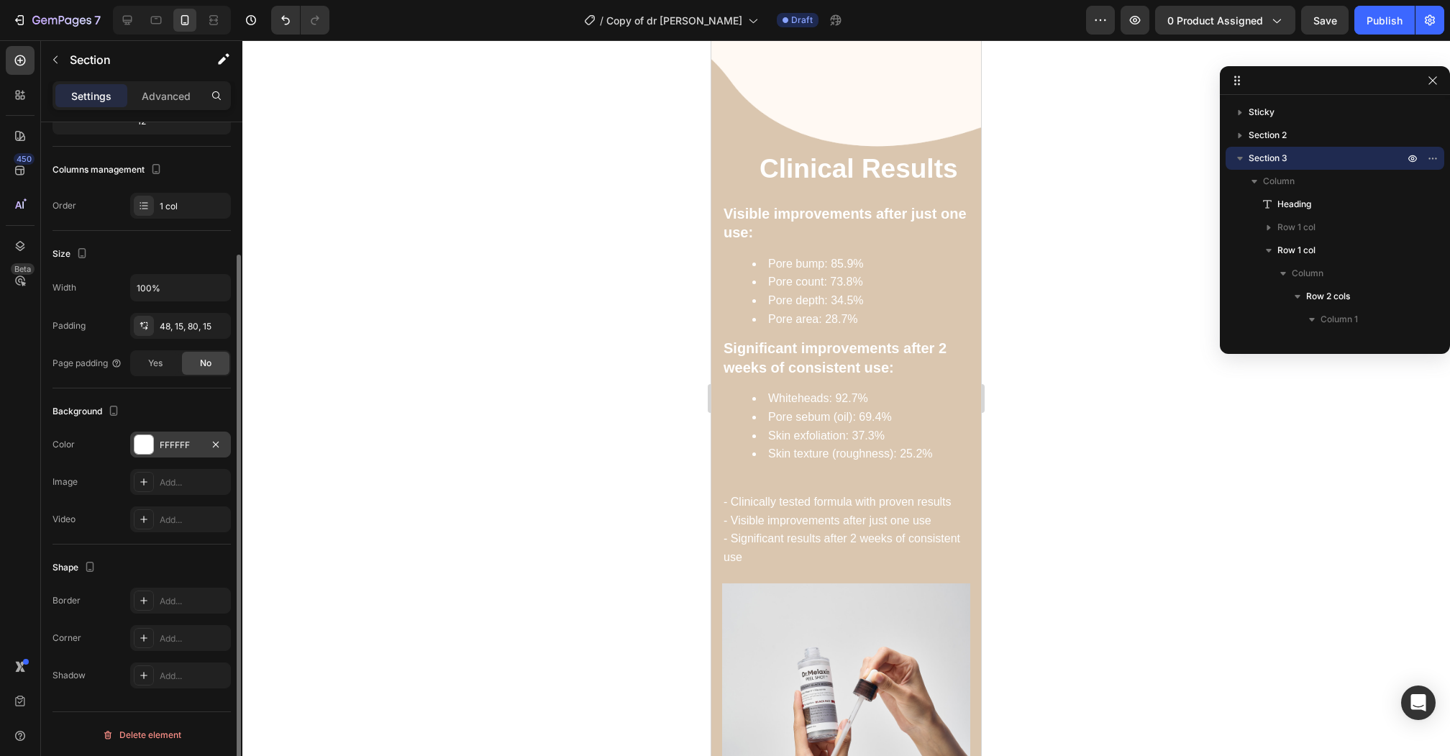
click at [137, 437] on div at bounding box center [143, 444] width 19 height 19
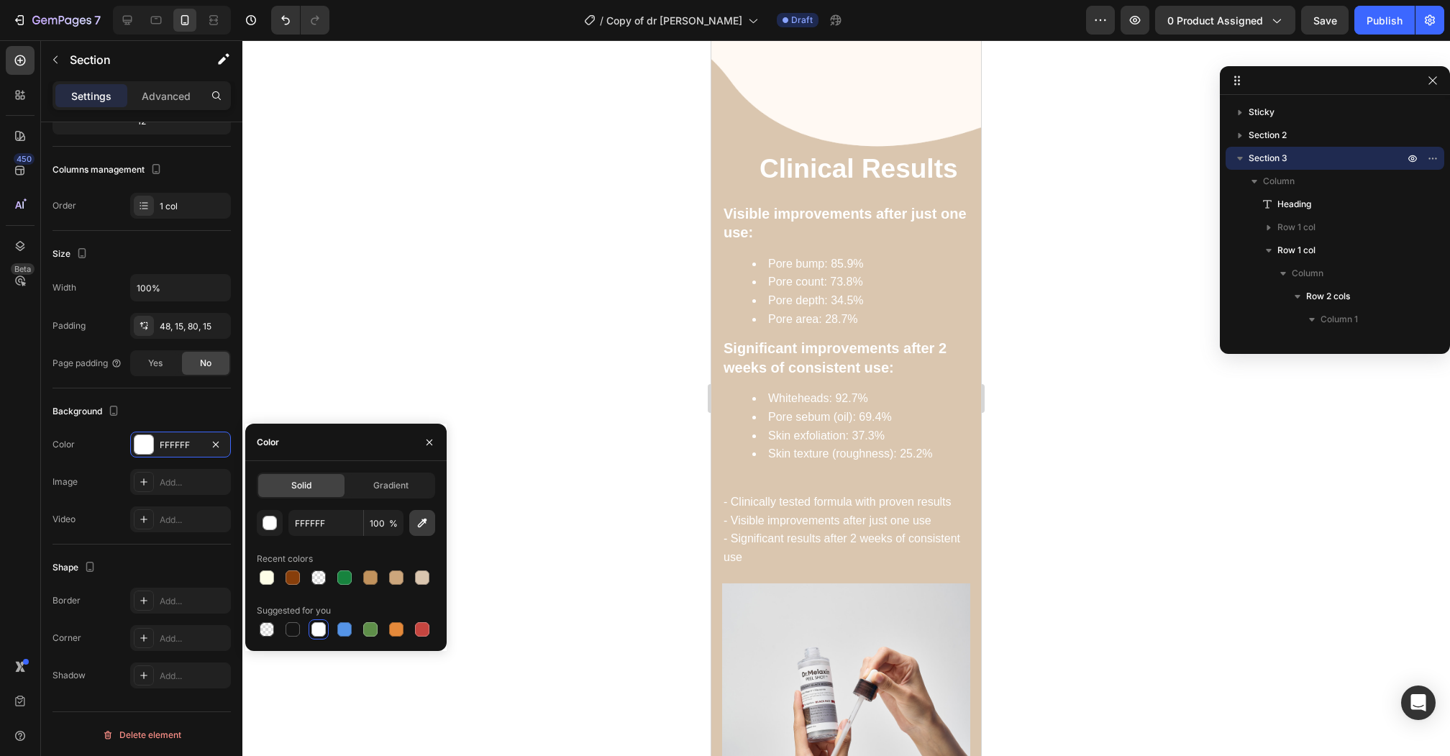
click at [429, 530] on button "button" at bounding box center [422, 523] width 26 height 26
type input "FFF9F2"
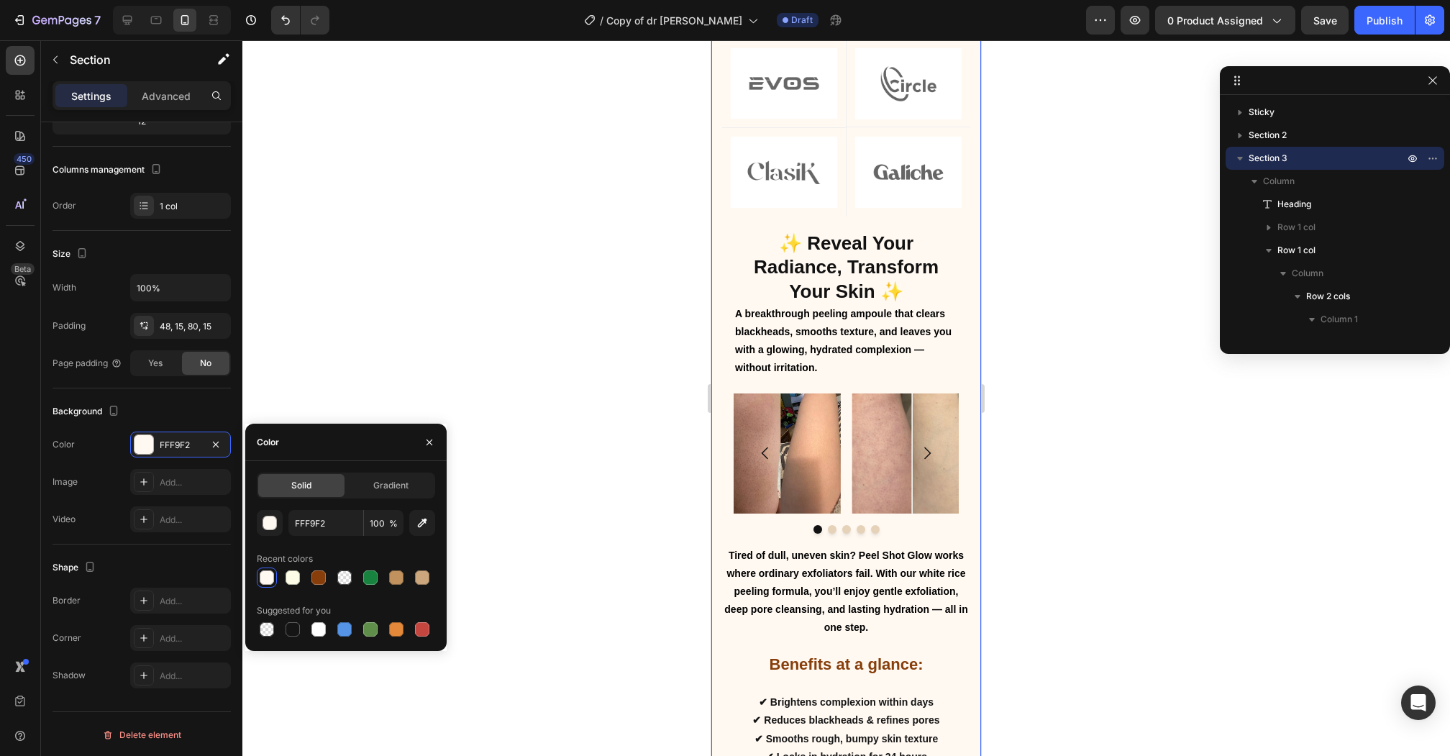
scroll to position [0, 0]
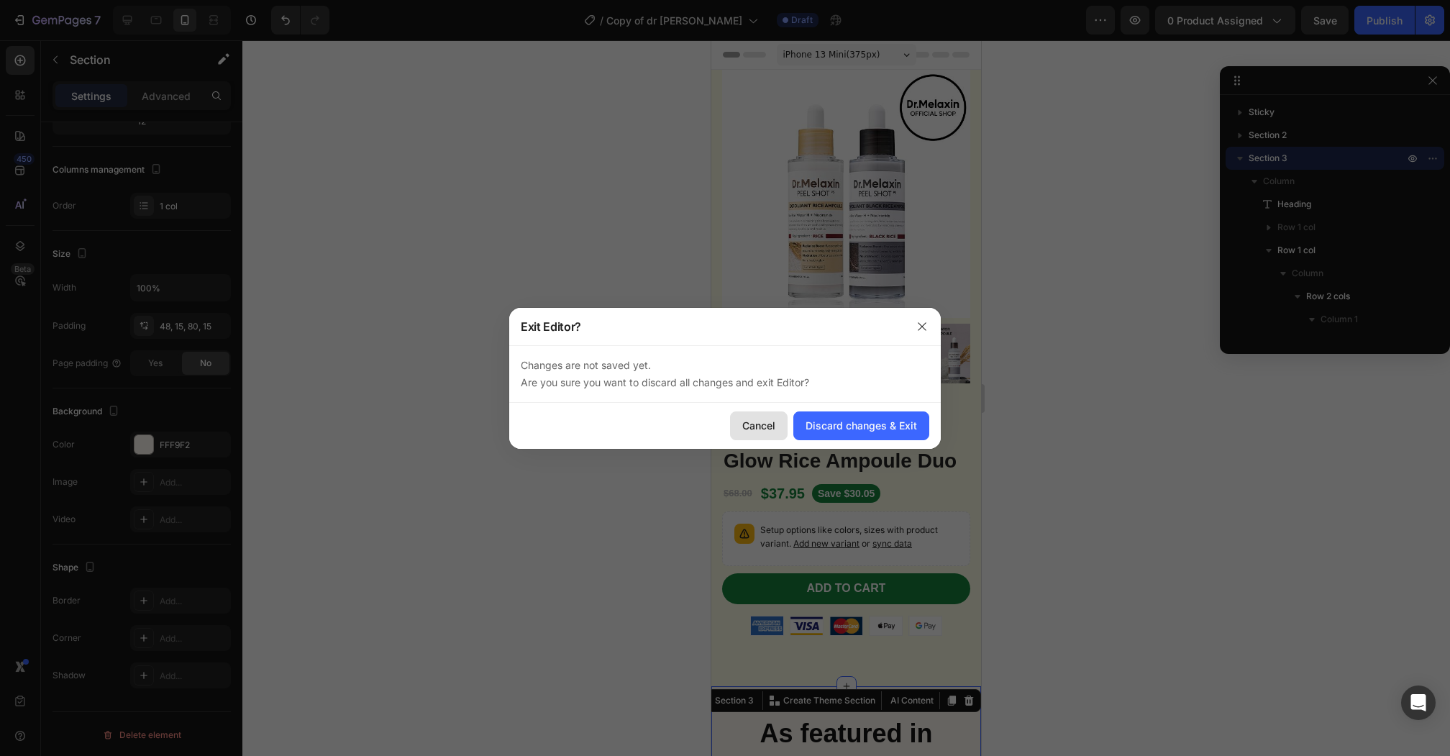
click at [761, 429] on div "Cancel" at bounding box center [758, 425] width 33 height 15
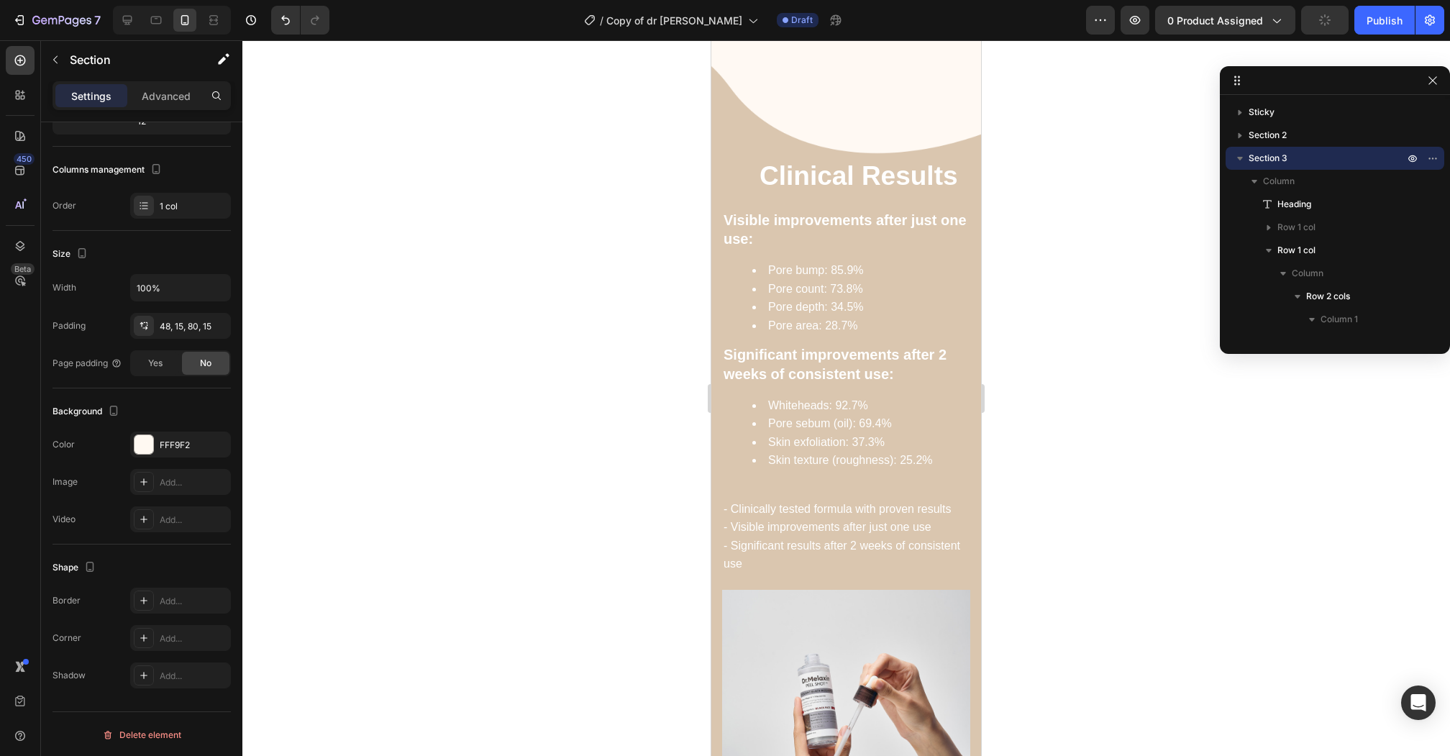
scroll to position [1740, 0]
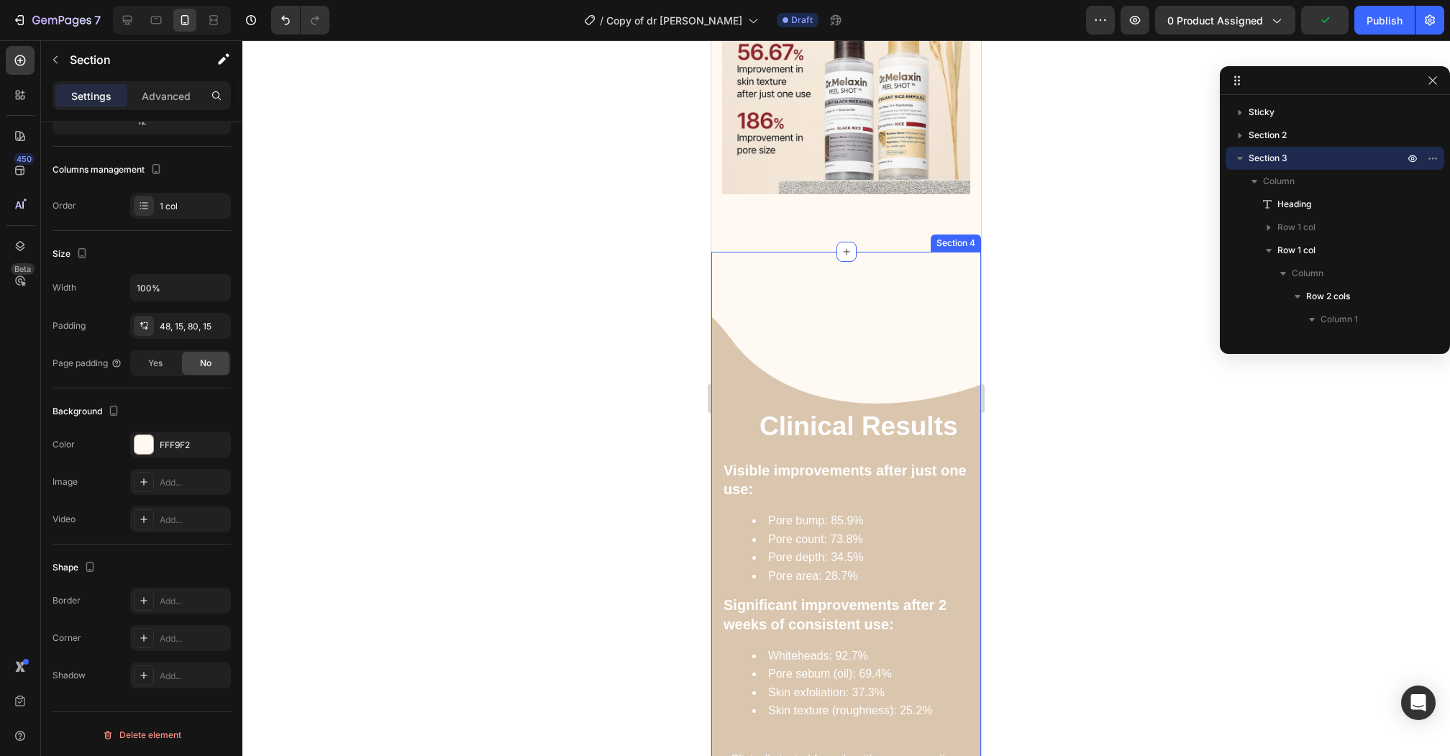
click at [874, 320] on div "Clinical Results Heading Visible improvements after just one use: Pore bump: 85…" at bounding box center [846, 684] width 270 height 864
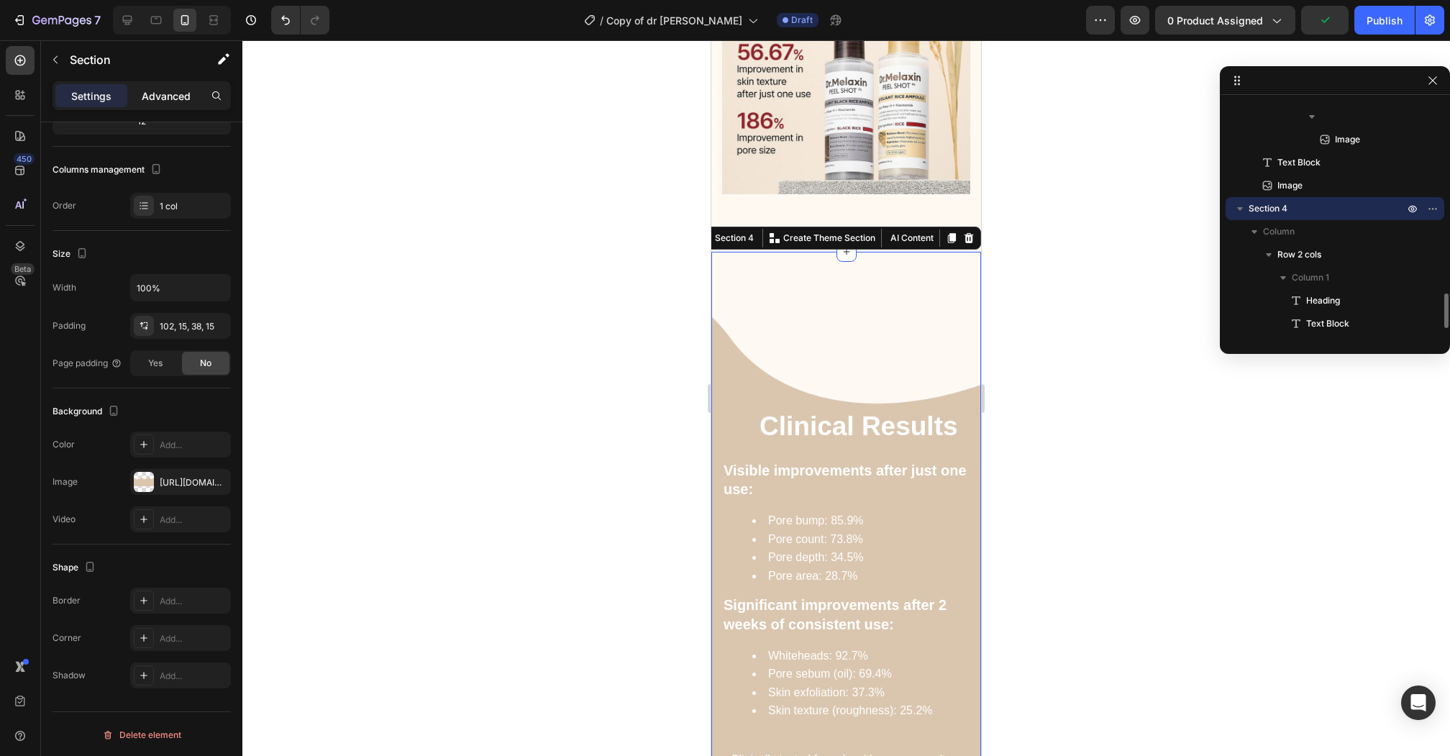
click at [173, 88] on p "Advanced" at bounding box center [166, 95] width 49 height 15
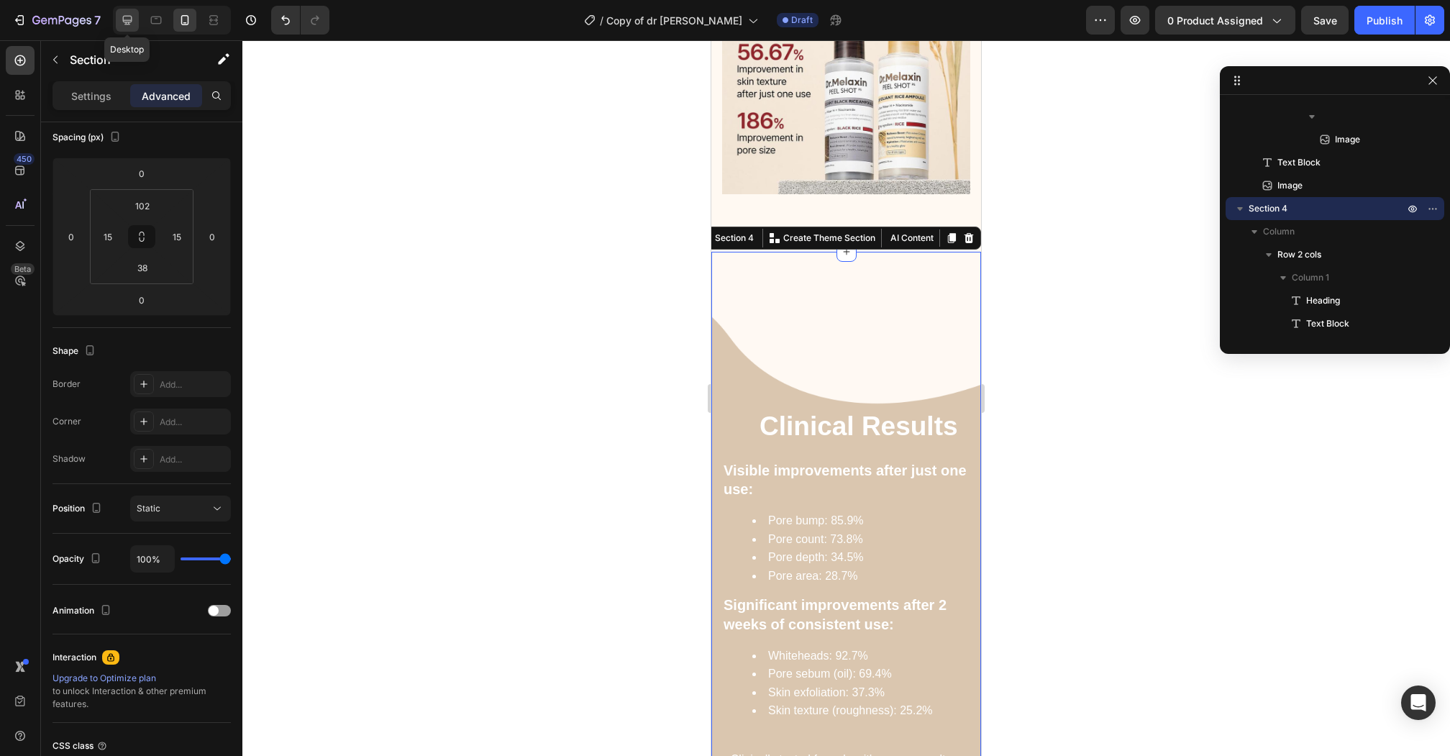
click at [125, 17] on icon at bounding box center [127, 20] width 14 height 14
type input "203"
type input "52"
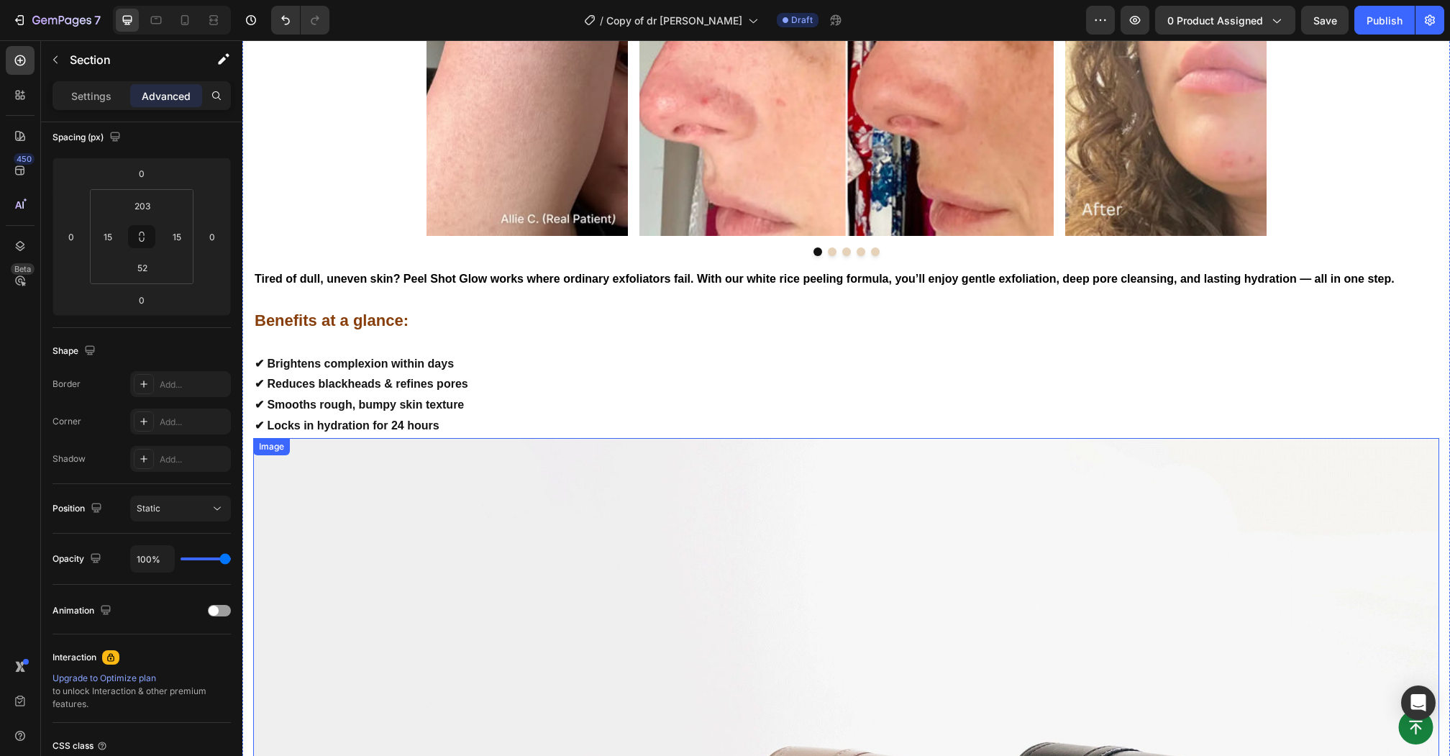
scroll to position [1453, 0]
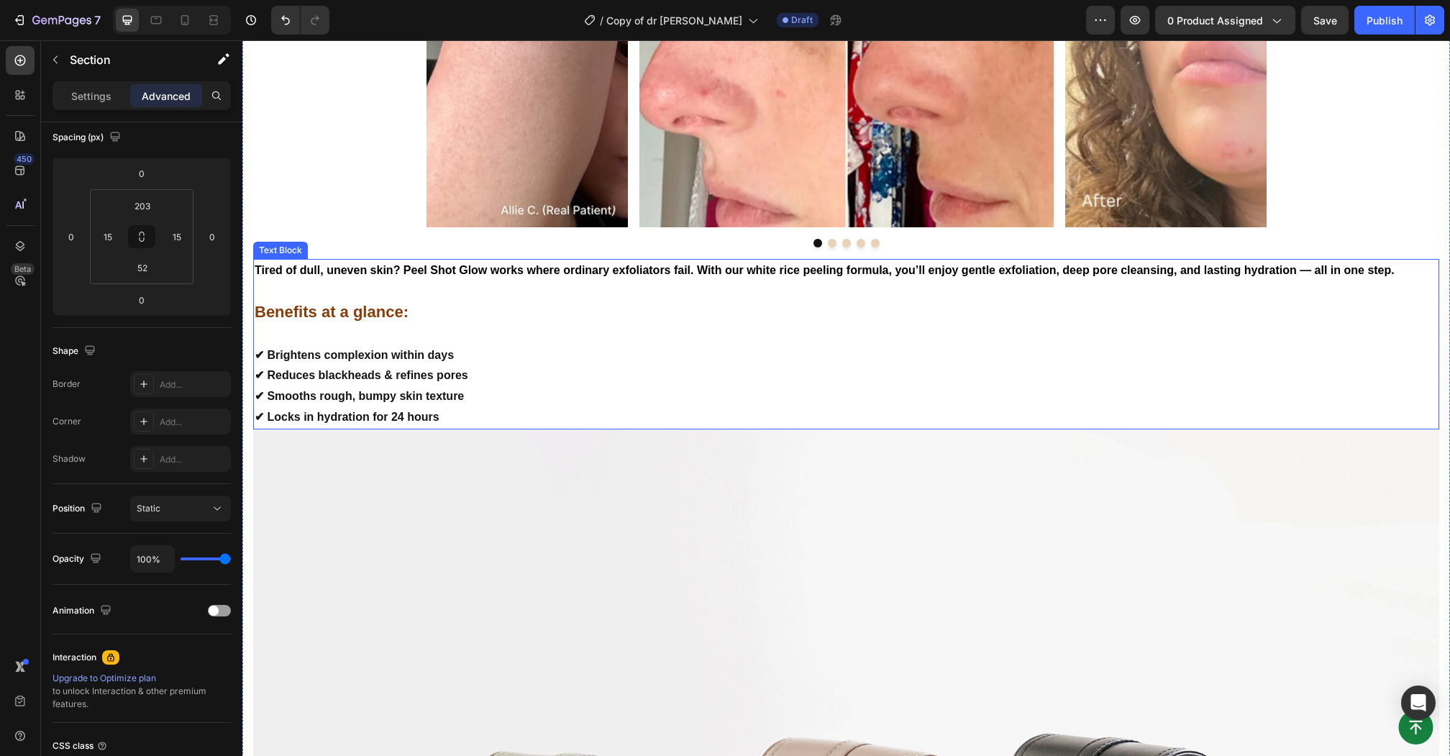
click at [584, 310] on p "Benefits at a glance:" at bounding box center [846, 313] width 1183 height 22
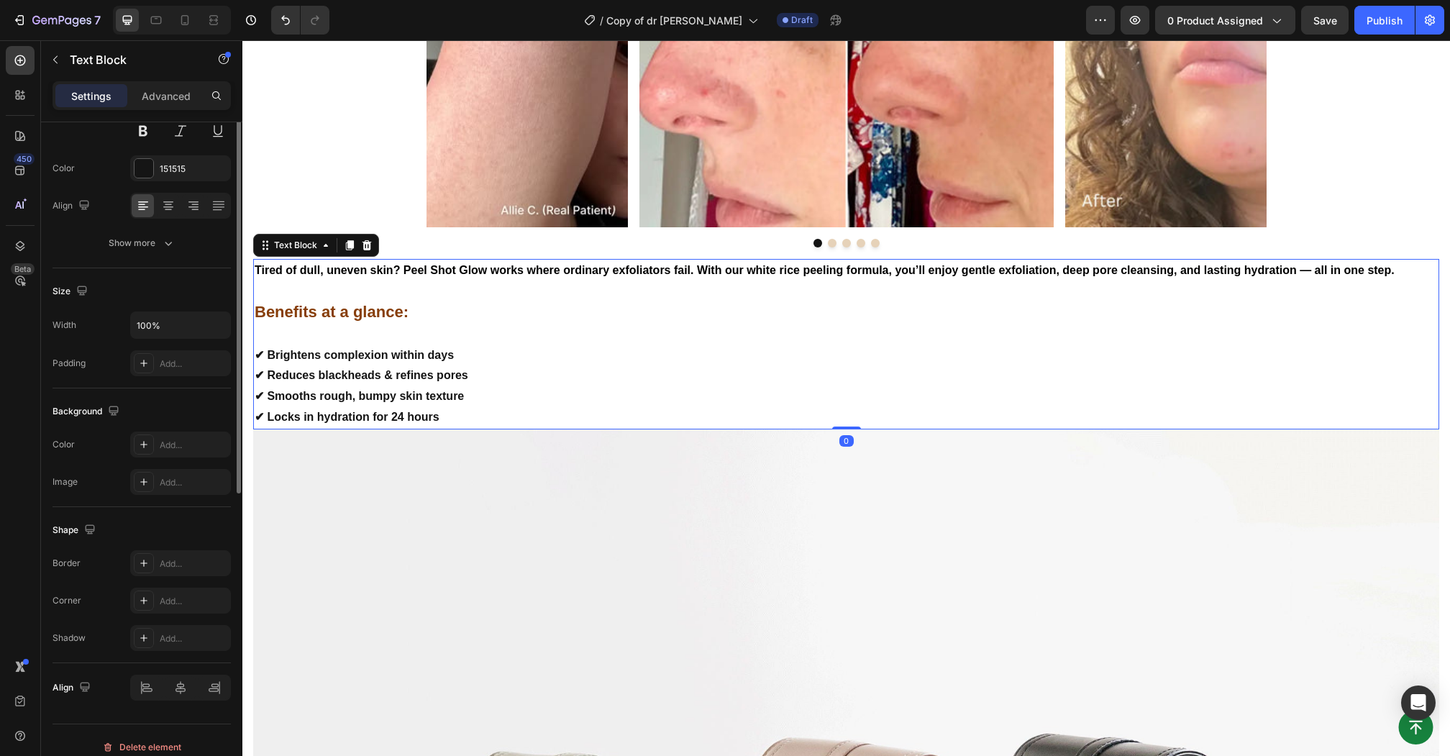
scroll to position [0, 0]
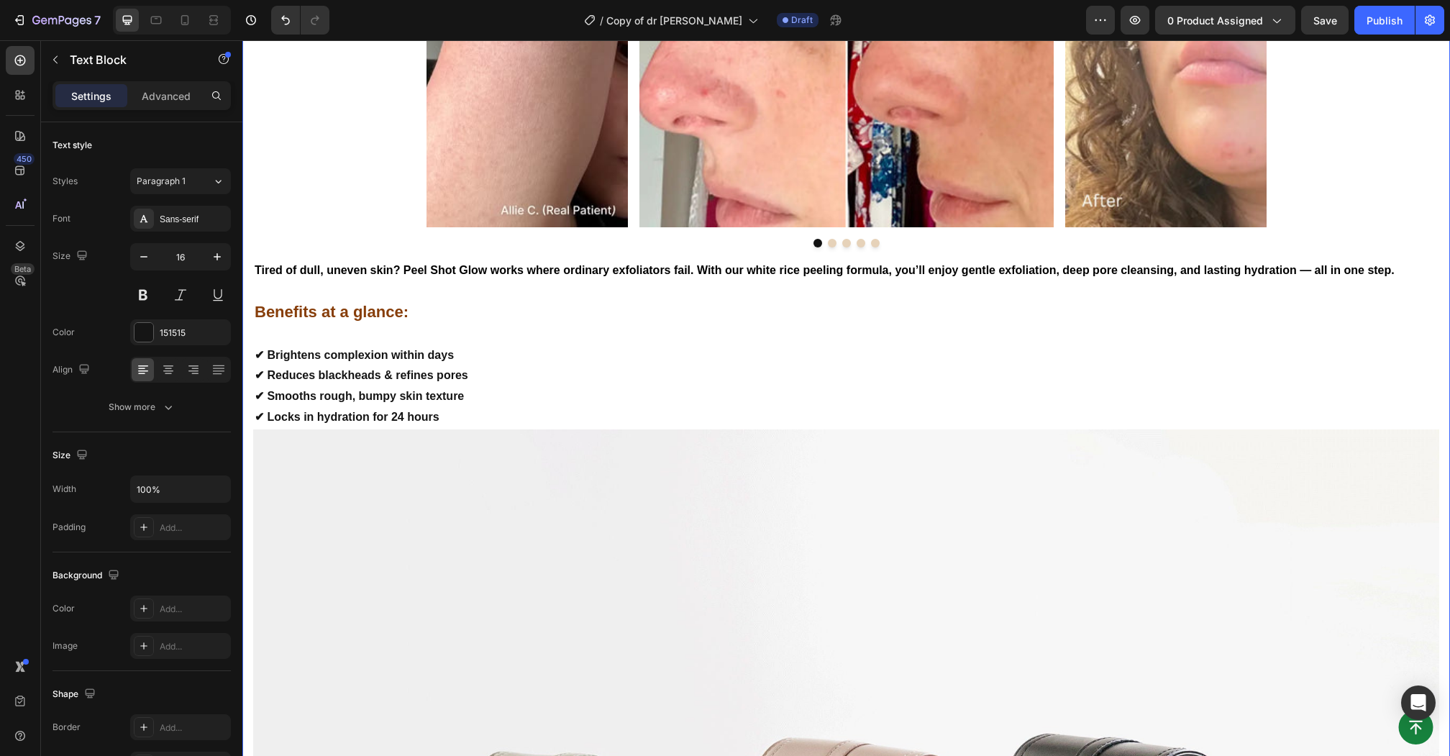
click at [352, 114] on div "As featured in Heading Image Row Image Row Image Row Image Row Row Image Row Im…" at bounding box center [846, 333] width 1186 height 1971
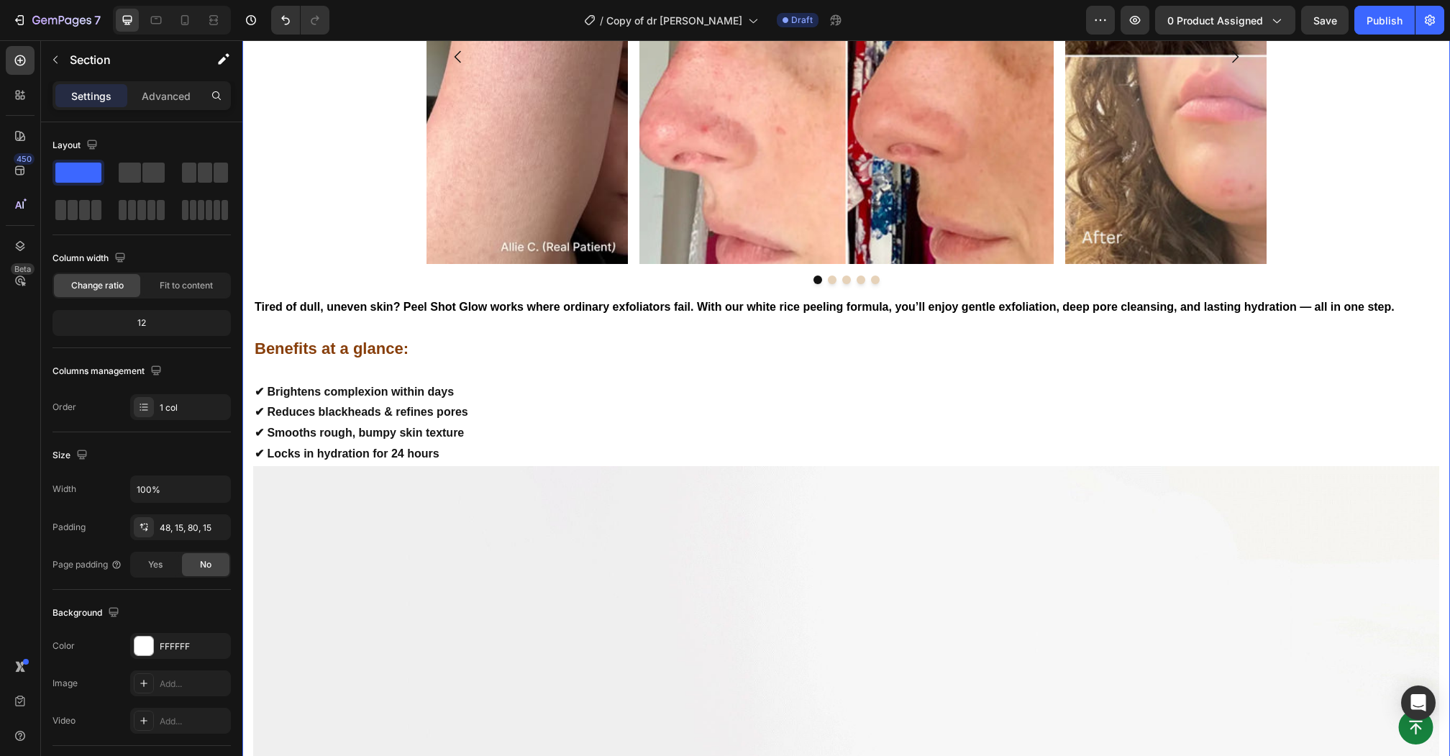
scroll to position [1412, 0]
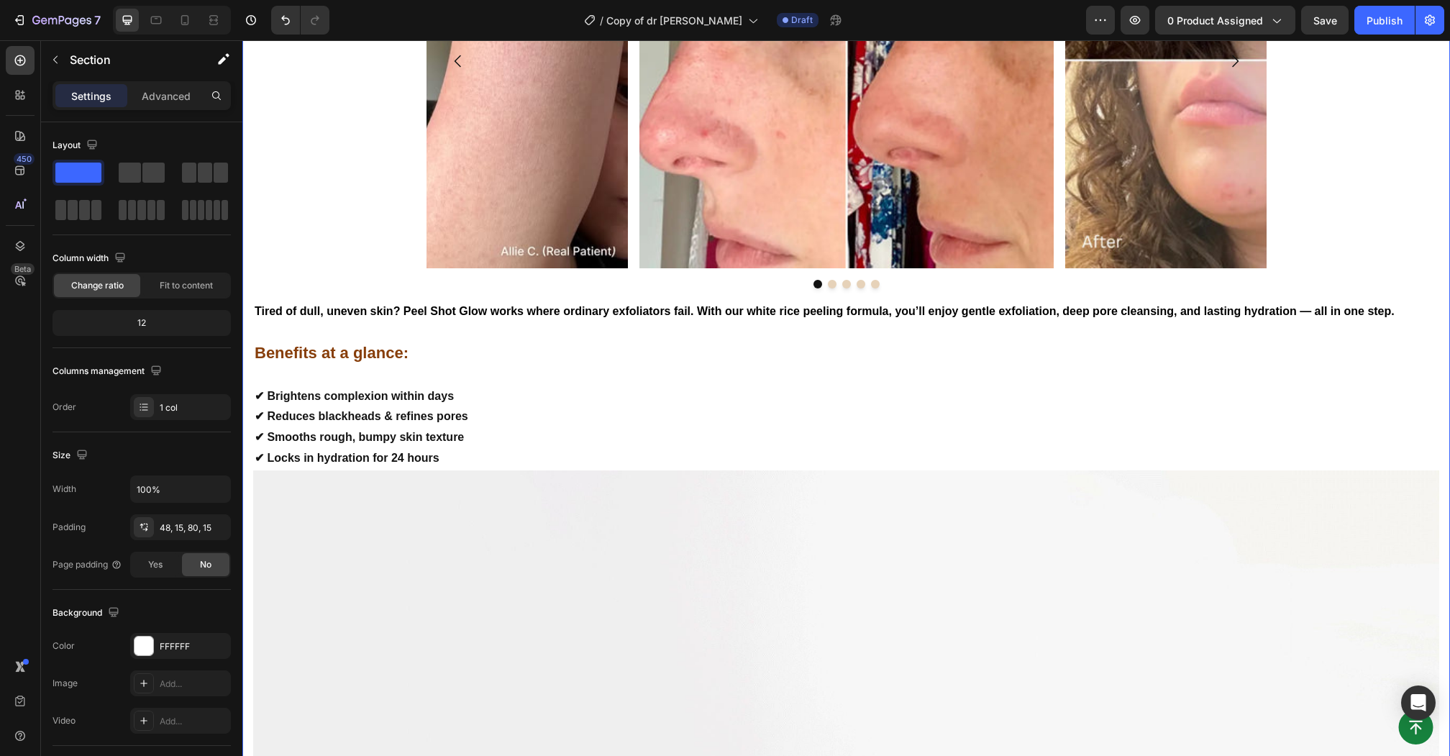
click at [348, 168] on div "As featured in Heading Image Row Image Row Image Row Image Row Row Image Row Im…" at bounding box center [846, 374] width 1186 height 1971
click at [439, 296] on div "✨ Reveal Your Radiance, Transform Your Skin ✨ Heading A breakthrough peeling am…" at bounding box center [846, 27] width 863 height 546
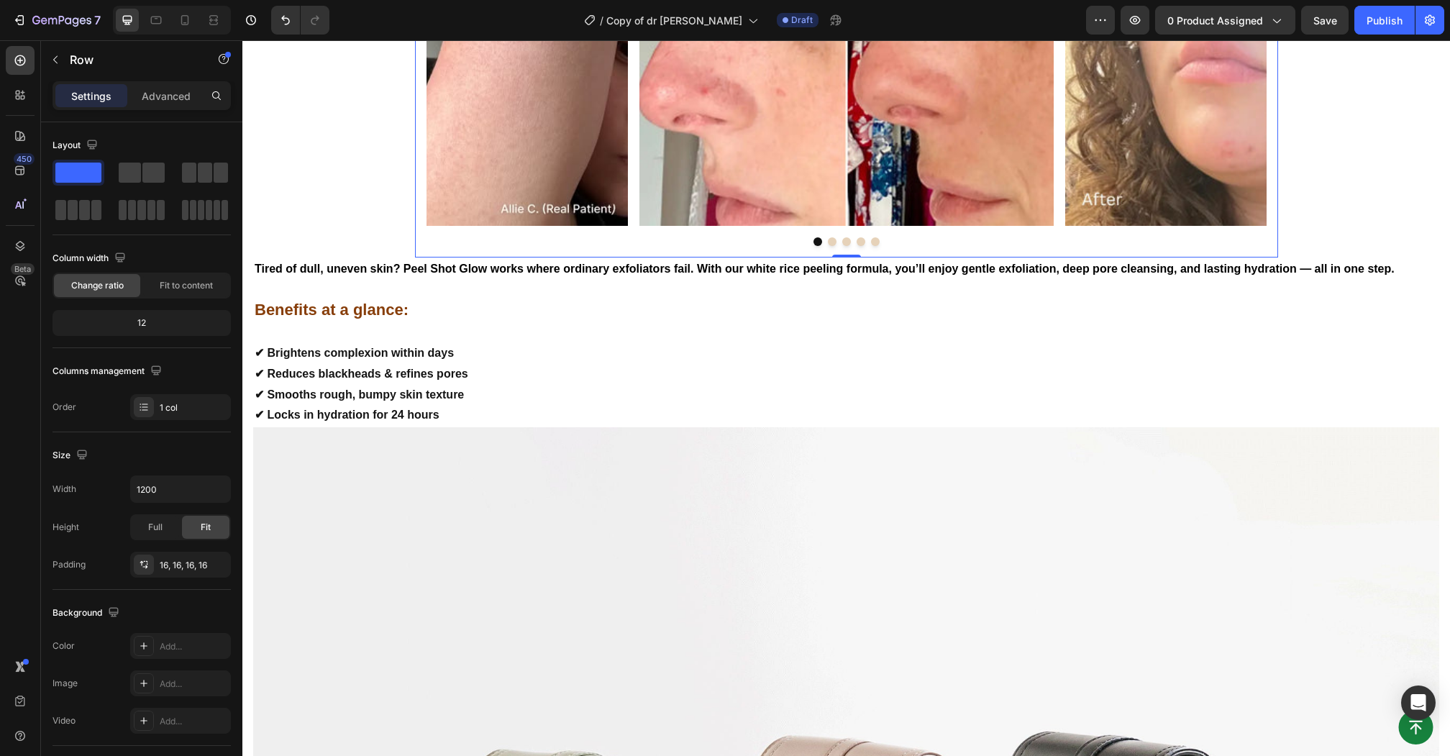
scroll to position [1425, 0]
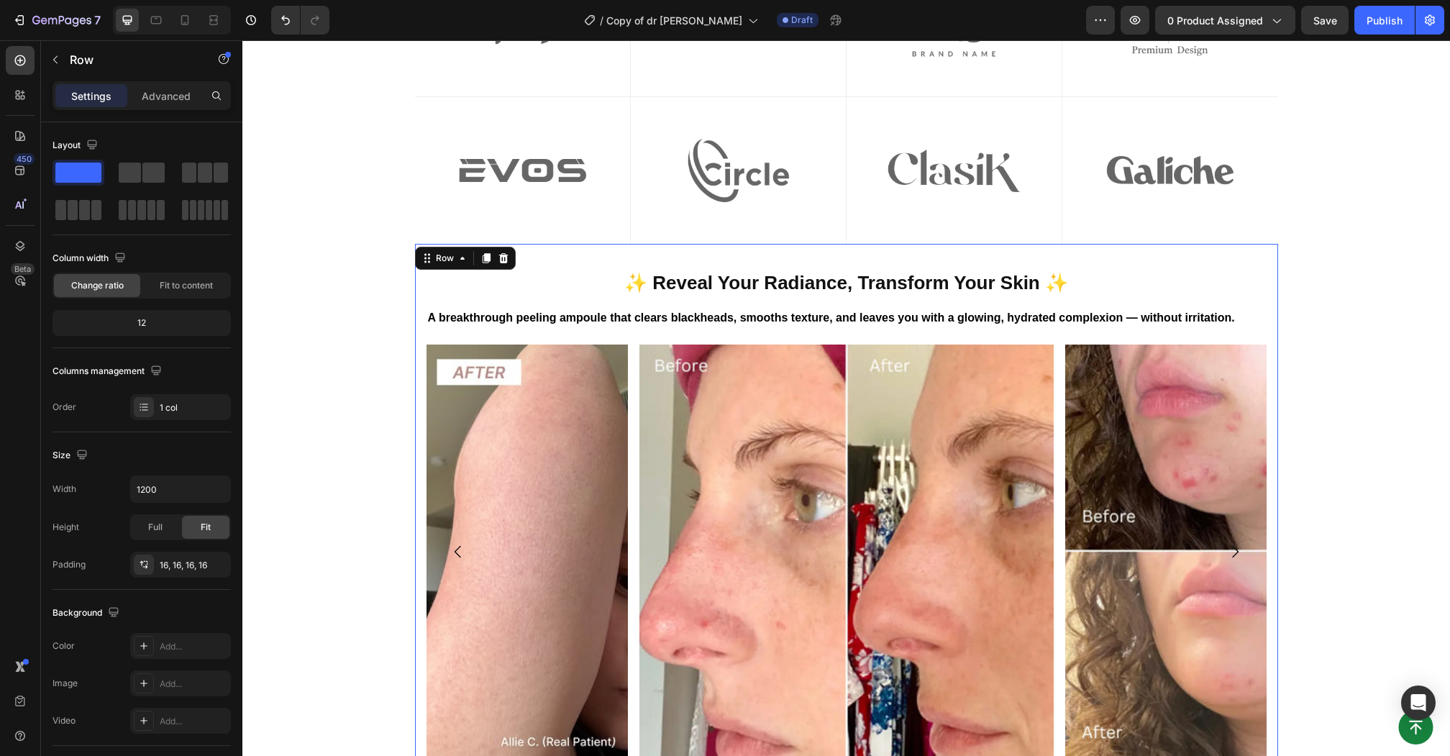
scroll to position [912, 0]
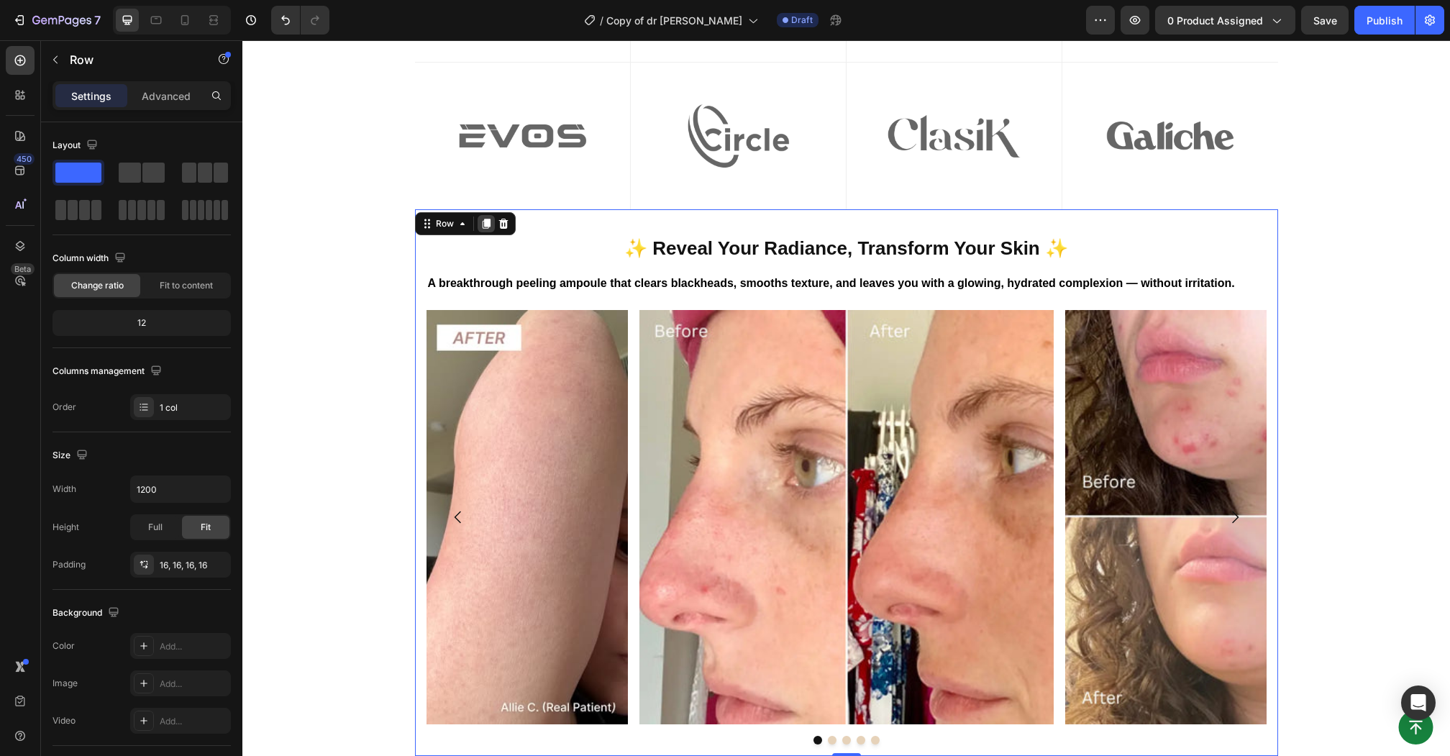
click at [490, 225] on icon at bounding box center [486, 224] width 8 height 10
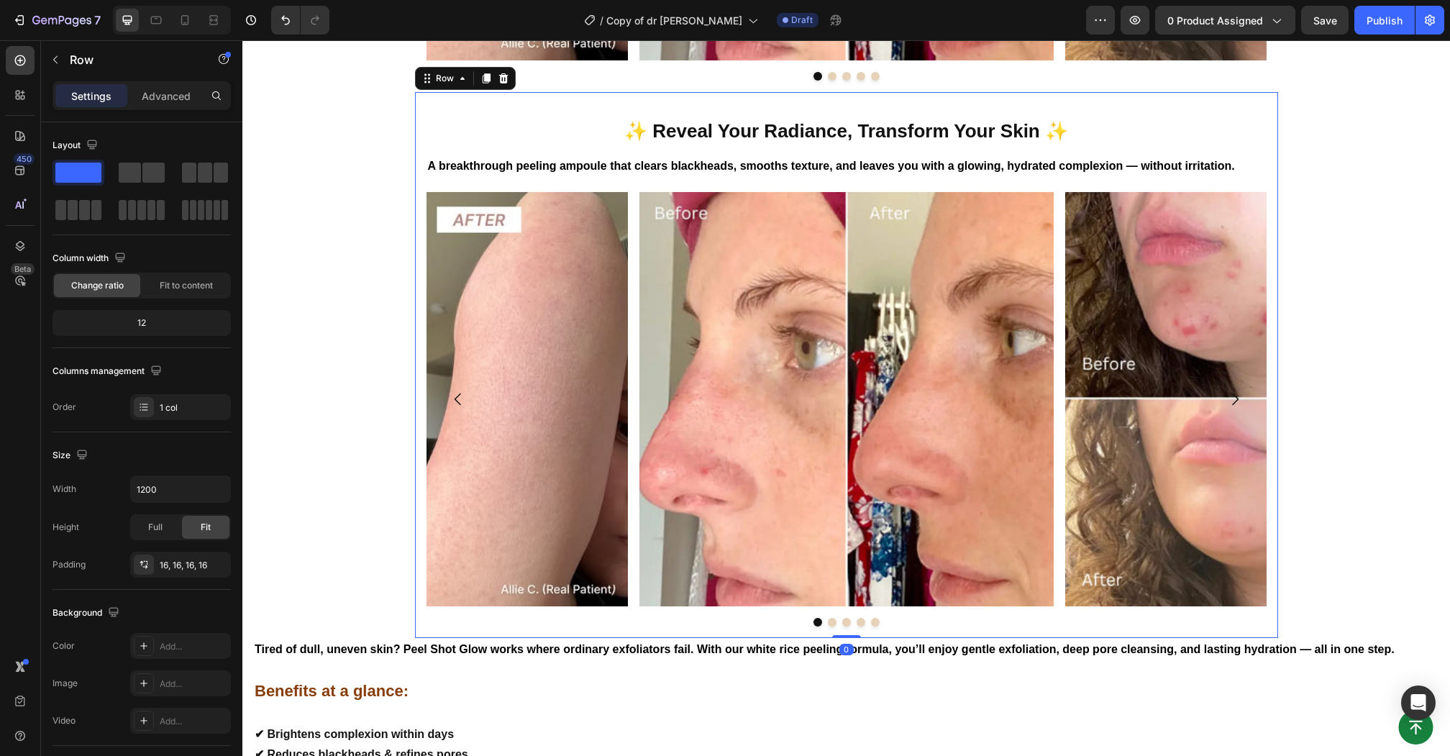
scroll to position [1572, 0]
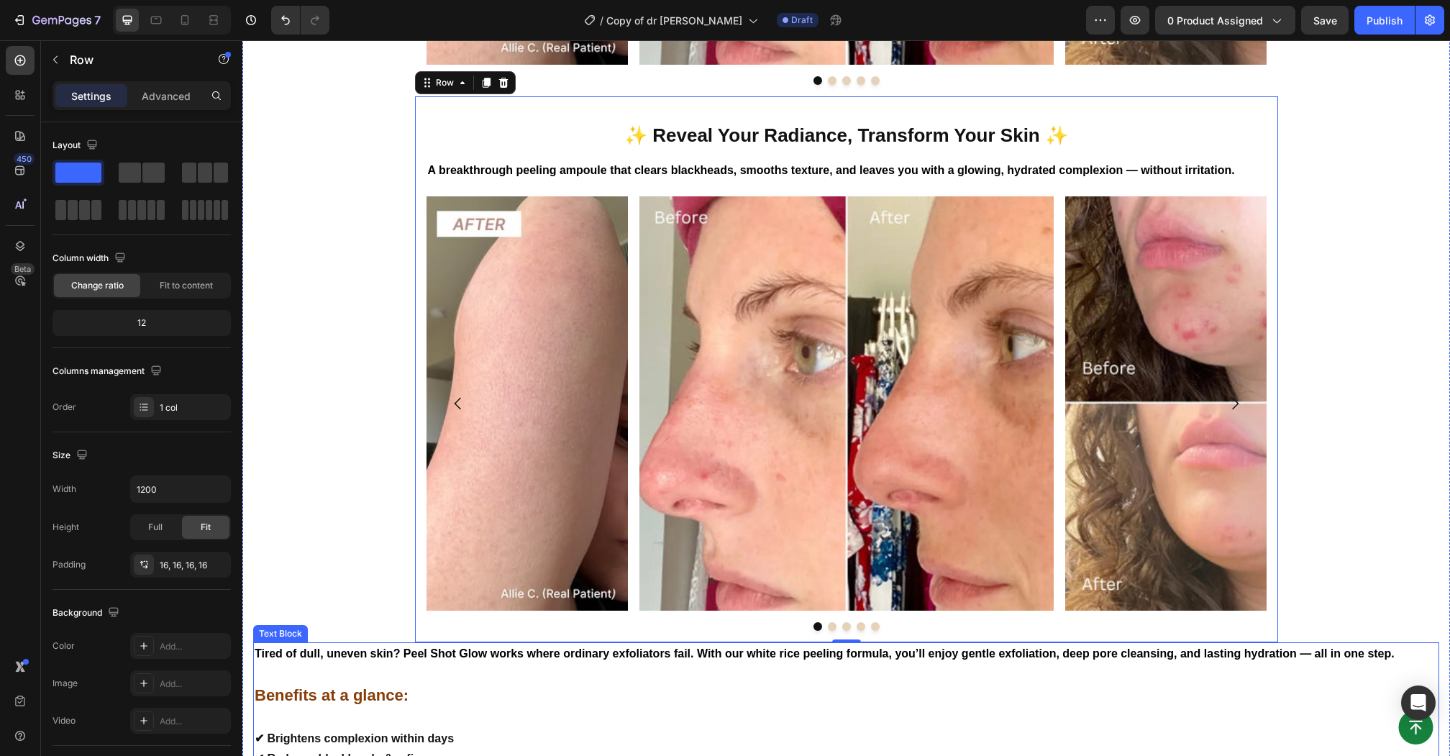
click at [467, 649] on strong "Tired of dull, uneven skin? Peel Shot Glow works where ordinary exfoliators fai…" at bounding box center [825, 653] width 1140 height 12
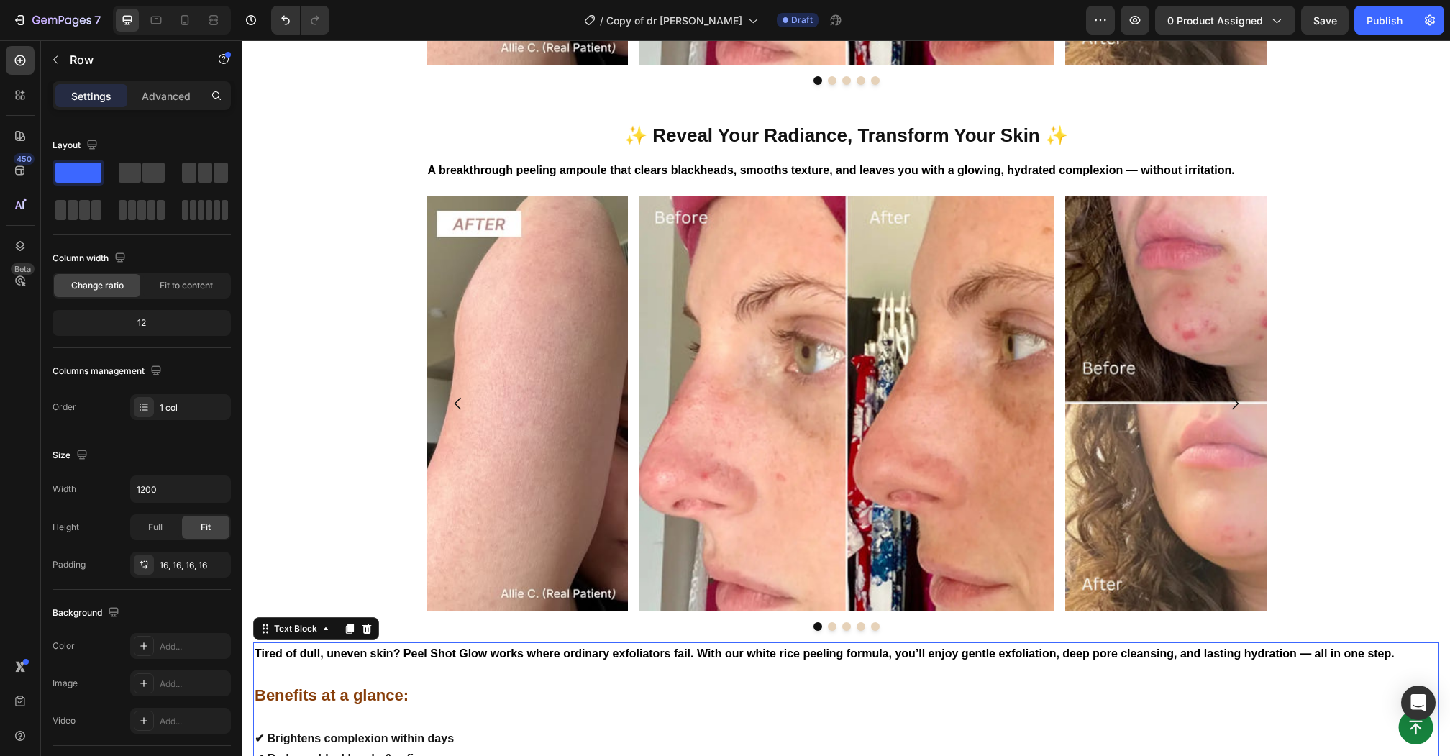
click at [467, 649] on strong "Tired of dull, uneven skin? Peel Shot Glow works where ordinary exfoliators fai…" at bounding box center [825, 653] width 1140 height 12
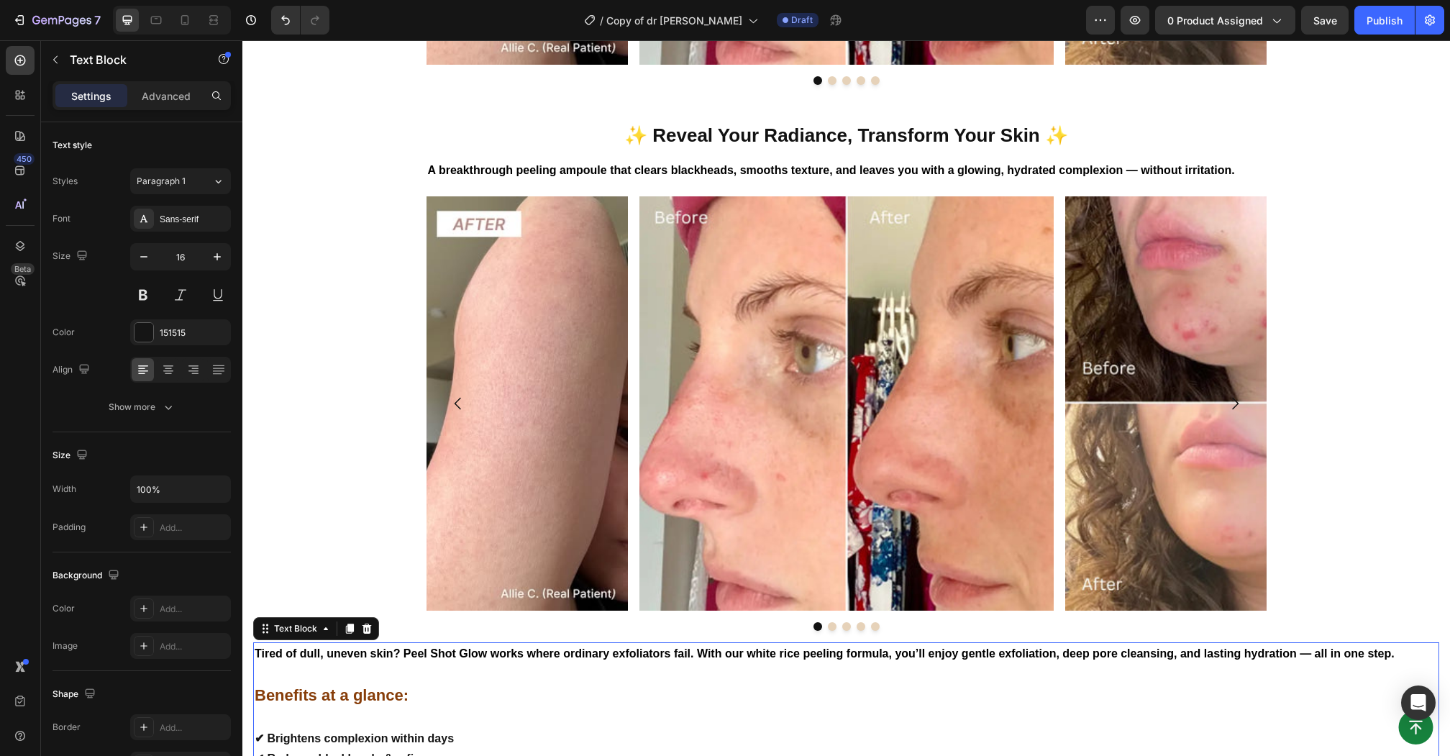
click at [467, 649] on strong "Tired of dull, uneven skin? Peel Shot Glow works where ordinary exfoliators fai…" at bounding box center [825, 653] width 1140 height 12
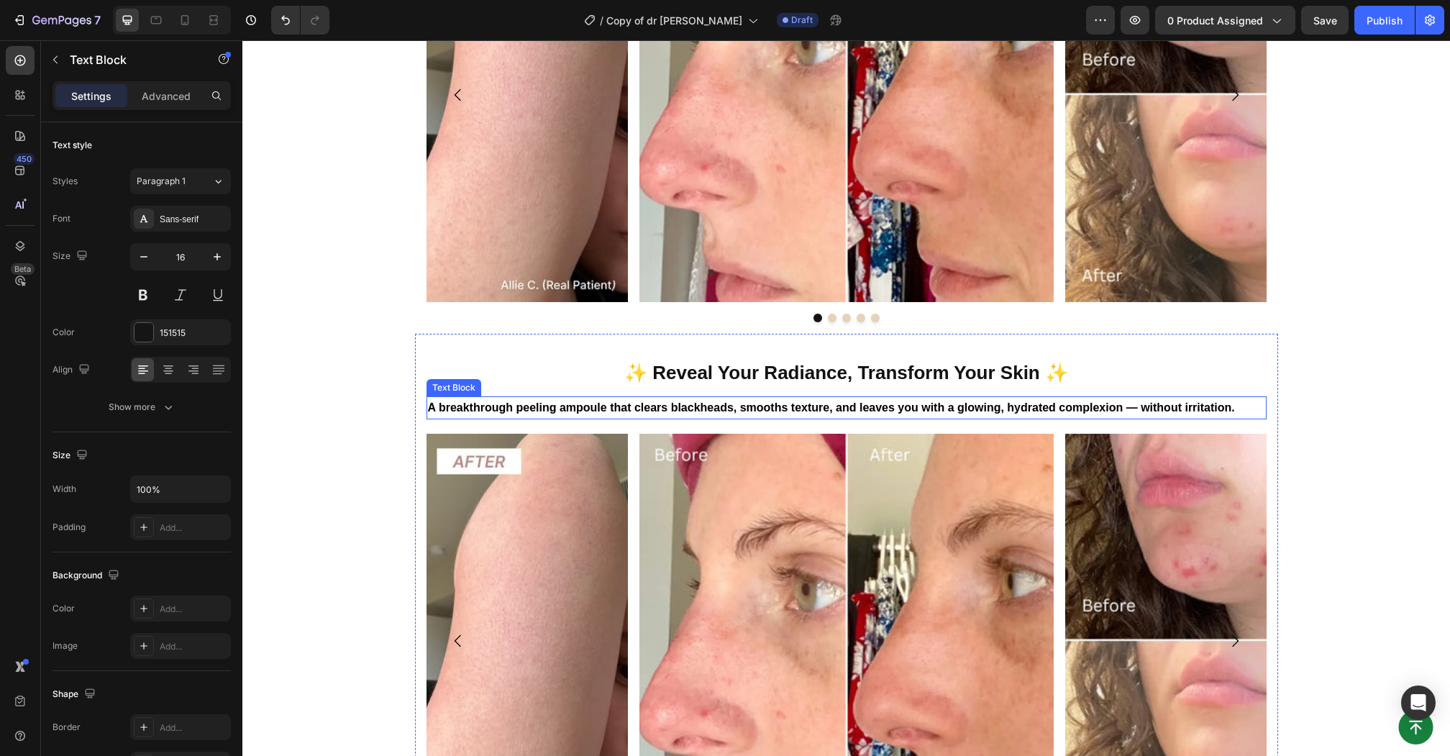
scroll to position [1434, 0]
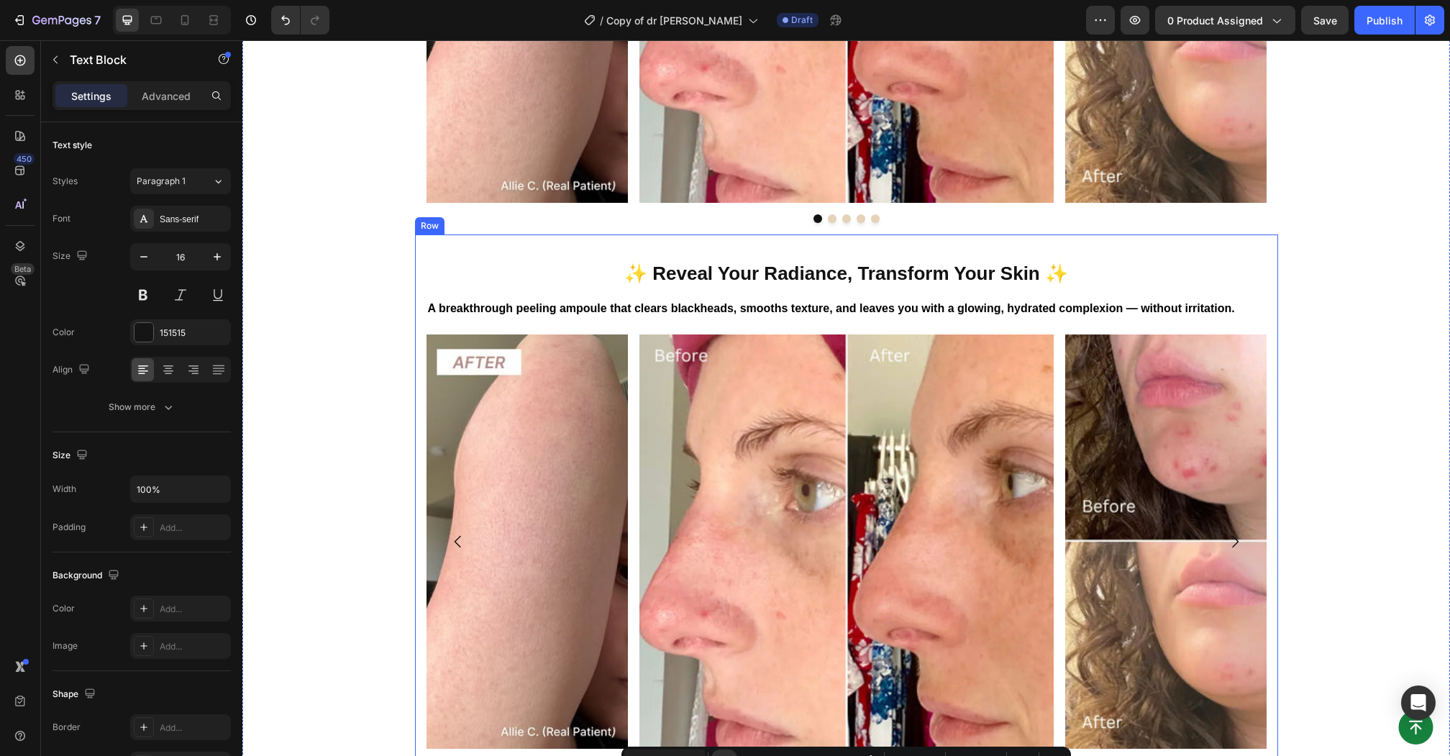
click at [912, 250] on h2 "✨ Reveal Your Radiance, Transform Your Skin ✨" at bounding box center [846, 271] width 840 height 51
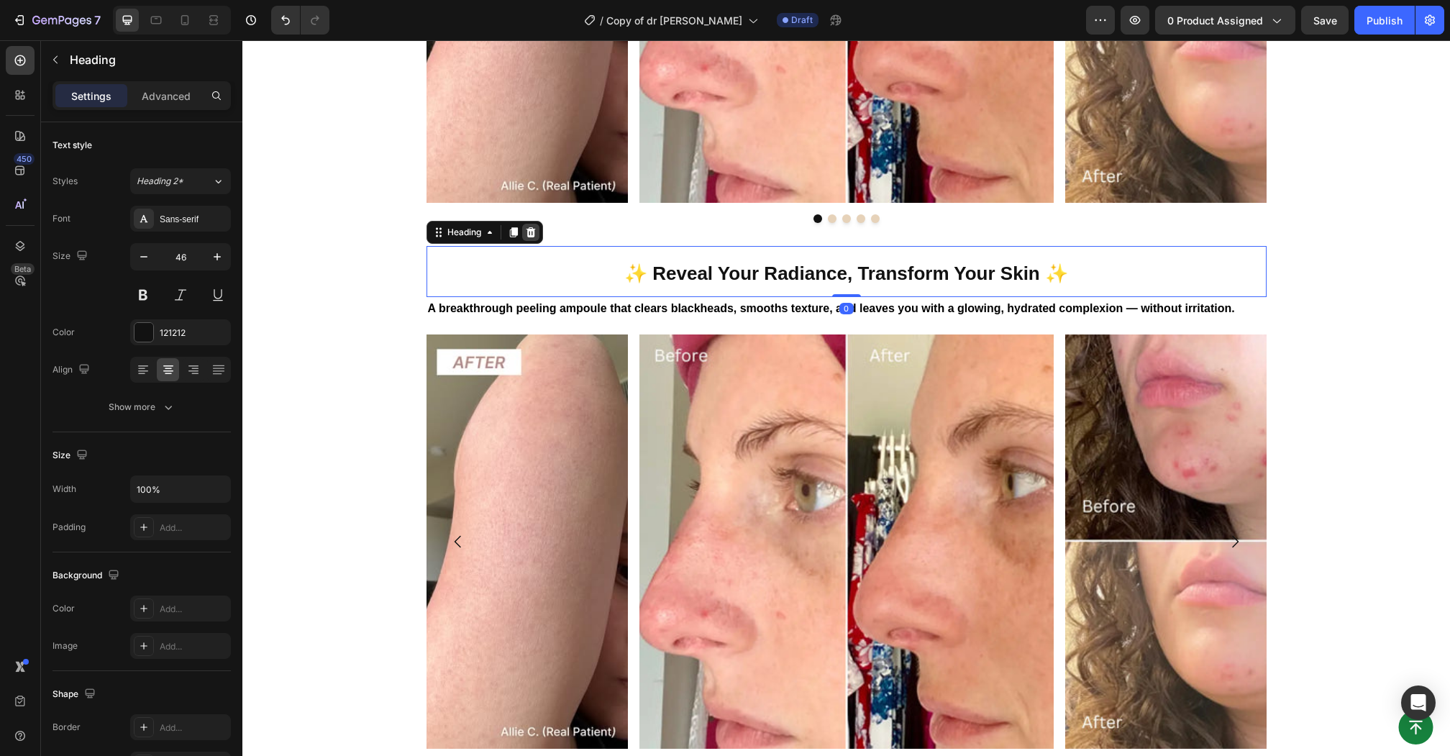
click at [531, 232] on icon at bounding box center [531, 232] width 12 height 12
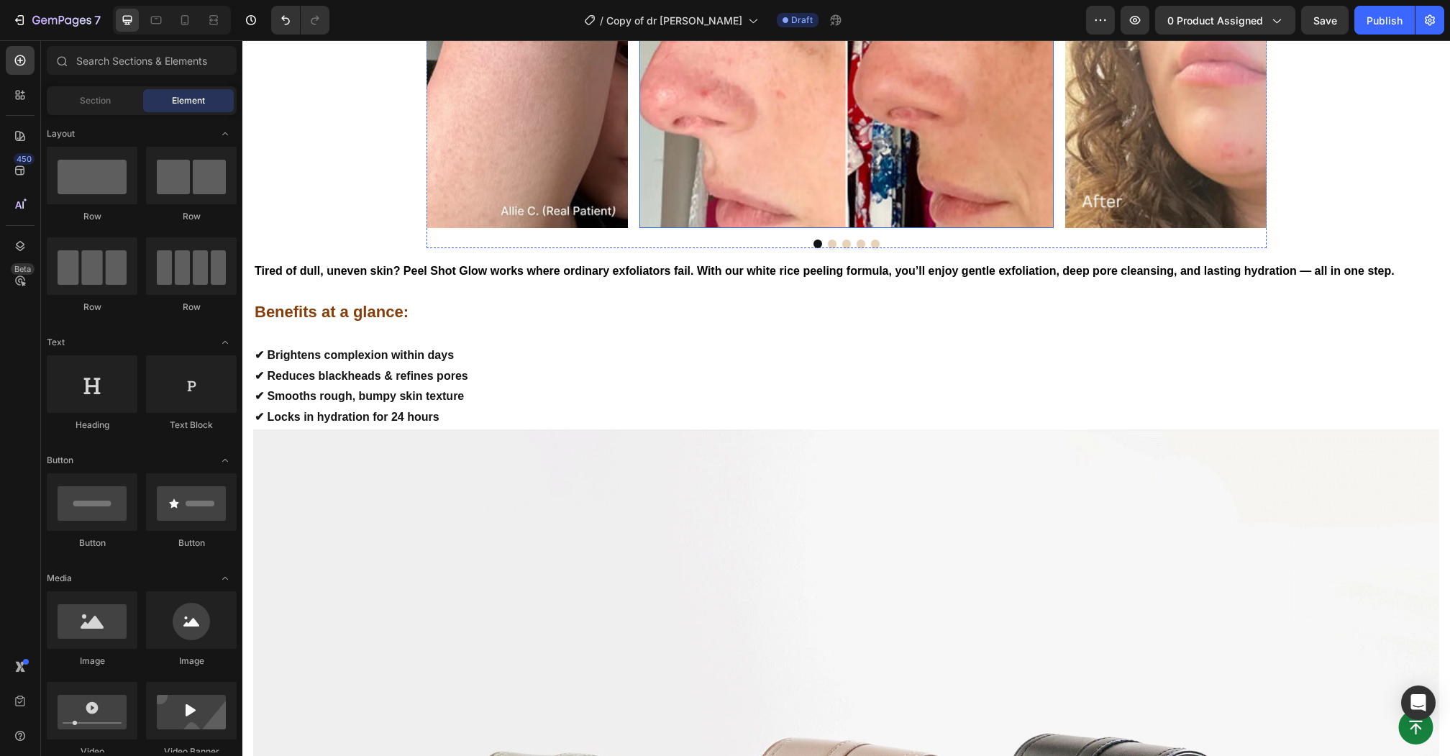
scroll to position [1527, 0]
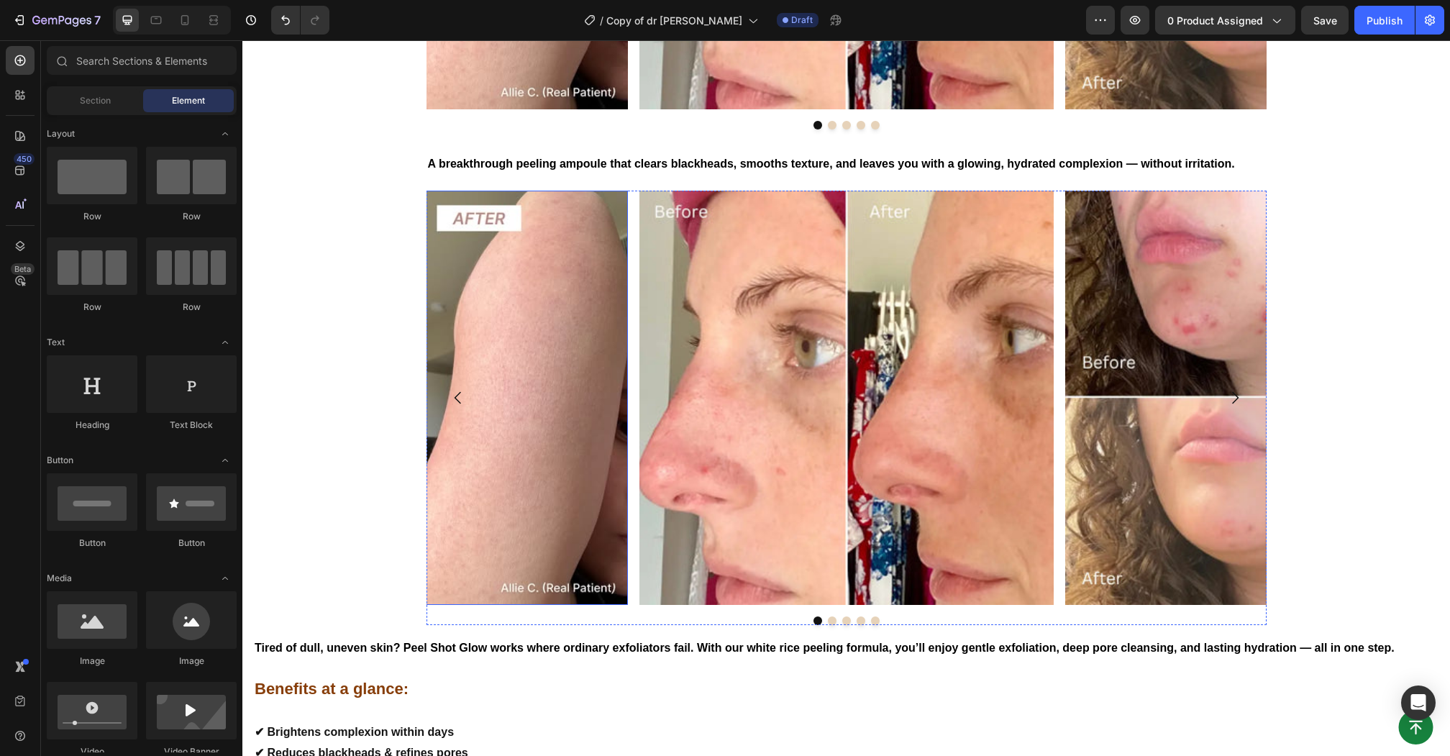
click at [543, 524] on img at bounding box center [421, 398] width 414 height 414
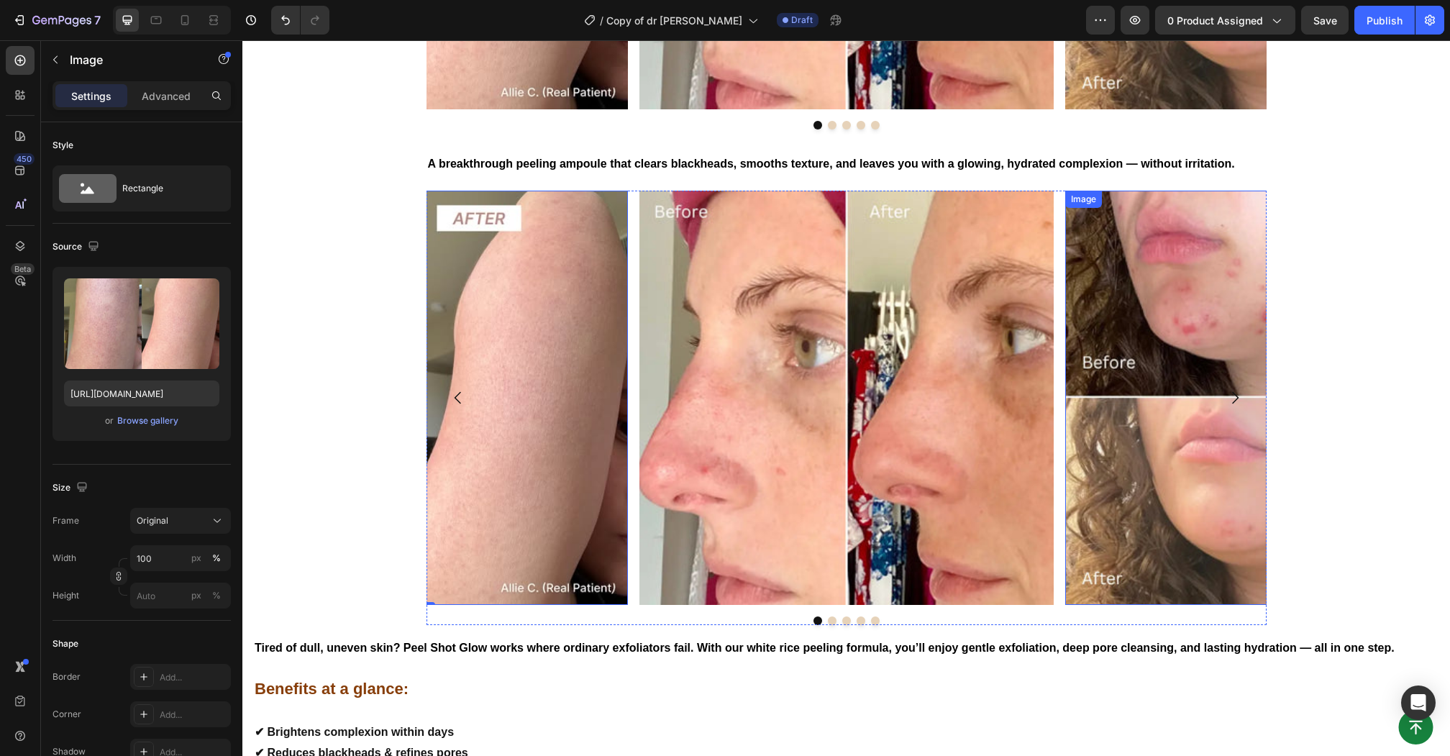
click at [1154, 616] on div at bounding box center [846, 620] width 840 height 9
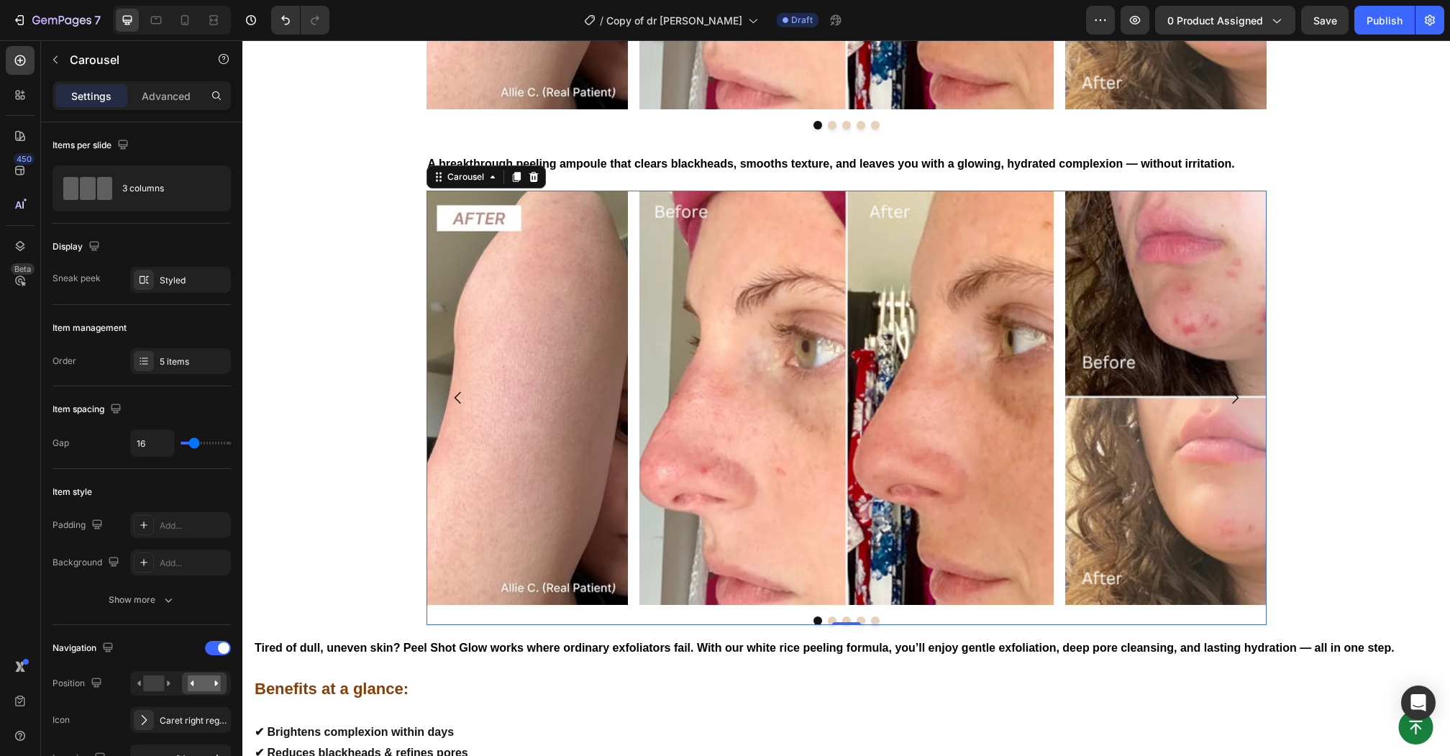
click at [1195, 616] on div at bounding box center [846, 620] width 840 height 9
click at [534, 175] on icon at bounding box center [534, 177] width 12 height 12
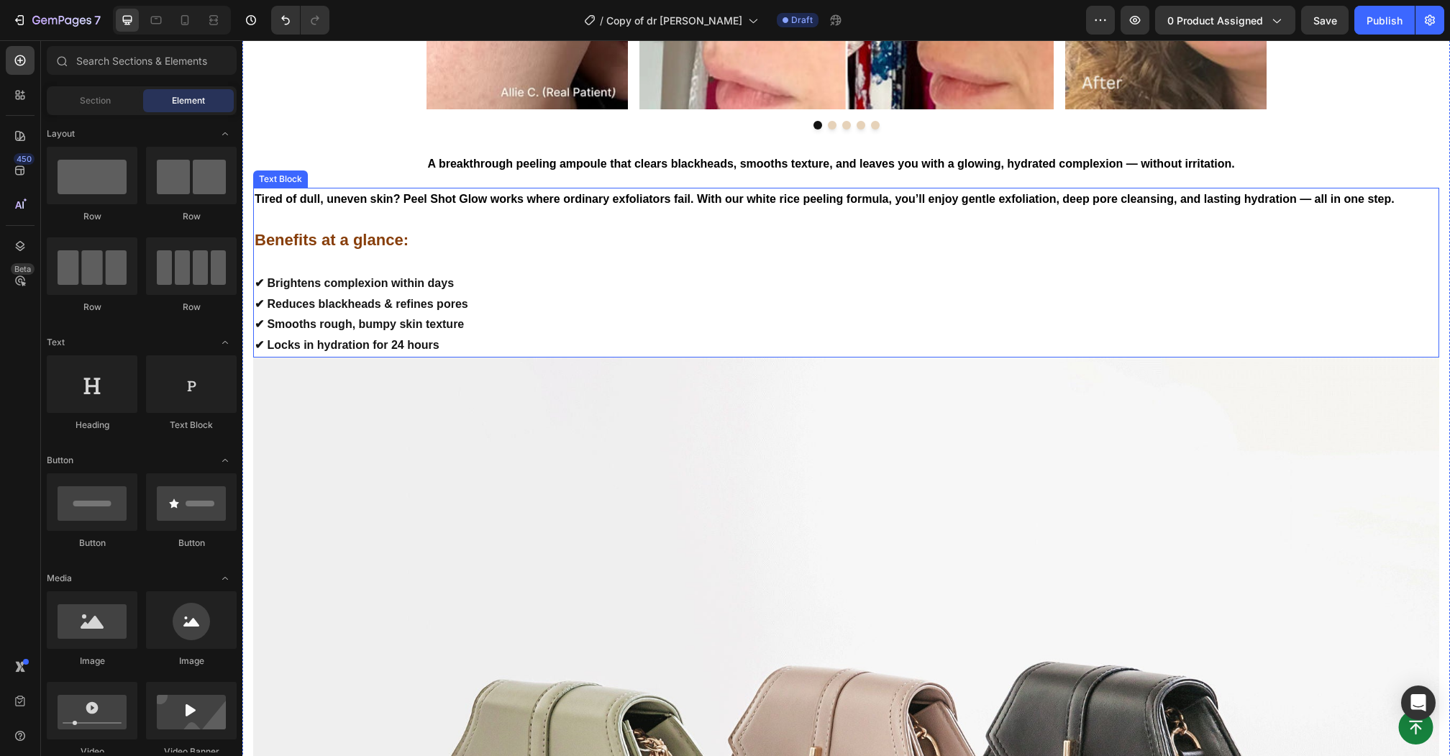
click at [406, 269] on p "Rich Text Editor. Editing area: main" at bounding box center [846, 262] width 1183 height 21
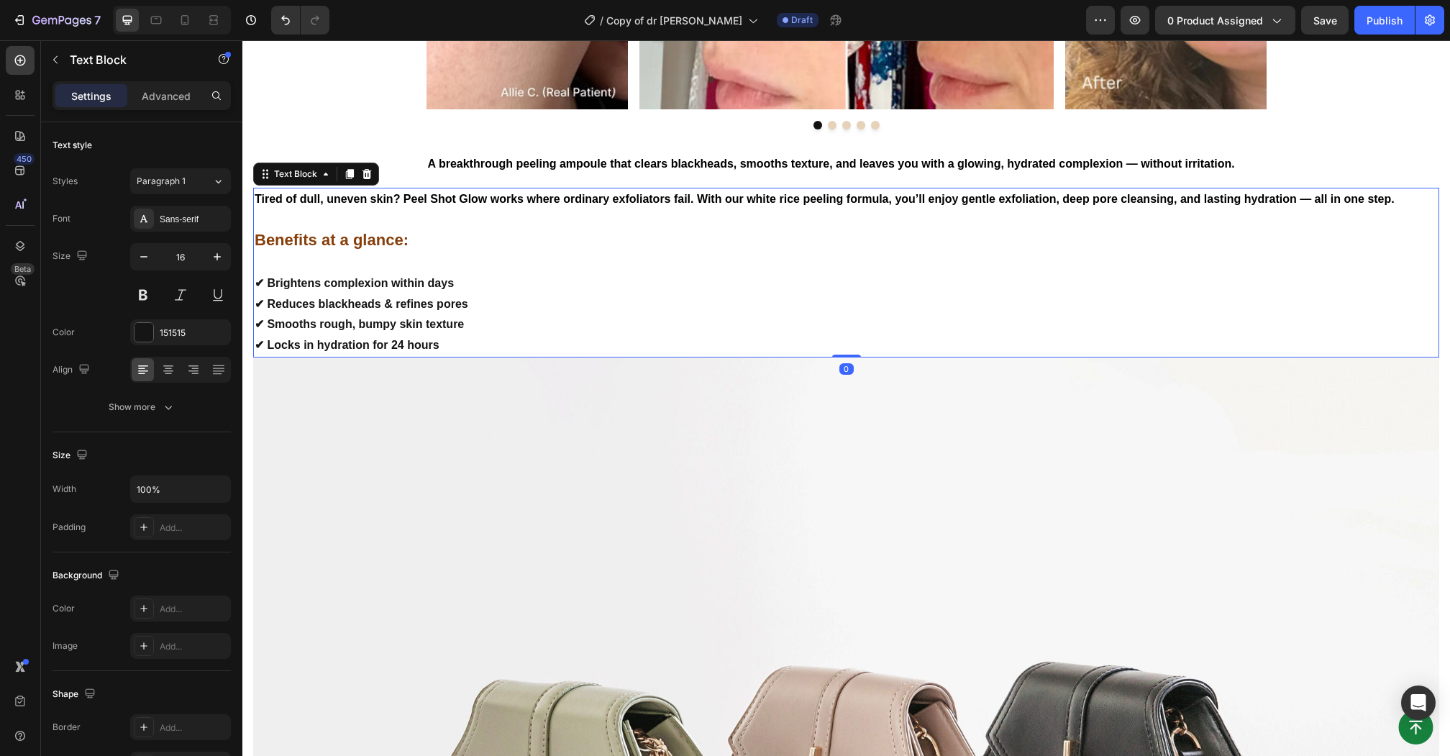
click at [406, 269] on p "Rich Text Editor. Editing area: main" at bounding box center [846, 262] width 1183 height 21
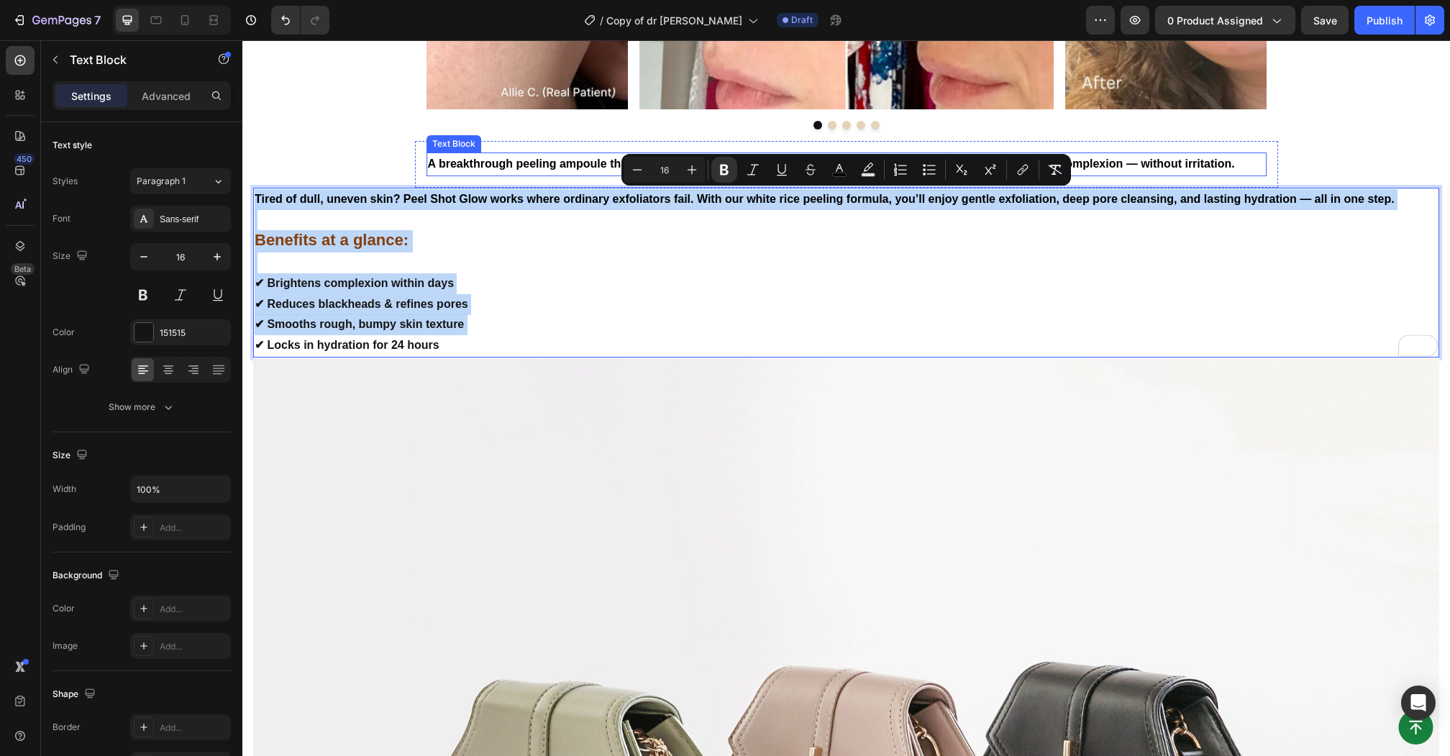
click at [541, 157] on strong "A breakthrough peeling ampoule that clears blackheads, smooths texture, and lea…" at bounding box center [831, 163] width 807 height 12
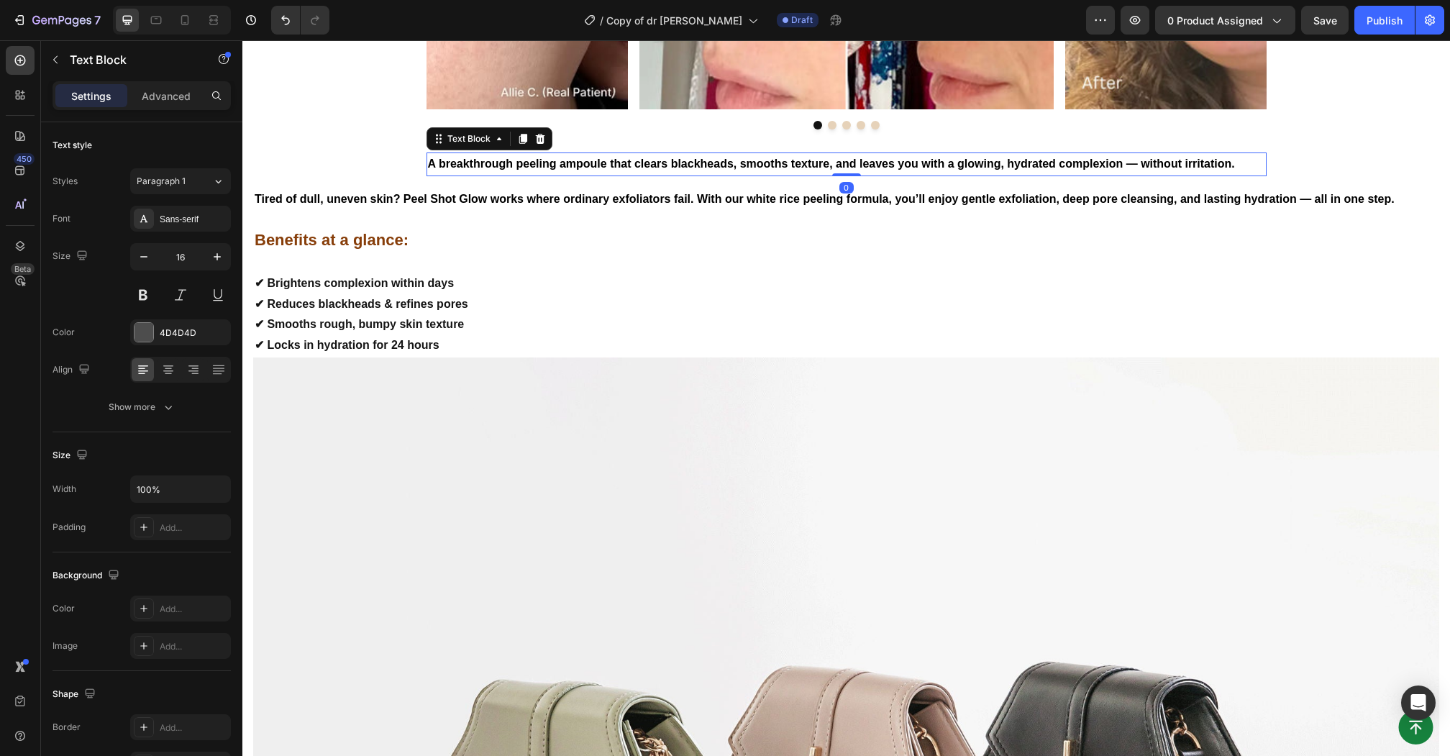
click at [541, 157] on strong "A breakthrough peeling ampoule that clears blackheads, smooths texture, and lea…" at bounding box center [831, 163] width 807 height 12
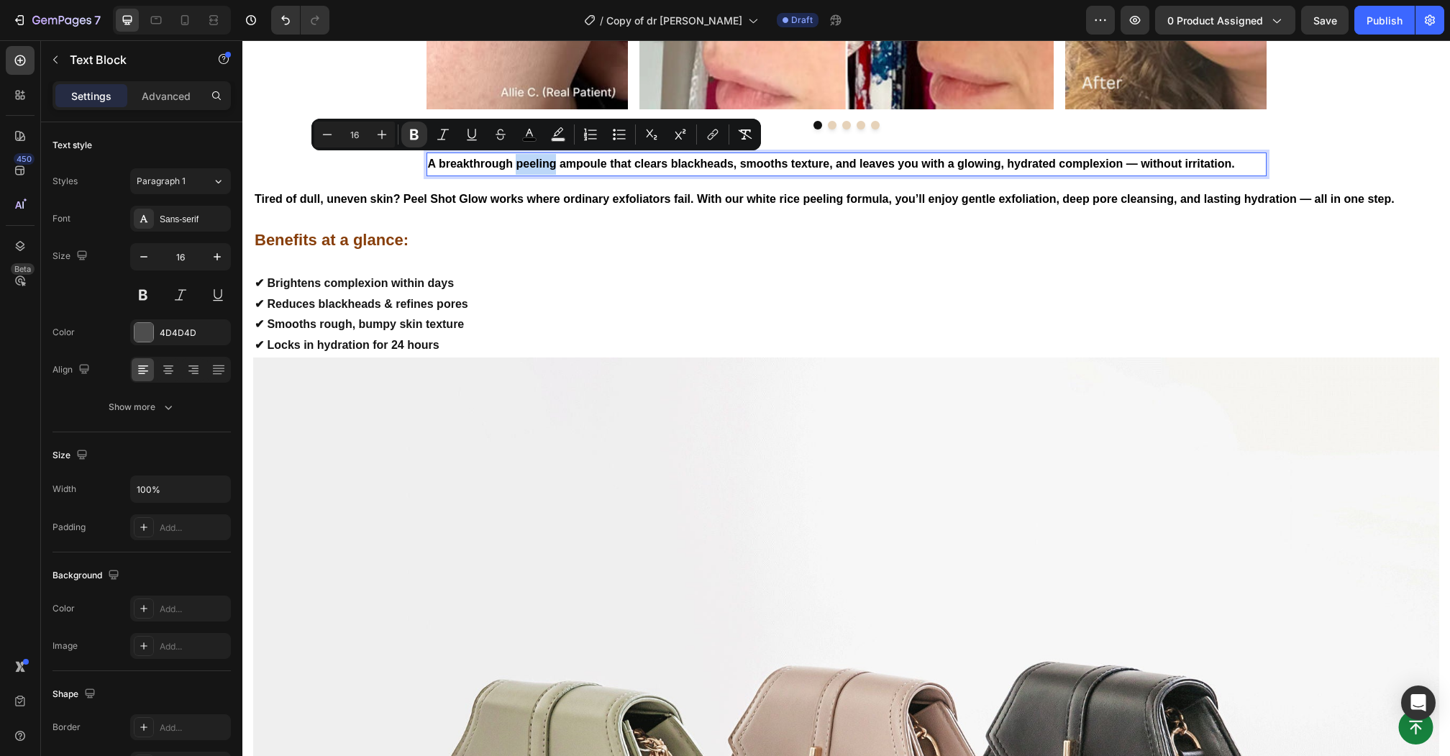
click at [541, 157] on strong "A breakthrough peeling ampoule that clears blackheads, smooths texture, and lea…" at bounding box center [831, 163] width 807 height 12
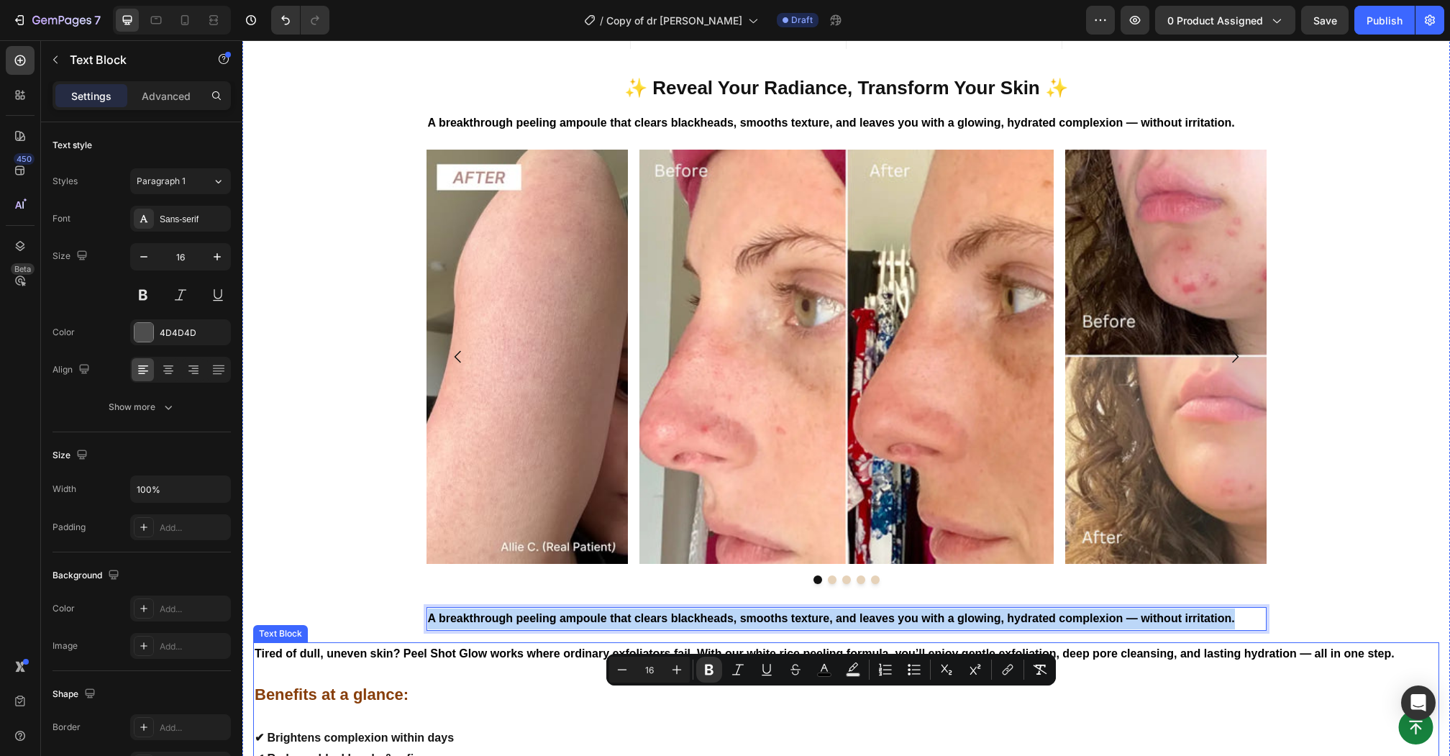
scroll to position [1387, 0]
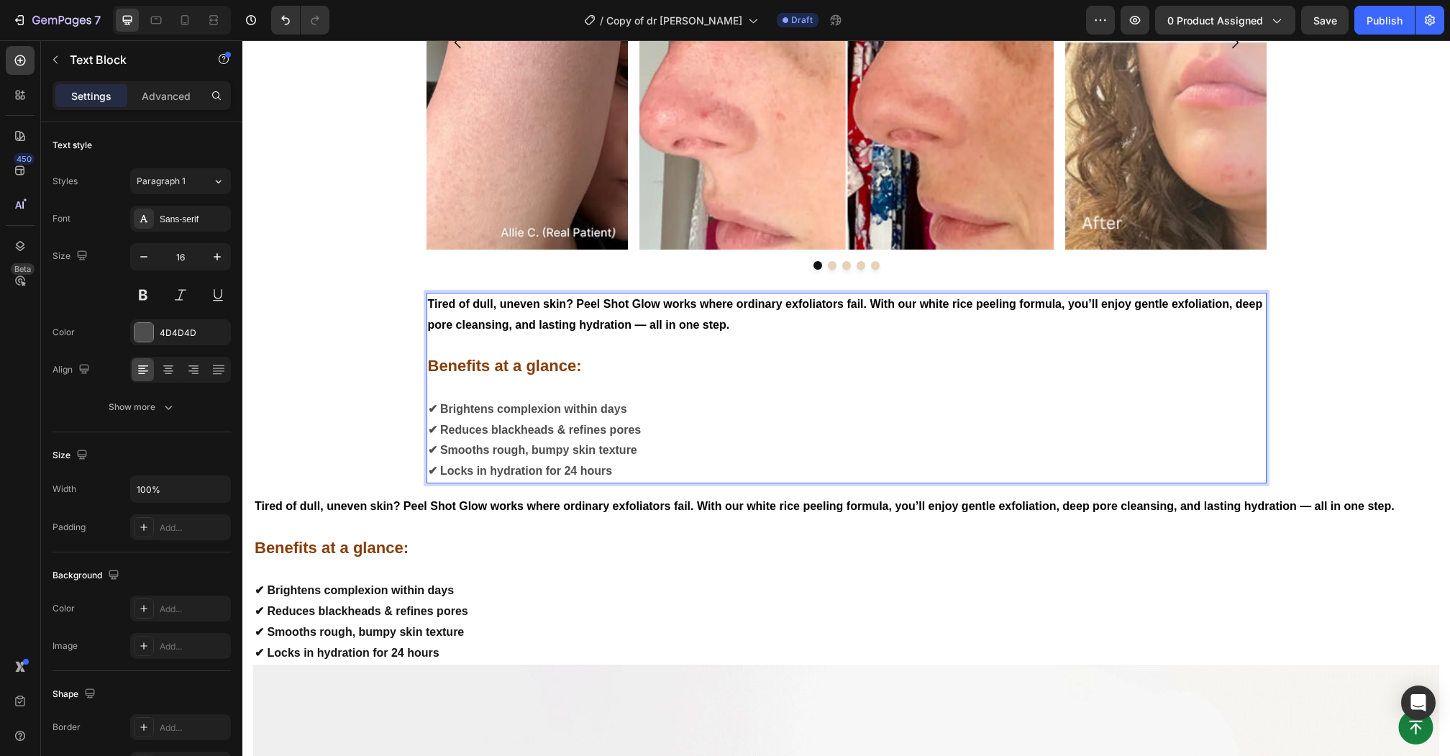
click at [634, 438] on p "✔ Brightens complexion within days ✔ Reduces blackheads & refines pores ✔ Smoot…" at bounding box center [846, 440] width 837 height 83
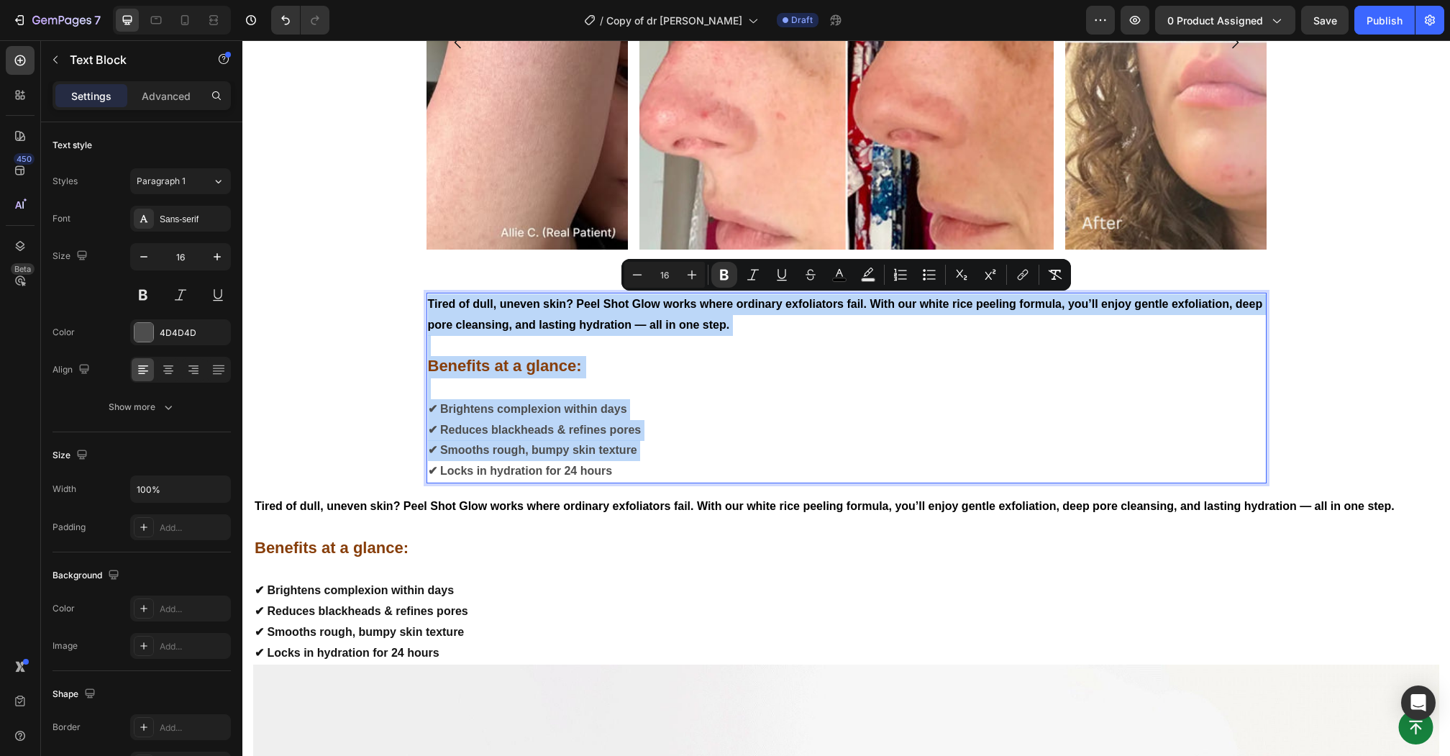
click at [631, 453] on strong "✔ Smooths rough, bumpy skin texture" at bounding box center [532, 450] width 209 height 12
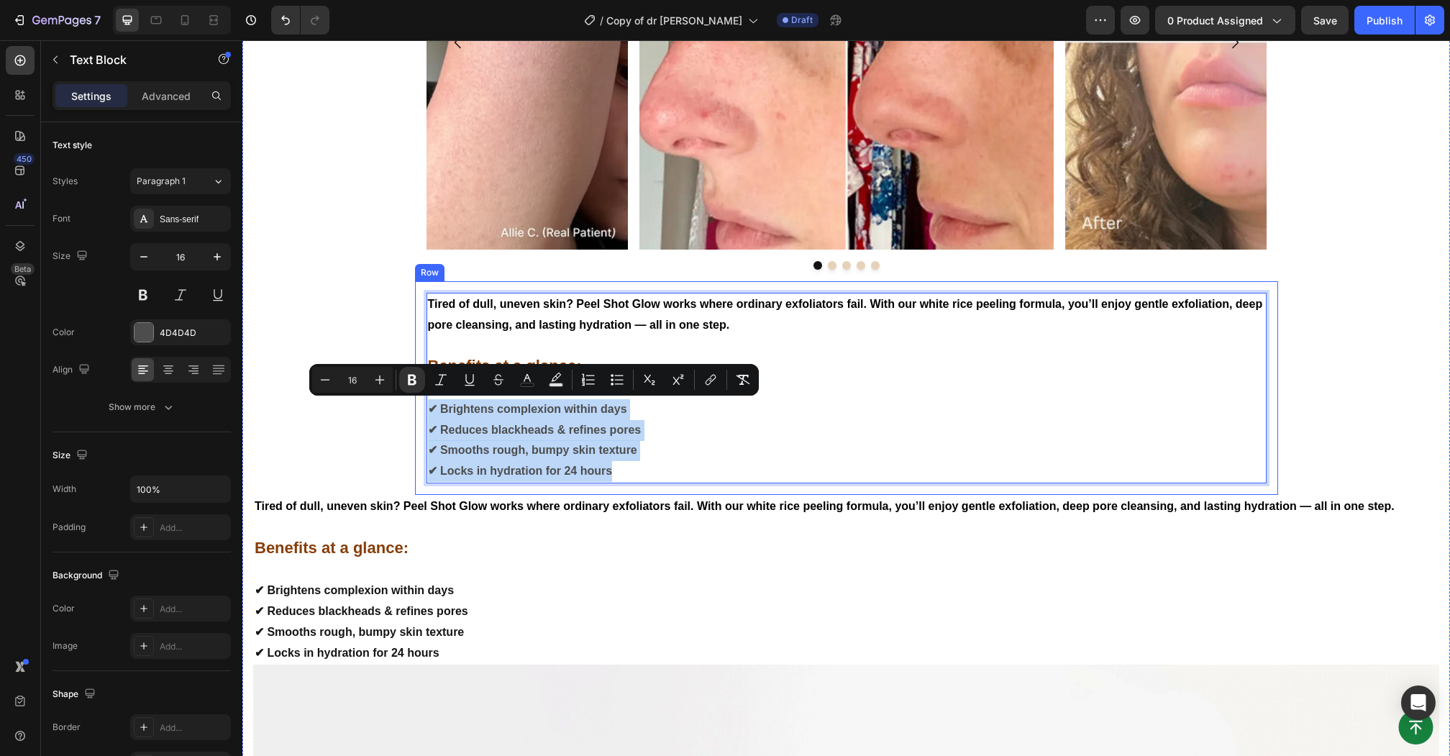
drag, startPoint x: 627, startPoint y: 472, endPoint x: 419, endPoint y: 407, distance: 217.8
click at [419, 407] on div "Tired of dull, uneven skin? Peel Shot Glow works where ordinary exfoliators fai…" at bounding box center [846, 388] width 863 height 214
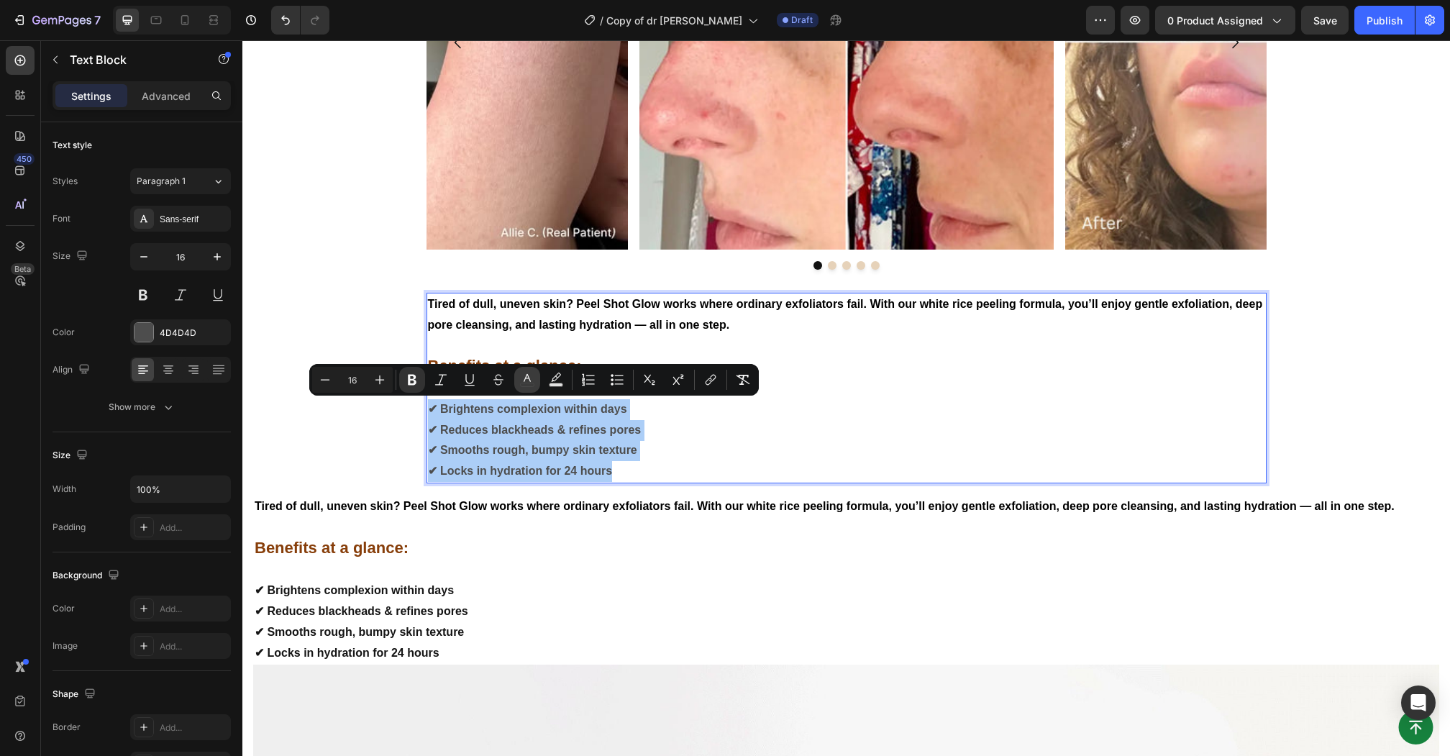
click at [524, 382] on icon "Editor contextual toolbar" at bounding box center [527, 379] width 14 height 14
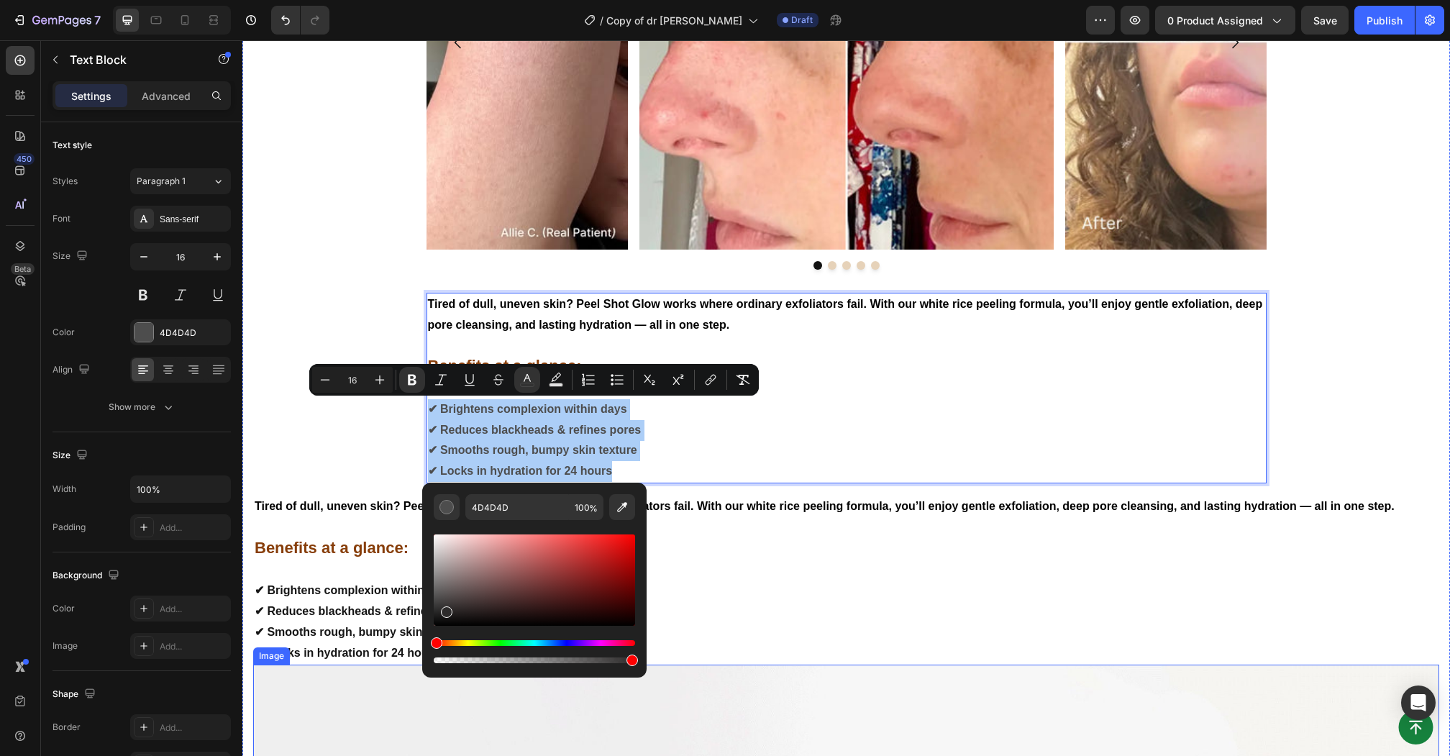
drag, startPoint x: 688, startPoint y: 639, endPoint x: 392, endPoint y: 677, distance: 298.7
type input "000000"
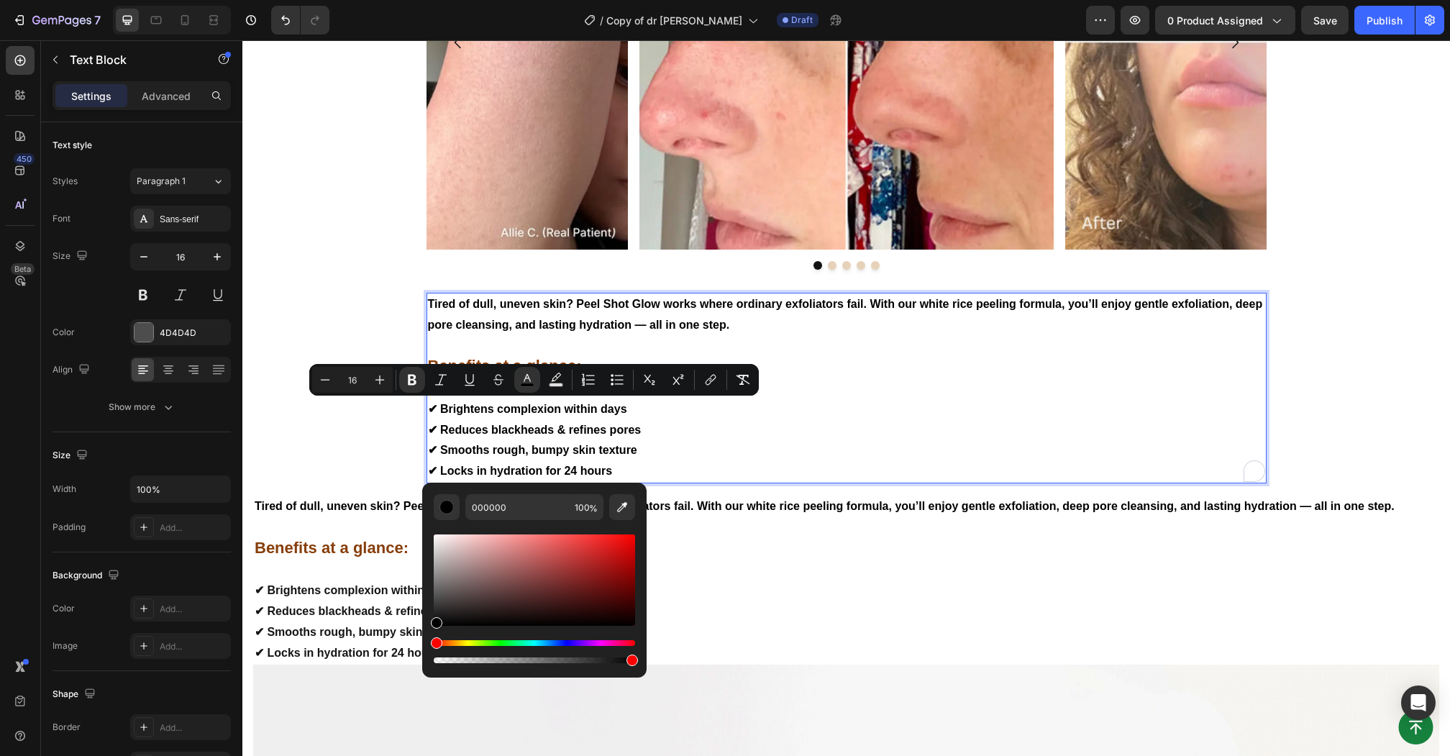
click at [758, 544] on p "Benefits at a glance:" at bounding box center [846, 549] width 1183 height 22
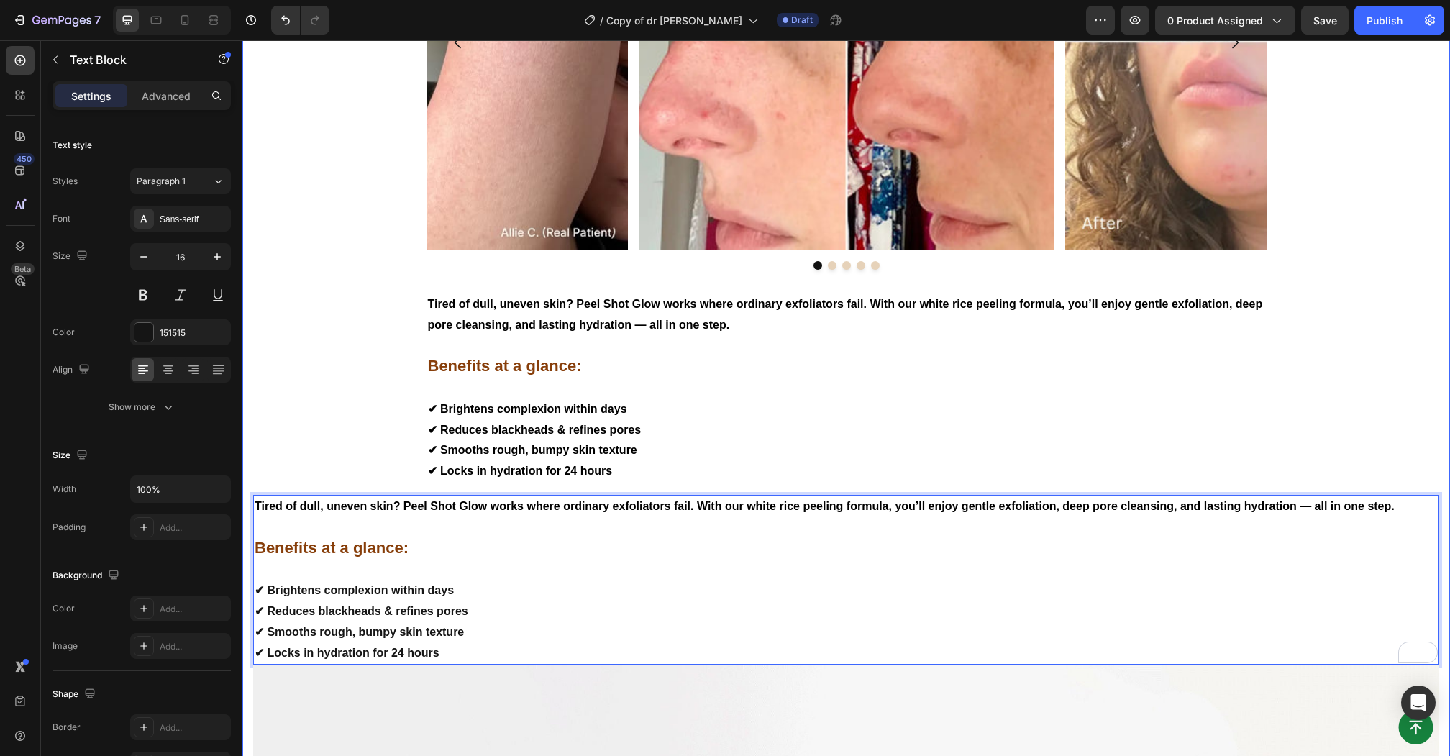
click at [367, 483] on div "As featured in Heading Image Row Image Row Image Row Image Row Row Image Row Im…" at bounding box center [846, 462] width 1186 height 2184
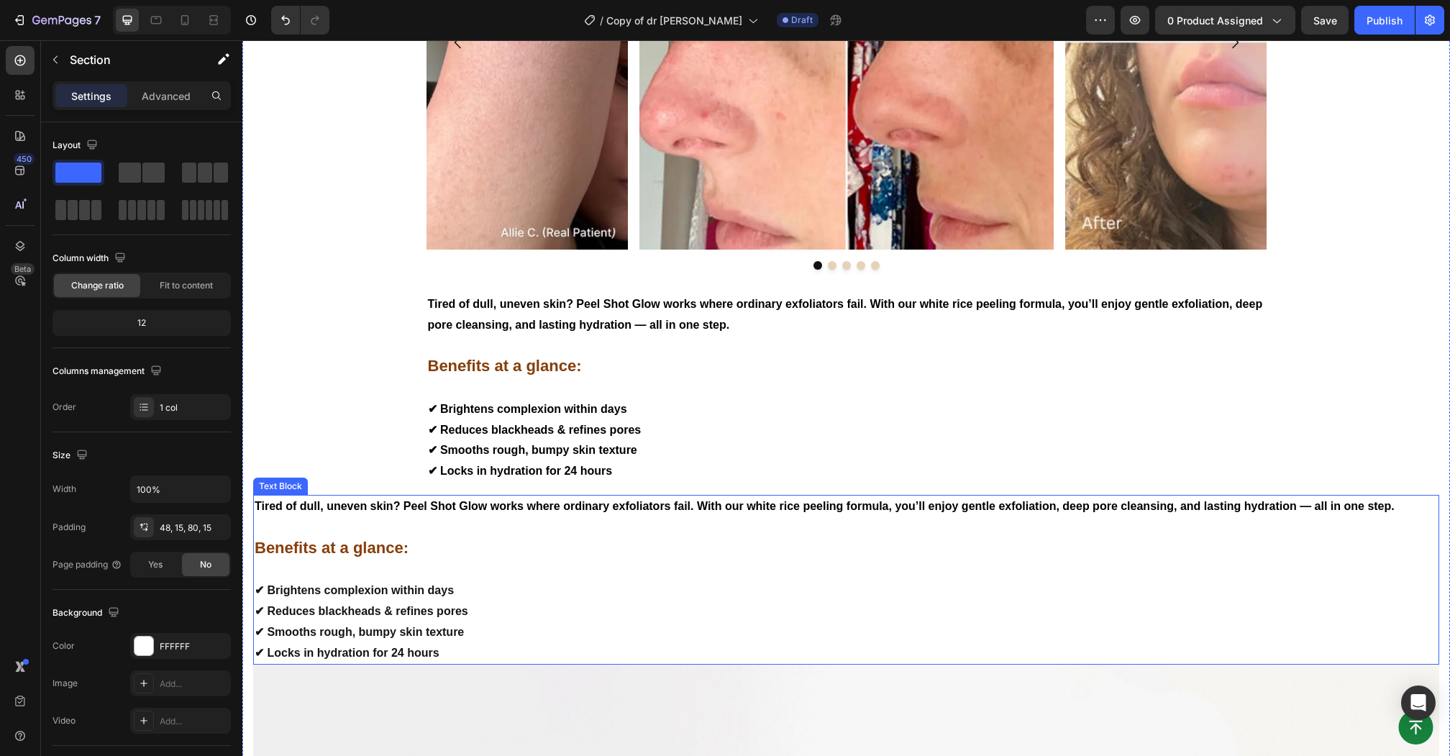
click at [362, 562] on p "Rich Text Editor. Editing area: main" at bounding box center [846, 569] width 1183 height 21
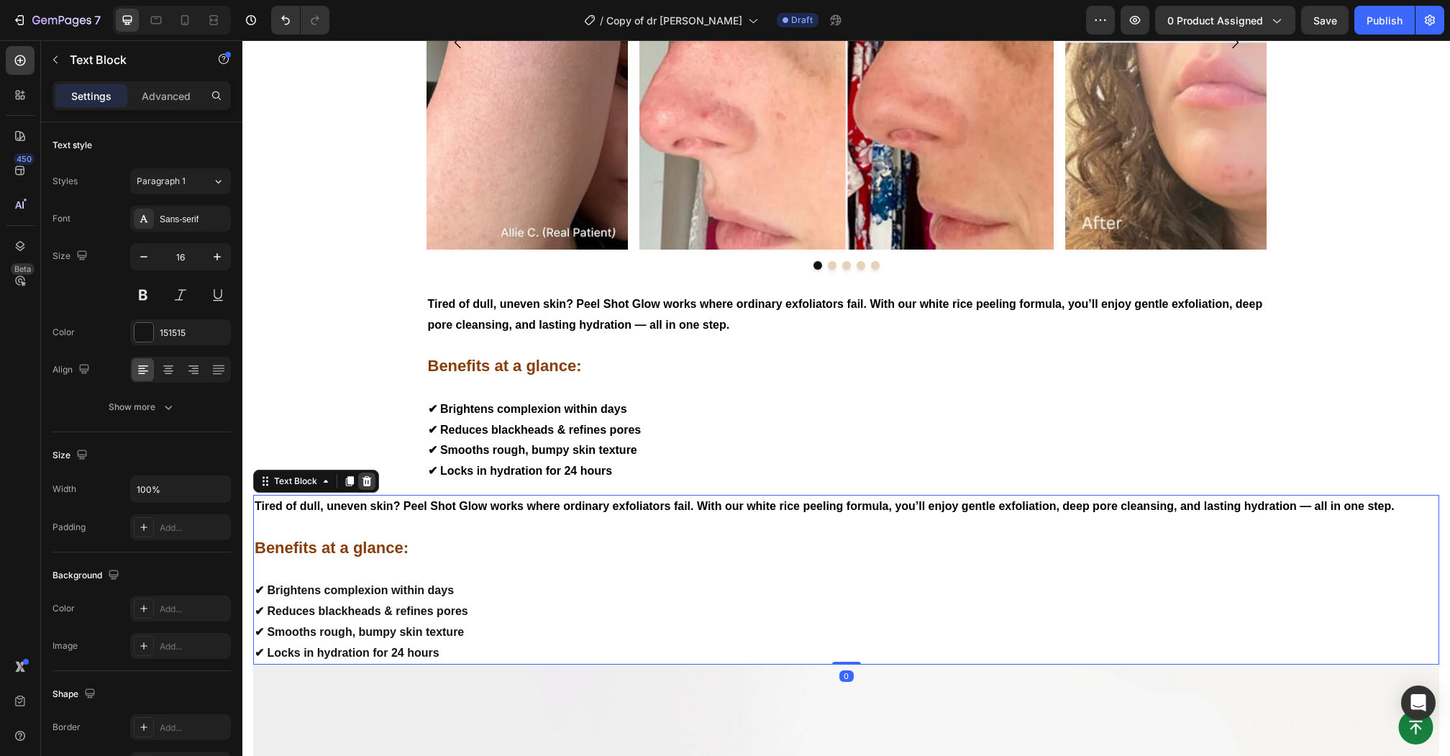
click at [368, 480] on icon at bounding box center [366, 481] width 9 height 10
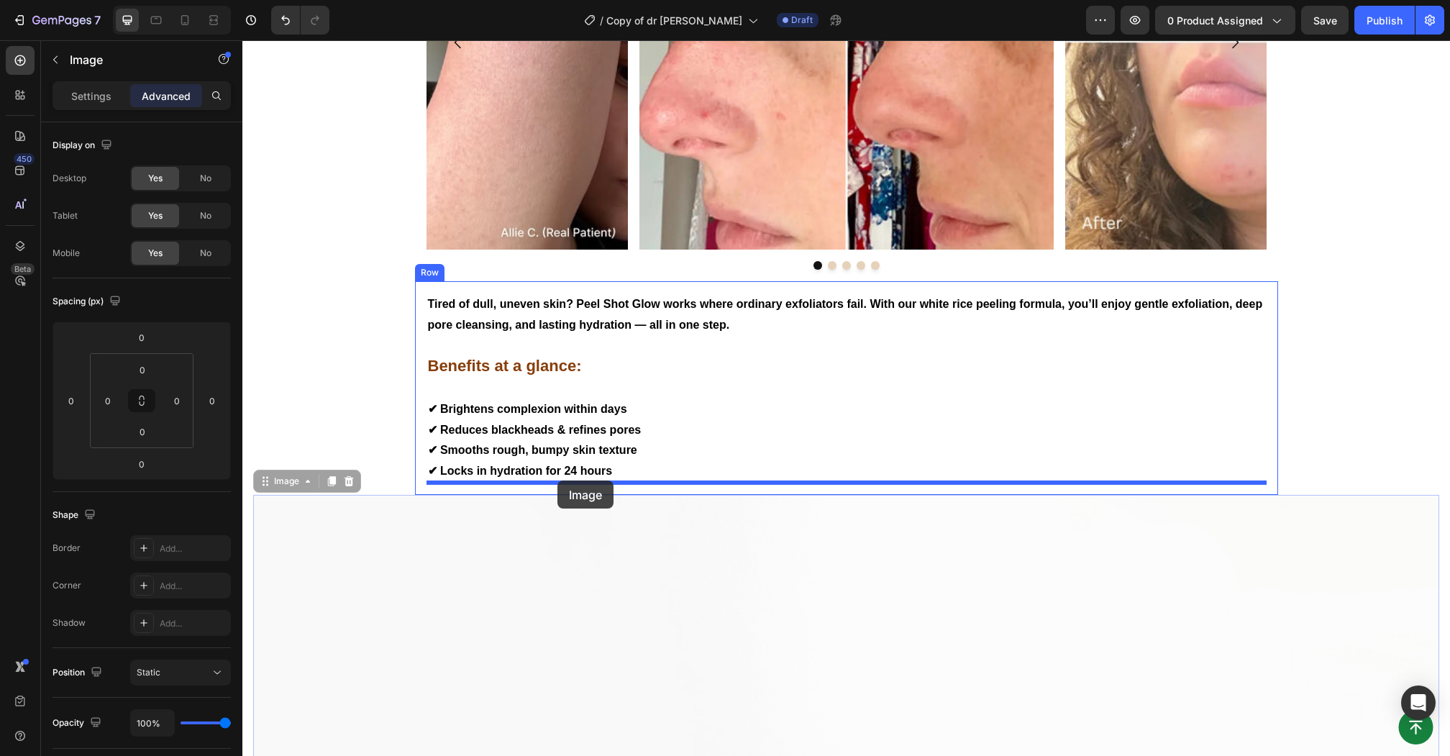
drag, startPoint x: 512, startPoint y: 561, endPoint x: 557, endPoint y: 482, distance: 90.2
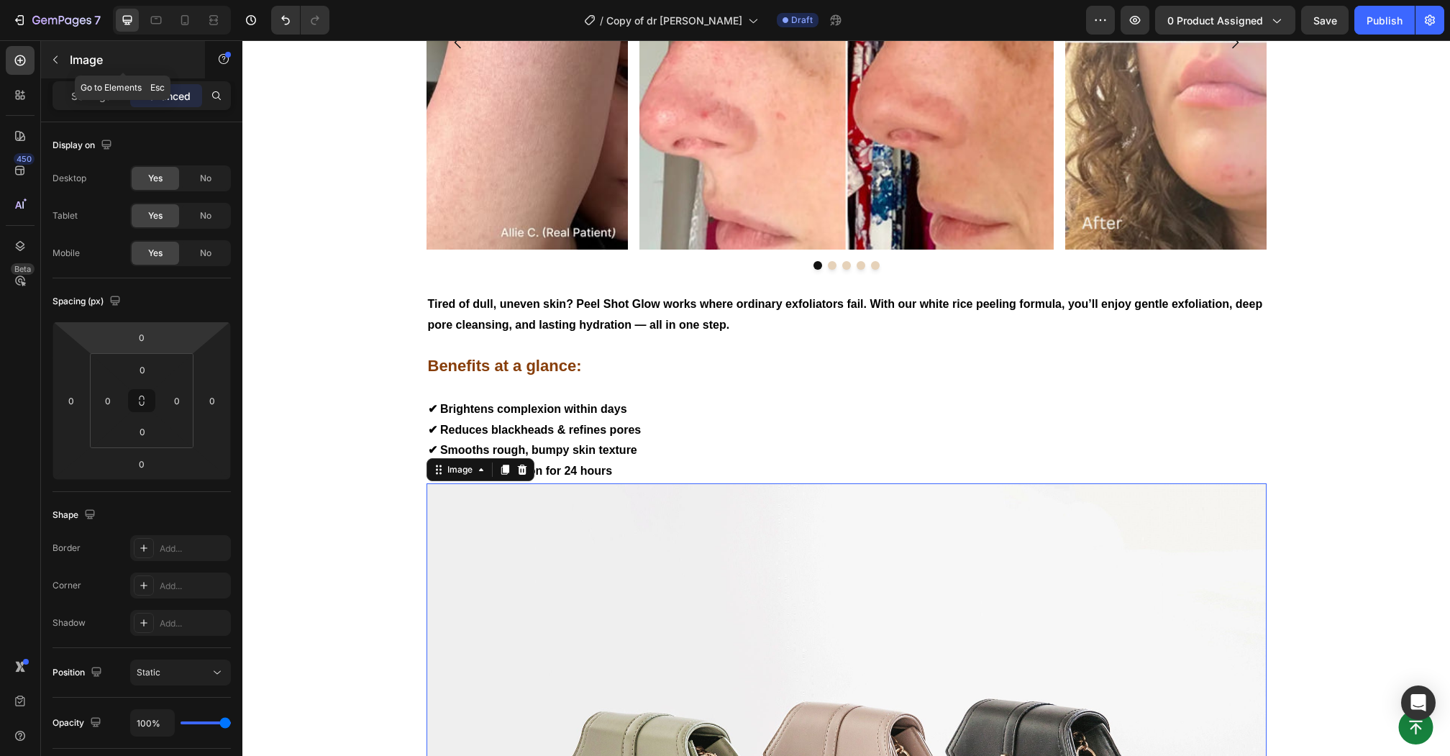
click at [57, 56] on icon "button" at bounding box center [55, 60] width 4 height 8
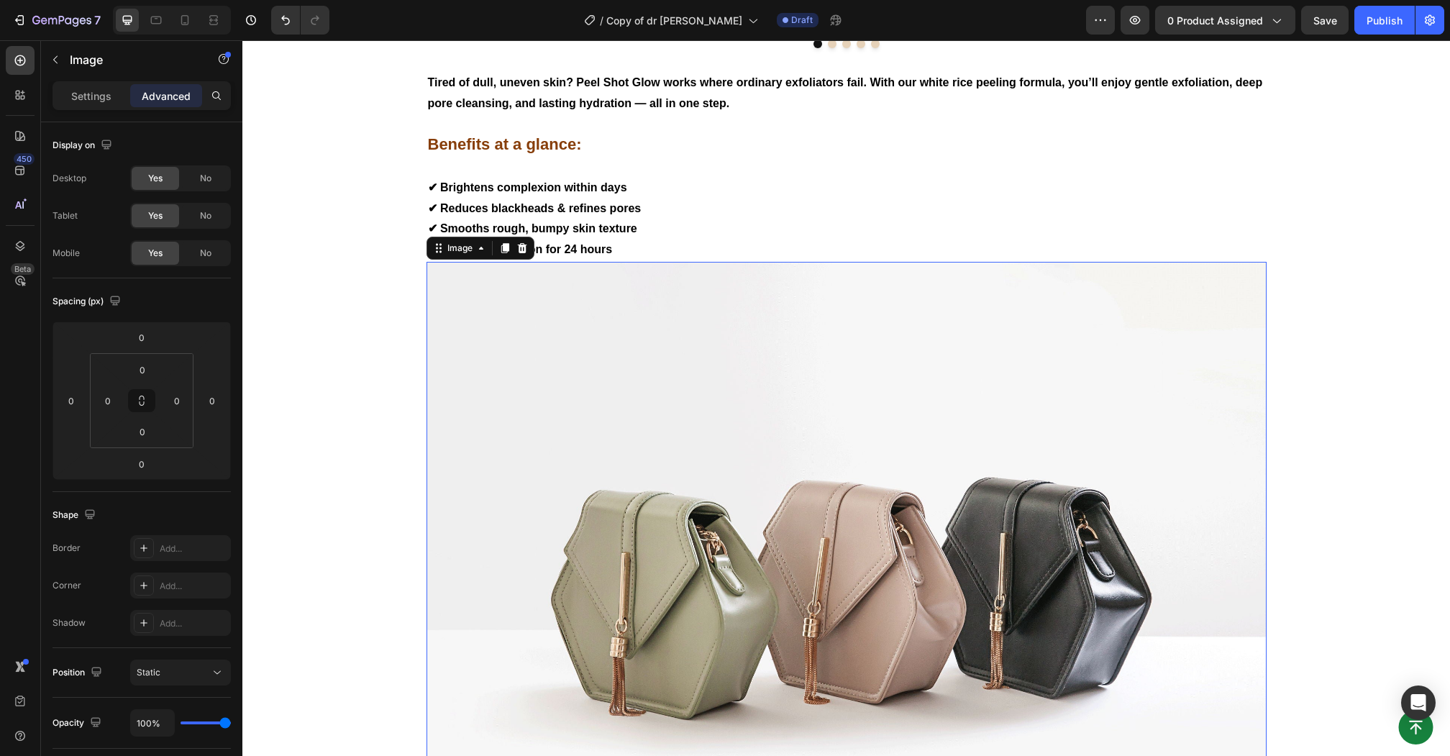
scroll to position [1639, 0]
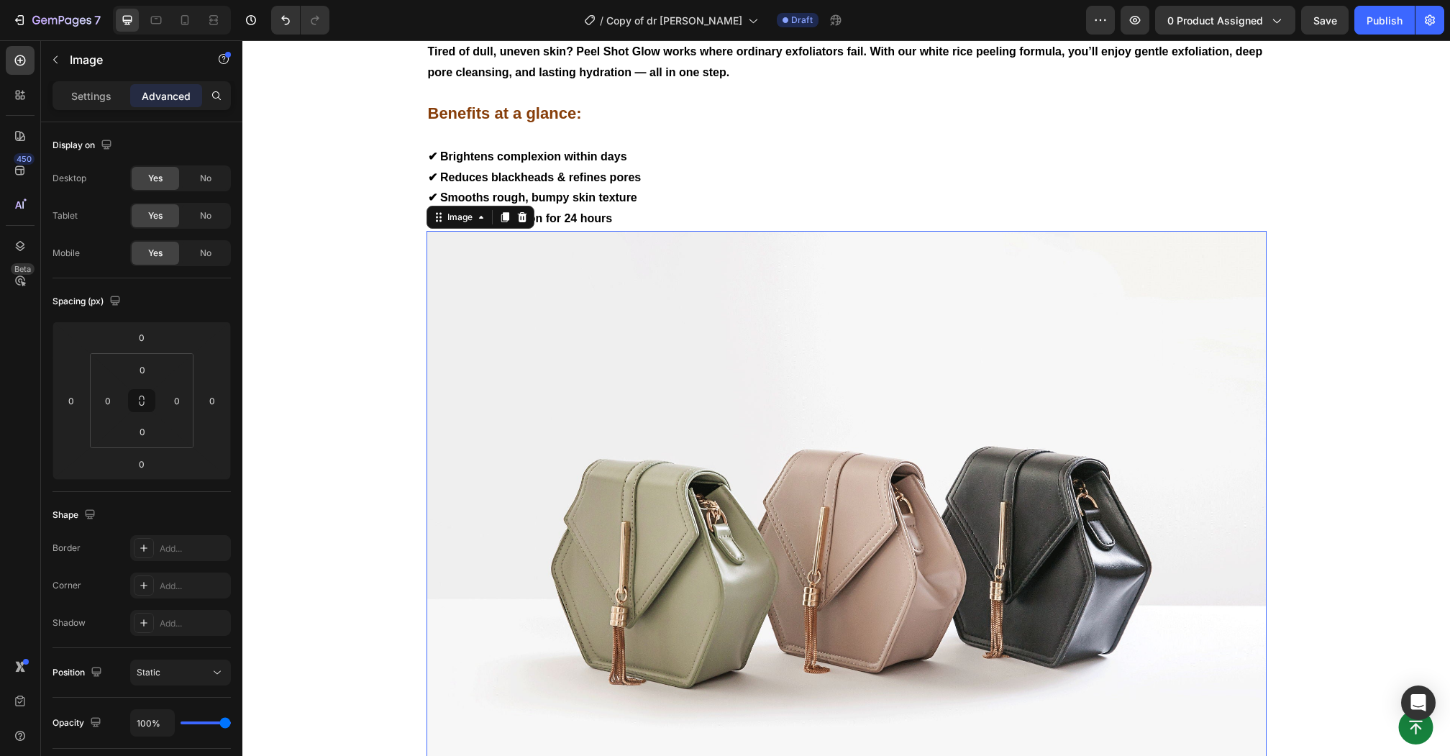
click at [598, 501] on img at bounding box center [846, 546] width 840 height 630
click at [91, 91] on p "Settings" at bounding box center [91, 95] width 40 height 15
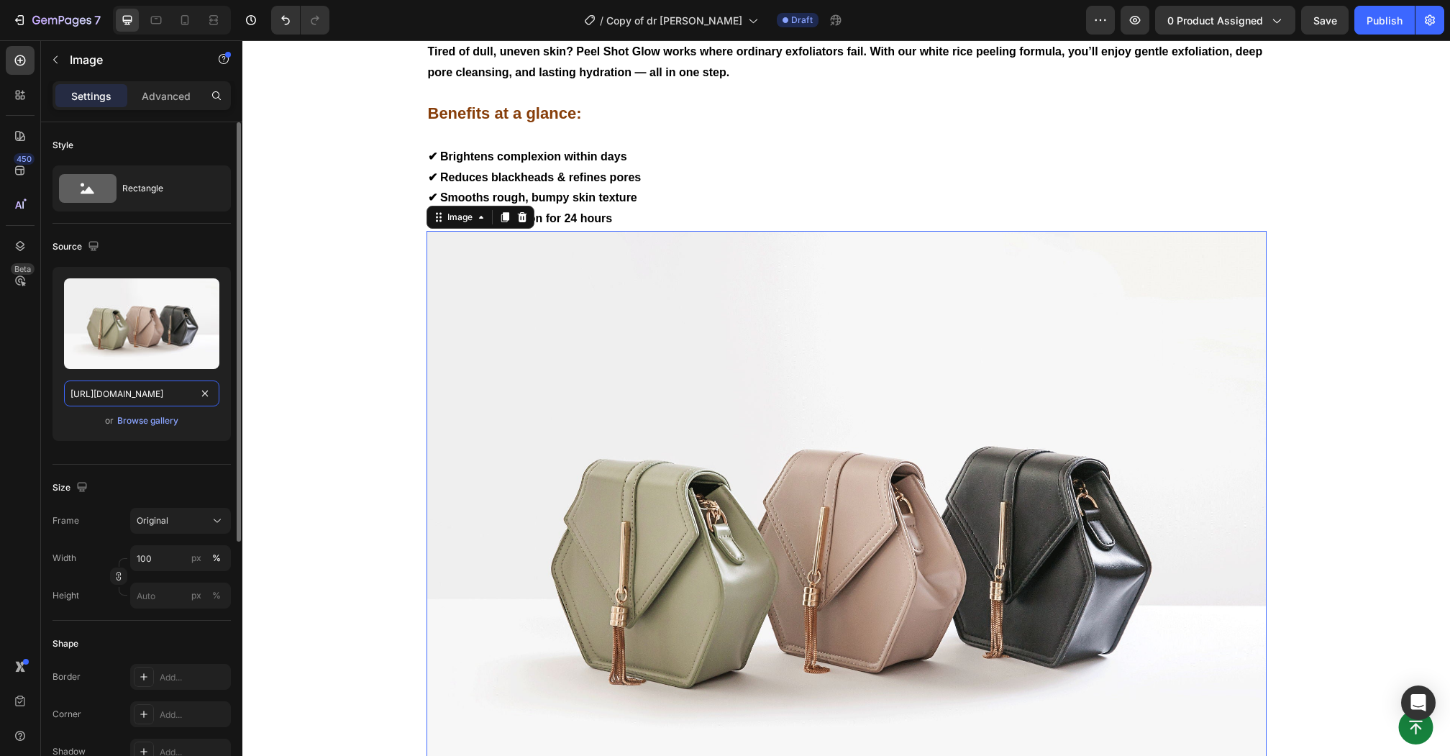
click at [93, 392] on input "[URL][DOMAIN_NAME]" at bounding box center [141, 393] width 155 height 26
paste input "img.trena.pl/59769-large_default/drmelaxin-peel-shot-line-ampoule-exfoliante-do…"
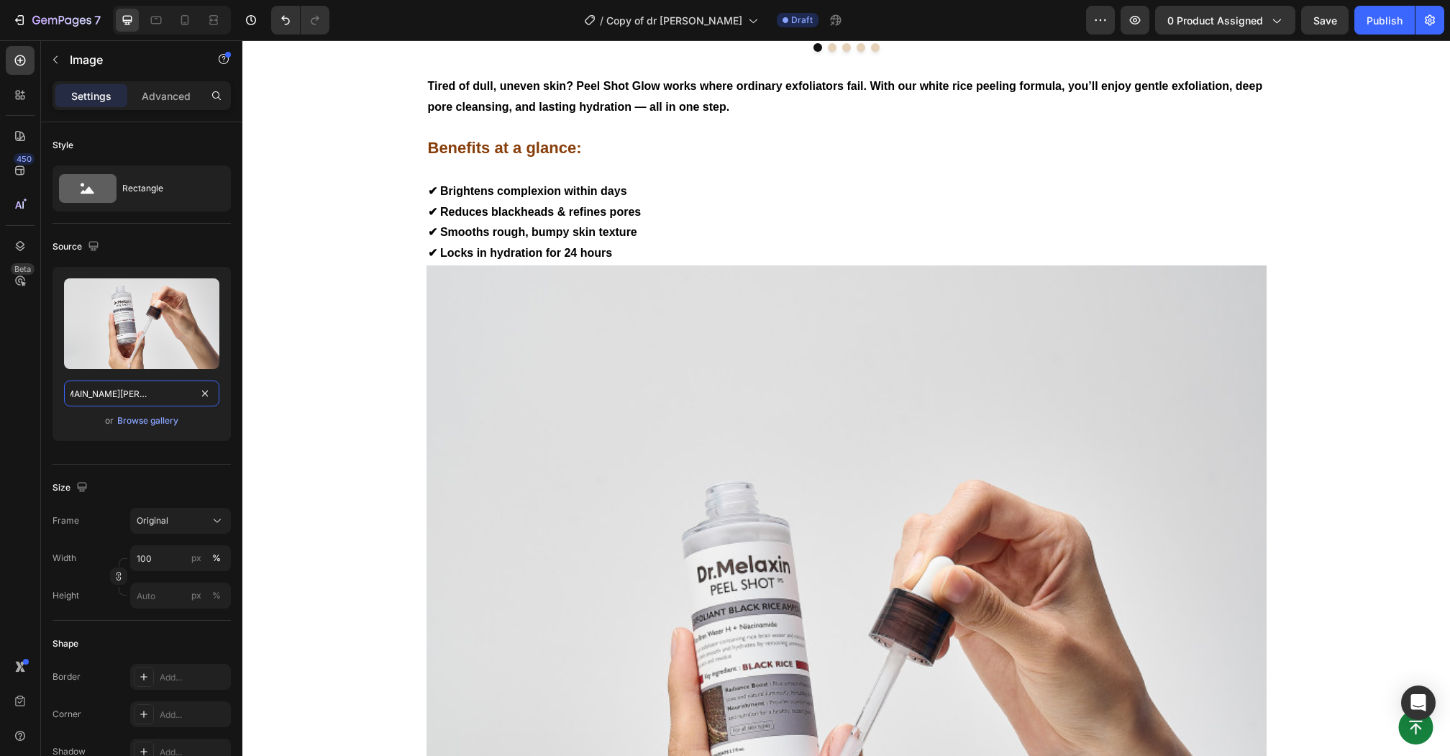
scroll to position [1661, 0]
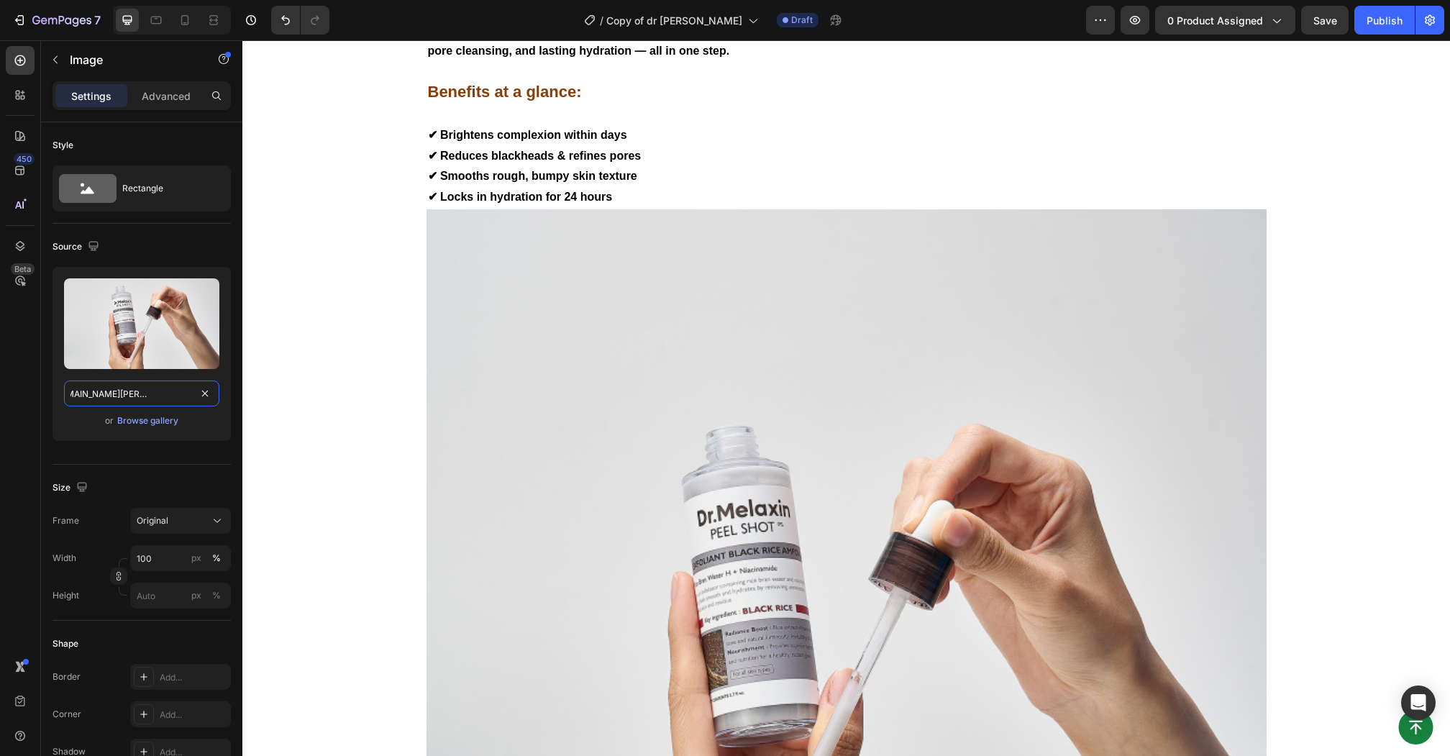
type input "https://img.trena.pl/59769-large_default/drmelaxin-peel-shot-line-ampoule-exfol…"
click at [594, 373] on img at bounding box center [846, 629] width 840 height 840
click at [626, 392] on img at bounding box center [846, 629] width 840 height 840
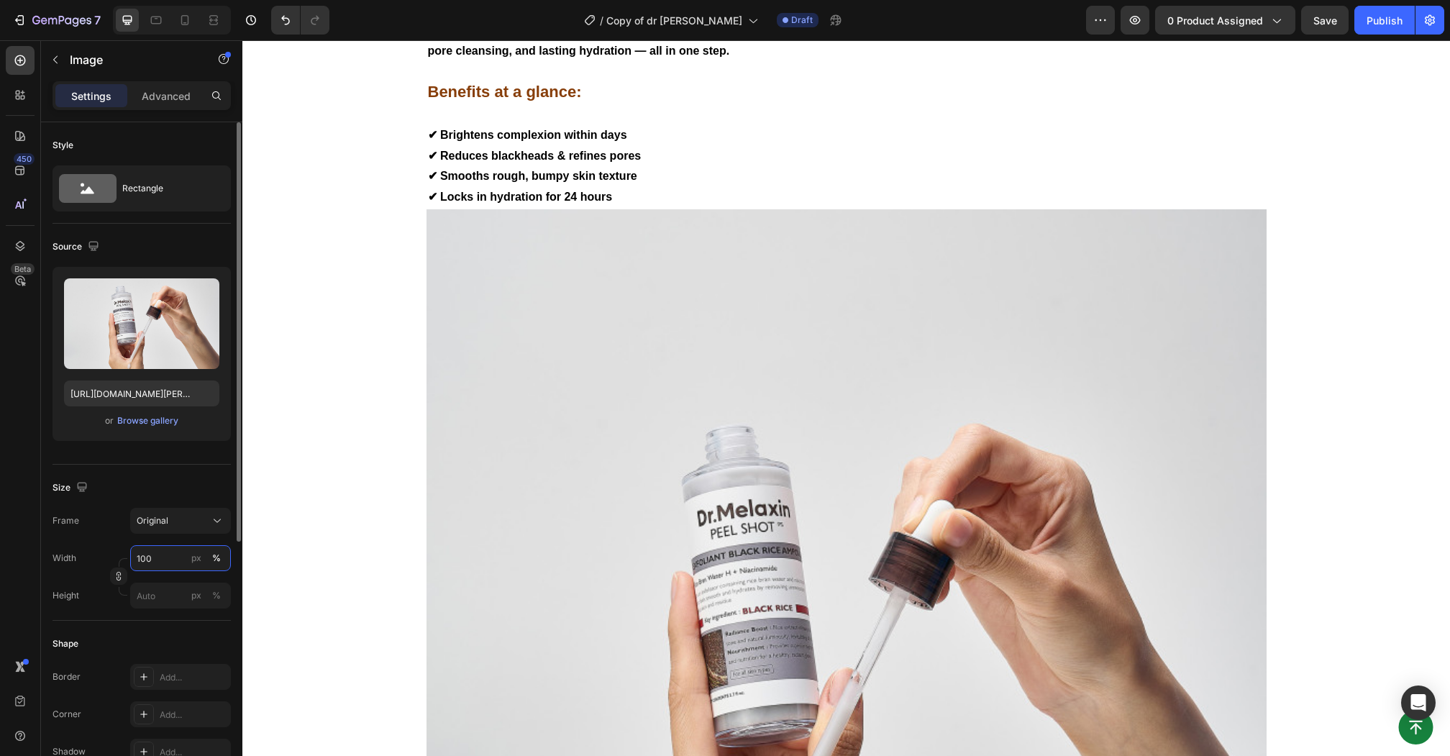
click at [171, 551] on input "100" at bounding box center [180, 558] width 101 height 26
type input "50"
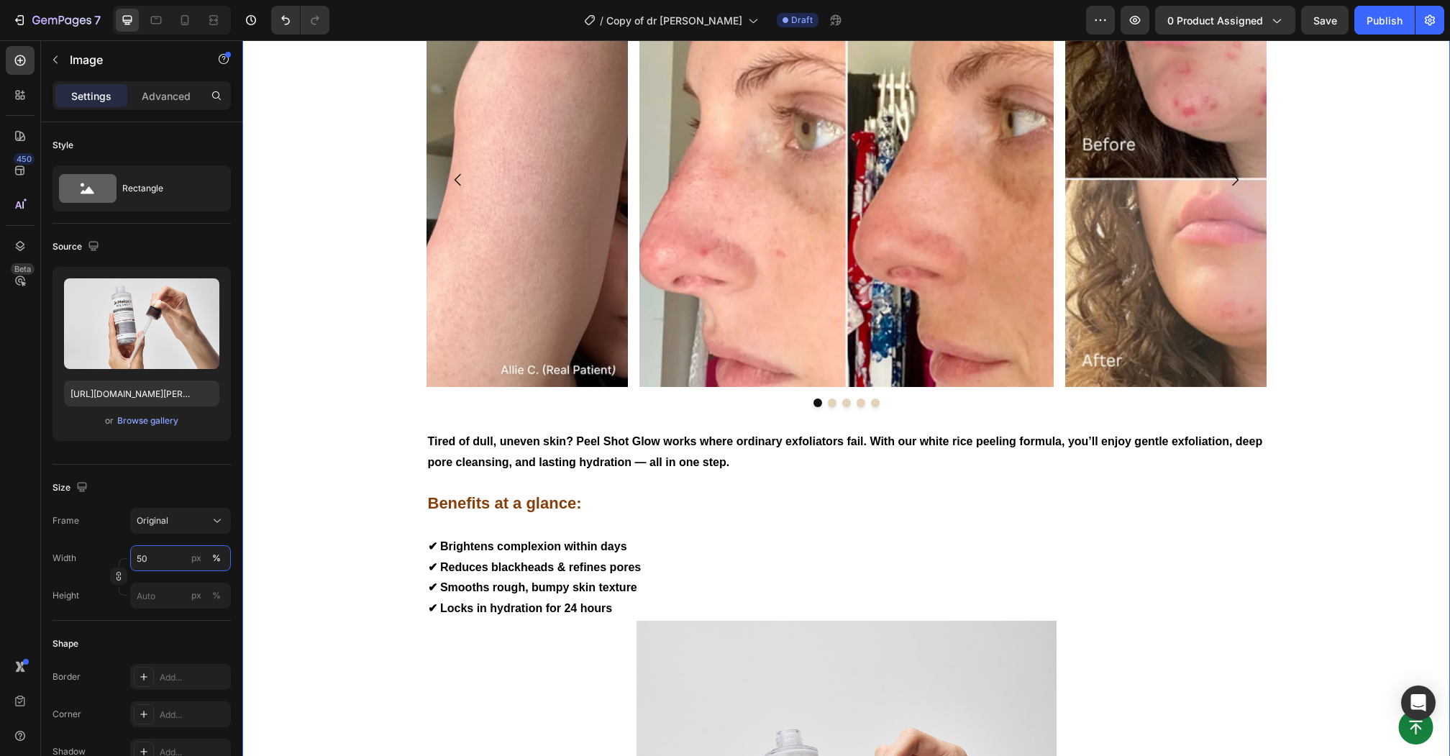
scroll to position [1252, 0]
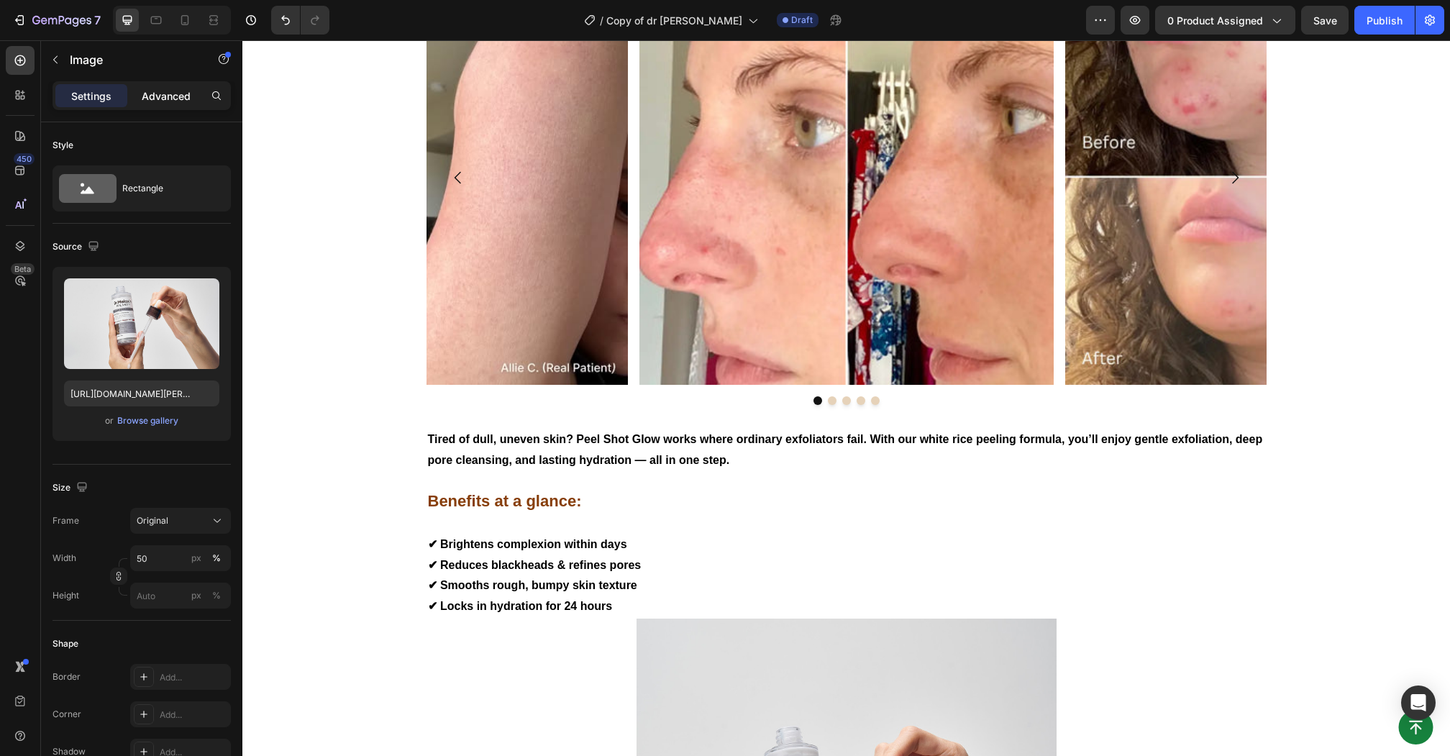
click at [168, 91] on p "Advanced" at bounding box center [166, 95] width 49 height 15
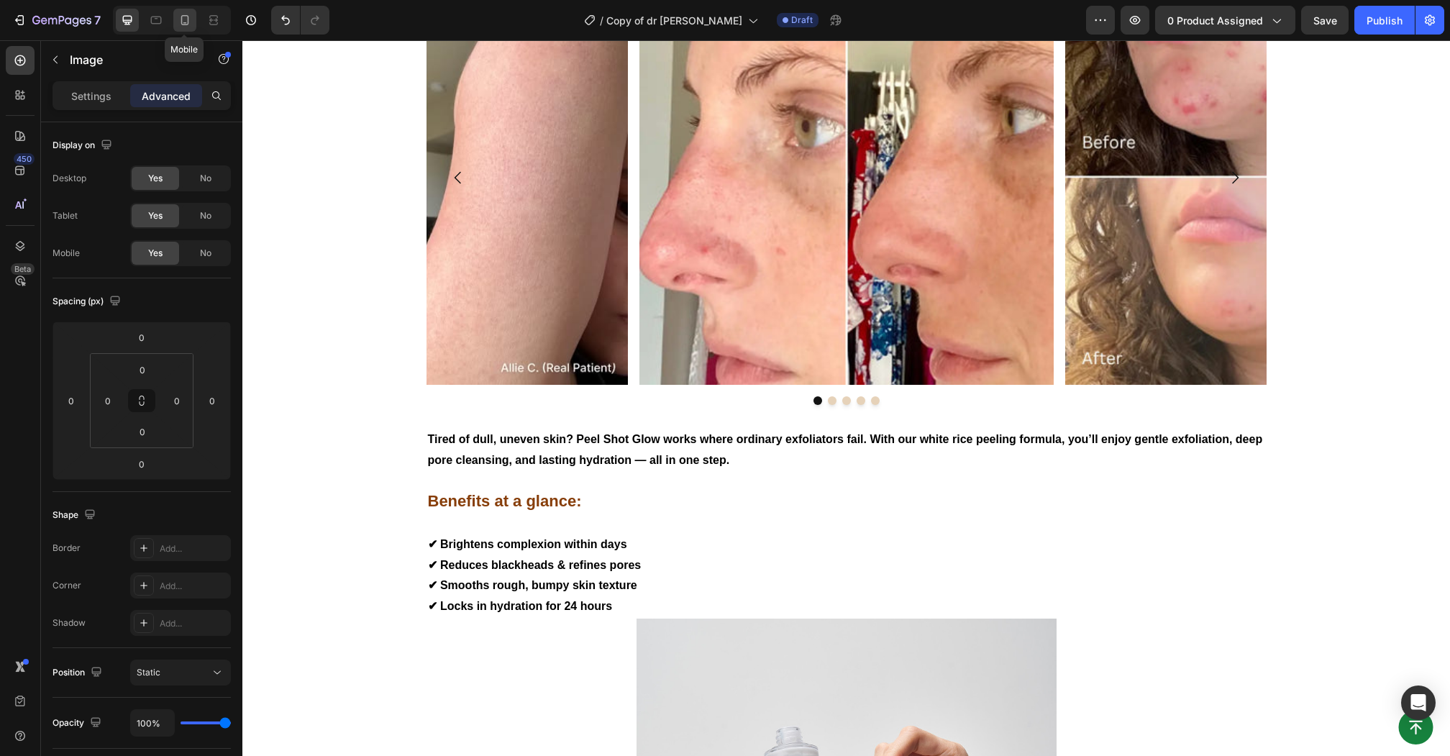
click at [180, 22] on icon at bounding box center [185, 20] width 14 height 14
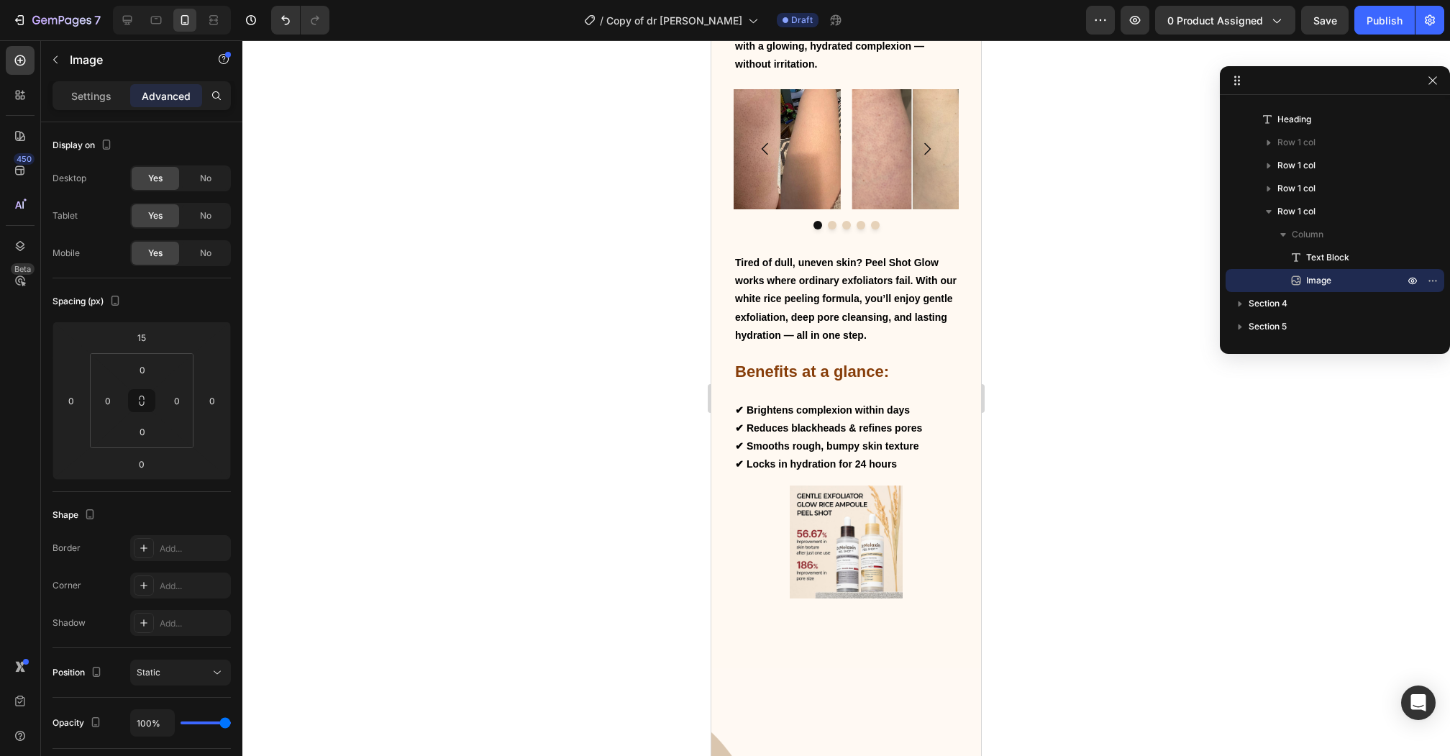
scroll to position [1232, 0]
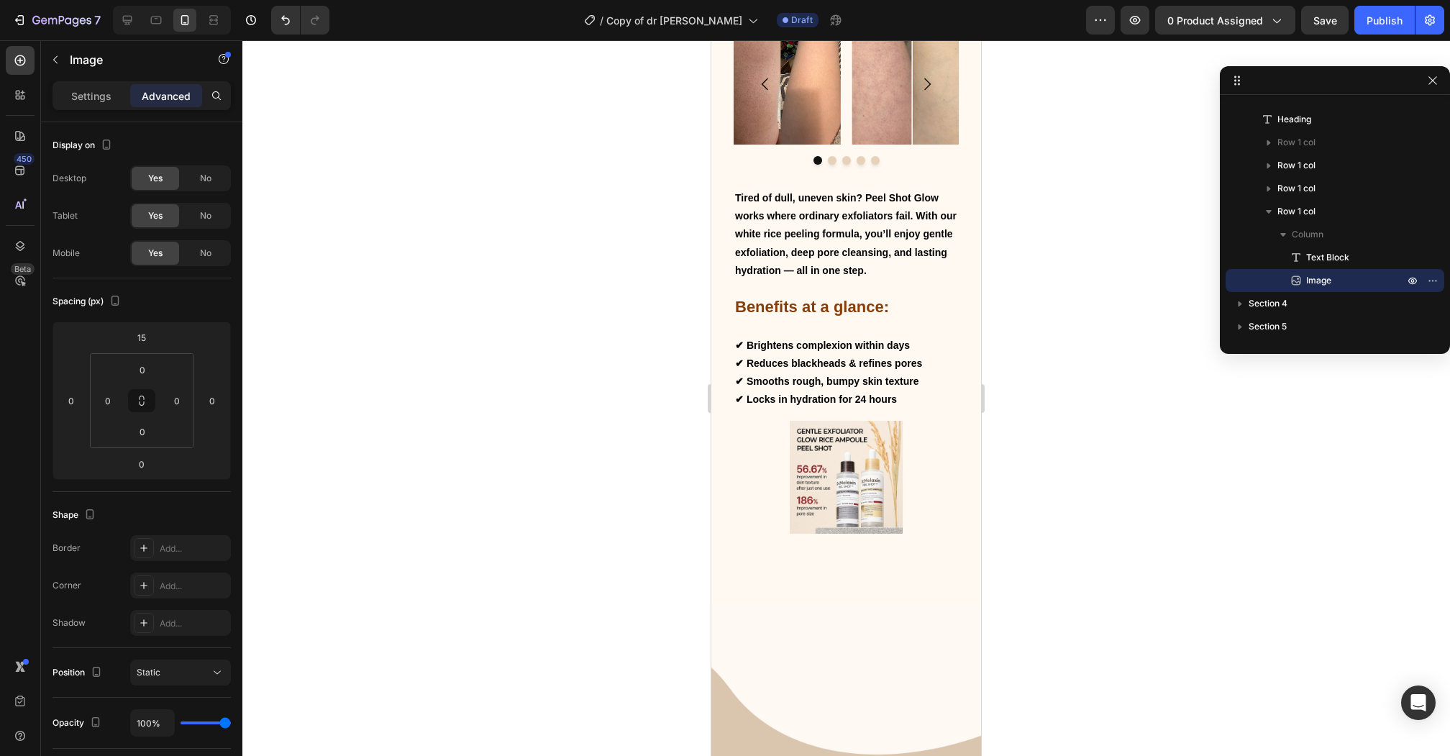
click at [832, 470] on img at bounding box center [845, 477] width 113 height 113
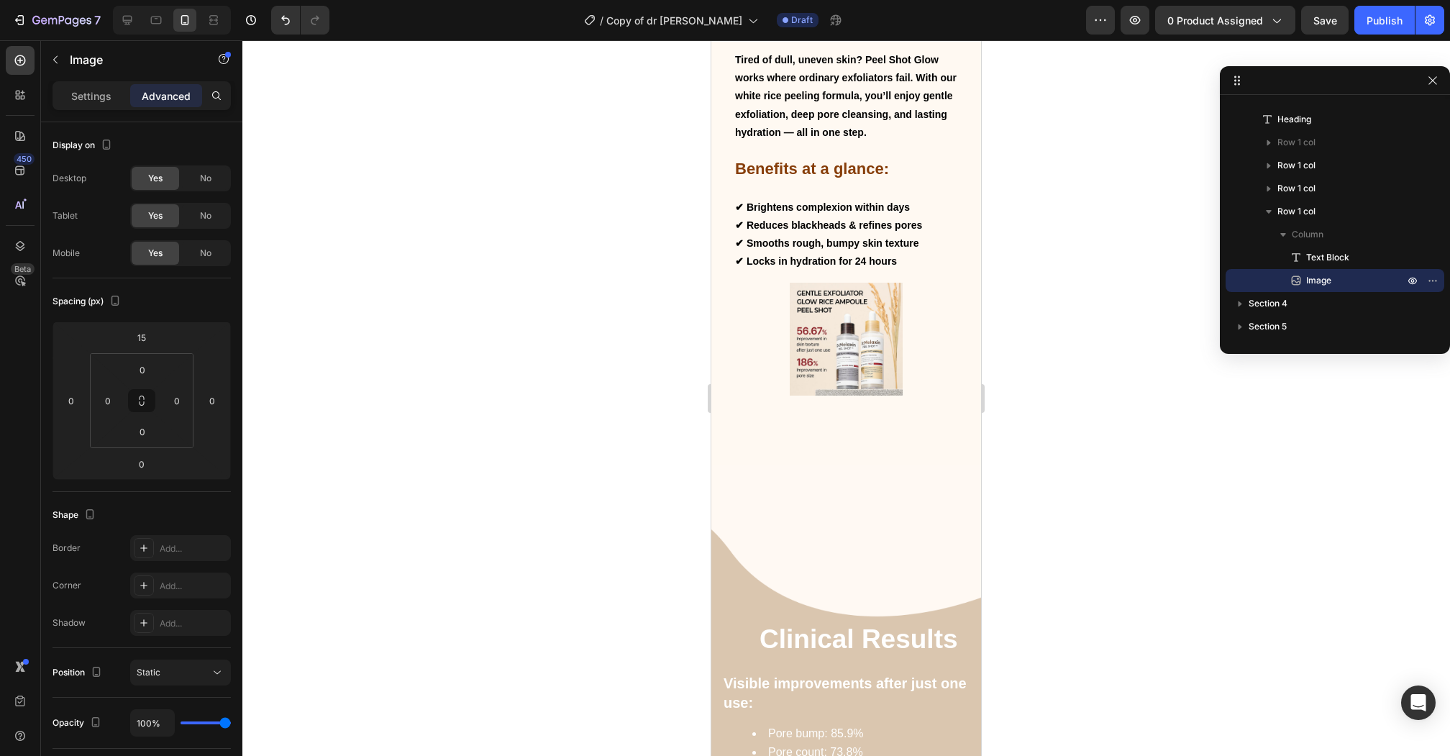
click at [850, 355] on img at bounding box center [845, 339] width 113 height 113
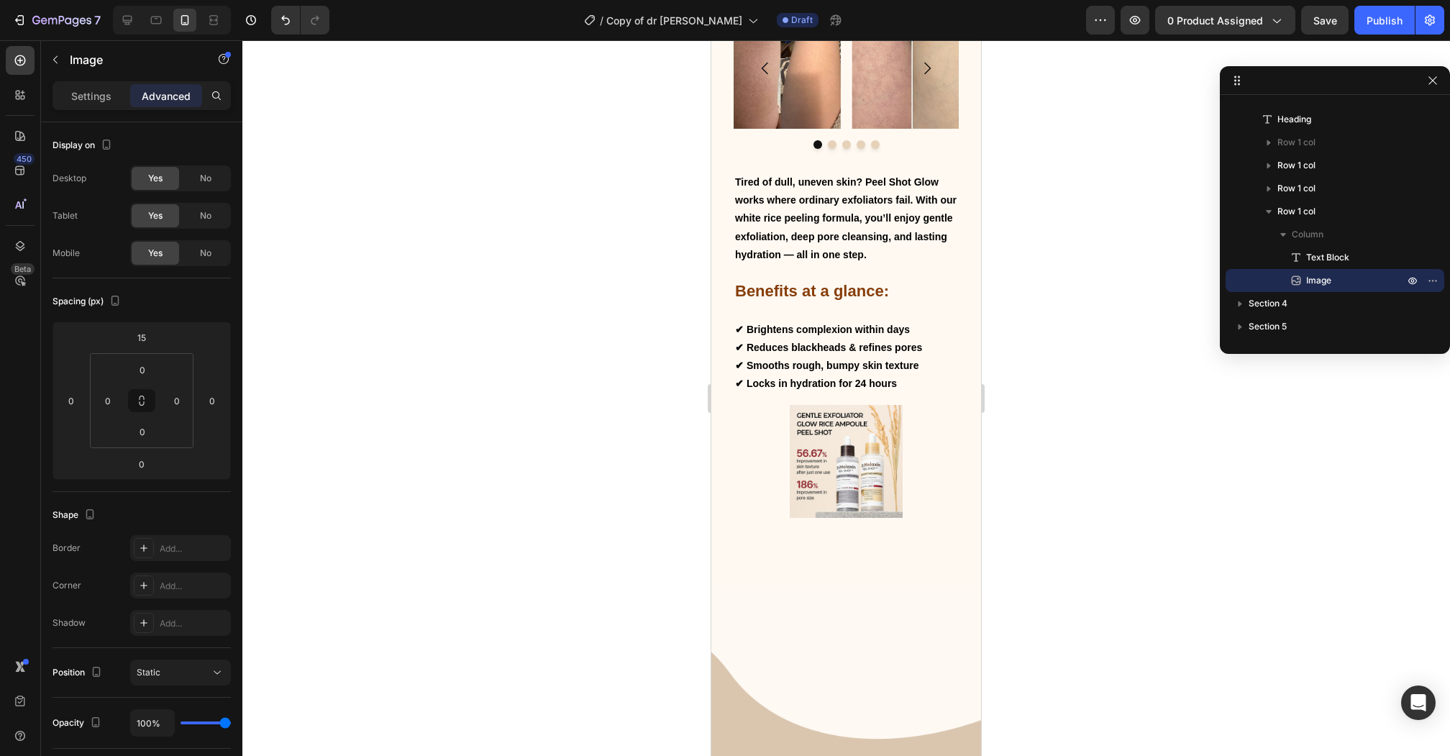
scroll to position [1317, 0]
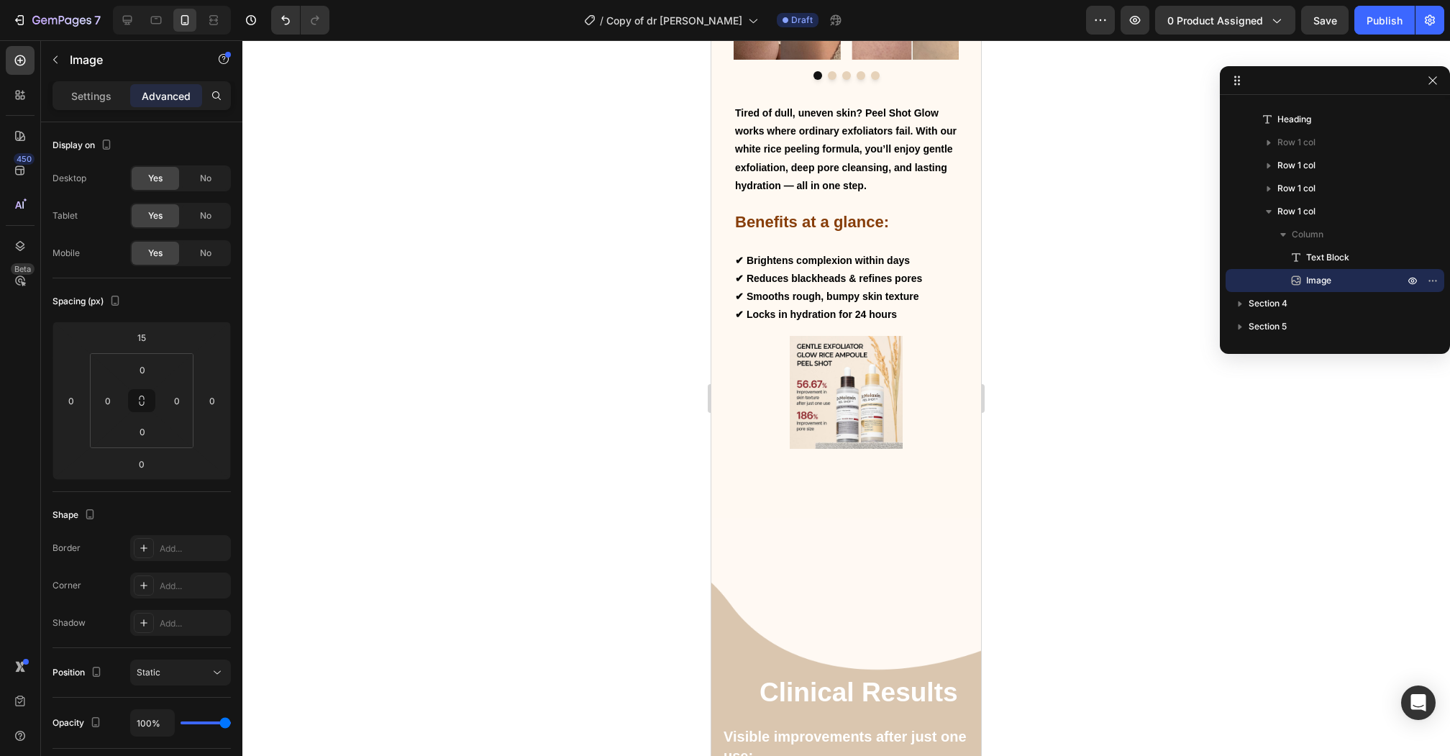
click at [856, 426] on img at bounding box center [845, 392] width 113 height 113
click at [855, 418] on img at bounding box center [845, 392] width 113 height 113
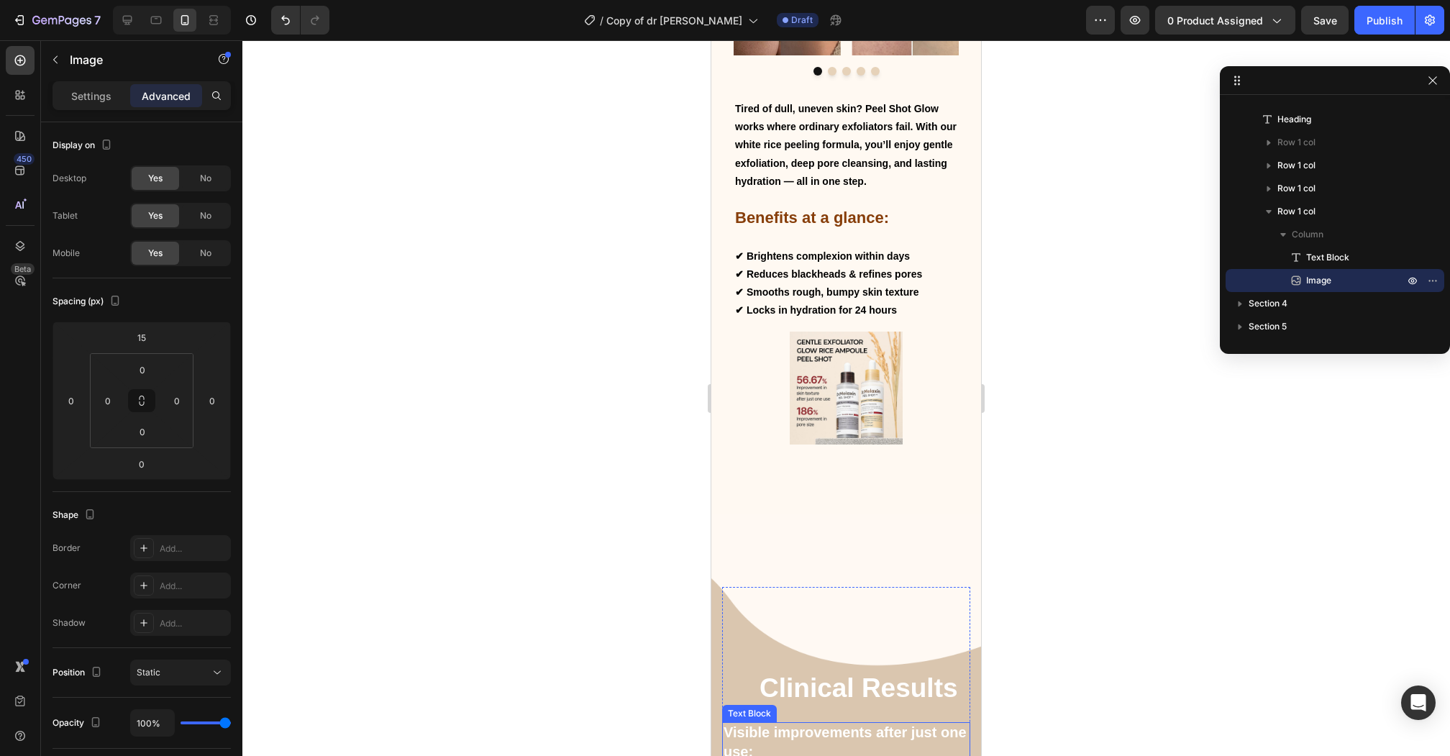
scroll to position [1287, 0]
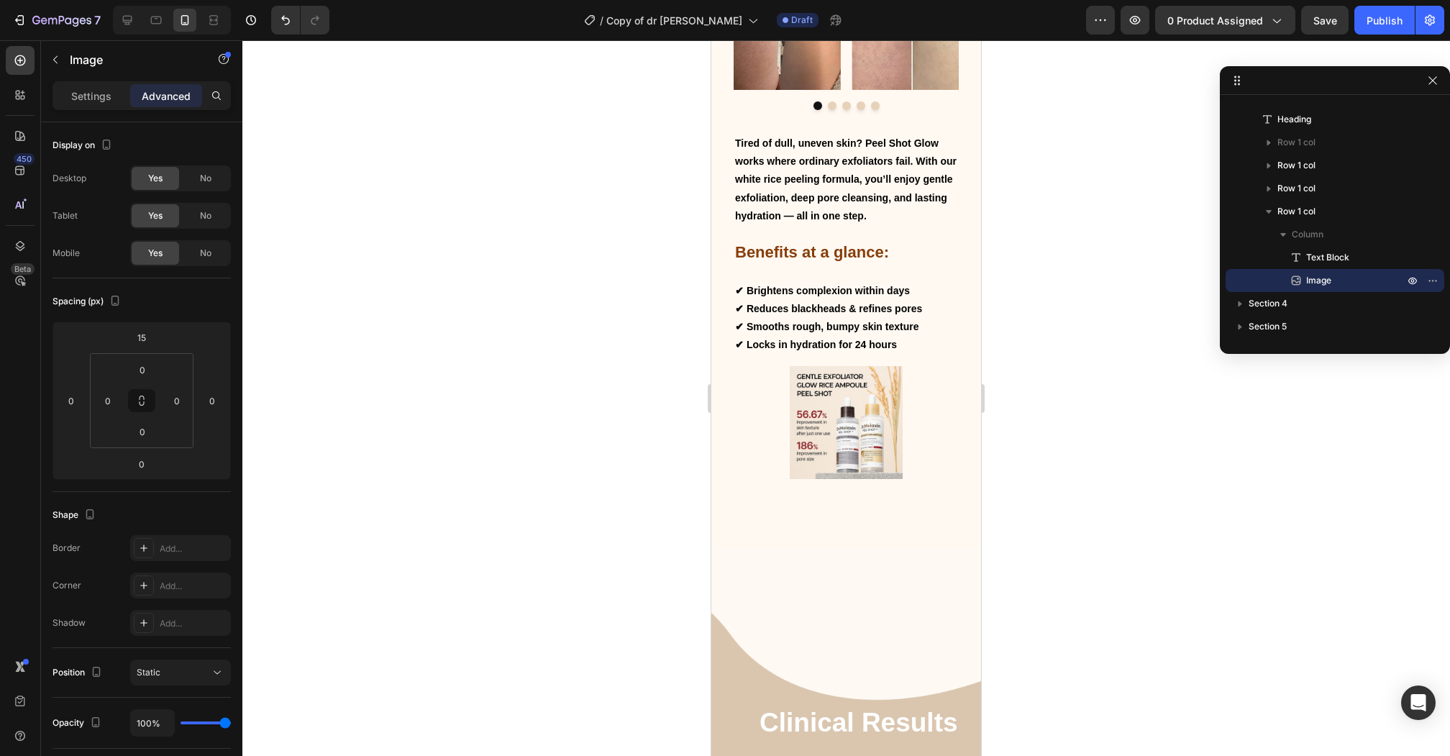
click at [830, 411] on img at bounding box center [845, 422] width 113 height 113
click at [812, 411] on img at bounding box center [845, 422] width 113 height 113
click at [833, 418] on img at bounding box center [845, 422] width 113 height 113
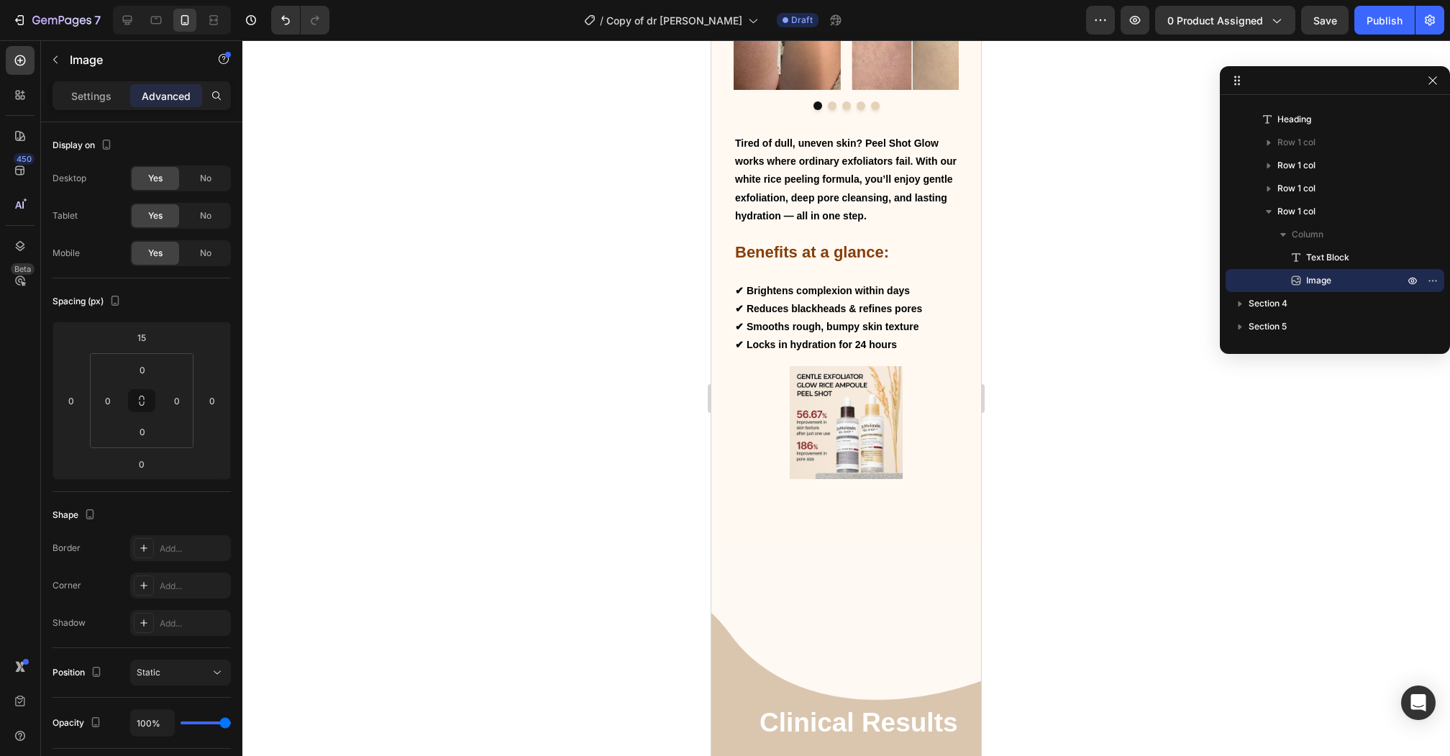
click at [833, 418] on img at bounding box center [845, 422] width 113 height 113
click at [128, 19] on icon at bounding box center [127, 20] width 14 height 14
type input "0"
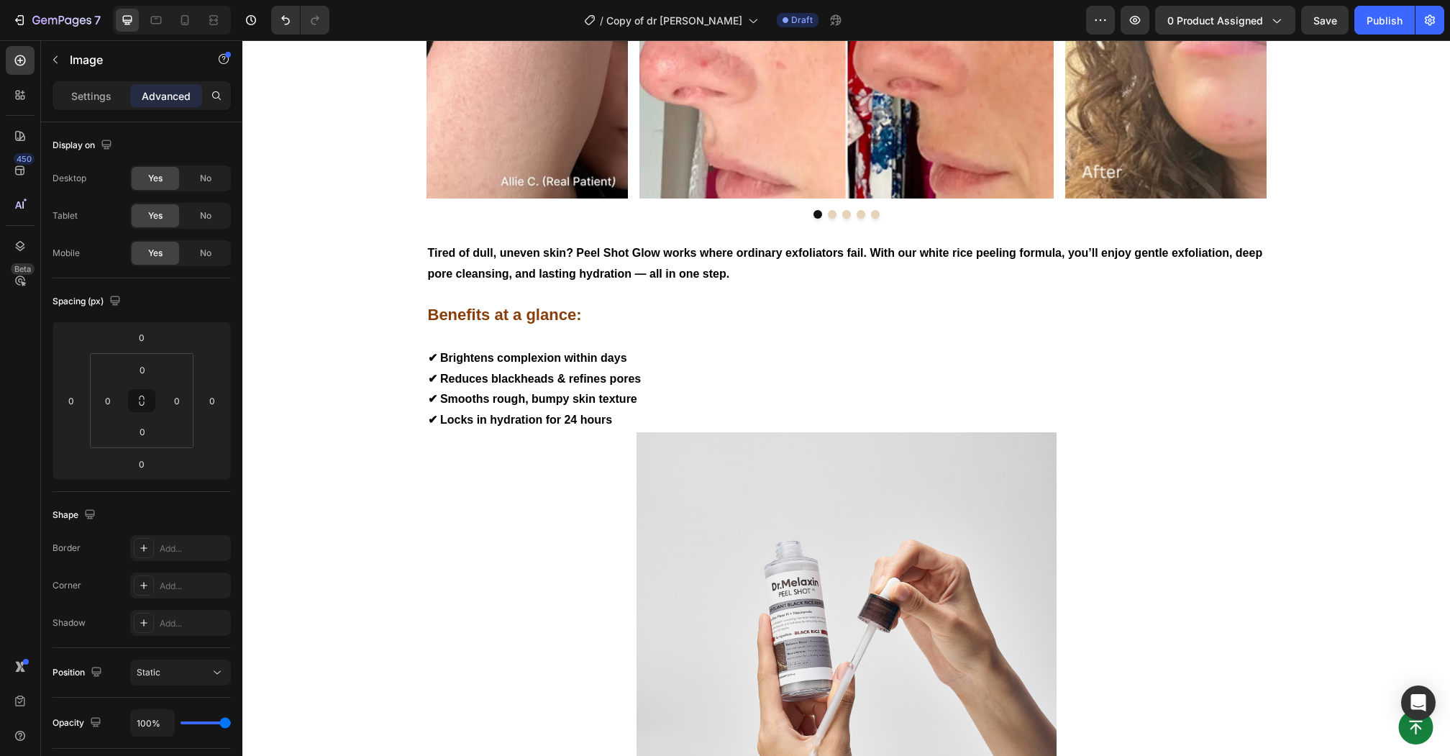
scroll to position [1753, 0]
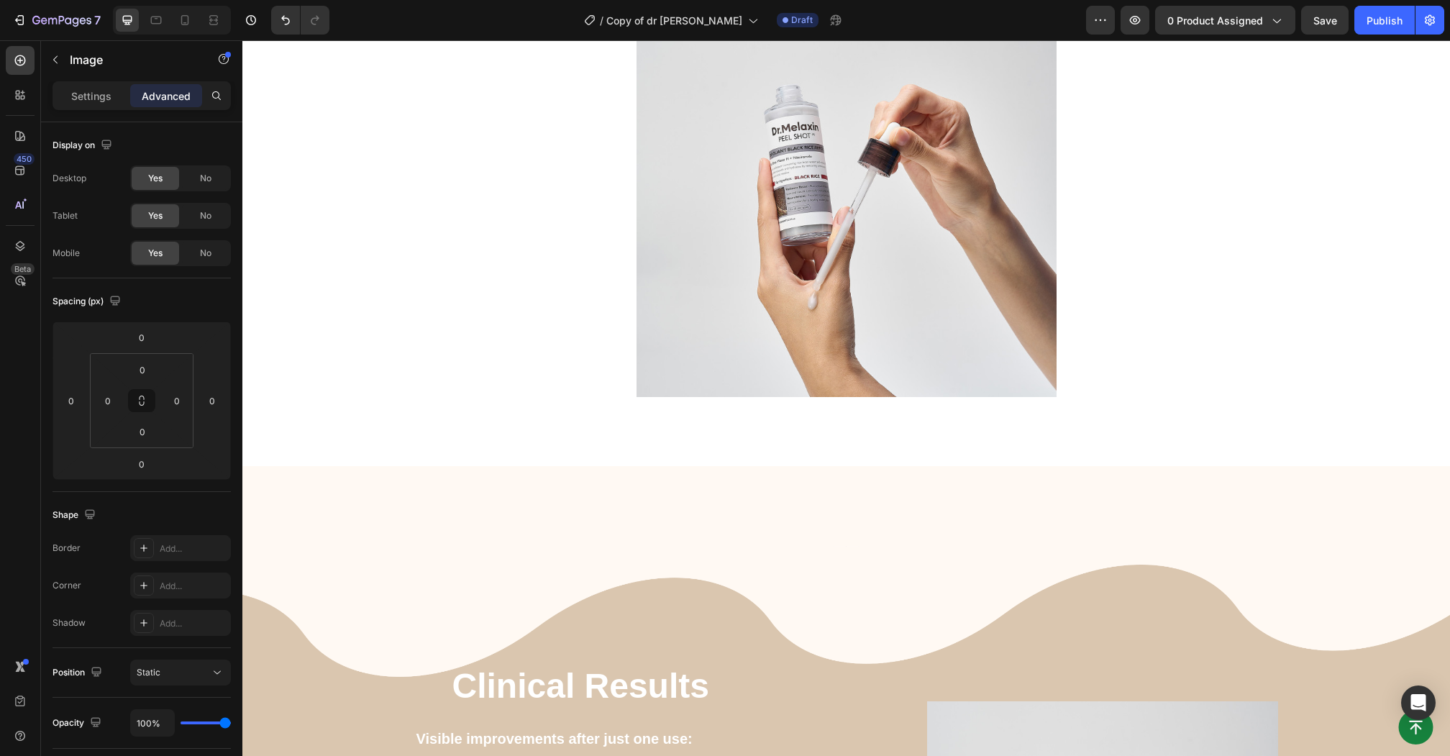
click at [863, 213] on img at bounding box center [846, 187] width 420 height 420
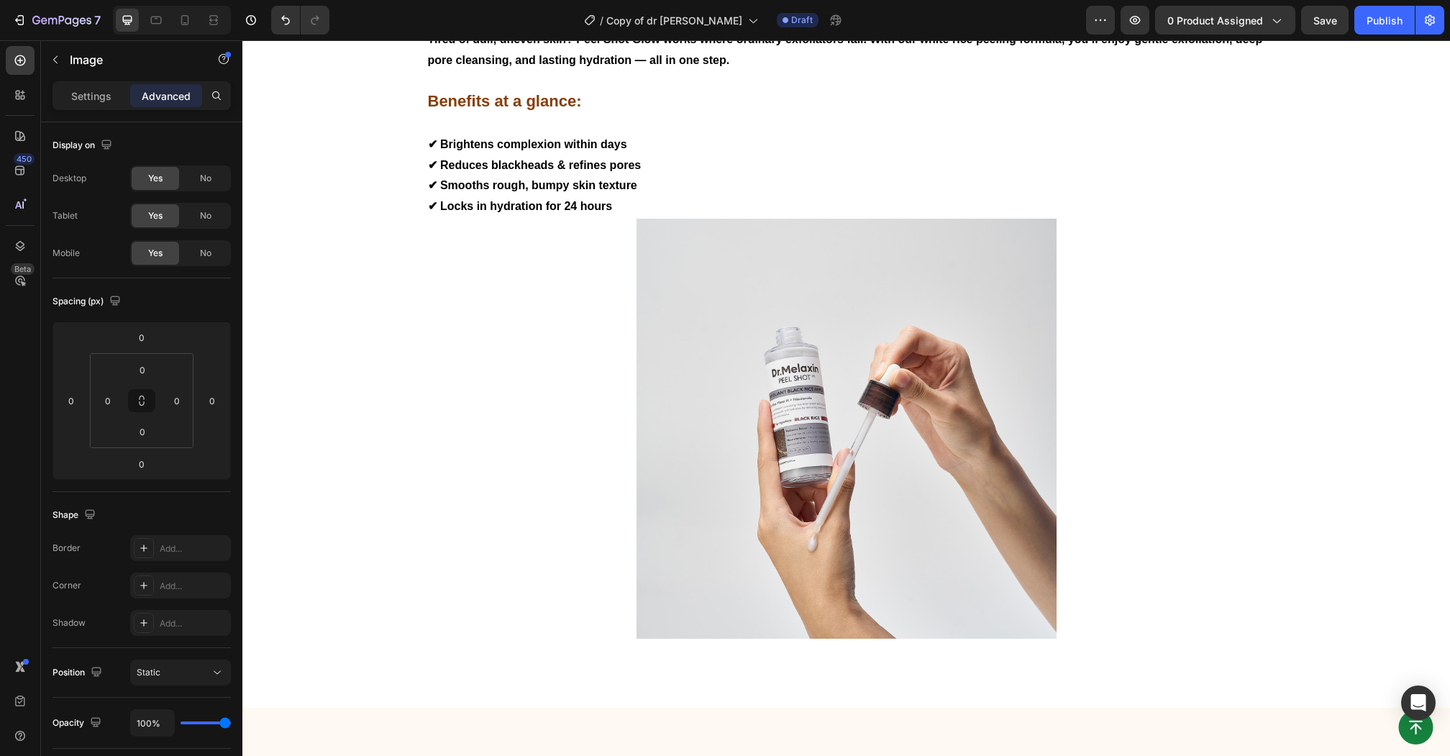
scroll to position [1523, 0]
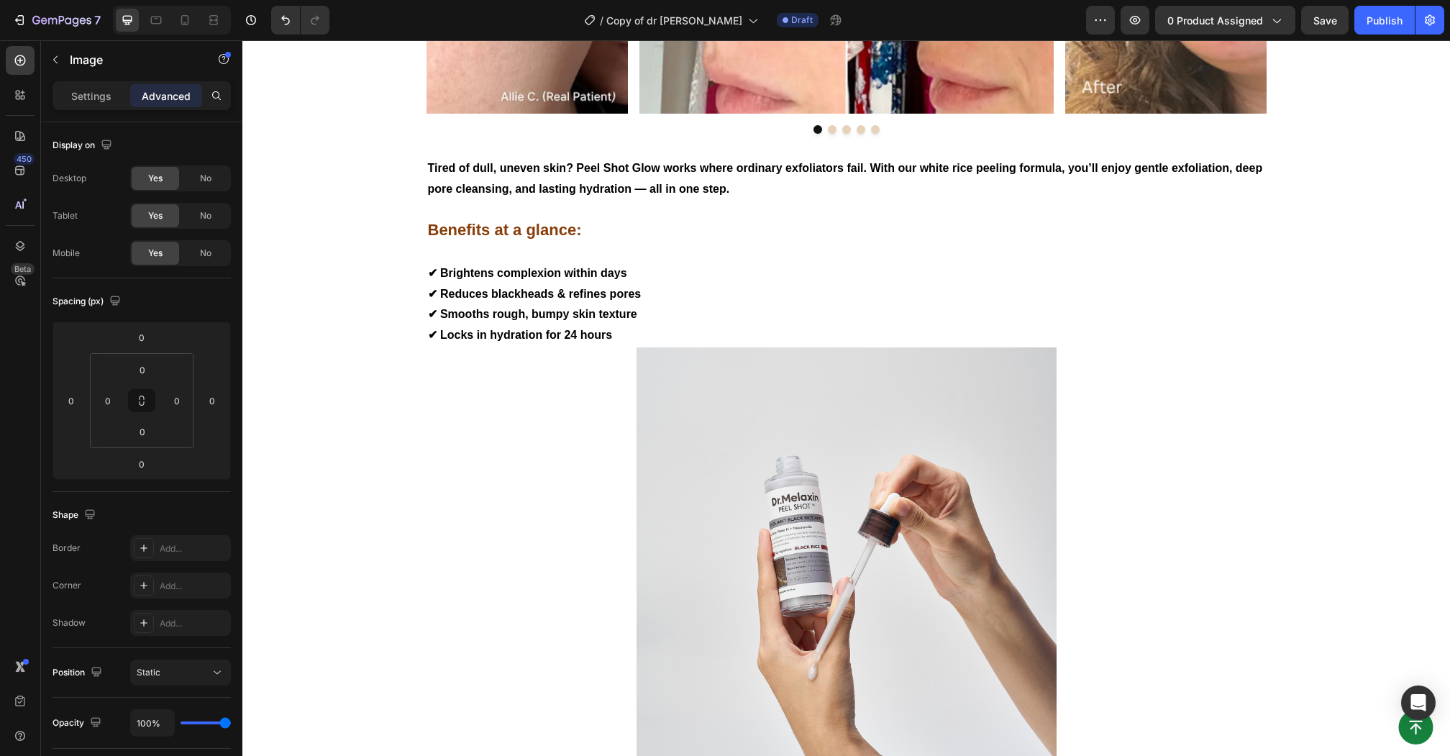
click at [454, 513] on div at bounding box center [846, 557] width 840 height 420
click at [684, 433] on img at bounding box center [846, 557] width 420 height 420
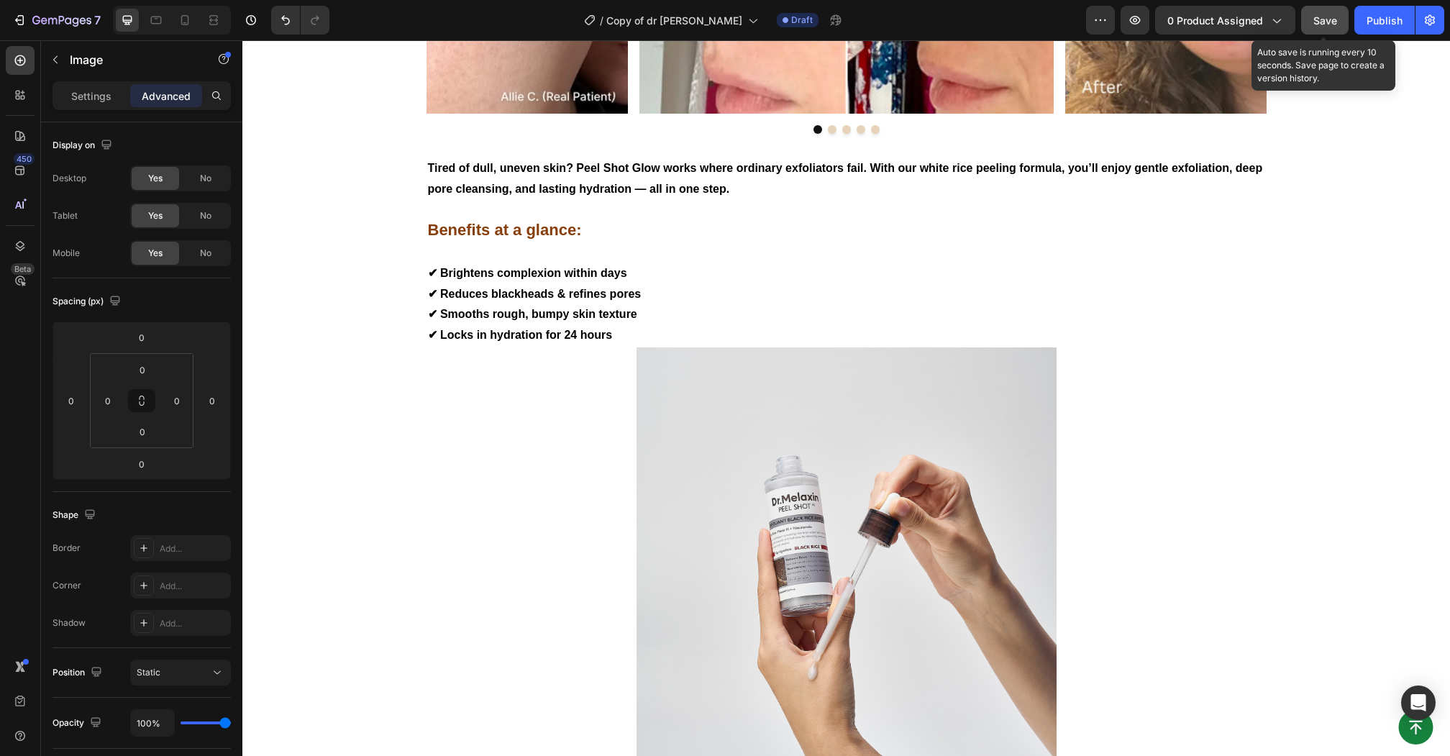
click at [1341, 32] on button "Save" at bounding box center [1324, 20] width 47 height 29
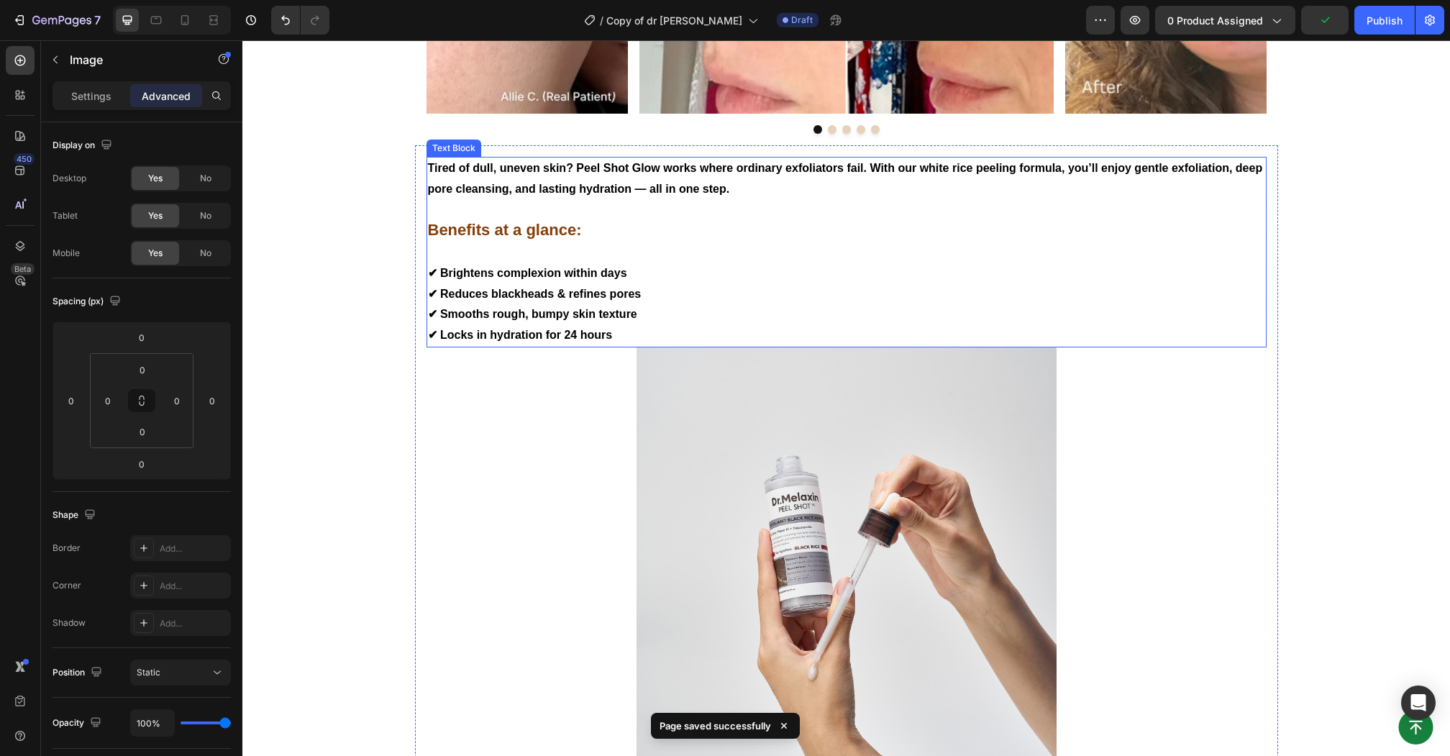
click at [779, 426] on img at bounding box center [846, 557] width 420 height 420
click at [762, 452] on img at bounding box center [846, 557] width 420 height 420
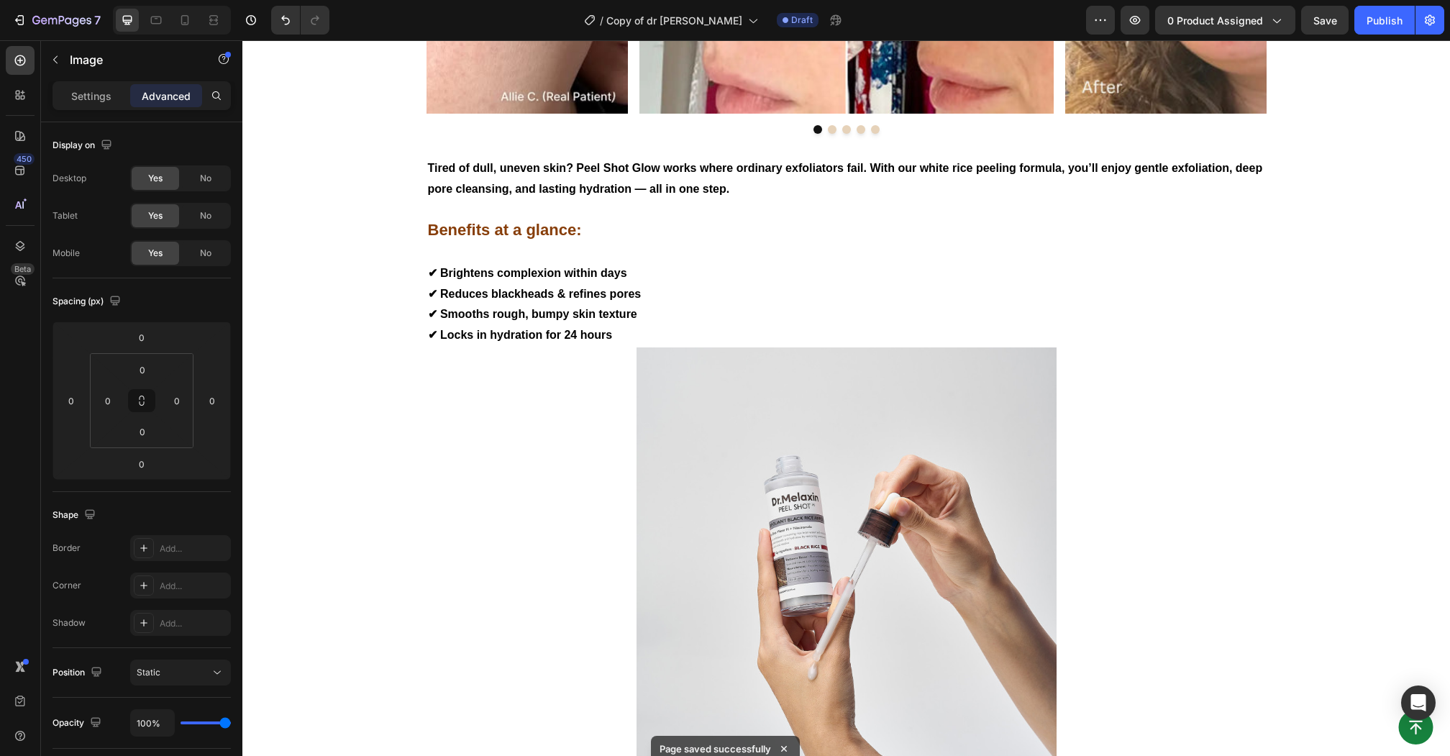
click at [762, 452] on img at bounding box center [846, 557] width 420 height 420
click at [682, 247] on p at bounding box center [846, 252] width 837 height 21
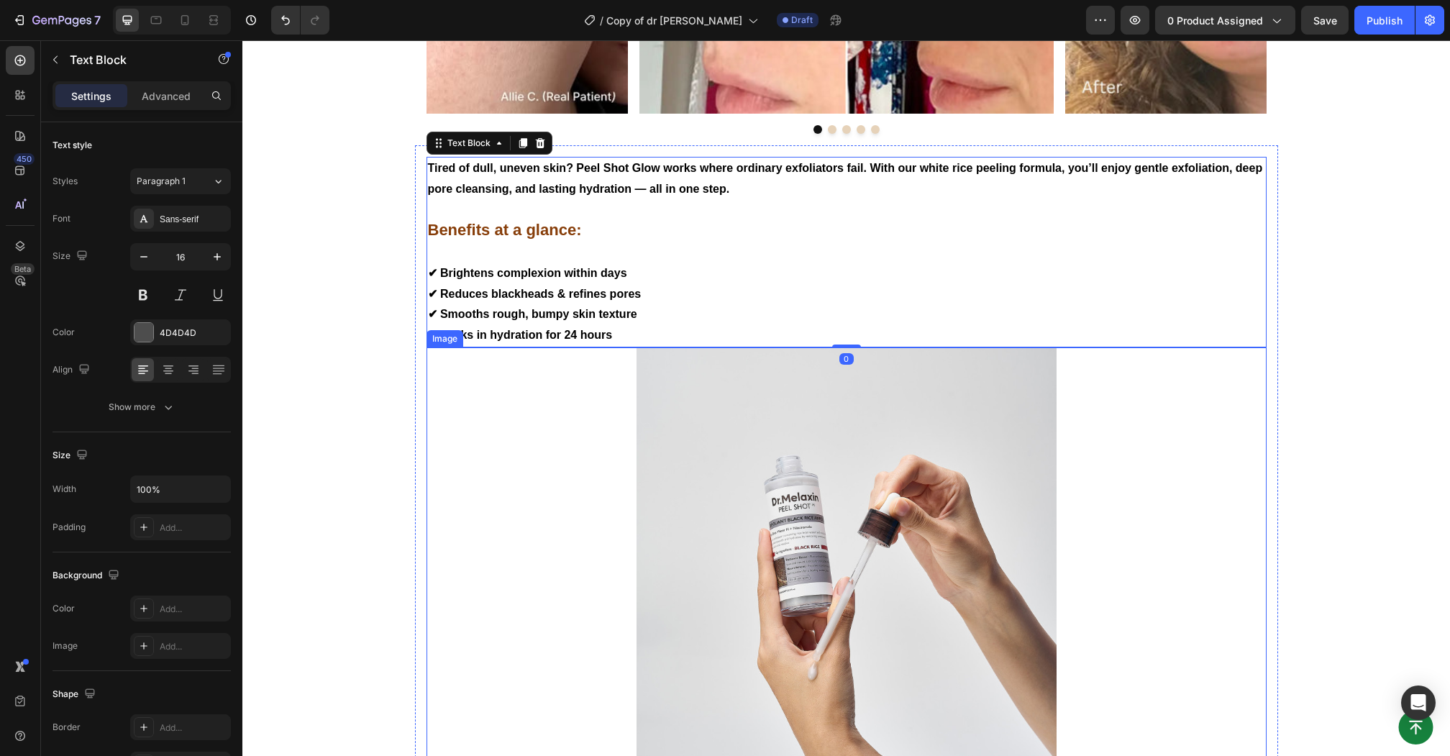
click at [595, 528] on div at bounding box center [846, 557] width 840 height 420
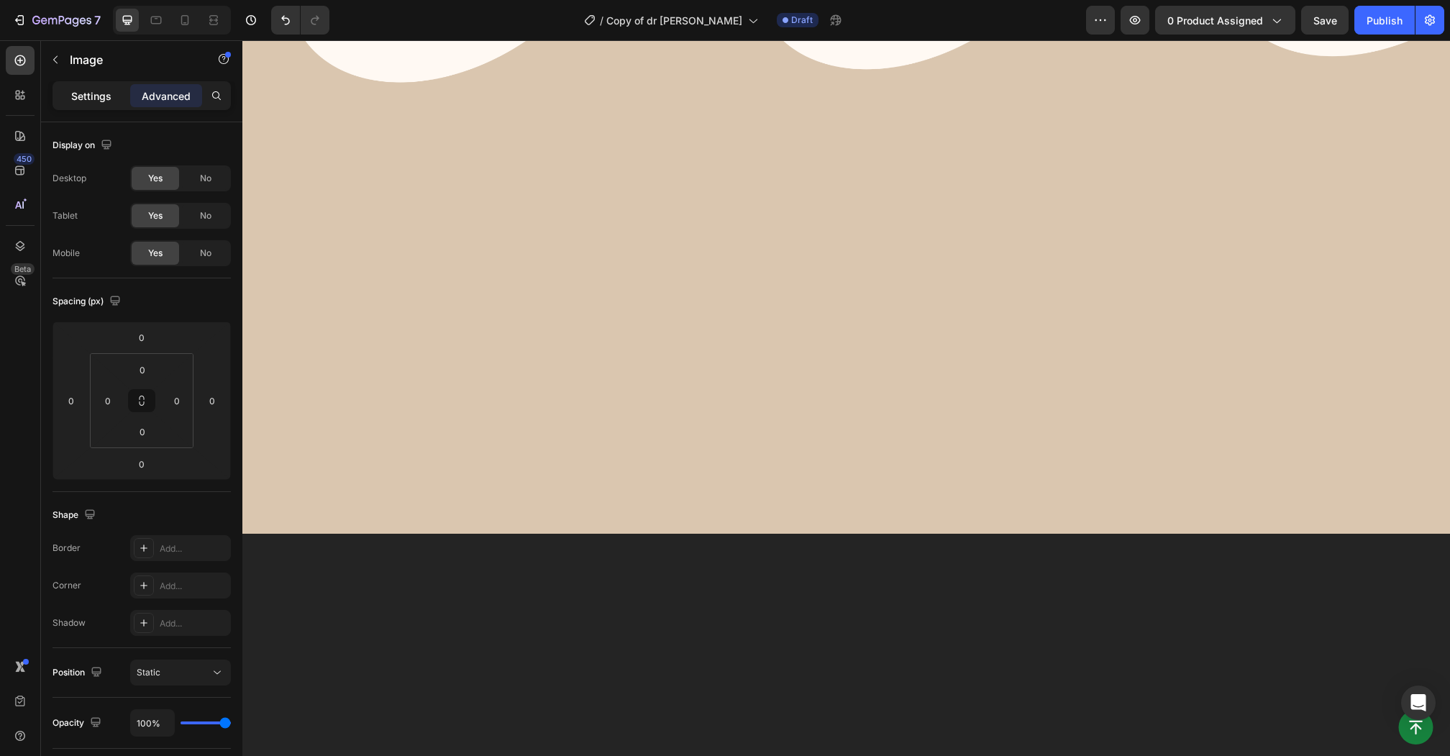
click at [100, 100] on p "Settings" at bounding box center [91, 95] width 40 height 15
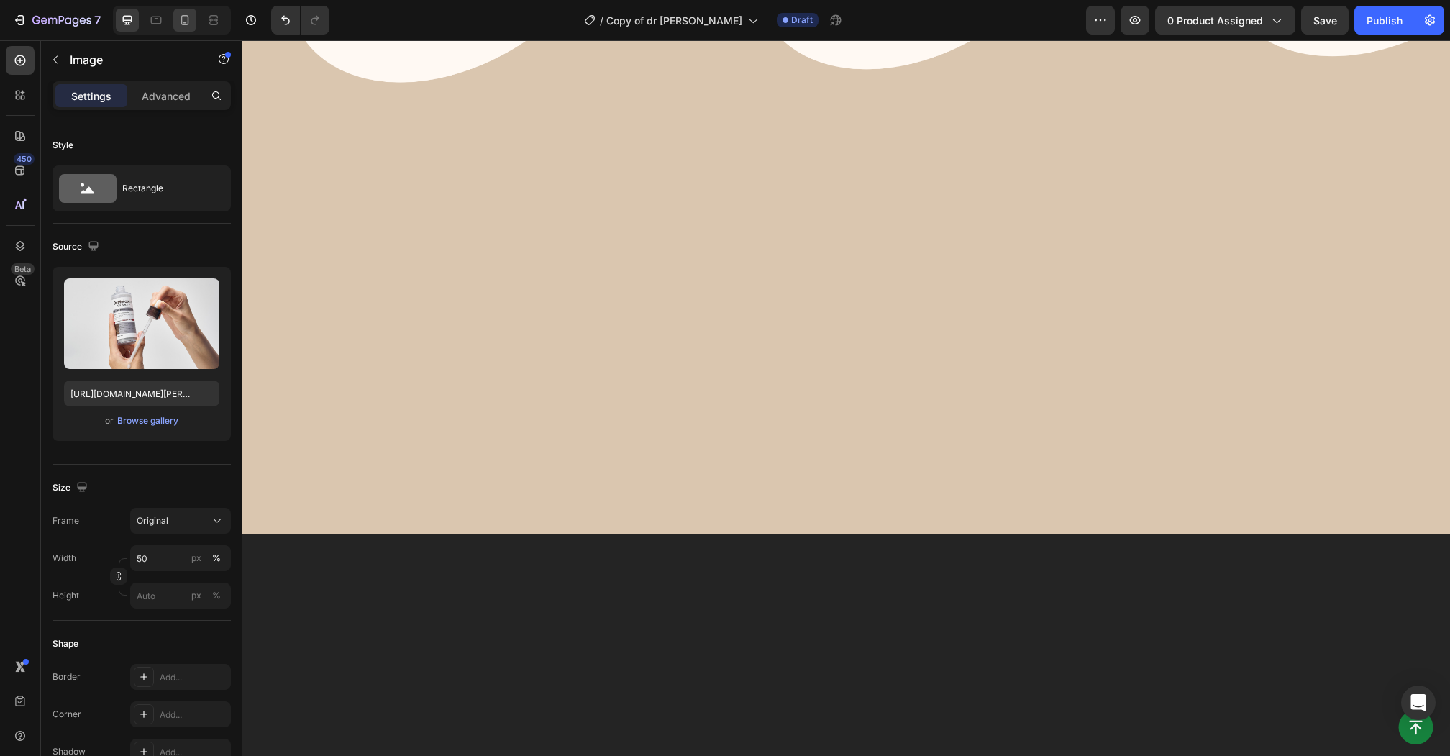
click at [185, 19] on icon at bounding box center [185, 20] width 14 height 14
type input "[URL][DOMAIN_NAME]"
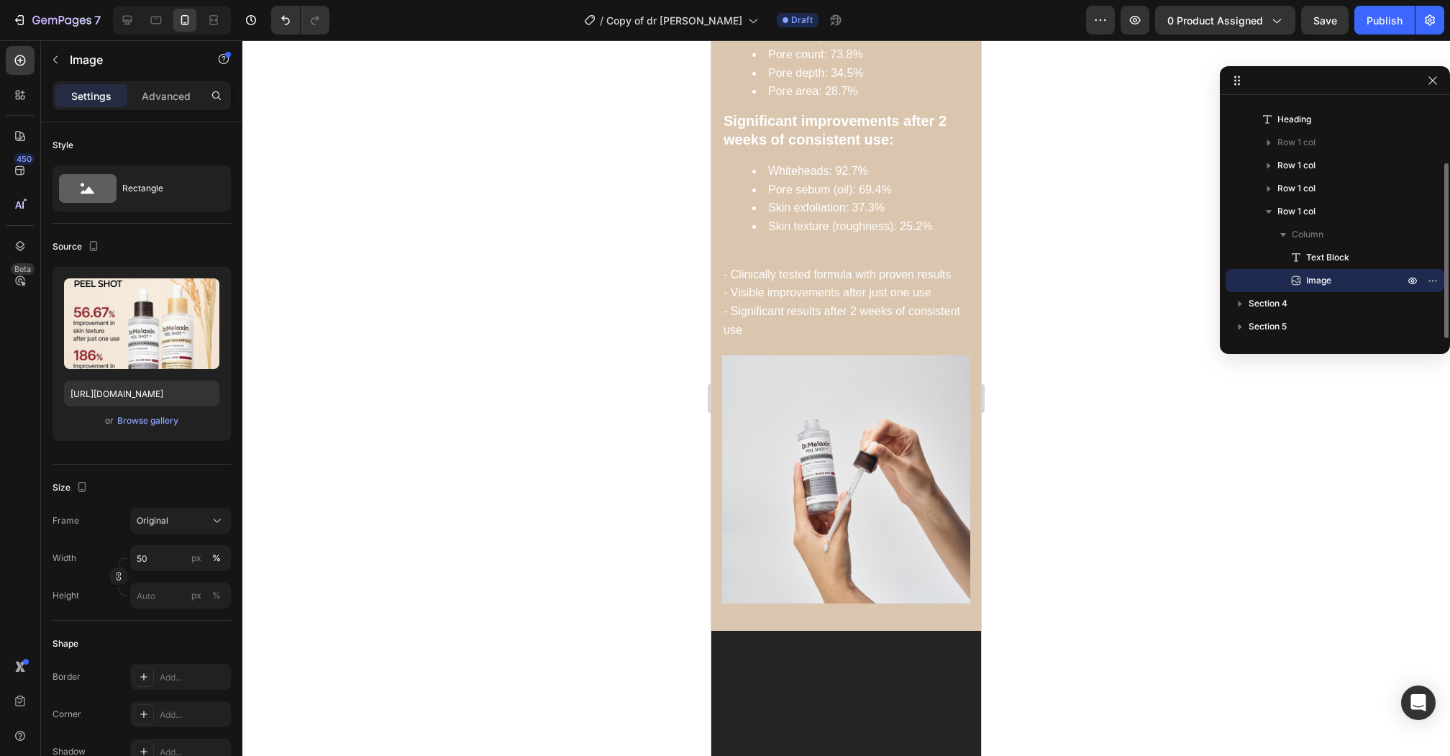
scroll to position [1562, 0]
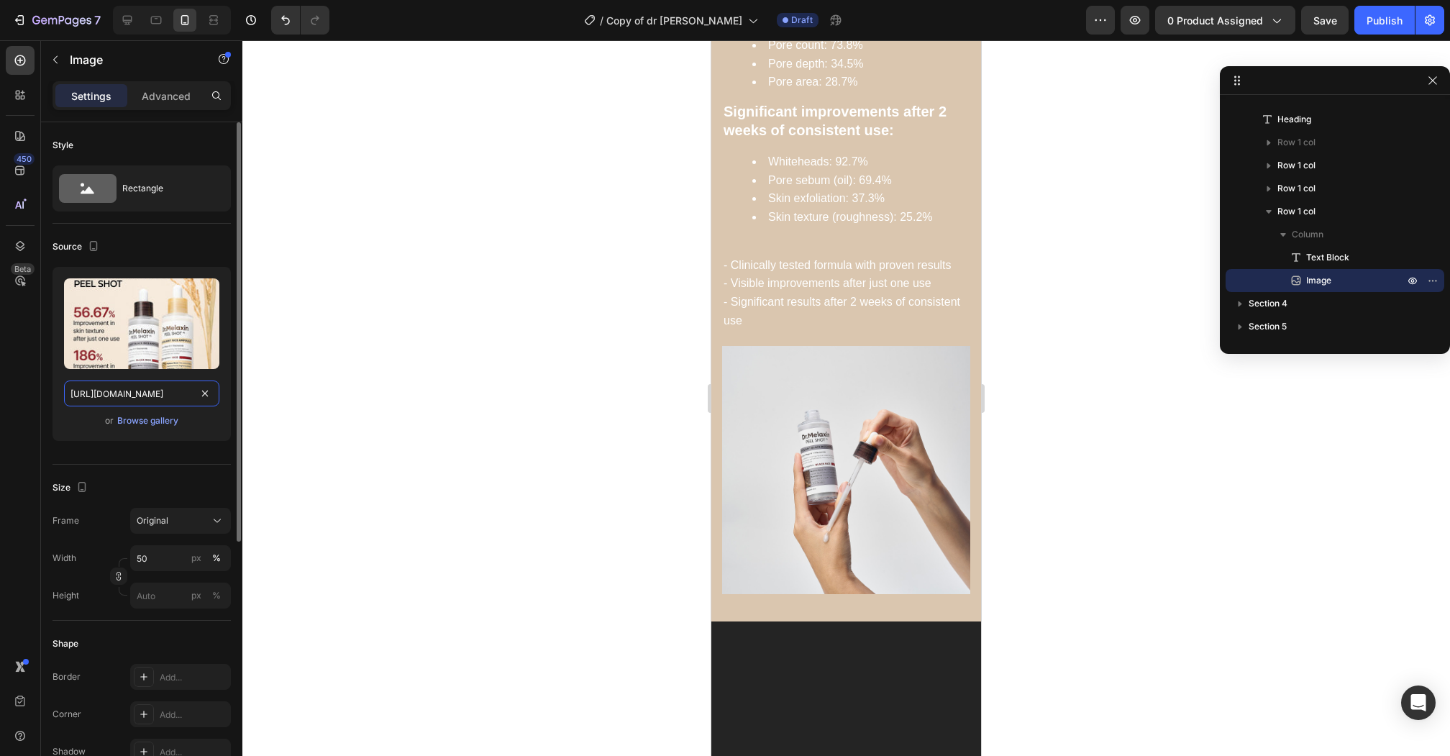
click at [137, 395] on input "[URL][DOMAIN_NAME]" at bounding box center [141, 393] width 155 height 26
click at [152, 550] on input "50" at bounding box center [180, 558] width 101 height 26
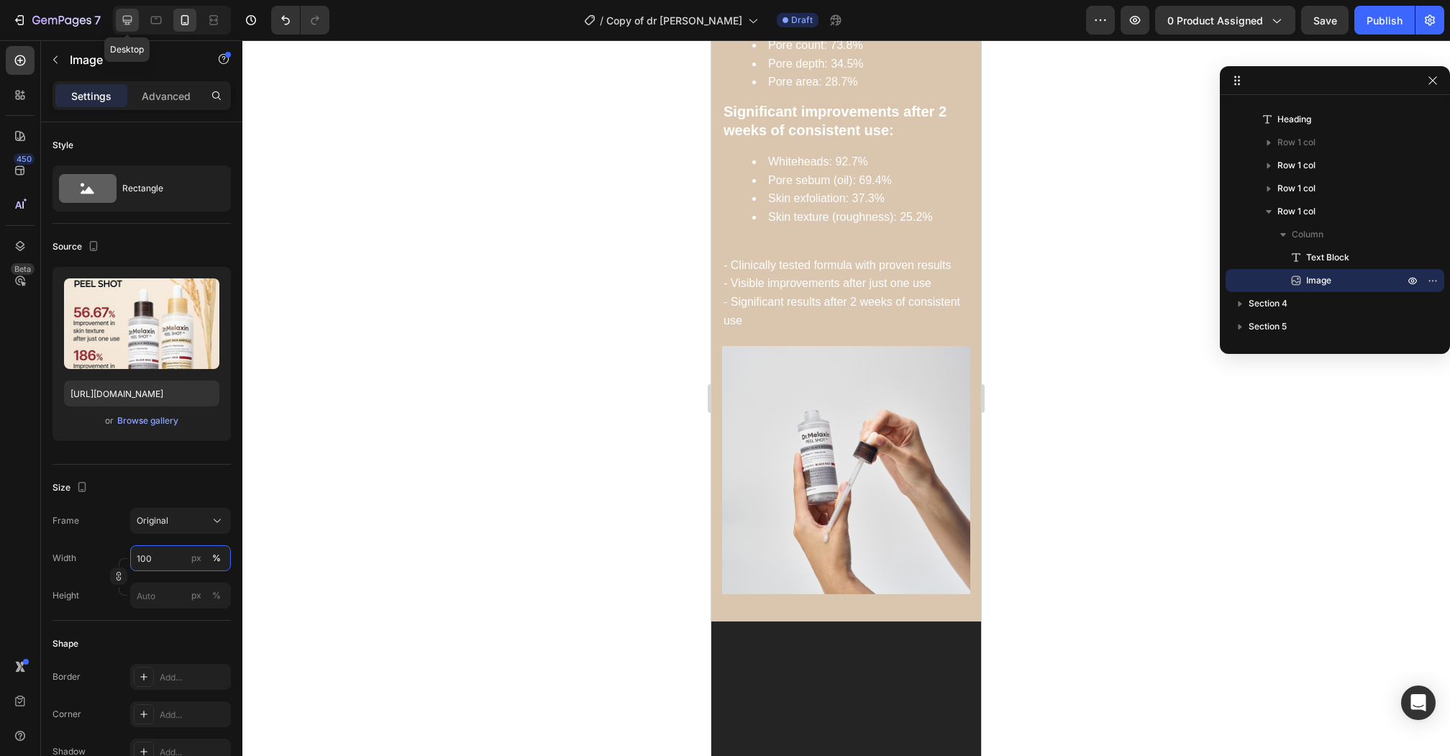
type input "100"
click at [122, 14] on icon at bounding box center [127, 20] width 14 height 14
type input "[URL][DOMAIN_NAME][PERSON_NAME]"
type input "50"
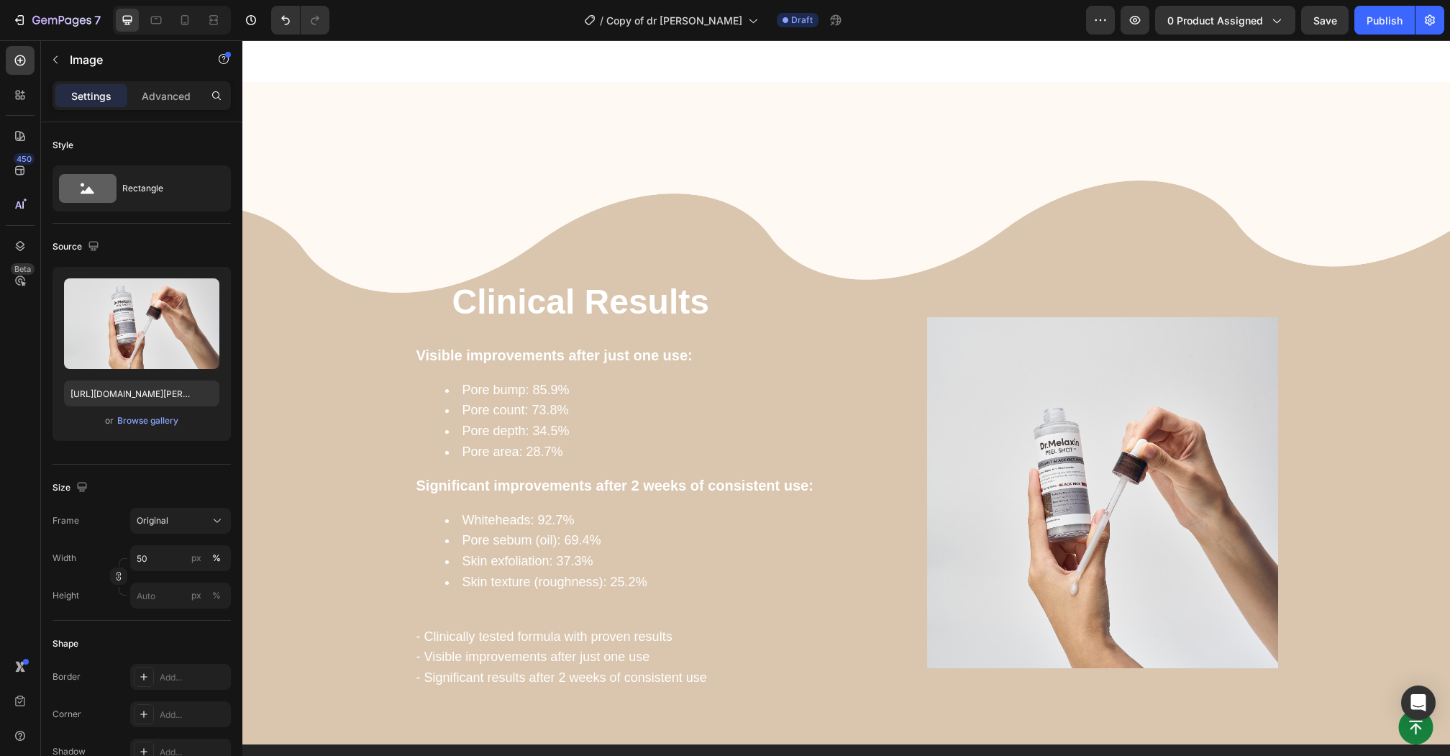
scroll to position [1729, 0]
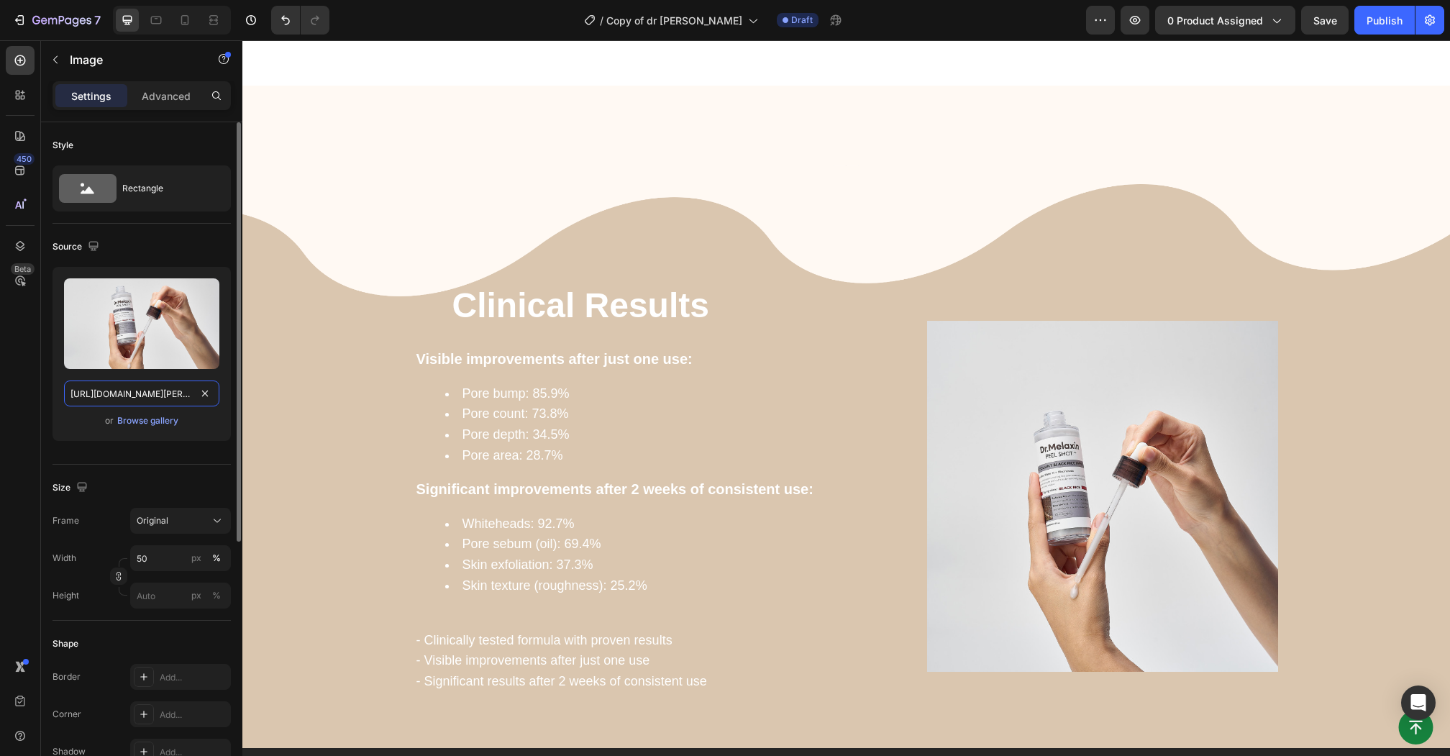
click at [119, 394] on input "[URL][DOMAIN_NAME][PERSON_NAME]" at bounding box center [141, 393] width 155 height 26
paste input "[DOMAIN_NAME][URL]"
type input "[URL][DOMAIN_NAME]"
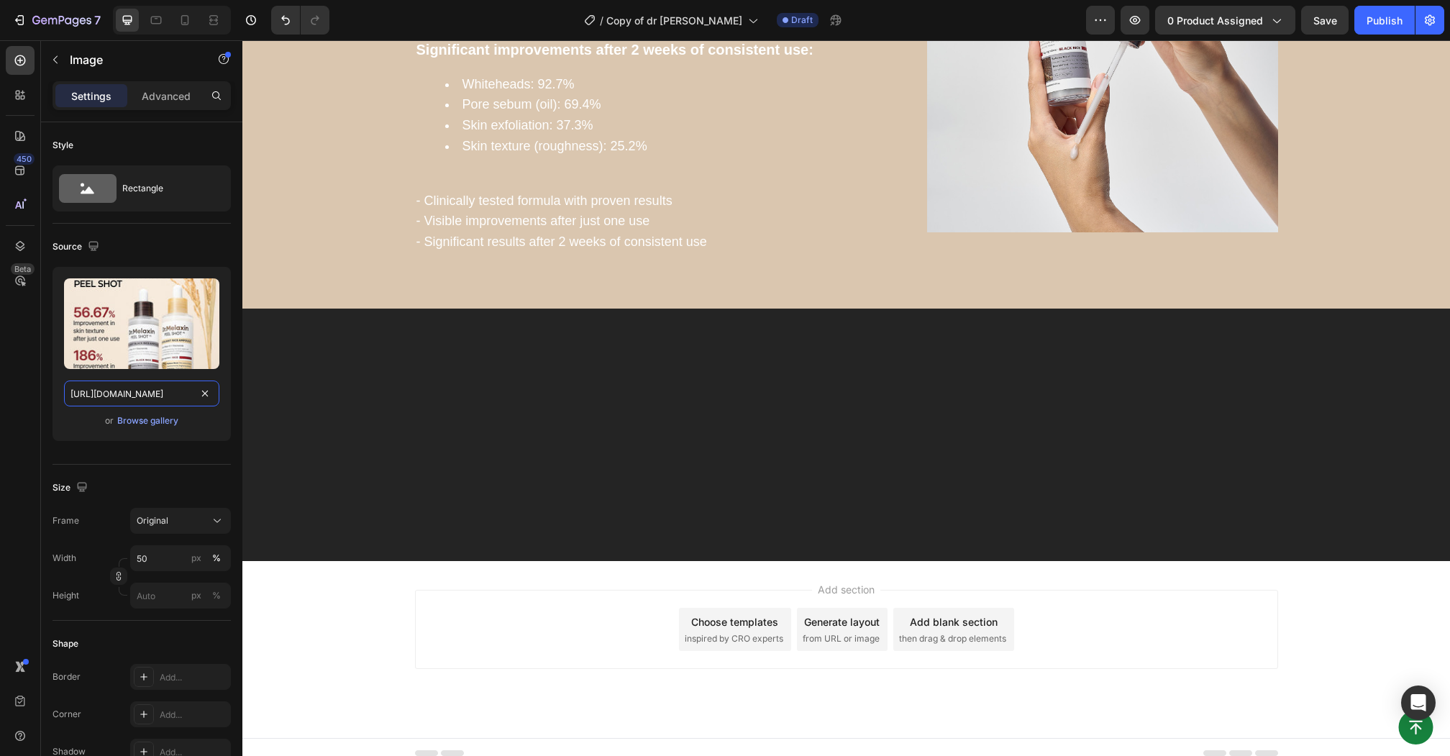
scroll to position [2221, 0]
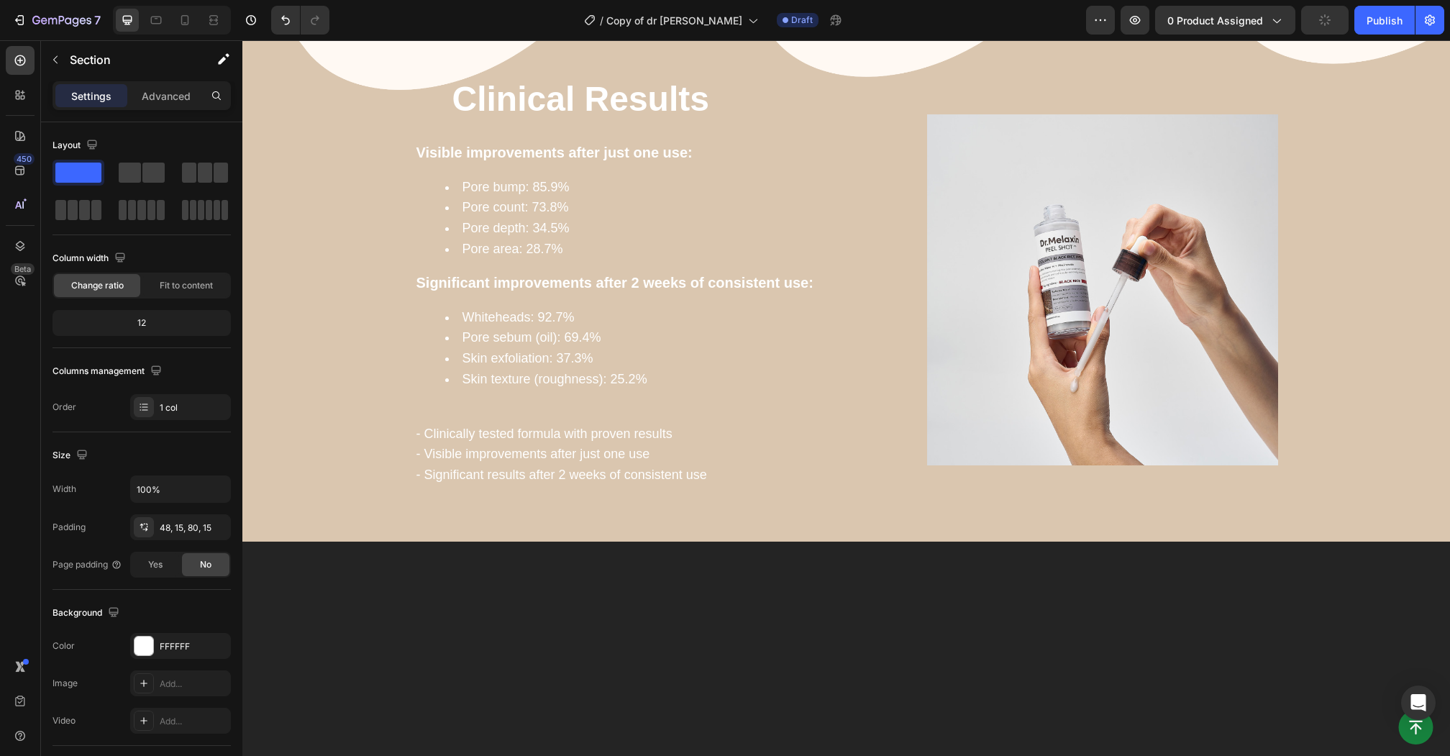
scroll to position [1908, 0]
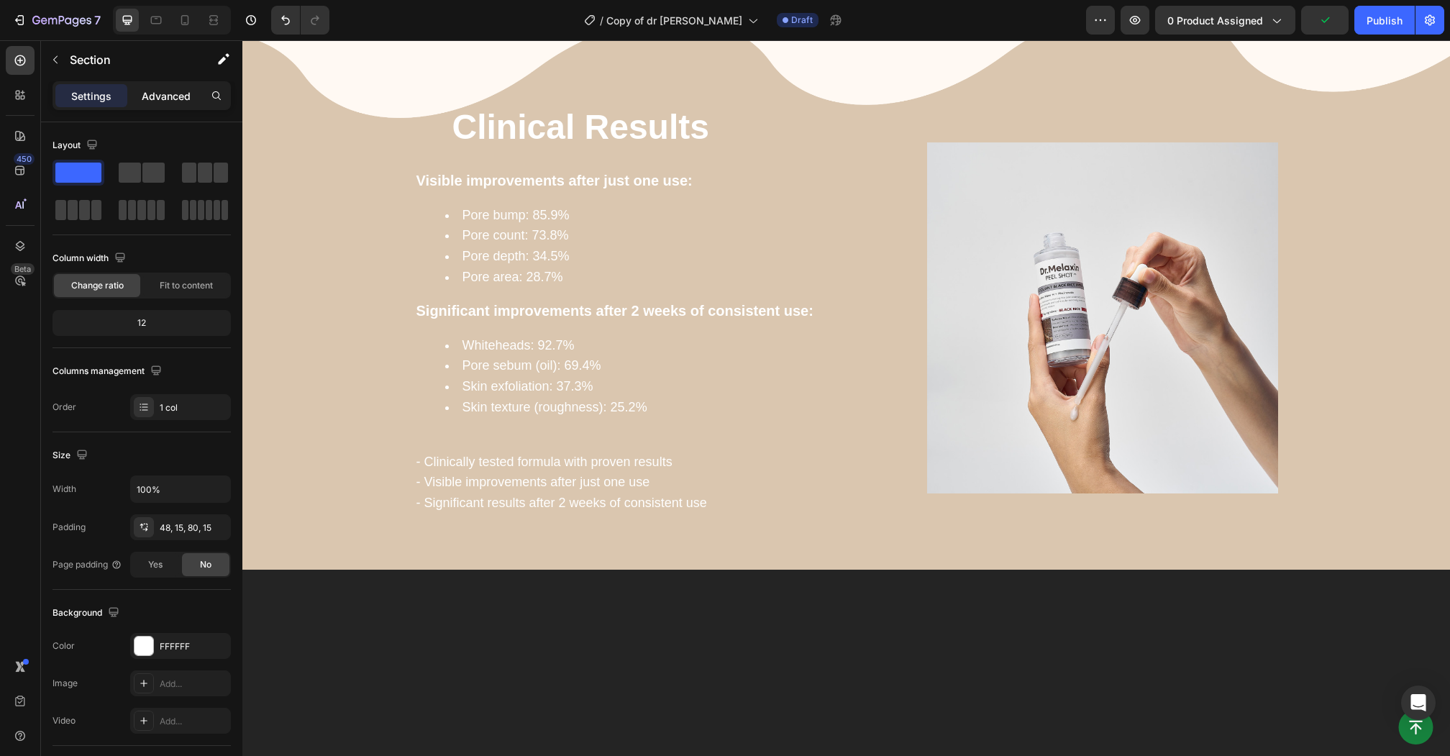
click at [152, 94] on p "Advanced" at bounding box center [166, 95] width 49 height 15
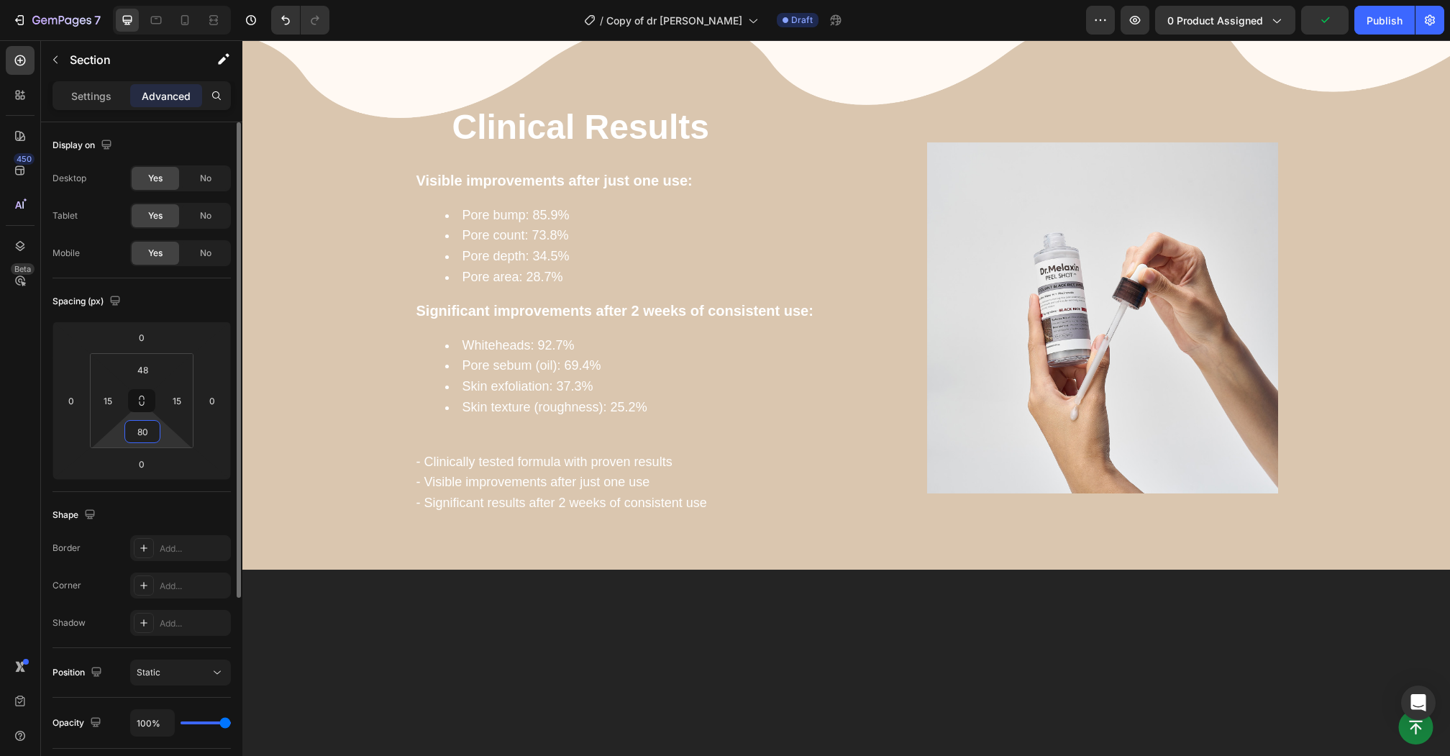
click at [137, 433] on input "80" at bounding box center [142, 432] width 29 height 22
type input "0"
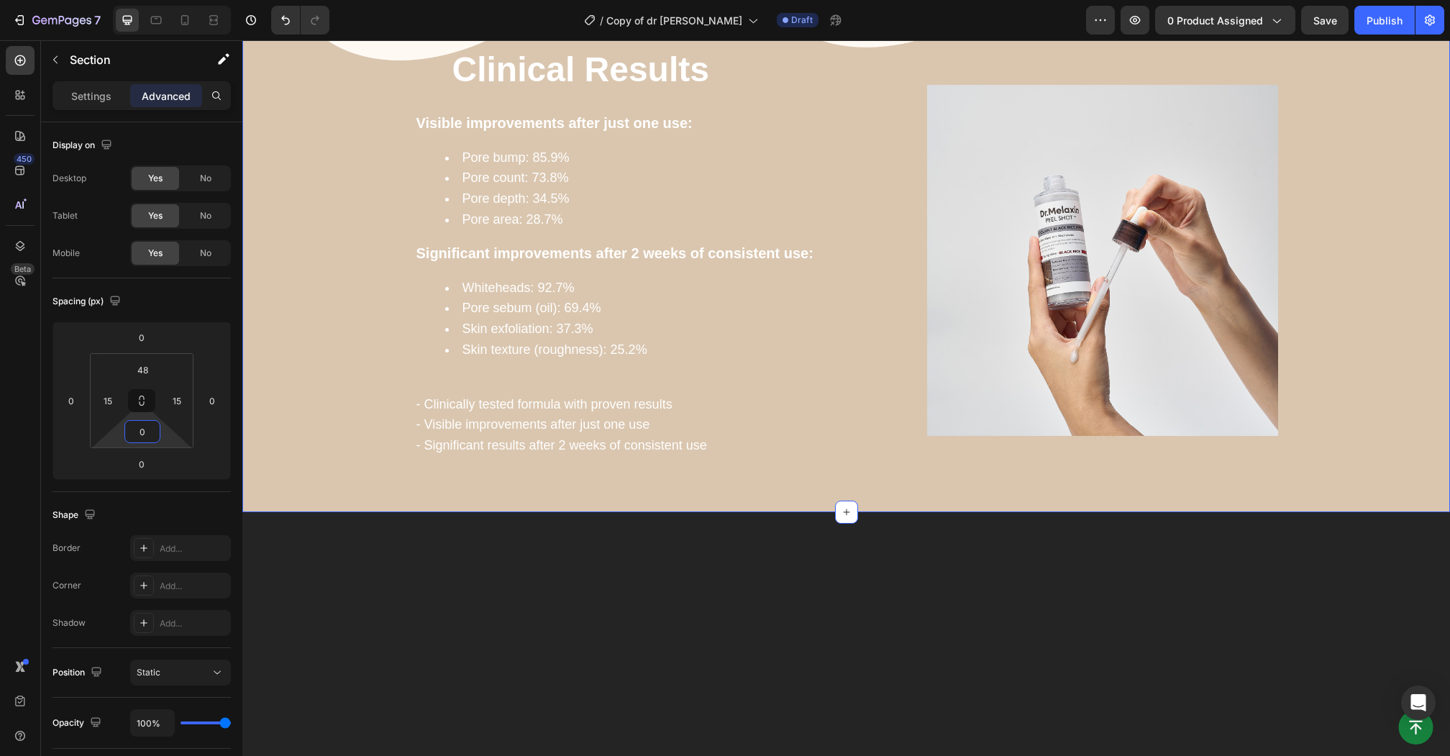
click at [365, 507] on div "Clinical Results Heading Visible improvements after just one use: Pore bump: 85…" at bounding box center [845, 181] width 1207 height 662
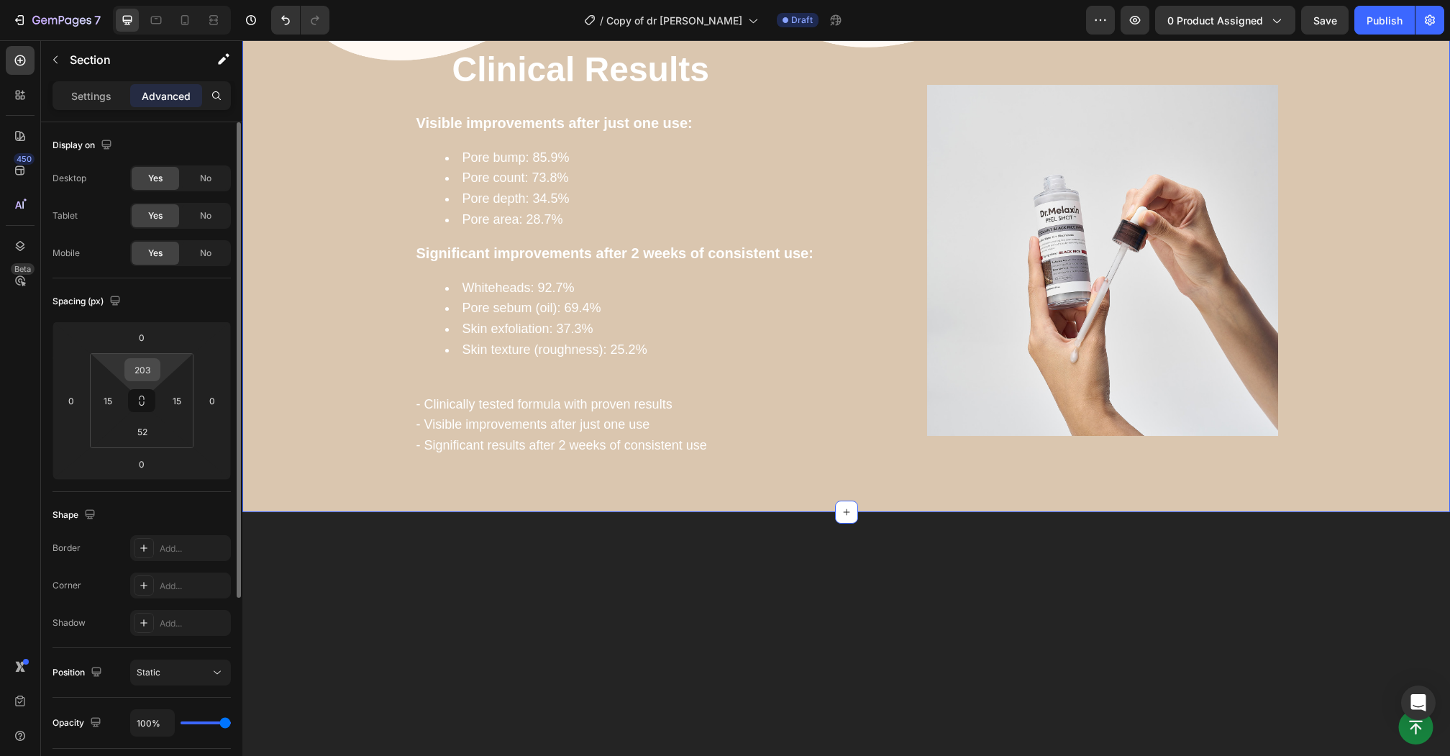
click at [142, 366] on input "203" at bounding box center [142, 370] width 29 height 22
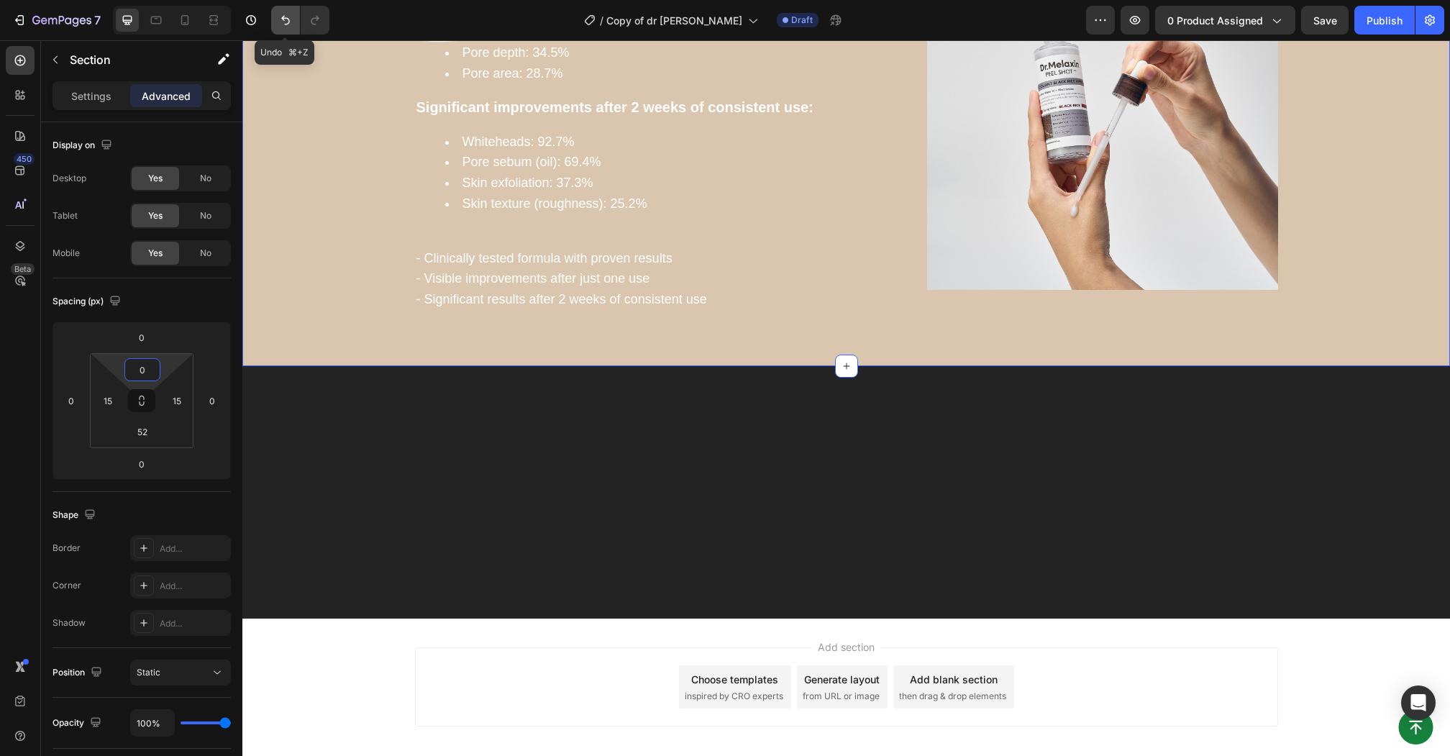
click at [284, 17] on icon "Undo/Redo" at bounding box center [285, 20] width 14 height 14
click at [289, 23] on icon "Undo/Redo" at bounding box center [285, 20] width 14 height 14
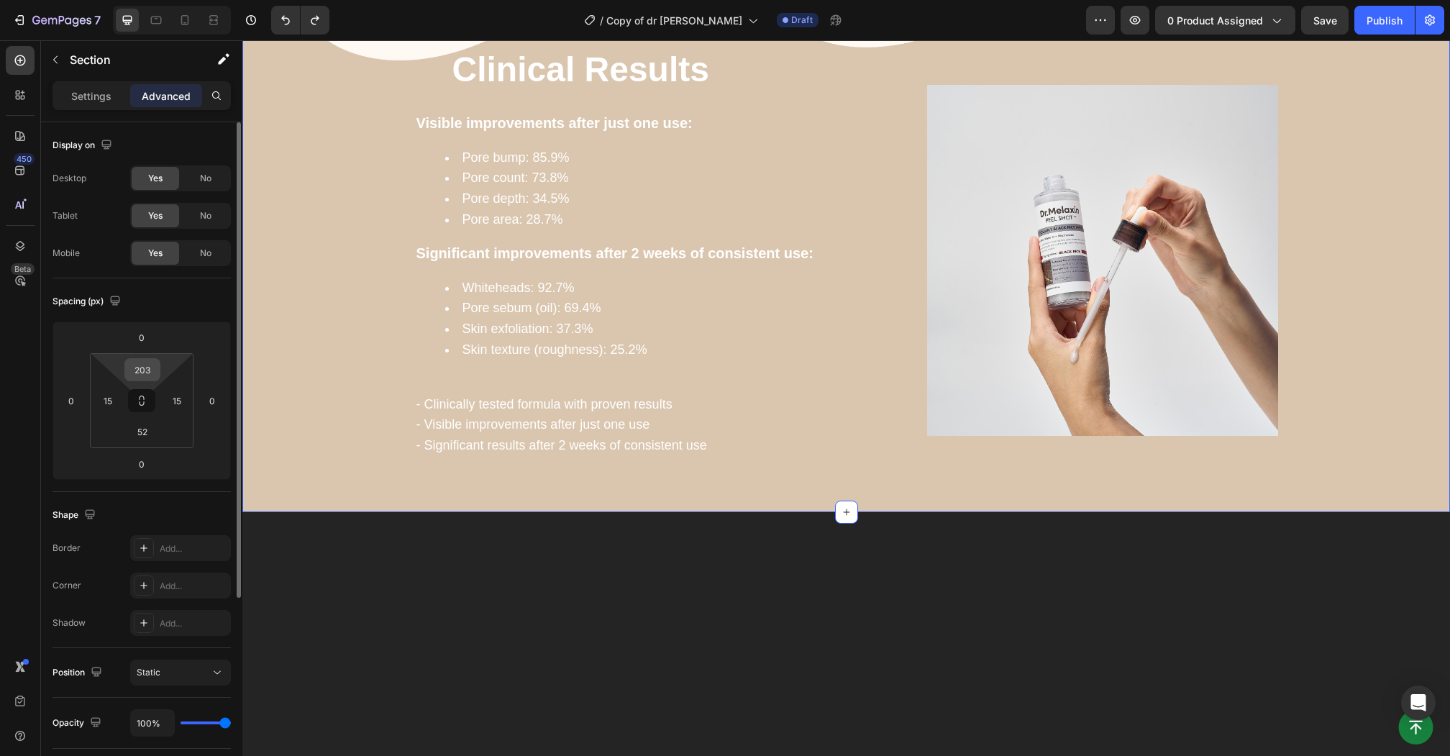
click at [145, 371] on input "203" at bounding box center [142, 370] width 29 height 22
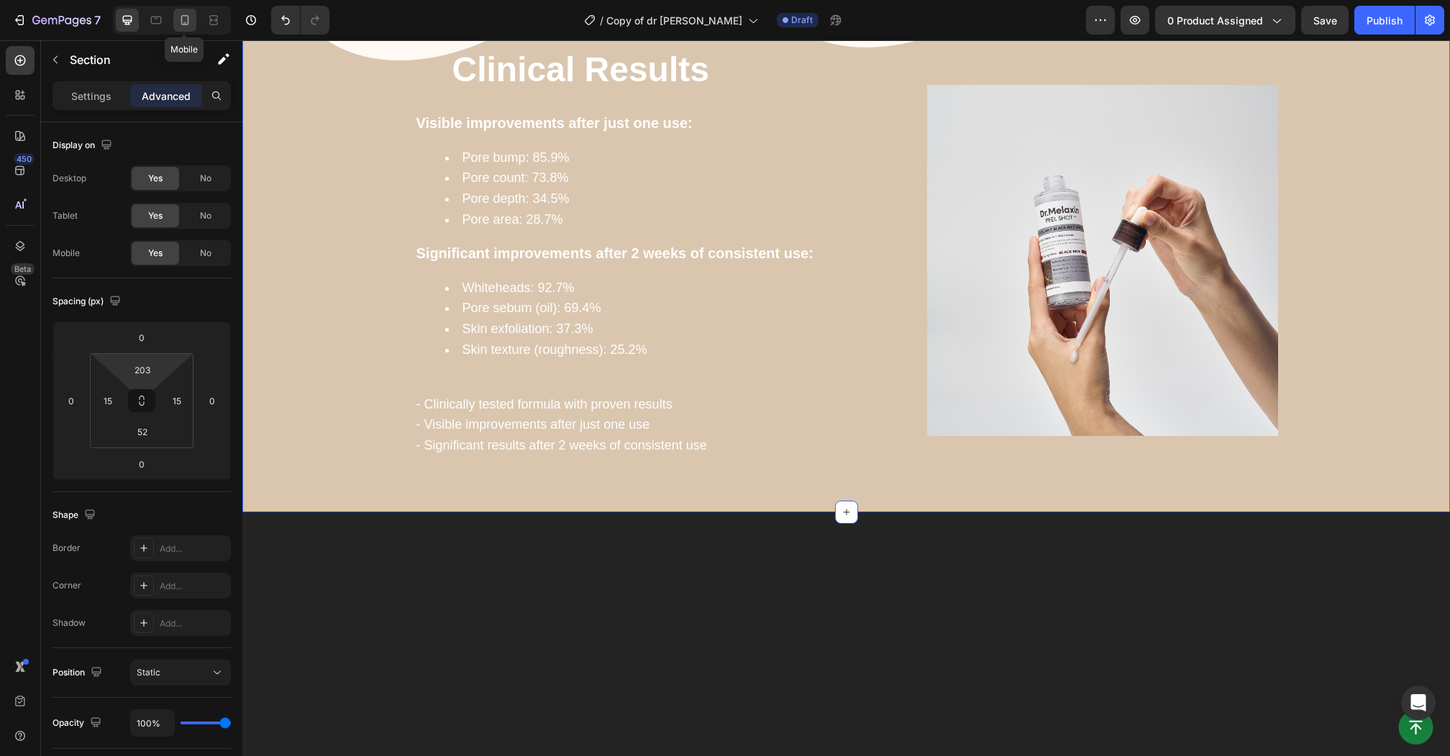
click at [175, 19] on div at bounding box center [184, 20] width 23 height 23
type input "102"
type input "38"
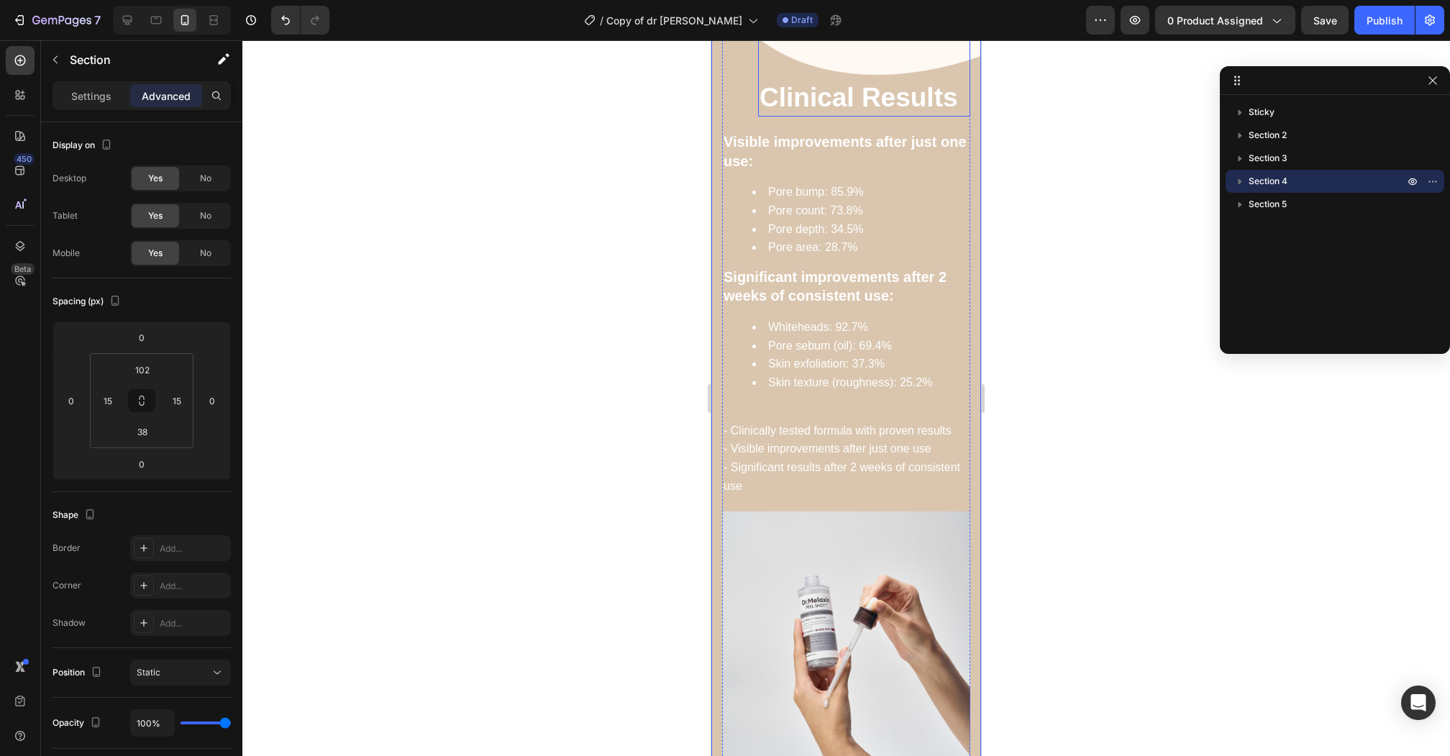
scroll to position [1570, 0]
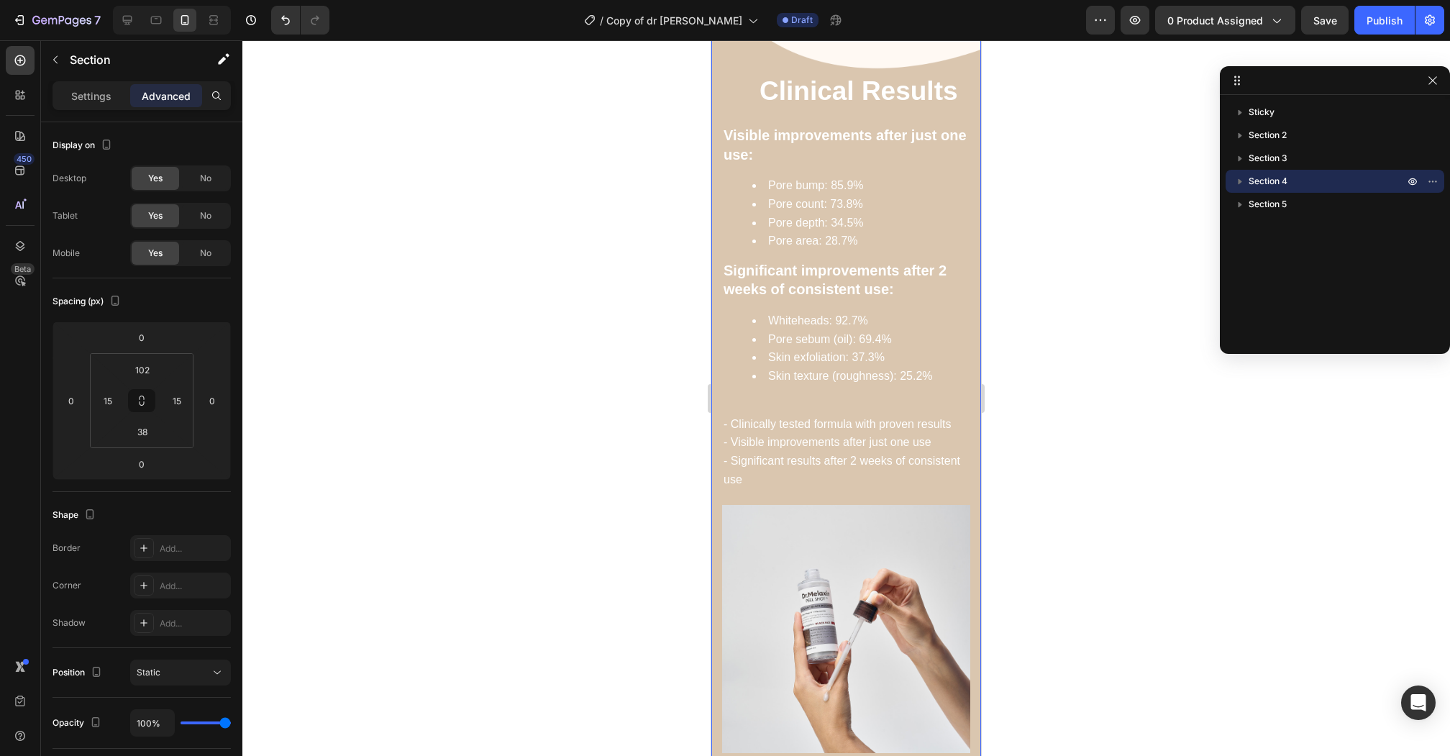
click at [1011, 328] on div at bounding box center [845, 397] width 1207 height 715
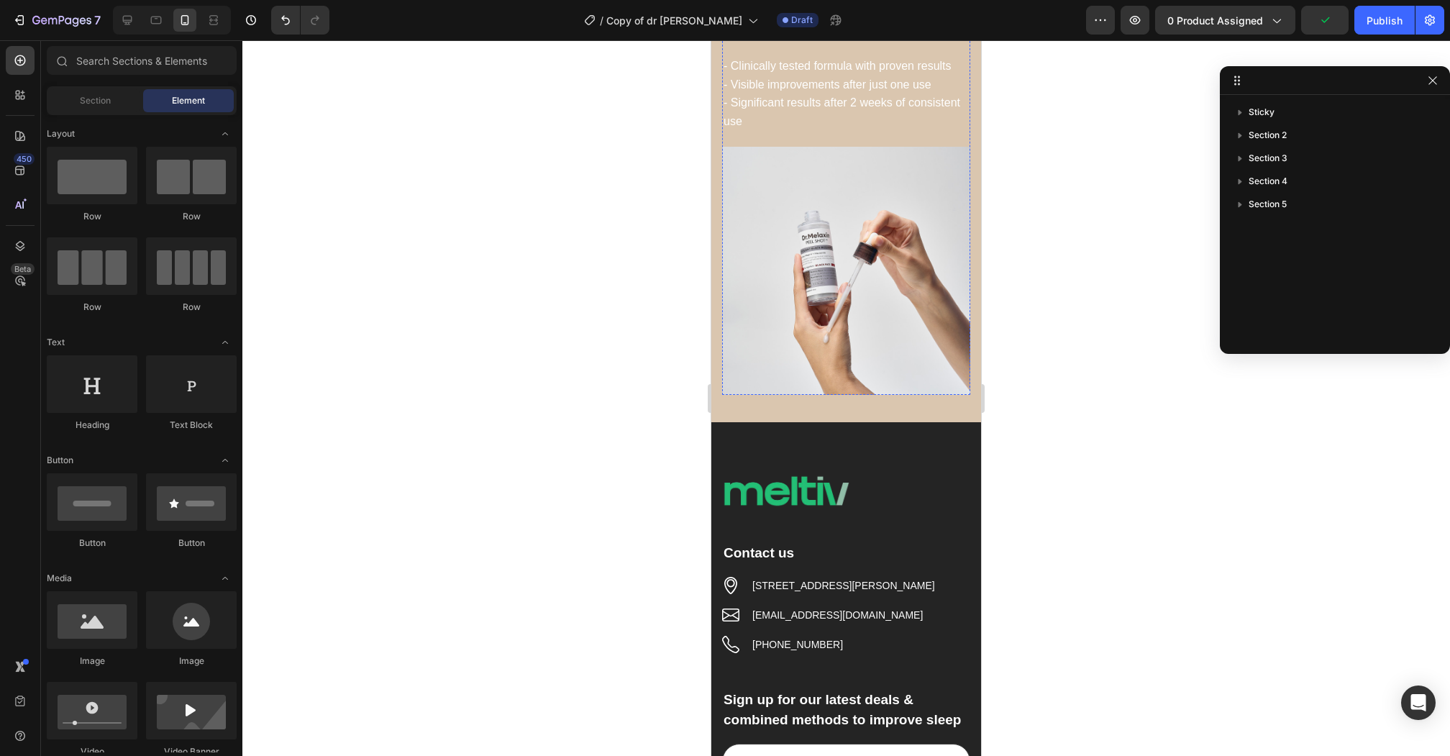
scroll to position [2369, 0]
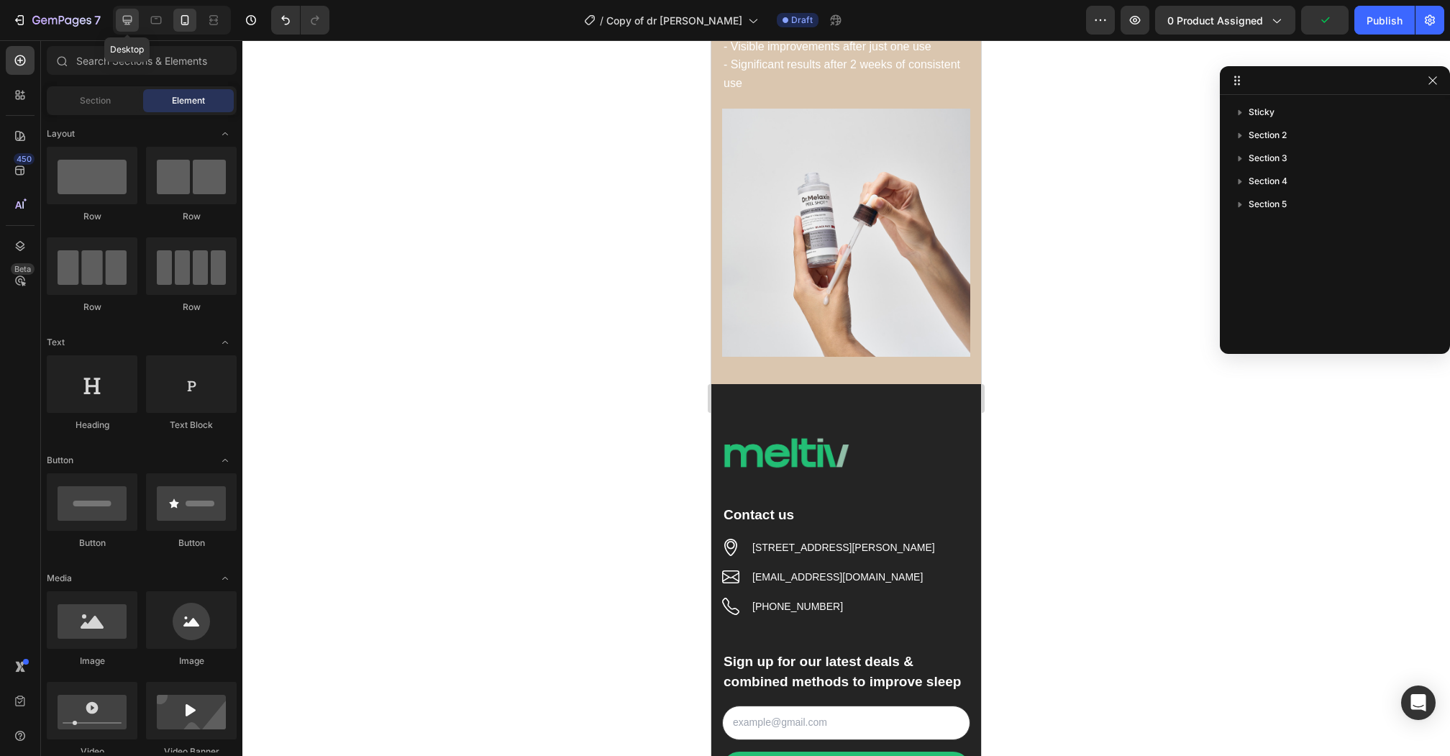
click at [122, 15] on icon at bounding box center [127, 20] width 14 height 14
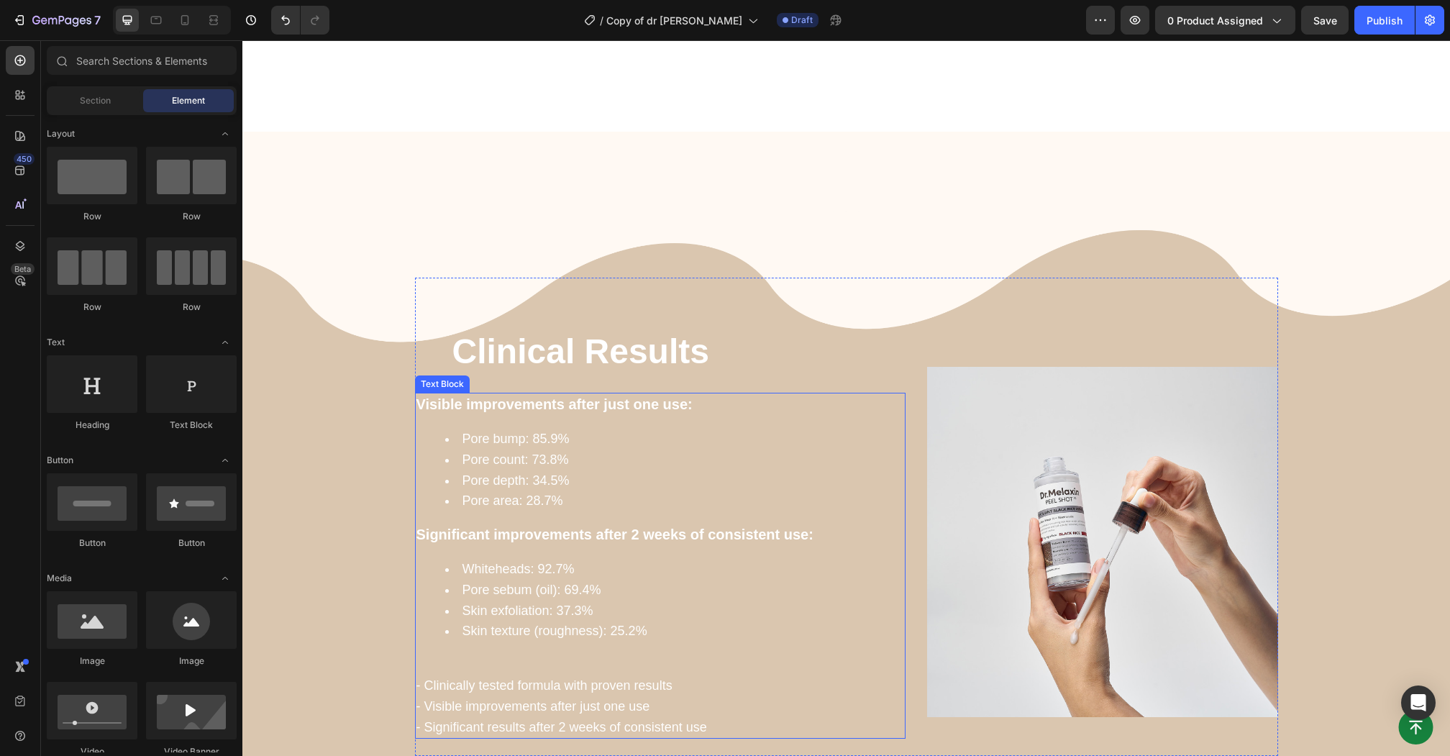
scroll to position [2288, 0]
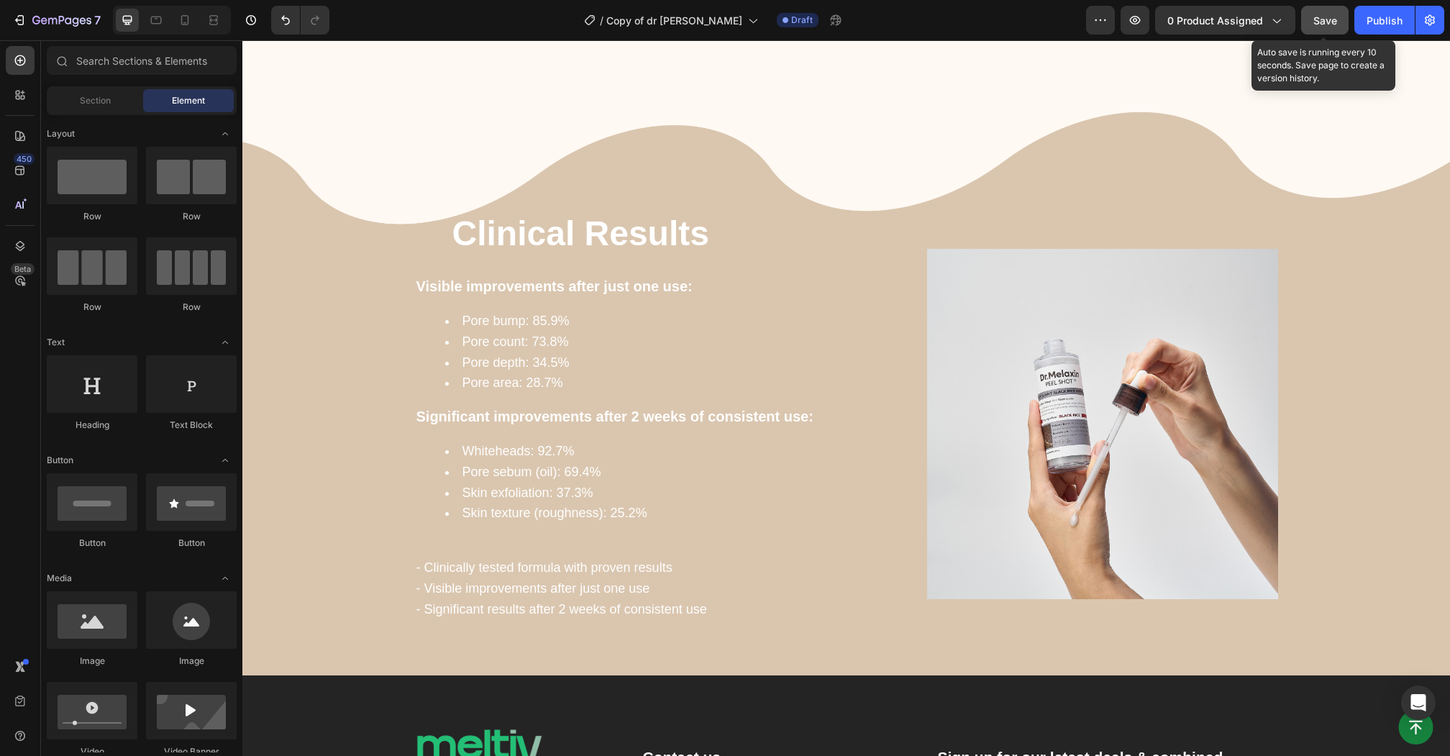
click at [1323, 22] on span "Save" at bounding box center [1325, 20] width 24 height 12
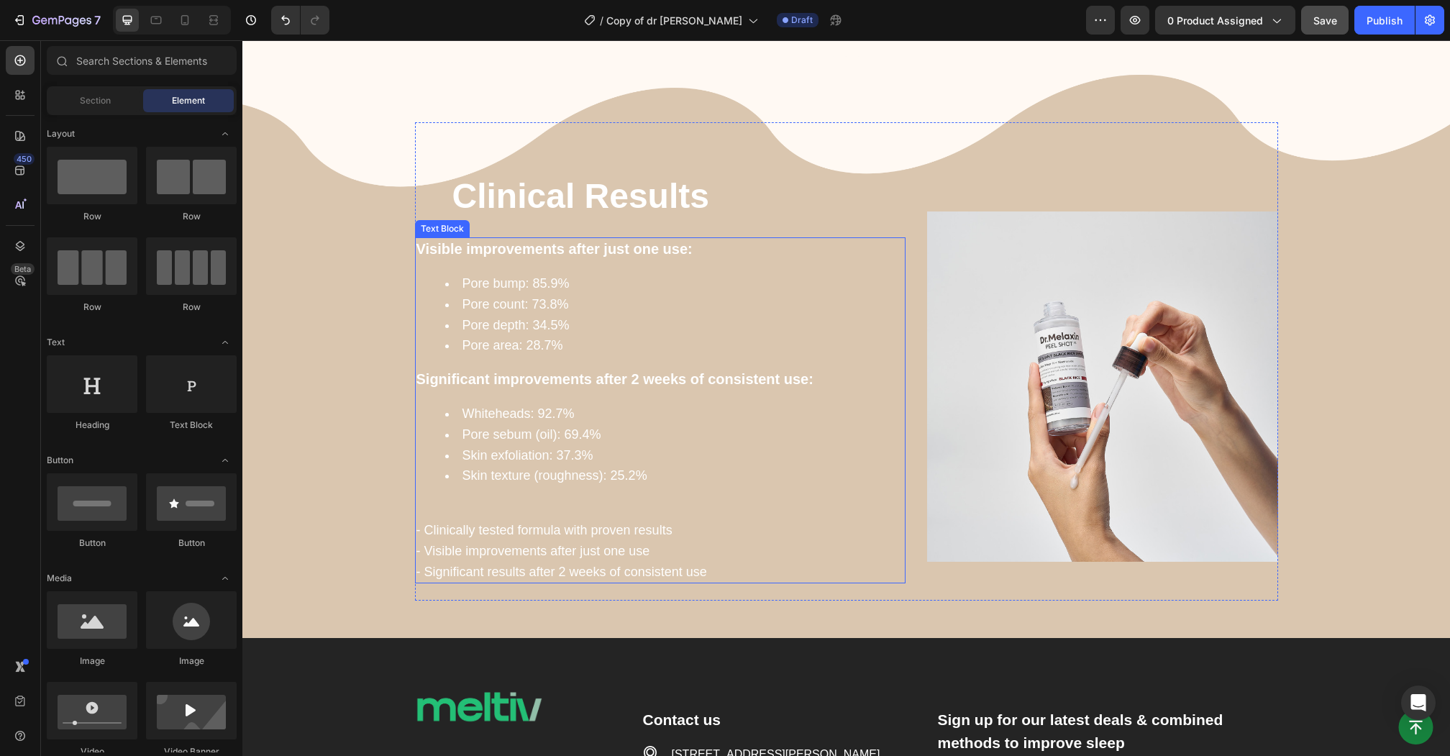
scroll to position [2327, 0]
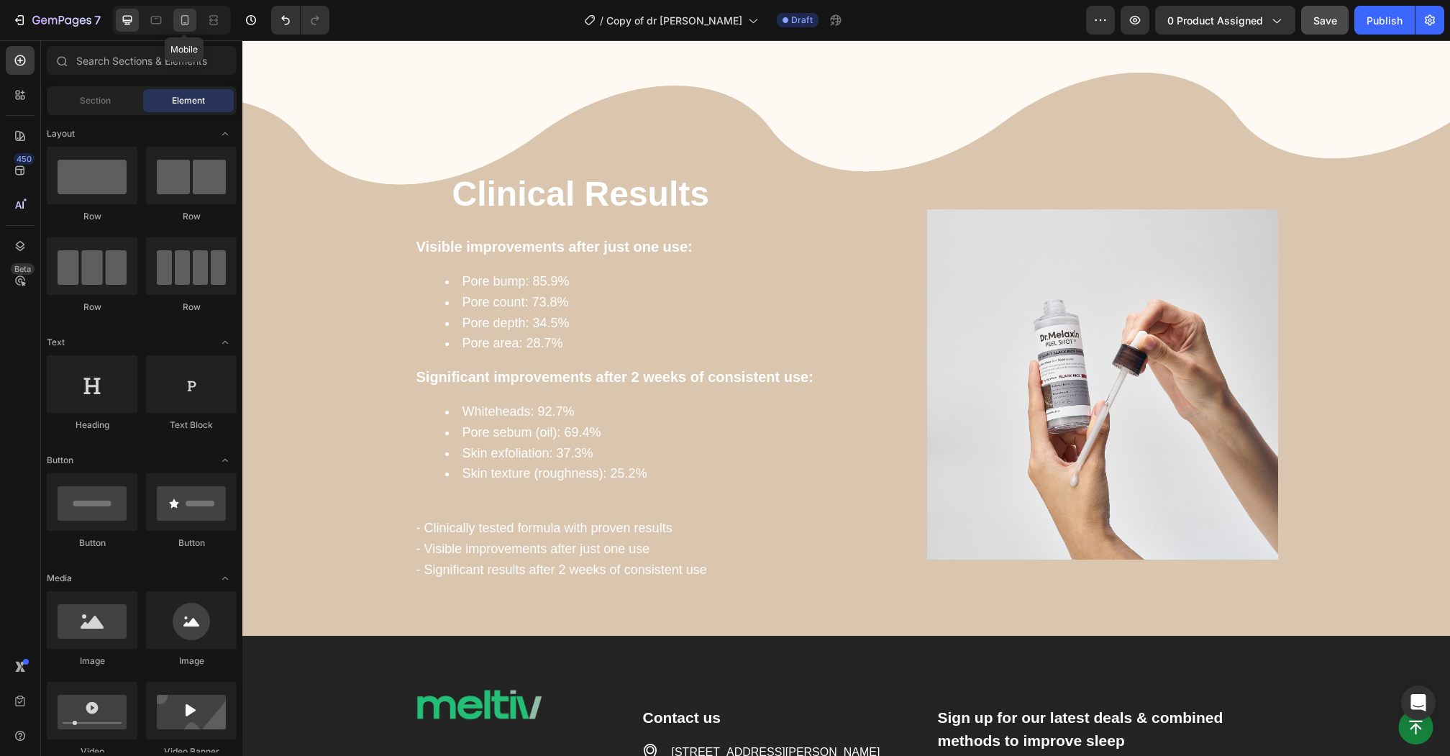
click at [183, 18] on icon at bounding box center [185, 20] width 14 height 14
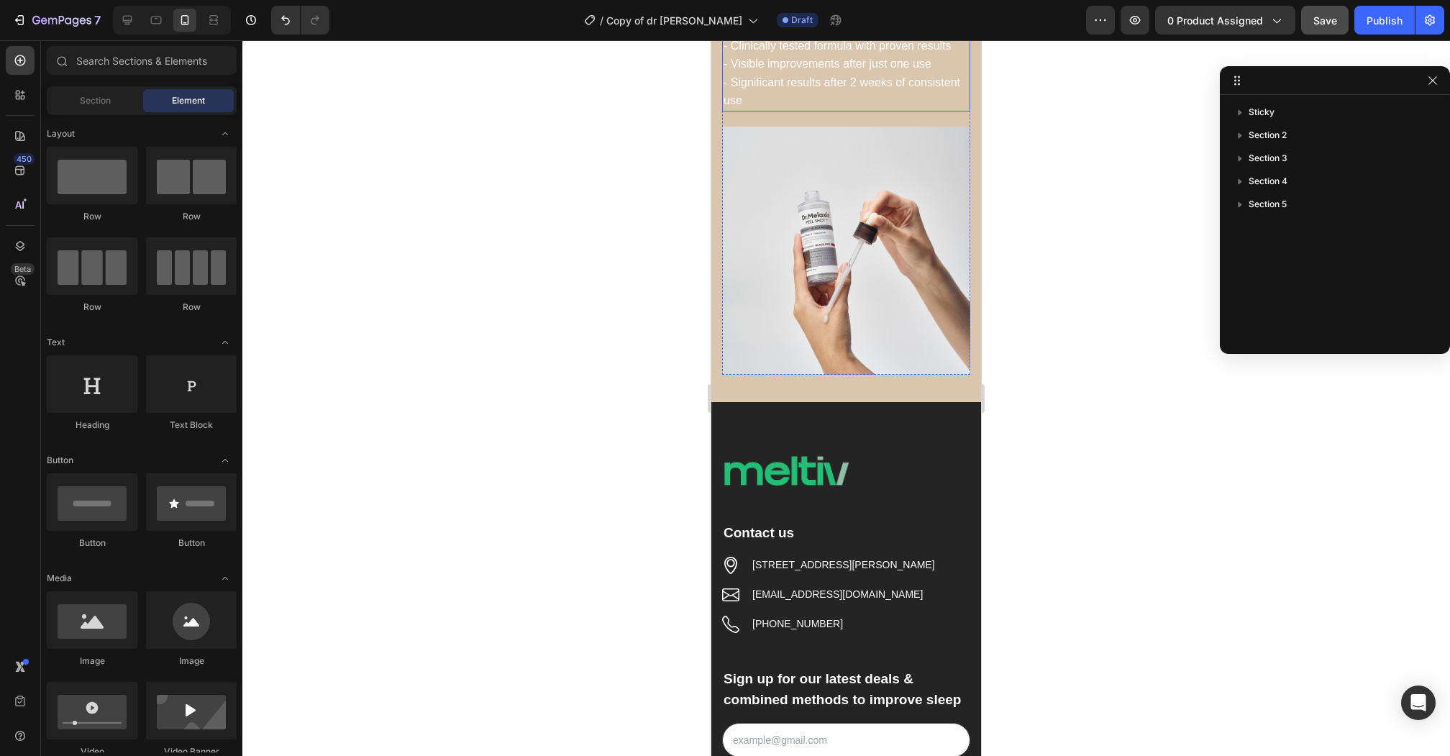
scroll to position [2713, 0]
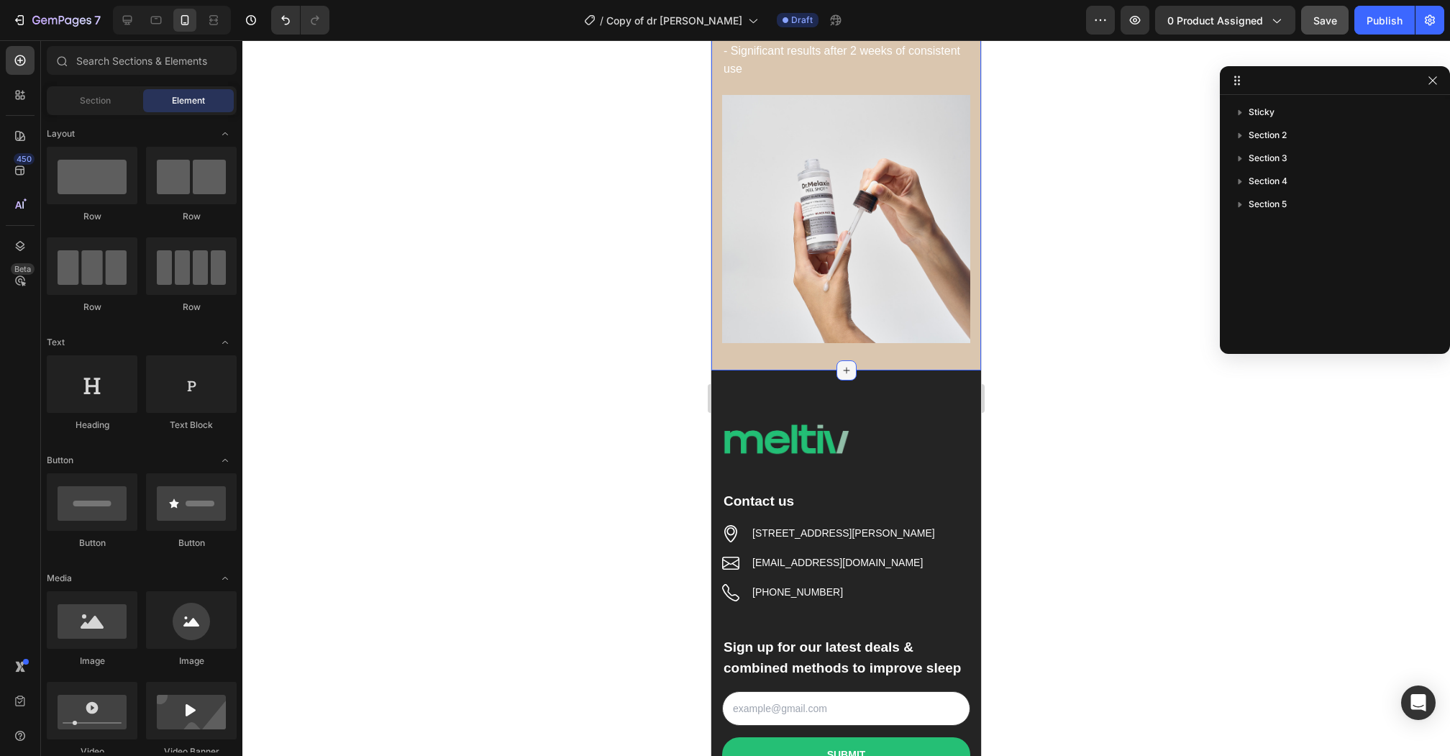
click at [849, 370] on icon at bounding box center [847, 371] width 12 height 12
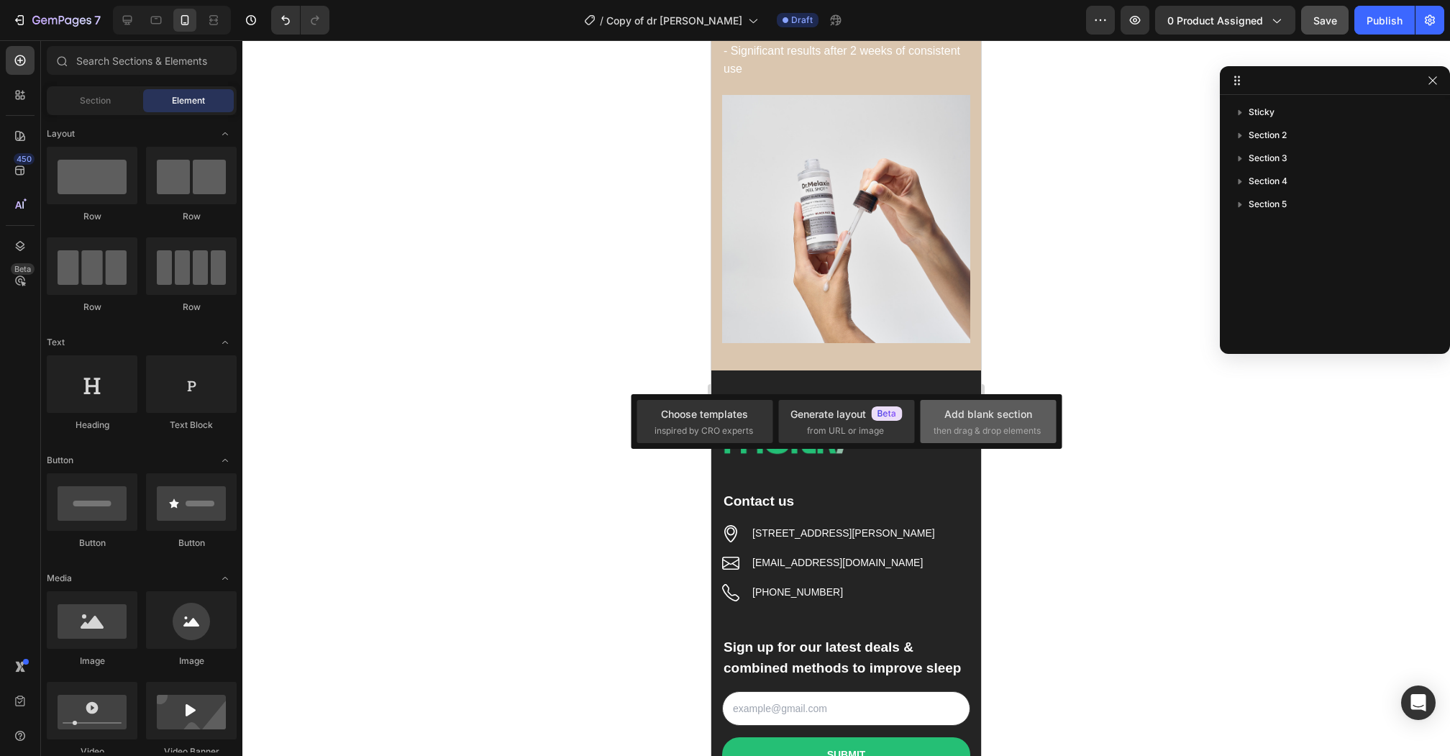
click at [963, 417] on div "Add blank section" at bounding box center [988, 413] width 88 height 15
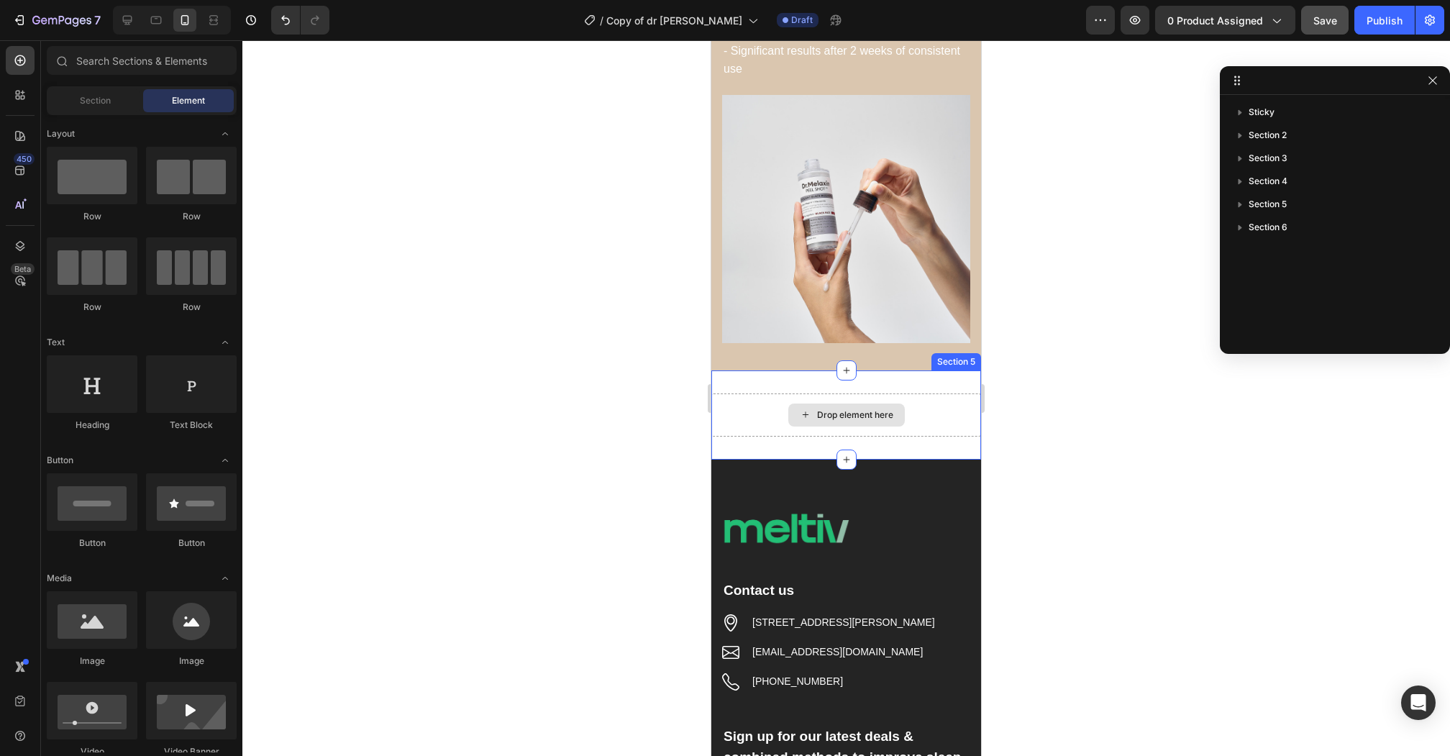
click at [781, 410] on div "Drop element here" at bounding box center [846, 414] width 270 height 43
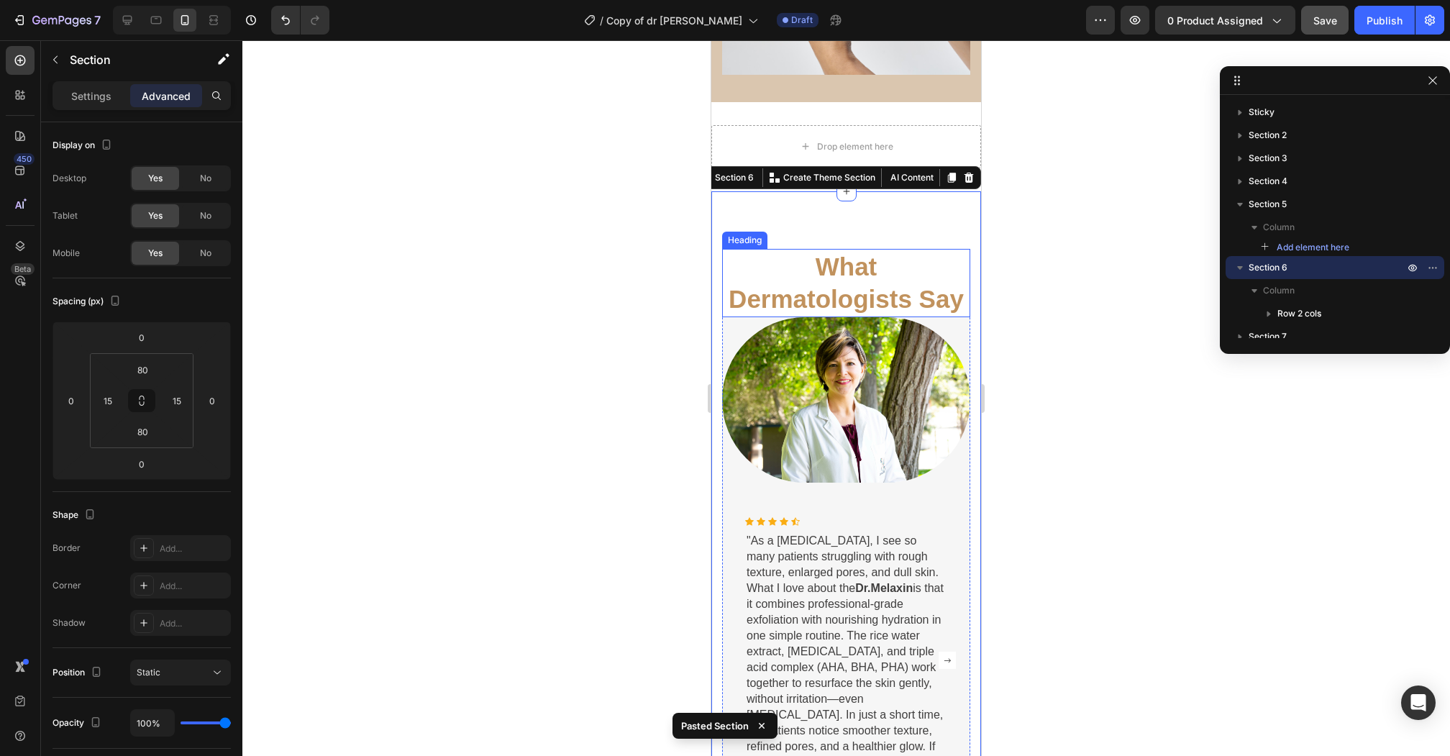
scroll to position [2919, 0]
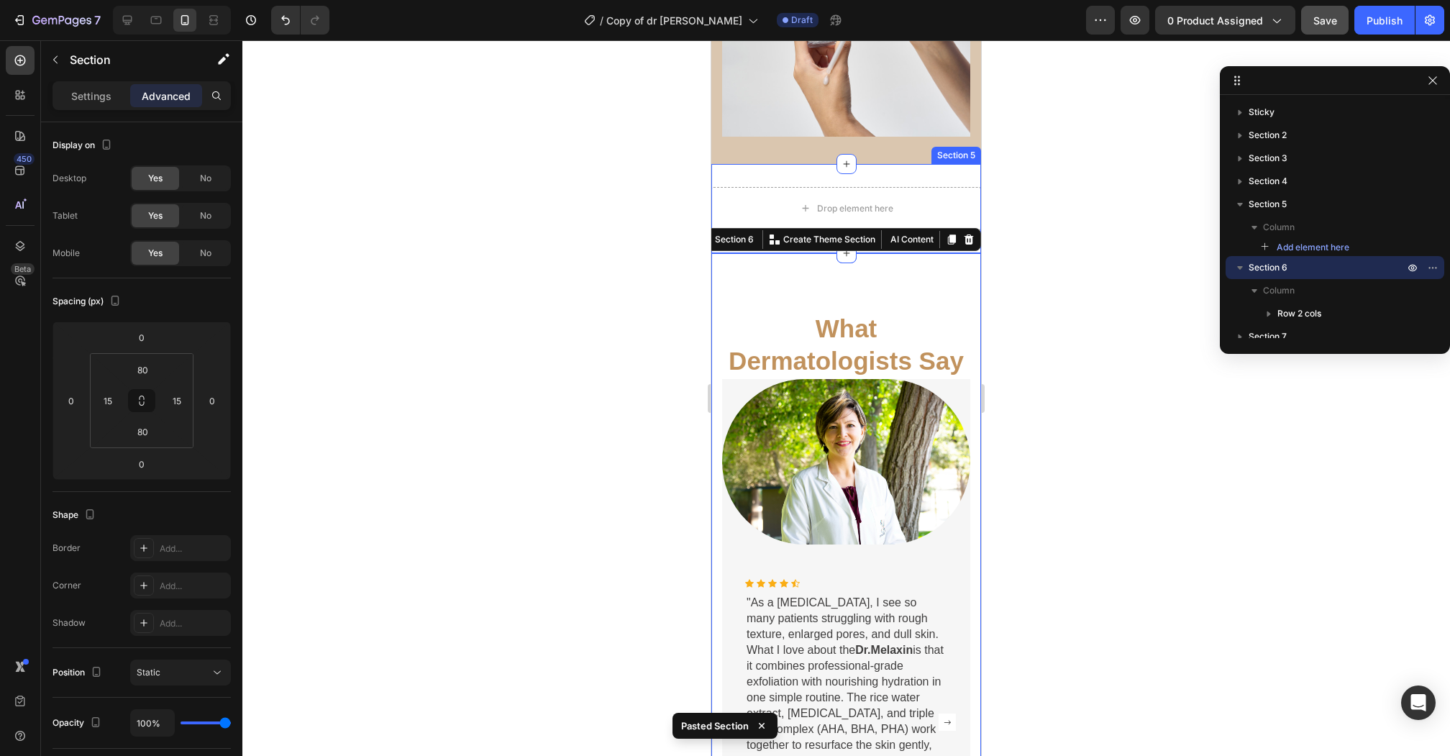
click at [933, 180] on div "Drop element here Section 5" at bounding box center [846, 208] width 270 height 89
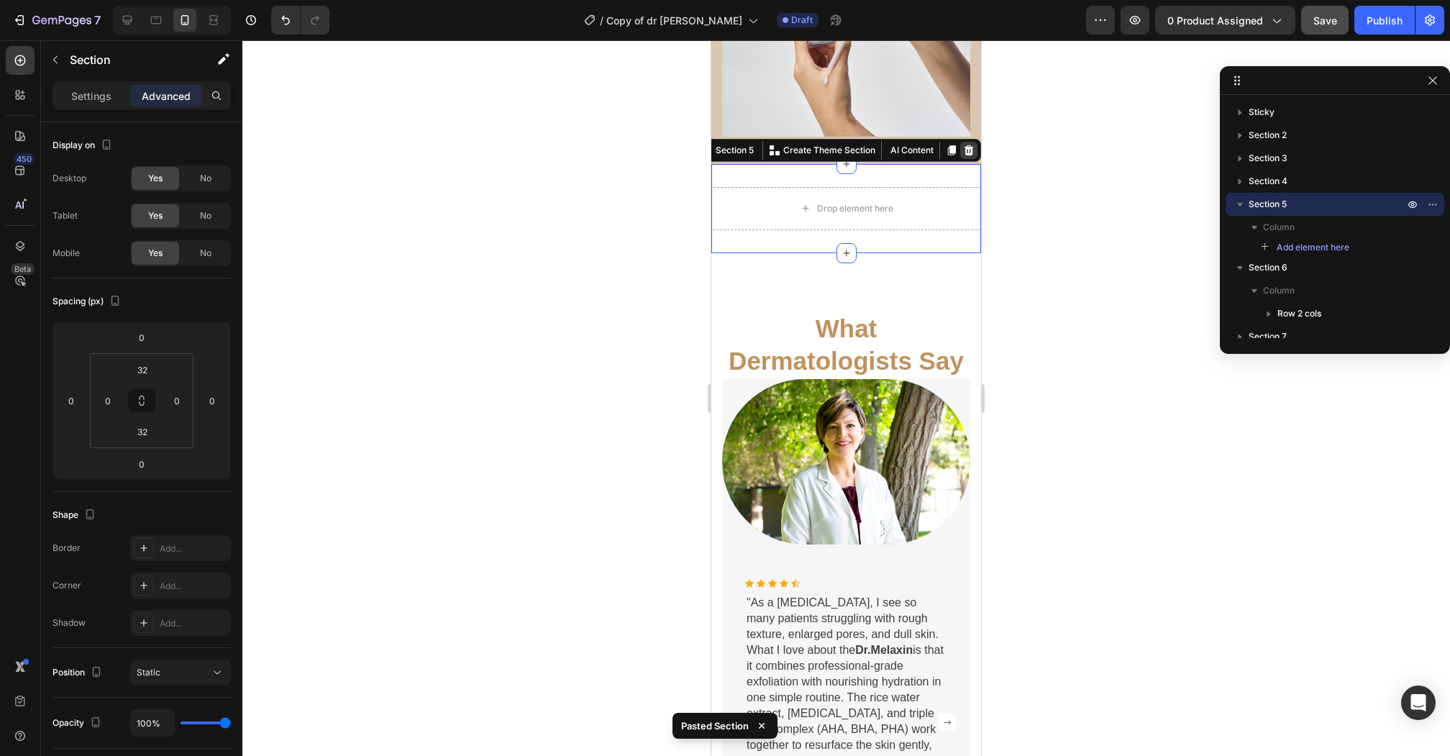
click at [971, 153] on icon at bounding box center [968, 150] width 9 height 10
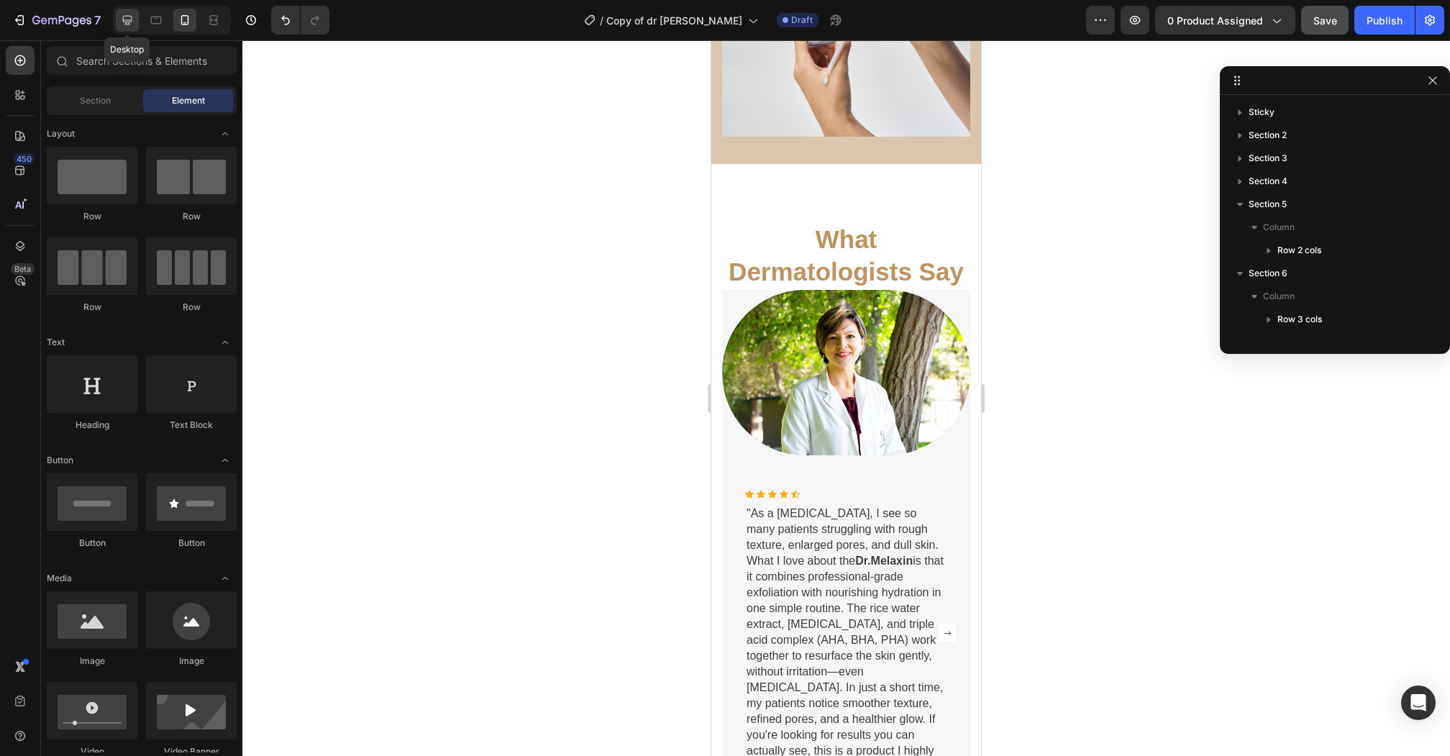
click at [127, 29] on div at bounding box center [127, 20] width 23 height 23
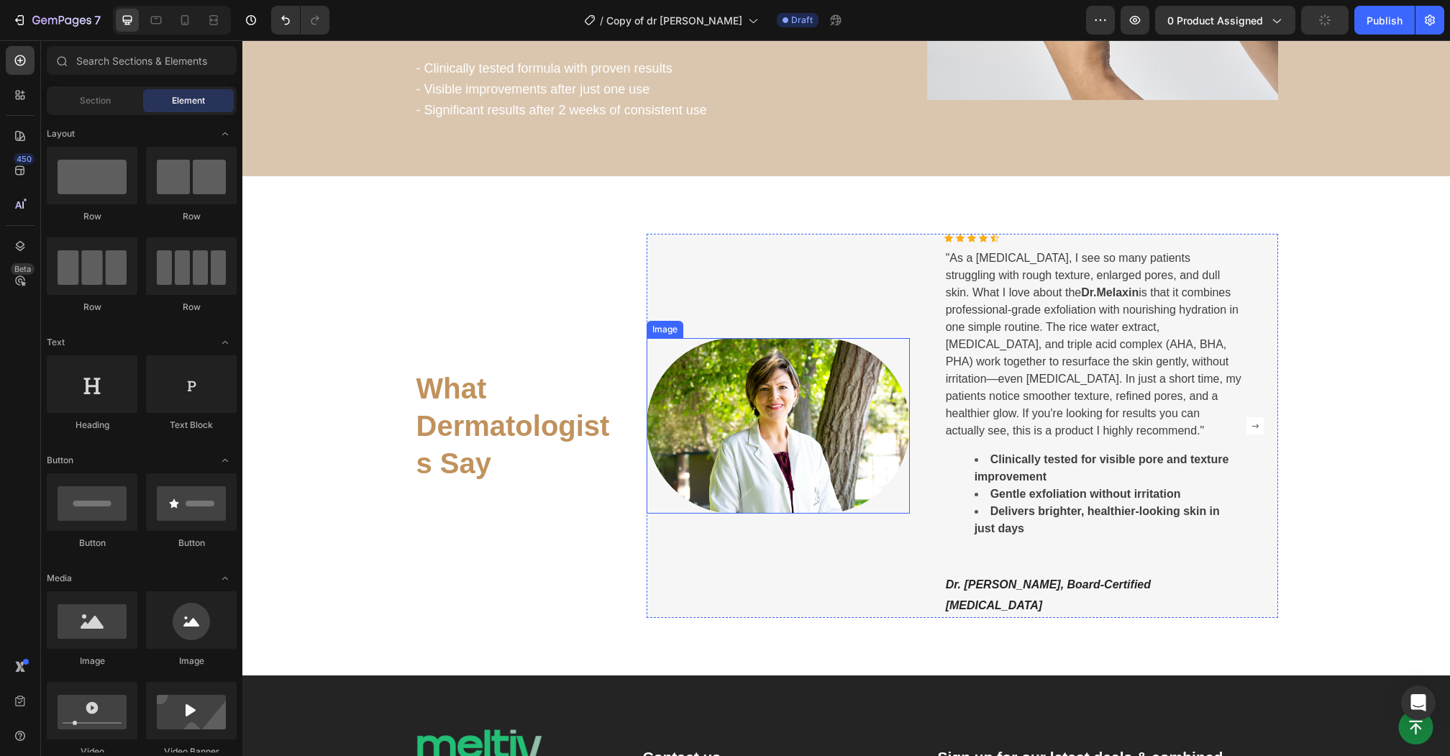
scroll to position [2779, 0]
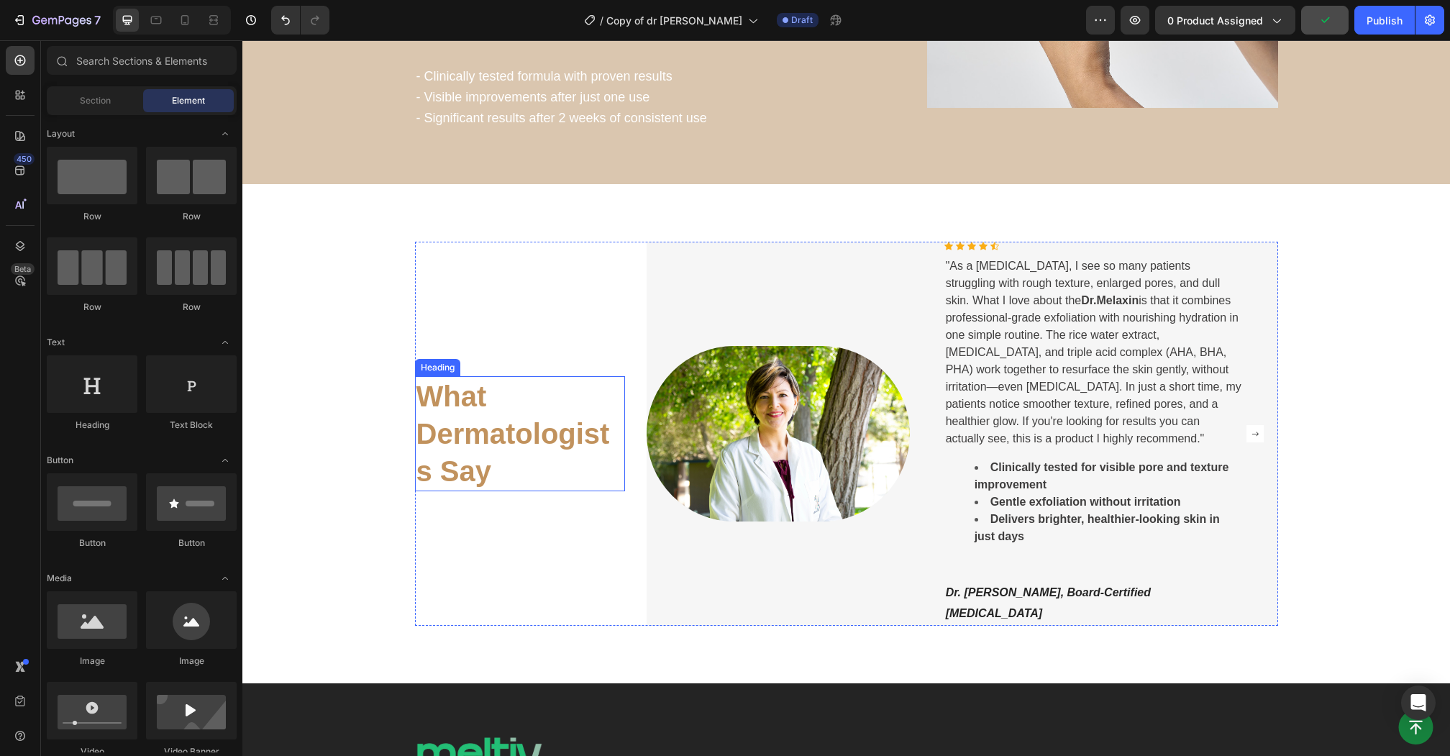
click at [437, 459] on h2 "What Dermatologists Say" at bounding box center [520, 433] width 211 height 115
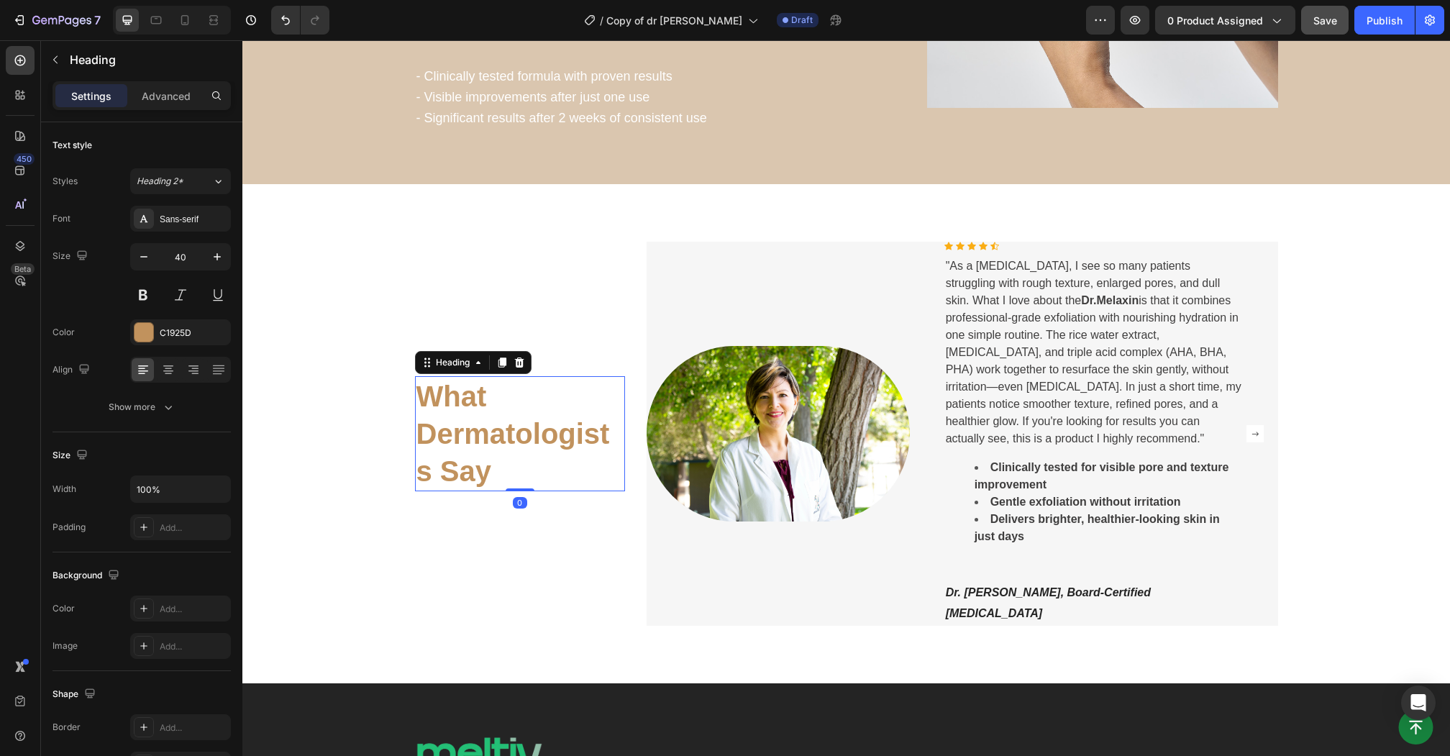
click at [600, 429] on h2 "What Dermatologists Say" at bounding box center [520, 433] width 211 height 115
click at [421, 463] on p "What Dermatologists Say" at bounding box center [520, 433] width 208 height 112
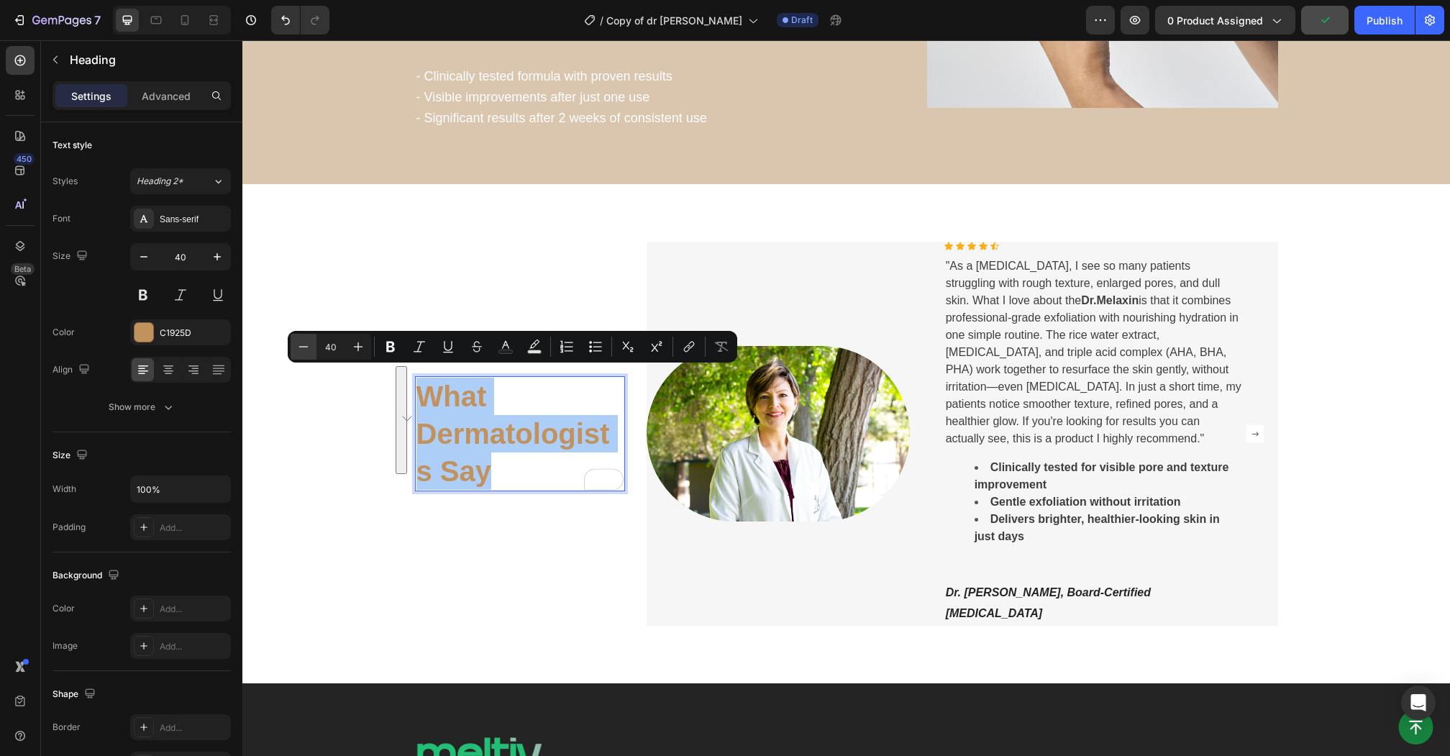
click at [308, 350] on icon "Editor contextual toolbar" at bounding box center [303, 346] width 14 height 14
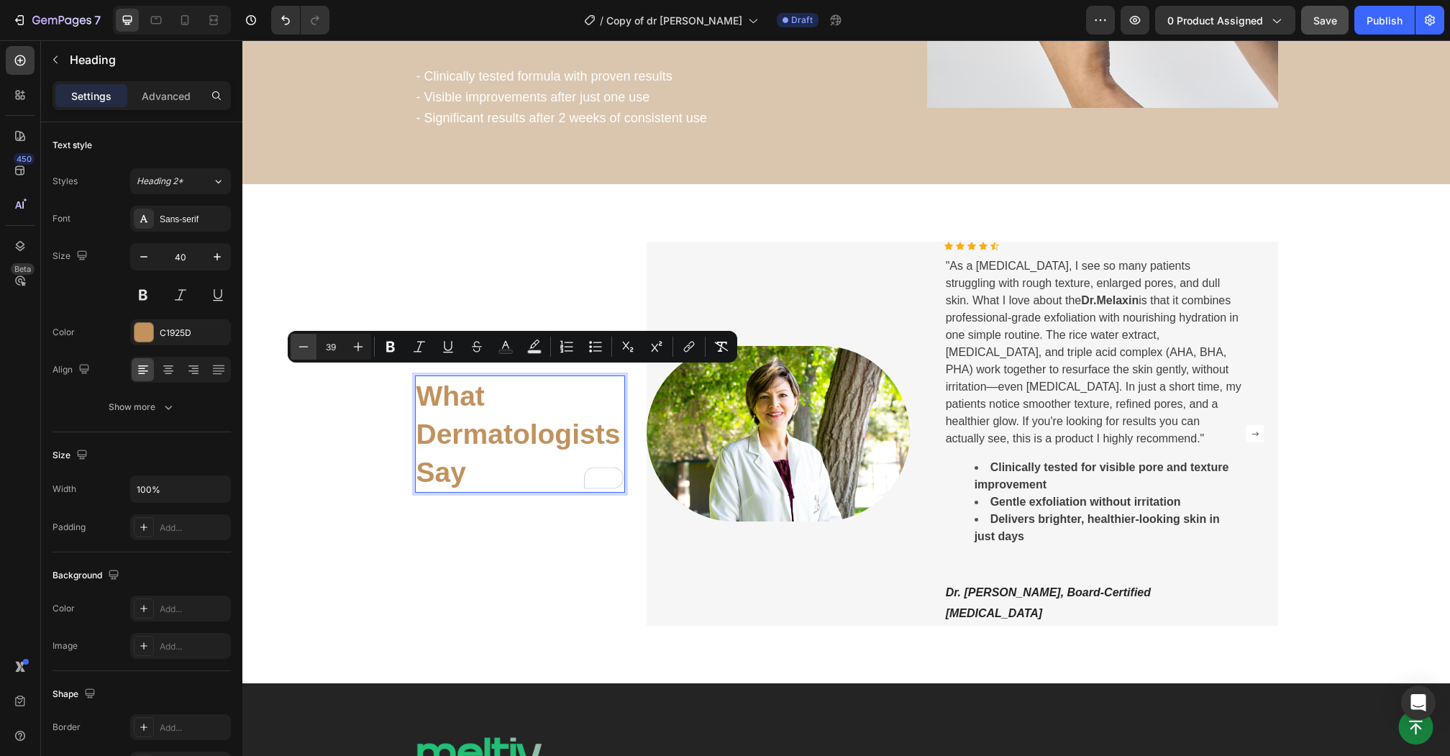
click at [308, 350] on icon "Editor contextual toolbar" at bounding box center [303, 346] width 14 height 14
type input "36"
click at [380, 515] on div "What Dermatologists Say Heading 0 Image Icon Icon Icon Icon Icon Icon List Hoz …" at bounding box center [846, 434] width 1186 height 384
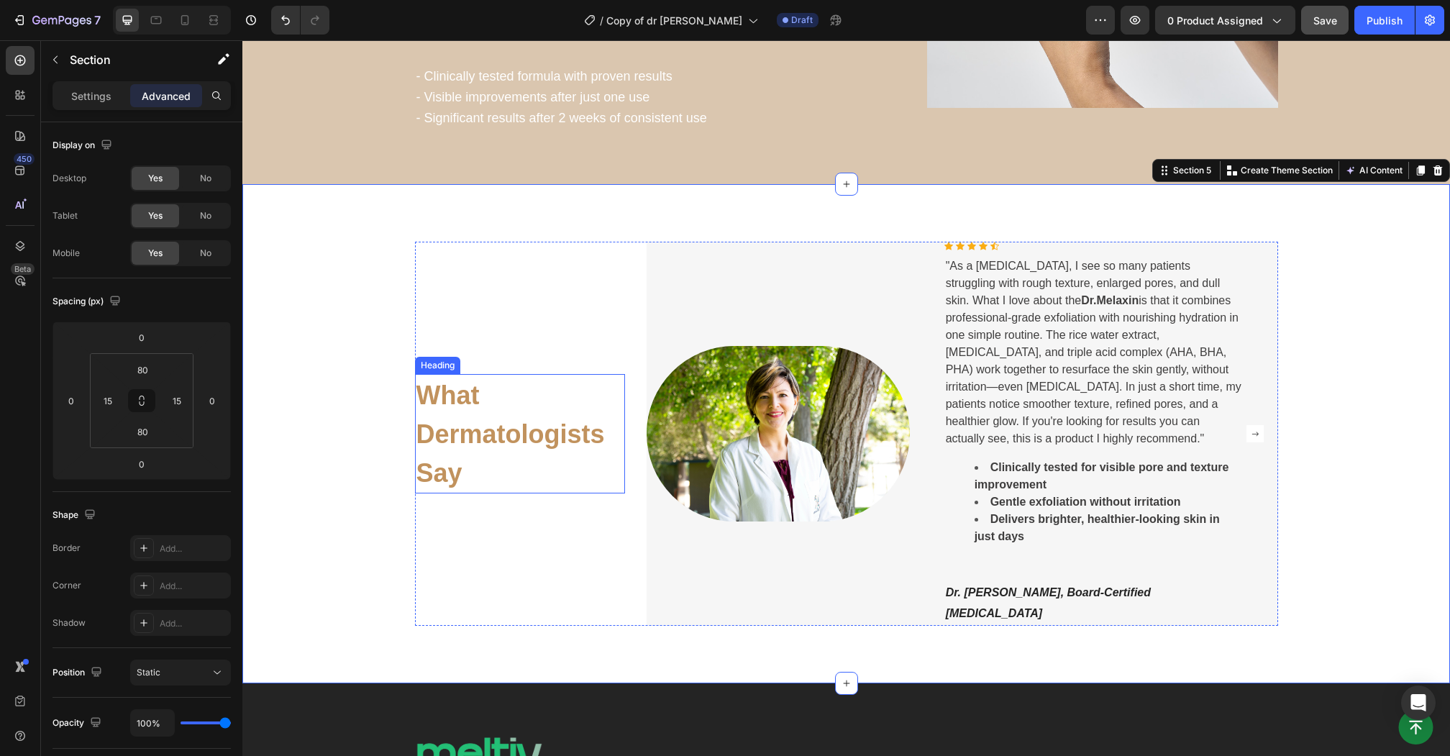
click at [439, 401] on p "⁠⁠⁠⁠⁠⁠⁠ What Dermatologists Say" at bounding box center [520, 433] width 208 height 116
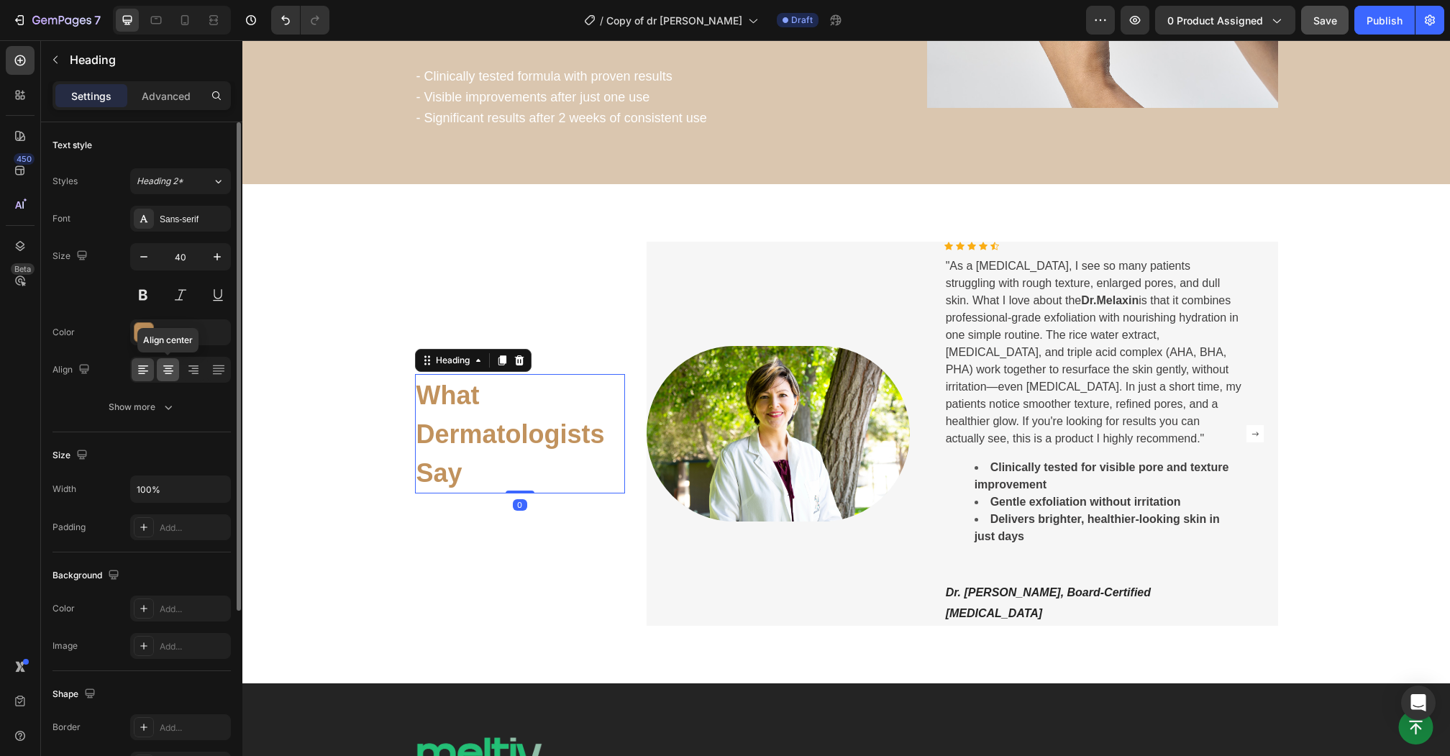
click at [165, 362] on icon at bounding box center [168, 369] width 14 height 14
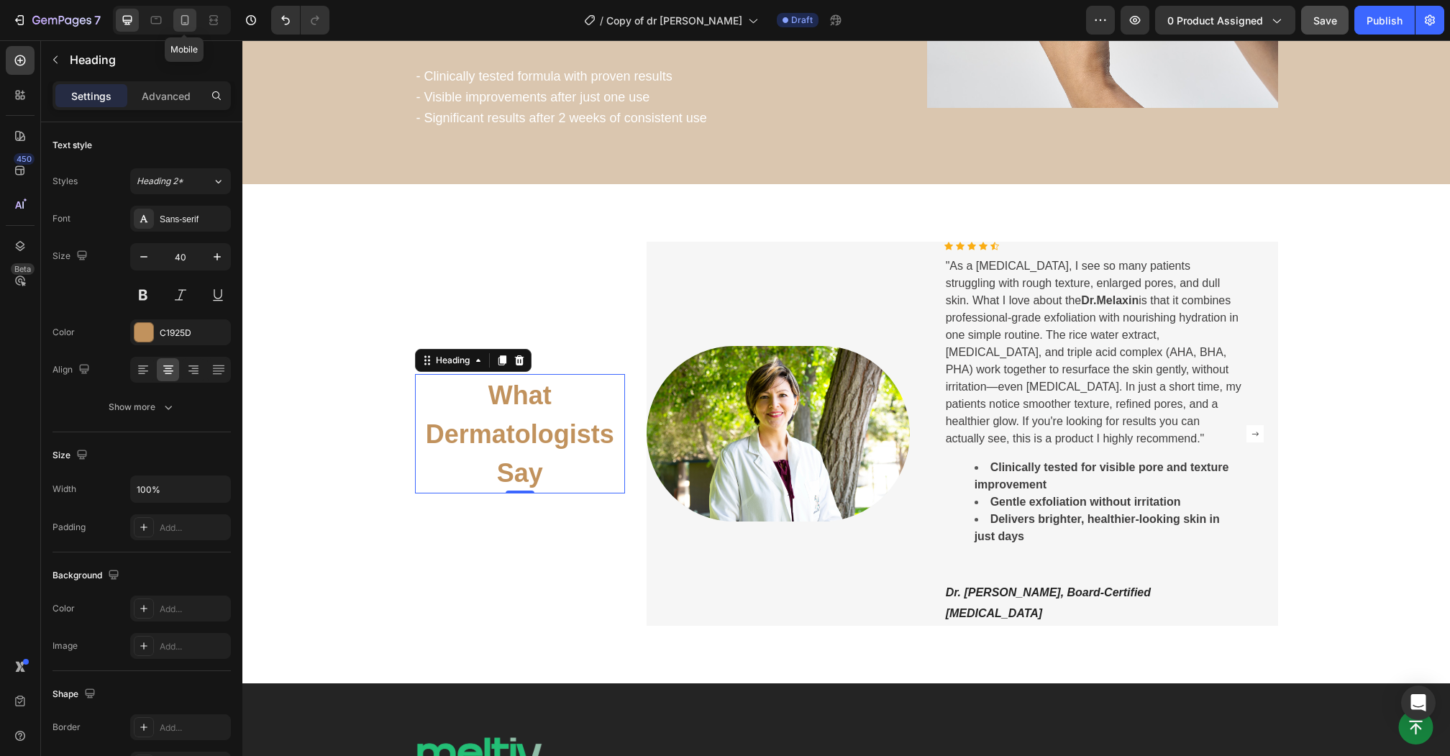
click at [188, 20] on icon at bounding box center [185, 20] width 14 height 14
type input "35"
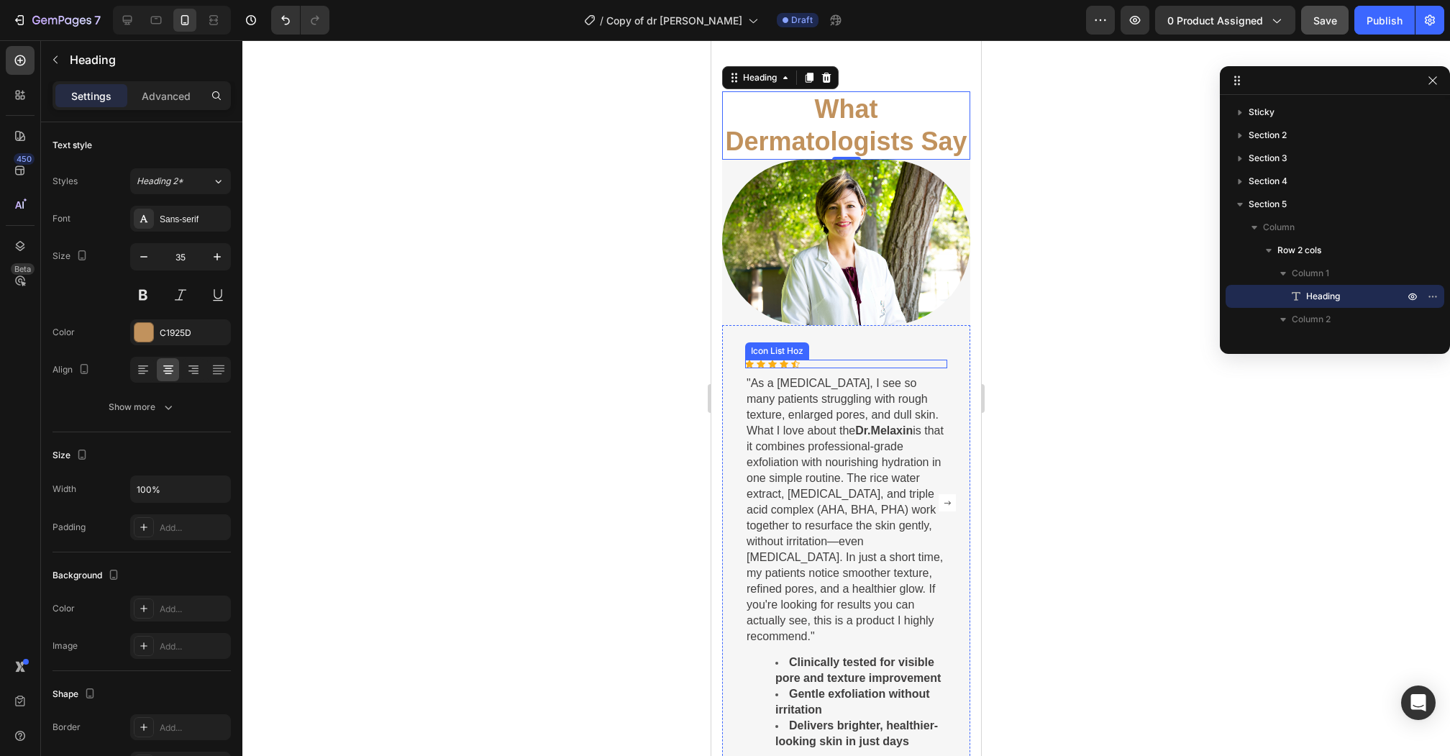
scroll to position [3416, 0]
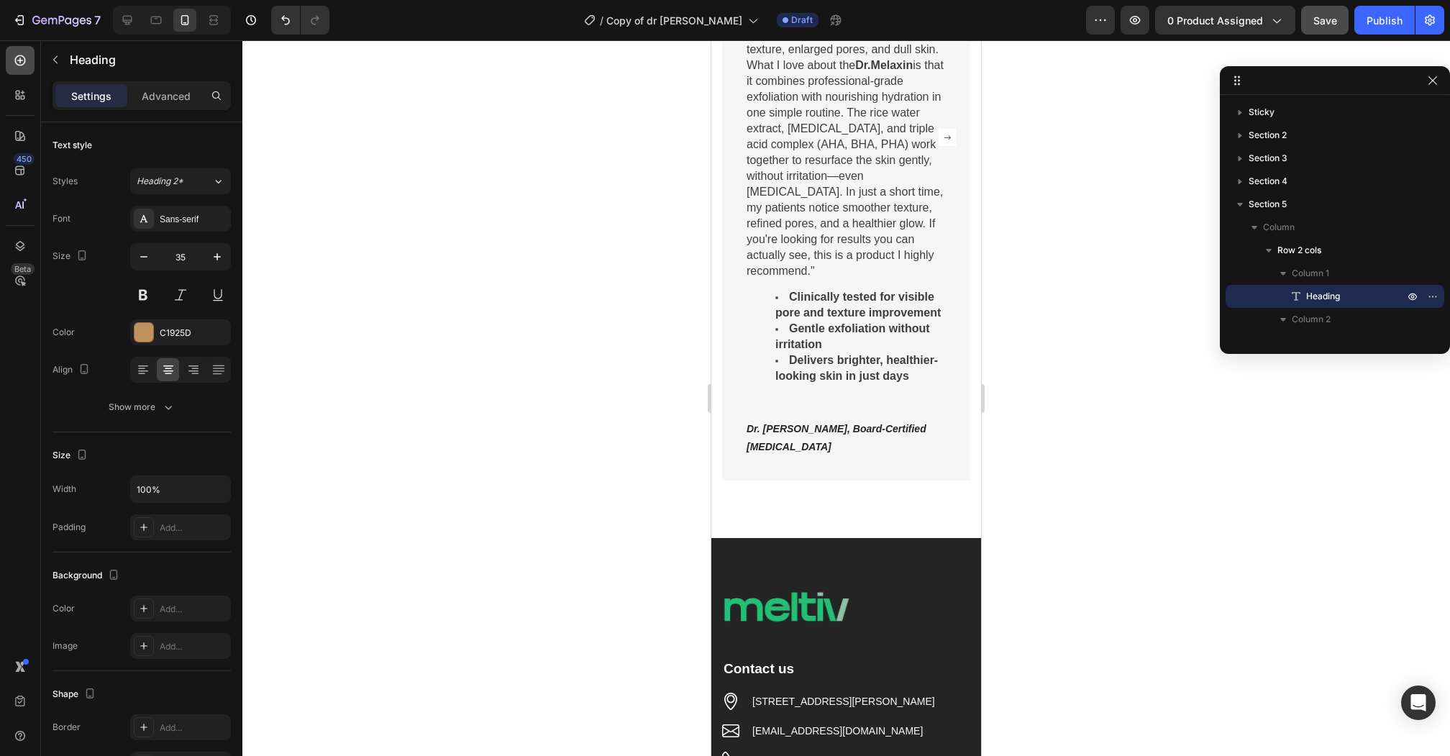
click at [26, 60] on icon at bounding box center [20, 60] width 14 height 14
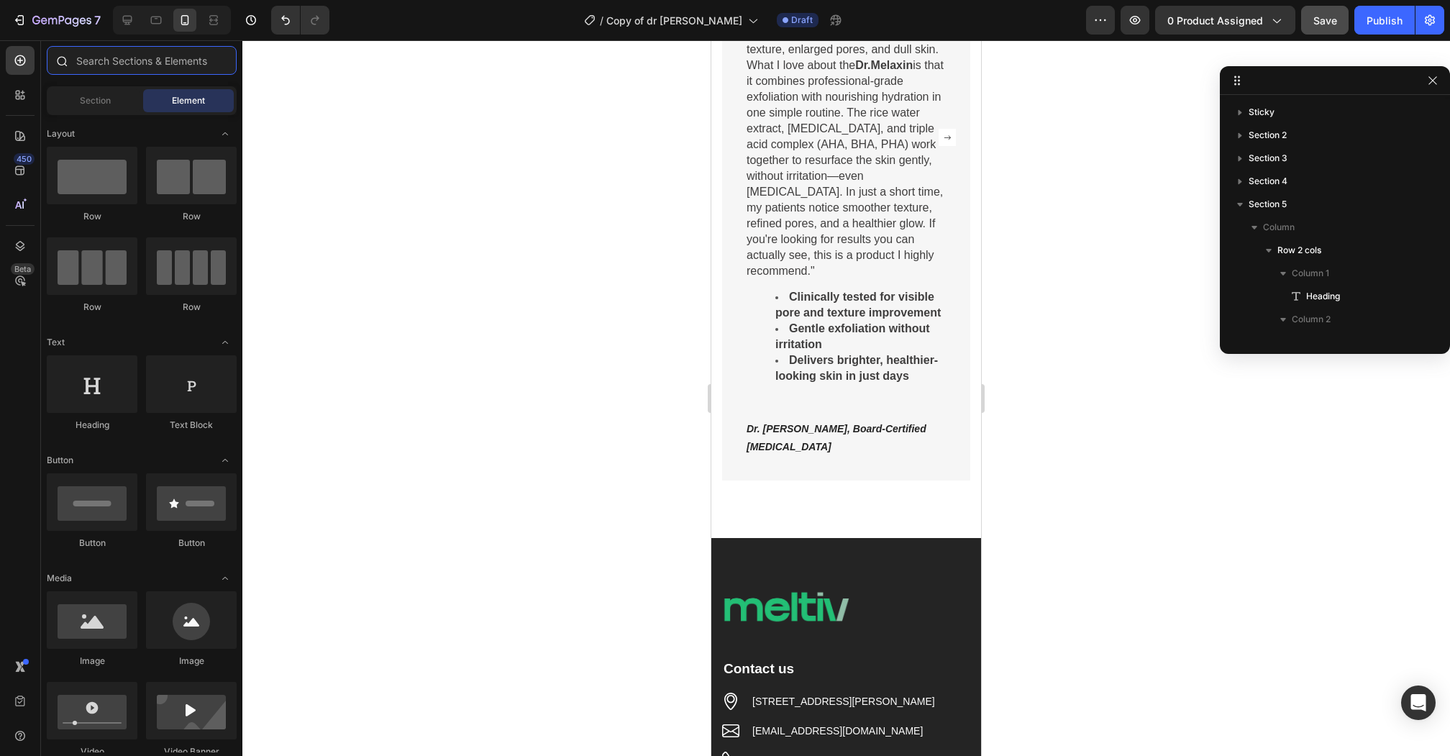
click at [167, 53] on input "text" at bounding box center [142, 60] width 190 height 29
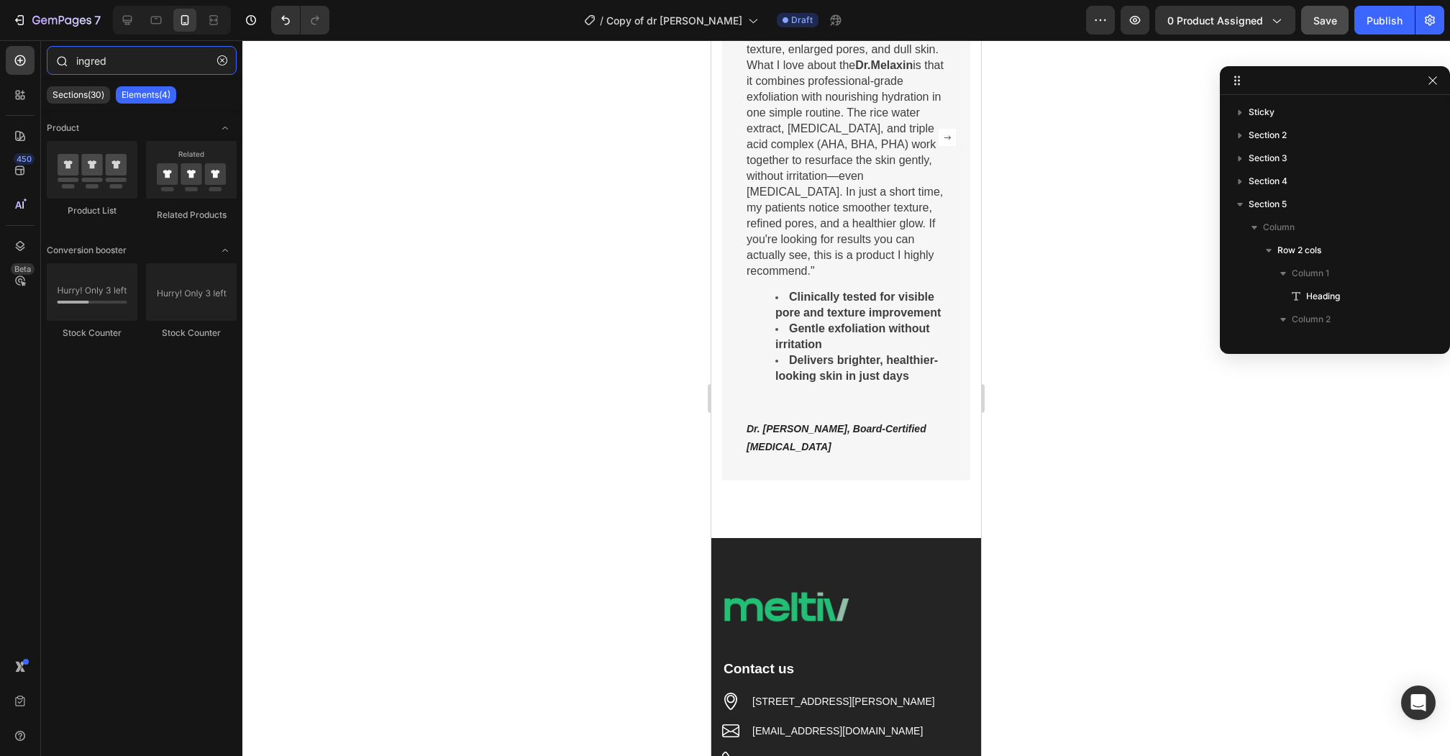
type input "ingredi"
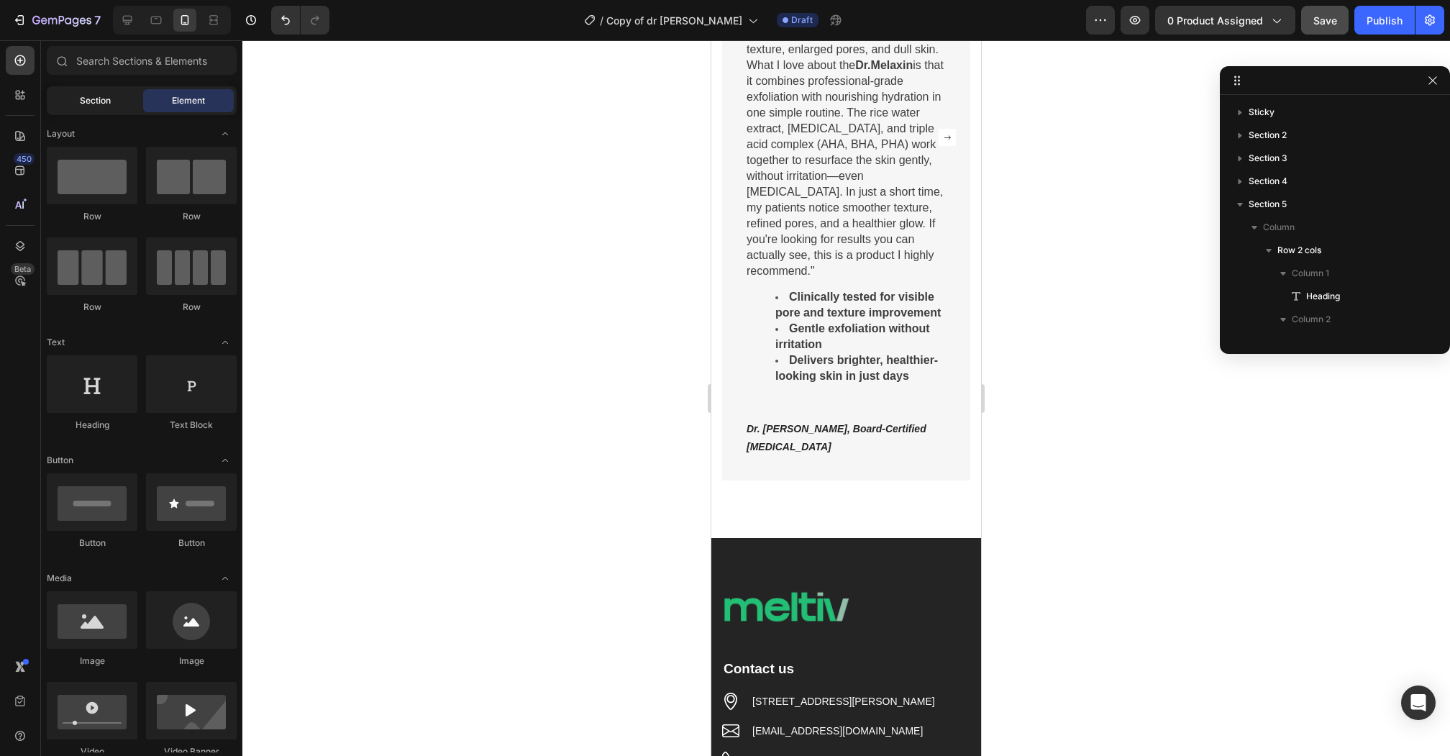
click at [121, 103] on div "Section" at bounding box center [95, 100] width 91 height 23
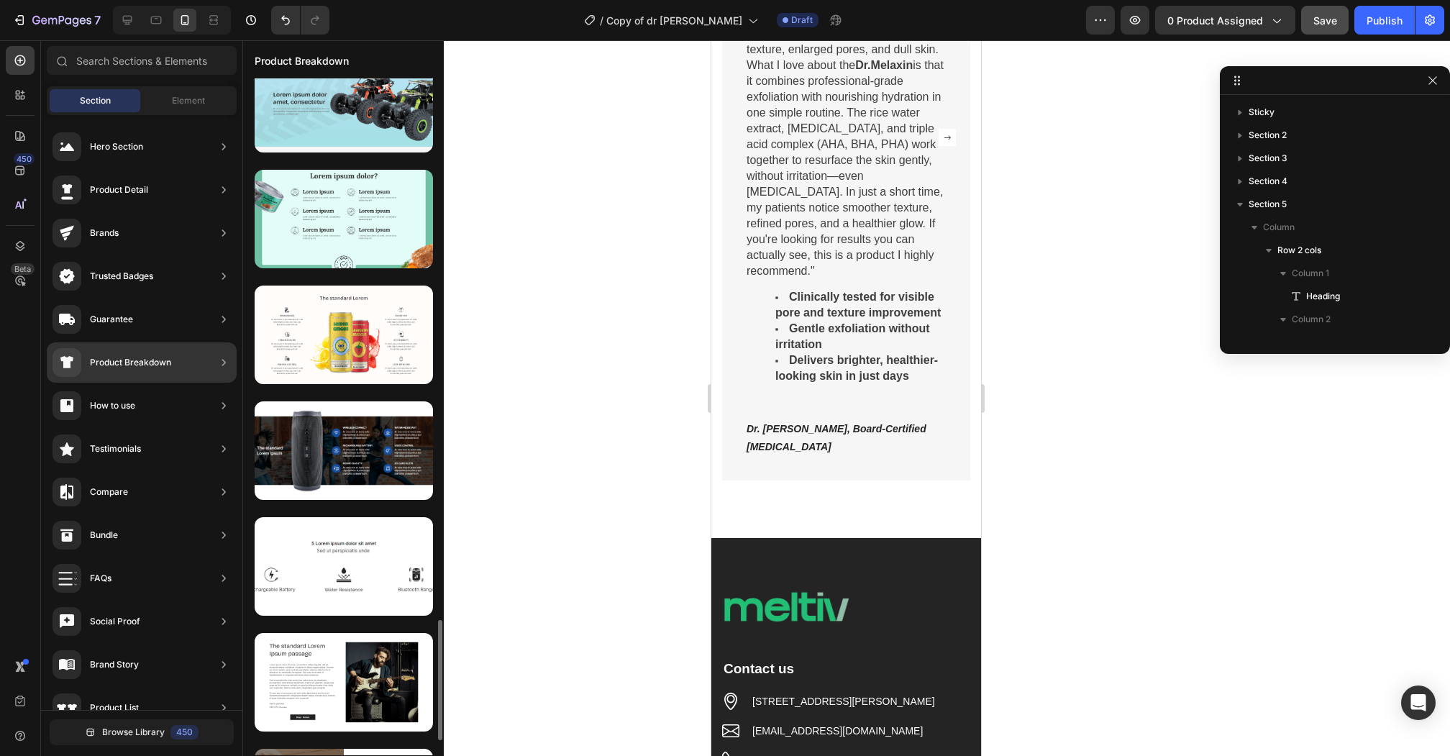
scroll to position [3043, 0]
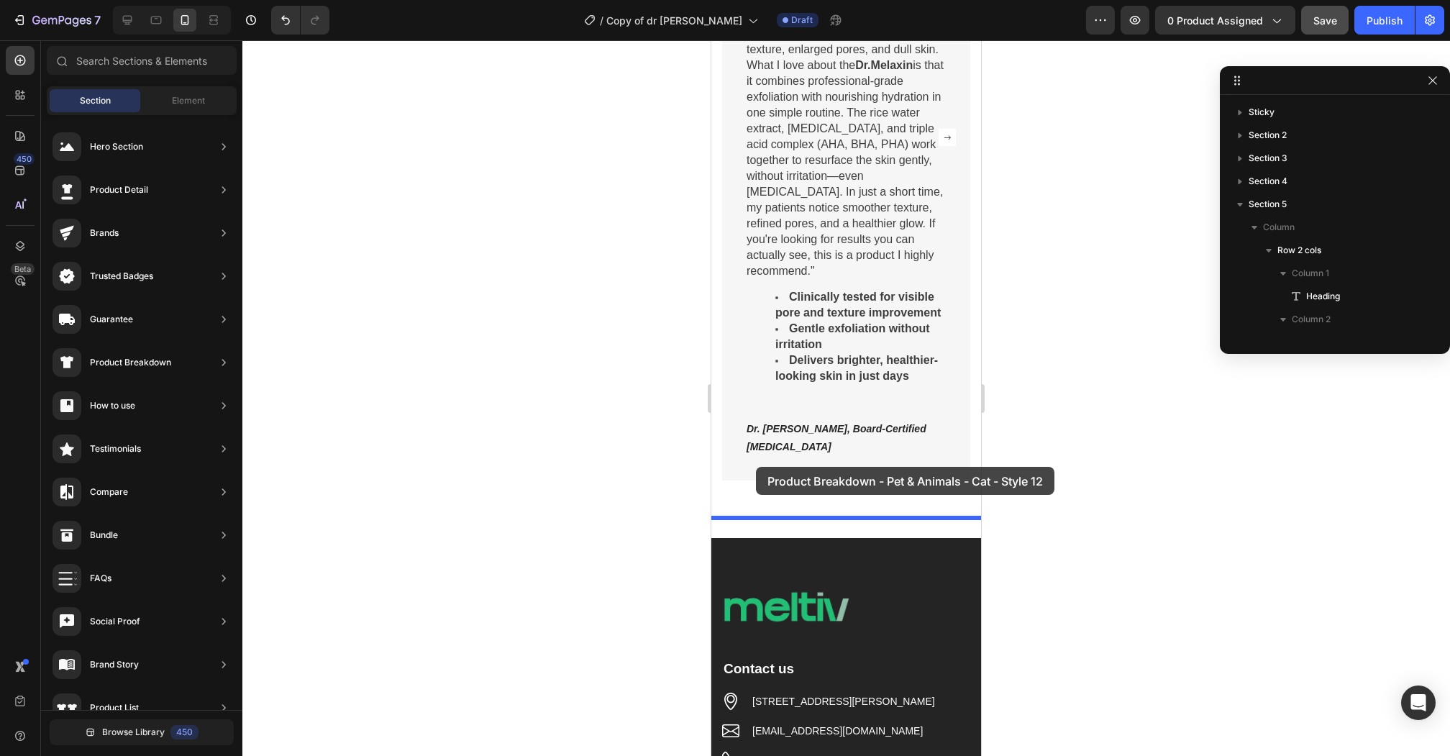
drag, startPoint x: 1091, startPoint y: 261, endPoint x: 756, endPoint y: 468, distance: 394.5
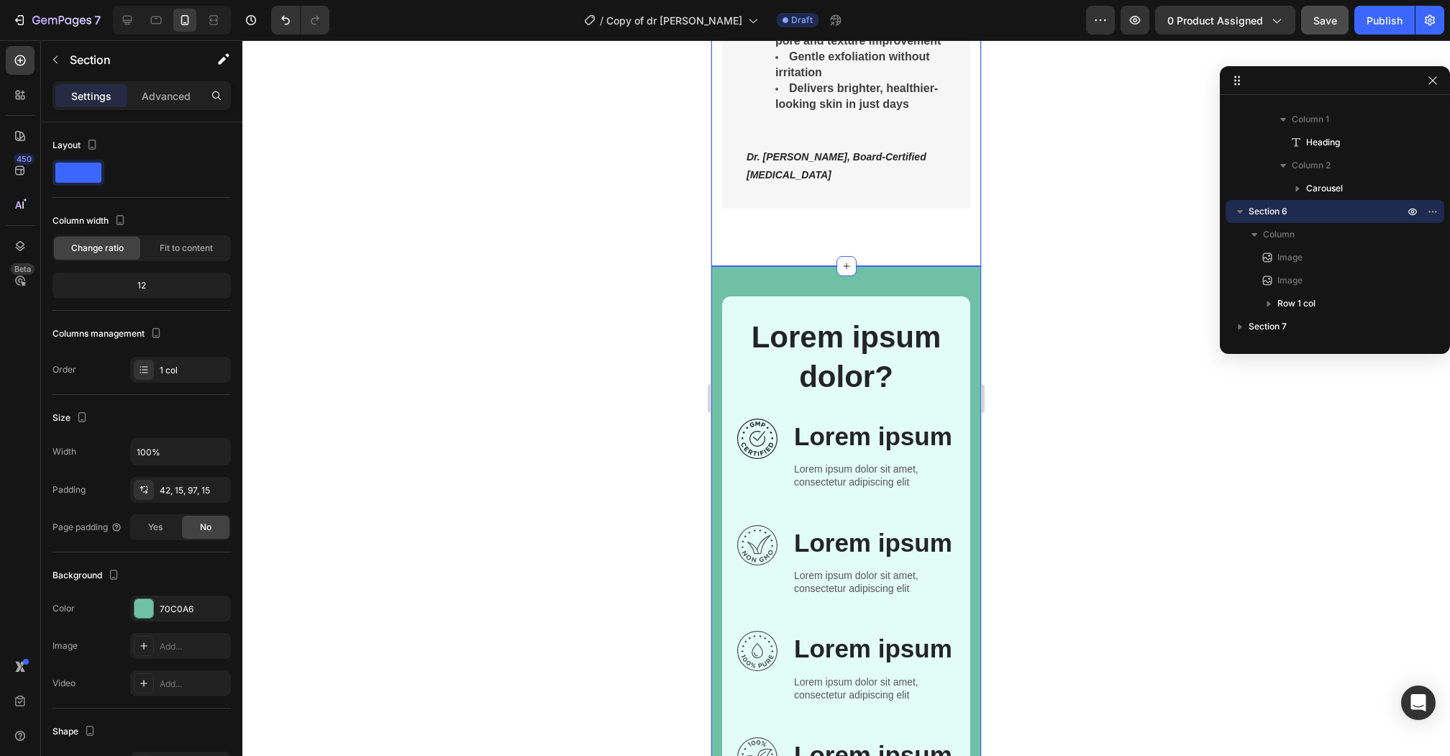
scroll to position [0, 0]
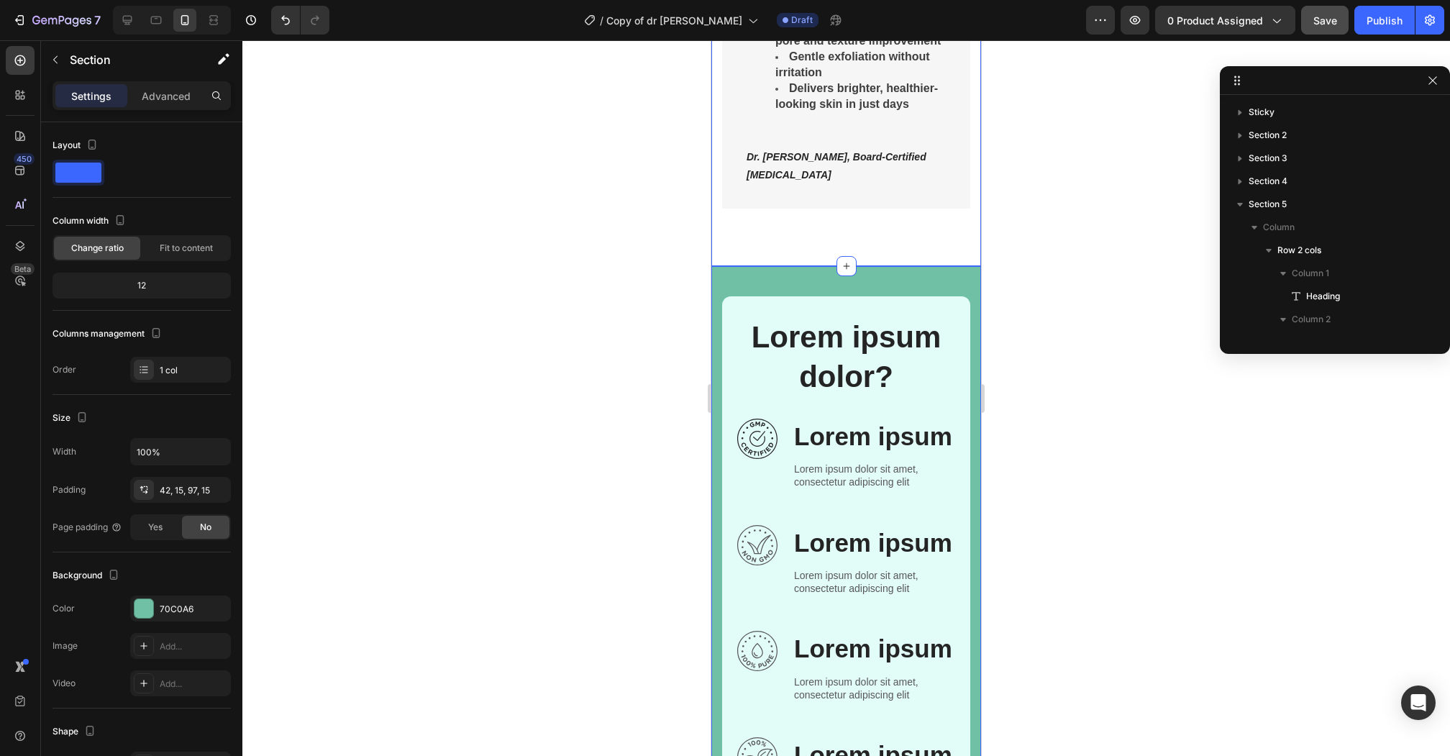
click at [160, 102] on p "Advanced" at bounding box center [166, 95] width 49 height 15
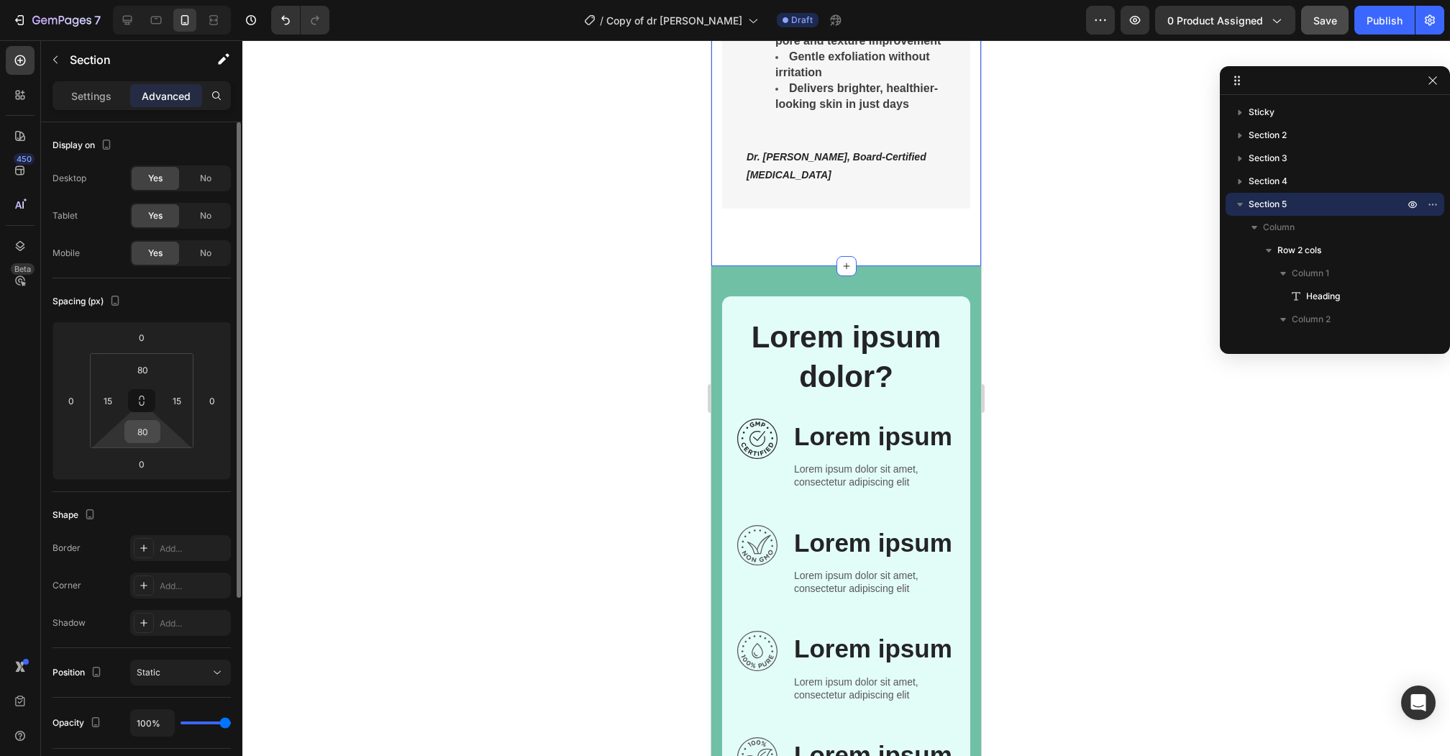
click at [139, 426] on input "80" at bounding box center [142, 432] width 29 height 22
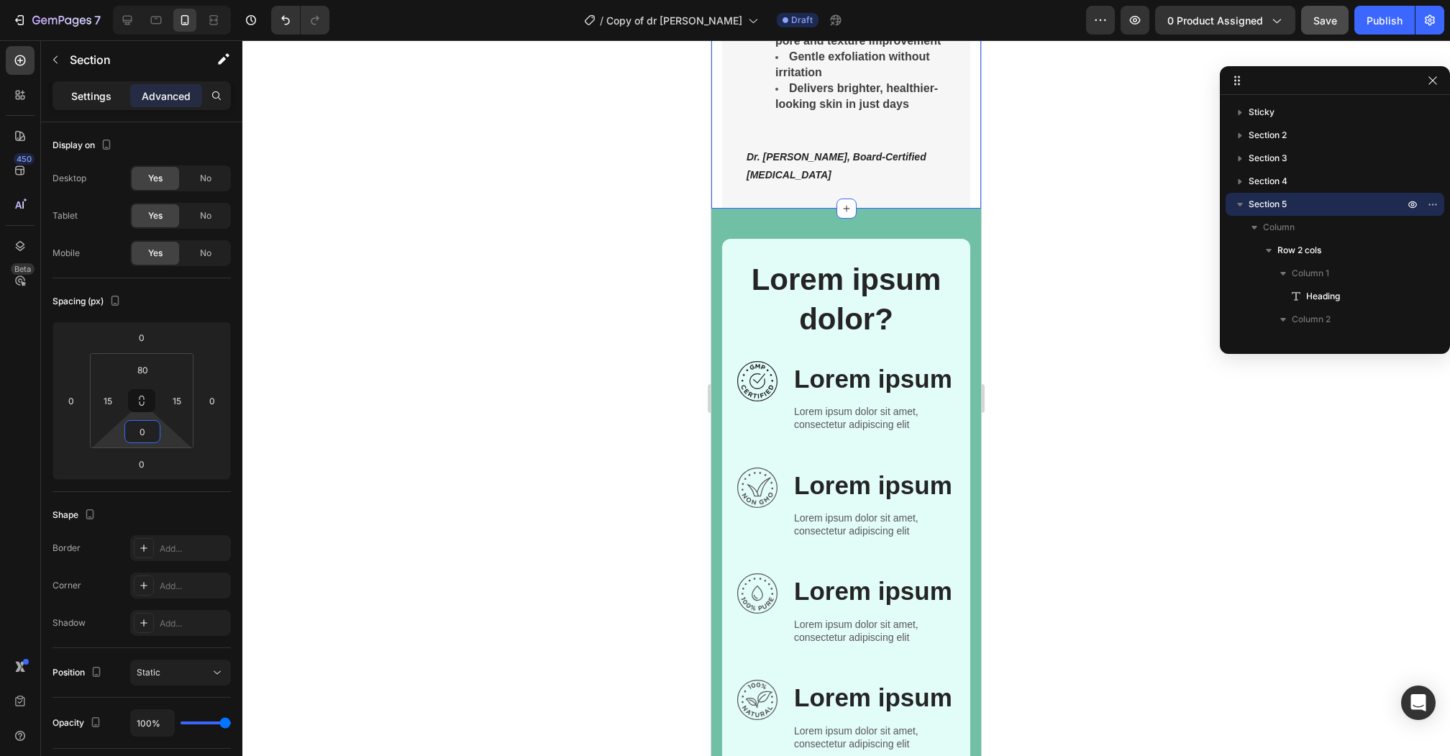
click at [93, 101] on p "Settings" at bounding box center [91, 95] width 40 height 15
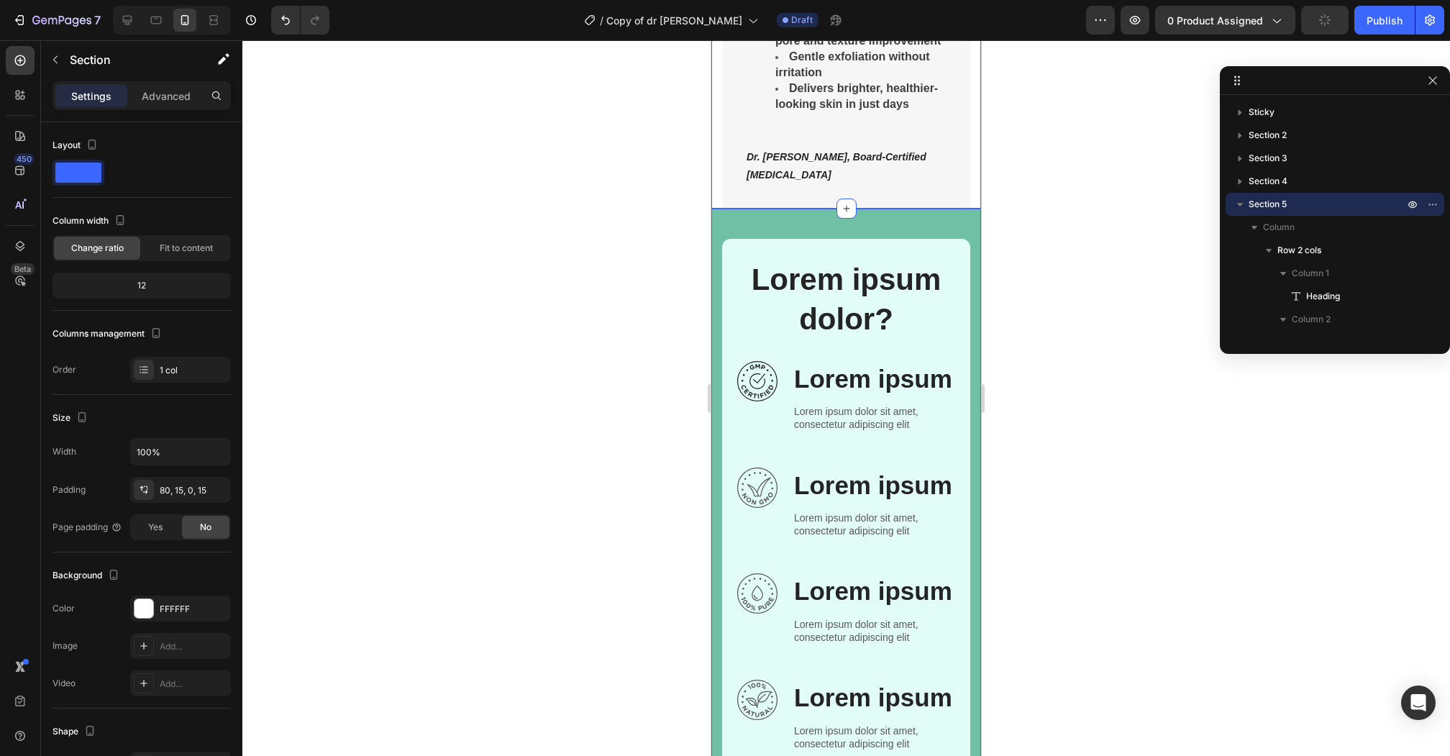
click at [798, 209] on div "Image Image Lorem ipsum dolor? Heading Row Image Lorem ipsum Text Block Lorem i…" at bounding box center [846, 664] width 270 height 910
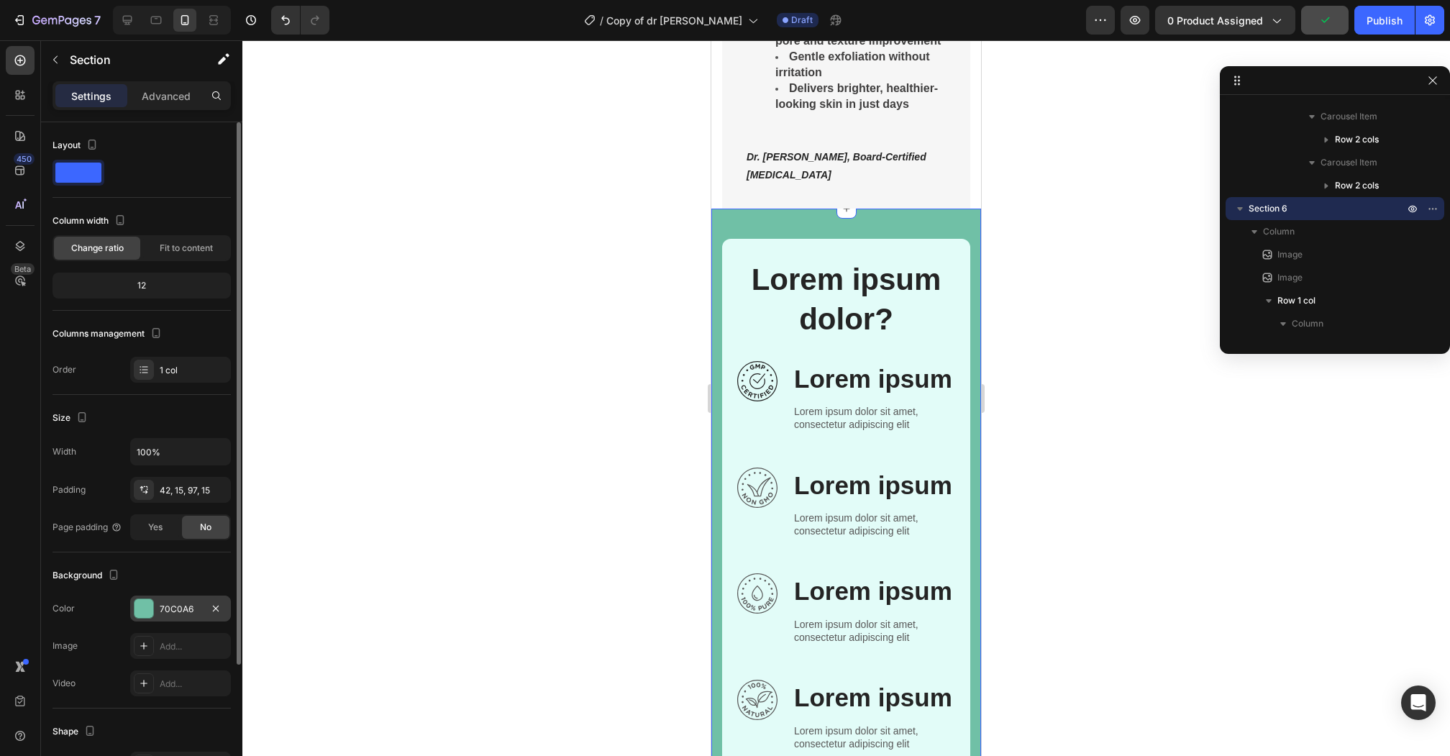
click at [142, 608] on div at bounding box center [143, 608] width 19 height 19
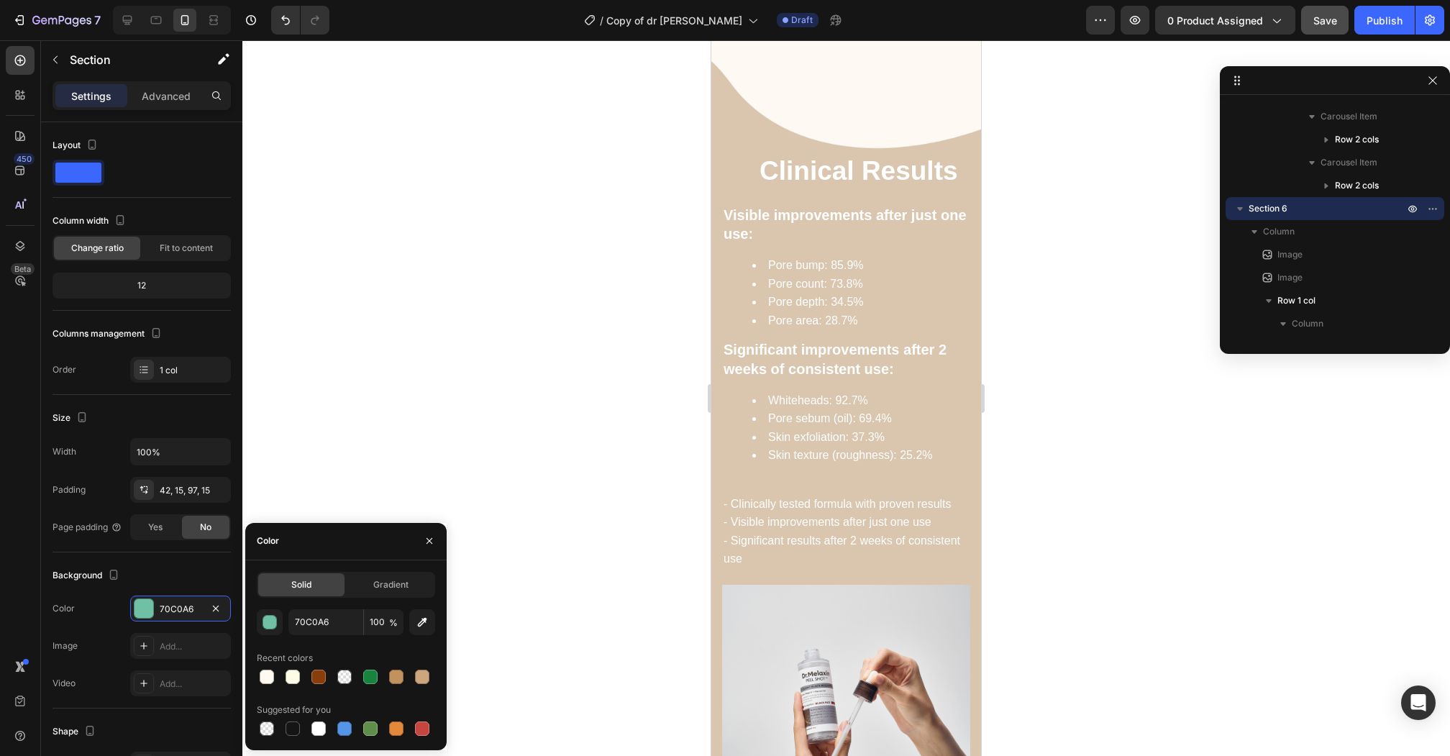
scroll to position [2224, 0]
click at [421, 628] on button "button" at bounding box center [422, 622] width 26 height 26
type input "FFF9F2"
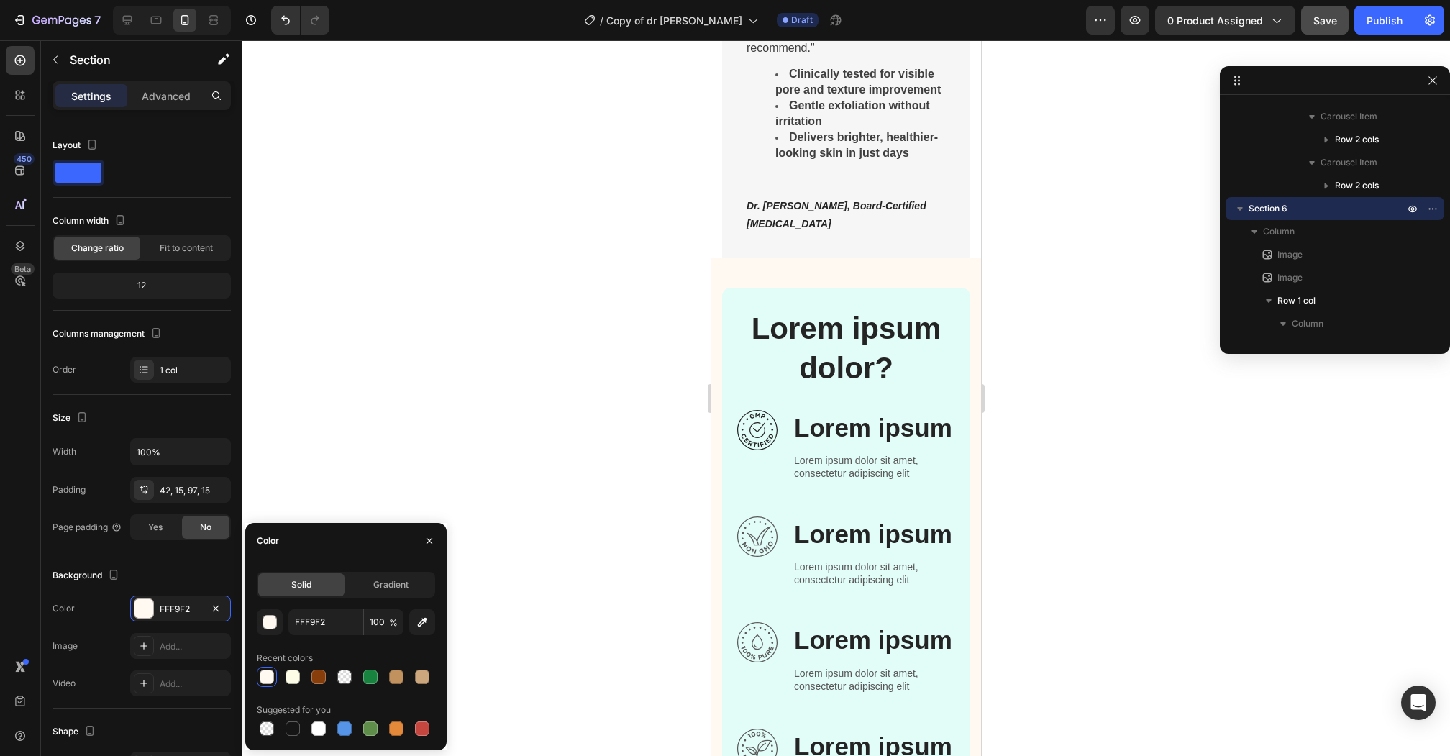
scroll to position [3630, 0]
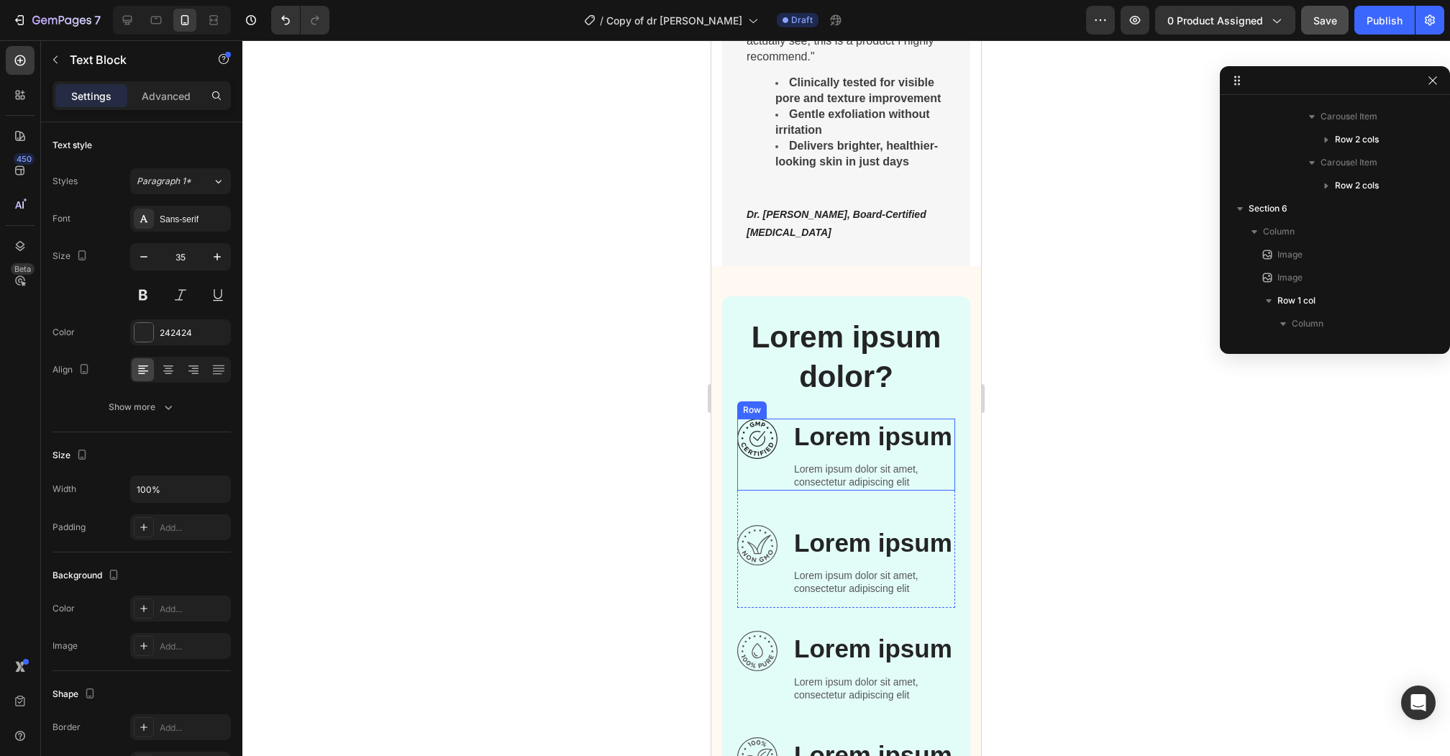
click at [812, 433] on p "Lorem ipsum" at bounding box center [874, 436] width 160 height 33
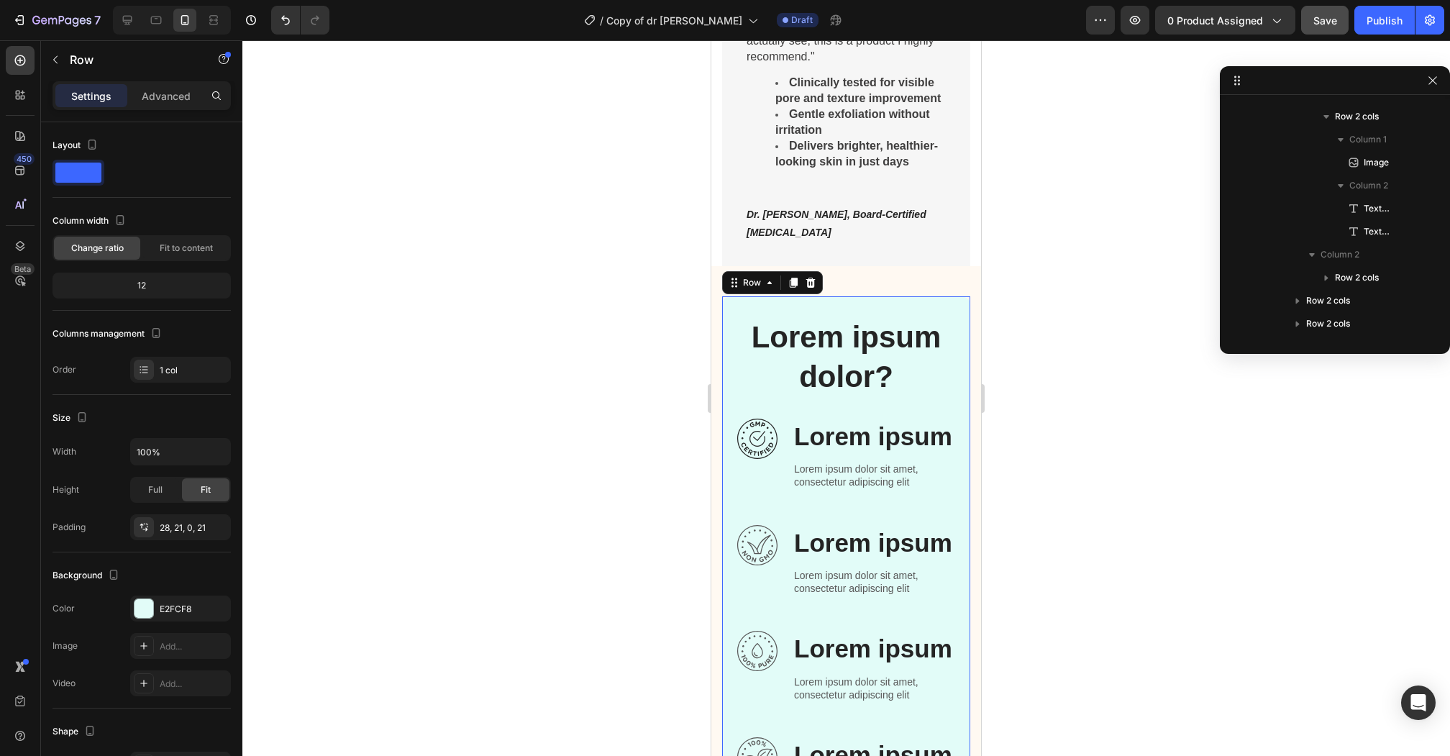
scroll to position [341, 0]
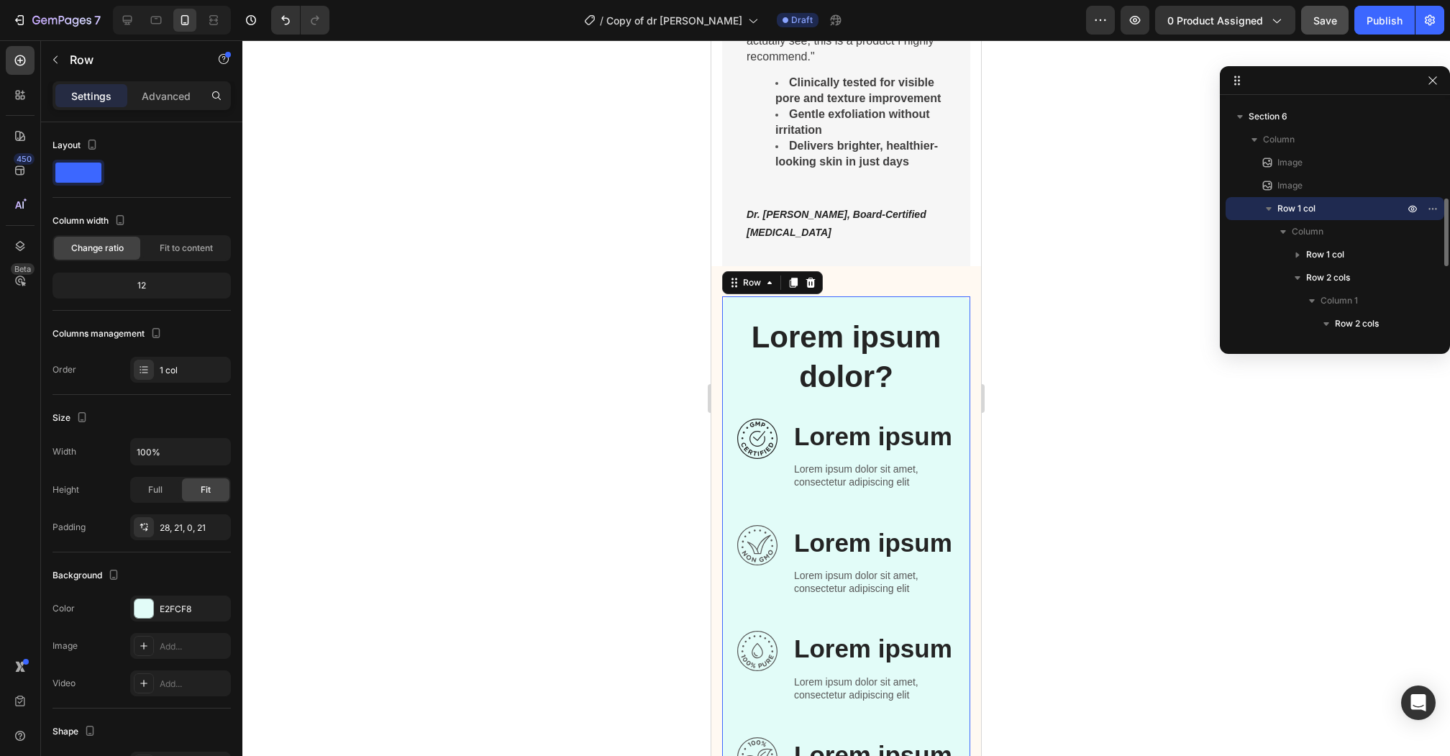
click at [733, 302] on div "Lorem ipsum dolor? Heading Row Image Lorem ipsum Text Block Lorem ipsum dolor s…" at bounding box center [846, 695] width 248 height 799
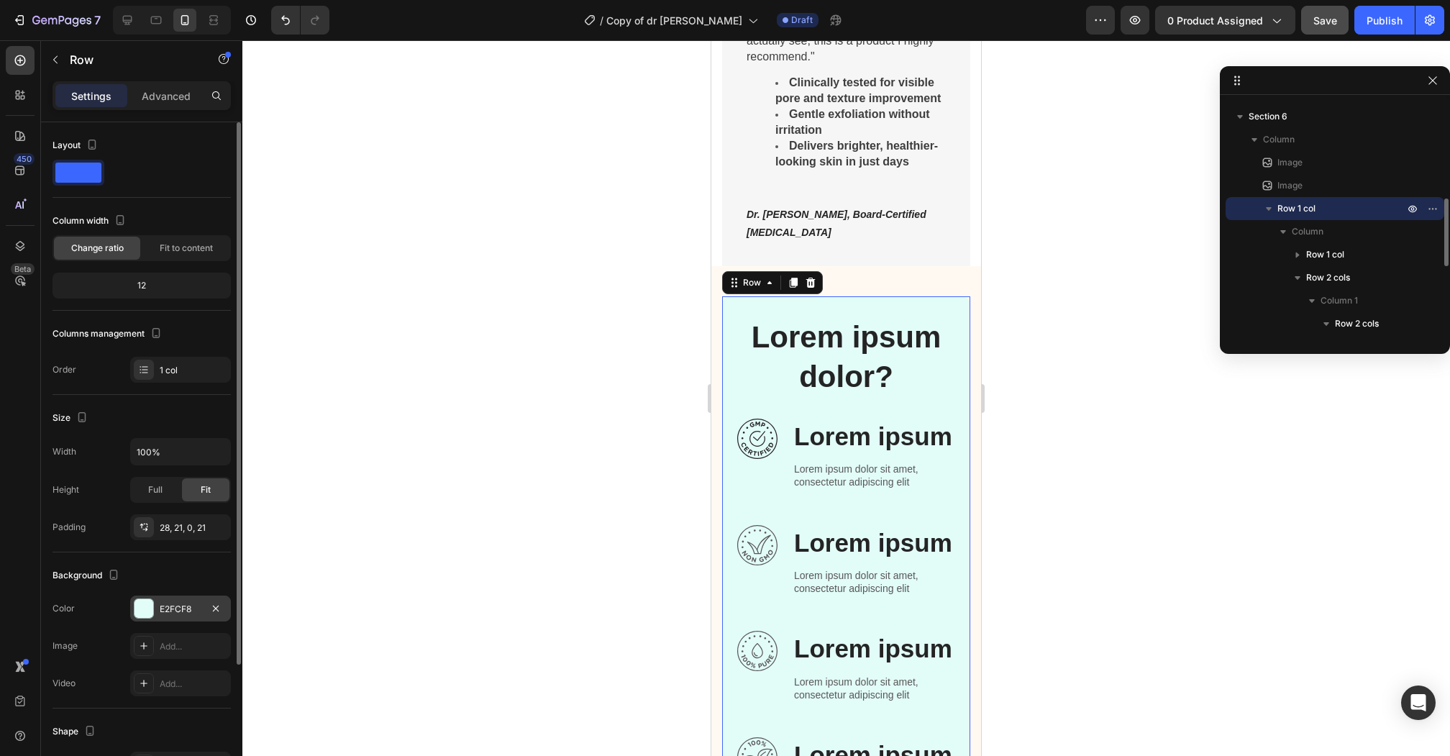
click at [147, 599] on div at bounding box center [143, 608] width 19 height 19
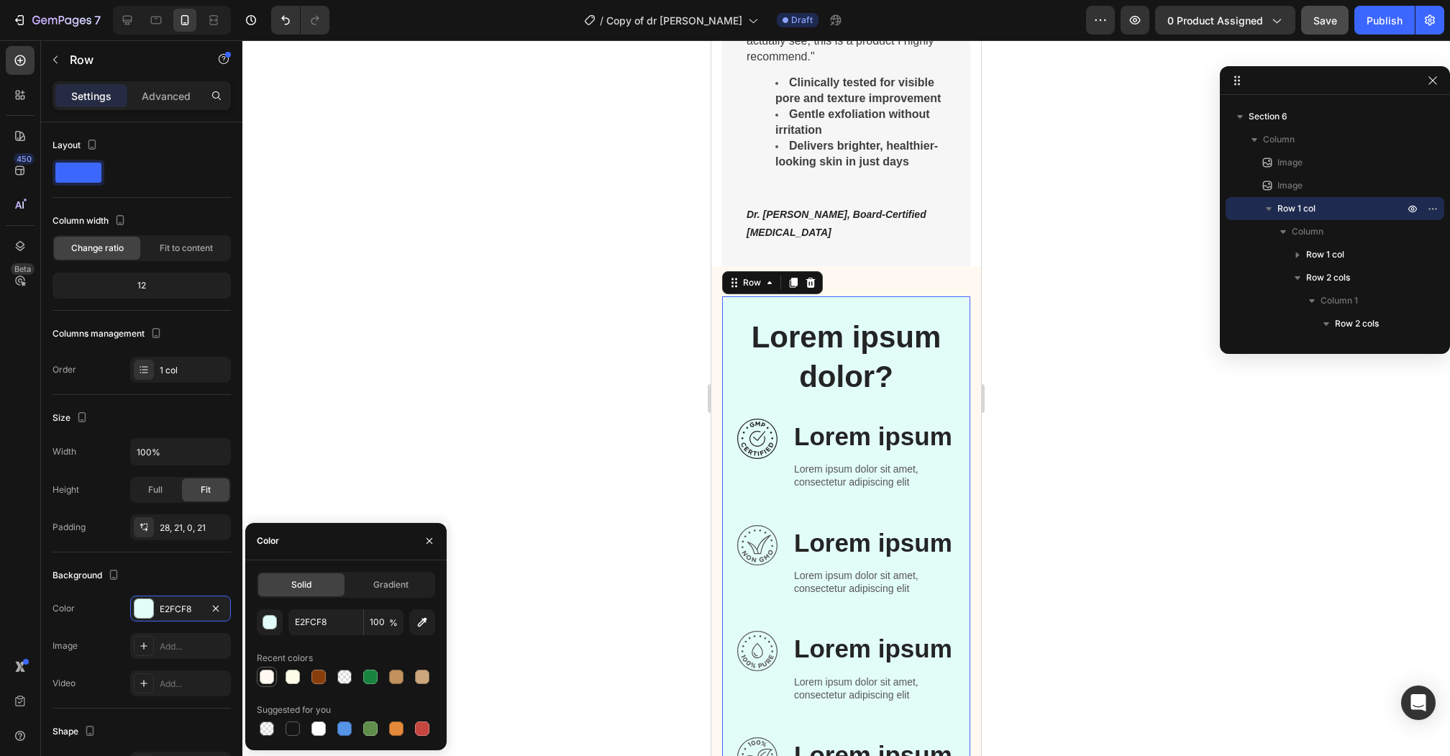
click at [267, 682] on div at bounding box center [267, 676] width 14 height 14
type input "FFF9F2"
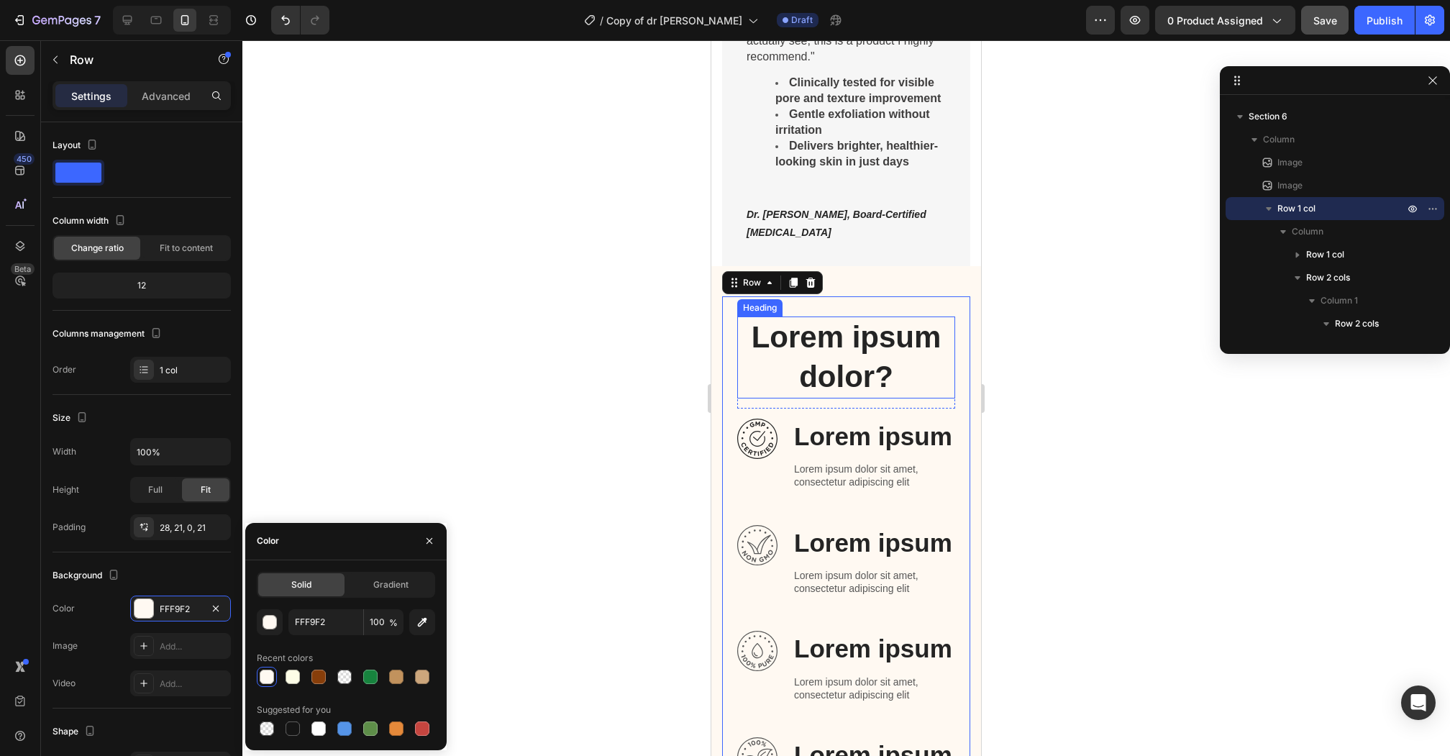
click at [840, 343] on h2 "Lorem ipsum dolor?" at bounding box center [846, 356] width 218 height 81
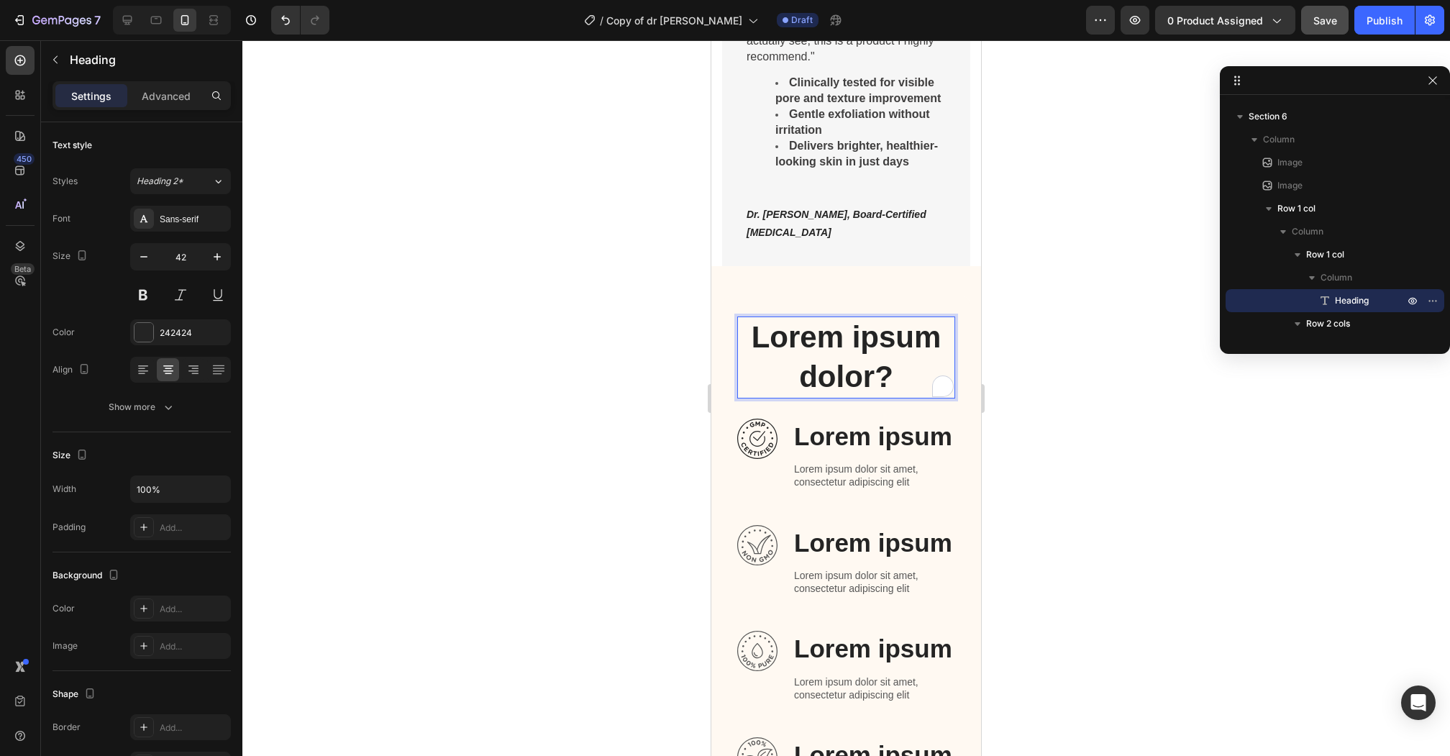
click at [840, 343] on p "Lorem ipsum dolor?" at bounding box center [845, 357] width 215 height 78
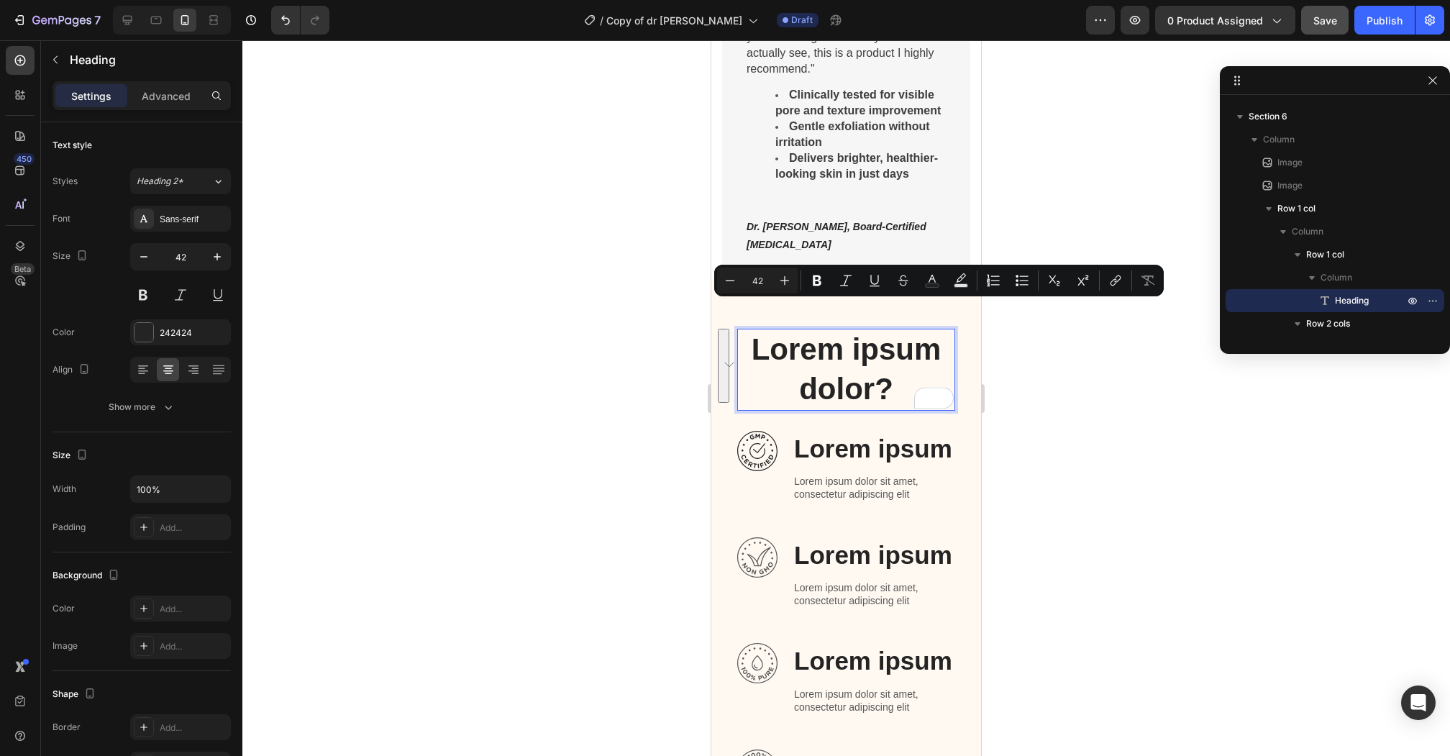
scroll to position [3619, 0]
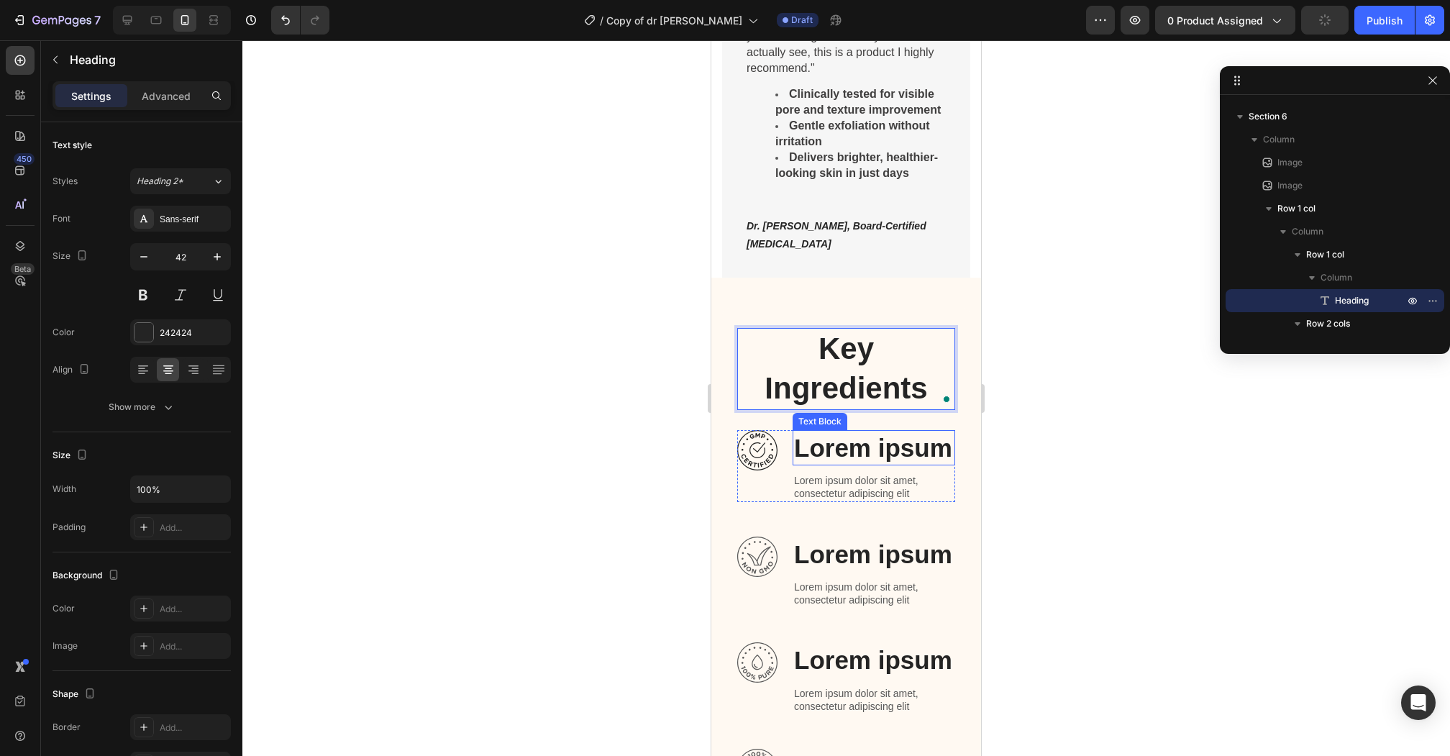
click at [858, 438] on p "Lorem ipsum" at bounding box center [874, 447] width 160 height 33
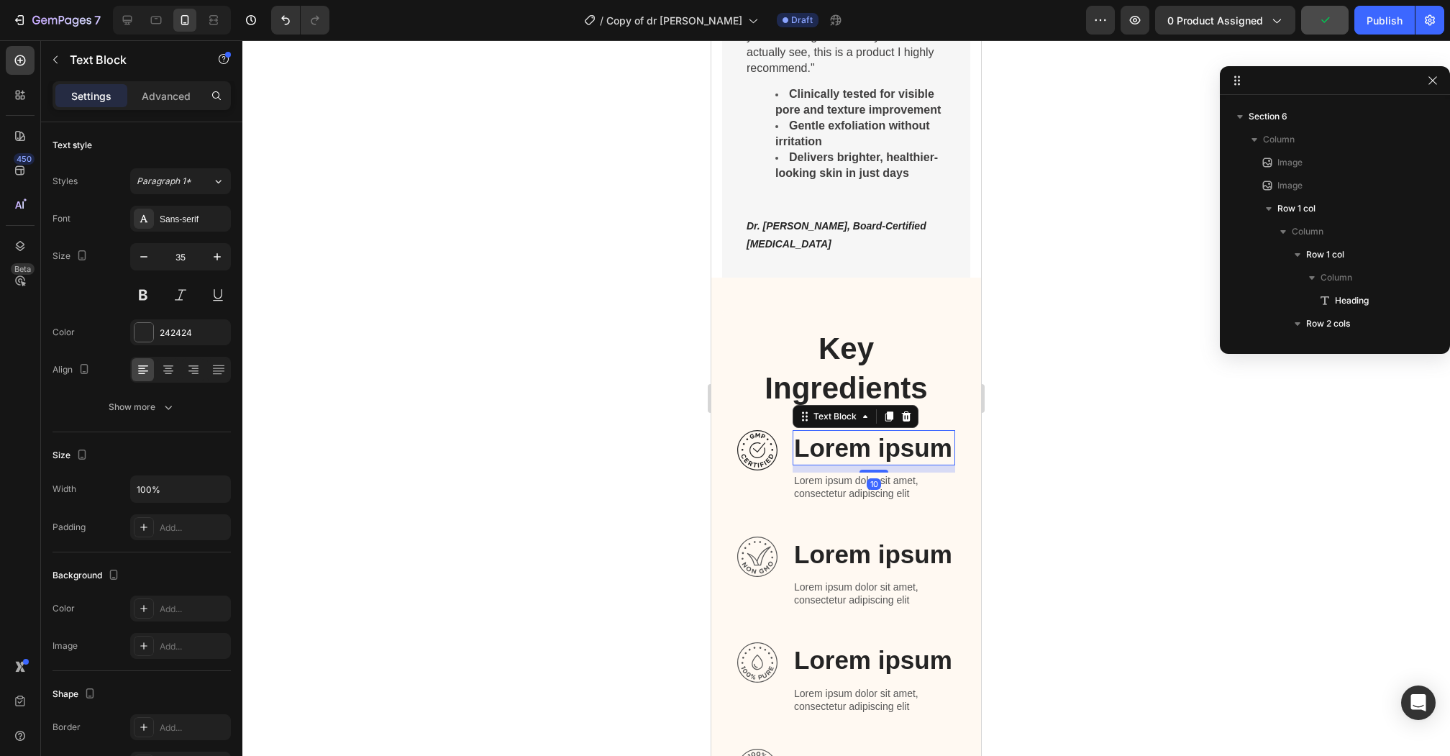
scroll to position [594, 0]
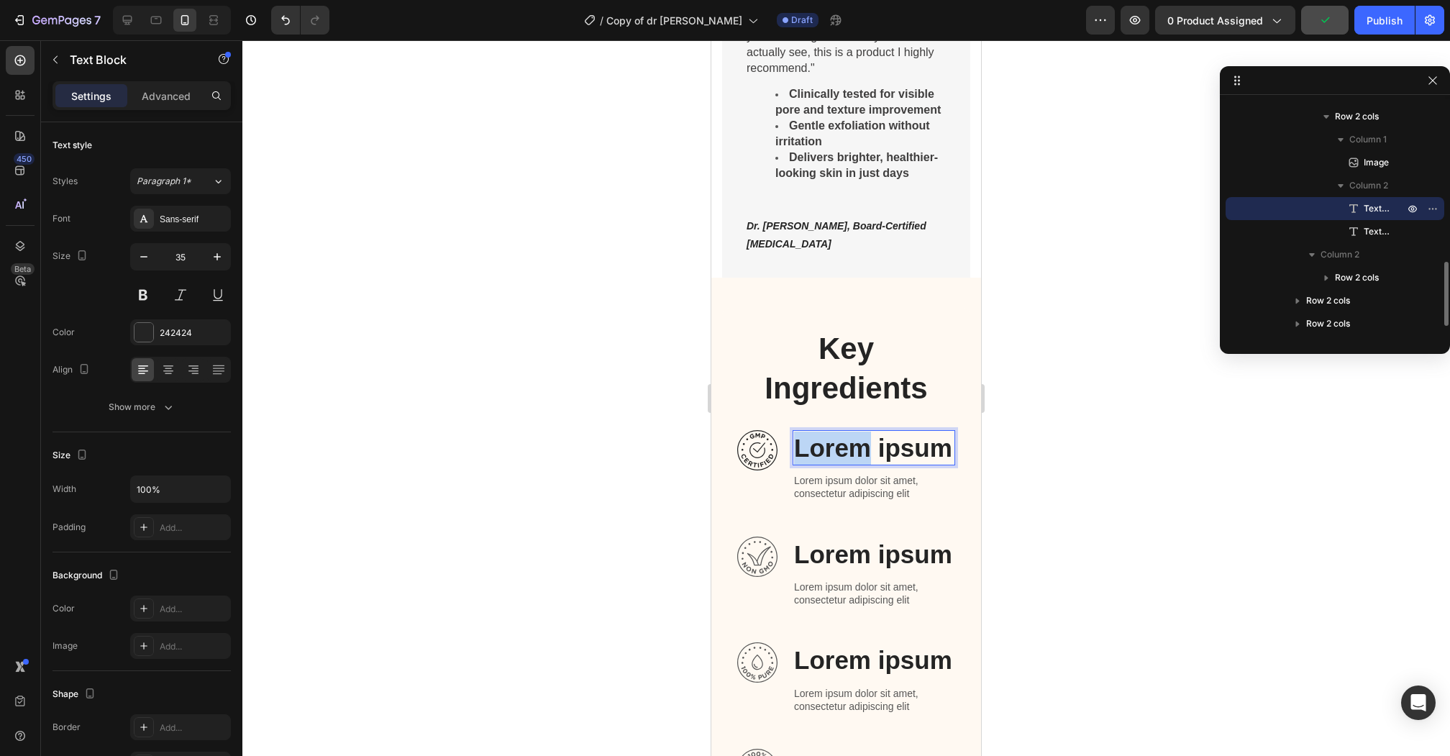
click at [858, 438] on p "Lorem ipsum" at bounding box center [874, 447] width 160 height 33
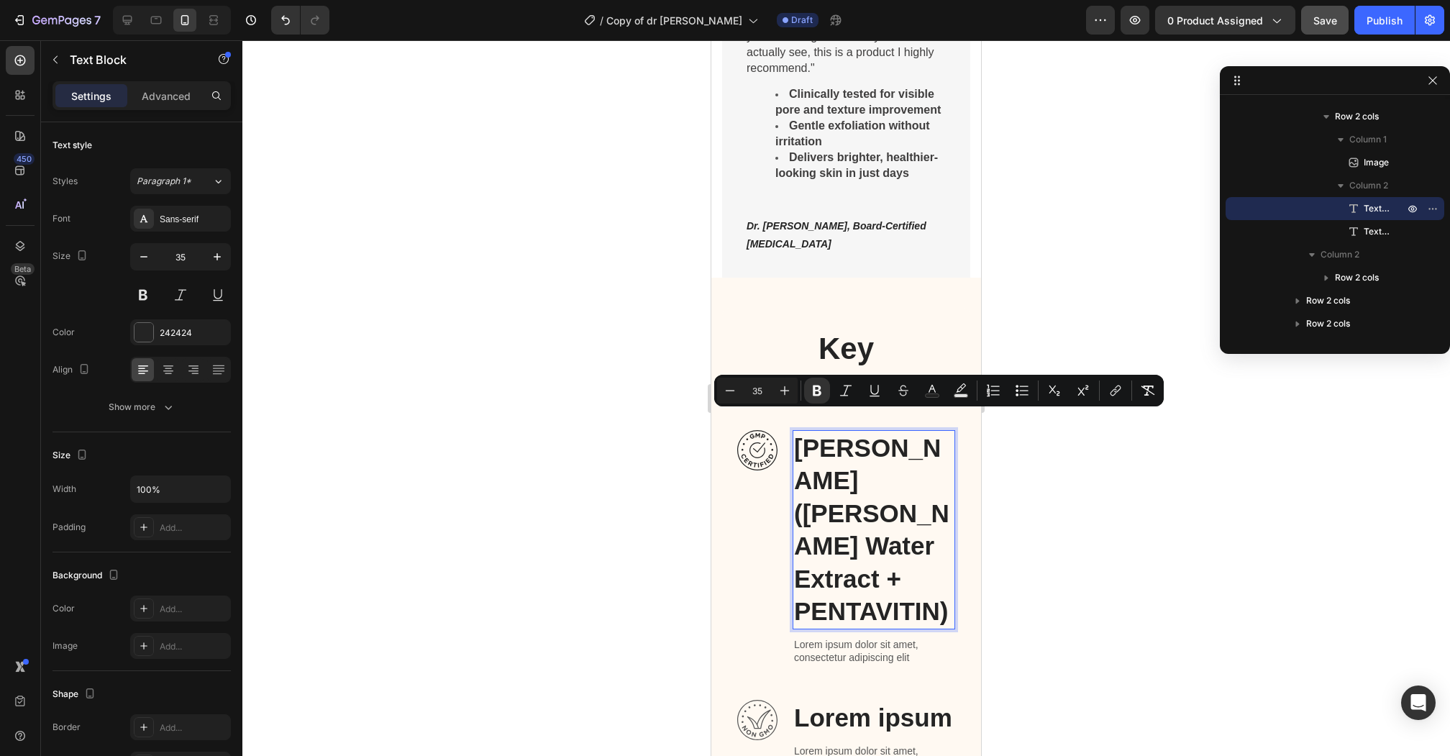
click at [751, 391] on input "35" at bounding box center [757, 390] width 29 height 17
type input "22"
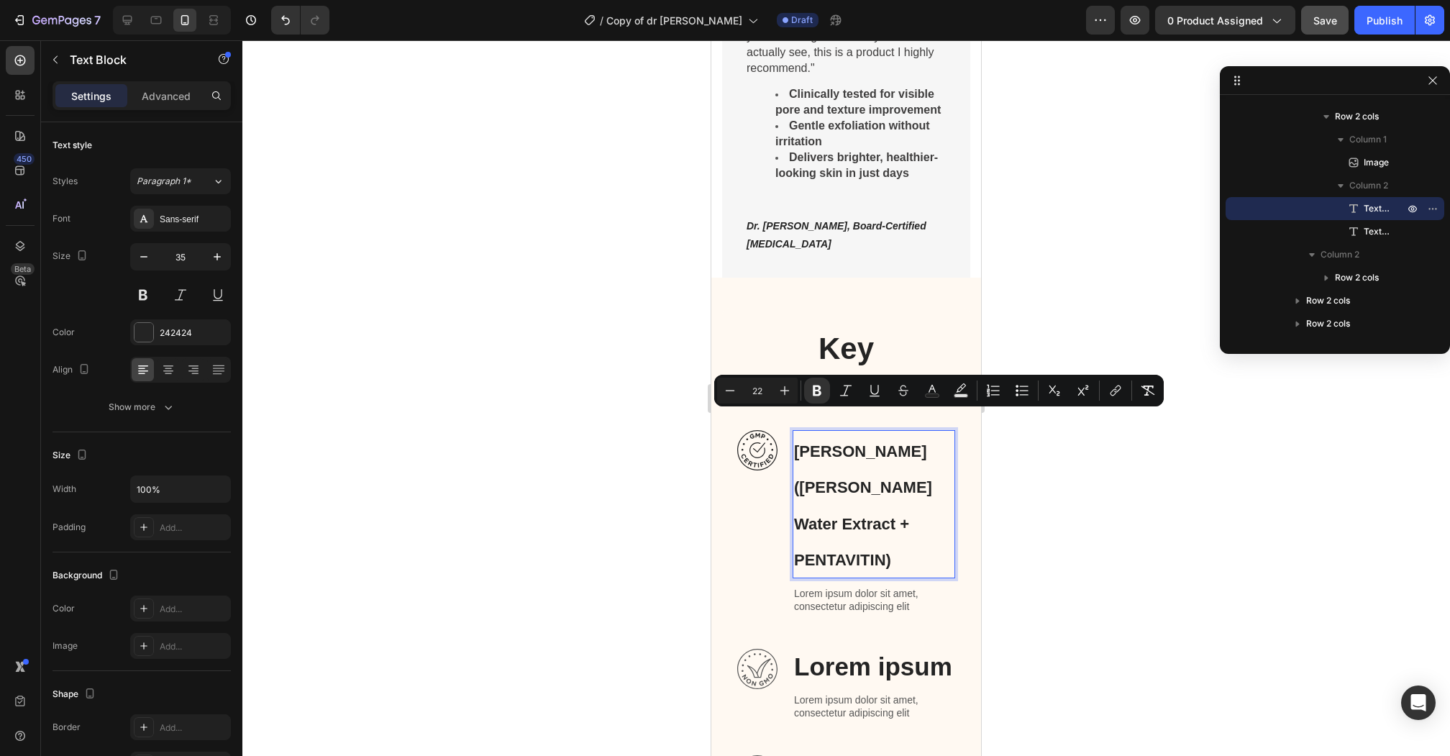
click at [380, 441] on div at bounding box center [845, 397] width 1207 height 715
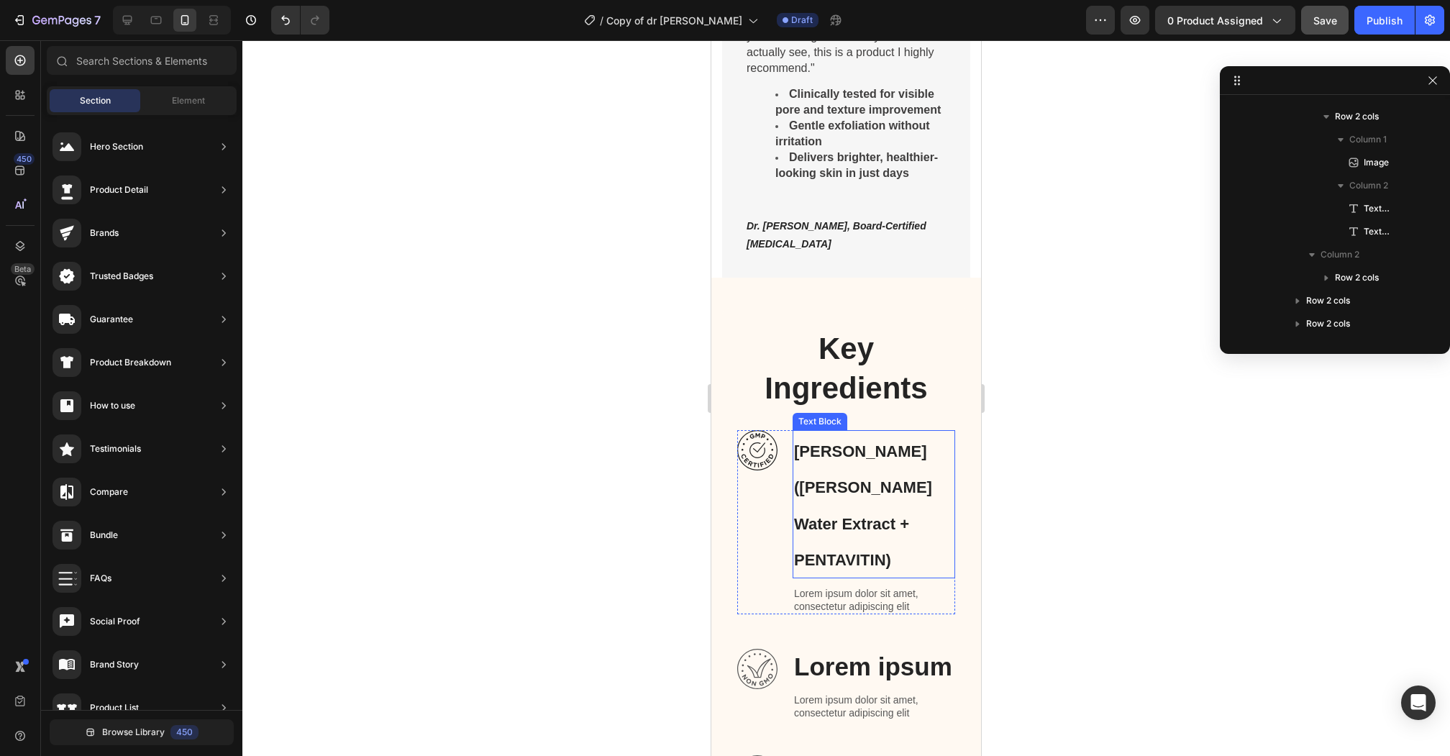
click at [921, 454] on p "[PERSON_NAME] ([PERSON_NAME] Water Extract + PENTAVITIN)" at bounding box center [874, 503] width 160 height 145
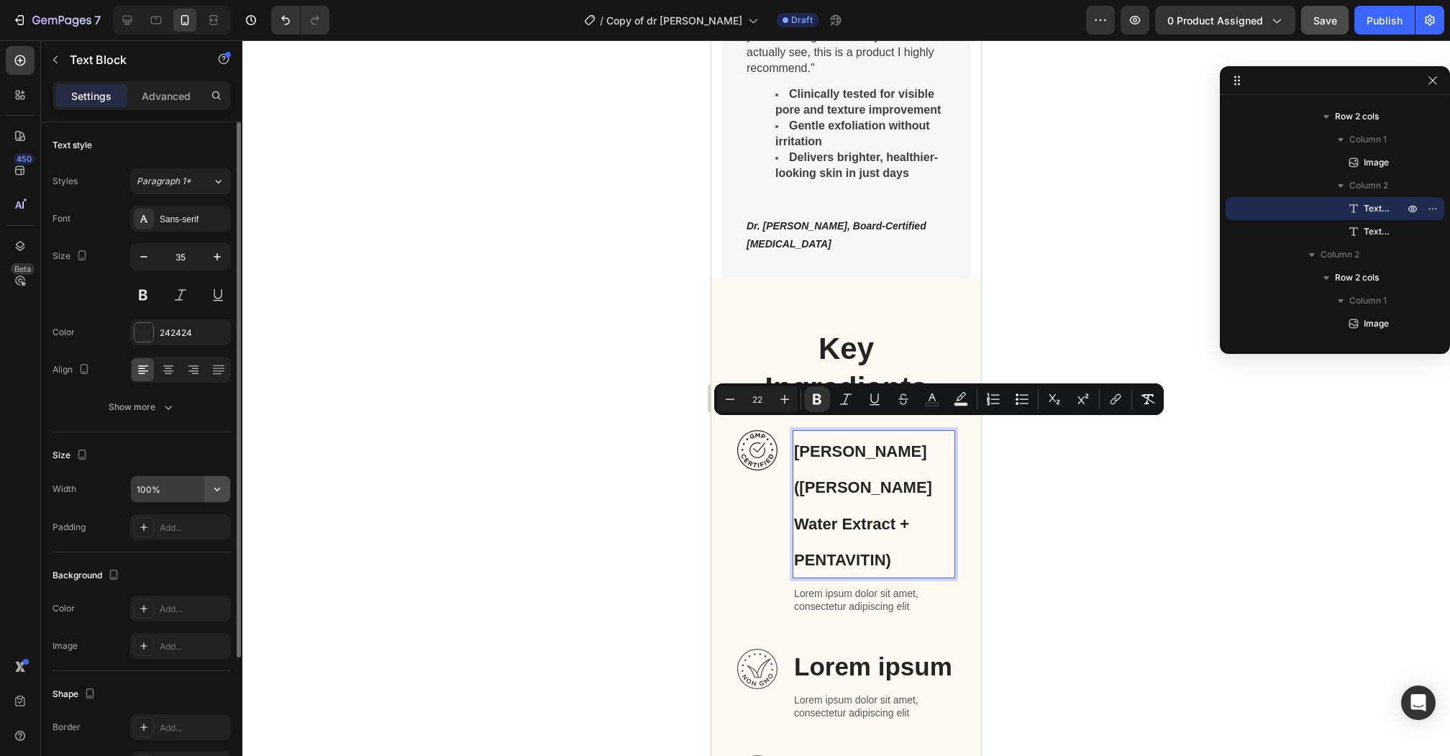
click at [217, 490] on icon "button" at bounding box center [217, 489] width 14 height 14
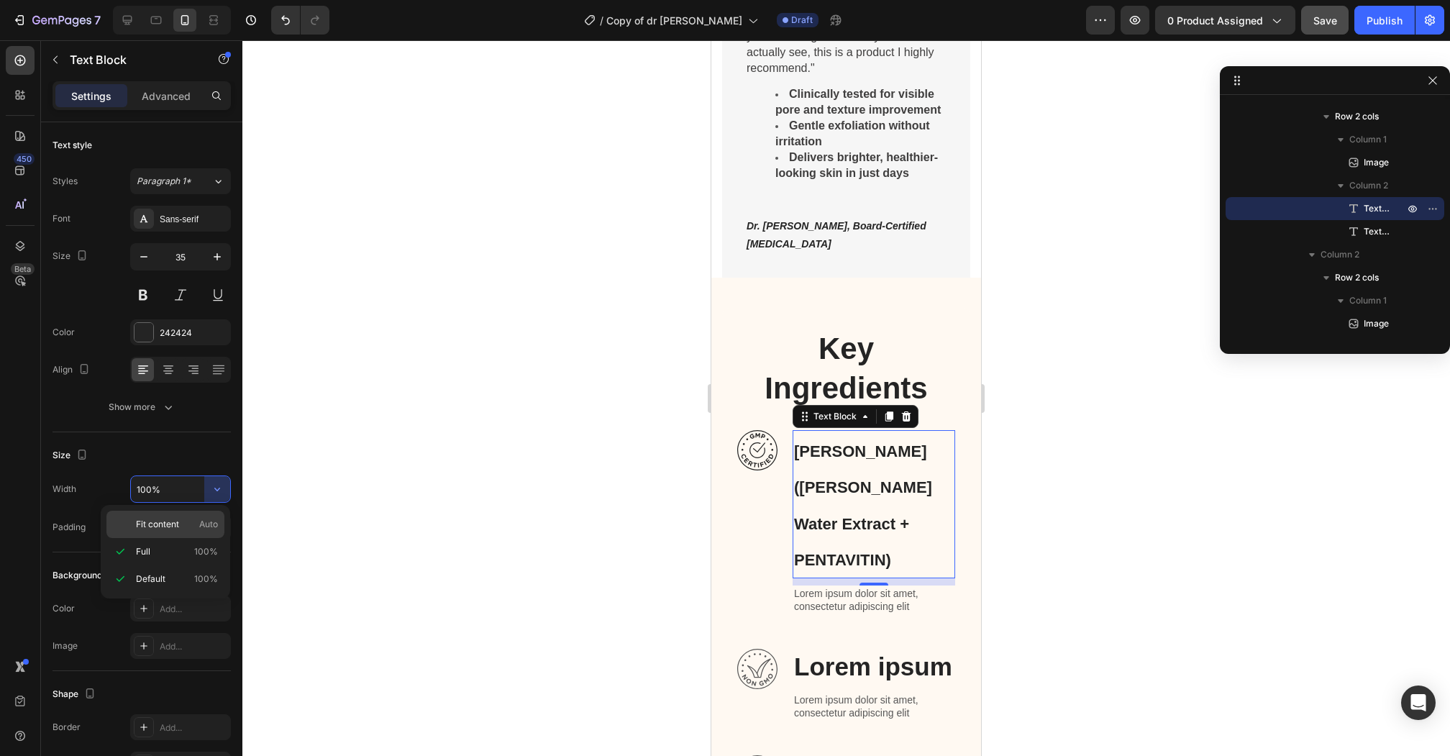
click at [200, 522] on span "Auto" at bounding box center [208, 524] width 19 height 13
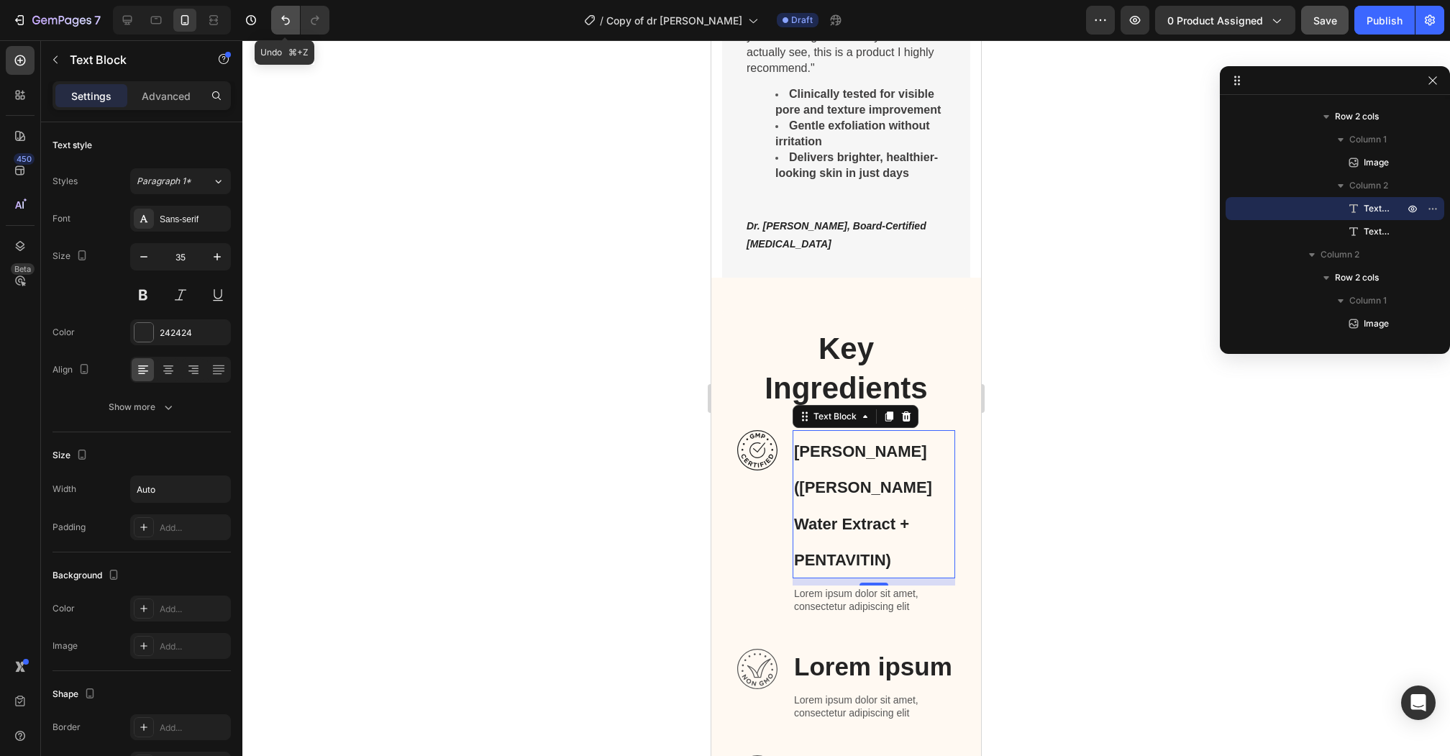
click at [289, 24] on icon "Undo/Redo" at bounding box center [285, 20] width 14 height 14
type input "100%"
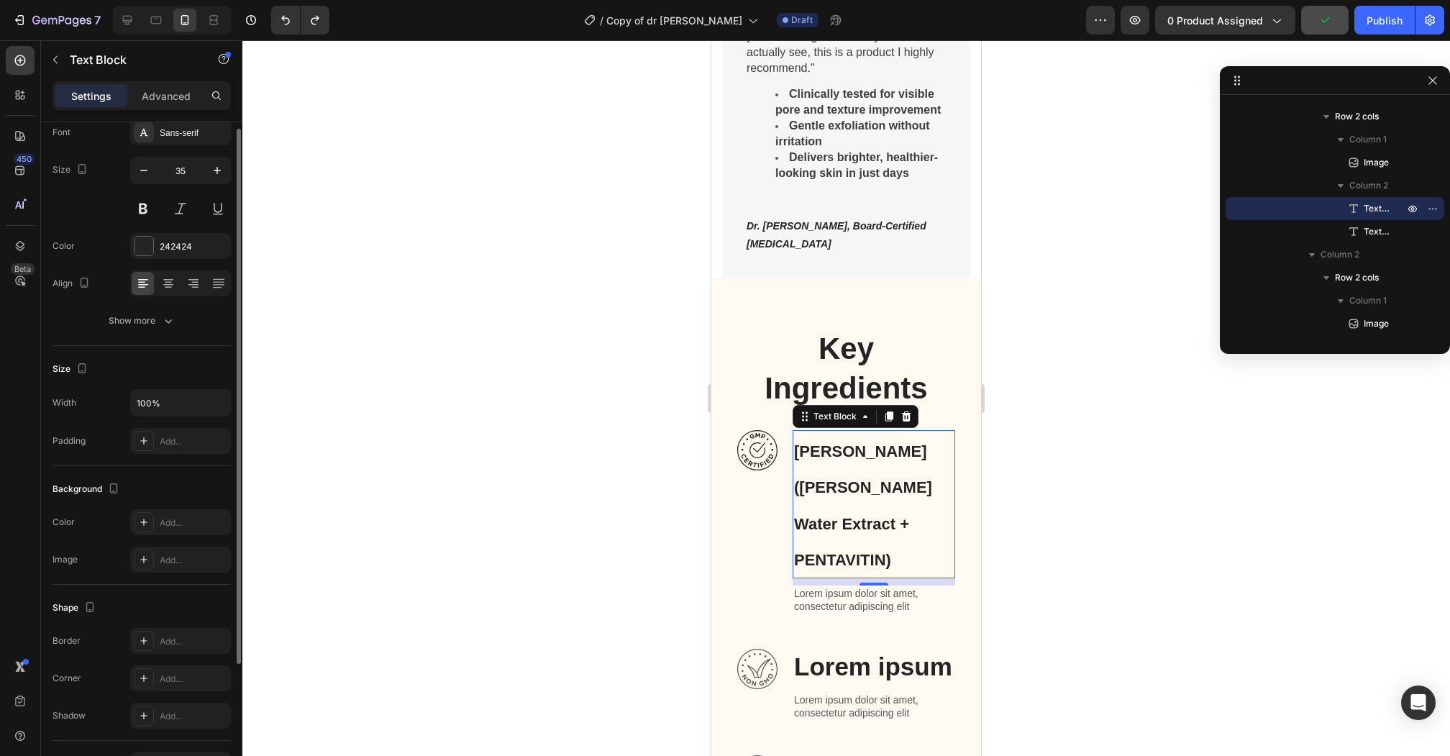
scroll to position [101, 0]
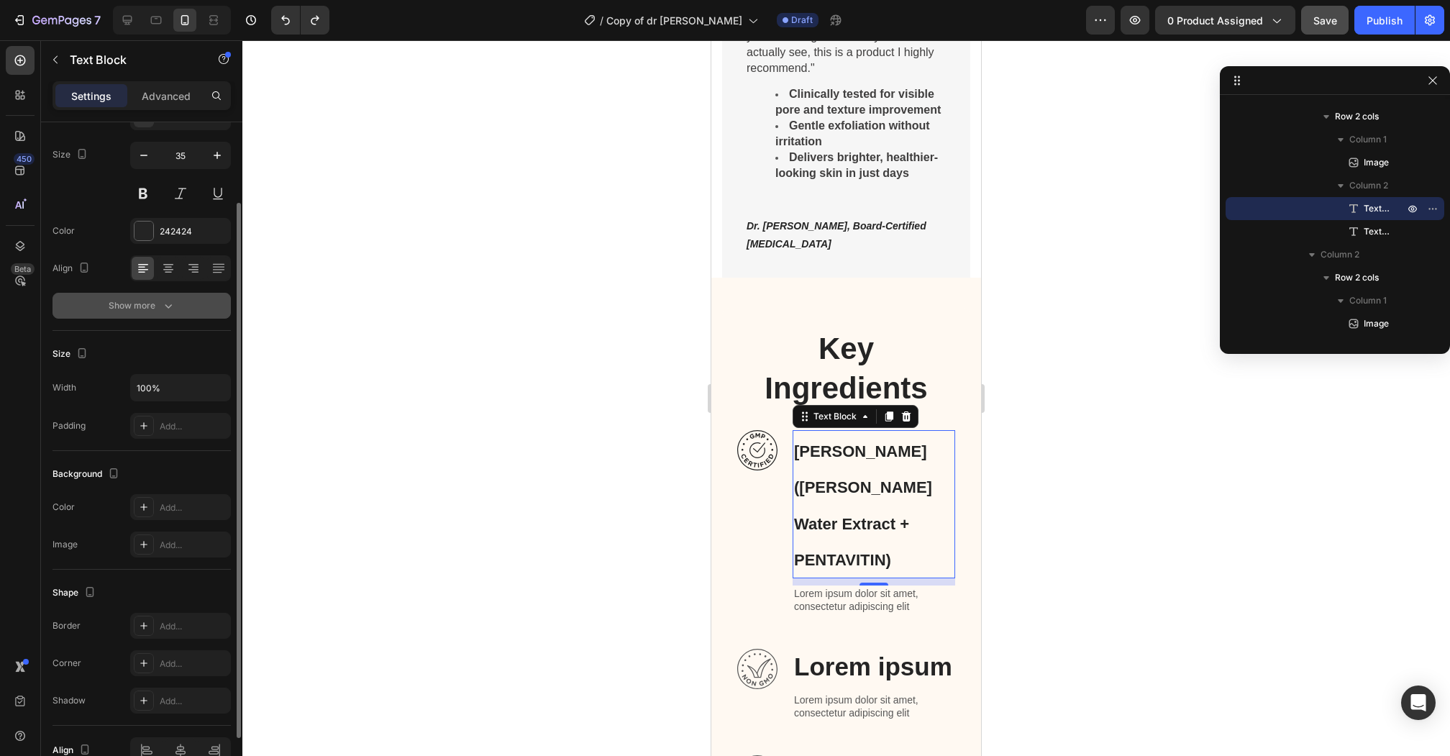
click at [157, 301] on div "Show more" at bounding box center [142, 305] width 67 height 14
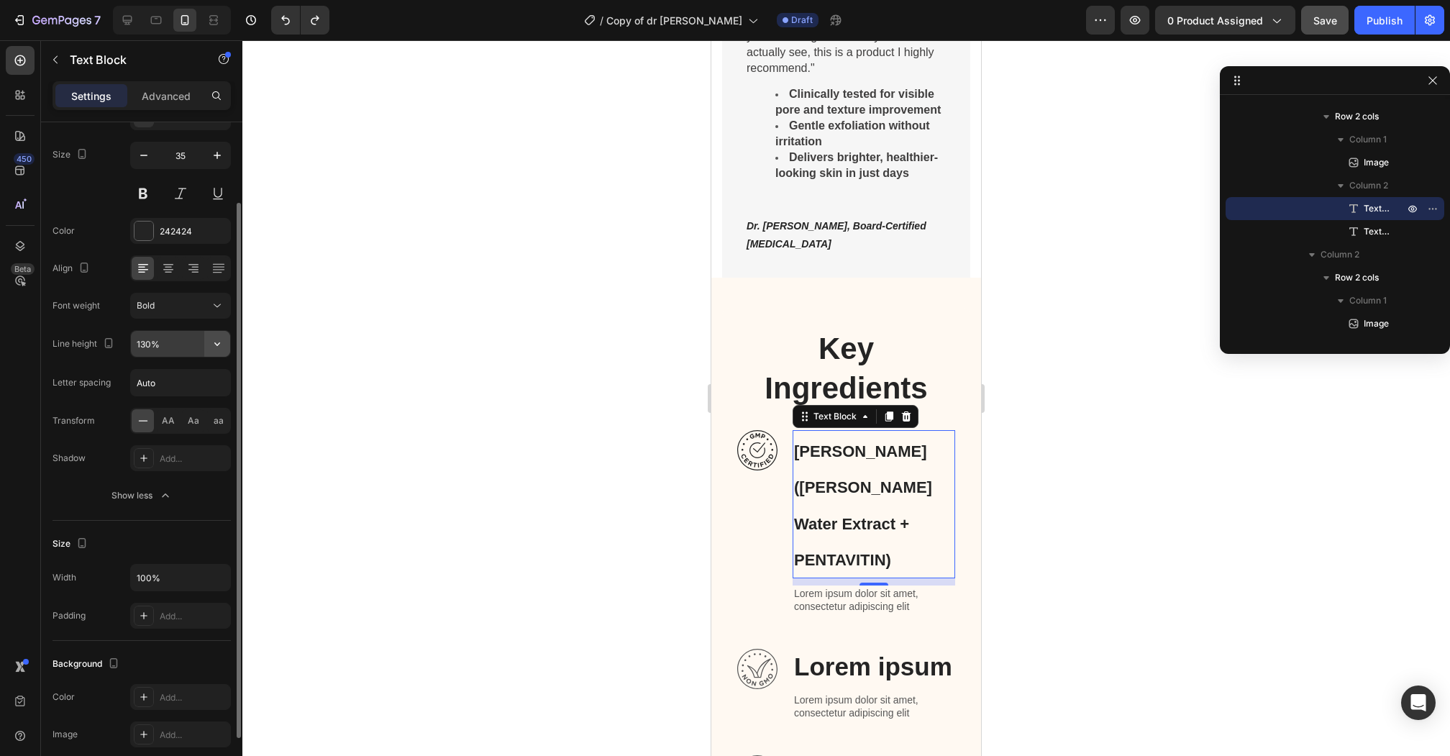
click at [214, 343] on icon "button" at bounding box center [217, 343] width 14 height 14
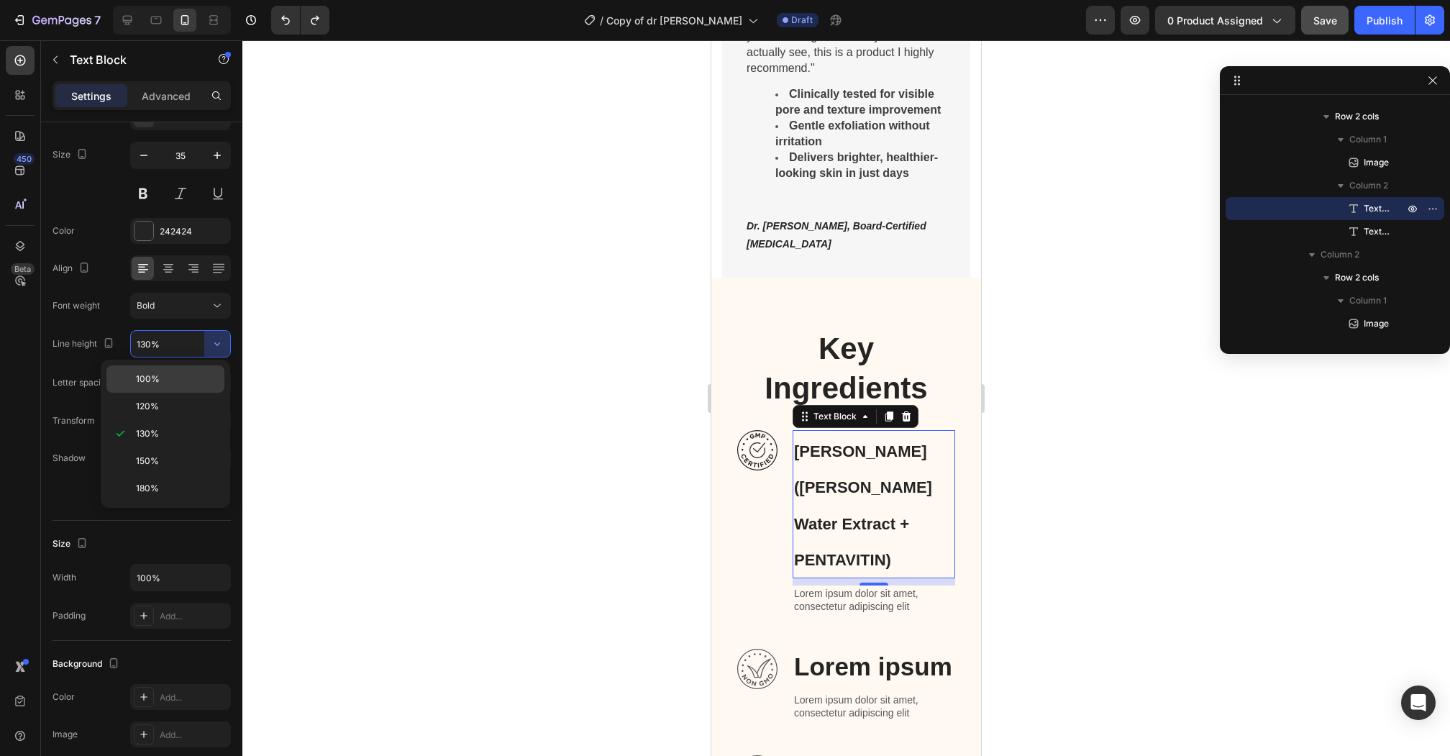
click at [198, 372] on p "100%" at bounding box center [177, 378] width 82 height 13
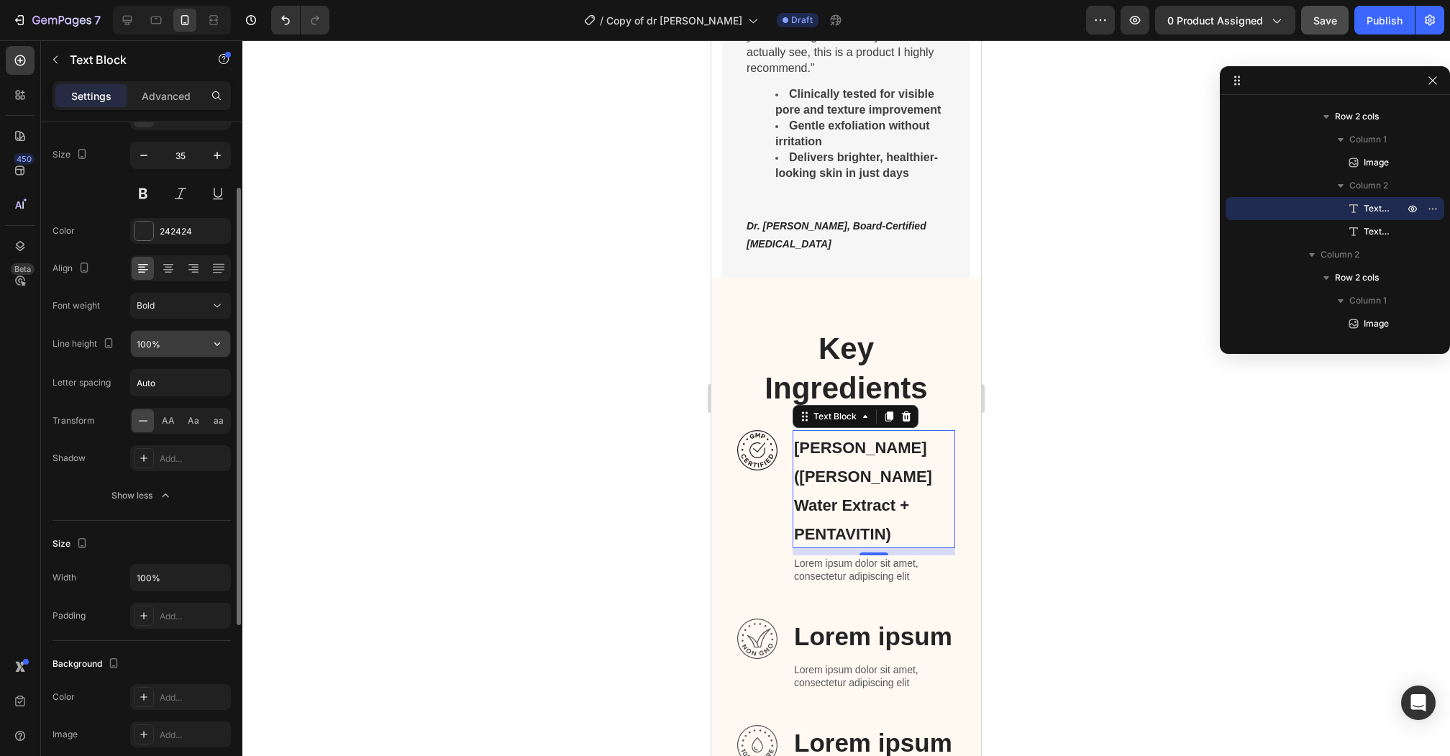
click at [144, 344] on input "100%" at bounding box center [180, 344] width 99 height 26
type input "70%"
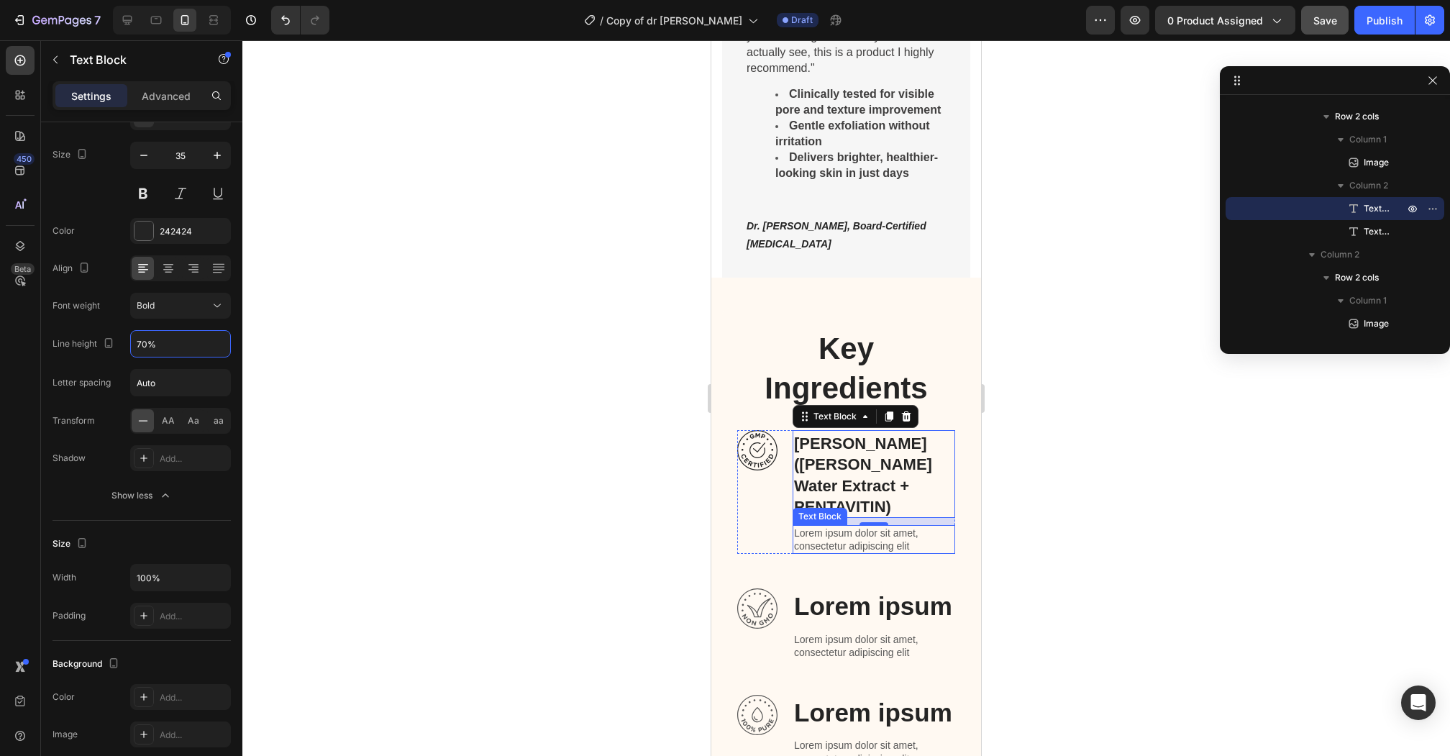
click at [864, 526] on p "Lorem ipsum dolor sit amet, consectetur adipiscing elit" at bounding box center [874, 539] width 160 height 26
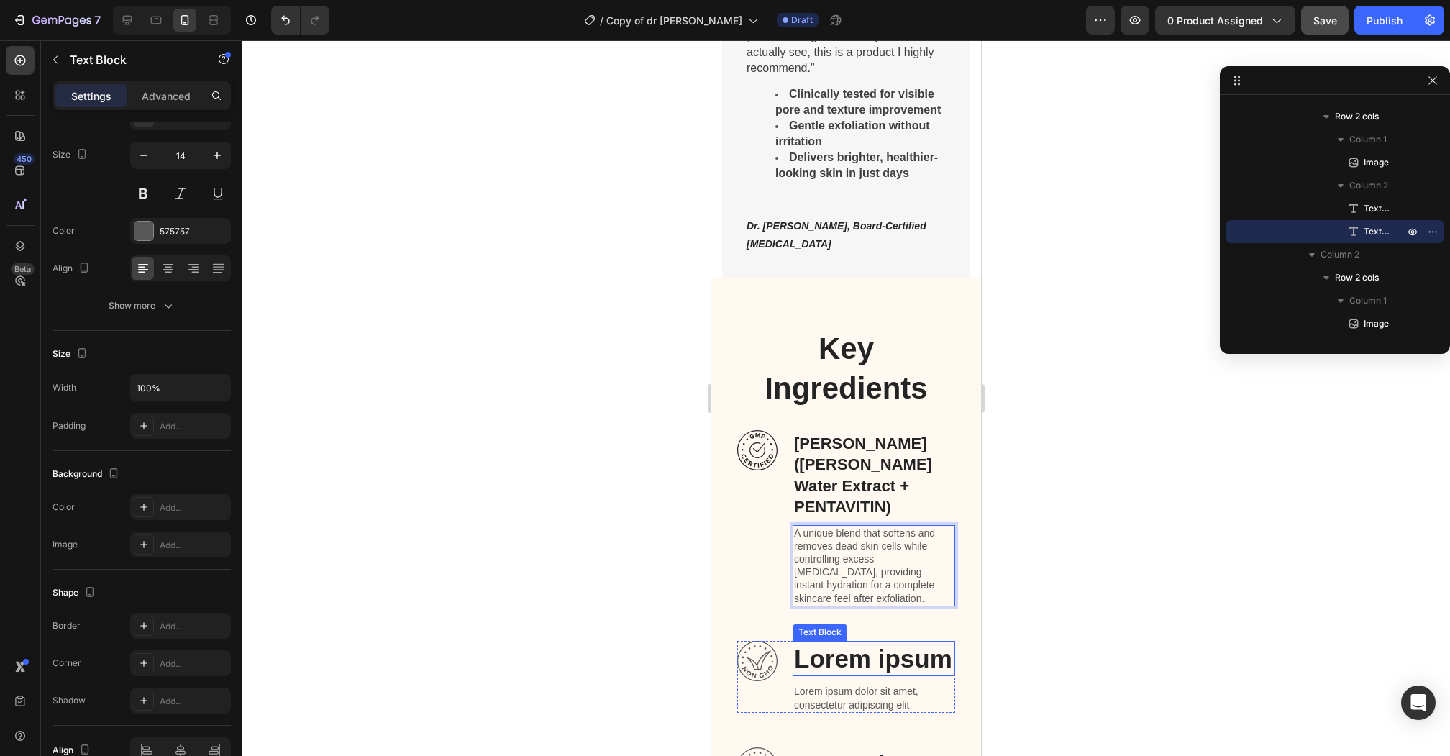
click at [871, 642] on p "Lorem ipsum" at bounding box center [874, 658] width 160 height 33
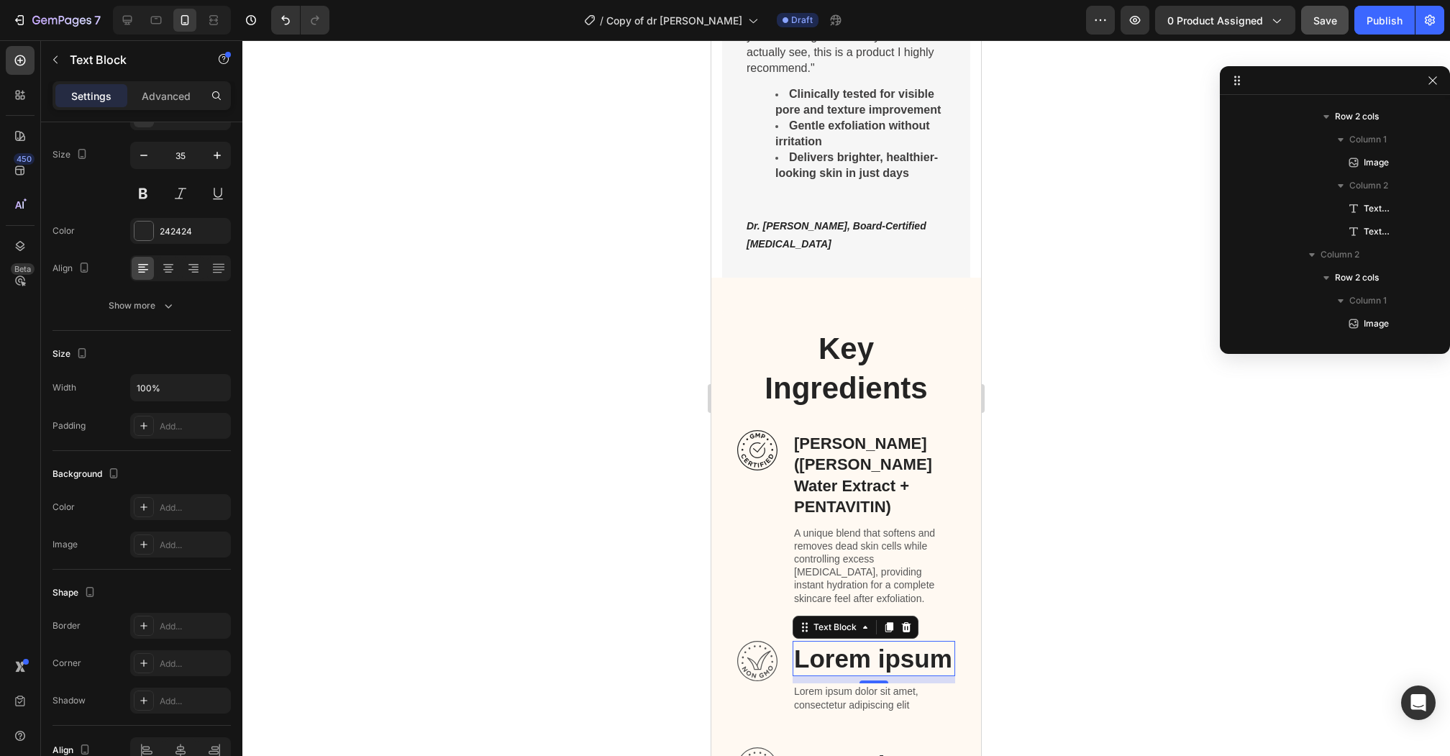
scroll to position [755, 0]
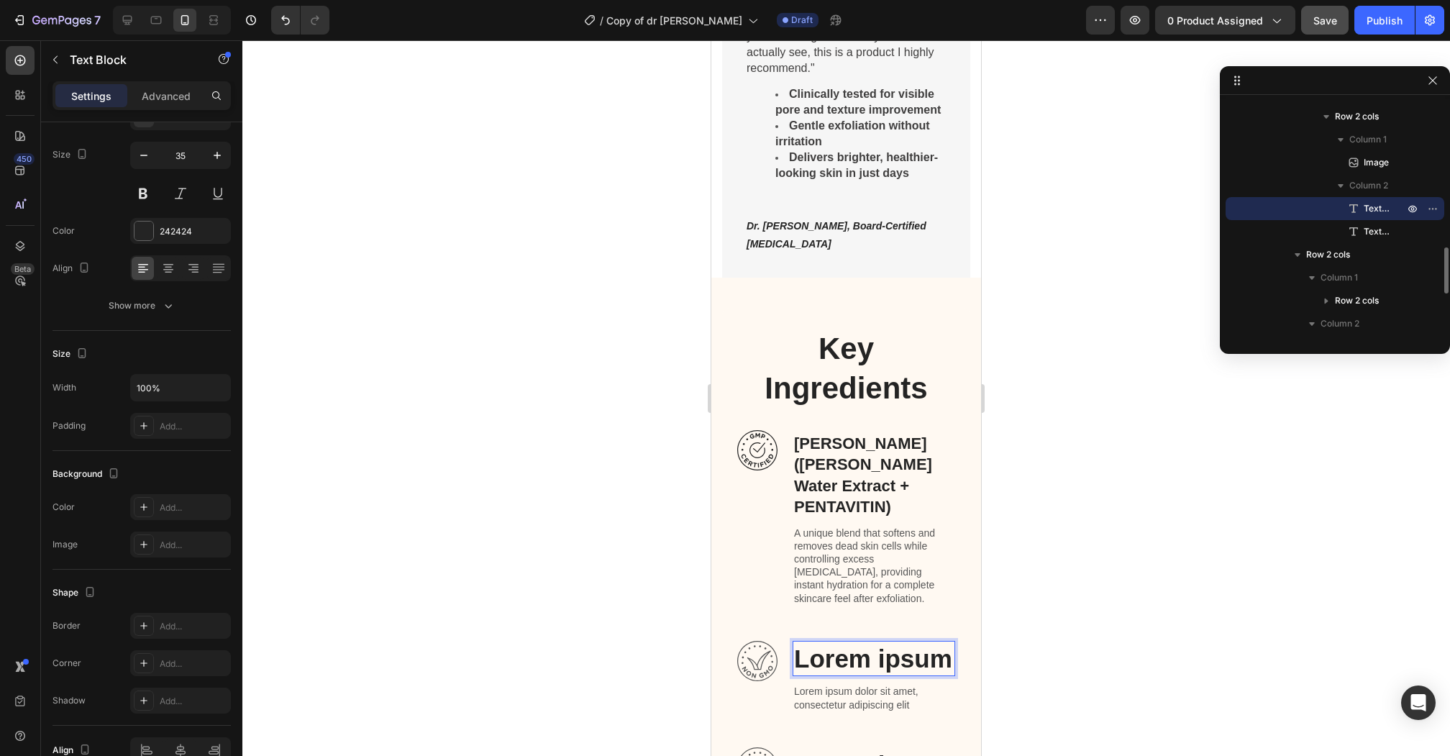
click at [871, 642] on p "Lorem ipsum" at bounding box center [874, 658] width 160 height 33
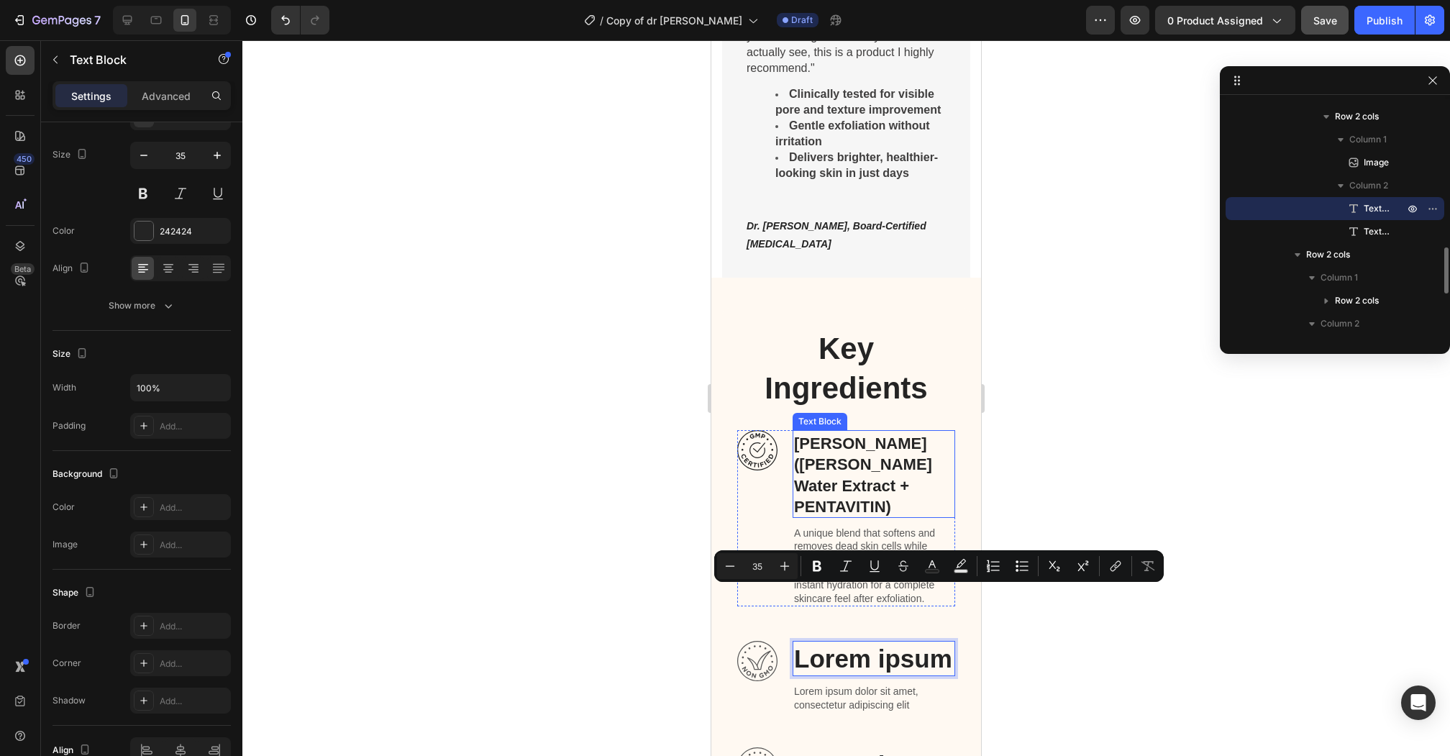
click at [933, 438] on p "[PERSON_NAME] ([PERSON_NAME] Water Extract + PENTAVITIN)" at bounding box center [874, 473] width 160 height 85
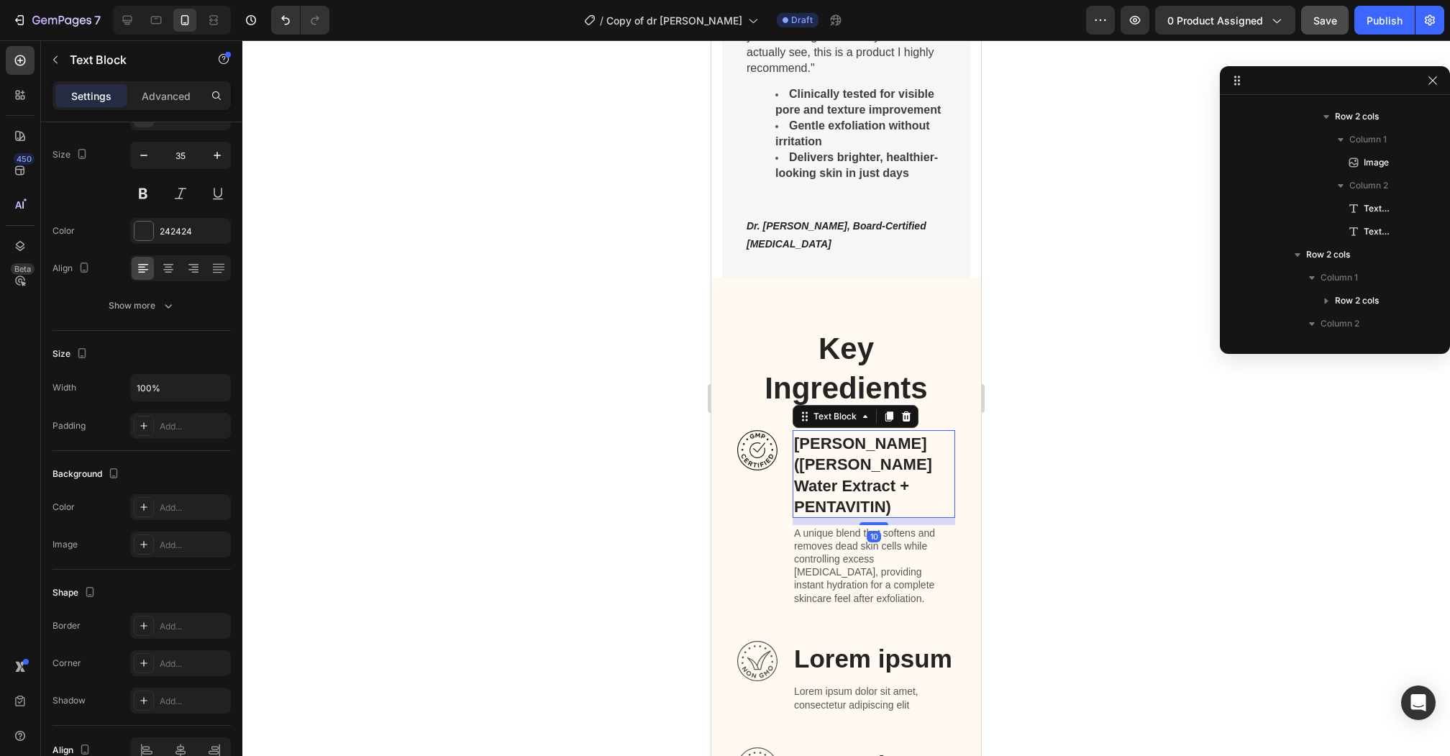
scroll to position [594, 0]
copy p "Lorem ipsum"
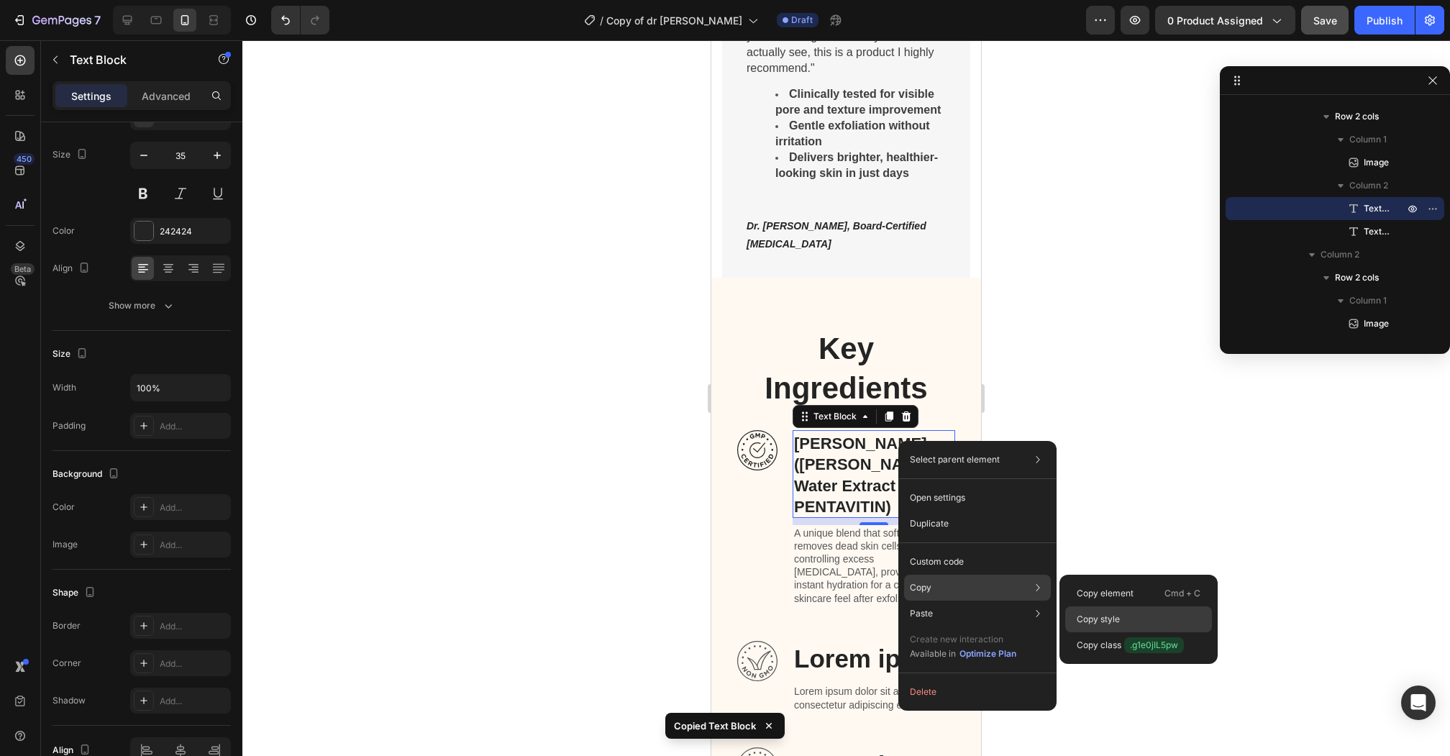
click at [1100, 620] on p "Copy style" at bounding box center [1097, 619] width 43 height 13
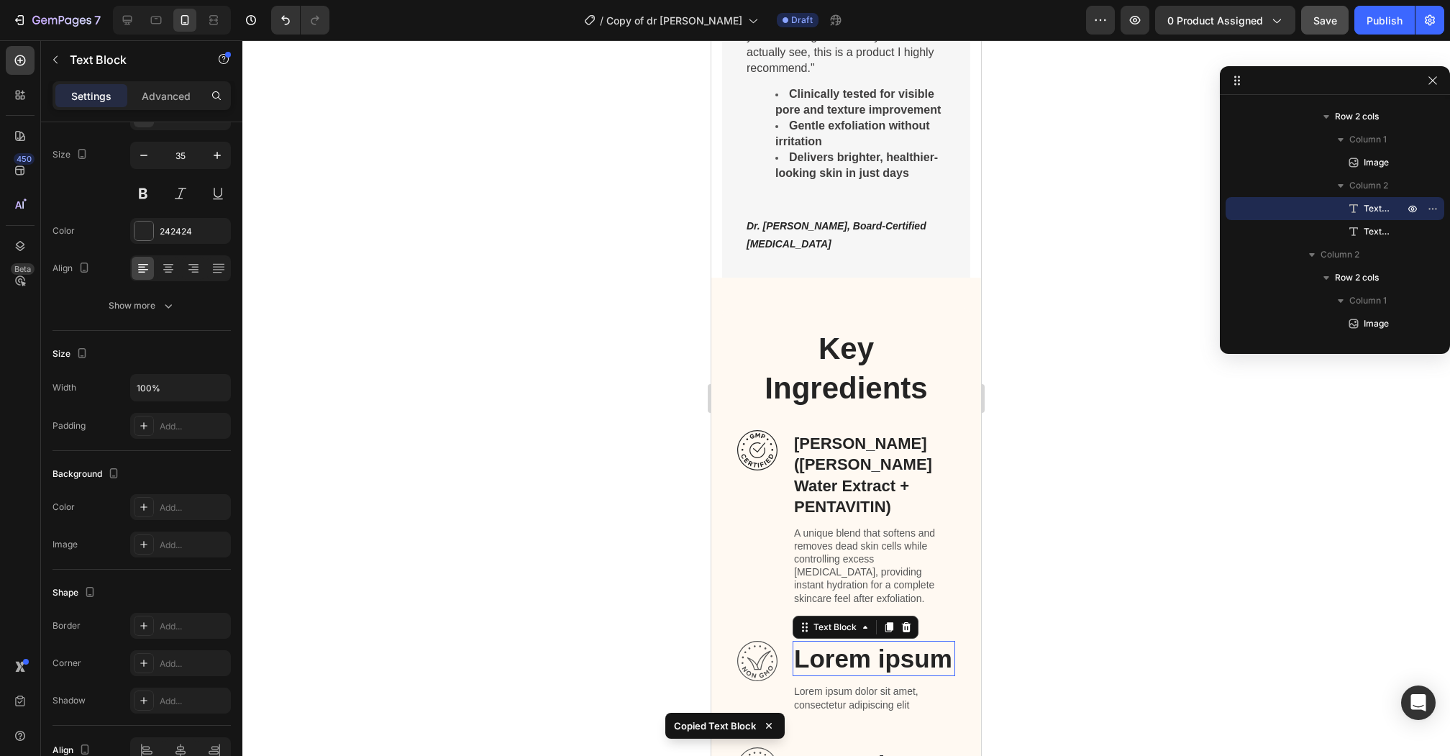
scroll to position [755, 0]
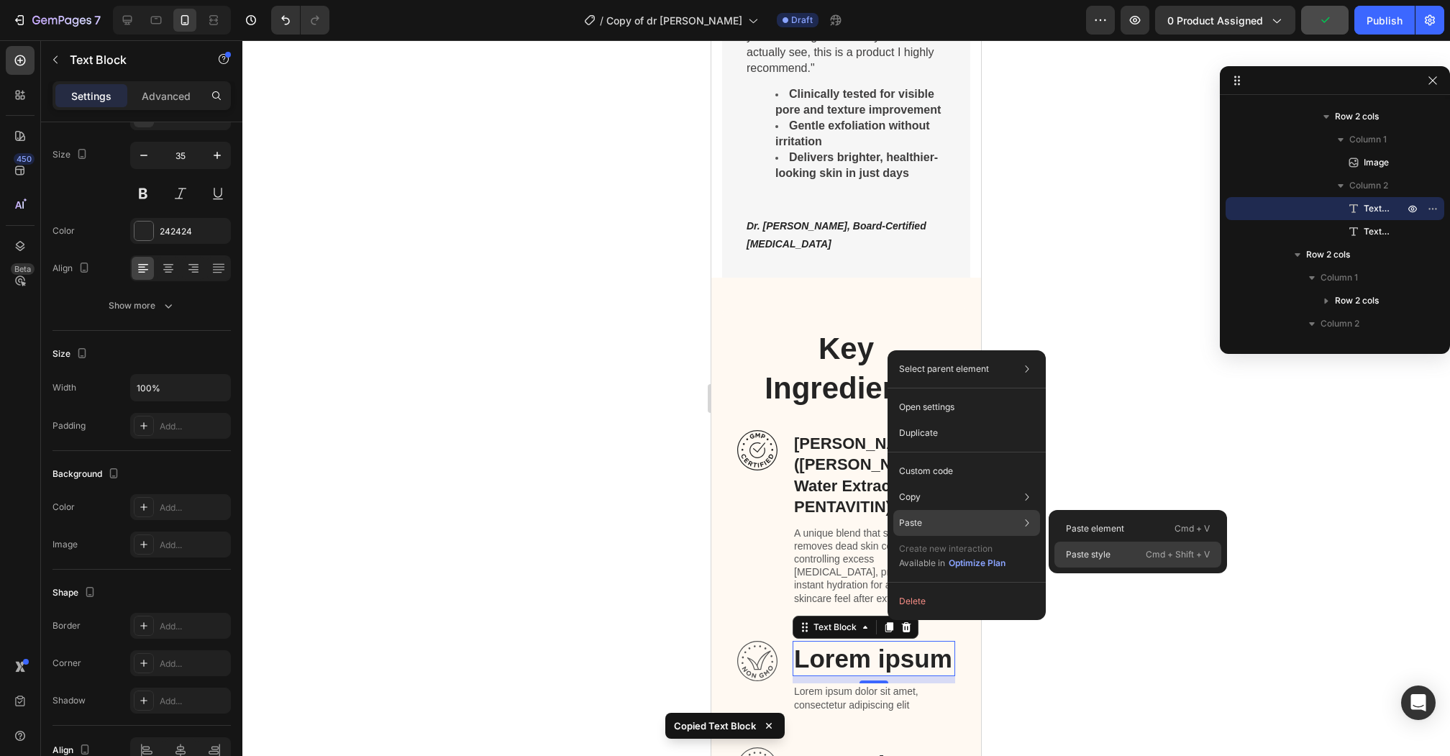
click at [1111, 547] on div "Paste style Cmd + Shift + V" at bounding box center [1137, 554] width 167 height 26
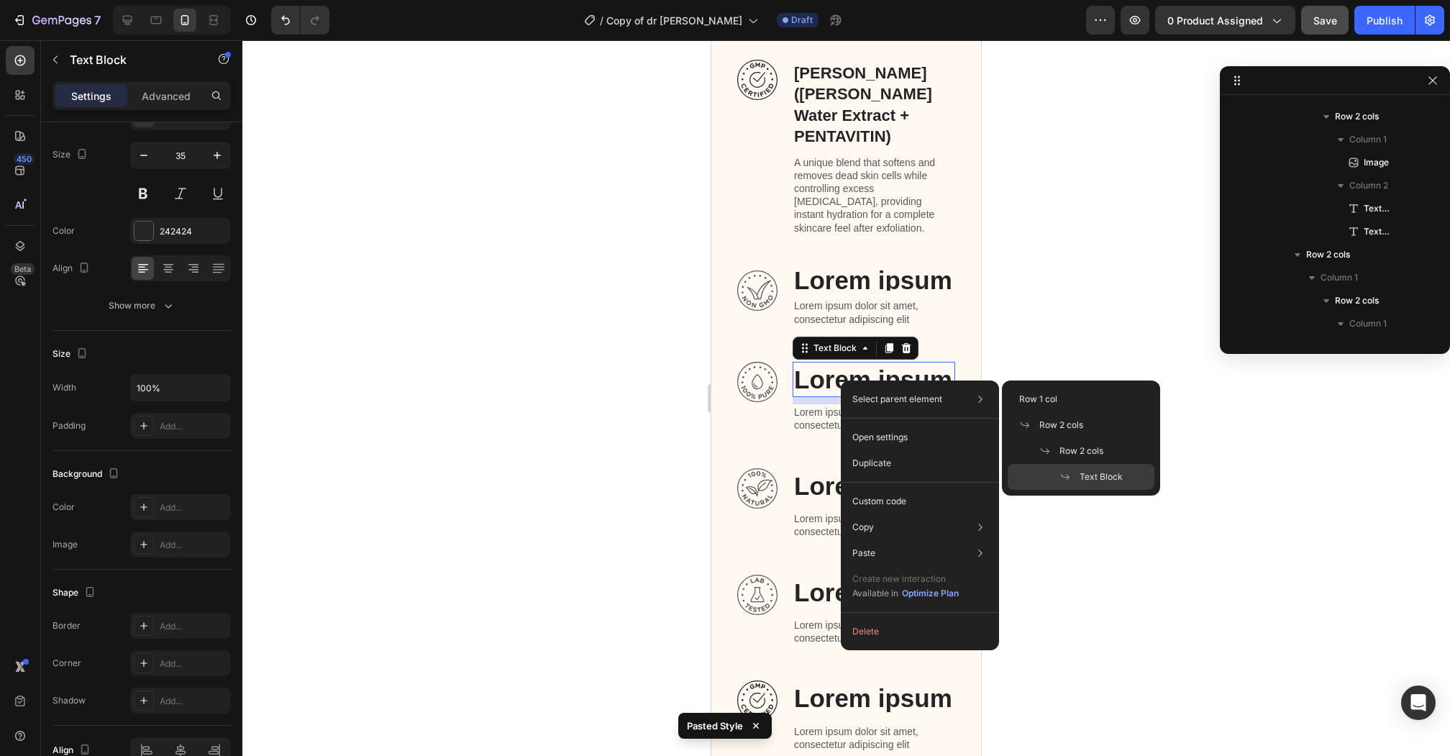
scroll to position [939, 0]
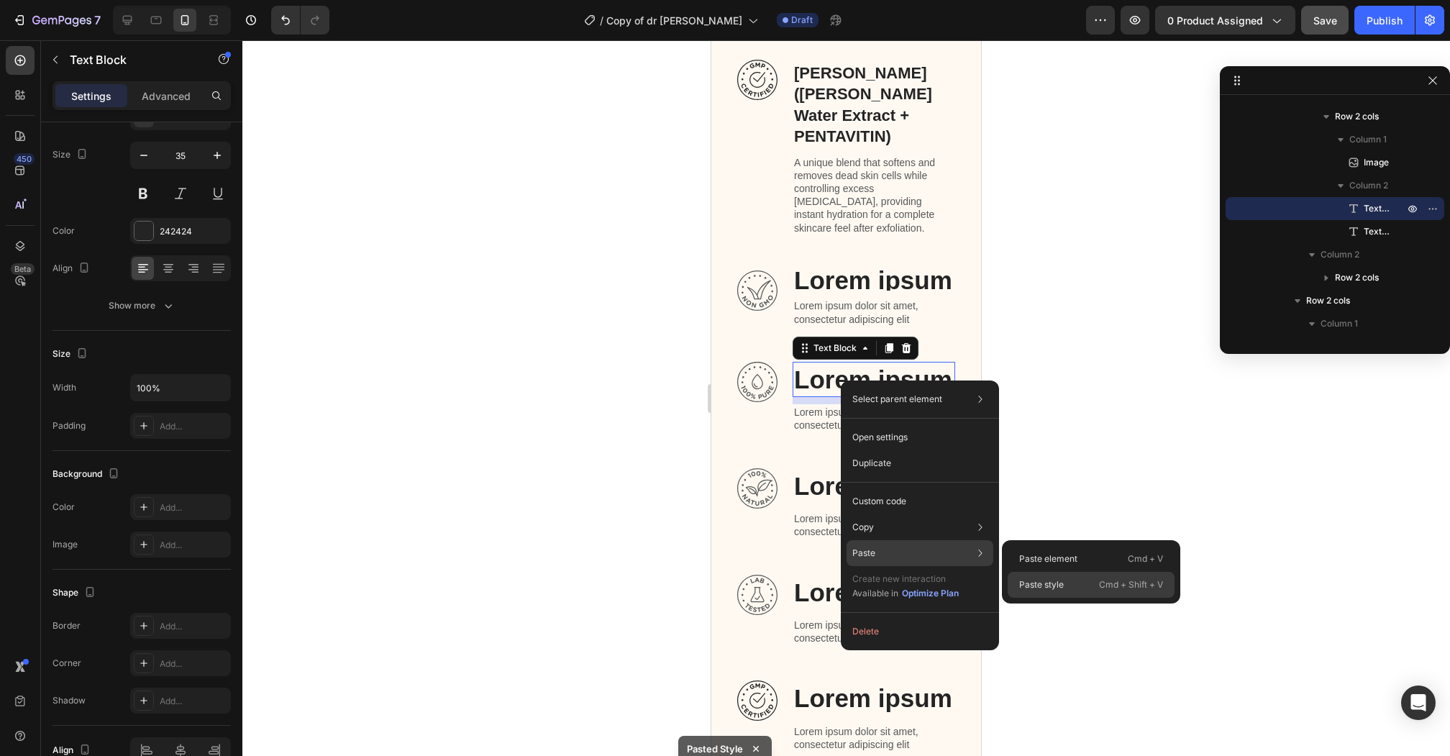
click at [1055, 584] on p "Paste style" at bounding box center [1041, 584] width 45 height 13
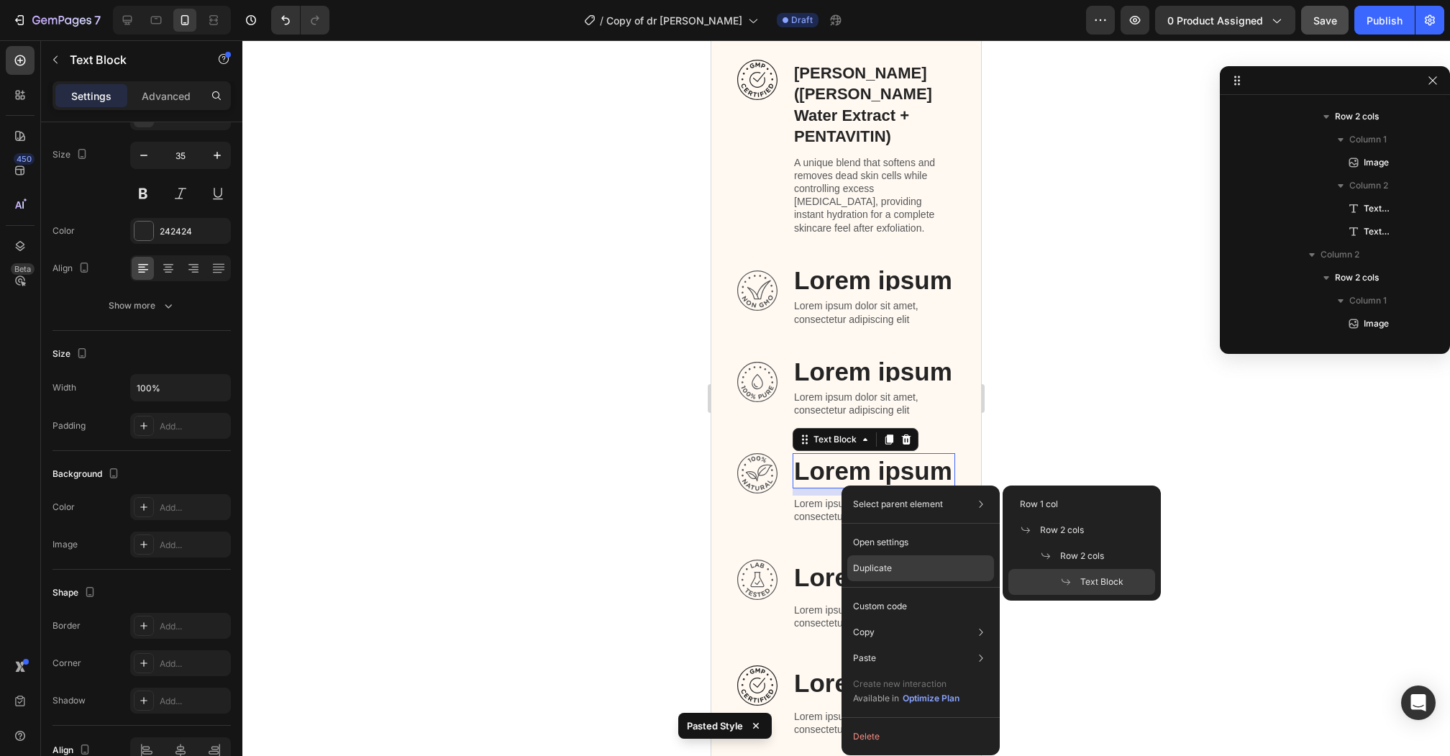
scroll to position [1100, 0]
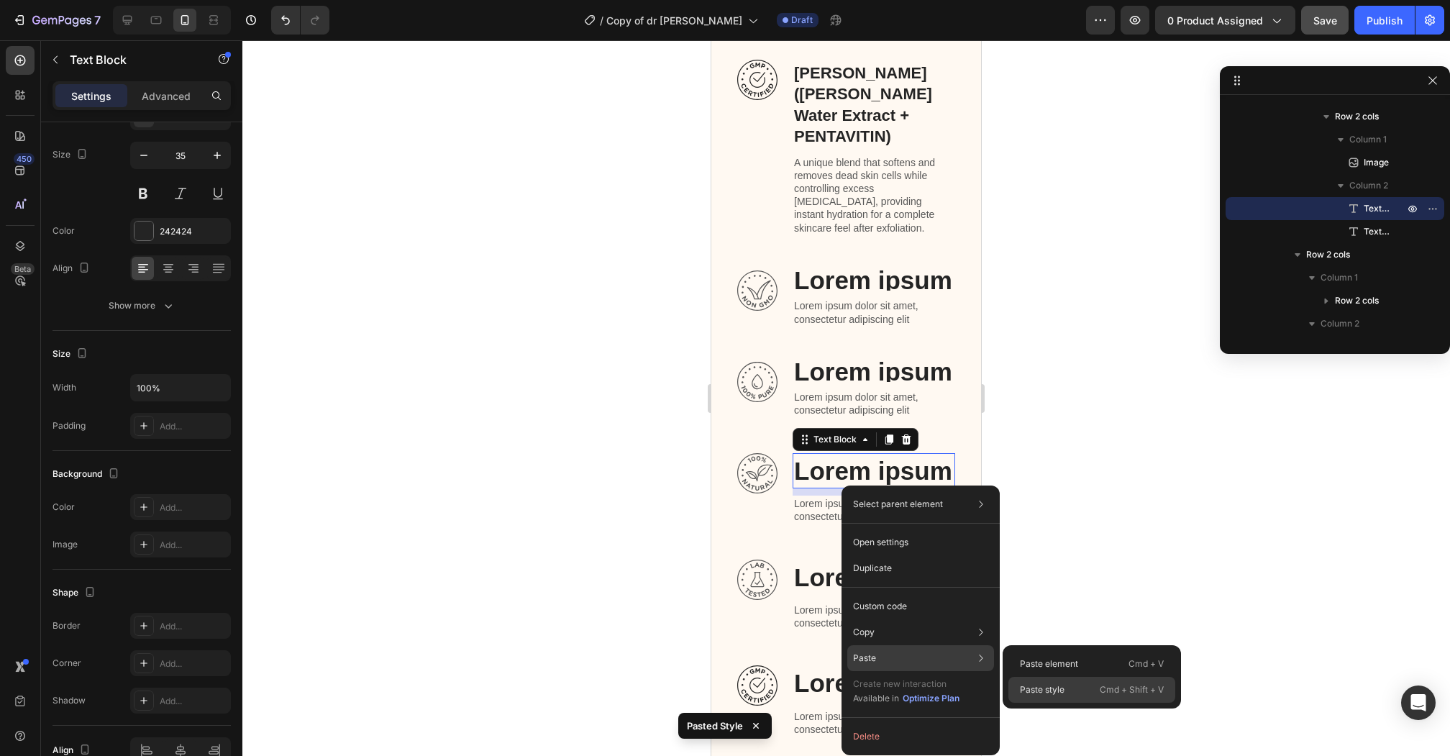
click at [1063, 693] on p "Paste style" at bounding box center [1042, 689] width 45 height 13
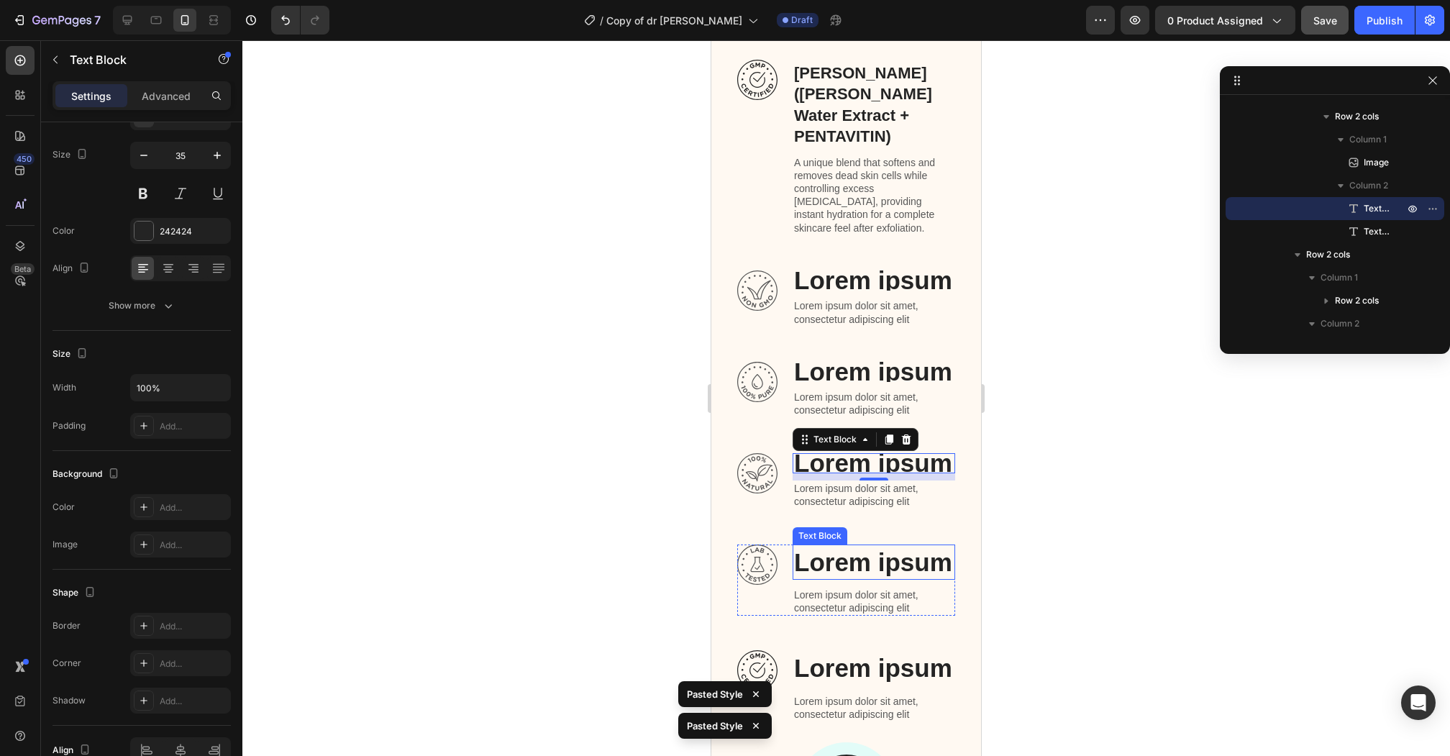
scroll to position [1284, 0]
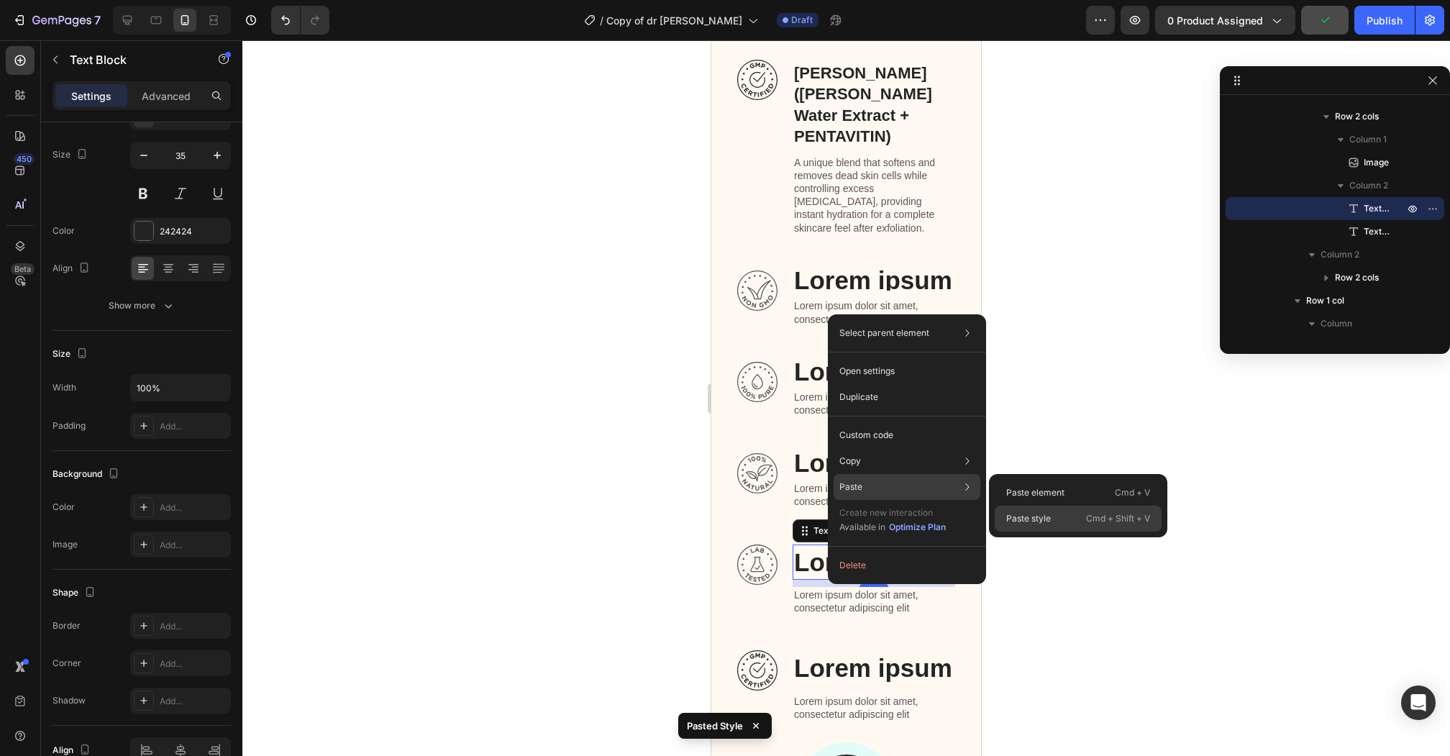
click at [1024, 513] on p "Paste style" at bounding box center [1028, 518] width 45 height 13
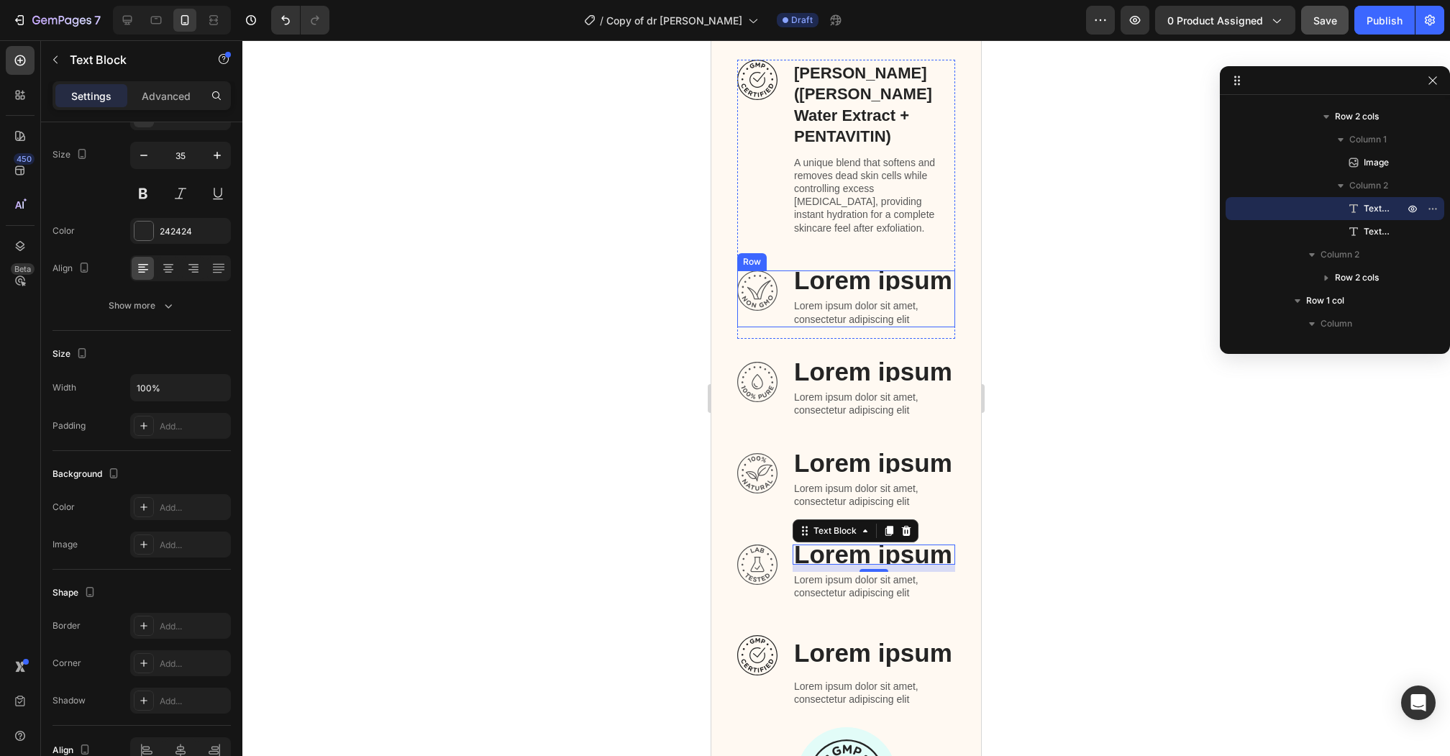
click at [842, 272] on p "Lorem ipsum" at bounding box center [874, 281] width 160 height 18
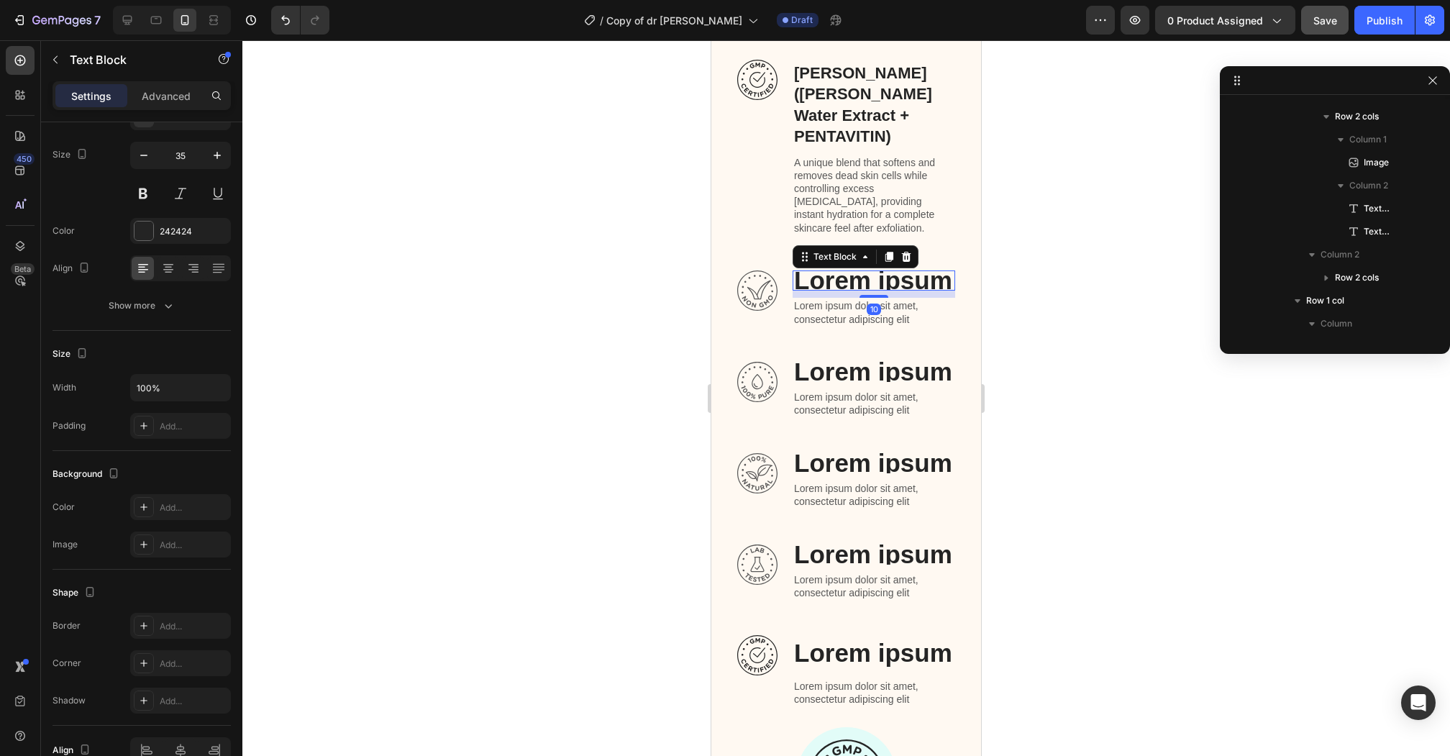
scroll to position [755, 0]
click at [842, 272] on p "Lorem ipsum" at bounding box center [874, 281] width 160 height 18
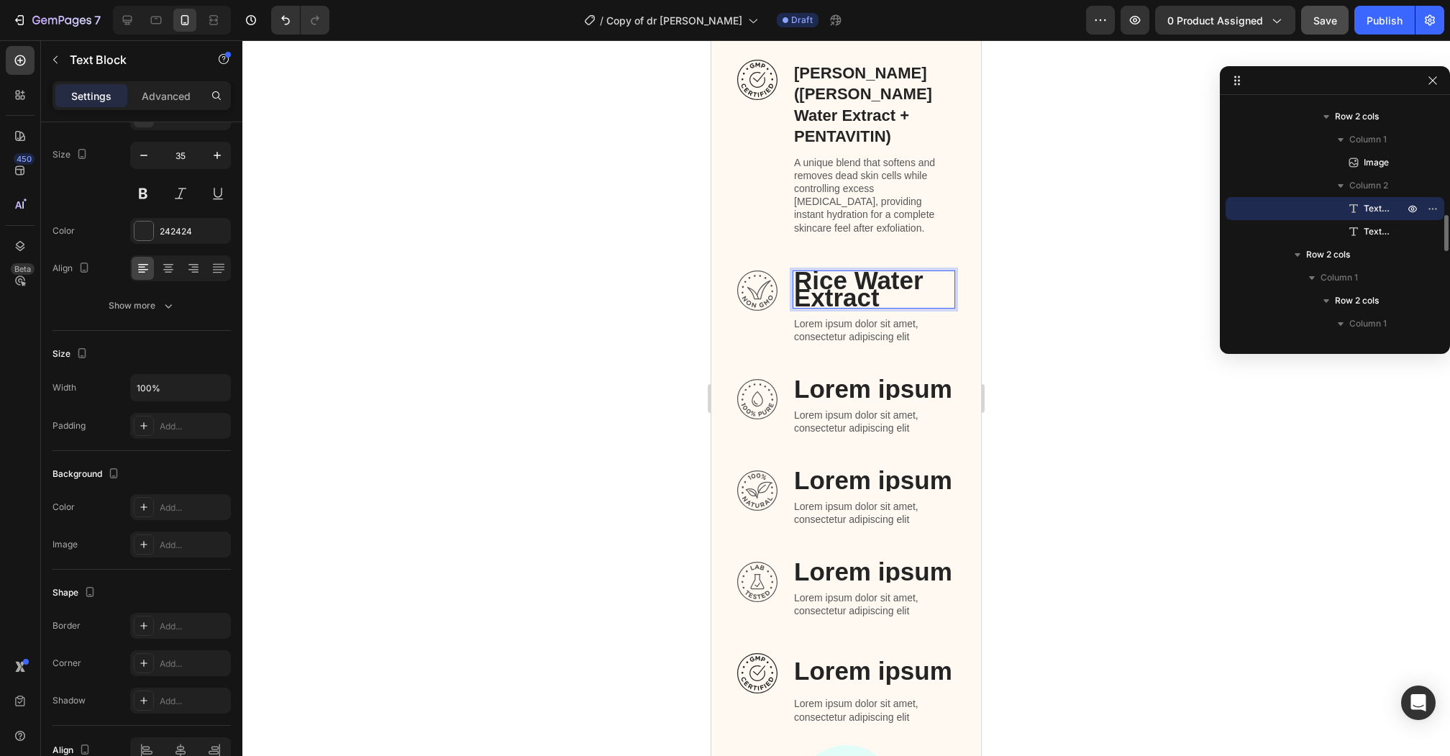
scroll to position [4, 0]
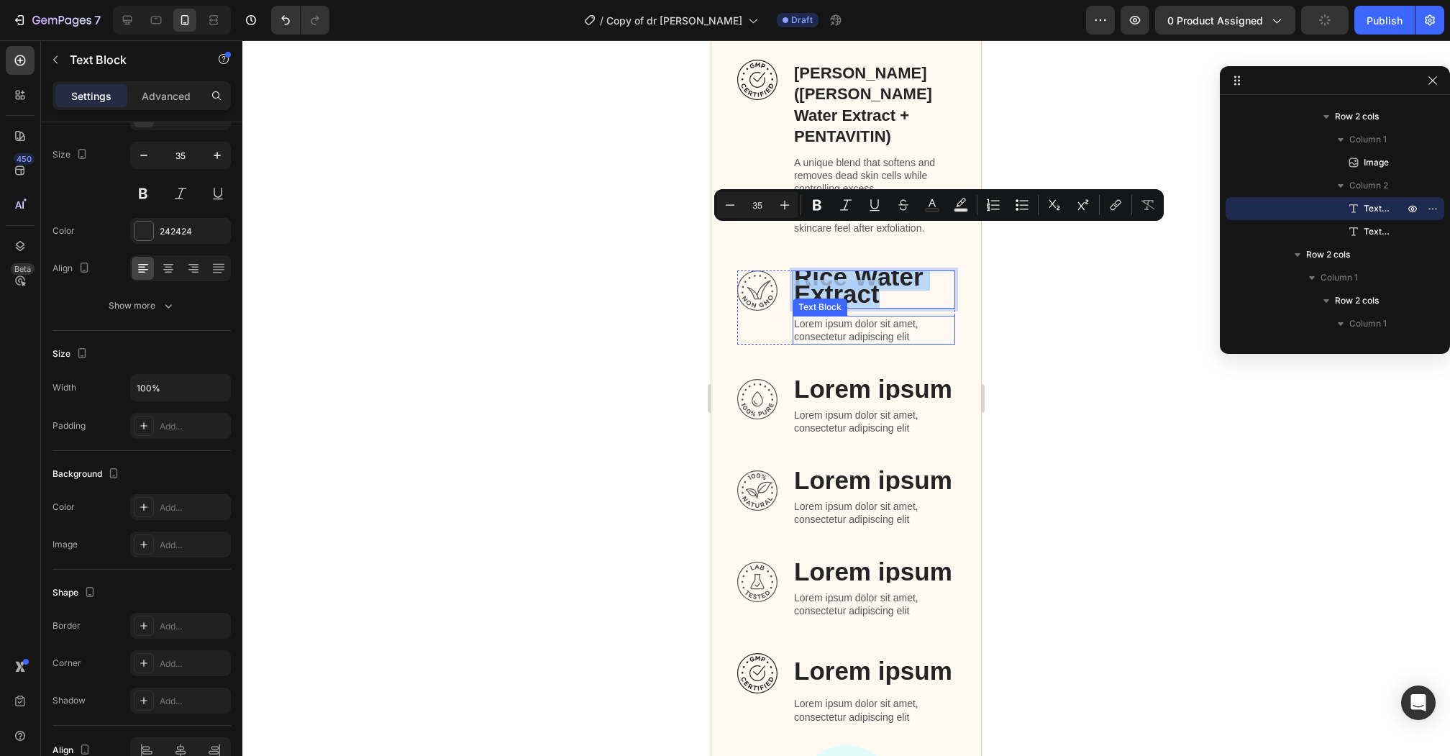
click at [896, 317] on p "Lorem ipsum dolor sit amet, consectetur adipiscing elit" at bounding box center [874, 330] width 160 height 26
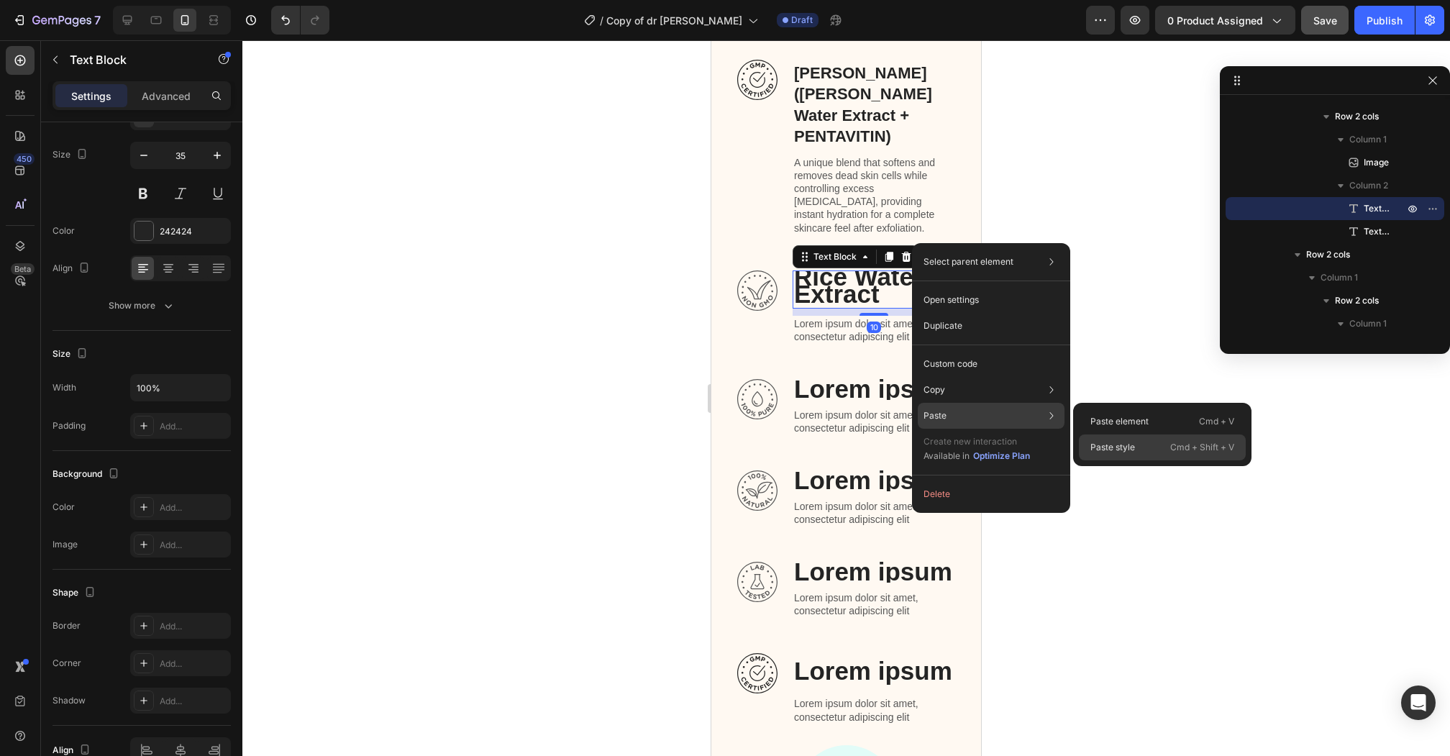
click at [1116, 449] on p "Paste style" at bounding box center [1112, 447] width 45 height 13
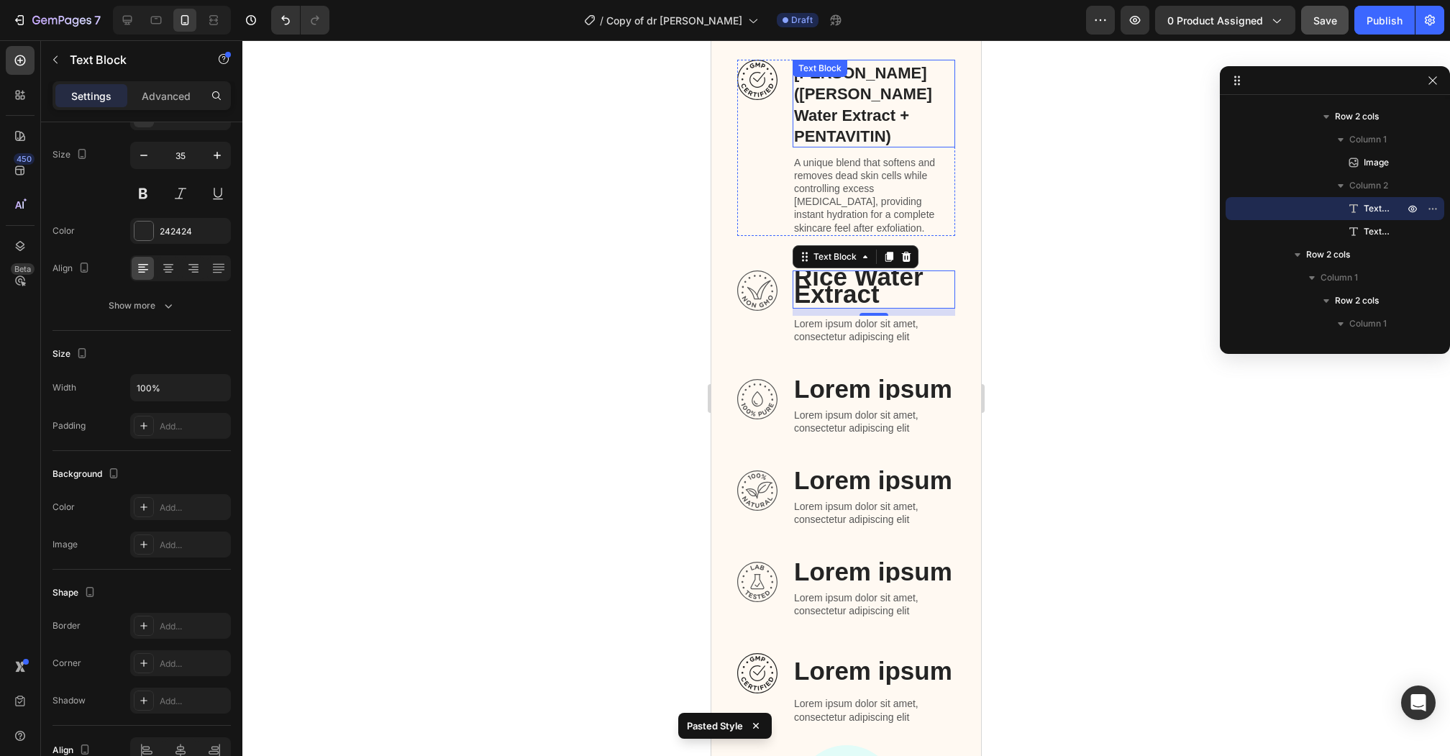
click at [815, 79] on div "PENTA-RICE (Rice Water Extract + PENTAVITIN) Text Block" at bounding box center [873, 104] width 162 height 88
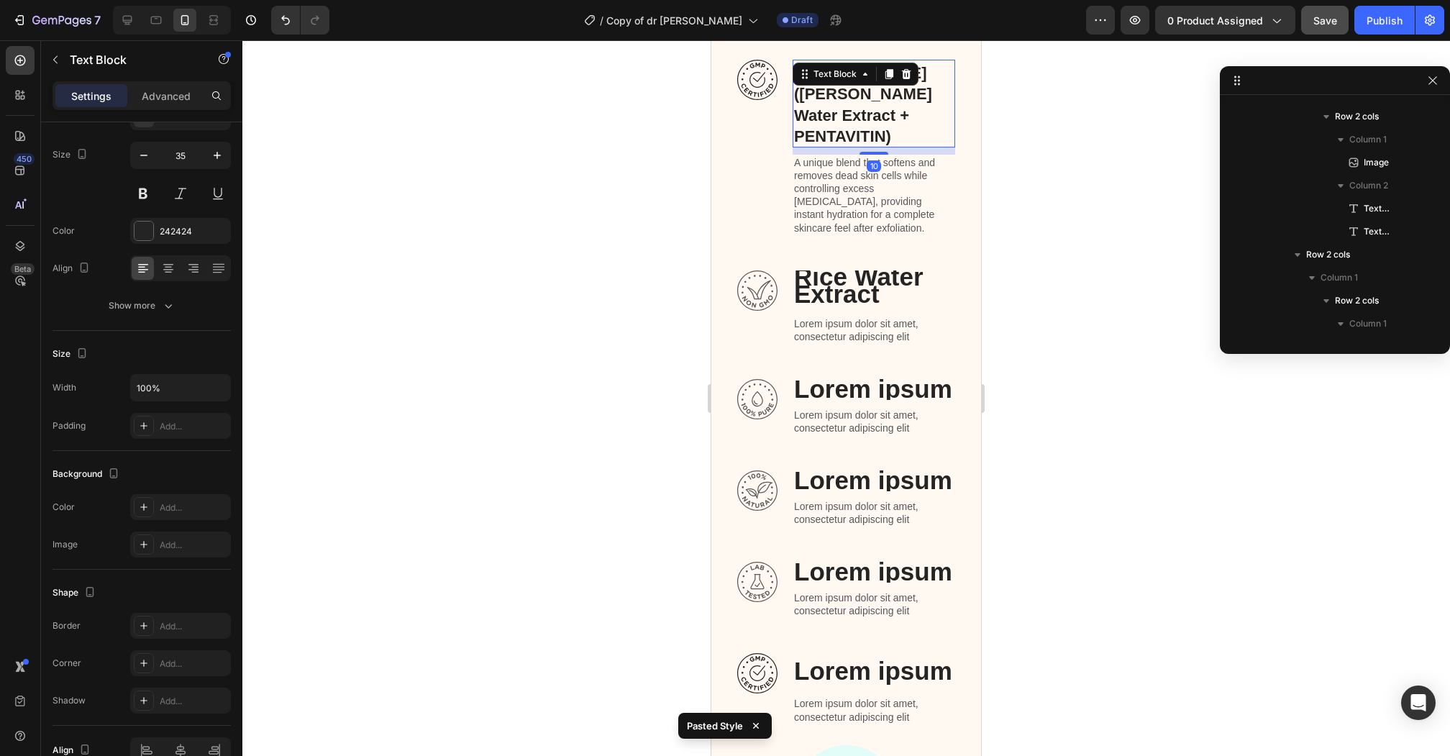
scroll to position [594, 0]
click at [828, 268] on p "Rice Water Extract" at bounding box center [874, 285] width 160 height 35
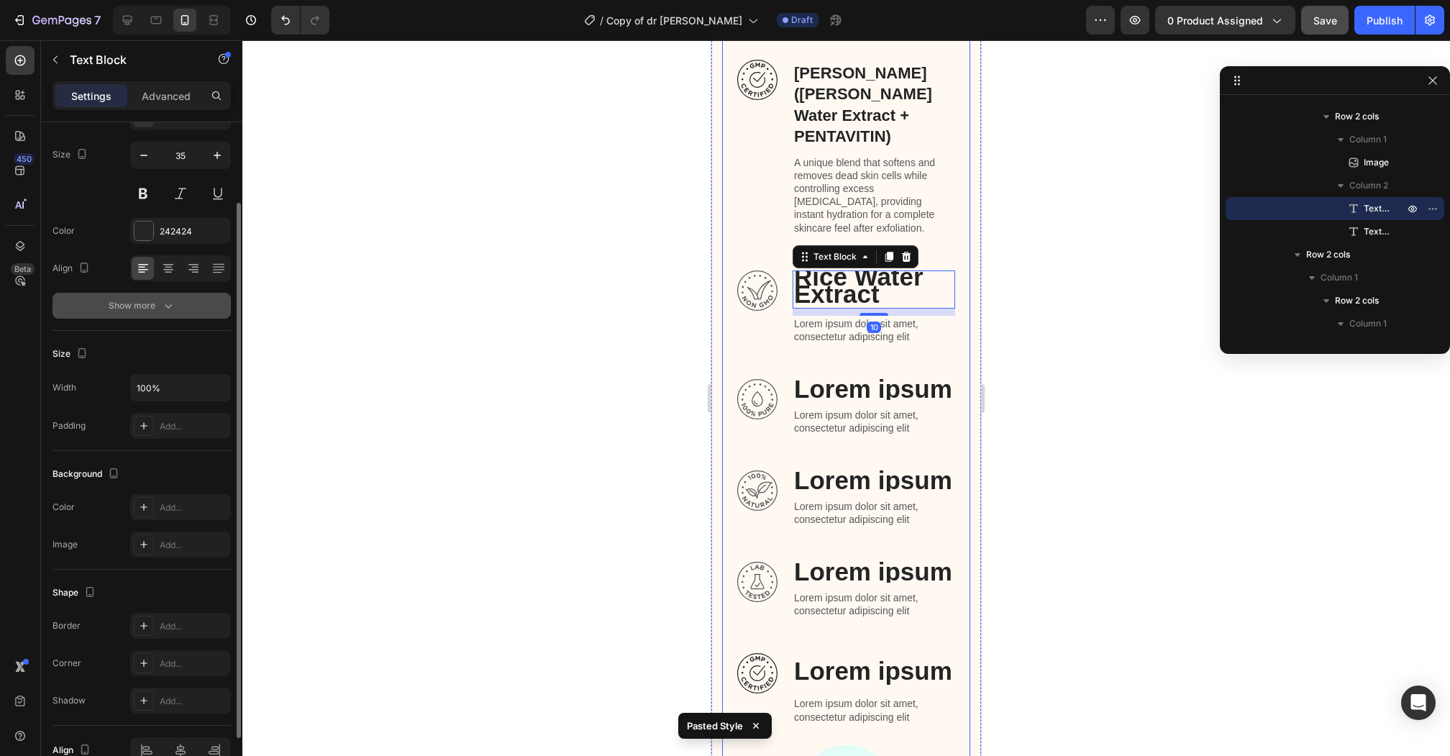
click at [157, 308] on div "Show more" at bounding box center [142, 305] width 67 height 14
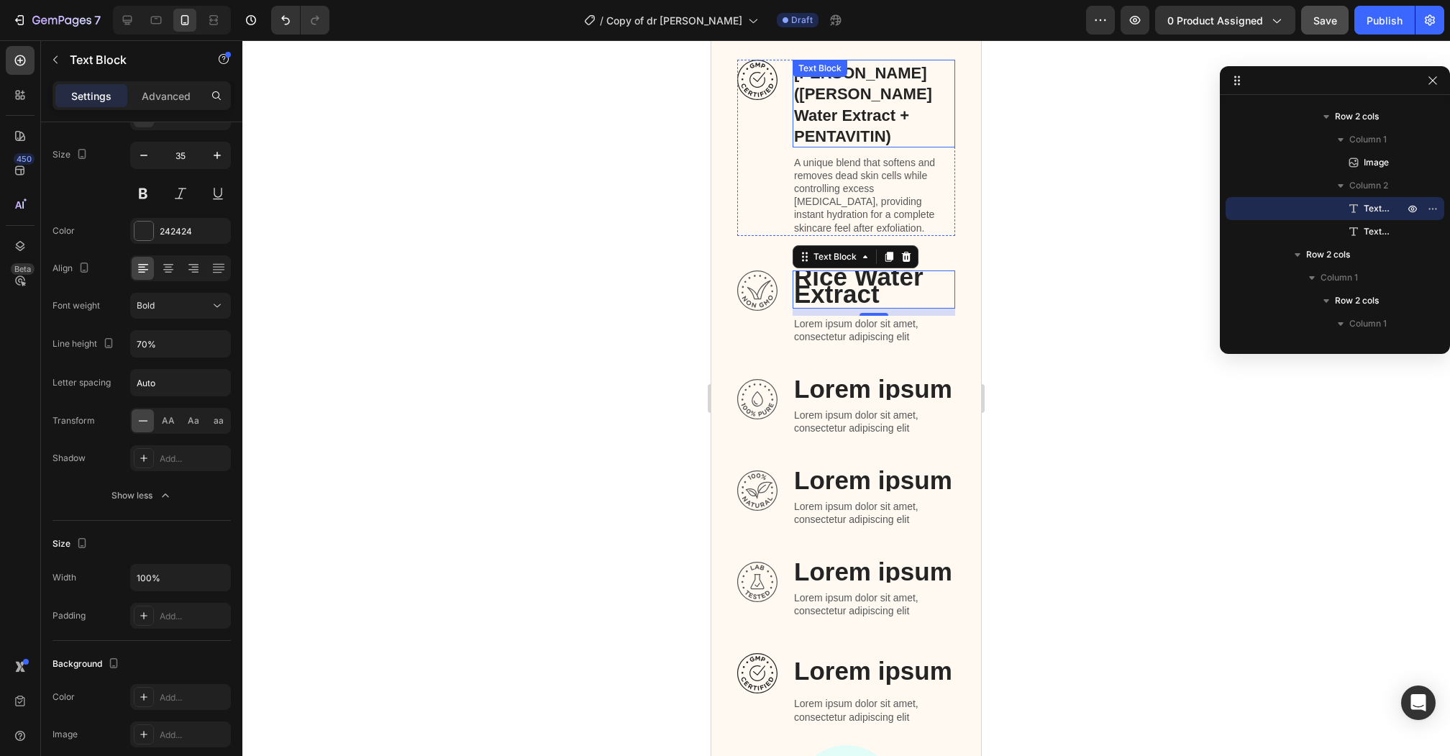
click at [872, 106] on strong "[PERSON_NAME] ([PERSON_NAME] Water Extract + PENTAVITIN)" at bounding box center [863, 105] width 138 height 82
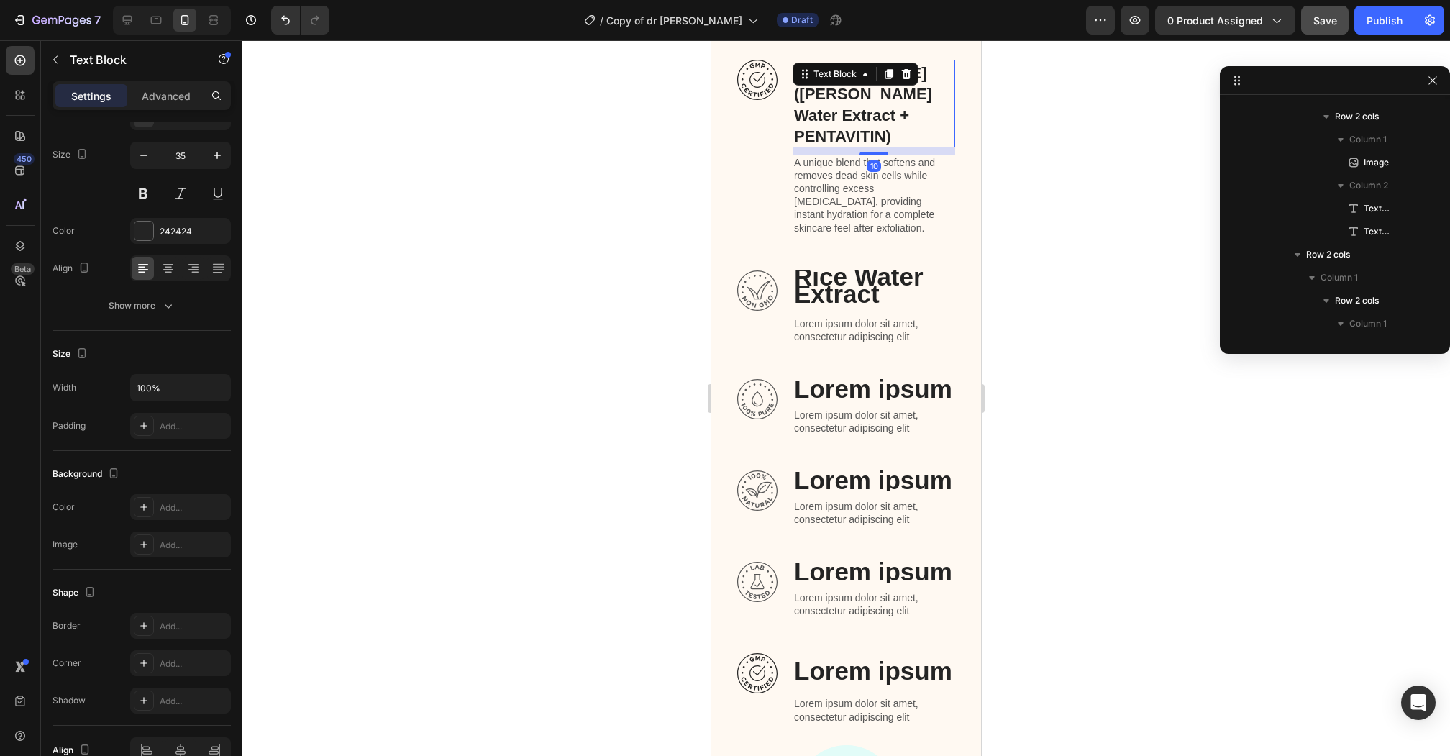
scroll to position [594, 0]
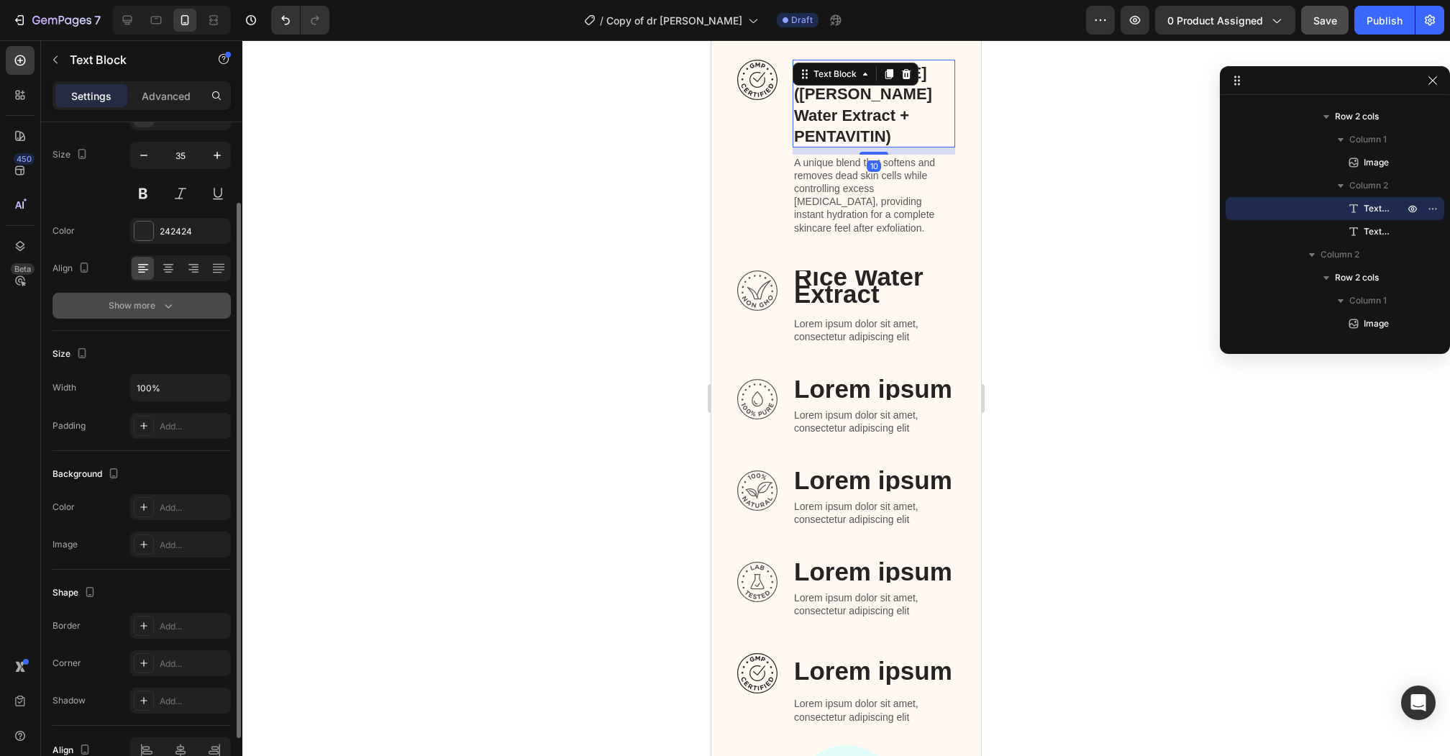
click at [167, 308] on icon "button" at bounding box center [168, 305] width 14 height 14
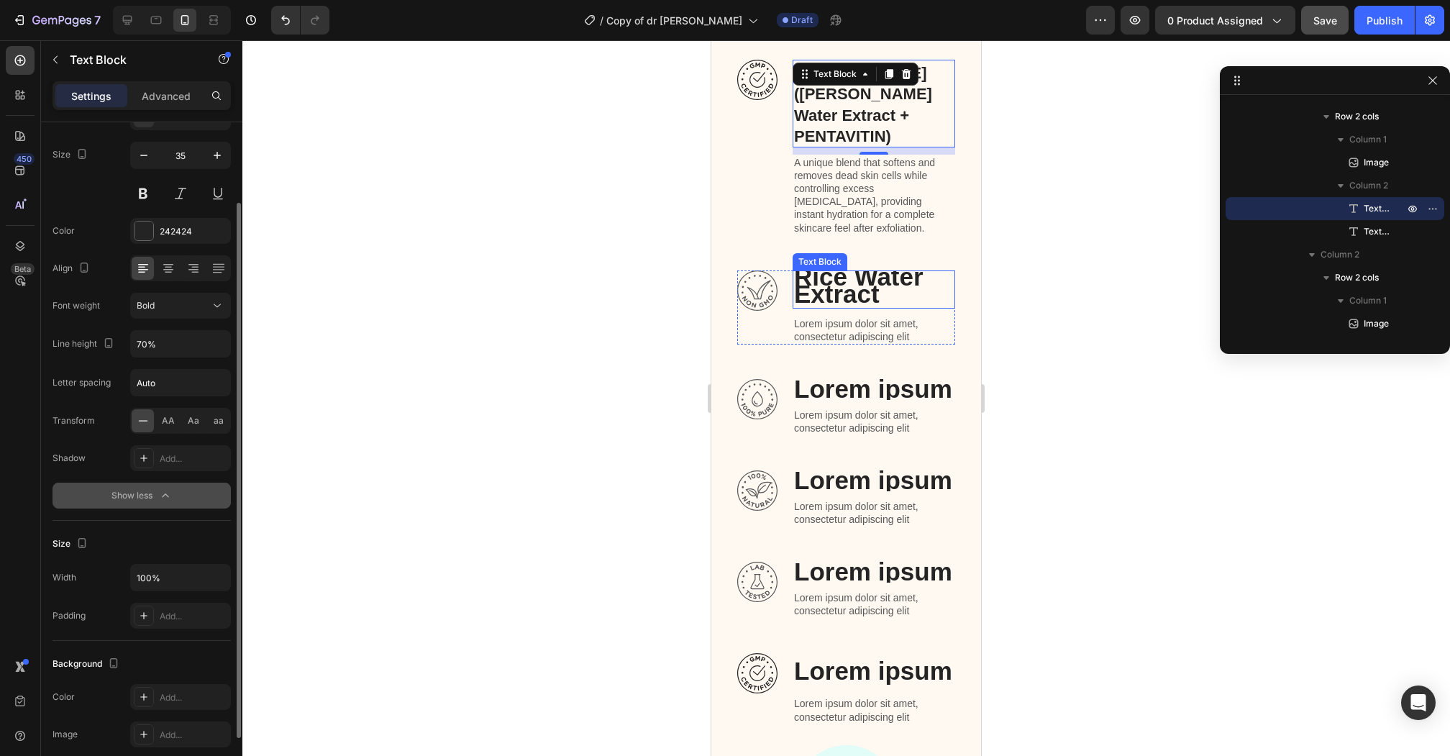
click at [860, 268] on p "Rice Water Extract" at bounding box center [874, 285] width 160 height 35
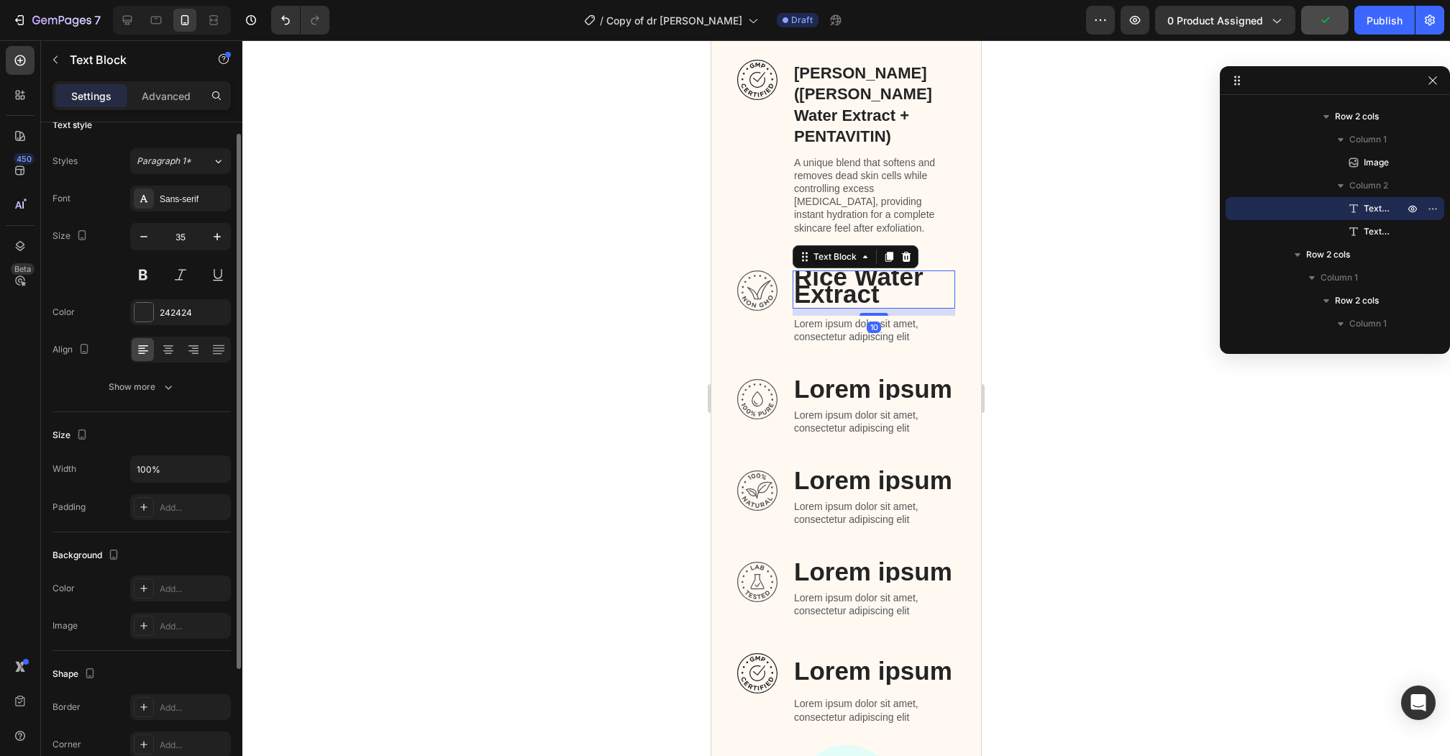
scroll to position [14, 0]
click at [864, 111] on strong "[PERSON_NAME] ([PERSON_NAME] Water Extract + PENTAVITIN)" at bounding box center [863, 105] width 138 height 82
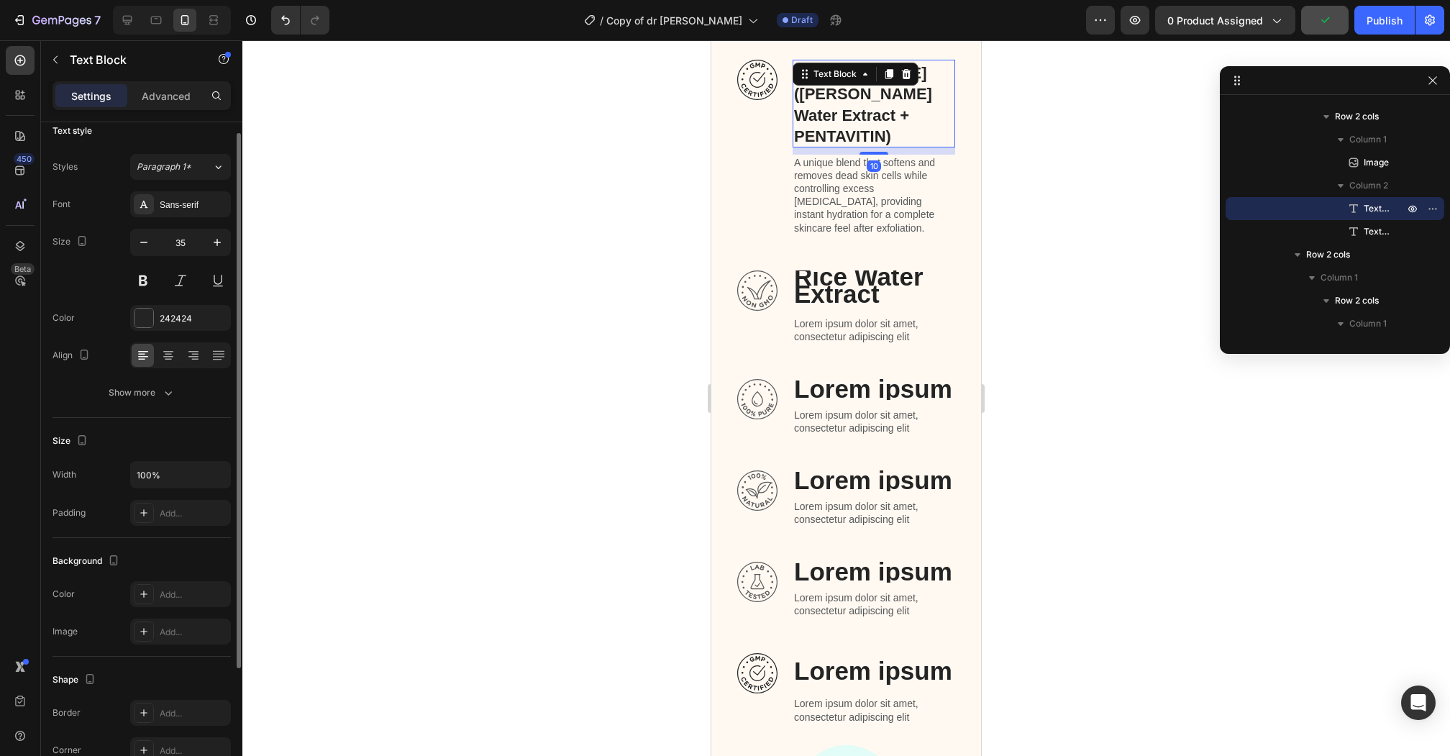
scroll to position [594, 0]
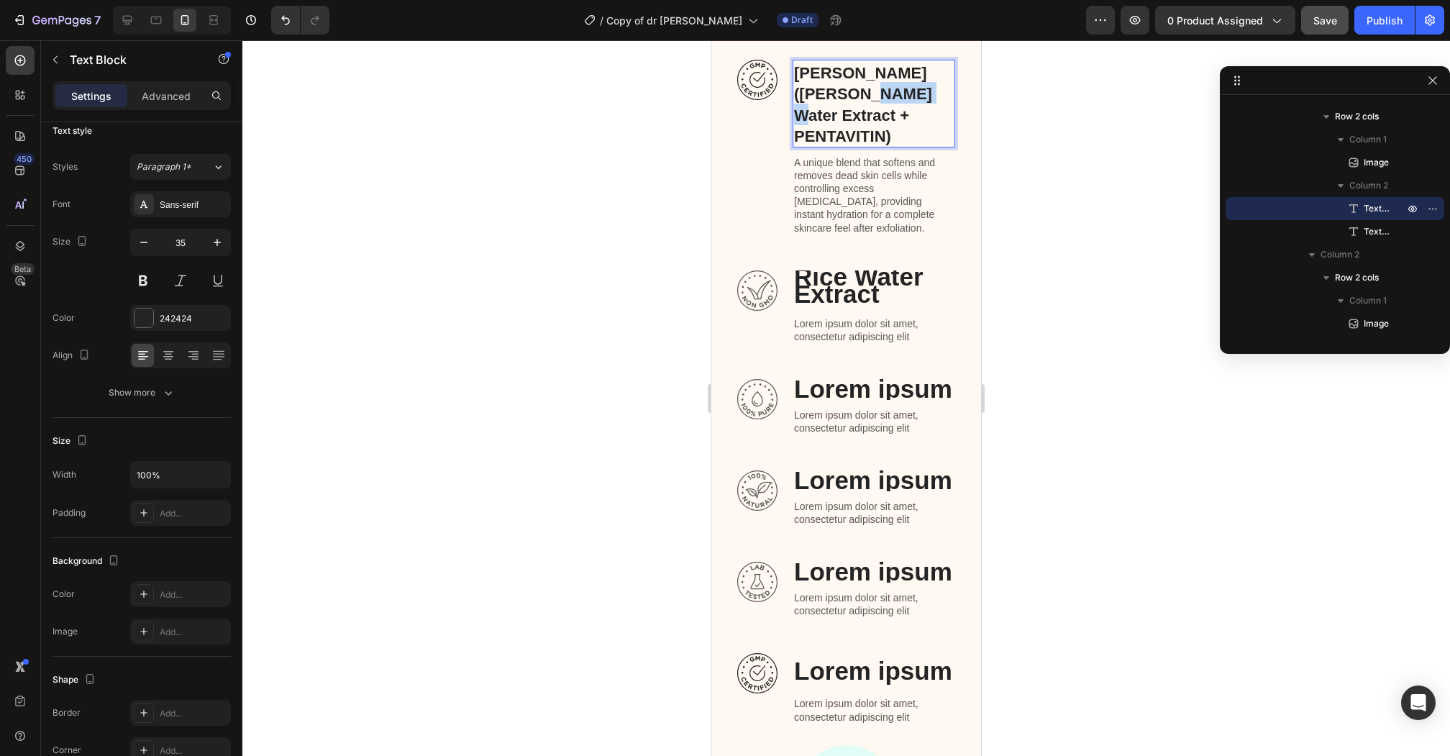
click at [861, 98] on strong "[PERSON_NAME] ([PERSON_NAME] Water Extract + PENTAVITIN)" at bounding box center [863, 105] width 138 height 82
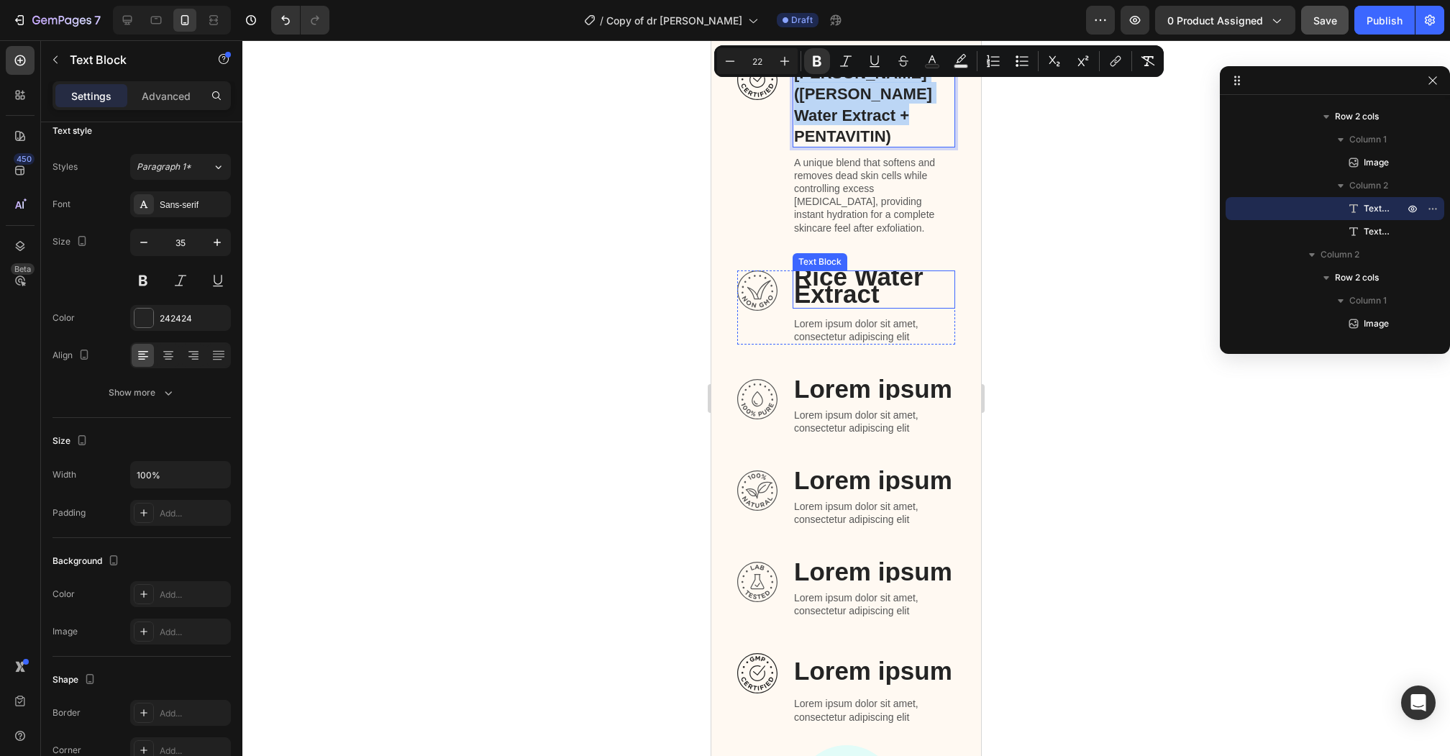
click at [847, 268] on p "Rice Water Extract" at bounding box center [874, 285] width 160 height 35
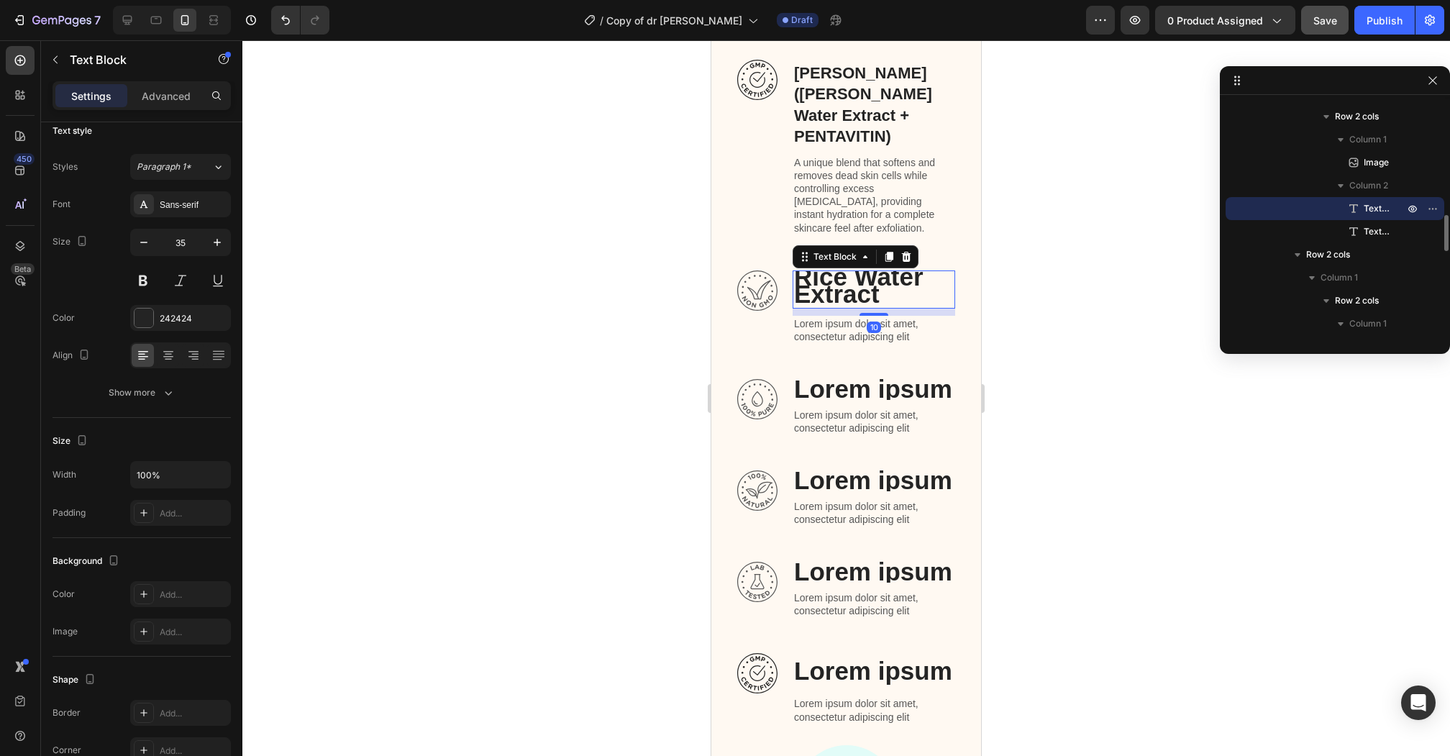
scroll to position [0, 0]
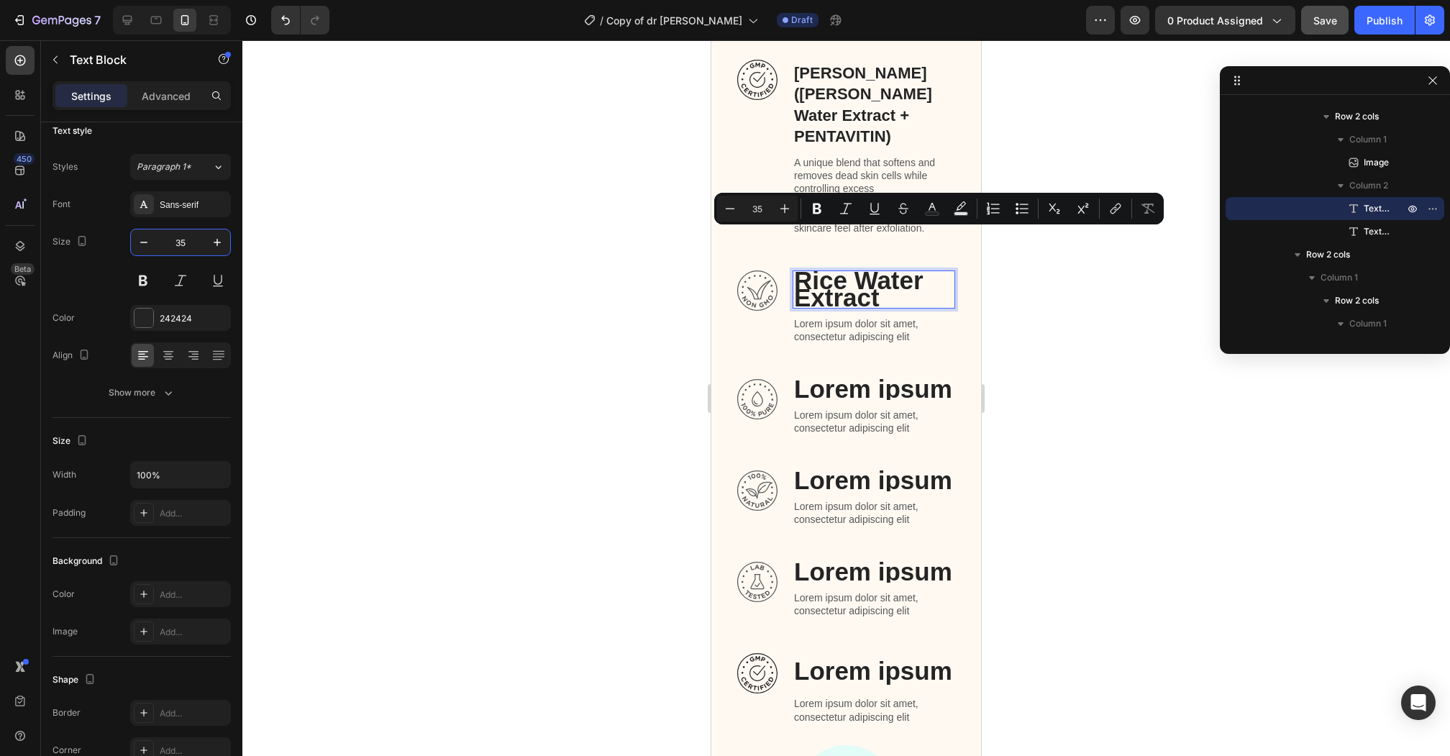
click at [183, 242] on input "35" at bounding box center [180, 242] width 47 height 26
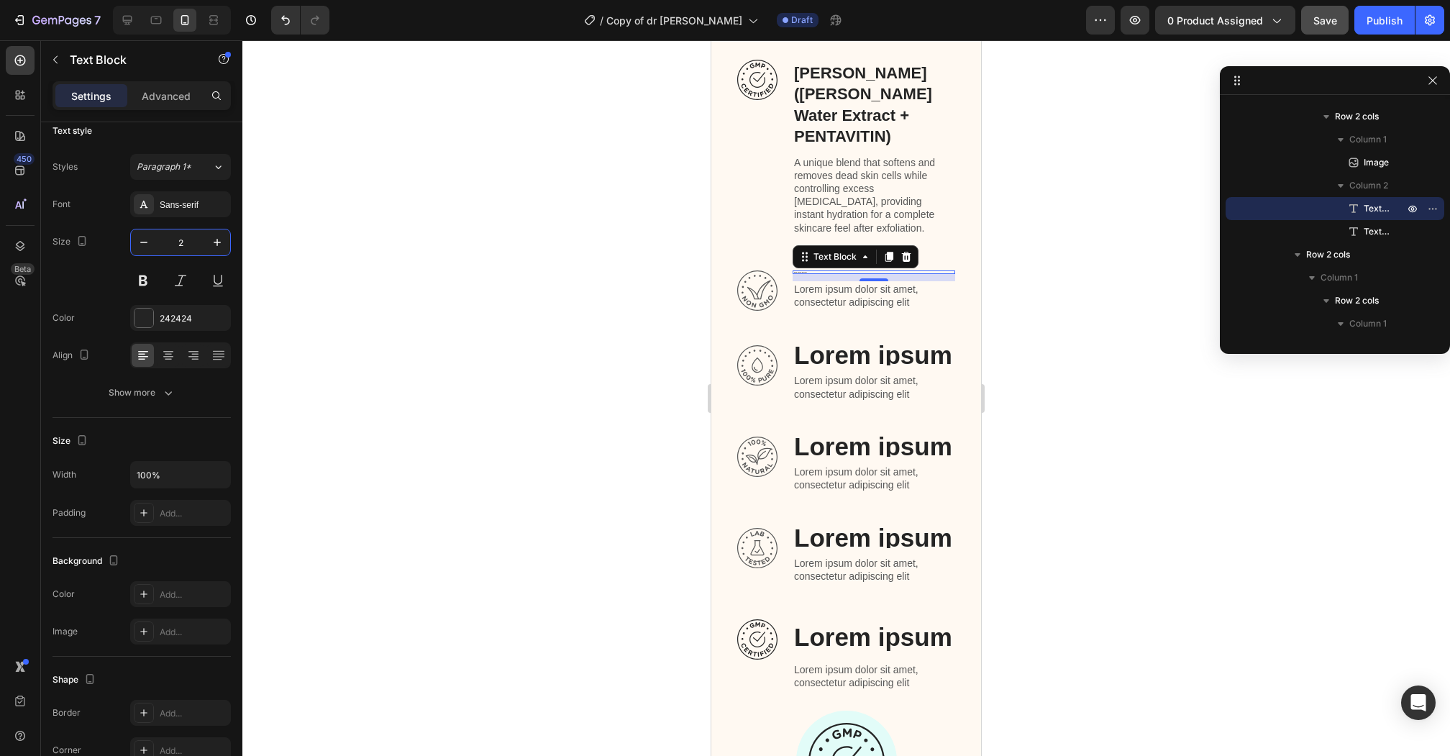
type input "22"
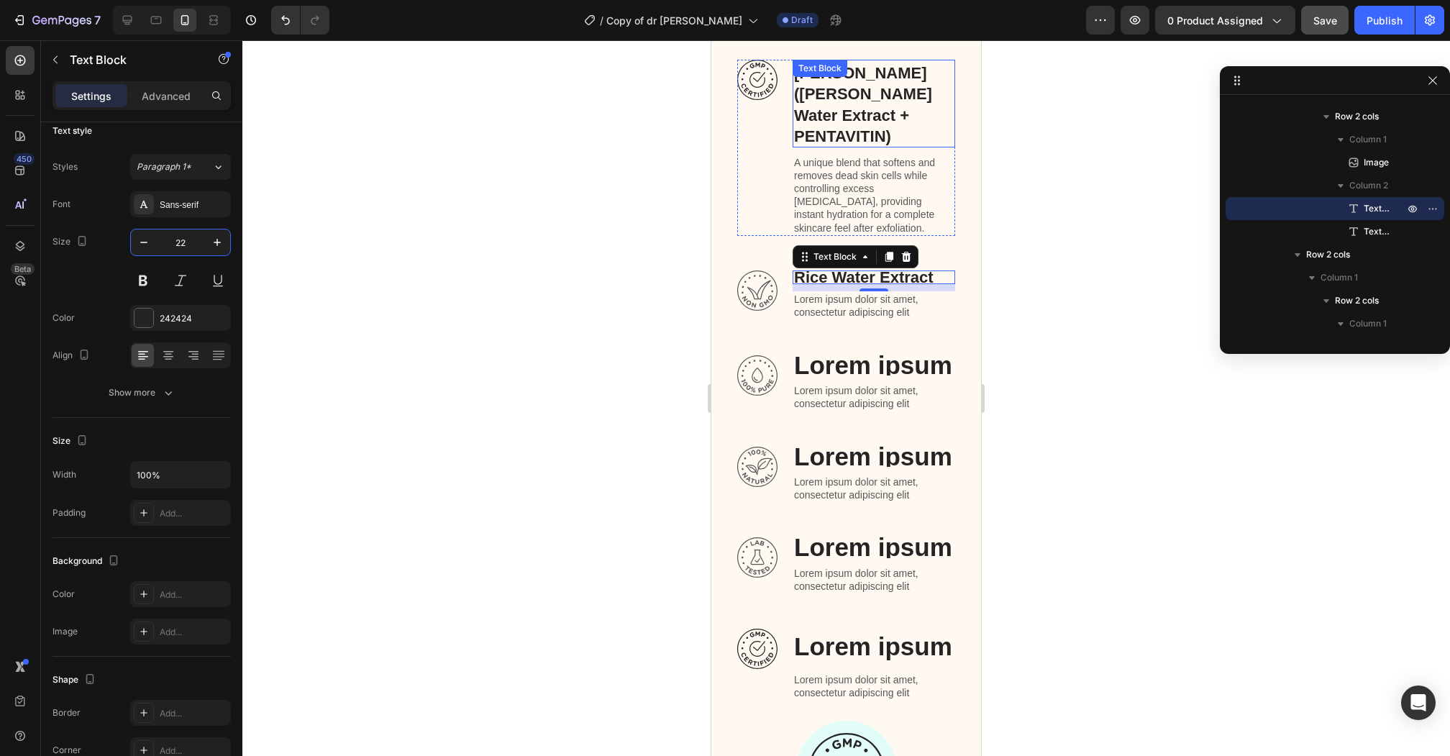
click at [833, 101] on strong "[PERSON_NAME] ([PERSON_NAME] Water Extract + PENTAVITIN)" at bounding box center [863, 105] width 138 height 82
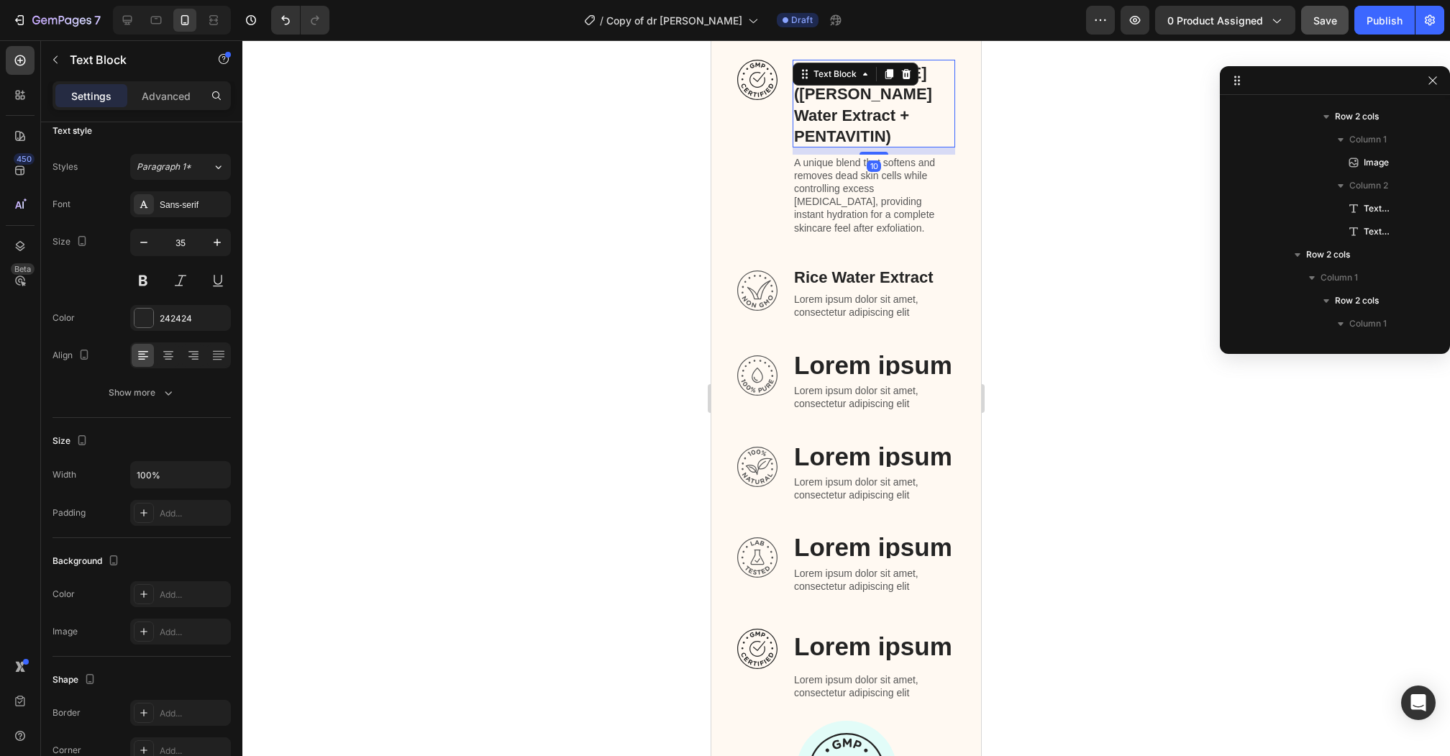
scroll to position [594, 0]
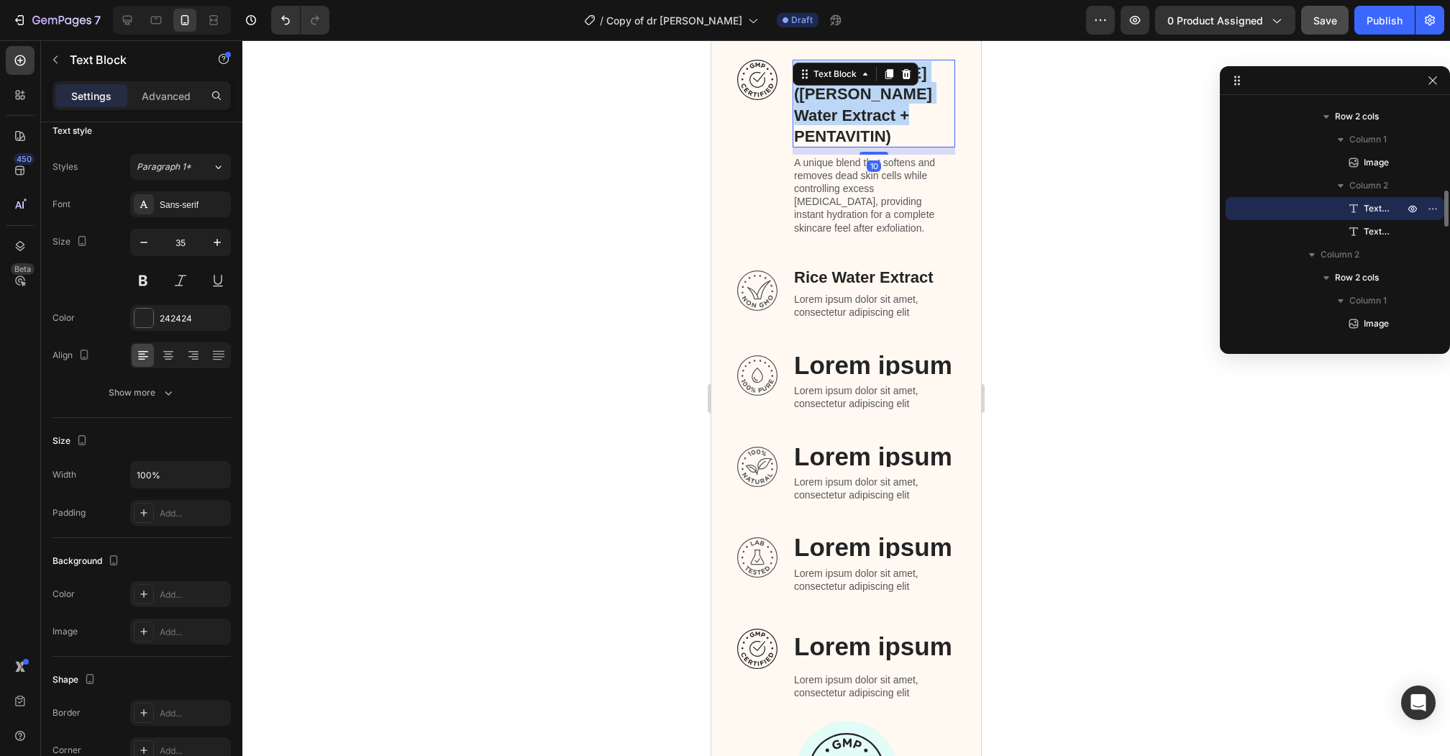
click at [833, 101] on strong "[PERSON_NAME] ([PERSON_NAME] Water Extract + PENTAVITIN)" at bounding box center [863, 105] width 138 height 82
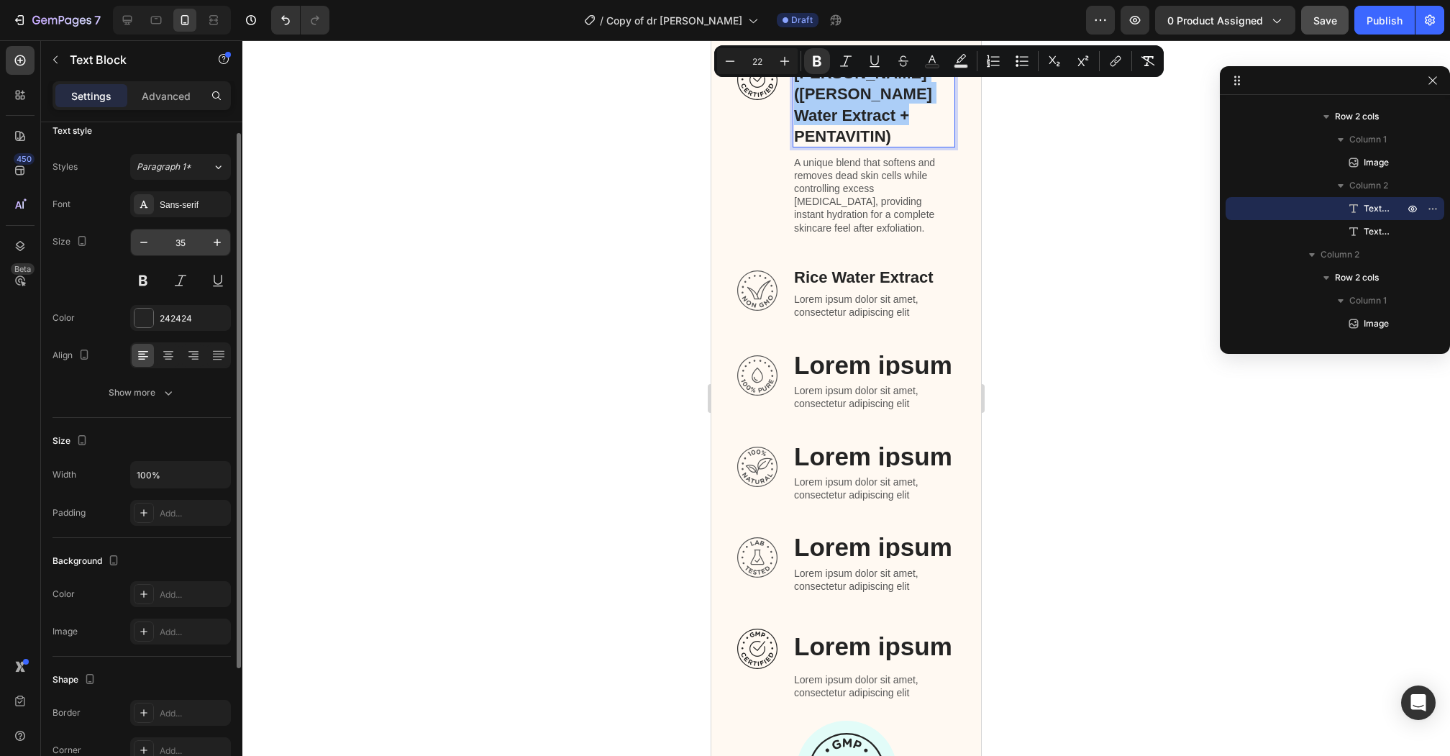
click at [190, 244] on input "35" at bounding box center [180, 242] width 47 height 26
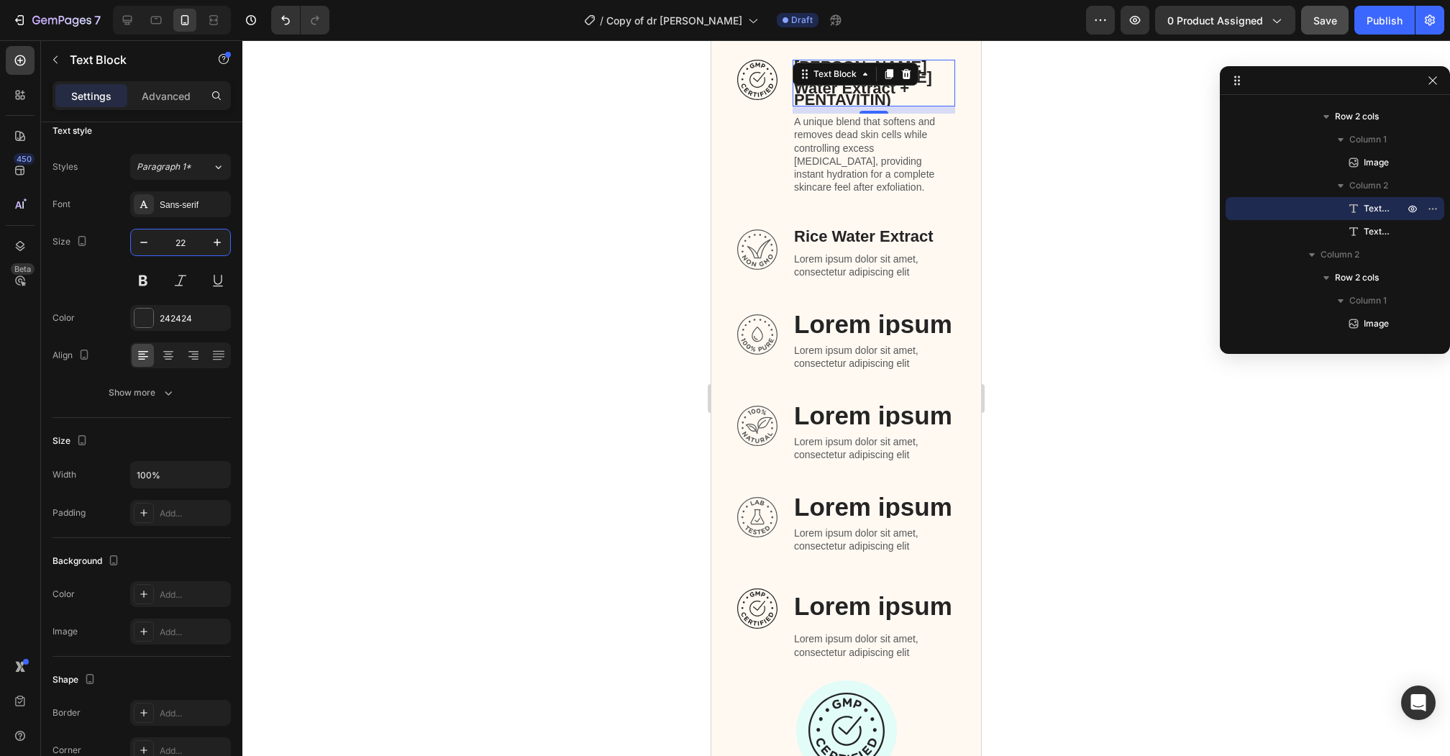
type input "22"
click at [541, 252] on div at bounding box center [845, 397] width 1207 height 715
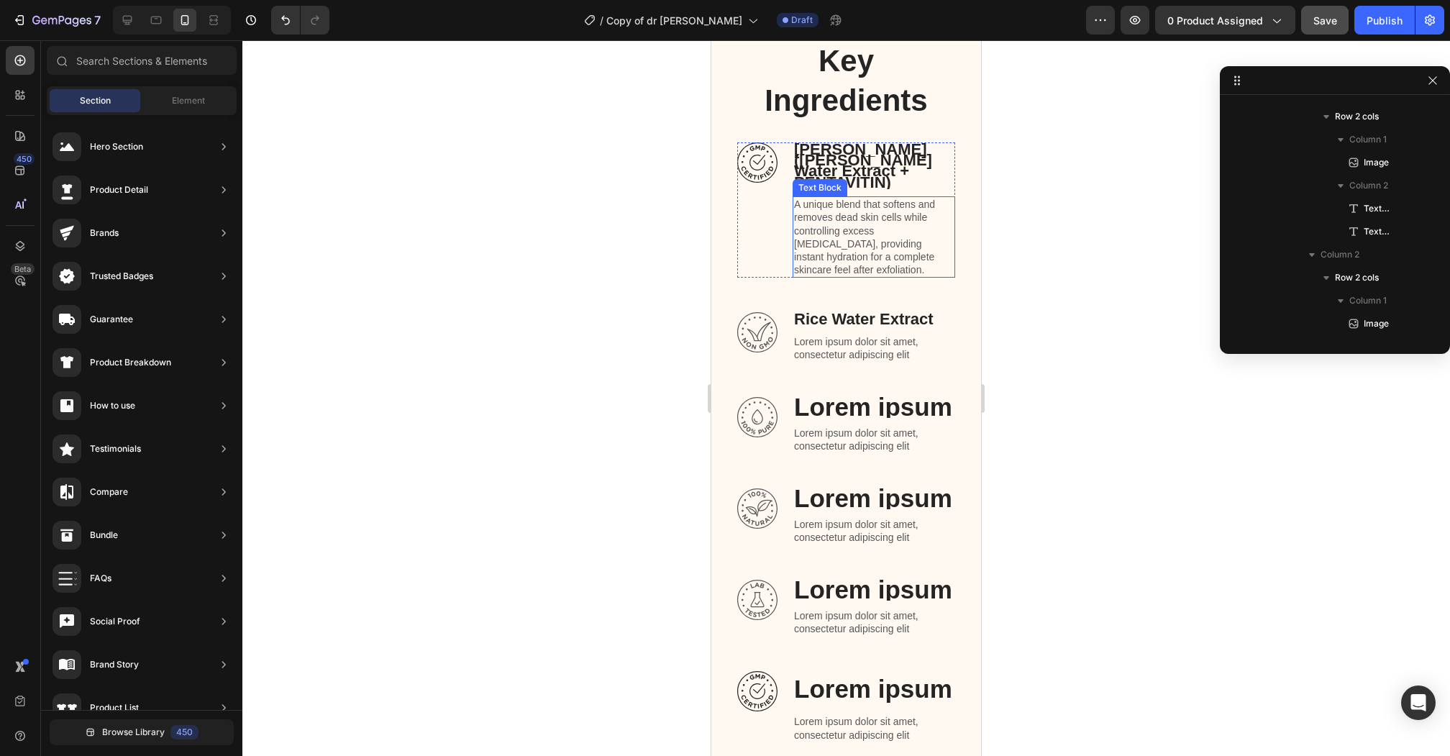
scroll to position [3862, 0]
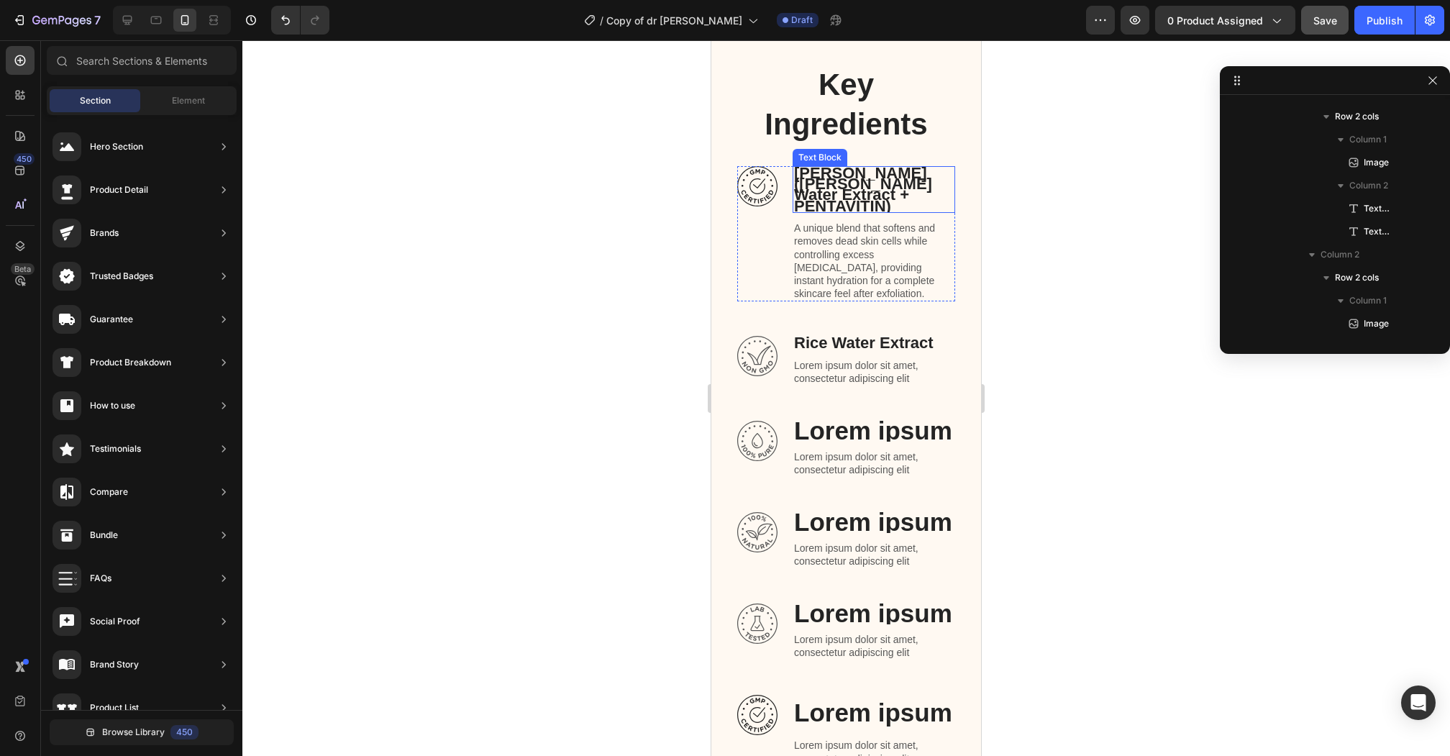
click at [874, 182] on strong "[PERSON_NAME] ([PERSON_NAME] Water Extract + PENTAVITIN)" at bounding box center [863, 189] width 138 height 51
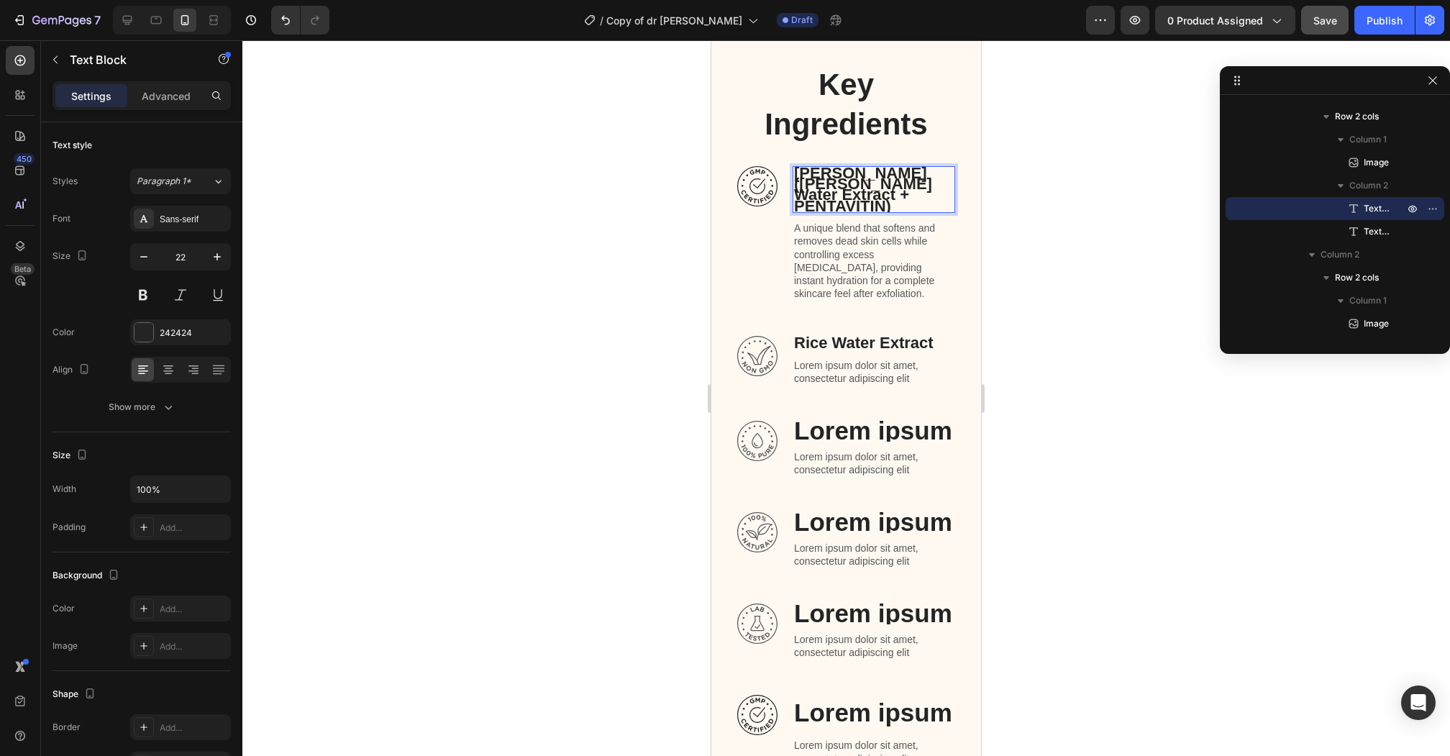
scroll to position [1, 0]
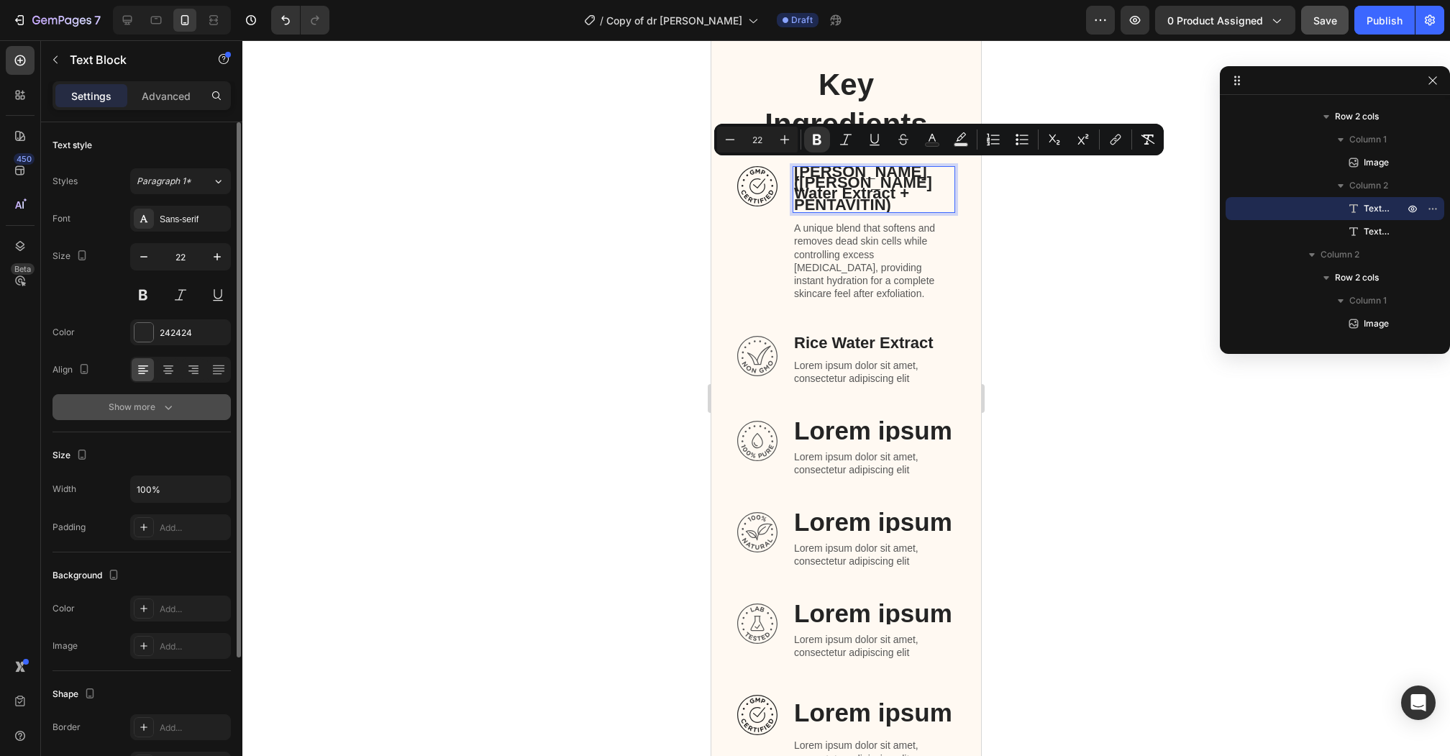
click at [141, 412] on div "Show more" at bounding box center [142, 407] width 67 height 14
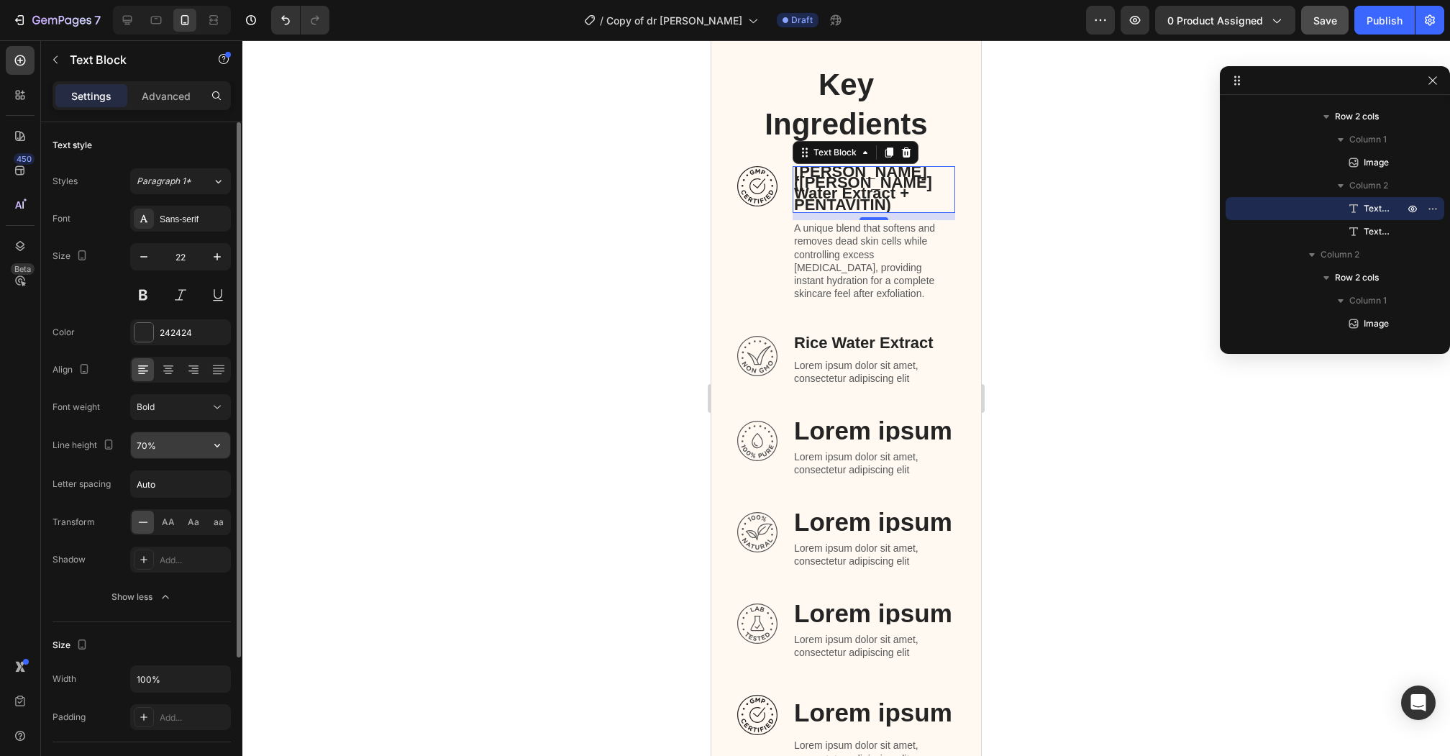
click at [221, 440] on icon "button" at bounding box center [217, 445] width 14 height 14
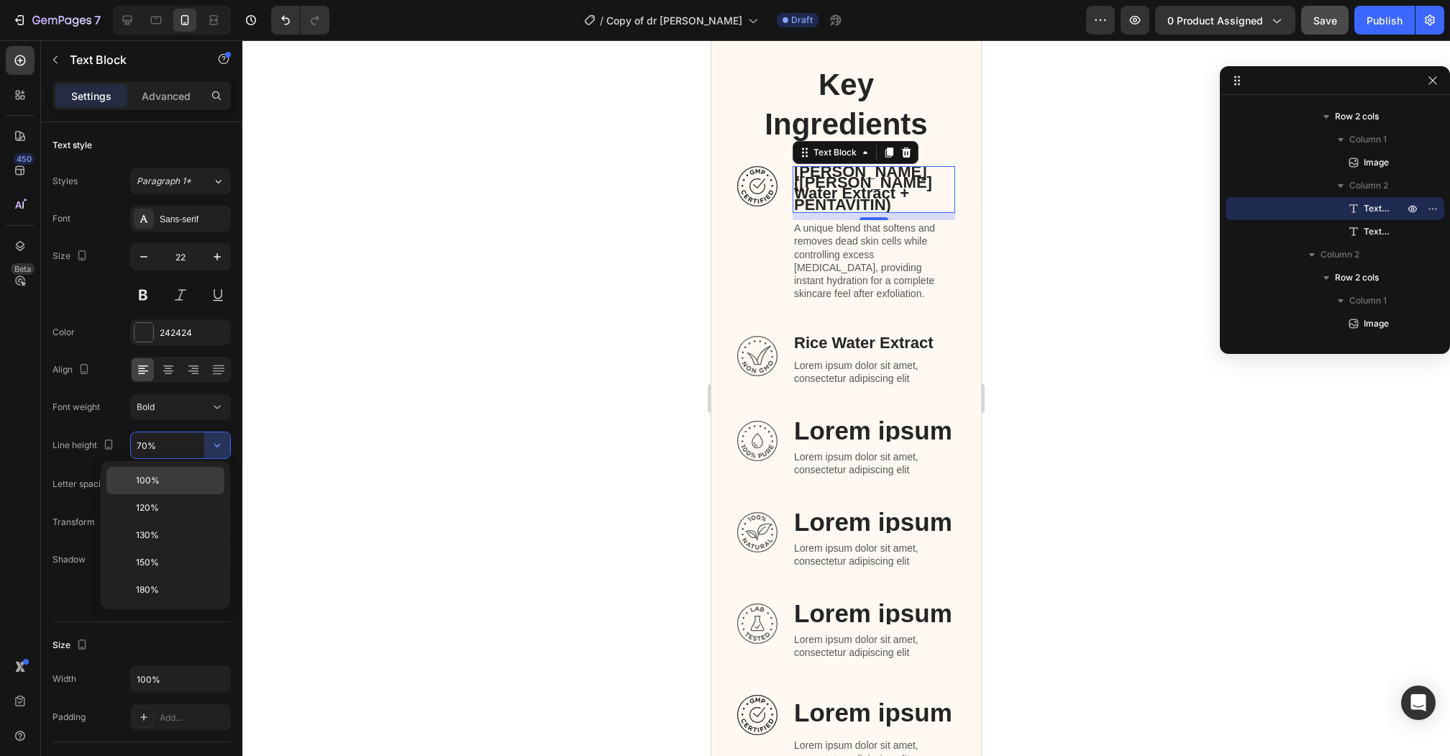
click at [186, 477] on p "100%" at bounding box center [177, 480] width 82 height 13
type input "100%"
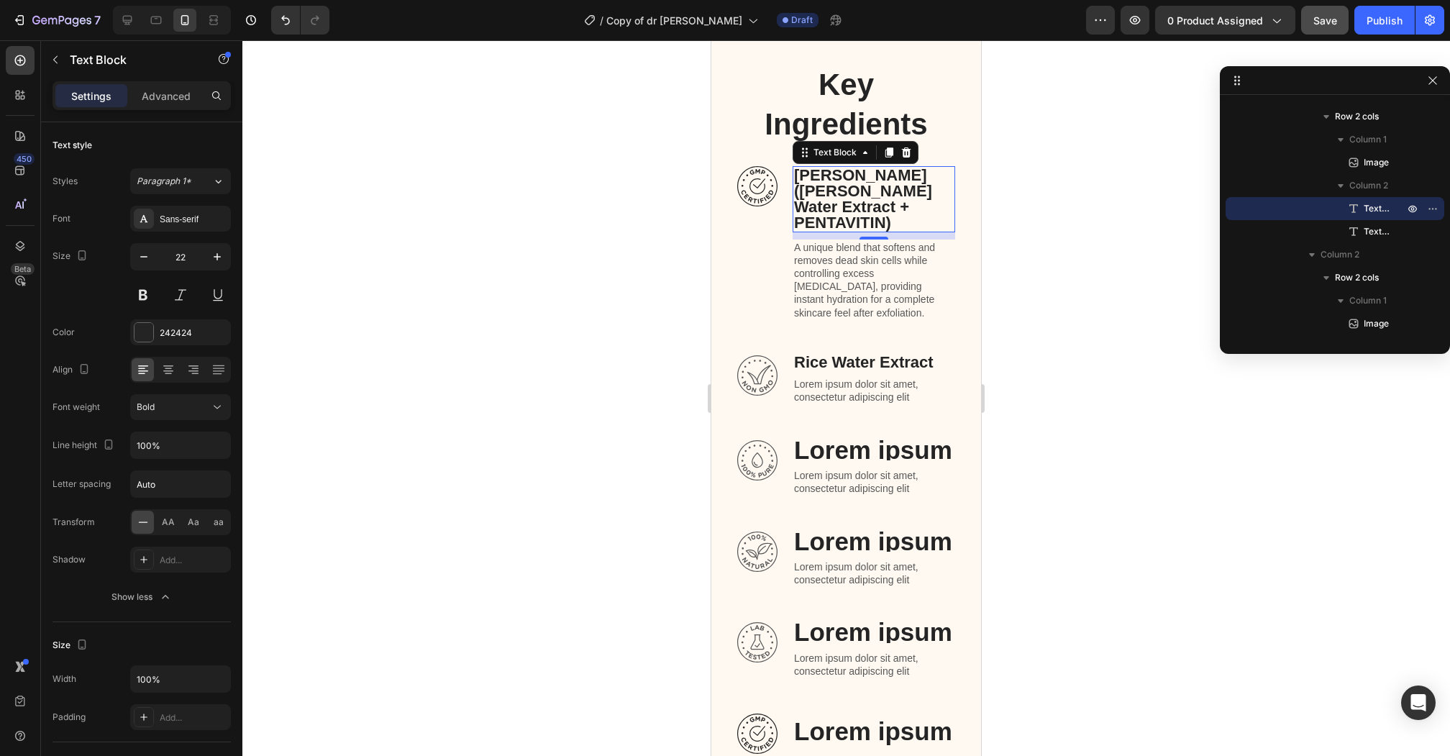
scroll to position [0, 0]
click at [834, 357] on p "Rice Water Extract" at bounding box center [874, 362] width 160 height 11
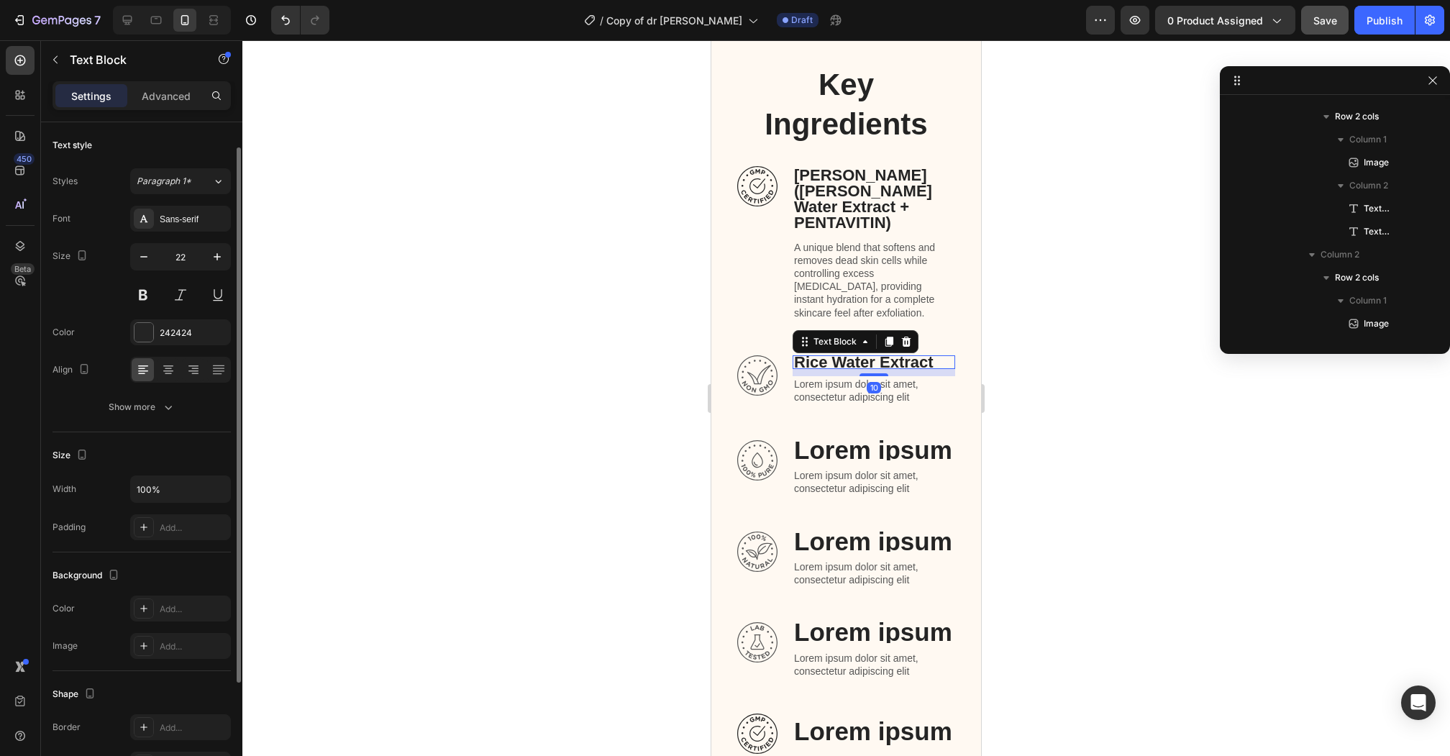
scroll to position [755, 0]
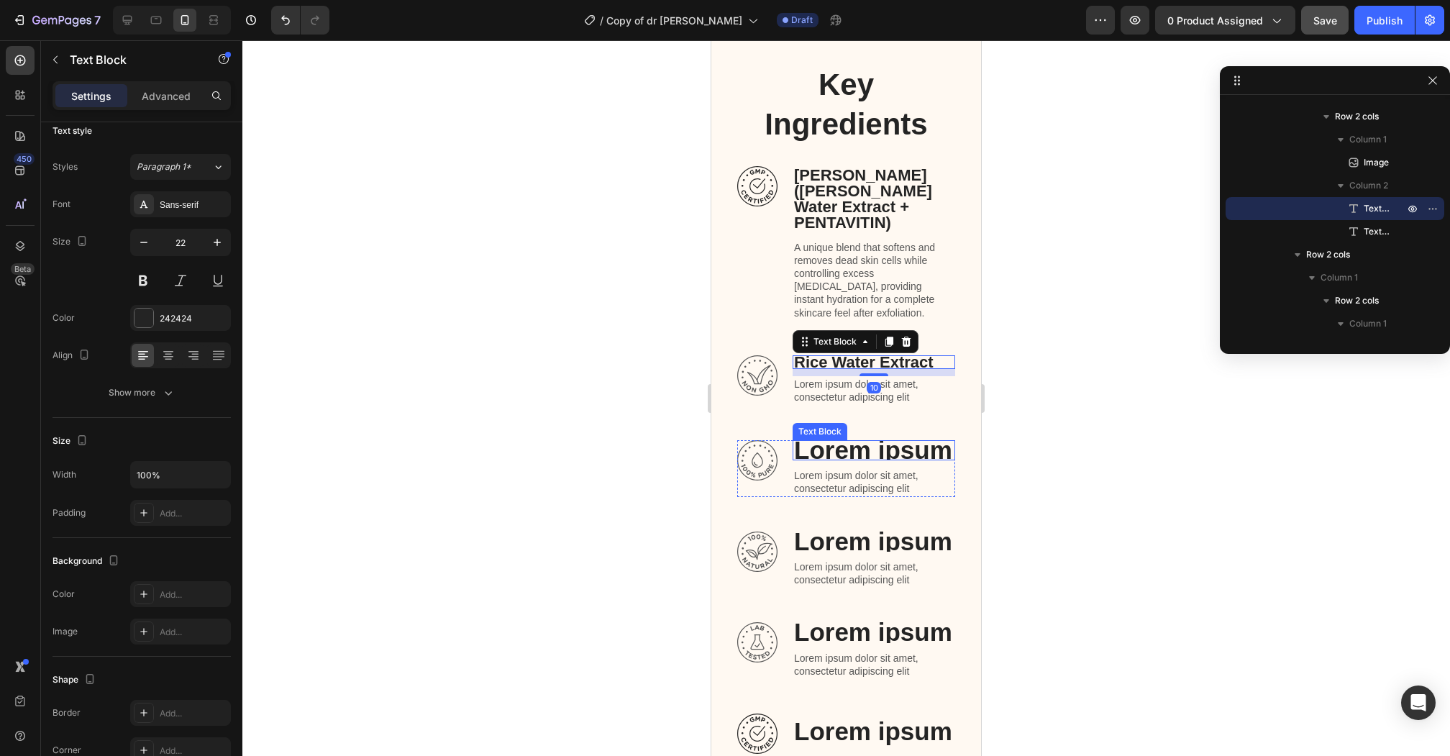
click at [823, 441] on p "Lorem ipsum" at bounding box center [874, 450] width 160 height 18
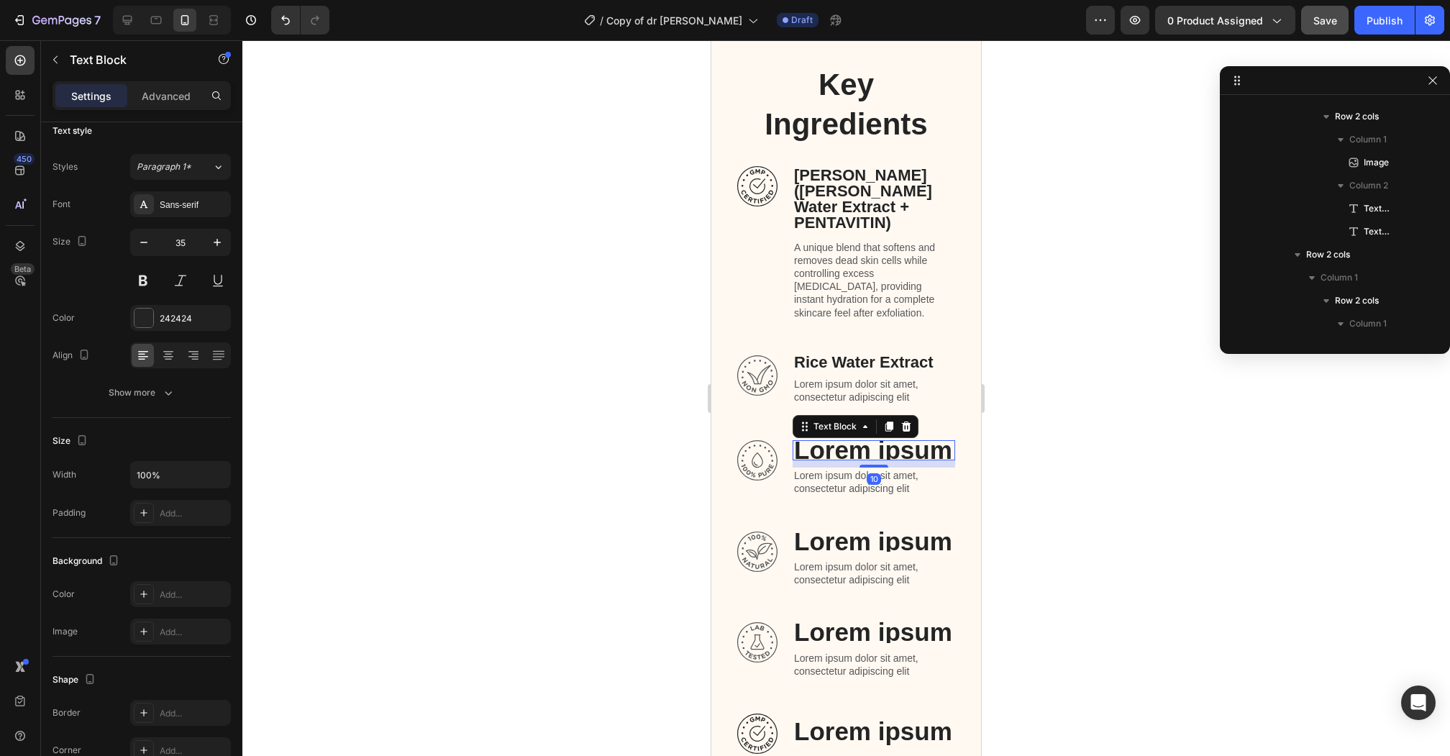
scroll to position [939, 0]
click at [823, 441] on p "Lorem ipsum" at bounding box center [874, 450] width 160 height 18
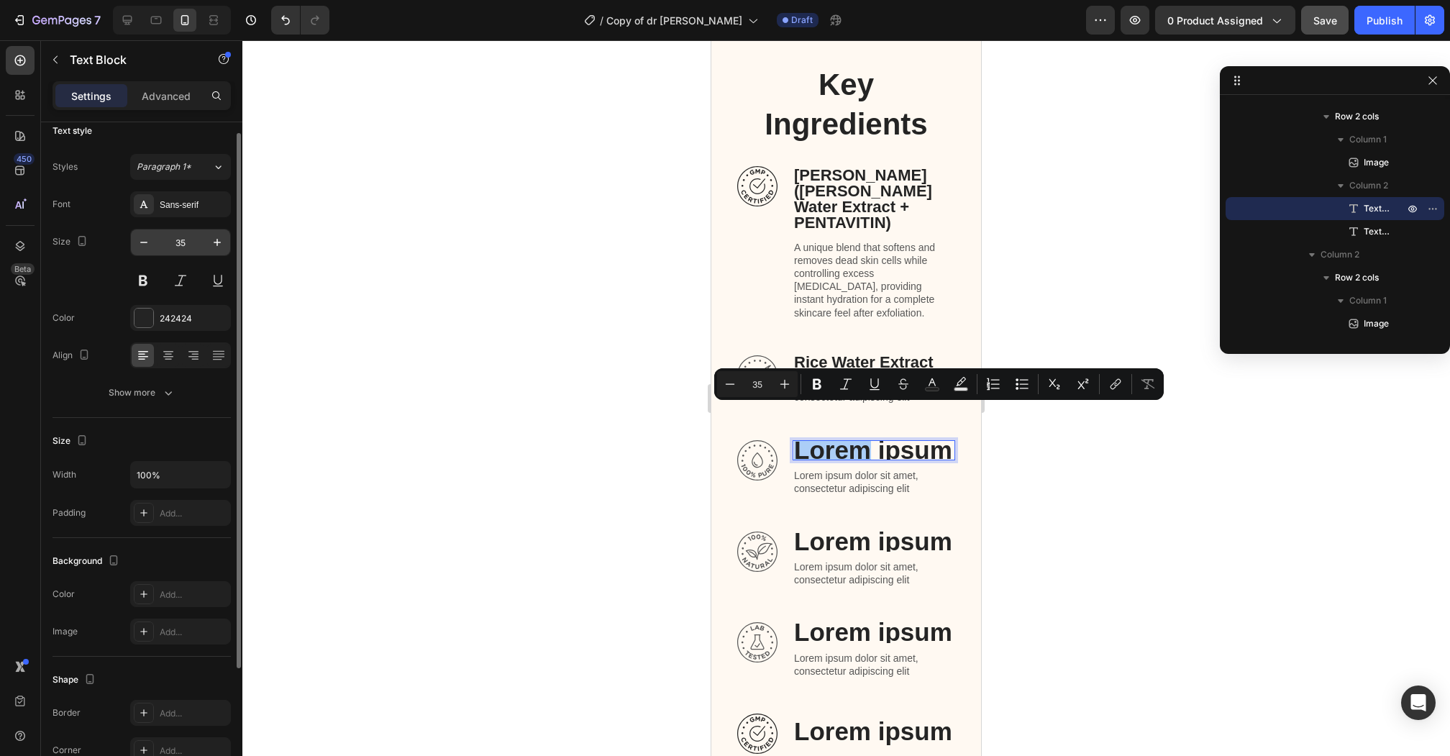
click at [175, 233] on input "35" at bounding box center [180, 242] width 47 height 26
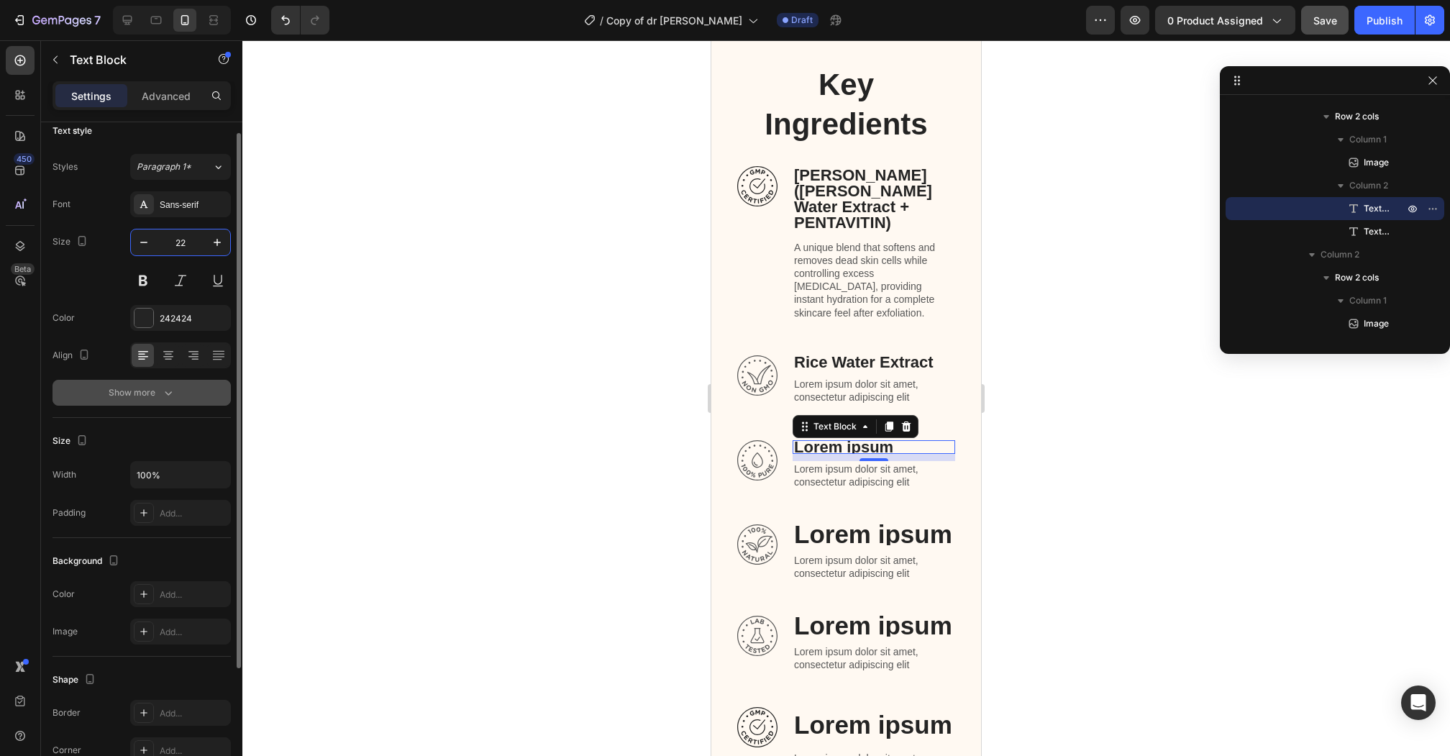
type input "22"
click at [174, 397] on icon "button" at bounding box center [168, 392] width 14 height 14
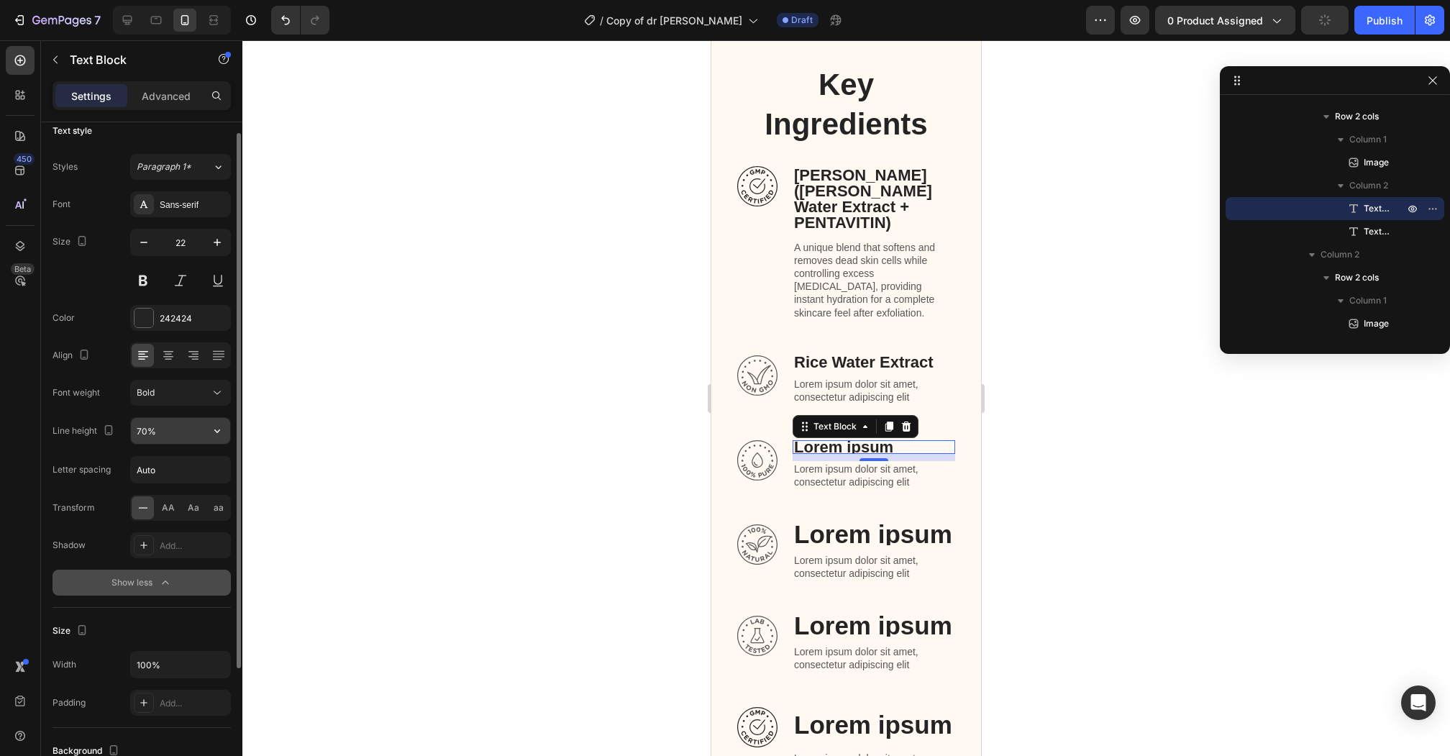
click at [174, 426] on input "70%" at bounding box center [180, 431] width 99 height 26
click at [209, 429] on button "button" at bounding box center [217, 431] width 26 height 26
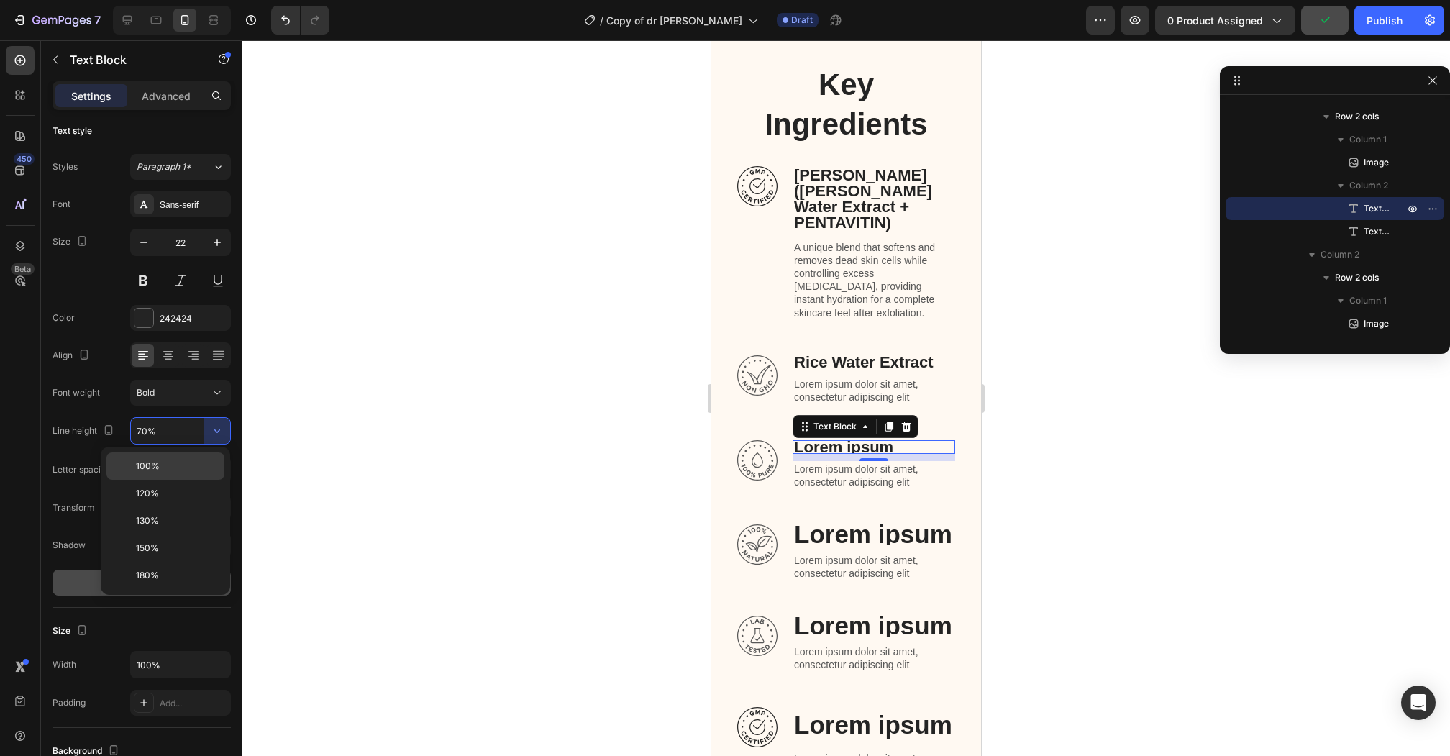
click at [198, 466] on p "100%" at bounding box center [177, 465] width 82 height 13
type input "100%"
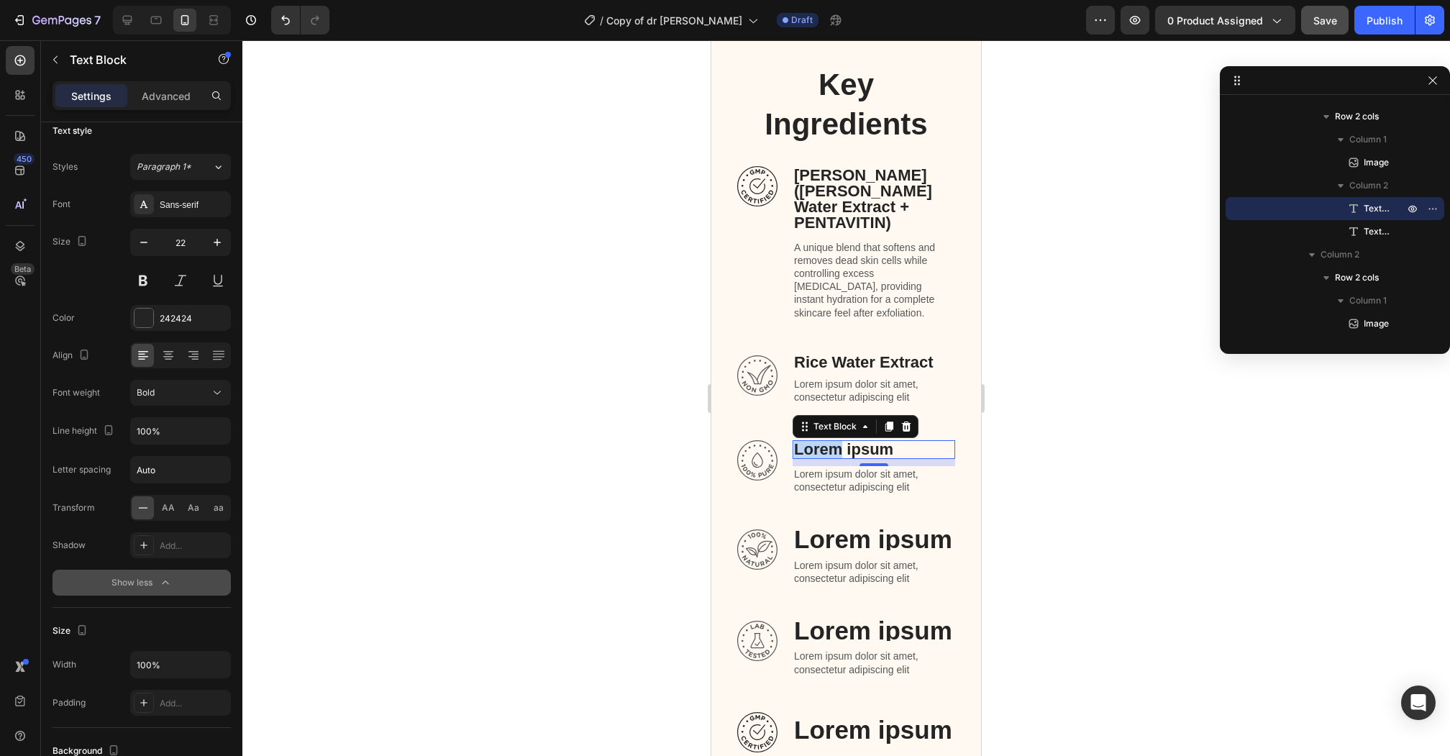
click at [823, 441] on p "Lorem ipsum" at bounding box center [874, 449] width 160 height 16
click at [1076, 357] on div at bounding box center [845, 397] width 1207 height 715
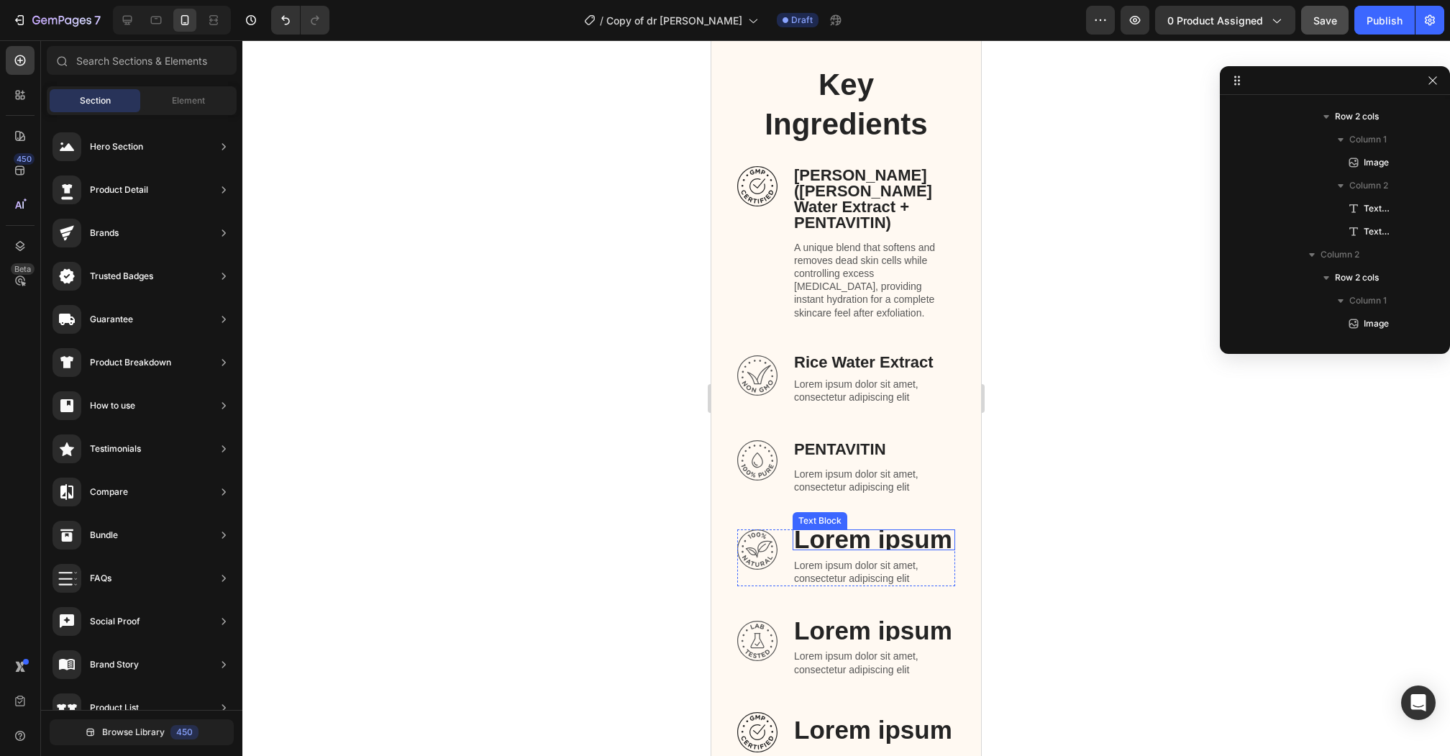
click at [833, 531] on p "Lorem ipsum" at bounding box center [874, 540] width 160 height 18
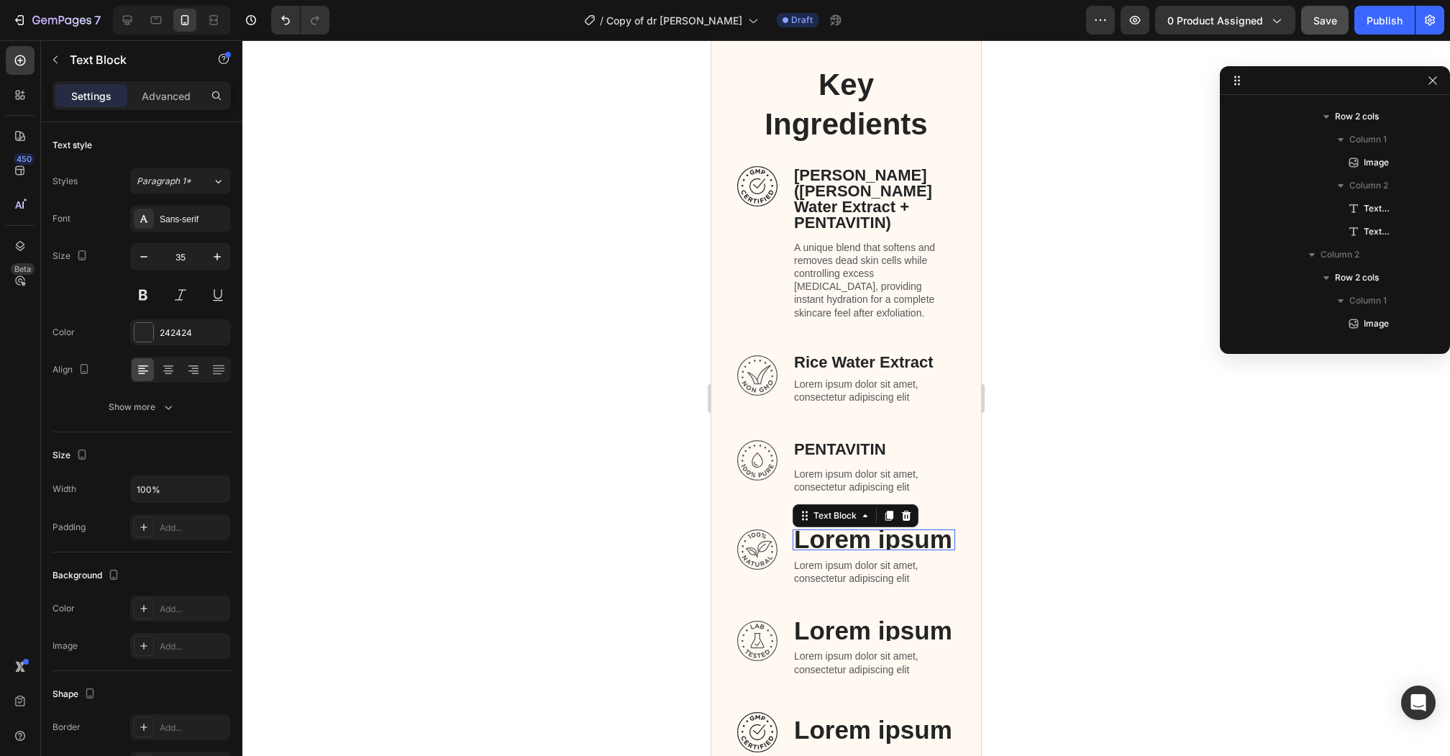
scroll to position [1100, 0]
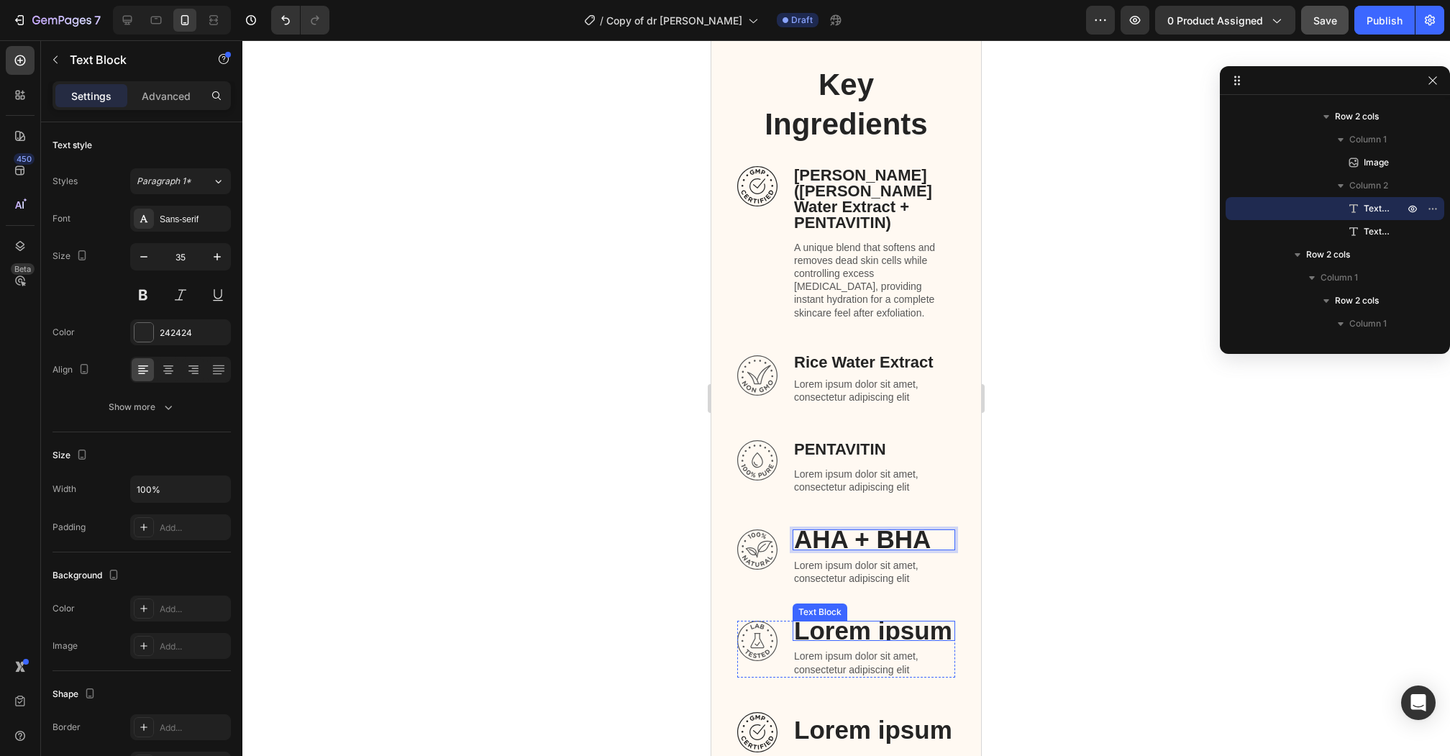
click at [829, 622] on p "Lorem ipsum" at bounding box center [874, 631] width 160 height 18
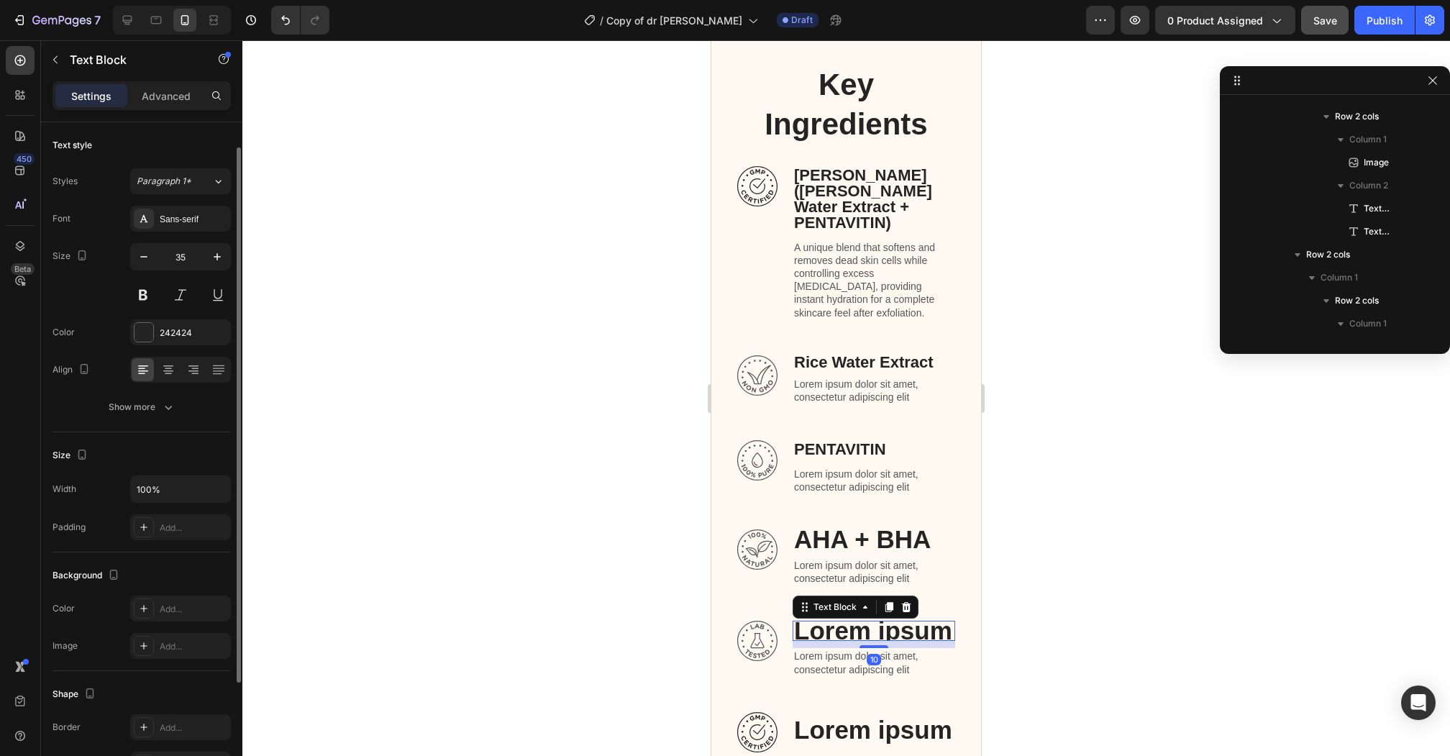
scroll to position [1284, 0]
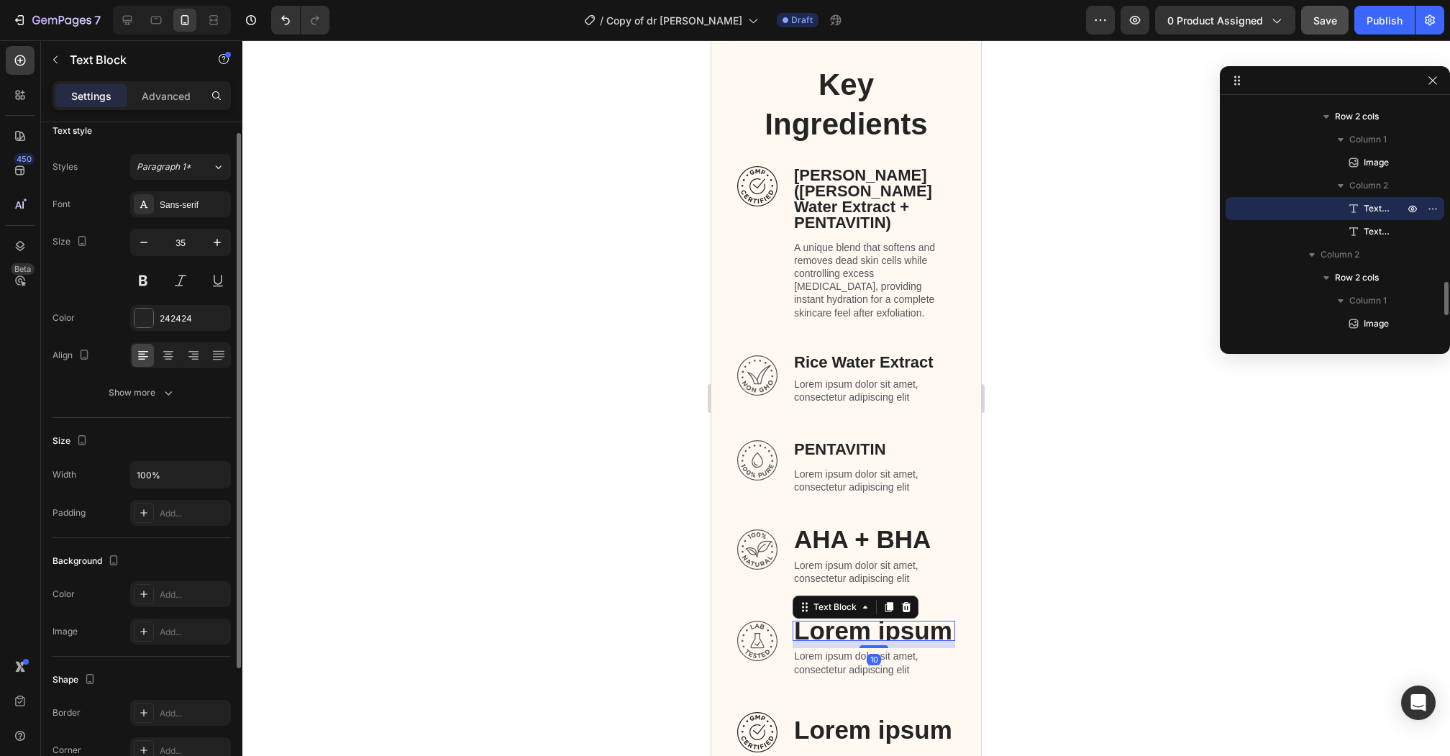
click at [829, 622] on p "Lorem ipsum" at bounding box center [874, 631] width 160 height 18
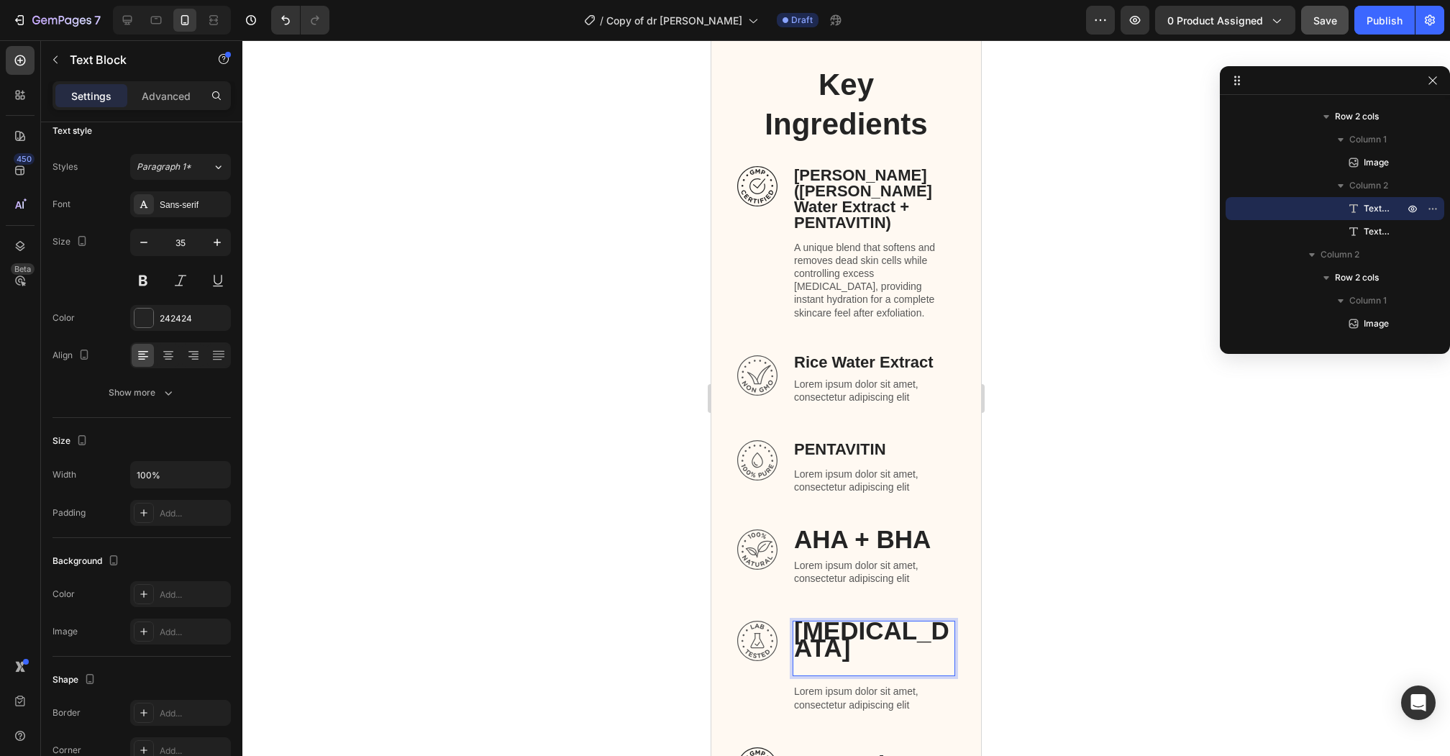
scroll to position [0, 0]
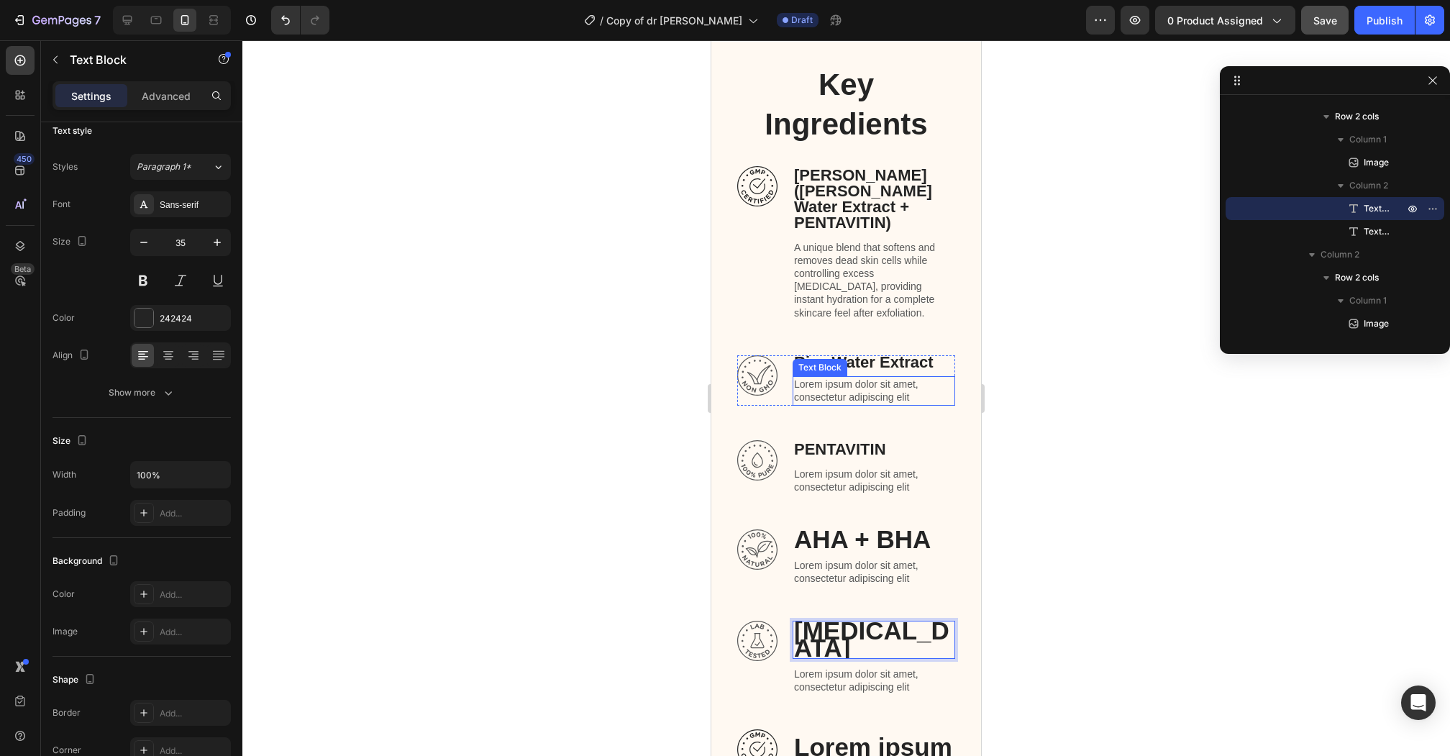
click at [835, 377] on p "Lorem ipsum dolor sit amet, consectetur adipiscing elit" at bounding box center [874, 390] width 160 height 26
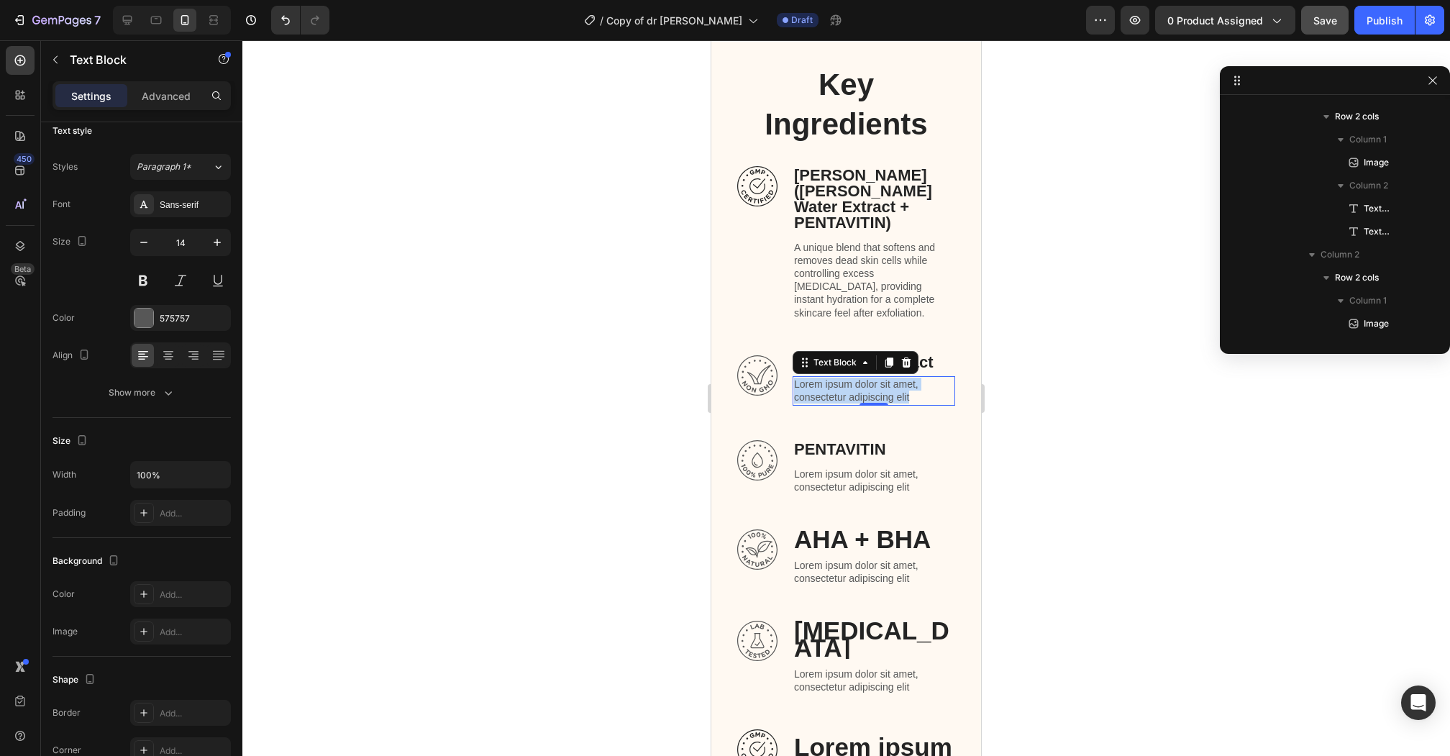
scroll to position [778, 0]
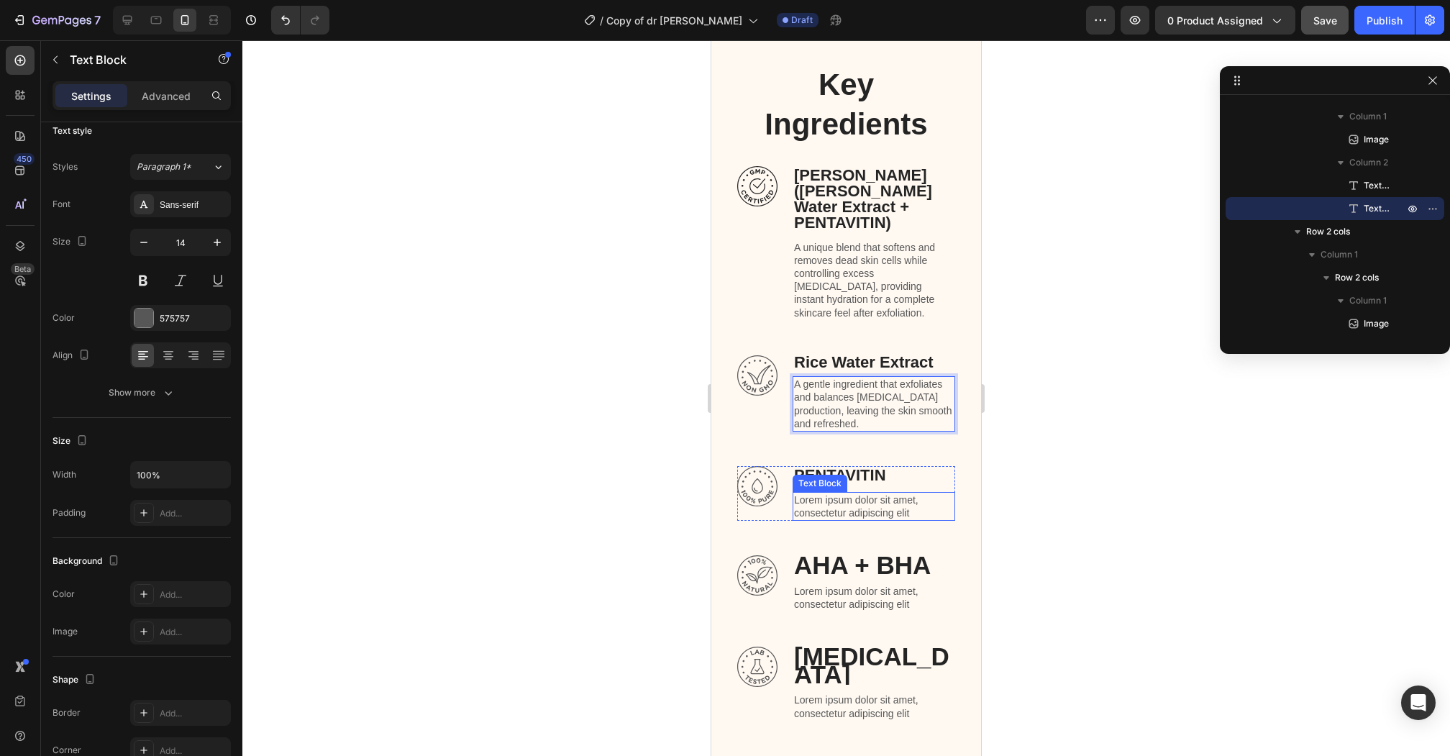
click at [827, 493] on p "Lorem ipsum dolor sit amet, consectetur adipiscing elit" at bounding box center [874, 506] width 160 height 26
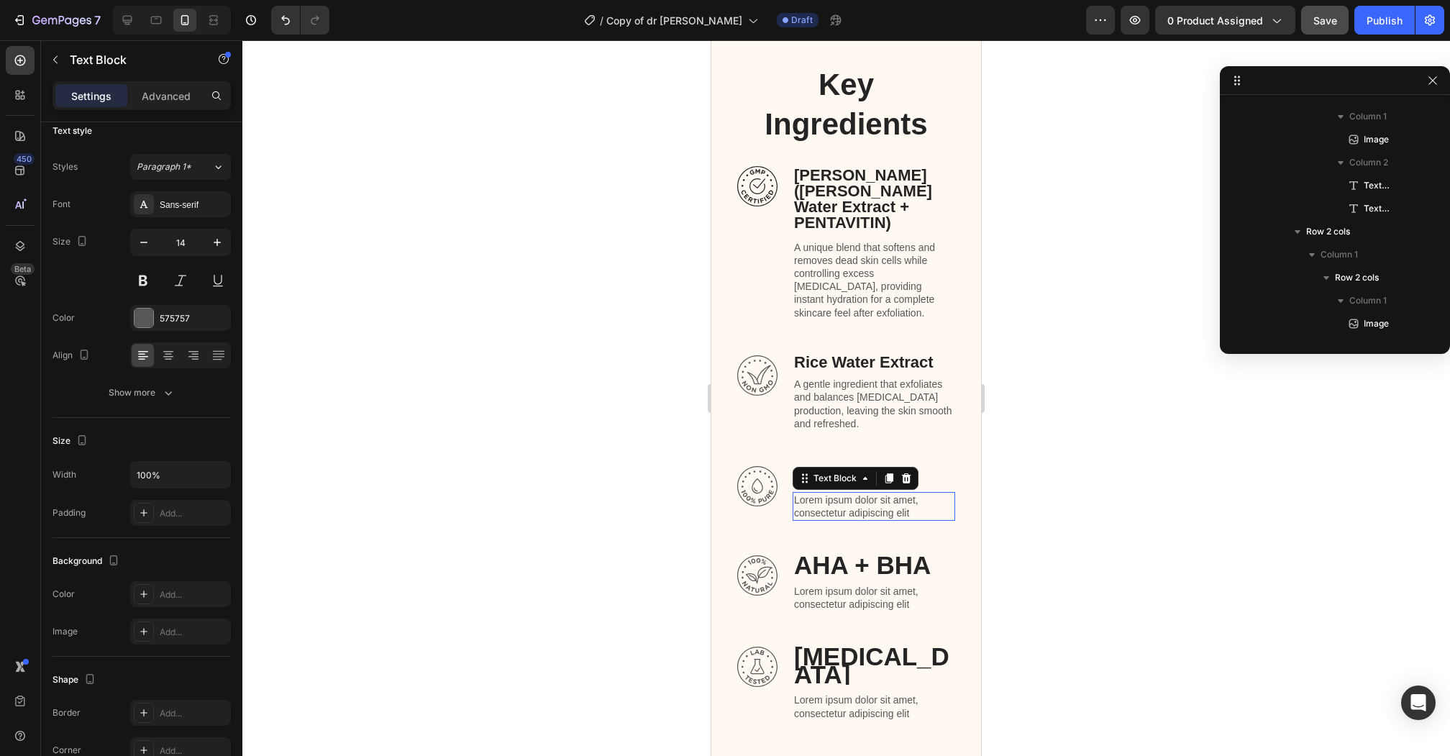
scroll to position [962, 0]
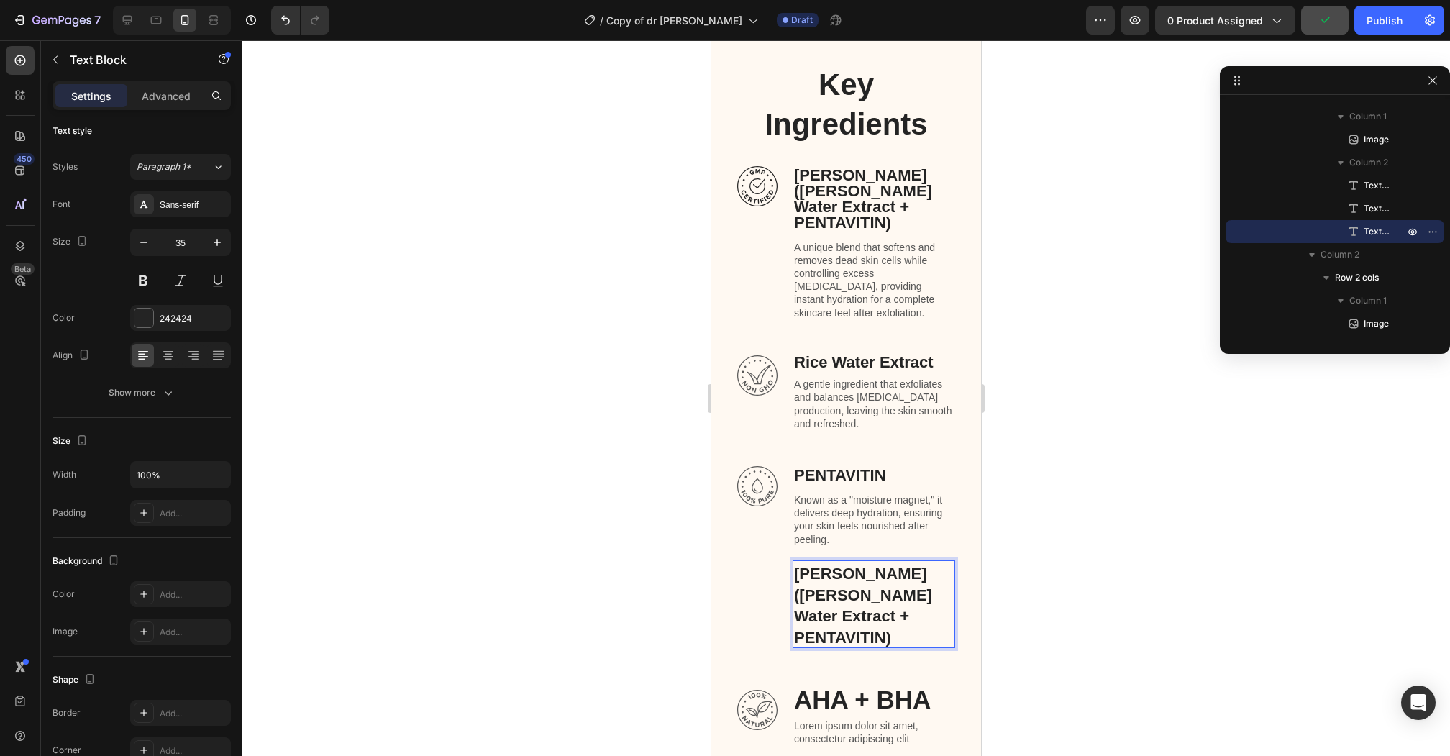
click at [610, 549] on div at bounding box center [845, 397] width 1207 height 715
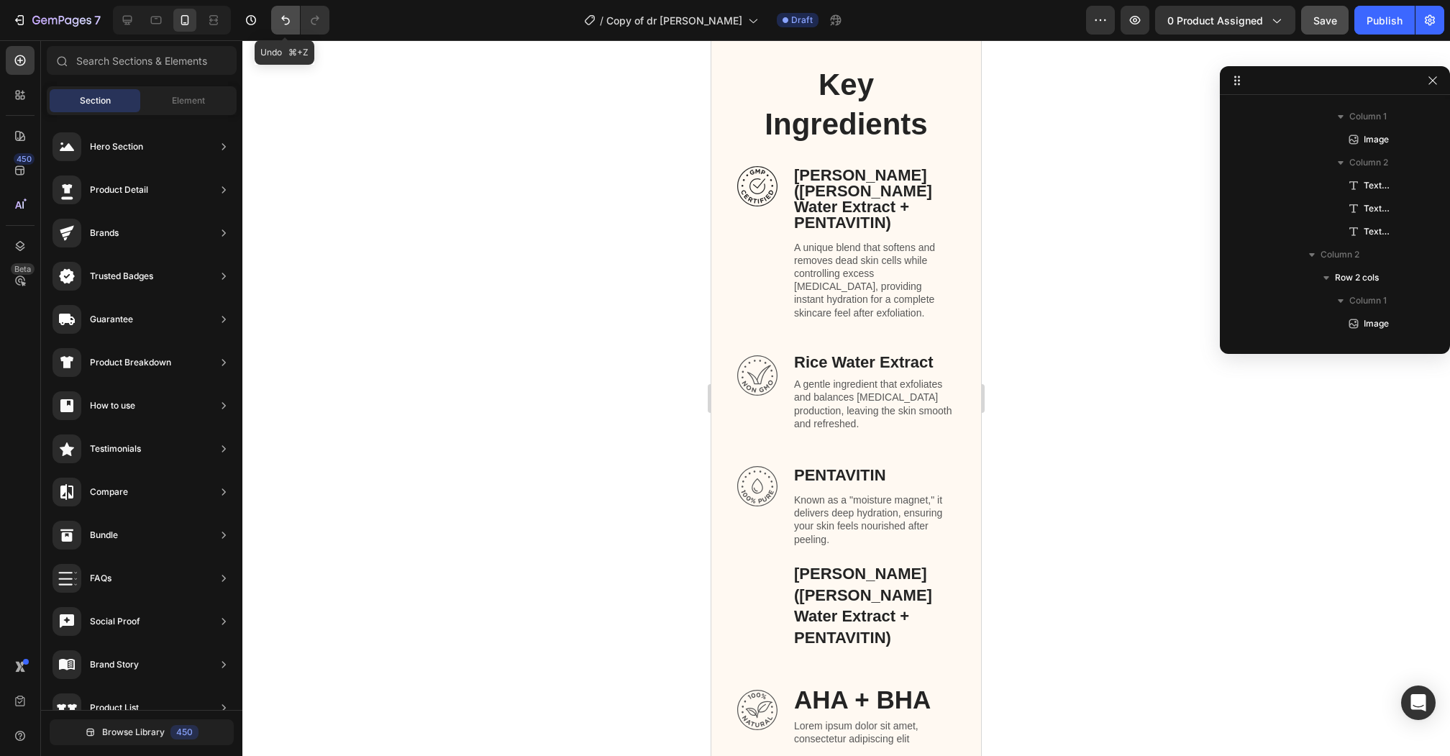
click at [283, 24] on icon "Undo/Redo" at bounding box center [285, 20] width 14 height 14
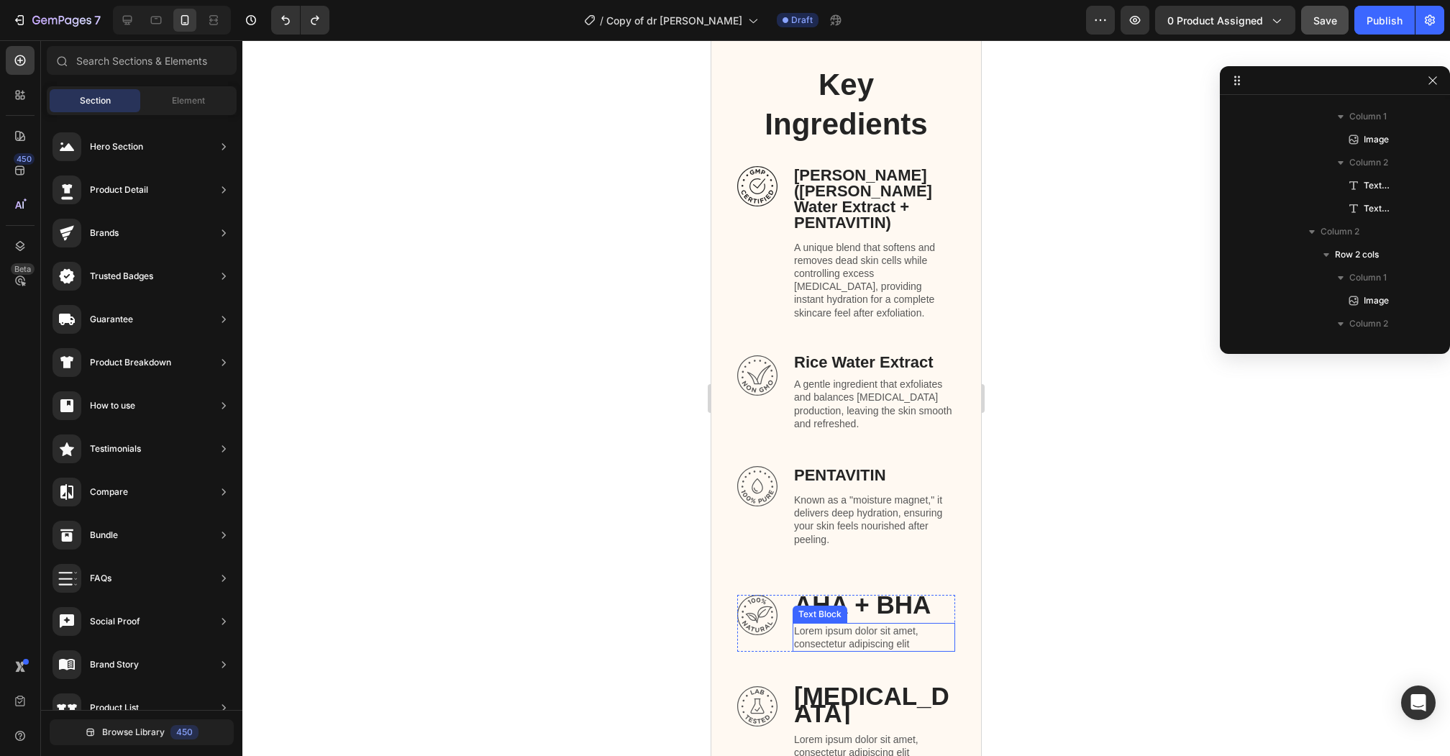
click at [828, 624] on p "Lorem ipsum dolor sit amet, consectetur adipiscing elit" at bounding box center [874, 637] width 160 height 26
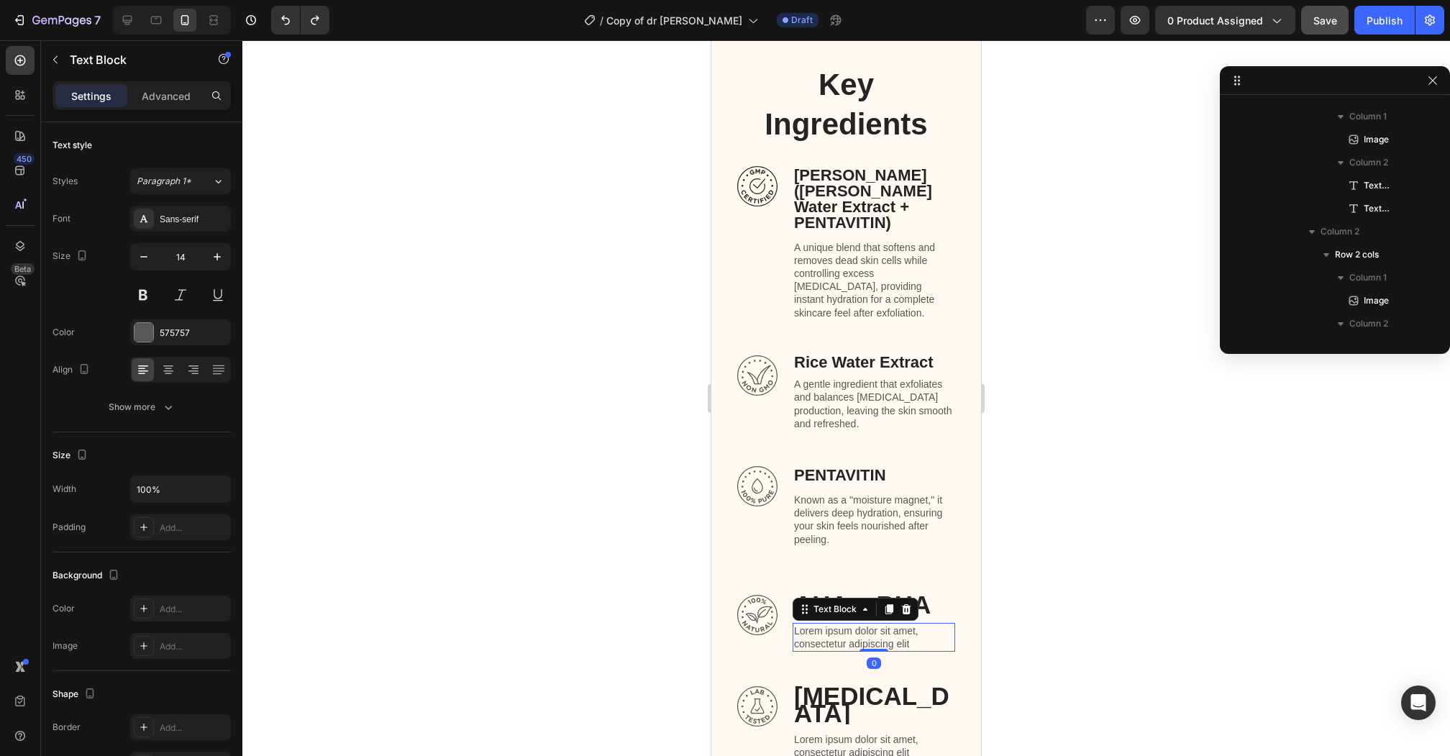
scroll to position [1123, 0]
click at [828, 624] on p "Lorem ipsum dolor sit amet, consectetur adipiscing elit" at bounding box center [874, 637] width 160 height 26
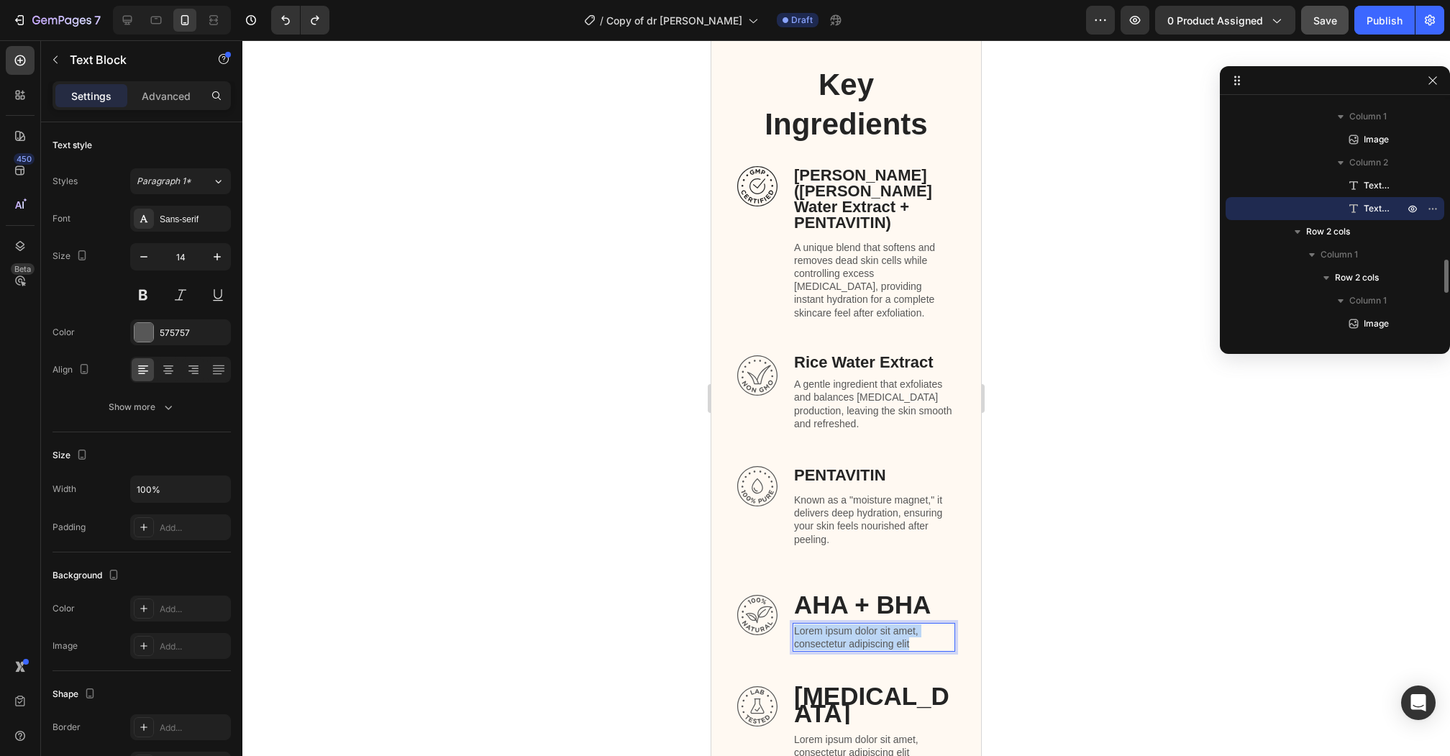
click at [828, 624] on p "Lorem ipsum dolor sit amet, consectetur adipiscing elit" at bounding box center [874, 637] width 160 height 26
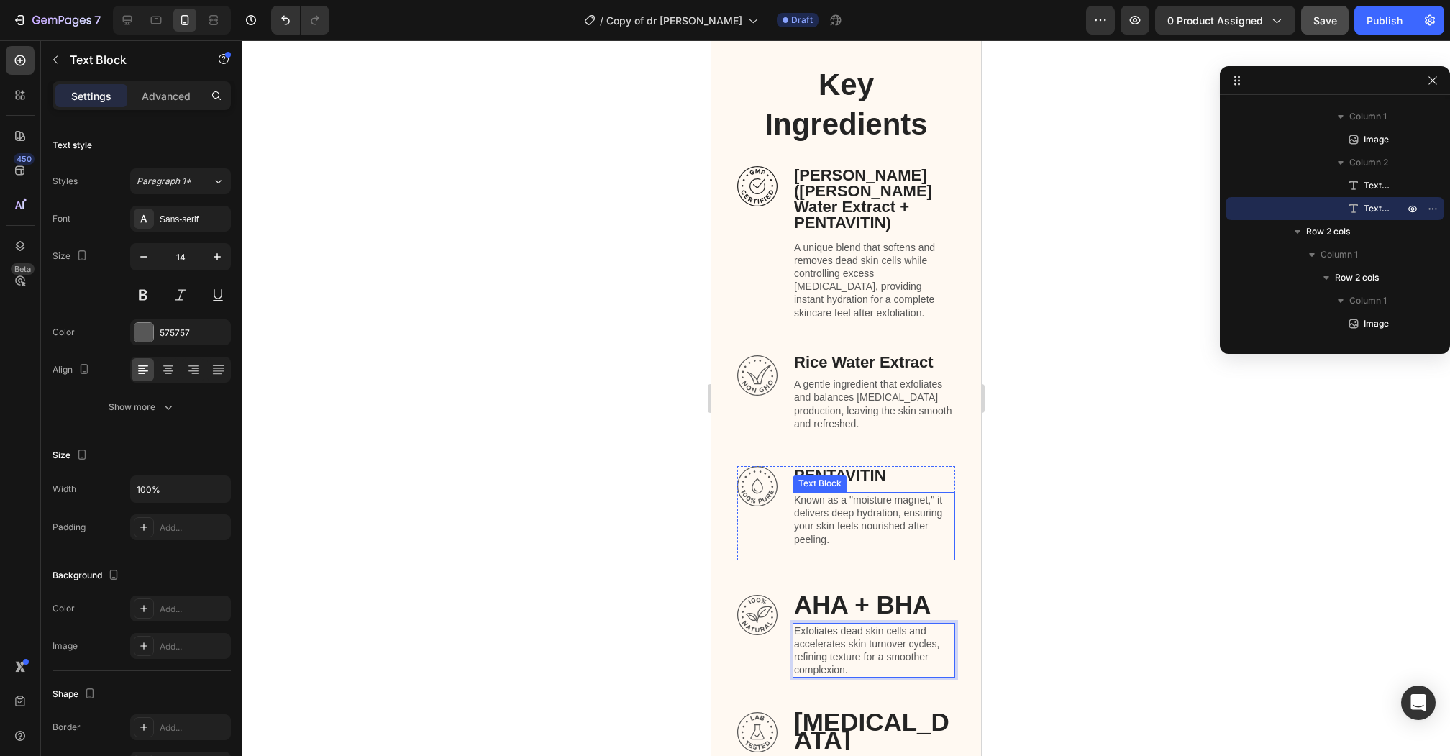
click at [903, 510] on p "Known as a "moisture magnet," it delivers deep hydration, ensuring your skin fe…" at bounding box center [874, 519] width 160 height 52
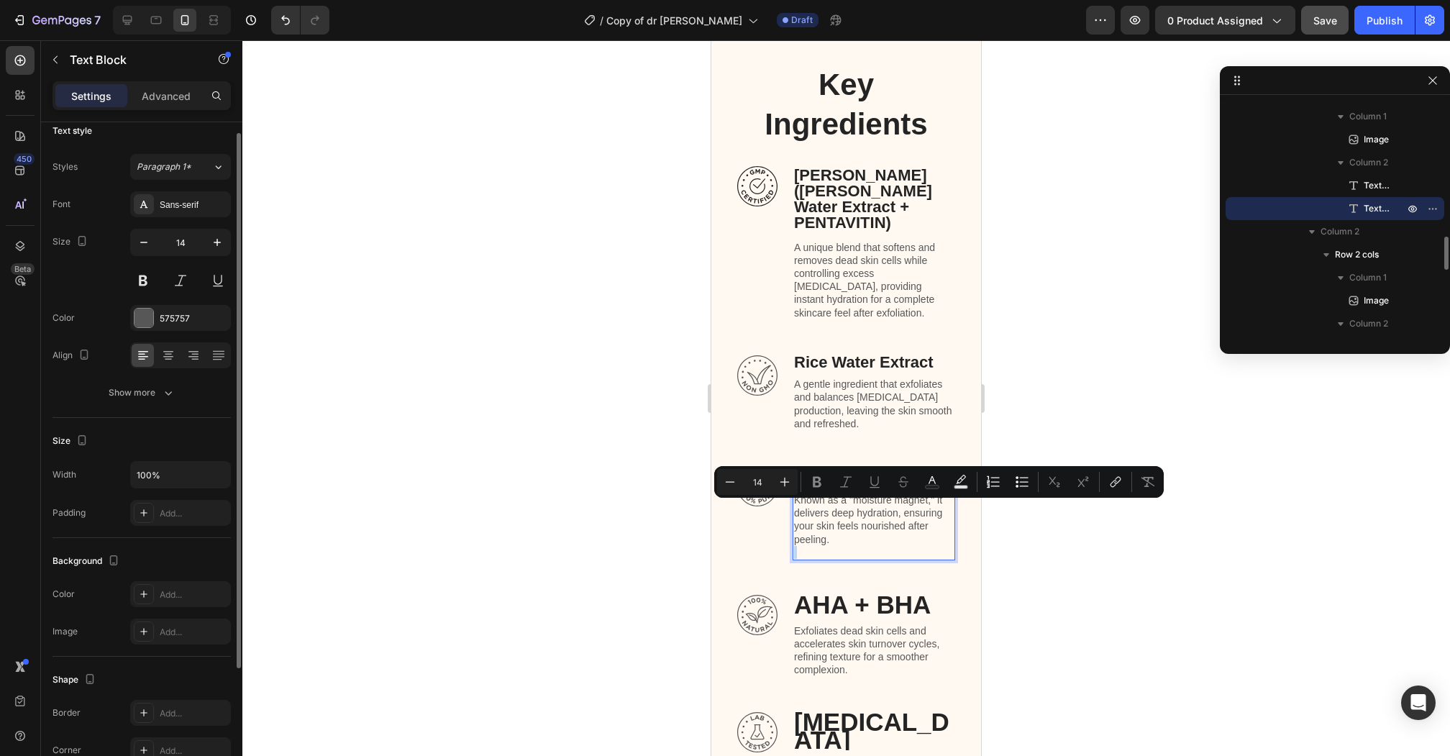
click at [881, 546] on p "Rich Text Editor. Editing area: main" at bounding box center [874, 552] width 160 height 13
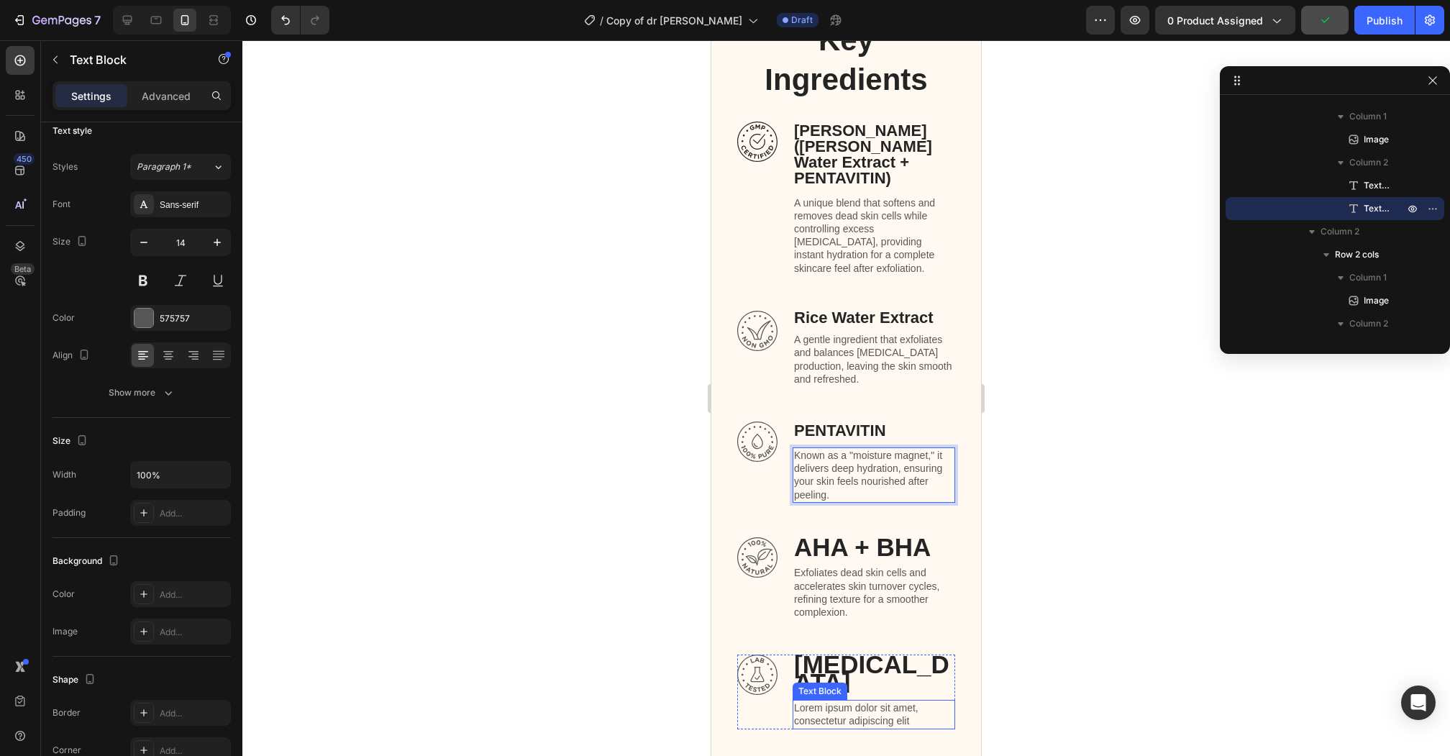
scroll to position [3952, 0]
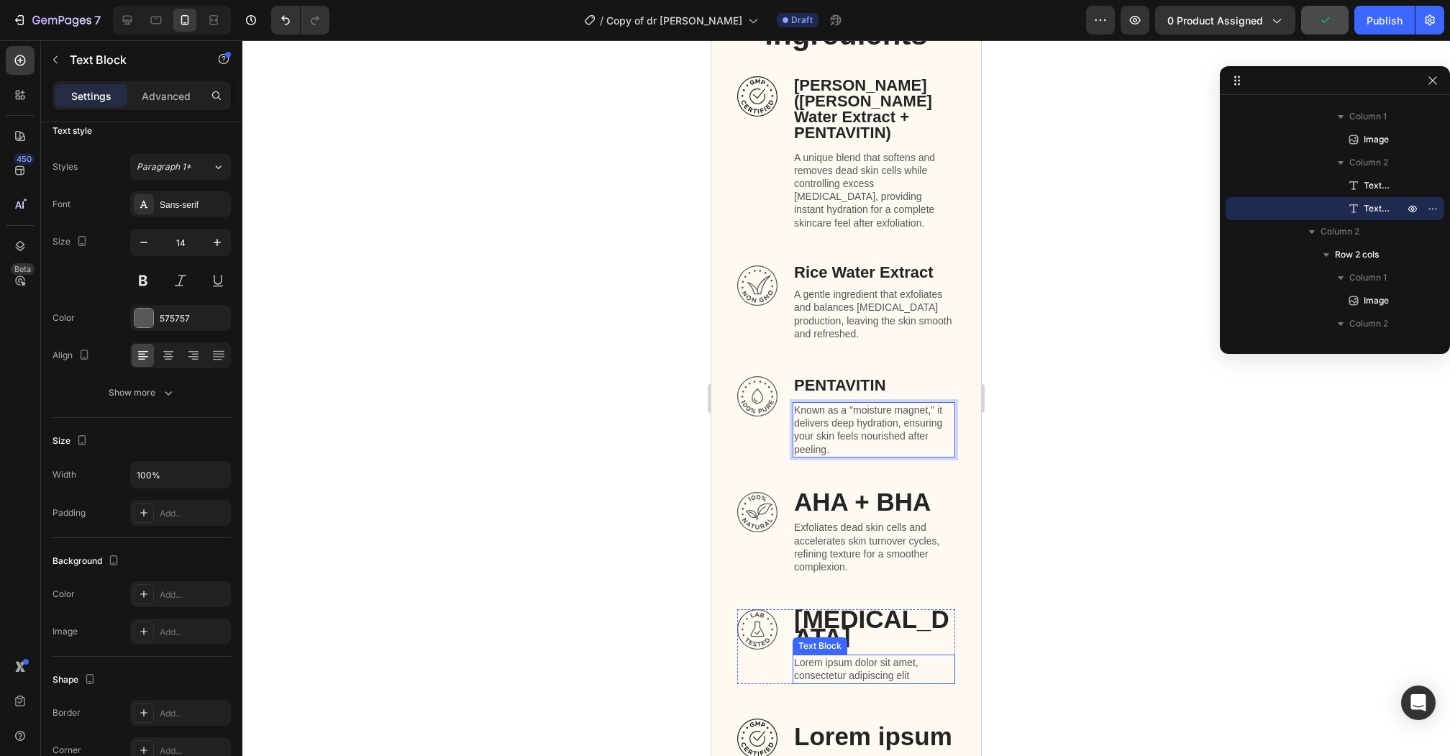
click at [853, 656] on p "Lorem ipsum dolor sit amet, consectetur adipiscing elit" at bounding box center [874, 669] width 160 height 26
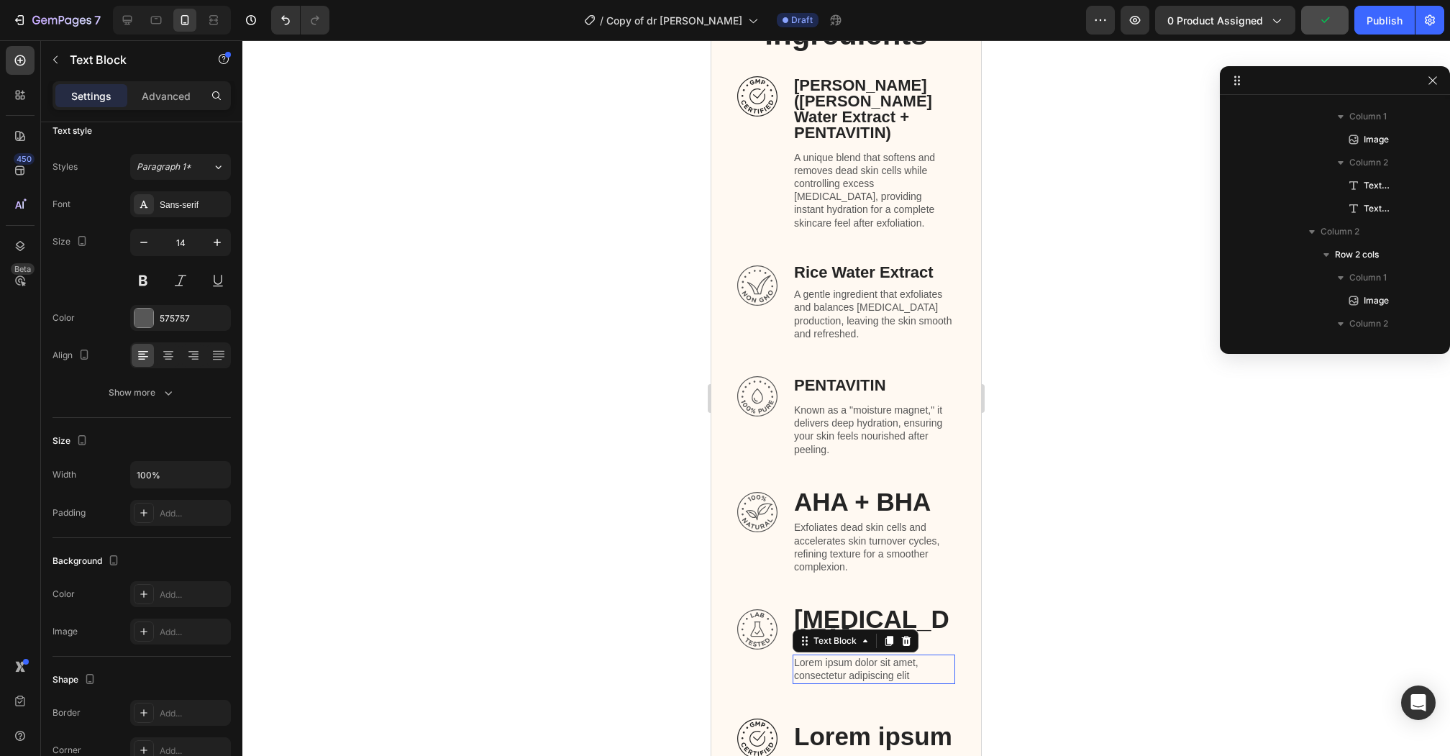
click at [853, 656] on p "Lorem ipsum dolor sit amet, consectetur adipiscing elit" at bounding box center [874, 669] width 160 height 26
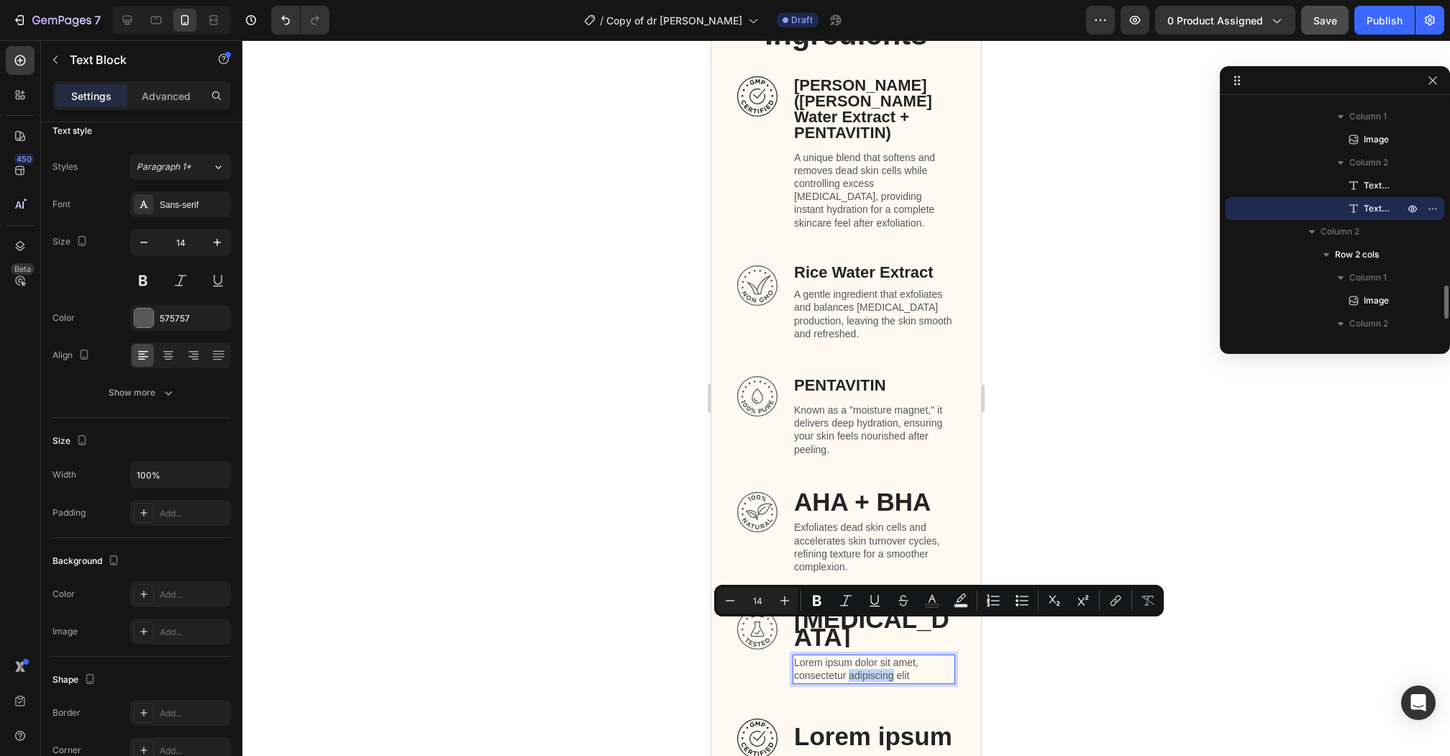
click at [853, 656] on p "Lorem ipsum dolor sit amet, consectetur adipiscing elit" at bounding box center [874, 669] width 160 height 26
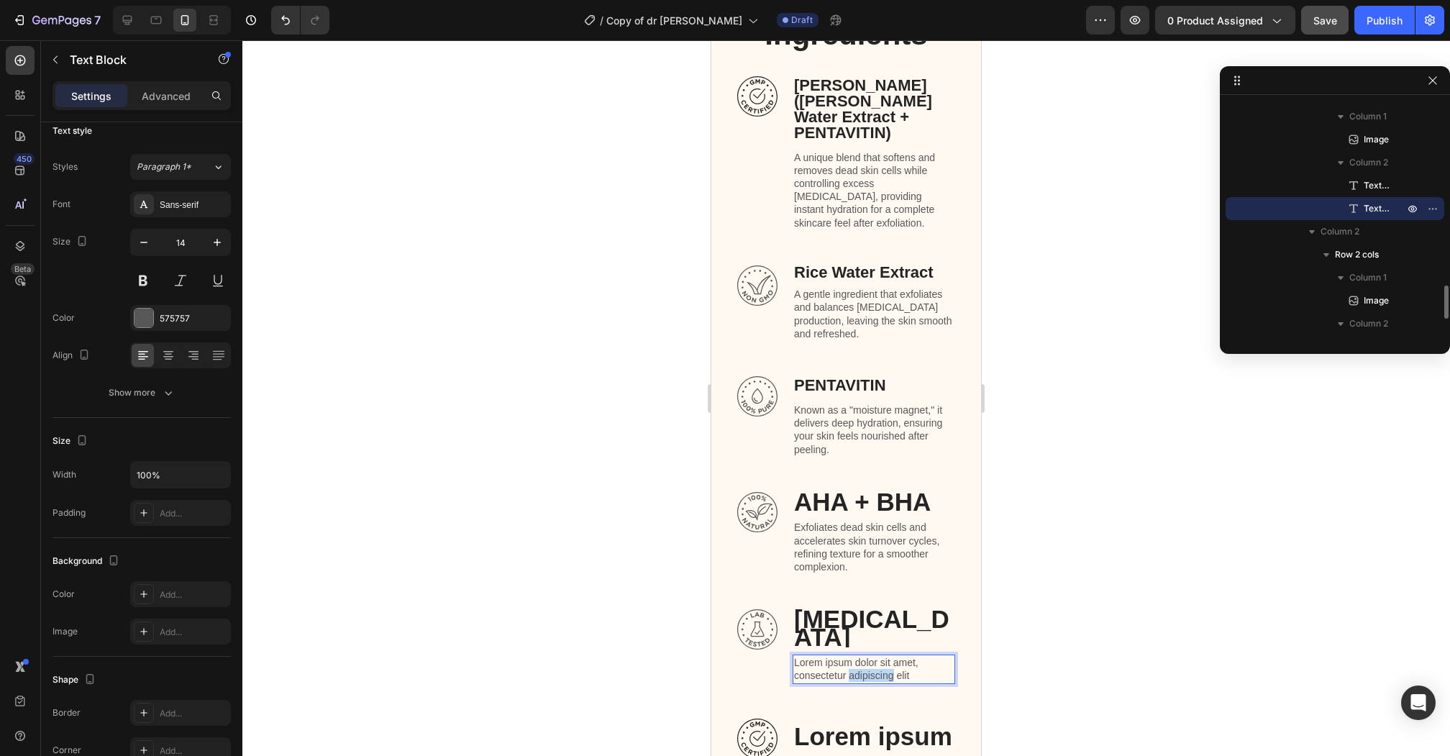
click at [853, 656] on p "Lorem ipsum dolor sit amet, consectetur adipiscing elit" at bounding box center [874, 669] width 160 height 26
click at [840, 733] on p "Lorem ipsum" at bounding box center [874, 749] width 160 height 33
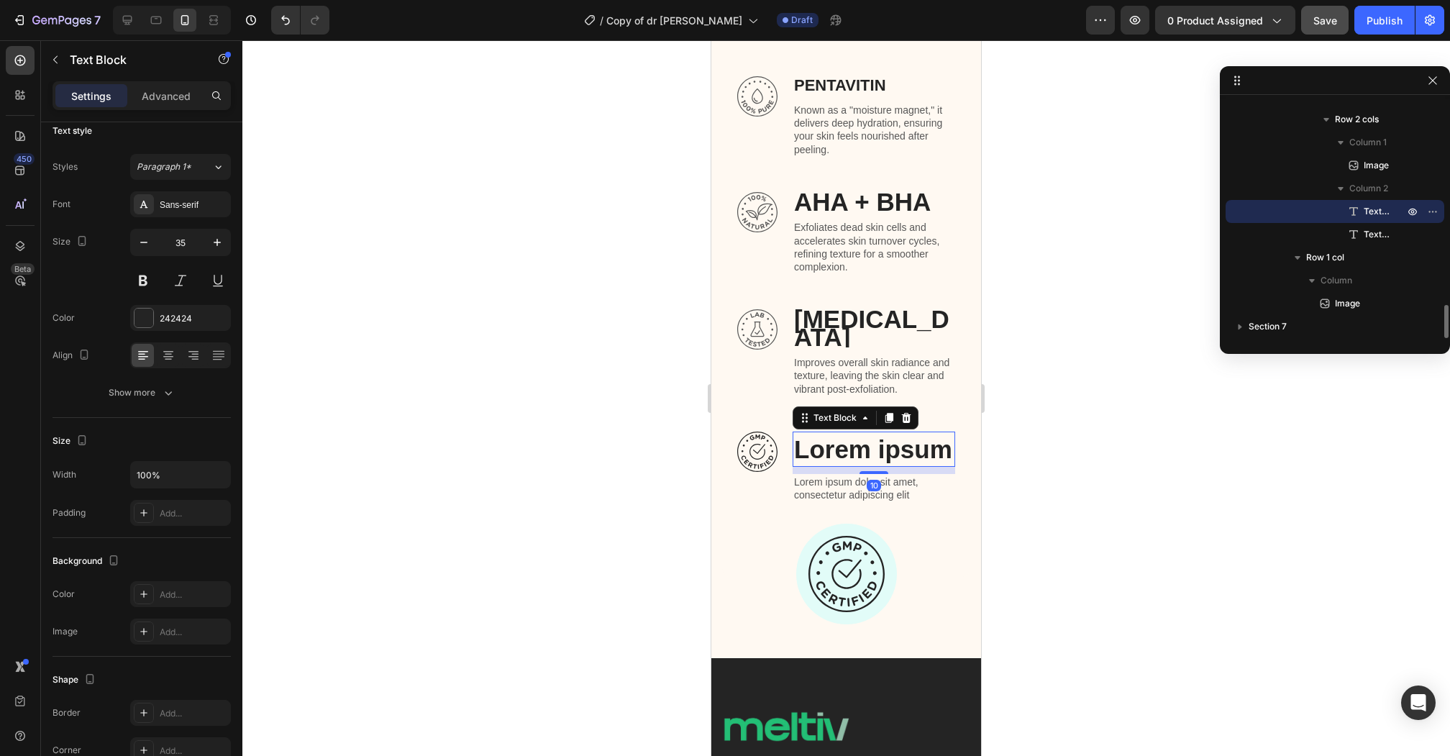
scroll to position [4258, 0]
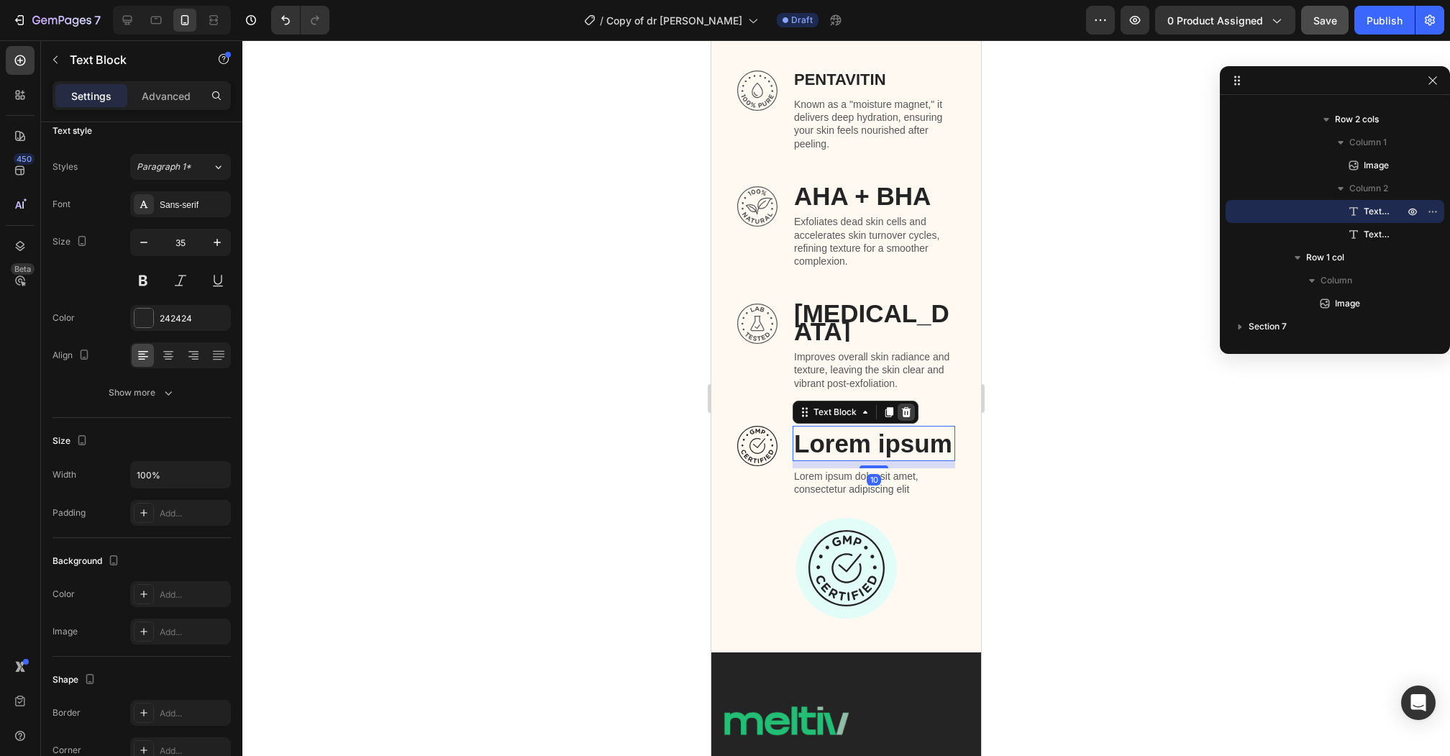
click at [908, 407] on icon at bounding box center [906, 412] width 9 height 10
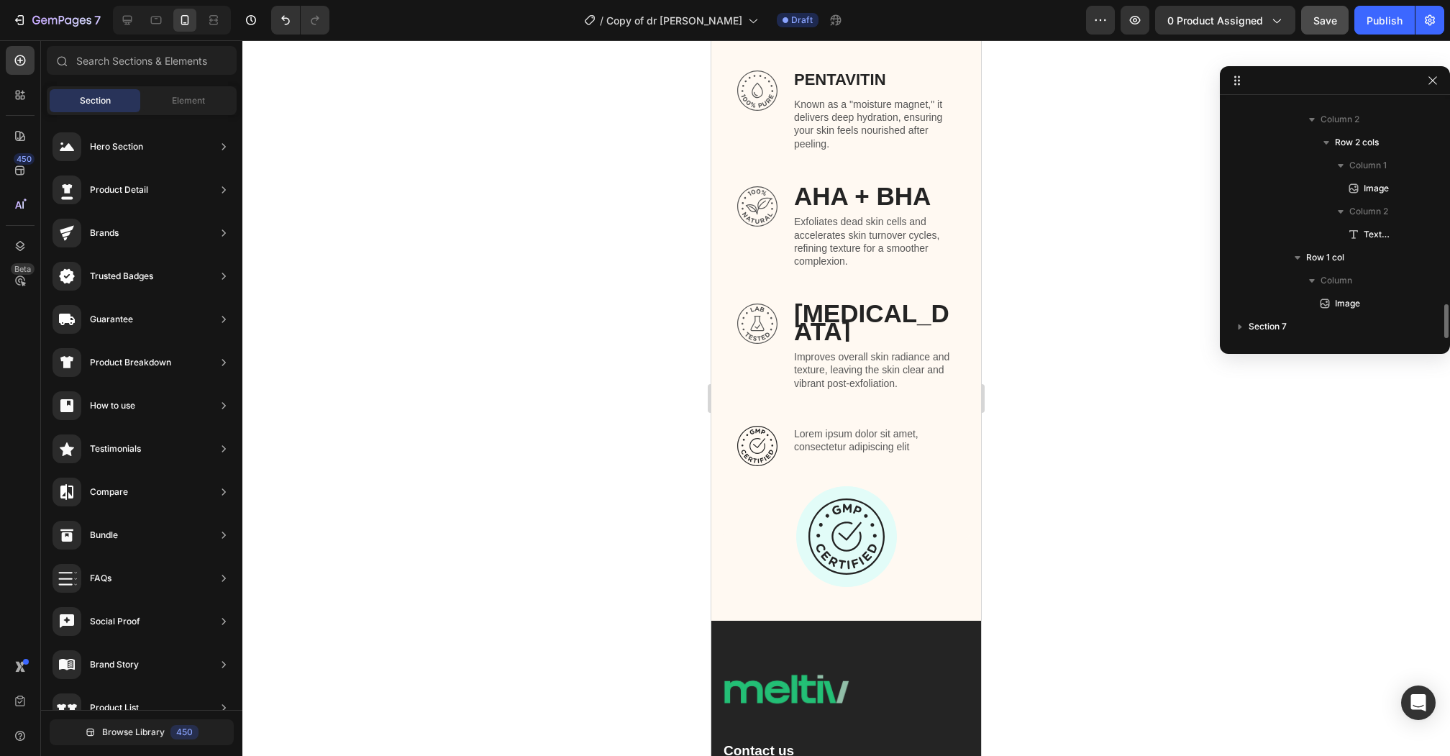
scroll to position [1419, 0]
click at [819, 427] on p "Lorem ipsum dolor sit amet, consectetur adipiscing elit" at bounding box center [874, 440] width 160 height 26
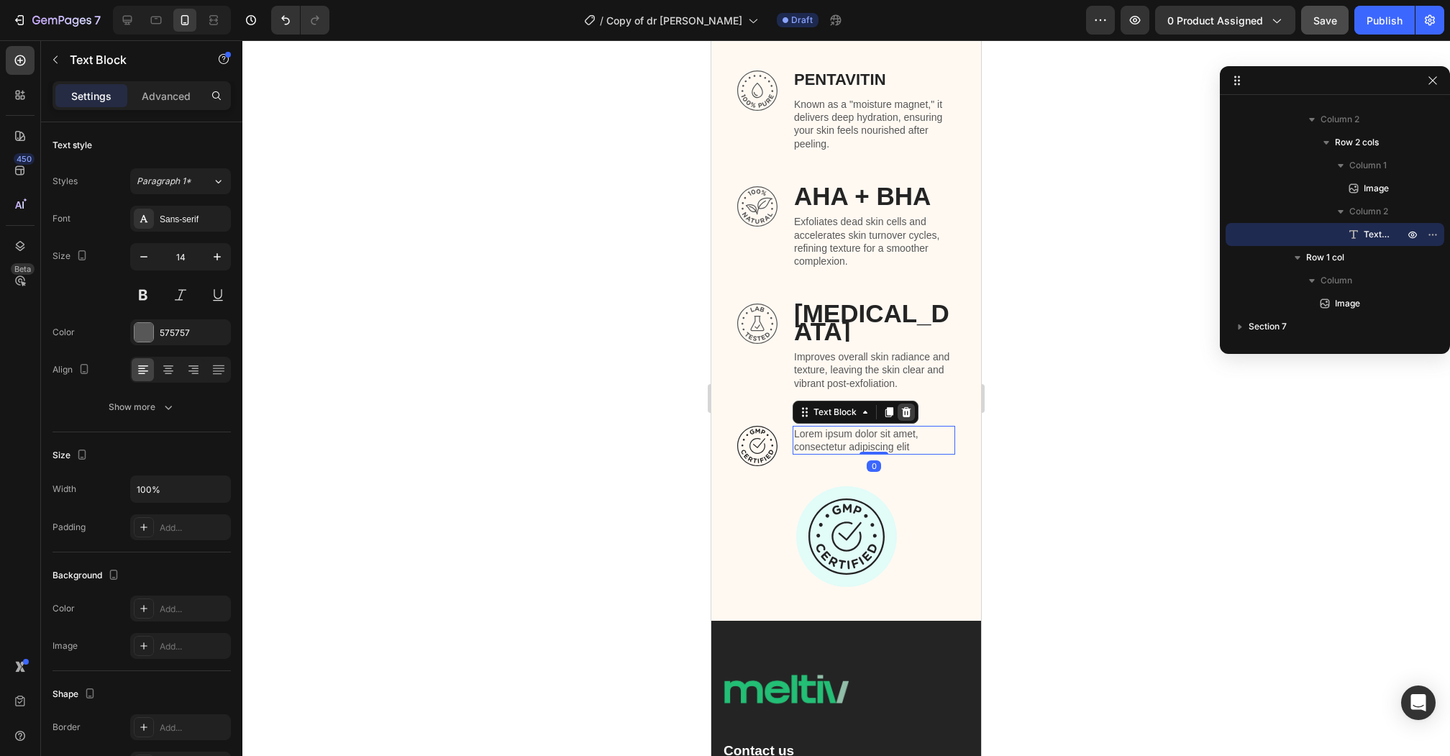
click at [905, 407] on icon at bounding box center [906, 412] width 9 height 10
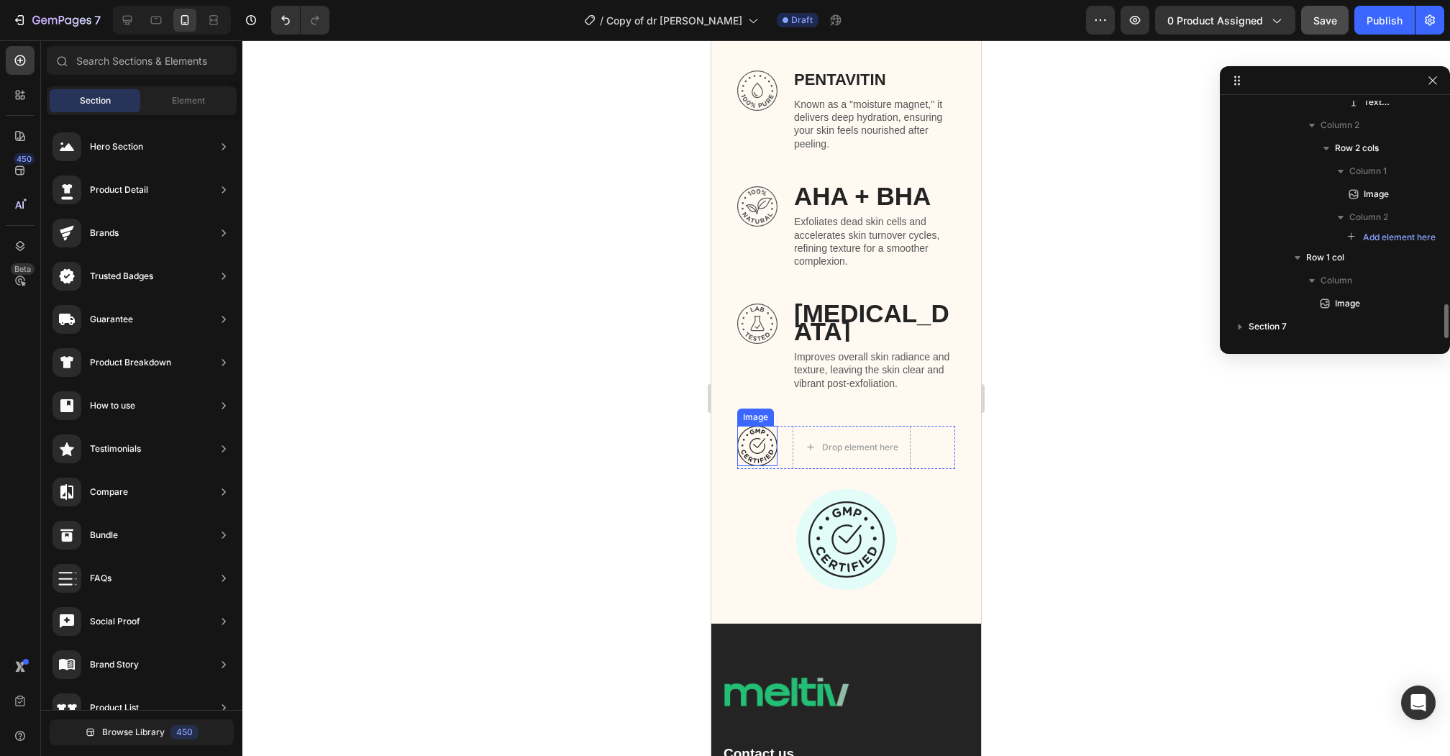
click at [764, 426] on img at bounding box center [757, 446] width 40 height 40
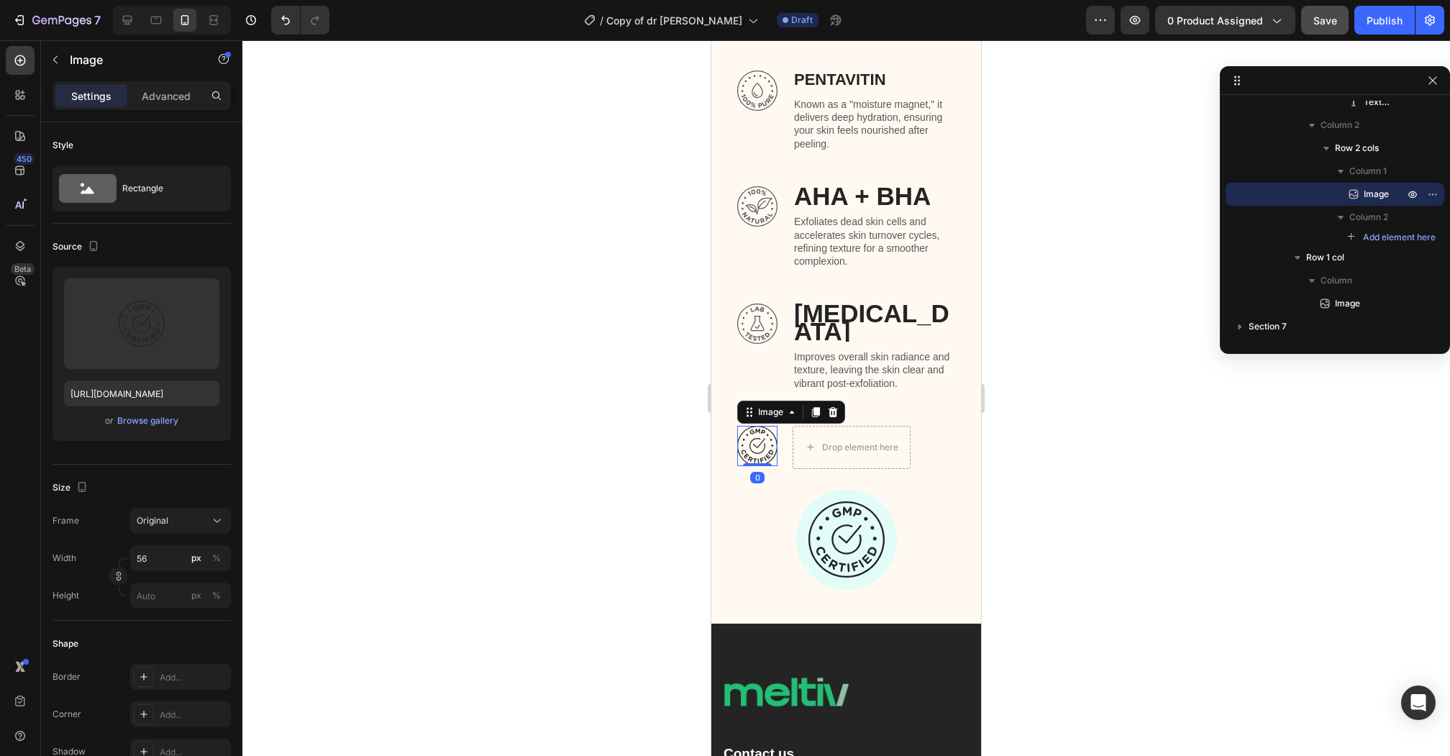
click at [841, 400] on div "Image" at bounding box center [791, 411] width 108 height 23
click at [833, 407] on icon at bounding box center [832, 412] width 9 height 10
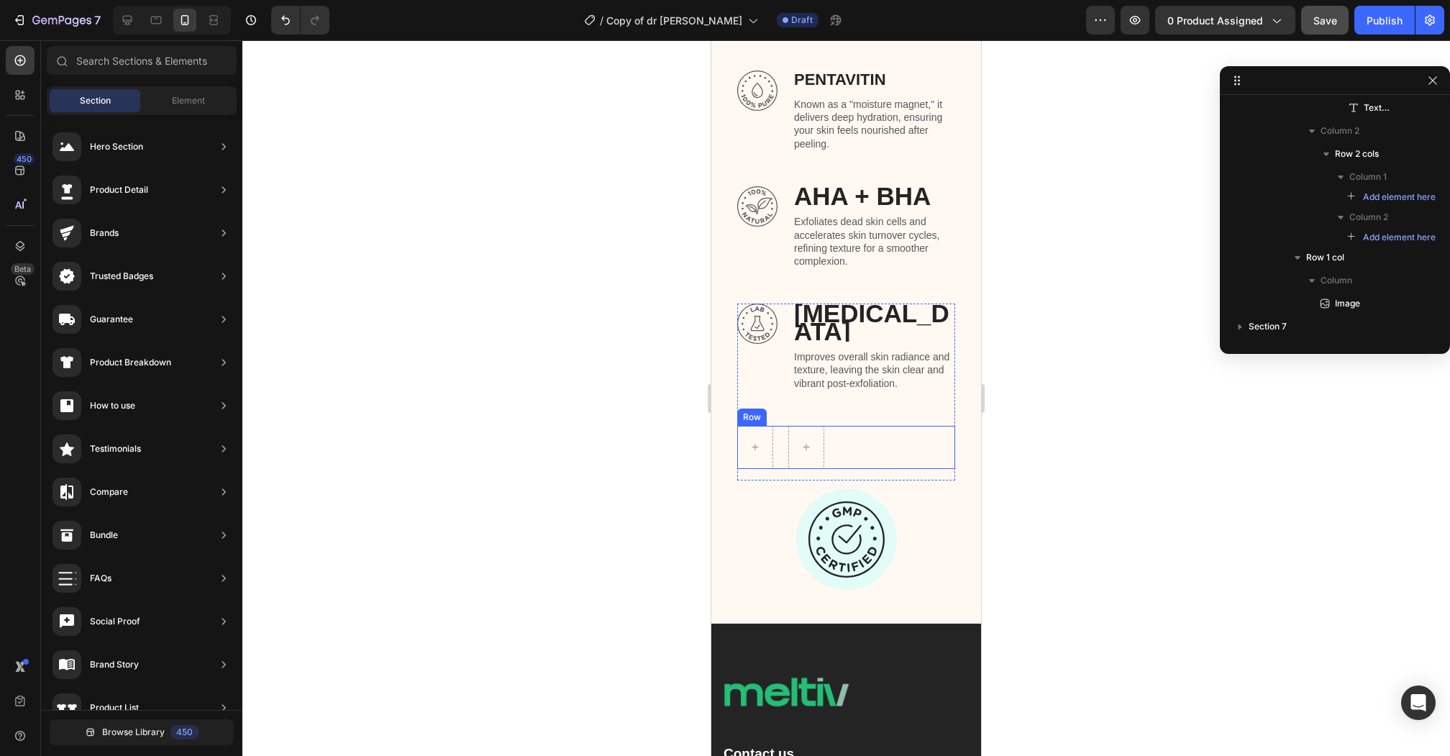
click at [843, 426] on div "Row" at bounding box center [846, 447] width 218 height 43
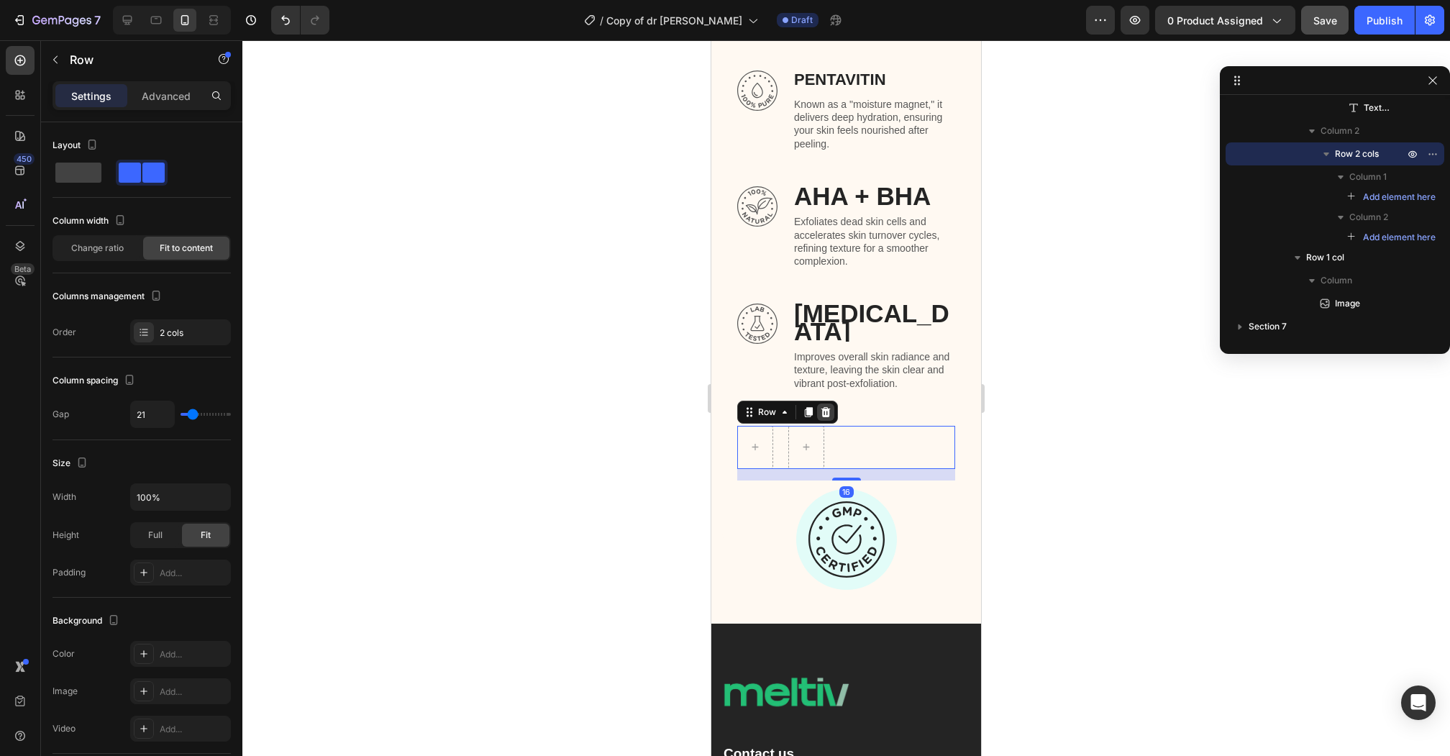
click at [820, 406] on icon at bounding box center [826, 412] width 12 height 12
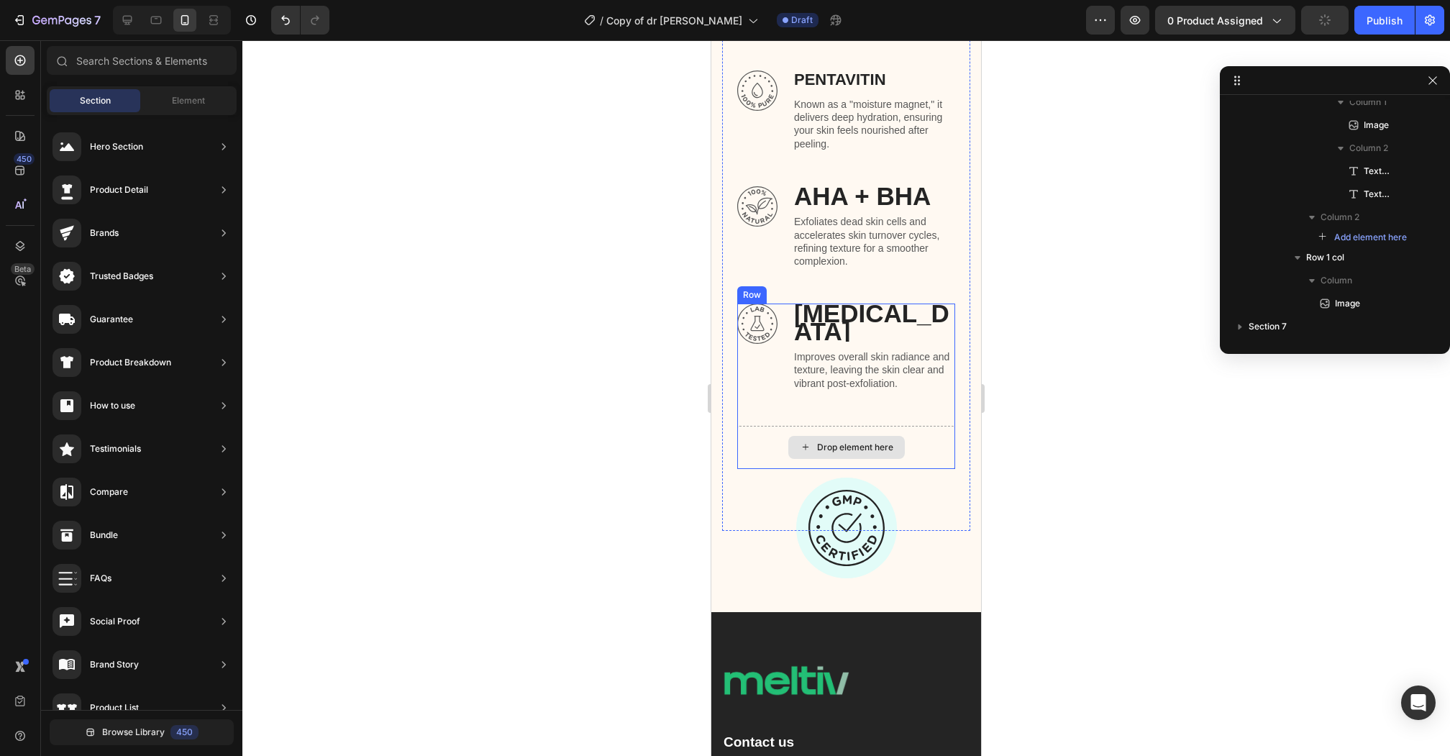
click at [844, 441] on div "Drop element here" at bounding box center [855, 447] width 76 height 12
click at [761, 426] on div "Drop element here" at bounding box center [846, 447] width 218 height 43
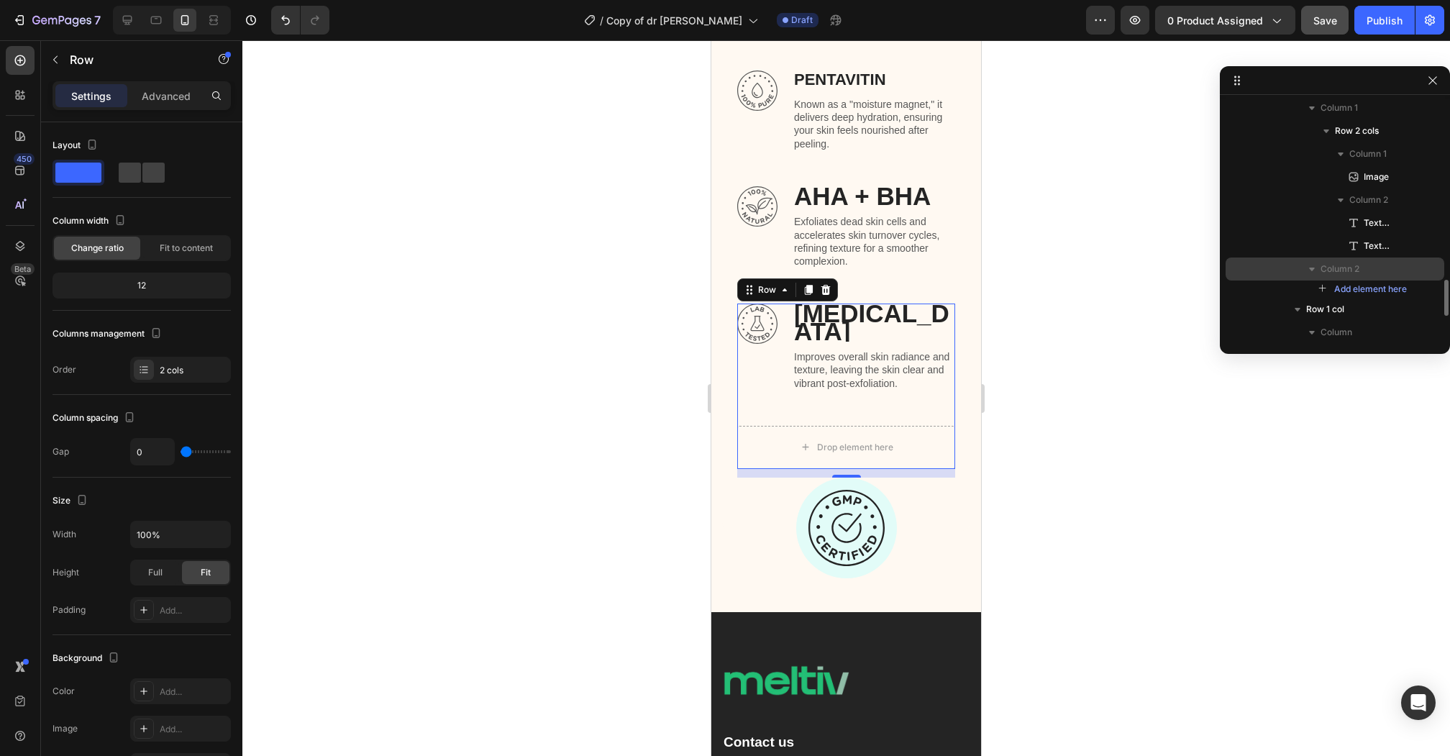
scroll to position [1297, 0]
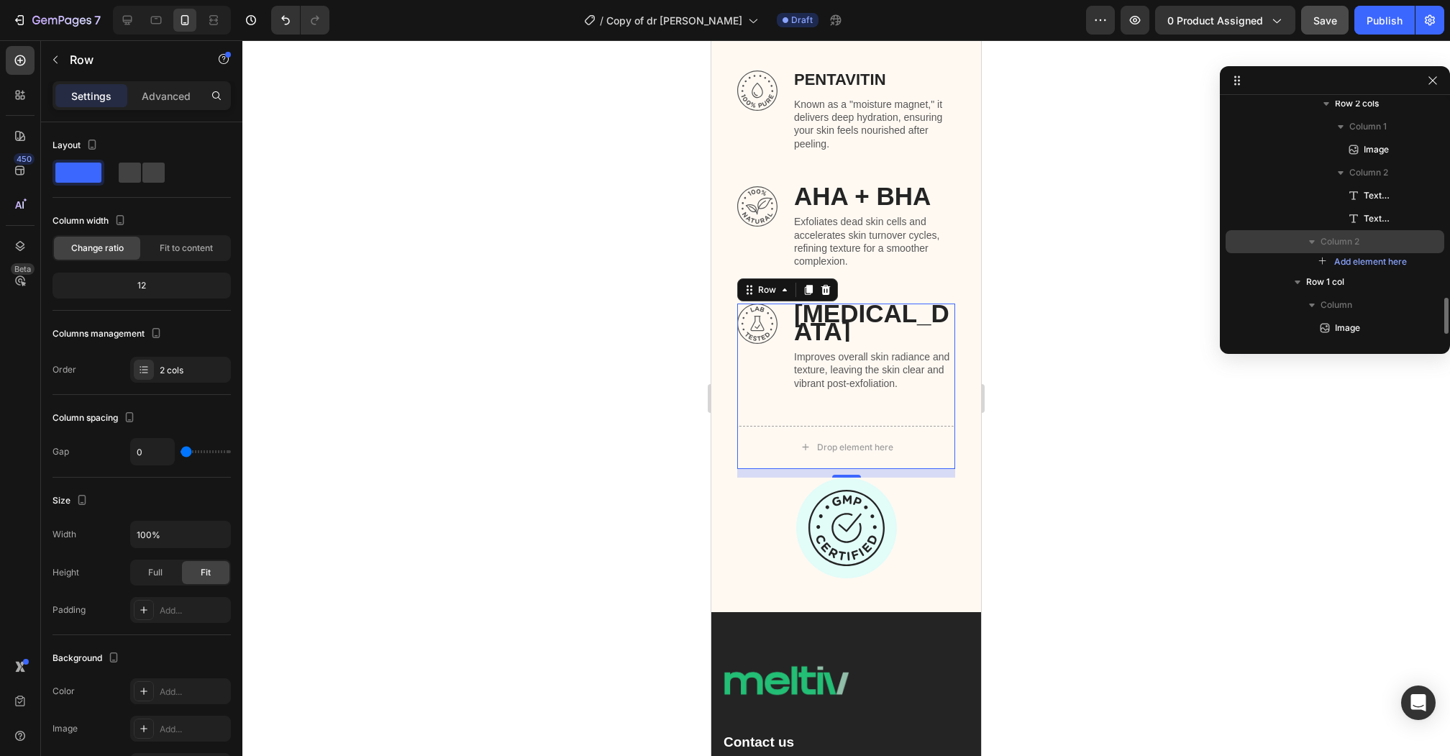
click at [1374, 247] on p "Column 2" at bounding box center [1363, 241] width 86 height 14
click at [162, 99] on p "Advanced" at bounding box center [166, 95] width 49 height 15
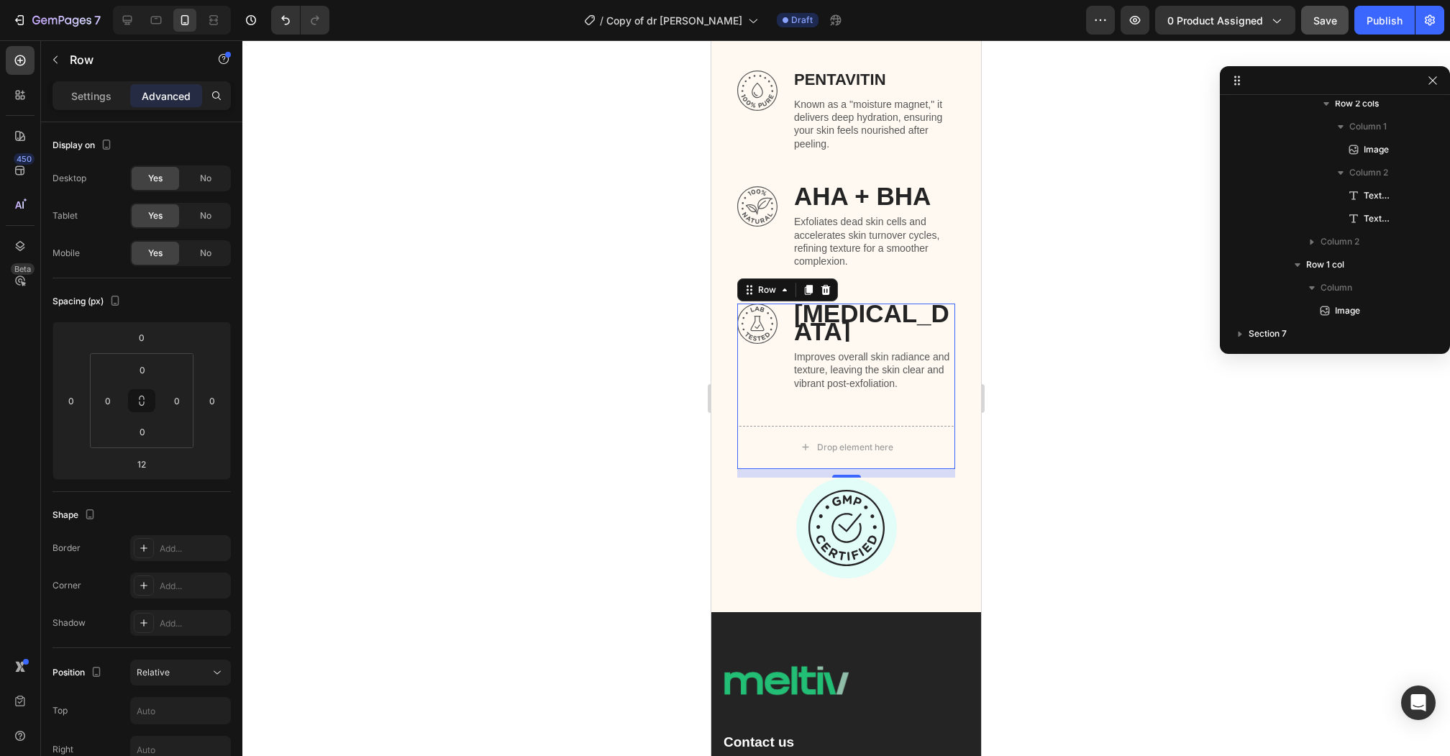
click at [88, 108] on div "Settings Advanced" at bounding box center [141, 95] width 178 height 29
click at [94, 88] on p "Settings" at bounding box center [91, 95] width 40 height 15
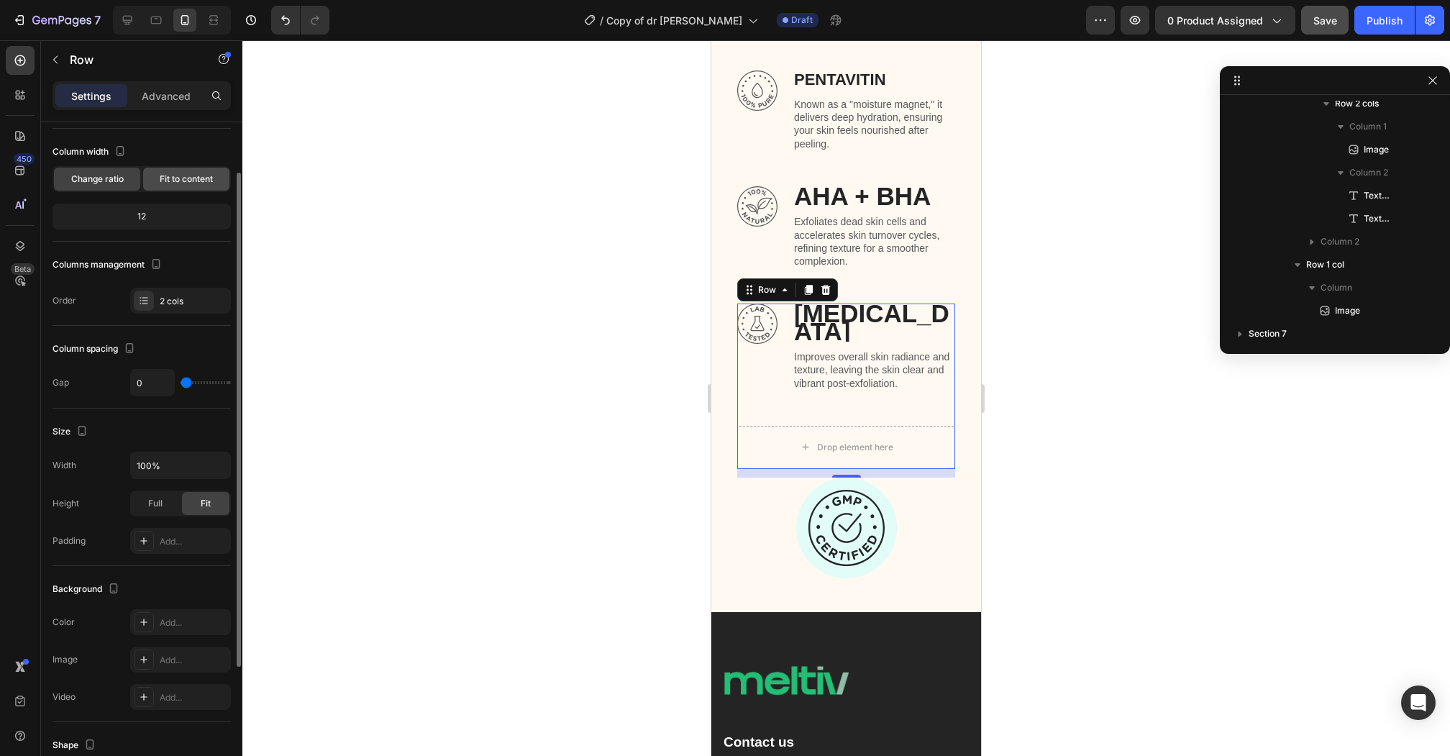
scroll to position [0, 0]
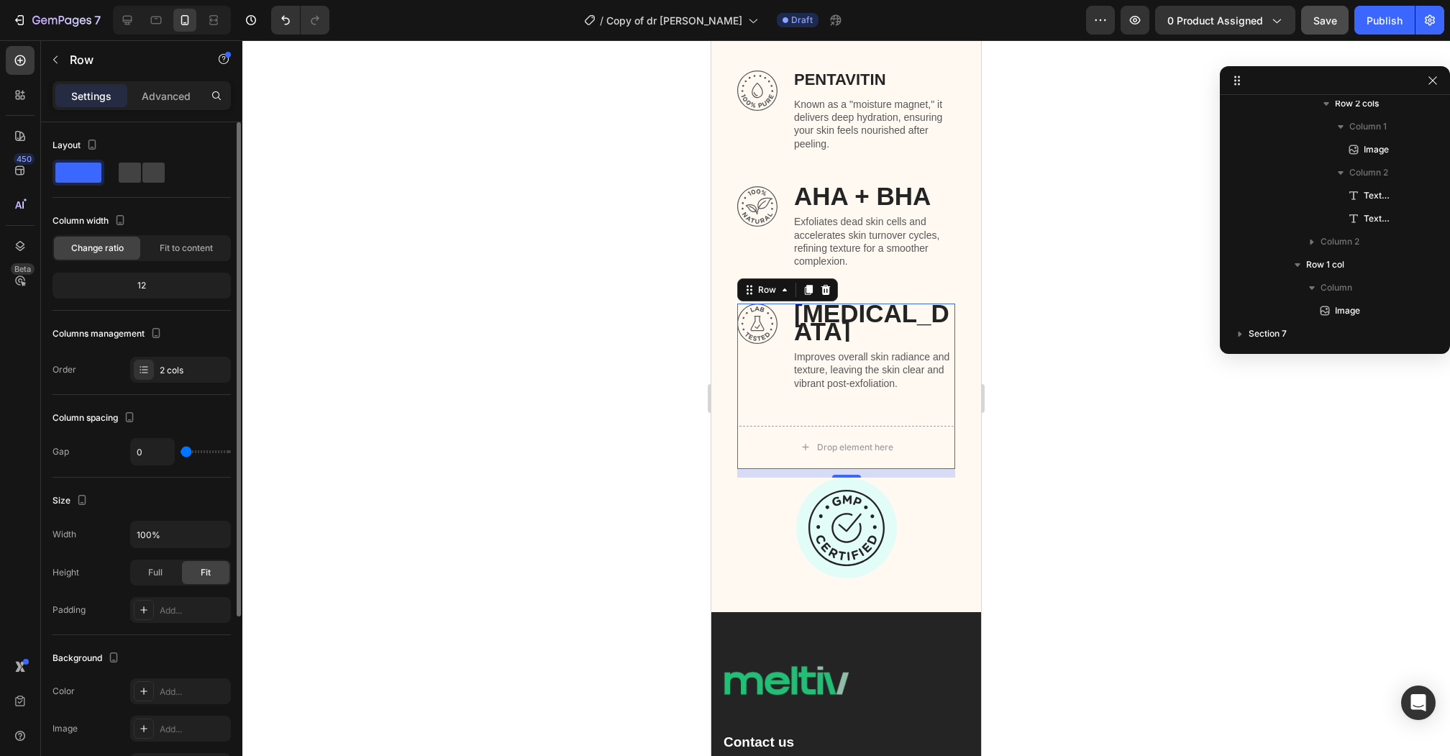
click at [88, 173] on span at bounding box center [78, 172] width 46 height 20
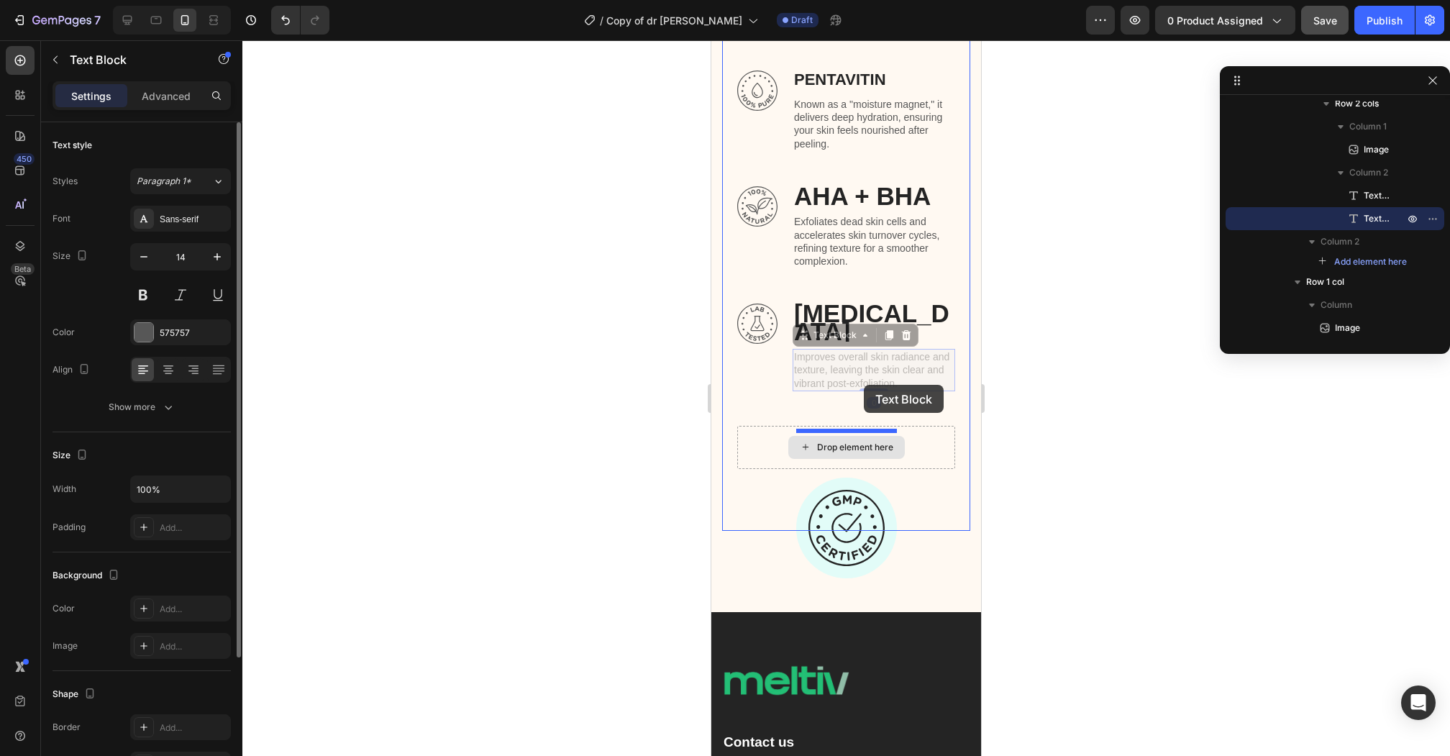
drag, startPoint x: 866, startPoint y: 329, endPoint x: 862, endPoint y: 394, distance: 64.9
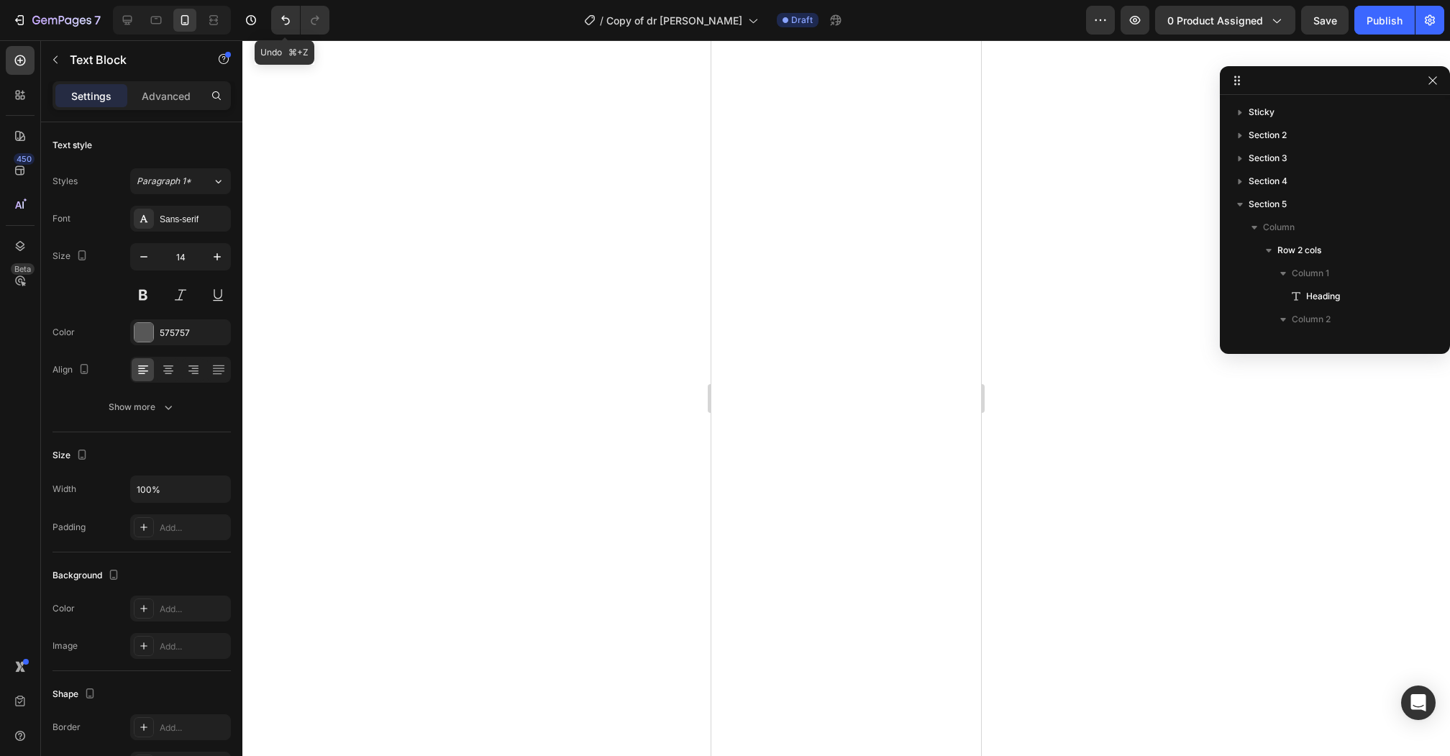
click at [278, 24] on icon "Undo/Redo" at bounding box center [285, 20] width 14 height 14
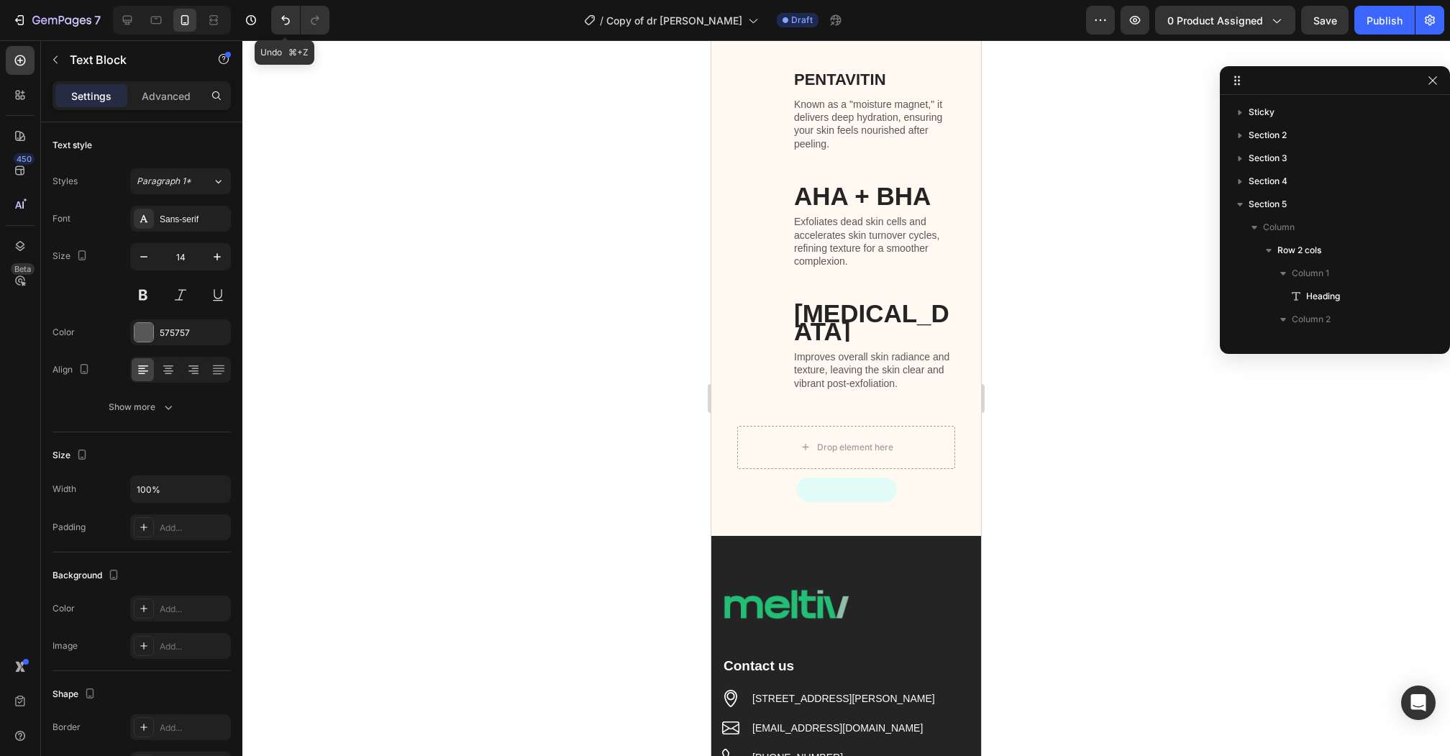
scroll to position [1297, 0]
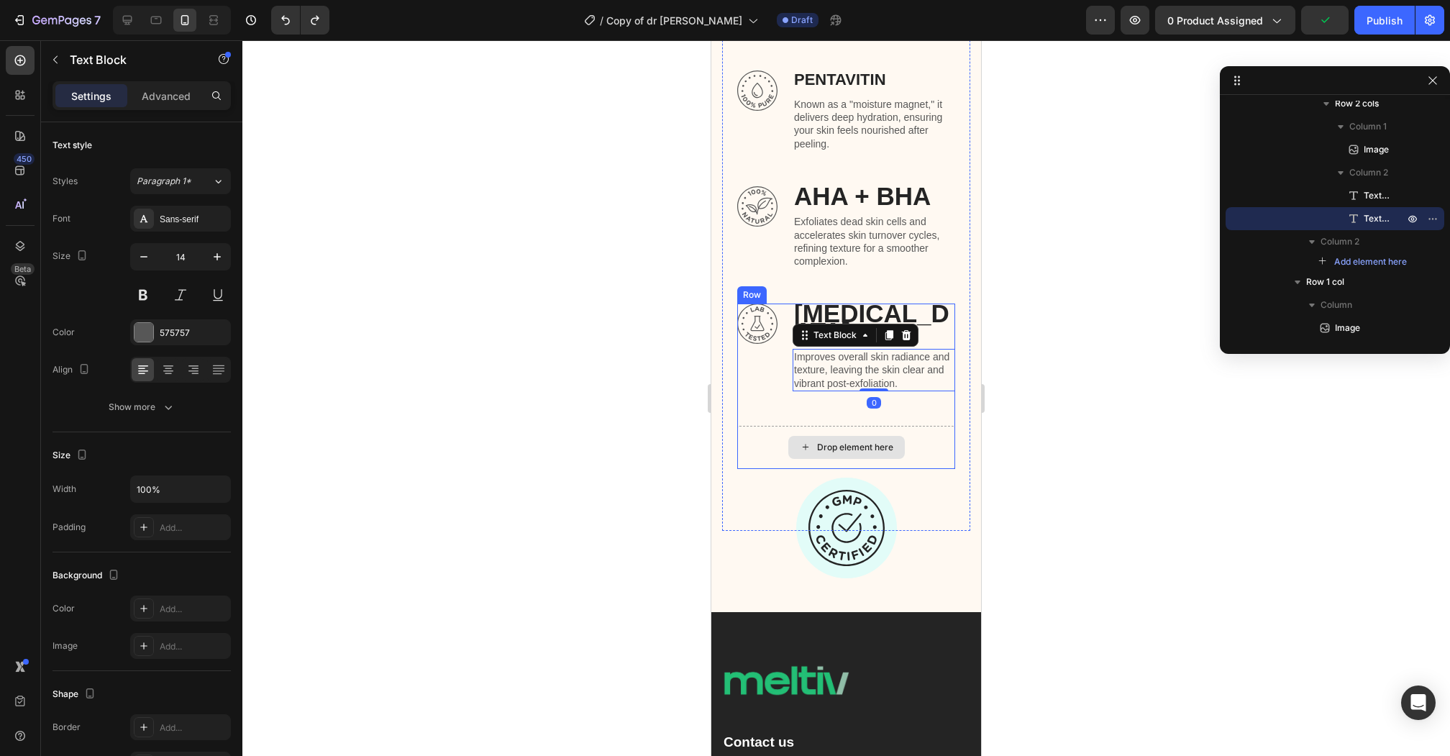
drag, startPoint x: 928, startPoint y: 331, endPoint x: 919, endPoint y: 394, distance: 63.2
click at [919, 394] on div "Image [MEDICAL_DATA] Text Block Improves overall skin radiance and texture, lea…" at bounding box center [846, 385] width 218 height 165
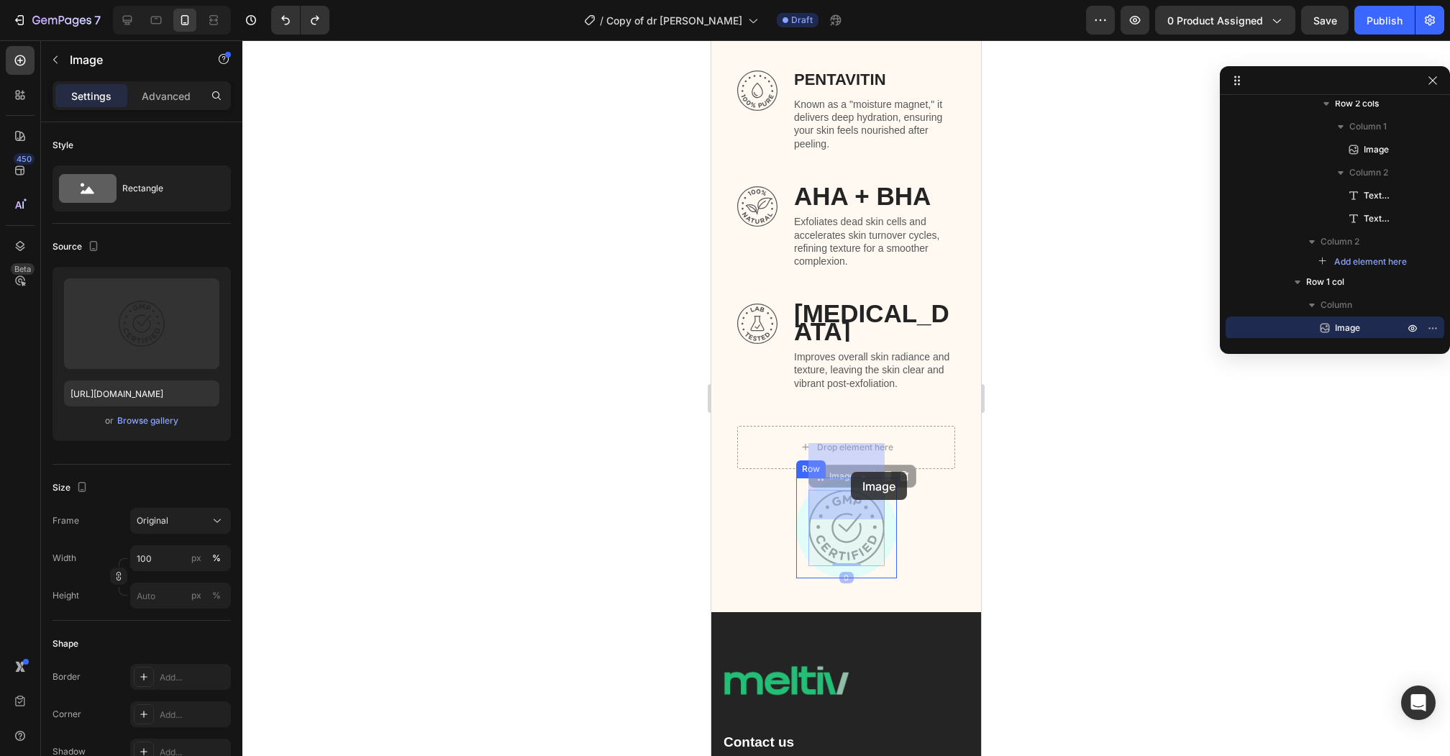
drag, startPoint x: 848, startPoint y: 486, endPoint x: 851, endPoint y: 472, distance: 14.7
click at [533, 332] on div at bounding box center [845, 397] width 1207 height 715
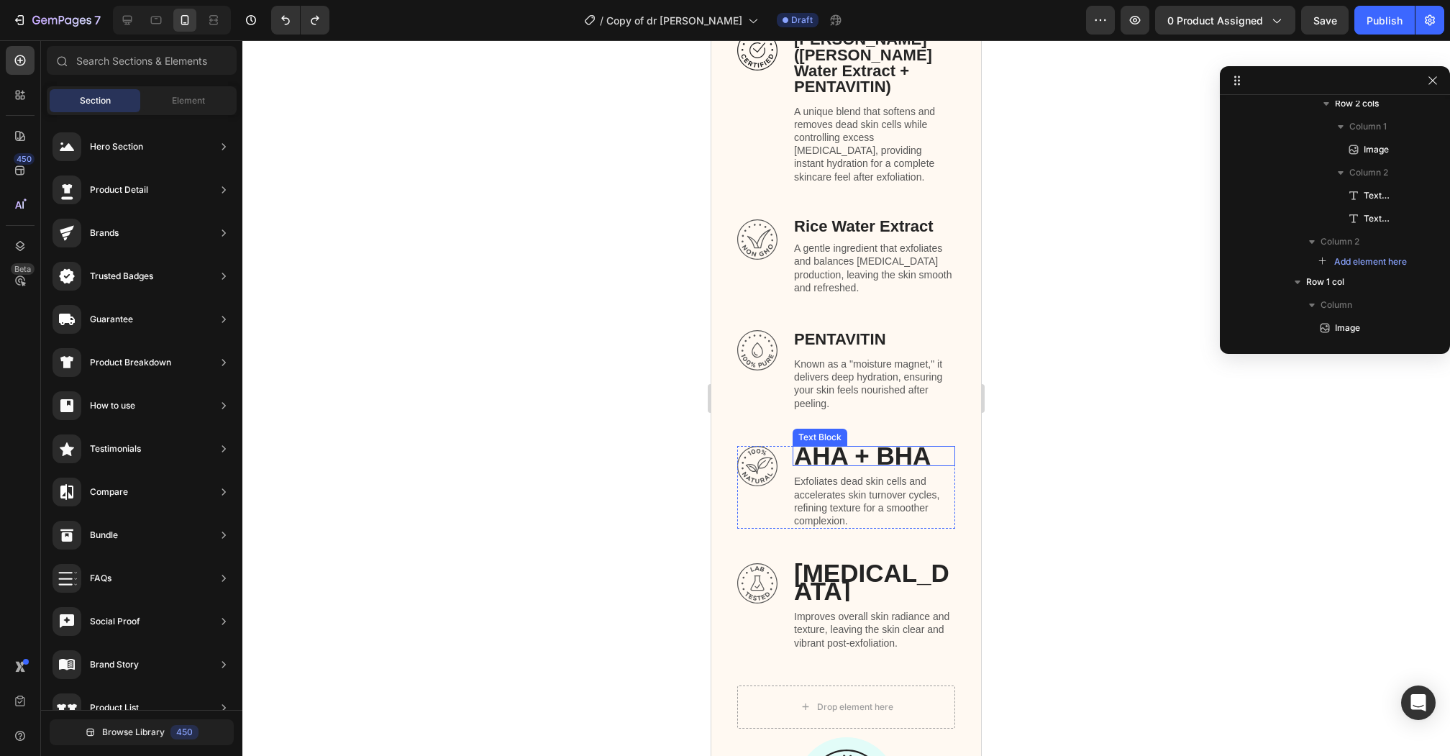
scroll to position [3978, 0]
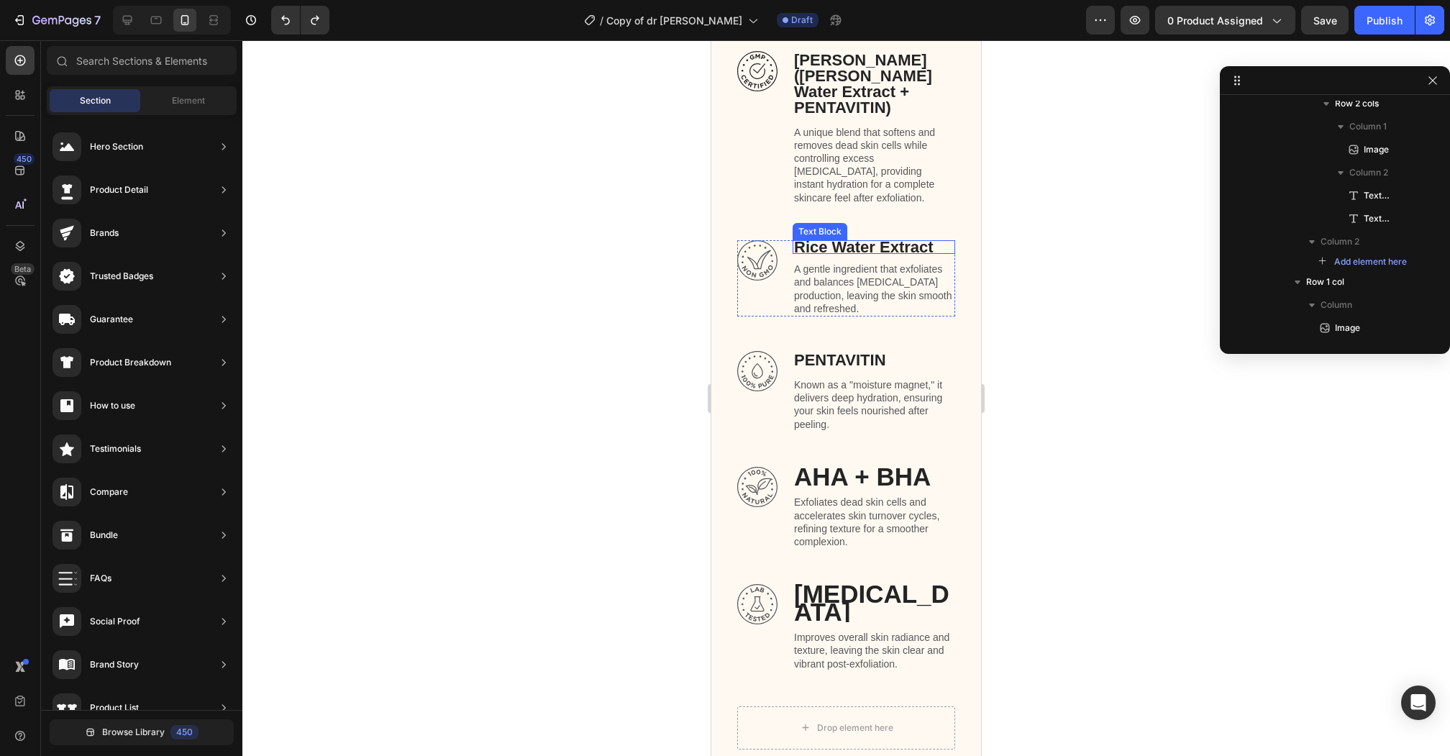
click at [828, 242] on p "Rice Water Extract" at bounding box center [874, 247] width 160 height 11
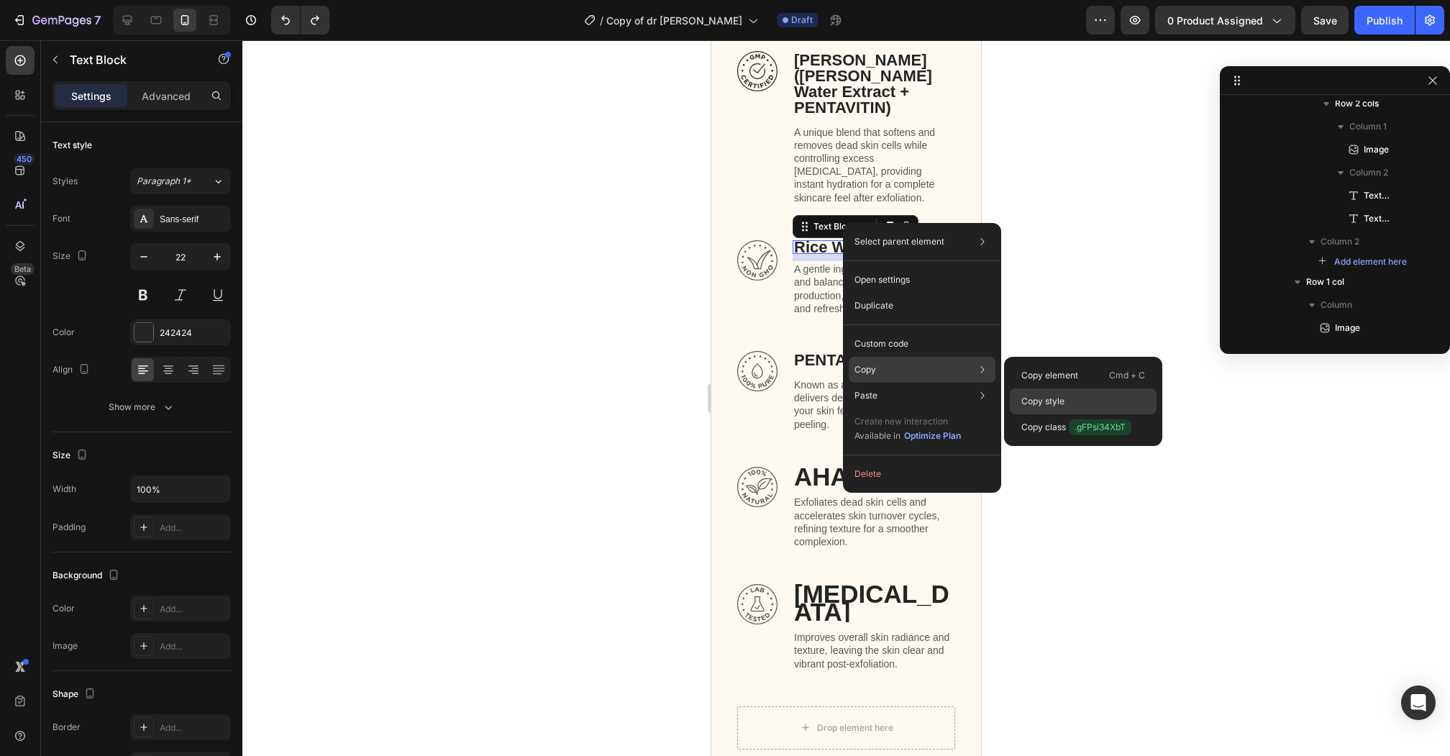
click at [1038, 399] on p "Copy style" at bounding box center [1042, 401] width 43 height 13
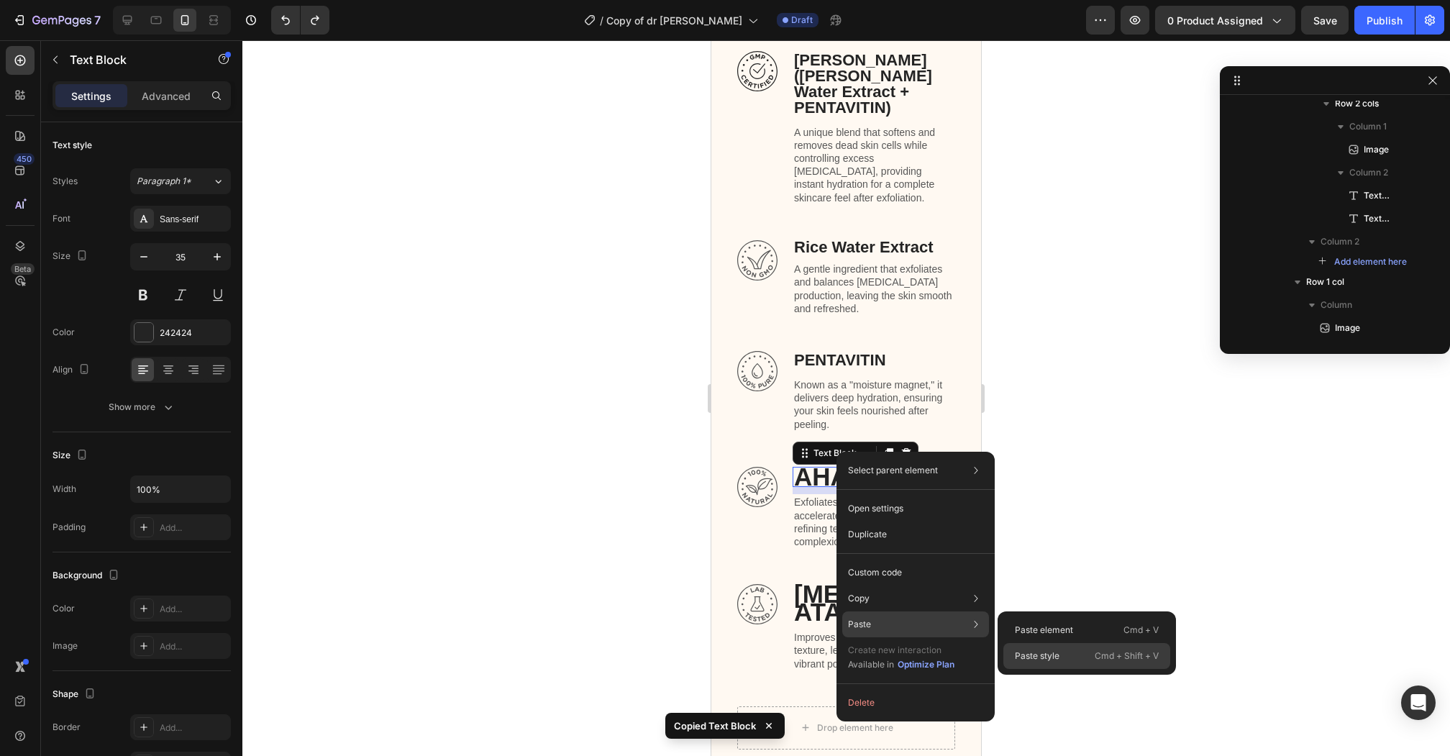
click at [1045, 654] on p "Paste style" at bounding box center [1037, 655] width 45 height 13
type input "22"
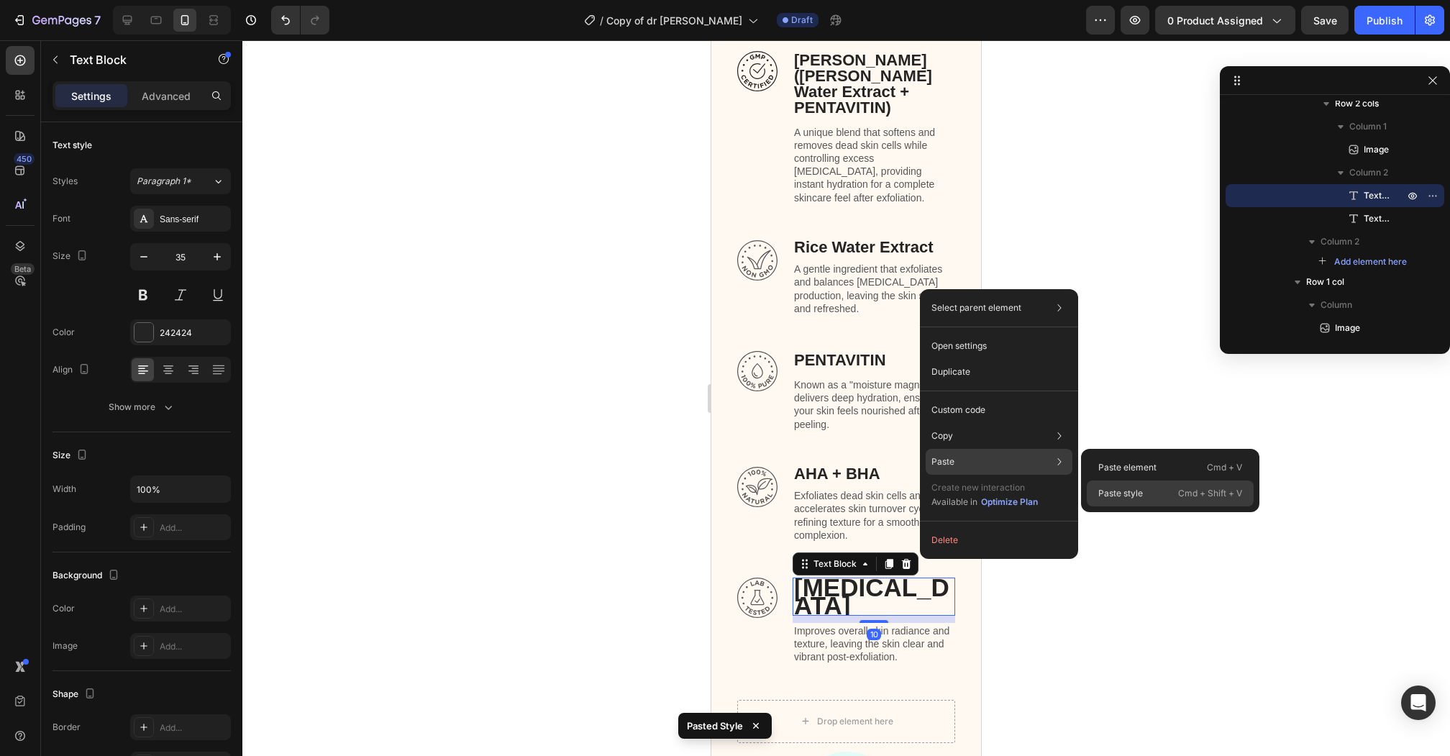
click at [1101, 485] on div "Paste style Cmd + Shift + V" at bounding box center [1169, 493] width 167 height 26
type input "22"
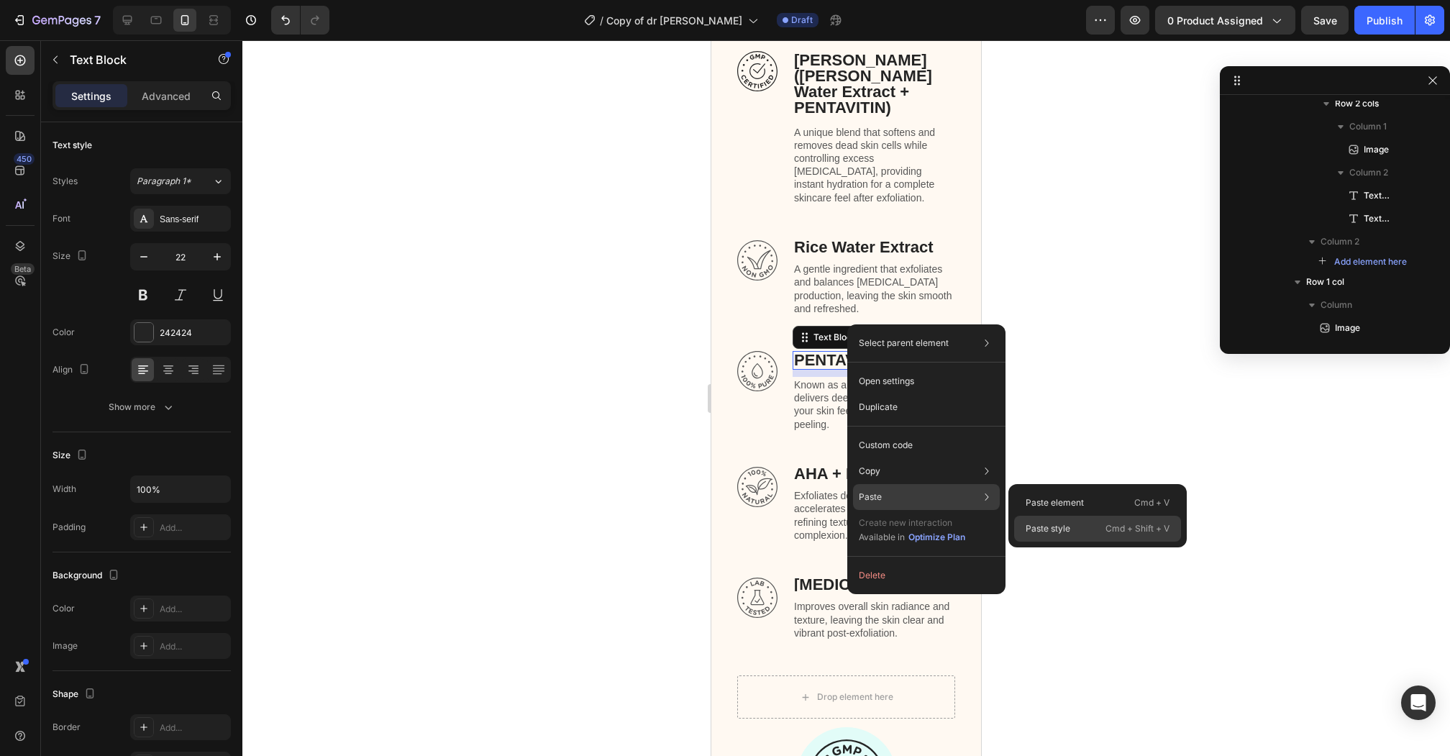
click at [1030, 528] on p "Paste style" at bounding box center [1047, 528] width 45 height 13
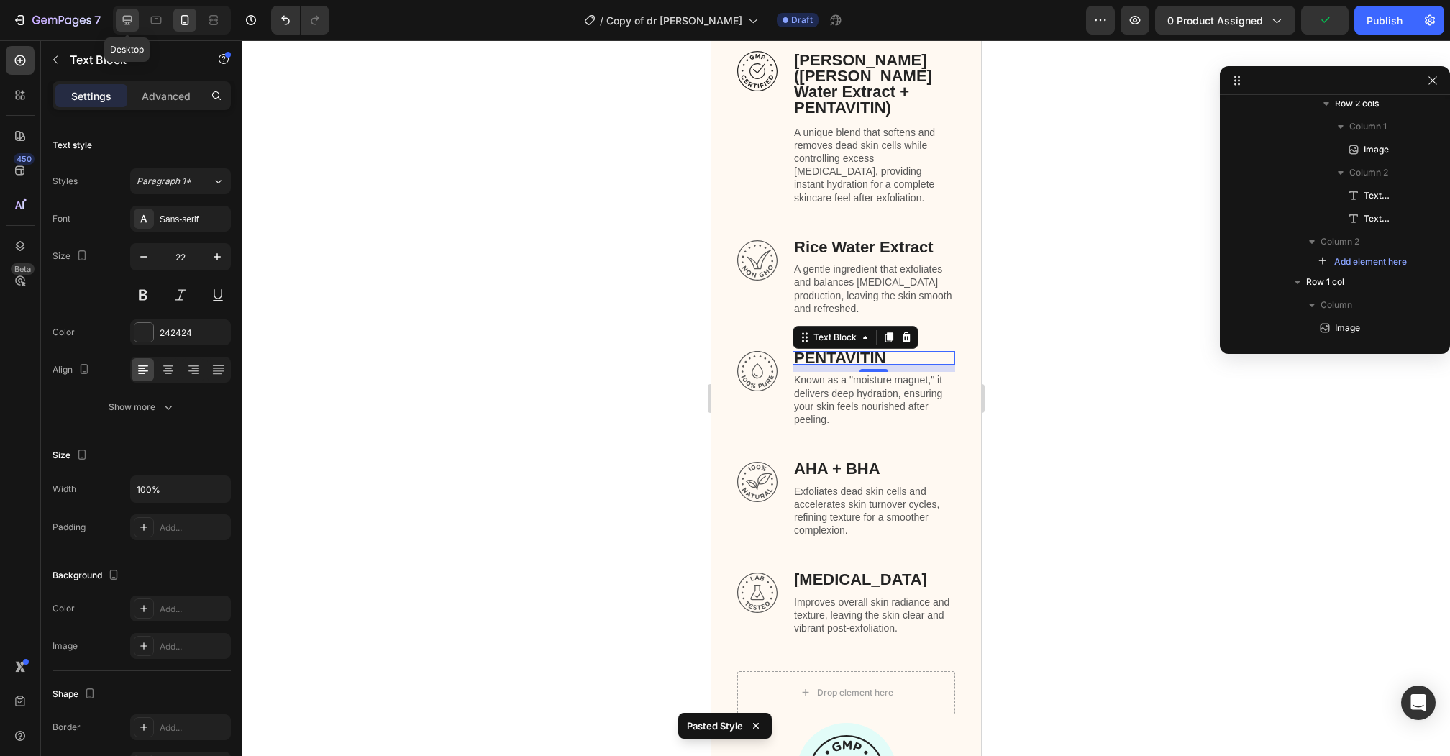
click at [129, 18] on icon at bounding box center [127, 20] width 14 height 14
type input "40"
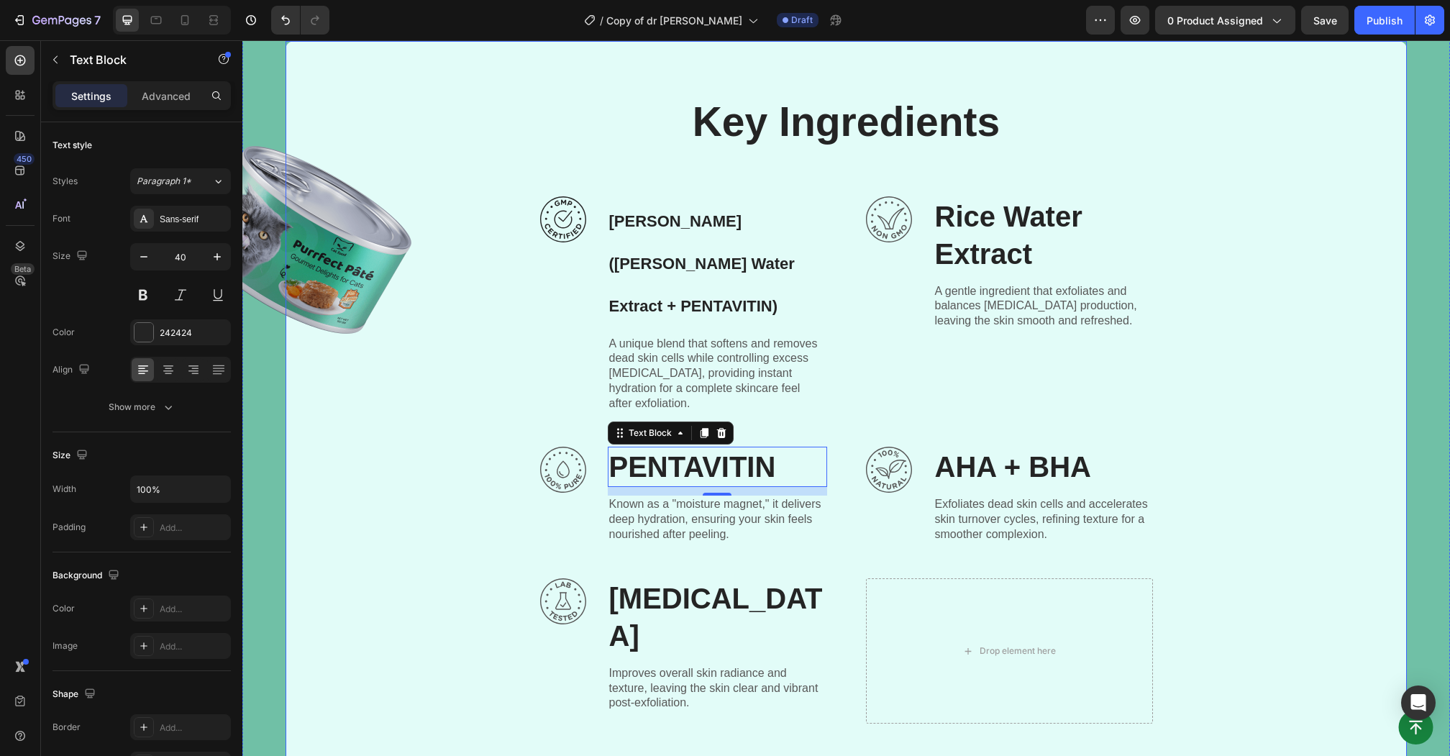
scroll to position [3640, 0]
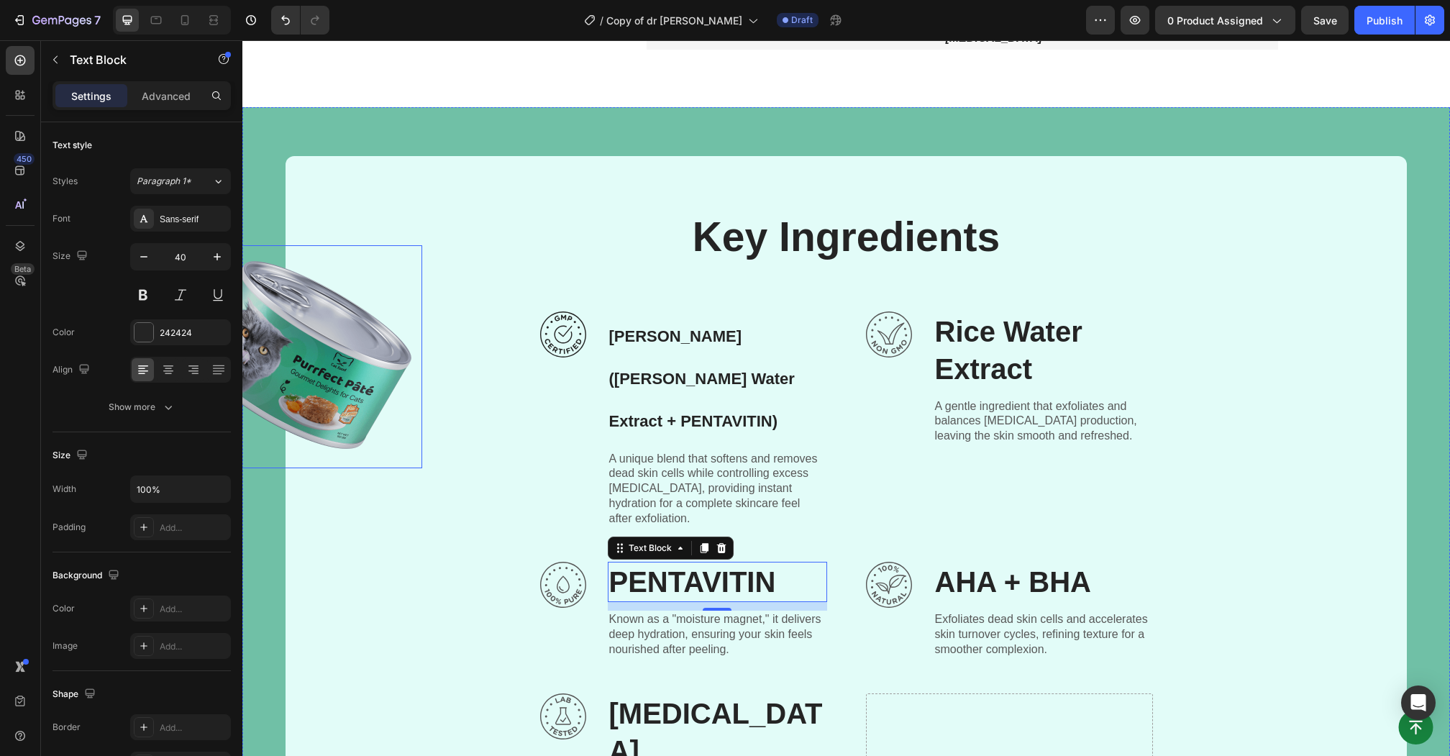
click at [318, 352] on img at bounding box center [302, 356] width 240 height 223
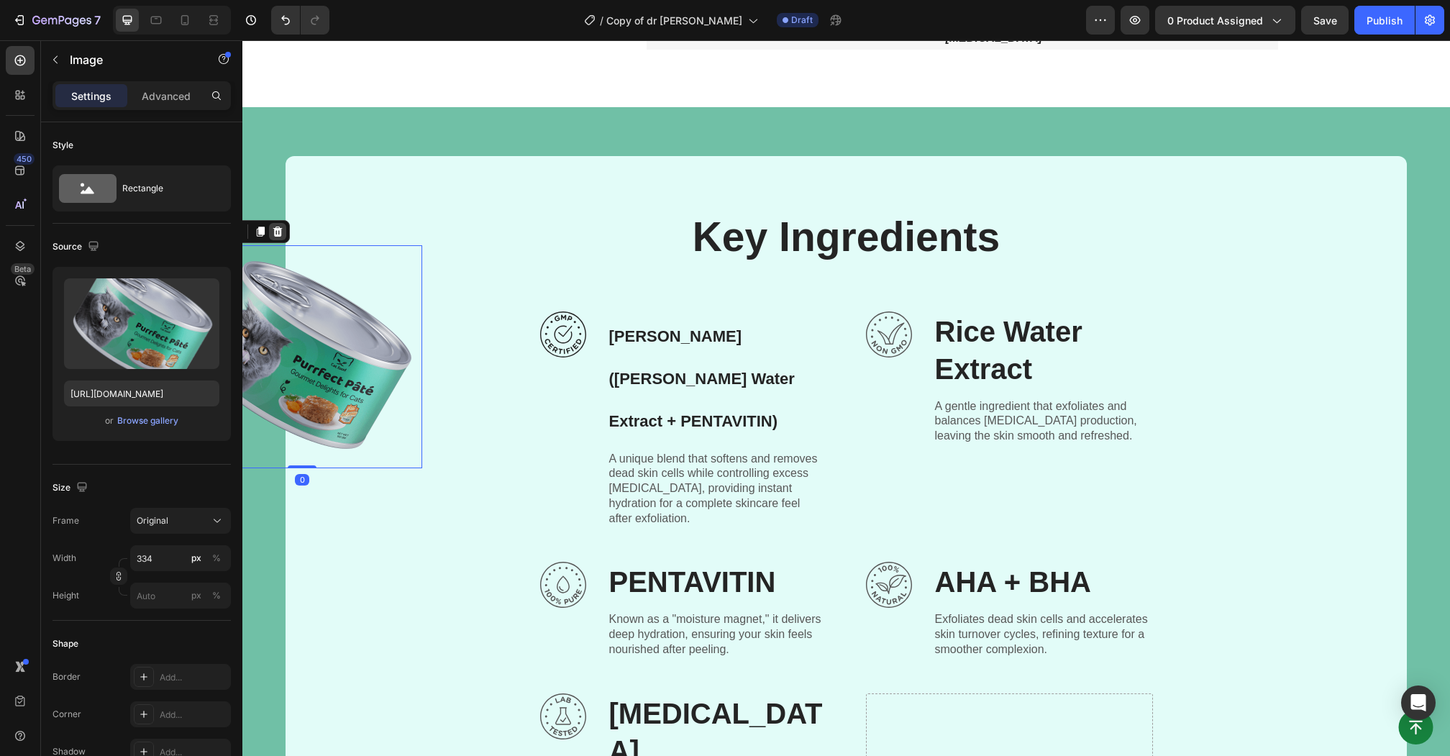
click at [280, 226] on icon at bounding box center [277, 231] width 9 height 10
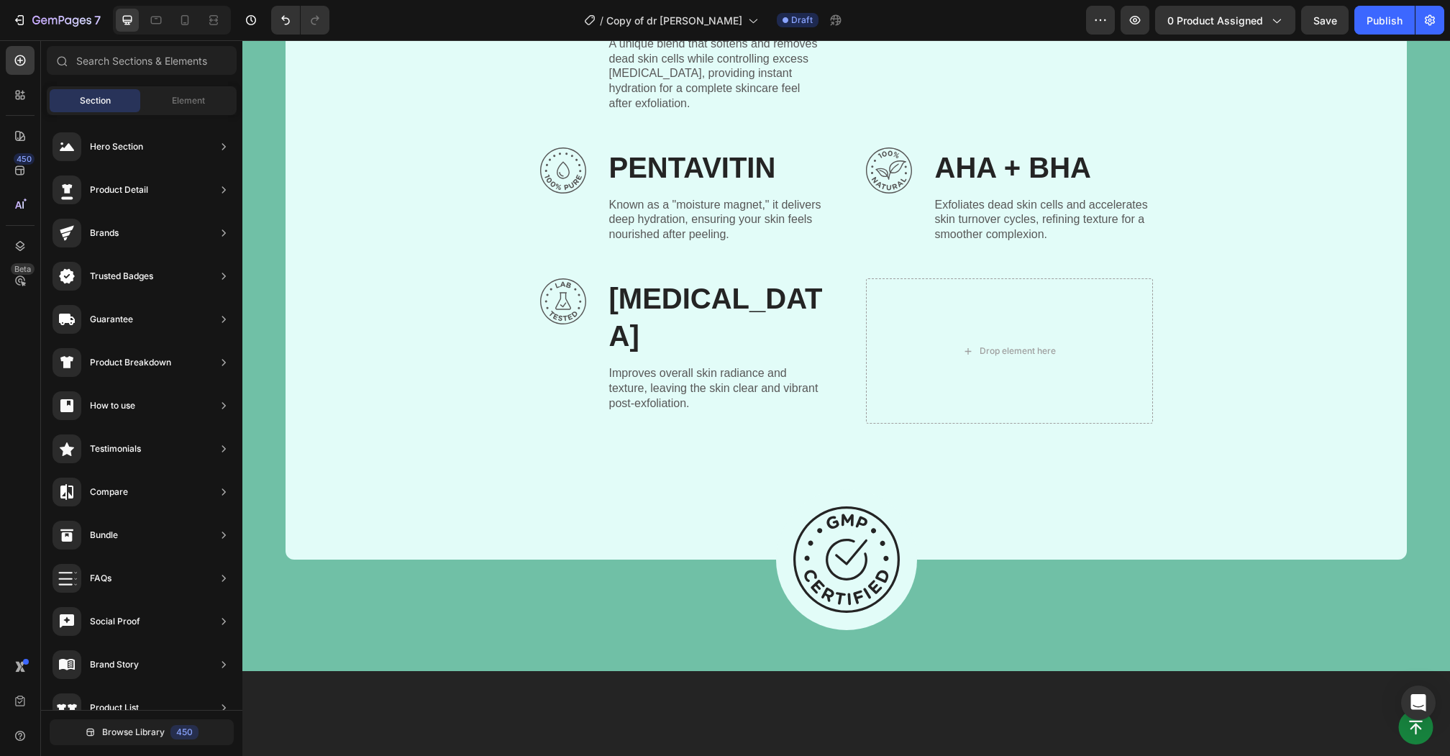
scroll to position [4048, 0]
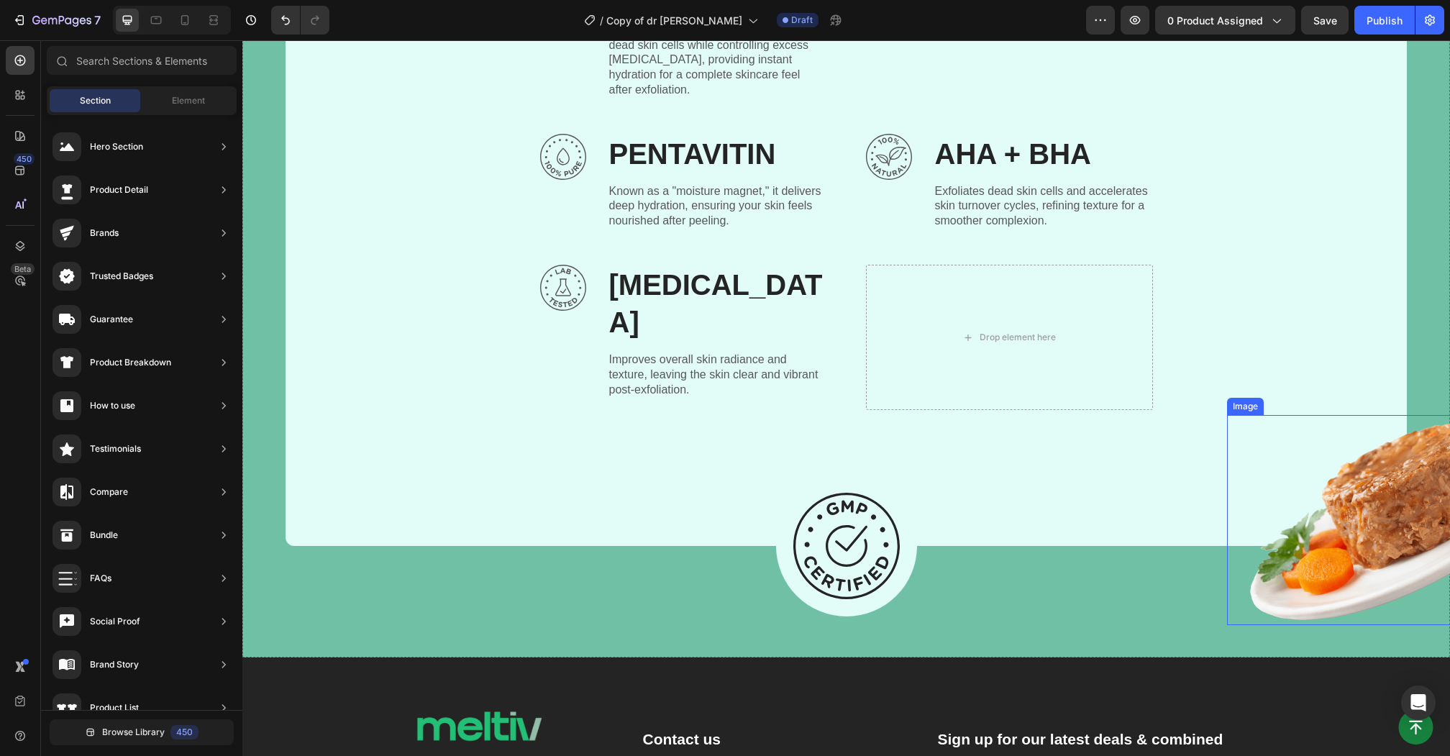
click at [1363, 415] on img at bounding box center [1398, 520] width 342 height 210
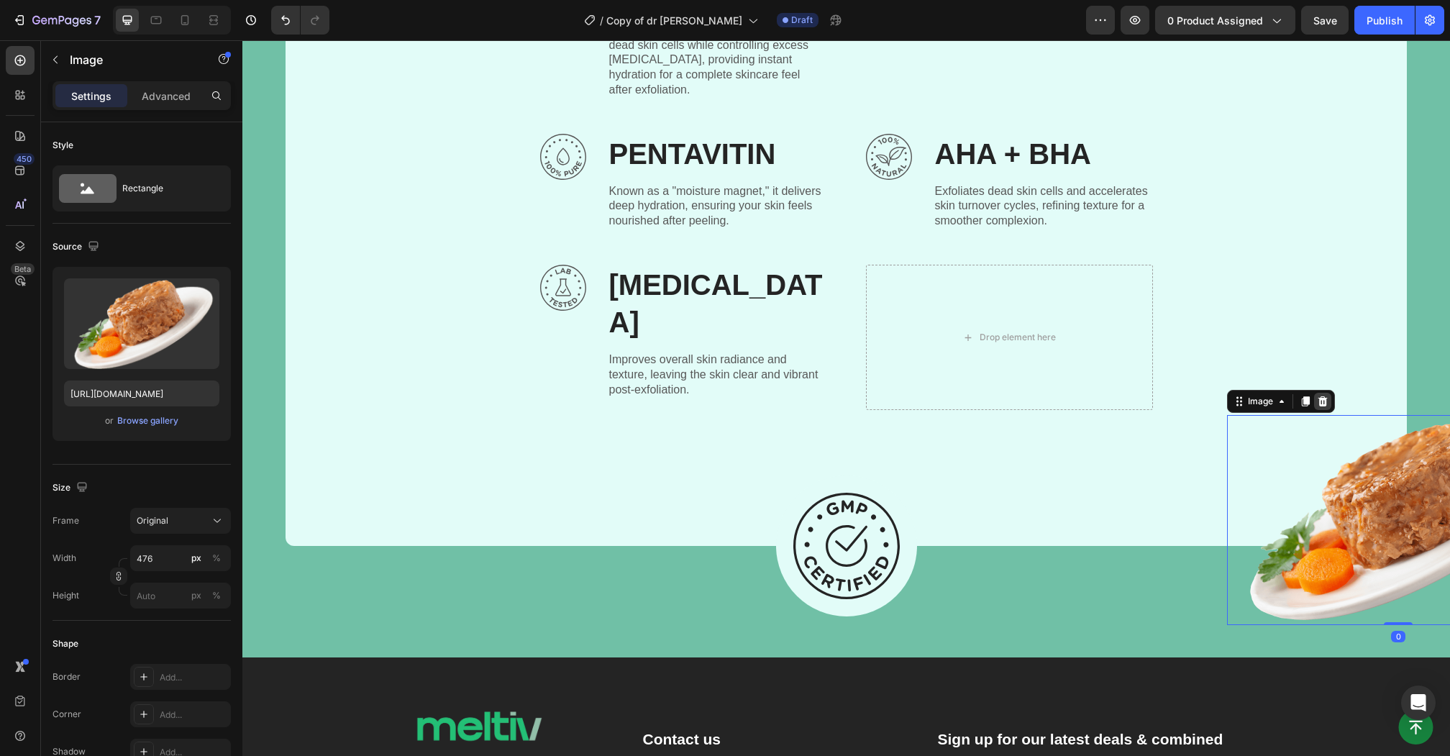
click at [1319, 396] on icon at bounding box center [1322, 401] width 9 height 10
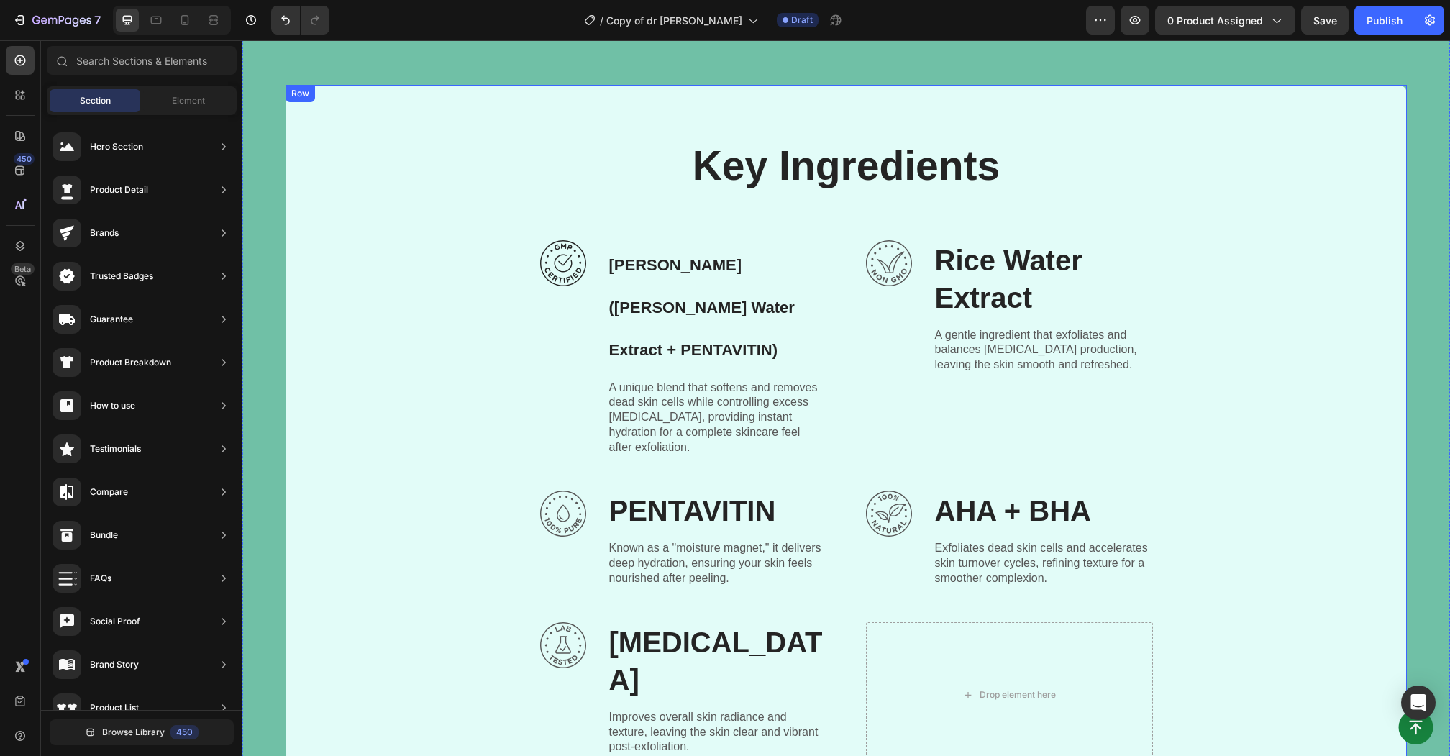
scroll to position [3422, 0]
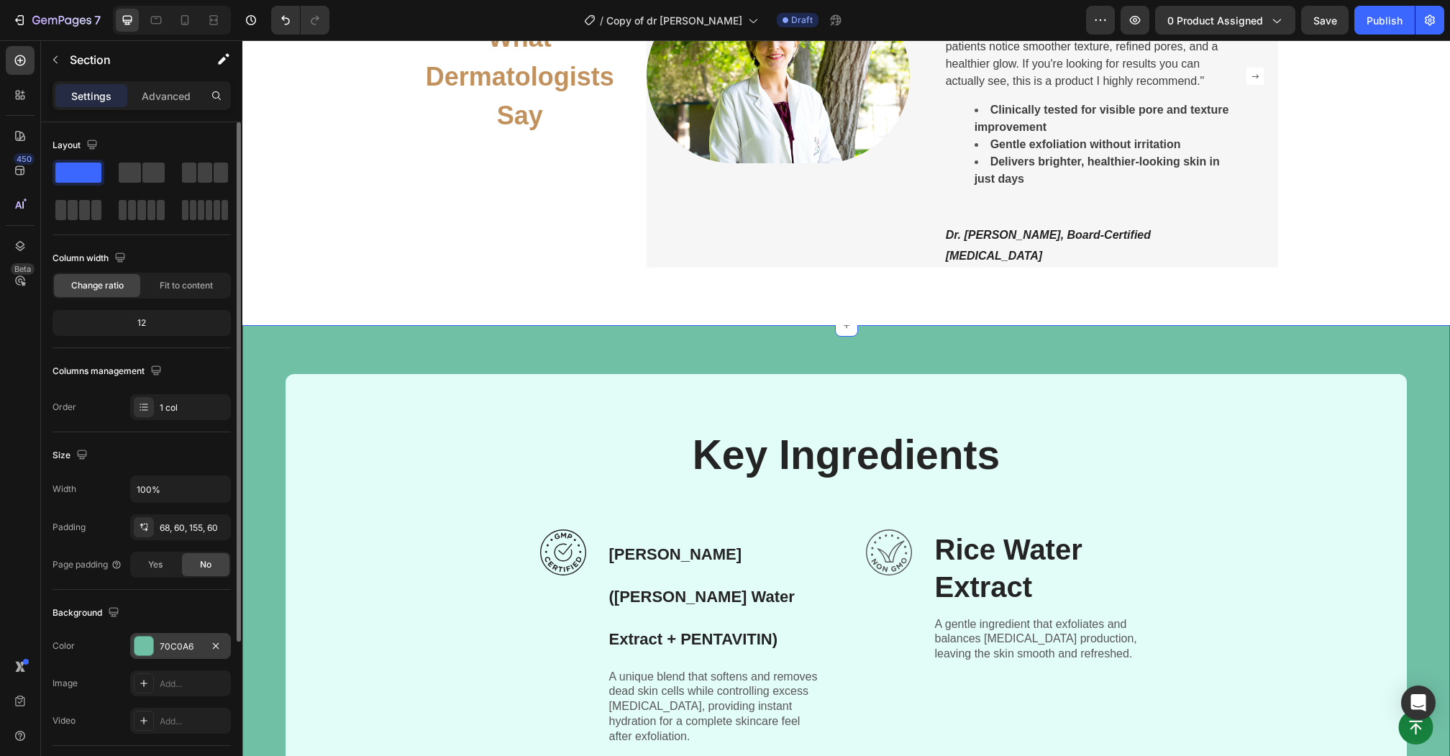
click at [145, 649] on div at bounding box center [143, 645] width 19 height 19
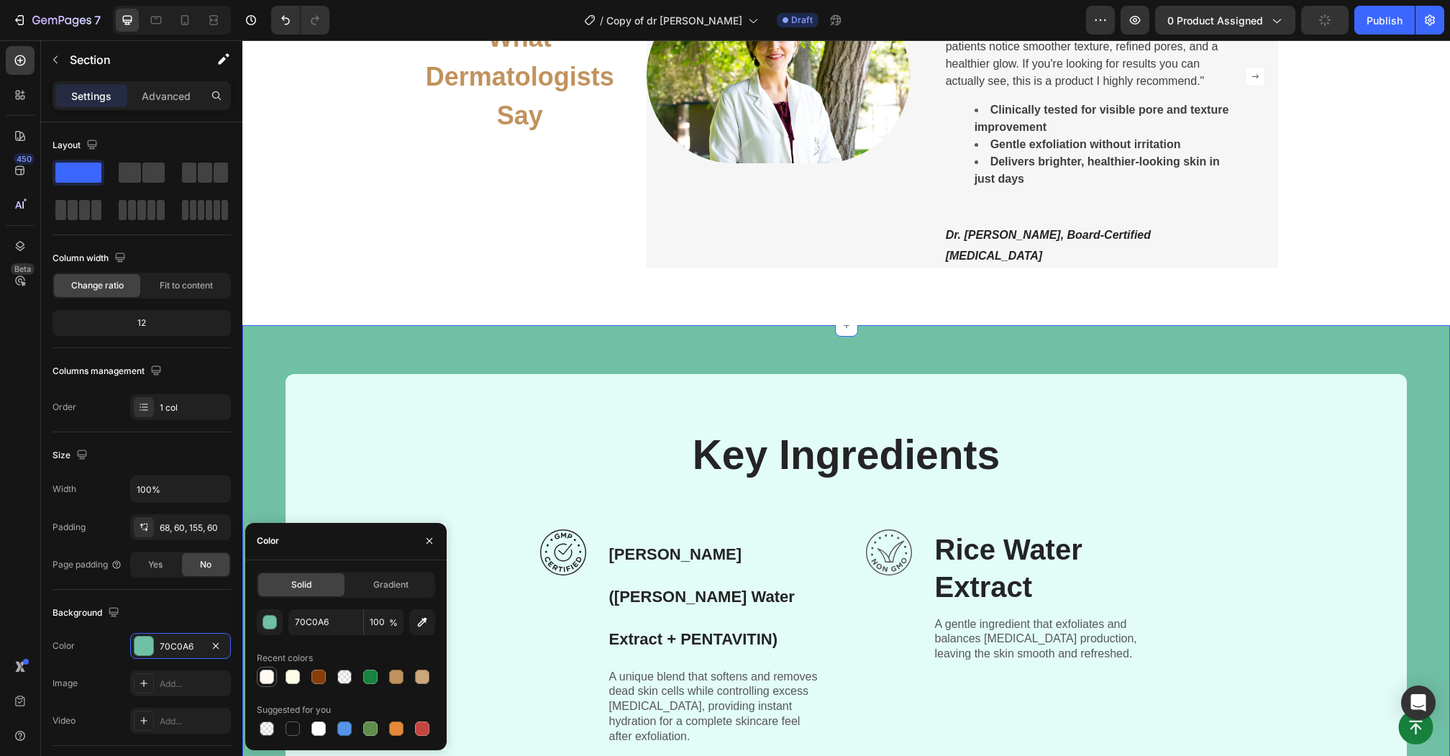
click at [267, 681] on div at bounding box center [267, 676] width 14 height 14
type input "FFF9F2"
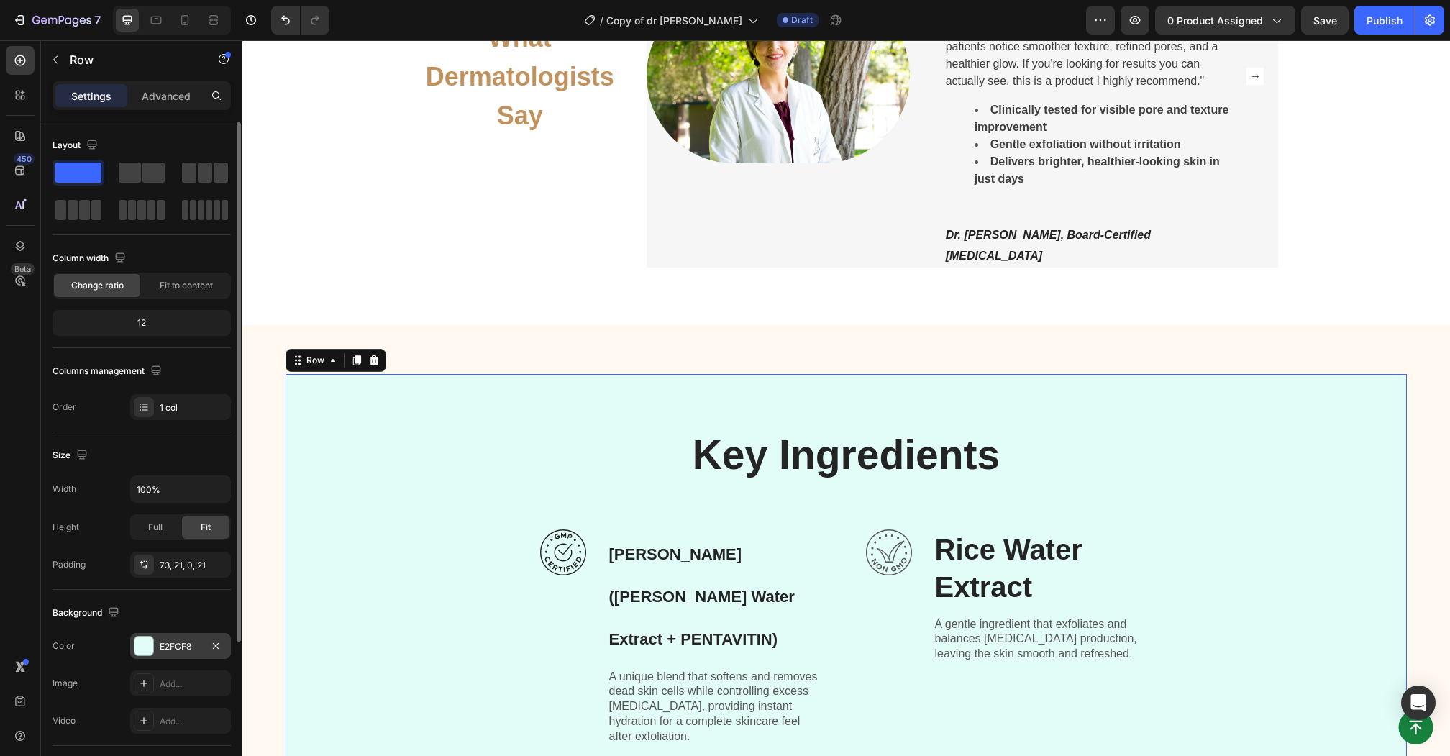
click at [146, 642] on div at bounding box center [143, 645] width 19 height 19
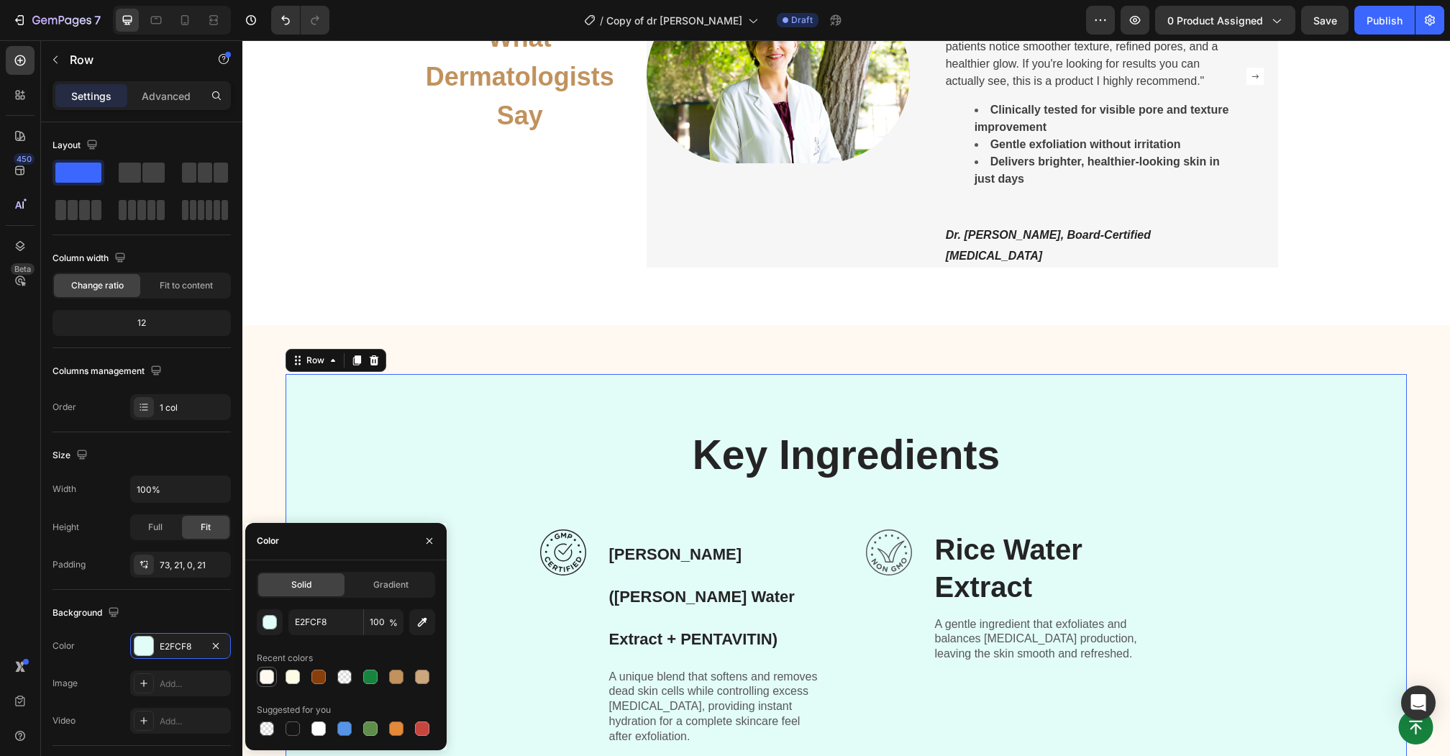
click at [267, 679] on div at bounding box center [267, 676] width 14 height 14
type input "FFF9F2"
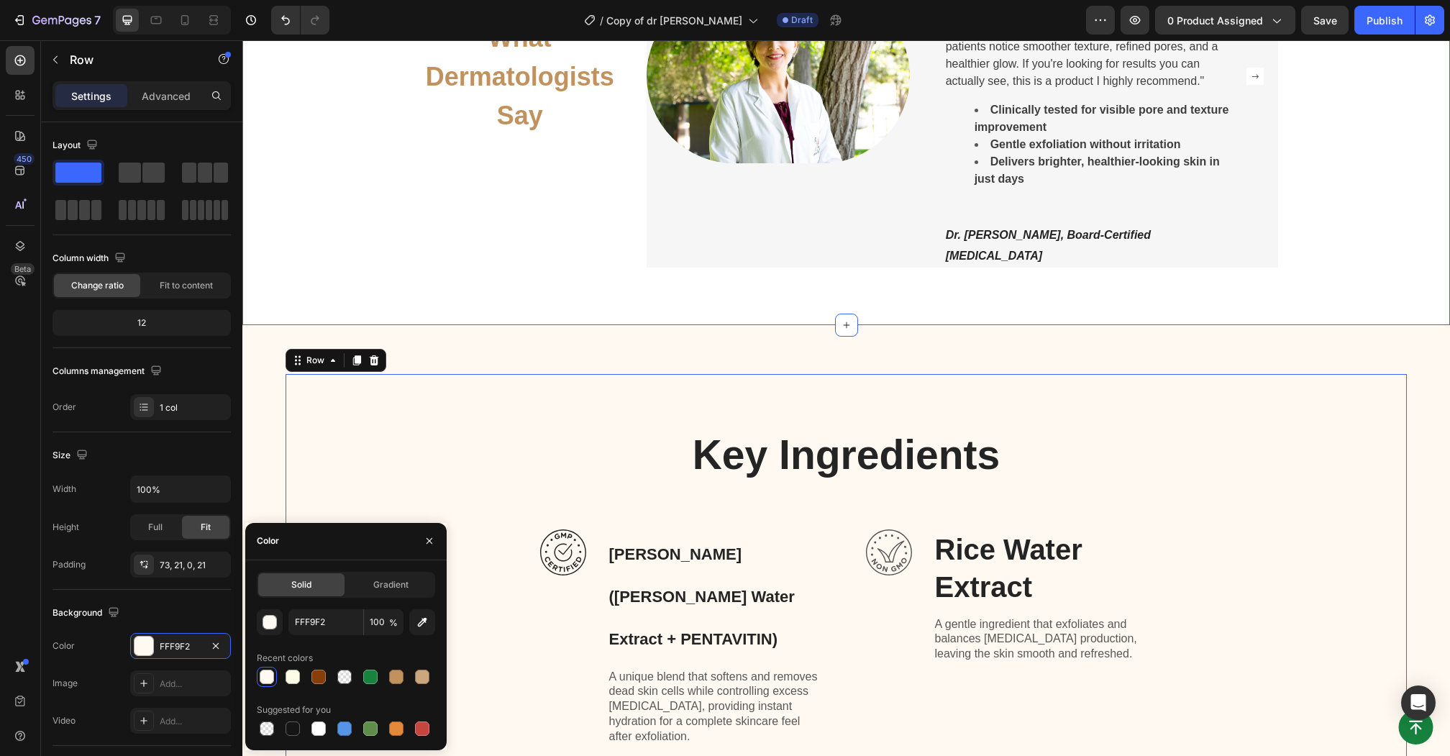
click at [560, 288] on div "What Dermatologists Say Heading Image Icon Icon Icon Icon Icon Icon List Hoz "A…" at bounding box center [845, 76] width 1207 height 499
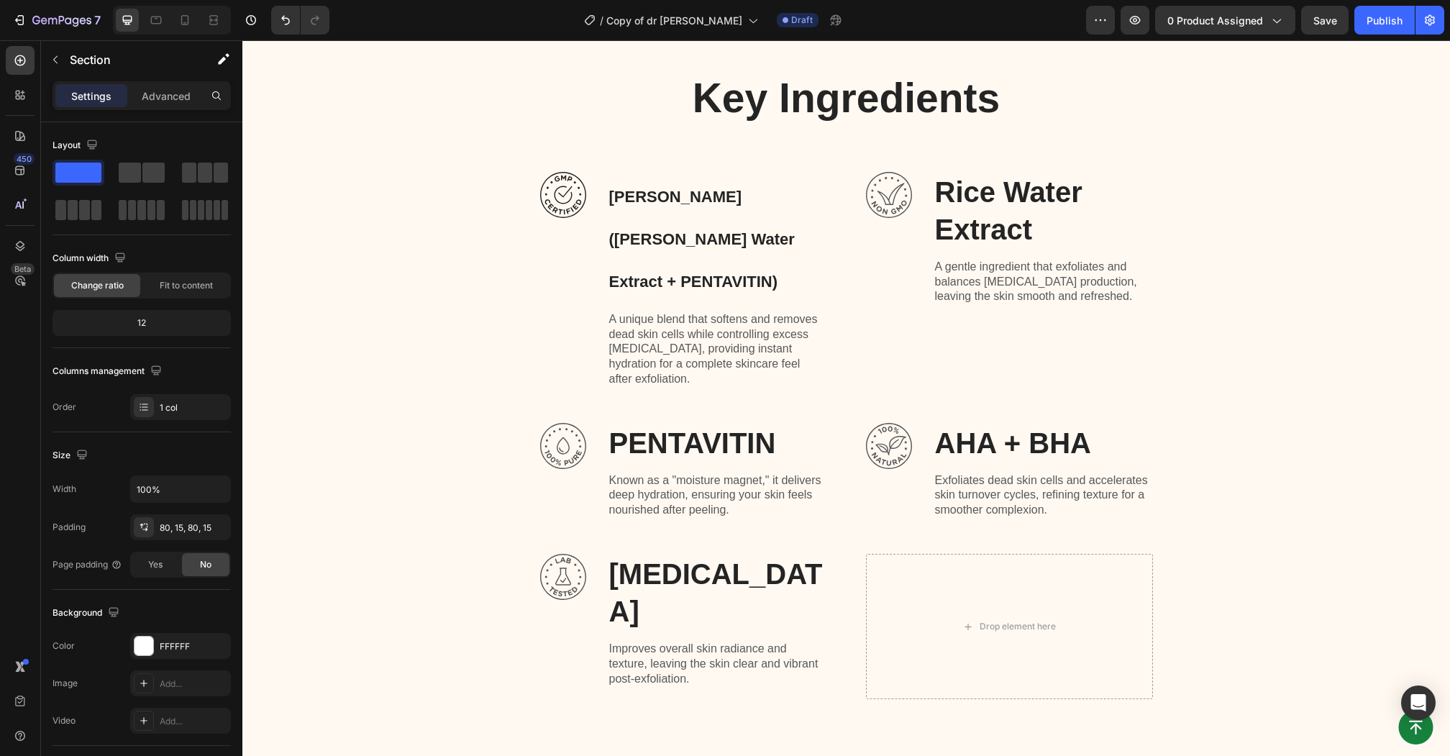
scroll to position [4117, 0]
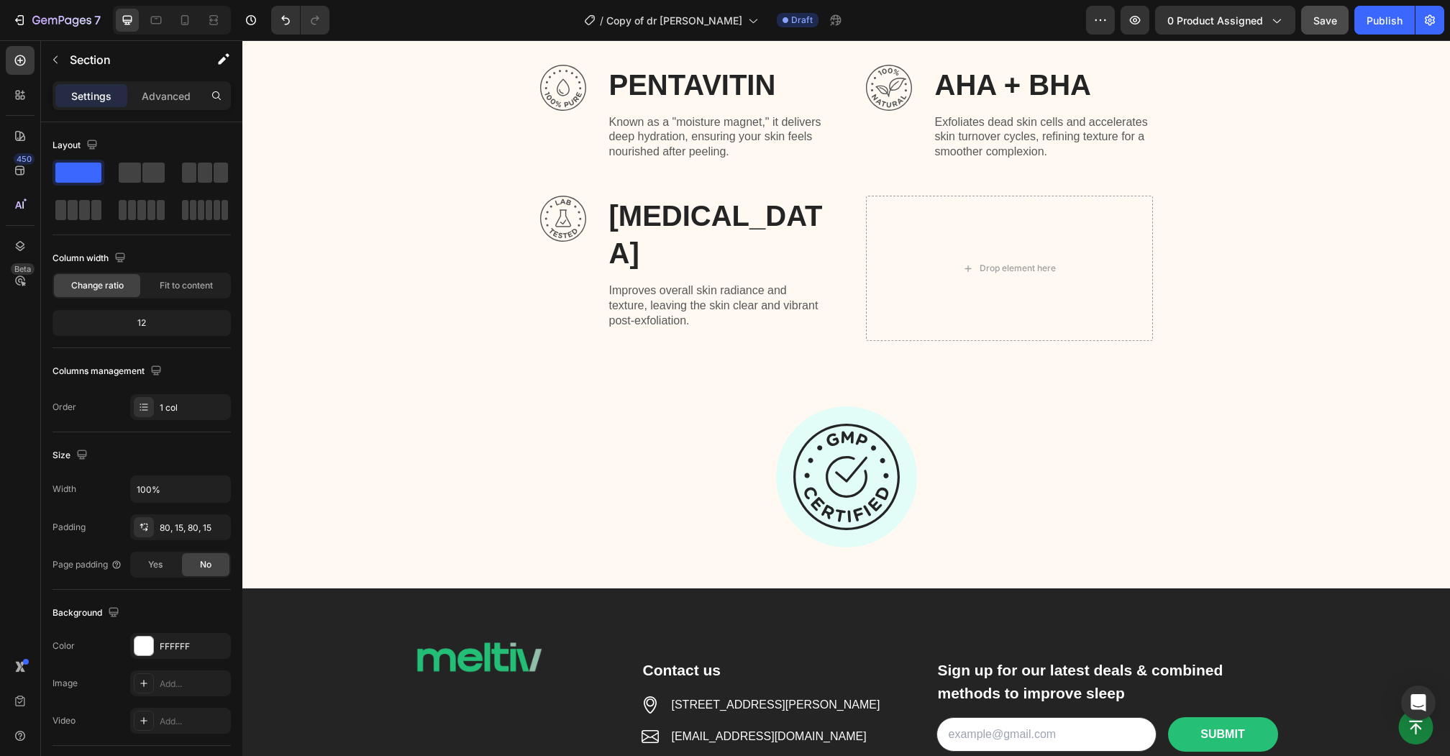
click at [1314, 18] on span "Save" at bounding box center [1325, 20] width 24 height 12
click at [27, 56] on icon at bounding box center [20, 60] width 14 height 14
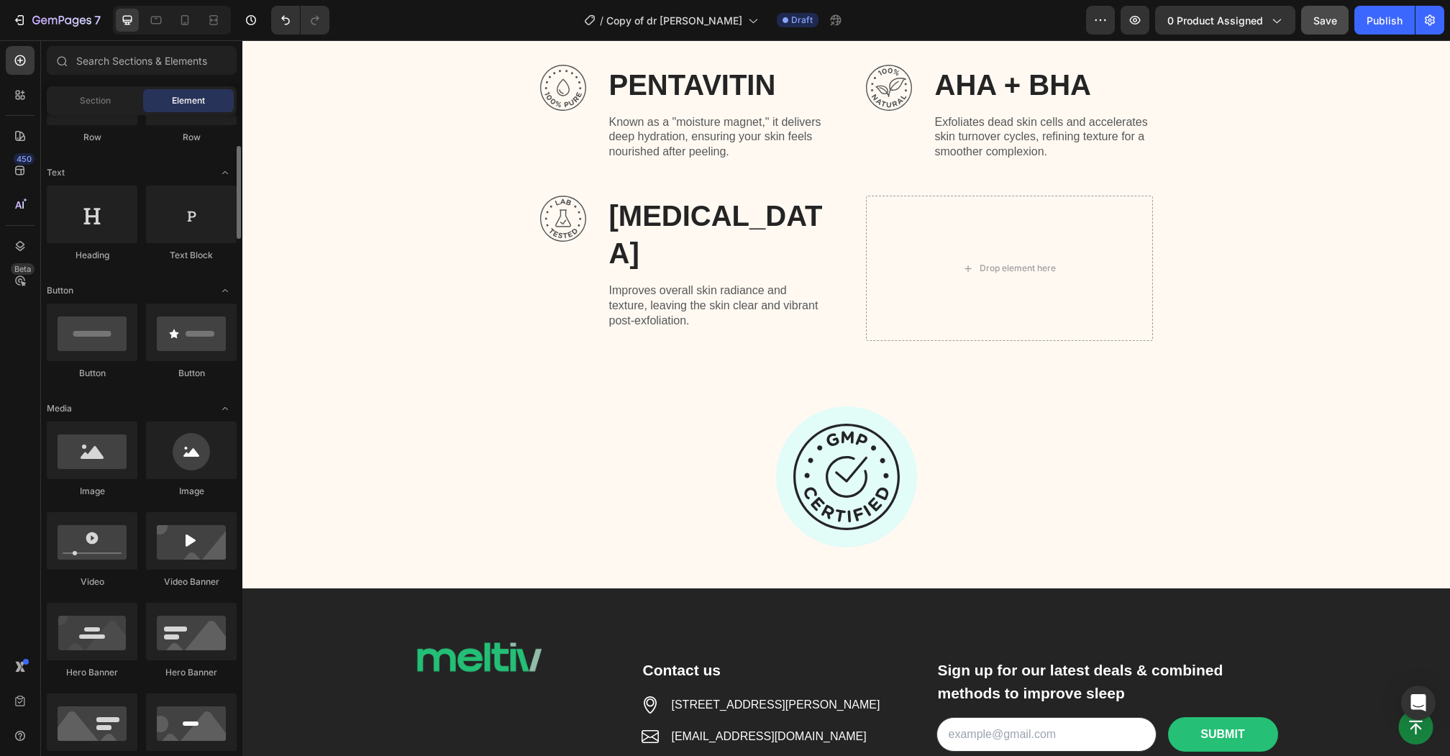
scroll to position [205, 0]
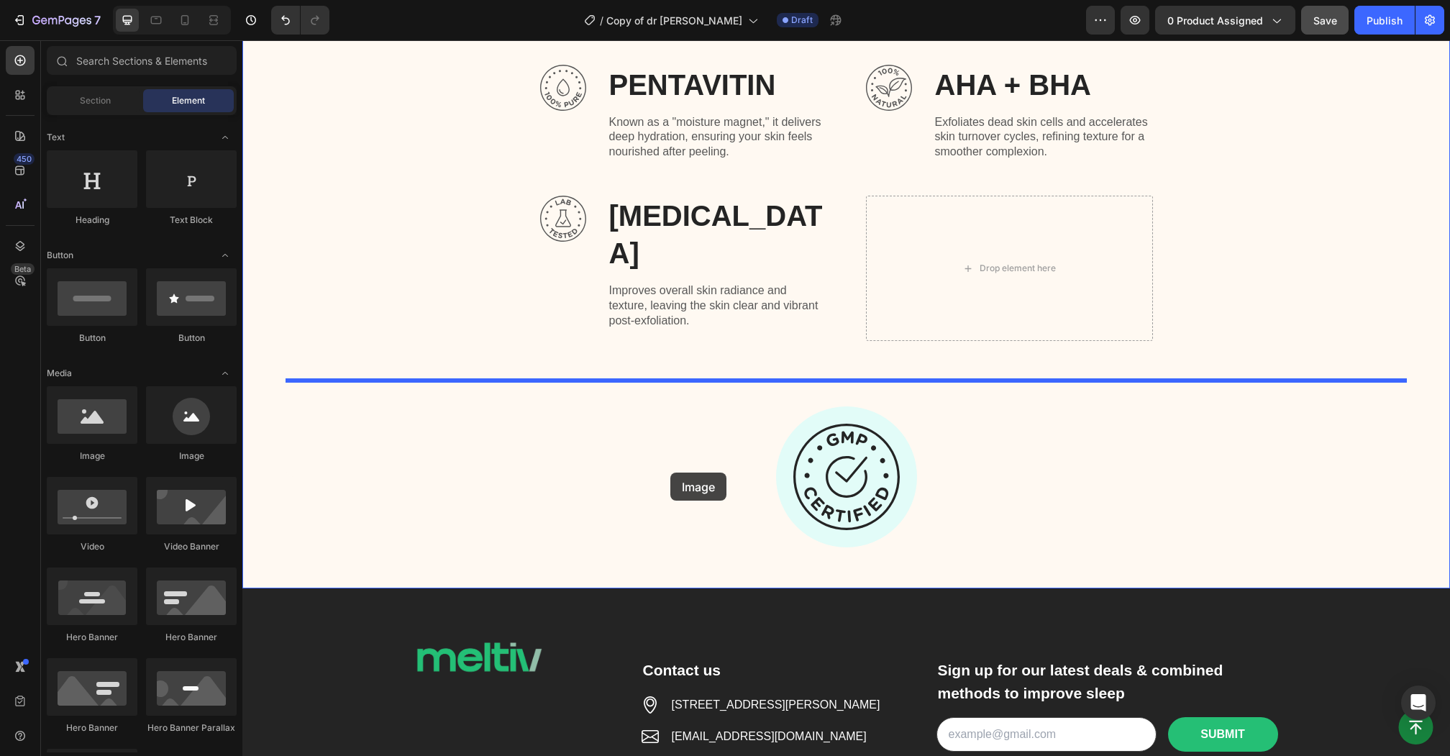
drag, startPoint x: 332, startPoint y: 464, endPoint x: 669, endPoint y: 473, distance: 336.6
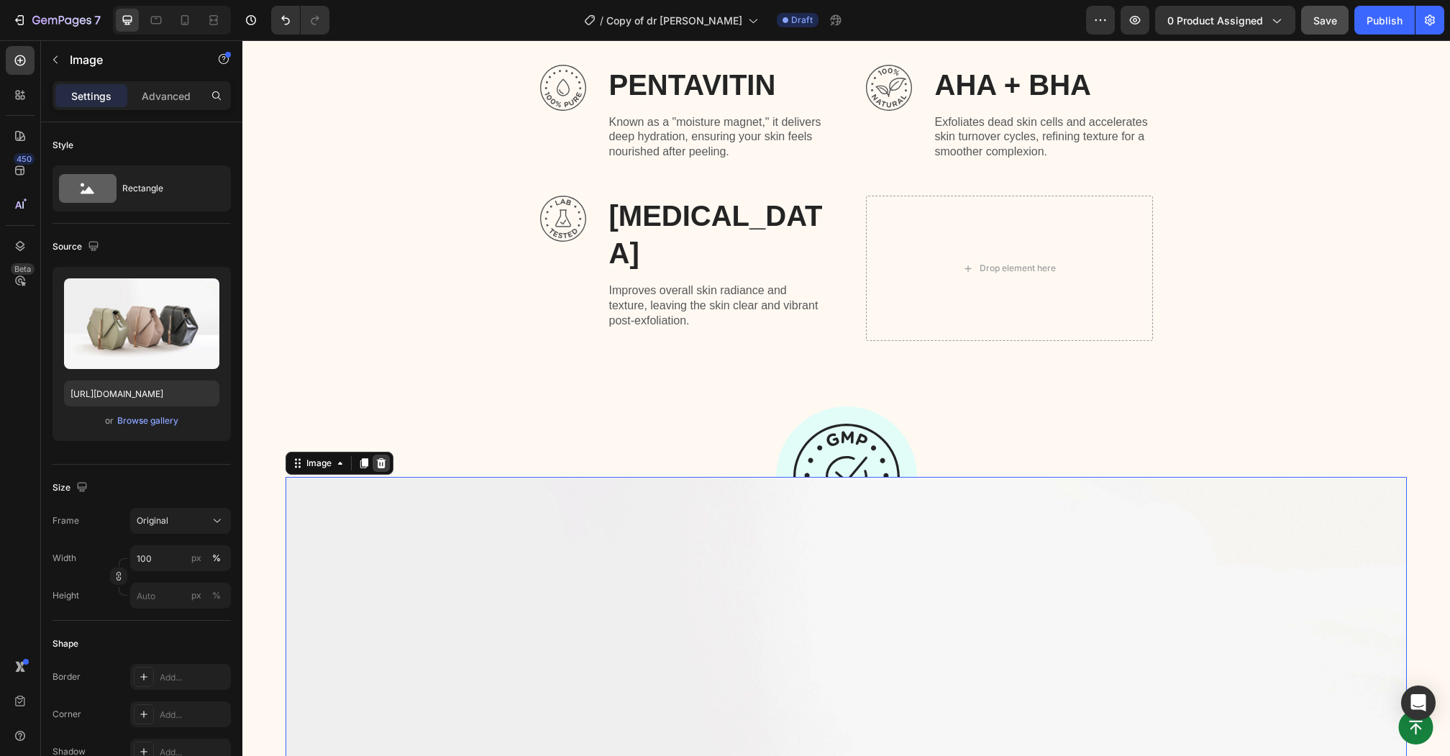
click at [383, 458] on icon at bounding box center [381, 463] width 9 height 10
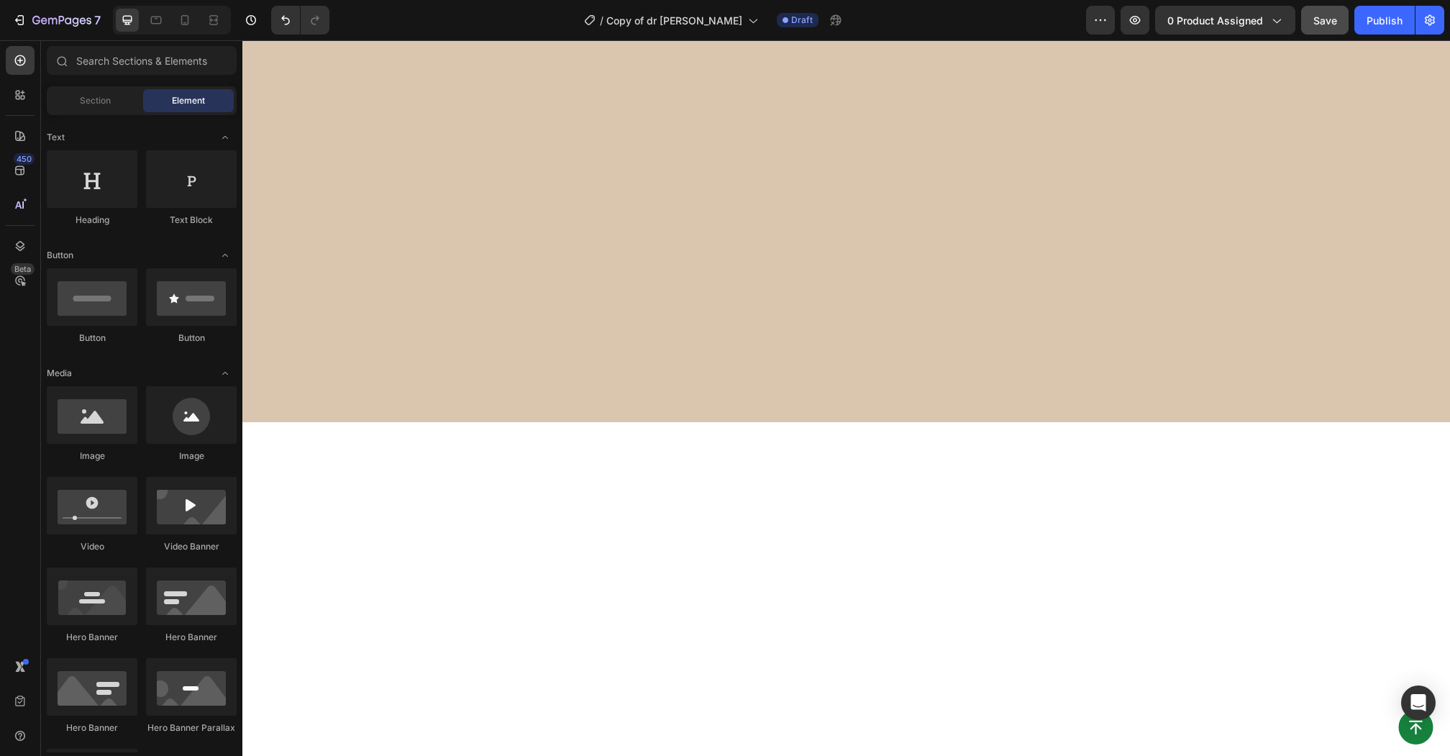
scroll to position [1837, 0]
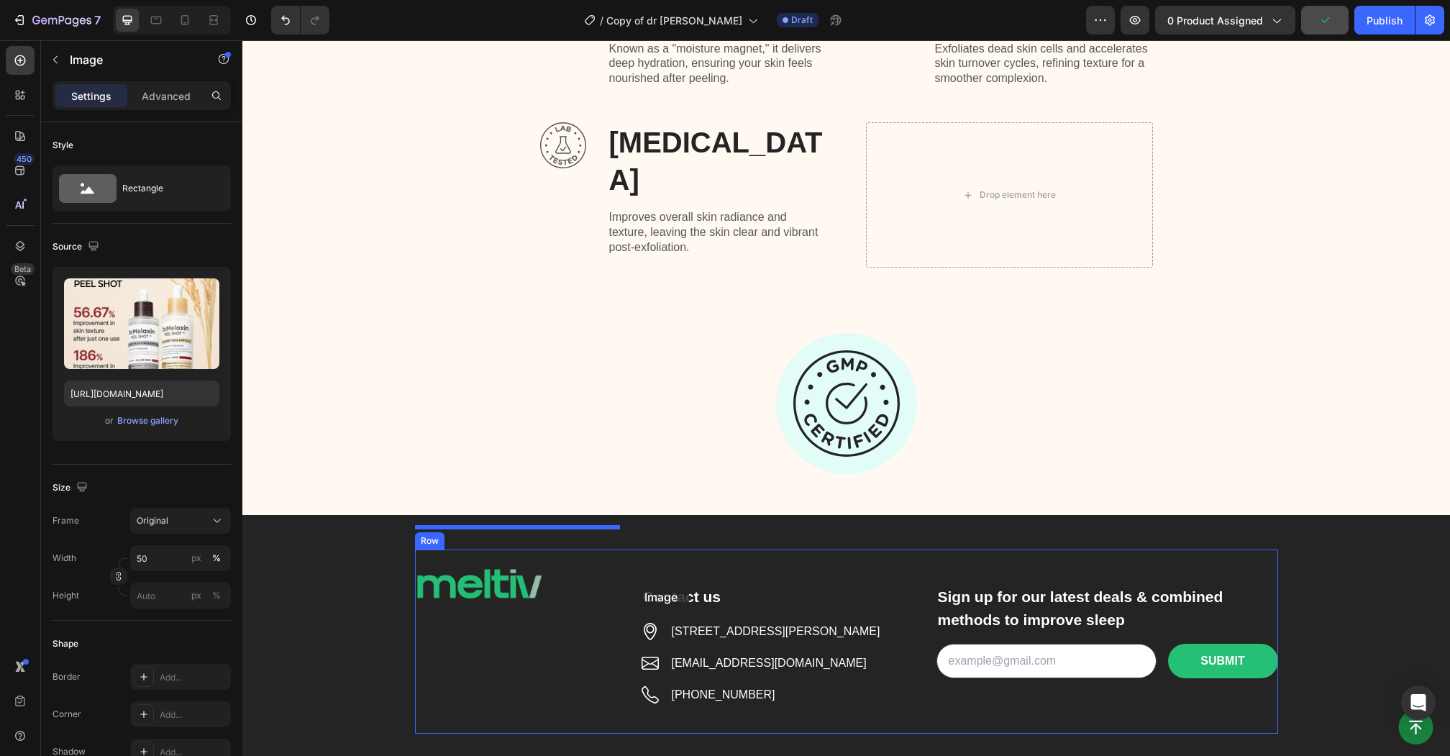
scroll to position [4446, 0]
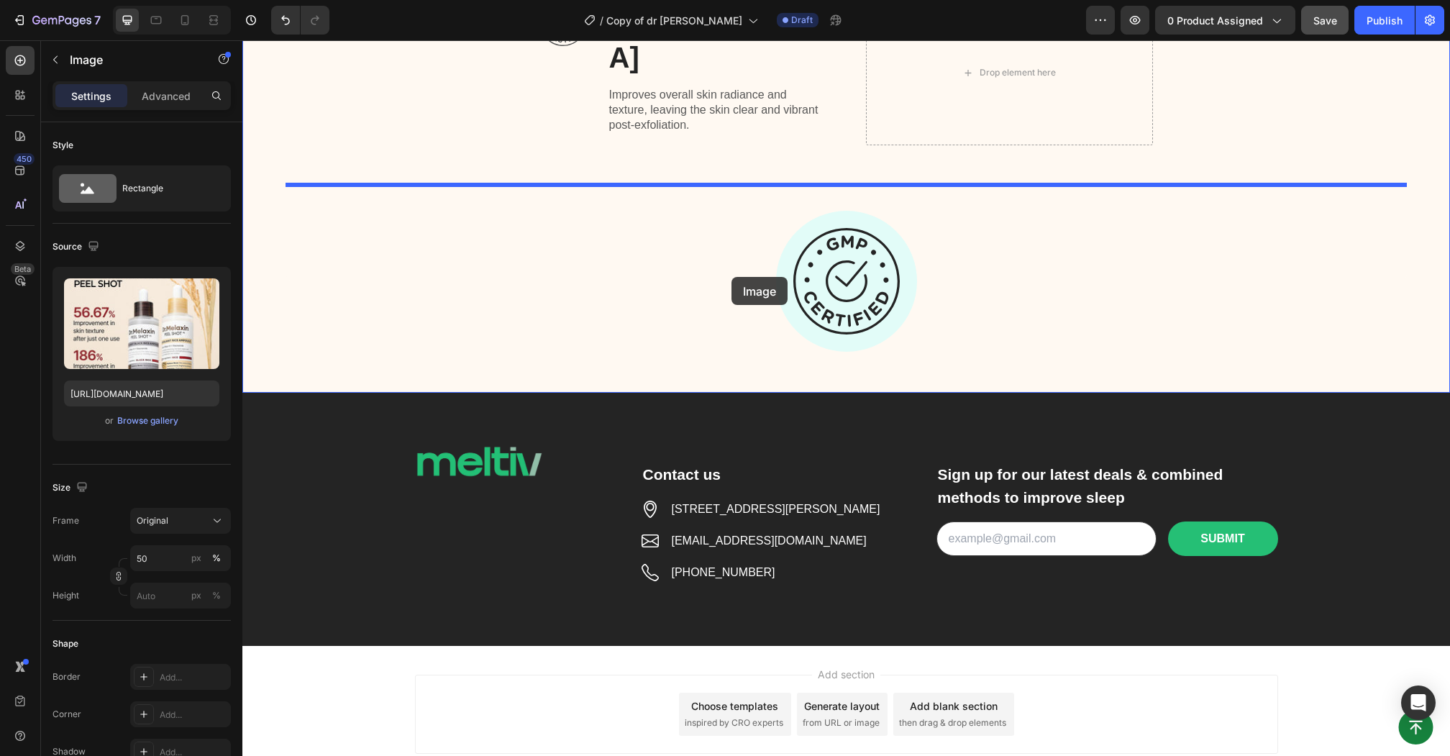
drag, startPoint x: 571, startPoint y: 512, endPoint x: 731, endPoint y: 276, distance: 285.2
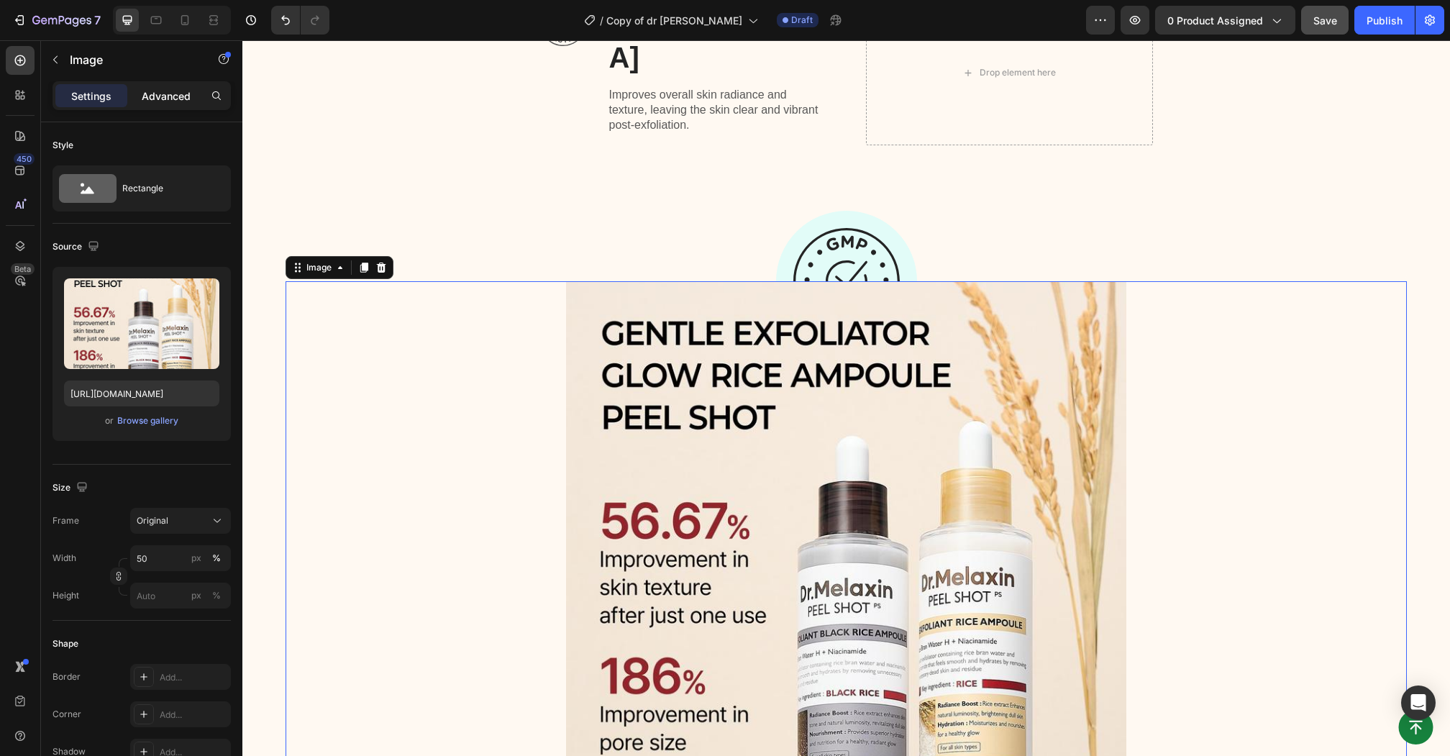
click at [147, 101] on p "Advanced" at bounding box center [166, 95] width 49 height 15
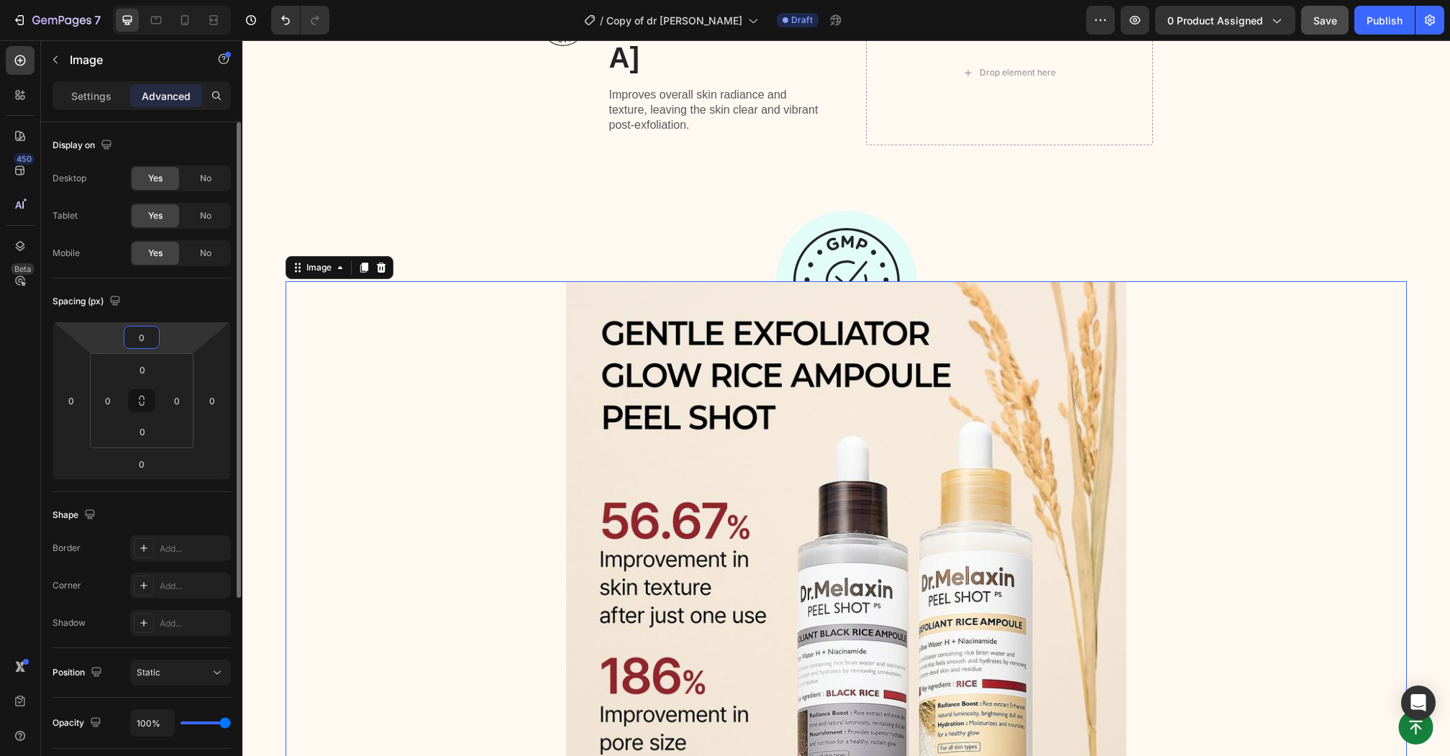
click at [138, 333] on input "0" at bounding box center [141, 337] width 29 height 22
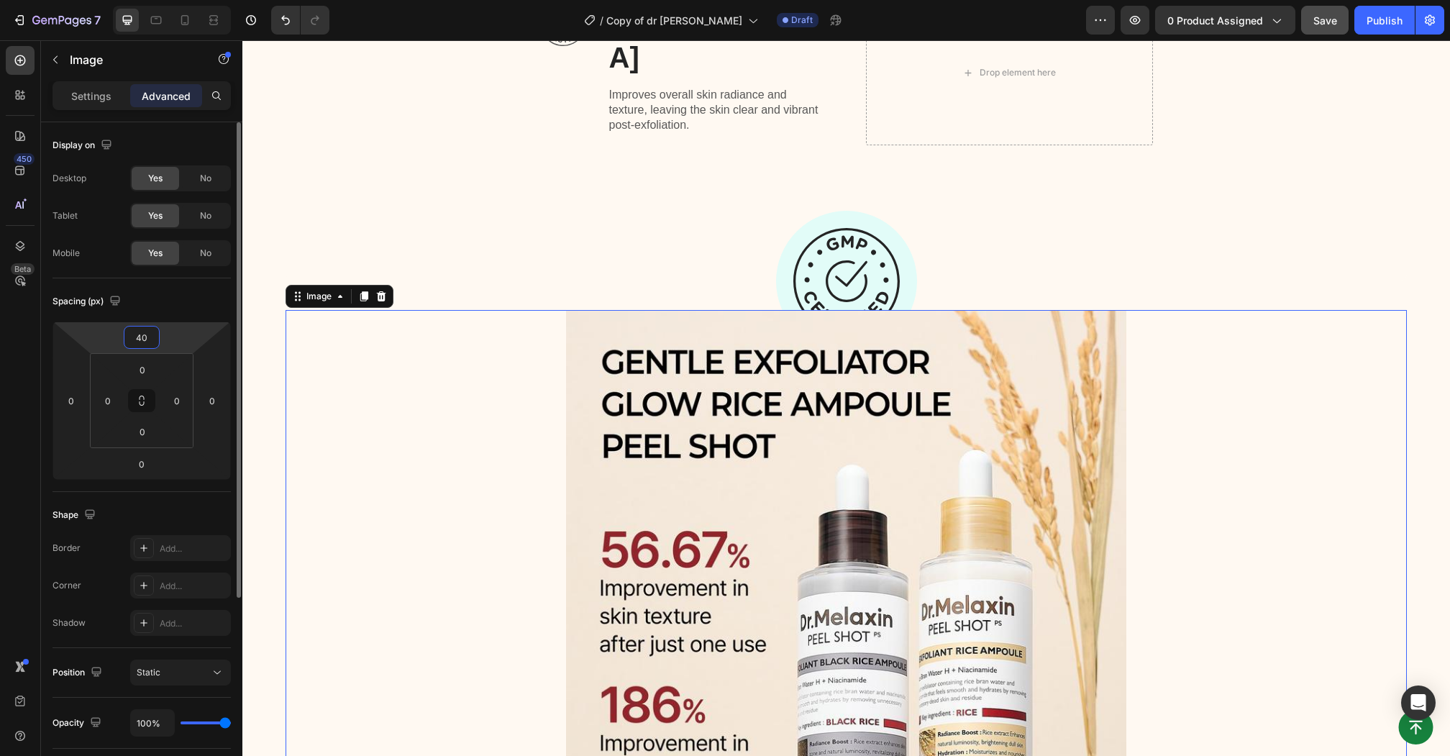
type input "4"
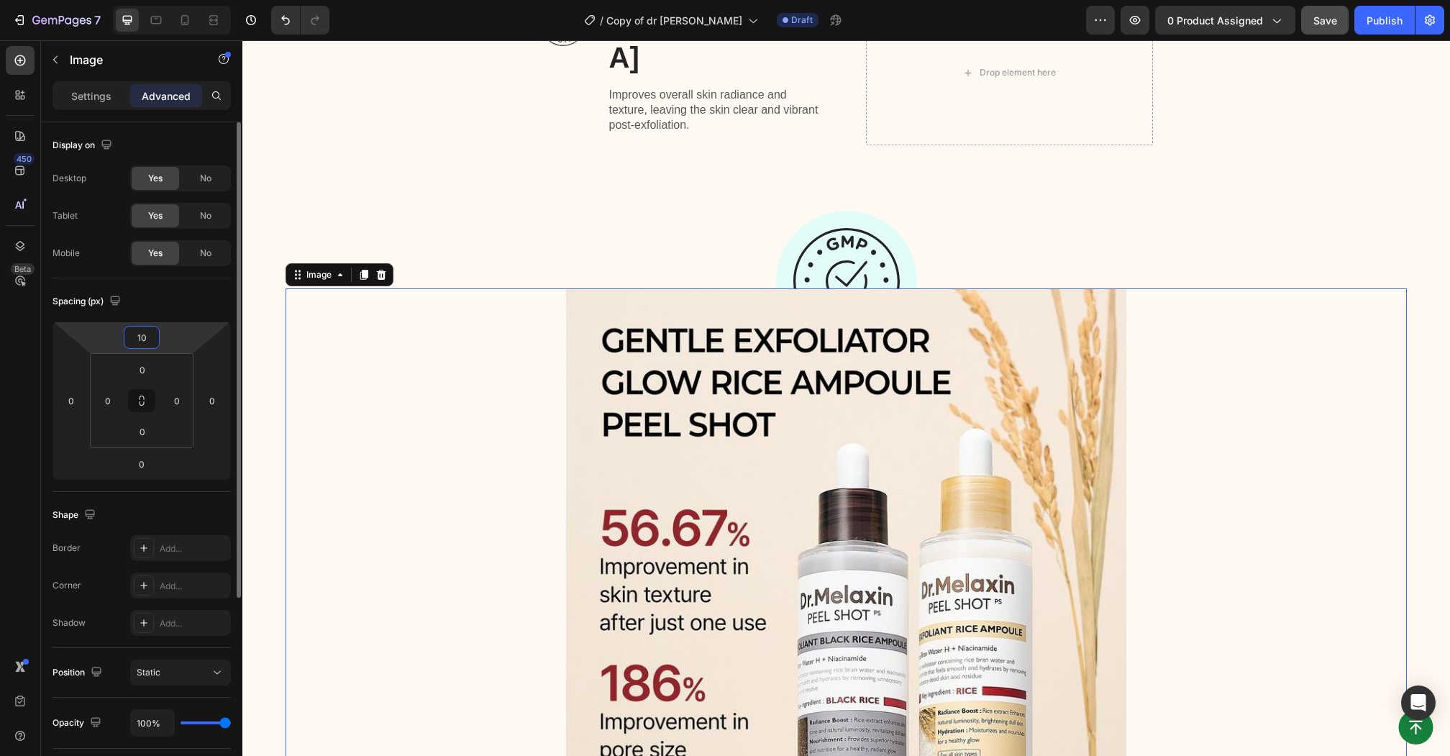
type input "1"
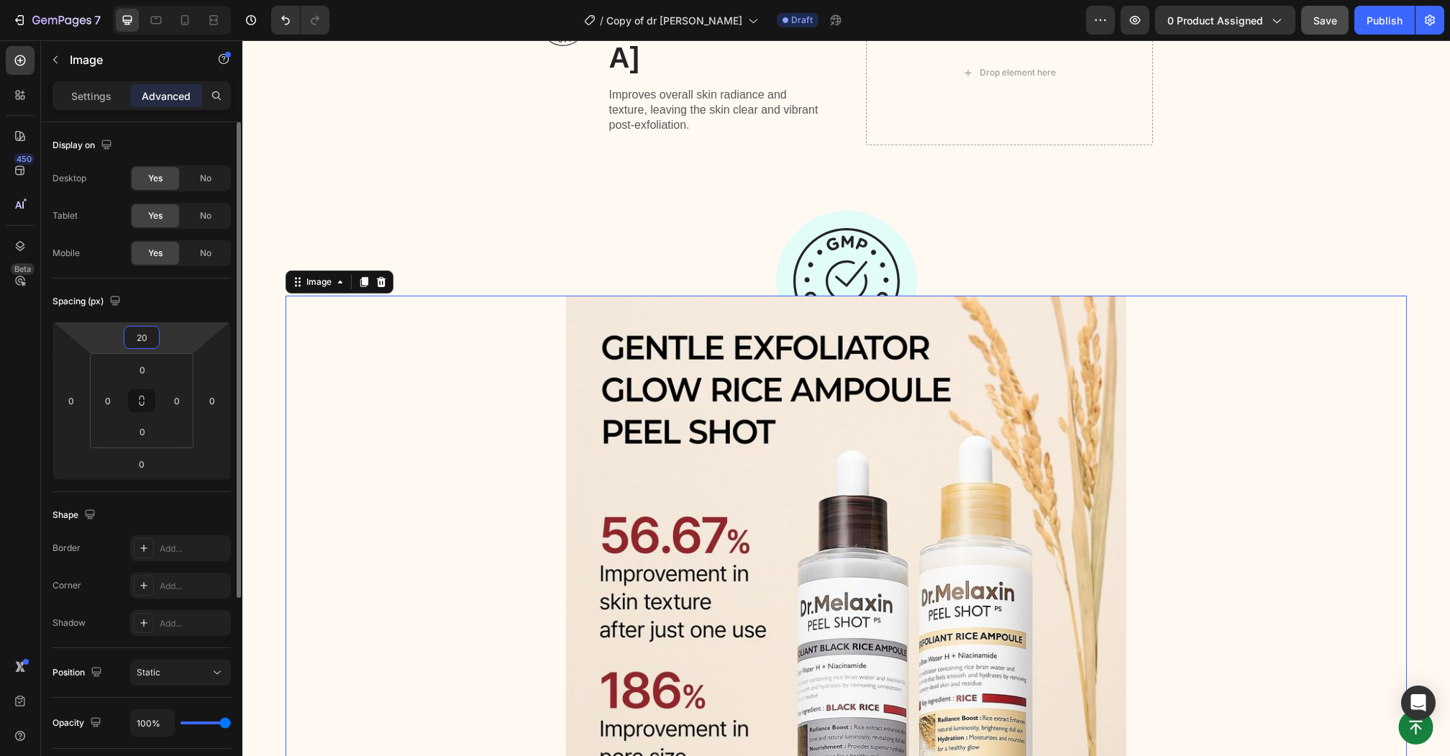
type input "2"
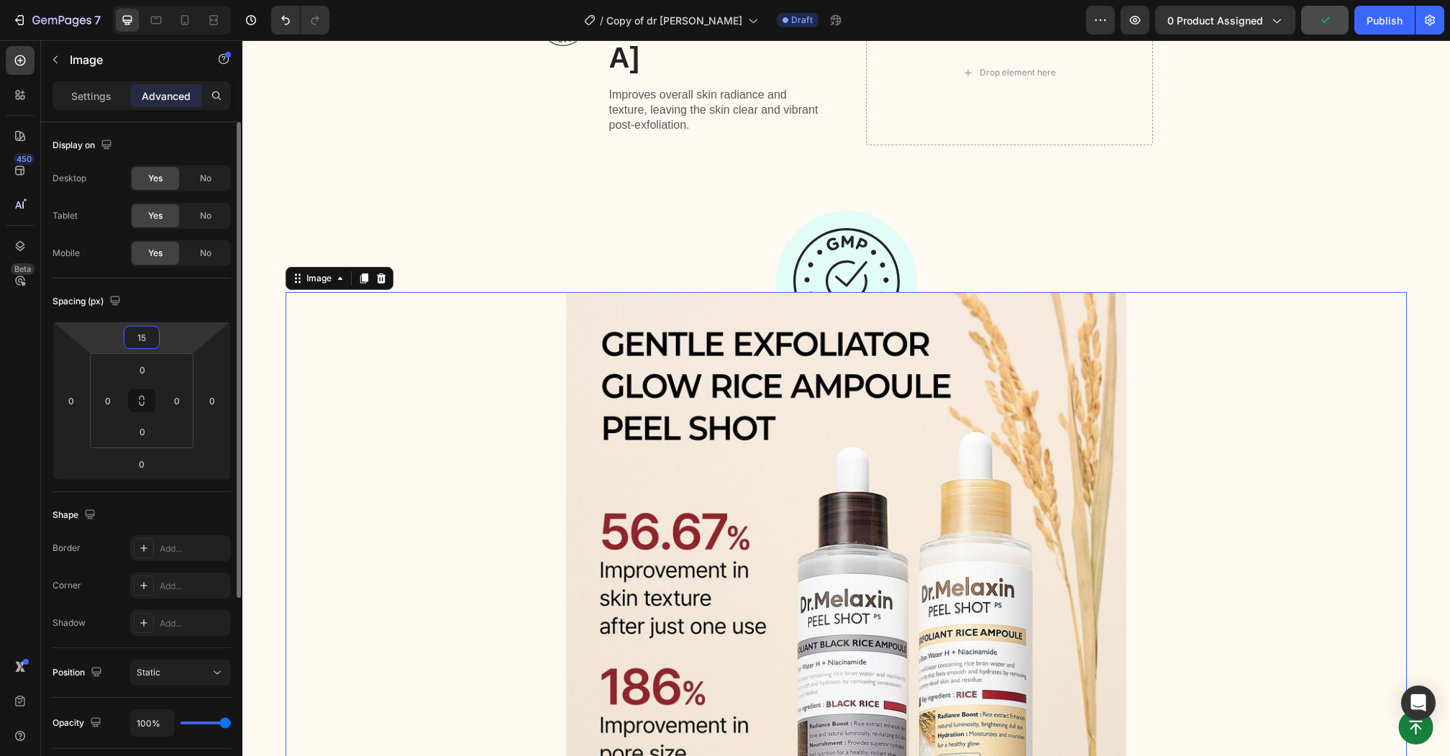
type input "150"
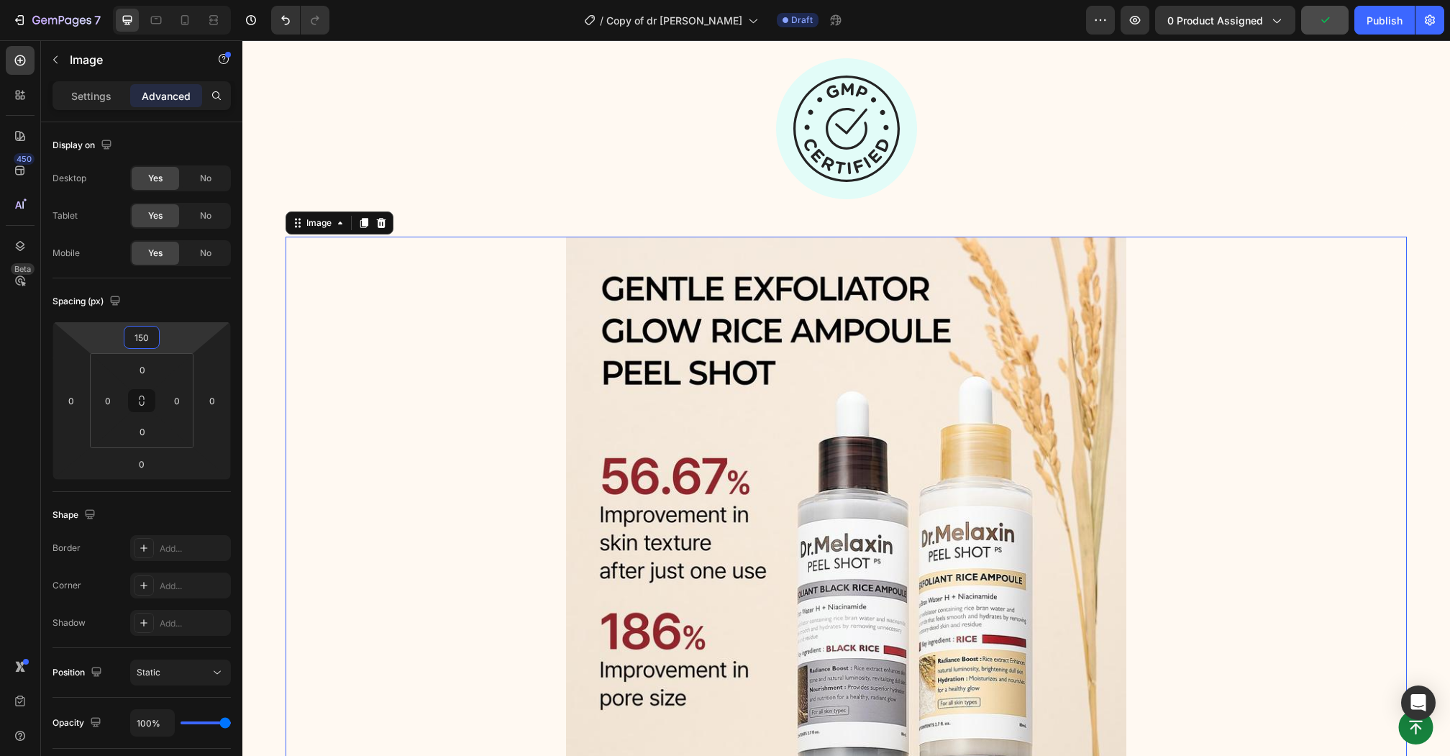
scroll to position [4738, 0]
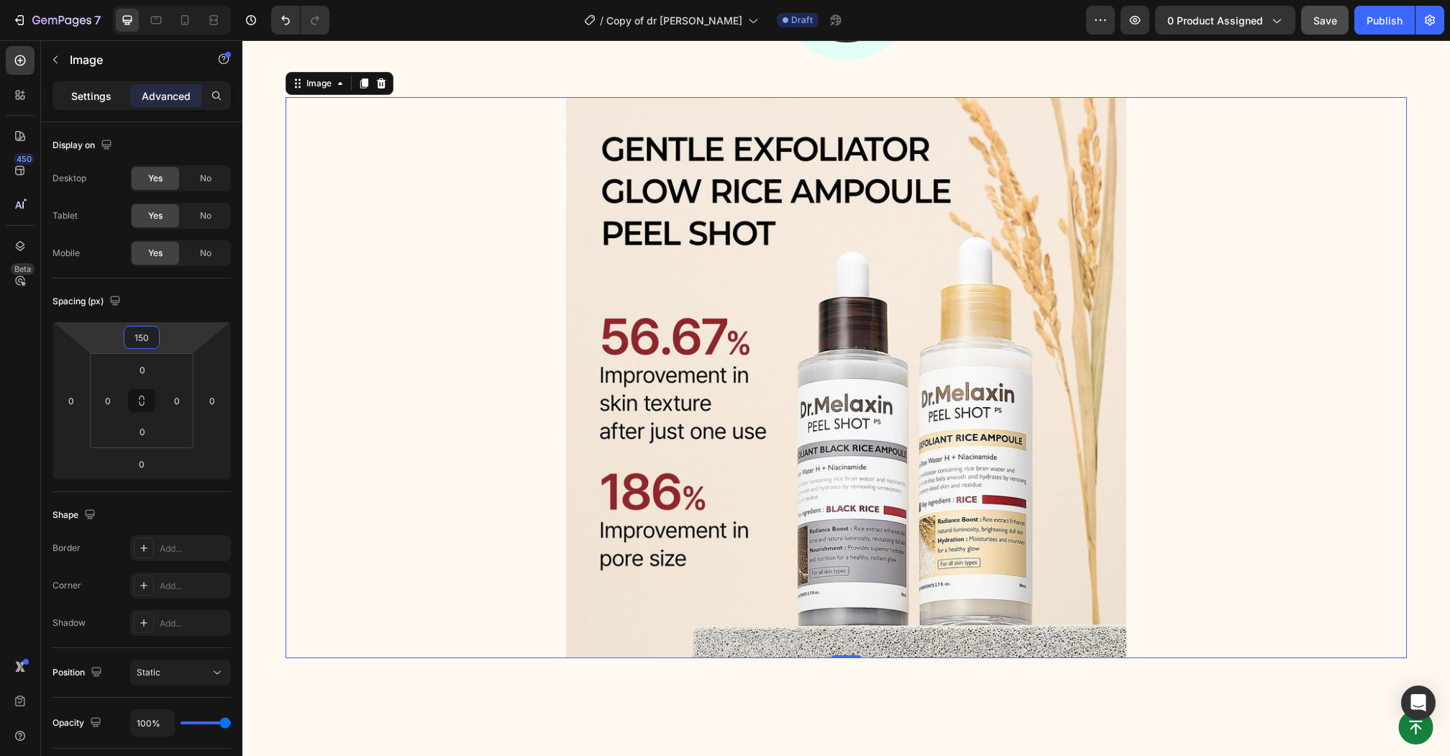
click at [94, 96] on p "Settings" at bounding box center [91, 95] width 40 height 15
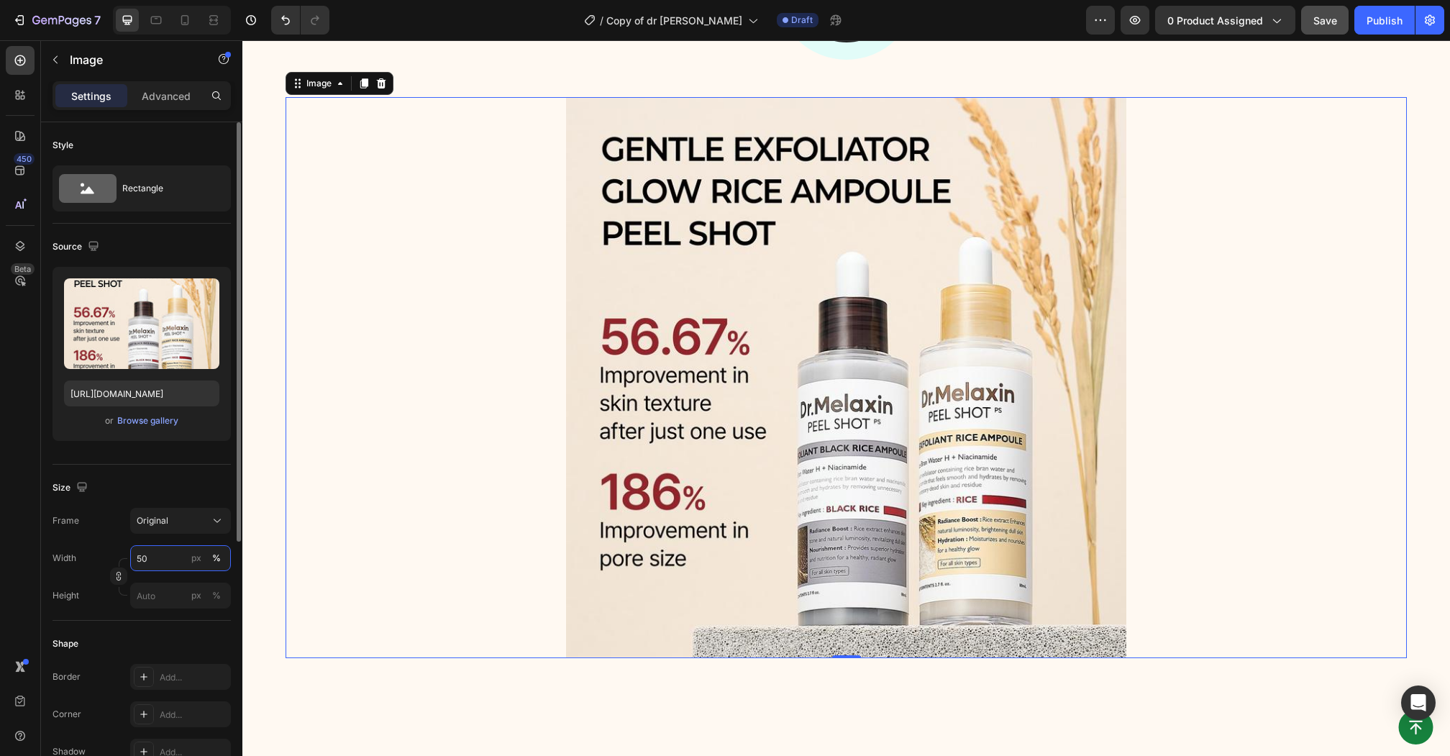
click at [155, 556] on input "50" at bounding box center [180, 558] width 101 height 26
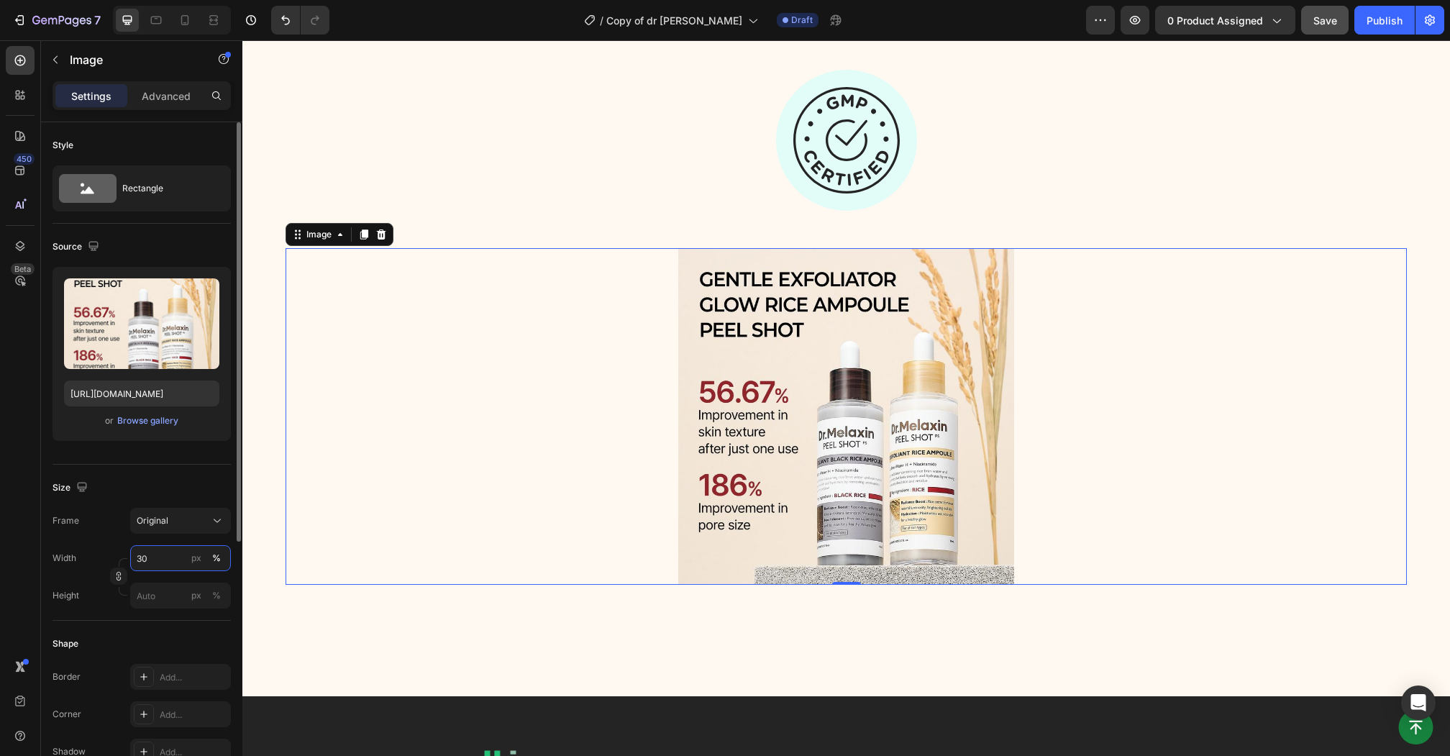
type input "3"
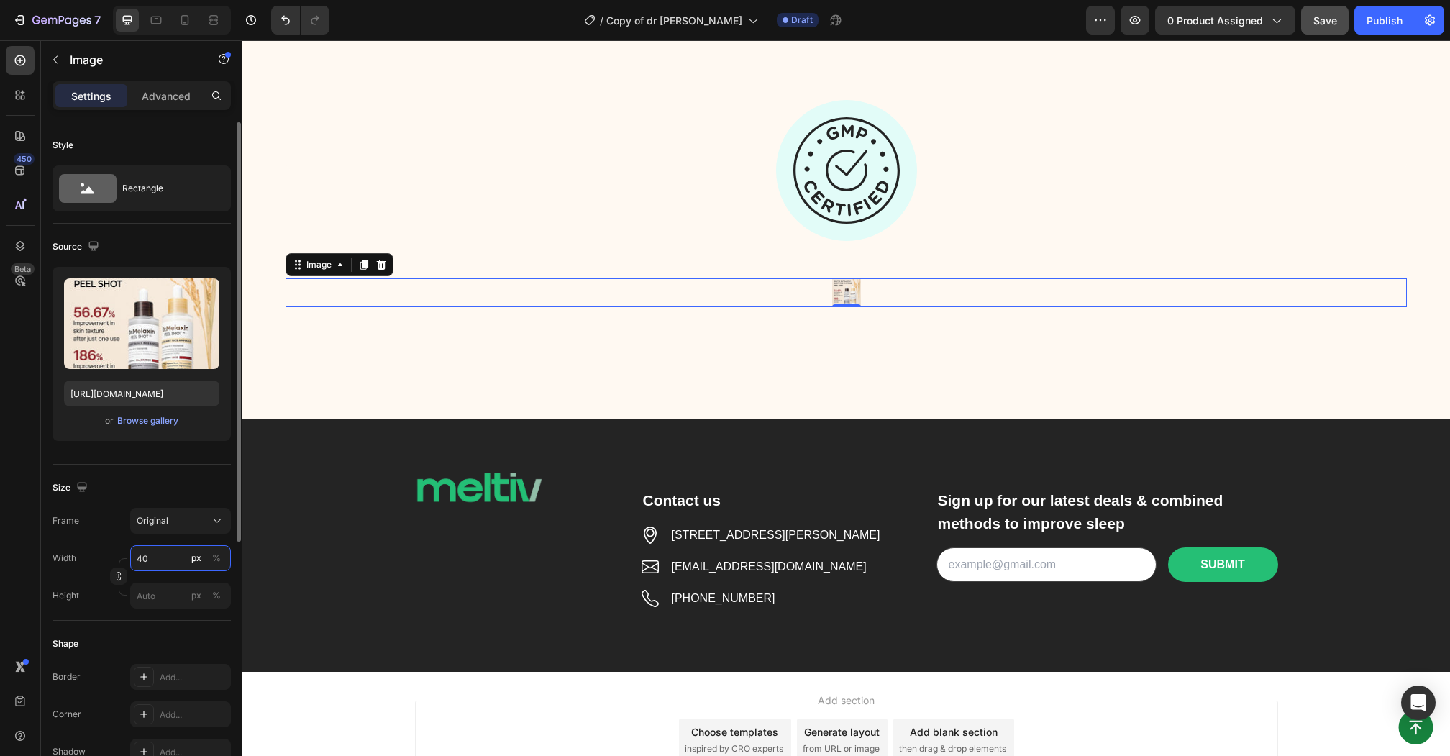
scroll to position [4583, 0]
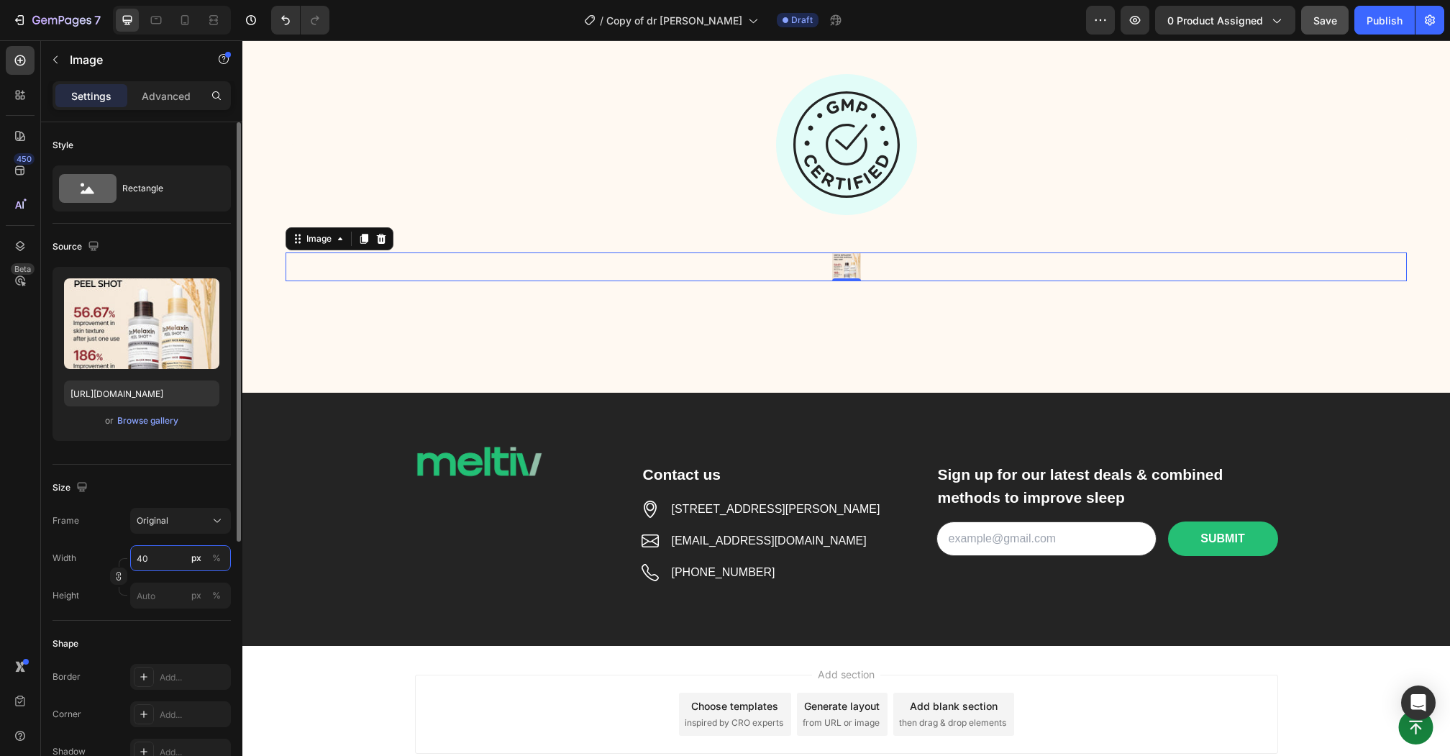
type input "4"
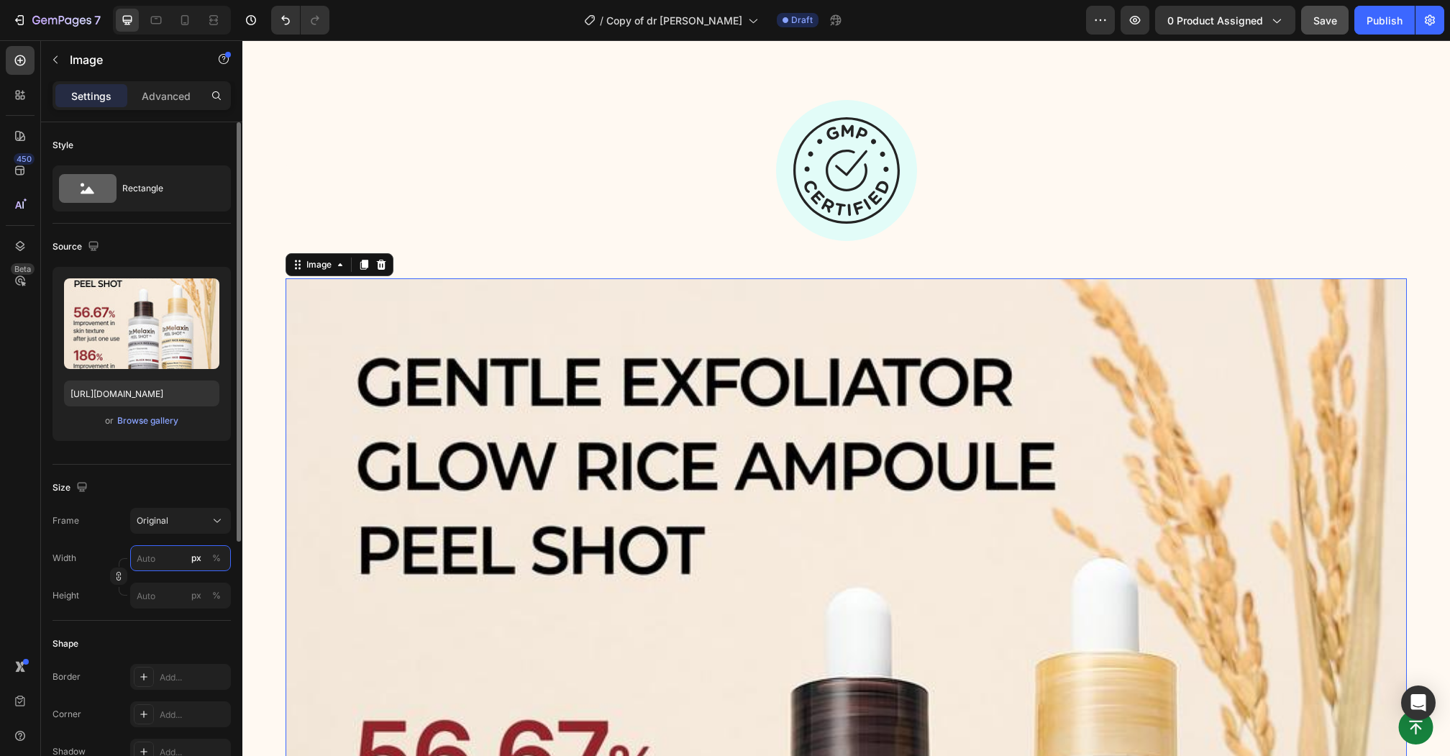
scroll to position [4587, 0]
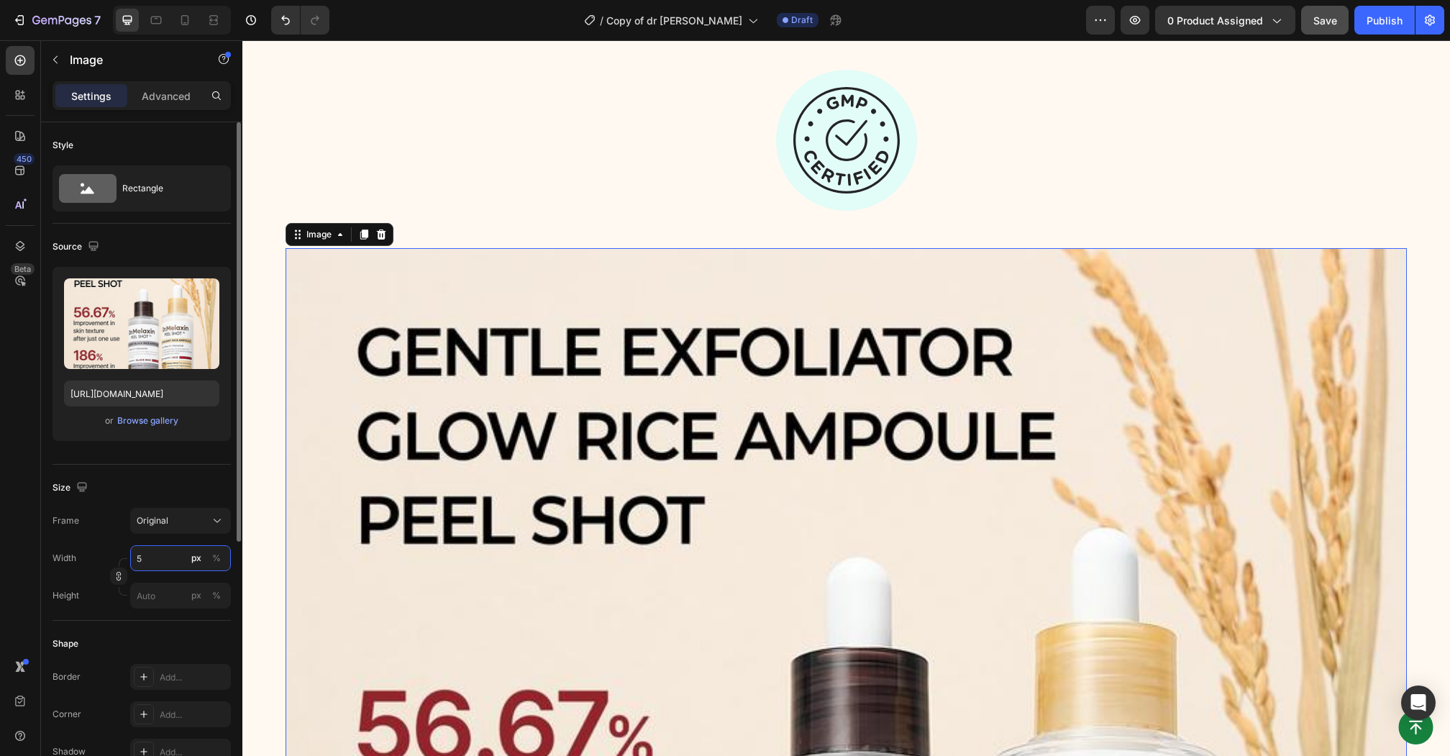
type input "55"
click at [92, 536] on div "Frame Original Width px % Height px %" at bounding box center [141, 558] width 178 height 101
click at [157, 549] on input "px %" at bounding box center [180, 558] width 101 height 26
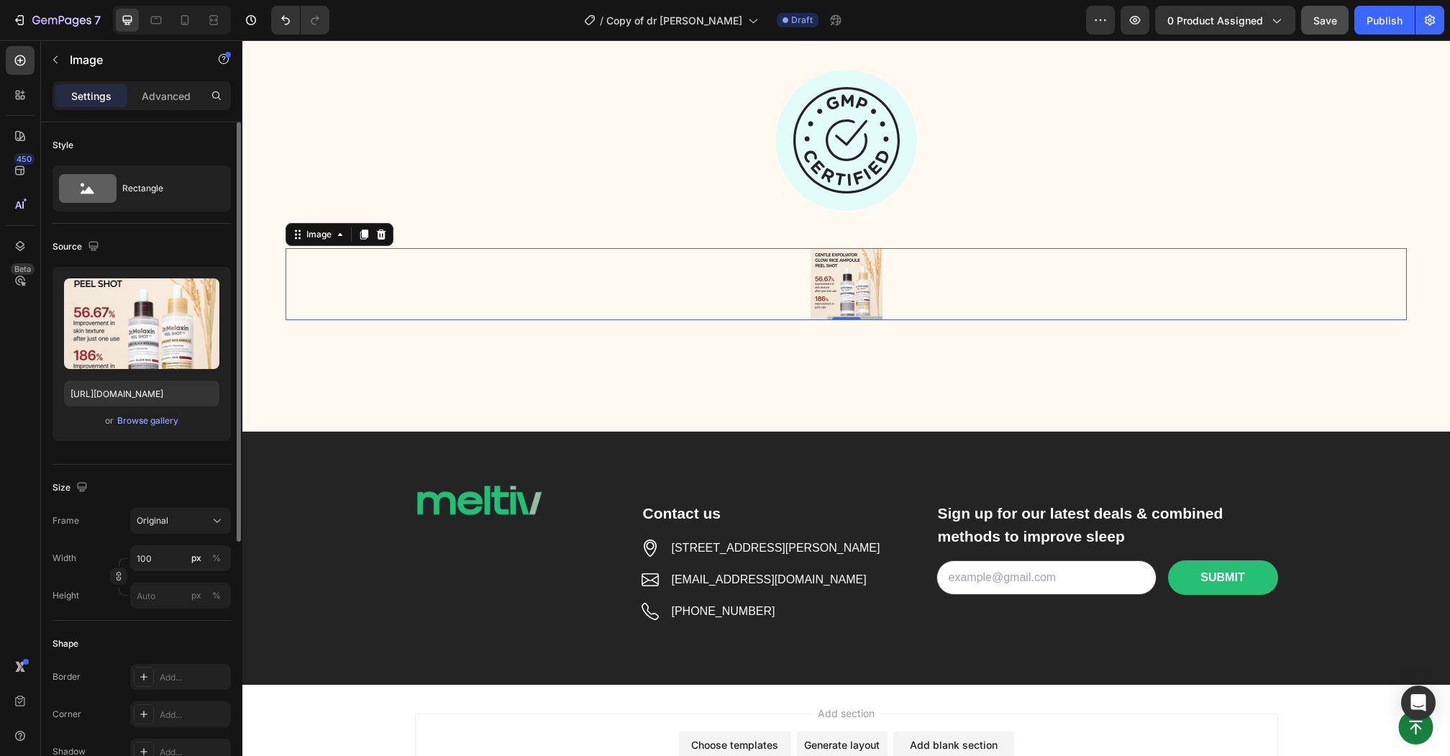
click at [106, 545] on div "Width 100 px %" at bounding box center [141, 558] width 178 height 26
click at [220, 559] on div "%" at bounding box center [216, 557] width 9 height 13
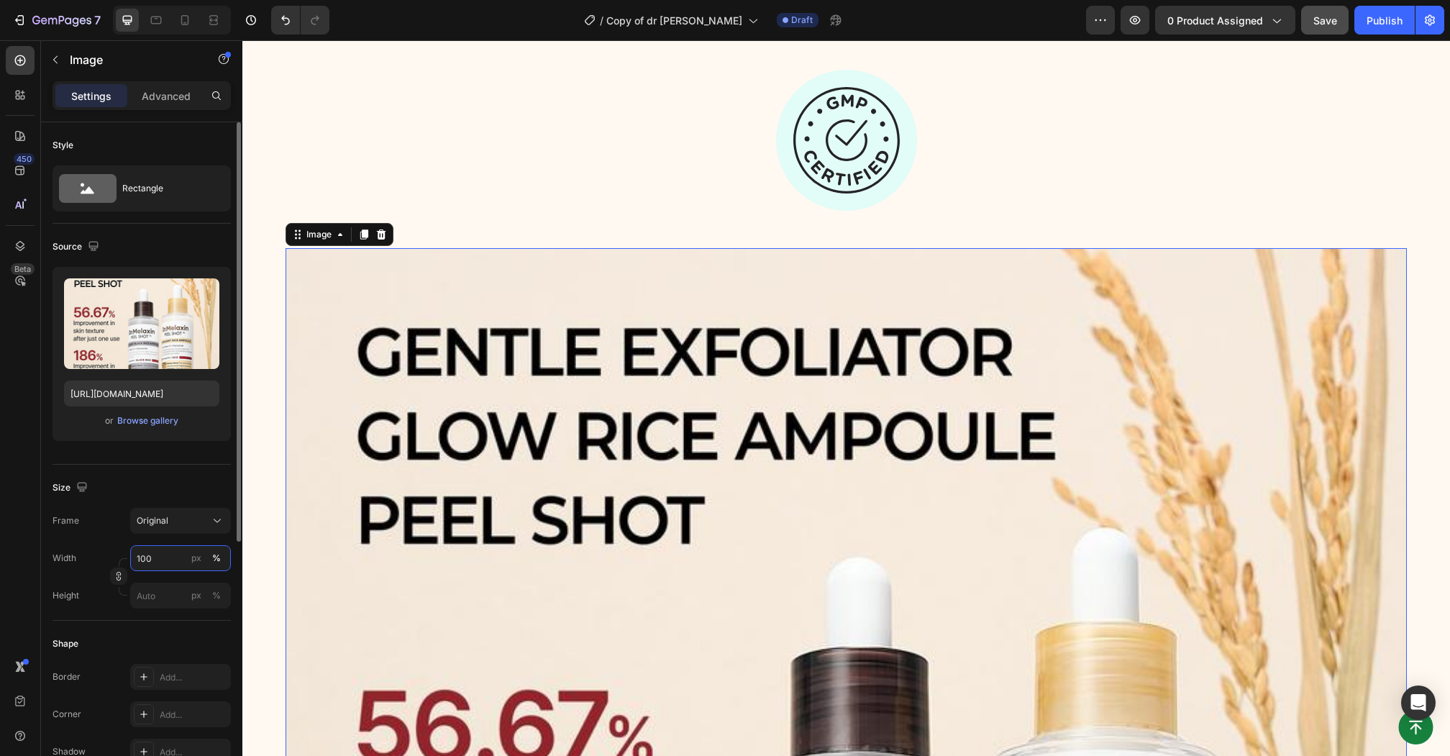
click at [160, 553] on input "100" at bounding box center [180, 558] width 101 height 26
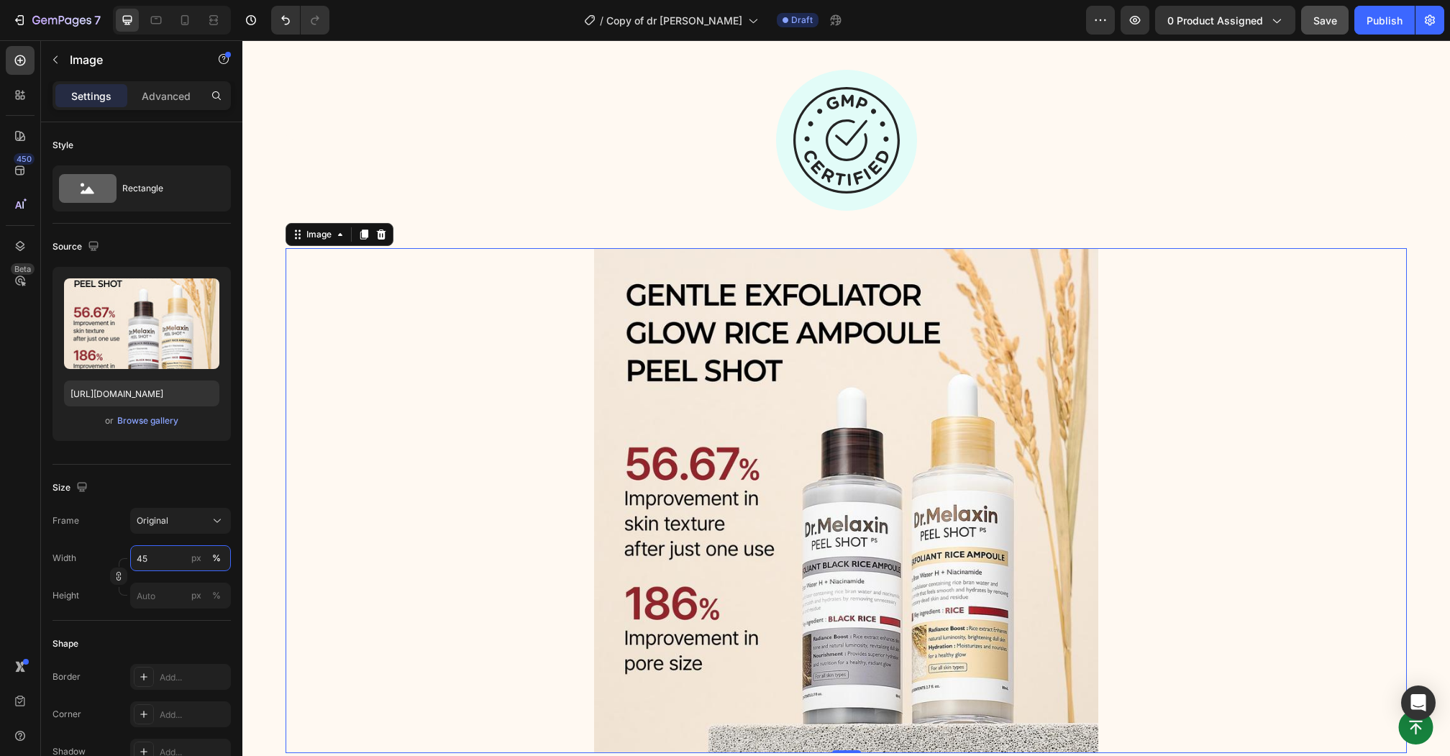
type input "45"
click at [693, 300] on img at bounding box center [846, 500] width 505 height 505
click at [165, 395] on input "https://cdn.shopify.com/s/files/1/0633/4513/1594/files/11_f1d5f467-6b21-4abc-a2…" at bounding box center [141, 393] width 155 height 26
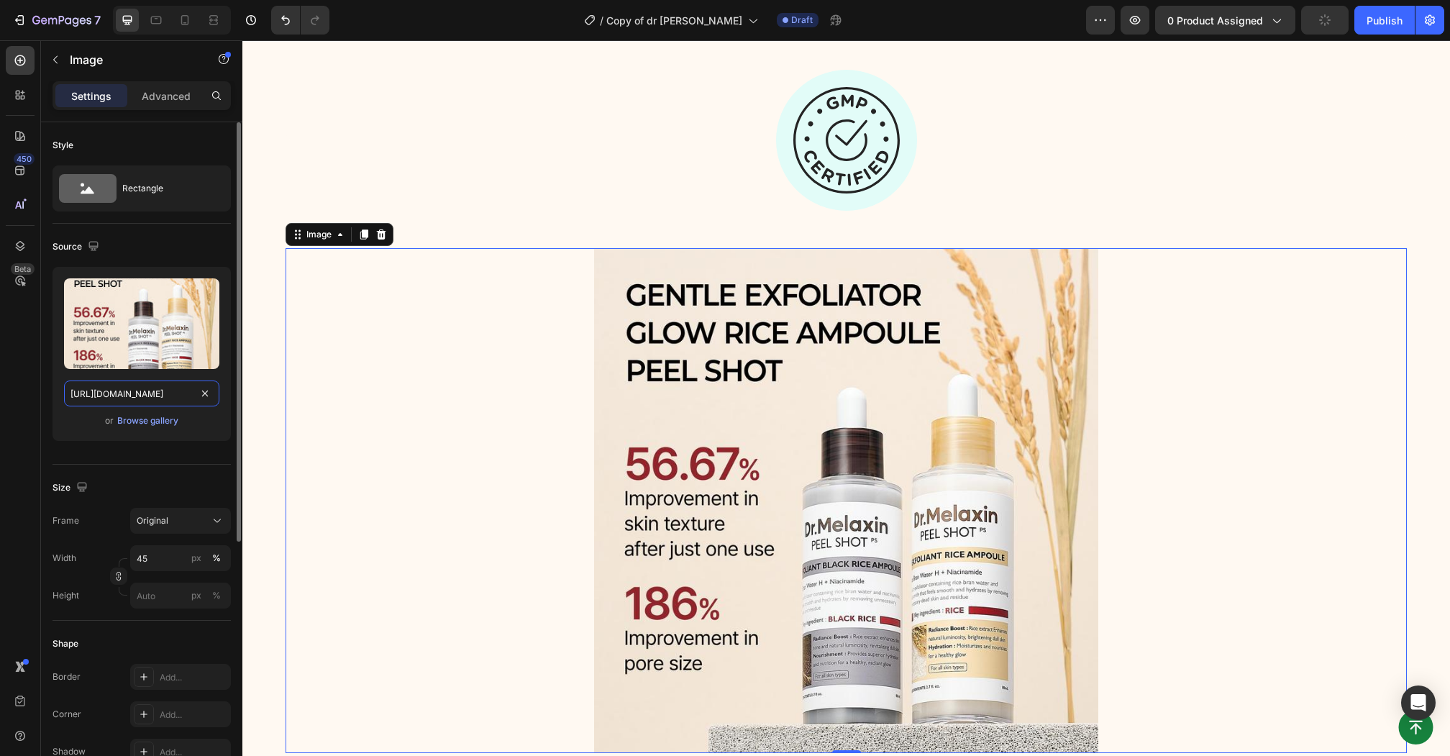
paste input "33_0650460f-507a-4a55-a8c3-6ace55575eb5.jpg?v=1747140512"
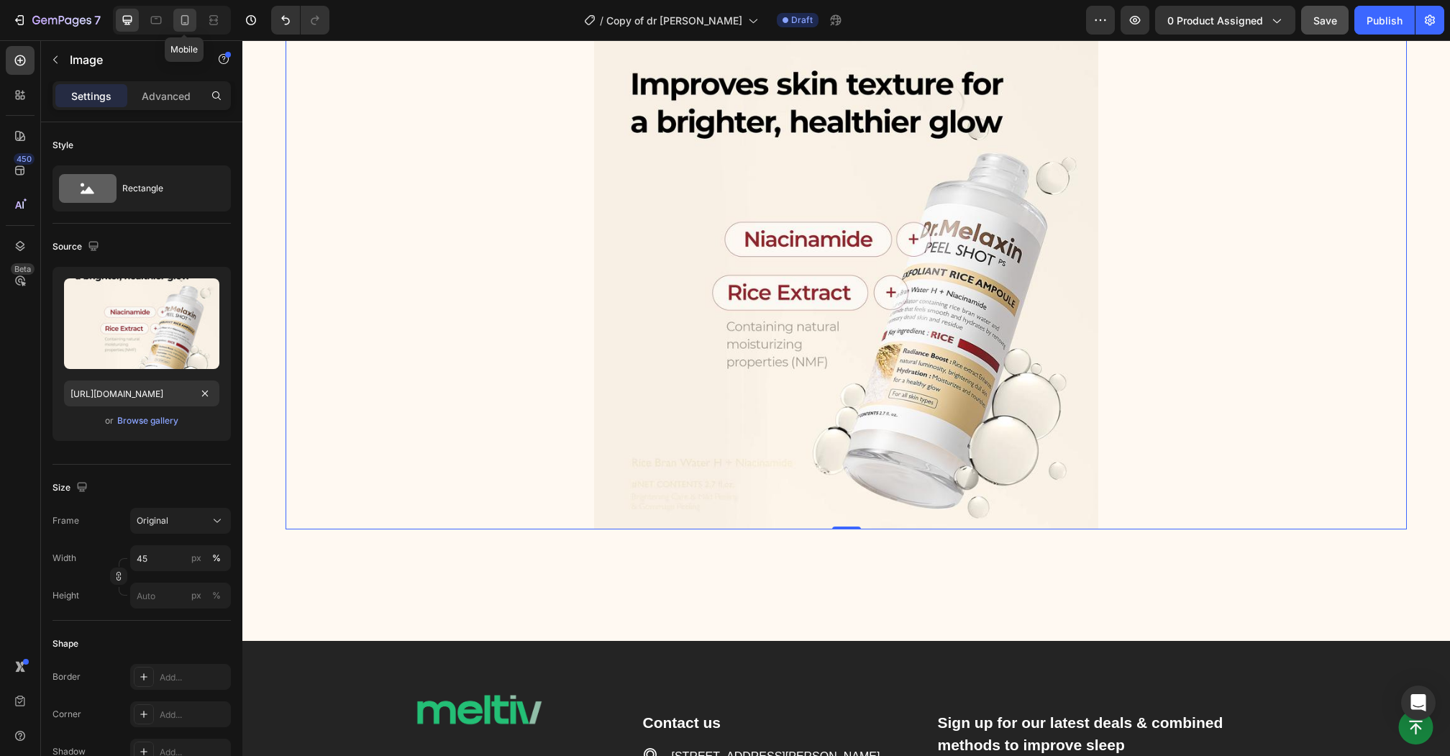
scroll to position [0, 0]
click at [189, 24] on icon at bounding box center [185, 20] width 14 height 14
type input "https://cdn.shopify.com/s/files/1/0633/4513/1594/files/11_f1d5f467-6b21-4abc-a2…"
type input "100"
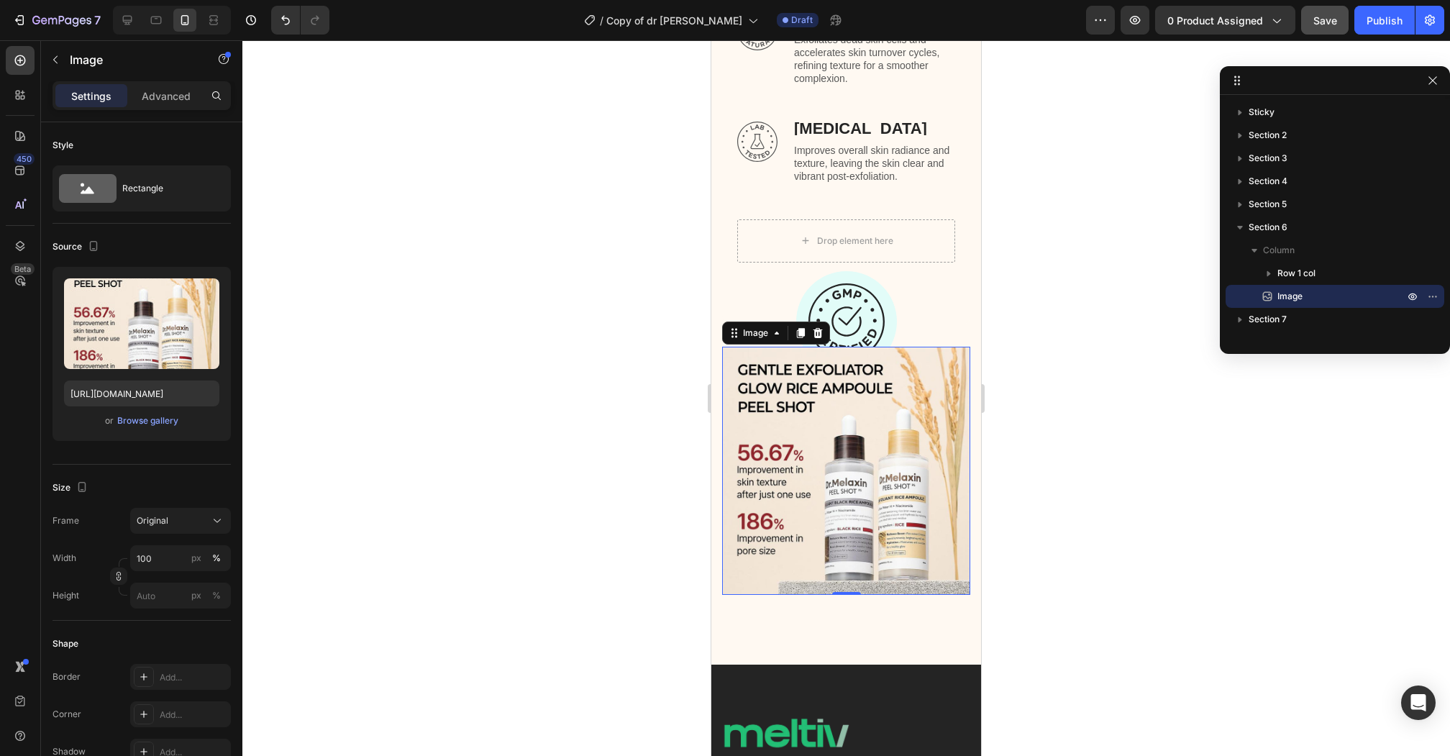
scroll to position [4140, 0]
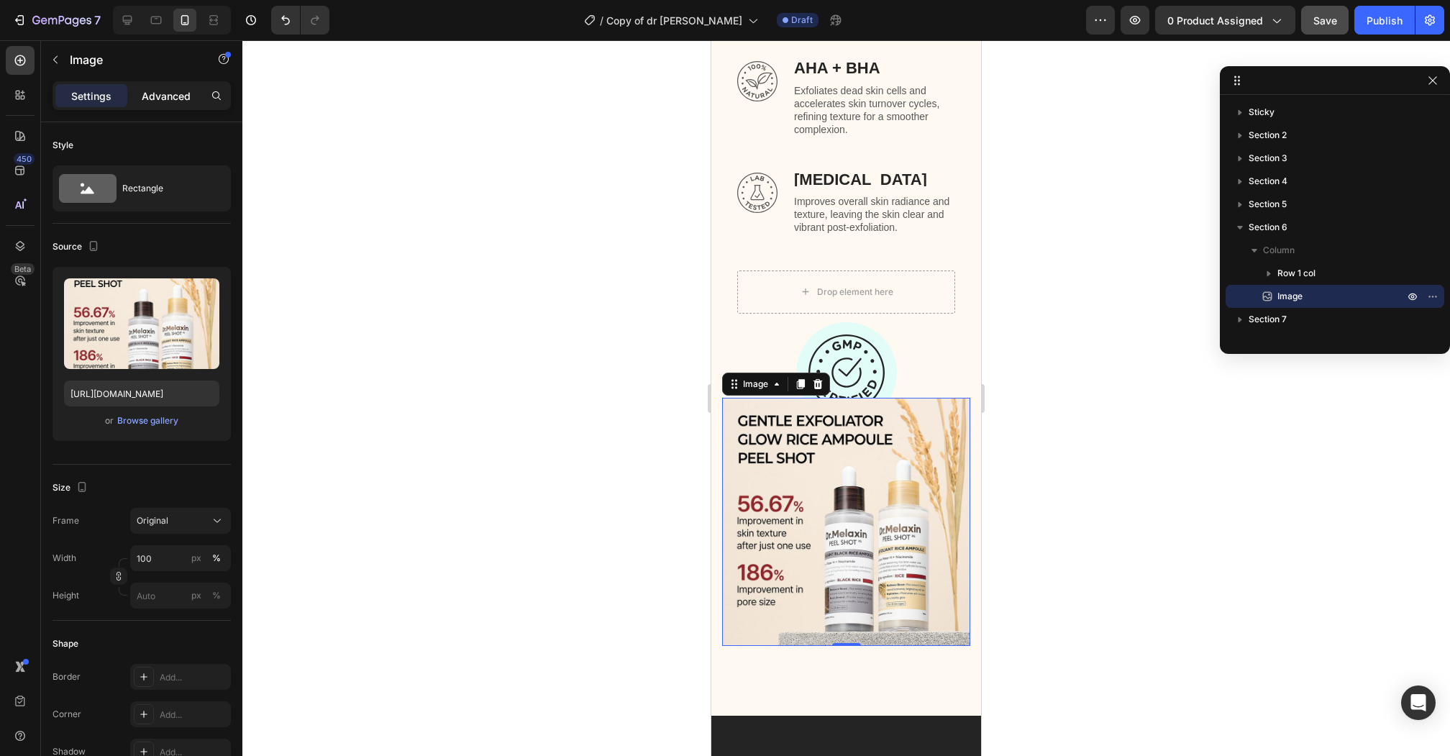
click at [163, 103] on div "Advanced" at bounding box center [166, 95] width 72 height 23
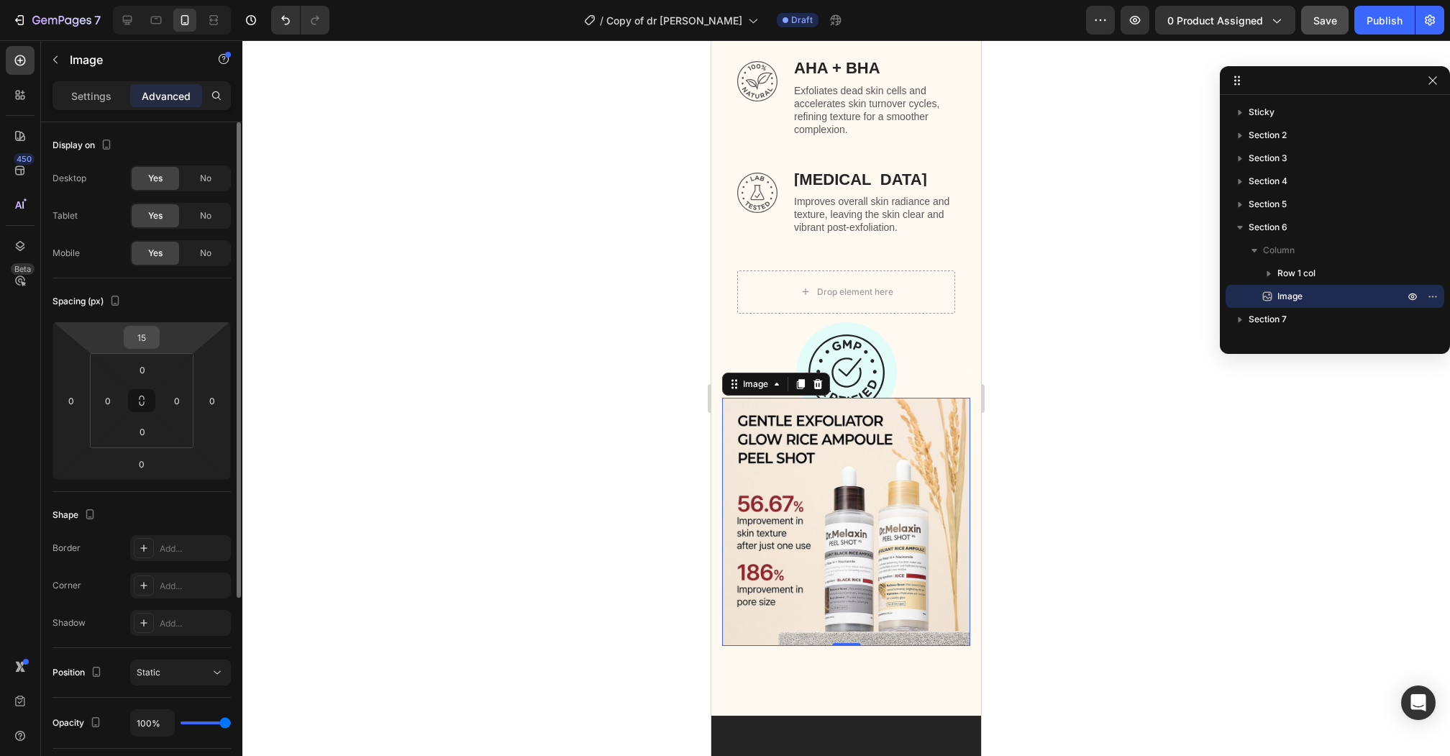
click at [144, 337] on input "15" at bounding box center [141, 337] width 29 height 22
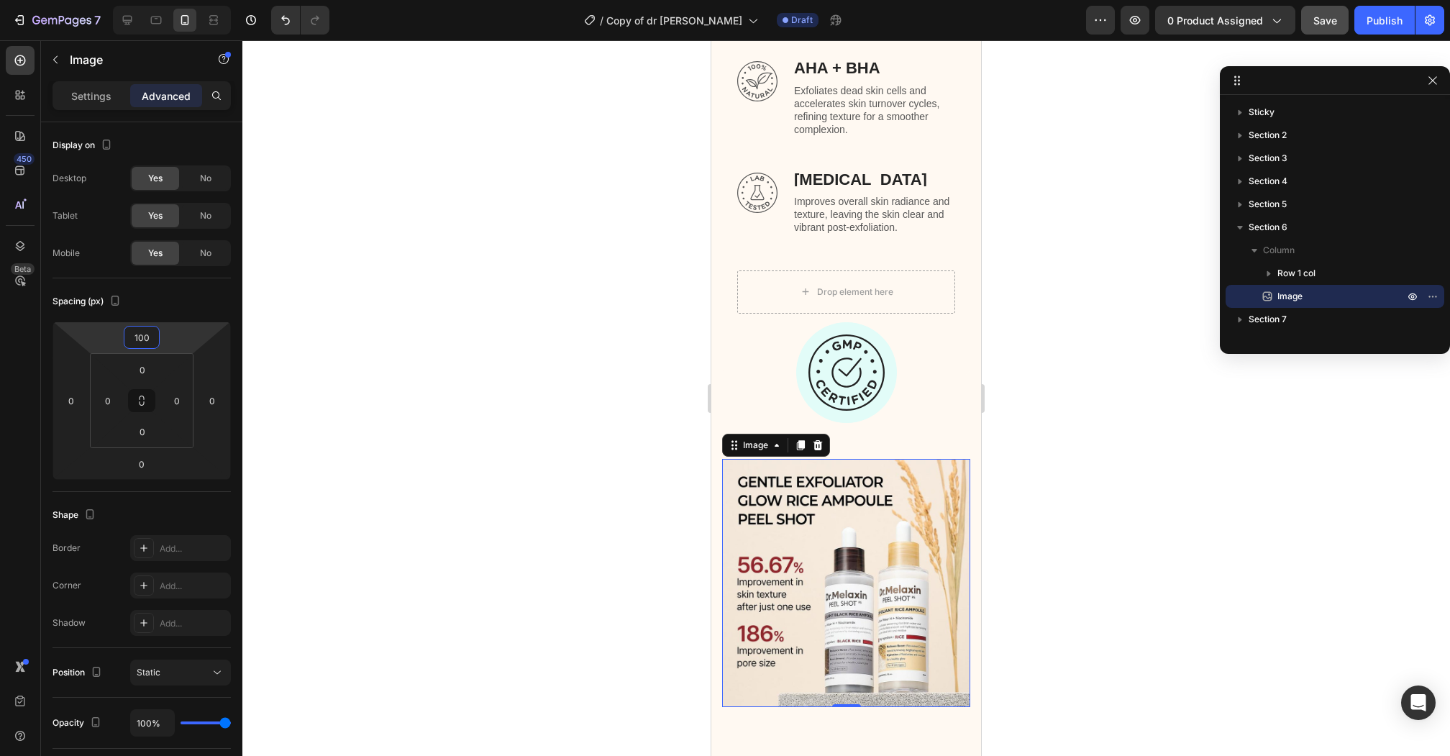
type input "100"
click at [846, 544] on img at bounding box center [846, 583] width 248 height 248
click at [101, 92] on p "Settings" at bounding box center [91, 95] width 40 height 15
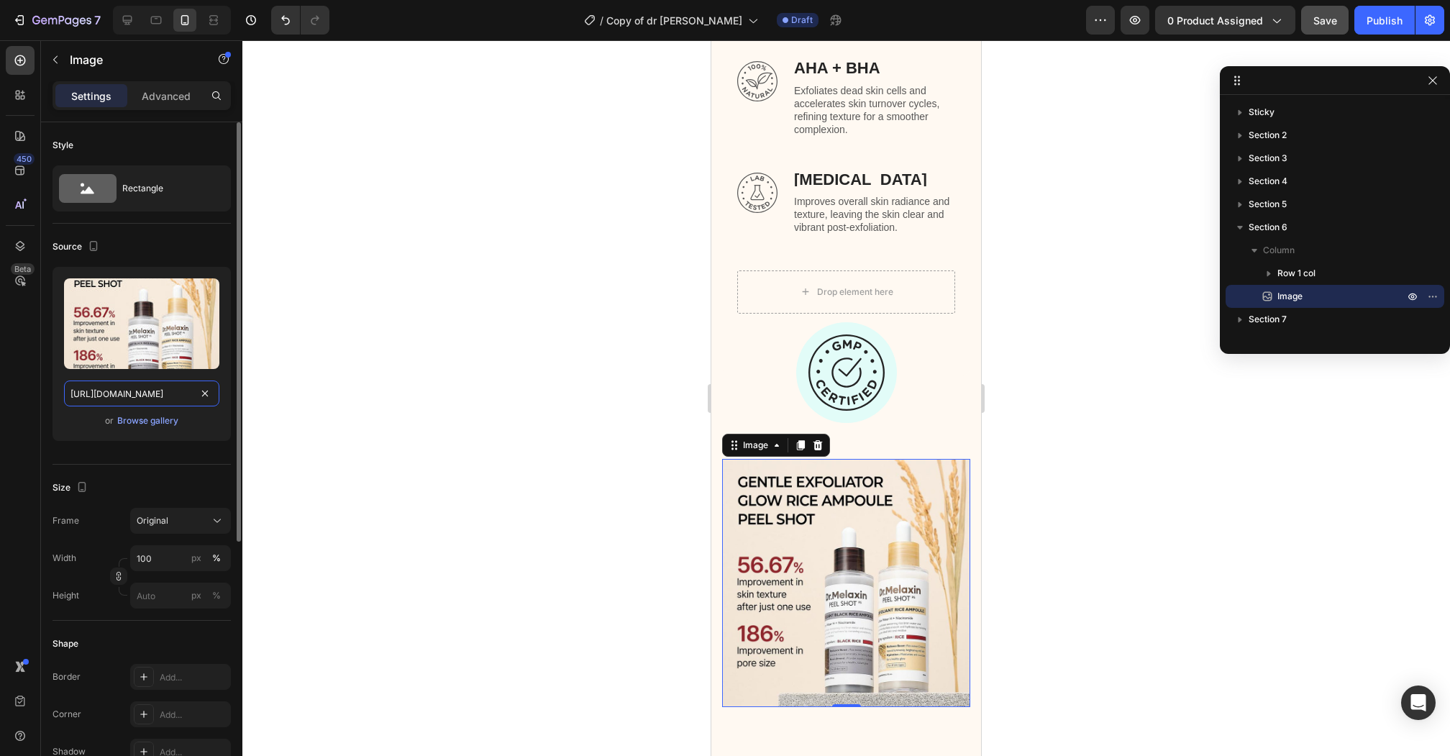
click at [139, 387] on input "https://cdn.shopify.com/s/files/1/0633/4513/1594/files/11_f1d5f467-6b21-4abc-a2…" at bounding box center [141, 393] width 155 height 26
paste input "33_0650460f-507a-4a55-a8c3-6ace55575eb5.jpg?v=1747140512"
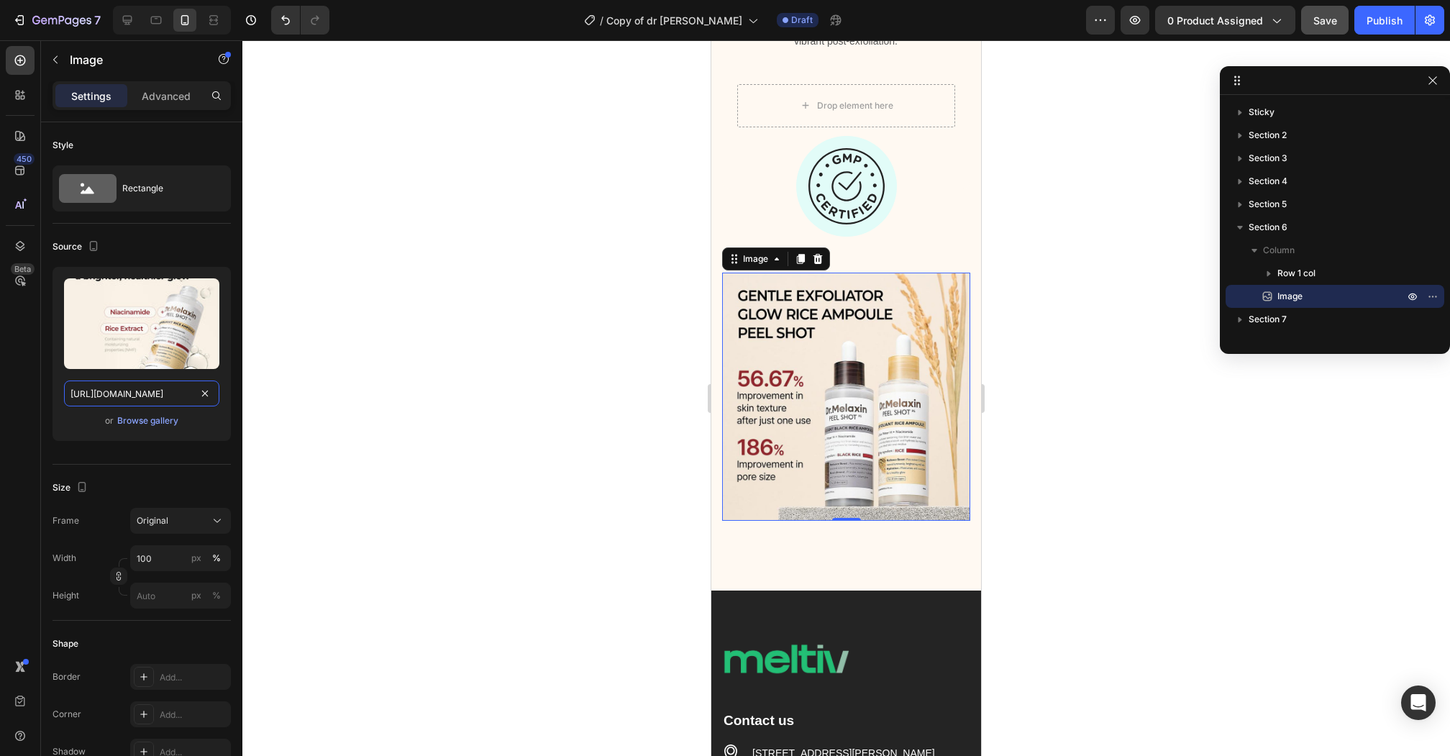
scroll to position [4335, 0]
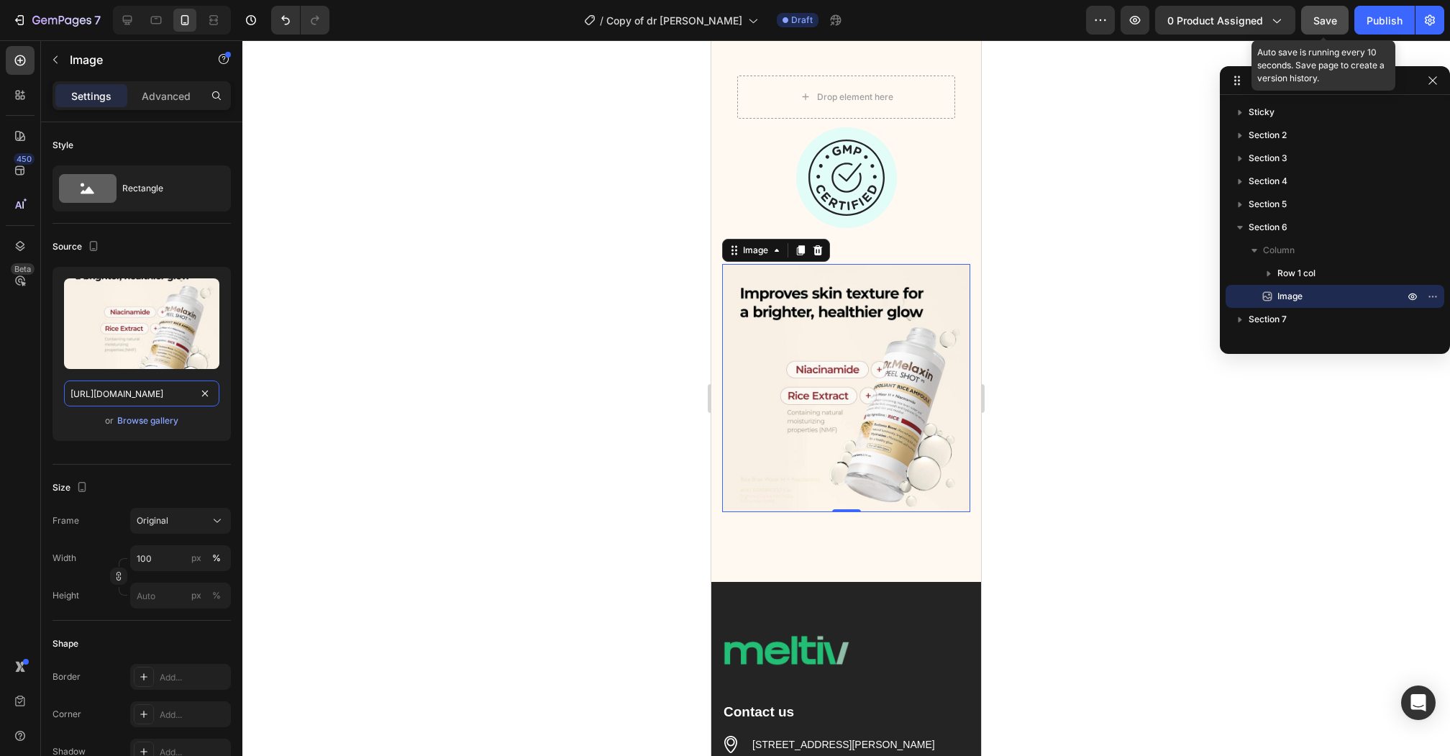
type input "[URL][DOMAIN_NAME]"
click at [1331, 24] on span "Save" at bounding box center [1325, 20] width 24 height 12
click at [28, 64] on div at bounding box center [20, 60] width 29 height 29
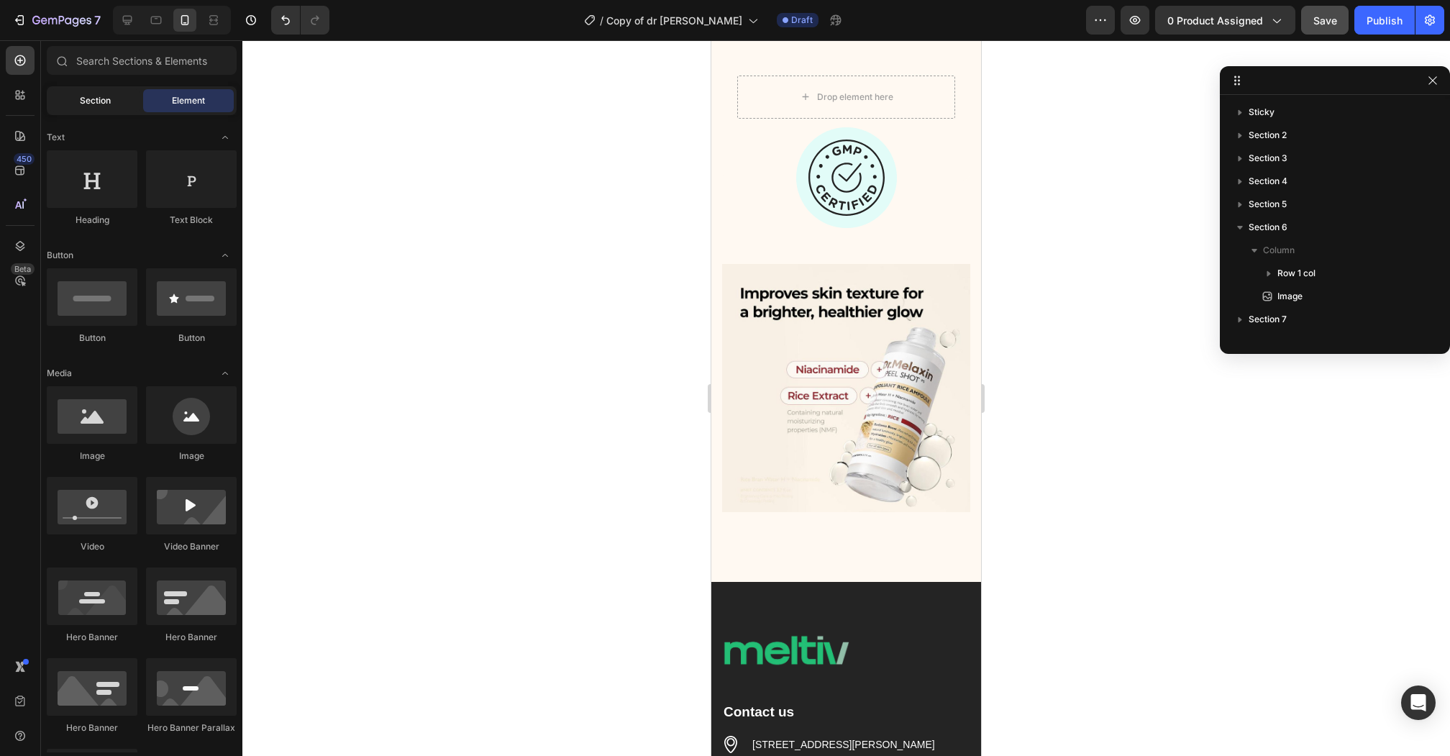
click at [122, 93] on div "Section" at bounding box center [95, 100] width 91 height 23
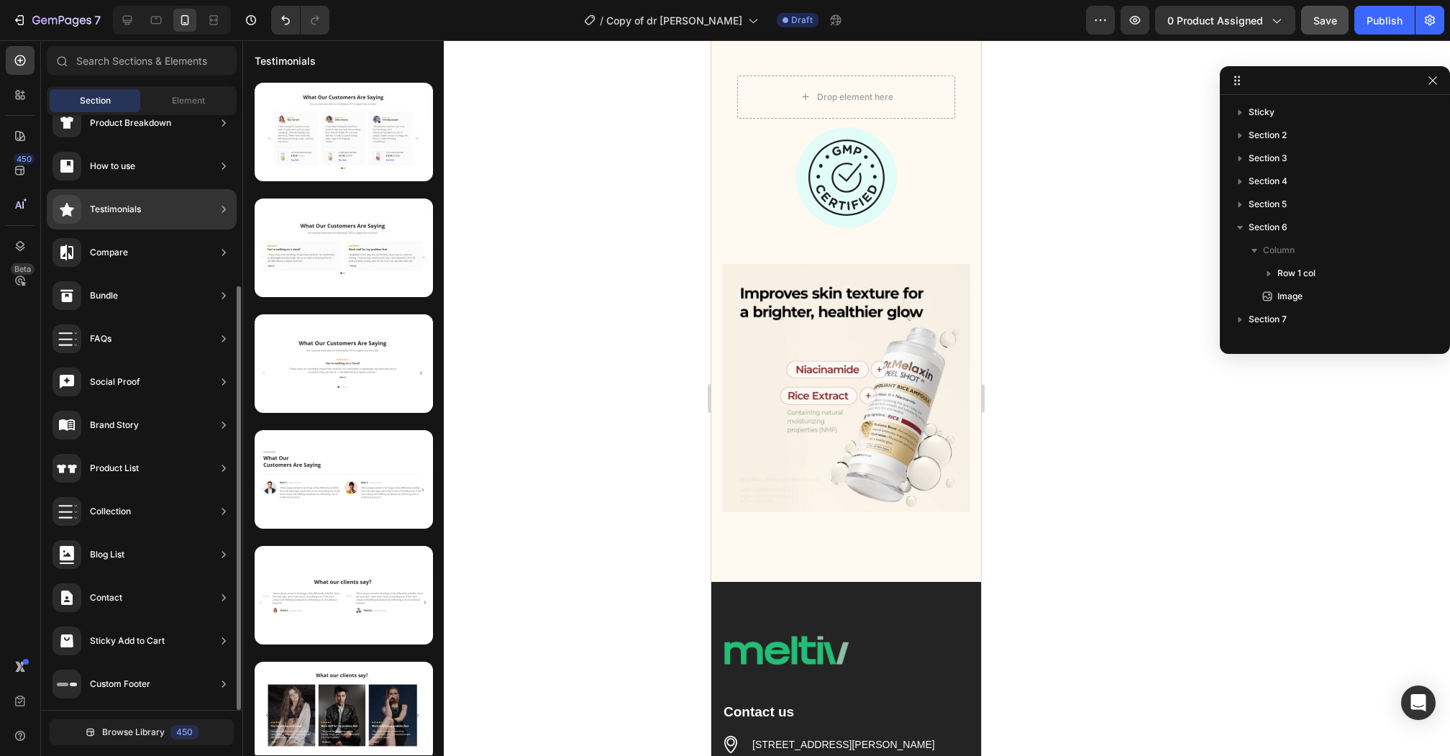
scroll to position [194, 0]
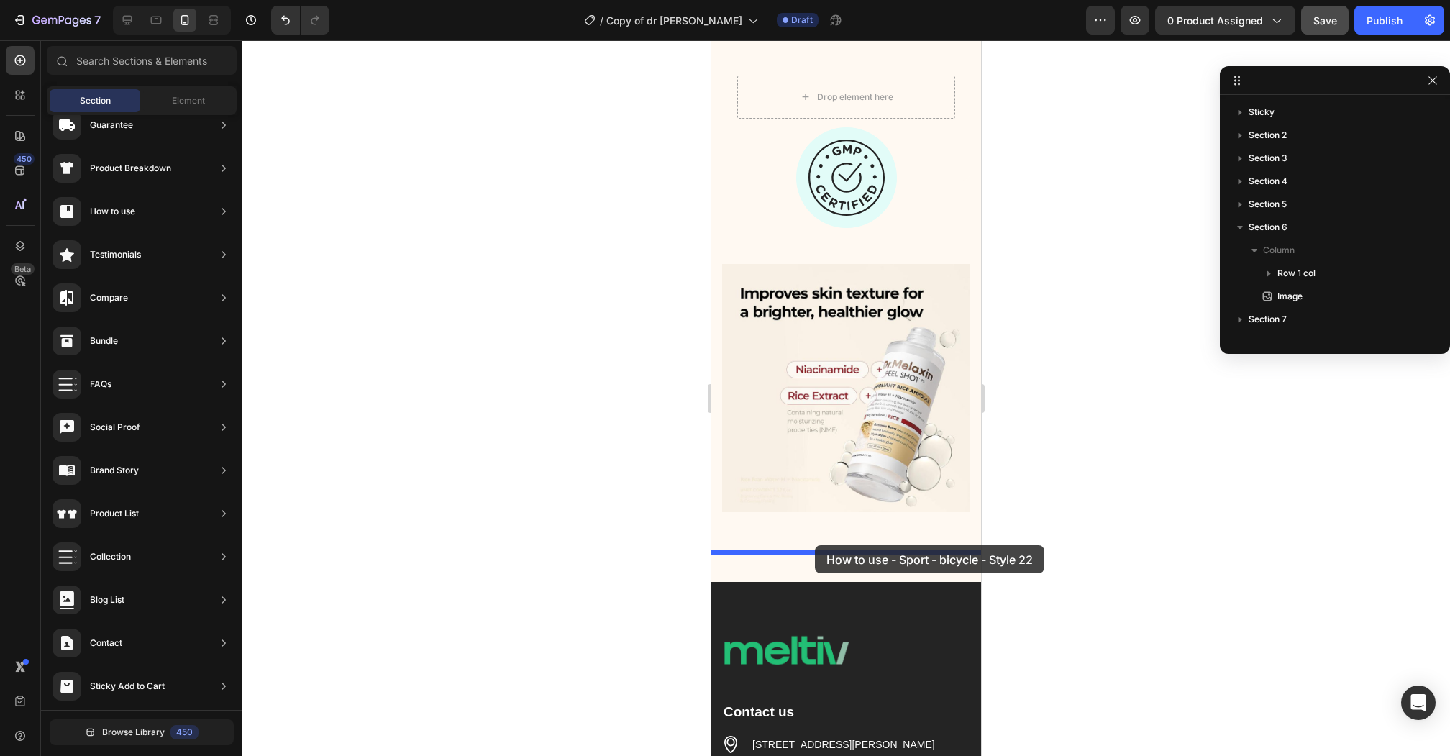
drag, startPoint x: 1031, startPoint y: 506, endPoint x: 815, endPoint y: 545, distance: 219.9
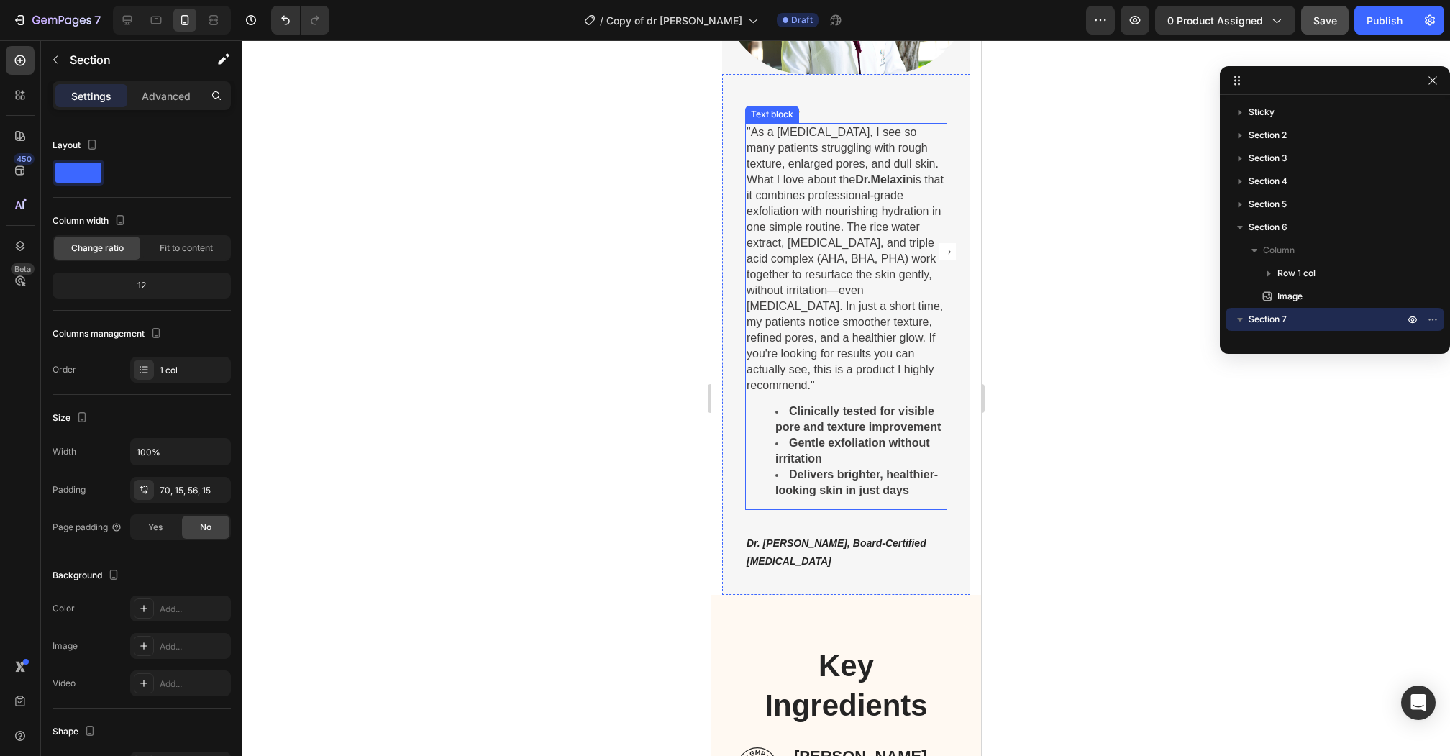
scroll to position [3718, 0]
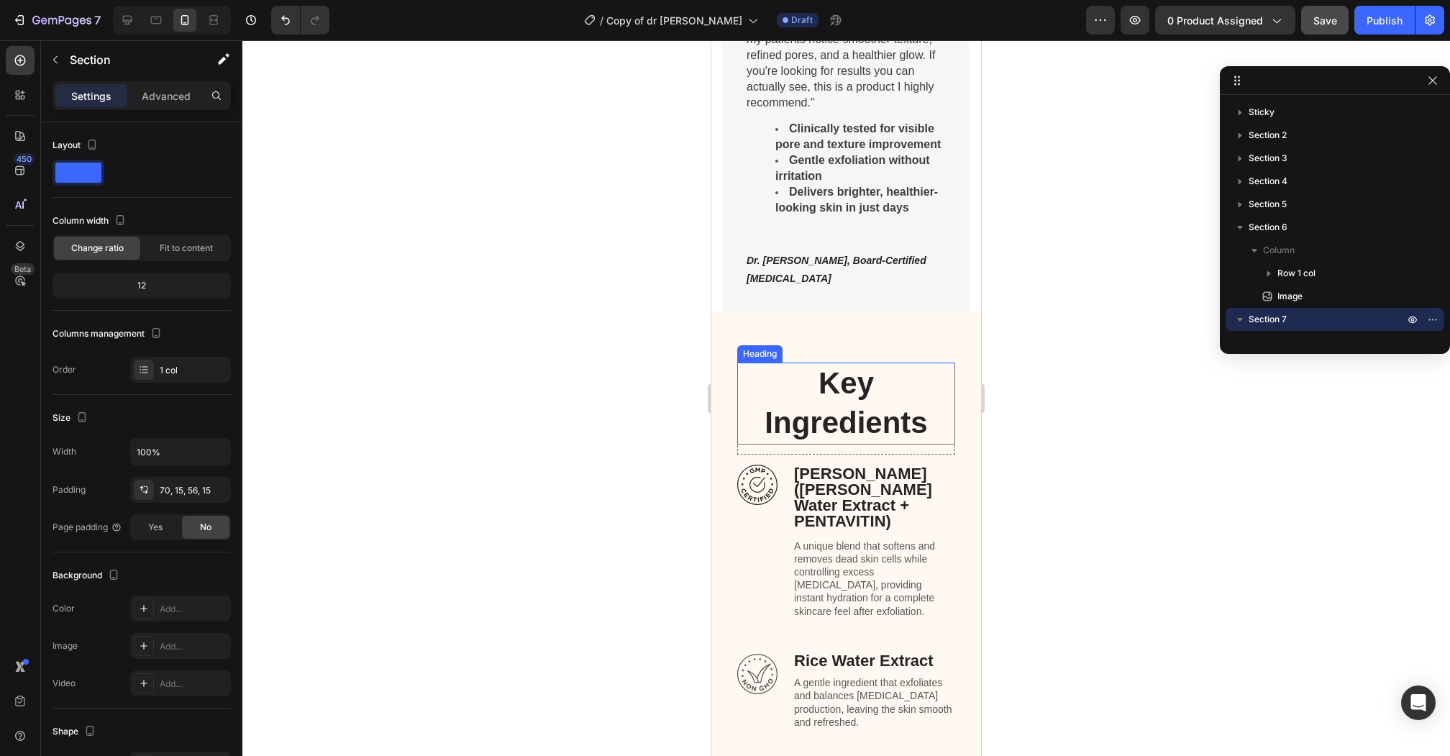
click at [833, 369] on h2 "Key Ingredients" at bounding box center [846, 402] width 218 height 81
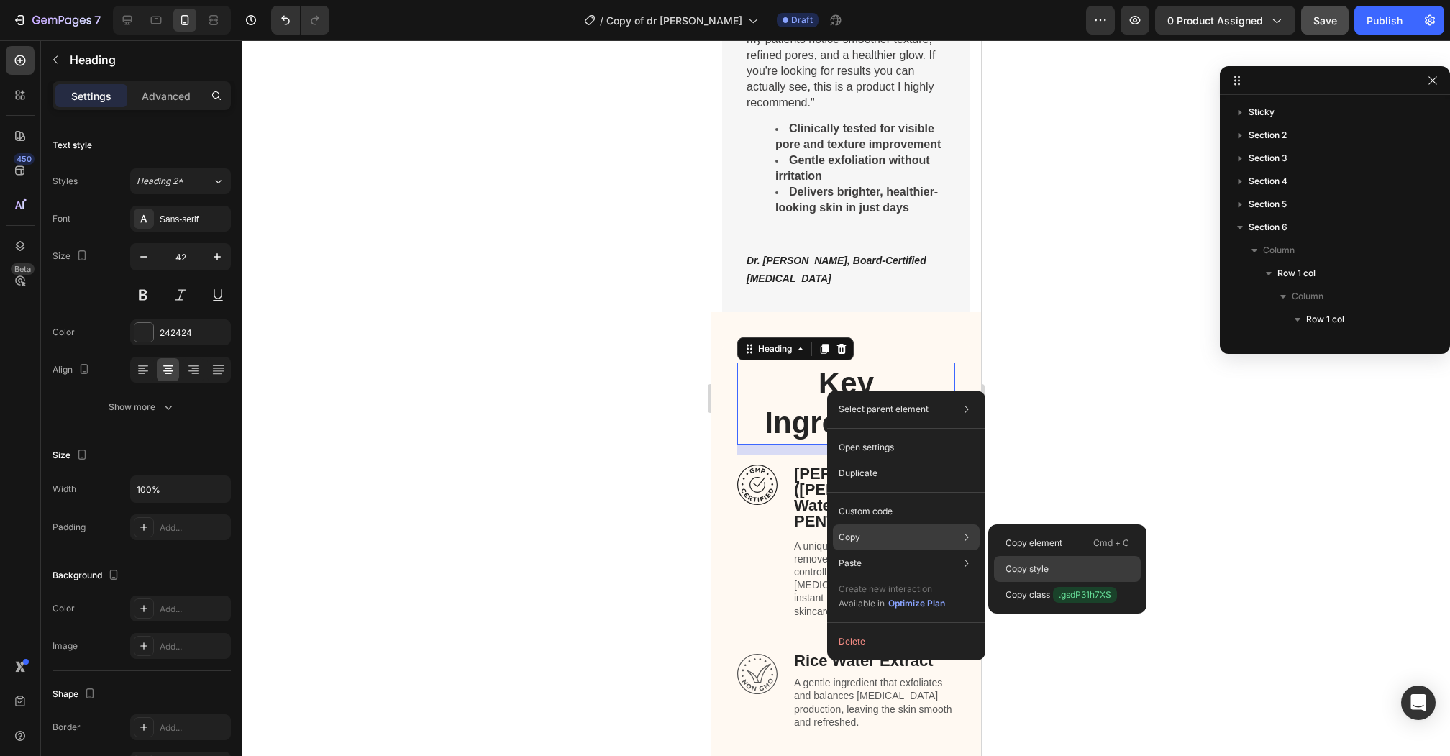
click at [1056, 582] on div "Copy style" at bounding box center [1067, 595] width 147 height 26
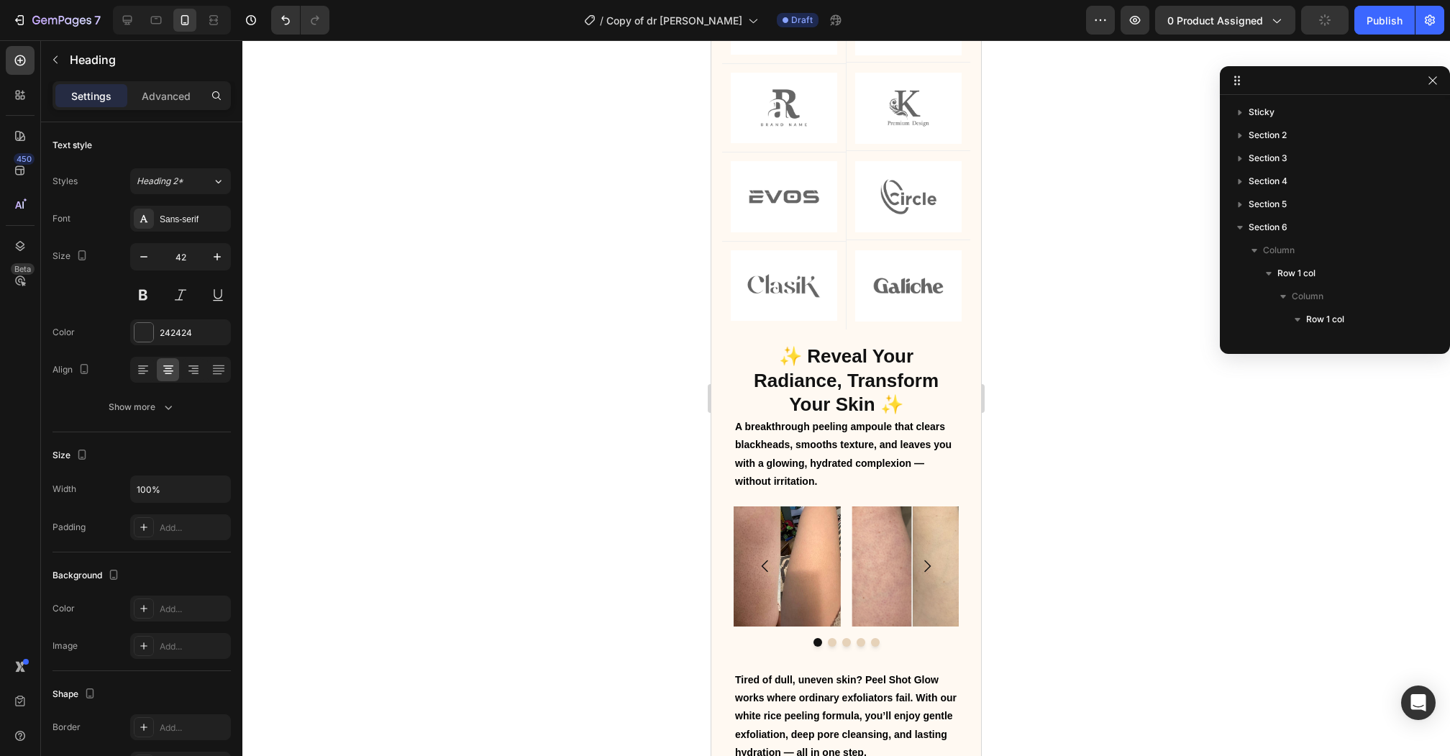
scroll to position [808, 0]
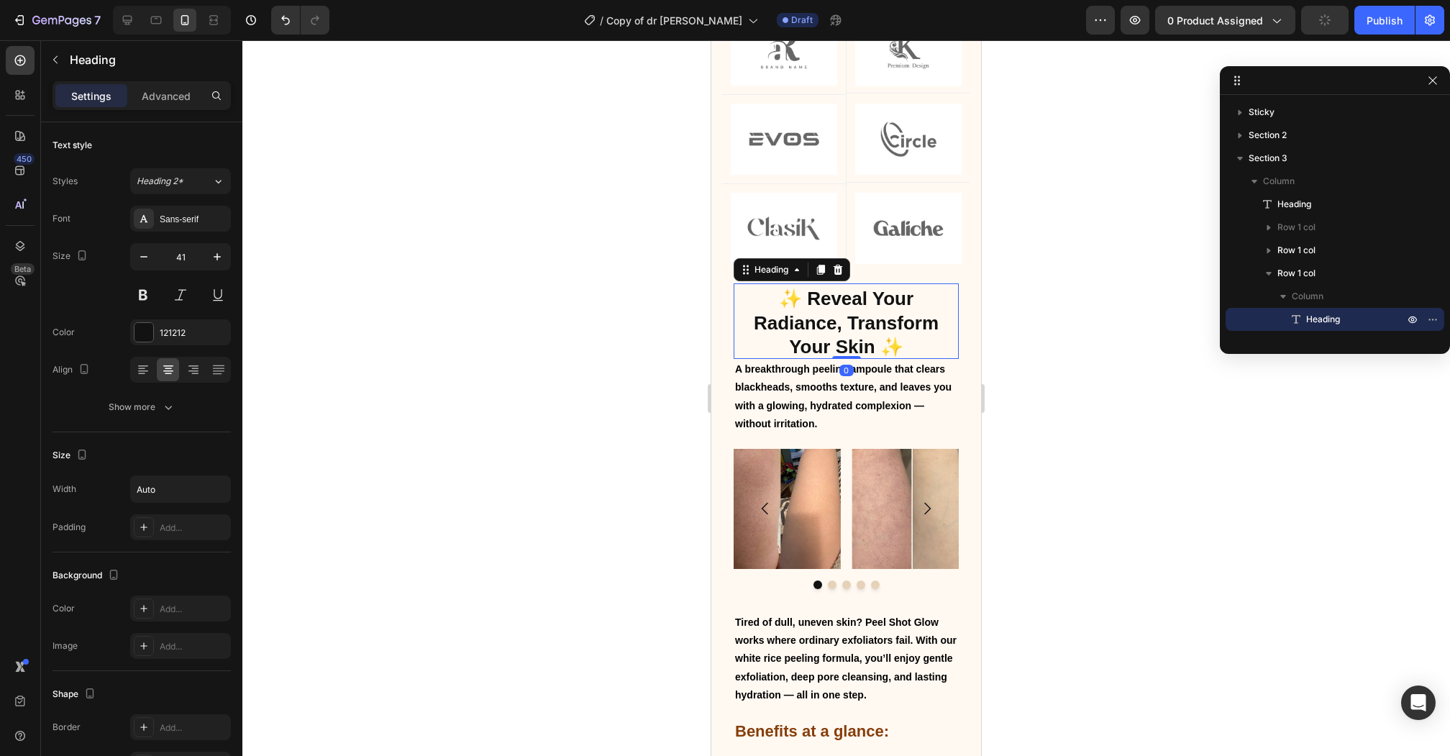
click at [820, 297] on strong "✨ Reveal Your Radiance, Transform Your Skin ✨" at bounding box center [846, 323] width 185 height 70
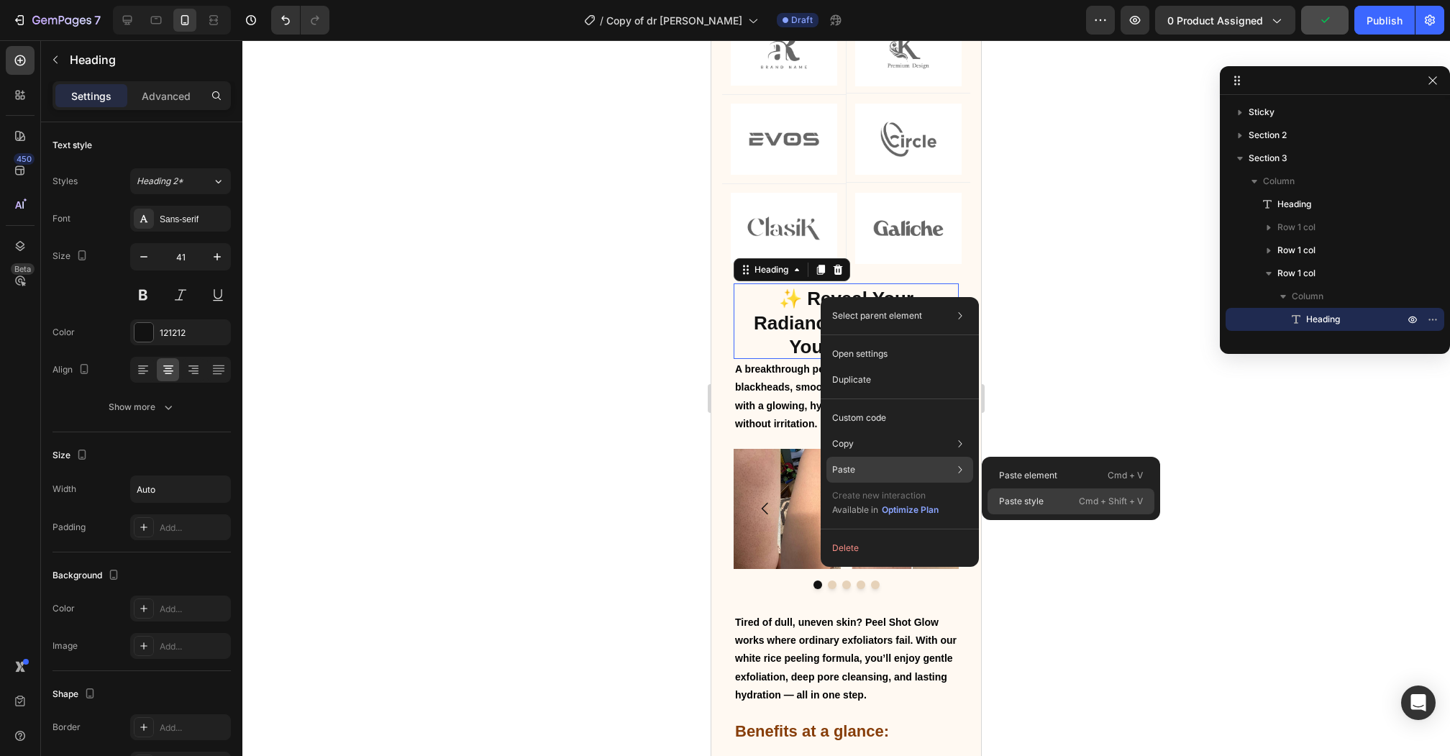
click at [1012, 498] on p "Paste style" at bounding box center [1021, 501] width 45 height 13
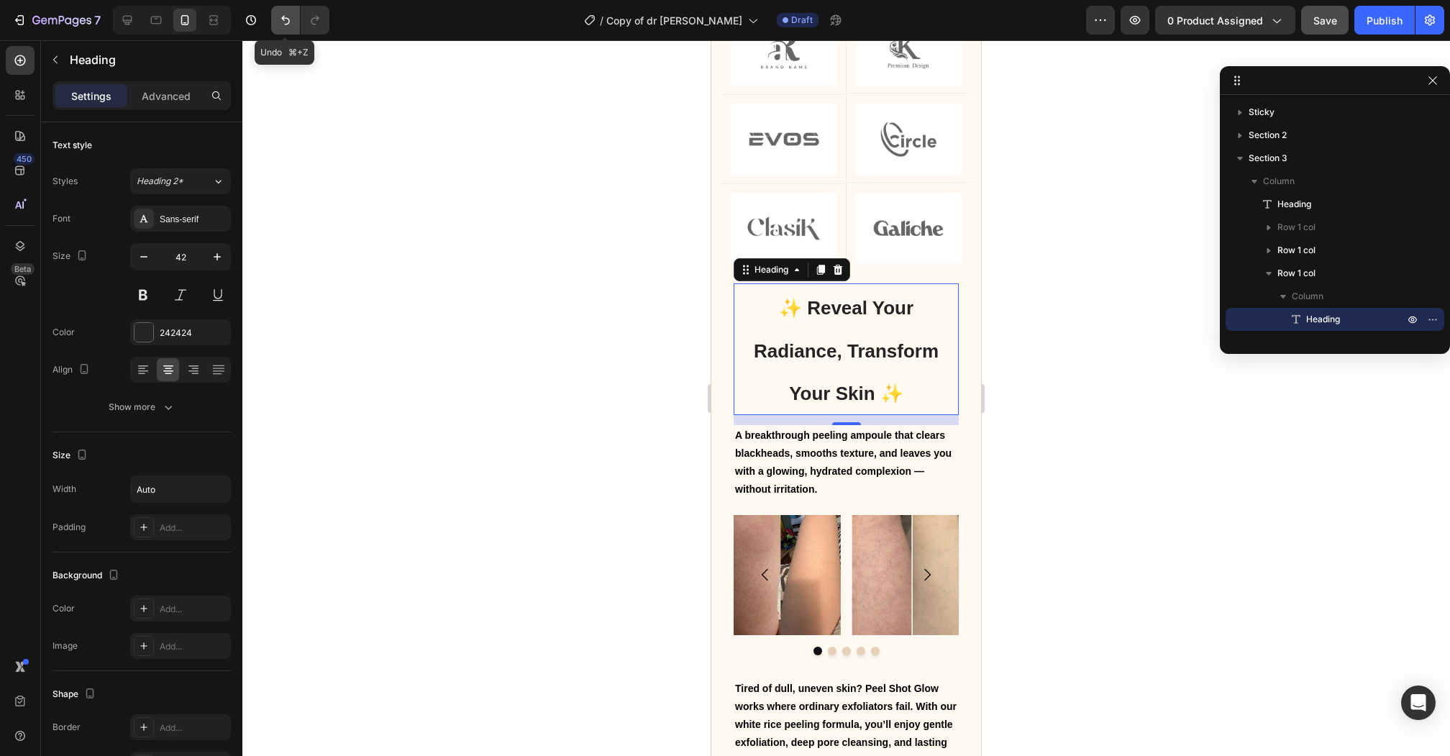
click at [283, 25] on icon "Undo/Redo" at bounding box center [285, 20] width 14 height 14
type input "41"
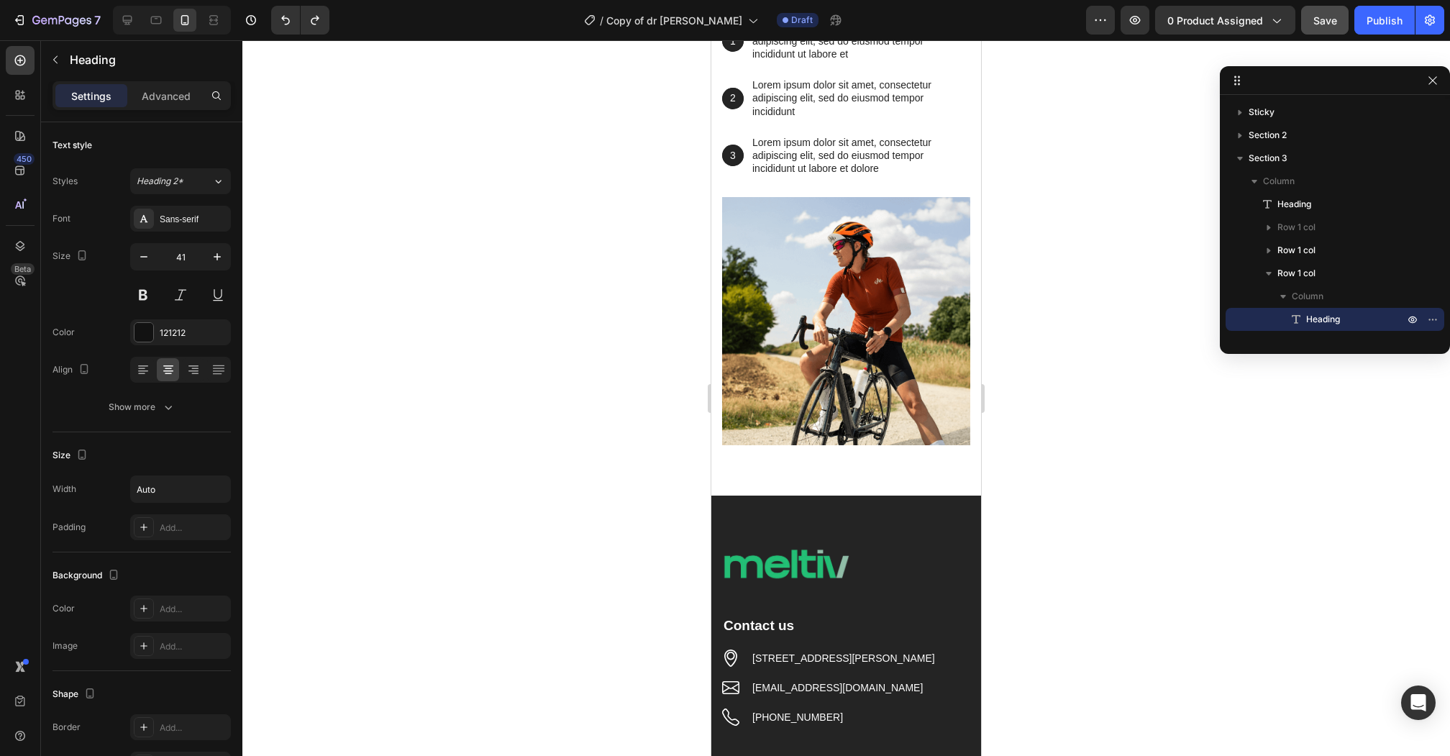
scroll to position [4594, 0]
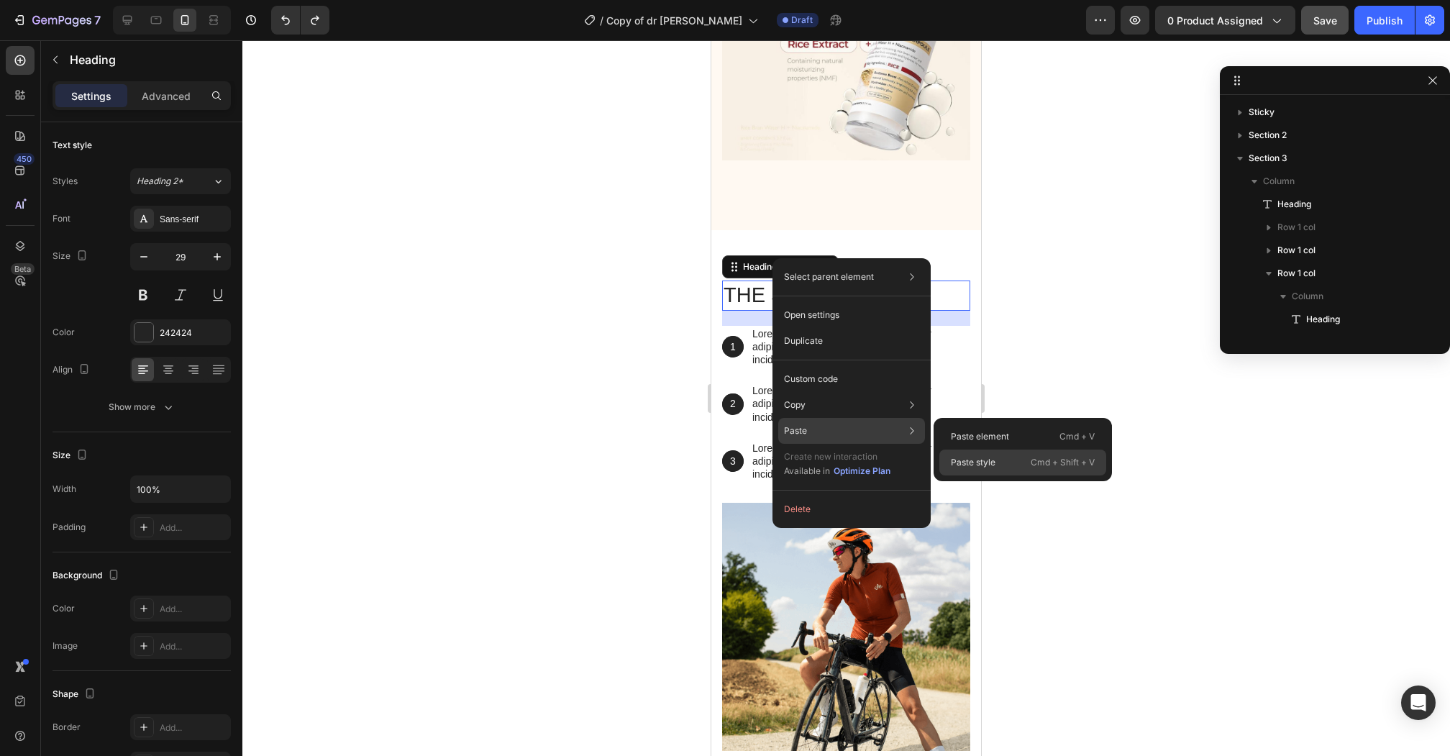
click at [986, 467] on p "Paste style" at bounding box center [973, 462] width 45 height 13
type input "42"
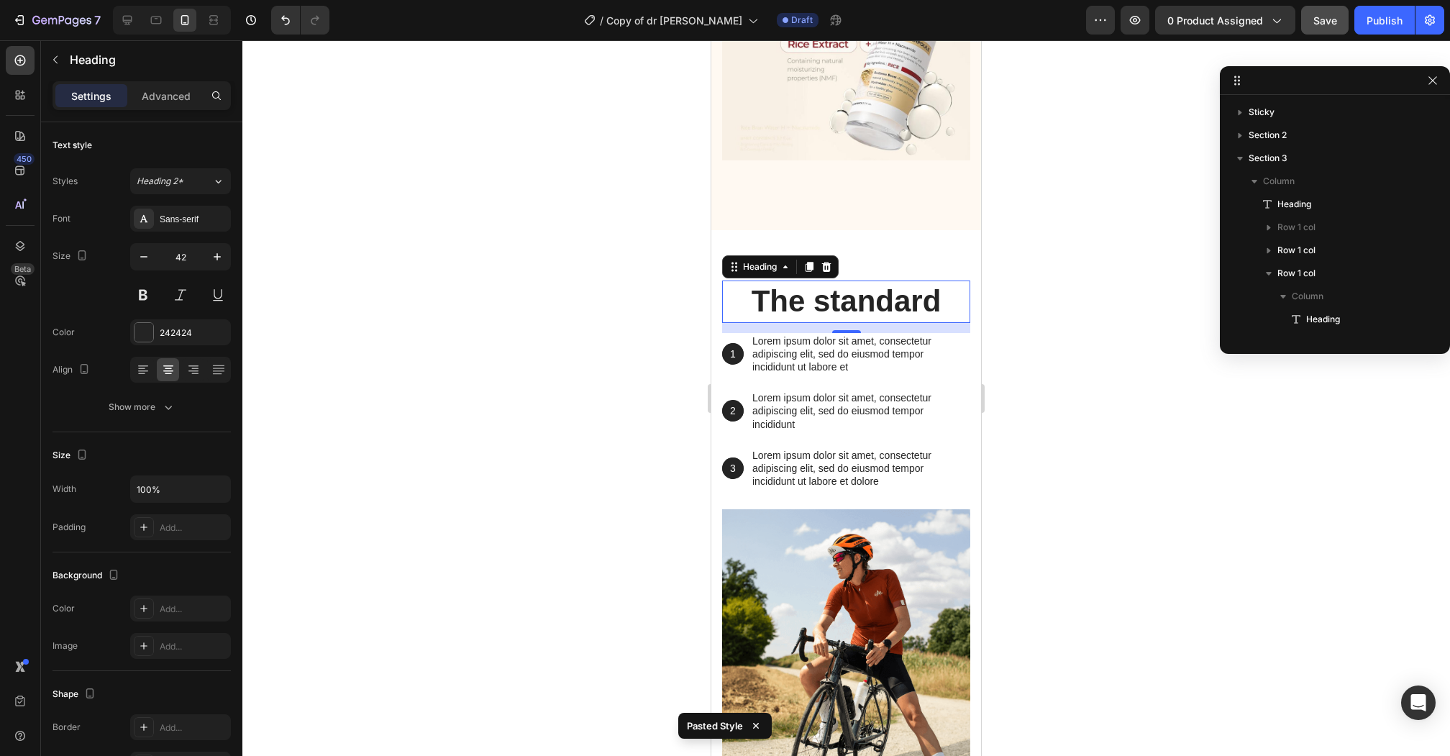
click at [857, 280] on h2 "The standard" at bounding box center [846, 301] width 248 height 42
click at [857, 282] on p "The standard" at bounding box center [845, 302] width 245 height 40
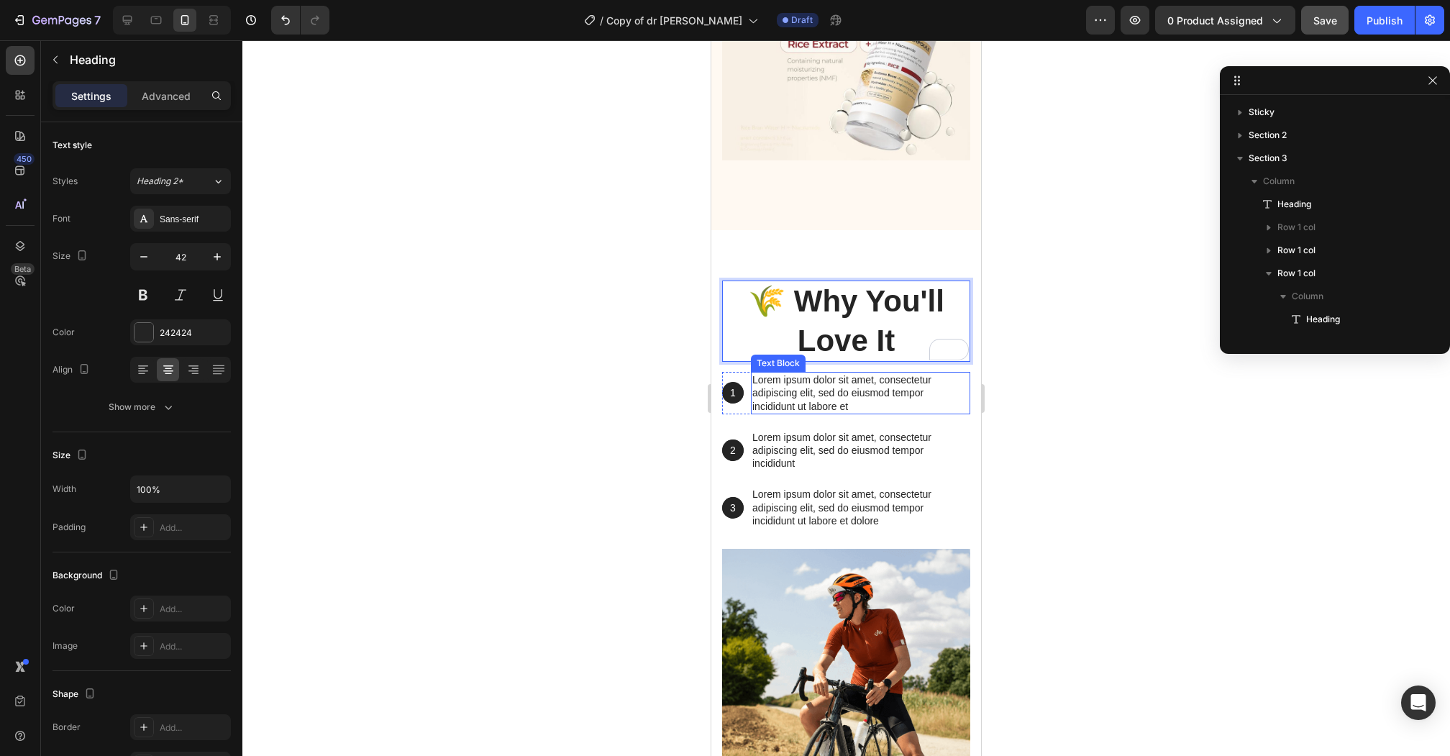
click at [787, 373] on p "Lorem ipsum dolor sit amet, consectetur adipiscing elit, sed do eiusmod tempor …" at bounding box center [860, 393] width 216 height 40
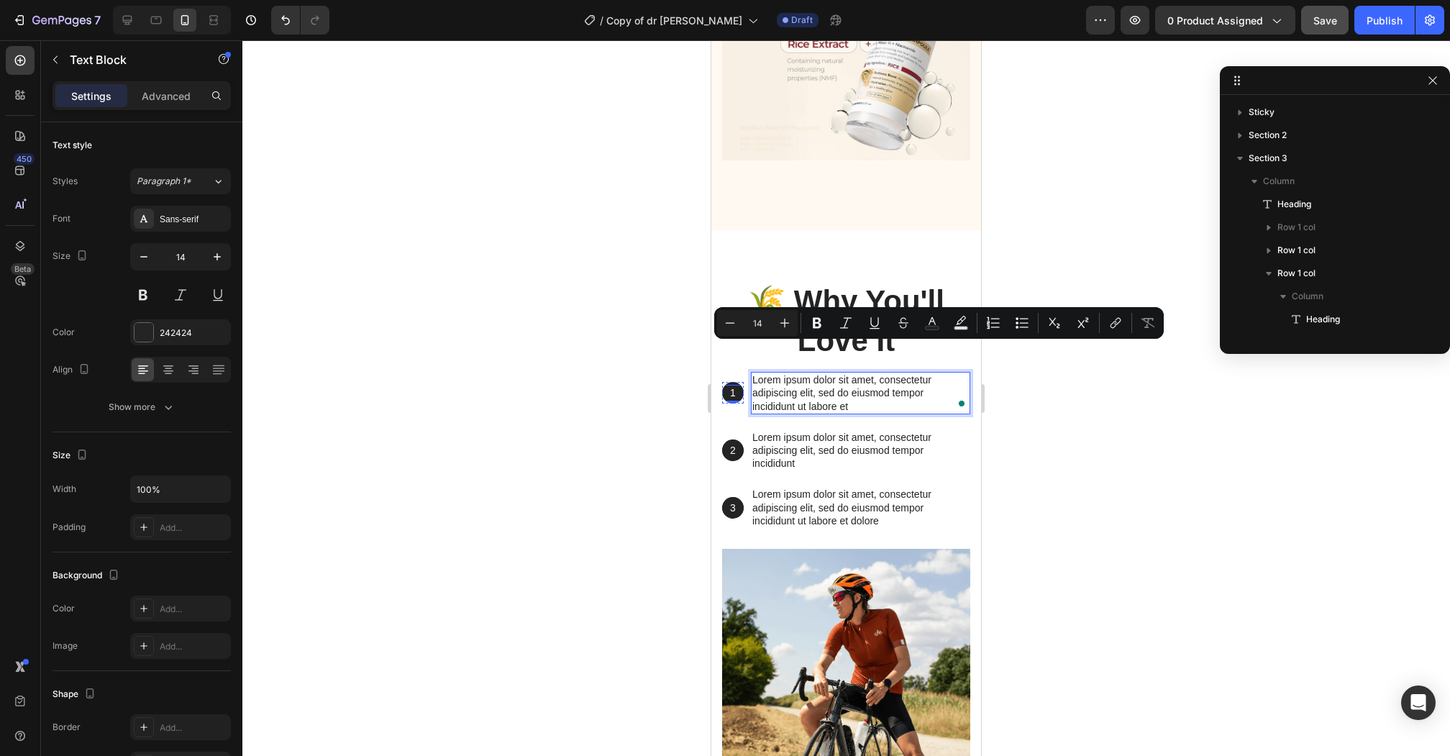
click at [739, 386] on p "1" at bounding box center [732, 392] width 19 height 13
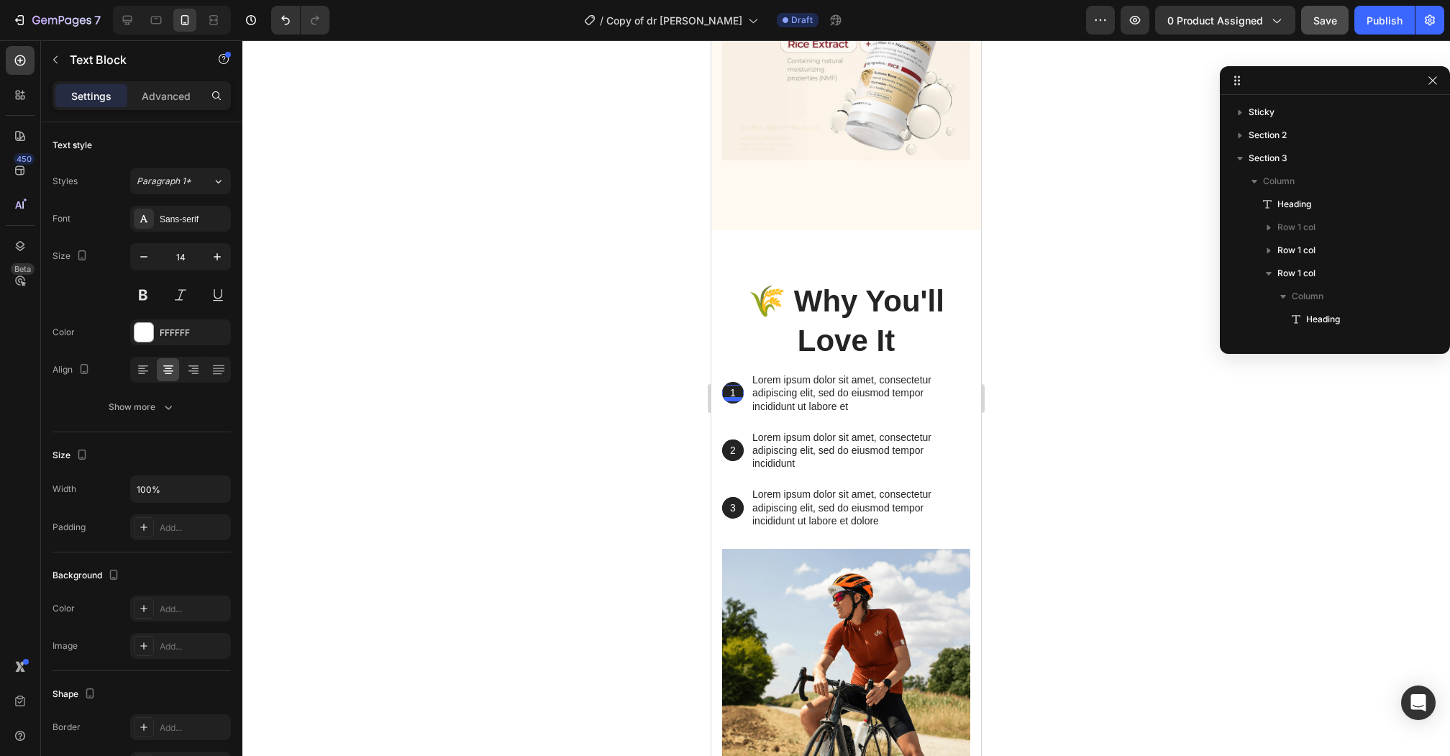
click at [731, 397] on div at bounding box center [733, 399] width 22 height 4
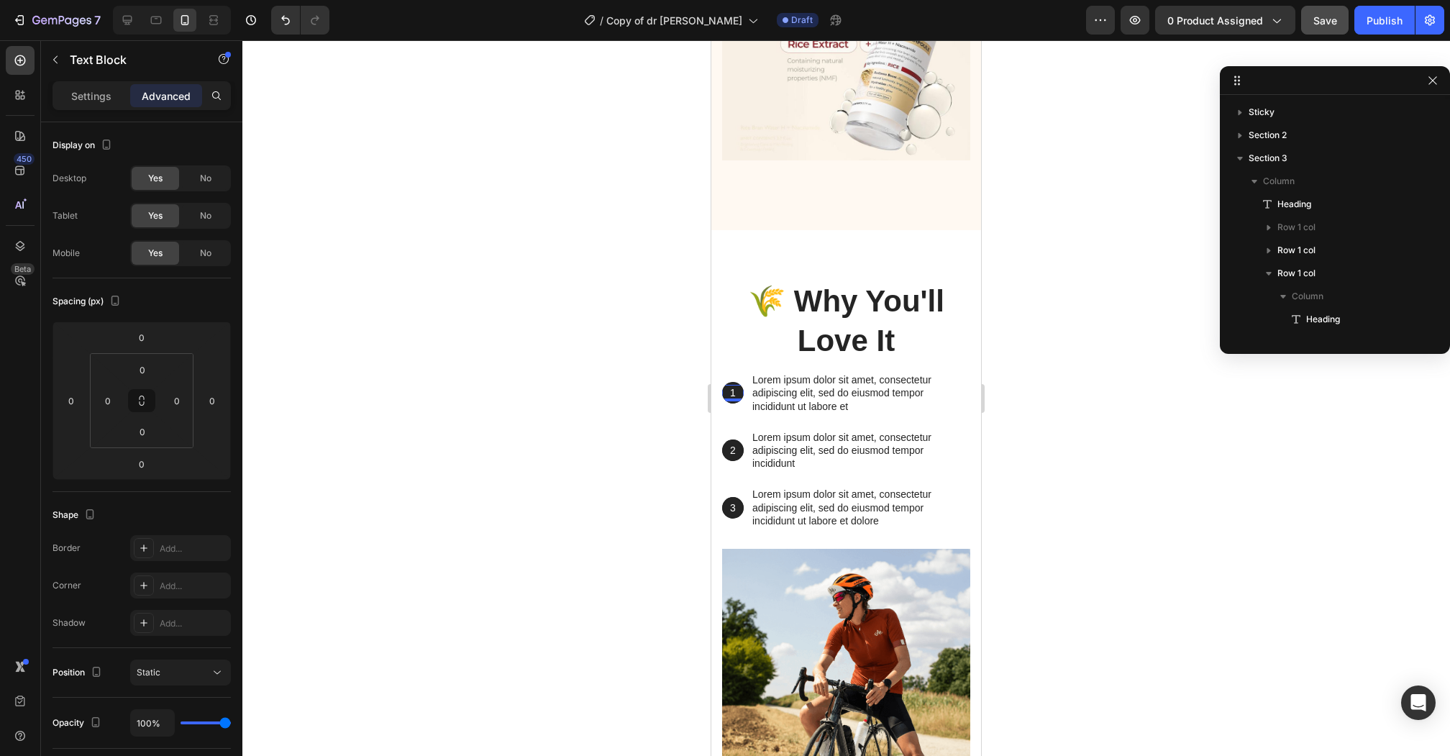
click at [732, 385] on div "1" at bounding box center [733, 393] width 22 height 16
click at [734, 382] on div "Background Image" at bounding box center [733, 393] width 22 height 22
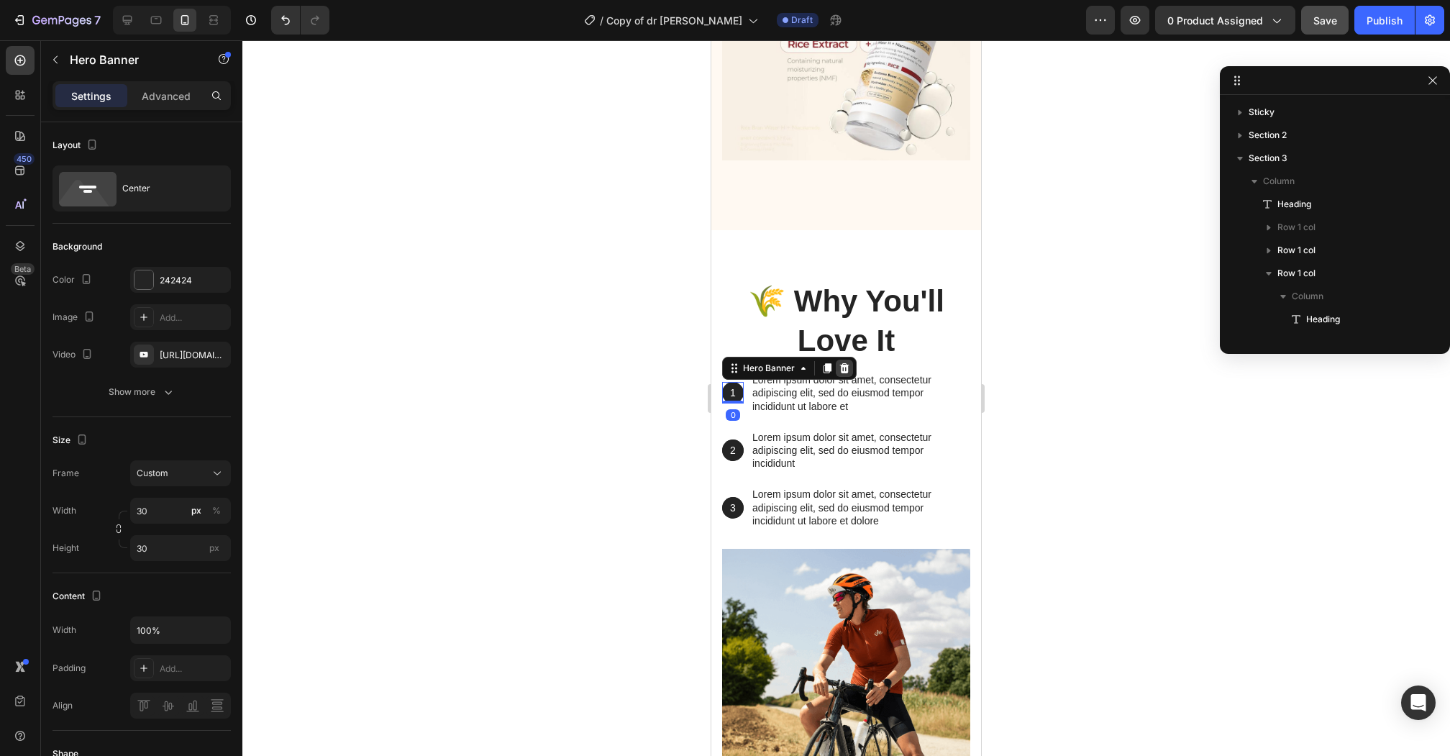
click at [845, 362] on icon at bounding box center [844, 368] width 12 height 12
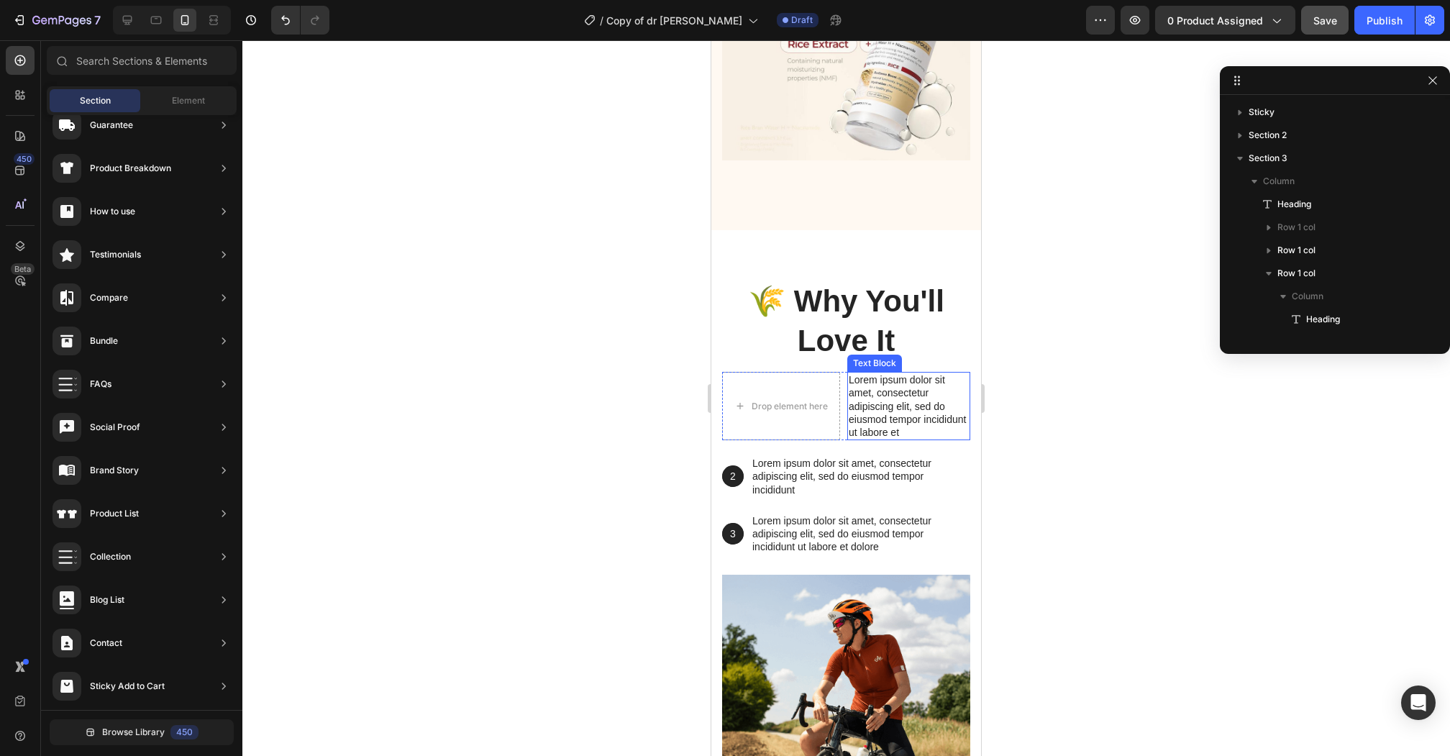
click at [879, 373] on p "Lorem ipsum dolor sit amet, consectetur adipiscing elit, sed do eiusmod tempor …" at bounding box center [908, 405] width 120 height 65
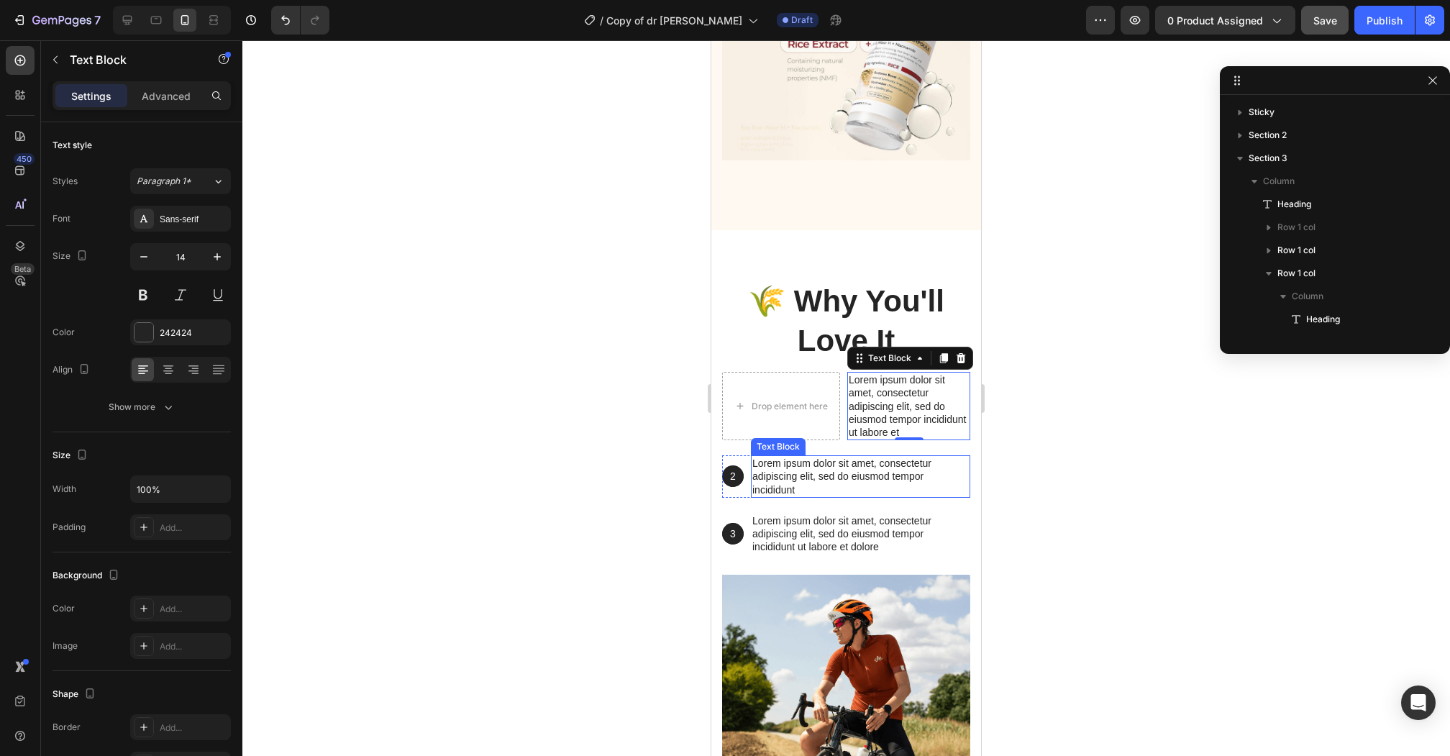
click at [764, 457] on p "Lorem ipsum dolor sit amet, consectetur adipiscing elit, sed do eiusmod tempor …" at bounding box center [860, 477] width 216 height 40
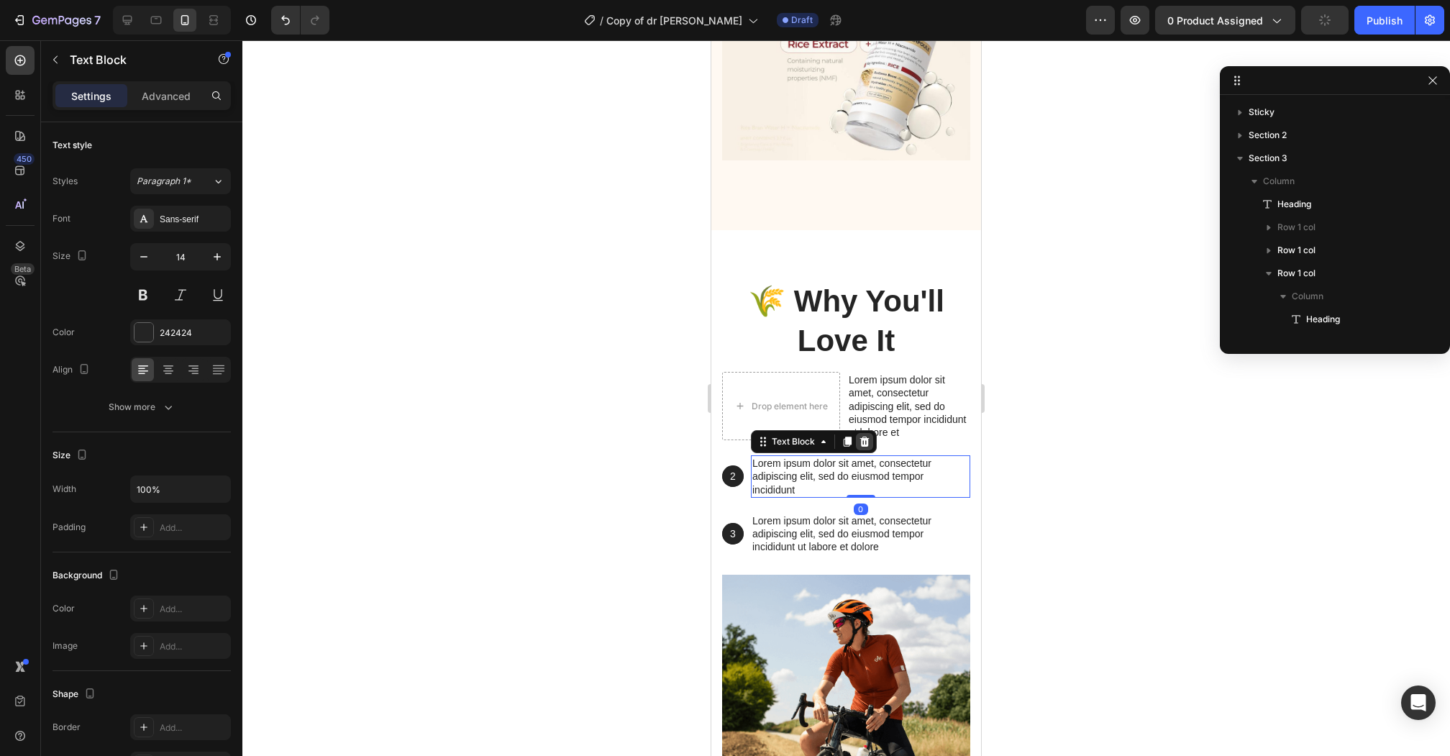
click at [866, 436] on icon at bounding box center [864, 442] width 12 height 12
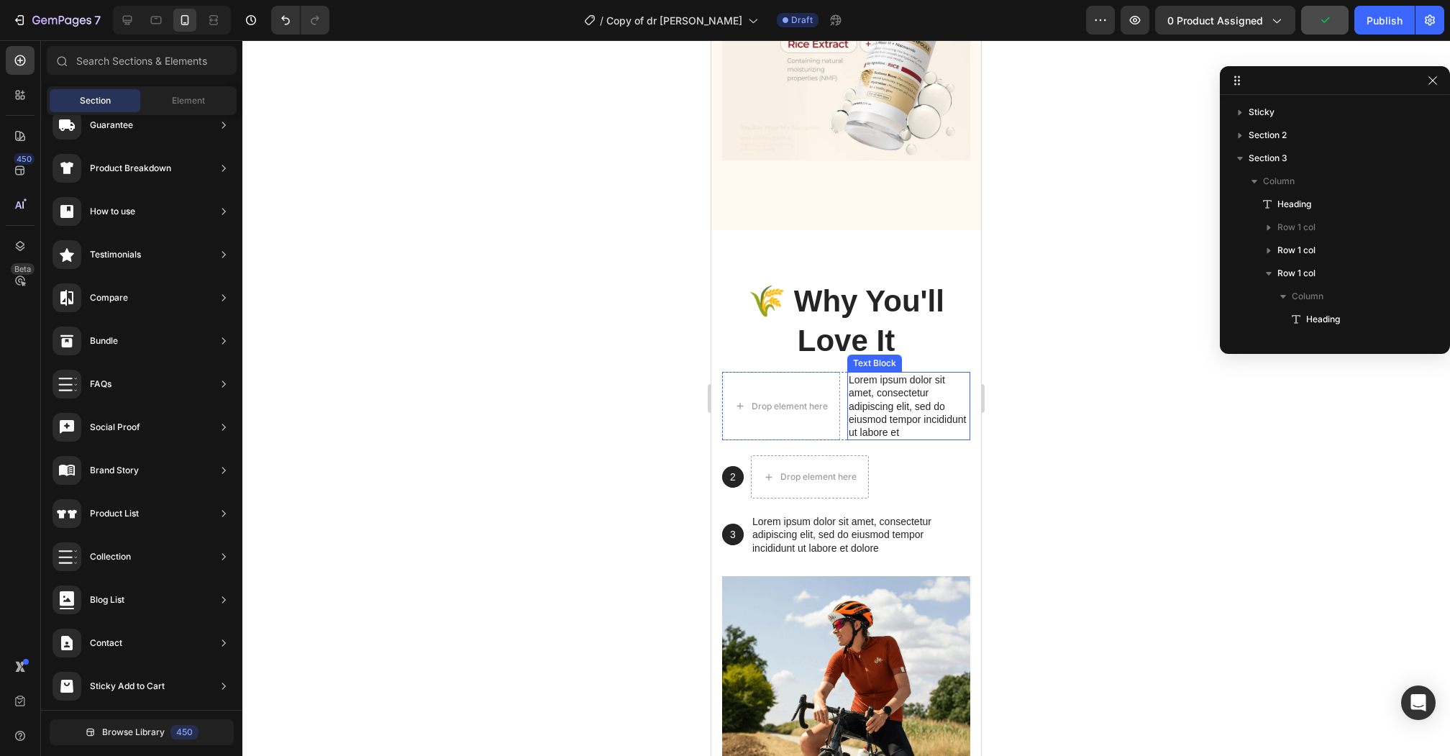
click at [874, 383] on p "Lorem ipsum dolor sit amet, consectetur adipiscing elit, sed do eiusmod tempor …" at bounding box center [908, 405] width 120 height 65
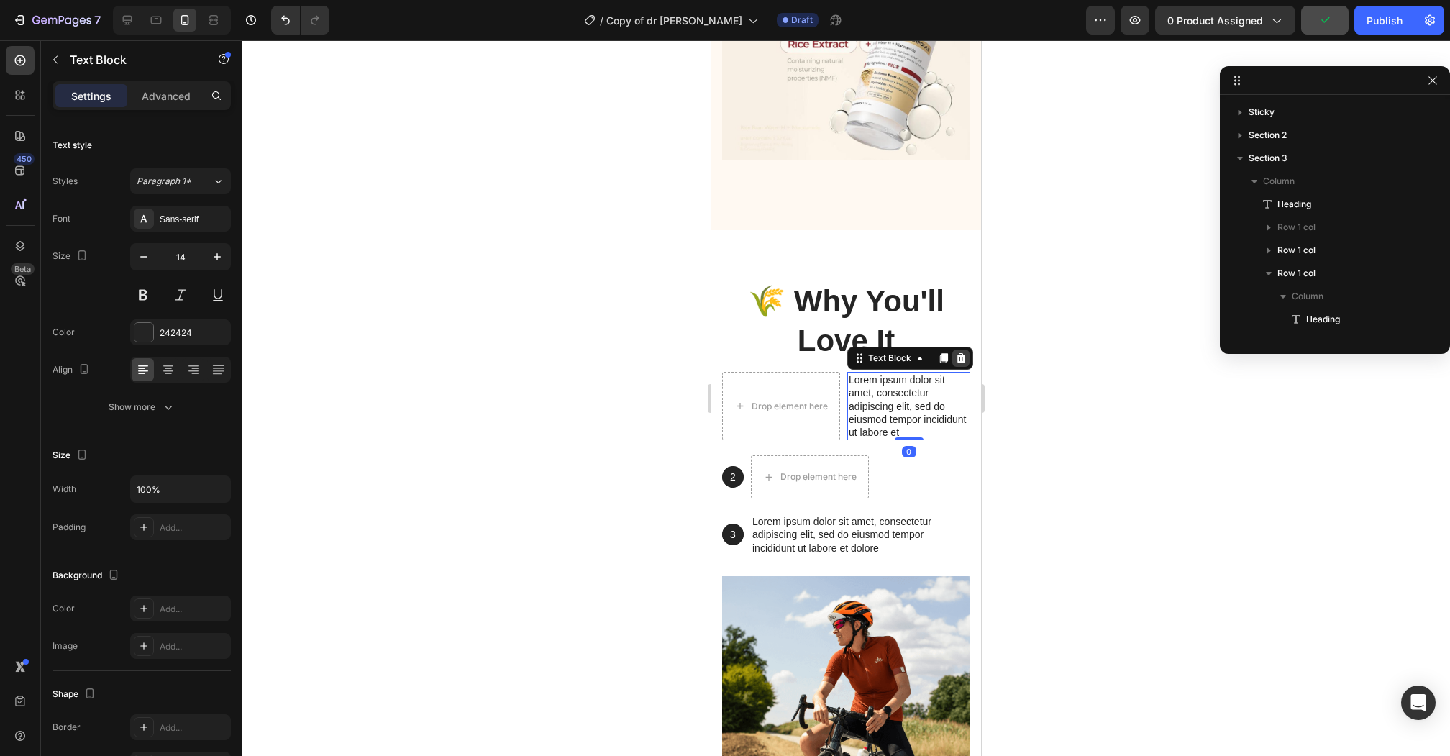
click at [963, 352] on icon at bounding box center [961, 358] width 12 height 12
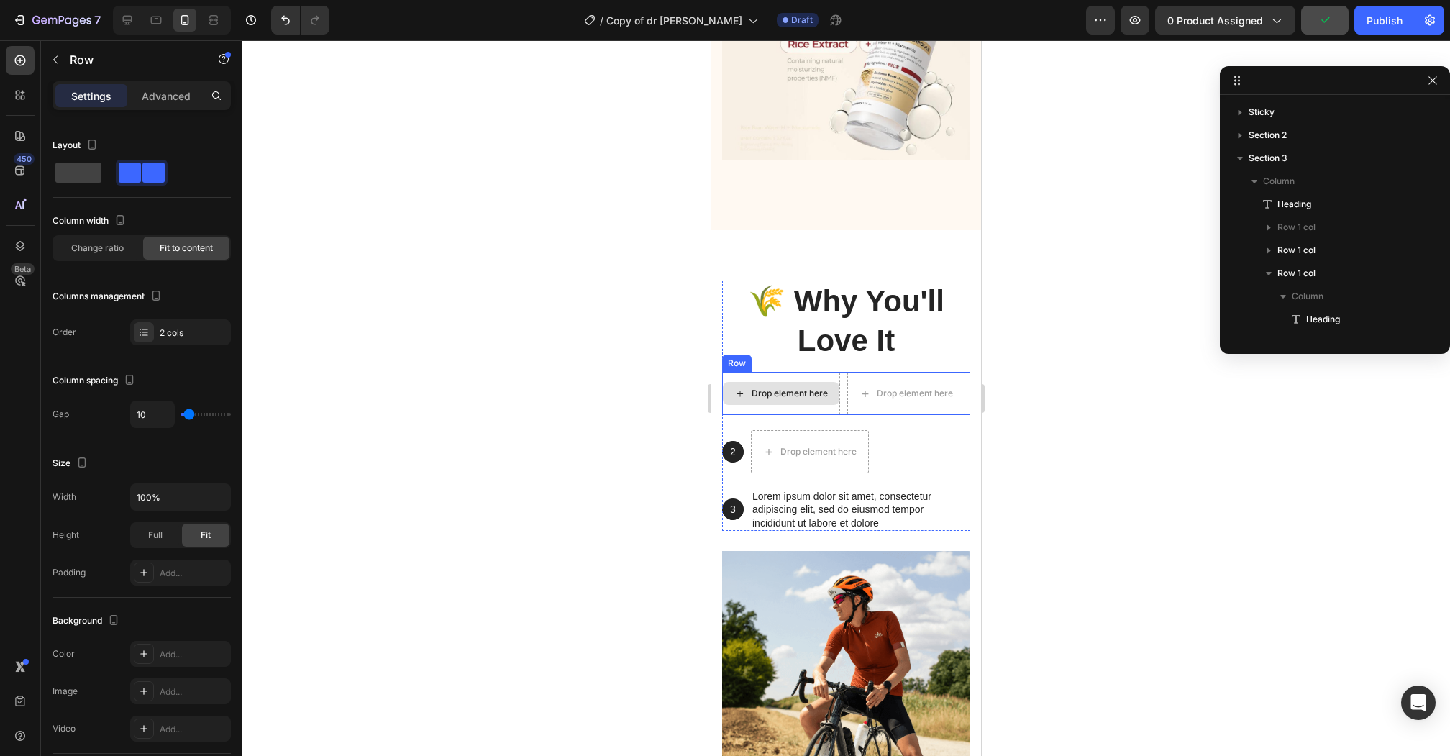
click at [823, 376] on div "Drop element here" at bounding box center [781, 393] width 118 height 43
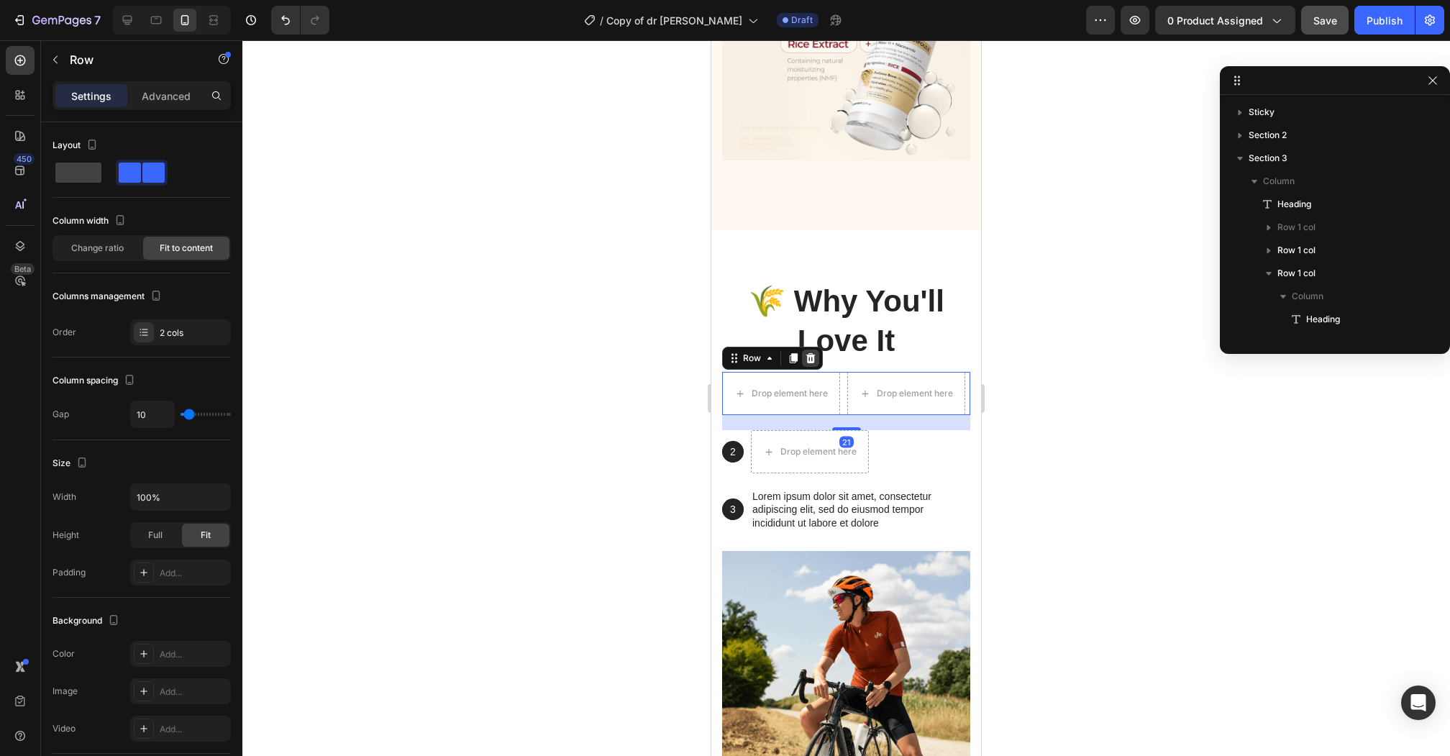
click at [809, 353] on icon at bounding box center [810, 358] width 9 height 10
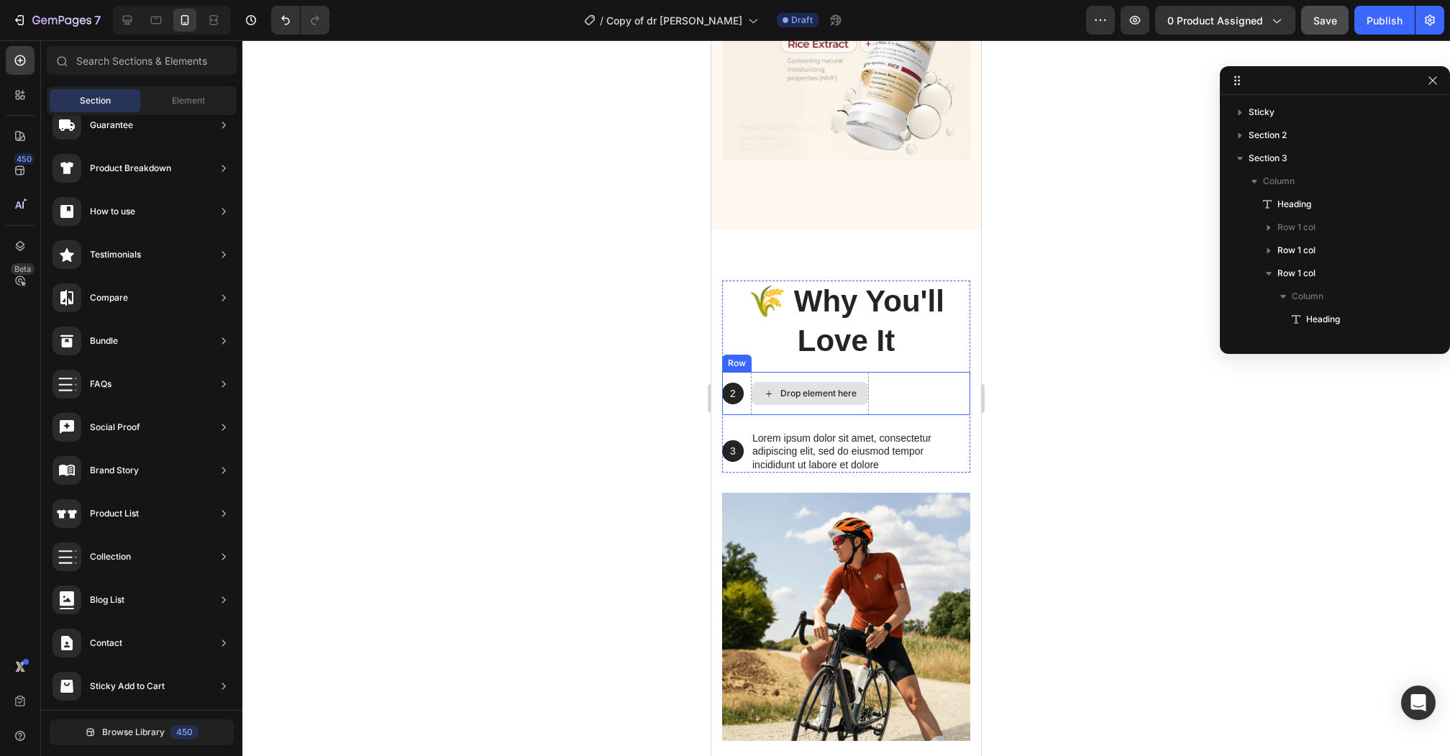
click at [808, 388] on div "Drop element here" at bounding box center [818, 394] width 76 height 12
click at [799, 372] on div "Drop element here" at bounding box center [810, 393] width 118 height 43
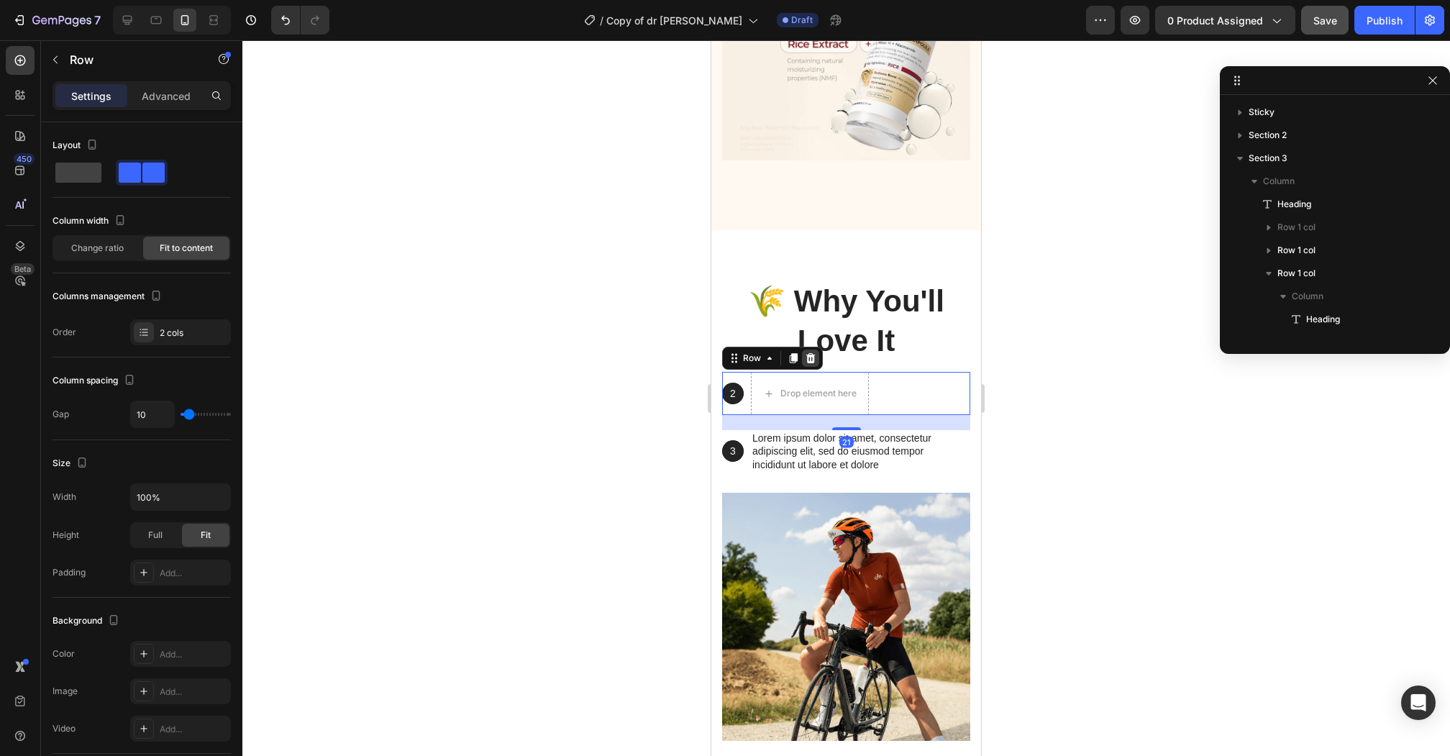
click at [812, 349] on div at bounding box center [810, 357] width 17 height 17
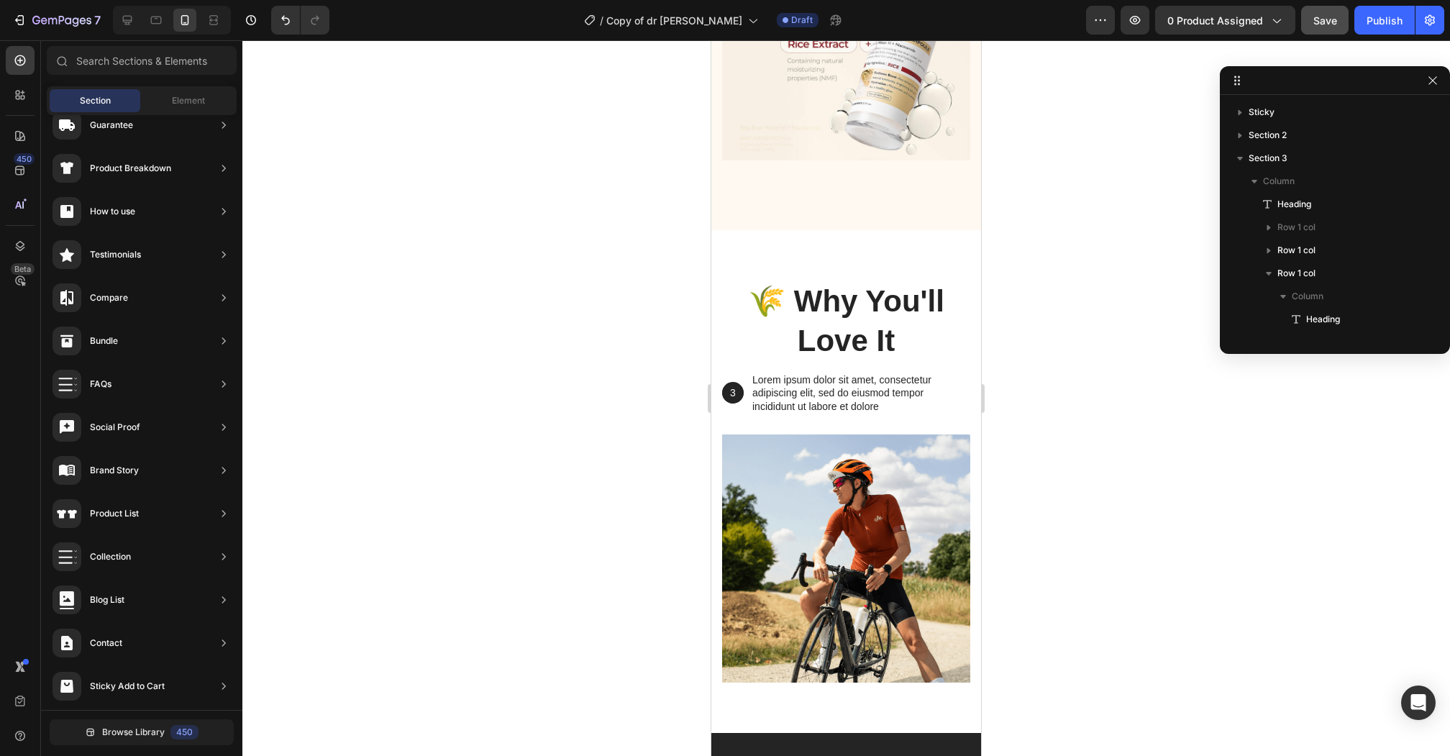
click at [807, 373] on p "Lorem ipsum dolor sit amet, consectetur adipiscing elit, sed do eiusmod tempor …" at bounding box center [860, 393] width 216 height 40
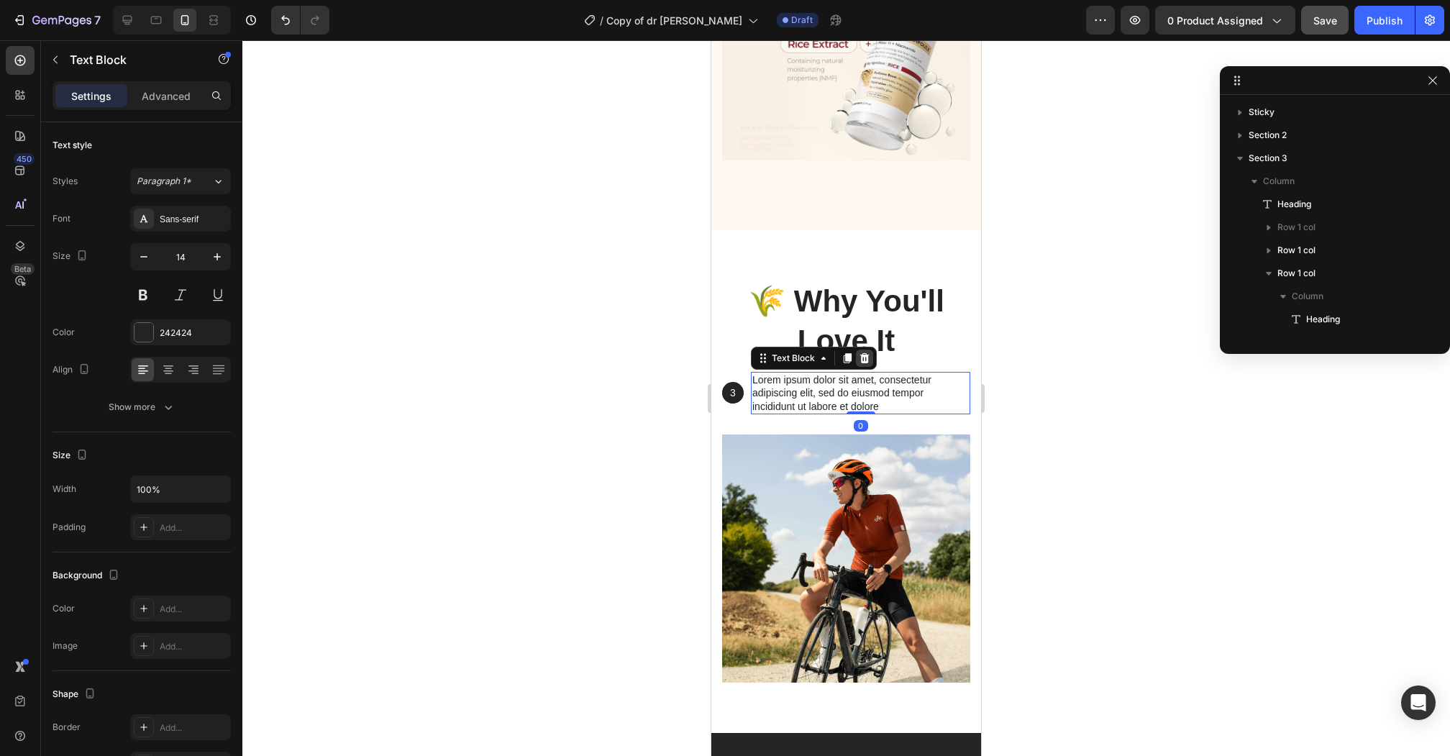
click at [866, 353] on icon at bounding box center [864, 358] width 9 height 10
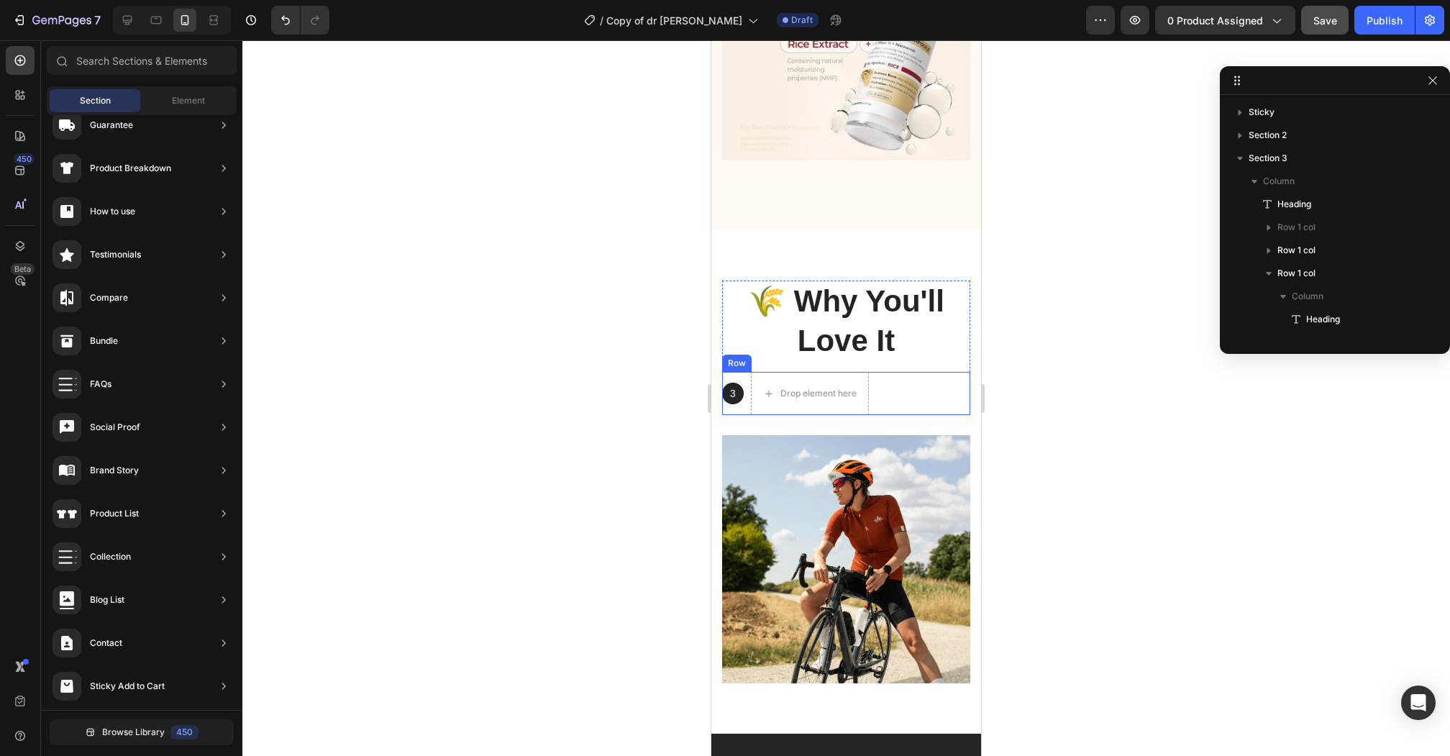
click at [744, 377] on div "3 Text Block Hero Banner Drop element here Row" at bounding box center [846, 393] width 248 height 43
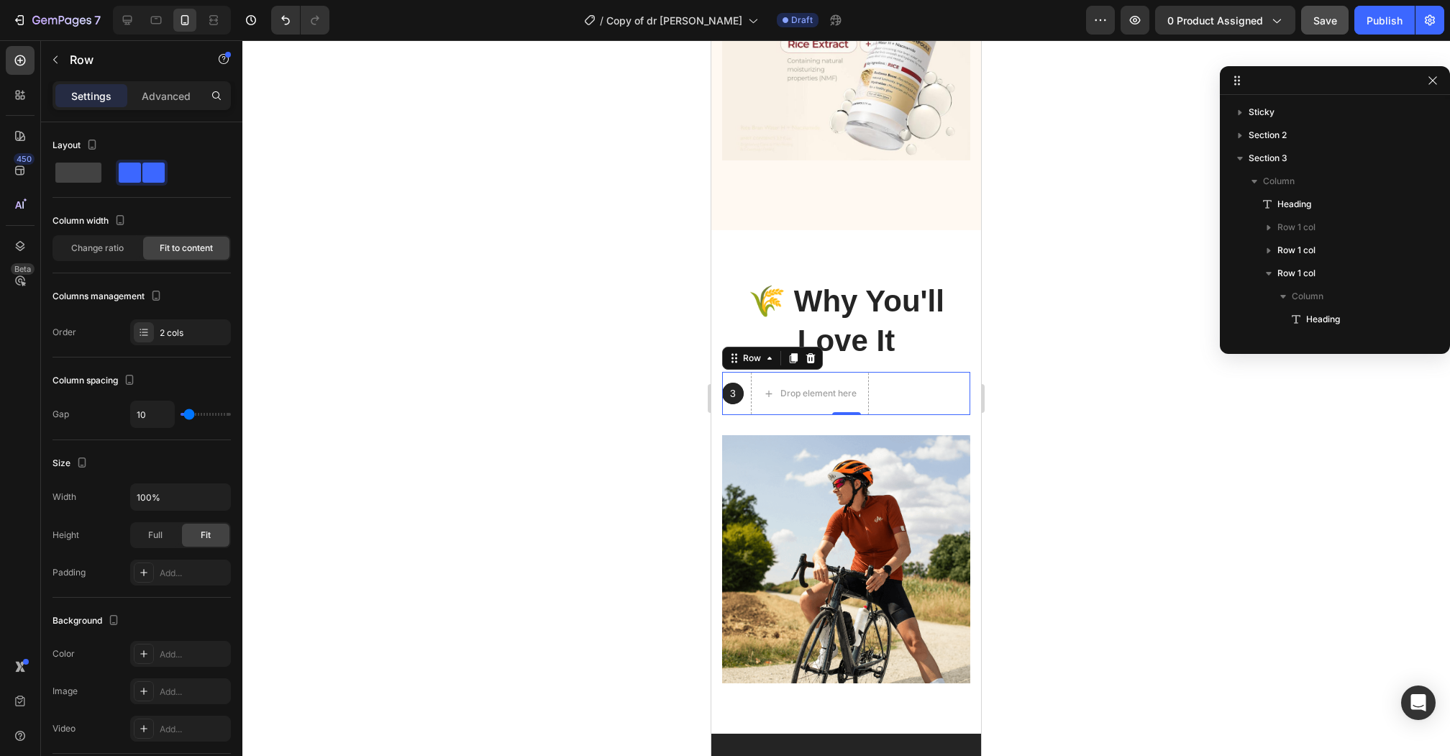
click at [746, 372] on div "3 Text Block Hero Banner Drop element here Row 0" at bounding box center [846, 393] width 248 height 43
click at [817, 349] on div at bounding box center [810, 357] width 17 height 17
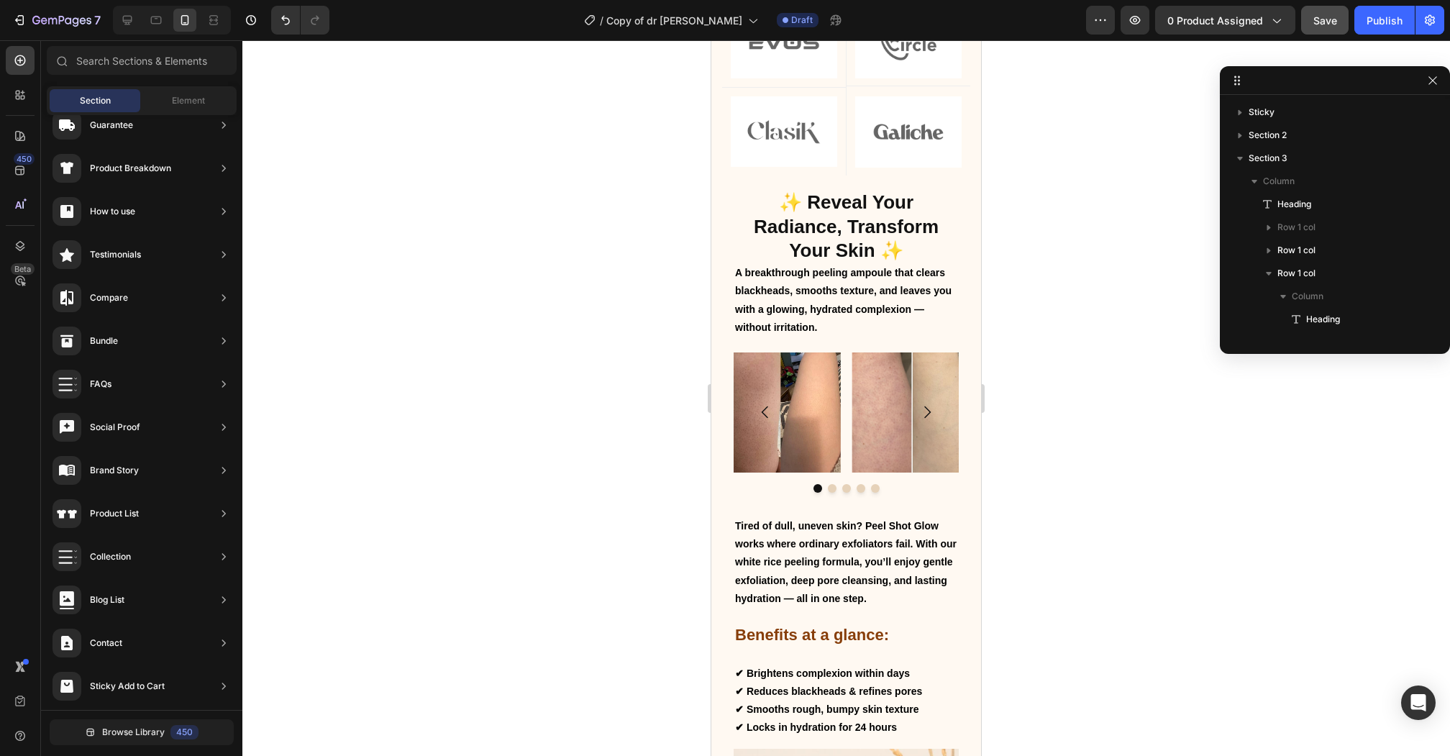
scroll to position [917, 0]
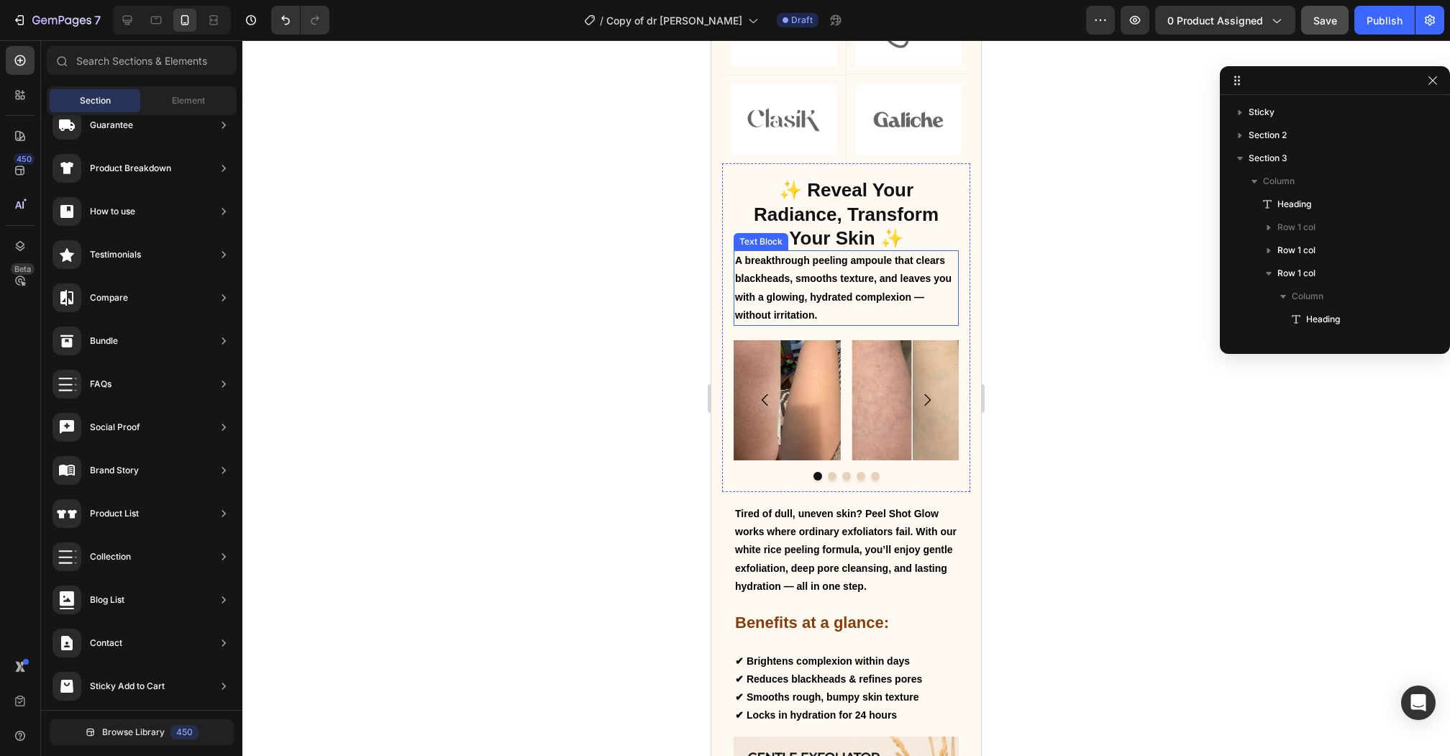
click at [834, 284] on p "A breakthrough peeling ampoule that clears blackheads, smooths texture, and lea…" at bounding box center [846, 288] width 222 height 73
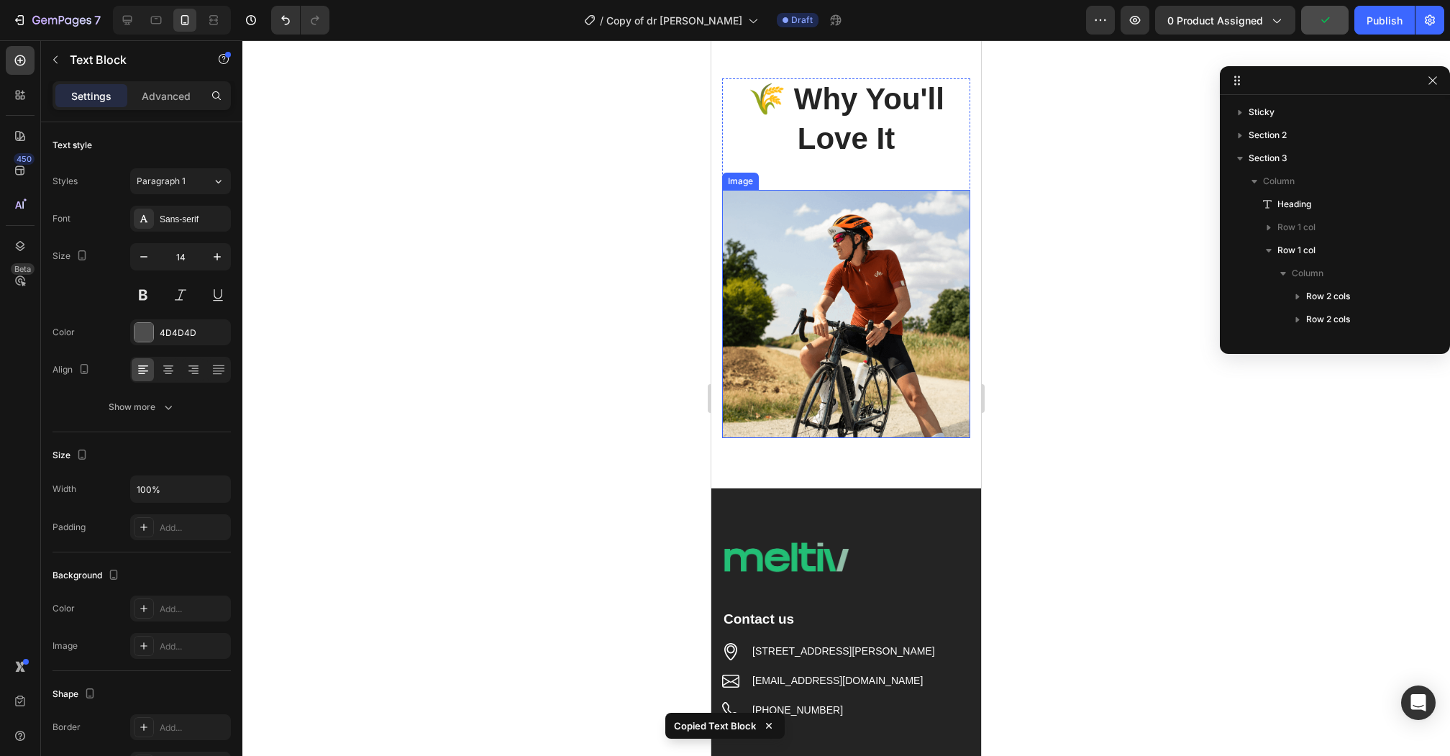
scroll to position [4692, 0]
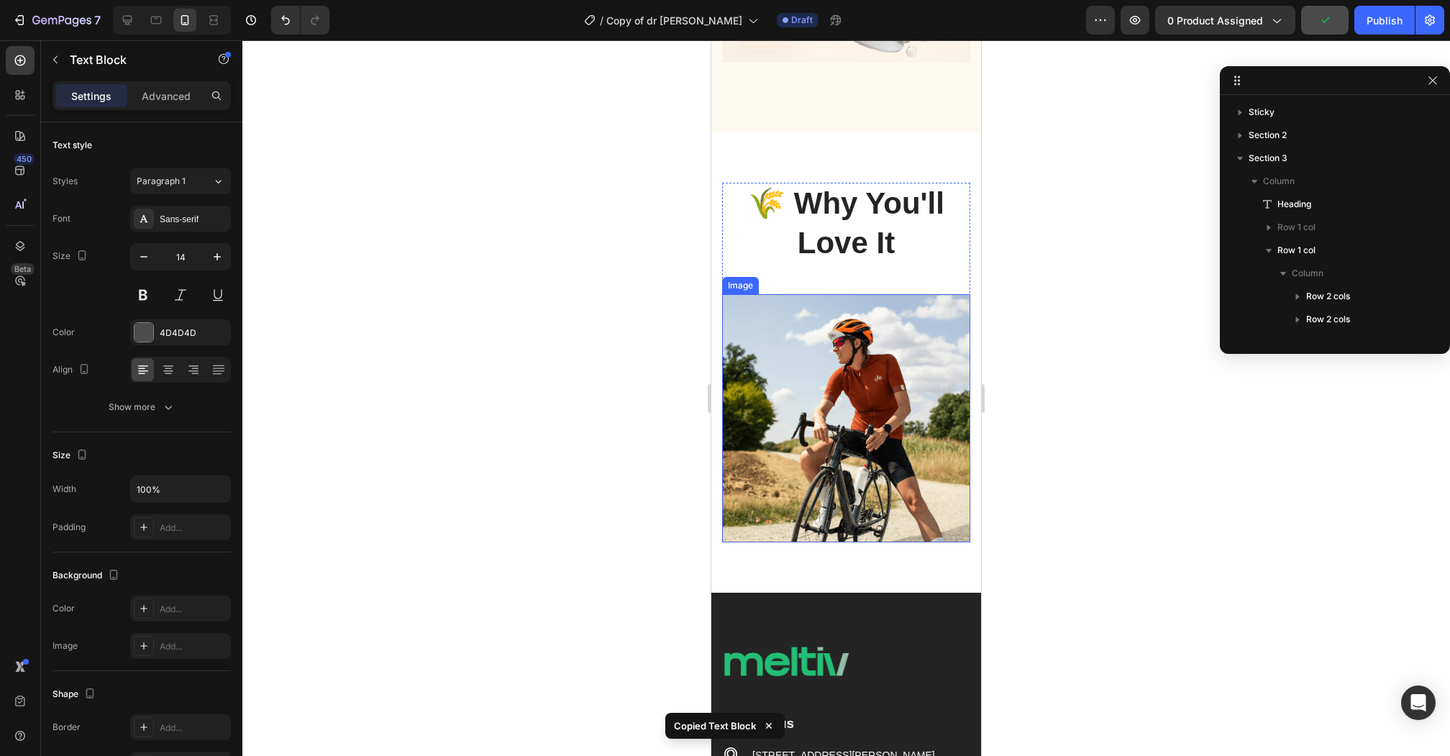
click at [870, 234] on h2 "🌾 Why You'll Love It" at bounding box center [846, 223] width 248 height 81
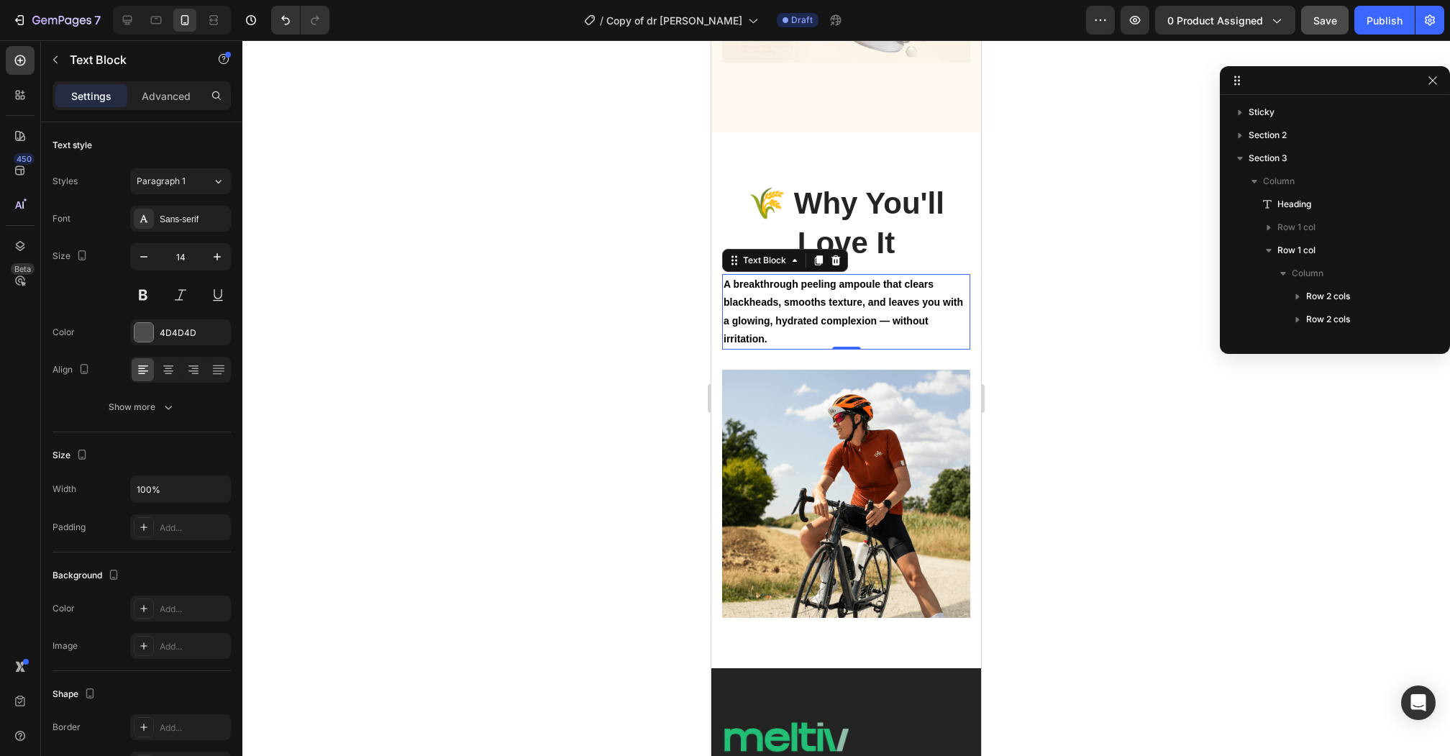
click at [897, 286] on strong "A breakthrough peeling ampoule that clears blackheads, smooths texture, and lea…" at bounding box center [842, 311] width 239 height 66
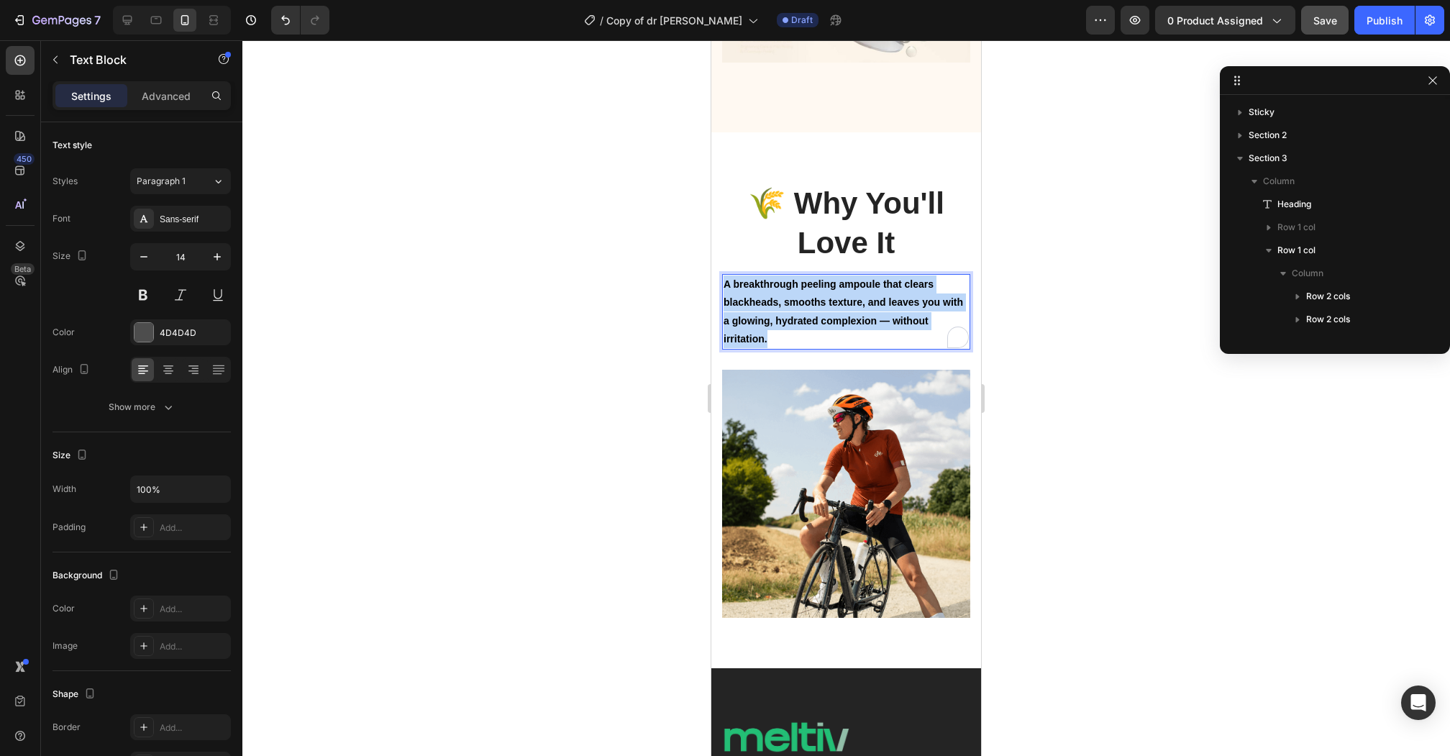
click at [897, 286] on strong "A breakthrough peeling ampoule that clears blackheads, smooths texture, and lea…" at bounding box center [842, 311] width 239 height 66
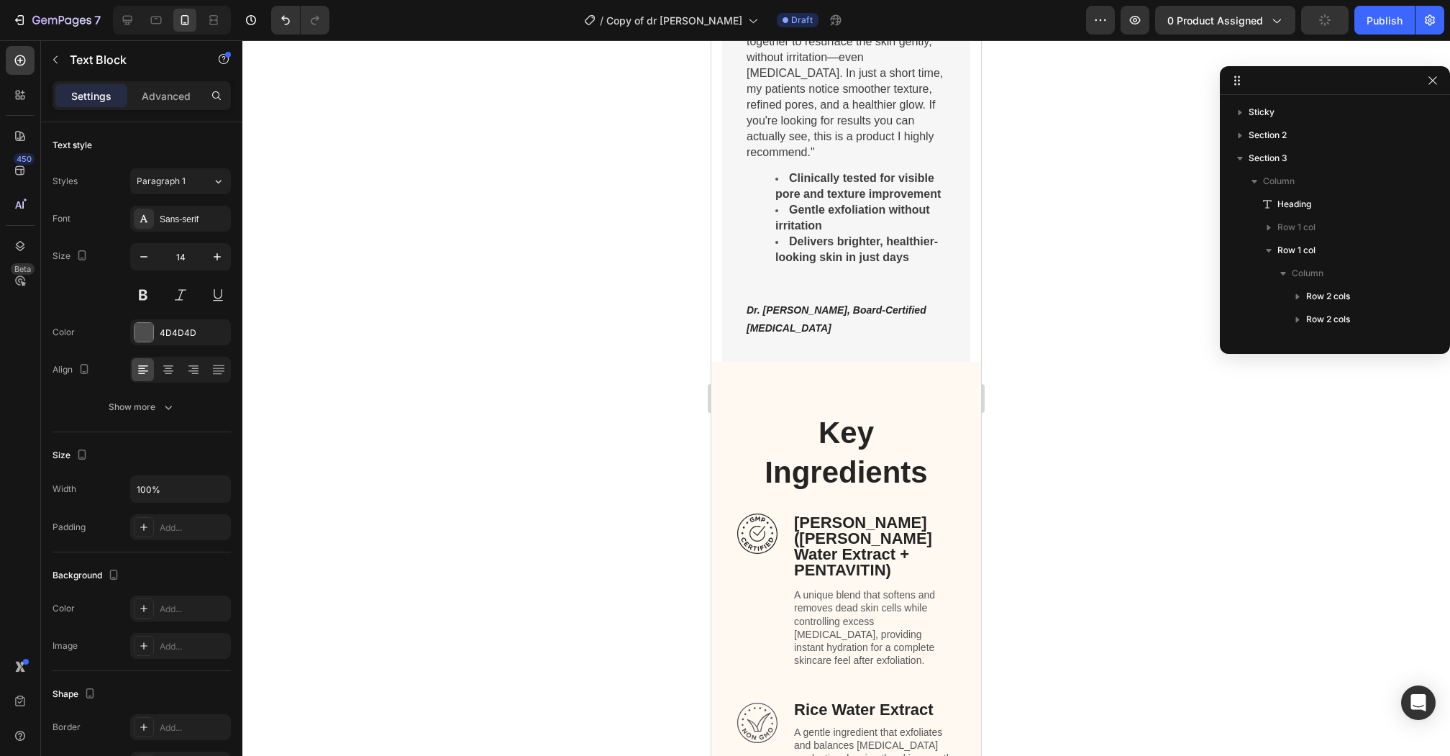
scroll to position [3182, 0]
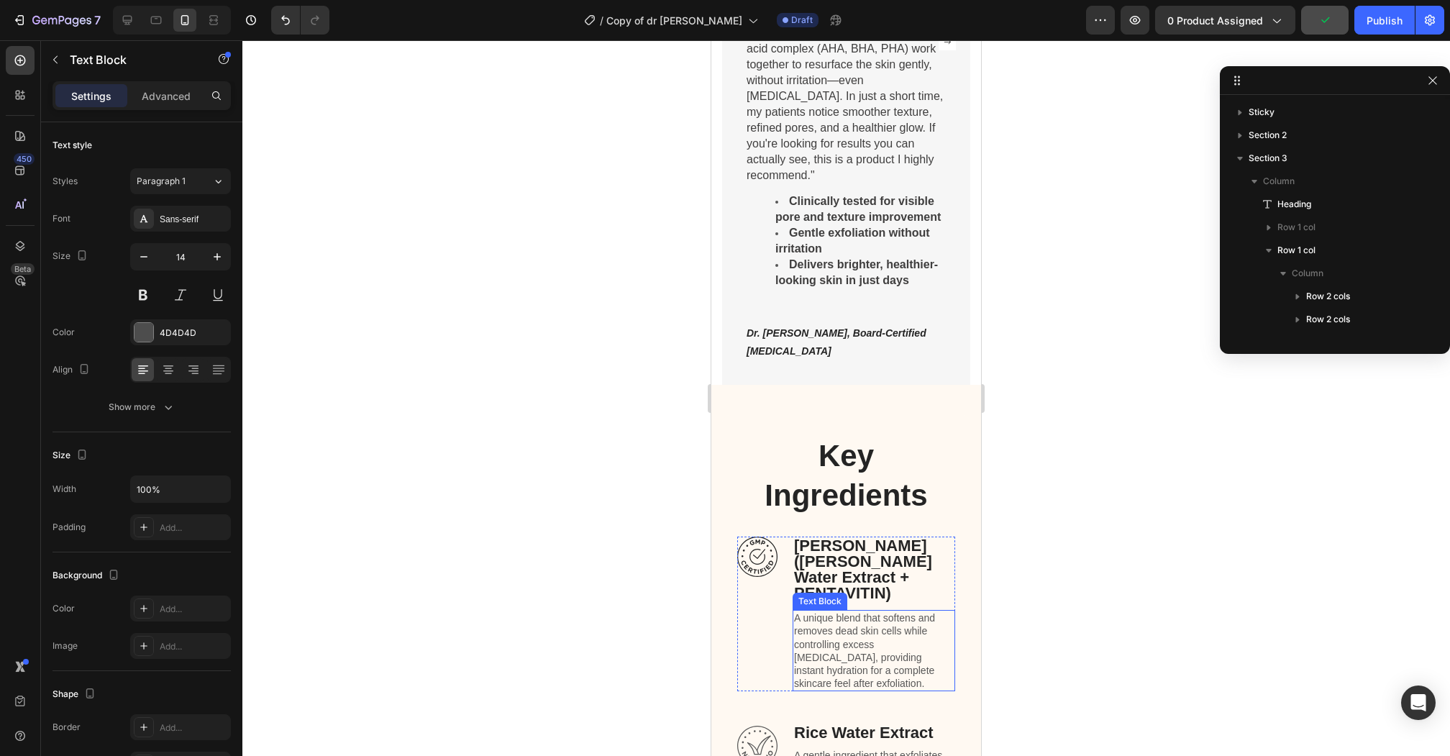
click at [870, 613] on p "A unique blend that softens and removes dead skin cells while controlling exces…" at bounding box center [874, 650] width 160 height 78
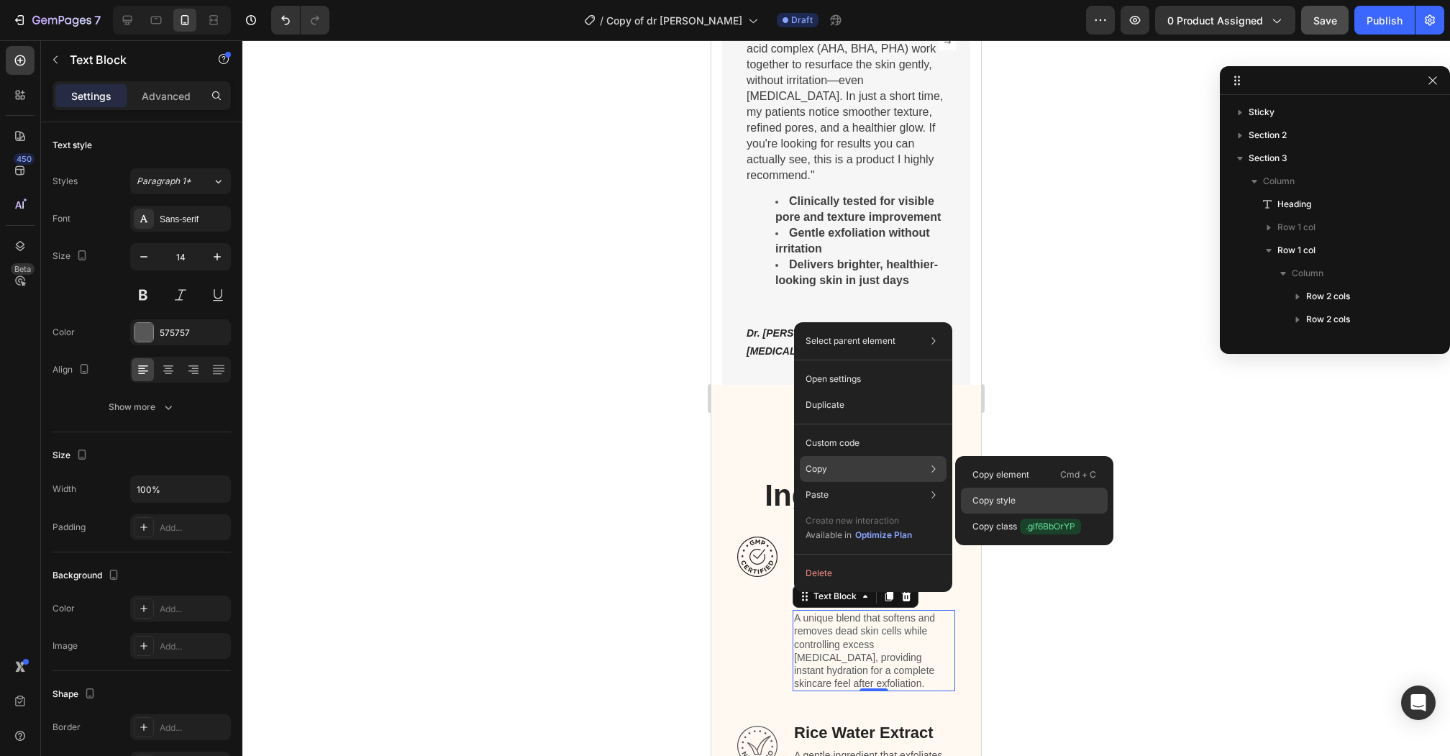
click at [986, 506] on p "Copy style" at bounding box center [993, 500] width 43 height 13
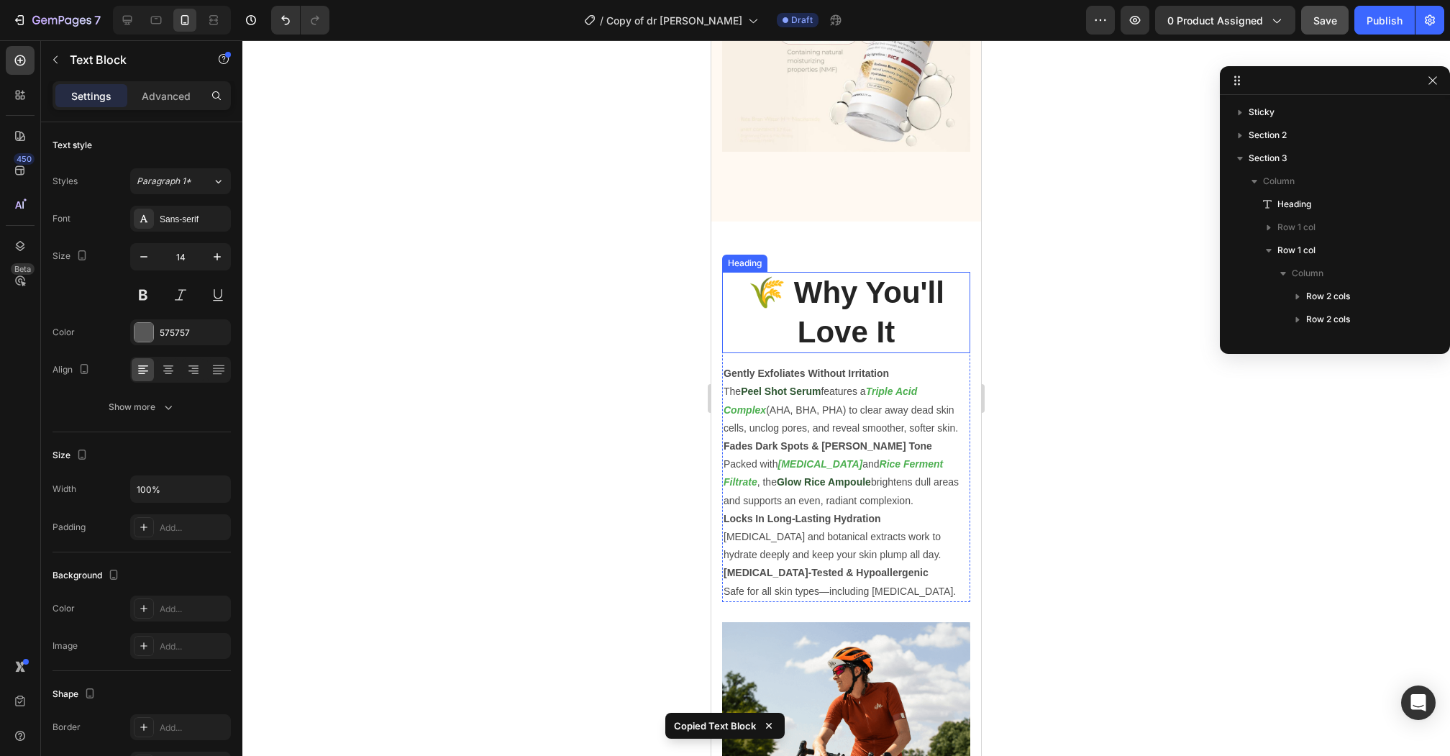
scroll to position [4699, 0]
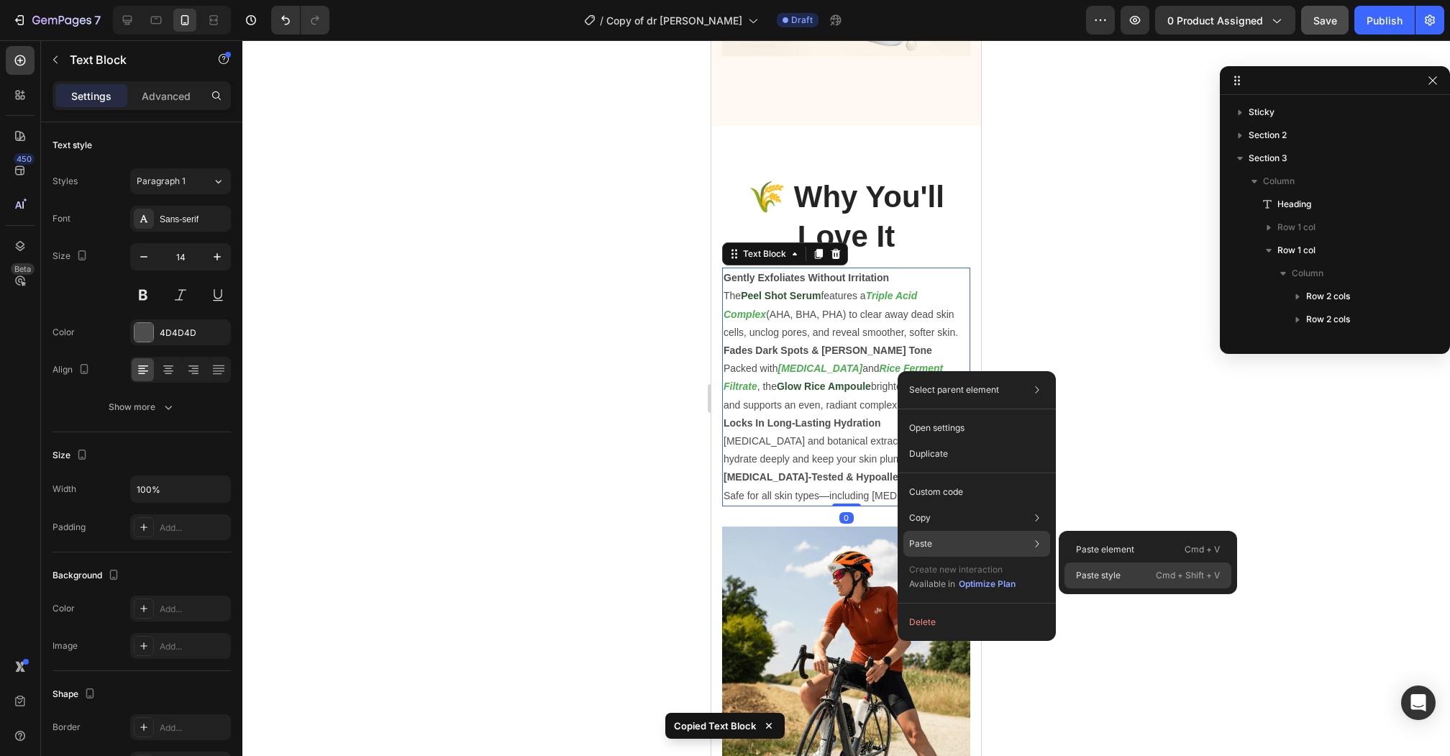
click at [1114, 569] on p "Paste style" at bounding box center [1098, 575] width 45 height 13
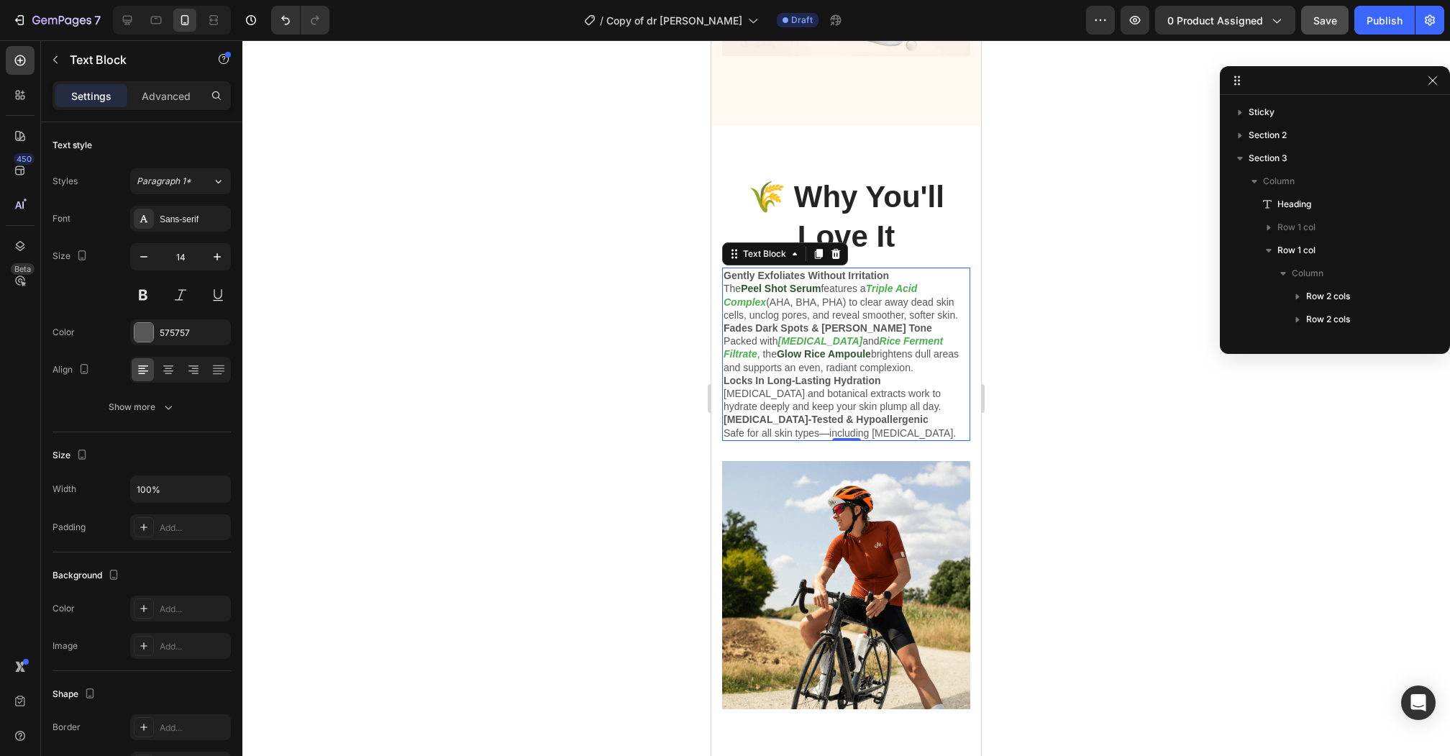
click at [887, 321] on p "Fades Dark Spots & [PERSON_NAME] Tone" at bounding box center [845, 327] width 245 height 13
click at [963, 286] on p "The Peel Shot Serum features a Triple Acid Complex (AHA, BHA, PHA) to clear awa…" at bounding box center [845, 302] width 245 height 40
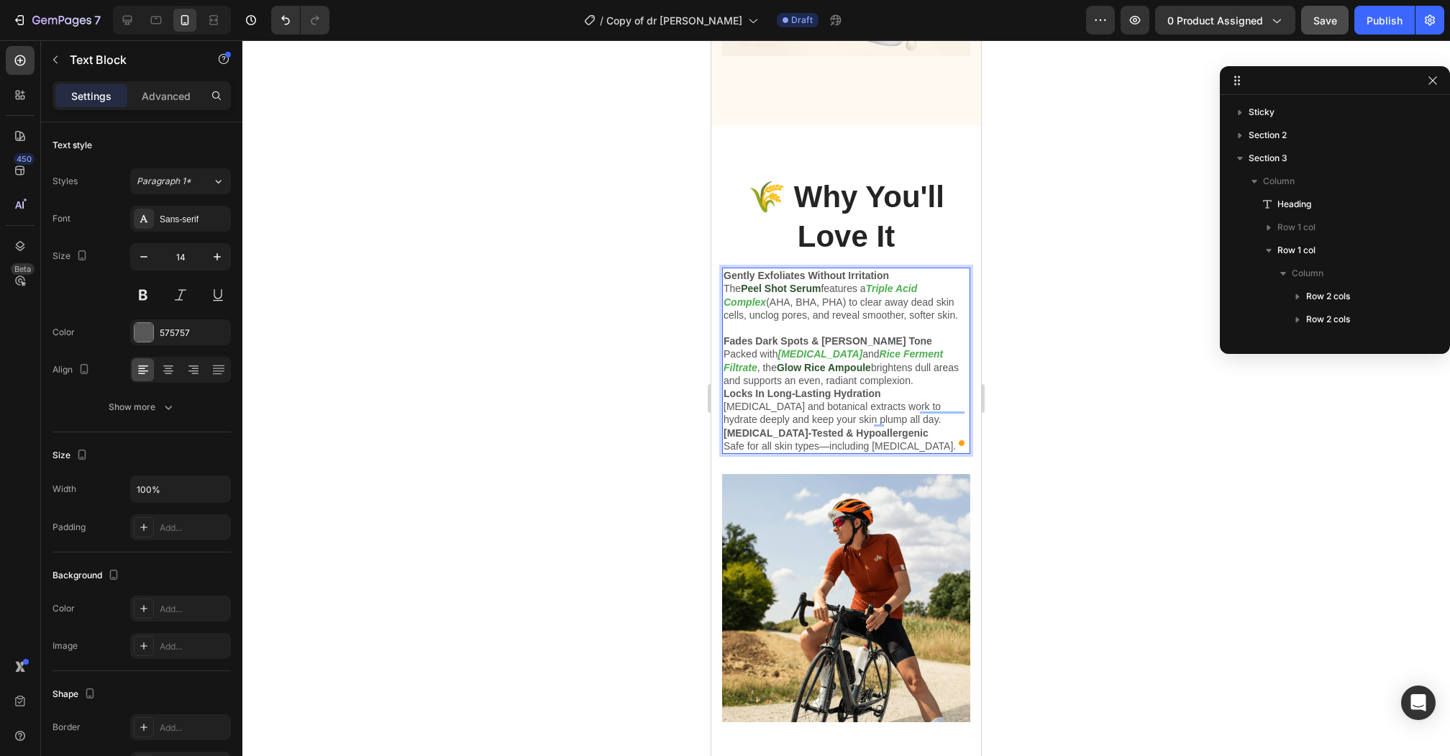
click at [903, 350] on p "Packed with Niacinamide and Rice Ferment Filtrate , the Glow Rice Ampoule brigh…" at bounding box center [845, 367] width 245 height 40
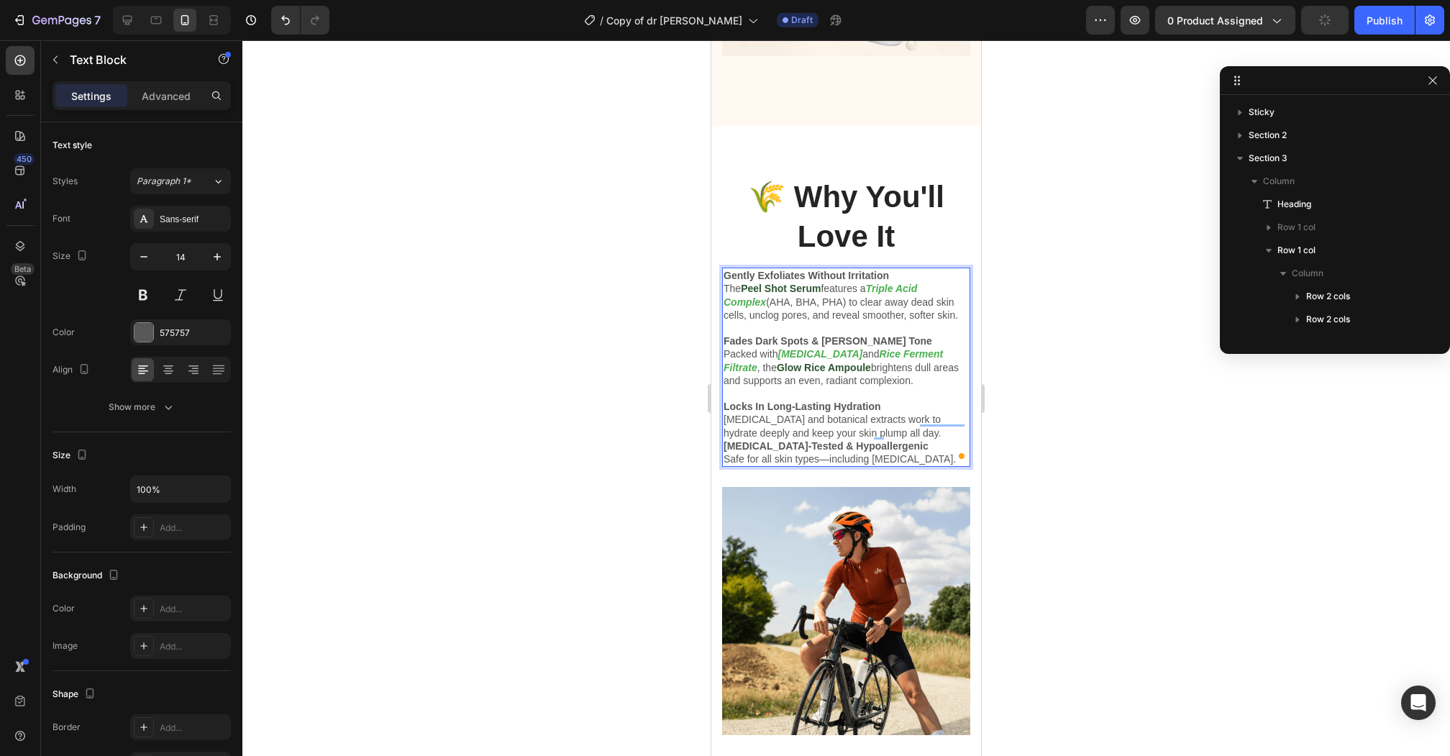
click at [918, 413] on p "[MEDICAL_DATA] and botanical extracts work to hydrate deeply and keep your skin…" at bounding box center [845, 426] width 245 height 26
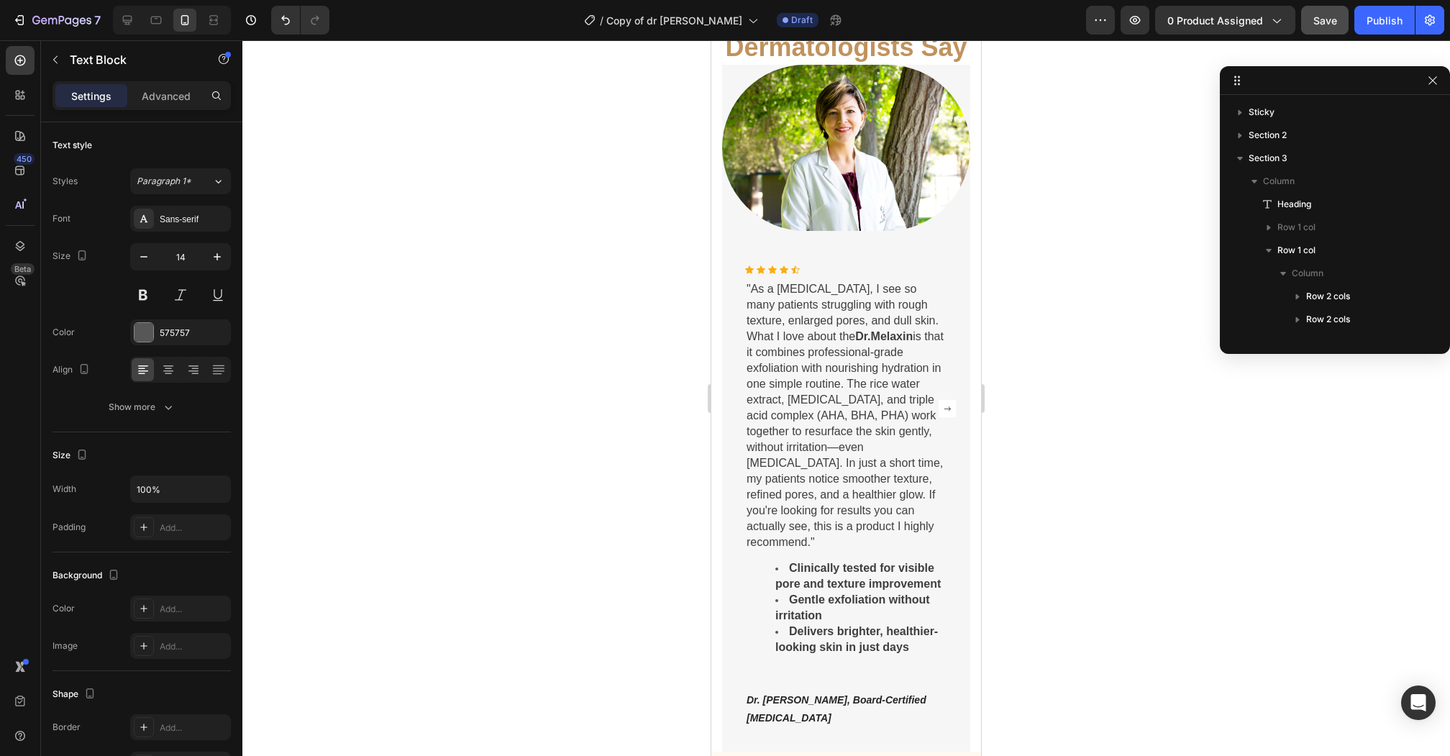
scroll to position [2791, 0]
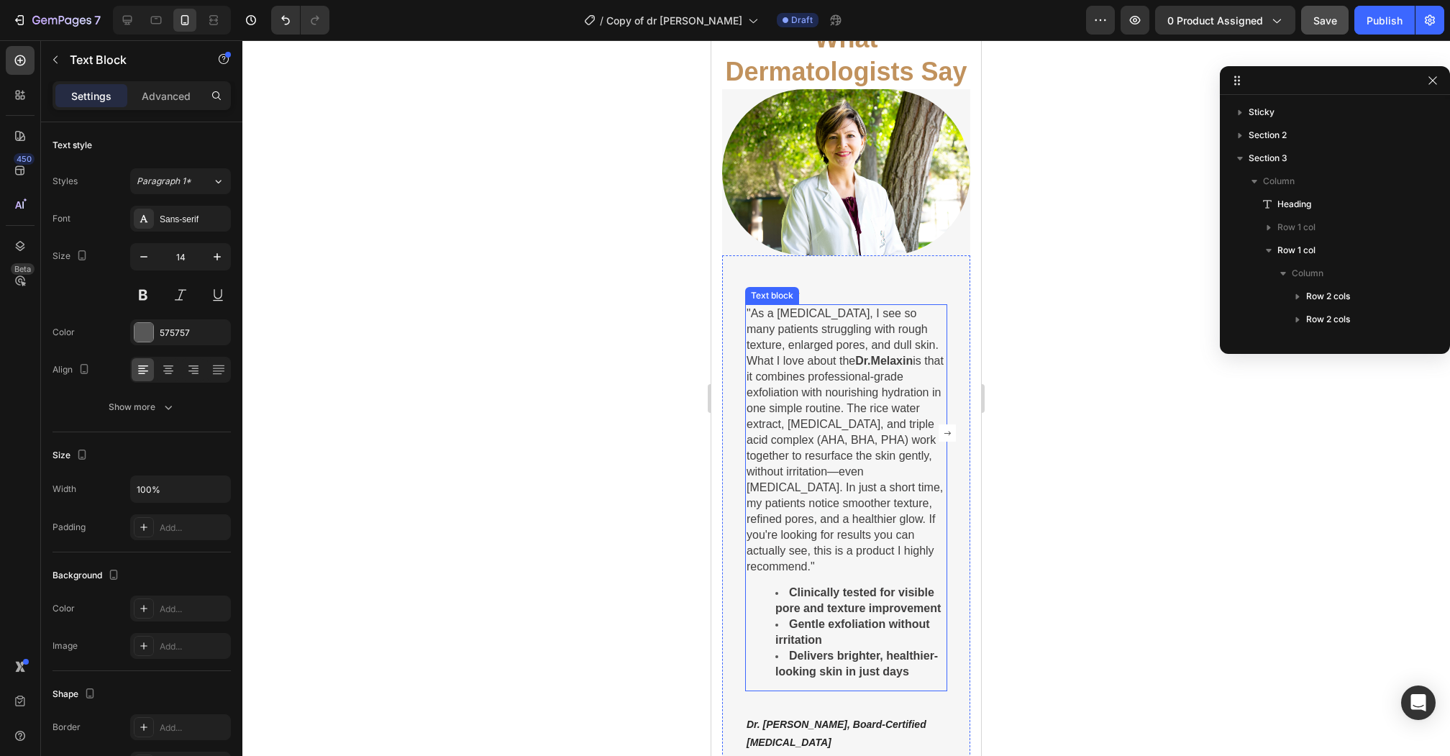
click at [836, 368] on span ""As a dermatologist, I see so many patients struggling with rough texture, enla…" at bounding box center [844, 439] width 197 height 265
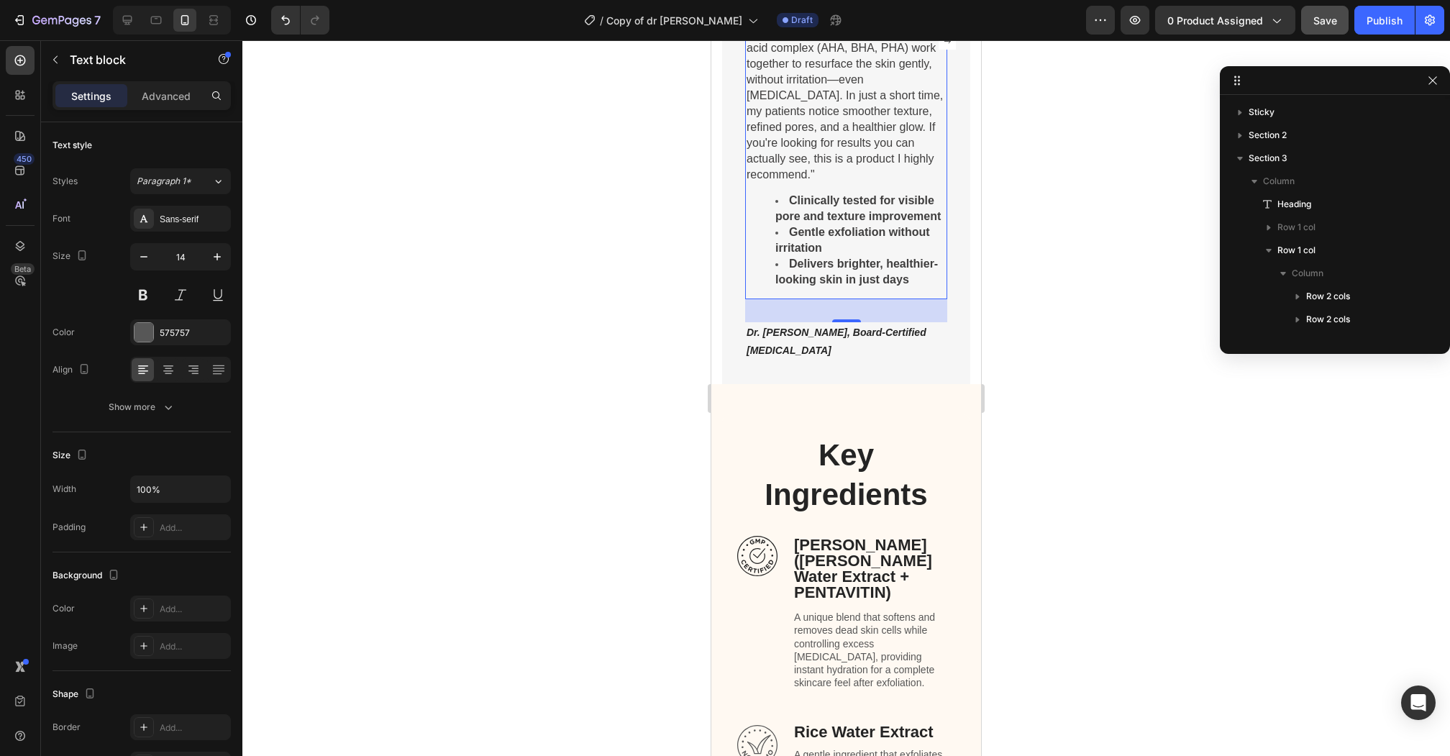
scroll to position [3120, 0]
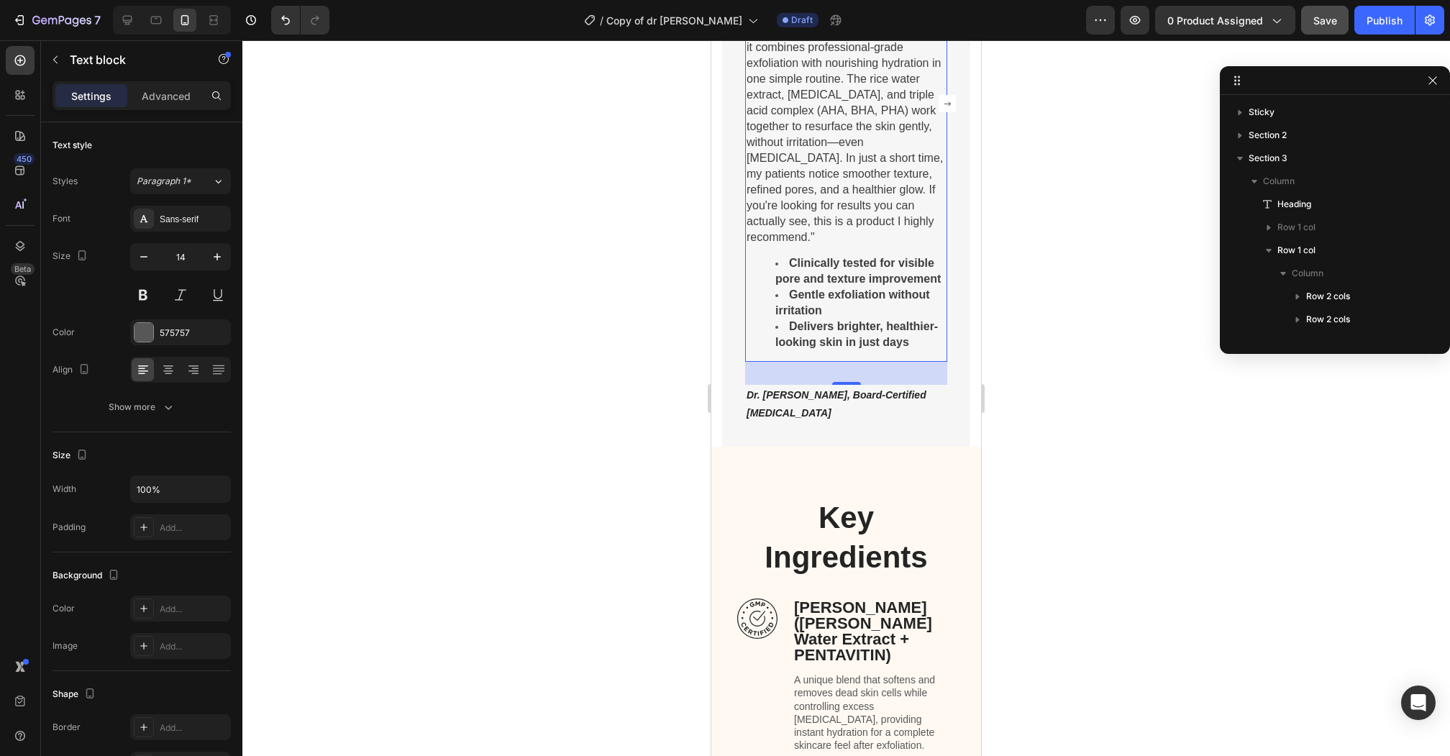
click at [840, 227] on div ""As a dermatologist, I see so many patients struggling with rough texture, enla…" at bounding box center [846, 168] width 202 height 387
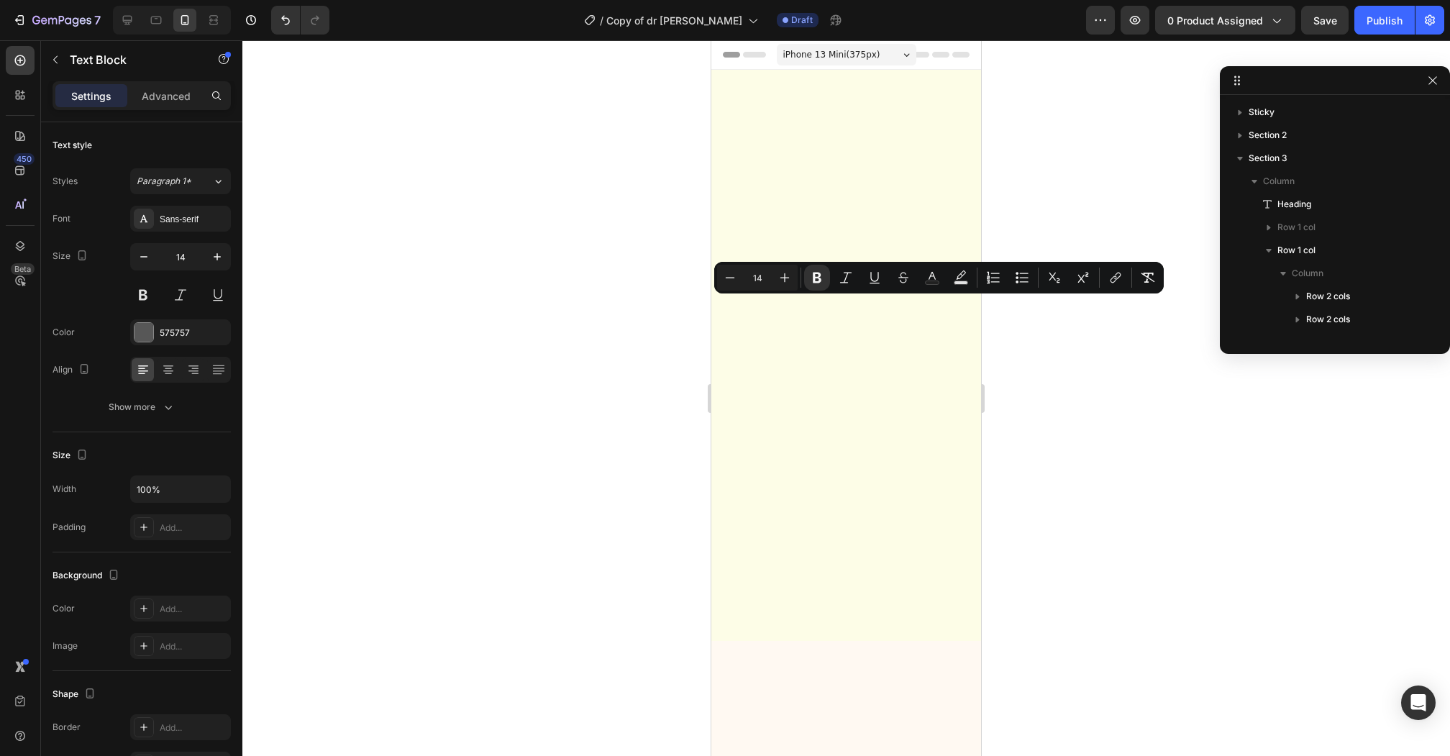
scroll to position [4639, 0]
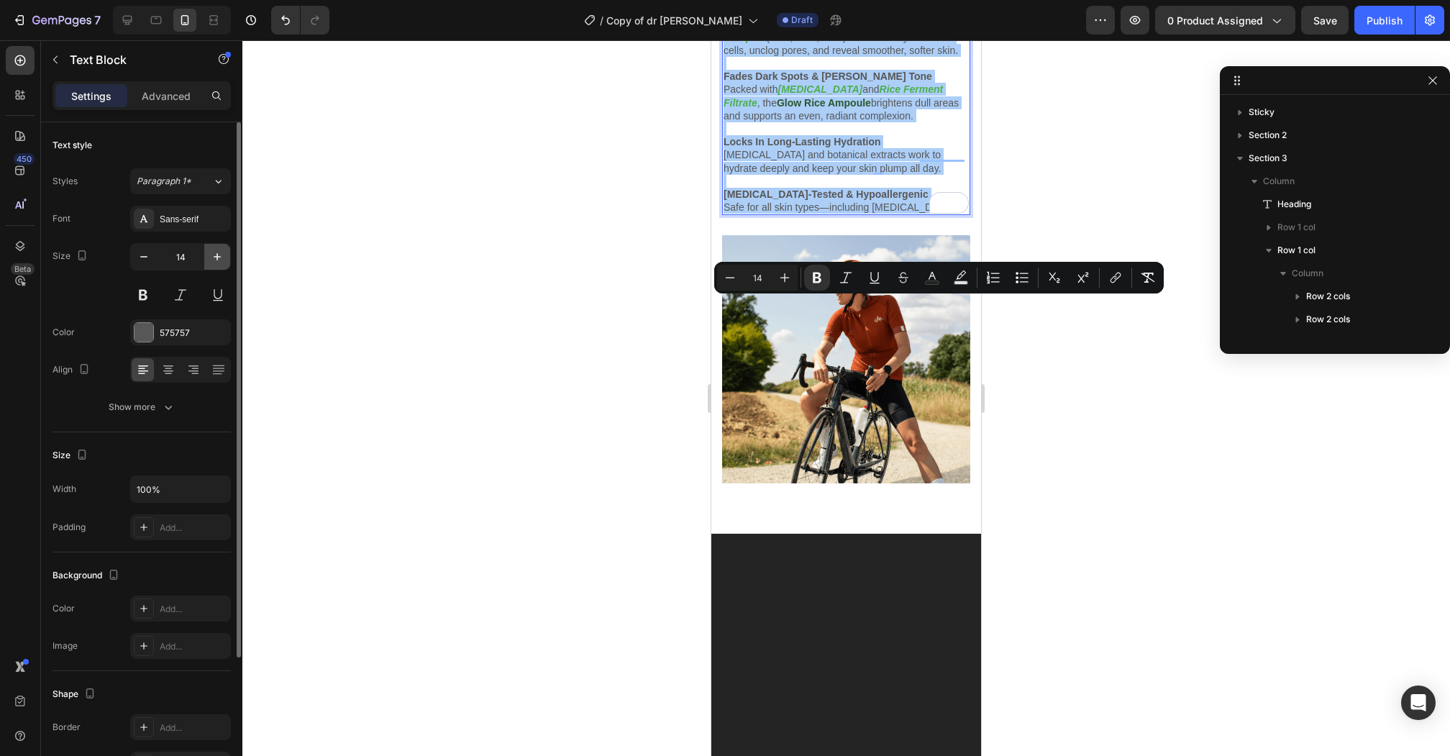
click at [221, 258] on icon "button" at bounding box center [217, 256] width 14 height 14
type input "15"
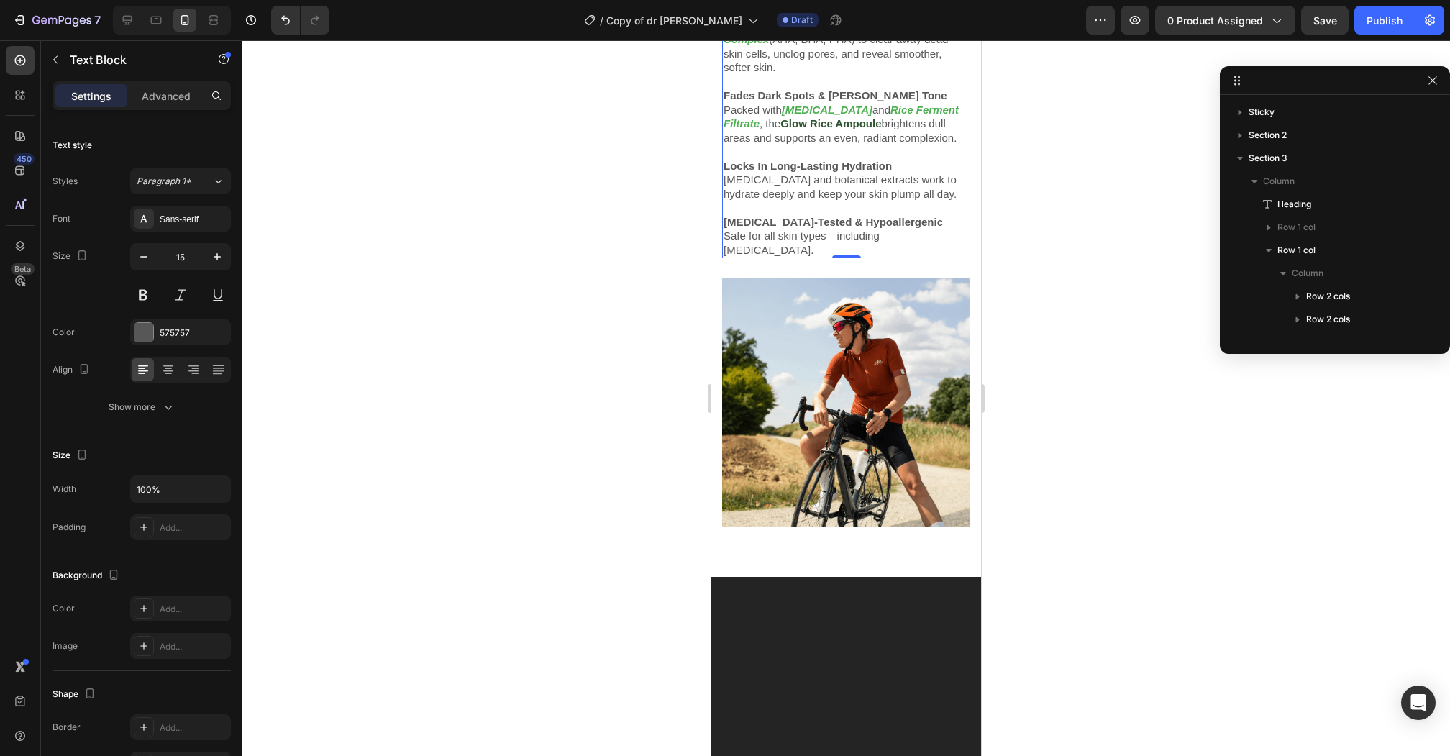
click at [872, 17] on strong "Gently Exfoliates Without Irritation" at bounding box center [812, 11] width 178 height 12
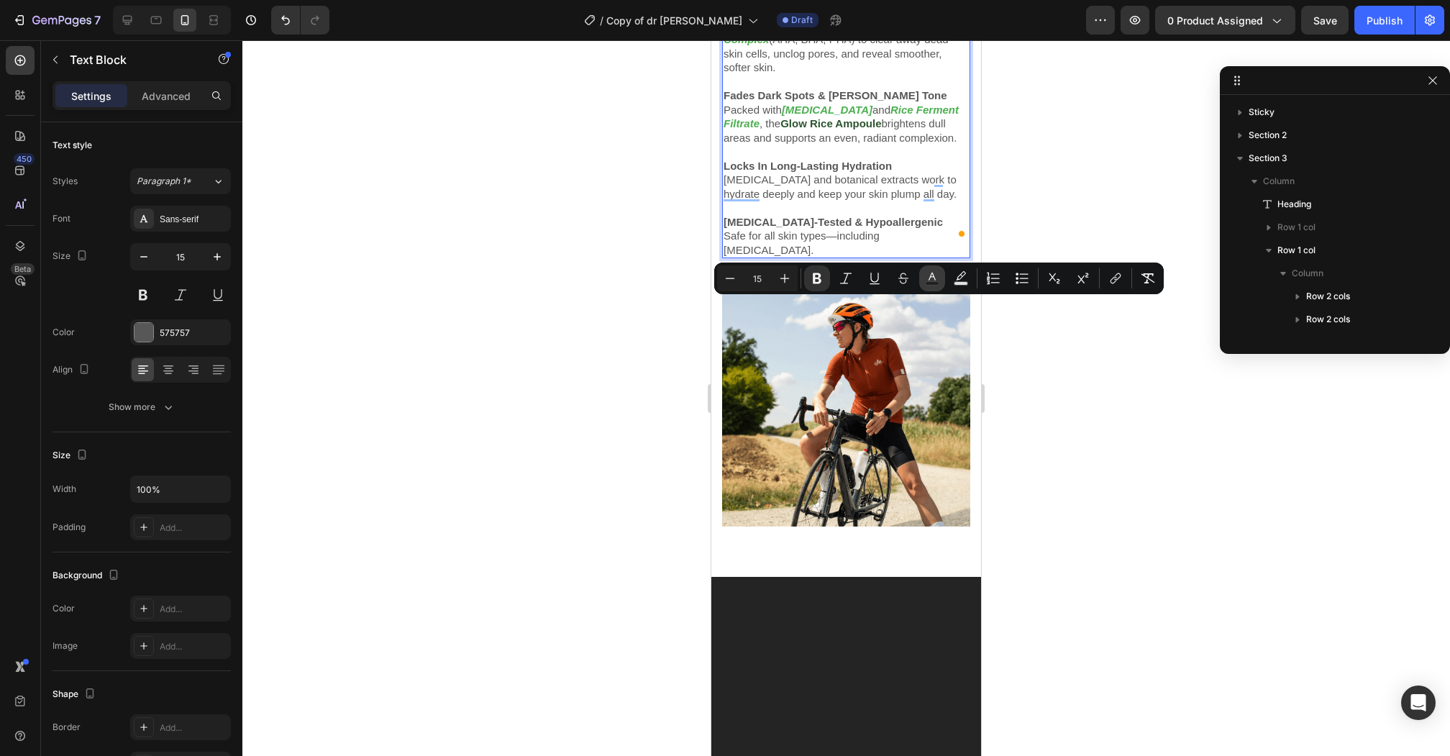
click at [938, 280] on icon "Editor contextual toolbar" at bounding box center [932, 278] width 14 height 14
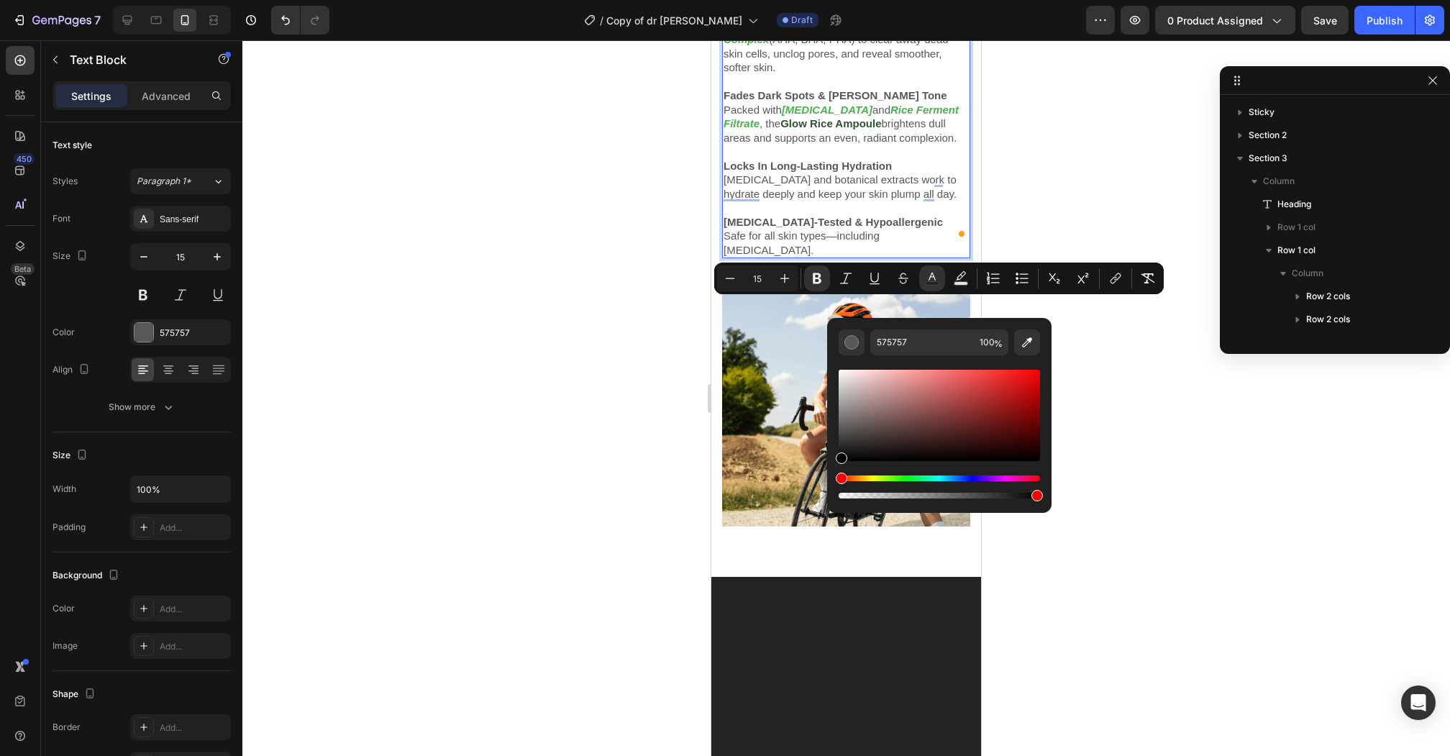
drag, startPoint x: 1589, startPoint y: 424, endPoint x: 803, endPoint y: 534, distance: 793.5
type input "000000"
click at [769, 101] on strong "Fades Dark Spots & [PERSON_NAME] Tone" at bounding box center [835, 95] width 224 height 12
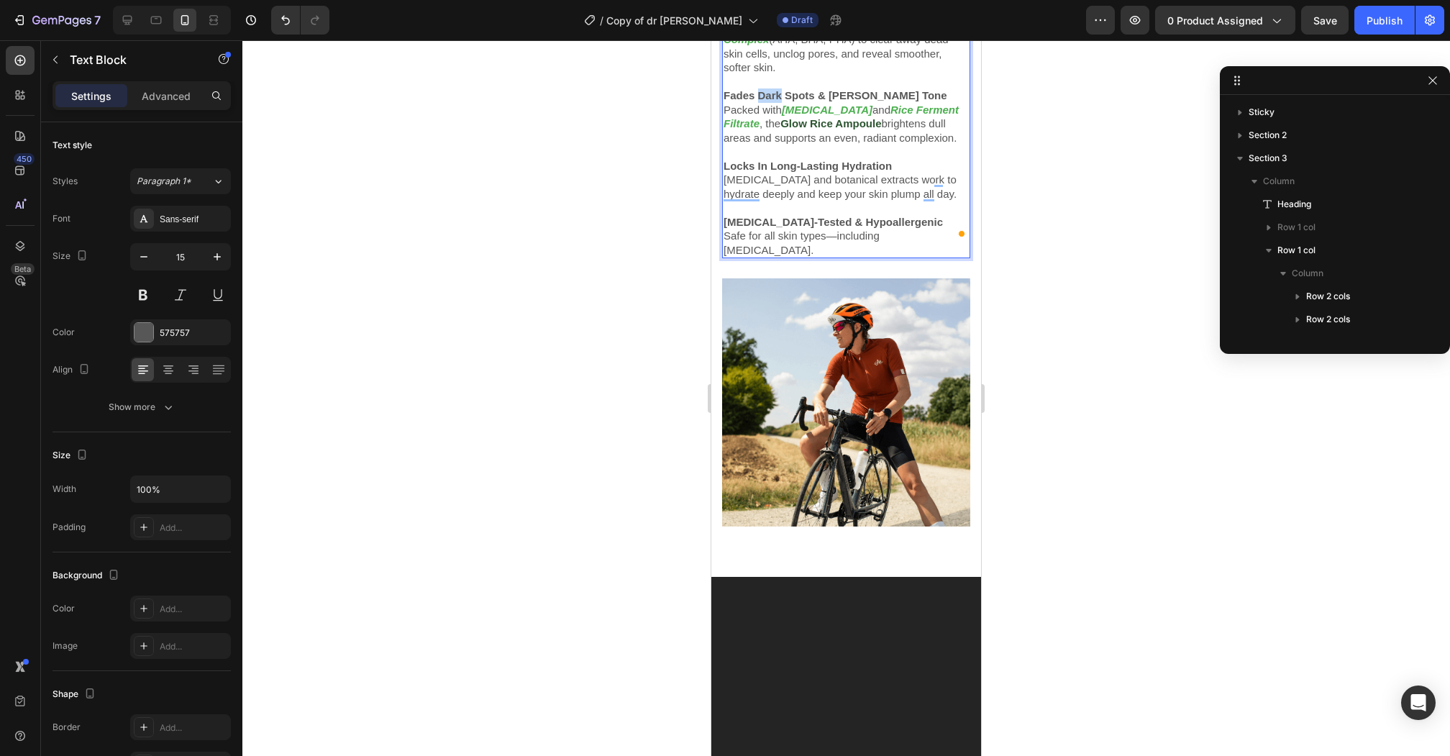
click at [769, 101] on strong "Fades Dark Spots & [PERSON_NAME] Tone" at bounding box center [835, 95] width 224 height 12
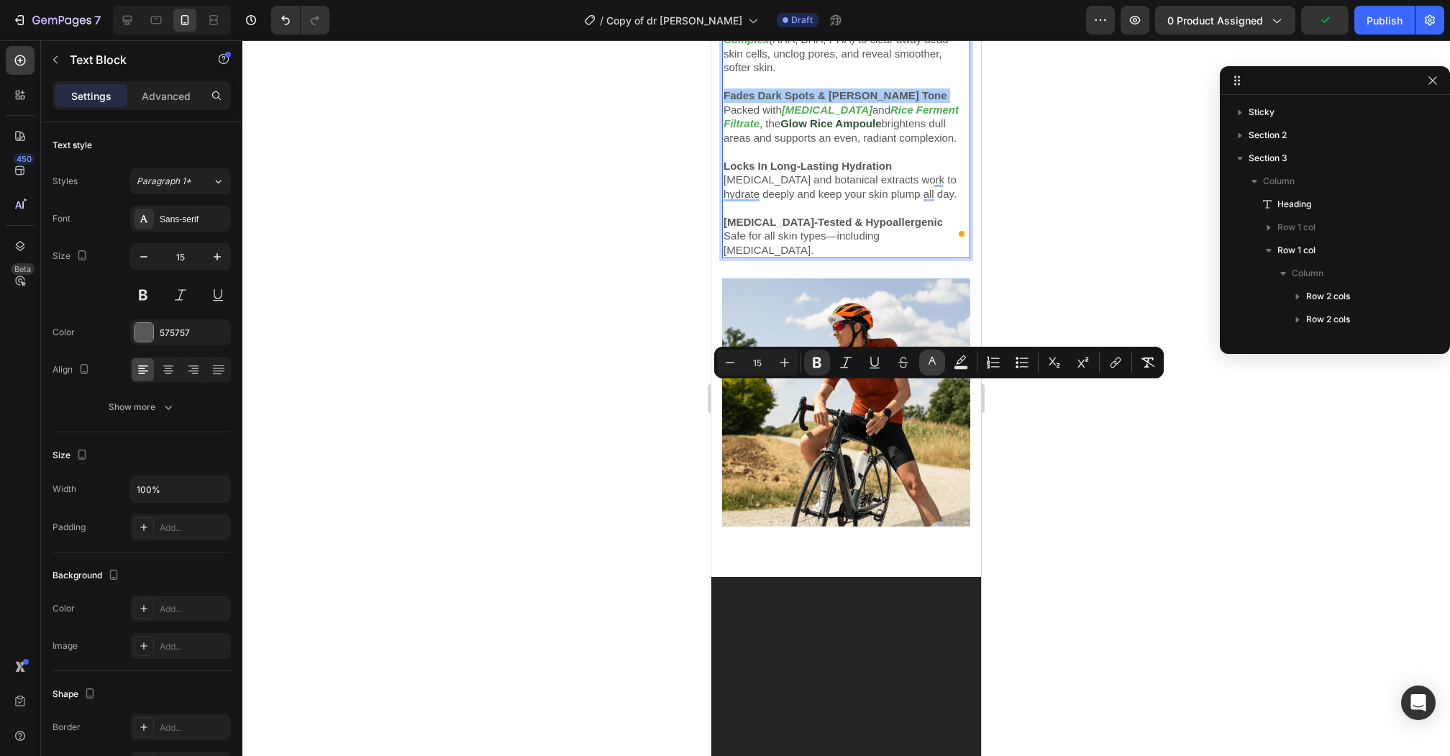
click at [929, 364] on icon "Editor contextual toolbar" at bounding box center [932, 362] width 14 height 14
type input "575757"
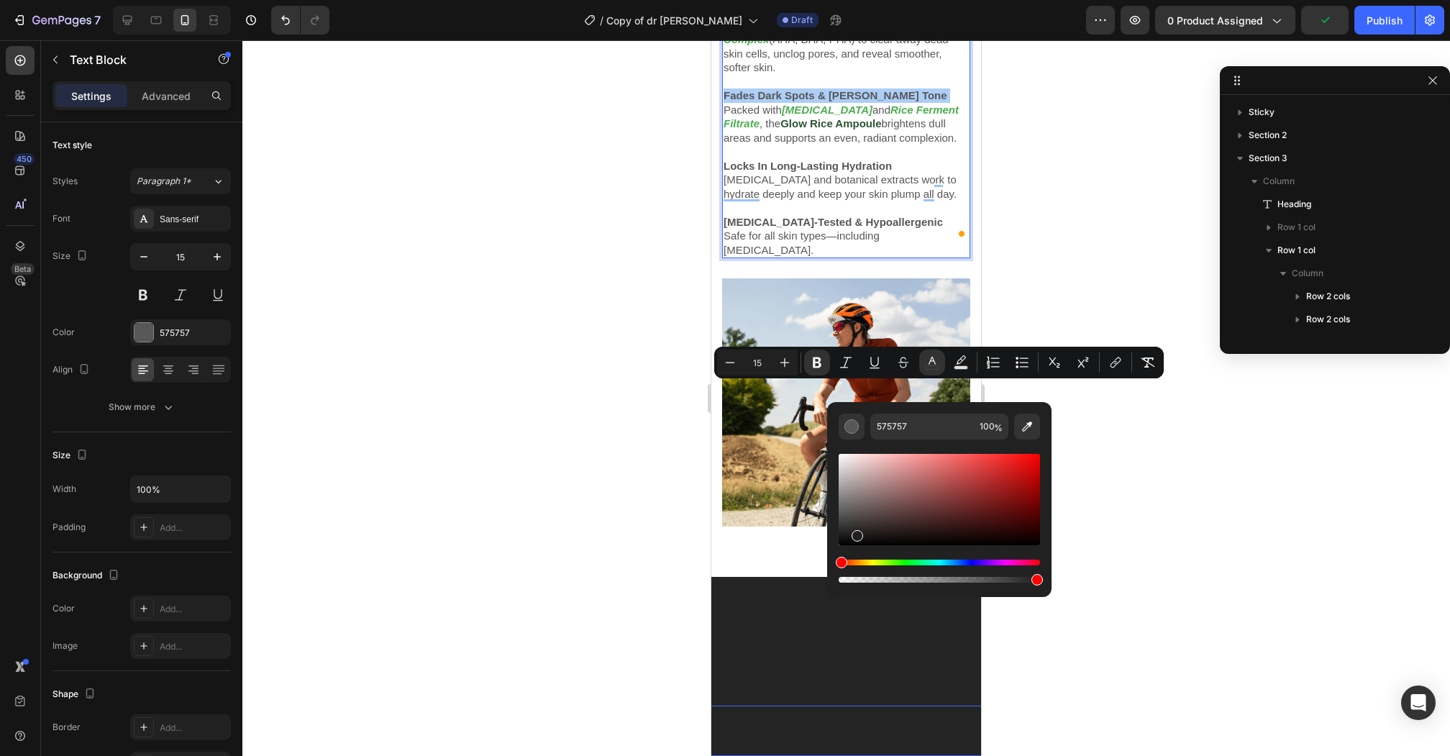
drag, startPoint x: 1570, startPoint y: 541, endPoint x: 799, endPoint y: 717, distance: 790.5
type input "000000"
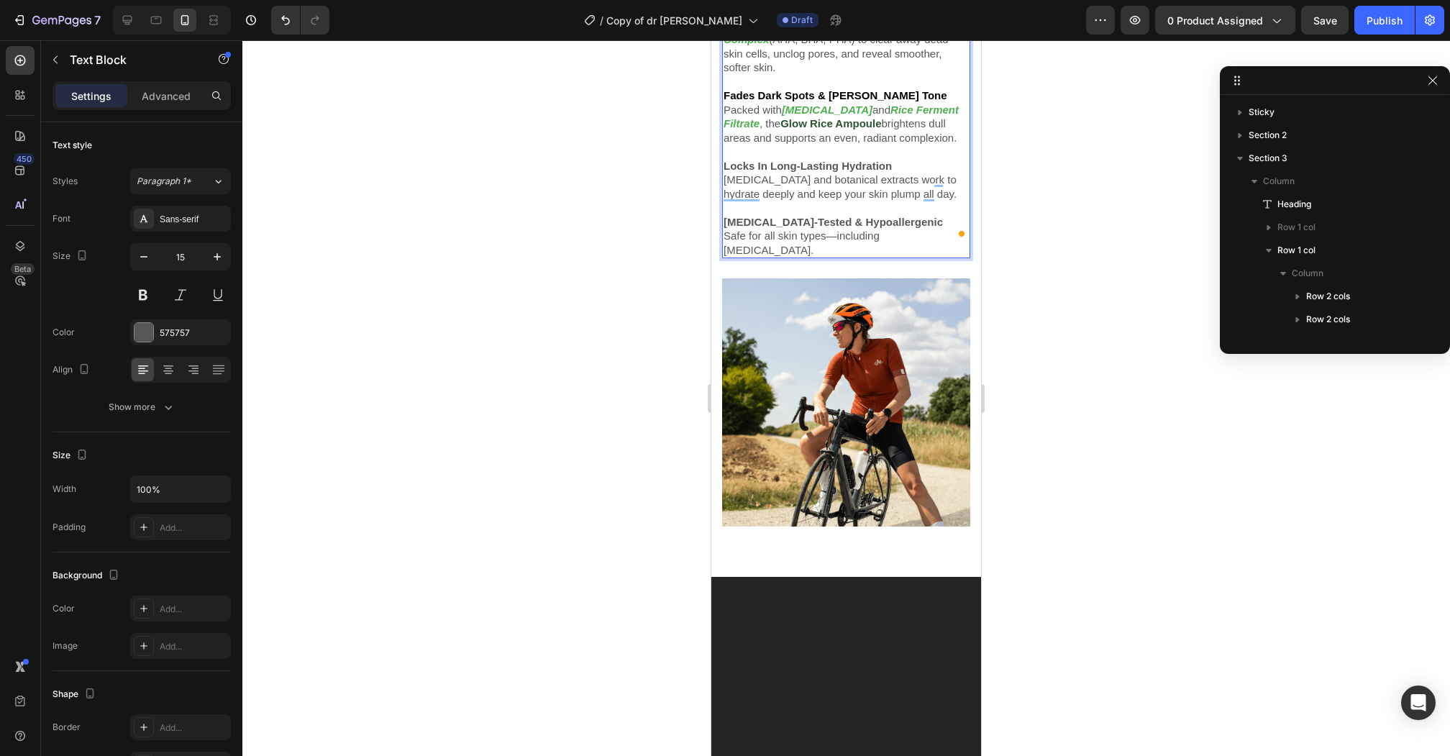
click at [782, 172] on strong "Locks In Long-Lasting Hydration" at bounding box center [807, 166] width 168 height 12
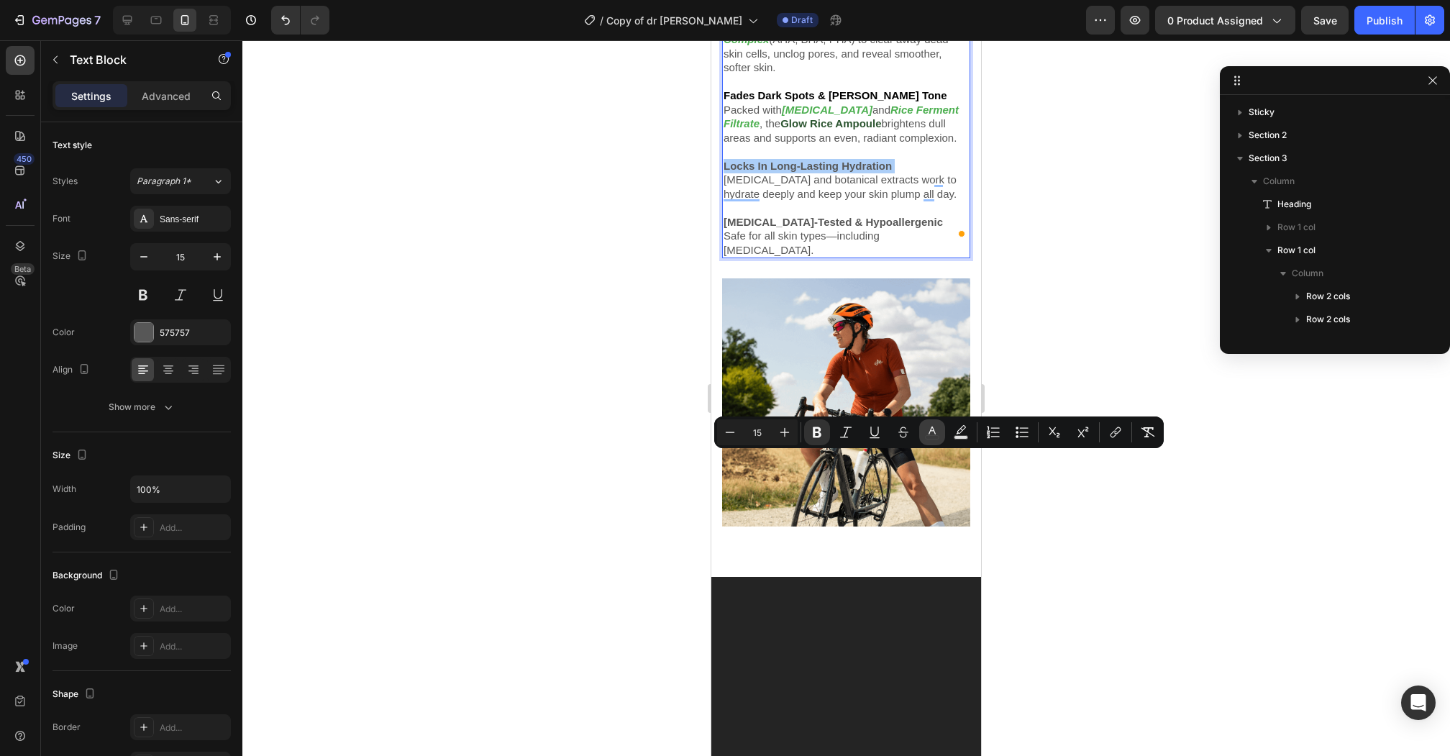
click at [934, 427] on icon "Editor contextual toolbar" at bounding box center [932, 432] width 14 height 14
type input "575757"
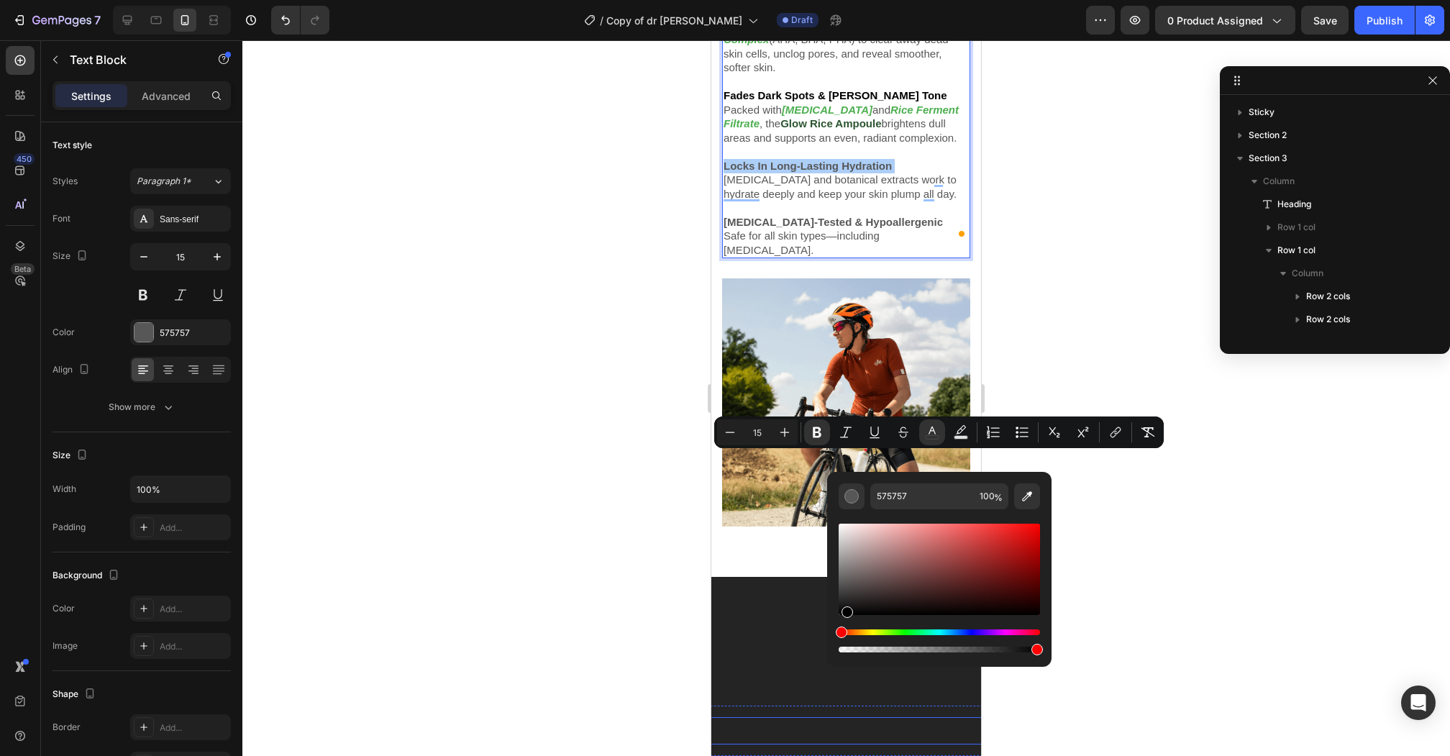
drag, startPoint x: 1577, startPoint y: 603, endPoint x: 810, endPoint y: 737, distance: 778.7
type input "000000"
click at [784, 228] on strong "[MEDICAL_DATA]-Tested & Hypoallergenic" at bounding box center [832, 222] width 219 height 12
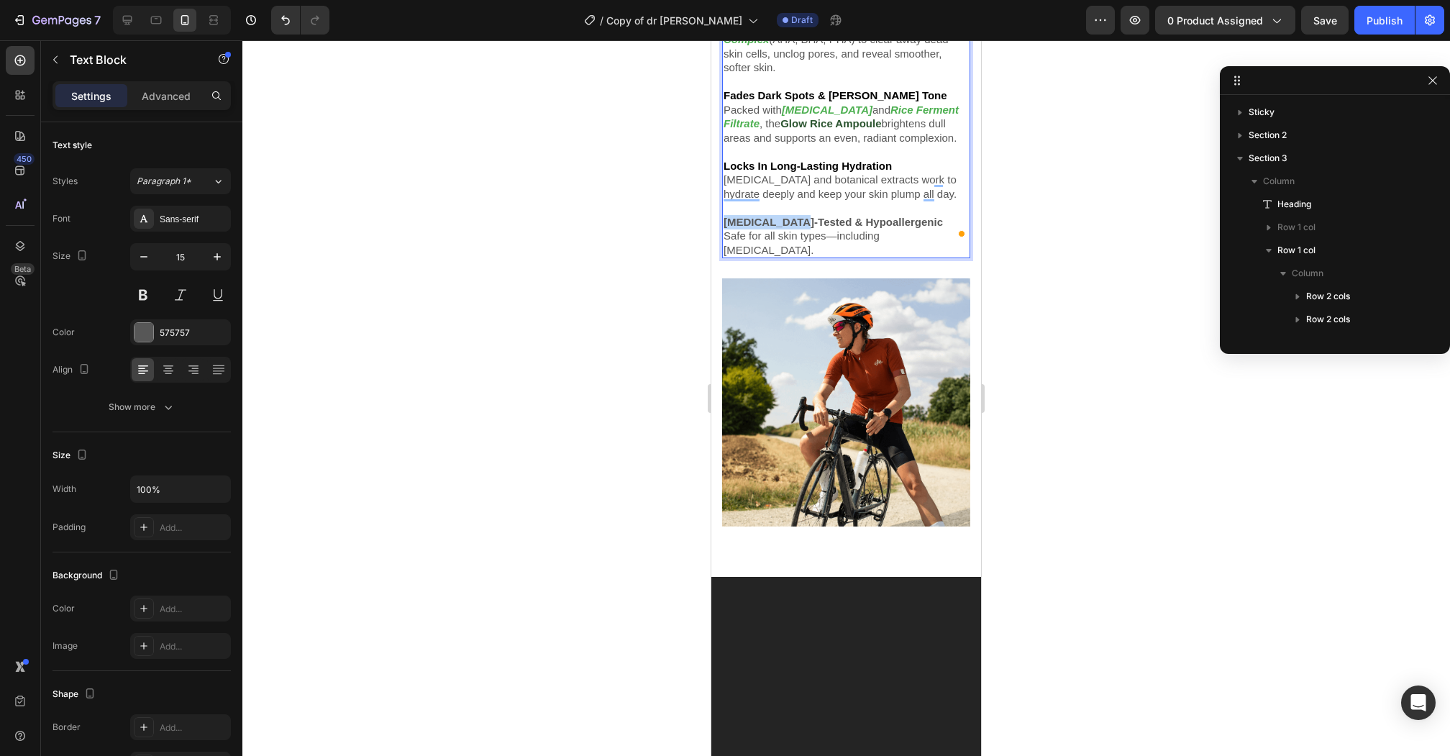
click at [784, 228] on strong "[MEDICAL_DATA]-Tested & Hypoallergenic" at bounding box center [832, 222] width 219 height 12
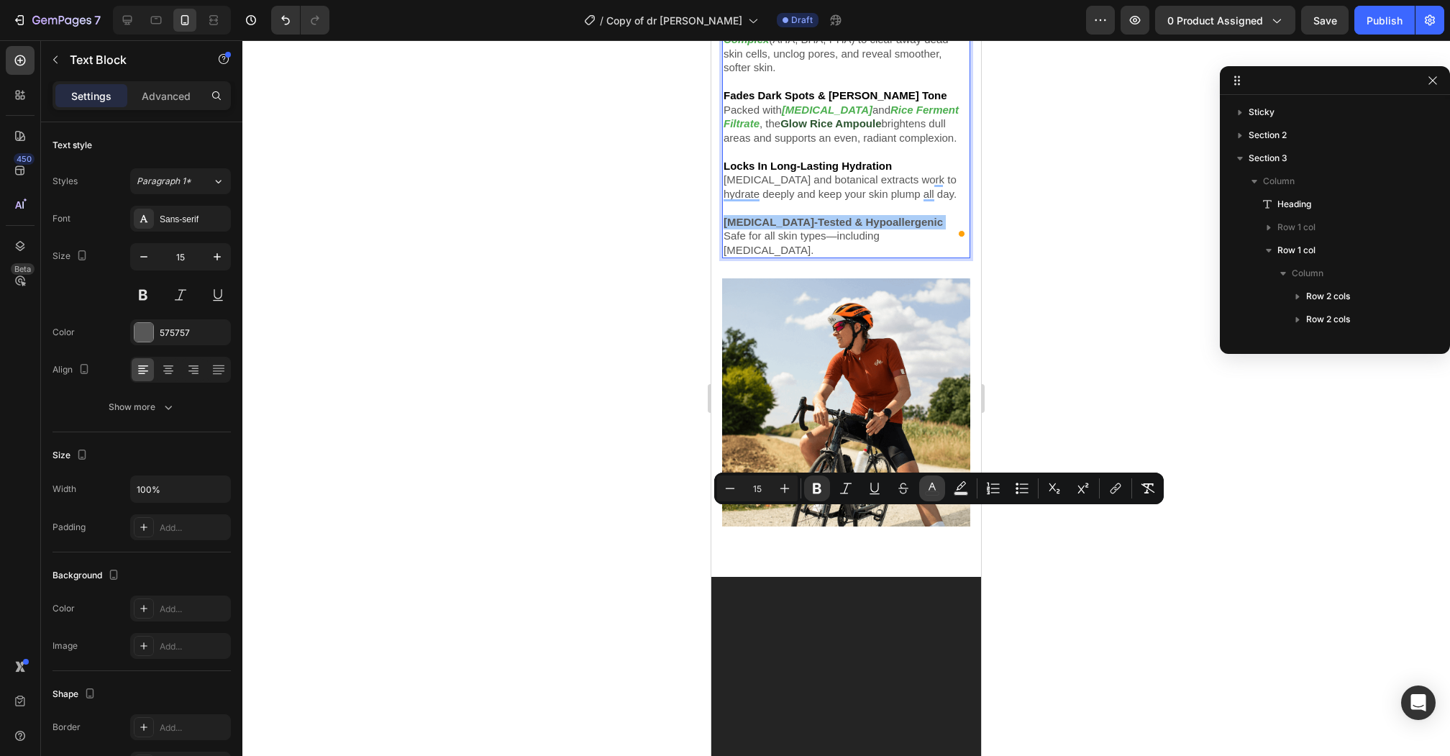
click at [932, 487] on icon "Editor contextual toolbar" at bounding box center [932, 488] width 14 height 14
type input "575757"
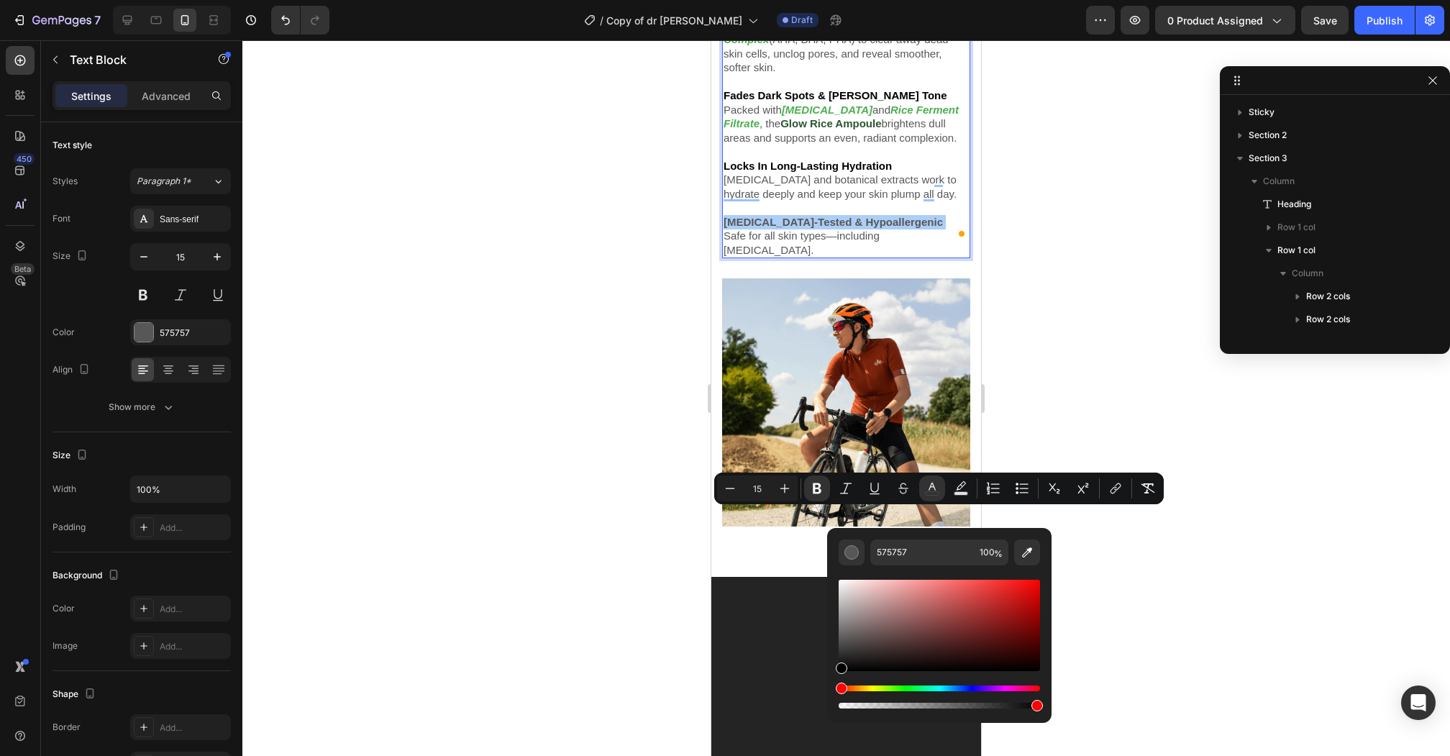
drag, startPoint x: 1607, startPoint y: 651, endPoint x: 800, endPoint y: 711, distance: 808.9
type input "000000"
click at [585, 311] on div at bounding box center [845, 397] width 1207 height 715
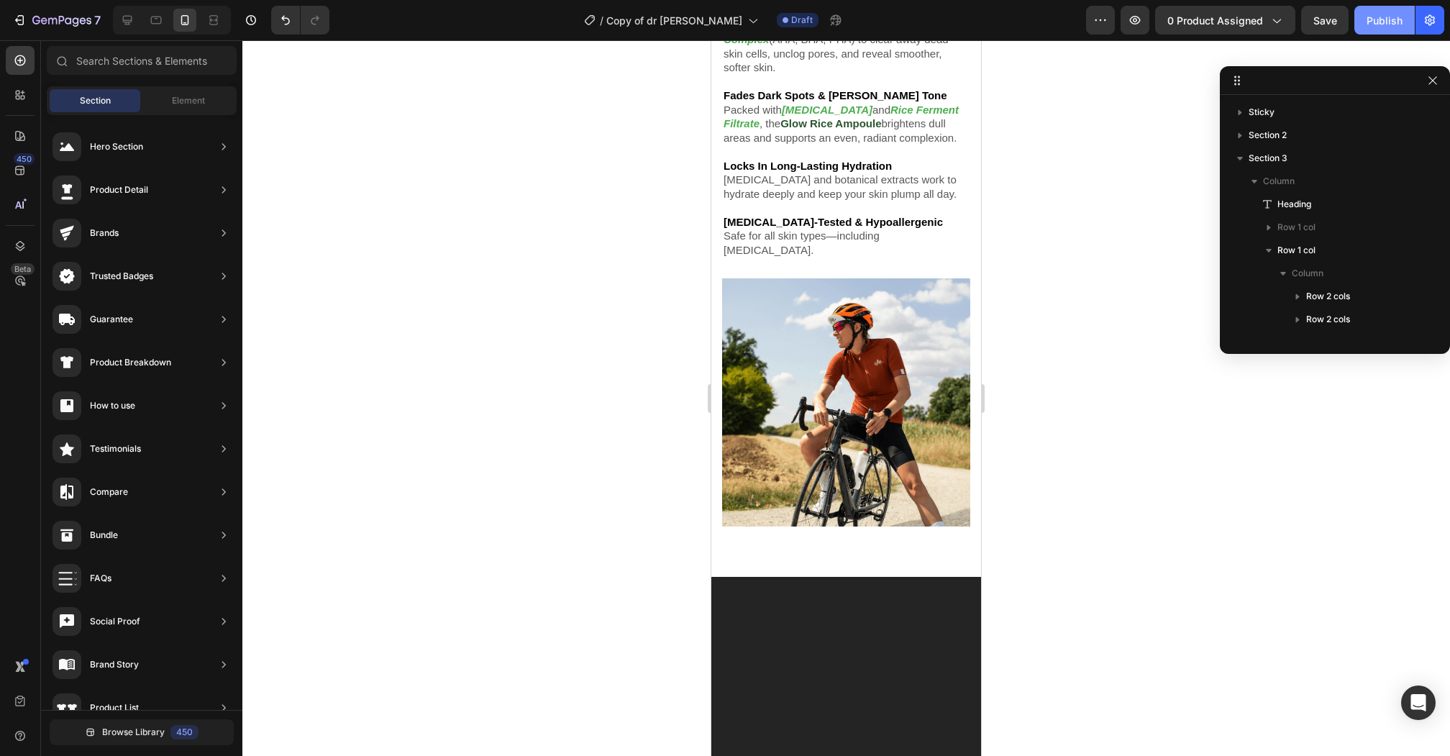
click at [1368, 20] on div "Publish" at bounding box center [1384, 20] width 36 height 15
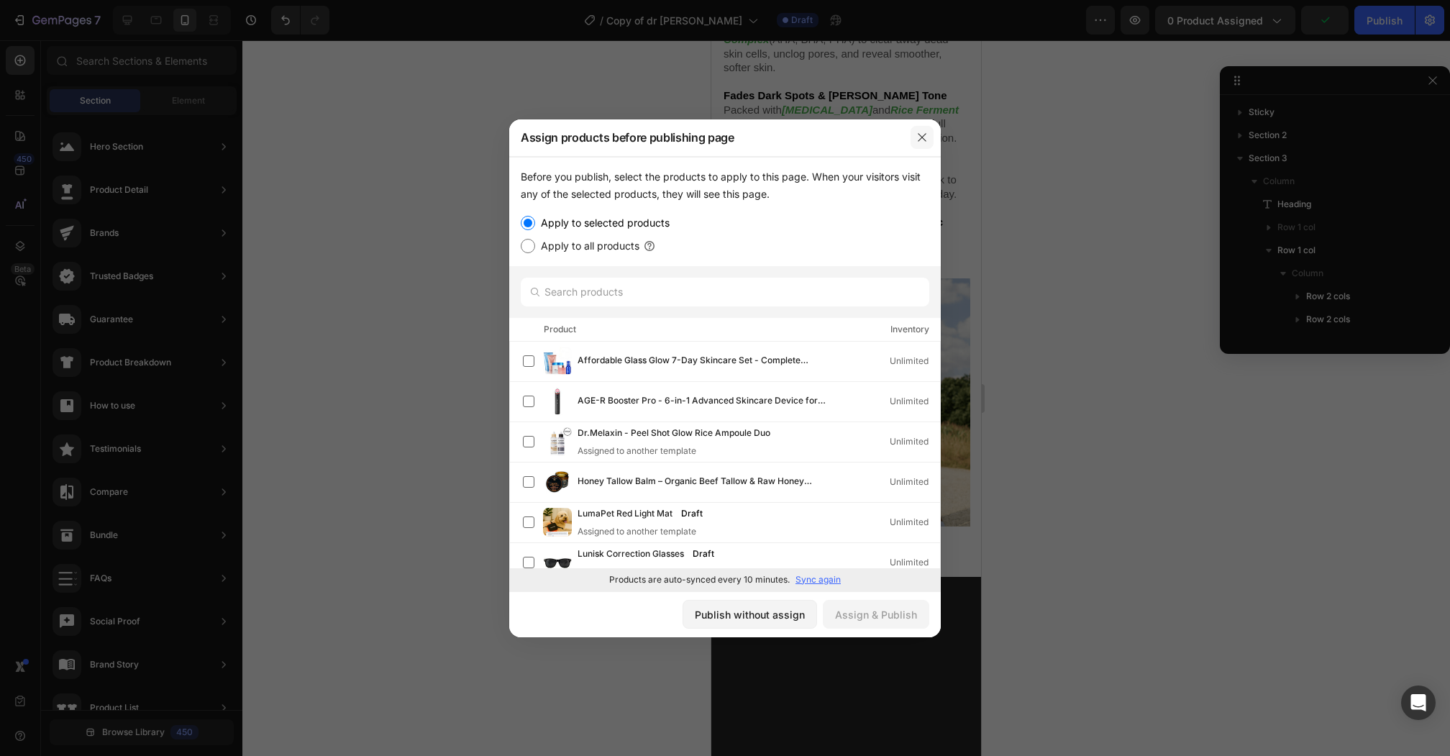
click at [923, 137] on icon "button" at bounding box center [922, 138] width 12 height 12
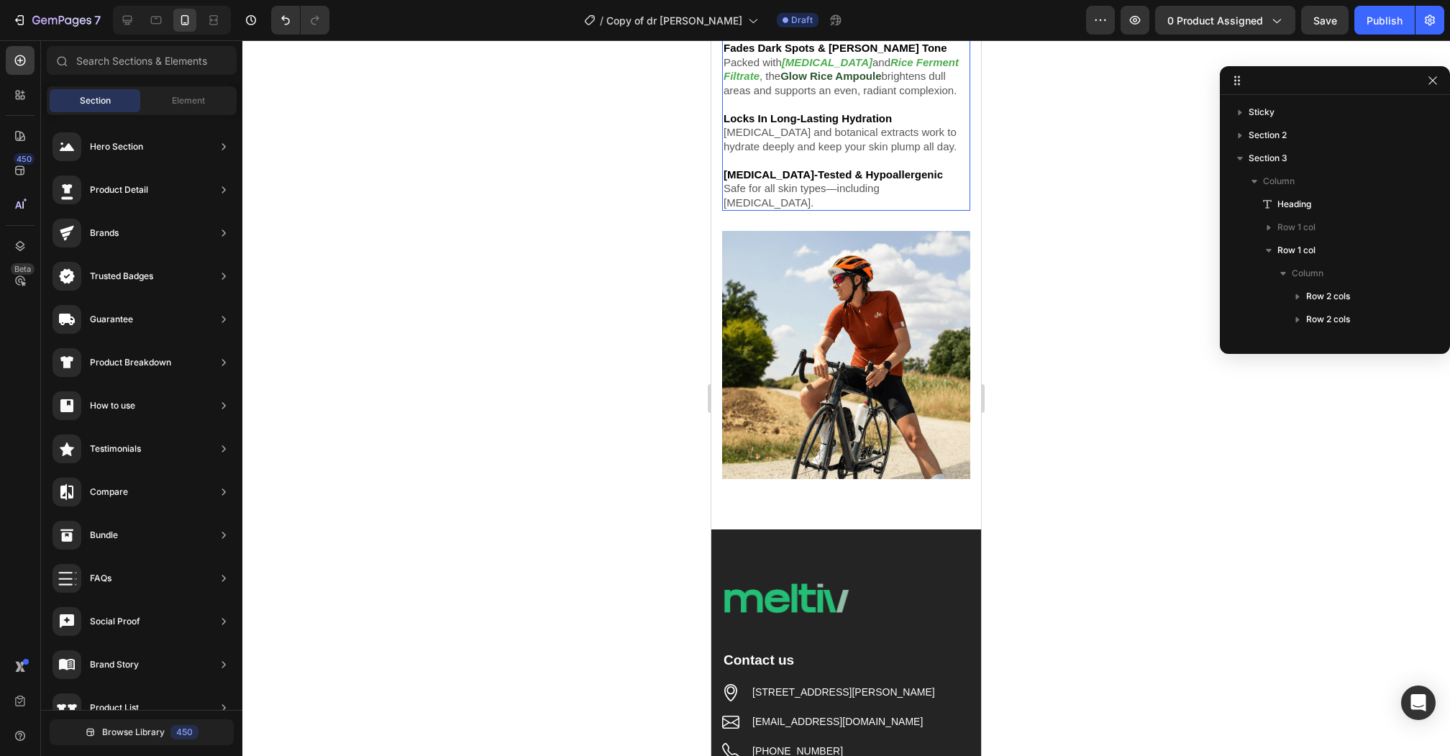
scroll to position [4794, 0]
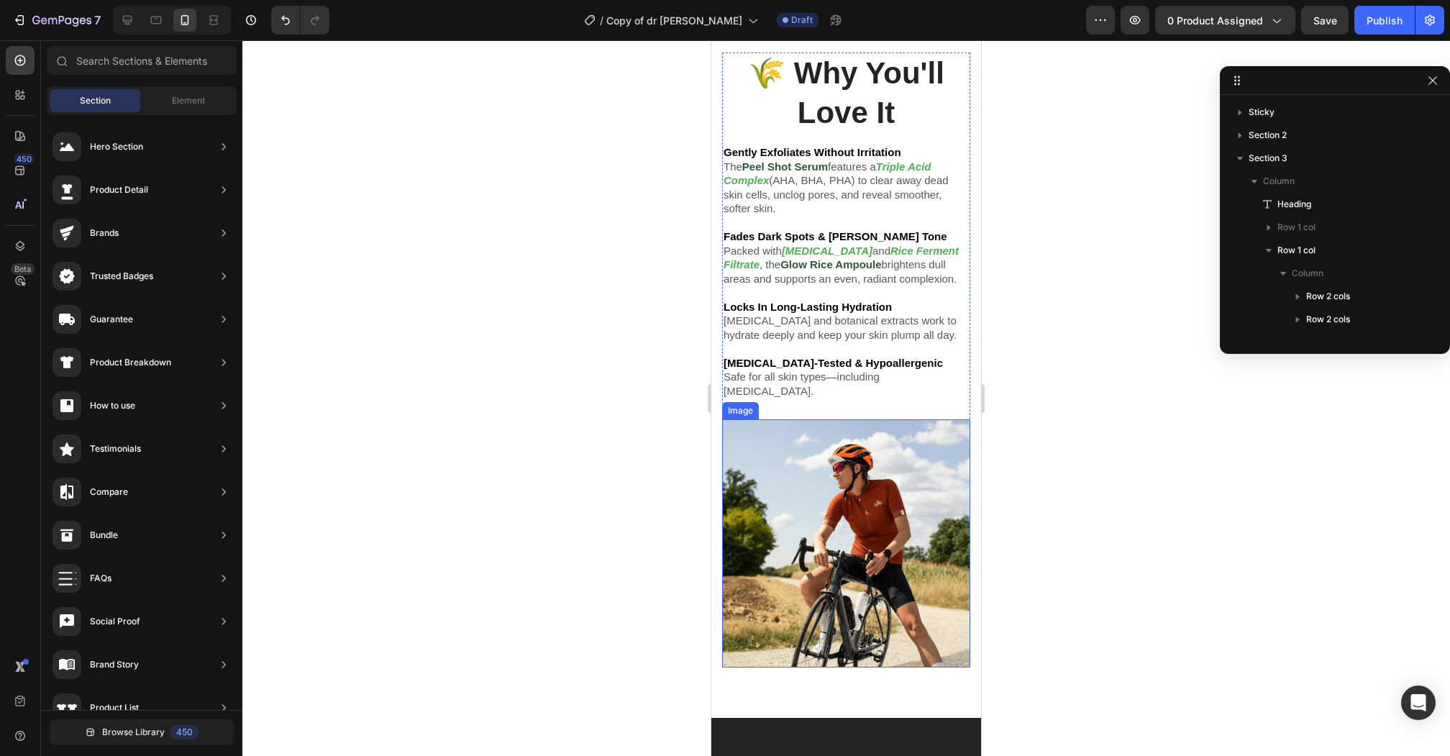
click at [812, 475] on img at bounding box center [846, 543] width 248 height 248
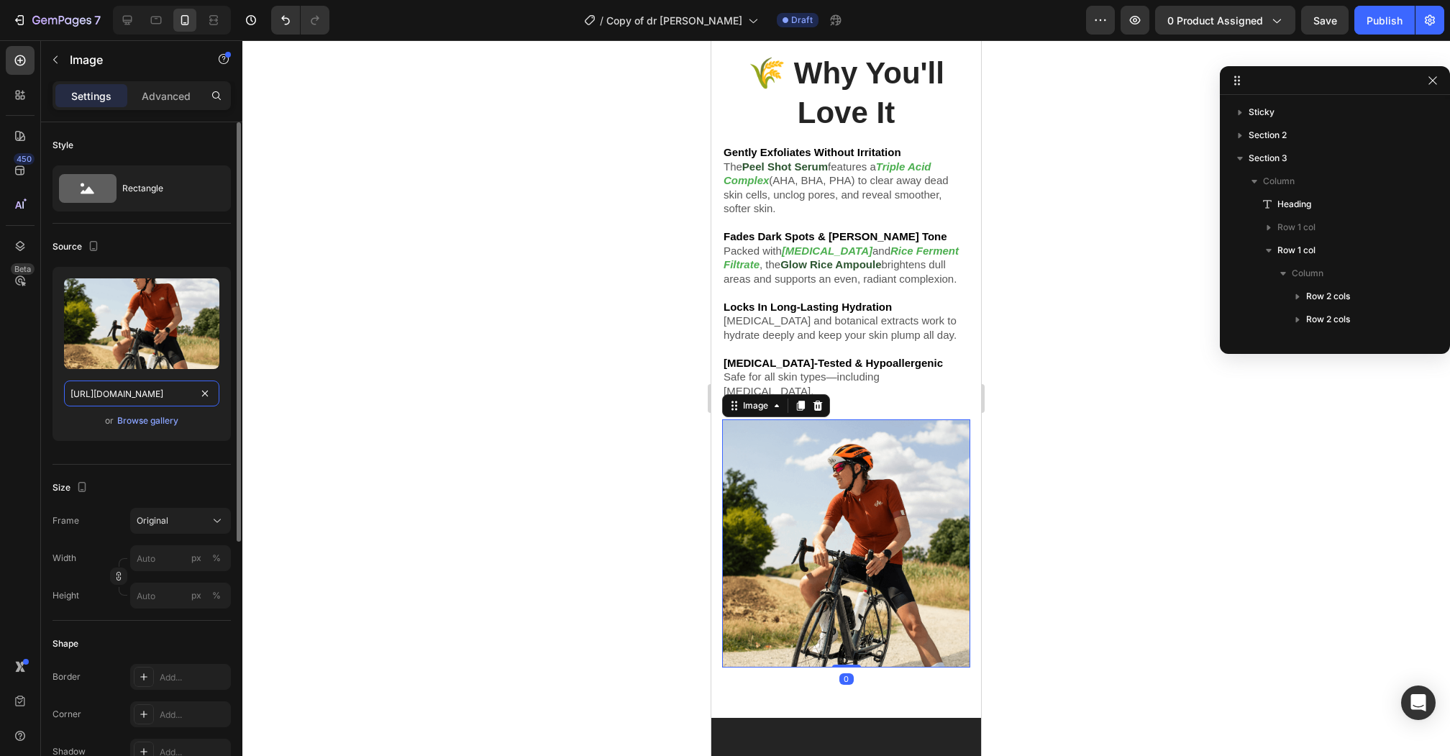
click at [125, 397] on input "[URL][DOMAIN_NAME]" at bounding box center [141, 393] width 155 height 26
paste input "633/4513/1594/files/44_3c50ded9-e9f7-4fa0-b5a8-dd6823202c0f.jpg?v=1747140529"
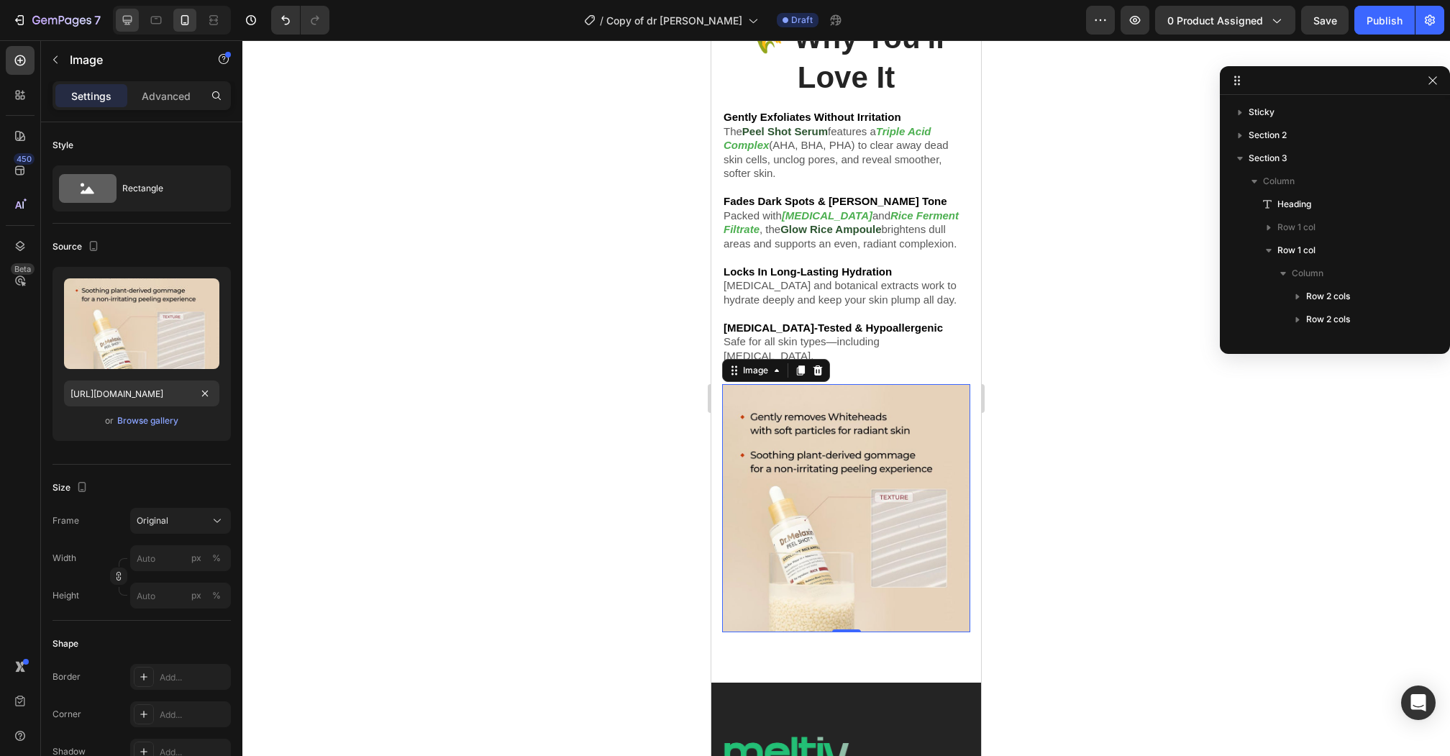
scroll to position [0, 0]
click at [131, 19] on icon at bounding box center [127, 20] width 9 height 9
type input "[URL][DOMAIN_NAME]"
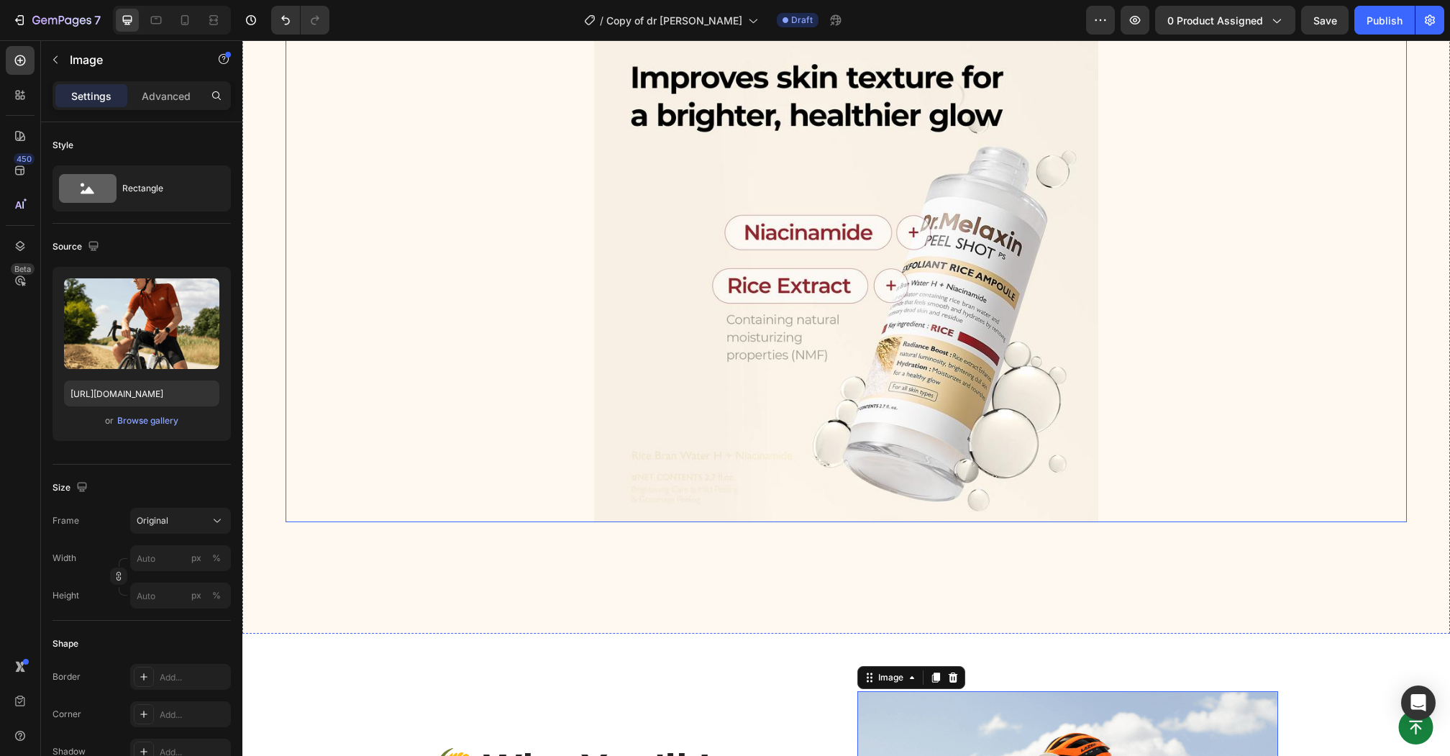
click at [947, 235] on img at bounding box center [846, 270] width 505 height 505
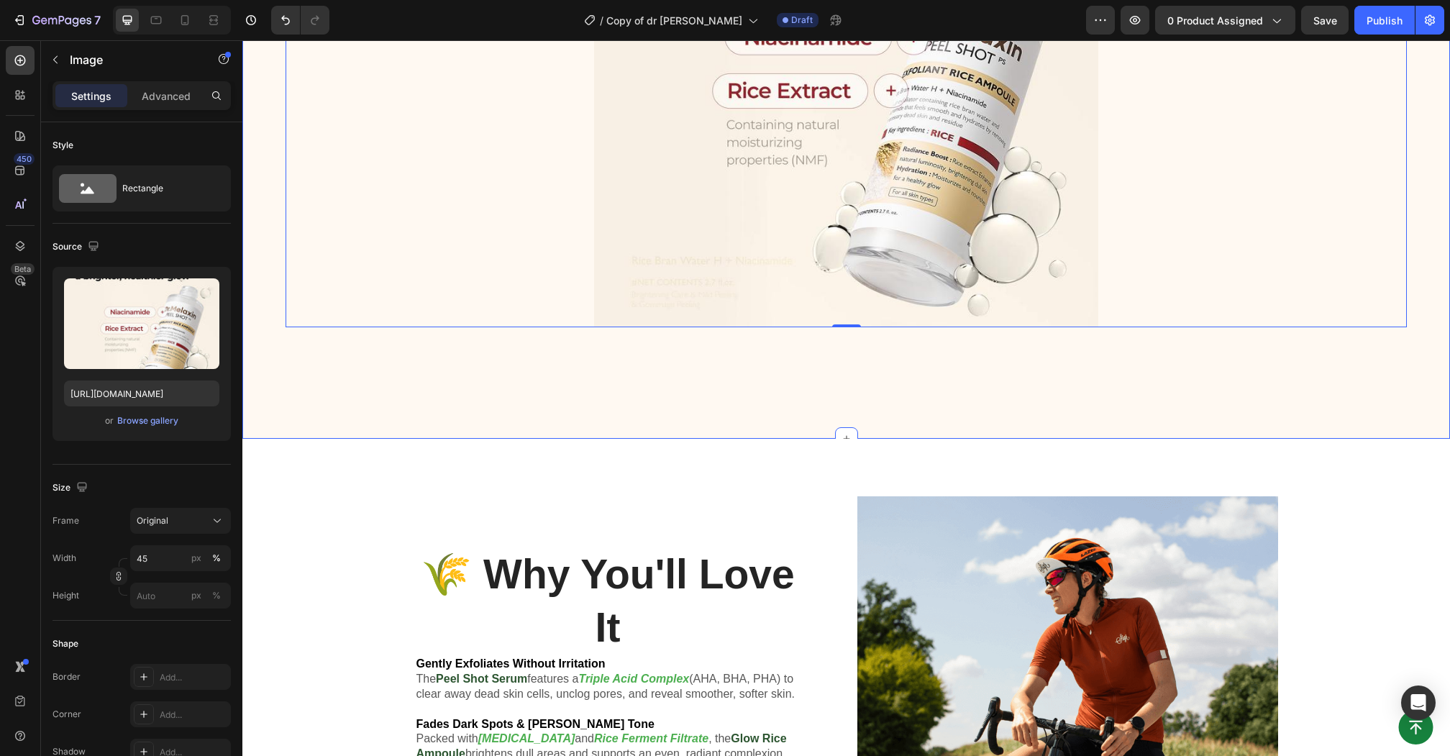
scroll to position [5291, 0]
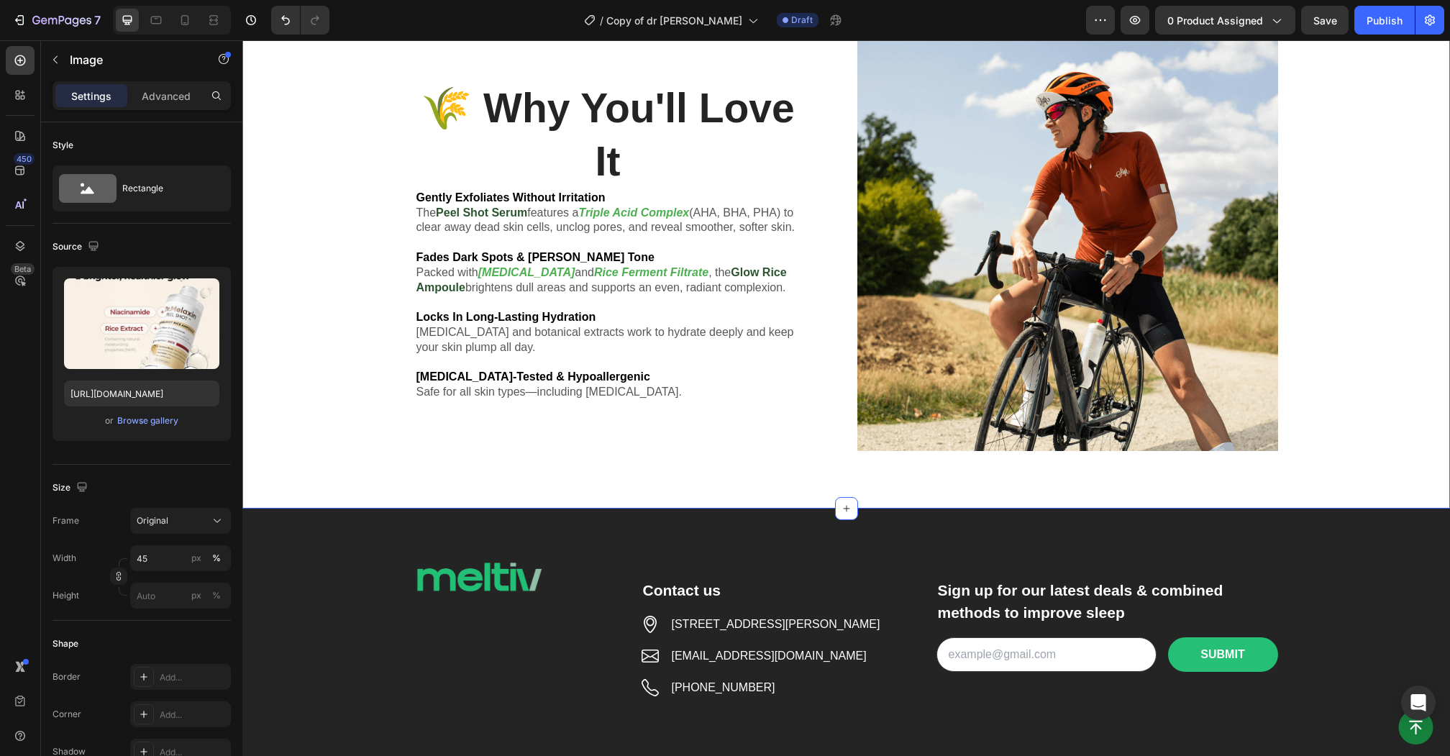
click at [999, 302] on img at bounding box center [1067, 240] width 421 height 421
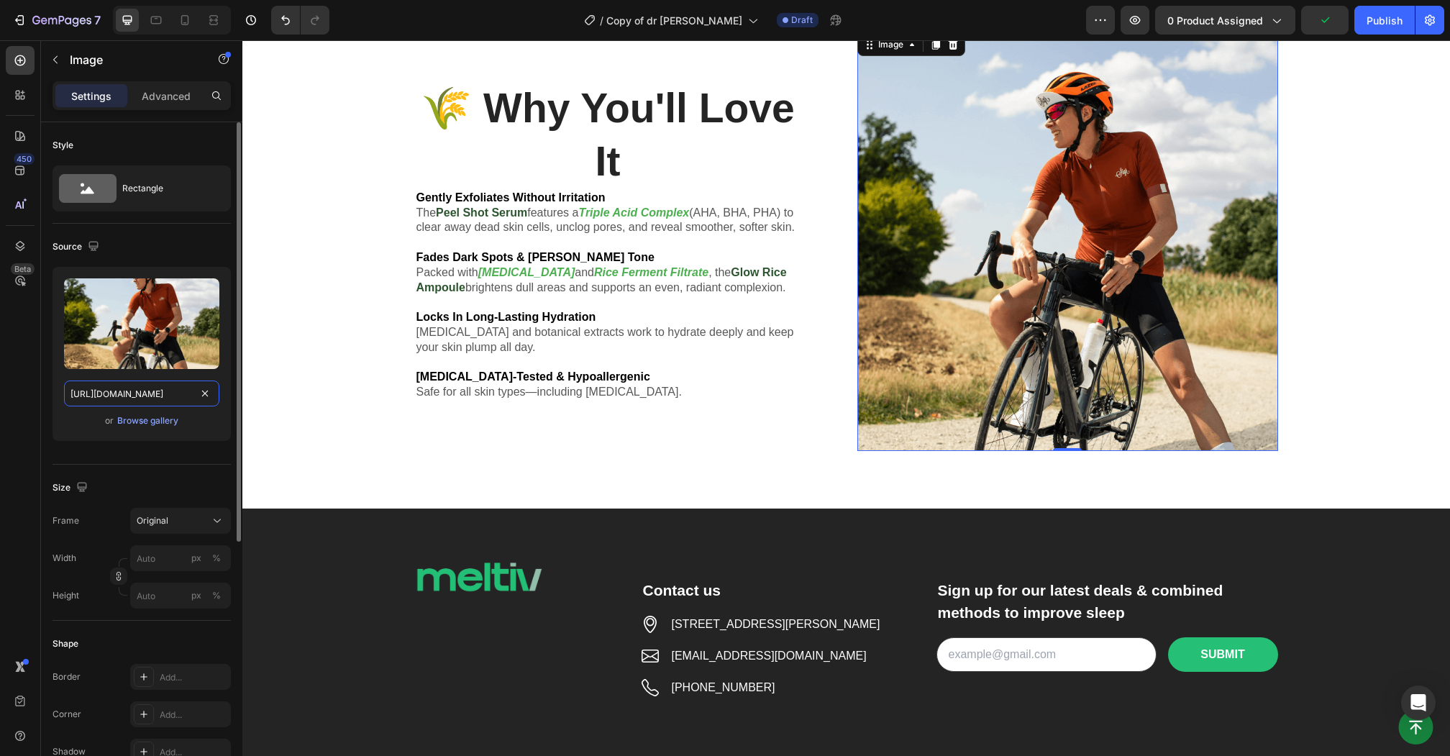
click at [128, 395] on input "[URL][DOMAIN_NAME]" at bounding box center [141, 393] width 155 height 26
paste input "633/4513/1594/files/44_3c50ded9-e9f7-4fa0-b5a8-dd6823202c0f.jpg?v=1747140529"
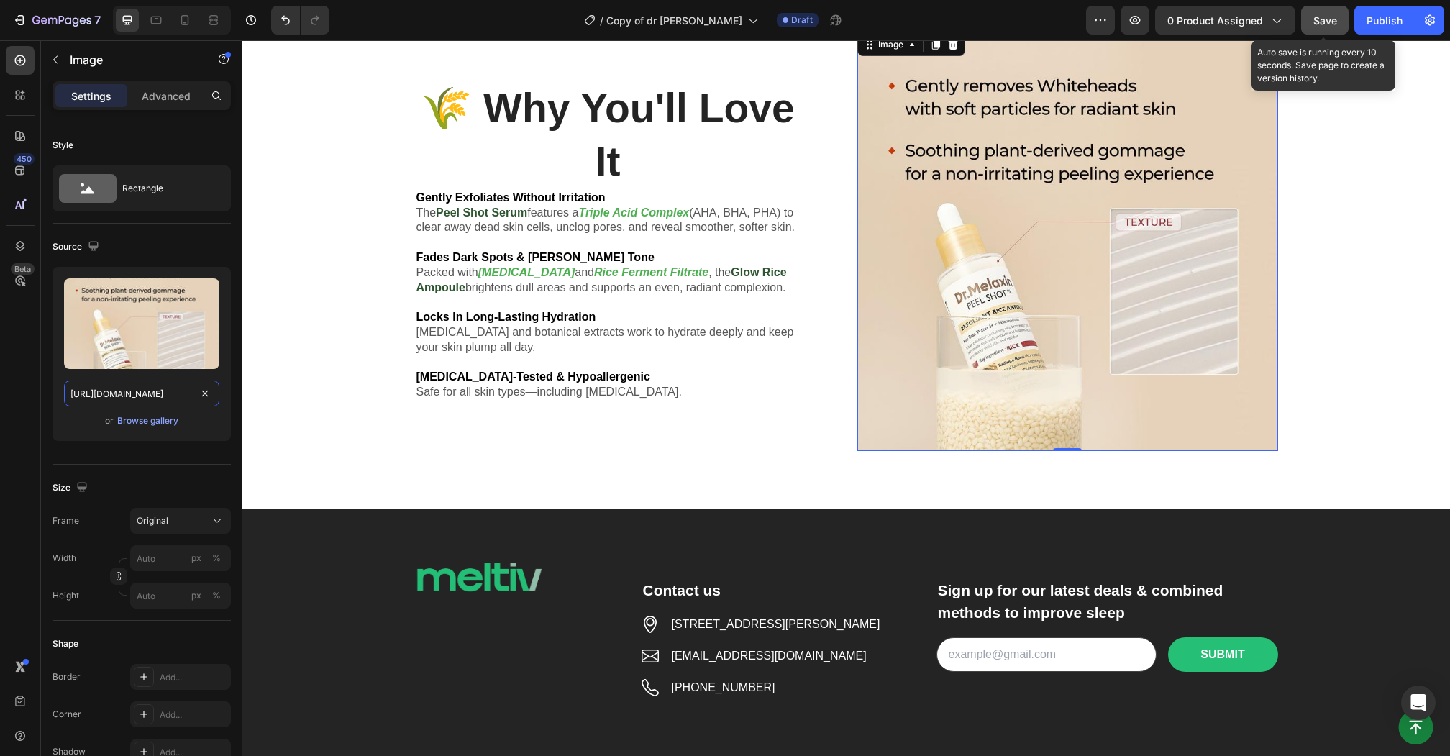
type input "[URL][DOMAIN_NAME]"
click at [1315, 22] on span "Save" at bounding box center [1325, 20] width 24 height 12
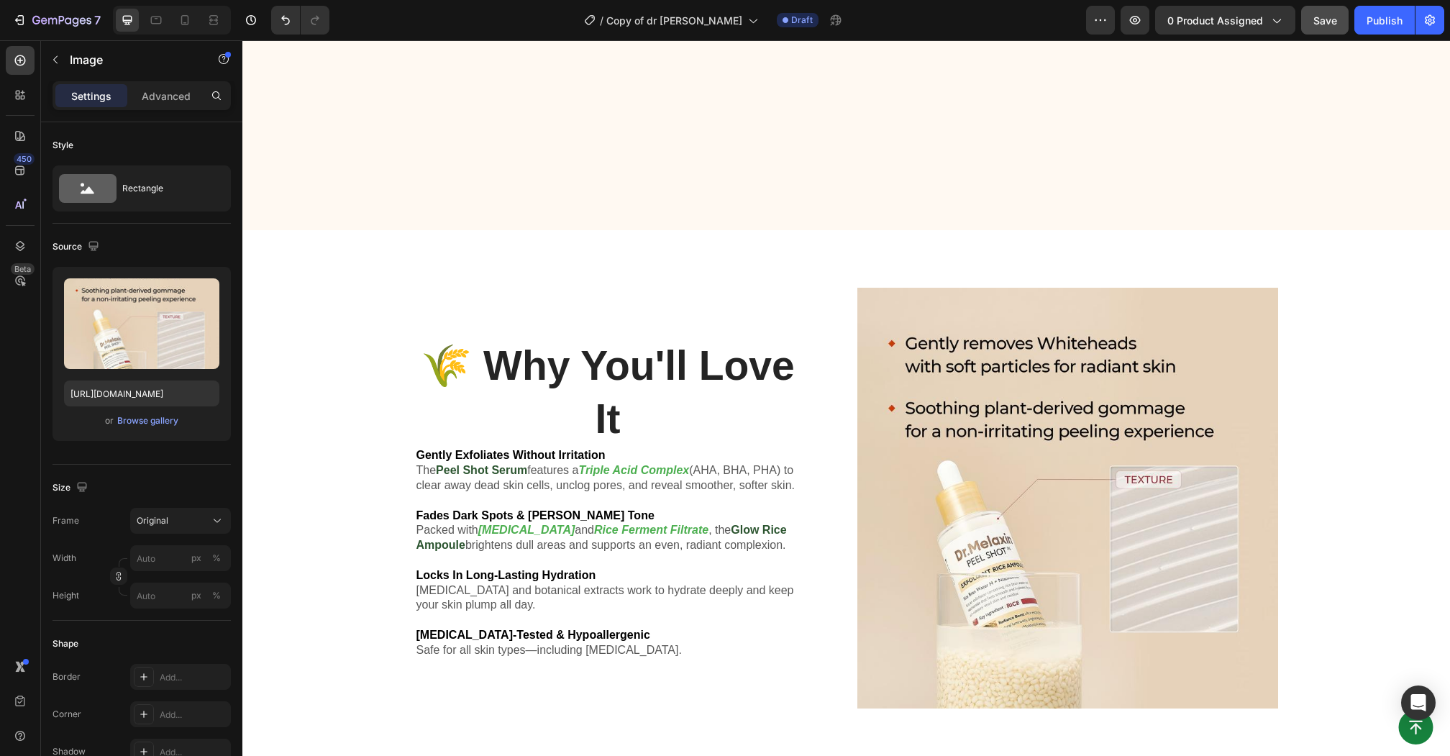
scroll to position [5174, 0]
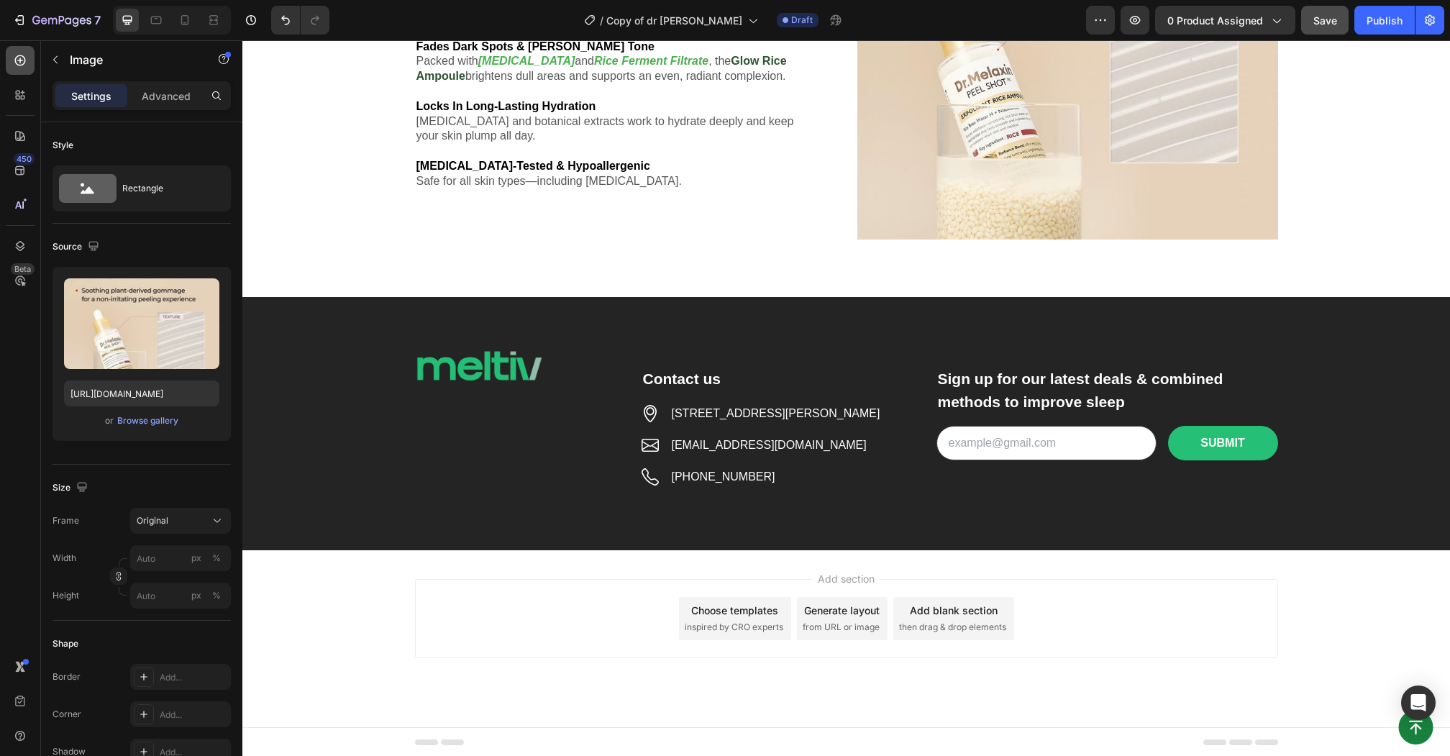
click at [23, 65] on icon at bounding box center [20, 60] width 14 height 14
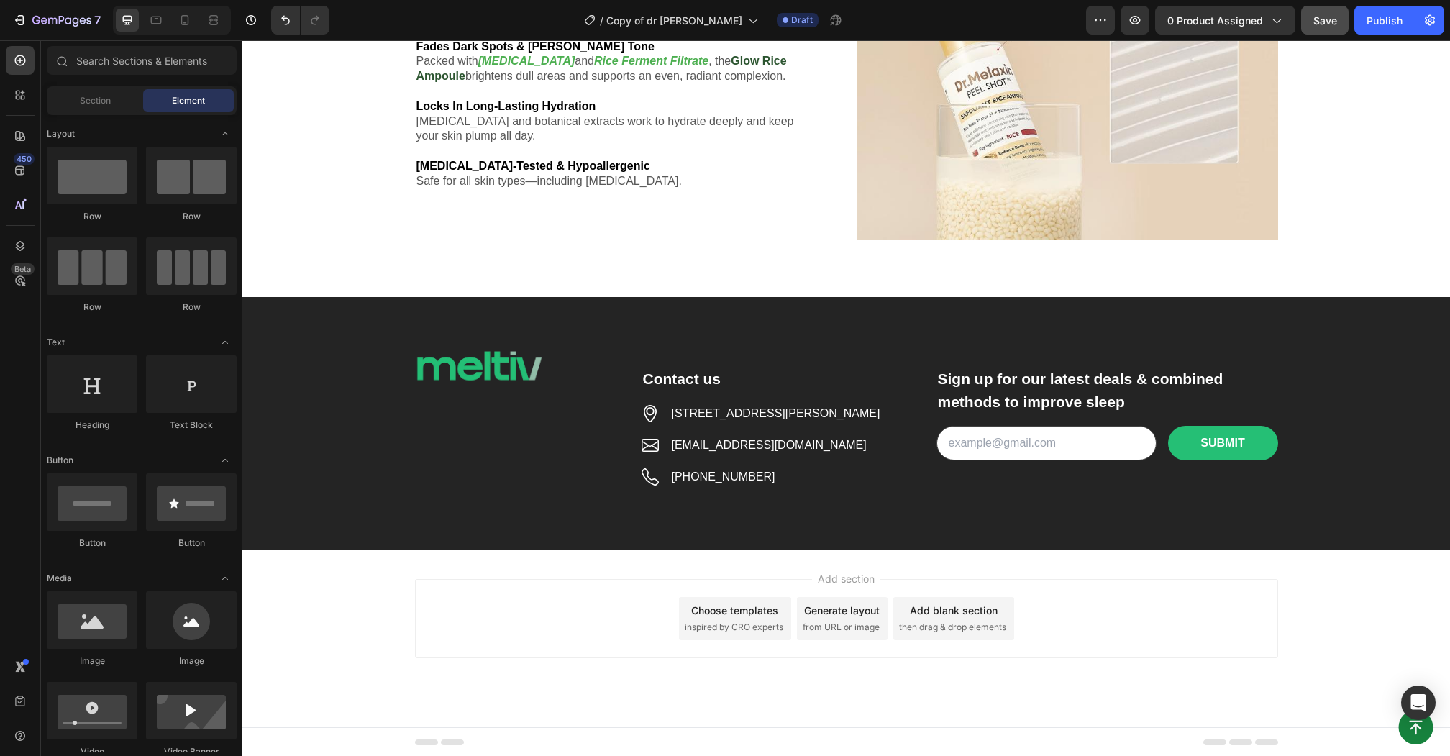
click at [106, 114] on div "Section Element" at bounding box center [142, 100] width 190 height 29
click at [99, 97] on span "Section" at bounding box center [95, 100] width 31 height 13
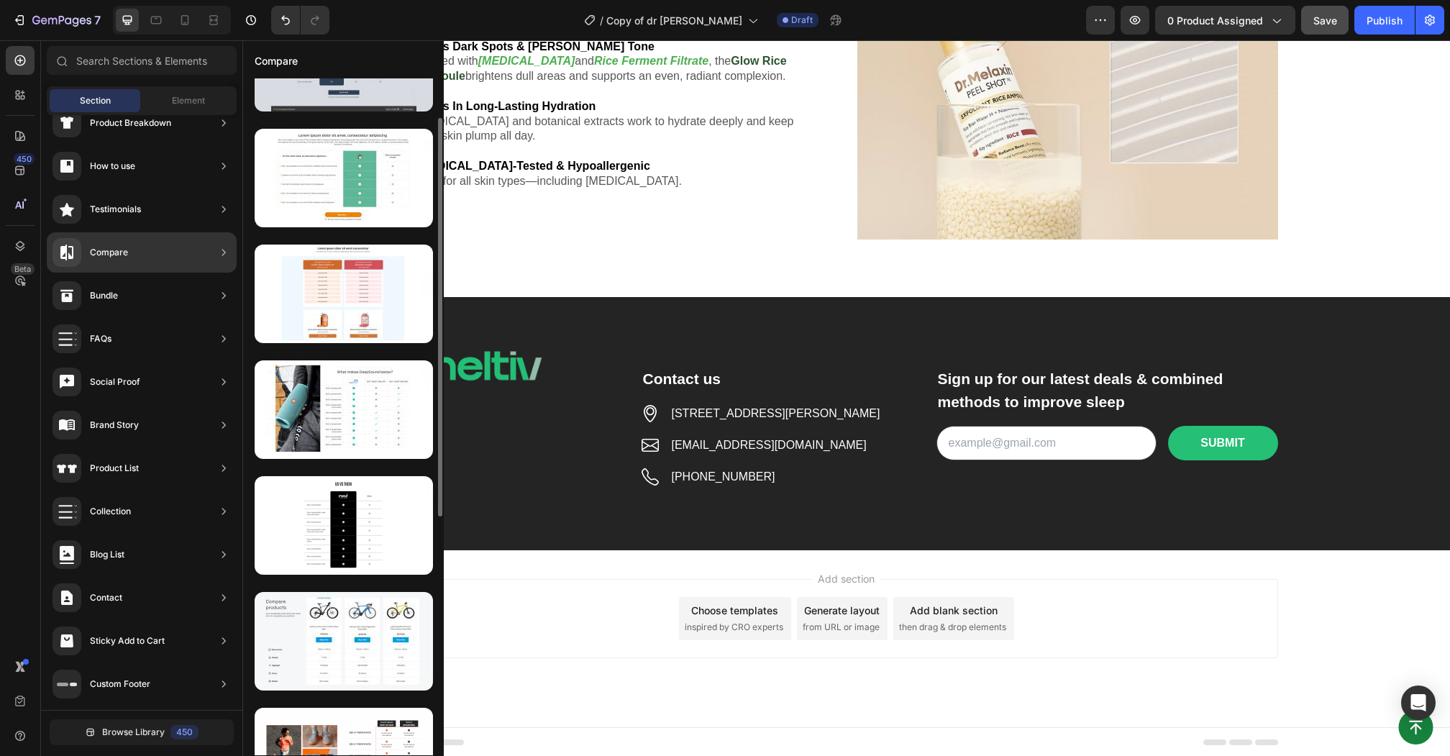
scroll to position [76, 0]
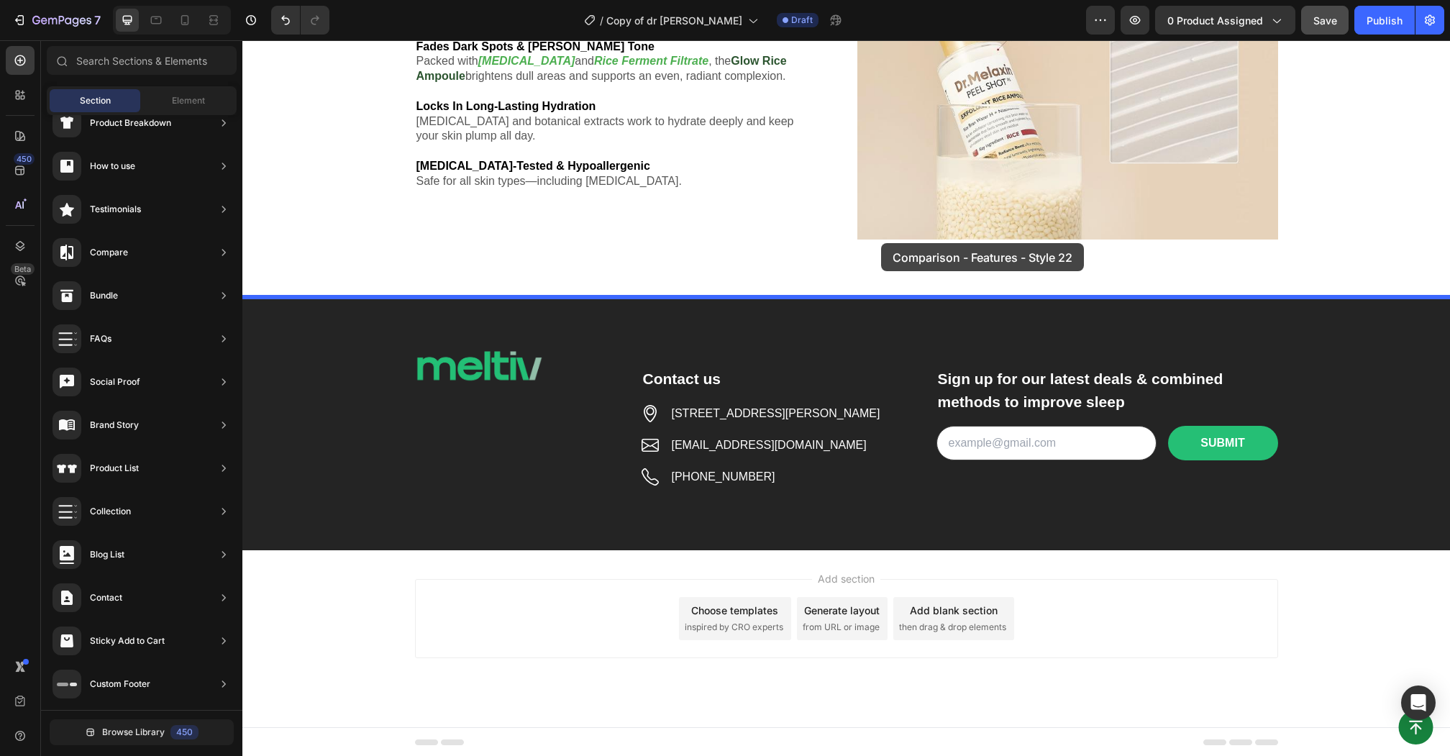
drag, startPoint x: 548, startPoint y: 565, endPoint x: 879, endPoint y: 248, distance: 458.7
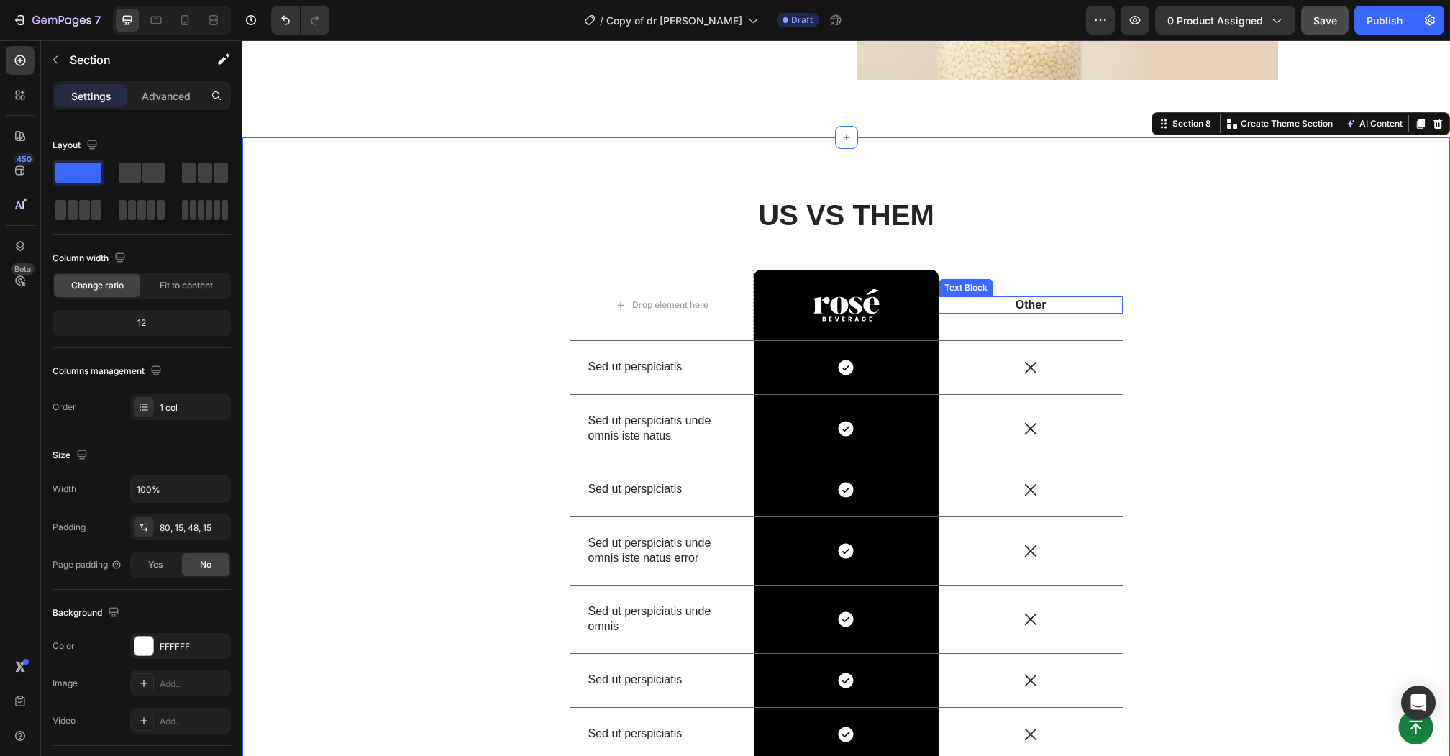
scroll to position [5378, 0]
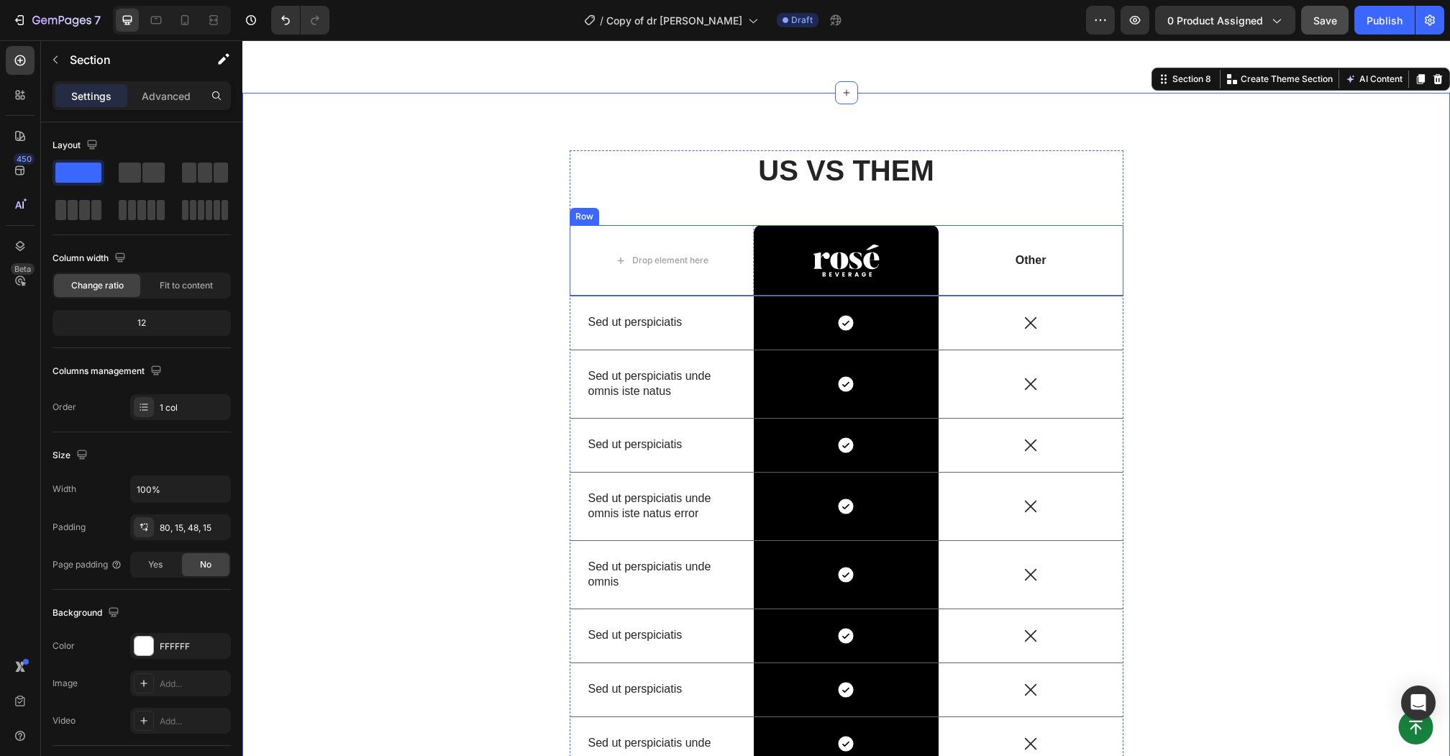
click at [928, 230] on div "Image Row" at bounding box center [846, 260] width 185 height 70
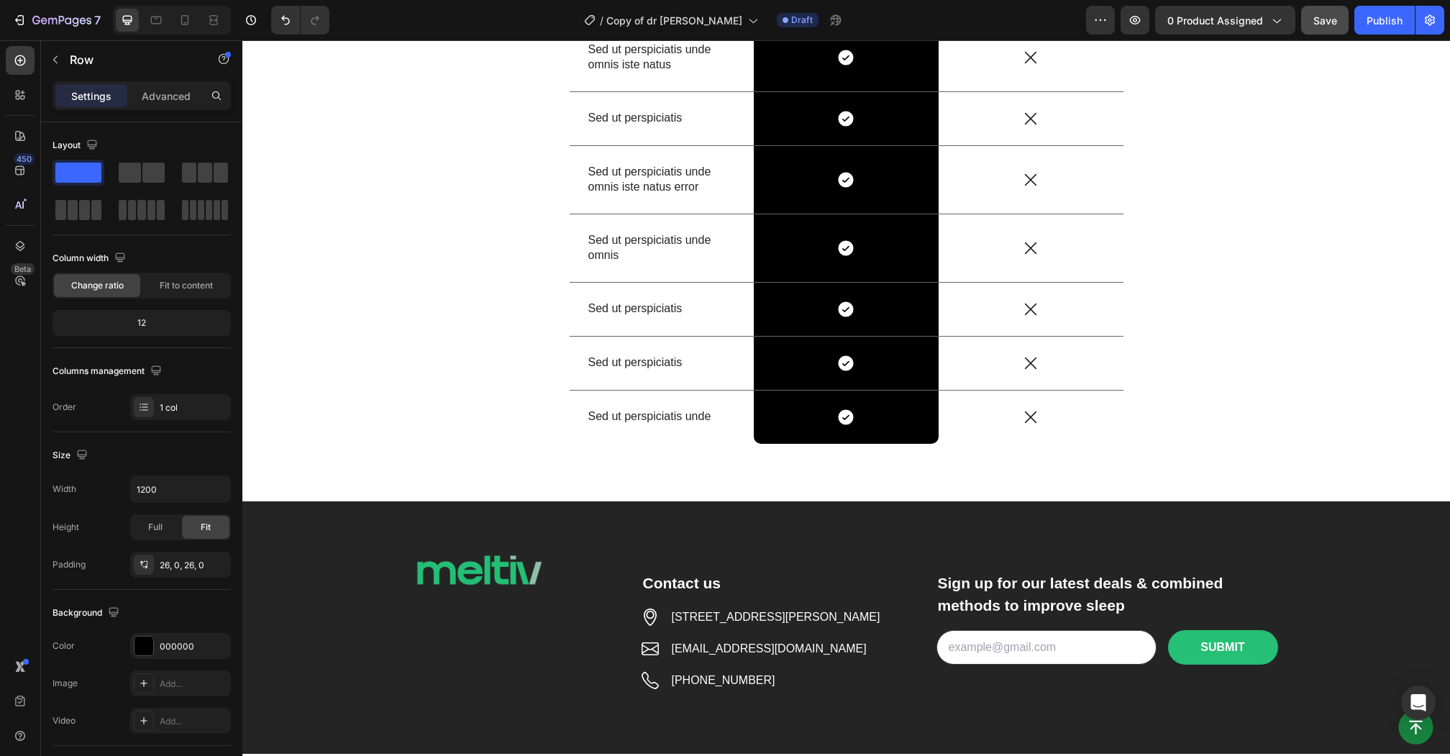
scroll to position [5725, 0]
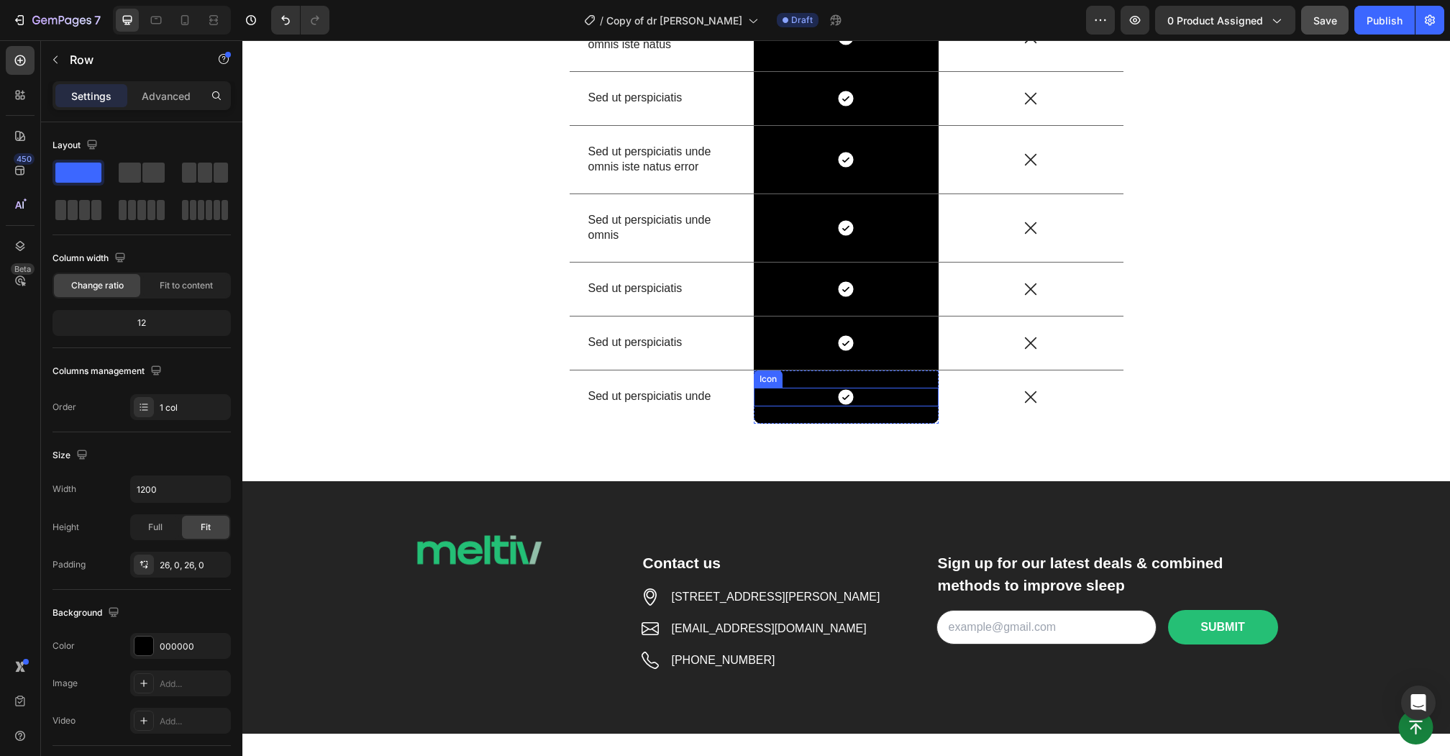
click at [770, 388] on div "Icon" at bounding box center [846, 397] width 185 height 19
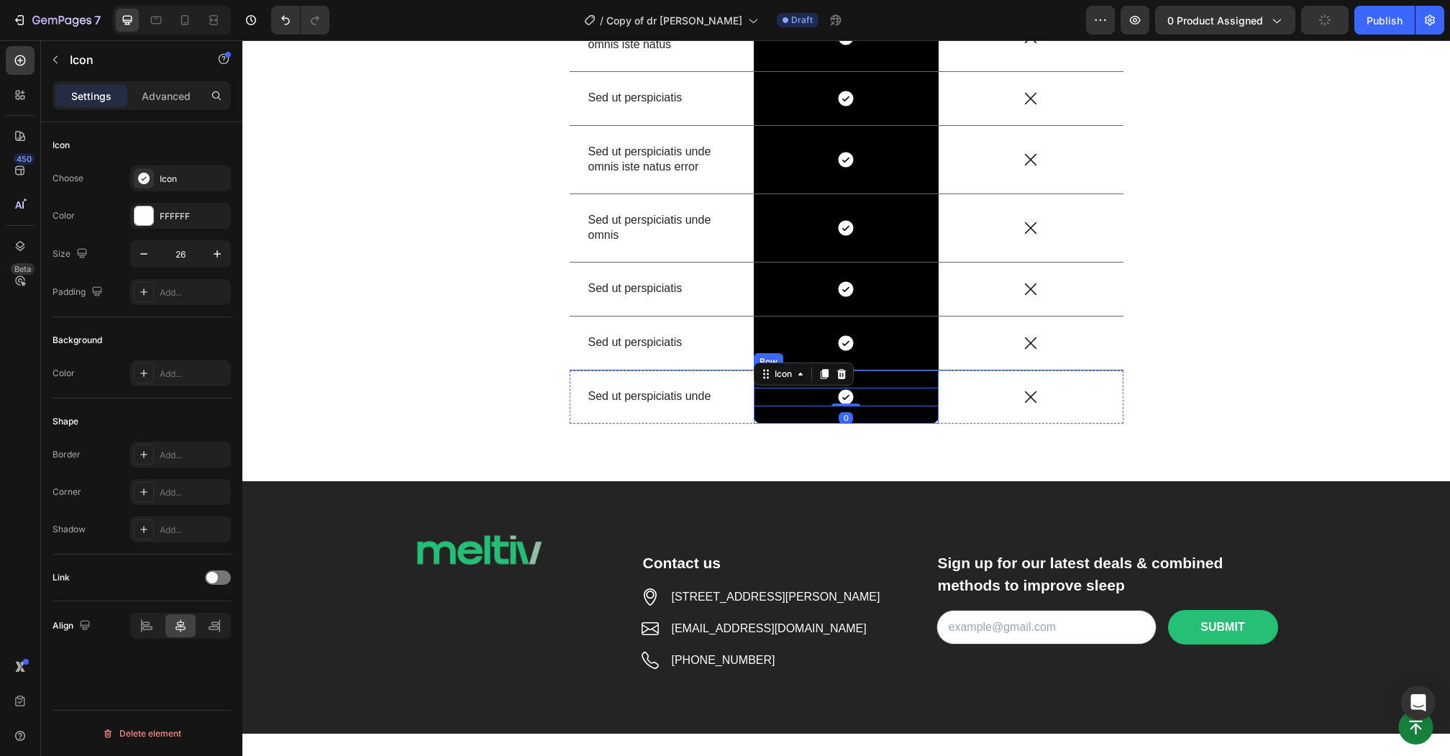
click at [771, 416] on div "Icon 0 Row" at bounding box center [846, 396] width 185 height 53
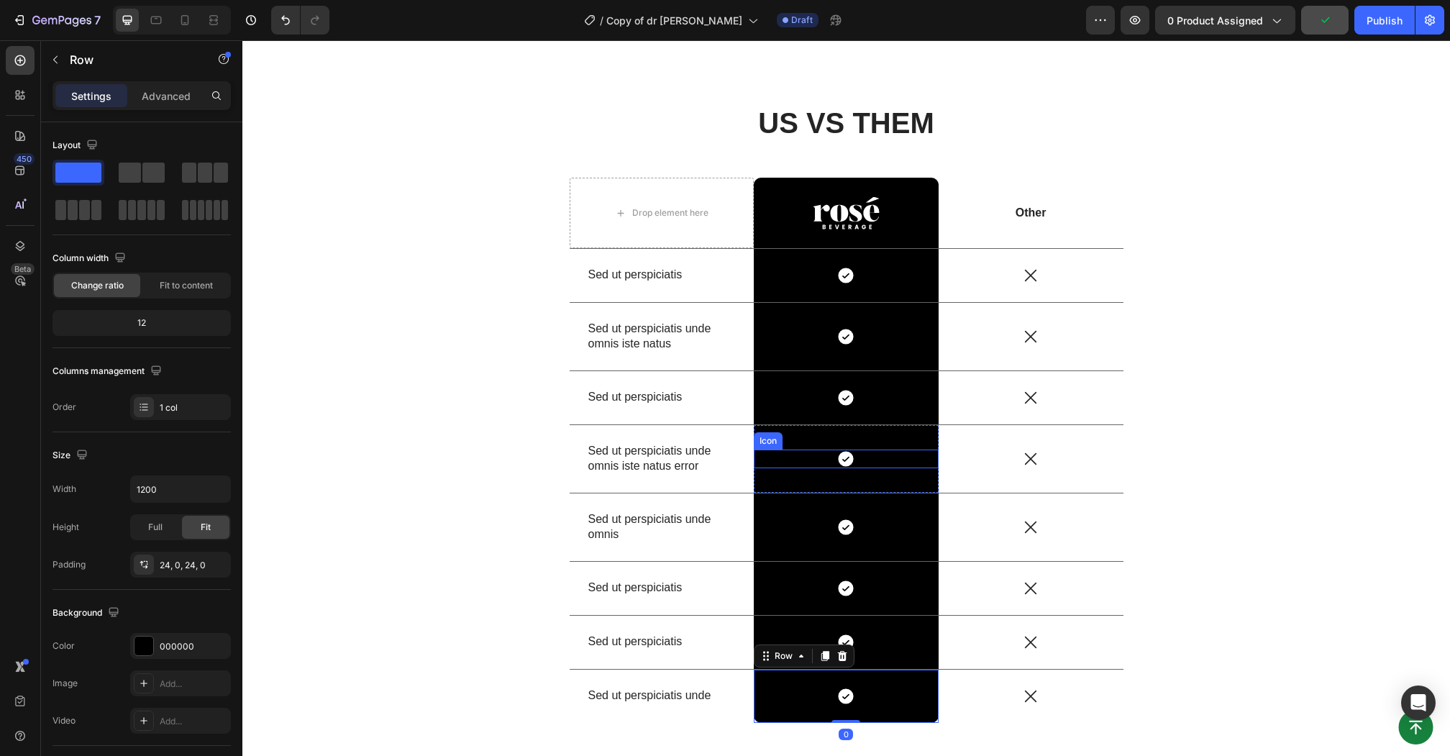
scroll to position [5227, 0]
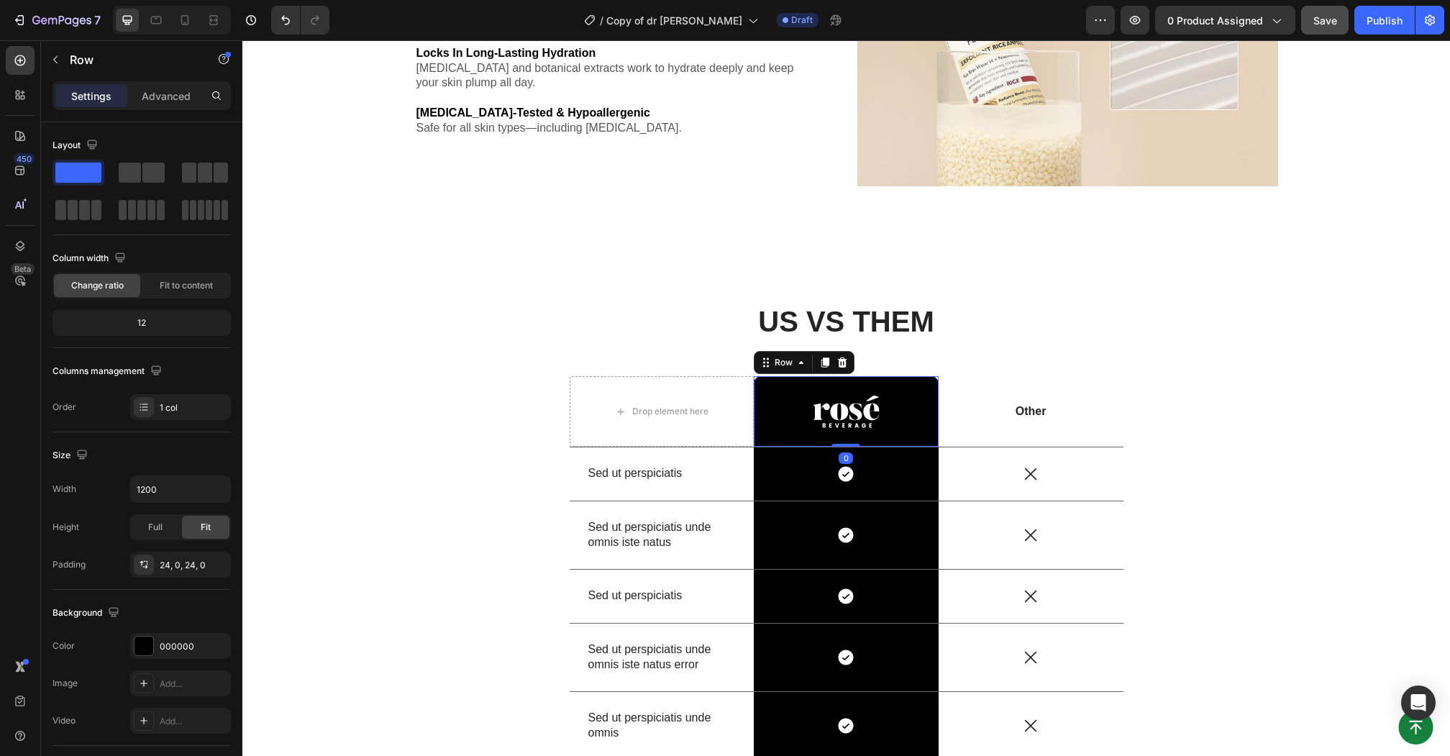
click at [767, 380] on div "Image Row 0" at bounding box center [846, 411] width 185 height 70
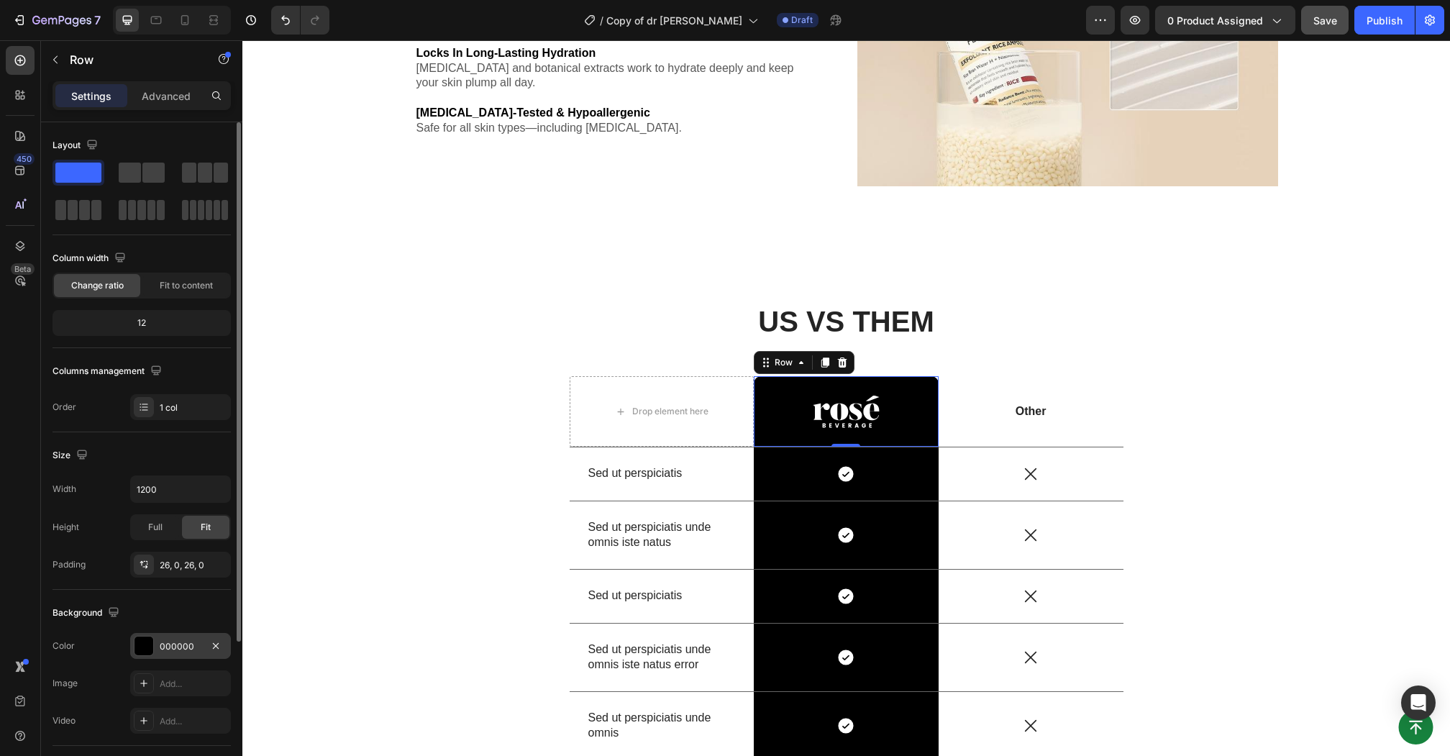
click at [145, 643] on div at bounding box center [143, 645] width 19 height 19
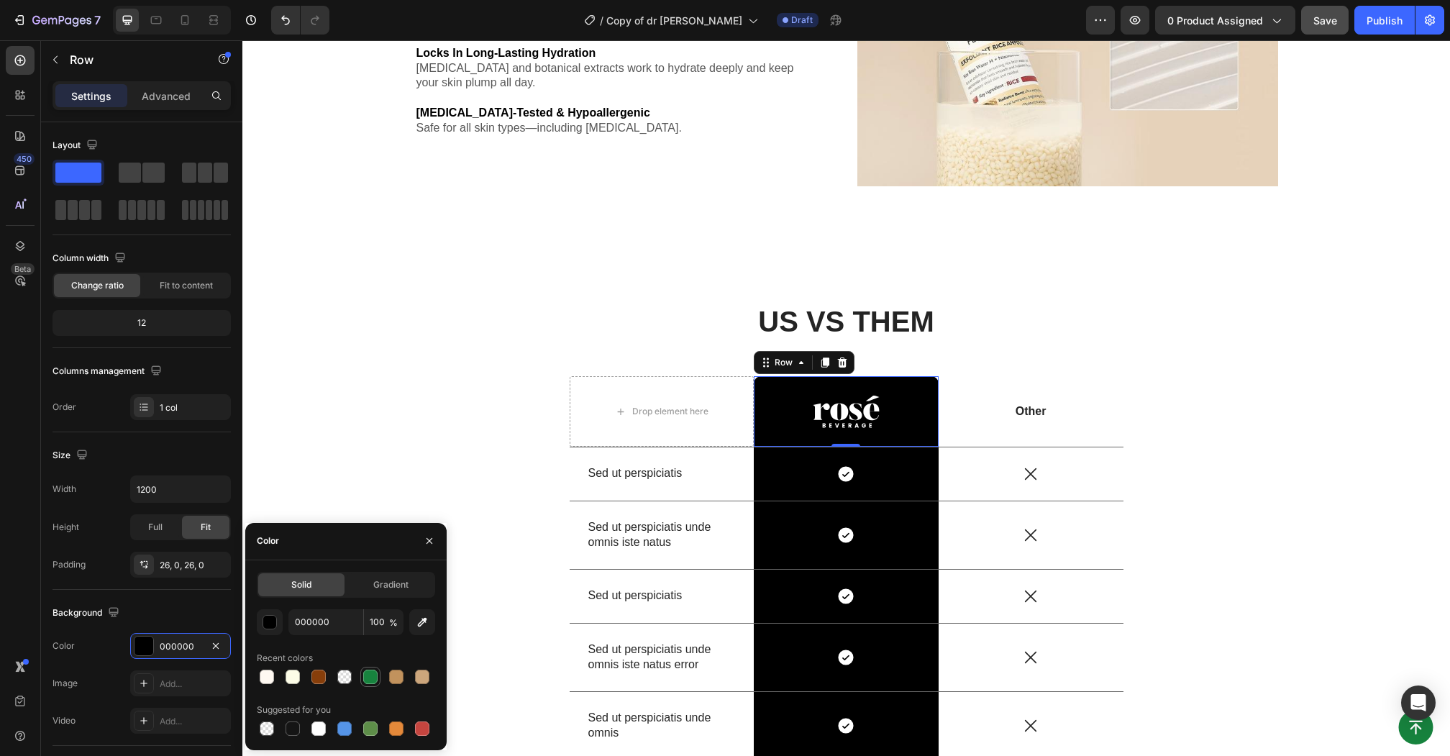
click at [375, 679] on div at bounding box center [370, 676] width 14 height 14
type input "17833E"
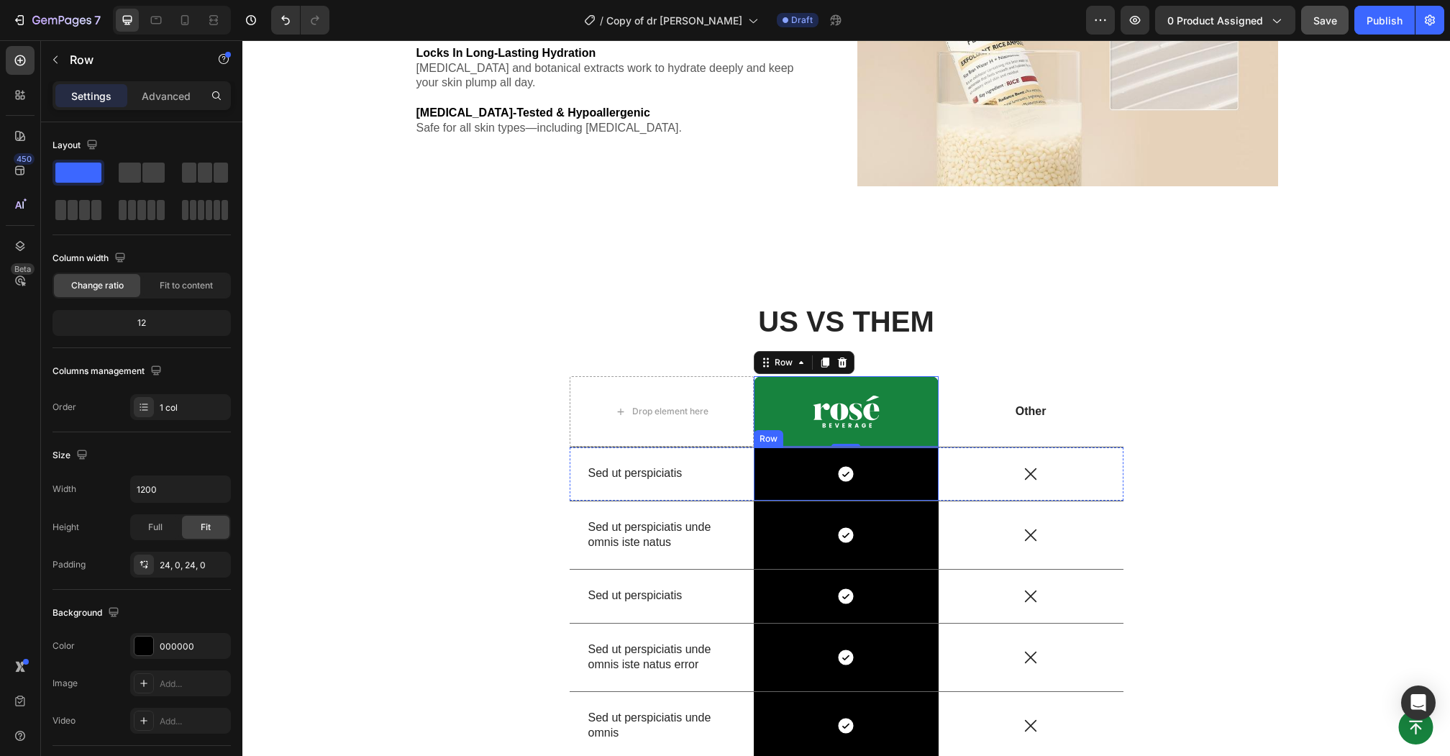
click at [774, 463] on div "Icon Row" at bounding box center [846, 473] width 185 height 53
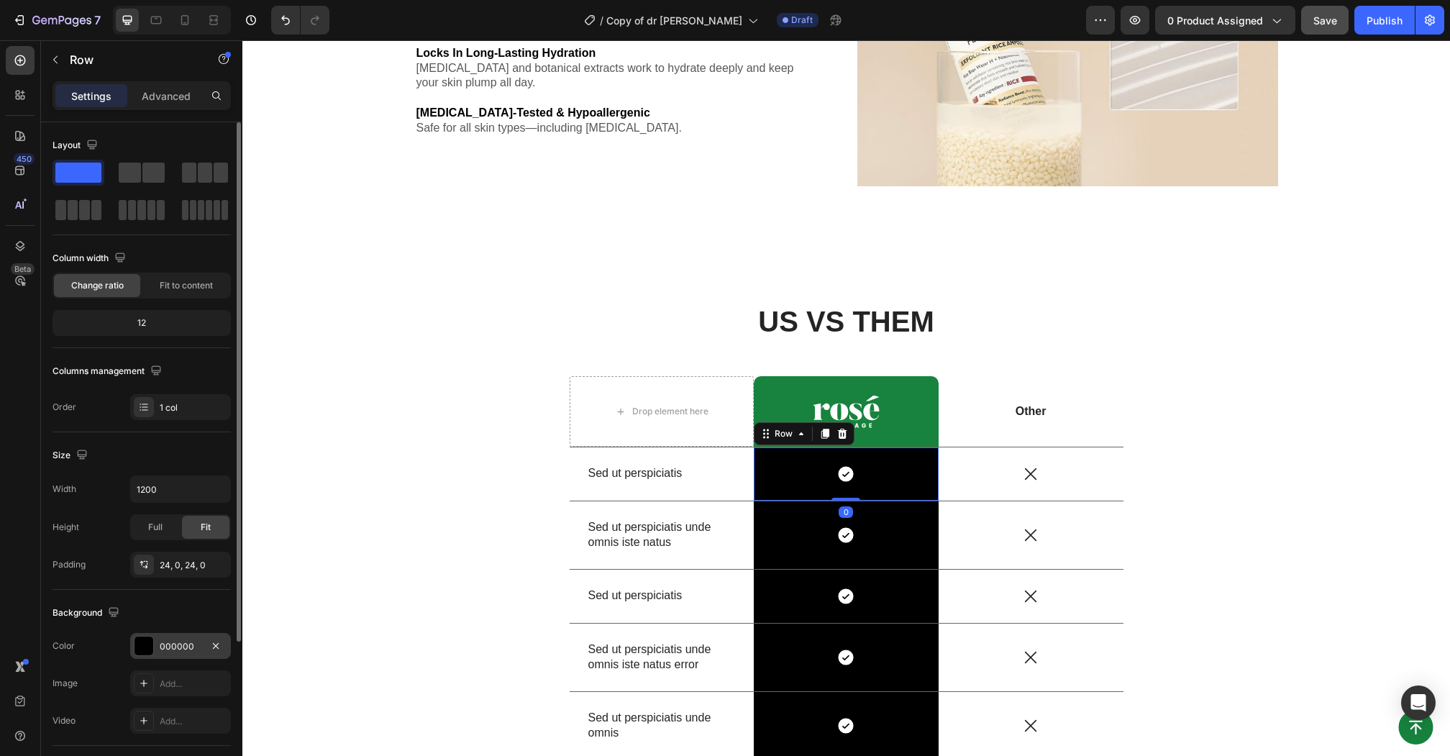
click at [168, 646] on div "000000" at bounding box center [181, 646] width 42 height 13
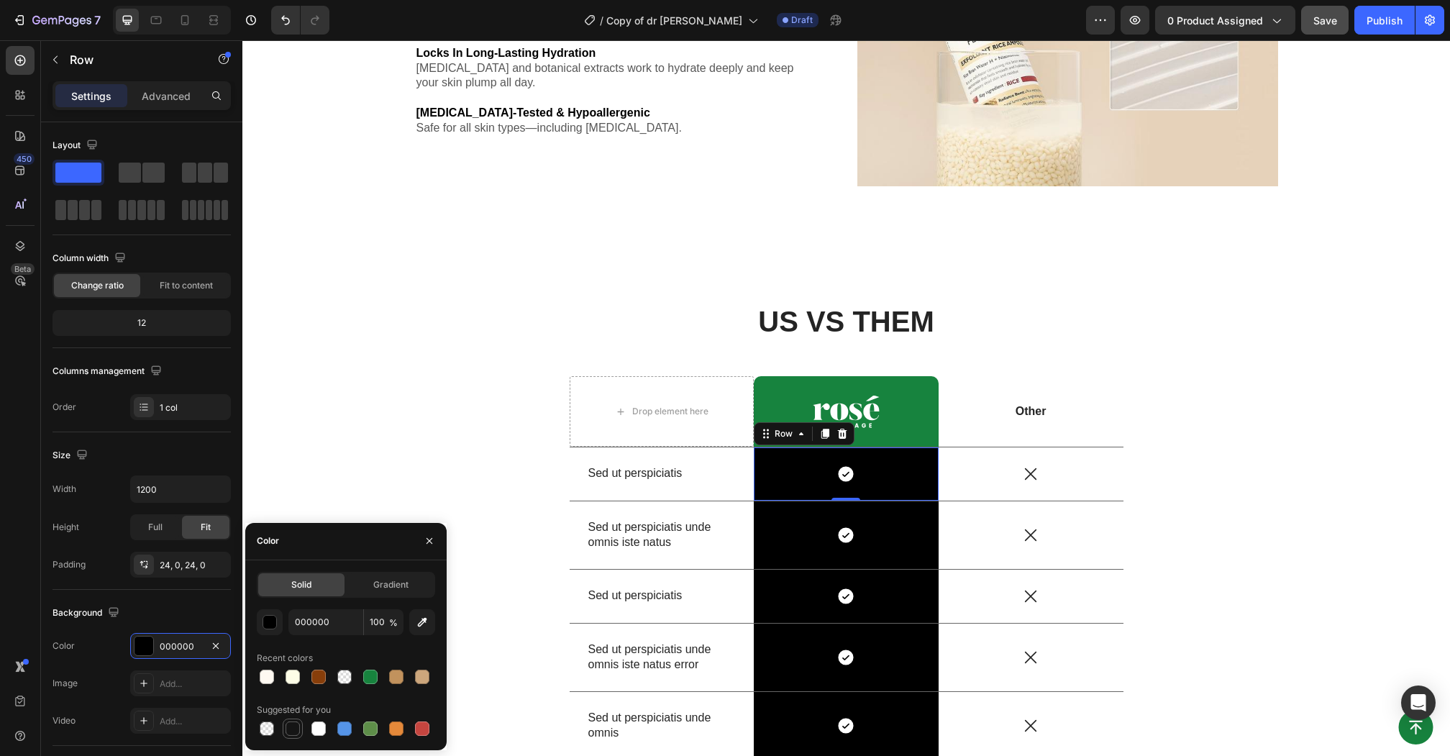
click at [288, 729] on div at bounding box center [292, 728] width 14 height 14
click at [266, 678] on div at bounding box center [267, 676] width 14 height 14
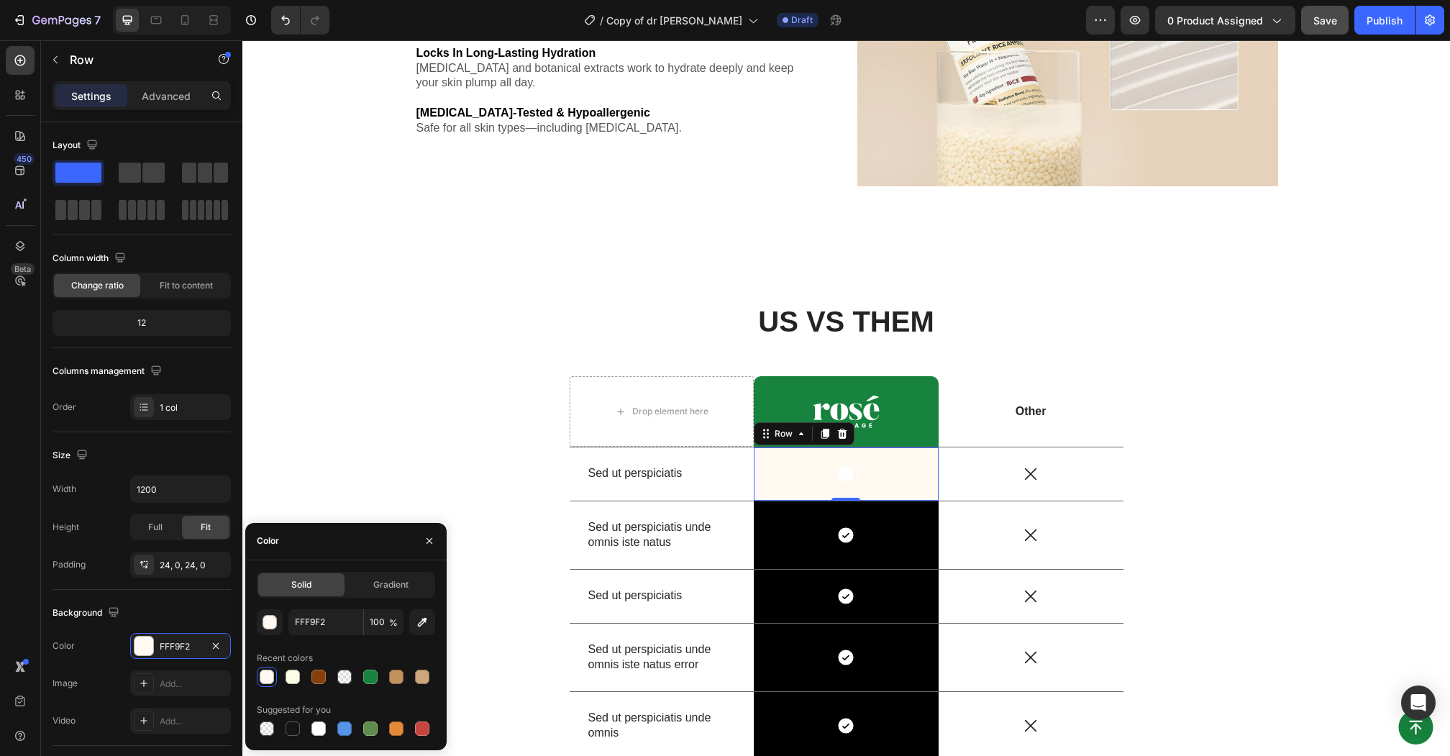
click at [405, 664] on div "Recent colors" at bounding box center [346, 657] width 178 height 23
click at [403, 676] on div at bounding box center [396, 676] width 14 height 14
type input "C1925D"
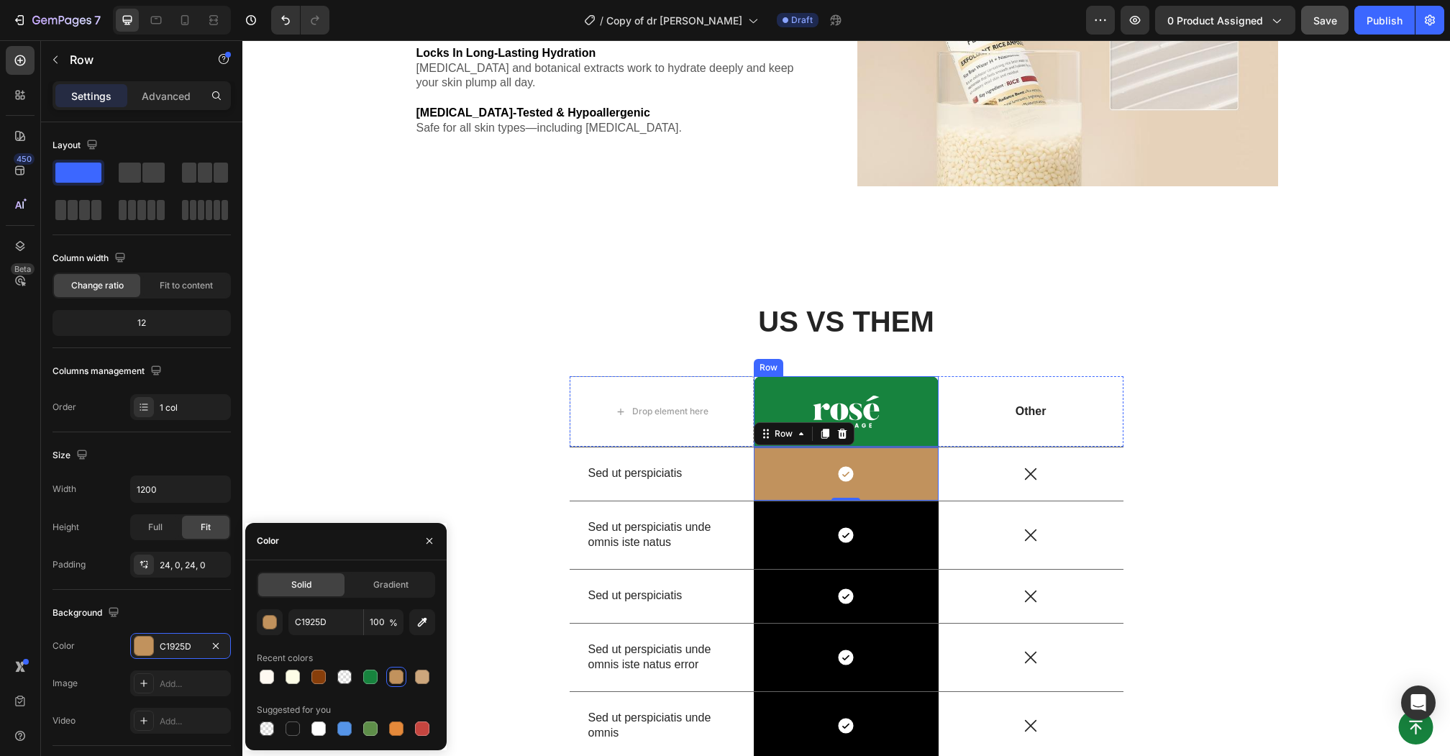
click at [778, 391] on div "Image Row" at bounding box center [846, 411] width 185 height 70
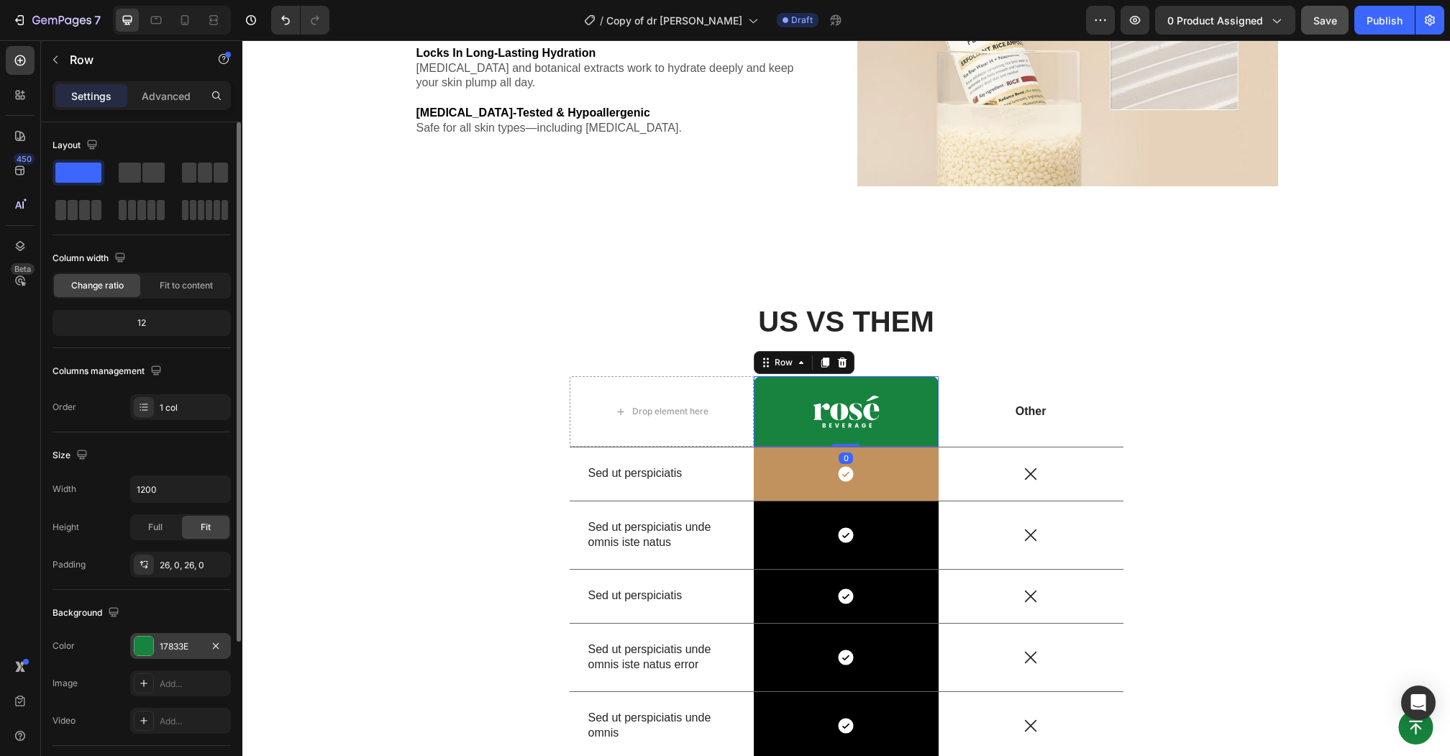
click at [150, 640] on div at bounding box center [143, 645] width 19 height 19
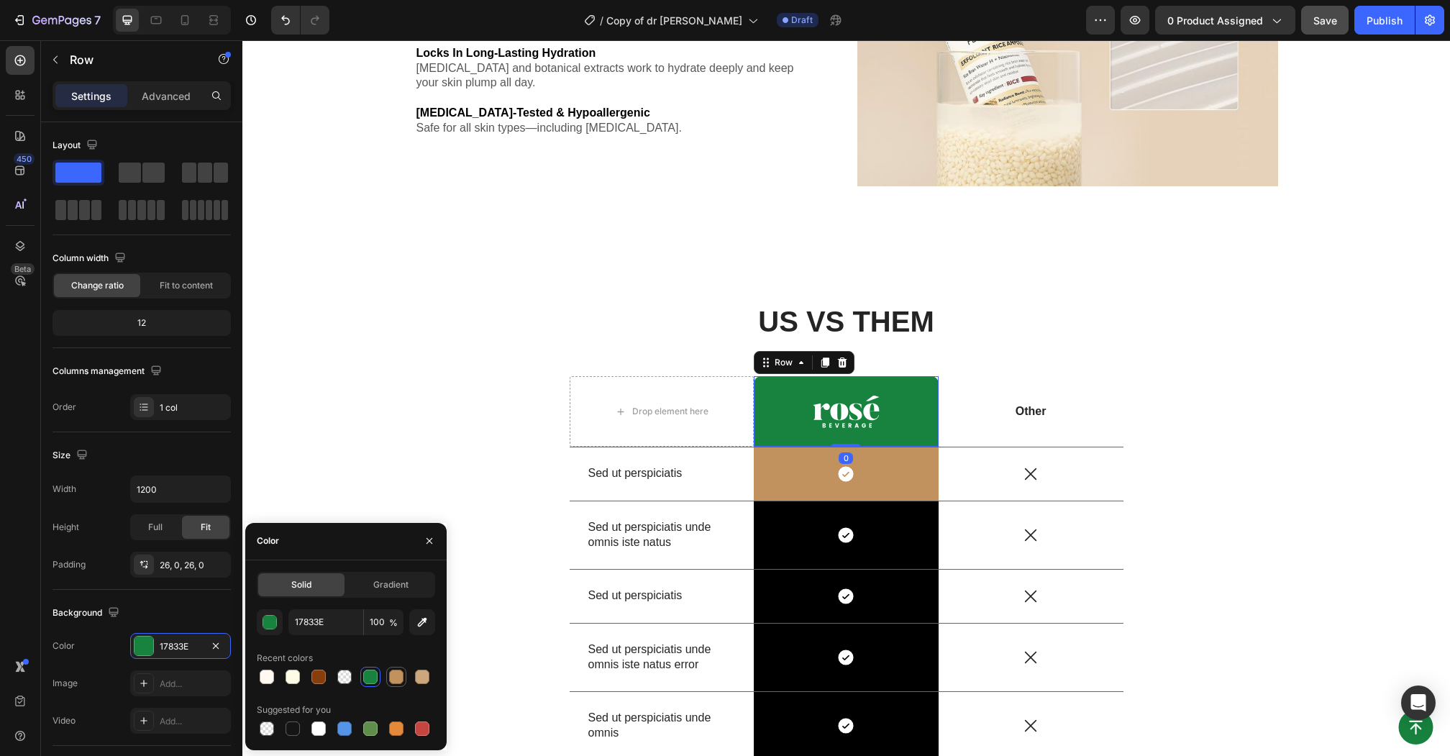
click at [393, 674] on div at bounding box center [396, 676] width 14 height 14
type input "C1925D"
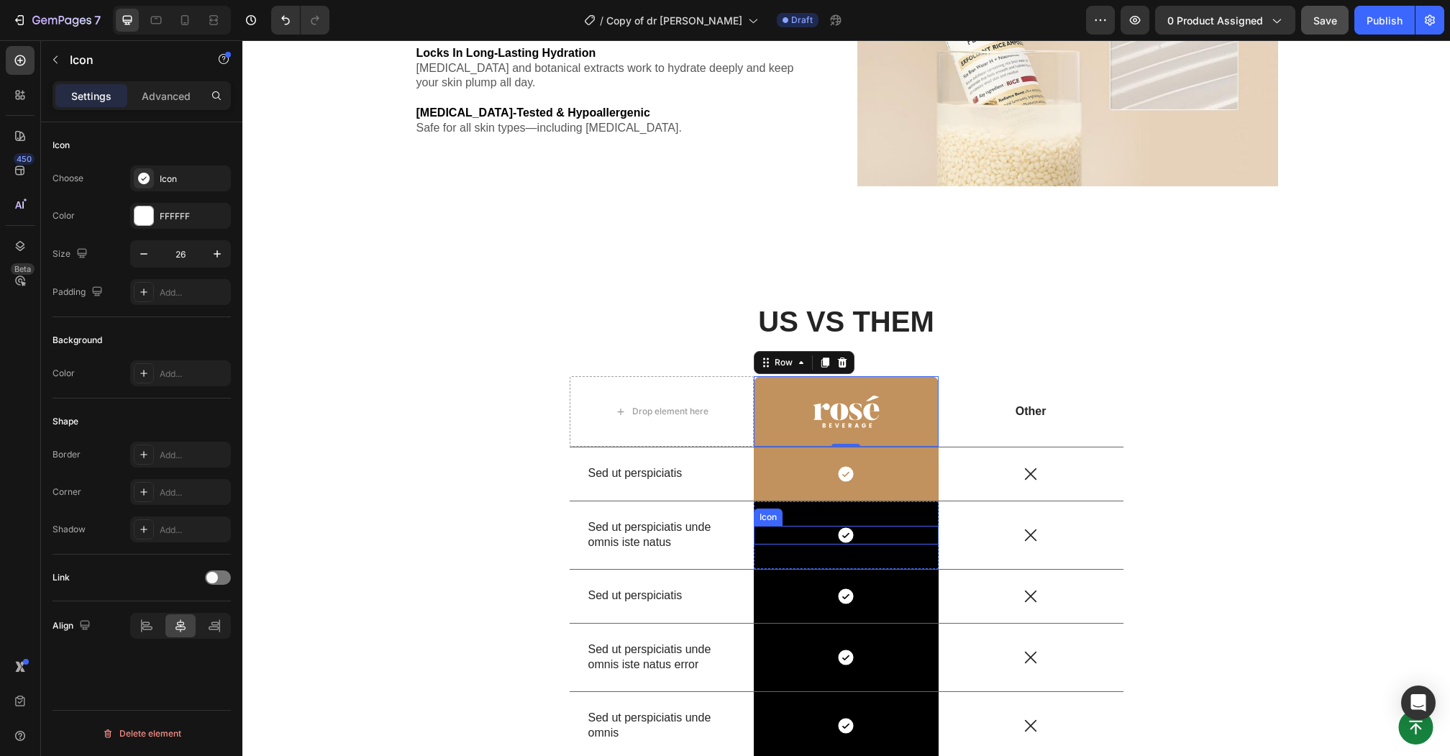
click at [783, 536] on div "Icon" at bounding box center [846, 535] width 185 height 19
click at [768, 559] on div "Icon 0 Row" at bounding box center [846, 535] width 185 height 68
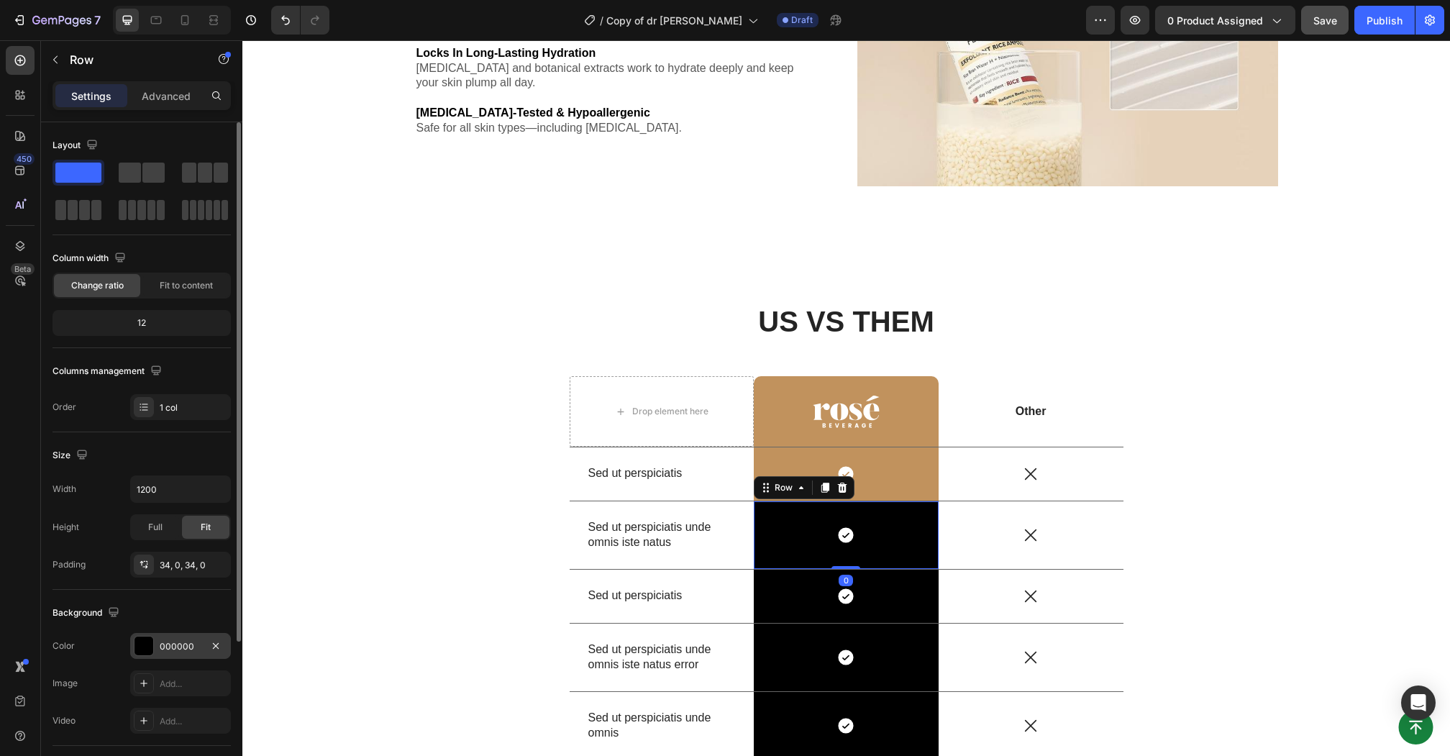
click at [177, 649] on div "000000" at bounding box center [181, 646] width 42 height 13
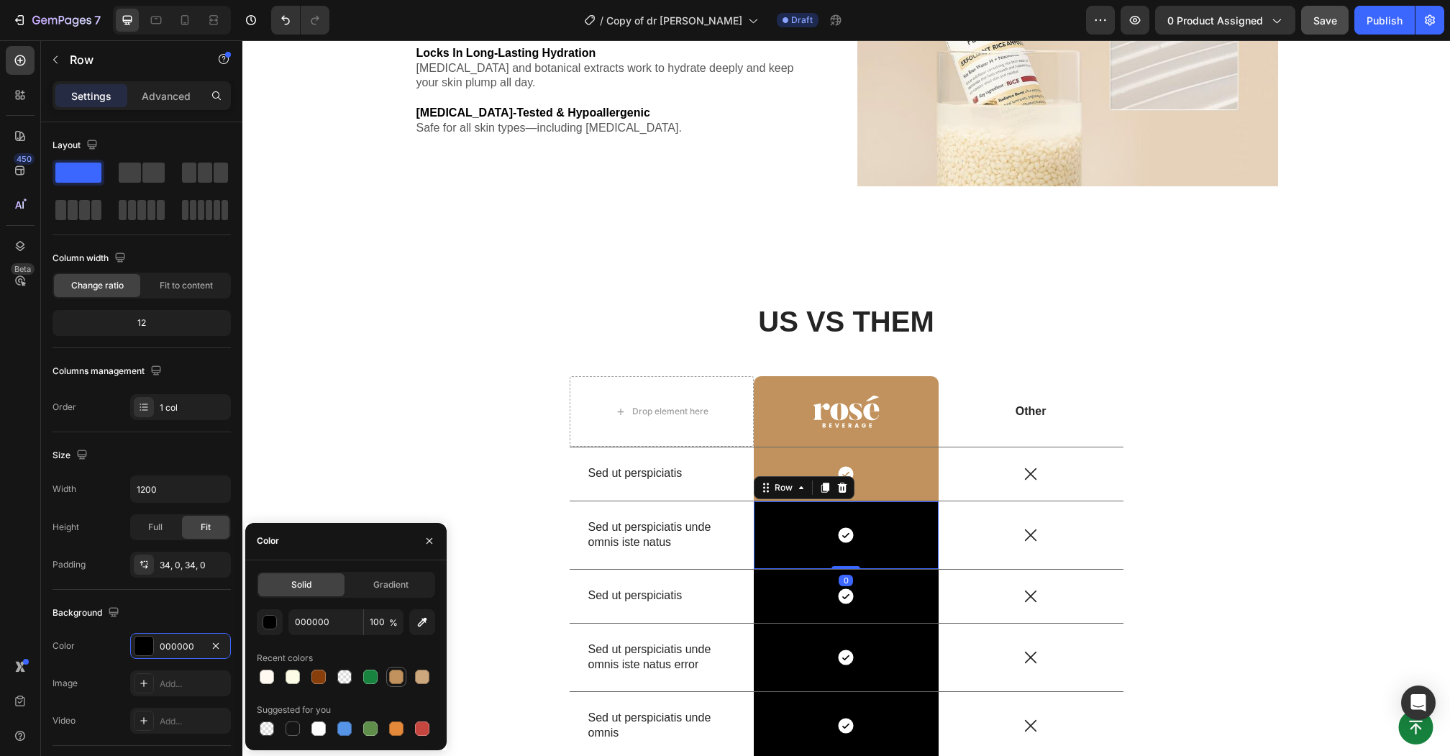
click at [401, 677] on div at bounding box center [396, 676] width 14 height 14
type input "C1925D"
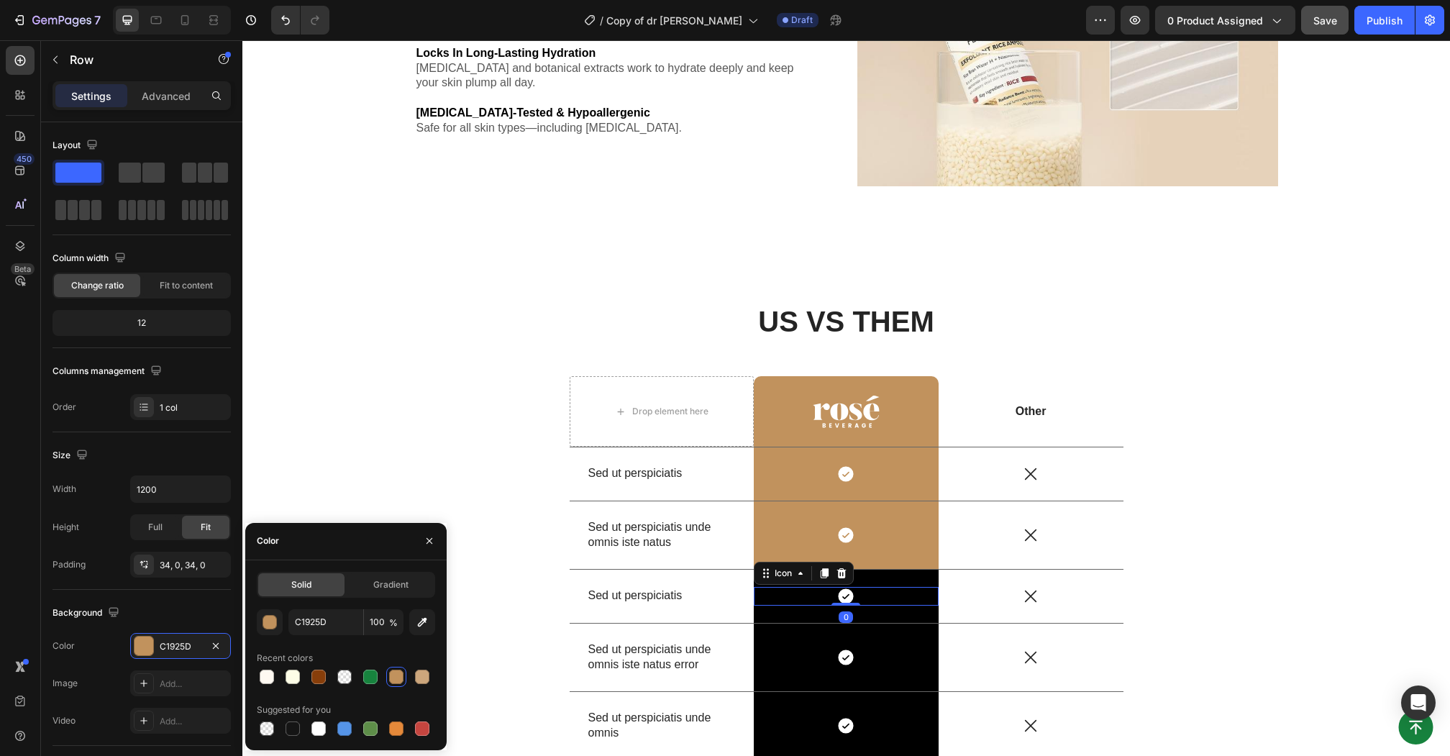
click at [770, 593] on div "Icon 0" at bounding box center [846, 596] width 185 height 19
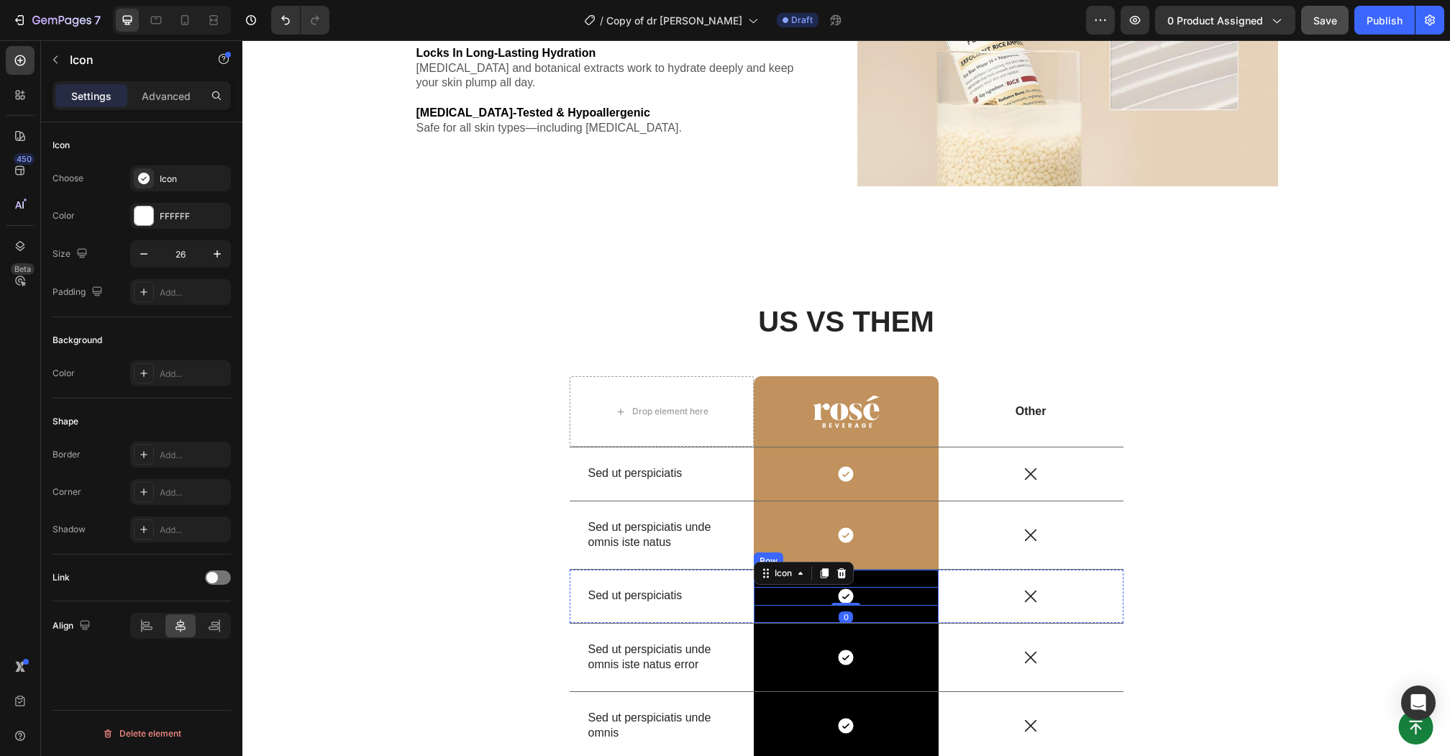
click at [760, 614] on div "Icon 0 Row" at bounding box center [846, 595] width 185 height 53
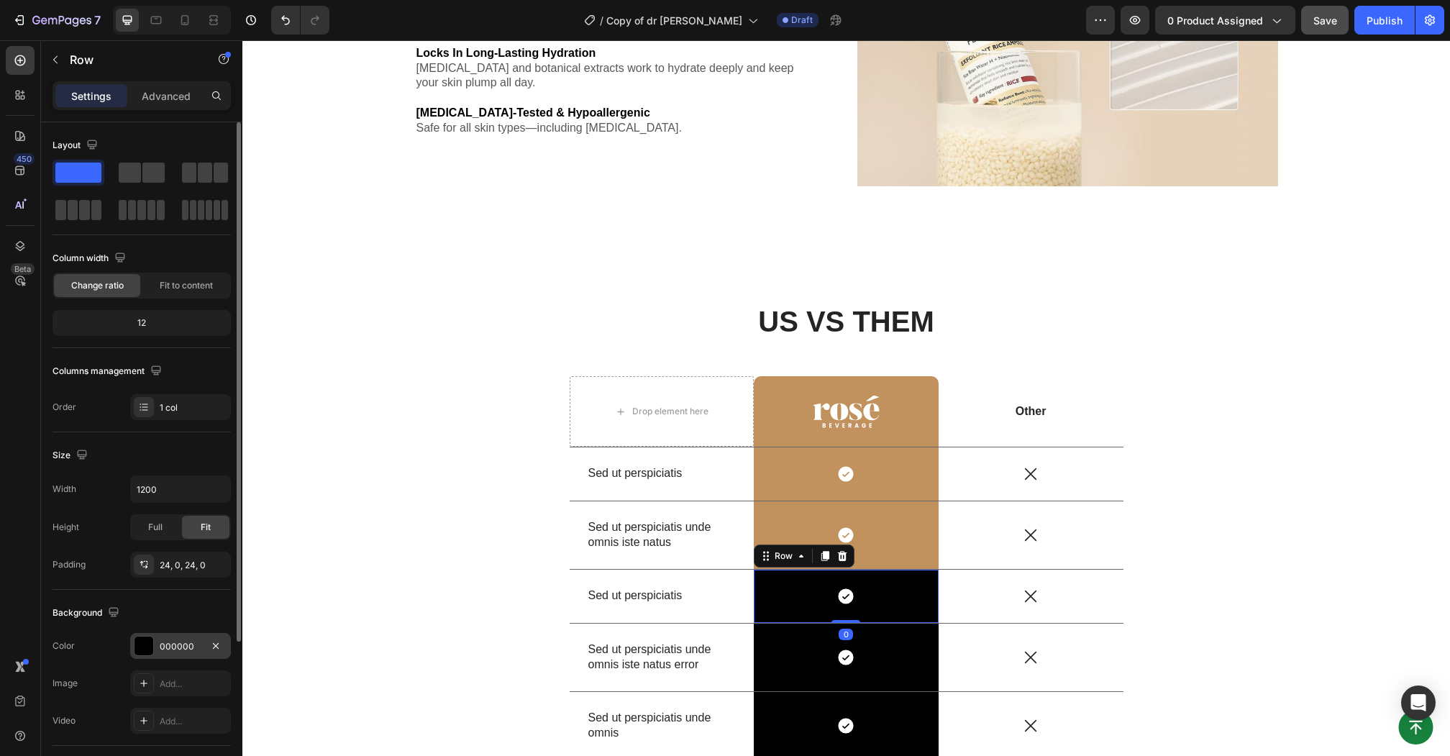
click at [150, 646] on div at bounding box center [143, 645] width 19 height 19
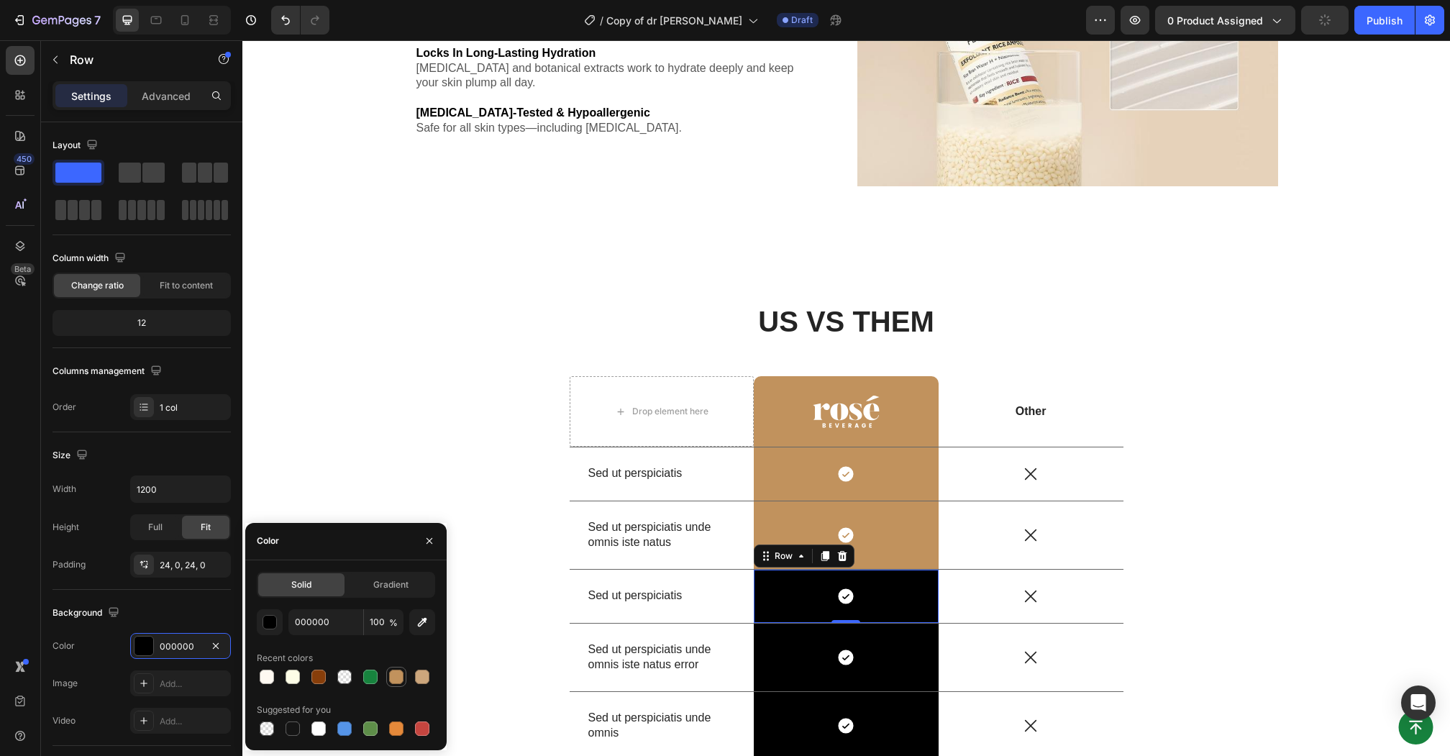
click at [395, 673] on div at bounding box center [396, 676] width 14 height 14
type input "C1925D"
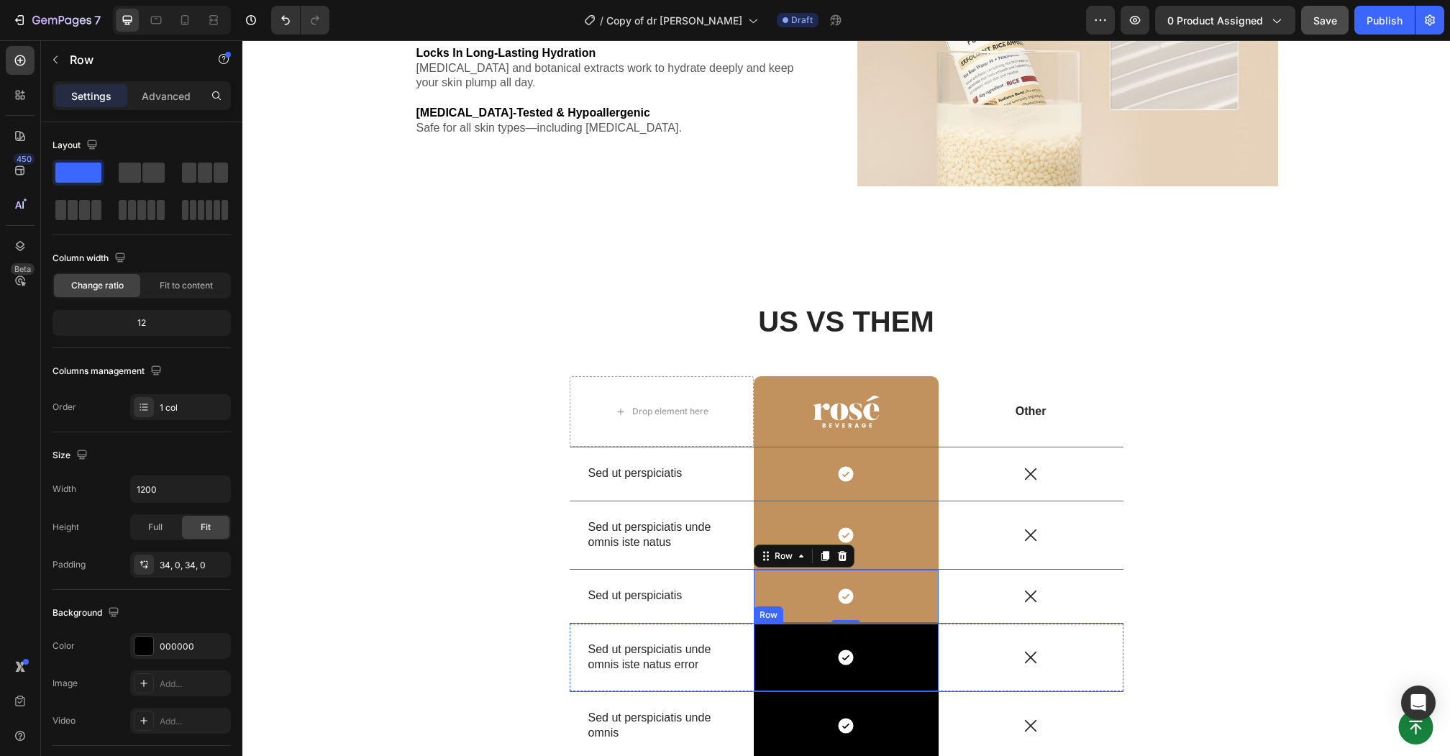
click at [777, 631] on div "Icon Row" at bounding box center [846, 657] width 185 height 68
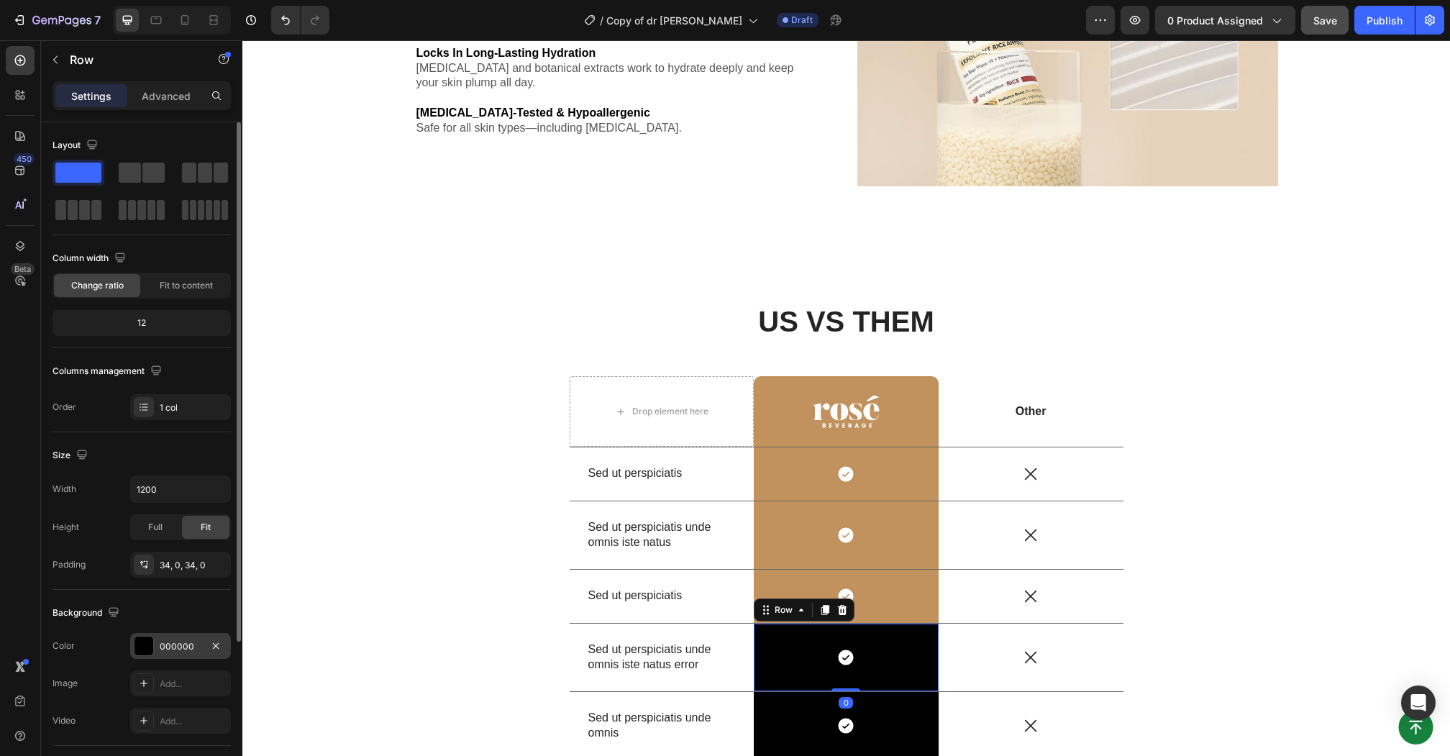
click at [170, 651] on div "000000" at bounding box center [180, 646] width 101 height 26
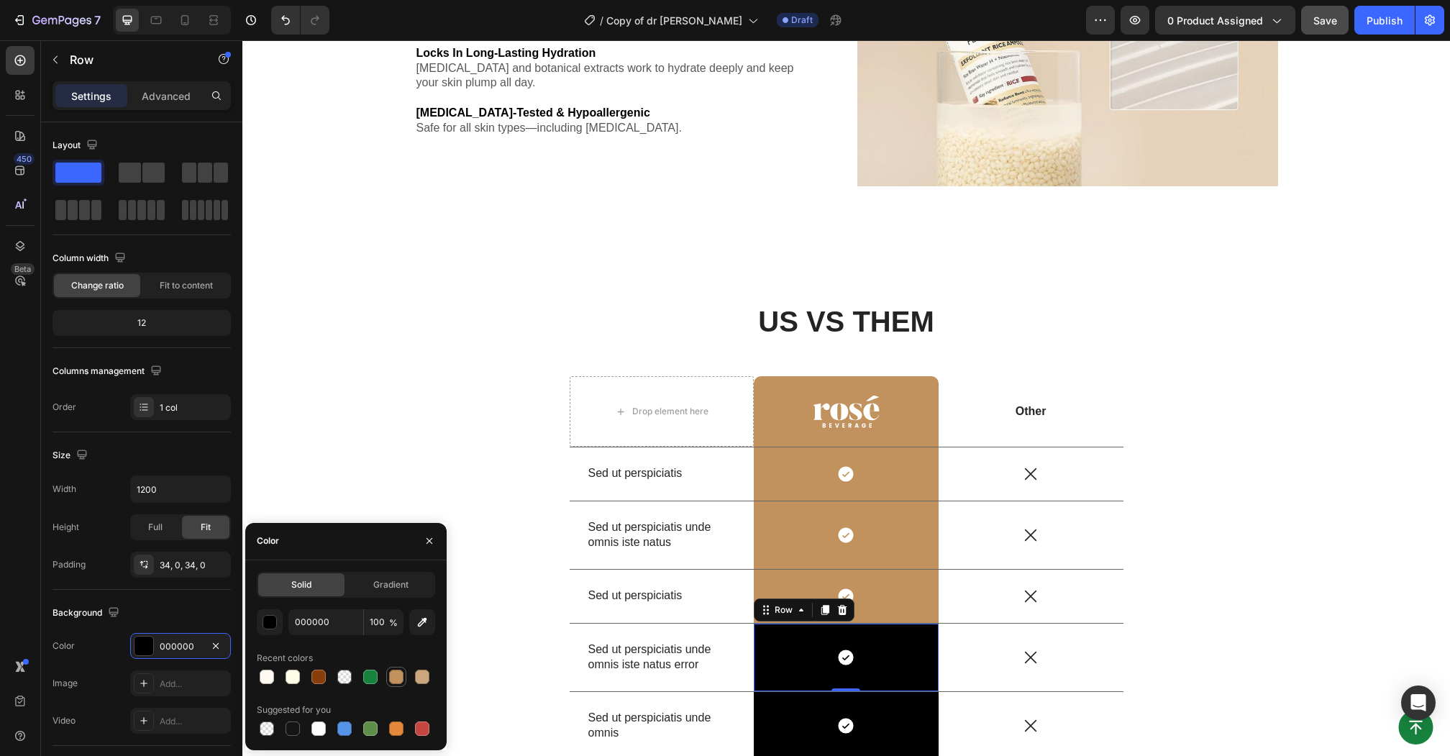
click at [392, 673] on div at bounding box center [396, 676] width 14 height 14
type input "C1925D"
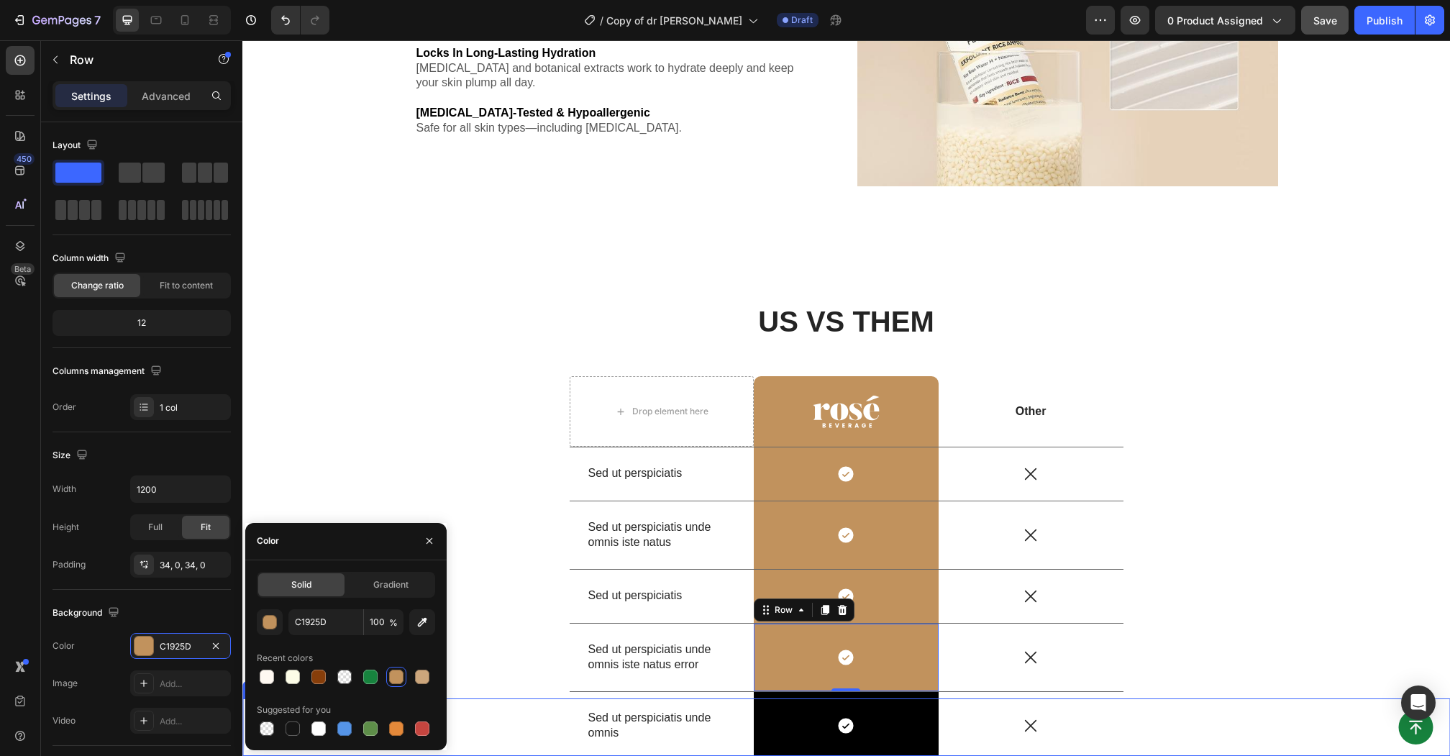
click at [789, 700] on div "Button Sticky" at bounding box center [845, 727] width 1207 height 58
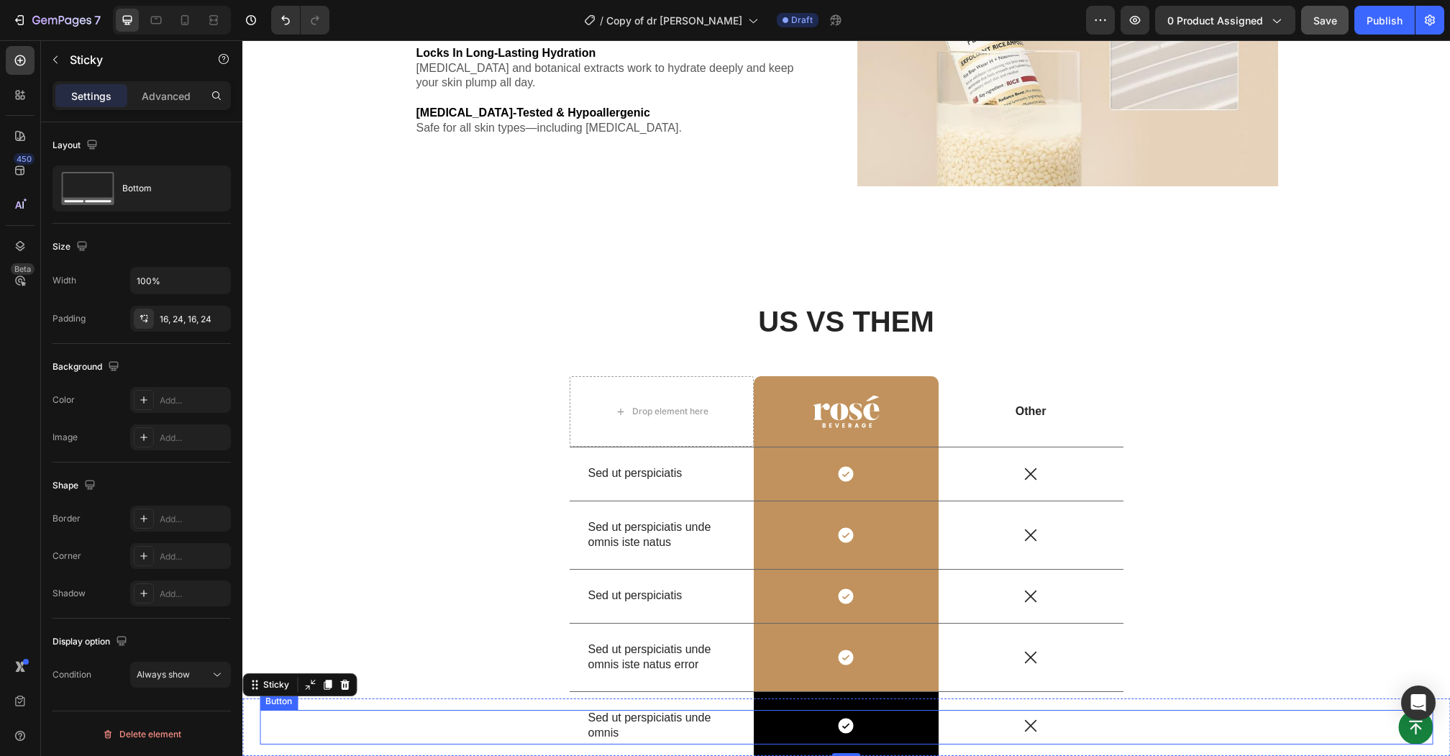
click at [779, 718] on div "Button" at bounding box center [846, 727] width 1173 height 35
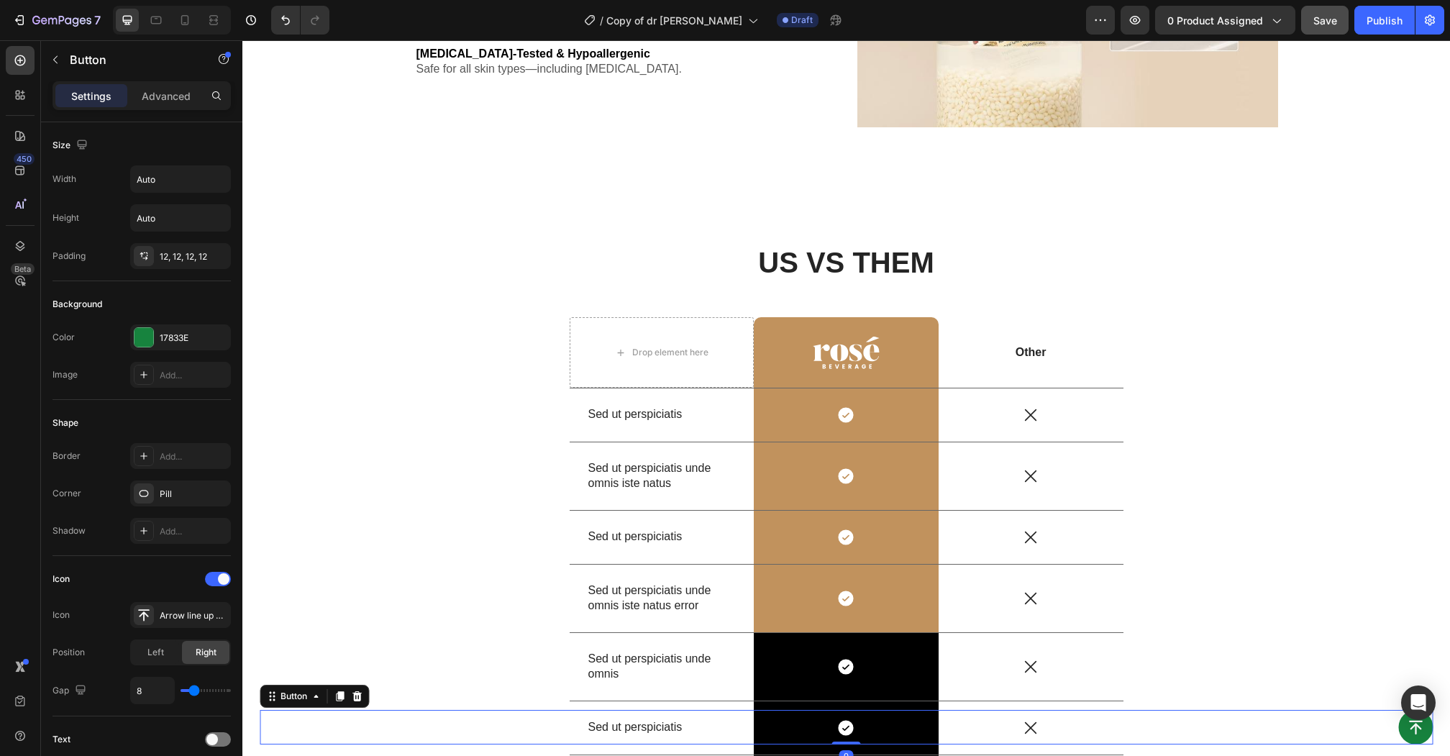
scroll to position [5303, 0]
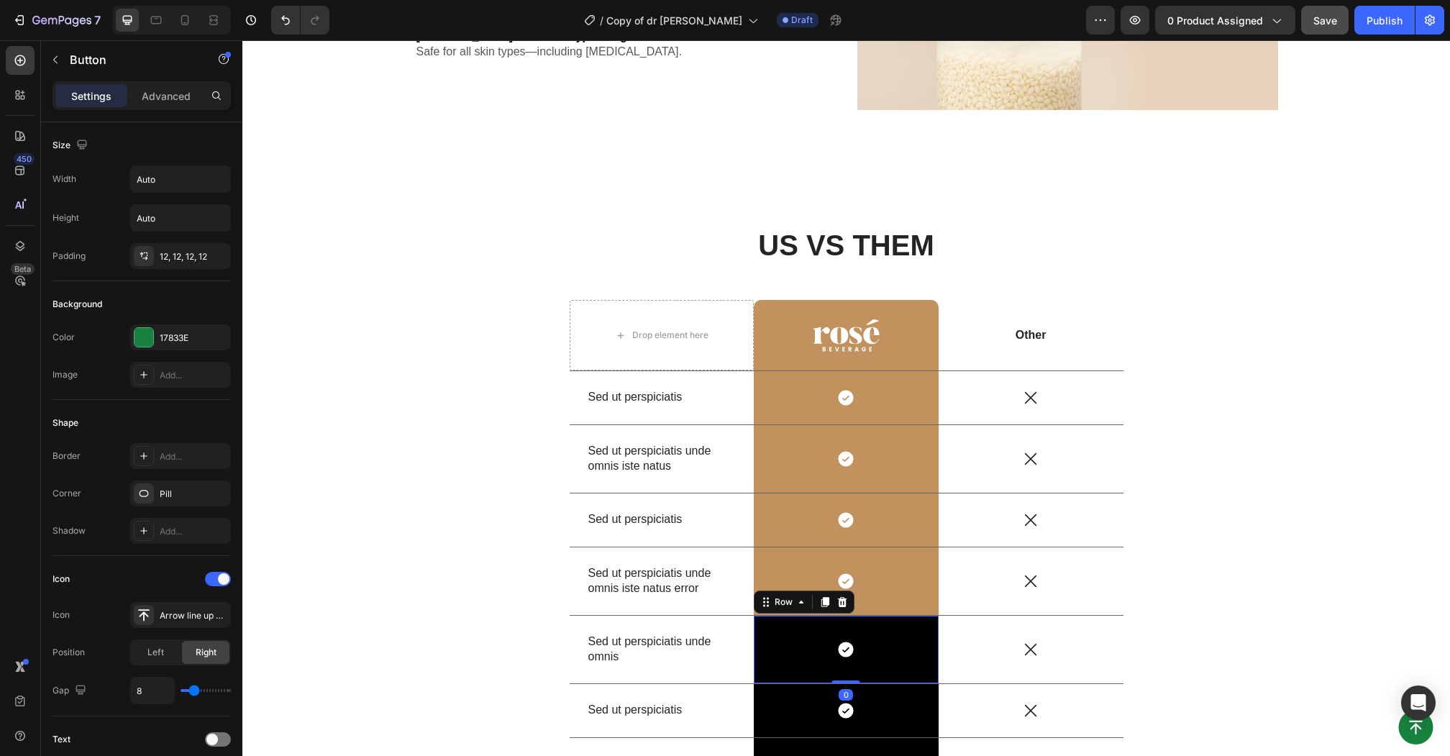
click at [778, 667] on div "Icon Row 0" at bounding box center [846, 649] width 185 height 68
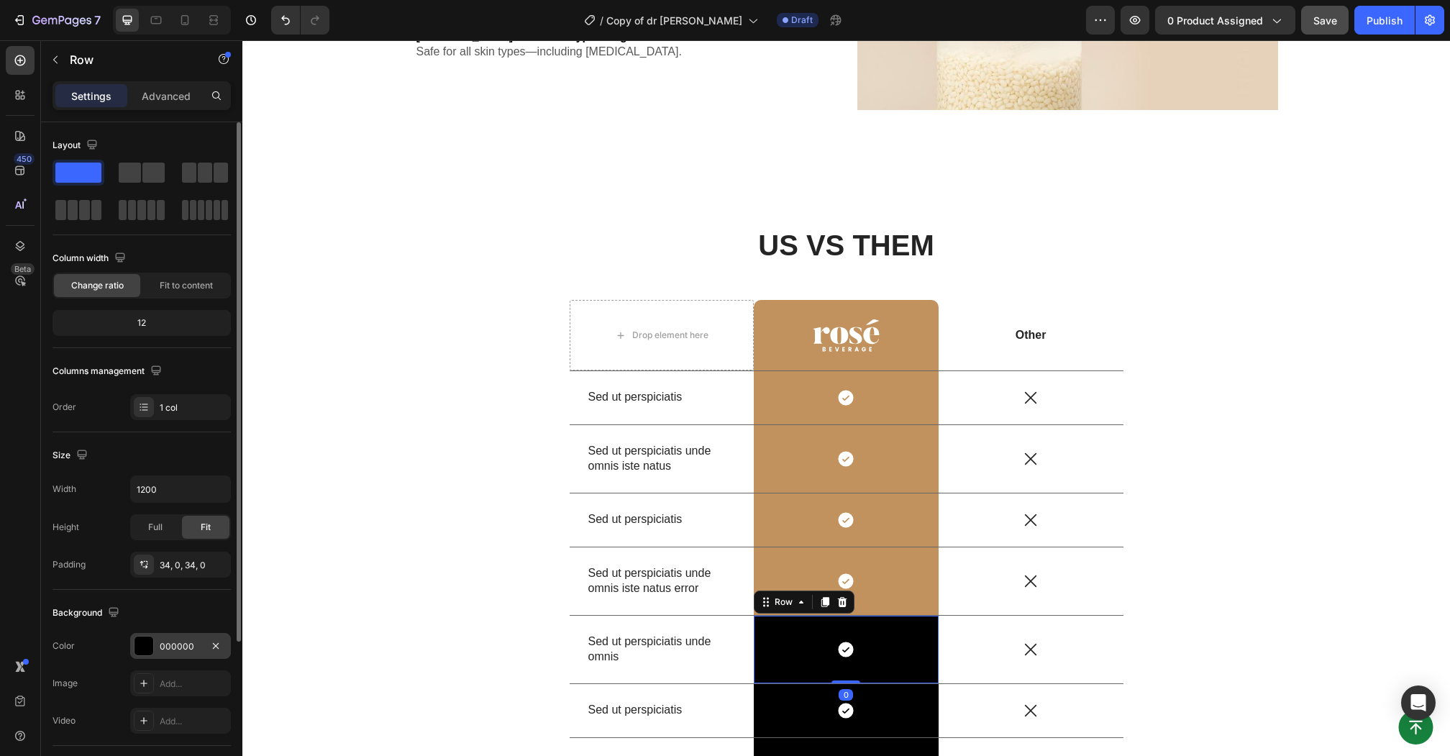
click at [150, 651] on div at bounding box center [143, 645] width 19 height 19
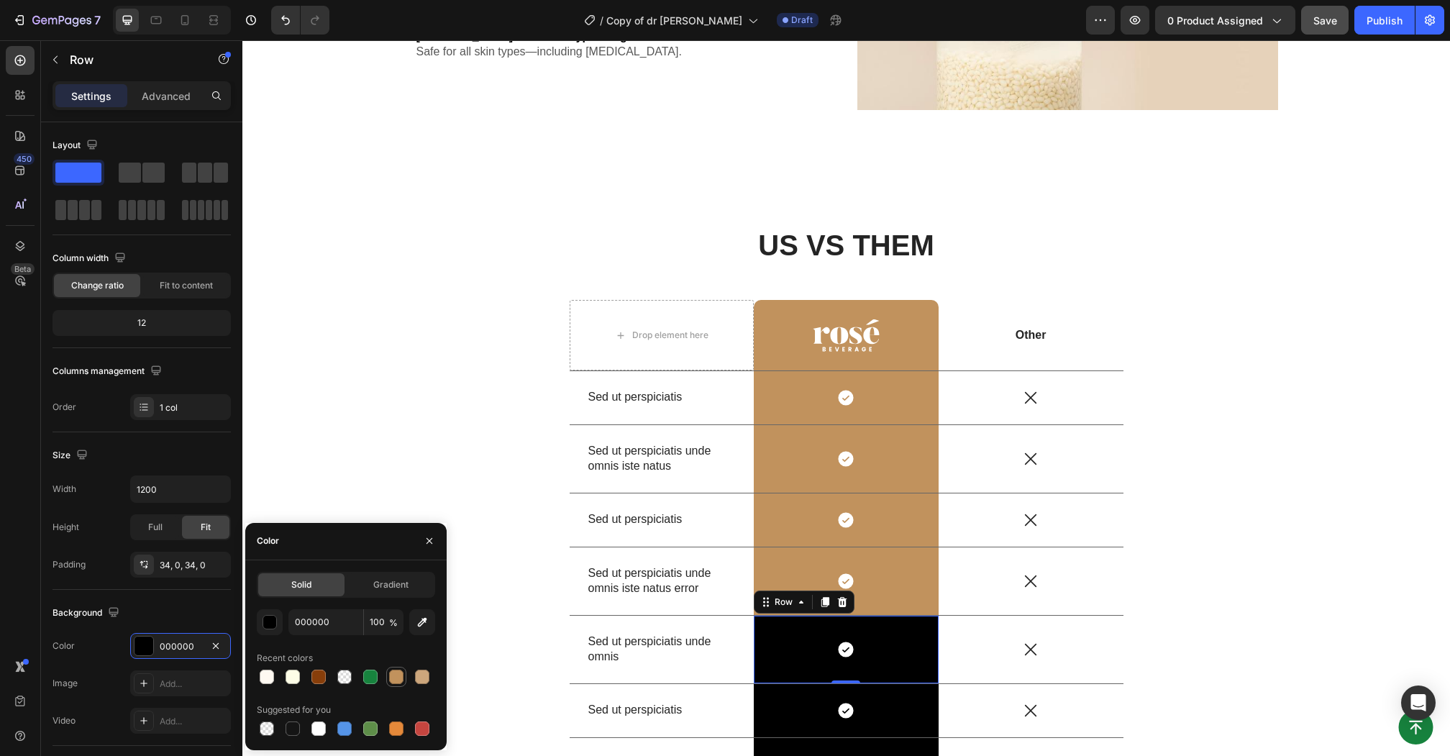
click at [397, 669] on div at bounding box center [396, 676] width 17 height 17
type input "C1925D"
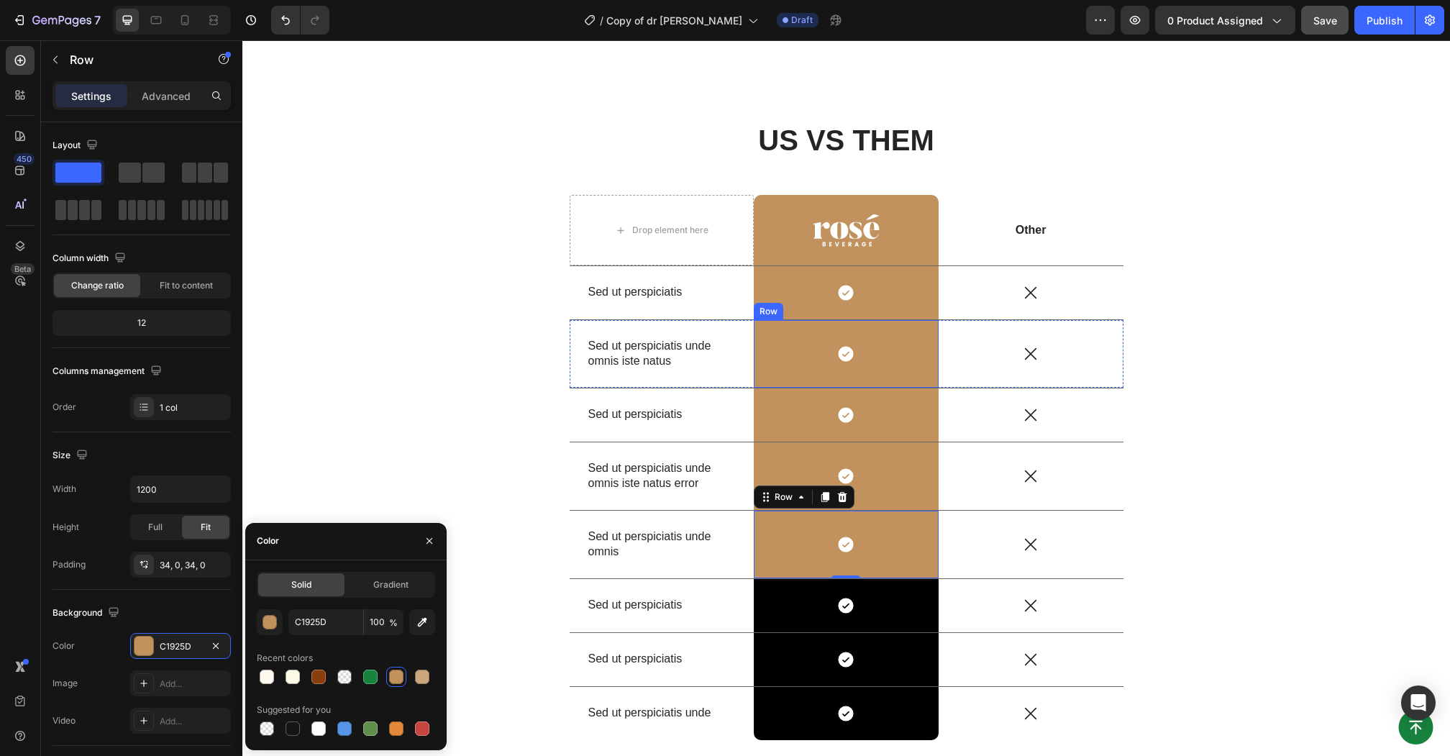
scroll to position [5543, 0]
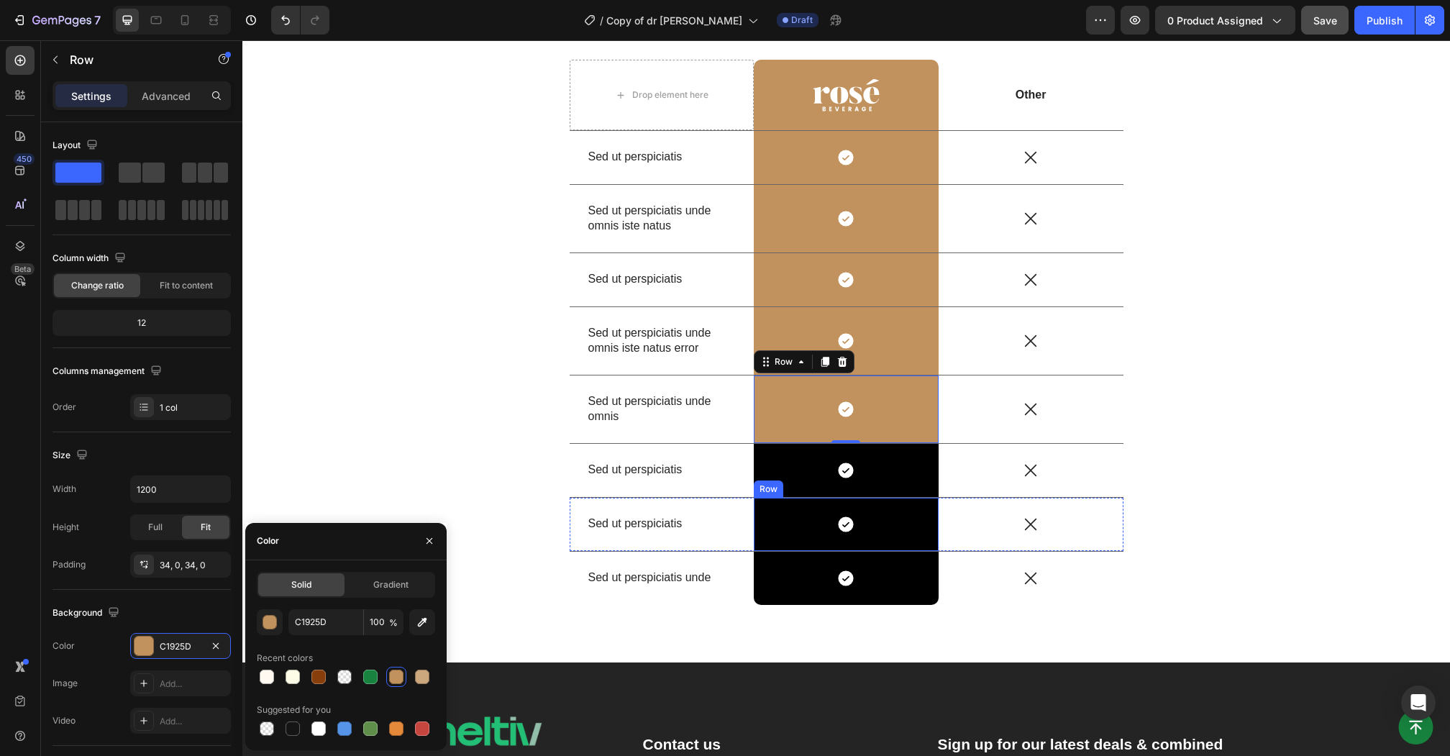
click at [761, 484] on div "Row" at bounding box center [768, 488] width 24 height 13
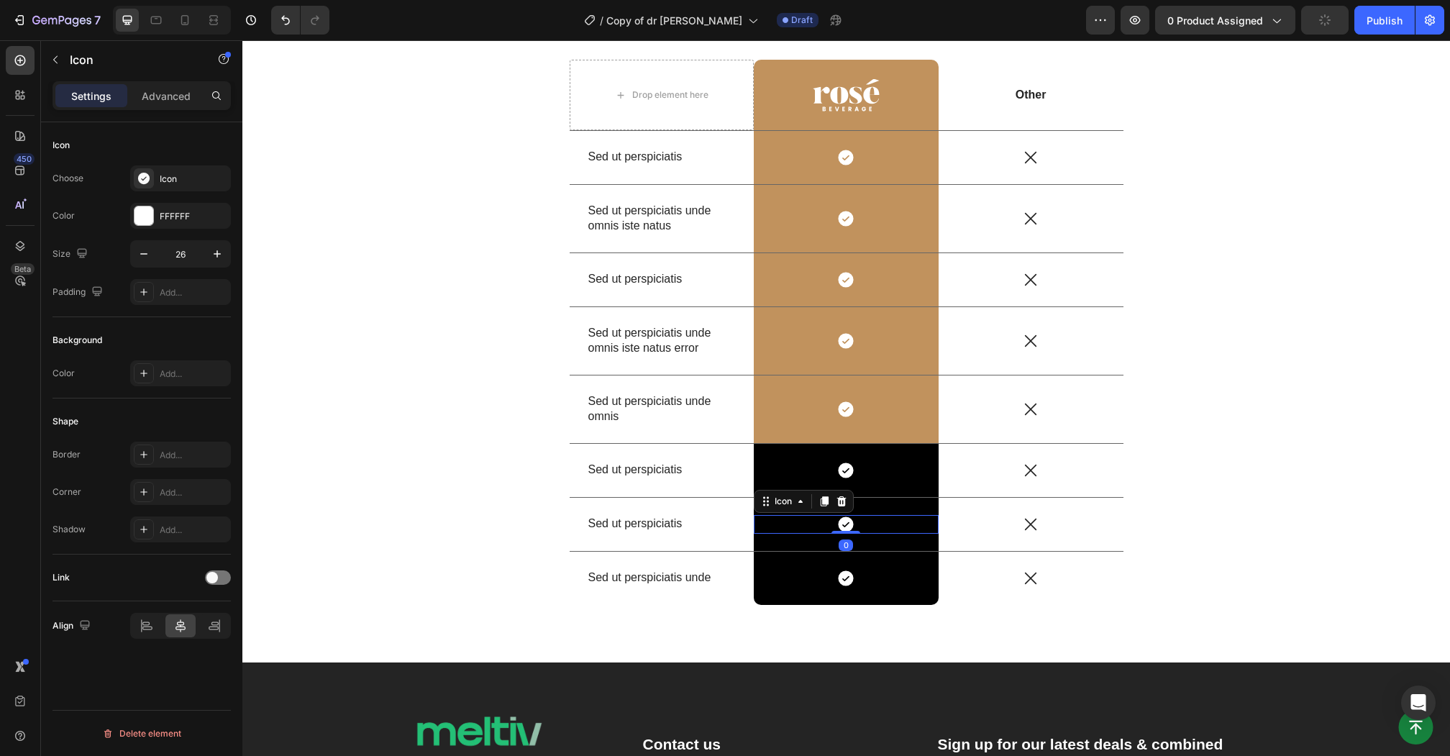
click at [766, 531] on div "Icon 0" at bounding box center [846, 524] width 185 height 19
click at [771, 558] on div "Icon Row 0" at bounding box center [846, 577] width 185 height 53
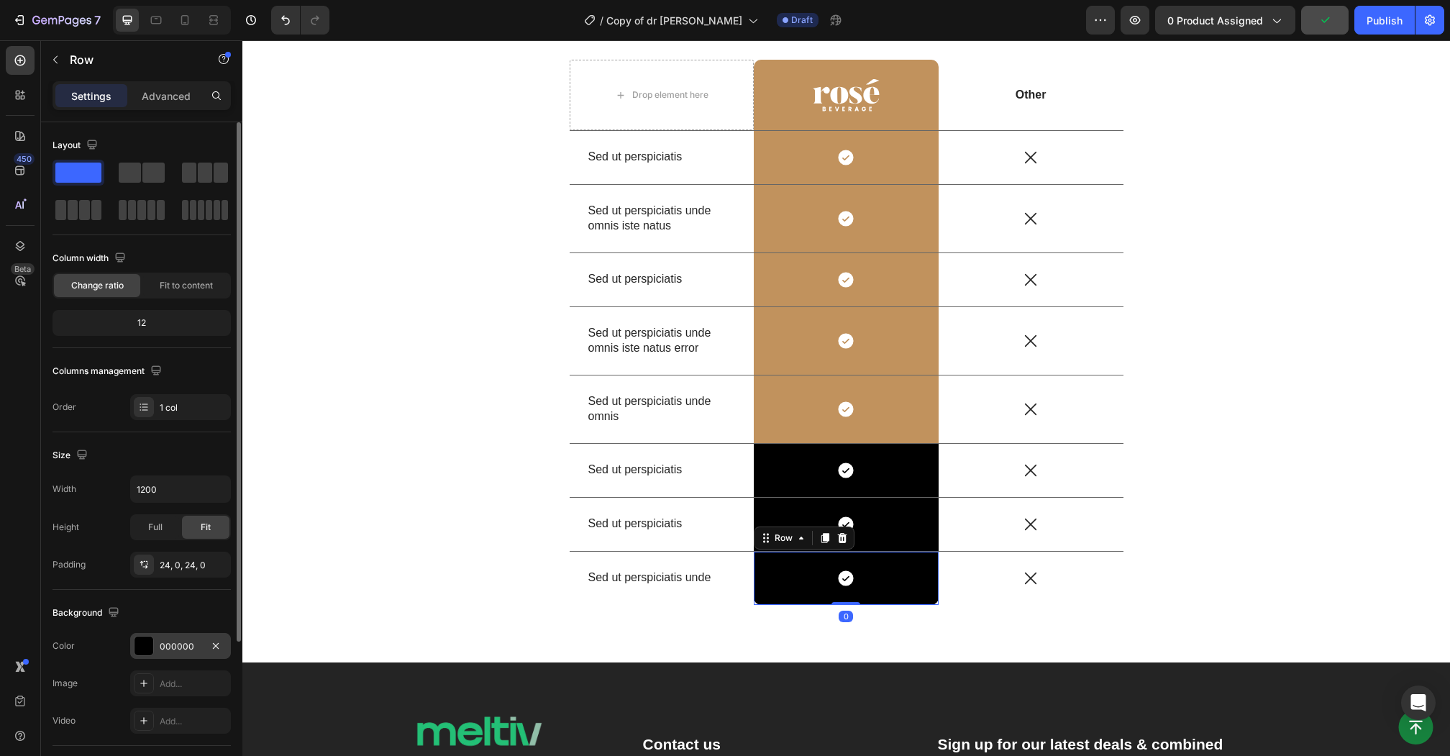
click at [139, 636] on div at bounding box center [143, 645] width 19 height 19
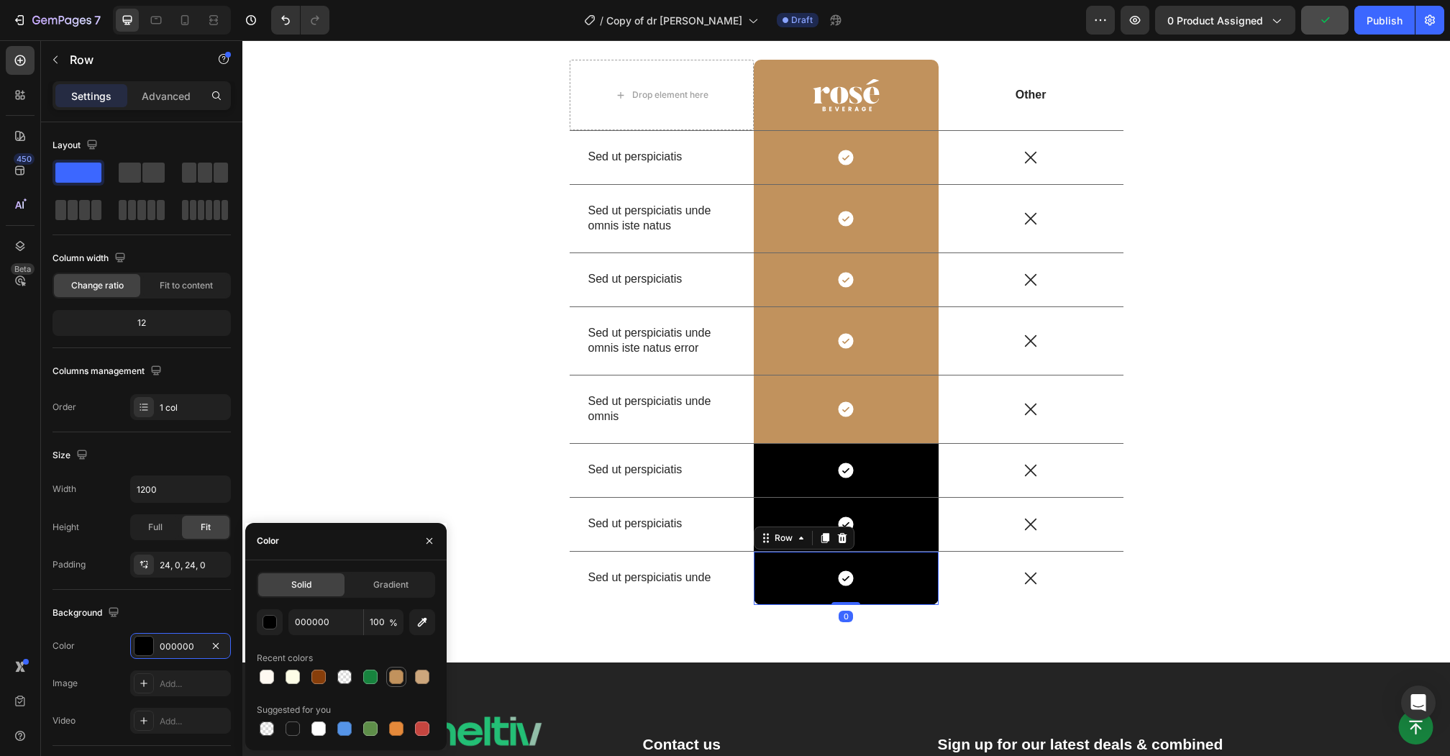
click at [394, 668] on div at bounding box center [396, 676] width 17 height 17
type input "C1925D"
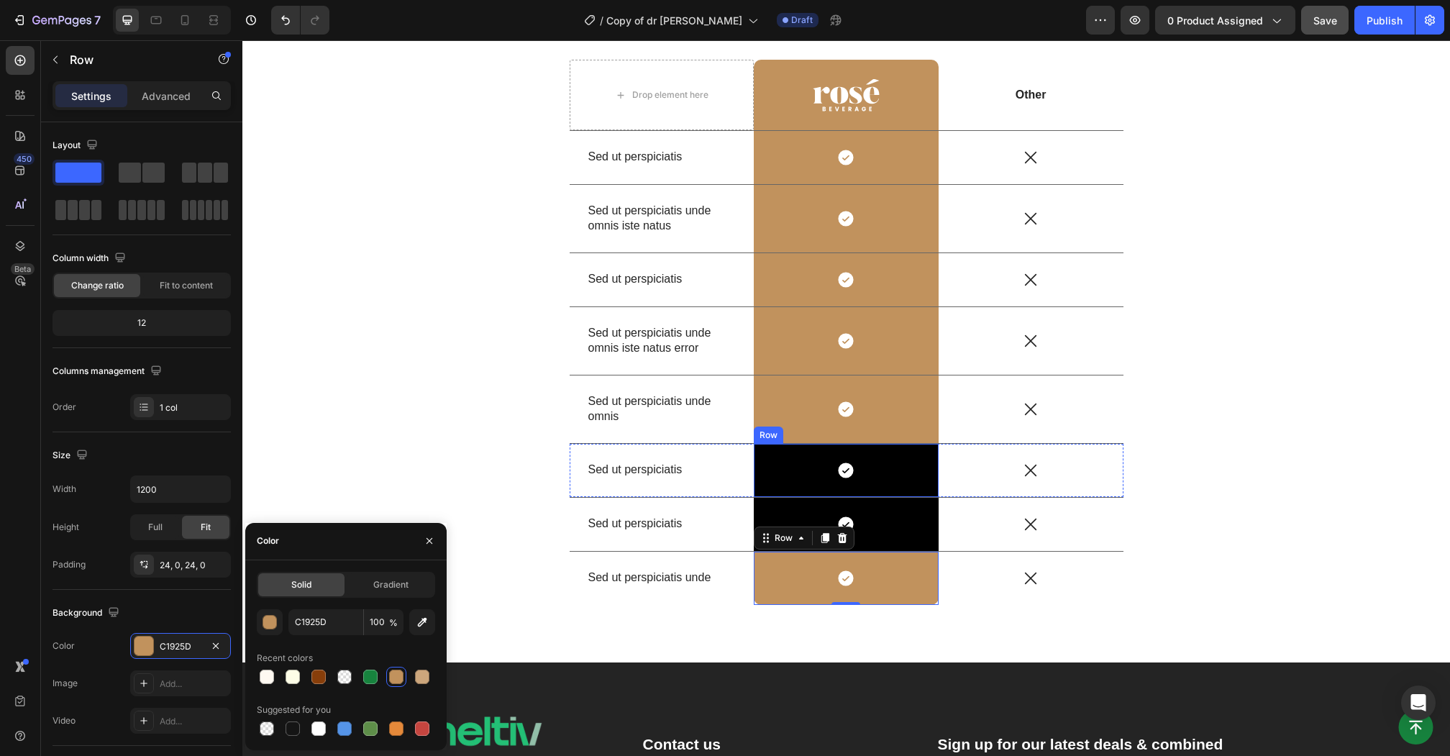
click at [768, 445] on div "Icon Row" at bounding box center [846, 470] width 185 height 53
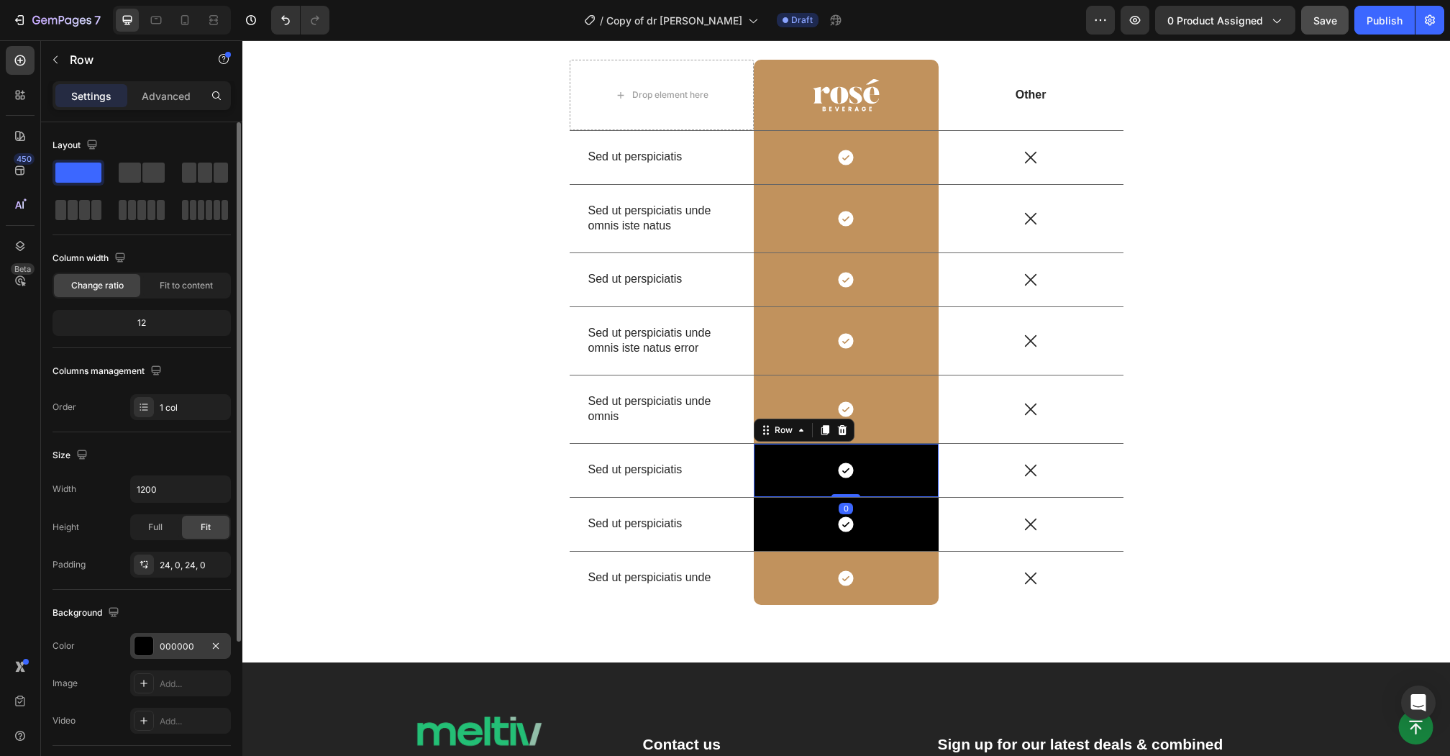
click at [180, 640] on div "000000" at bounding box center [181, 646] width 42 height 13
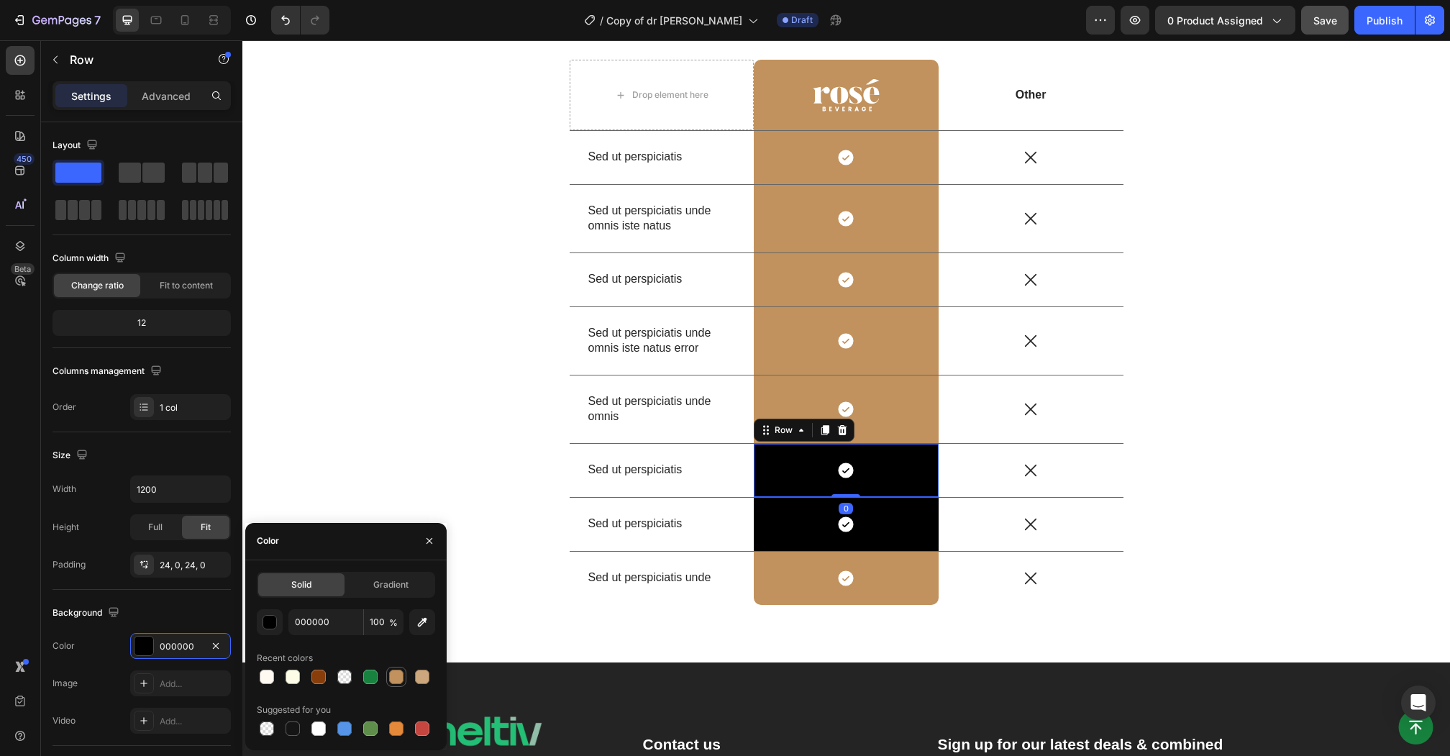
click at [400, 679] on div at bounding box center [396, 676] width 14 height 14
type input "C1925D"
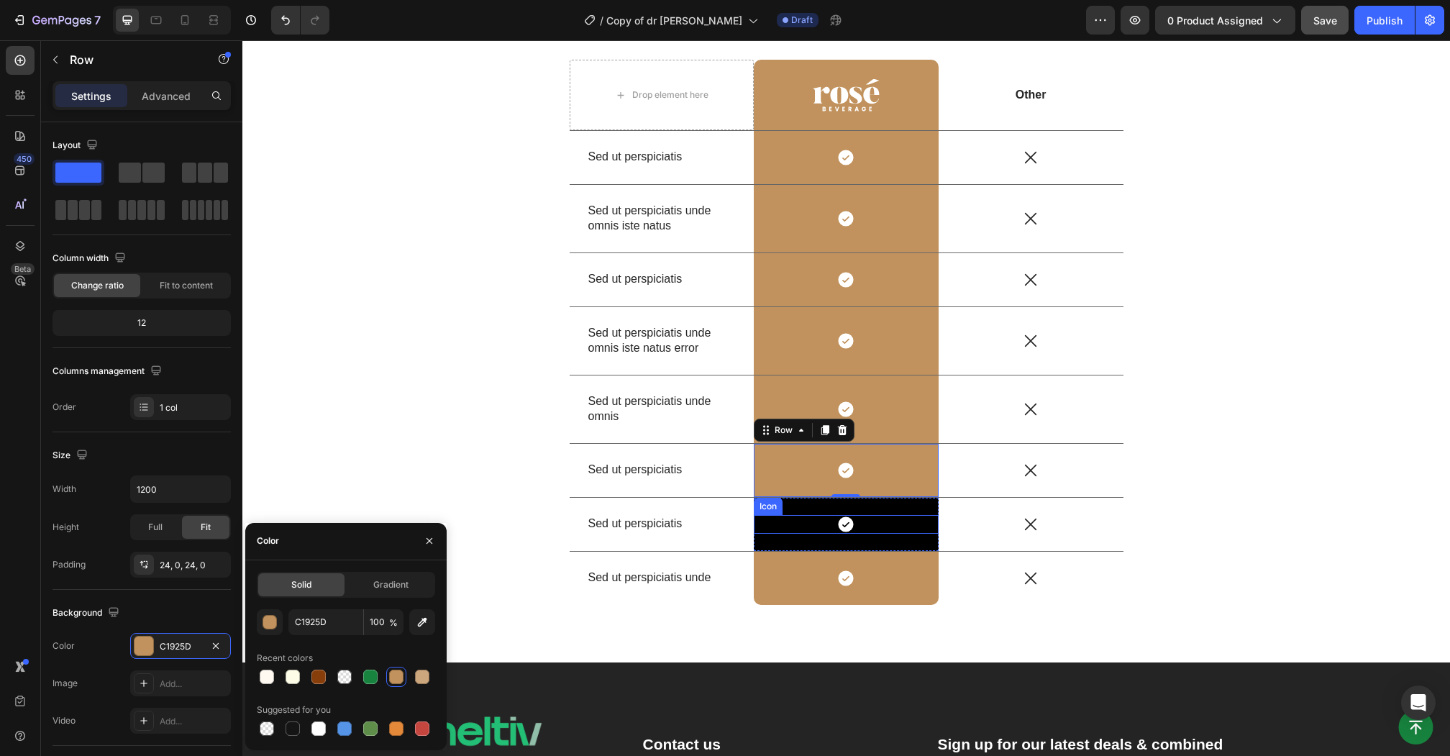
click at [761, 509] on div "Icon" at bounding box center [768, 506] width 29 height 17
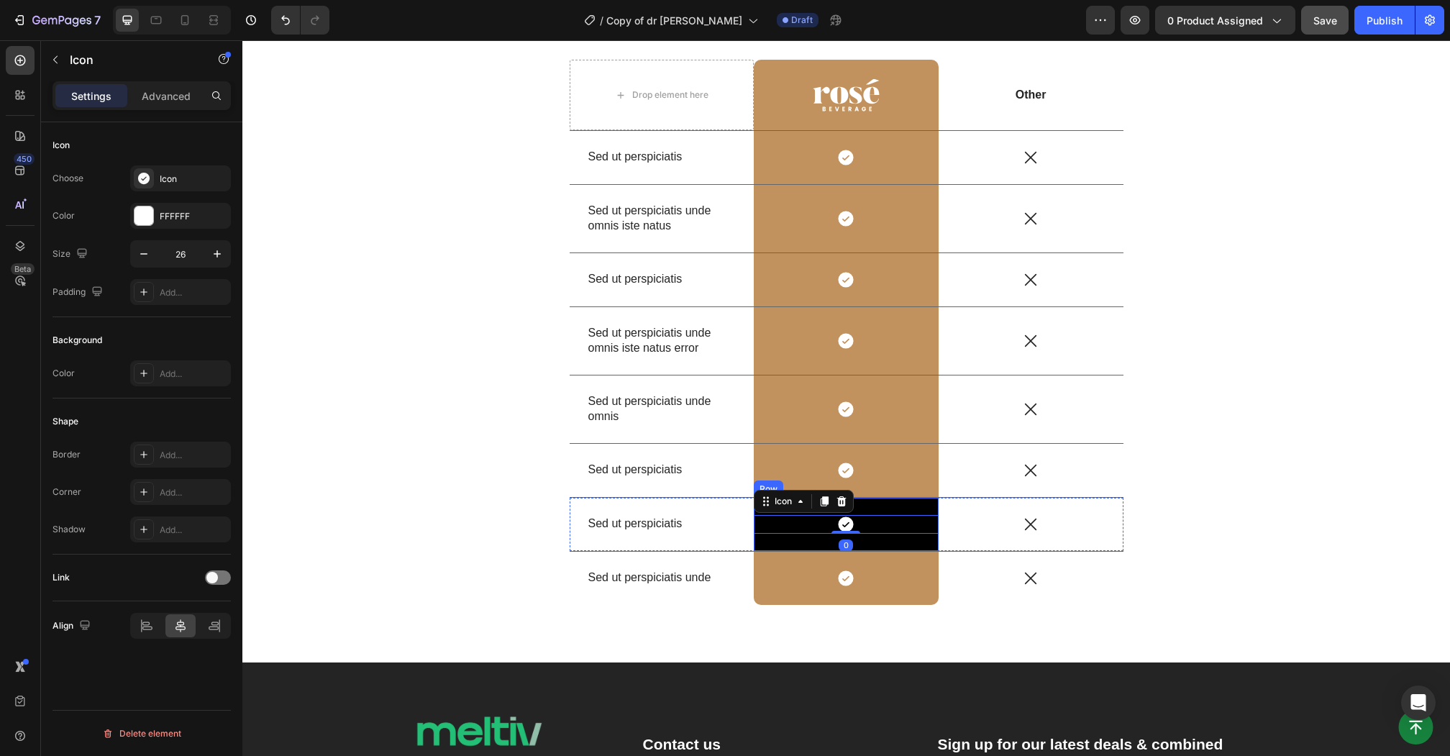
click at [775, 539] on div "Icon 0 Row" at bounding box center [846, 524] width 185 height 53
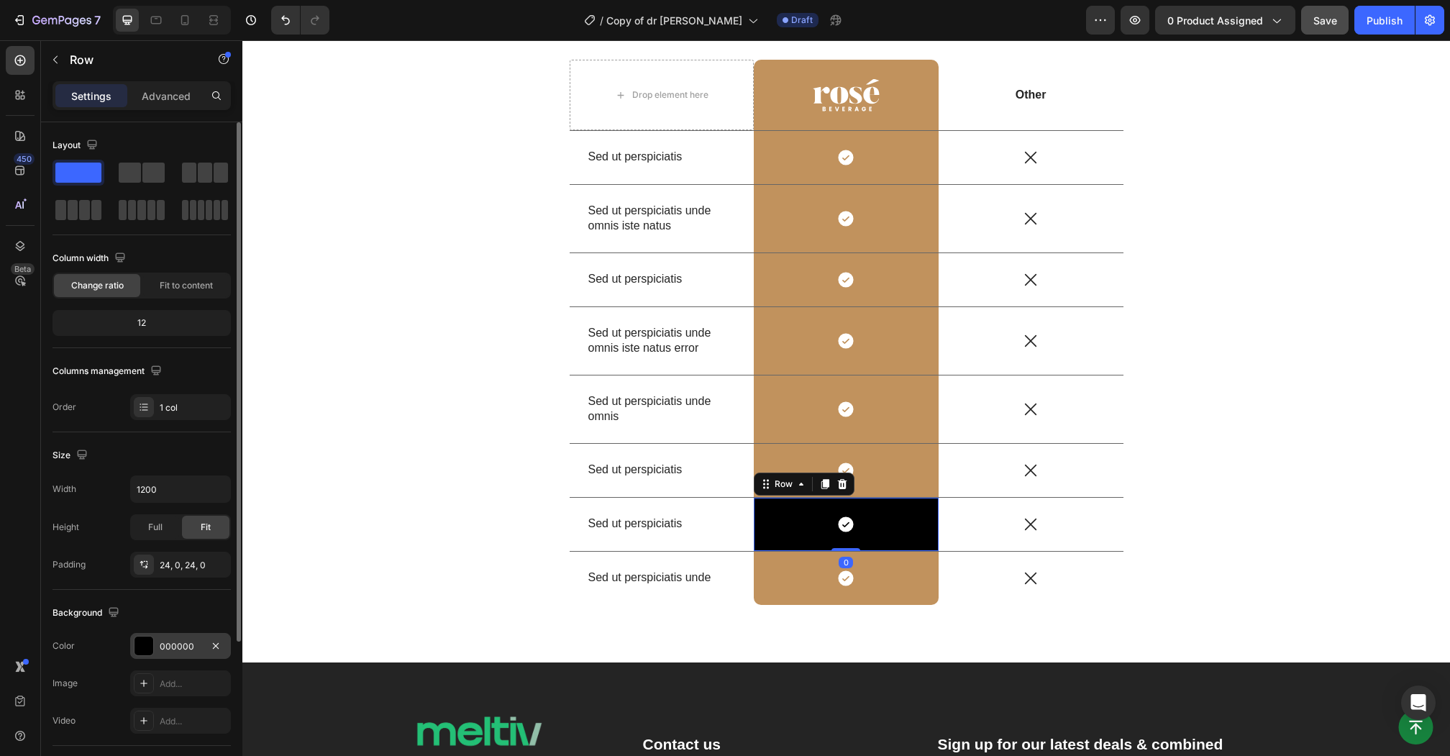
click at [145, 636] on div at bounding box center [143, 645] width 19 height 19
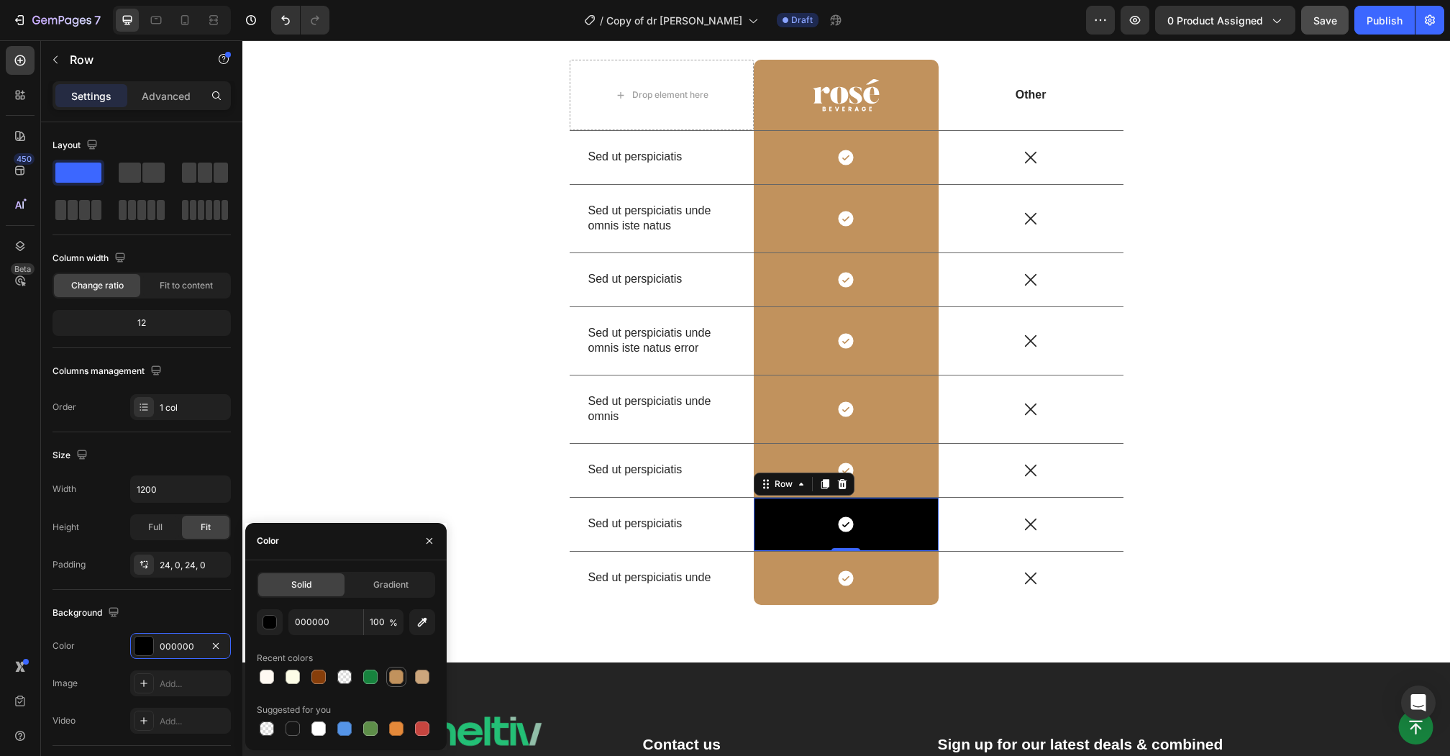
click at [393, 676] on div at bounding box center [396, 676] width 14 height 14
type input "C1925D"
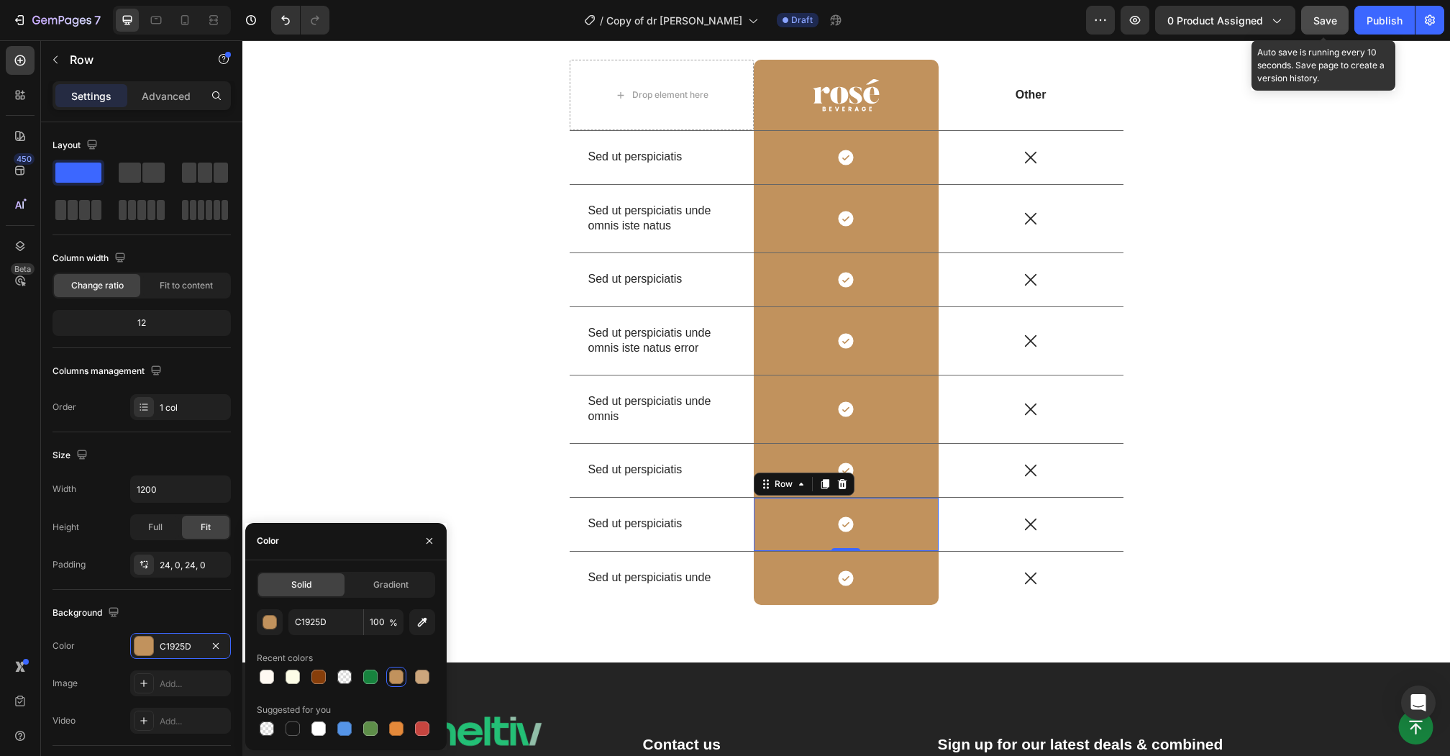
click at [1312, 26] on button "Save" at bounding box center [1324, 20] width 47 height 29
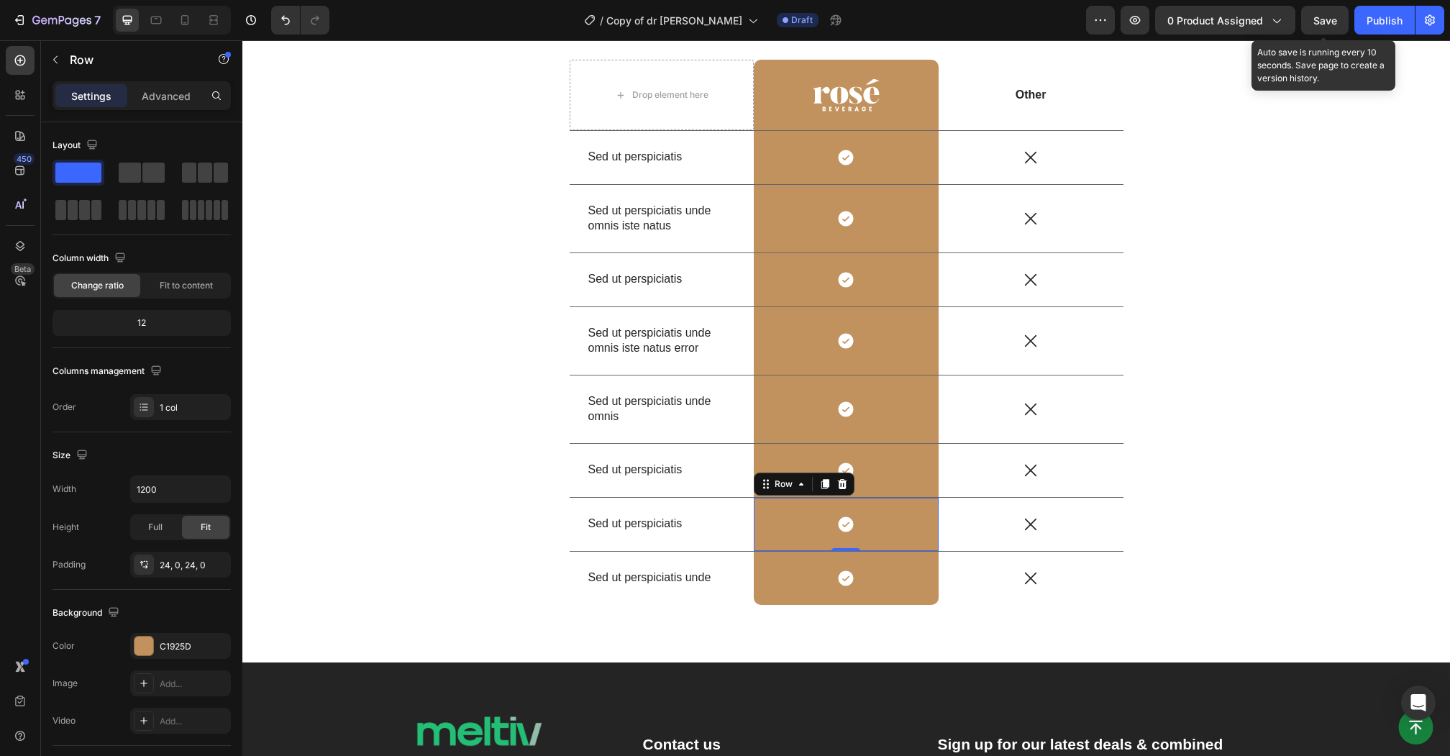
click at [1327, 14] on span "Save" at bounding box center [1325, 20] width 24 height 12
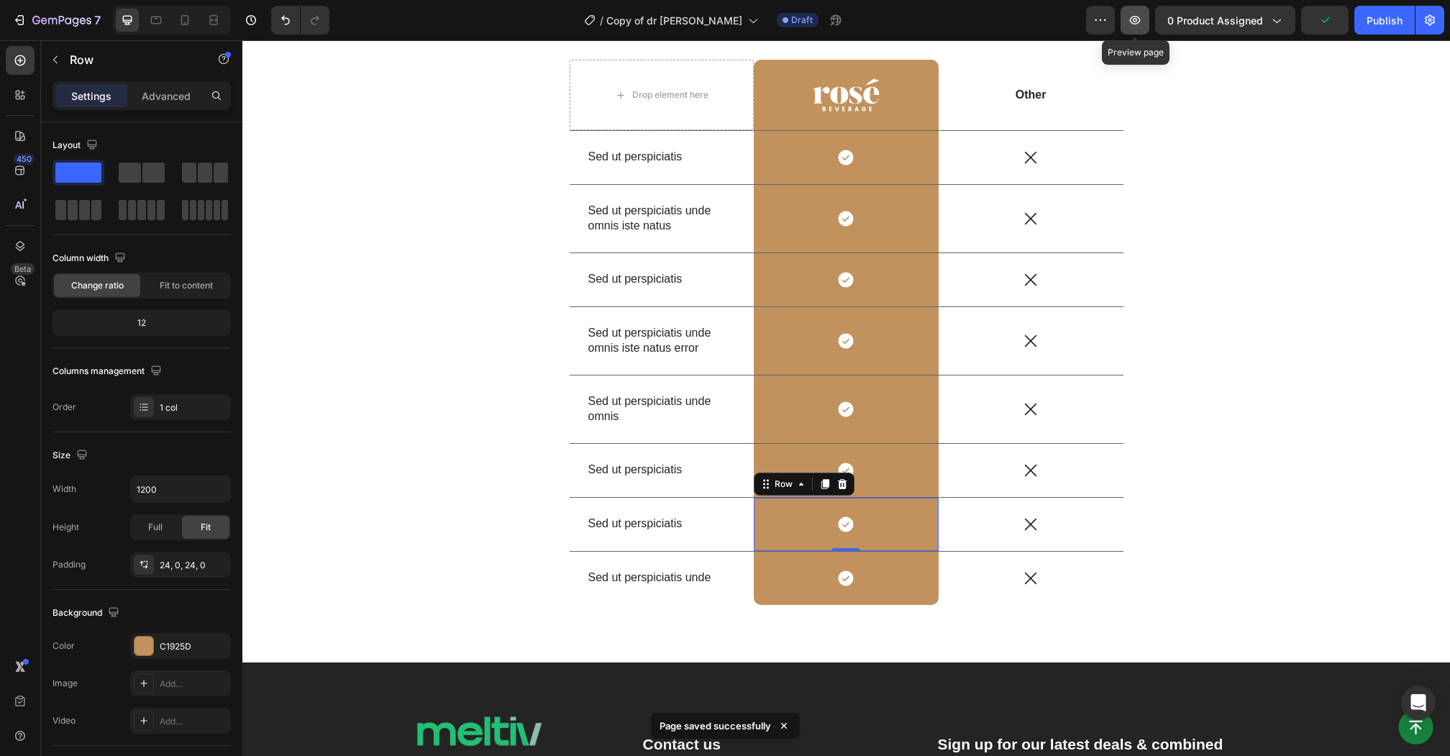
click at [1141, 27] on button "button" at bounding box center [1134, 20] width 29 height 29
